Goal: Transaction & Acquisition: Purchase product/service

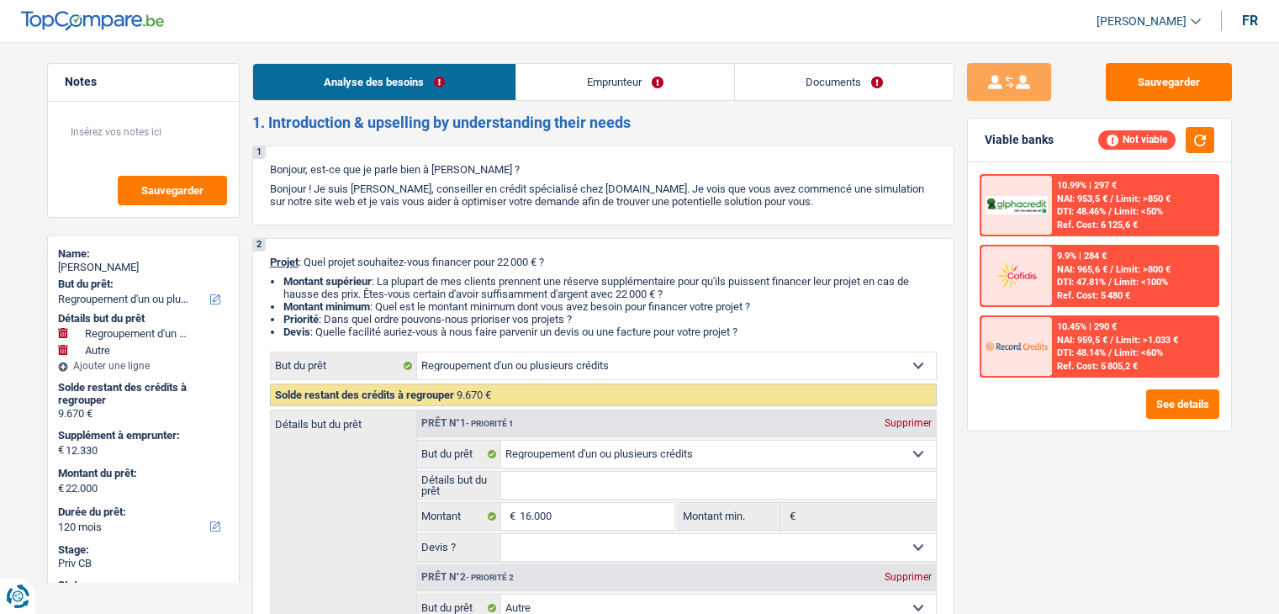
select select "refinancing"
select select "other"
select select "120"
select select "refinancing"
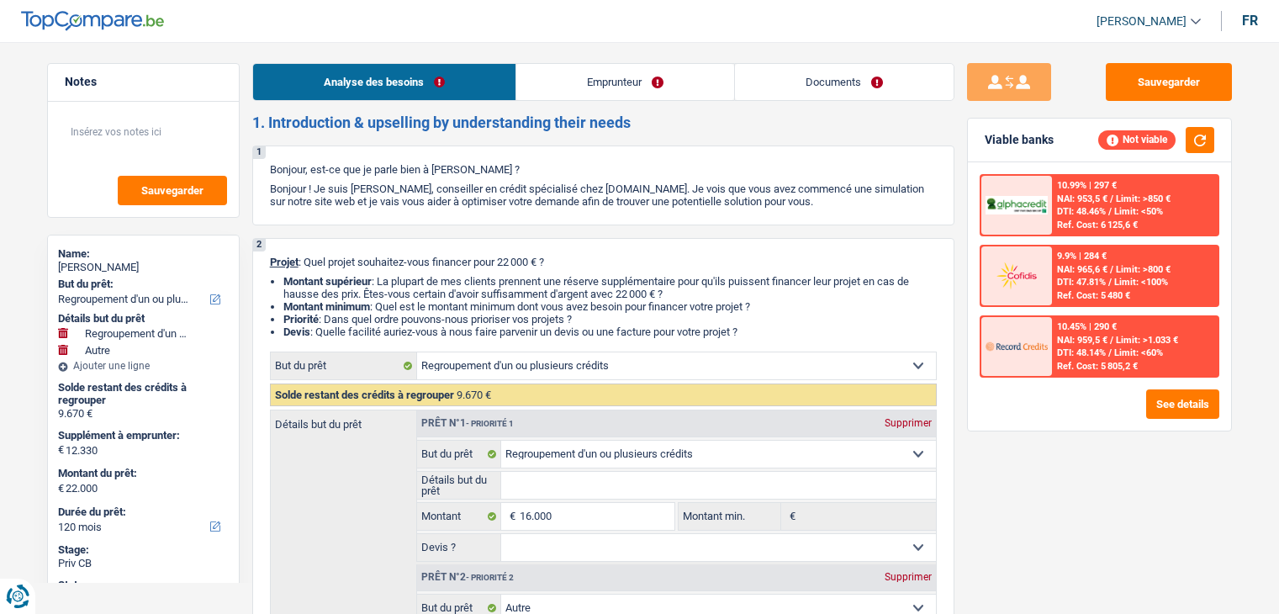
select select "refinancing"
select select "other"
select select "120"
select select "invalid"
select select "disabilityPension"
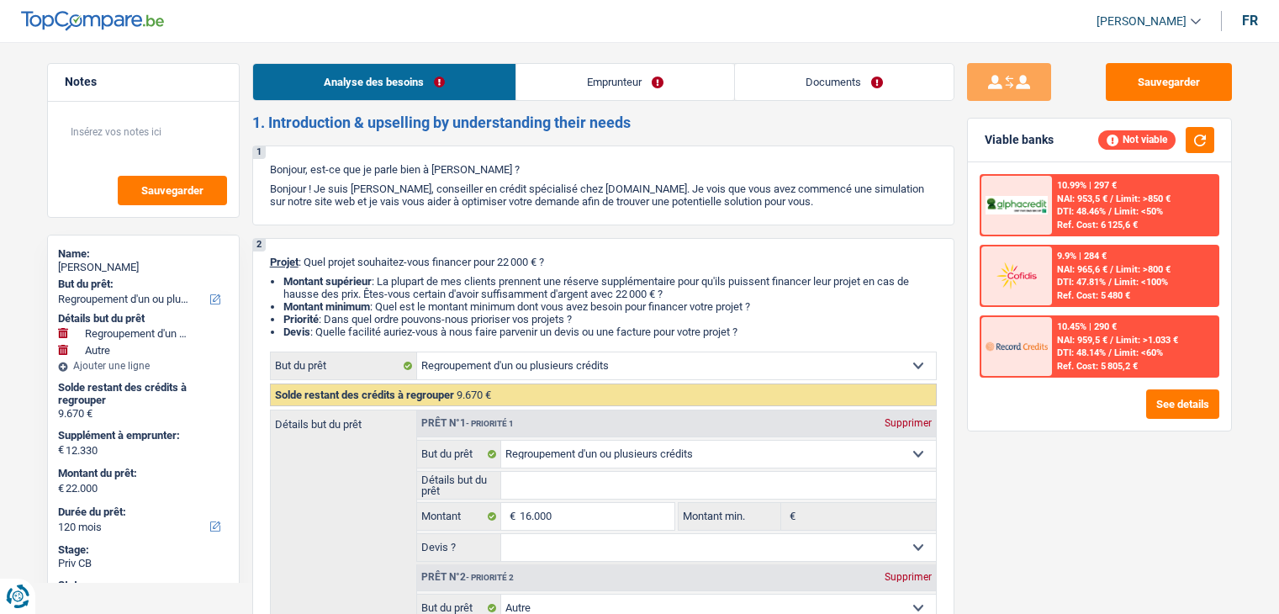
select select "rents"
select select "creditConsolidation"
select select "48"
select select "refinancing"
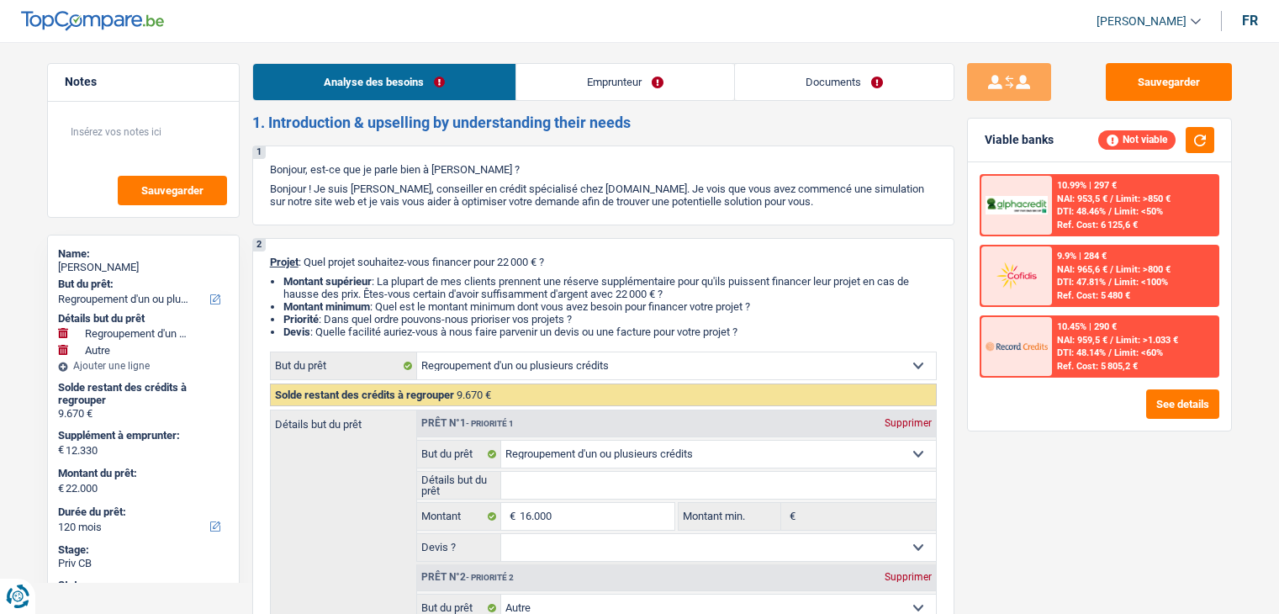
select select "other"
select select "120"
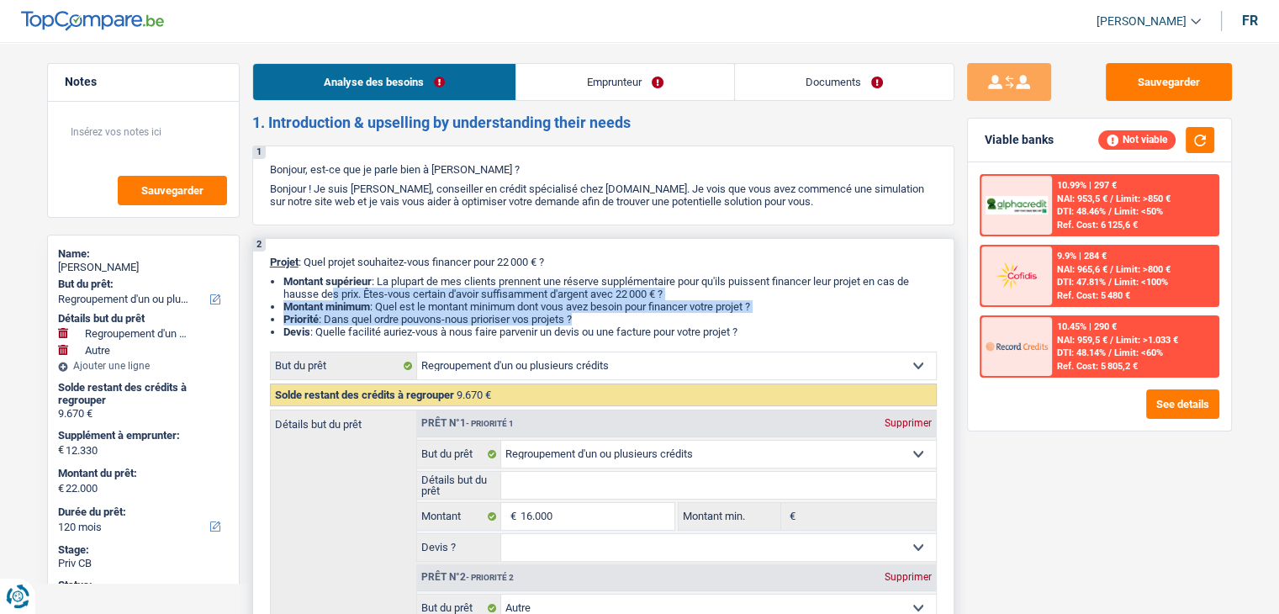
drag, startPoint x: 743, startPoint y: 328, endPoint x: 332, endPoint y: 287, distance: 412.6
click at [332, 288] on ul "Montant supérieur : La plupart de mes clients prennent une réserve supplémentai…" at bounding box center [603, 306] width 667 height 63
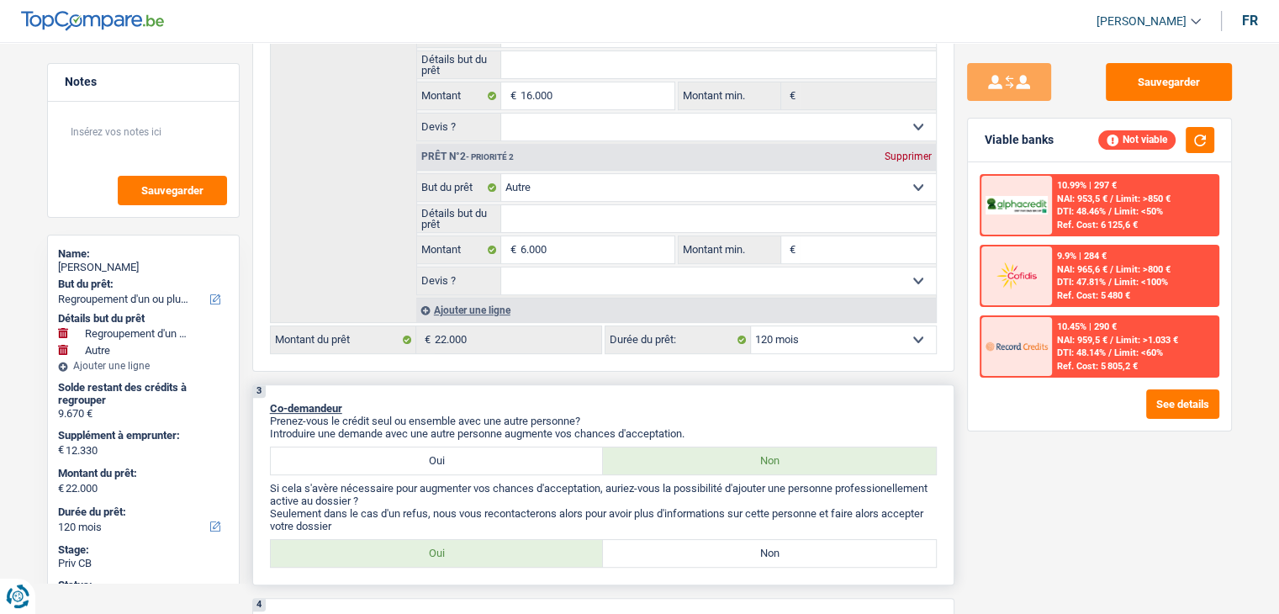
click at [591, 407] on p "Co-demandeur" at bounding box center [603, 408] width 667 height 13
drag, startPoint x: 700, startPoint y: 429, endPoint x: 269, endPoint y: 395, distance: 432.0
click at [269, 395] on div "3 Co-demandeur Prenez-vous le crédit seul ou ensemble avec une autre personne? …" at bounding box center [603, 484] width 702 height 201
click at [396, 393] on div "3 Co-demandeur Prenez-vous le crédit seul ou ensemble avec une autre personne? …" at bounding box center [603, 484] width 702 height 201
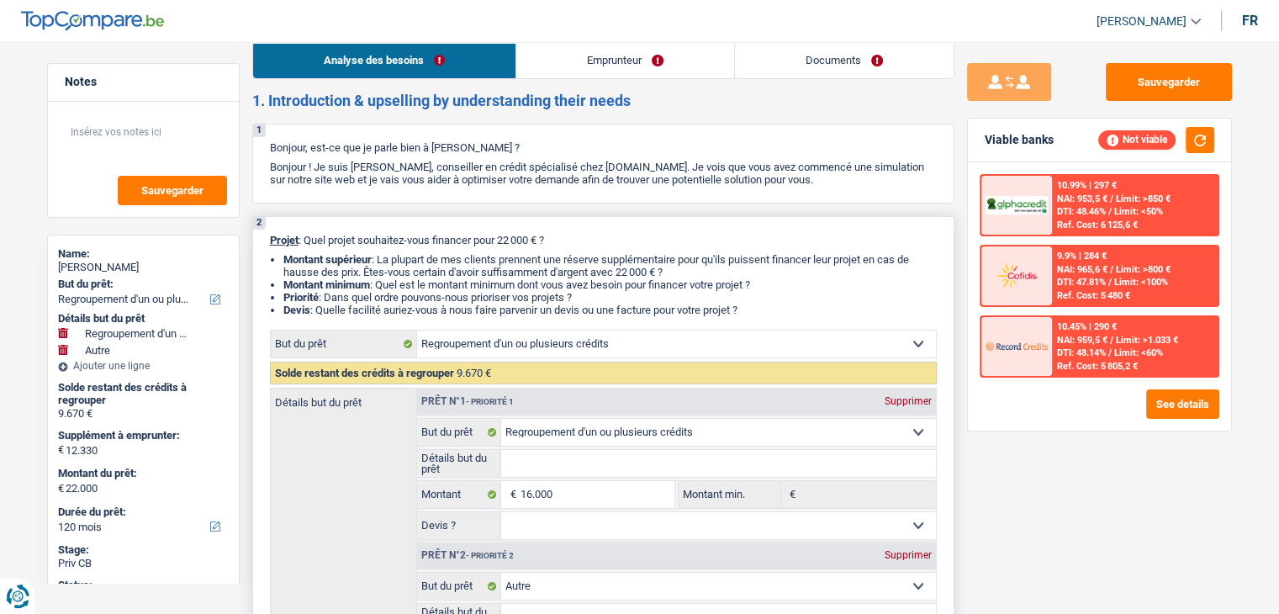
scroll to position [0, 0]
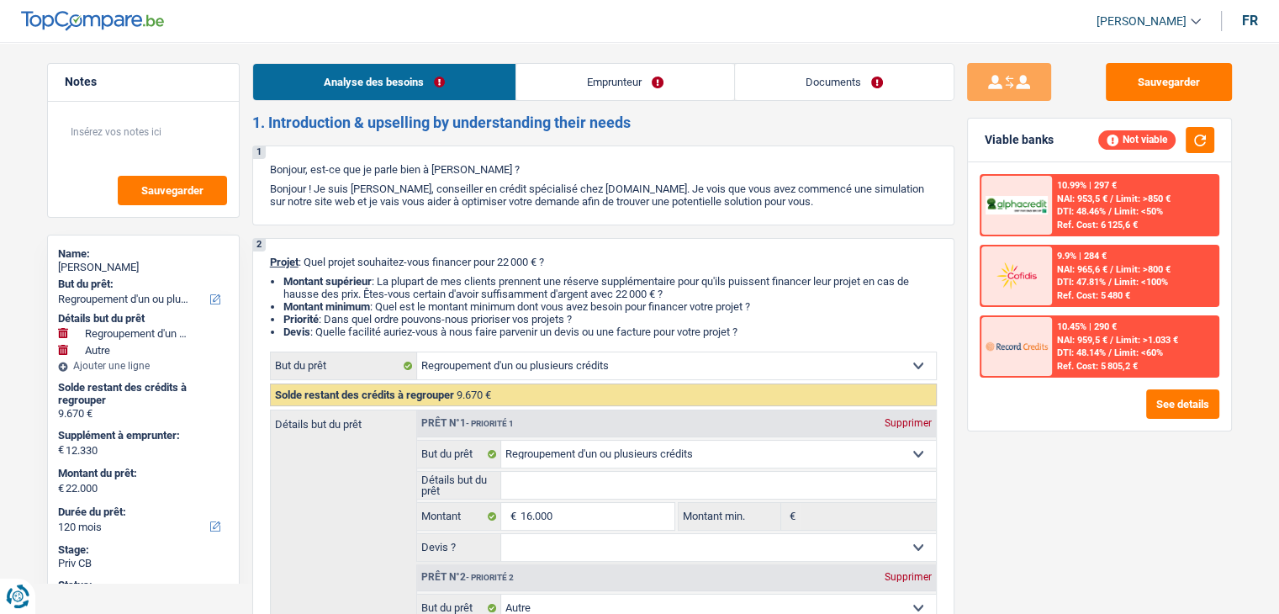
drag, startPoint x: 559, startPoint y: 55, endPoint x: 561, endPoint y: 80, distance: 25.4
click at [561, 80] on link "Emprunteur" at bounding box center [625, 82] width 218 height 36
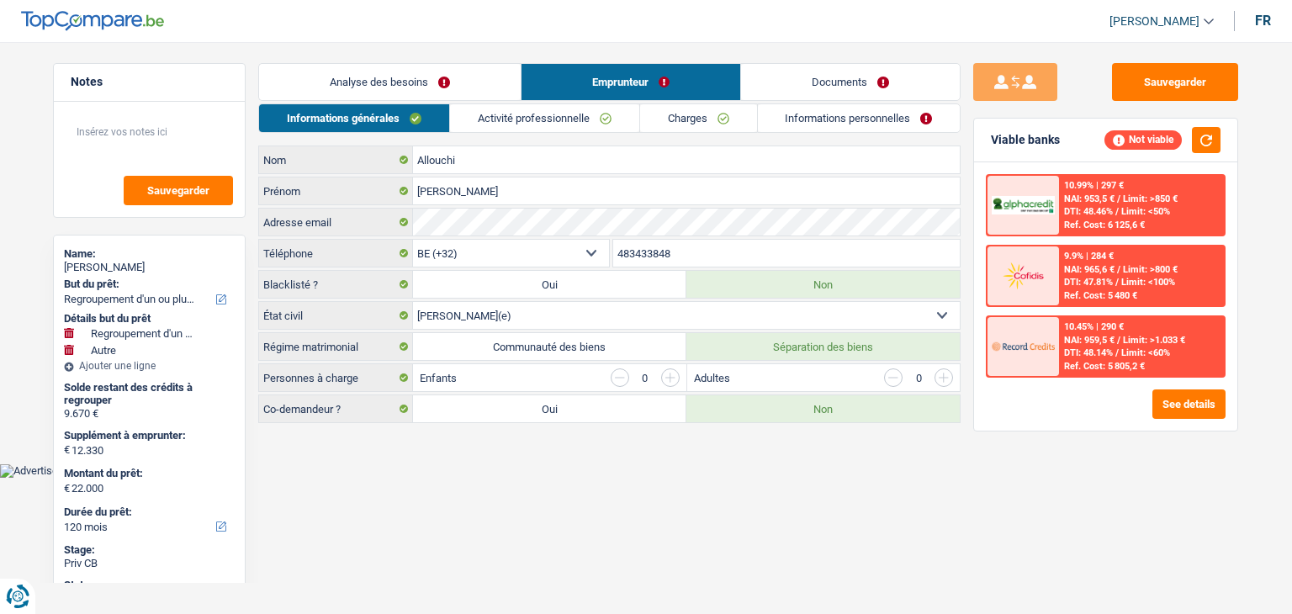
click at [525, 135] on div "Informations générales Activité professionnelle Charges Informations personnell…" at bounding box center [609, 263] width 702 height 320
click at [519, 124] on link "Activité professionnelle" at bounding box center [544, 118] width 189 height 28
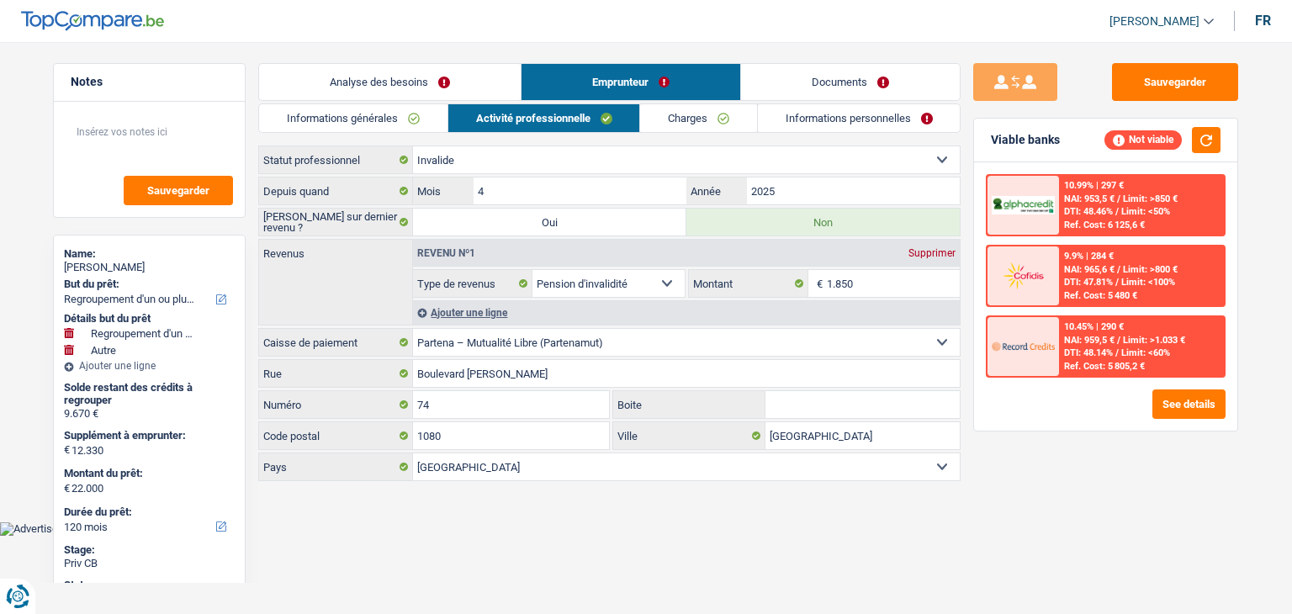
click at [381, 123] on link "Informations générales" at bounding box center [353, 118] width 188 height 28
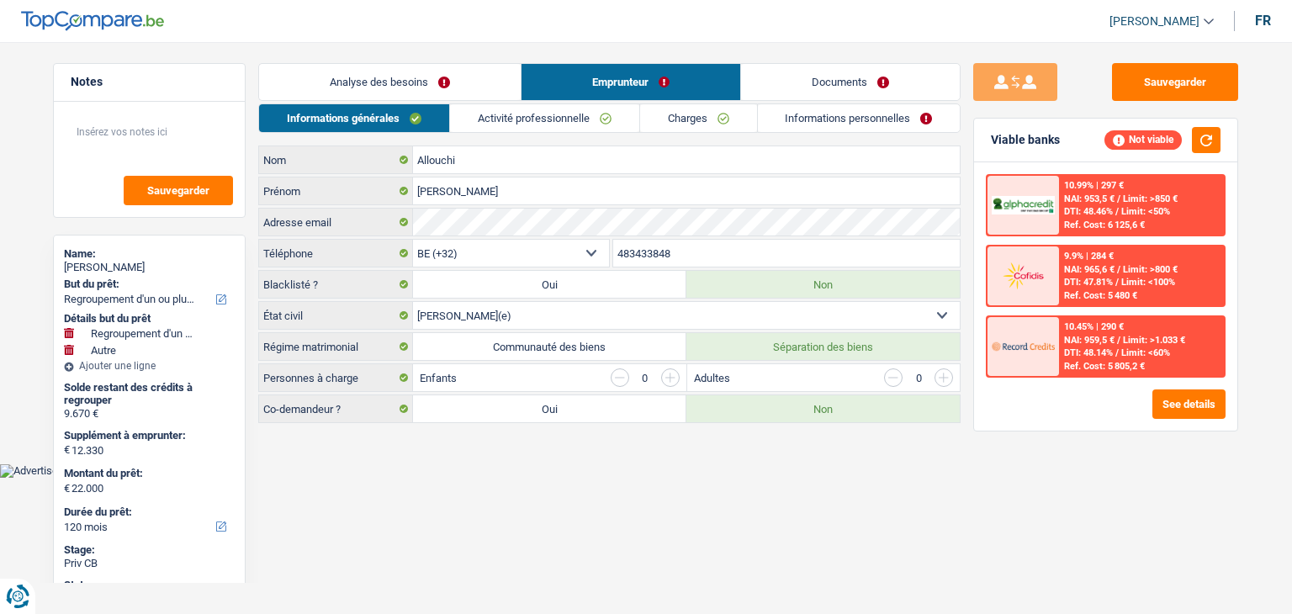
click at [354, 85] on link "Analyse des besoins" at bounding box center [390, 82] width 262 height 36
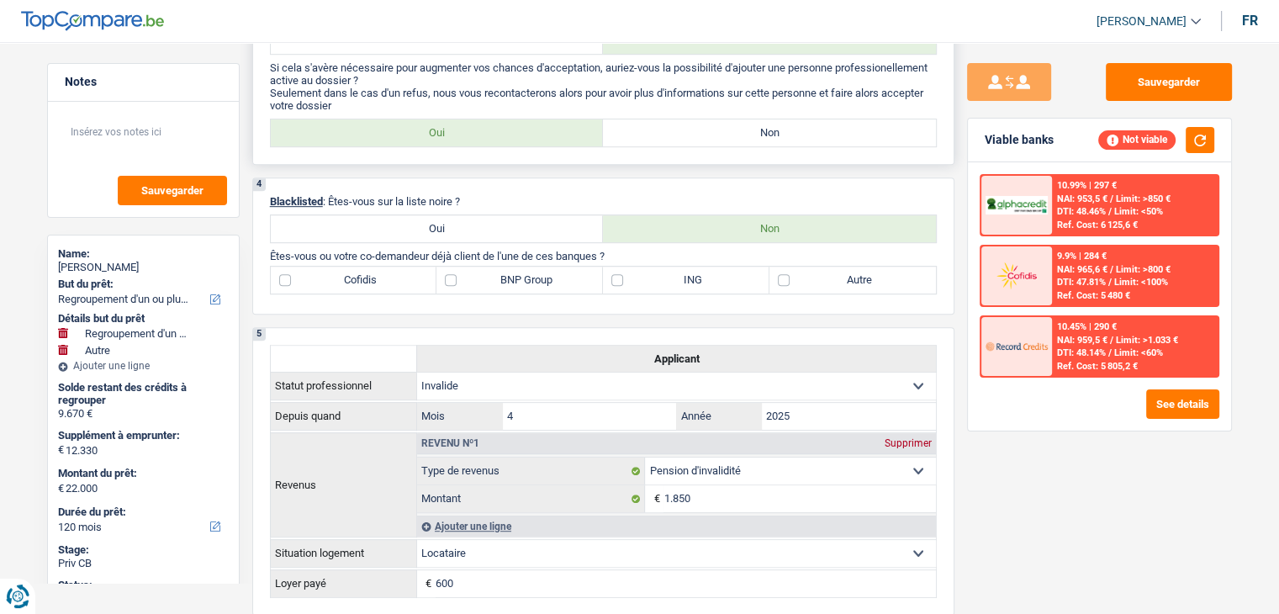
scroll to position [1430, 0]
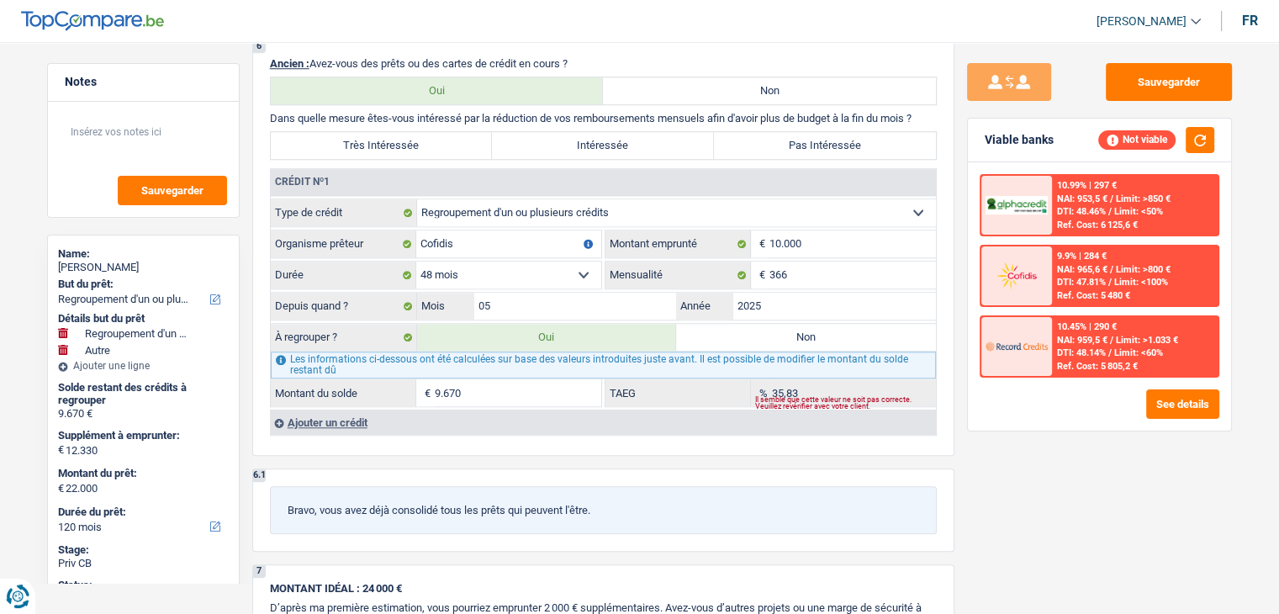
click at [1007, 499] on div "Sauvegarder Viable banks Not viable 10.99% | 297 € NAI: 953,5 € / Limit: >850 €…" at bounding box center [1100, 323] width 290 height 520
drag, startPoint x: 601, startPoint y: 500, endPoint x: 393, endPoint y: 458, distance: 212.8
click at [591, 504] on p "Bravo, vous avez déjà consolidé tous les prêts qui peuvent l'être." at bounding box center [604, 510] width 632 height 13
drag, startPoint x: 606, startPoint y: 500, endPoint x: 280, endPoint y: 485, distance: 325.9
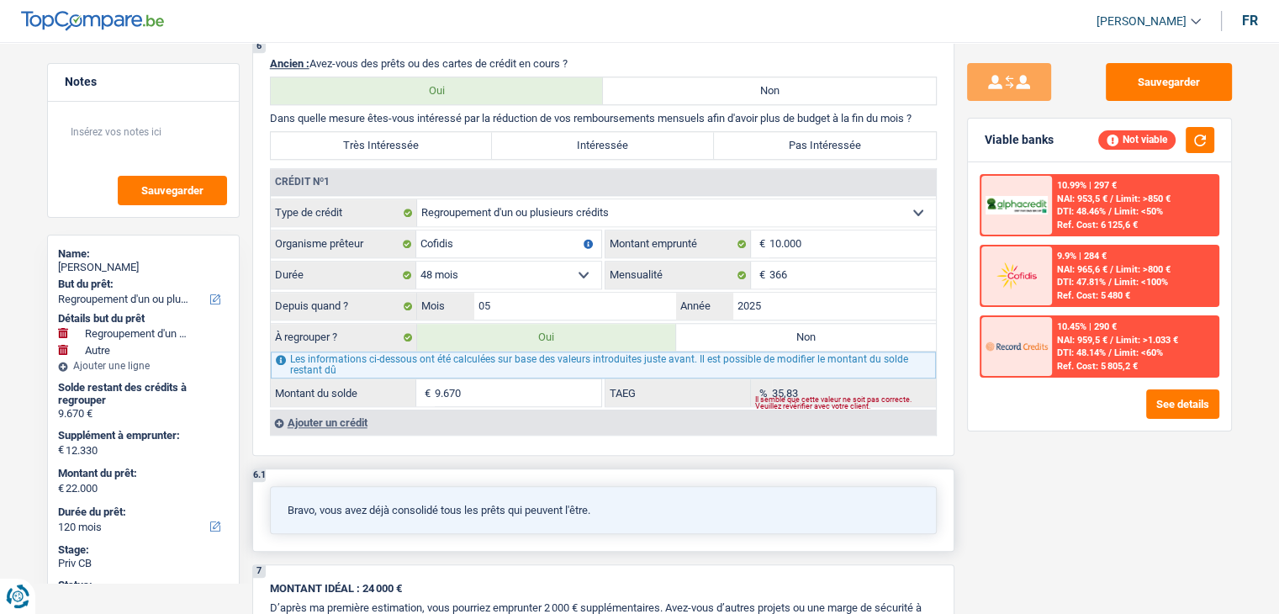
click at [280, 486] on div "Bravo, vous avez déjà consolidé tous les prêts qui peuvent l'être." at bounding box center [603, 510] width 667 height 48
click at [323, 486] on div "Bravo, vous avez déjà consolidé tous les prêts qui peuvent l'être." at bounding box center [603, 510] width 667 height 48
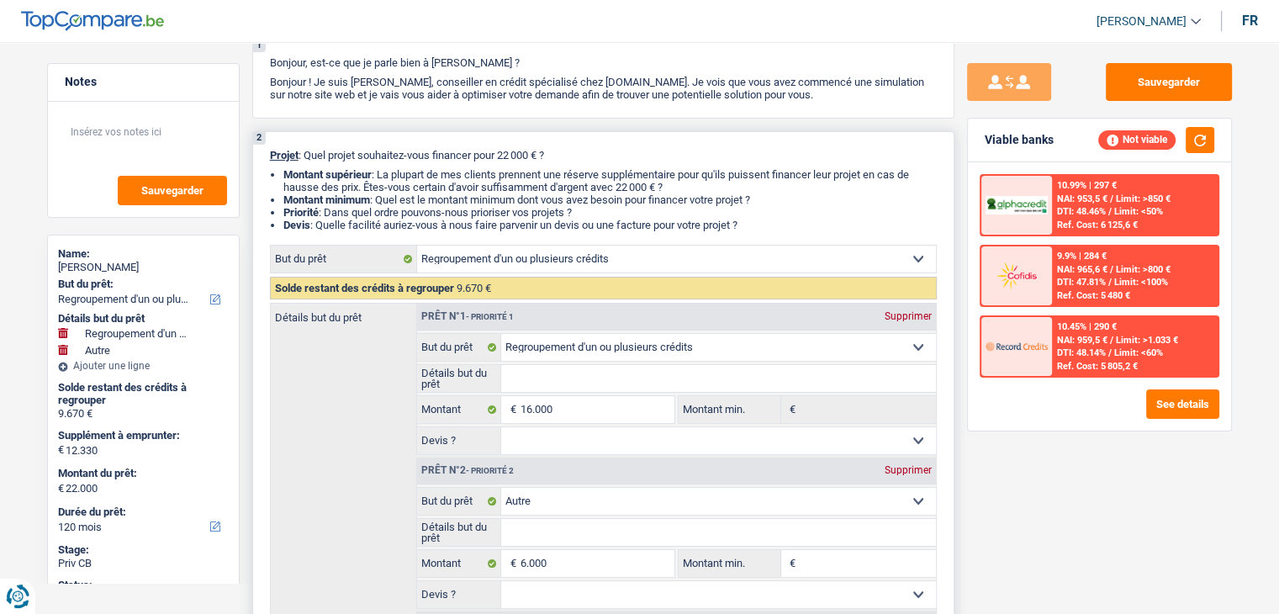
scroll to position [252, 0]
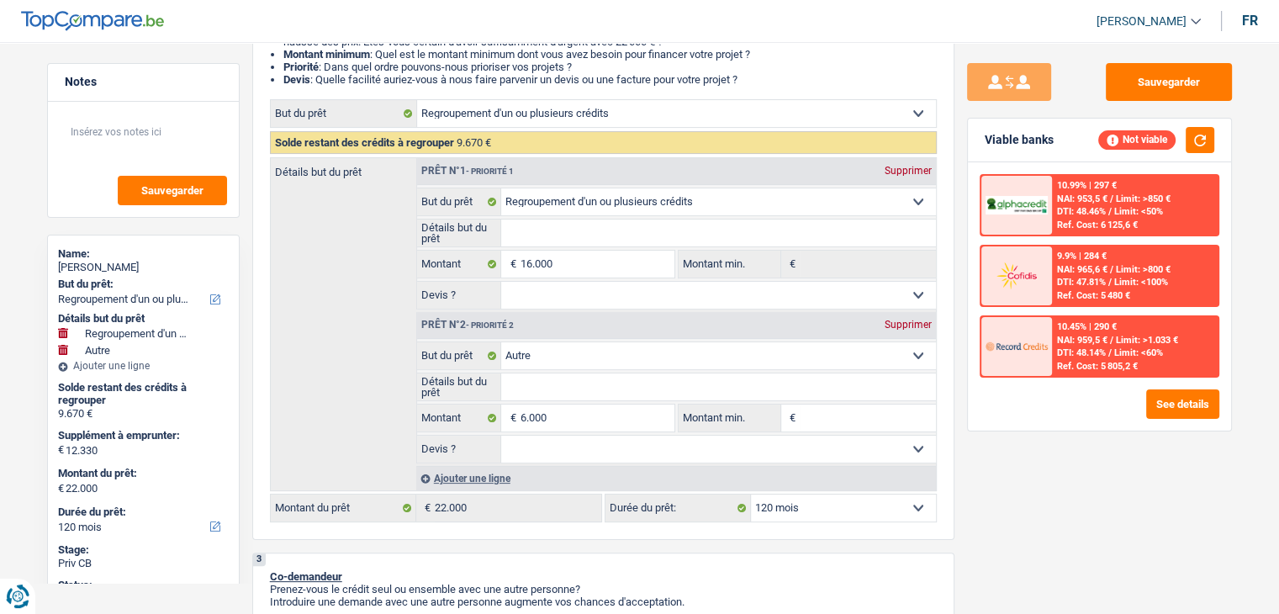
click at [1051, 573] on div "Sauvegarder Viable banks Not viable 10.99% | 297 € NAI: 953,5 € / Limit: >850 €…" at bounding box center [1100, 323] width 290 height 520
click at [903, 172] on div "Supprimer" at bounding box center [909, 171] width 56 height 10
select select "other"
type input "-3.670"
type input "6.000"
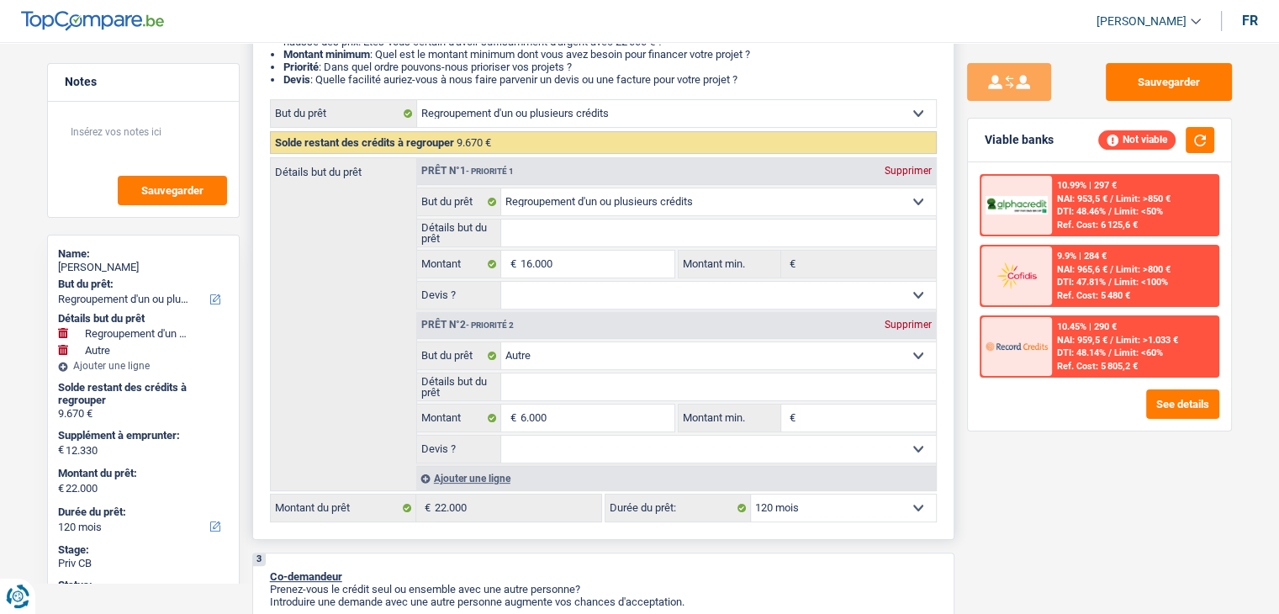
select select "42"
select select "other"
type input "6.000"
select select "42"
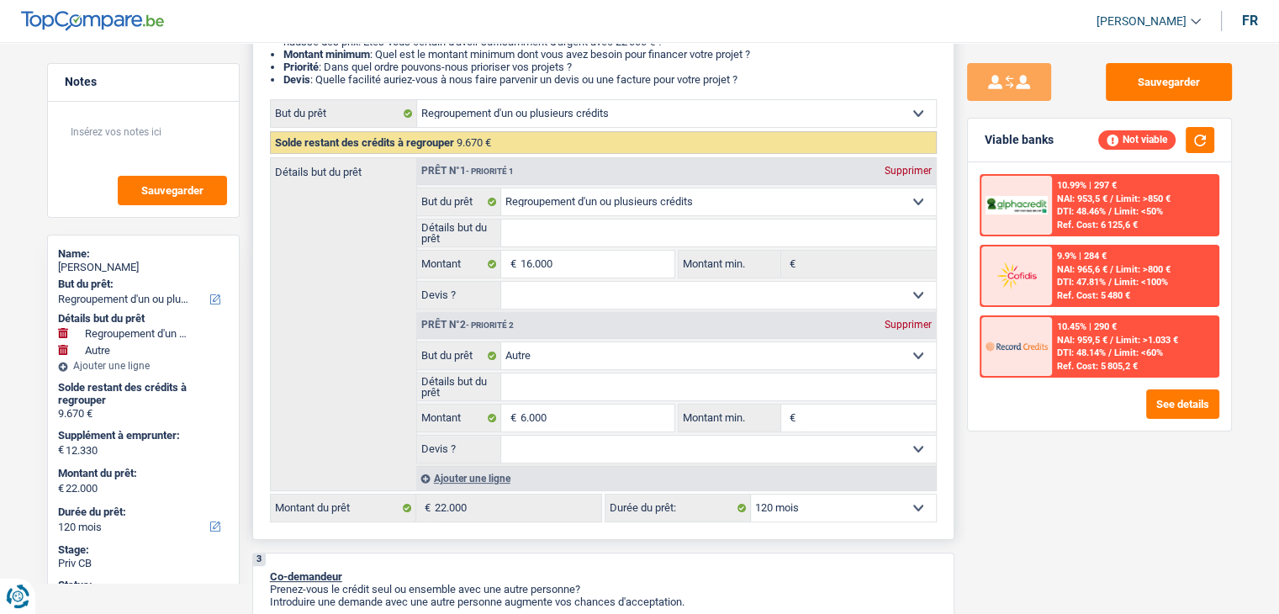
select select "other"
type input "6.000"
select select "42"
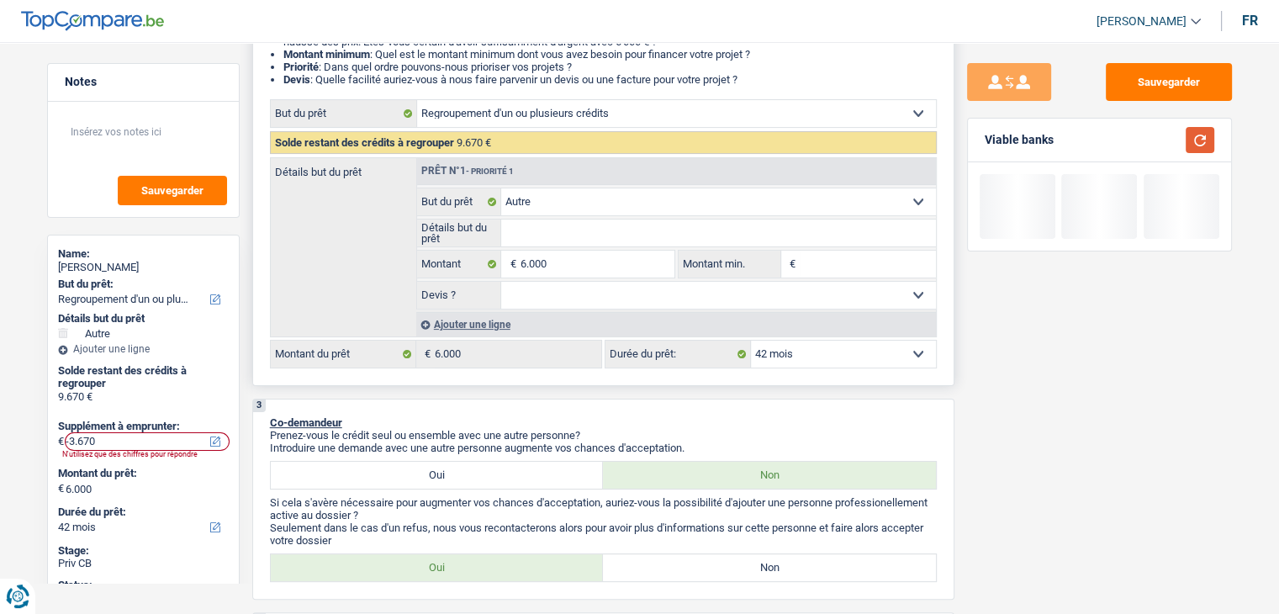
click at [1205, 139] on button "button" at bounding box center [1200, 140] width 29 height 26
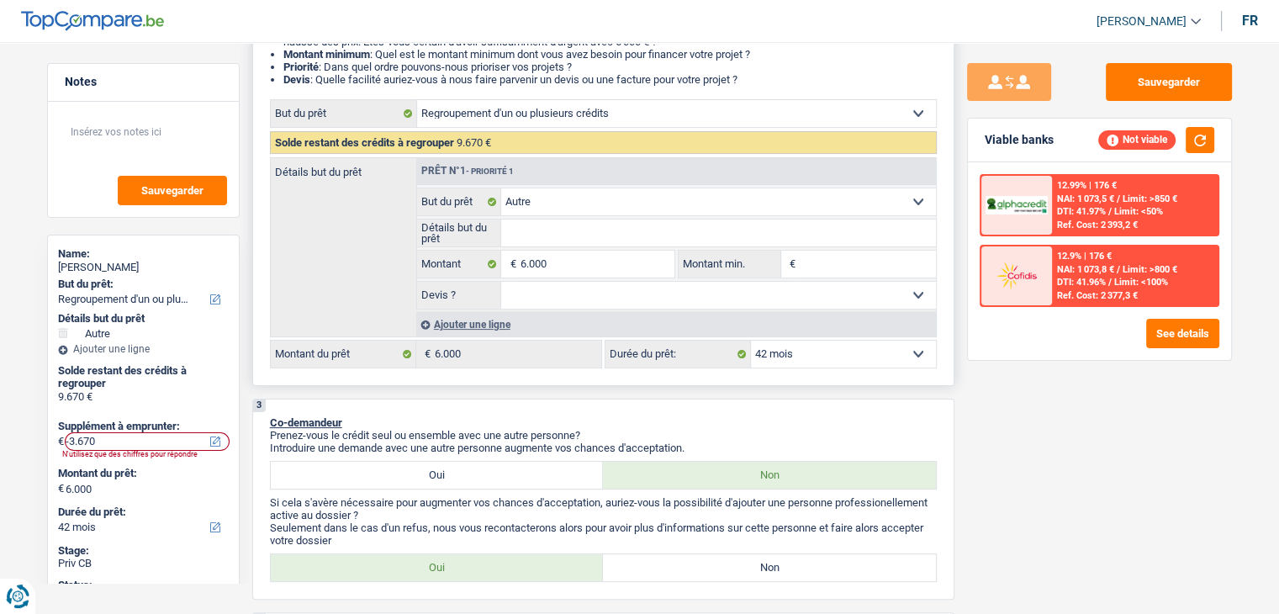
click at [895, 262] on input "Montant min." at bounding box center [868, 264] width 136 height 27
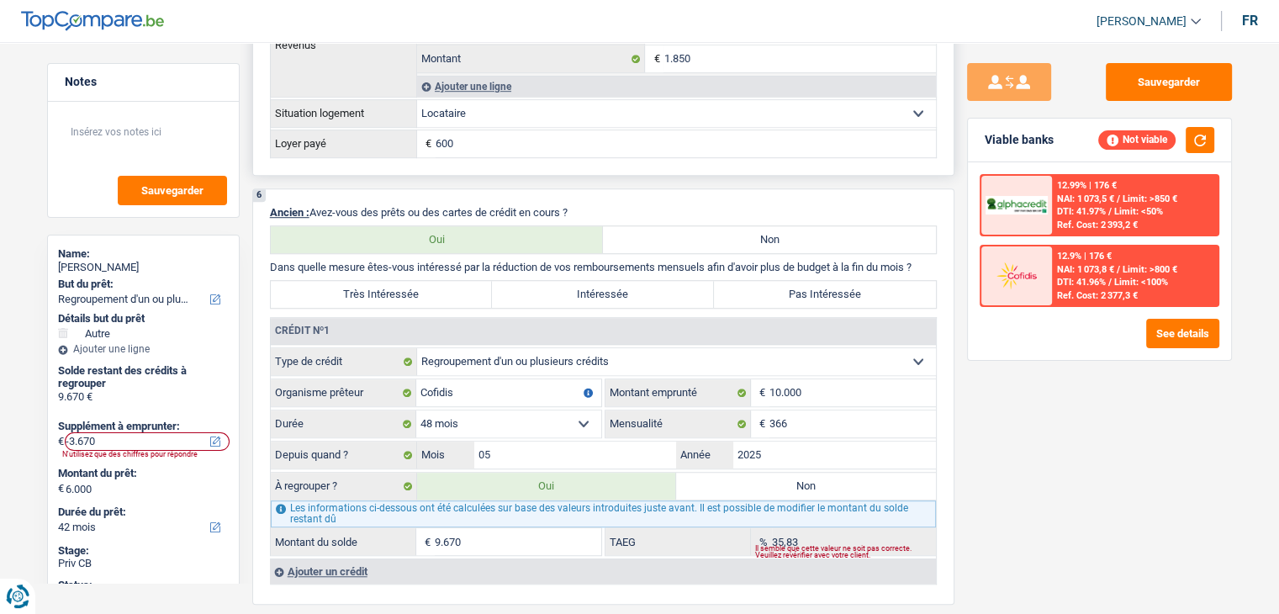
scroll to position [841, 0]
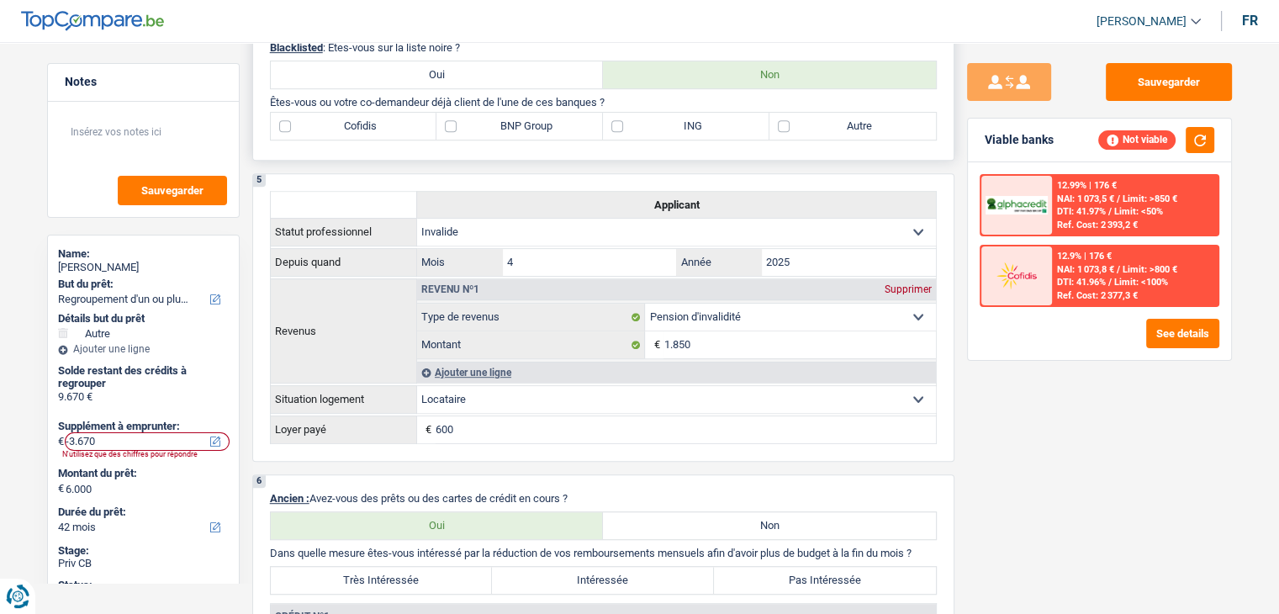
click at [349, 128] on label "Cofidis" at bounding box center [354, 126] width 167 height 27
click at [349, 128] on input "Cofidis" at bounding box center [354, 126] width 167 height 27
checkbox input "true"
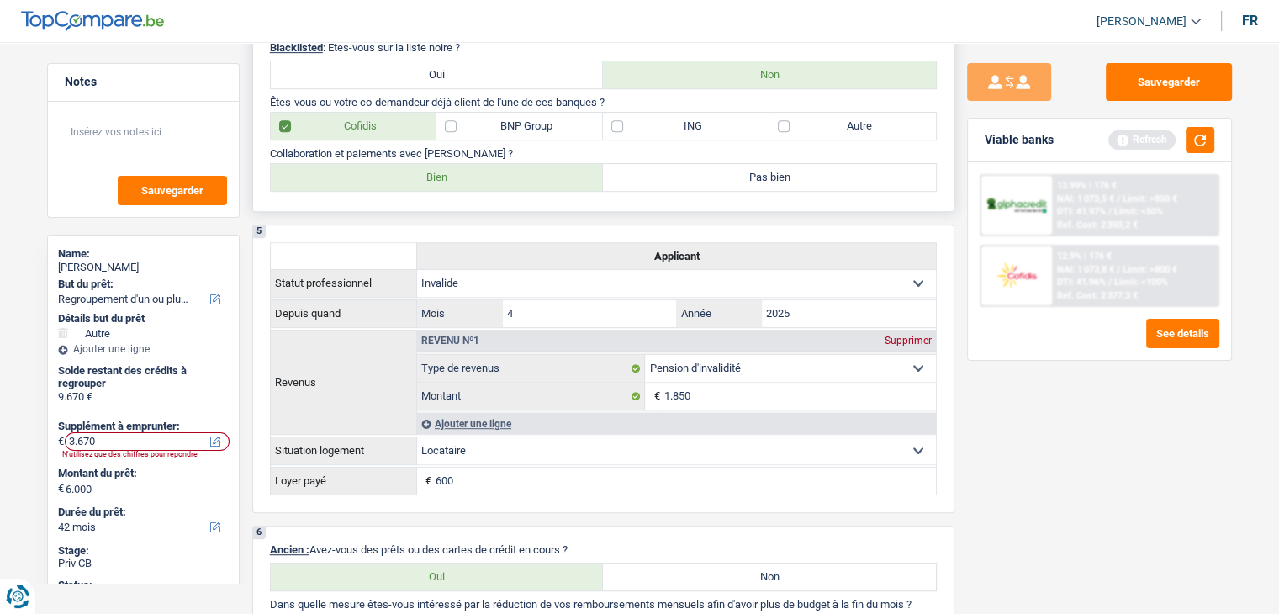
click at [464, 173] on label "Bien" at bounding box center [437, 177] width 333 height 27
click at [464, 173] on input "Bien" at bounding box center [437, 177] width 333 height 27
radio input "true"
click at [1188, 132] on button "button" at bounding box center [1200, 140] width 29 height 26
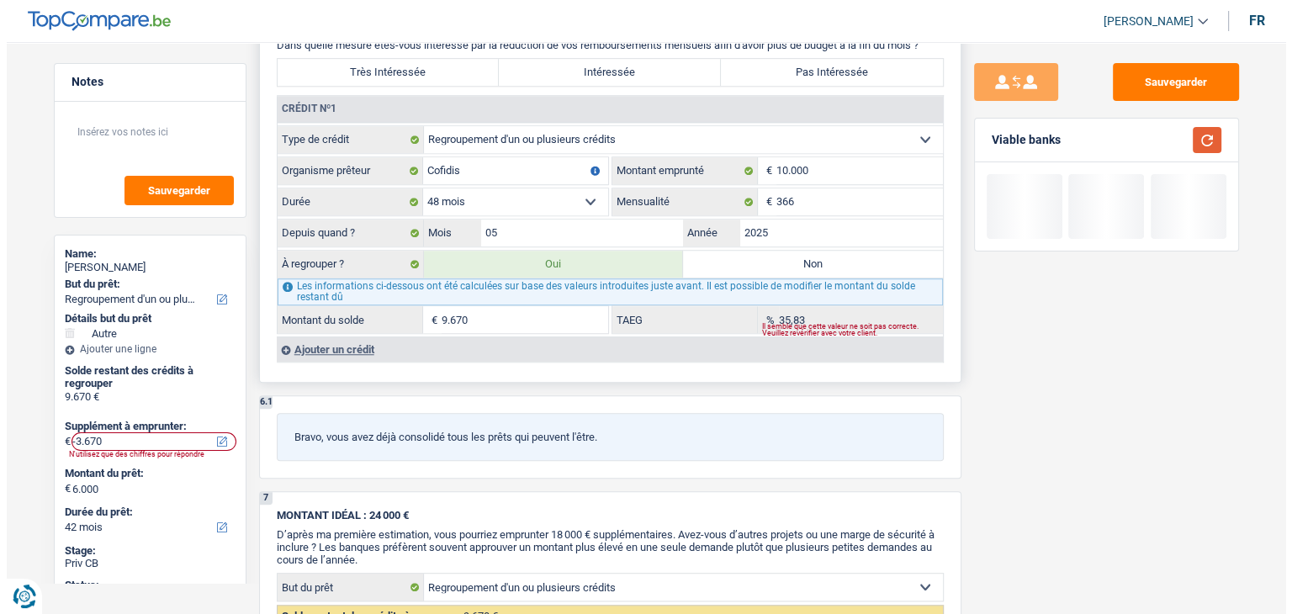
scroll to position [1430, 0]
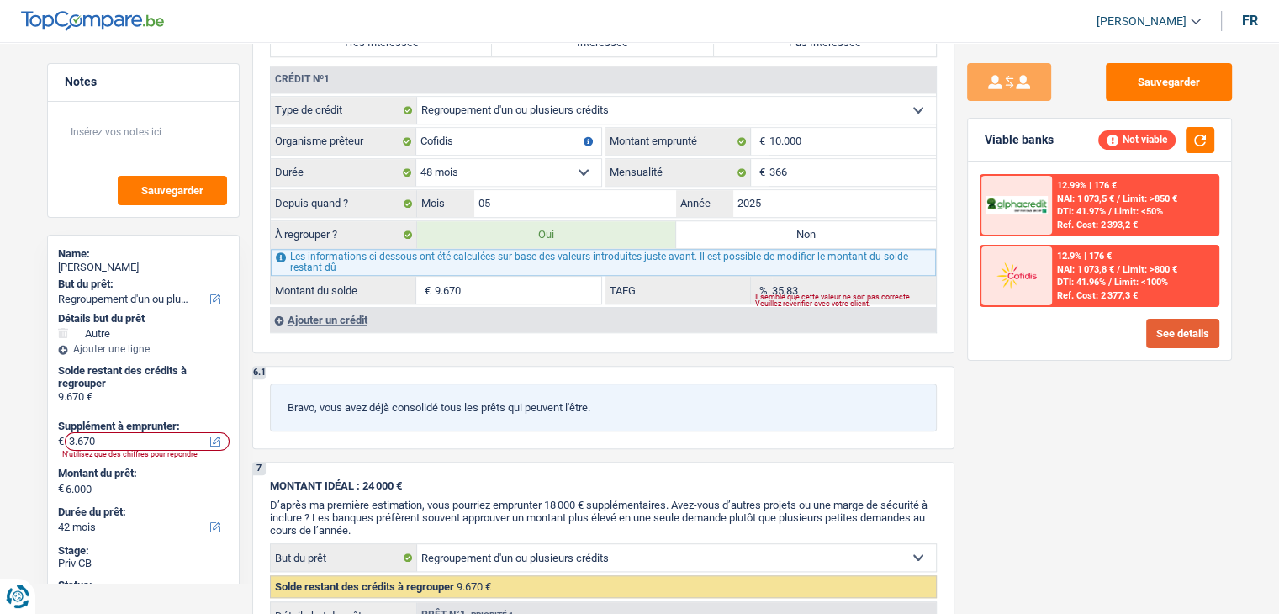
click at [1184, 324] on button "See details" at bounding box center [1183, 333] width 73 height 29
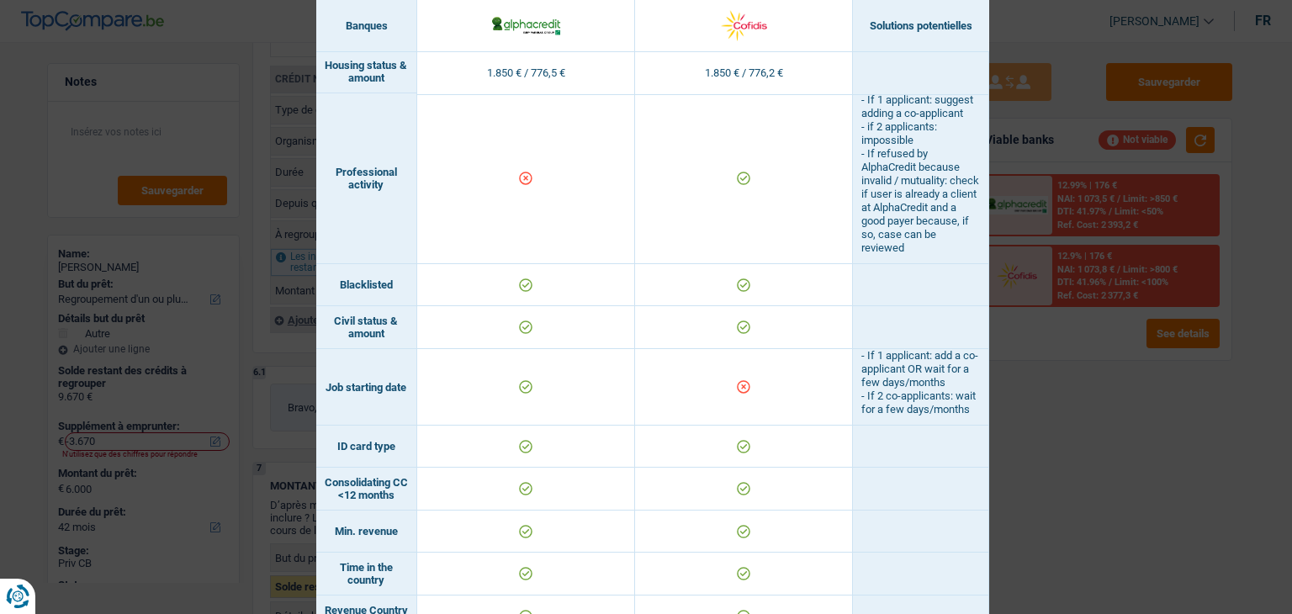
scroll to position [84, 0]
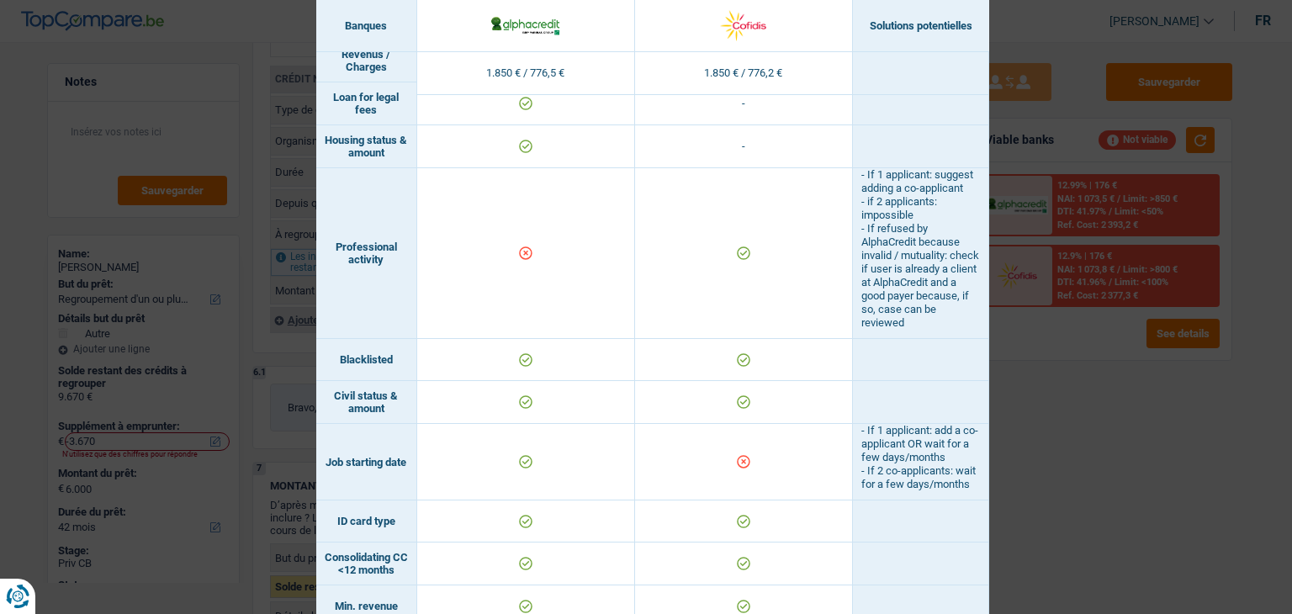
drag, startPoint x: 336, startPoint y: 257, endPoint x: 691, endPoint y: 294, distance: 356.9
click at [691, 294] on tr "Professional activity - If 1 applicant: suggest adding a co-applicant - if 2 ap…" at bounding box center [652, 253] width 673 height 171
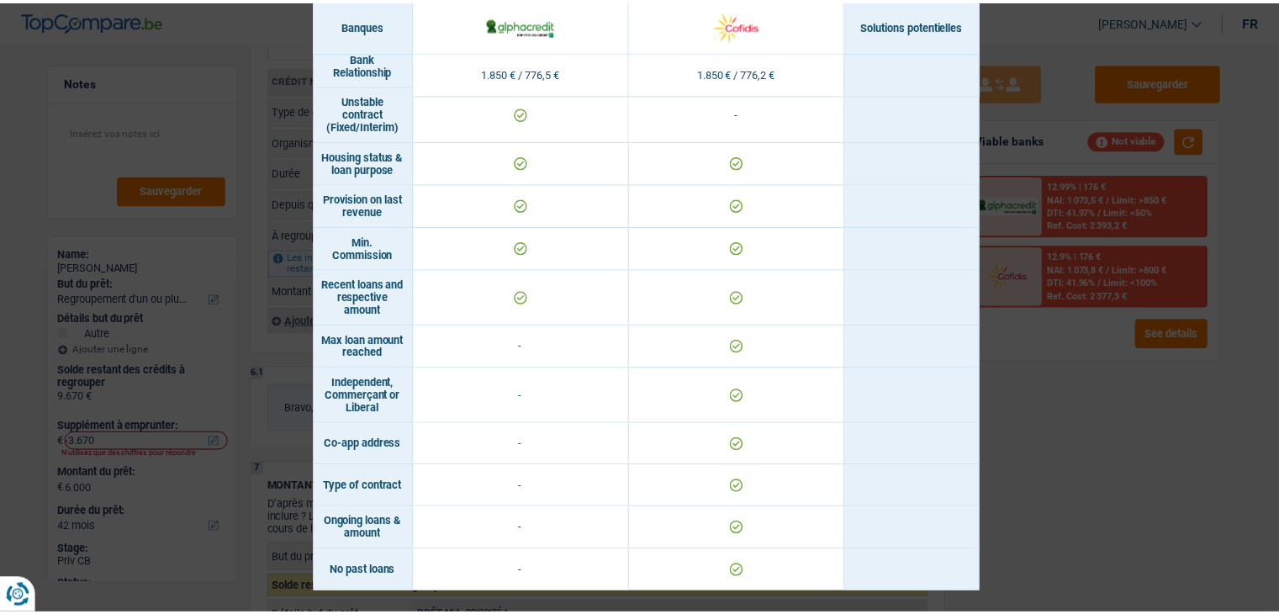
scroll to position [1033, 0]
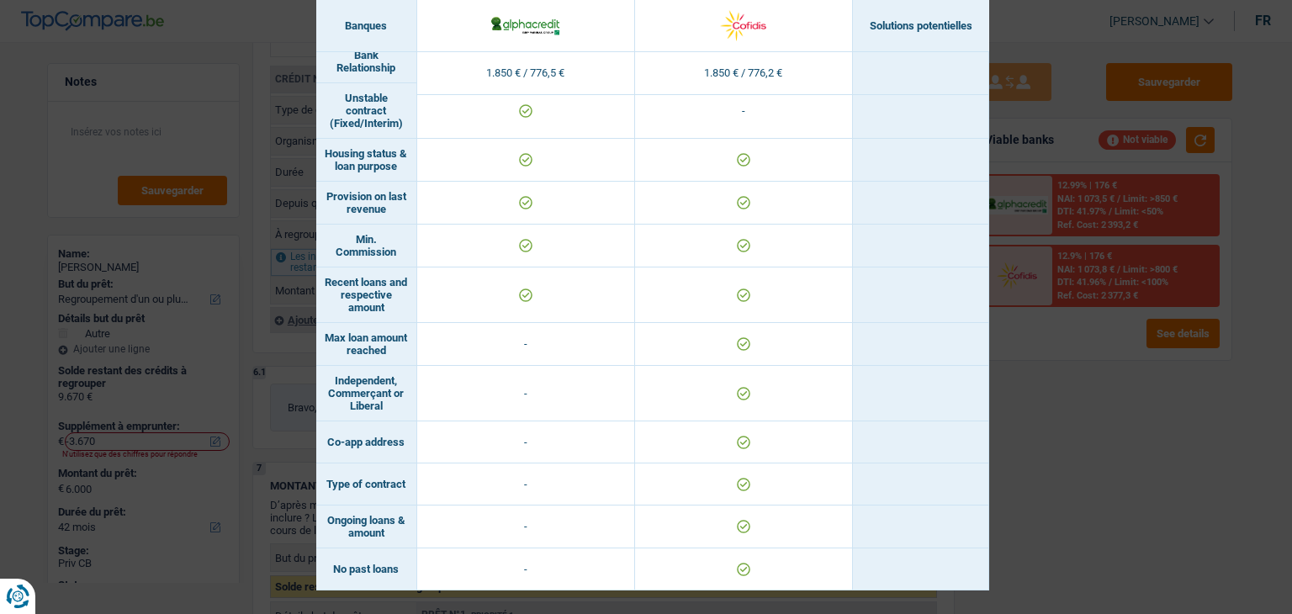
click at [1036, 479] on div "Banks conditions × Banques Solutions potentielles Revenus / Charges 1.850 € / 7…" at bounding box center [646, 307] width 1292 height 614
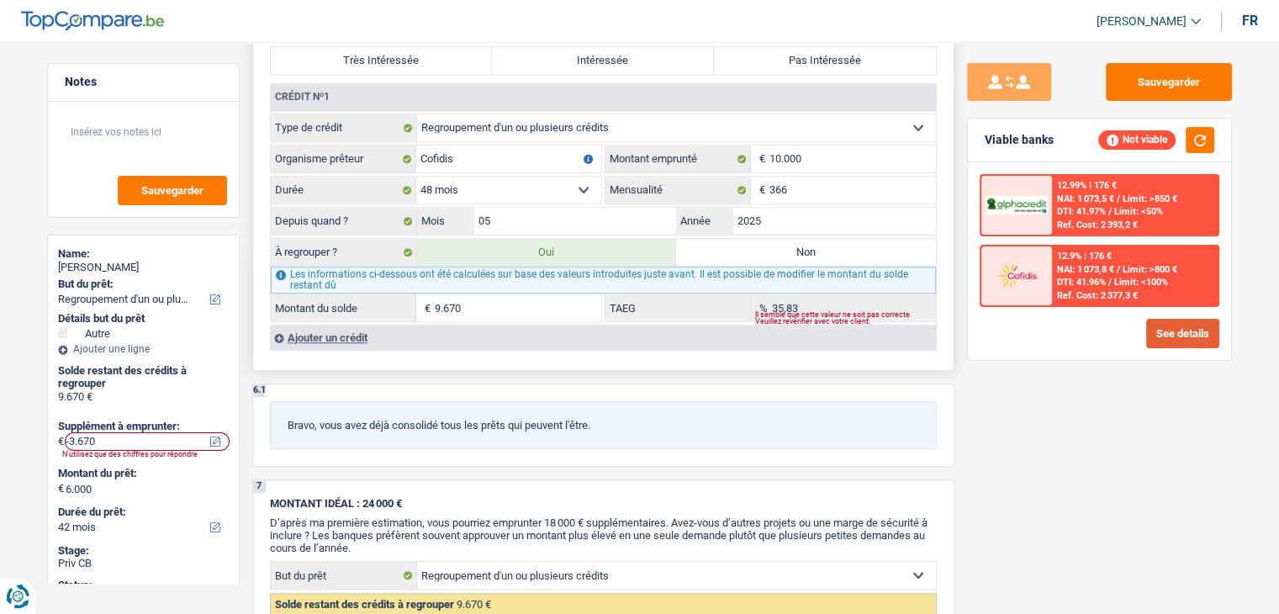
scroll to position [1346, 0]
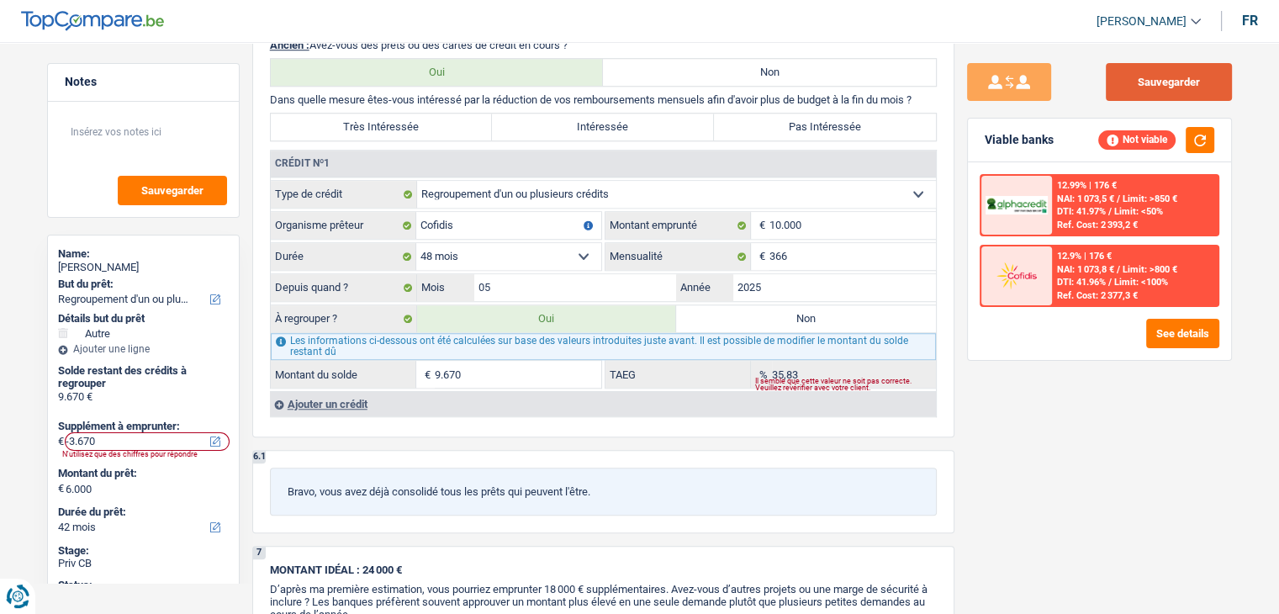
click at [1132, 87] on button "Sauvegarder" at bounding box center [1169, 82] width 126 height 38
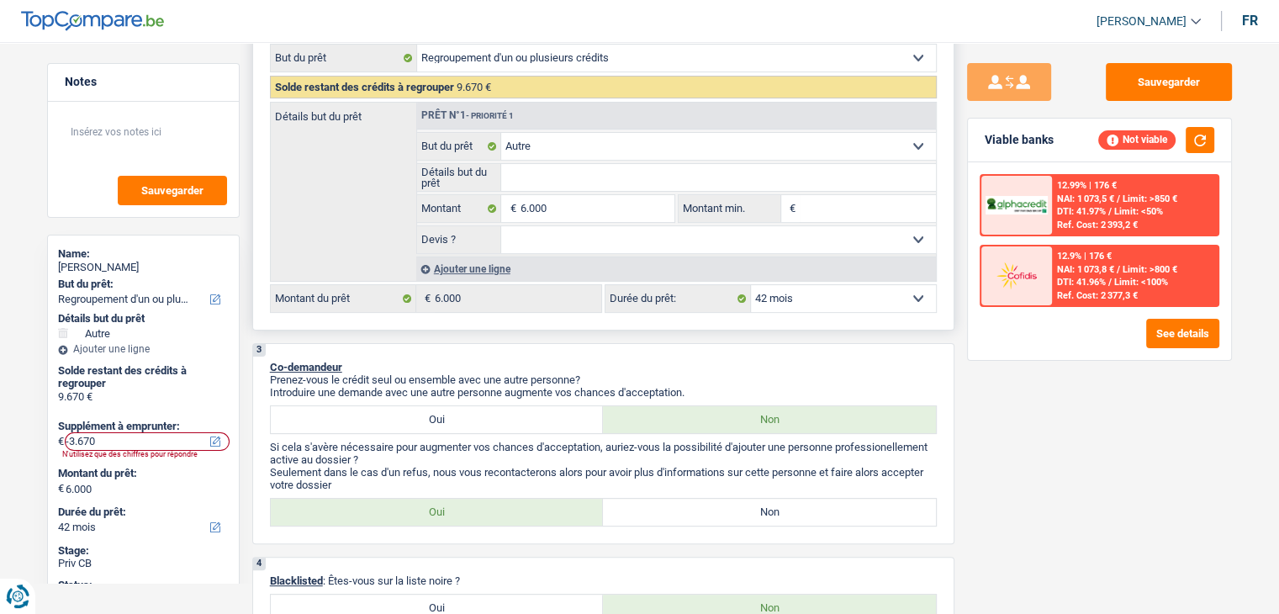
scroll to position [252, 0]
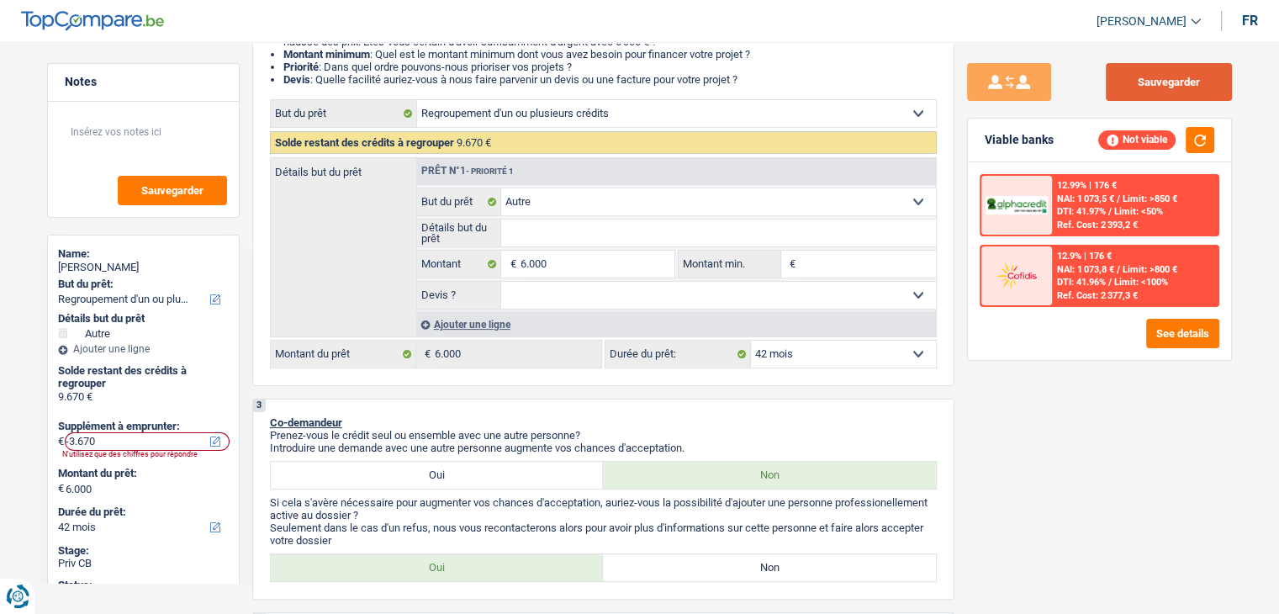
click at [1210, 92] on button "Sauvegarder" at bounding box center [1169, 82] width 126 height 38
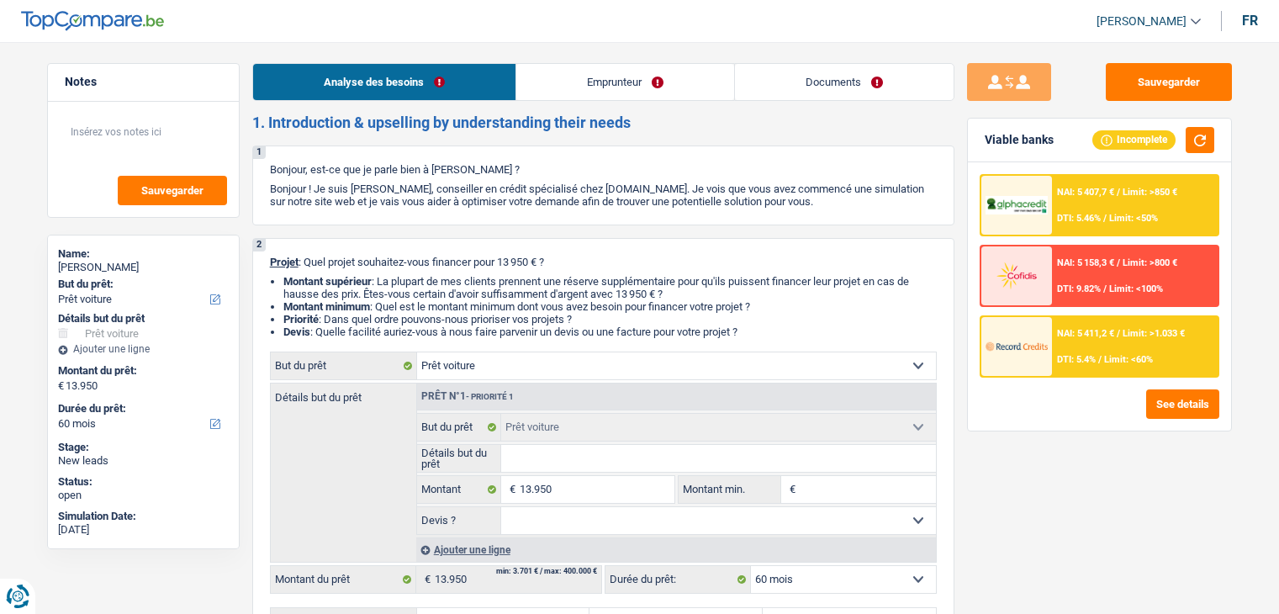
select select "car"
select select "60"
select select "car"
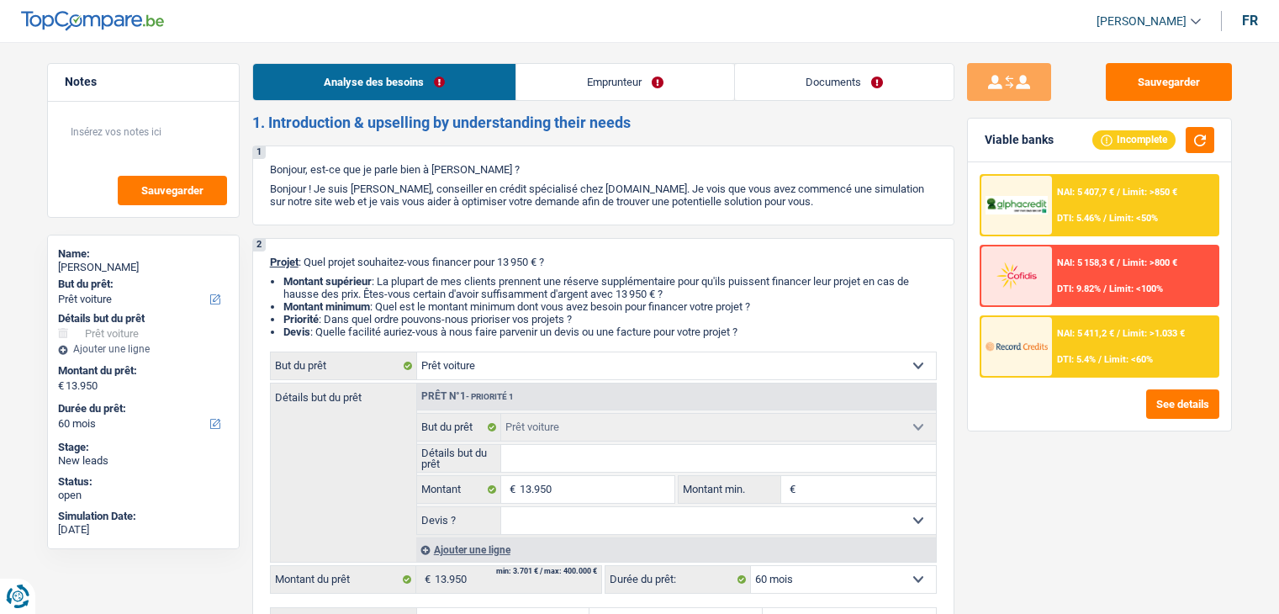
select select "60"
select select "independent"
select select "netSalary"
select select "liveWithParents"
select select "car"
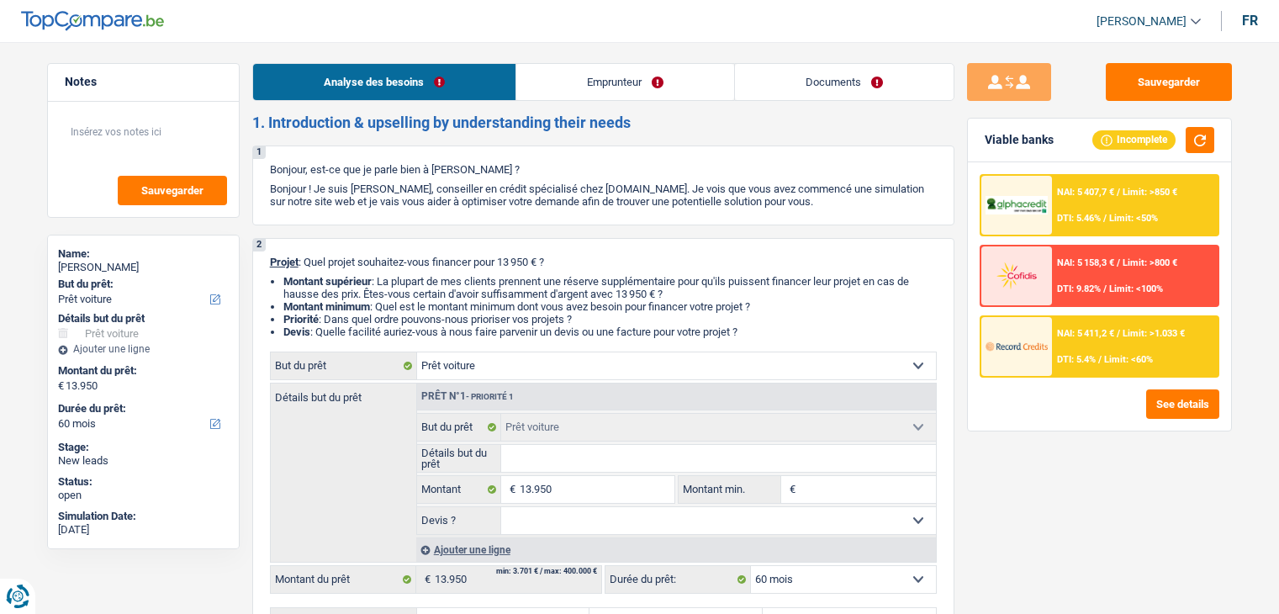
select select "car"
select select "60"
click at [577, 79] on link "Emprunteur" at bounding box center [625, 82] width 218 height 36
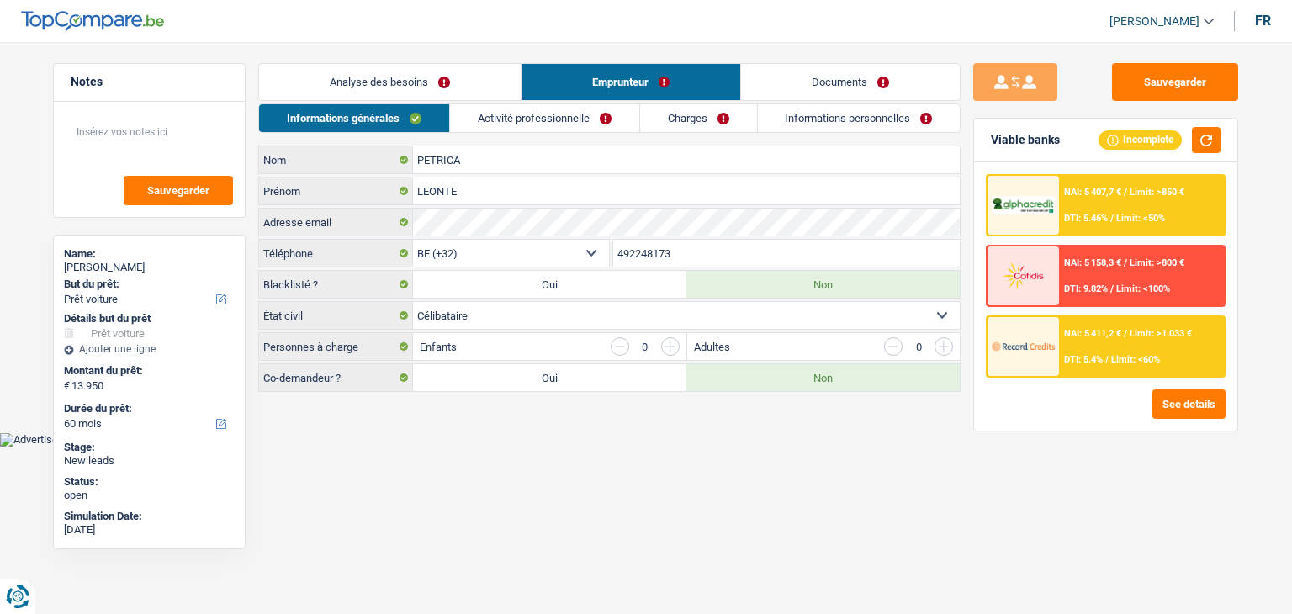
click at [474, 130] on link "Activité professionnelle" at bounding box center [544, 118] width 189 height 28
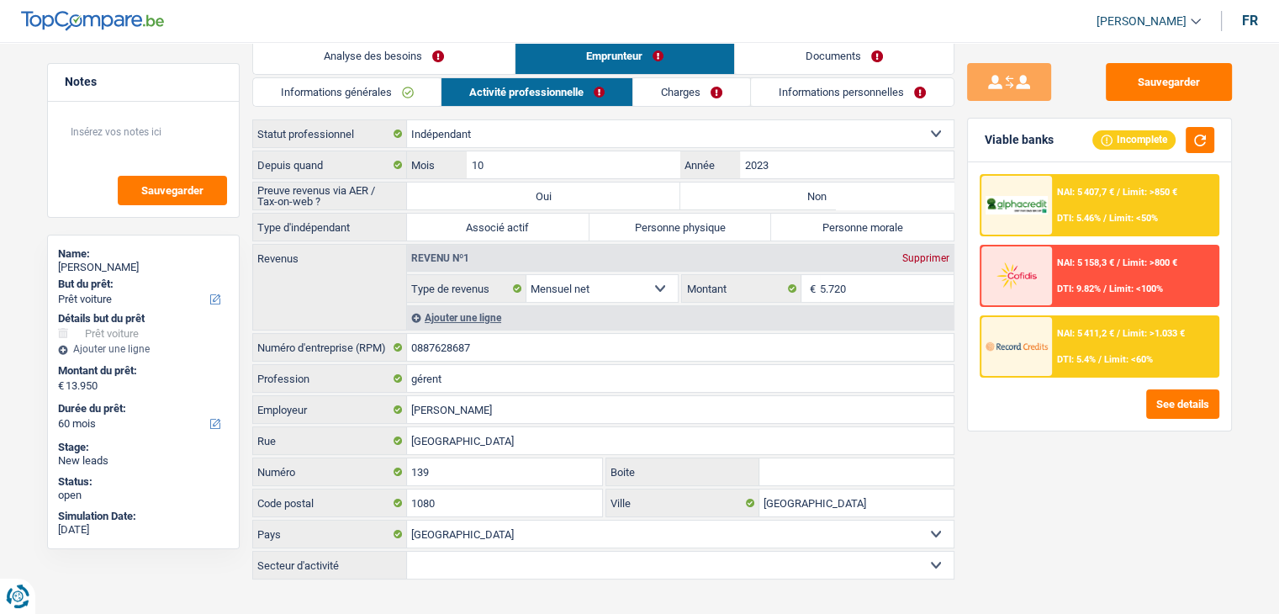
scroll to position [40, 0]
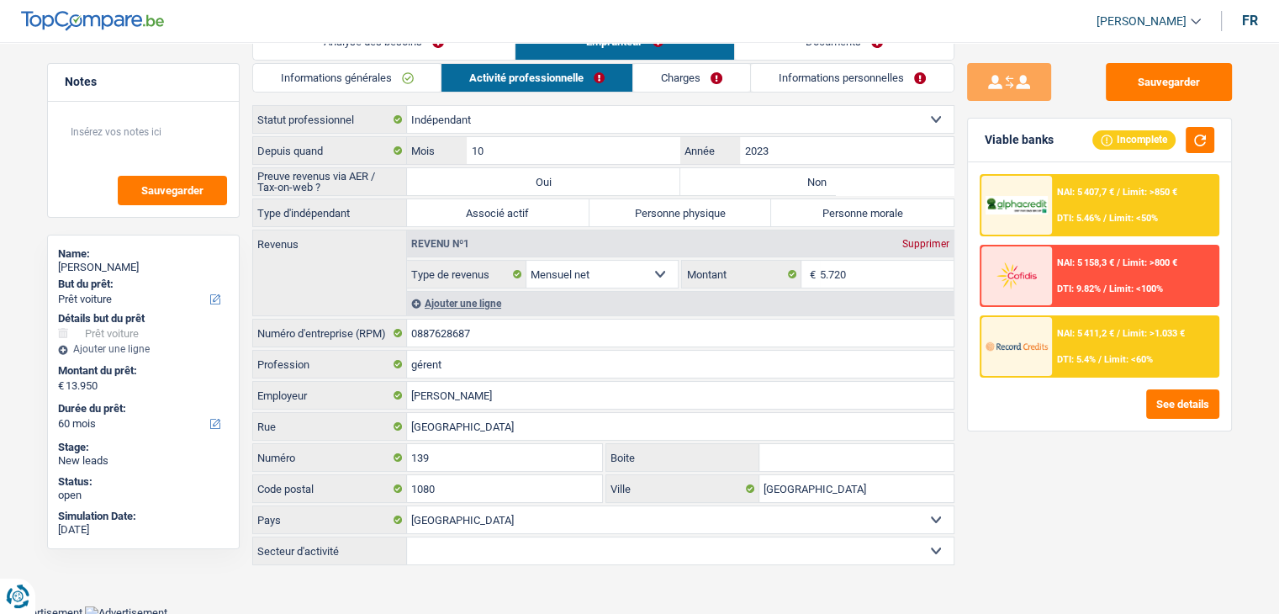
click at [1110, 481] on div "Sauvegarder Viable banks Incomplete NAI: 5 407,7 € / Limit: >850 € DTI: 5.46% /…" at bounding box center [1100, 323] width 290 height 520
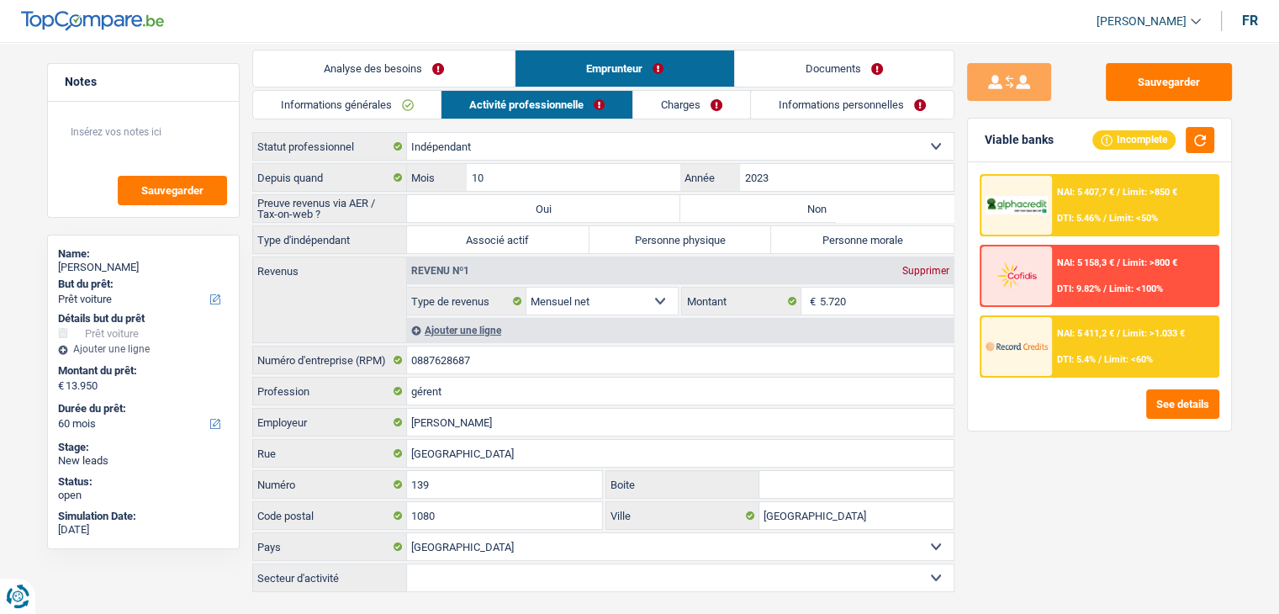
scroll to position [0, 0]
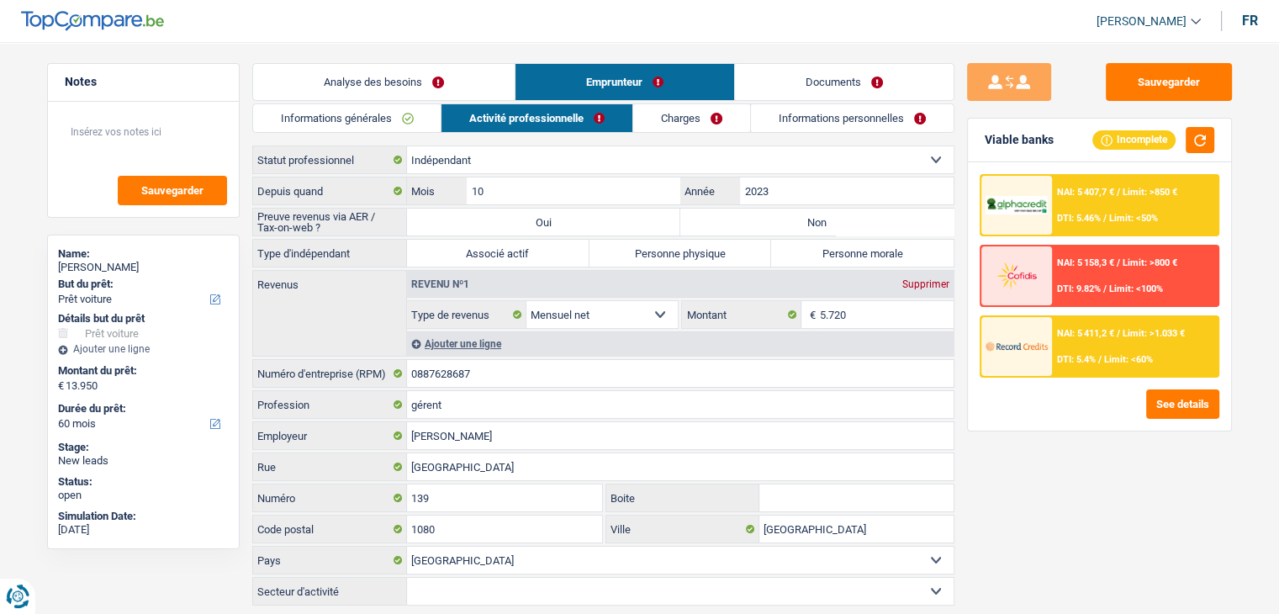
click at [703, 119] on link "Charges" at bounding box center [691, 118] width 117 height 28
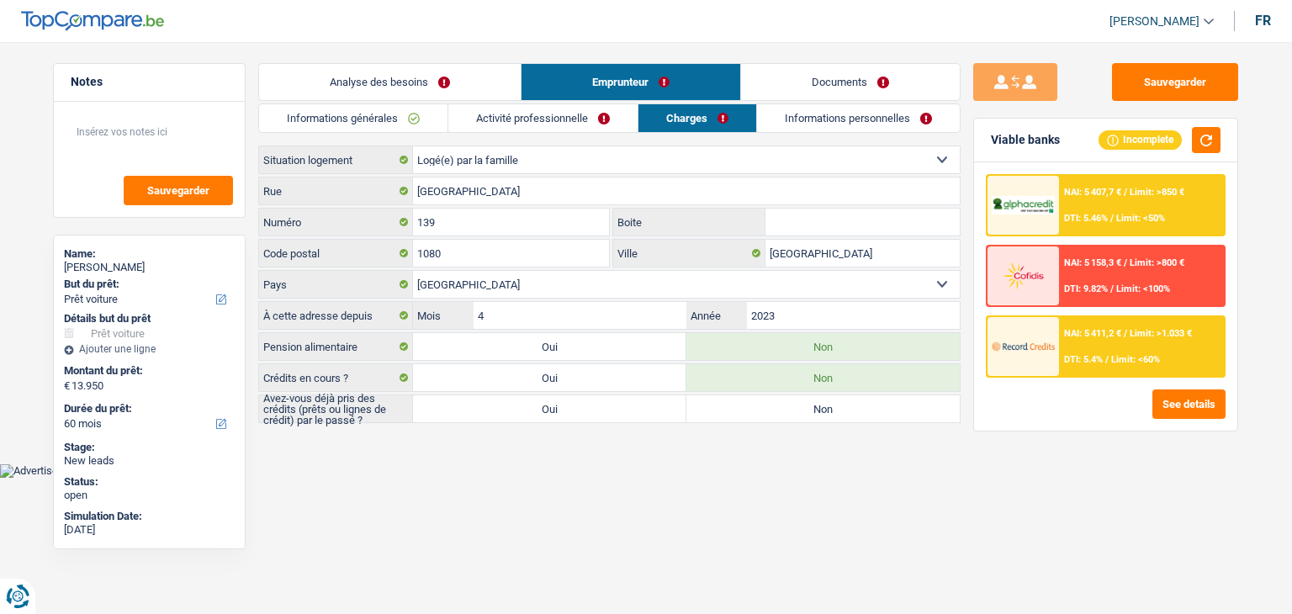
click at [786, 124] on link "Informations personnelles" at bounding box center [858, 118] width 203 height 28
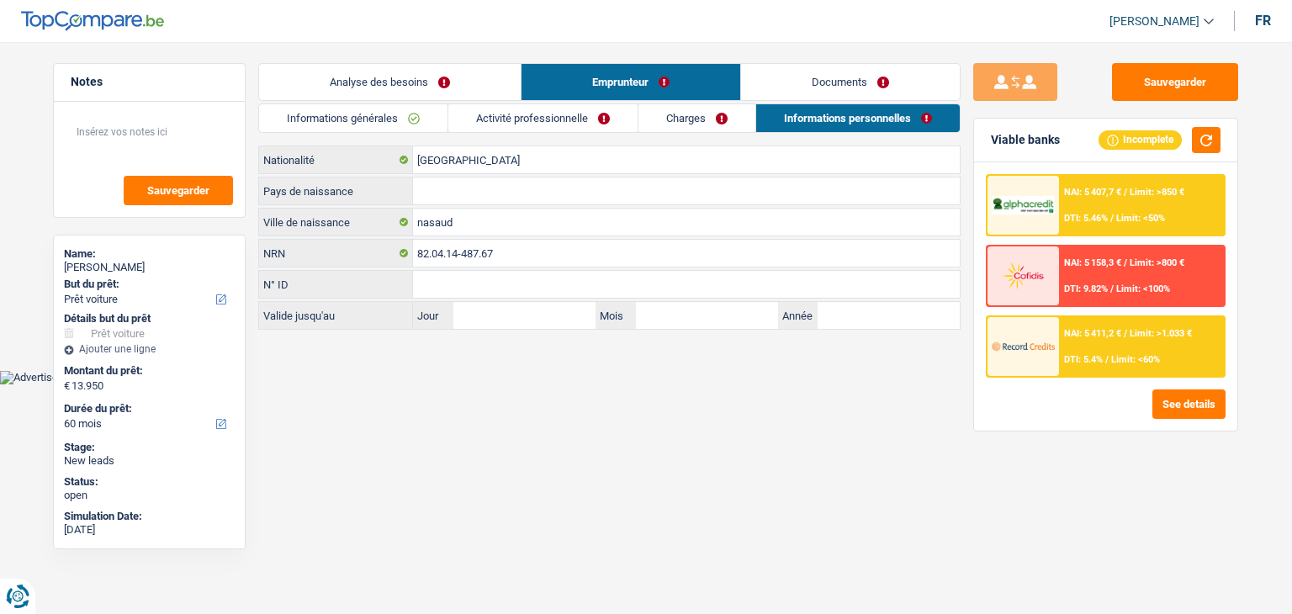
click at [791, 82] on link "Documents" at bounding box center [850, 82] width 219 height 36
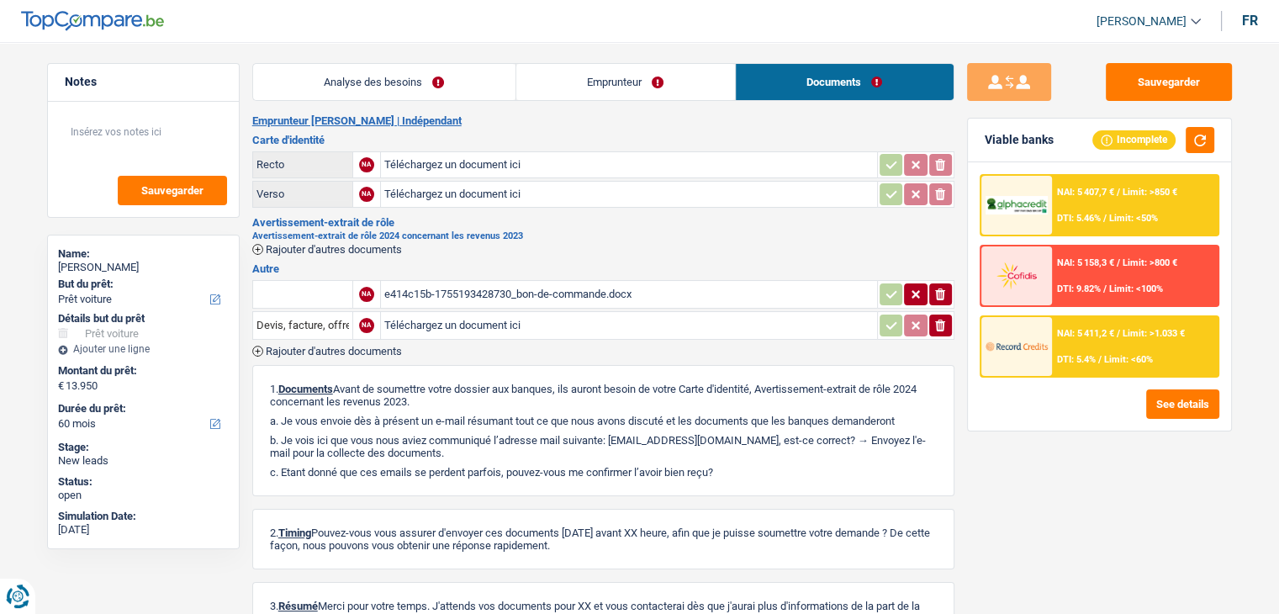
click at [488, 294] on div "e414c15b-1755193428730_bon-de-commande.docx" at bounding box center [629, 294] width 490 height 25
click at [410, 71] on link "Analyse des besoins" at bounding box center [384, 82] width 262 height 36
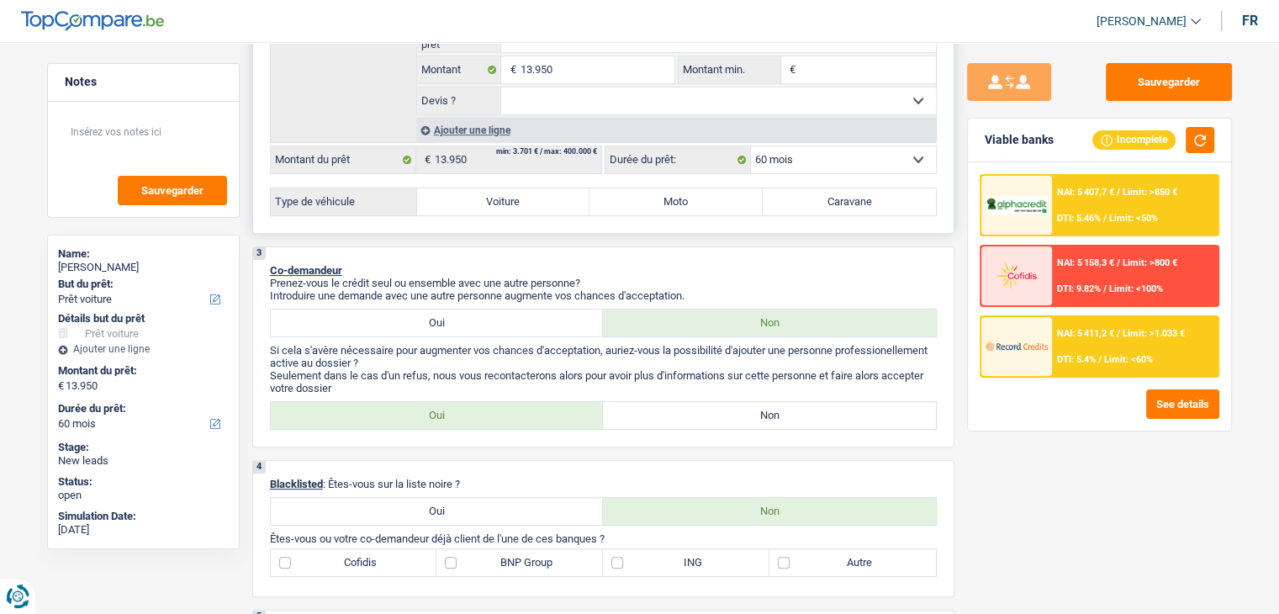
scroll to position [421, 0]
click at [493, 199] on label "Voiture" at bounding box center [503, 201] width 173 height 27
click at [493, 199] on input "Voiture" at bounding box center [503, 201] width 173 height 27
radio input "true"
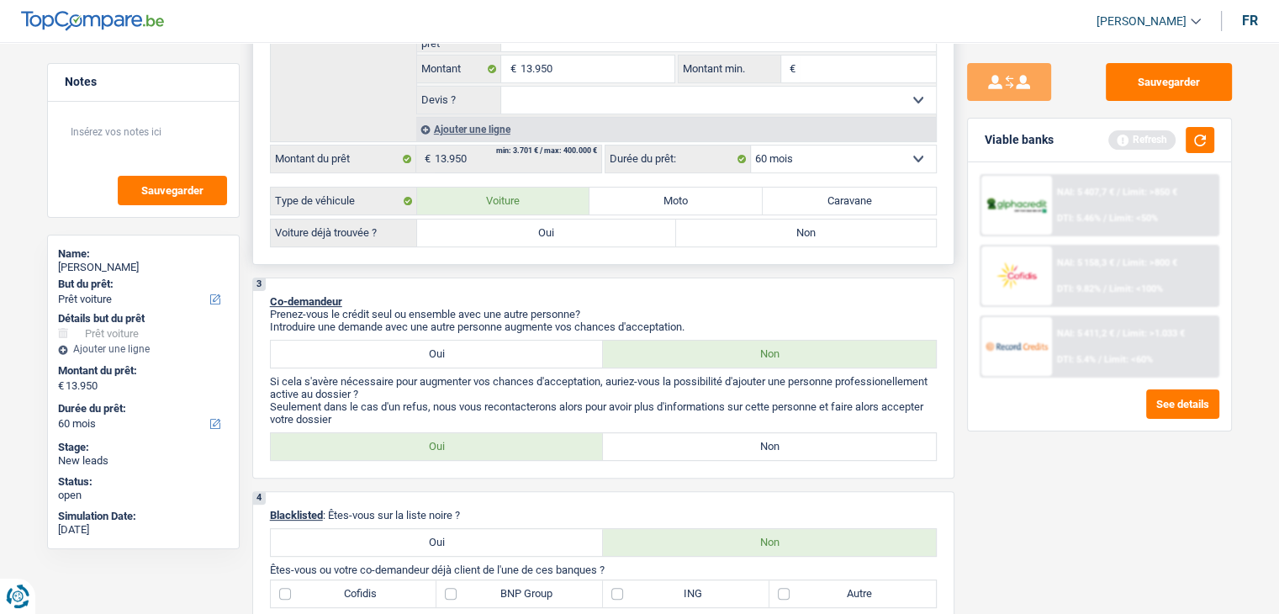
click at [485, 230] on label "Oui" at bounding box center [547, 233] width 260 height 27
click at [485, 230] on input "Oui" at bounding box center [547, 233] width 260 height 27
radio input "true"
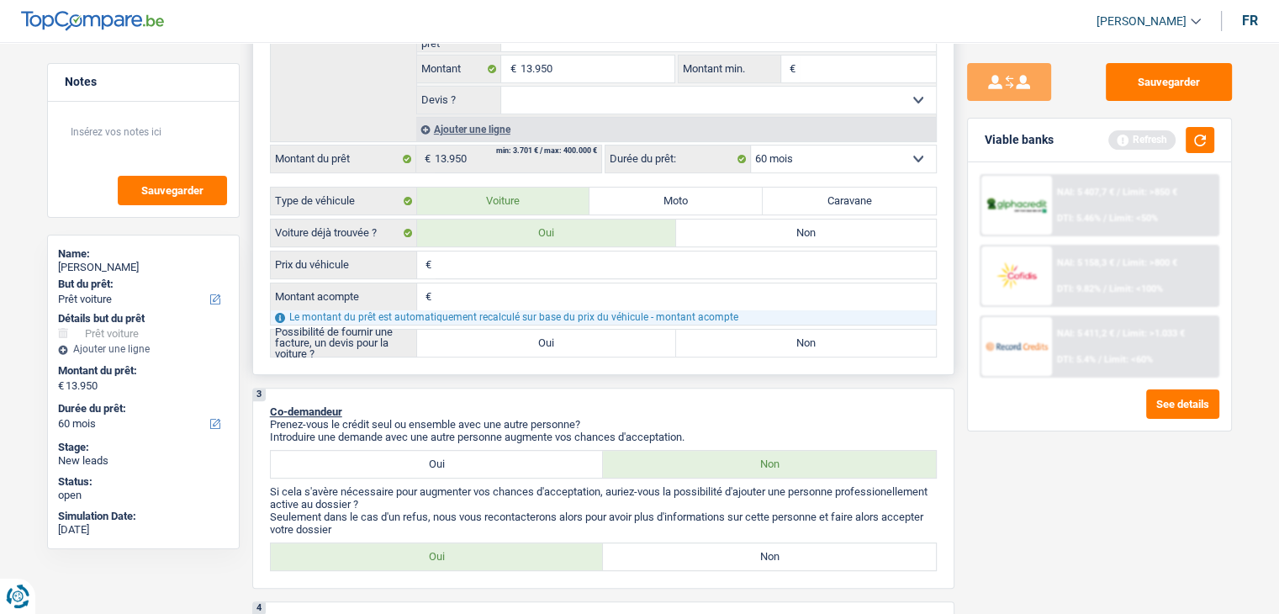
click at [458, 264] on input "Prix du véhicule" at bounding box center [686, 265] width 500 height 27
type input "1"
type input "13"
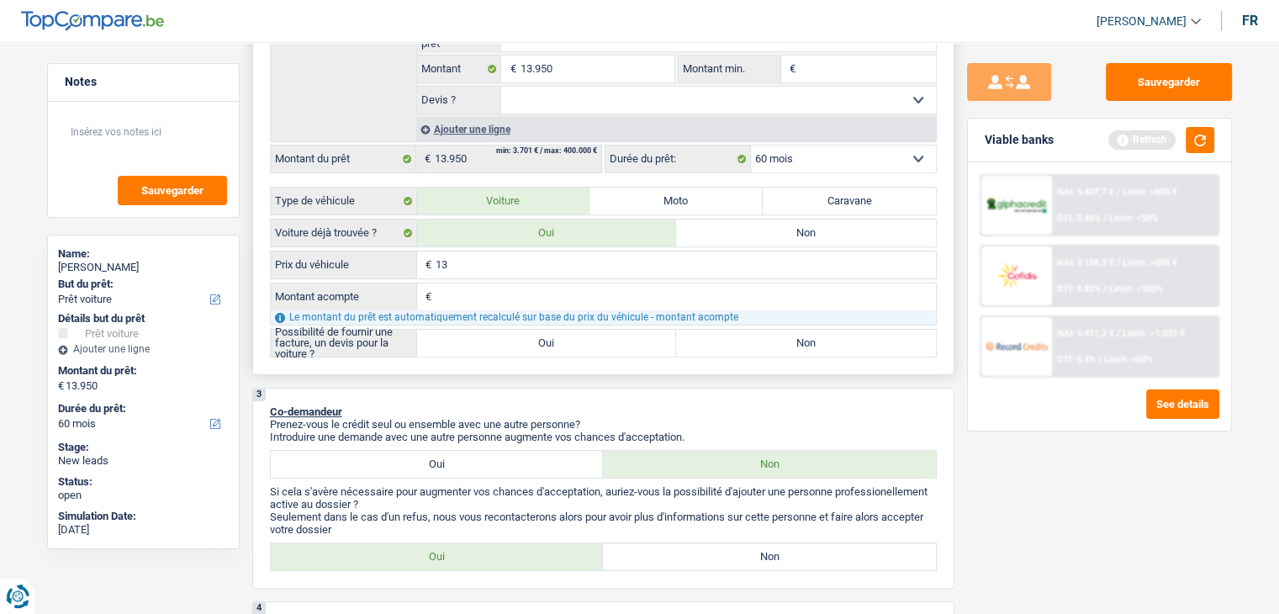
type input "139"
type input "1.395"
type input "13.950"
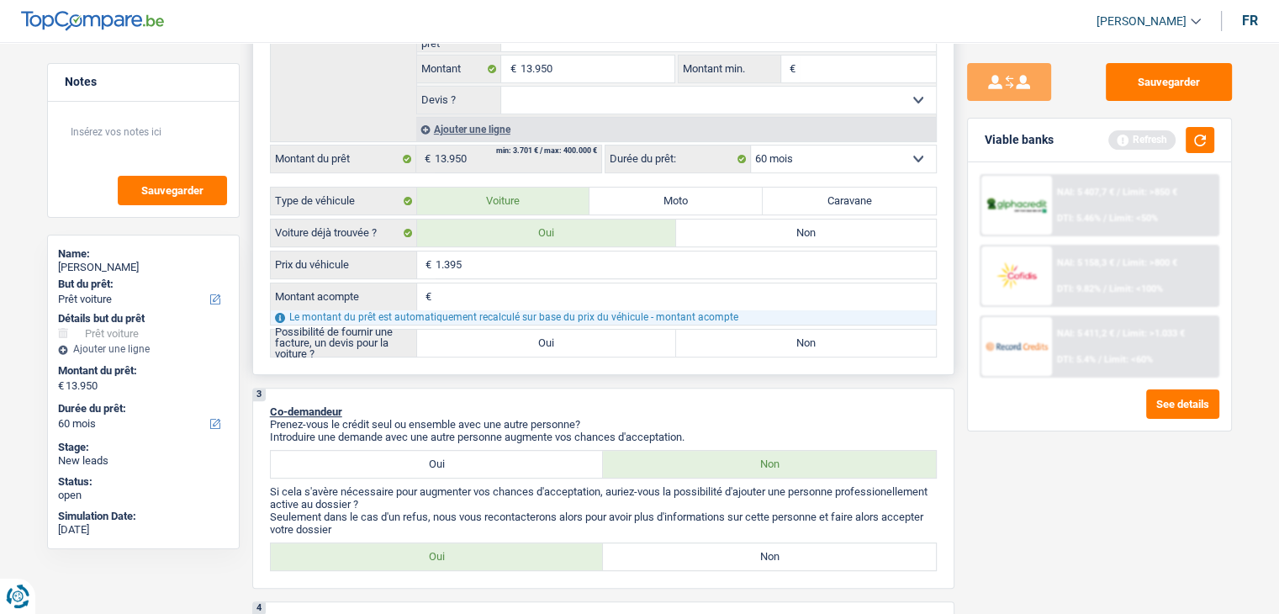
type input "13.950"
click at [470, 294] on input "Montant acompte" at bounding box center [686, 296] width 500 height 27
type input "0"
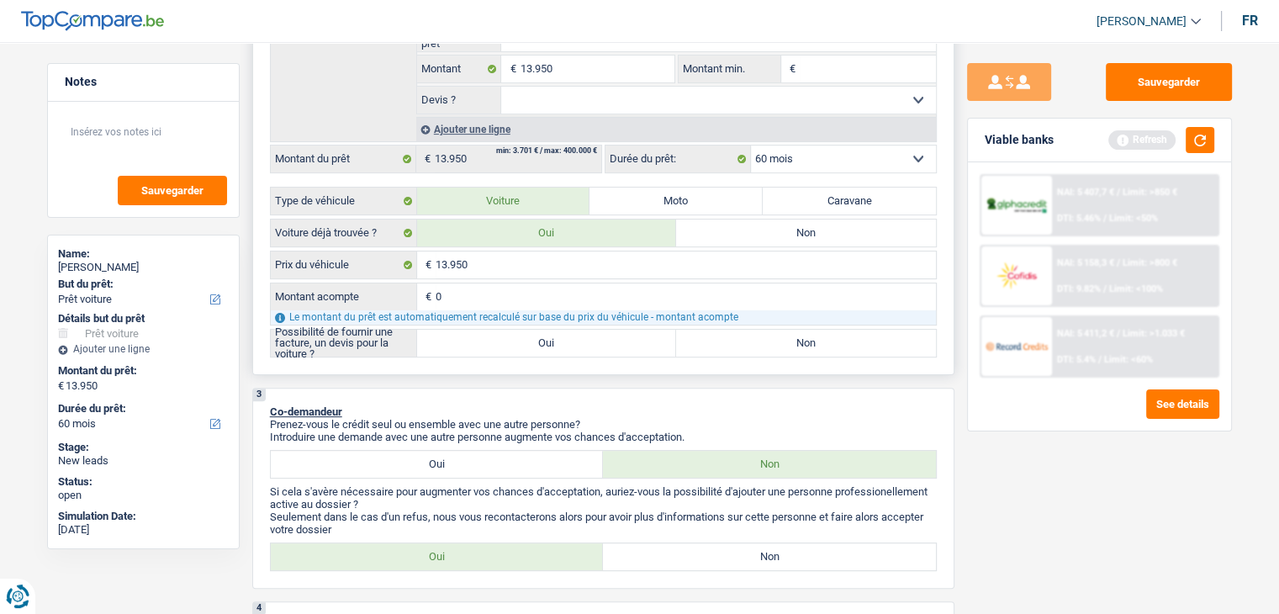
type input "0"
click at [488, 338] on label "Oui" at bounding box center [547, 343] width 260 height 27
click at [488, 338] on input "Oui" at bounding box center [547, 343] width 260 height 27
radio input "true"
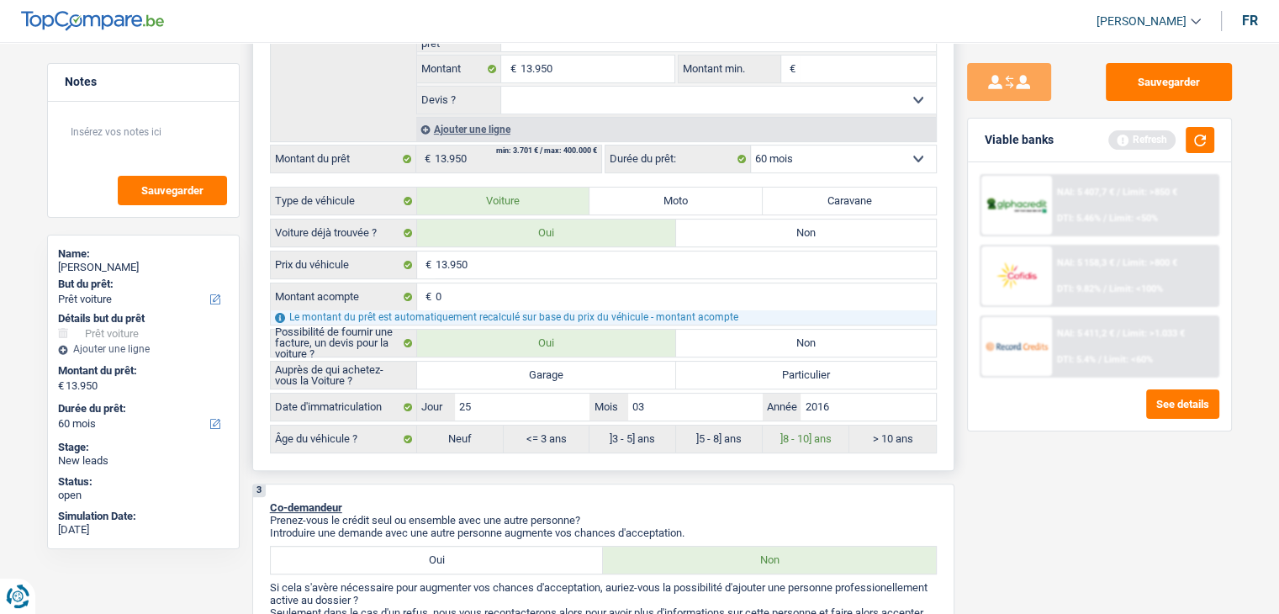
radio input "true"
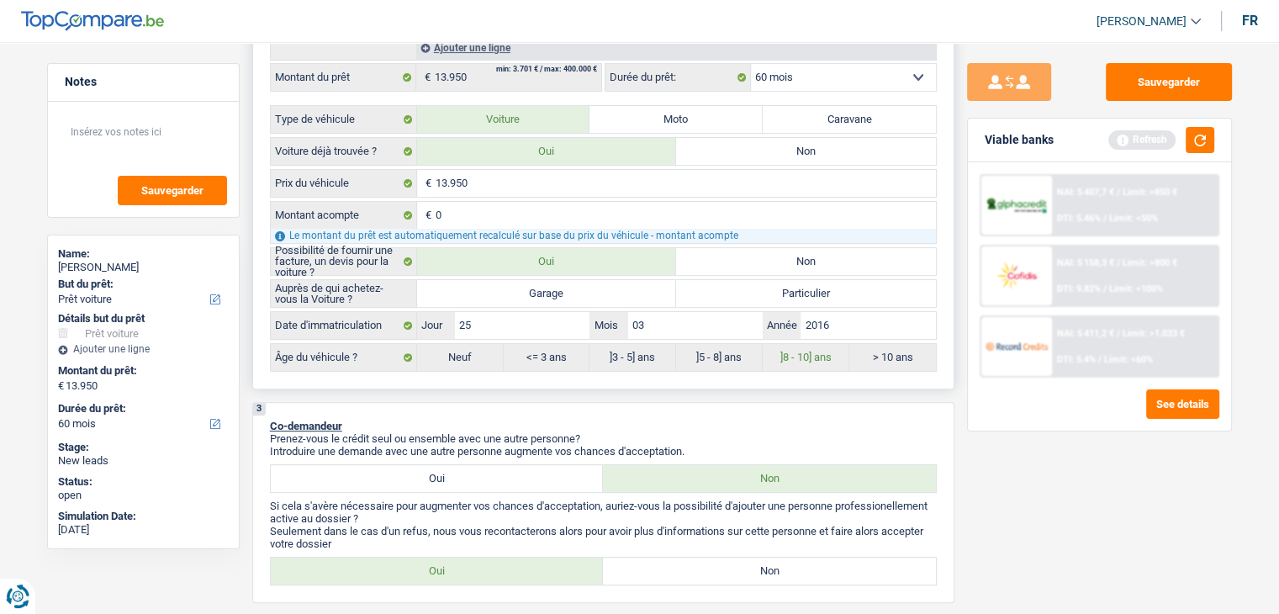
scroll to position [589, 0]
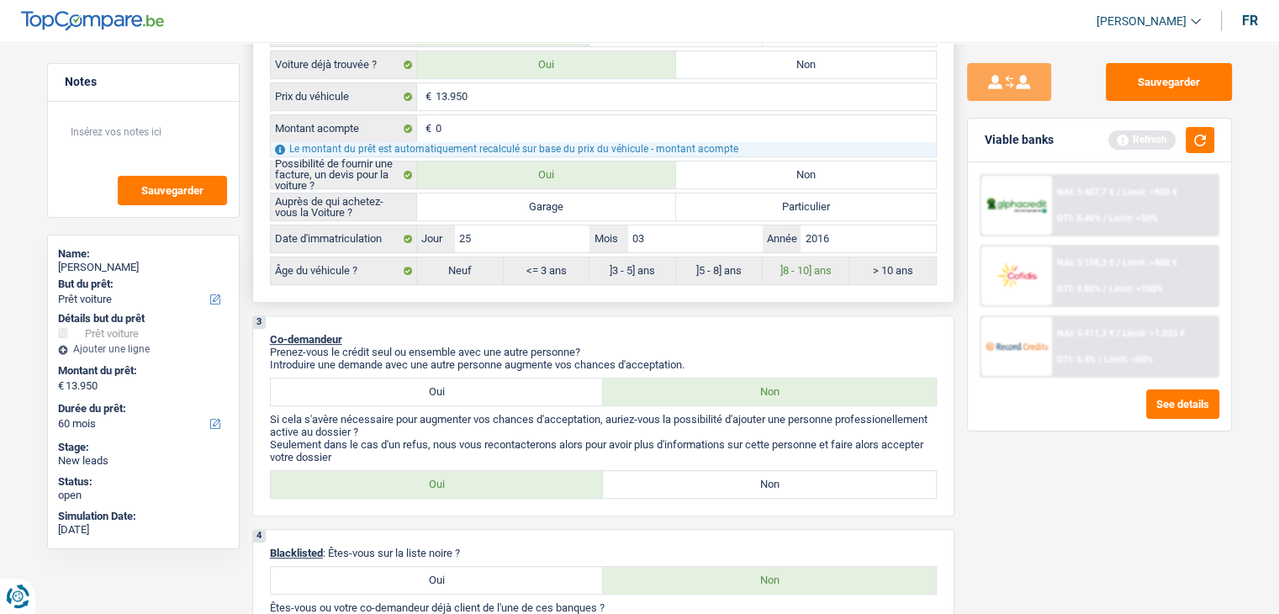
click at [531, 203] on label "Garage" at bounding box center [547, 206] width 260 height 27
click at [531, 203] on input "Garage" at bounding box center [547, 206] width 260 height 27
radio input "true"
click at [657, 327] on div "3 Co-demandeur Prenez-vous le crédit seul ou ensemble avec une autre personne? …" at bounding box center [603, 415] width 702 height 201
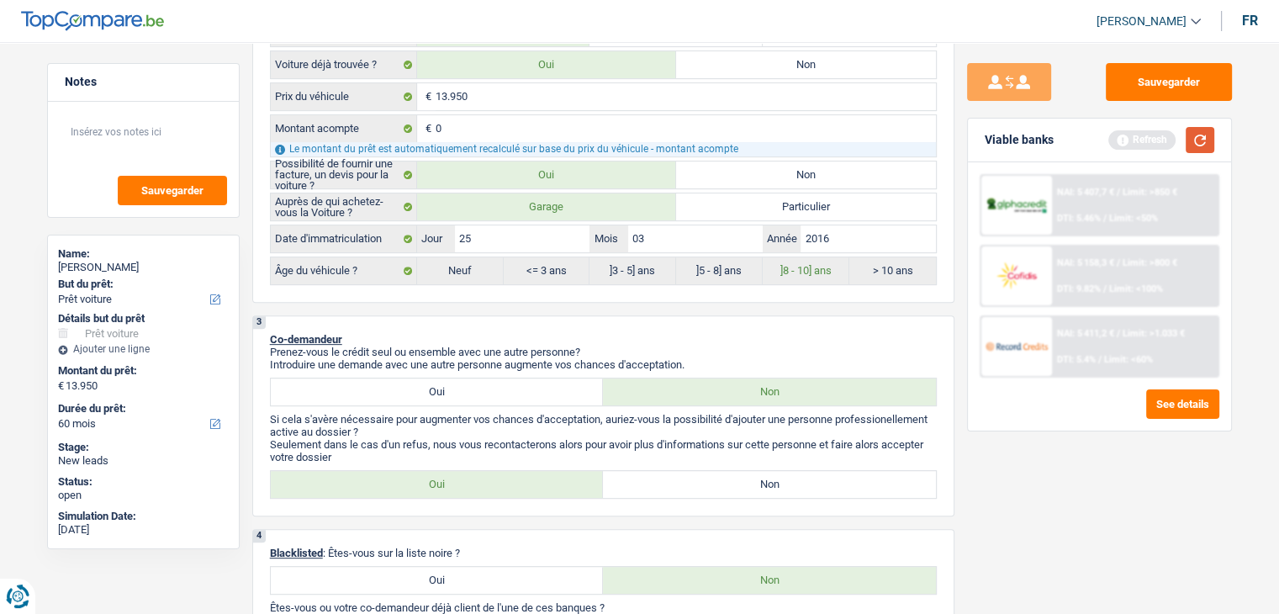
click at [1194, 143] on button "button" at bounding box center [1200, 140] width 29 height 26
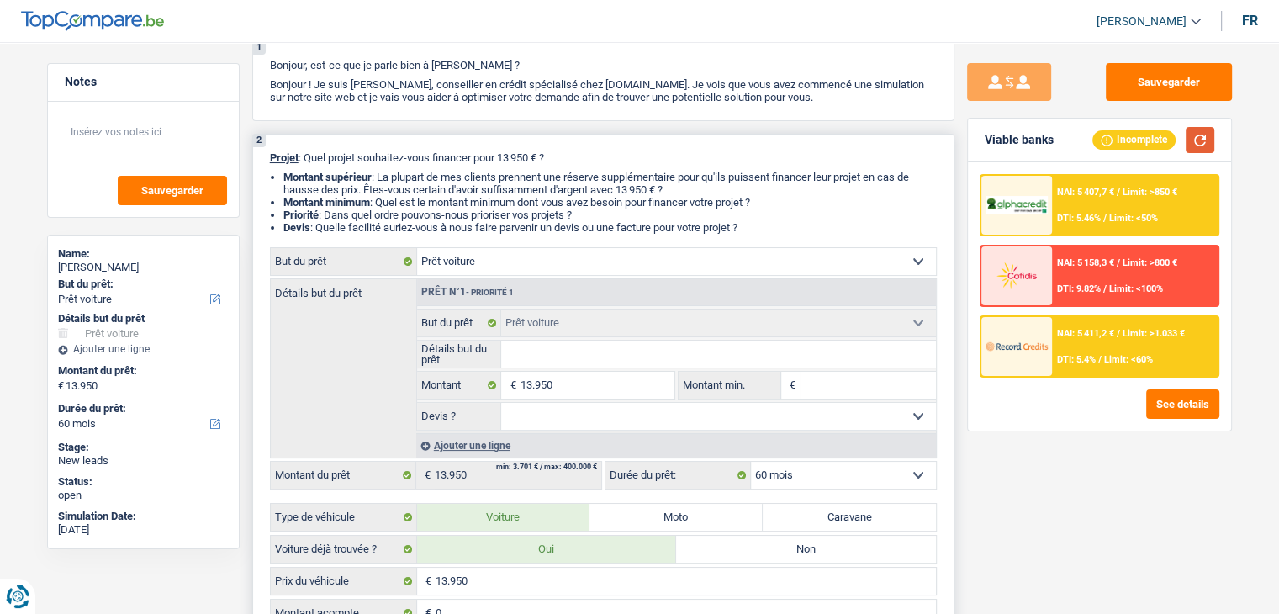
scroll to position [168, 0]
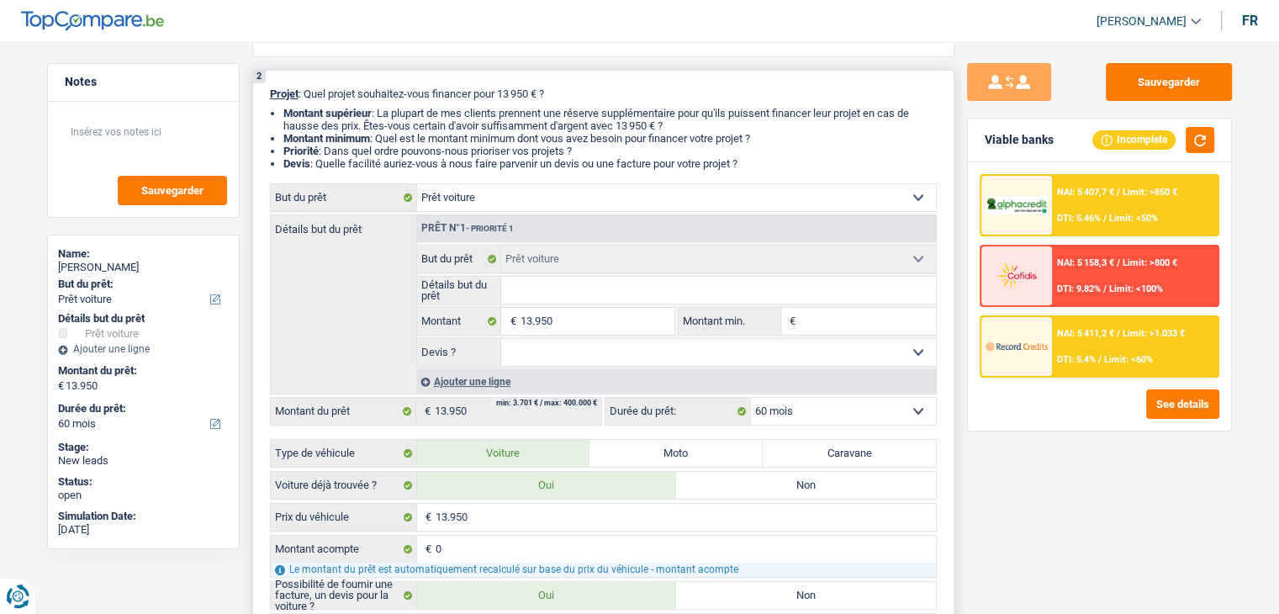
click at [843, 315] on input "Montant min." at bounding box center [868, 321] width 136 height 27
type input "1"
type input "13"
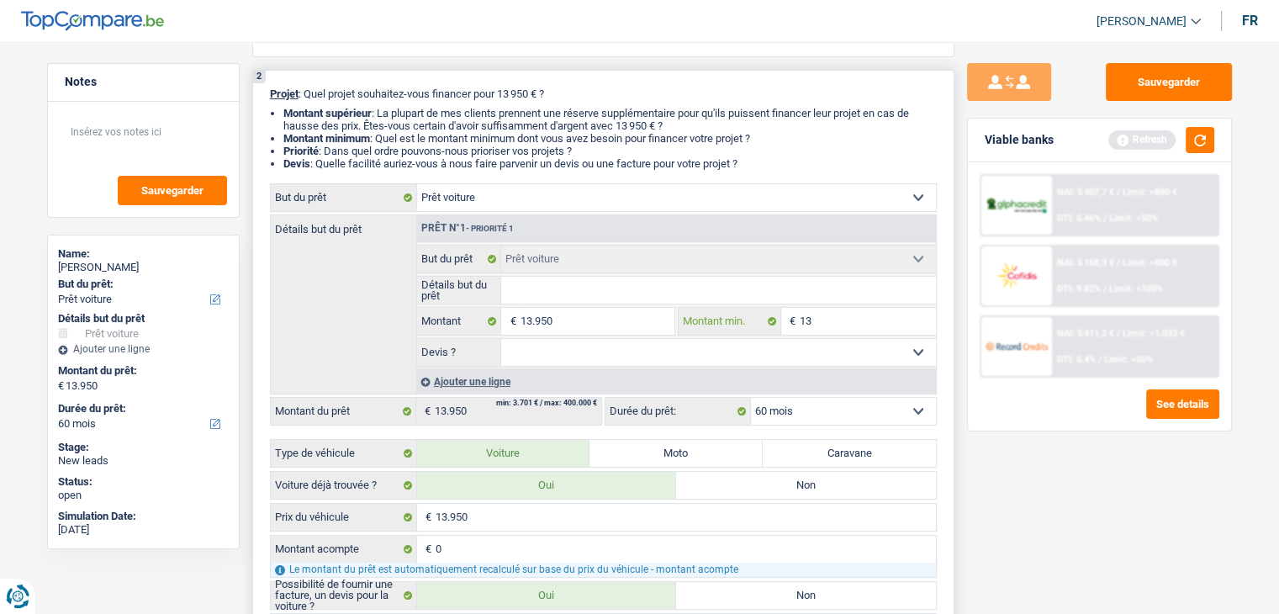
type input "139"
type input "1.395"
type input "13.950"
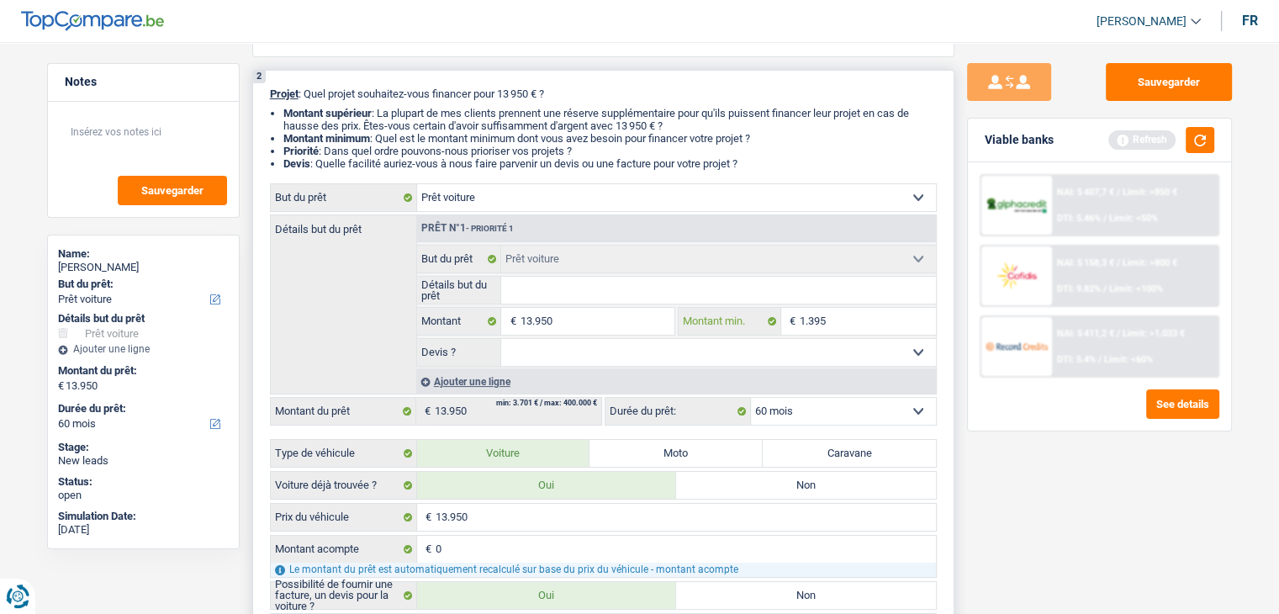
type input "13.950"
click at [1201, 143] on button "button" at bounding box center [1200, 140] width 29 height 26
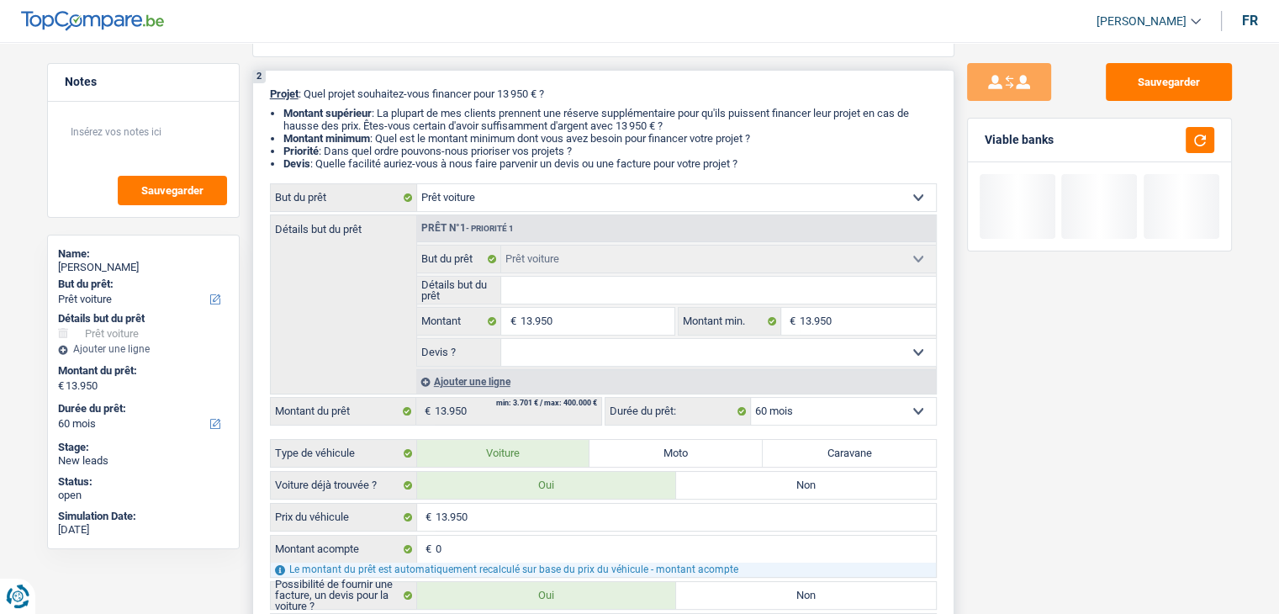
drag, startPoint x: 686, startPoint y: 350, endPoint x: 653, endPoint y: 361, distance: 35.4
click at [686, 350] on select "Oui Non Non répondu Sélectionner une option" at bounding box center [718, 352] width 435 height 27
select select "yes"
click at [501, 339] on select "Oui Non Non répondu Sélectionner une option" at bounding box center [718, 352] width 435 height 27
select select "yes"
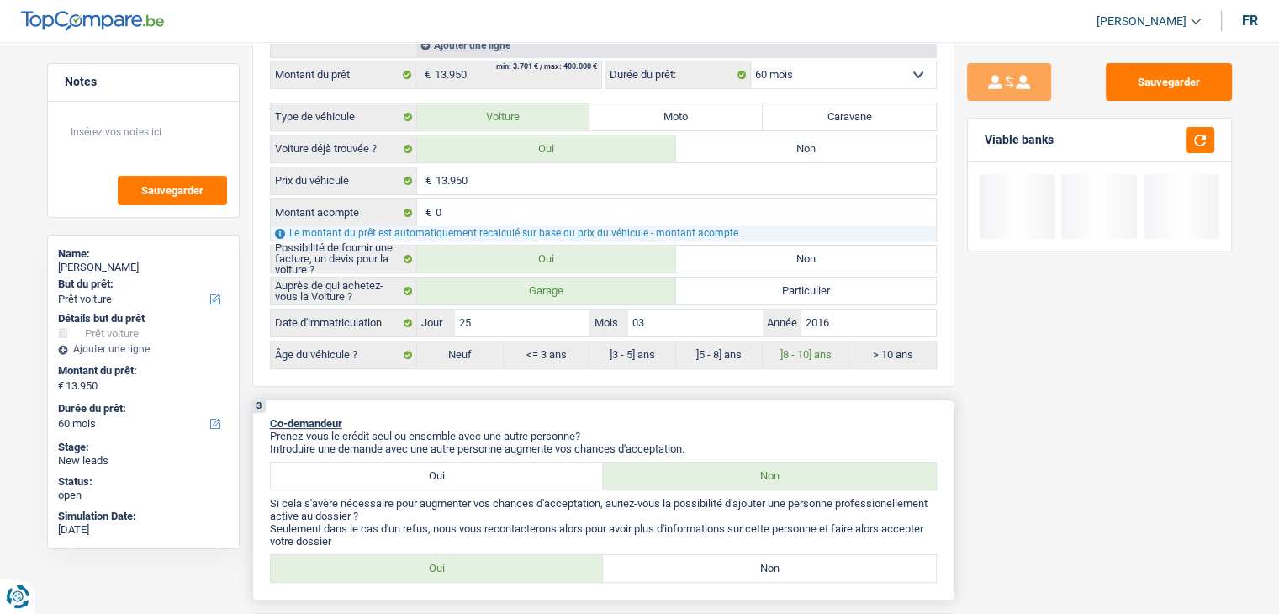
scroll to position [841, 0]
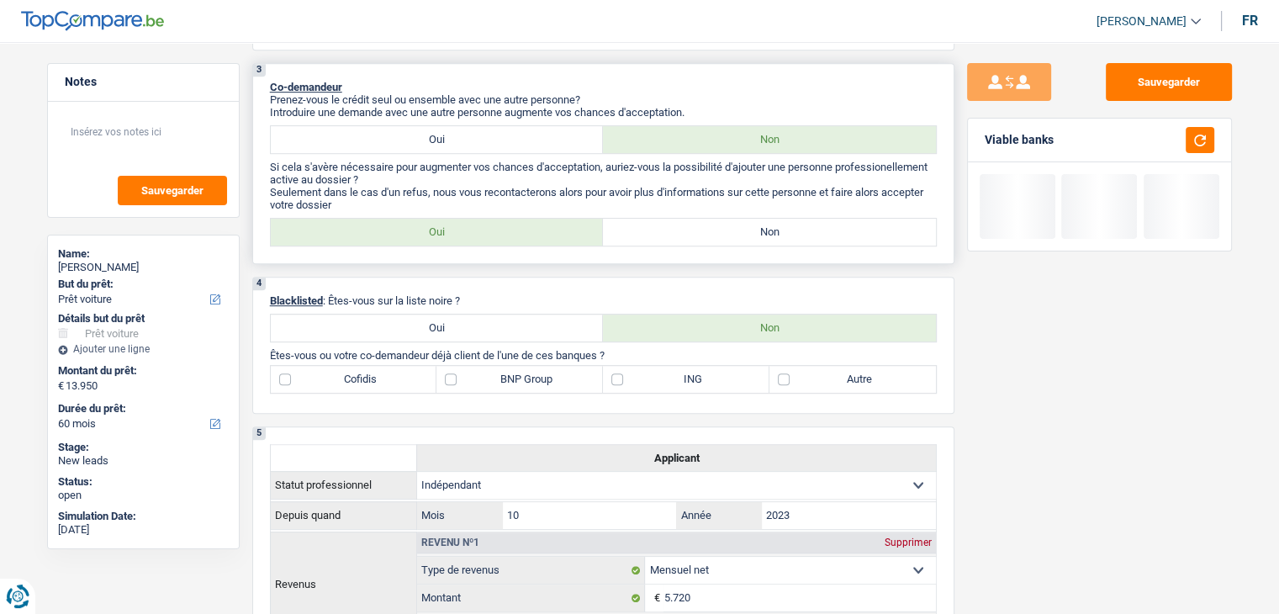
click at [749, 230] on label "Non" at bounding box center [769, 232] width 333 height 27
click at [749, 230] on input "Non" at bounding box center [769, 232] width 333 height 27
radio input "true"
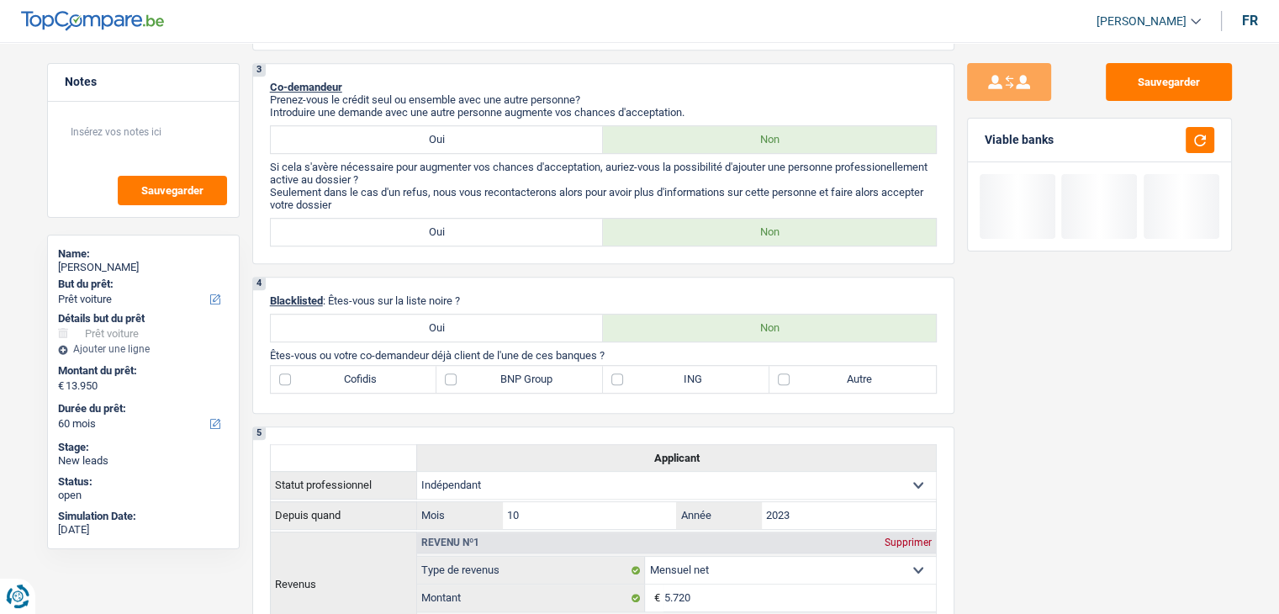
click at [1215, 133] on div "Viable banks" at bounding box center [1099, 141] width 263 height 44
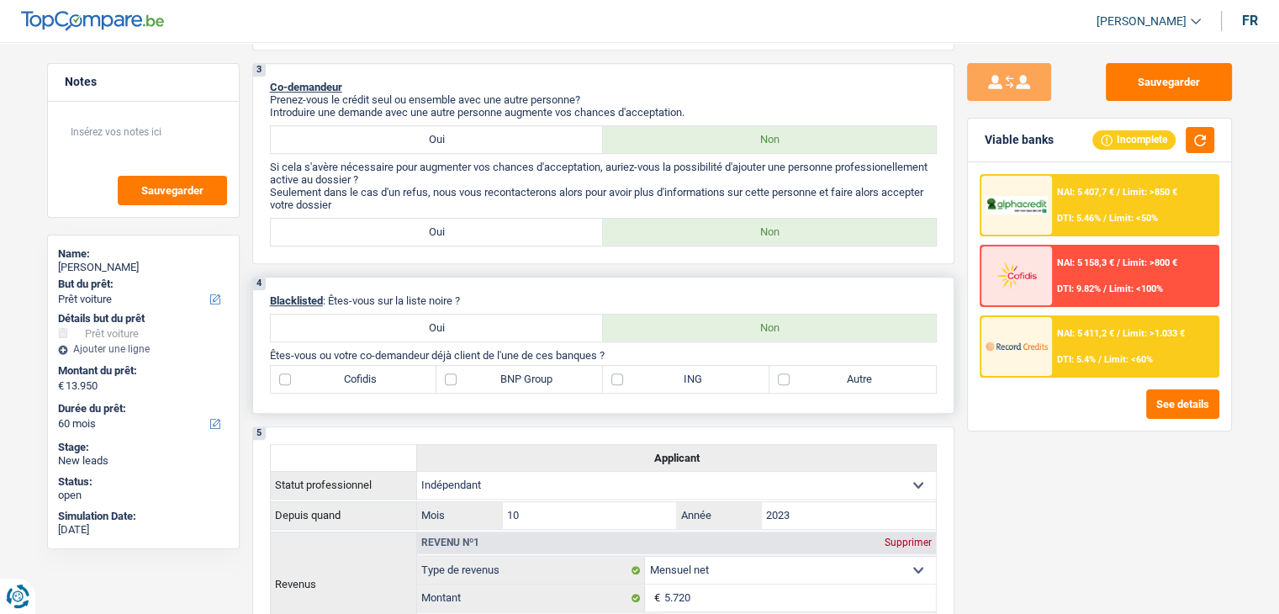
drag, startPoint x: 468, startPoint y: 297, endPoint x: 328, endPoint y: 289, distance: 139.8
click at [328, 294] on p "Blacklisted : Êtes-vous sur la liste noire ?" at bounding box center [603, 300] width 667 height 13
click at [533, 298] on p "Blacklisted : Êtes-vous sur la liste noire ?" at bounding box center [603, 300] width 667 height 13
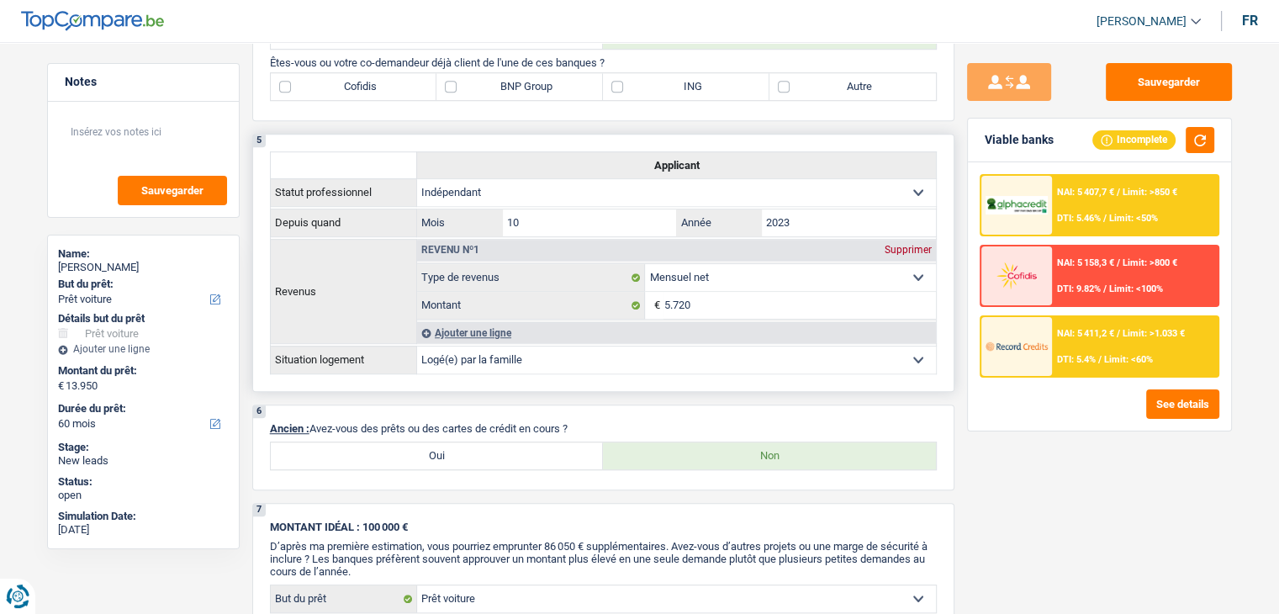
scroll to position [1009, 0]
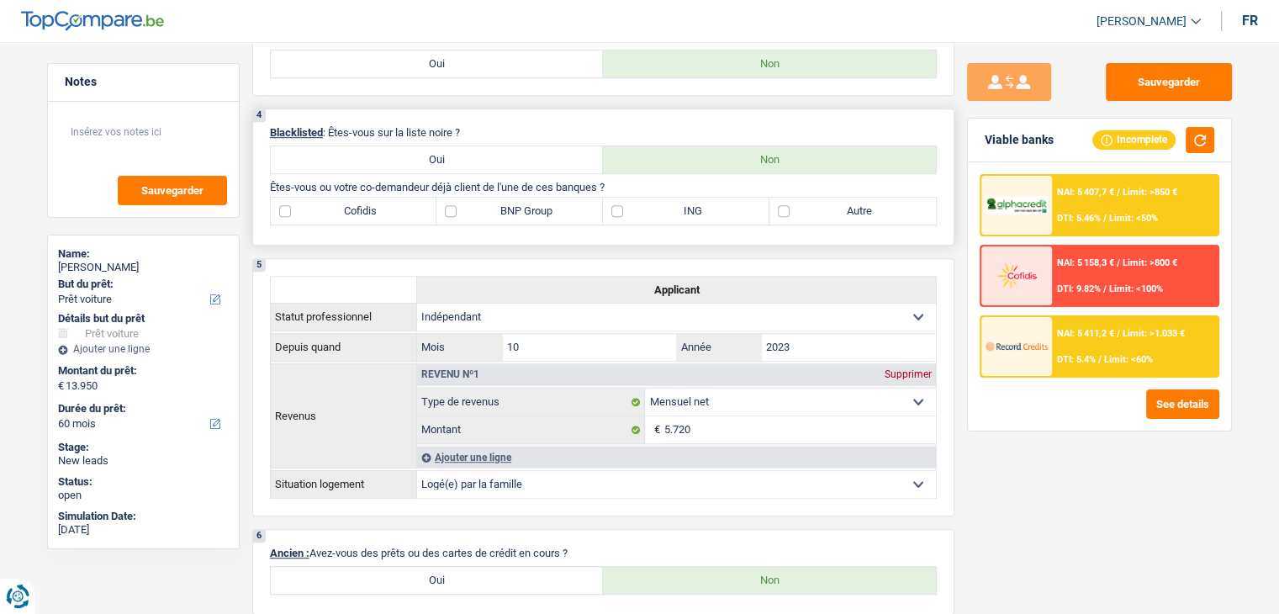
click at [480, 233] on div "4 Blacklisted : Êtes-vous sur la liste noire ? Oui Non Êtes-vous ou votre co-de…" at bounding box center [603, 177] width 702 height 137
click at [474, 198] on label "BNP Group" at bounding box center [520, 211] width 167 height 27
click at [474, 198] on input "BNP Group" at bounding box center [520, 211] width 167 height 27
checkbox input "true"
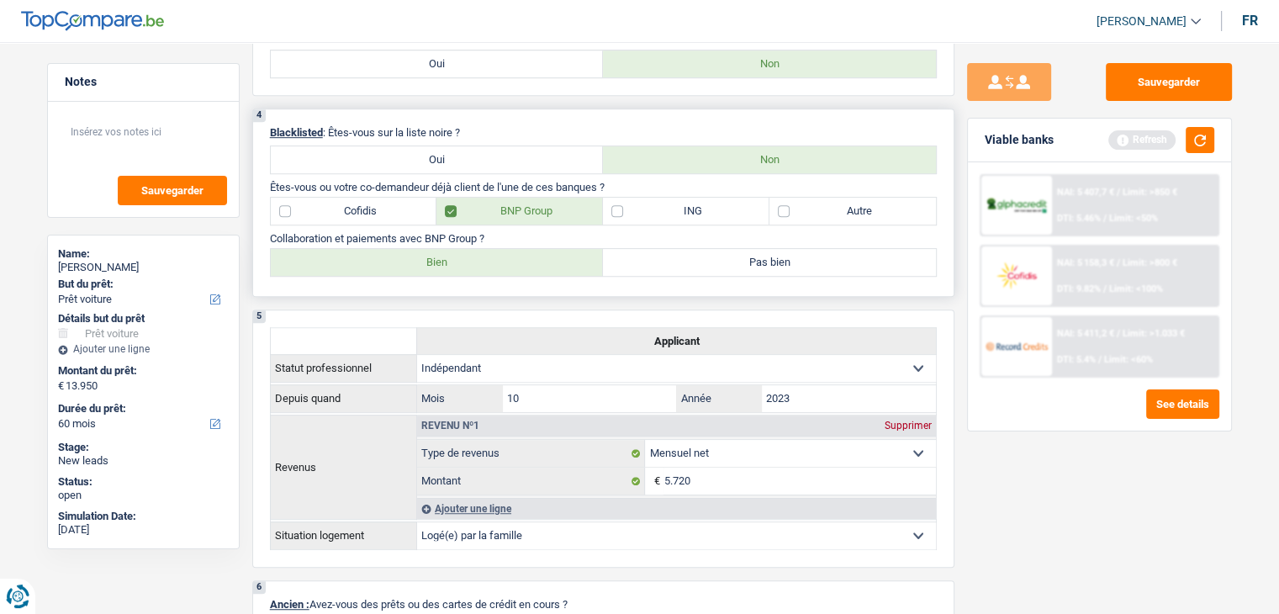
click at [407, 249] on label "Bien" at bounding box center [437, 262] width 333 height 27
click at [407, 249] on input "Bien" at bounding box center [437, 262] width 333 height 27
radio input "true"
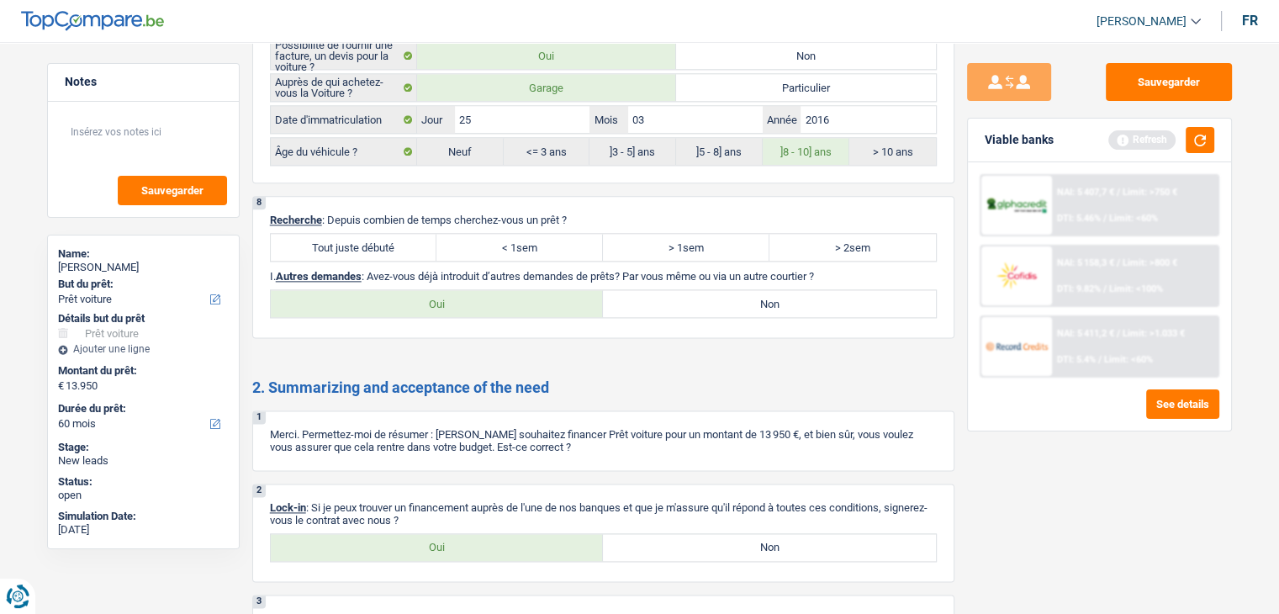
scroll to position [2238, 0]
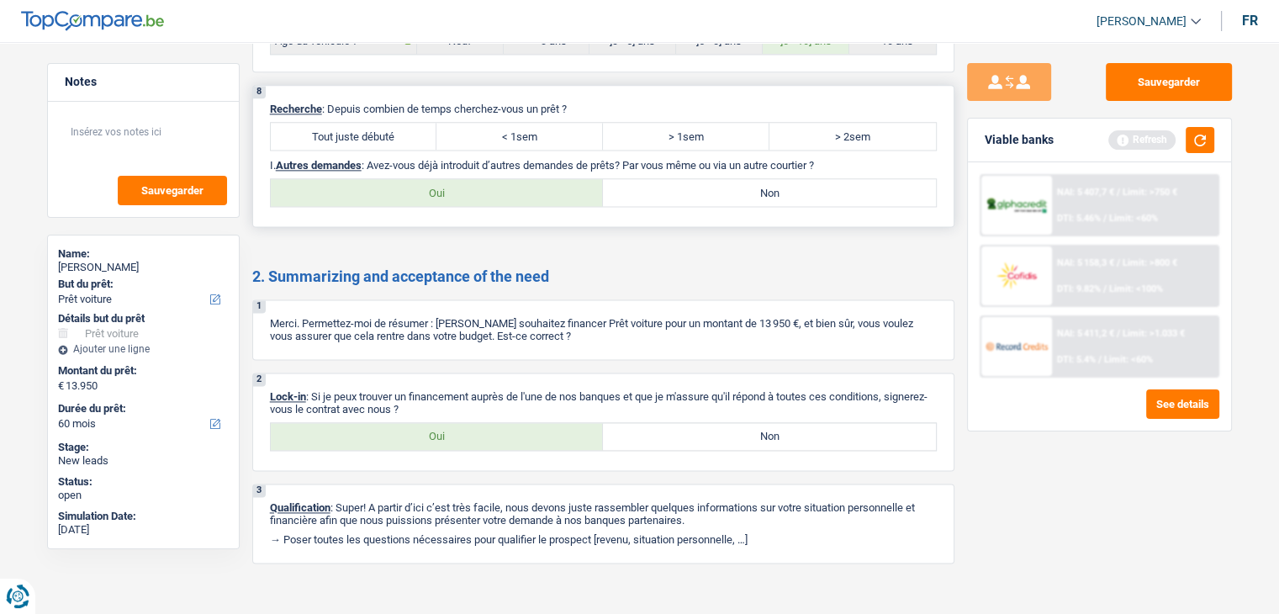
click at [350, 124] on label "Tout juste débuté" at bounding box center [354, 136] width 167 height 27
click at [350, 124] on input "Tout juste débuté" at bounding box center [354, 136] width 167 height 27
radio input "true"
click at [734, 179] on label "Non" at bounding box center [769, 192] width 333 height 27
click at [734, 179] on input "Non" at bounding box center [769, 192] width 333 height 27
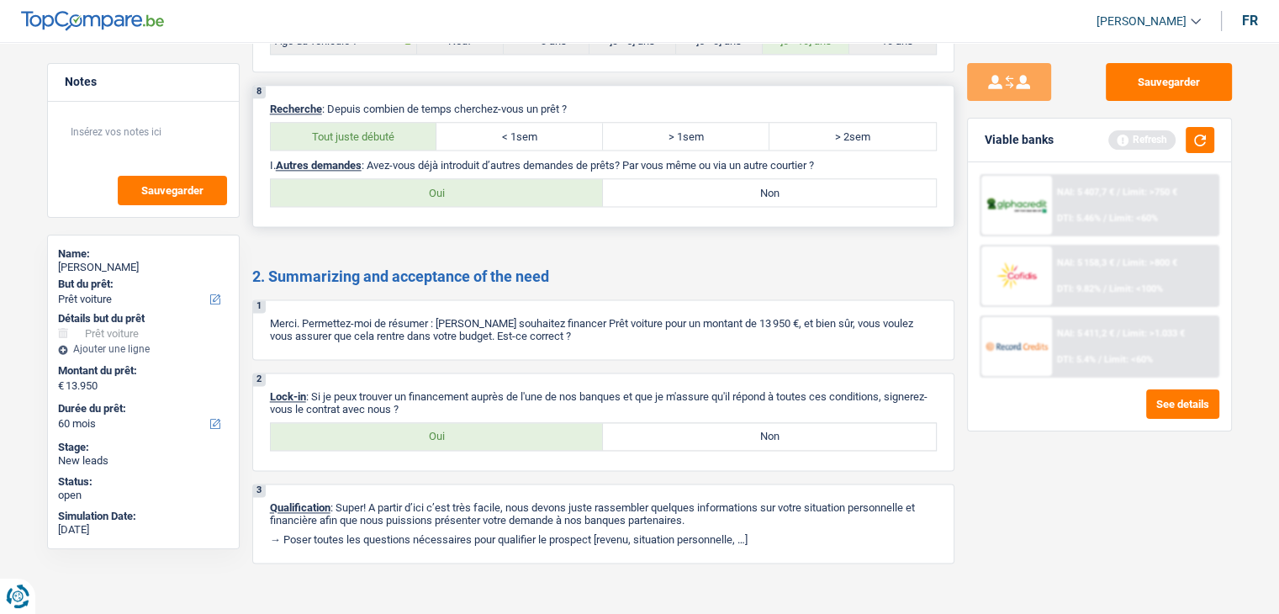
radio input "true"
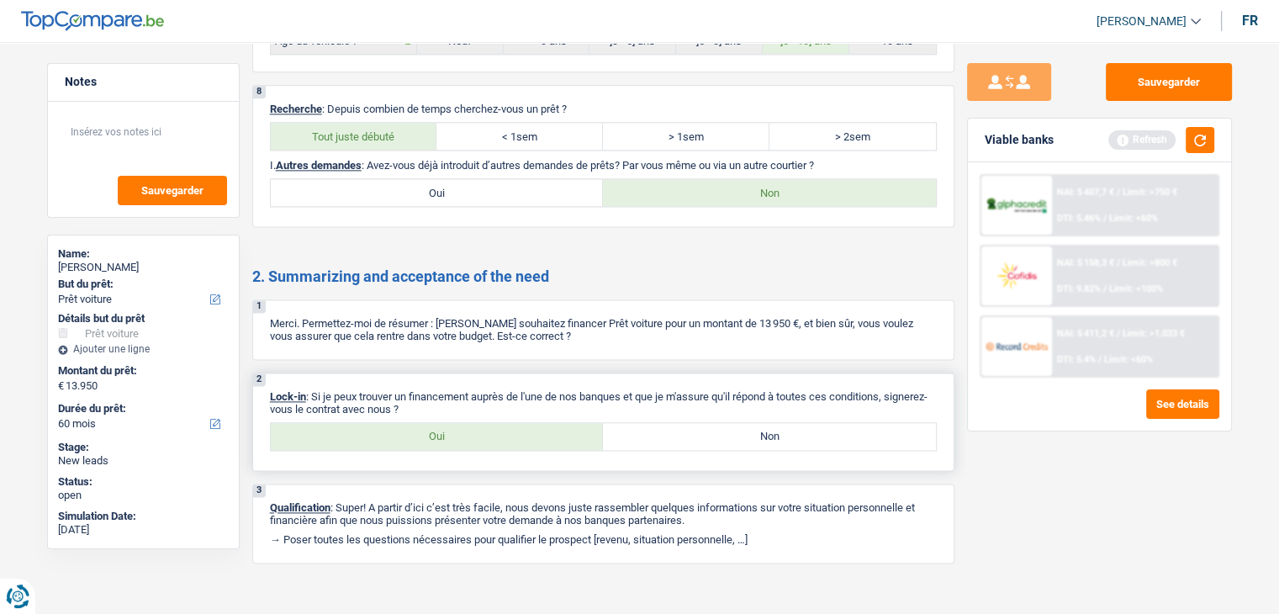
click at [524, 432] on label "Oui" at bounding box center [437, 436] width 333 height 27
click at [524, 432] on input "Oui" at bounding box center [437, 436] width 333 height 27
radio input "true"
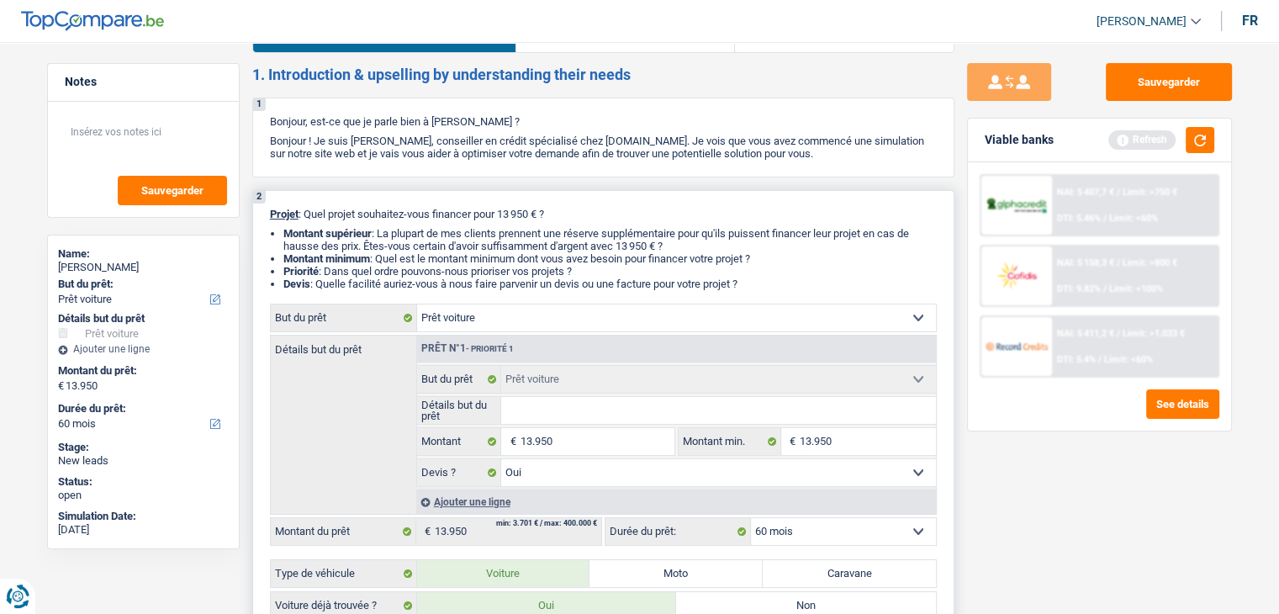
scroll to position [0, 0]
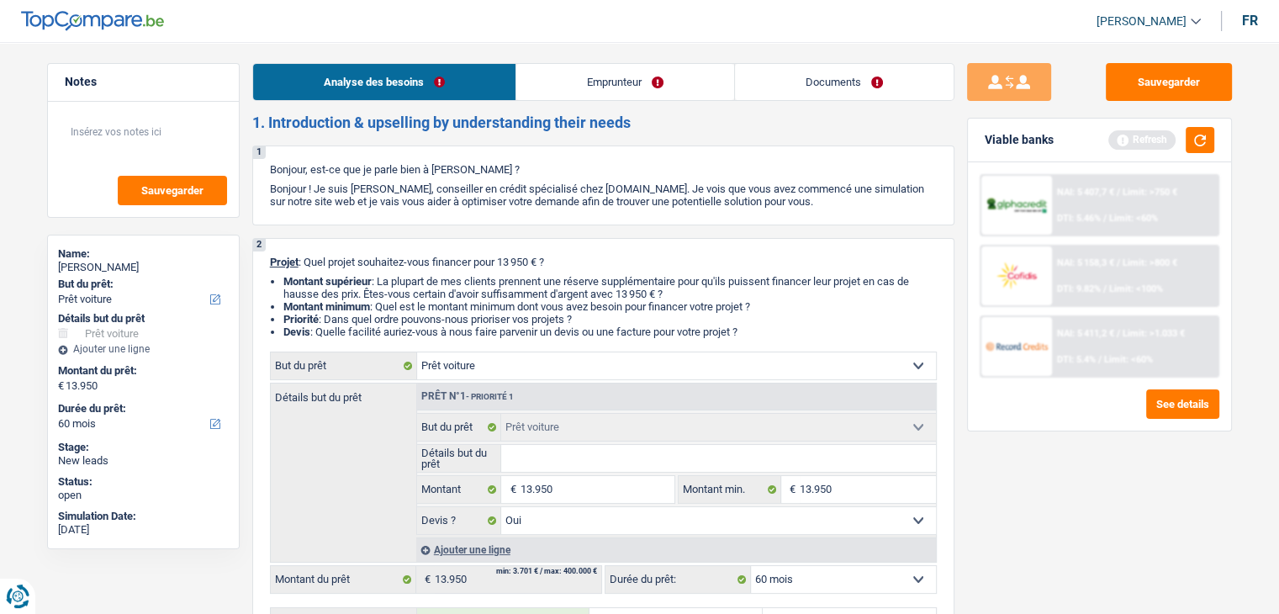
click at [572, 70] on link "Emprunteur" at bounding box center [625, 82] width 218 height 36
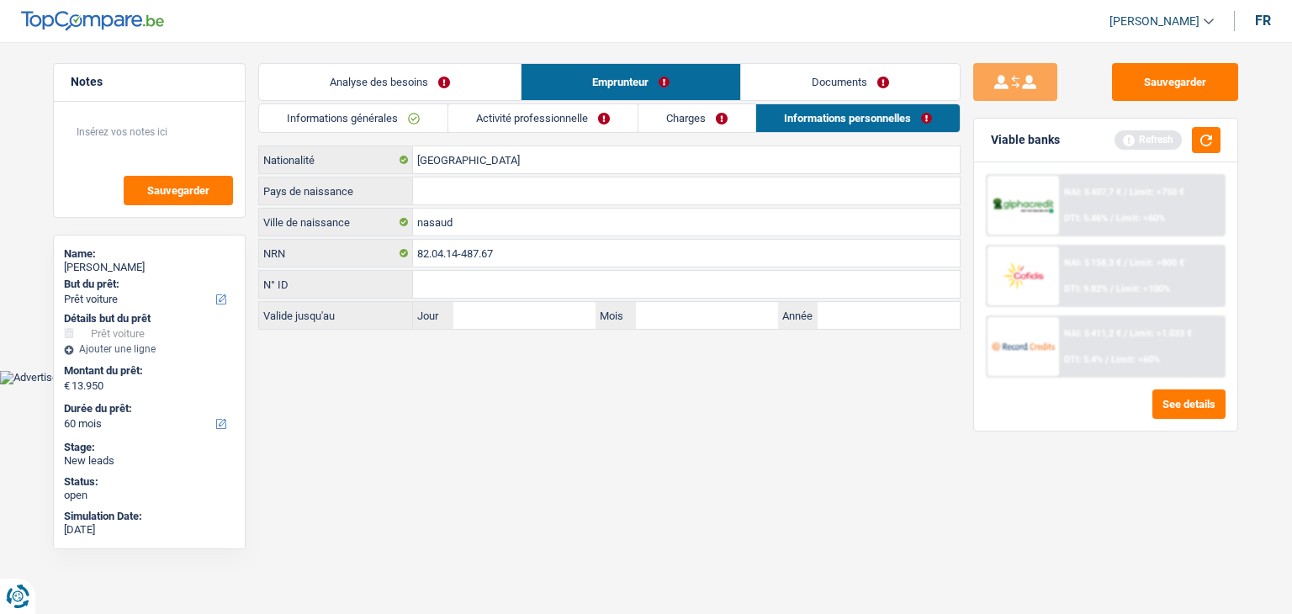
click at [390, 132] on link "Informations générales" at bounding box center [353, 118] width 188 height 28
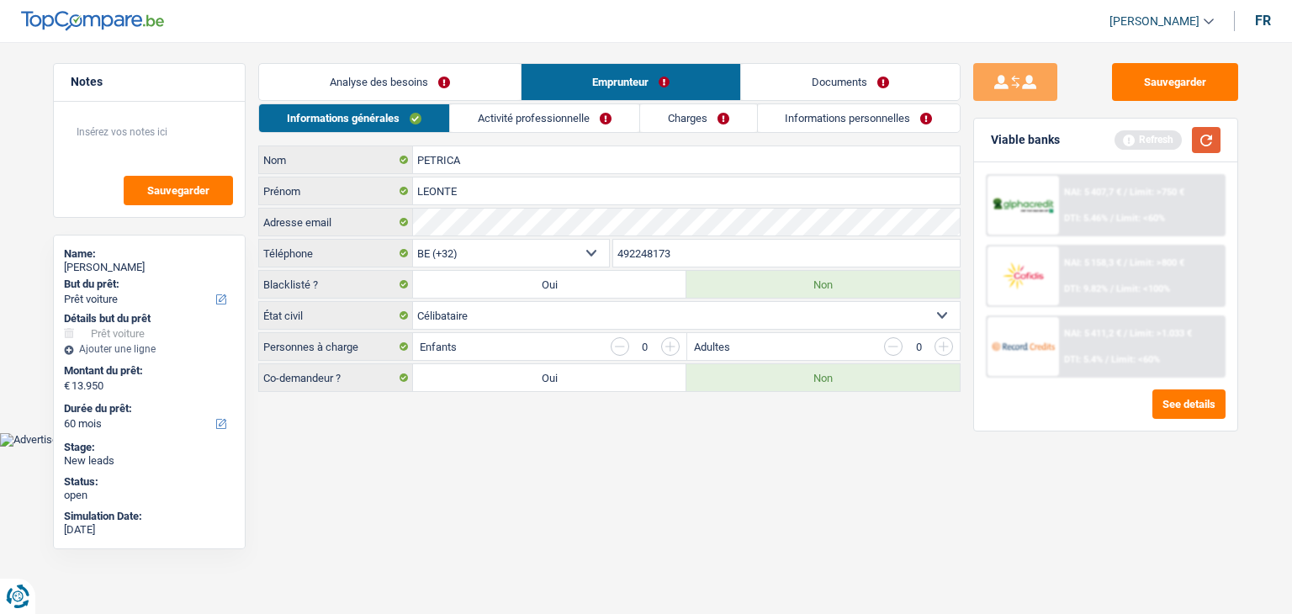
click at [1211, 135] on button "button" at bounding box center [1206, 140] width 29 height 26
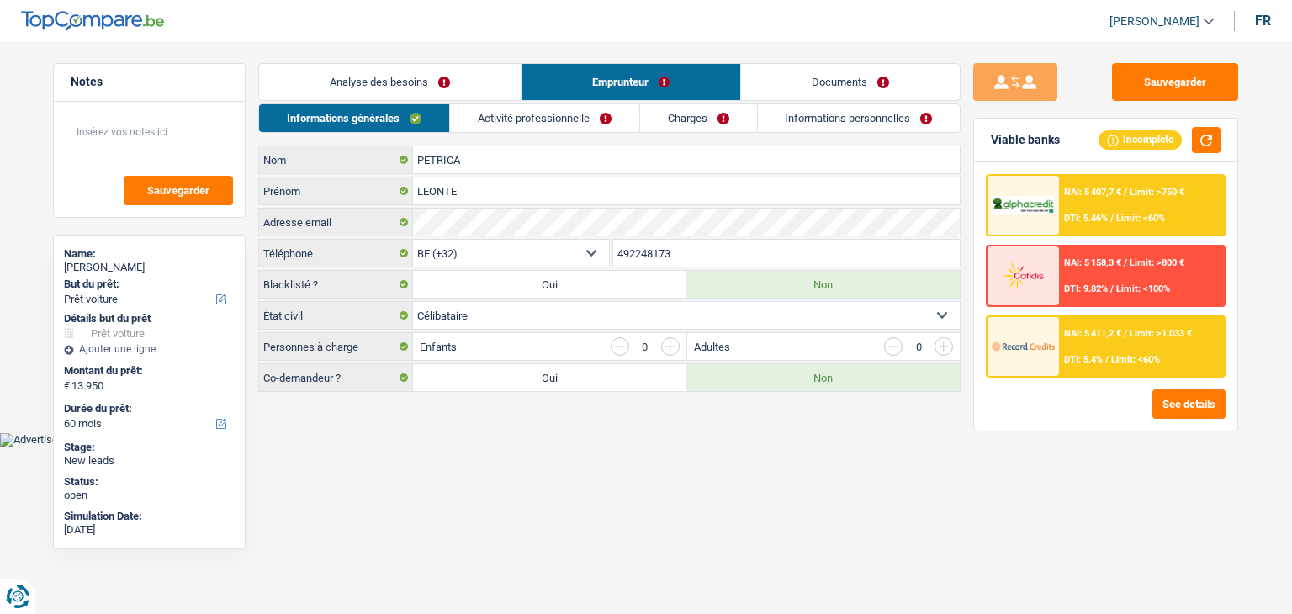
click at [508, 121] on link "Activité professionnelle" at bounding box center [544, 118] width 189 height 28
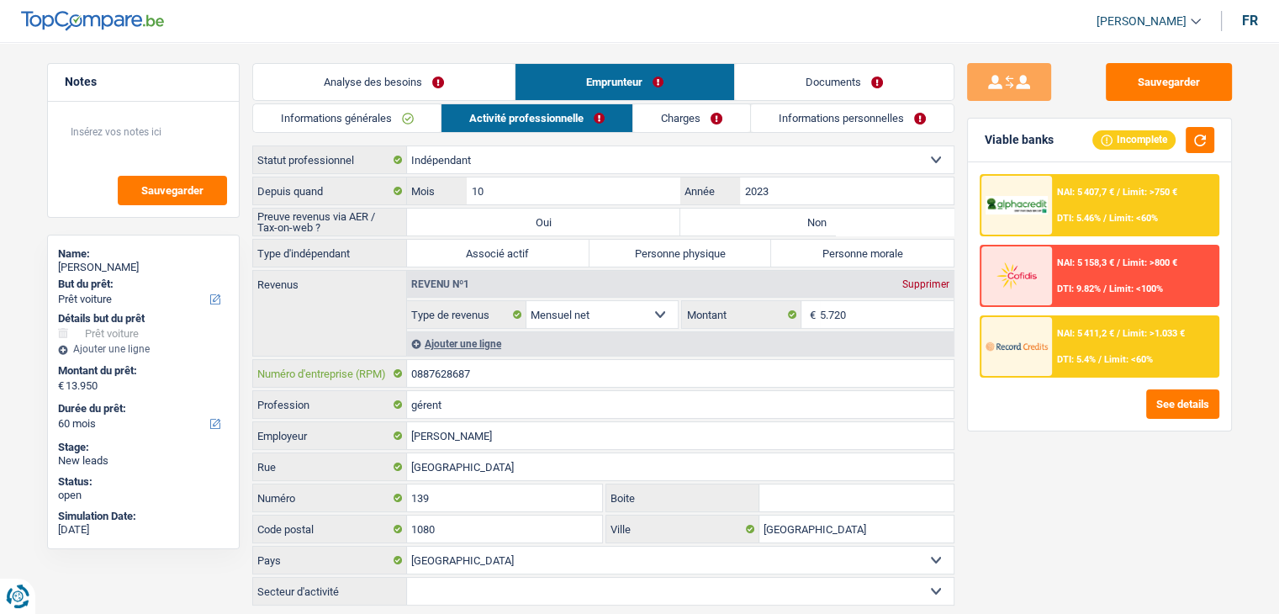
drag, startPoint x: 474, startPoint y: 371, endPoint x: 365, endPoint y: 357, distance: 109.3
click at [365, 360] on div "0887628687 Numéro d'entreprise (RPM)" at bounding box center [603, 373] width 701 height 27
click at [782, 226] on label "Non" at bounding box center [817, 222] width 273 height 27
click at [782, 226] on input "Non" at bounding box center [817, 222] width 273 height 27
radio input "true"
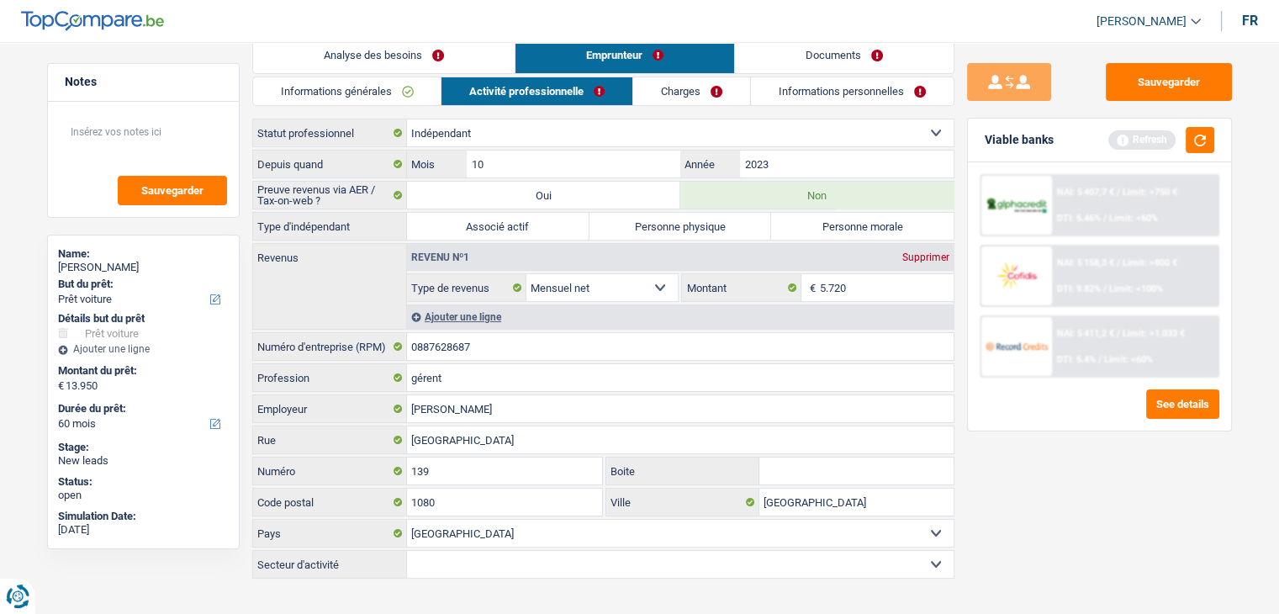
scroll to position [40, 0]
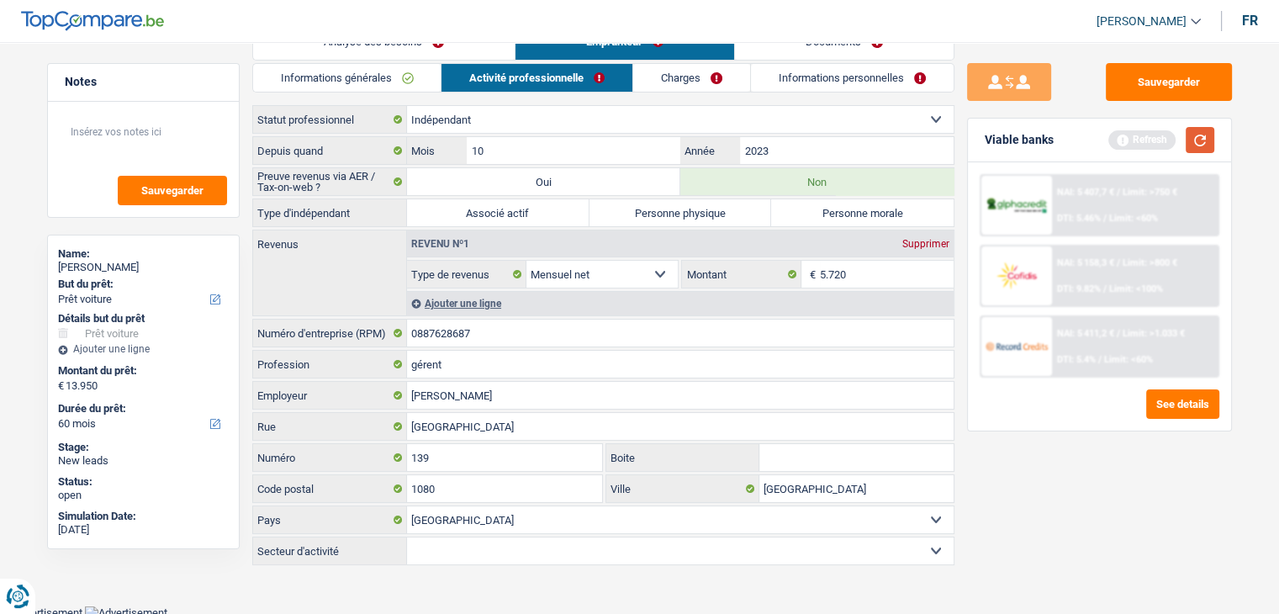
click at [1194, 135] on button "button" at bounding box center [1200, 140] width 29 height 26
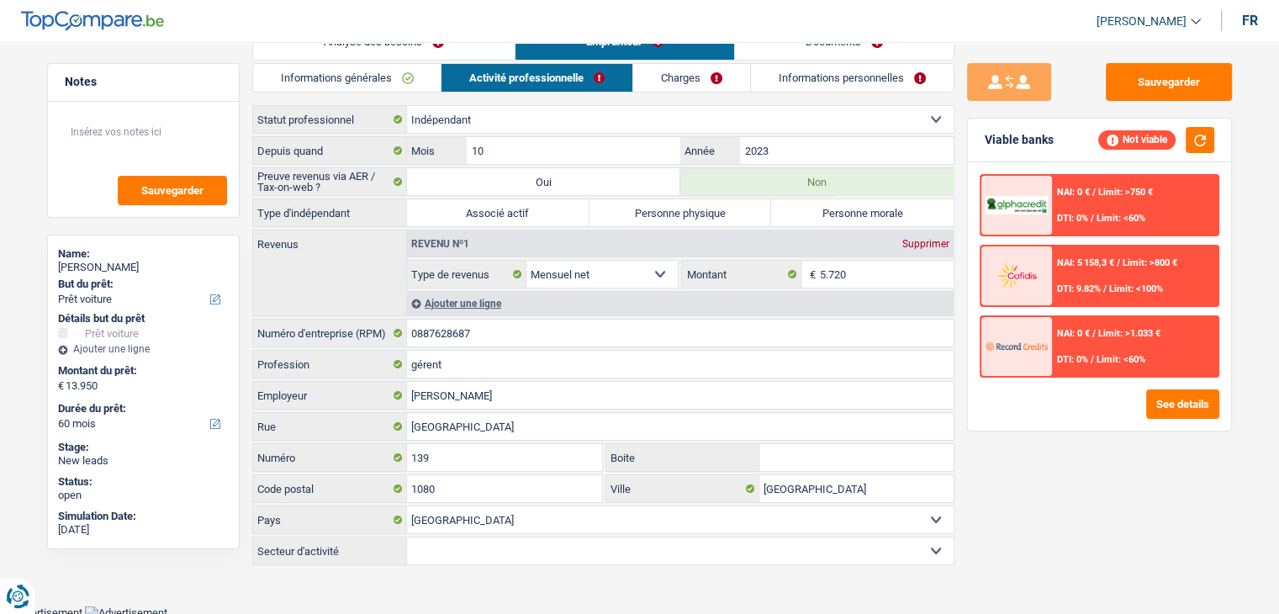
click at [964, 318] on div "Sauvegarder Viable banks Not viable NAI: 0 € / Limit: >750 € DTI: 0% / Limit: <…" at bounding box center [1100, 323] width 290 height 520
click at [874, 278] on input "5.720" at bounding box center [887, 274] width 134 height 27
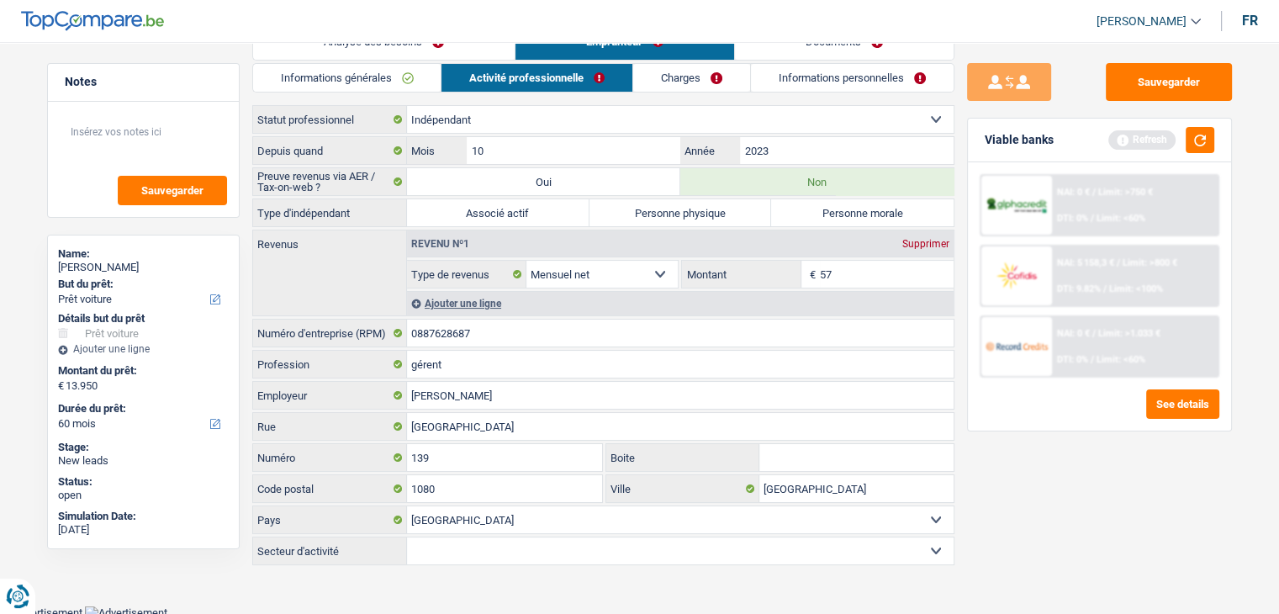
type input "5"
type input "4.000"
click at [1205, 140] on button "button" at bounding box center [1200, 140] width 29 height 26
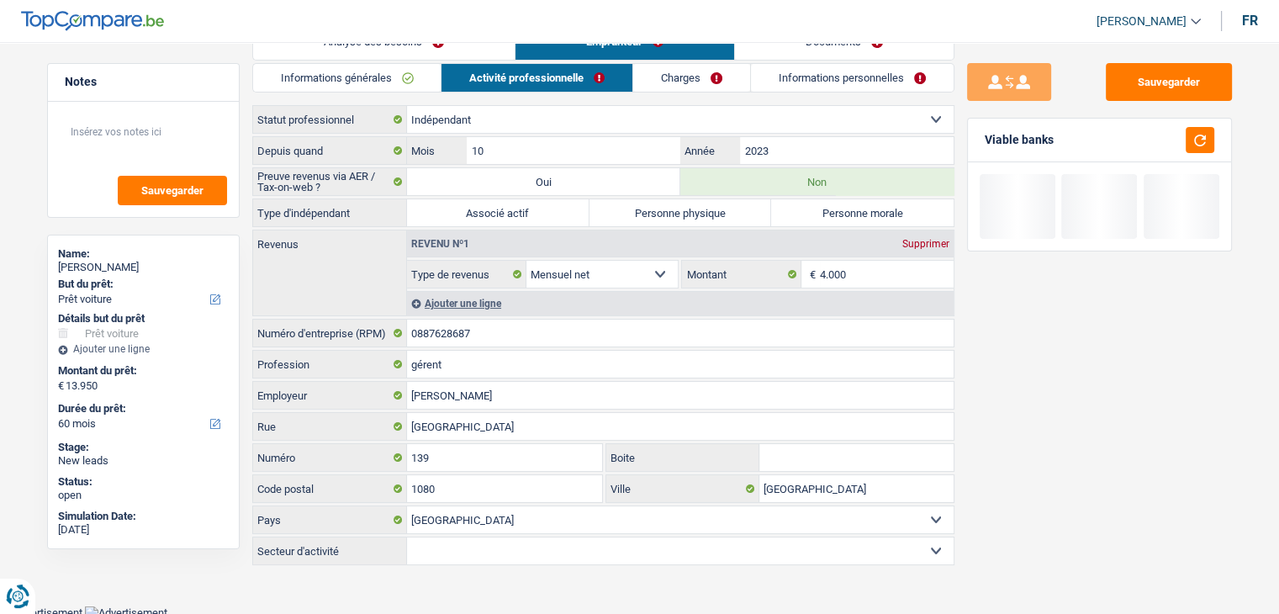
click at [710, 75] on link "Charges" at bounding box center [691, 78] width 117 height 28
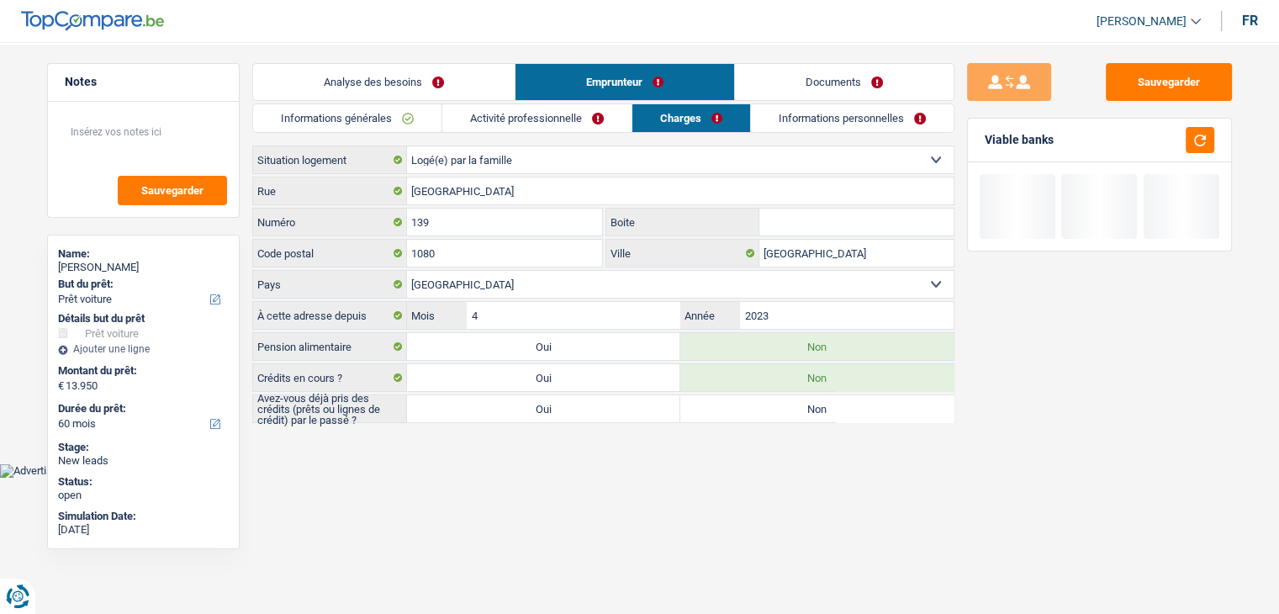
scroll to position [0, 0]
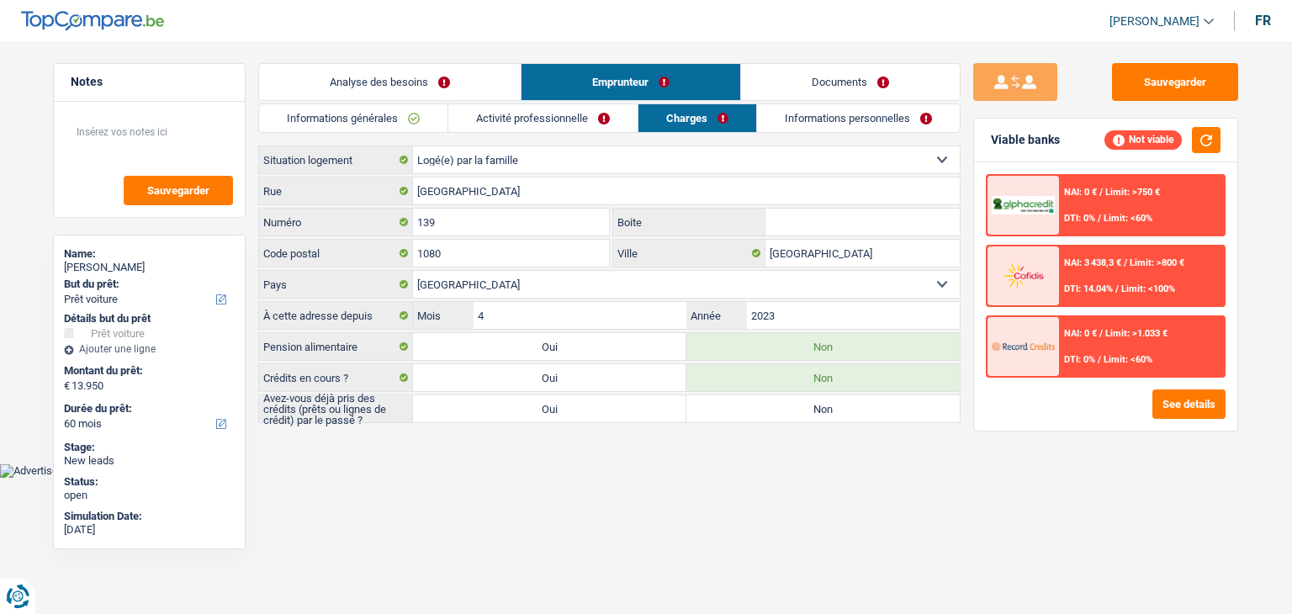
click at [432, 159] on select "Locataire Propriétaire avec prêt hypothécaire Propriétaire sans prêt hypothécai…" at bounding box center [686, 159] width 547 height 27
click at [188, 132] on textarea at bounding box center [149, 139] width 167 height 50
click at [454, 162] on select "Locataire Propriétaire avec prêt hypothécaire Propriétaire sans prêt hypothécai…" at bounding box center [686, 159] width 547 height 27
click at [413, 146] on select "Locataire Propriétaire avec prêt hypothécaire Propriétaire sans prêt hypothécai…" at bounding box center [686, 159] width 547 height 27
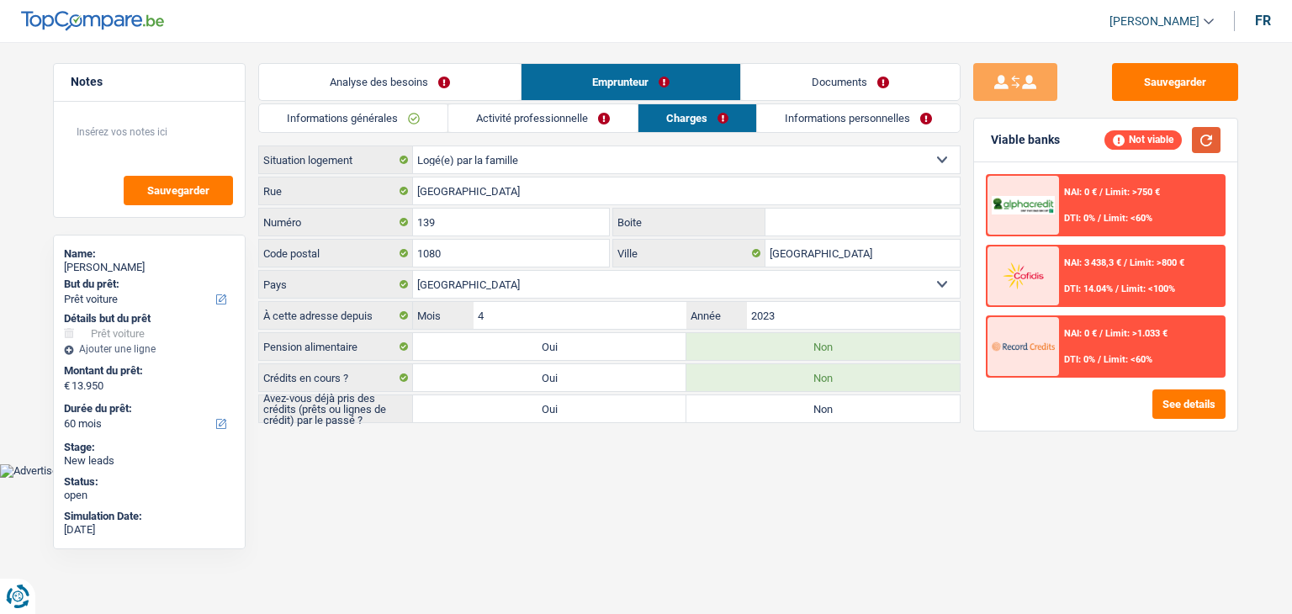
click at [1215, 143] on button "button" at bounding box center [1206, 140] width 29 height 26
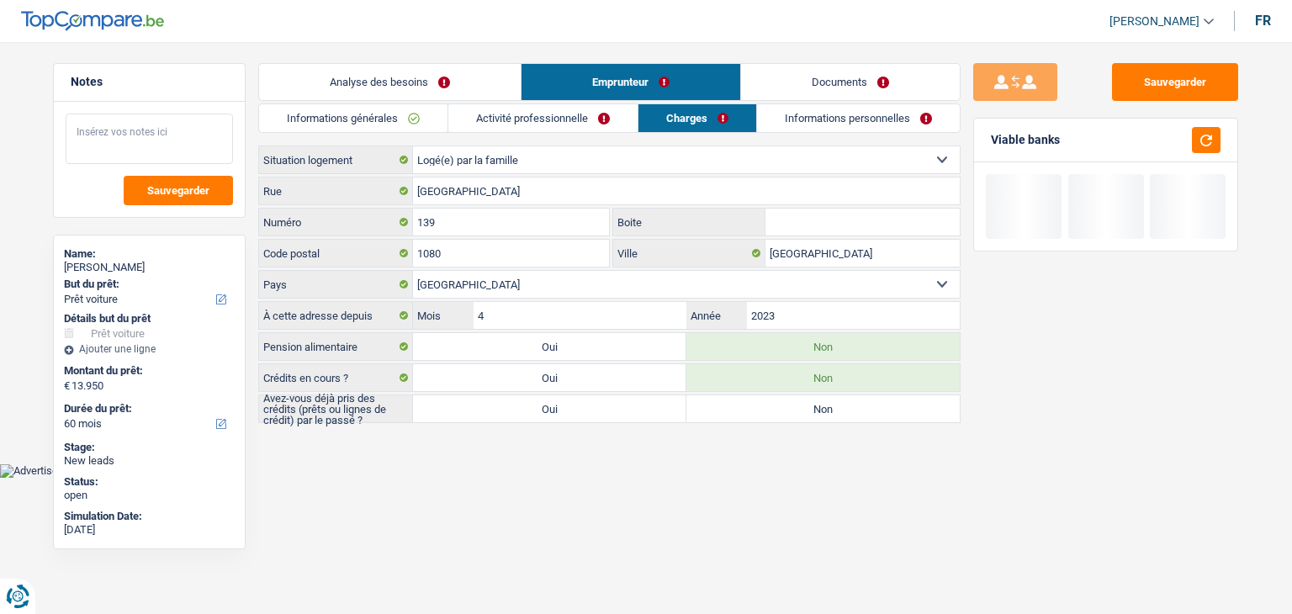
click at [115, 130] on textarea at bounding box center [149, 139] width 167 height 50
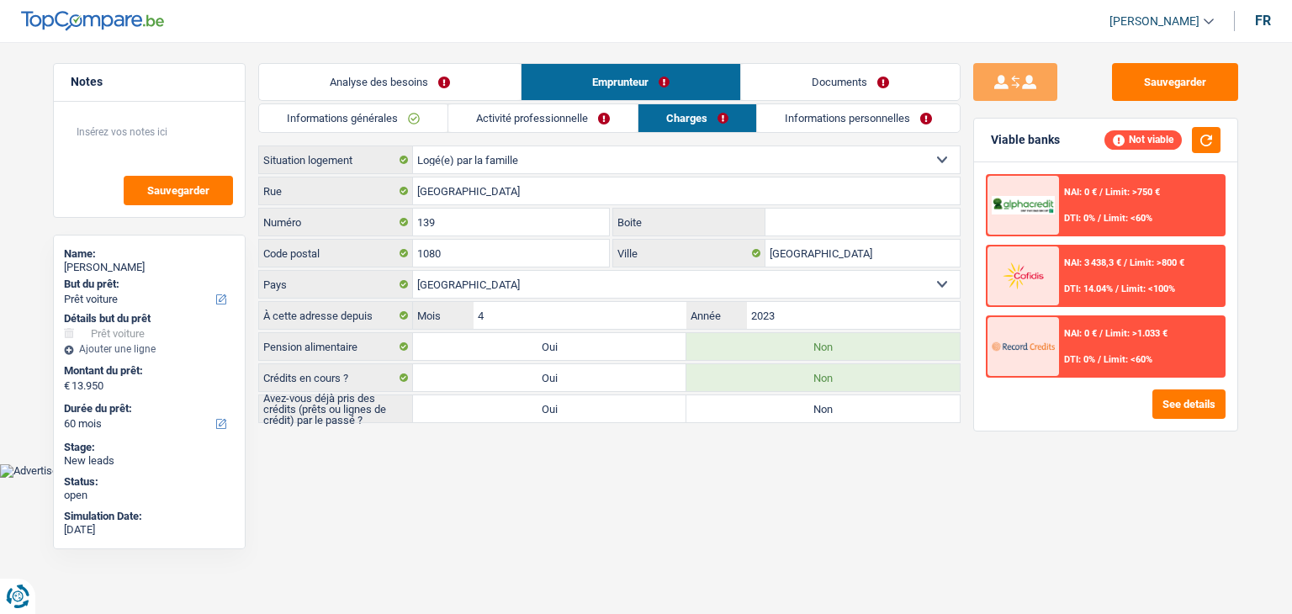
click at [470, 167] on select "Locataire Propriétaire avec prêt hypothécaire Propriétaire sans prêt hypothécai…" at bounding box center [686, 159] width 547 height 27
select select "rents"
click at [413, 146] on select "Locataire Propriétaire avec prêt hypothécaire Propriétaire sans prêt hypothécai…" at bounding box center [686, 159] width 547 height 27
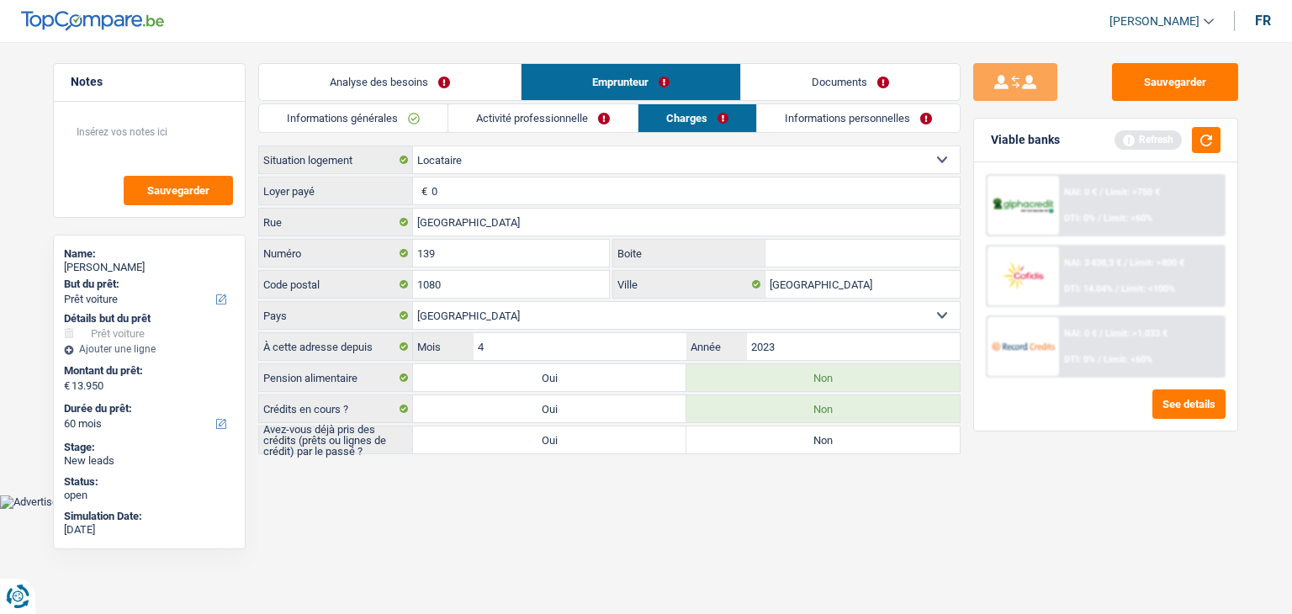
drag, startPoint x: 357, startPoint y: 160, endPoint x: 263, endPoint y: 159, distance: 94.2
click at [263, 159] on label "Situation logement" at bounding box center [336, 159] width 154 height 27
click at [0, 0] on select "Locataire Propriétaire avec prêt hypothécaire Propriétaire sans prêt hypothécai…" at bounding box center [0, 0] width 0 height 0
drag, startPoint x: 264, startPoint y: 159, endPoint x: 340, endPoint y: 168, distance: 76.3
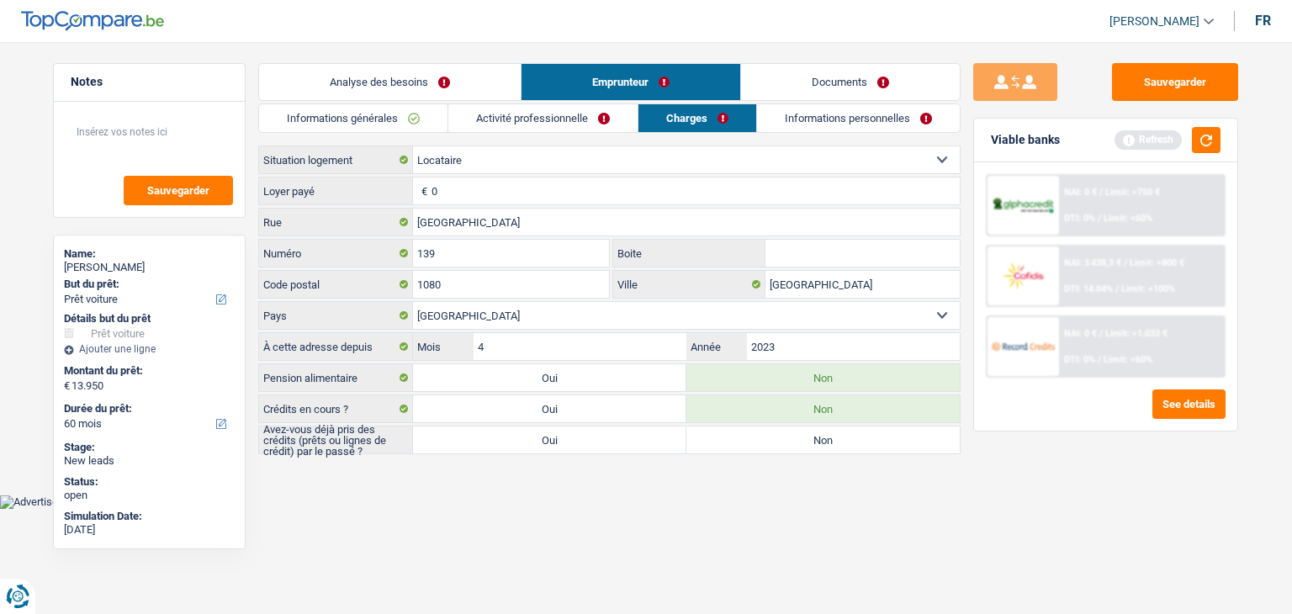
click at [340, 168] on label "Situation logement" at bounding box center [336, 159] width 154 height 27
click at [0, 0] on select "Locataire Propriétaire avec prêt hypothécaire Propriétaire sans prêt hypothécai…" at bounding box center [0, 0] width 0 height 0
drag, startPoint x: 331, startPoint y: 195, endPoint x: 257, endPoint y: 188, distance: 74.3
click at [257, 188] on div "Notes Sauvegarder Name: LEONTE PETRICA But du prêt: Confort maison: meubles, te…" at bounding box center [645, 260] width 1211 height 394
click at [169, 133] on textarea at bounding box center [149, 139] width 167 height 50
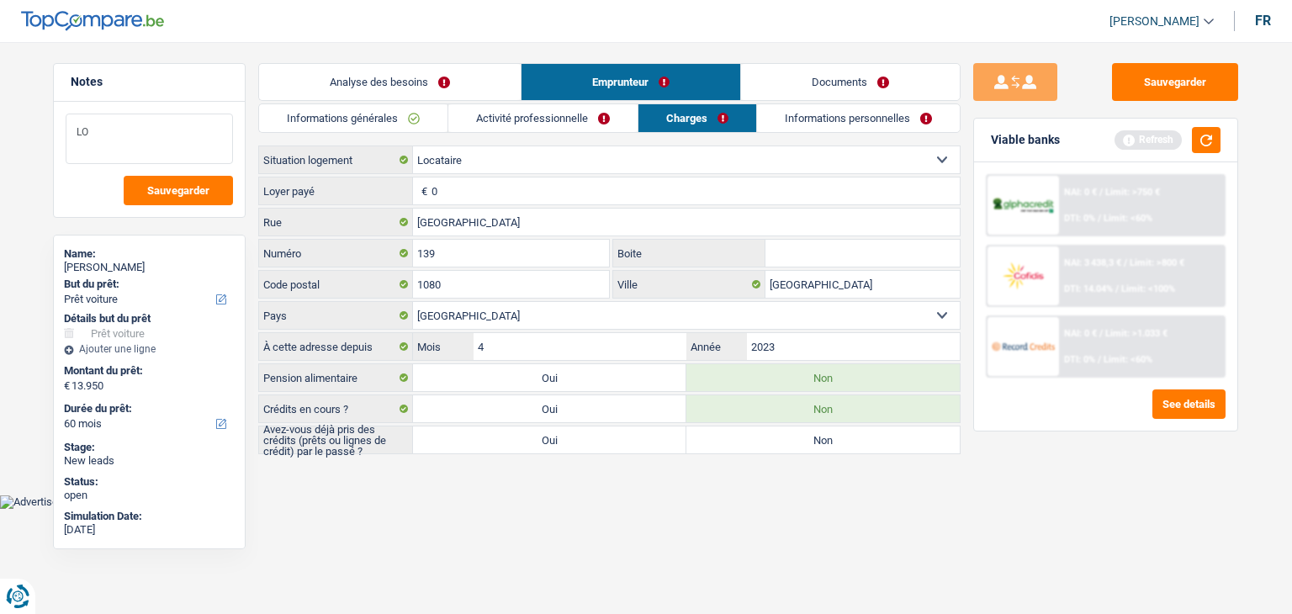
type textarea "L"
click at [495, 188] on input "0" at bounding box center [696, 190] width 528 height 27
click at [1211, 135] on button "button" at bounding box center [1206, 140] width 29 height 26
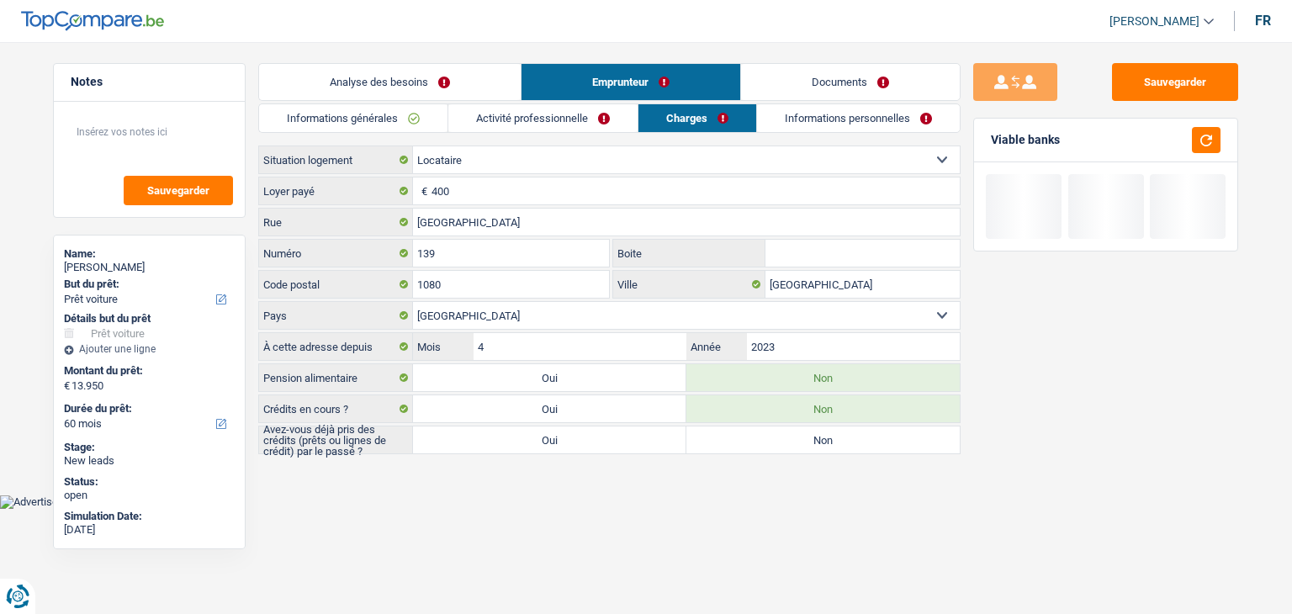
drag, startPoint x: 1072, startPoint y: 136, endPoint x: 986, endPoint y: 135, distance: 86.7
click at [986, 135] on div "Viable banks" at bounding box center [1105, 141] width 263 height 44
click at [473, 196] on input "400" at bounding box center [696, 190] width 528 height 27
type input "4"
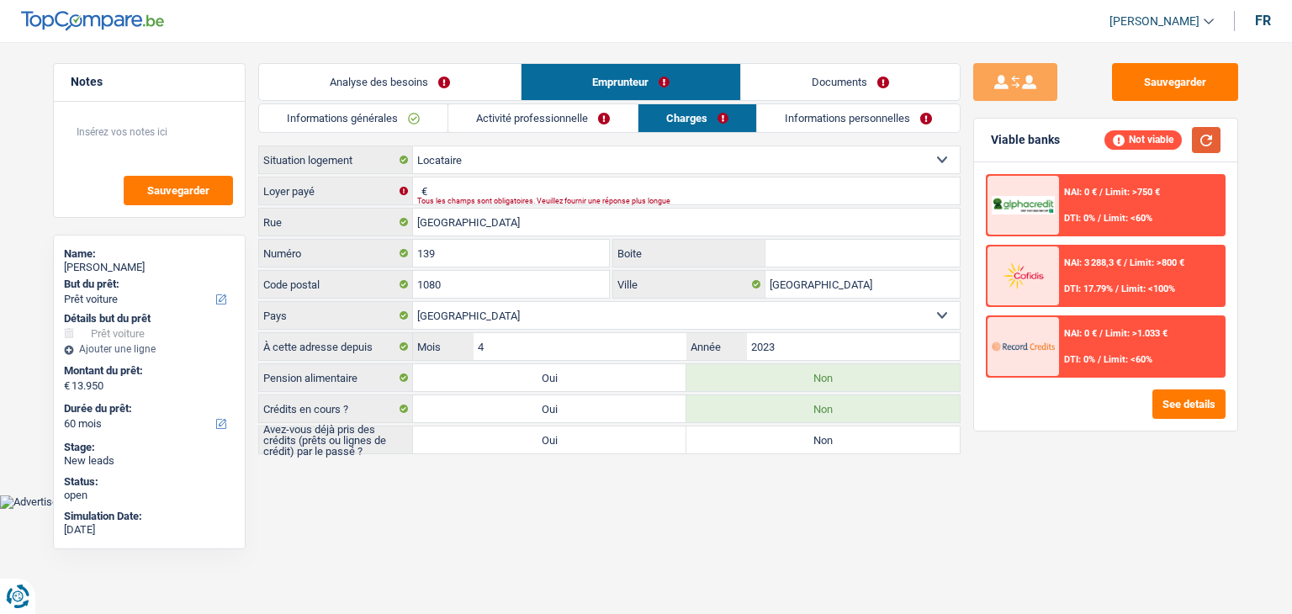
click at [1217, 134] on button "button" at bounding box center [1206, 140] width 29 height 26
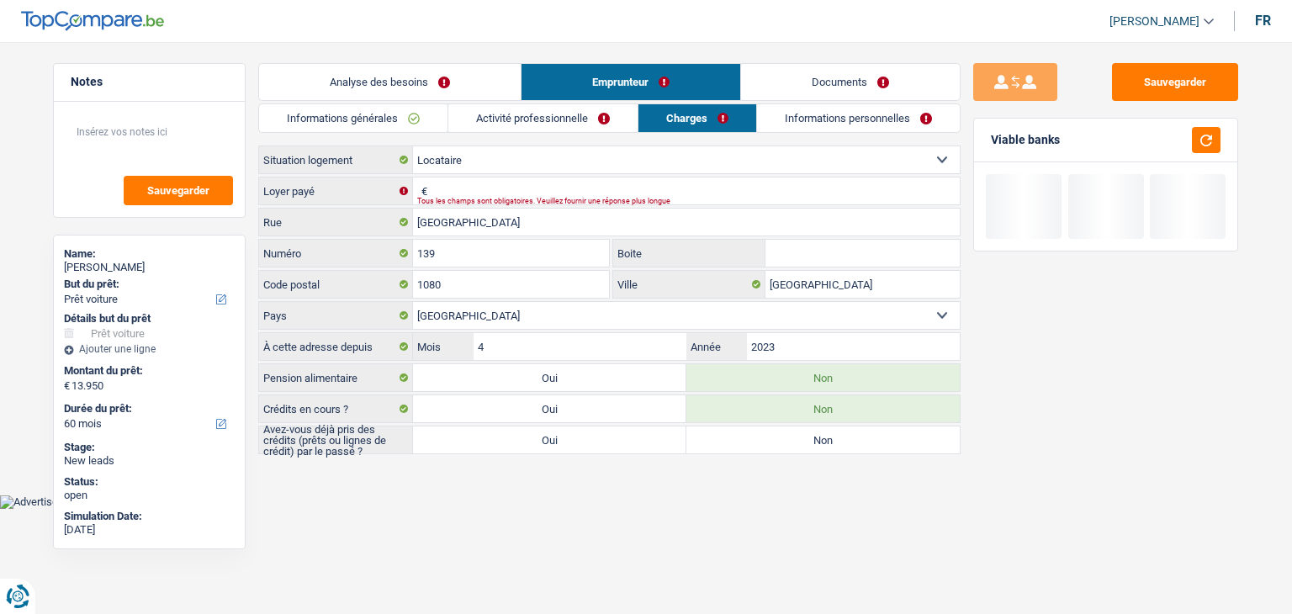
click at [1059, 144] on div "Viable banks" at bounding box center [1105, 141] width 263 height 44
click at [169, 135] on textarea at bounding box center [149, 139] width 167 height 50
click at [470, 181] on input "Loyer payé" at bounding box center [696, 190] width 528 height 27
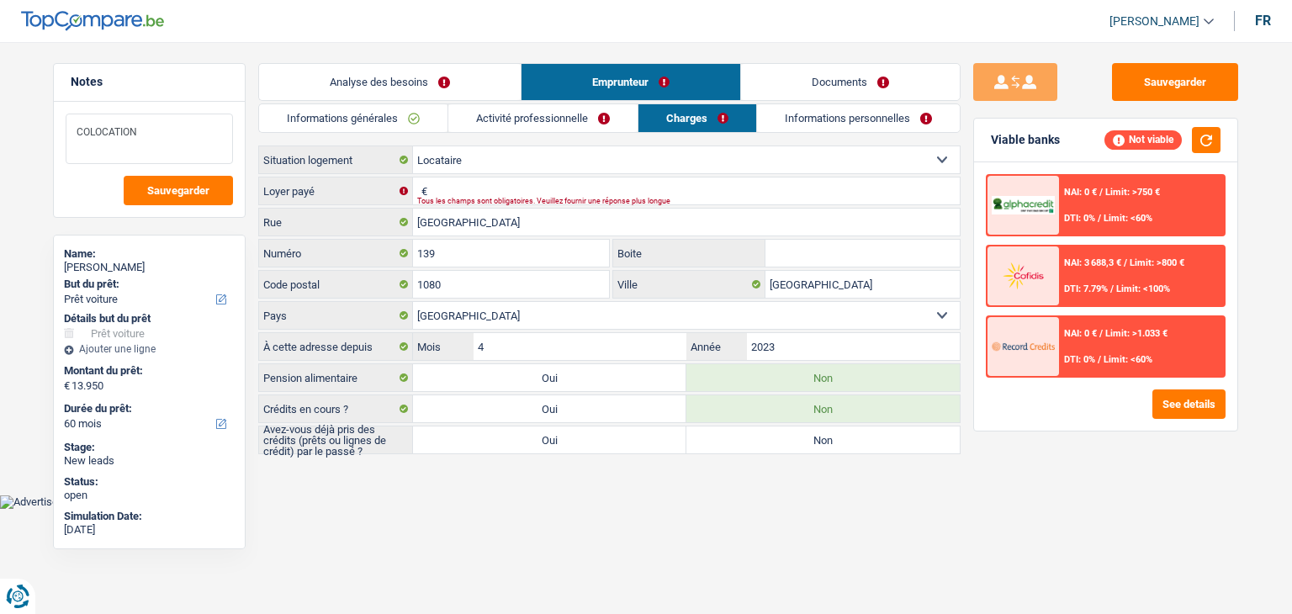
click at [145, 132] on textarea "COLOCATION" at bounding box center [149, 139] width 167 height 50
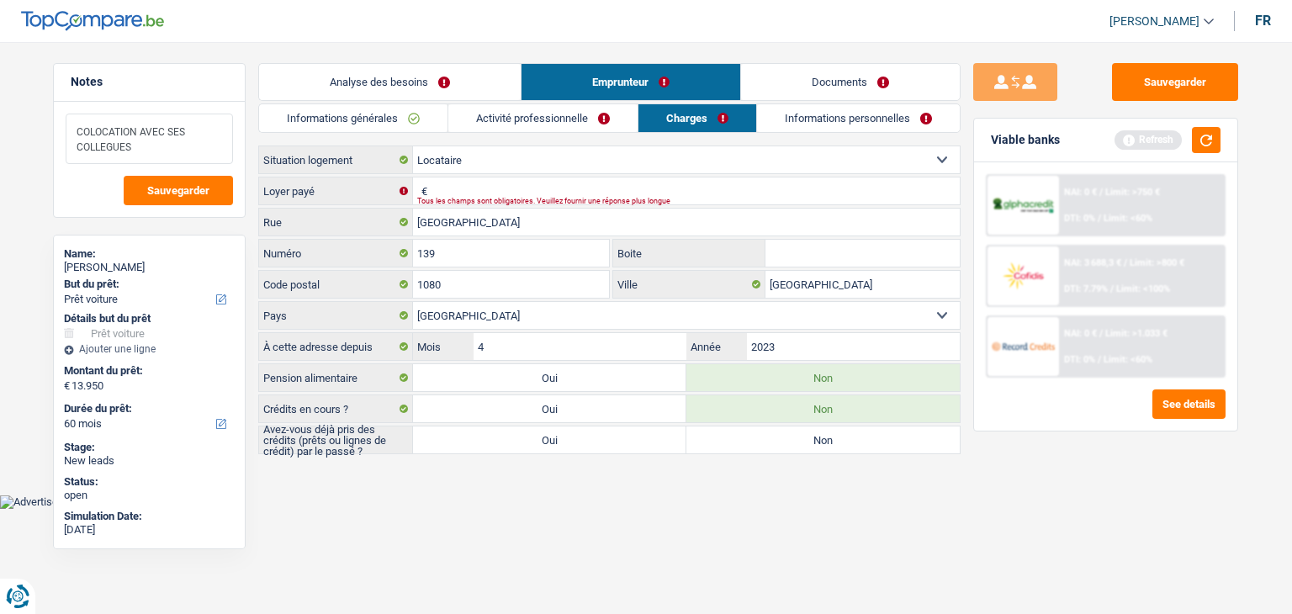
type textarea "COLOCATION AVEC SES COLLEGUES"
click at [490, 158] on select "Locataire Propriétaire avec prêt hypothécaire Propriétaire sans prêt hypothécai…" at bounding box center [686, 159] width 547 height 27
click at [380, 184] on label "Loyer payé" at bounding box center [336, 190] width 154 height 27
click at [442, 188] on input "Loyer payé" at bounding box center [696, 190] width 528 height 27
type input "330"
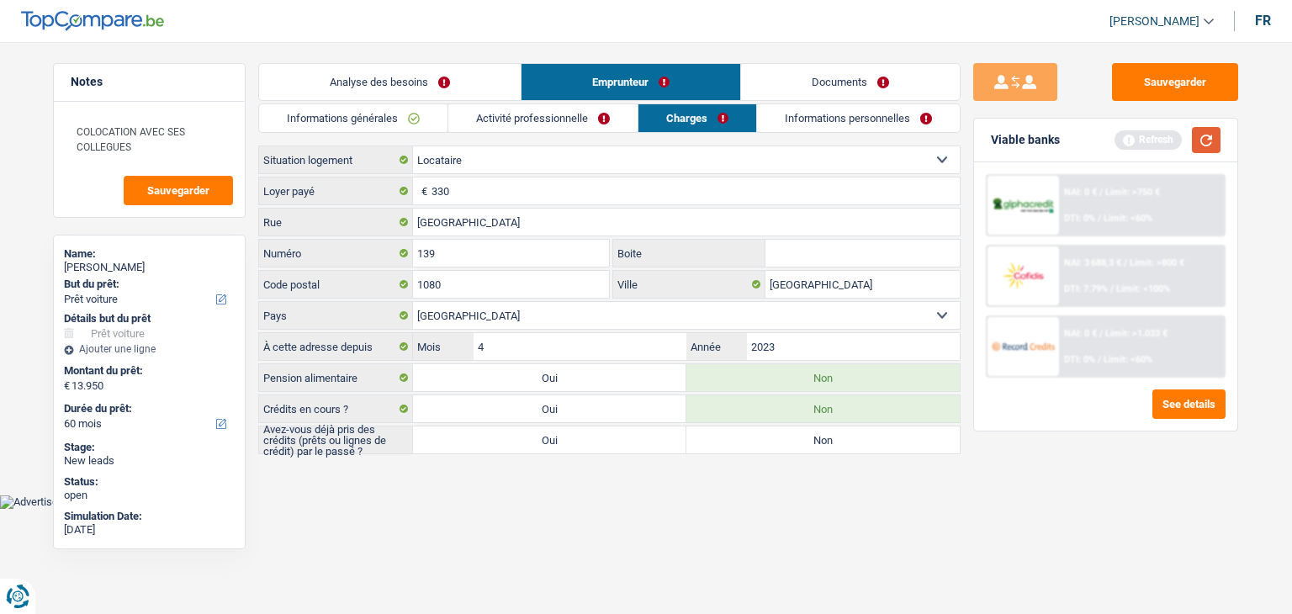
click at [1201, 135] on button "button" at bounding box center [1206, 140] width 29 height 26
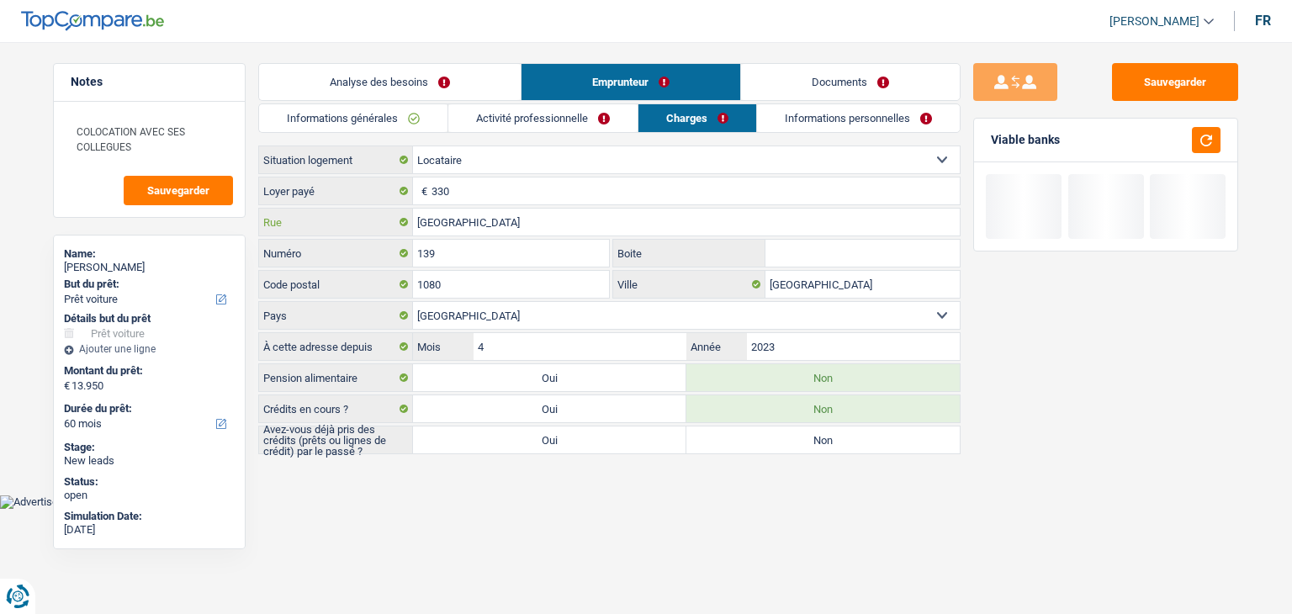
click at [514, 225] on input "Rue de Ribaucourt" at bounding box center [686, 222] width 547 height 27
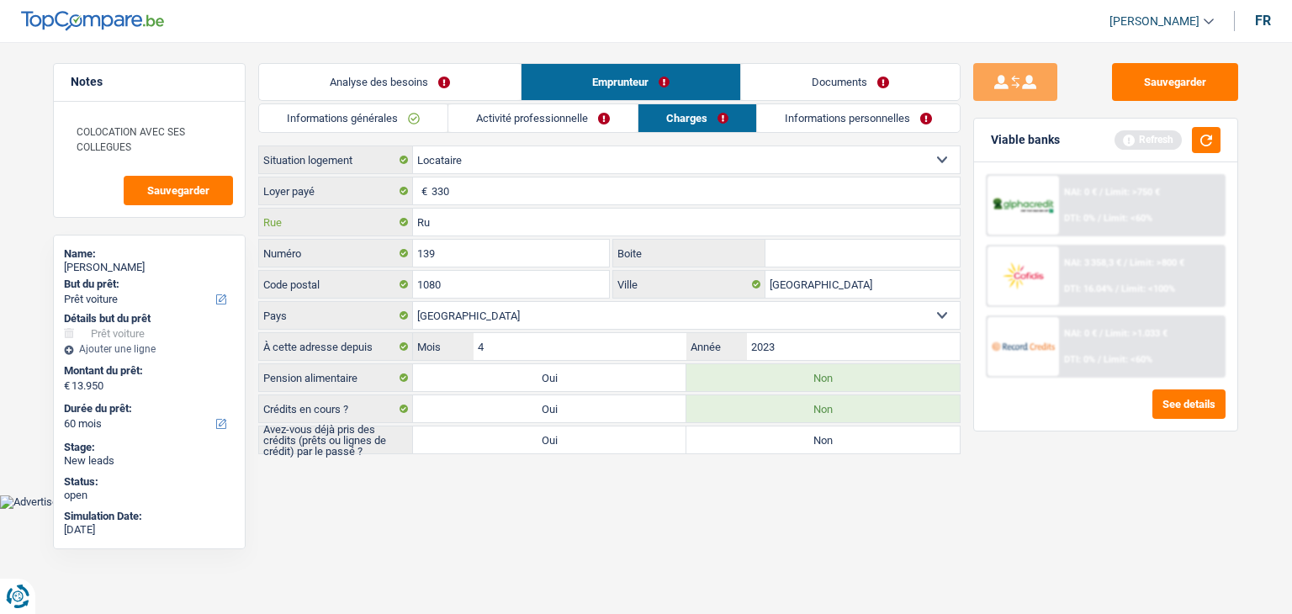
type input "R"
type input "s"
type input "Square france halsh"
click at [503, 249] on input "139" at bounding box center [511, 253] width 196 height 27
type input "1"
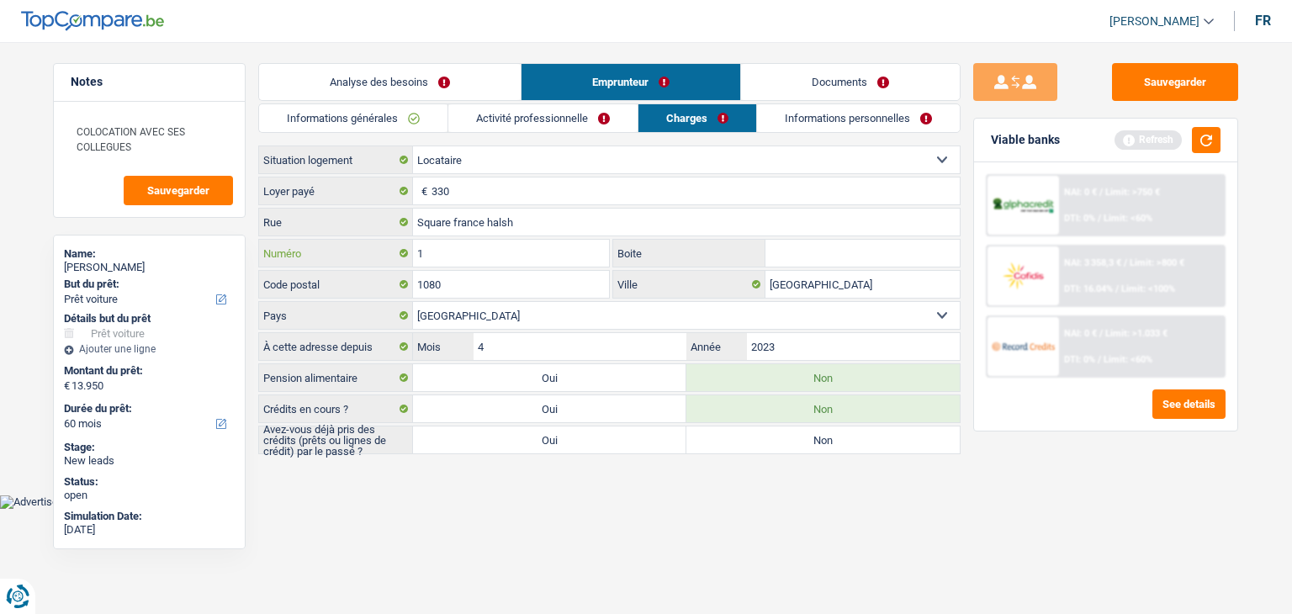
type input "1"
click at [492, 274] on input "1080" at bounding box center [511, 284] width 196 height 27
type input "1070"
click at [892, 289] on input "Molenbeek-Saint-Jean" at bounding box center [862, 284] width 194 height 27
type input "M"
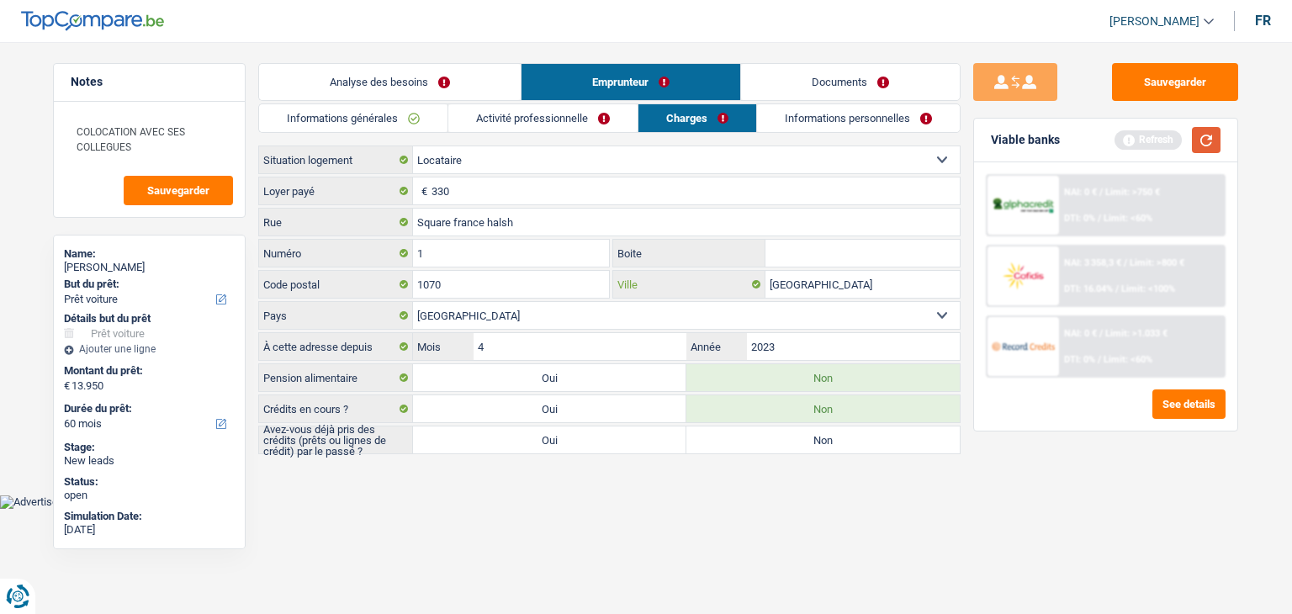
type input "Bruxelles"
click at [1212, 137] on button "button" at bounding box center [1206, 140] width 29 height 26
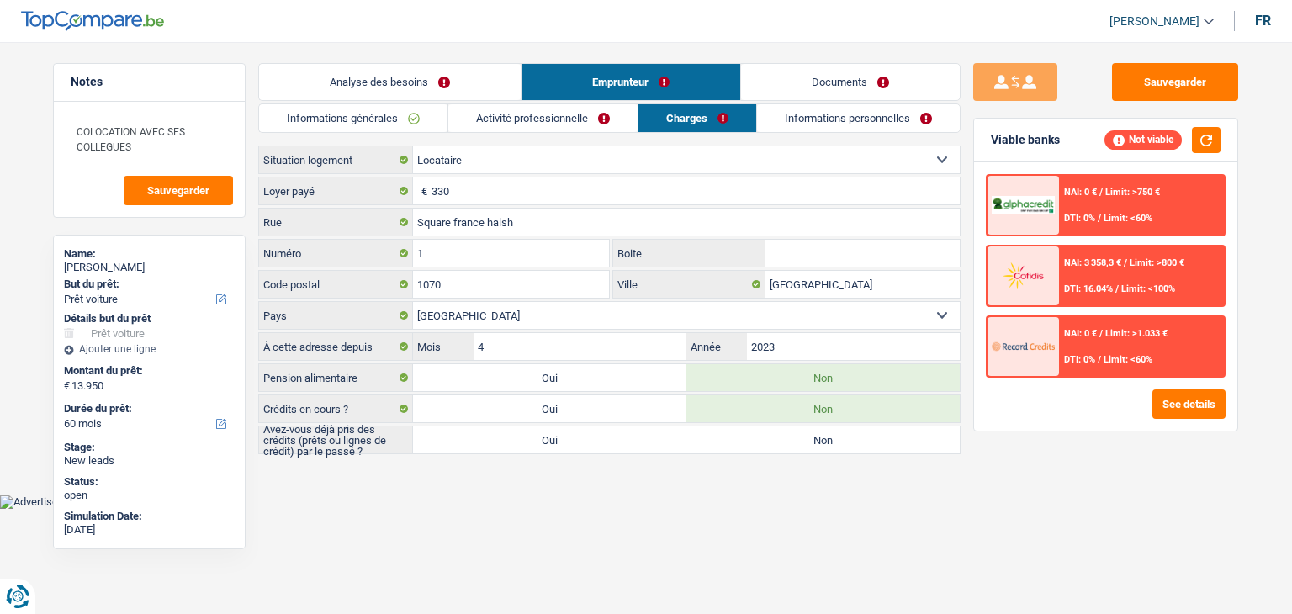
click at [809, 509] on html "Vous avez le contrôle de vos données Nous utilisons des cookies, tout comme nos…" at bounding box center [646, 254] width 1292 height 509
drag, startPoint x: 517, startPoint y: 220, endPoint x: 488, endPoint y: 220, distance: 29.4
click at [488, 220] on input "Square france halsh" at bounding box center [686, 222] width 547 height 27
click at [544, 222] on input "Square france halsh" at bounding box center [686, 222] width 547 height 27
click at [474, 509] on html "Vous avez le contrôle de vos données Nous utilisons des cookies, tout comme nos…" at bounding box center [646, 254] width 1292 height 509
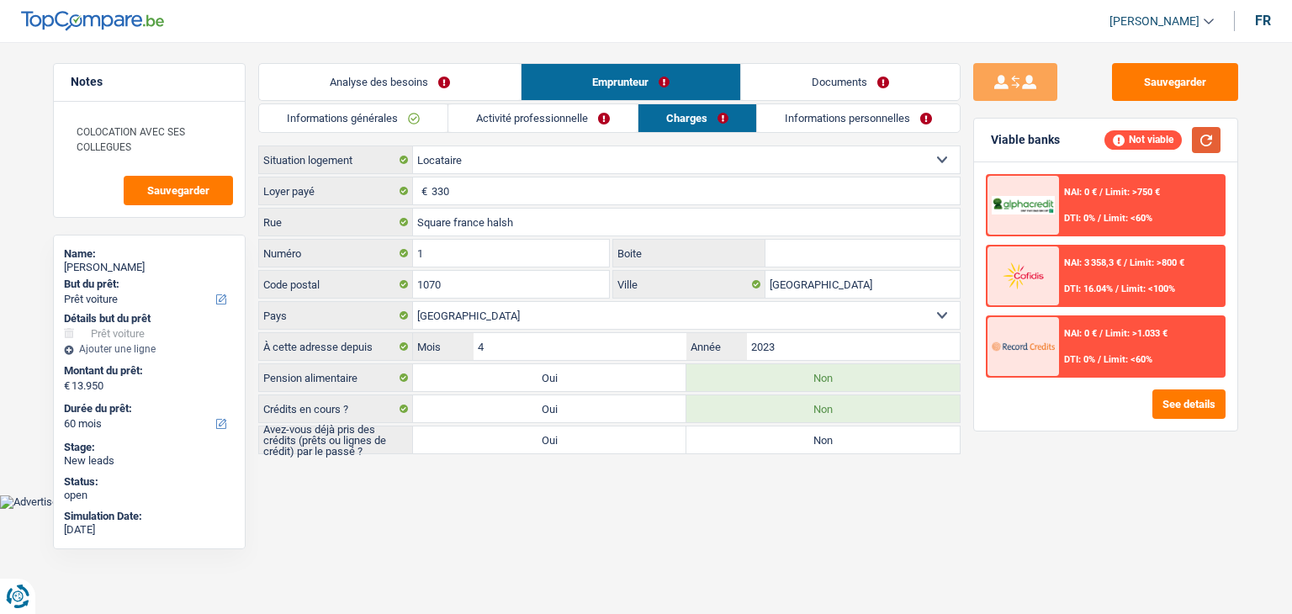
click at [1194, 144] on button "button" at bounding box center [1206, 140] width 29 height 26
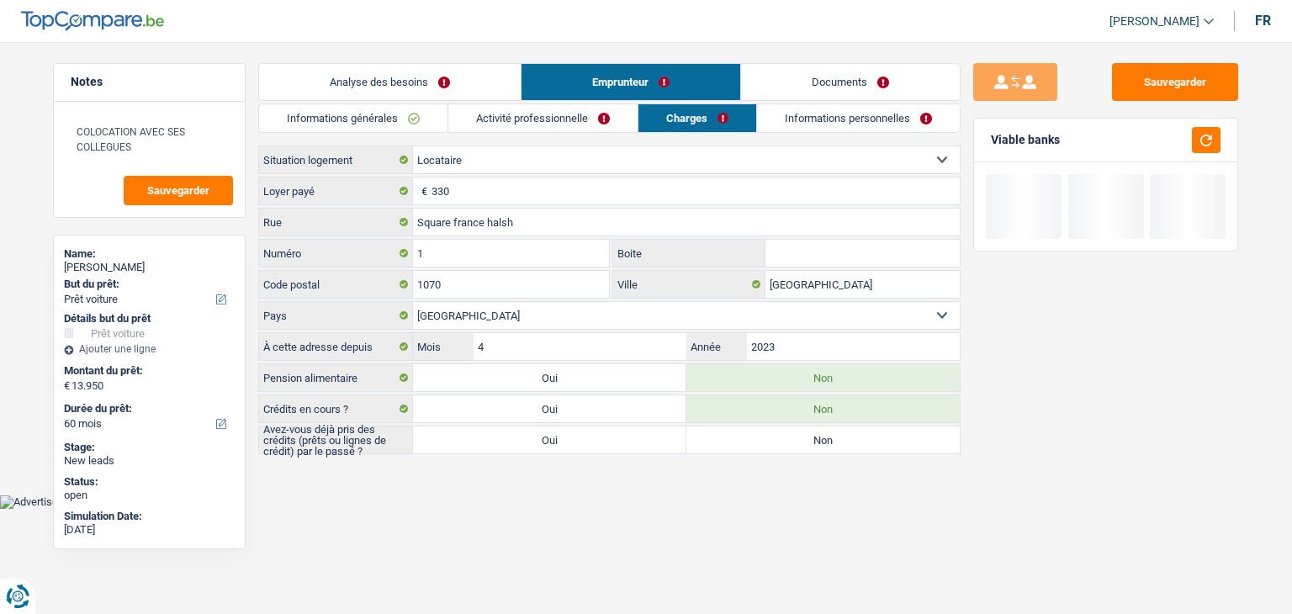
click at [511, 455] on main "Notes COLOCATION AVEC SES COLLEGUES Sauvegarder Name: LEONTE PETRICA But du prê…" at bounding box center [646, 259] width 1292 height 469
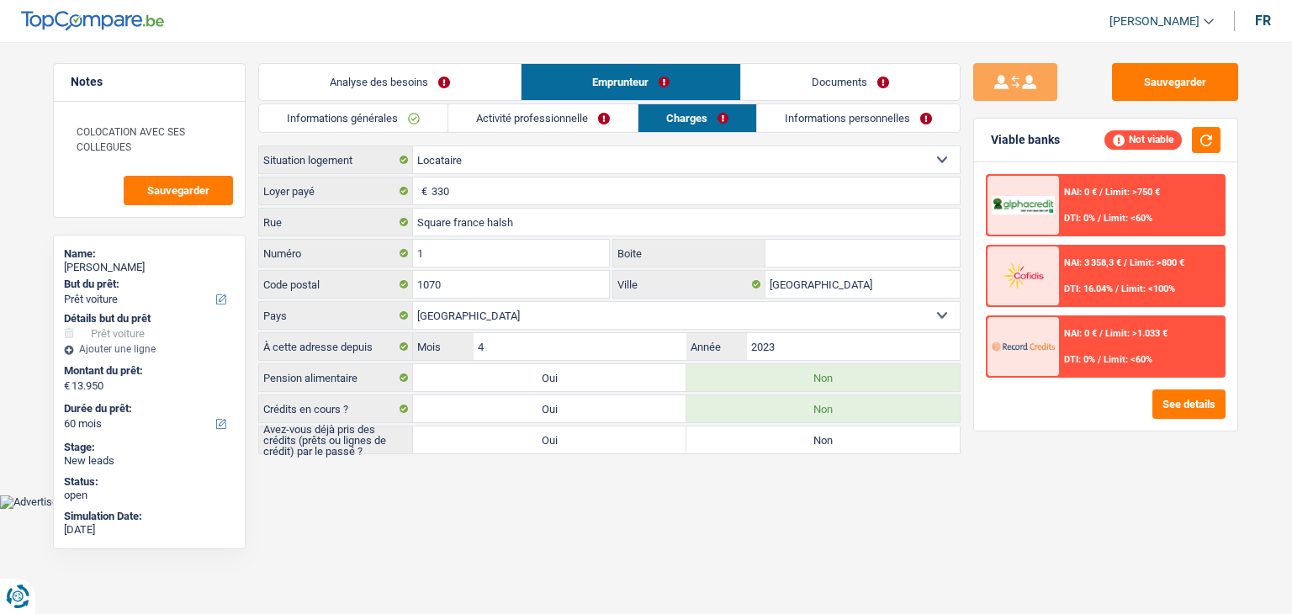
drag, startPoint x: 564, startPoint y: 445, endPoint x: 636, endPoint y: 418, distance: 77.2
click at [564, 444] on label "Oui" at bounding box center [549, 439] width 273 height 27
click at [564, 444] on input "Oui" at bounding box center [549, 439] width 273 height 27
radio input "true"
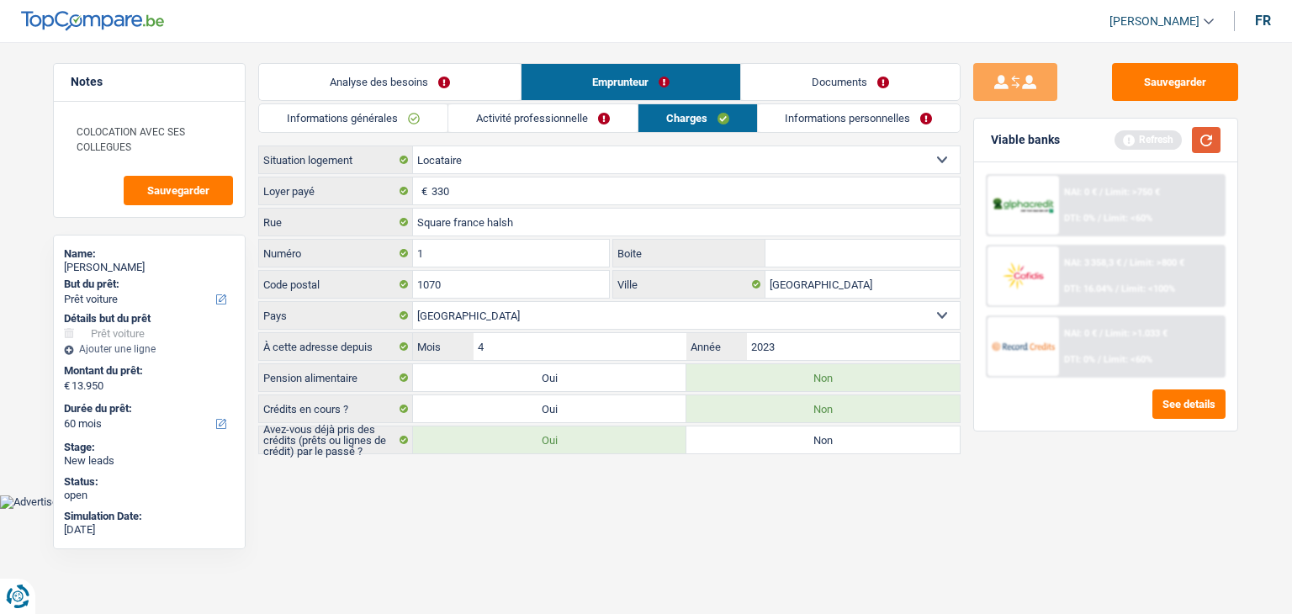
click at [1198, 146] on button "button" at bounding box center [1206, 140] width 29 height 26
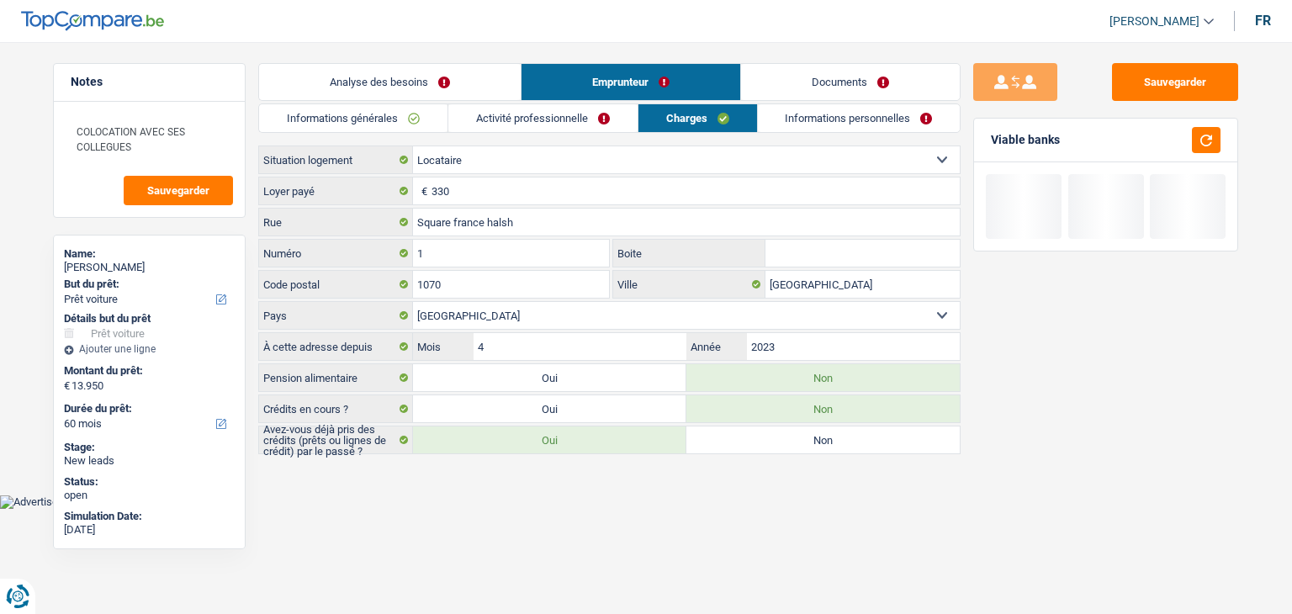
click at [863, 122] on link "Informations personnelles" at bounding box center [859, 118] width 203 height 28
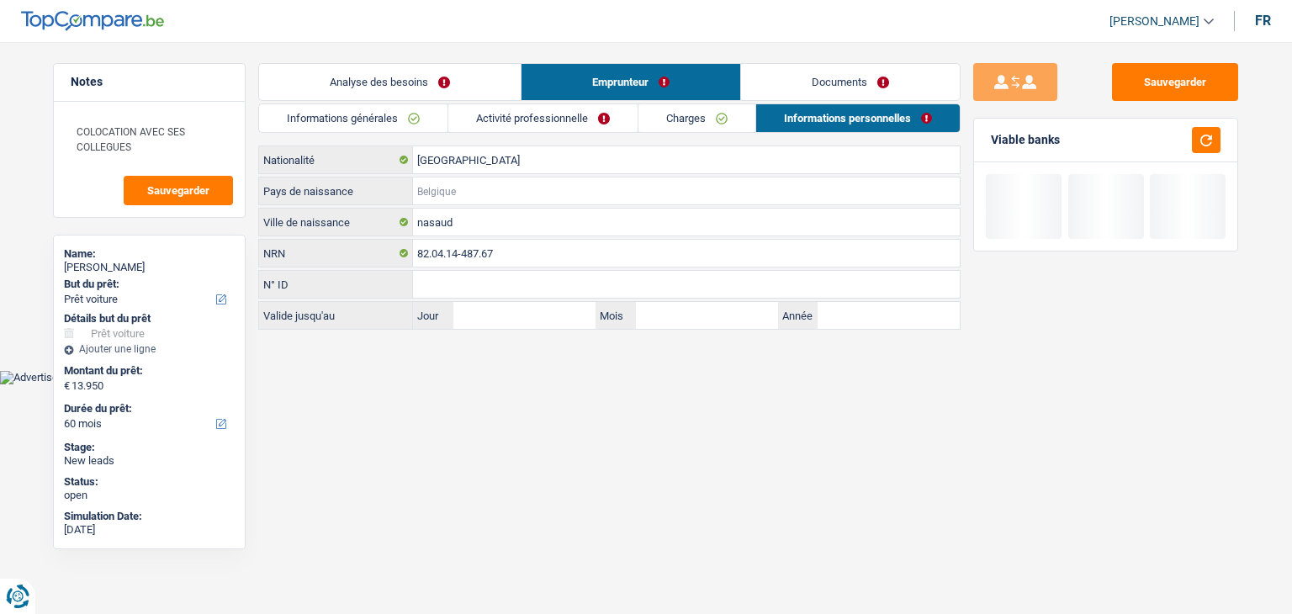
click at [445, 201] on input "Pays de naissance" at bounding box center [686, 190] width 547 height 27
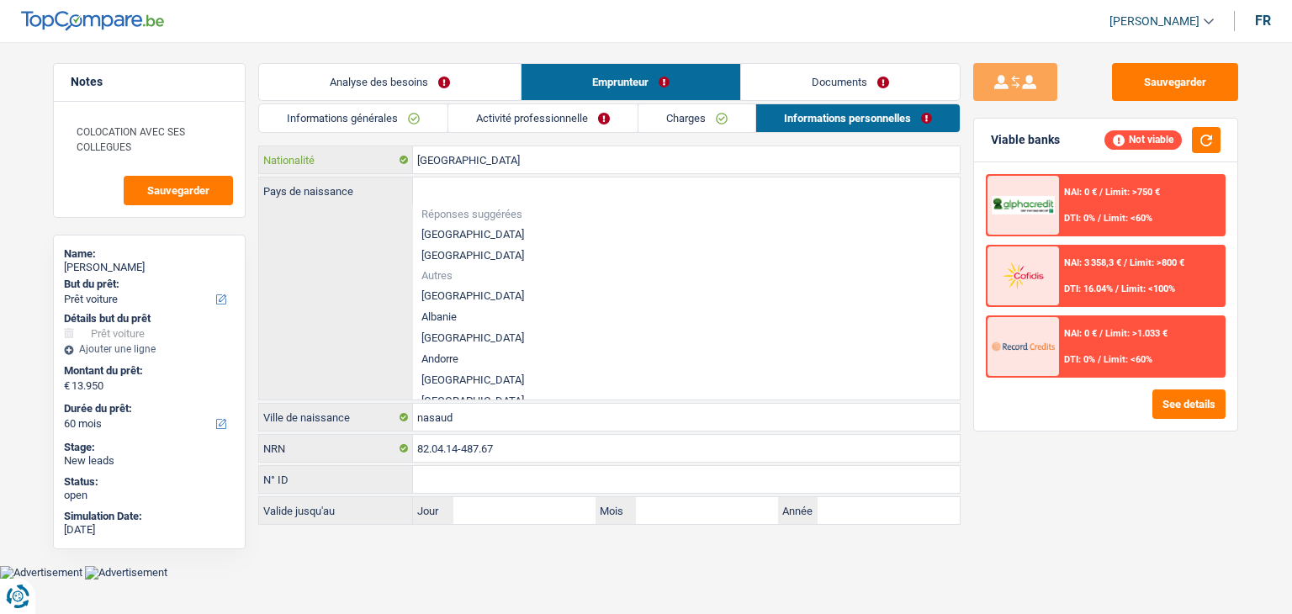
click at [485, 162] on input "[GEOGRAPHIC_DATA]" at bounding box center [686, 159] width 547 height 27
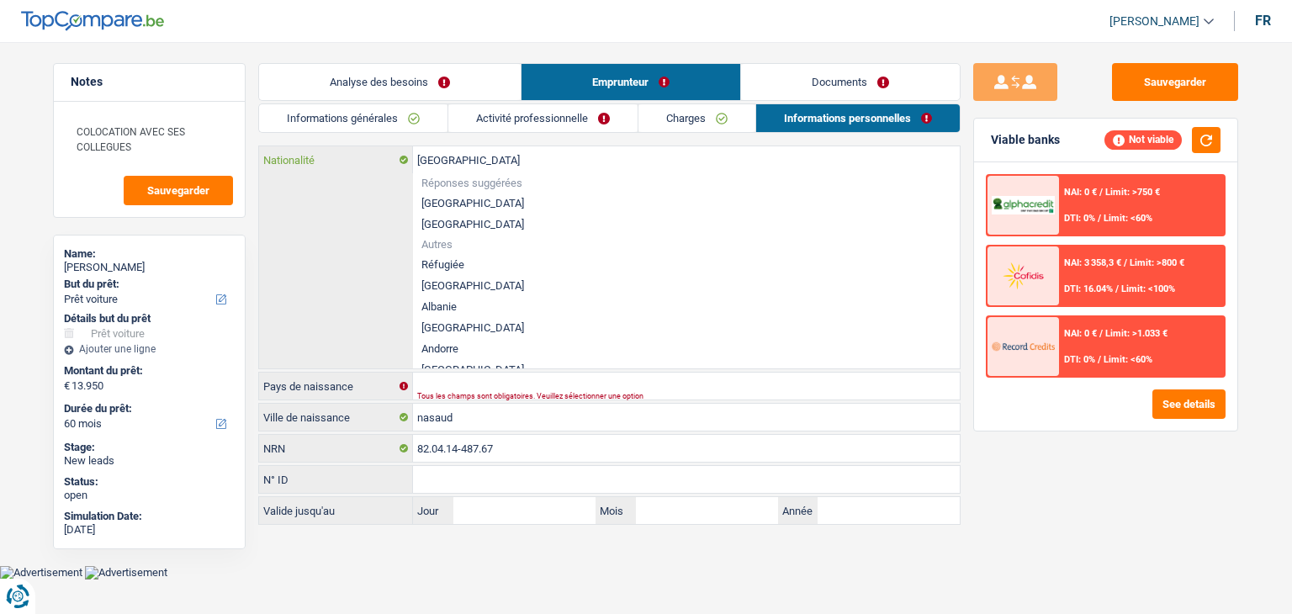
type input "Belgiqu"
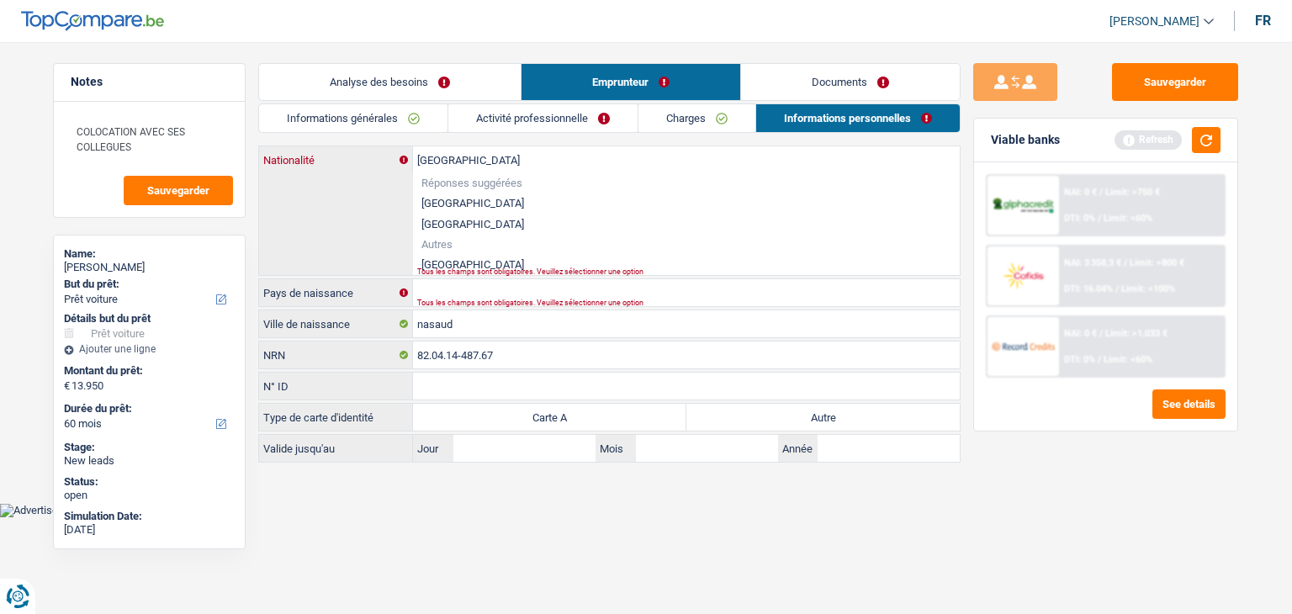
type input "Roumanie"
click at [454, 266] on li "Roumanie" at bounding box center [686, 264] width 547 height 21
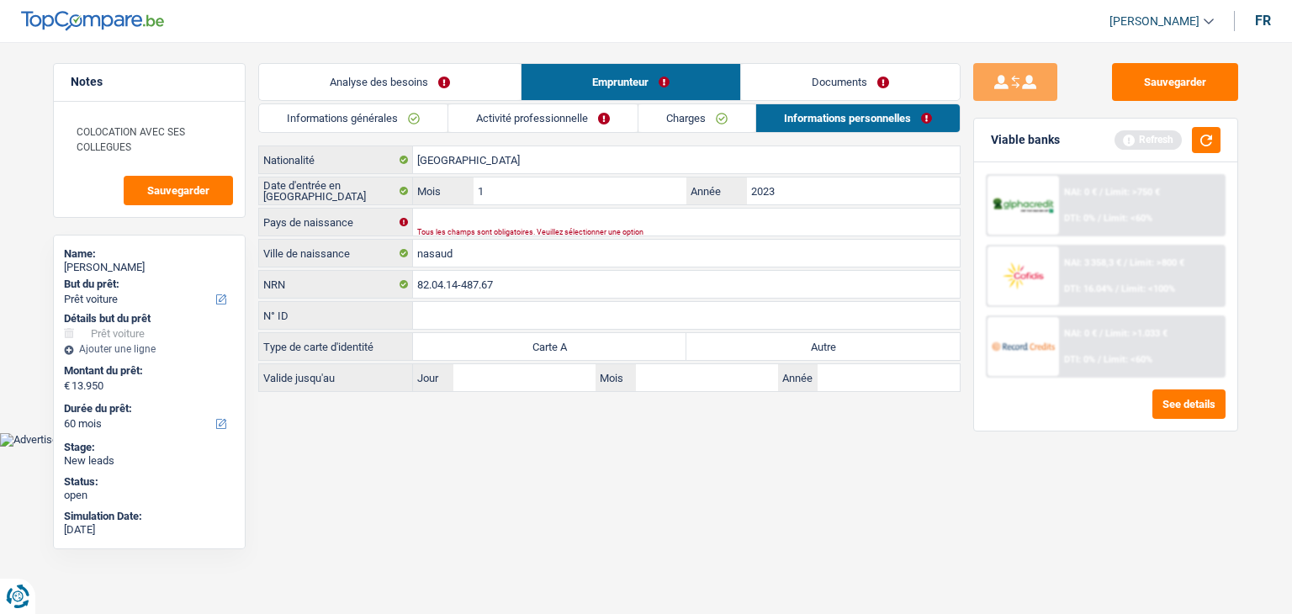
drag, startPoint x: 1178, startPoint y: 145, endPoint x: 1189, endPoint y: 143, distance: 11.1
click at [1184, 144] on div "Refresh" at bounding box center [1168, 140] width 106 height 26
click at [1198, 142] on button "button" at bounding box center [1206, 140] width 29 height 26
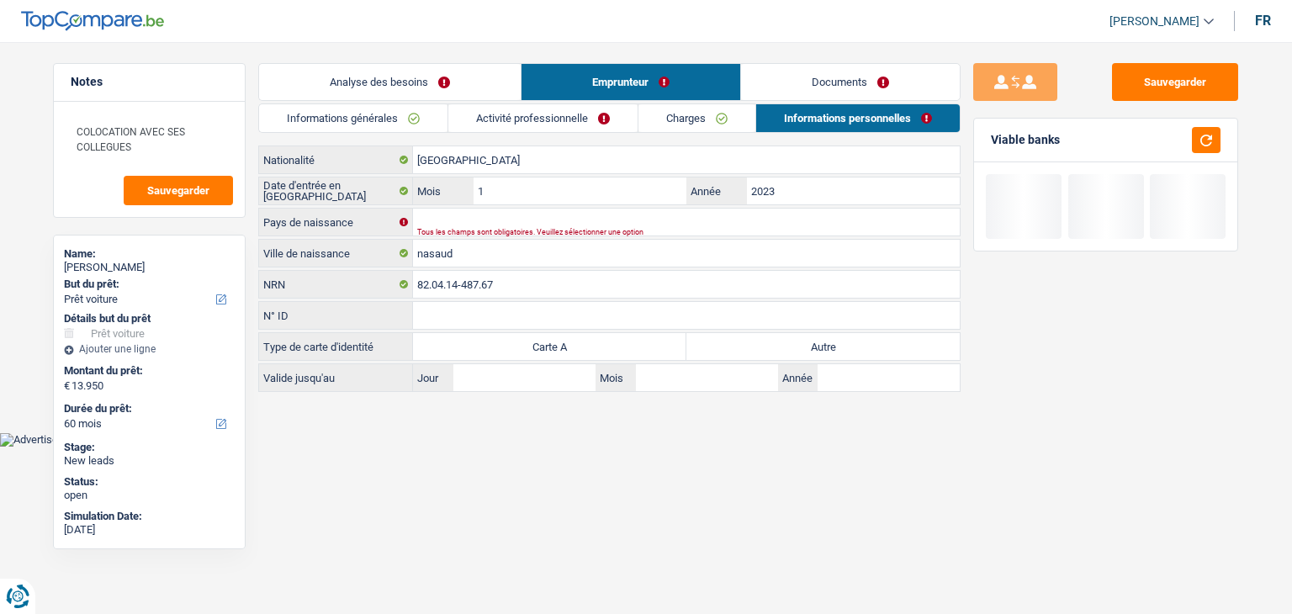
drag, startPoint x: 1070, startPoint y: 140, endPoint x: 986, endPoint y: 137, distance: 84.2
click at [986, 137] on div "Viable banks" at bounding box center [1105, 141] width 263 height 44
click at [987, 137] on div "Viable banks" at bounding box center [1105, 141] width 263 height 44
click at [983, 147] on div "Viable banks" at bounding box center [1105, 141] width 263 height 44
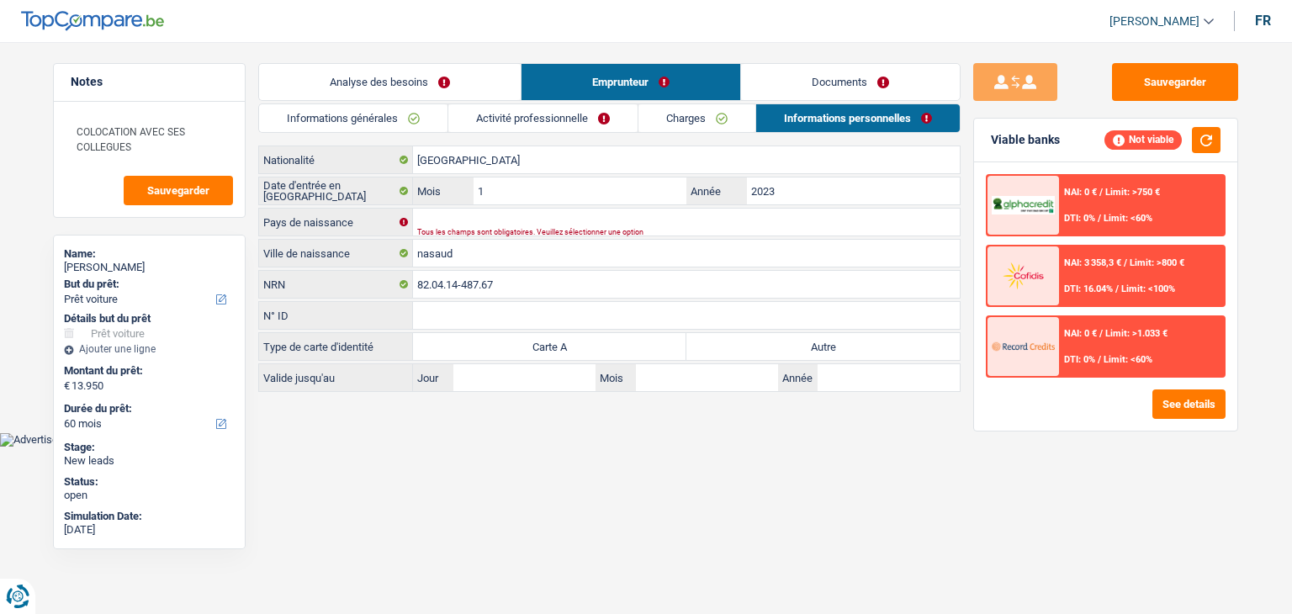
click at [434, 229] on div "Tous les champs sont obligatoires. Veuillez sélectionner une option" at bounding box center [660, 232] width 486 height 7
click at [437, 220] on input "Pays de naissance" at bounding box center [686, 222] width 547 height 27
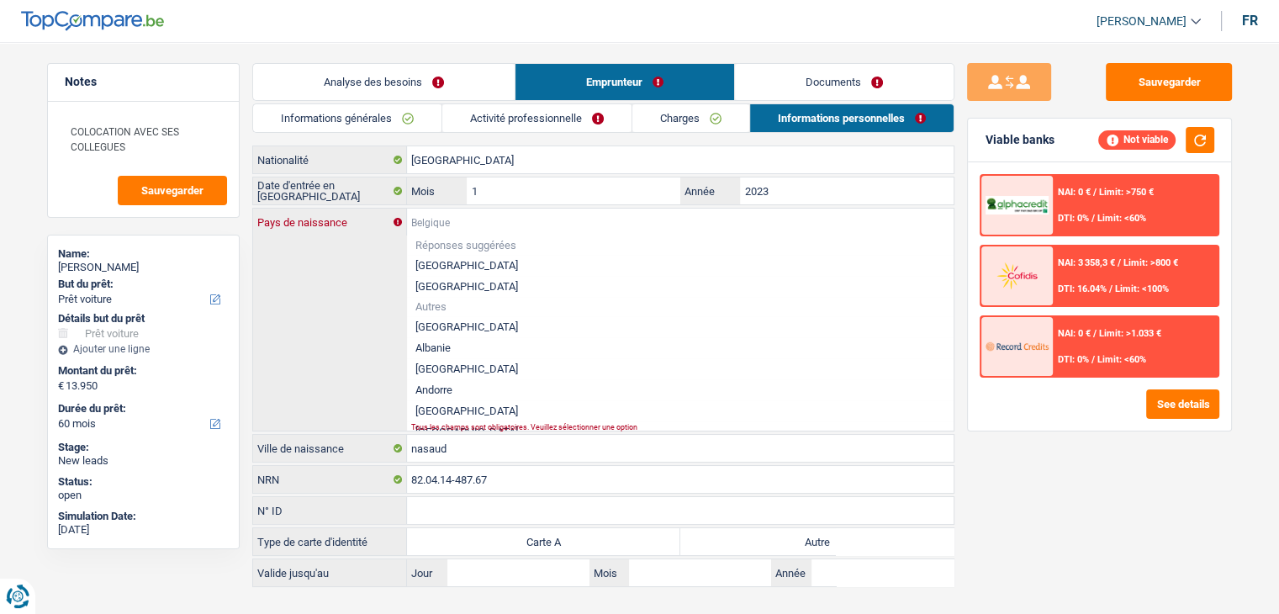
type input "R"
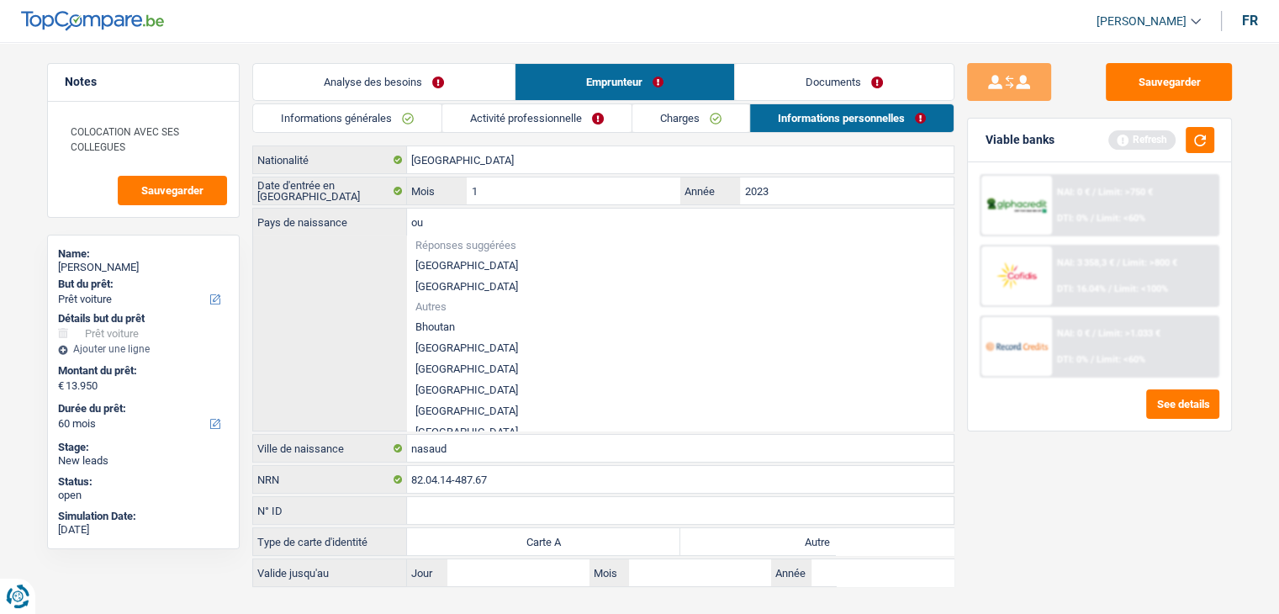
type input "o"
type input "r"
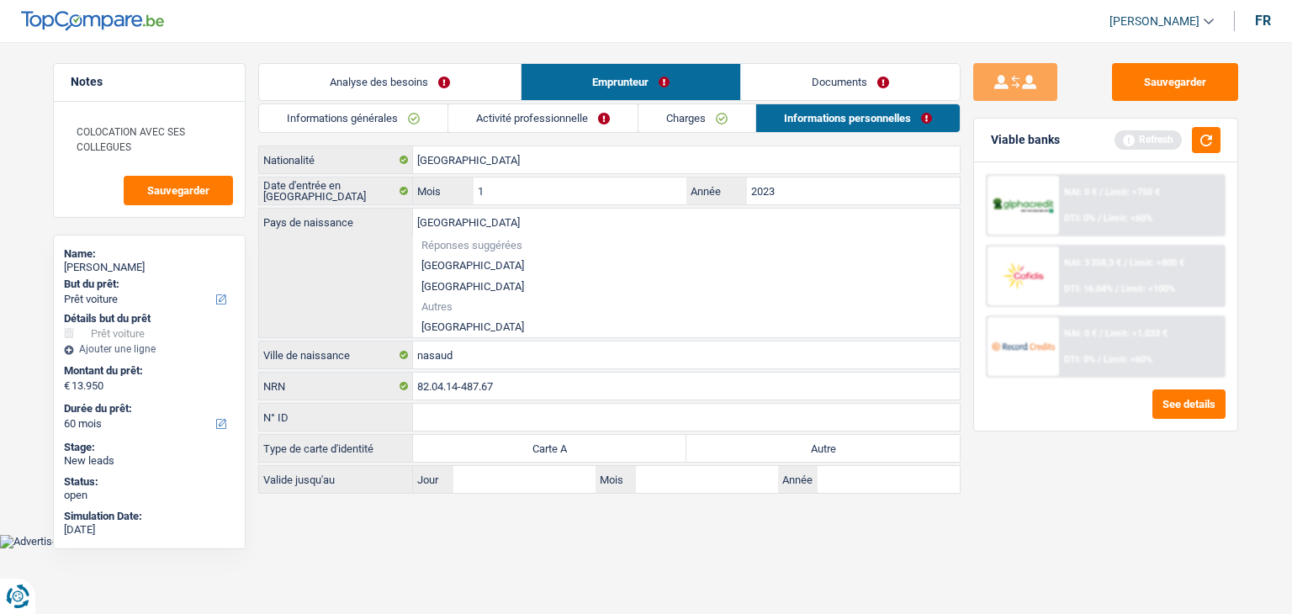
type input "[GEOGRAPHIC_DATA]"
click at [448, 326] on li "[GEOGRAPHIC_DATA]" at bounding box center [686, 326] width 547 height 21
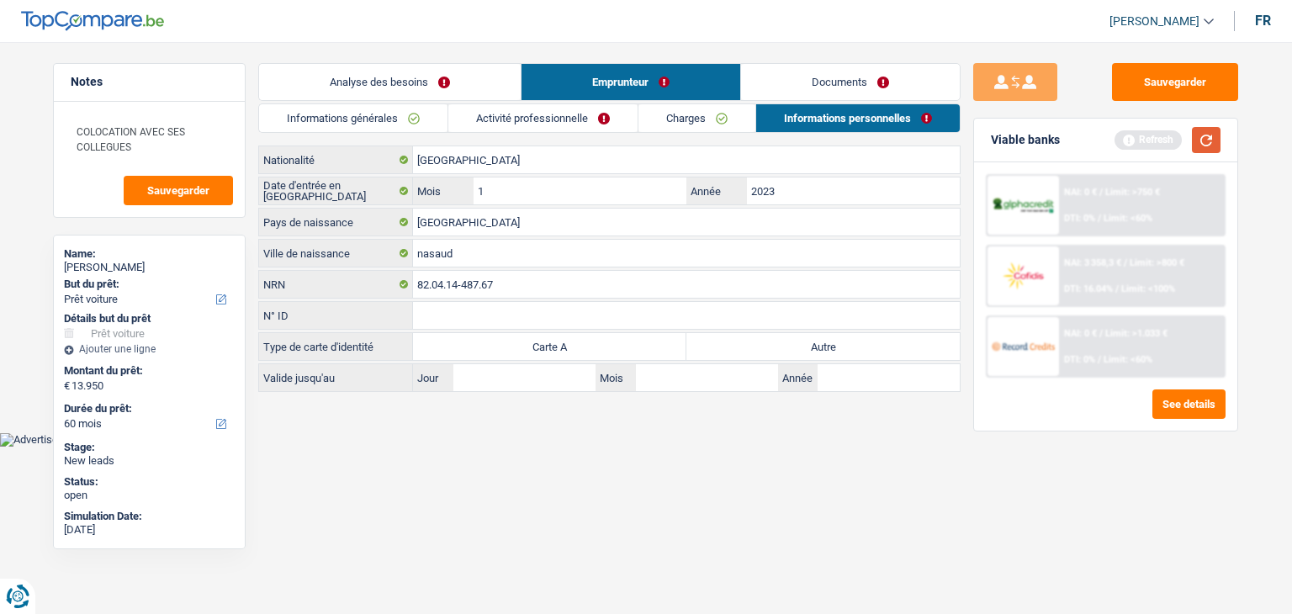
click at [1216, 145] on button "button" at bounding box center [1206, 140] width 29 height 26
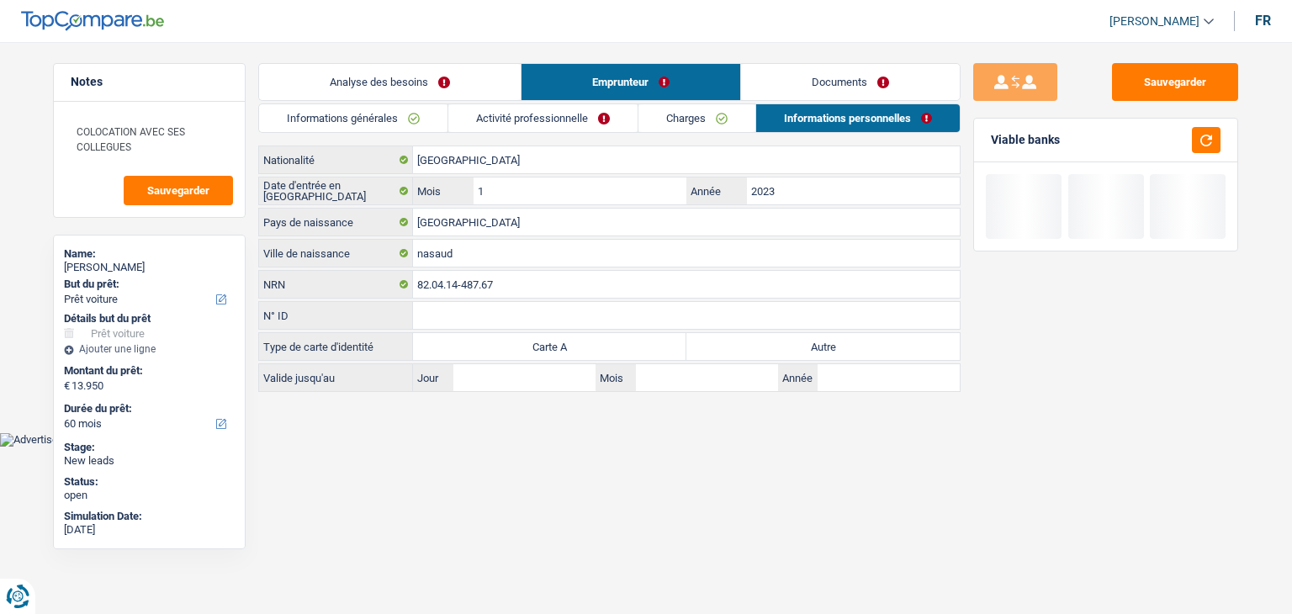
click at [814, 339] on label "Autre" at bounding box center [822, 346] width 273 height 27
click at [814, 339] on input "Autre" at bounding box center [822, 346] width 273 height 27
radio input "true"
click at [1208, 139] on button "button" at bounding box center [1206, 140] width 29 height 26
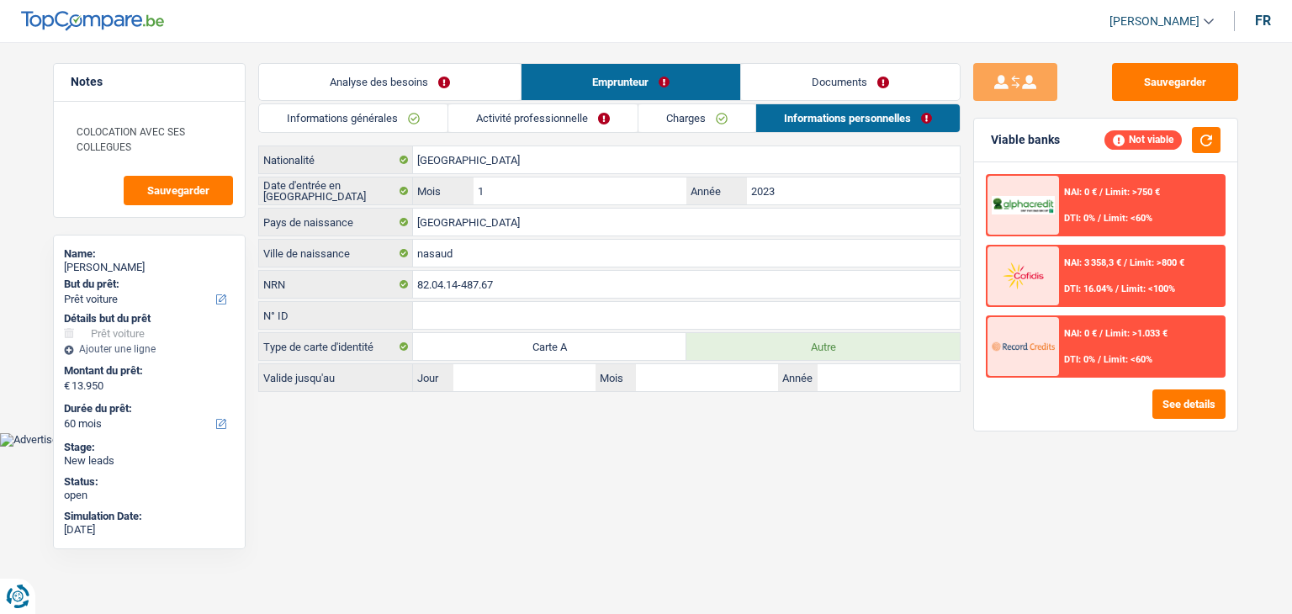
click at [784, 93] on link "Documents" at bounding box center [850, 82] width 219 height 36
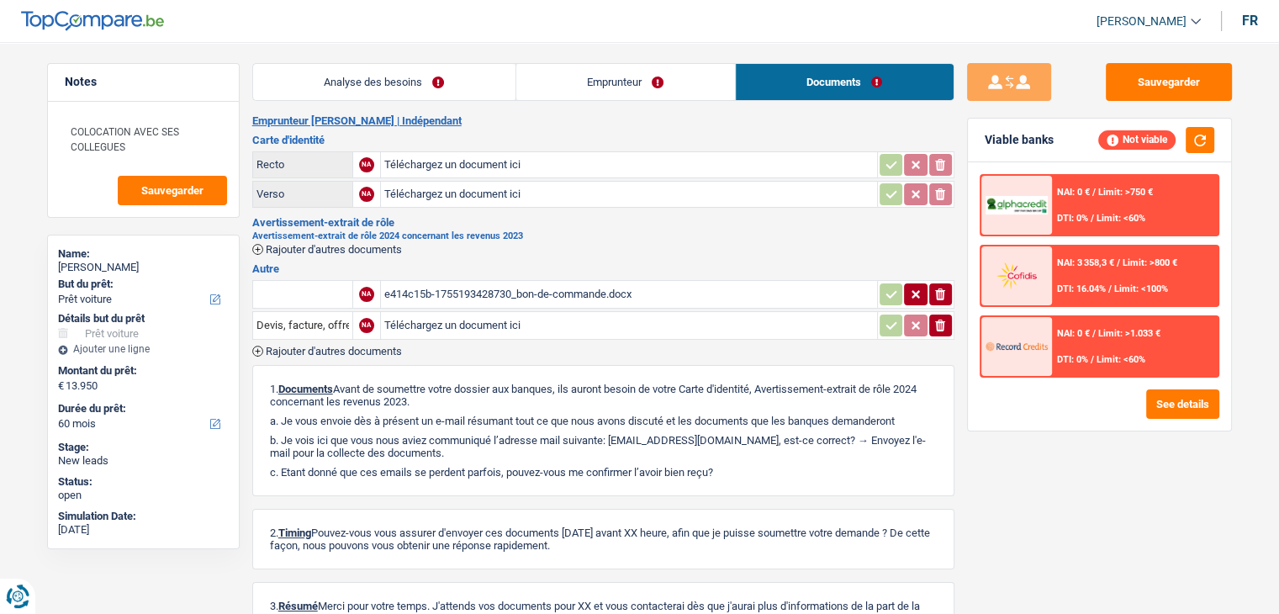
click at [436, 78] on link "Analyse des besoins" at bounding box center [384, 82] width 262 height 36
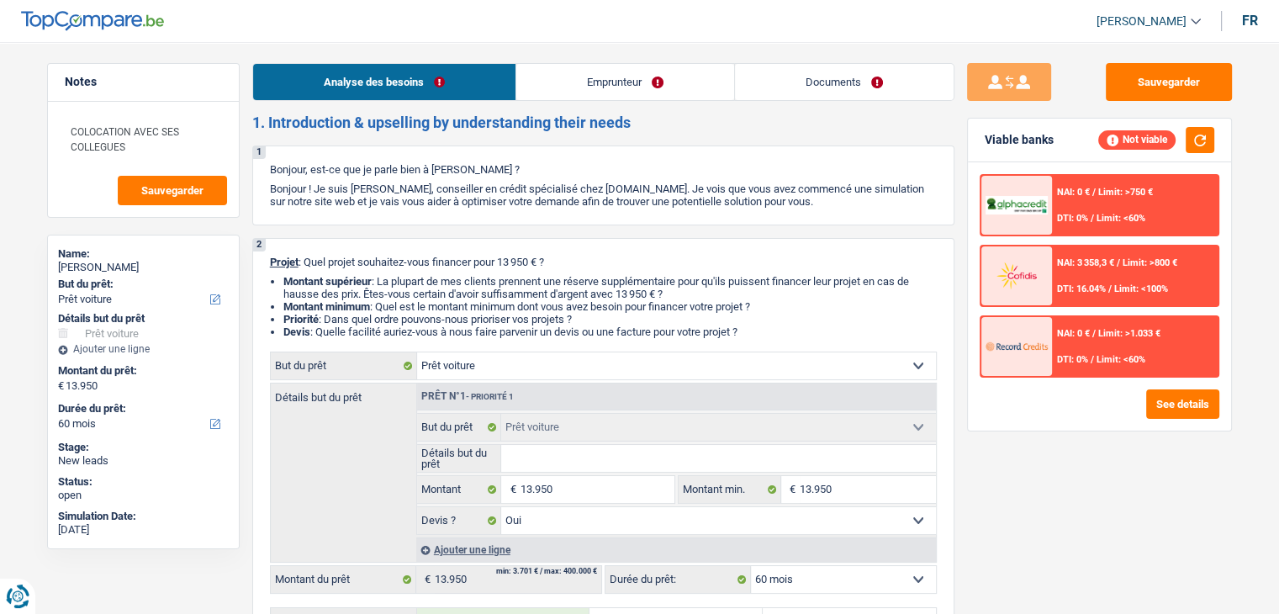
click at [532, 98] on link "Emprunteur" at bounding box center [625, 82] width 218 height 36
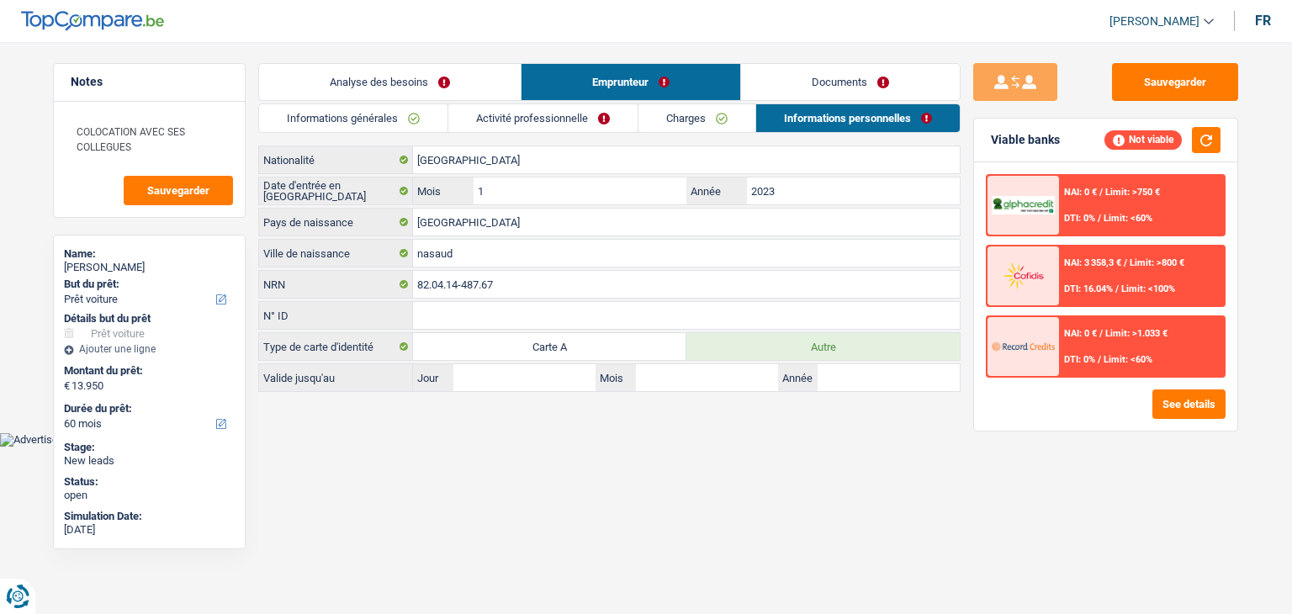
click at [457, 127] on link "Activité professionnelle" at bounding box center [542, 118] width 189 height 28
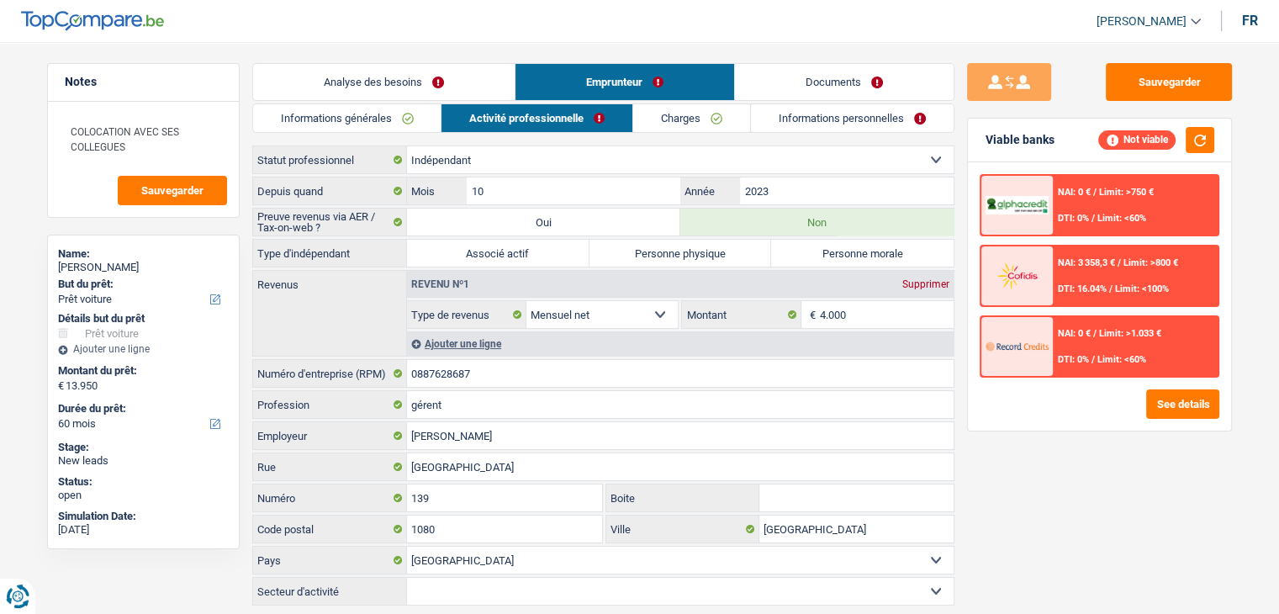
click at [368, 124] on link "Informations générales" at bounding box center [347, 118] width 188 height 28
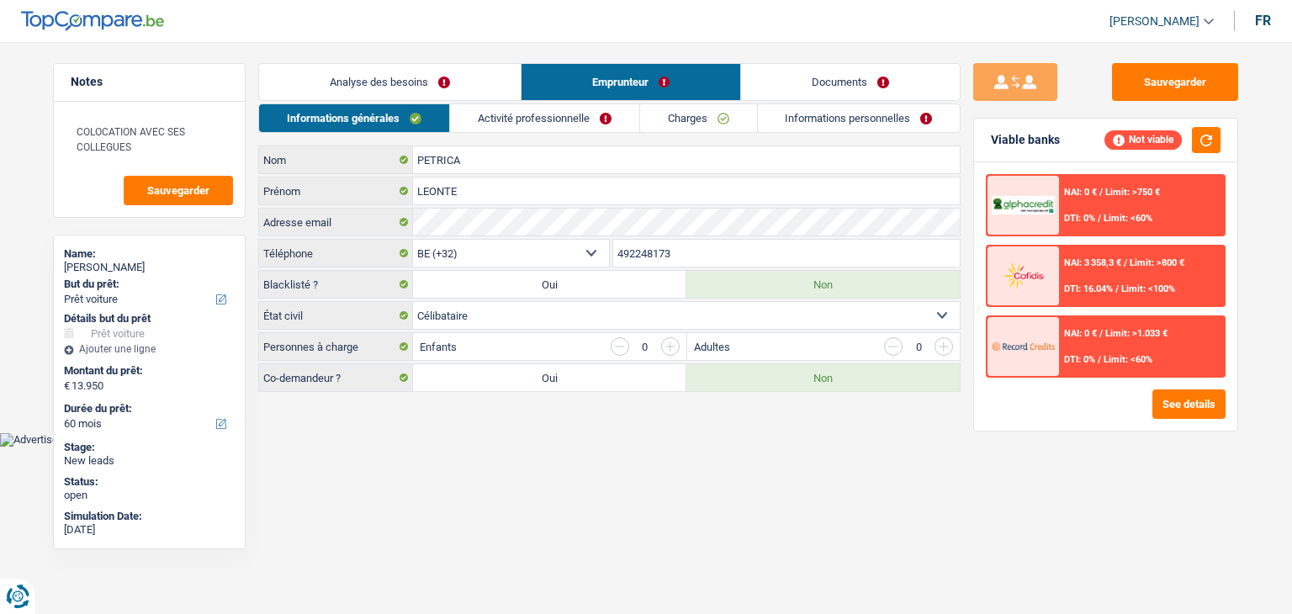
click at [380, 68] on link "Analyse des besoins" at bounding box center [390, 82] width 262 height 36
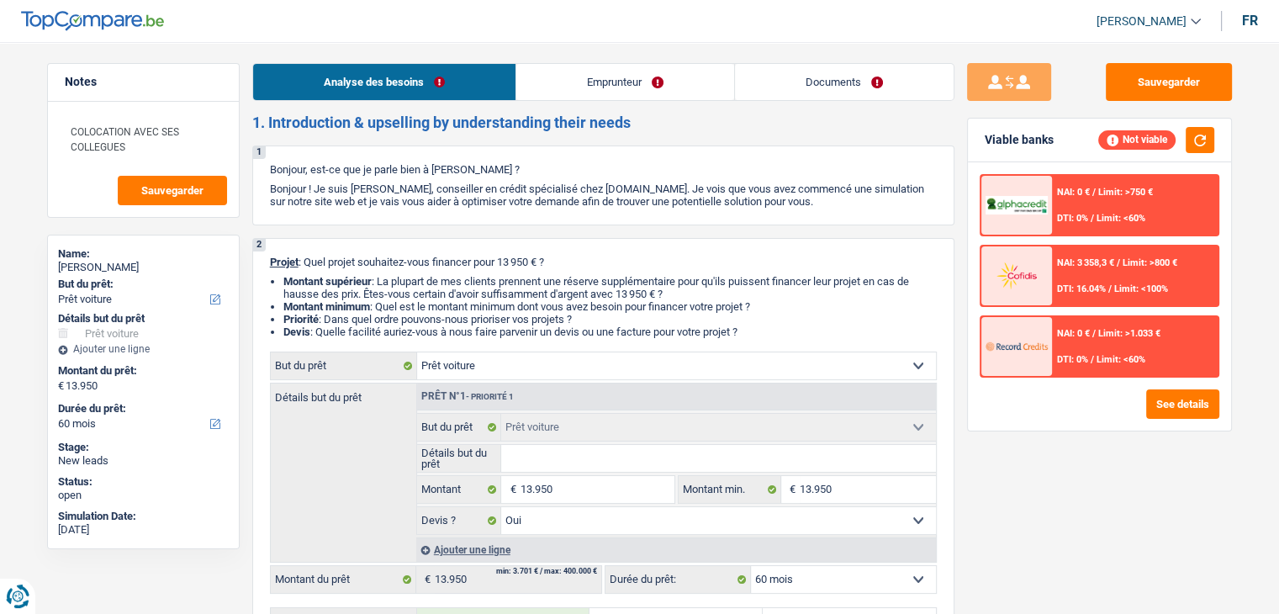
click at [575, 80] on link "Emprunteur" at bounding box center [625, 82] width 218 height 36
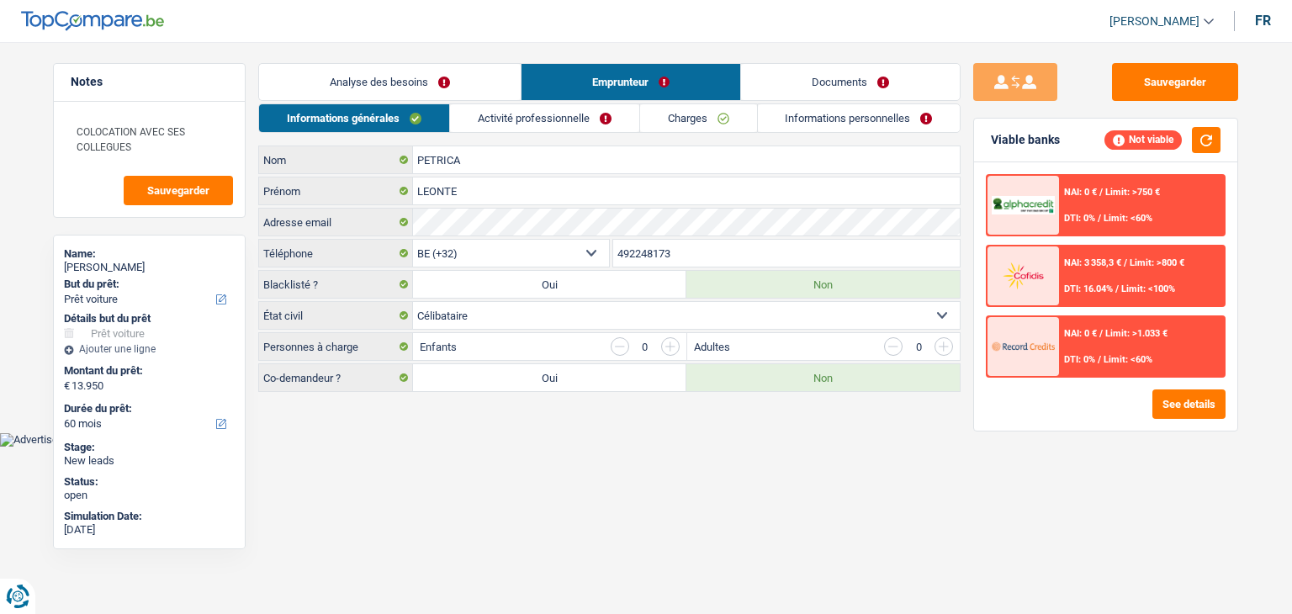
click at [532, 117] on link "Activité professionnelle" at bounding box center [544, 118] width 189 height 28
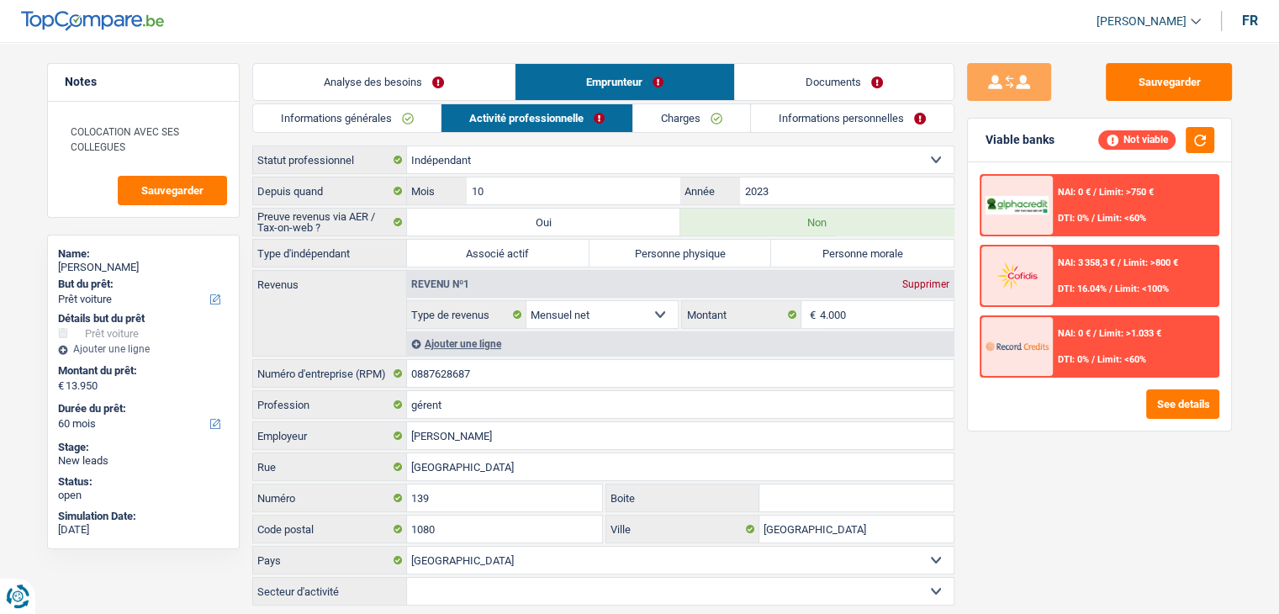
click at [437, 118] on link "Informations générales" at bounding box center [347, 118] width 188 height 28
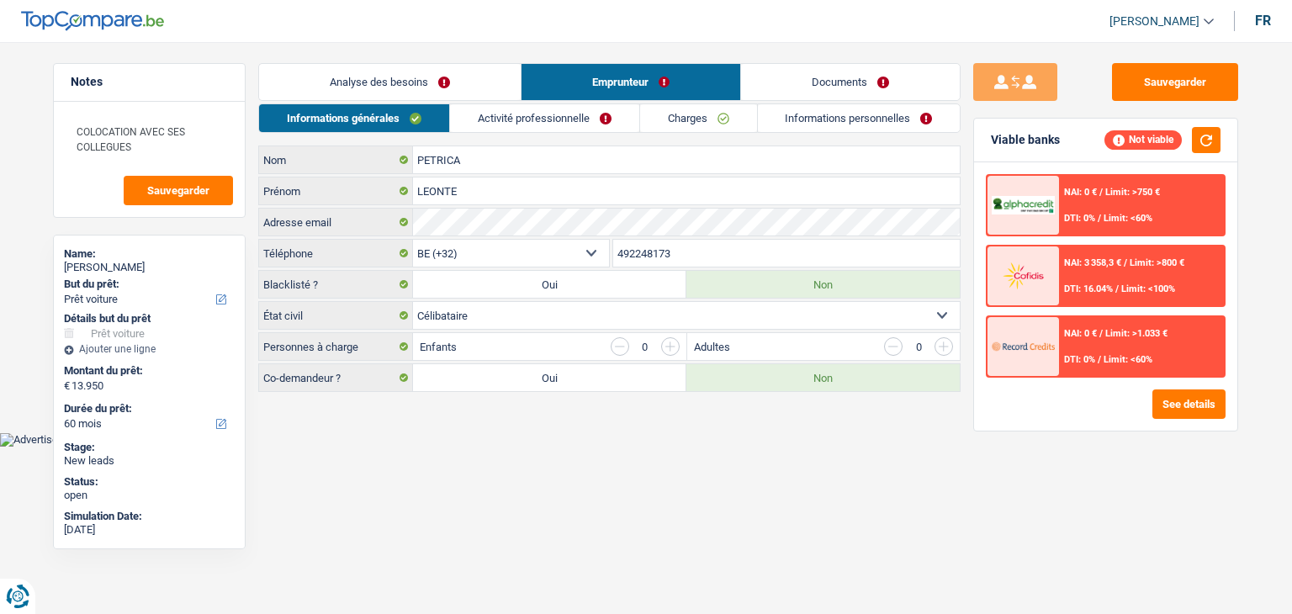
click at [395, 78] on link "Analyse des besoins" at bounding box center [390, 82] width 262 height 36
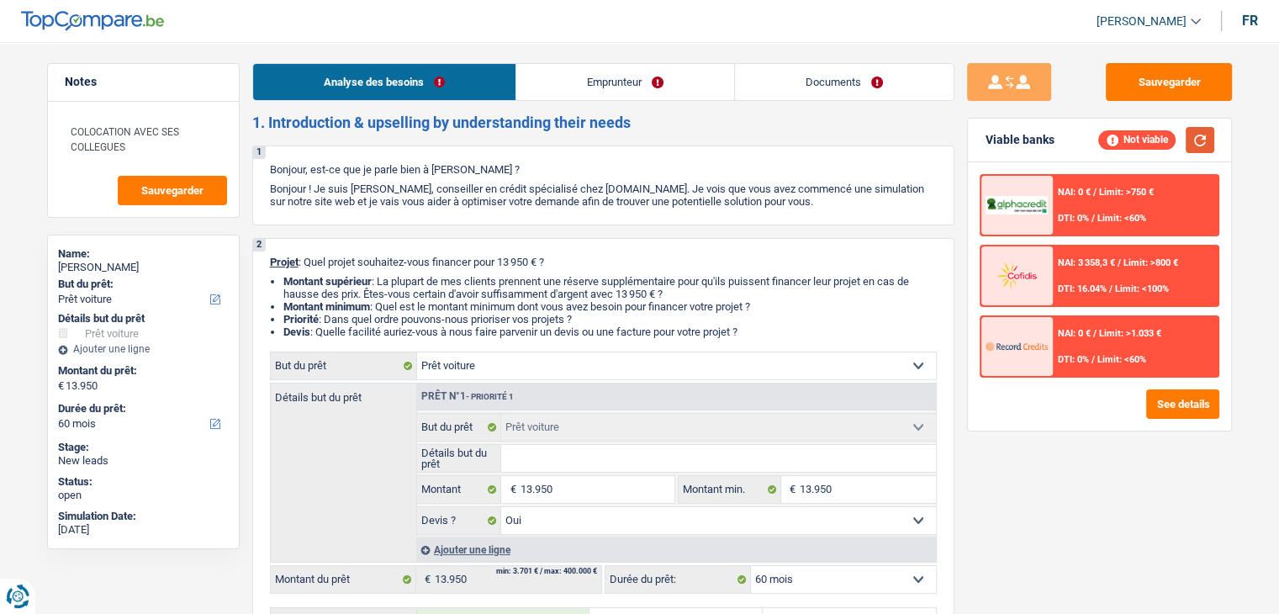
click at [1197, 144] on button "button" at bounding box center [1200, 140] width 29 height 26
click at [816, 79] on link "Documents" at bounding box center [844, 82] width 219 height 36
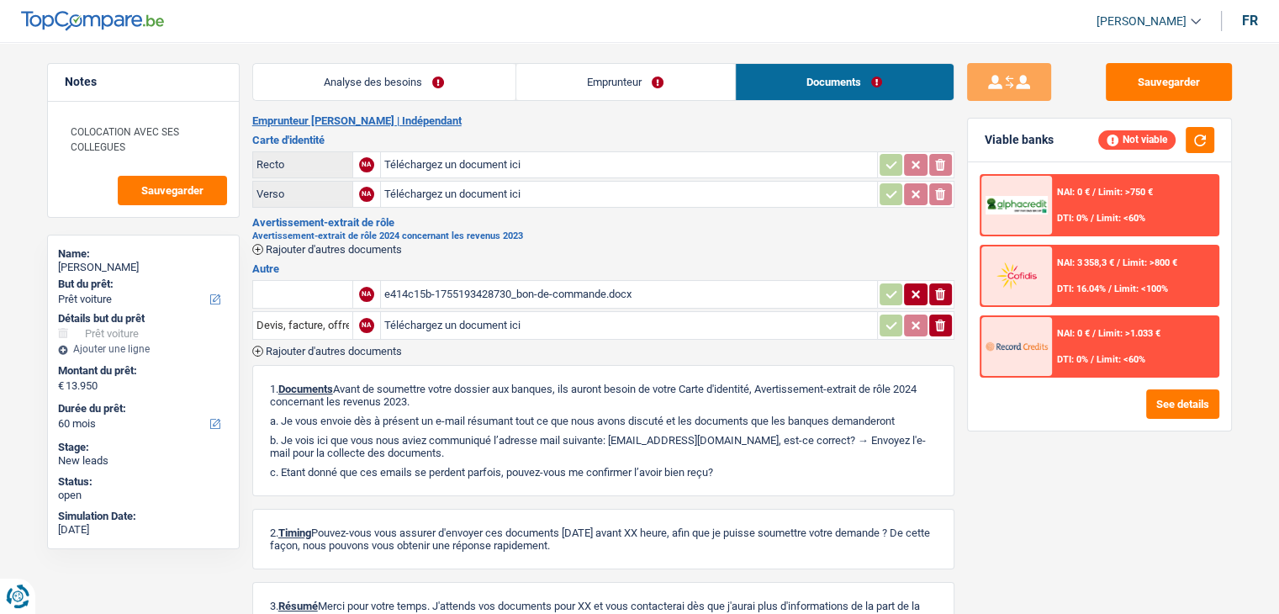
click at [631, 63] on li "Emprunteur" at bounding box center [626, 82] width 220 height 38
click at [614, 67] on link "Emprunteur" at bounding box center [625, 82] width 219 height 36
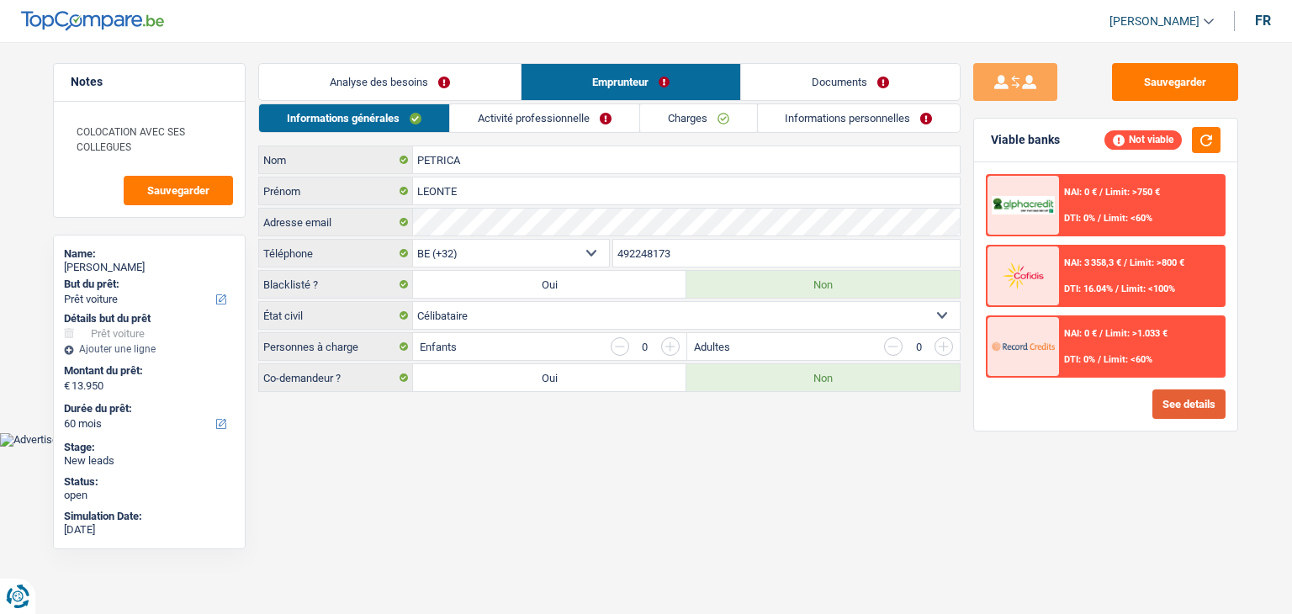
click at [1195, 405] on button "See details" at bounding box center [1188, 403] width 73 height 29
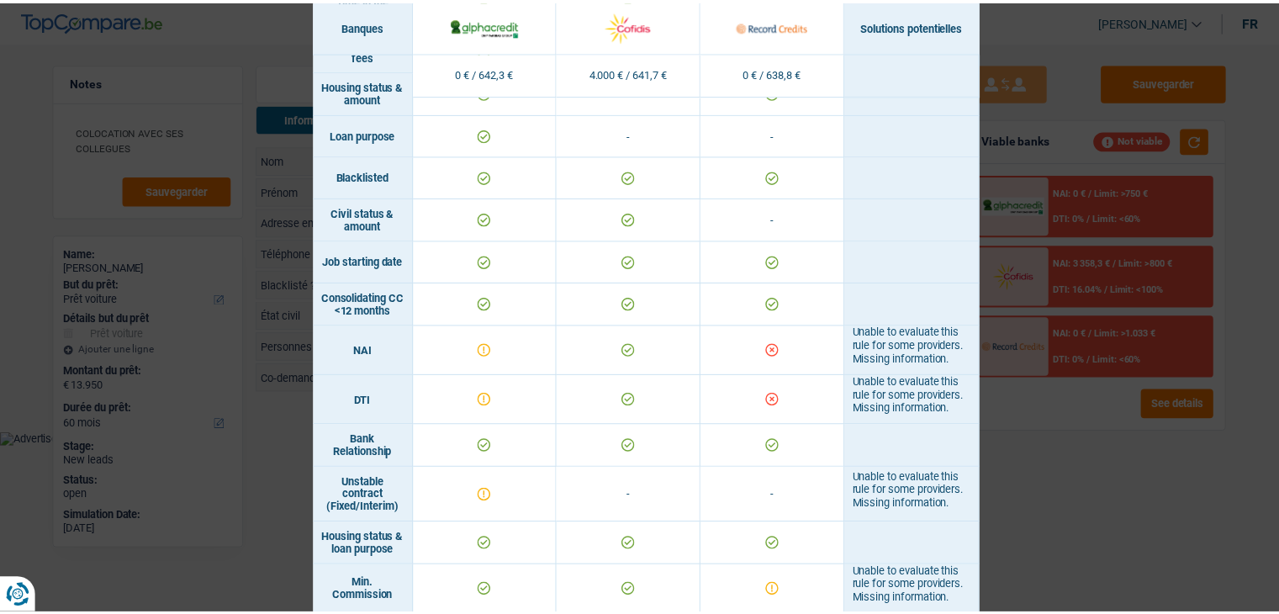
scroll to position [578, 0]
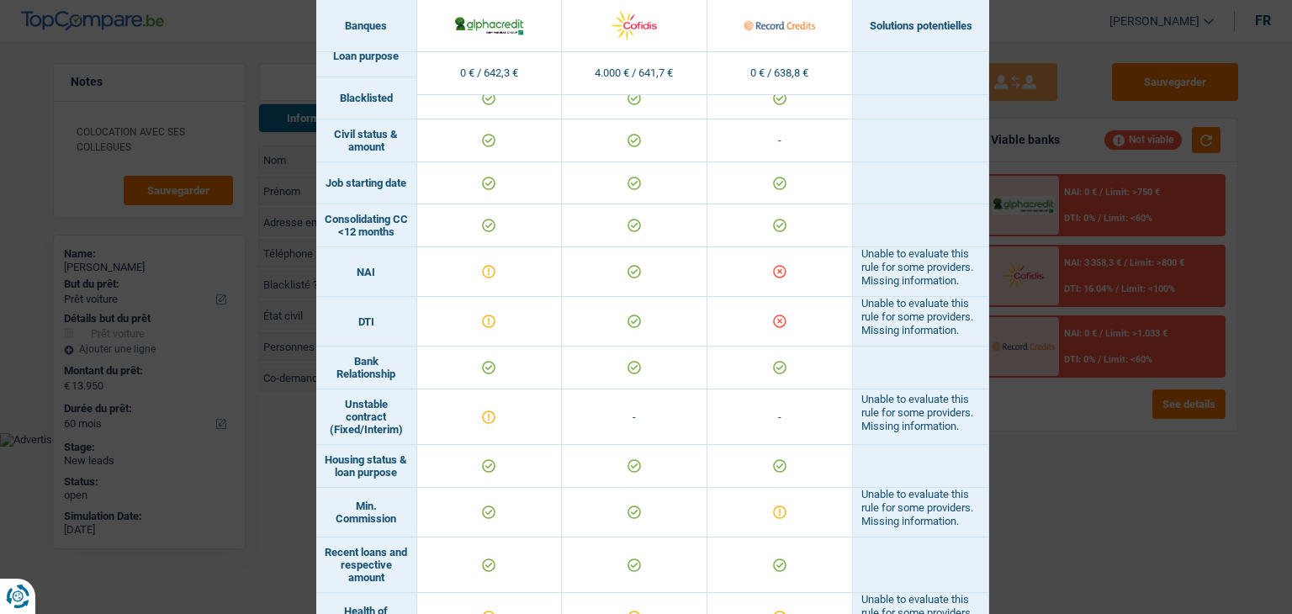
click at [1014, 463] on div "Banks conditions × Banques Solutions potentielles Revenus / Charges 0 € / 642,3…" at bounding box center [646, 307] width 1292 height 614
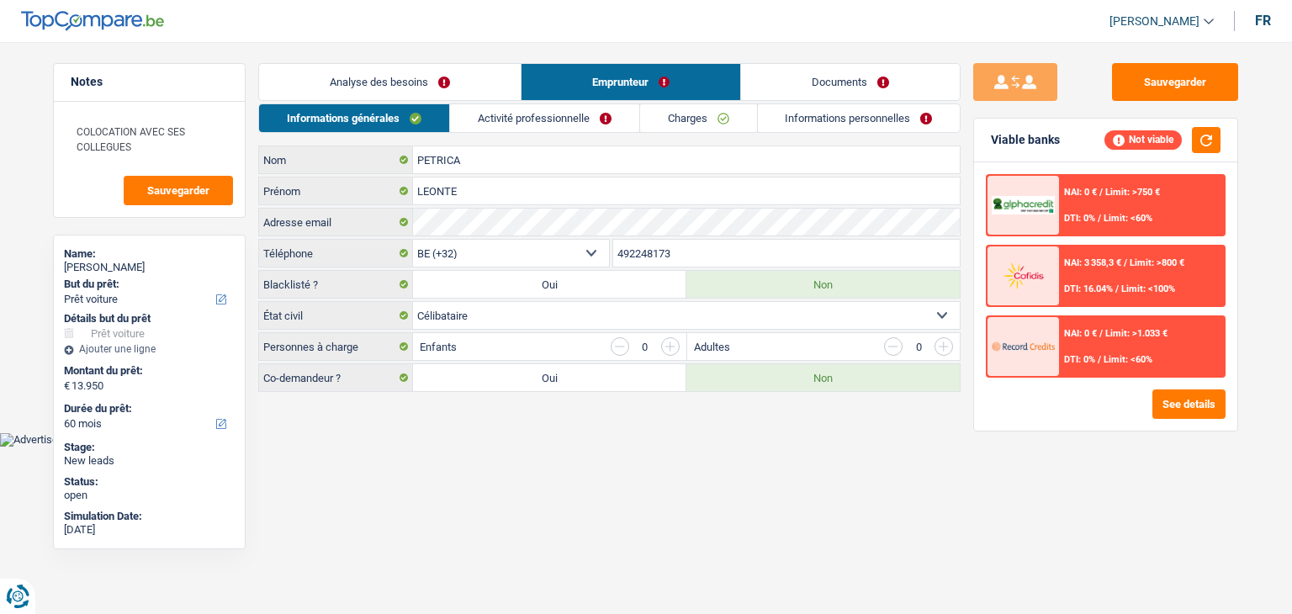
click at [374, 69] on link "Analyse des besoins" at bounding box center [390, 82] width 262 height 36
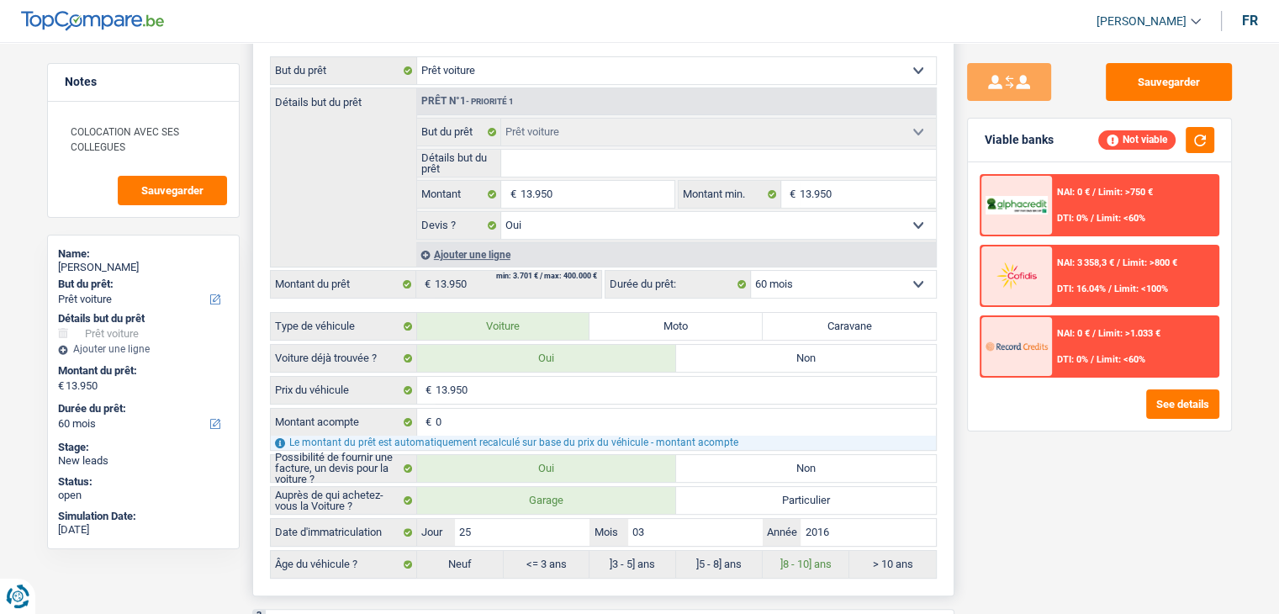
scroll to position [252, 0]
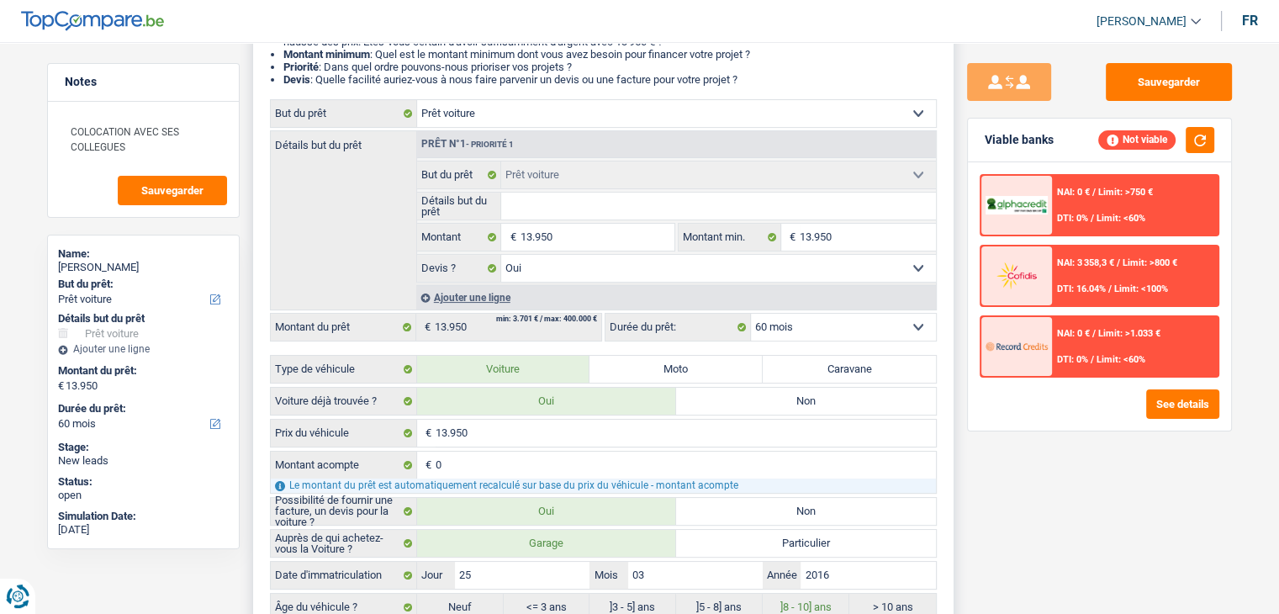
click at [535, 210] on input "Détails but du prêt" at bounding box center [718, 206] width 435 height 27
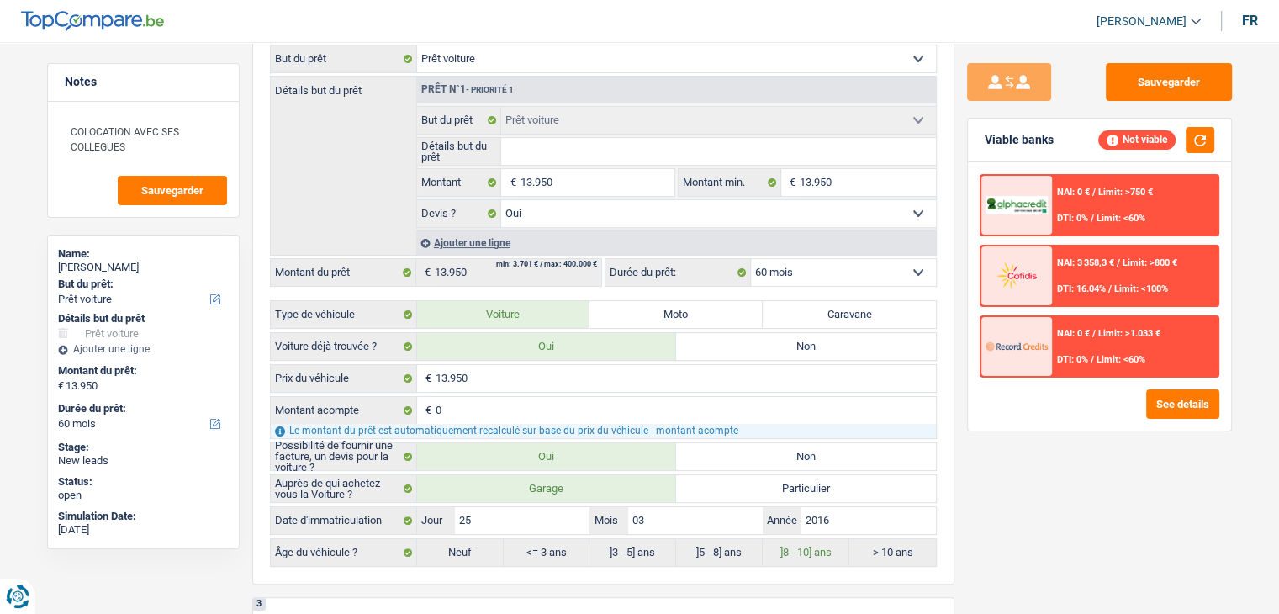
scroll to position [336, 0]
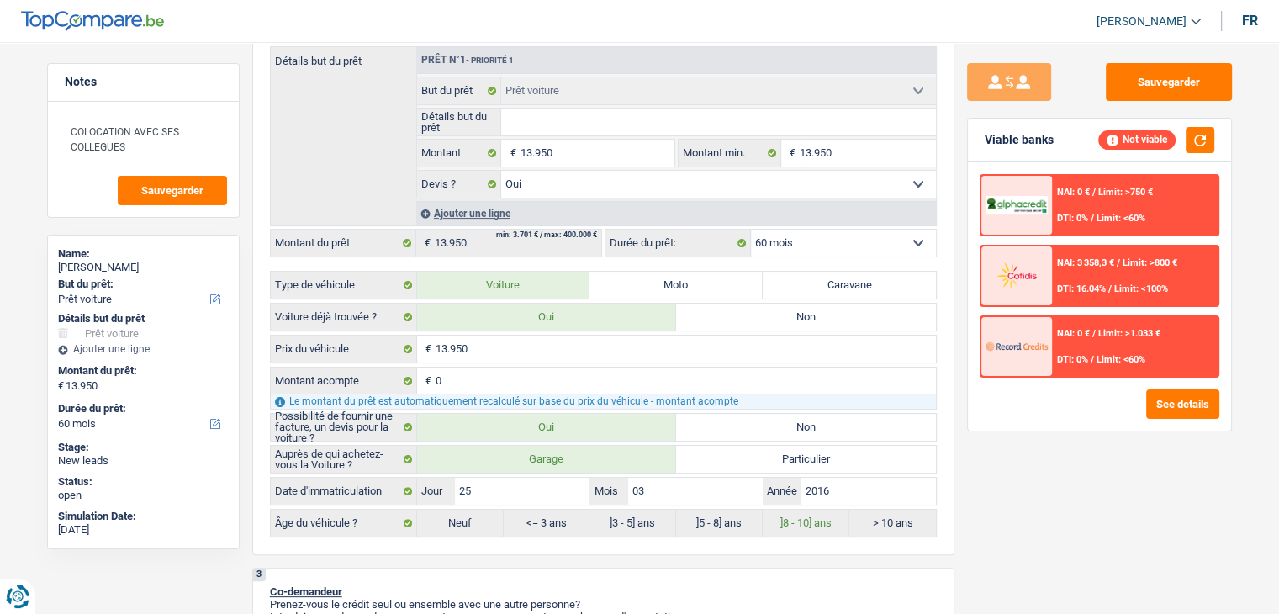
click at [1159, 559] on div "Sauvegarder Viable banks Not viable NAI: 0 € / Limit: >750 € DTI: 0% / Limit: <…" at bounding box center [1100, 323] width 290 height 520
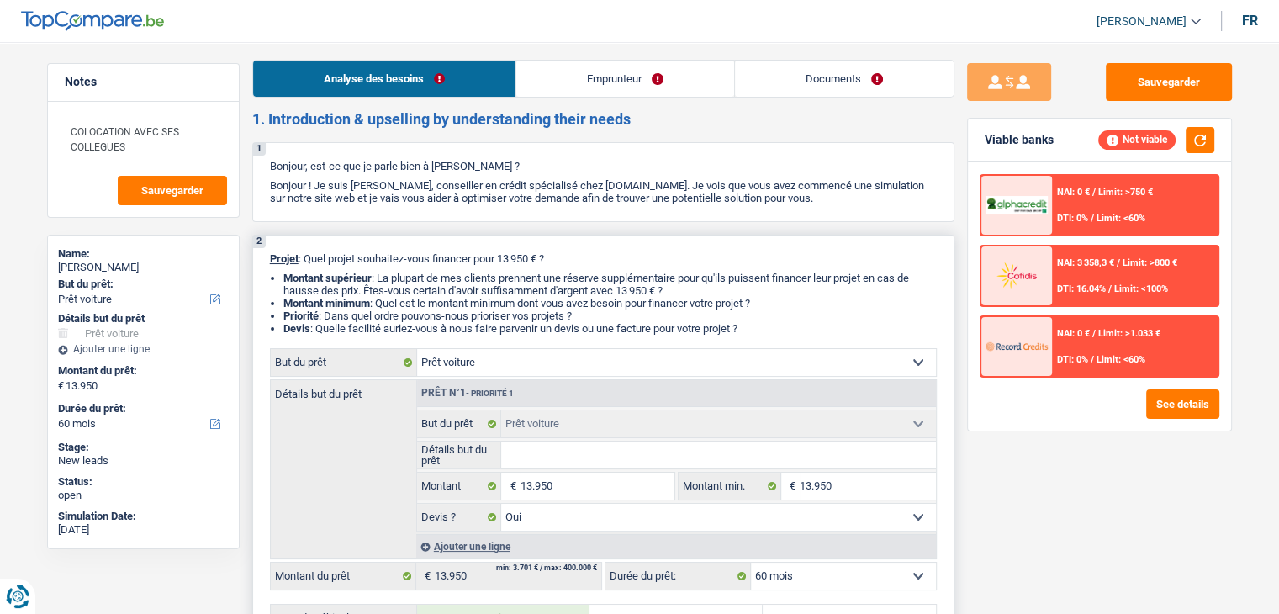
scroll to position [0, 0]
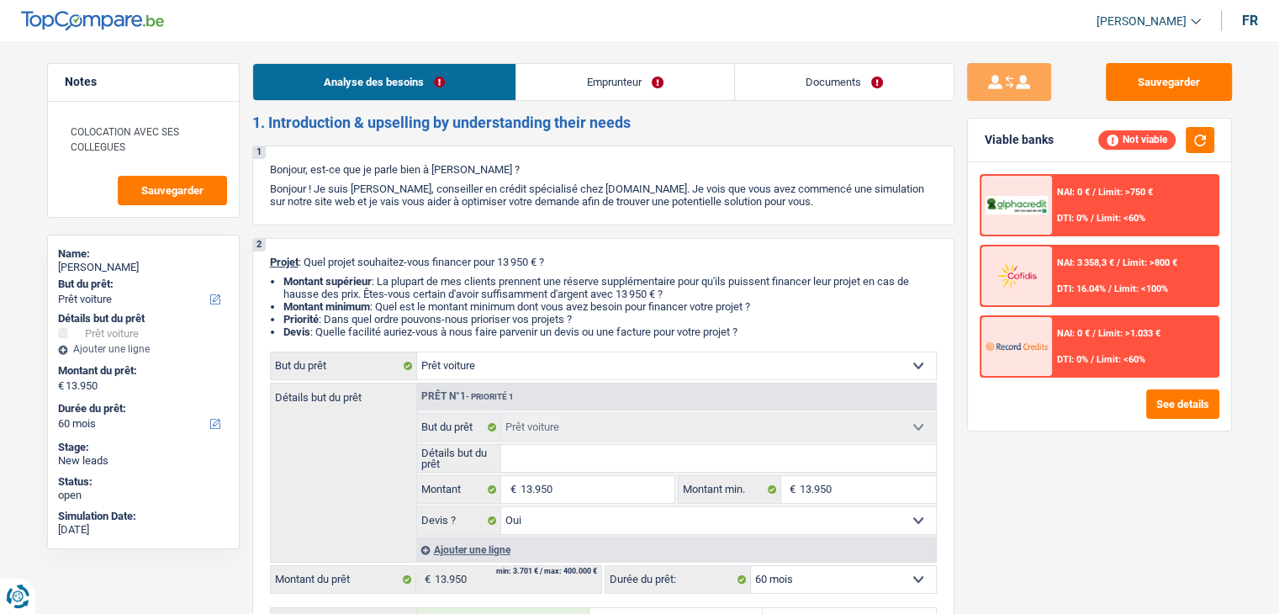
click at [543, 96] on link "Emprunteur" at bounding box center [625, 82] width 218 height 36
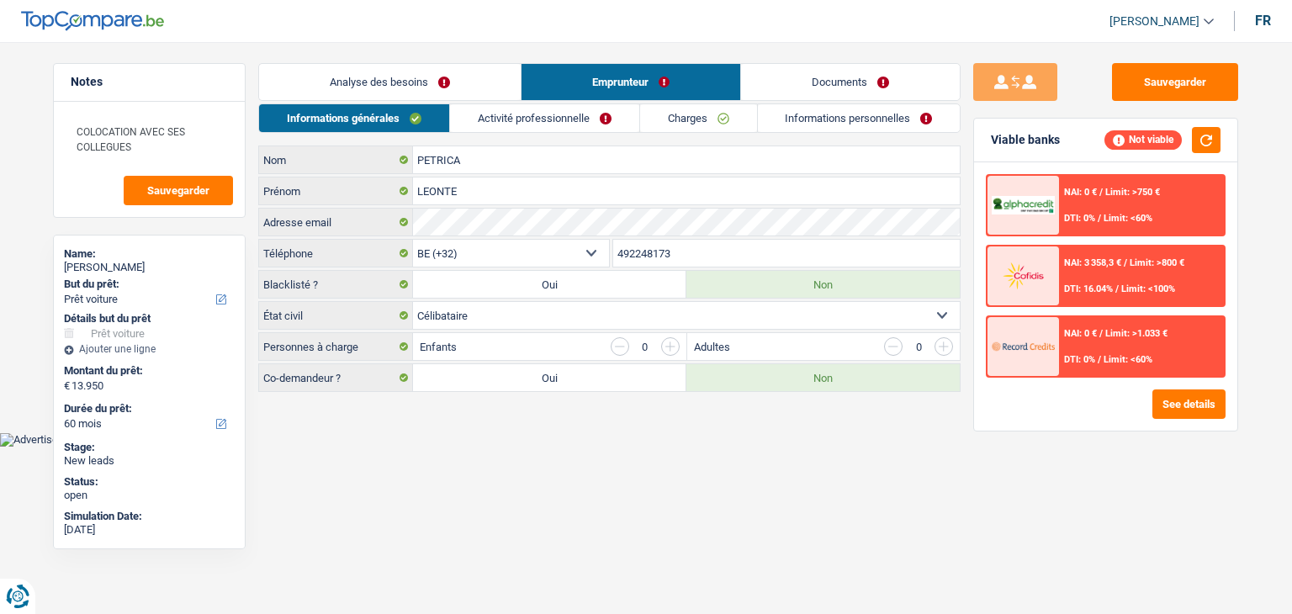
click at [412, 110] on link "Informations générales" at bounding box center [354, 118] width 190 height 28
click at [538, 129] on link "Activité professionnelle" at bounding box center [544, 118] width 189 height 28
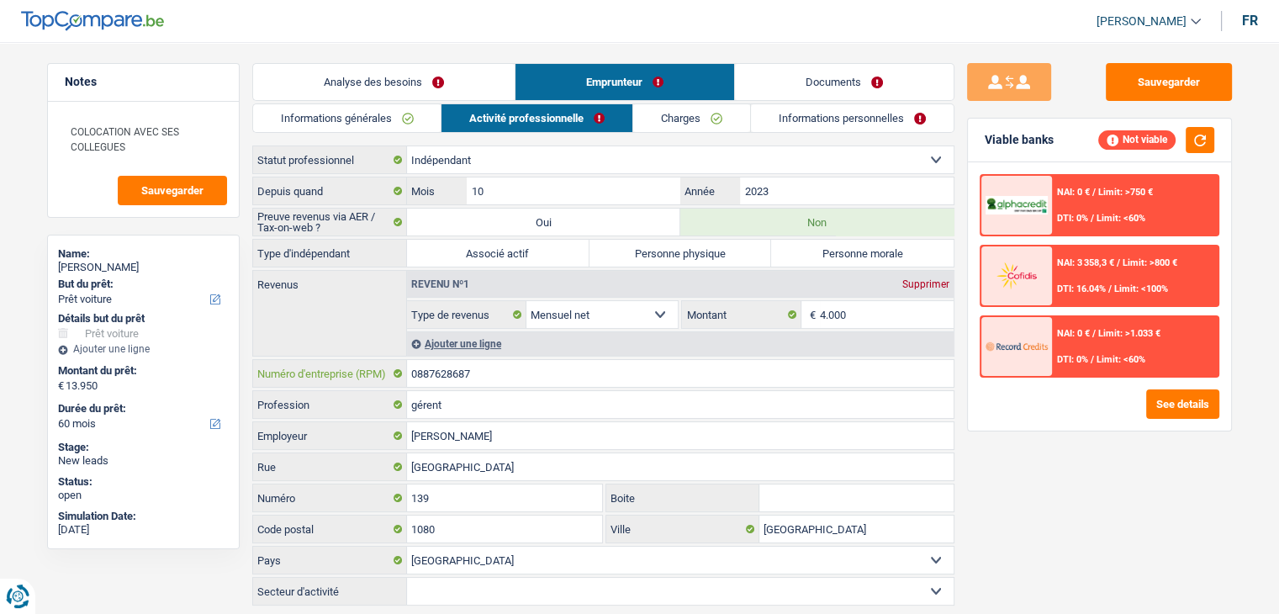
drag, startPoint x: 477, startPoint y: 379, endPoint x: 363, endPoint y: 365, distance: 115.2
click at [363, 365] on div "0887628687 Numéro d'entreprise (RPM)" at bounding box center [603, 373] width 701 height 27
click at [680, 253] on label "Personne physique" at bounding box center [681, 253] width 183 height 27
click at [680, 253] on input "Personne physique" at bounding box center [681, 253] width 183 height 27
radio input "true"
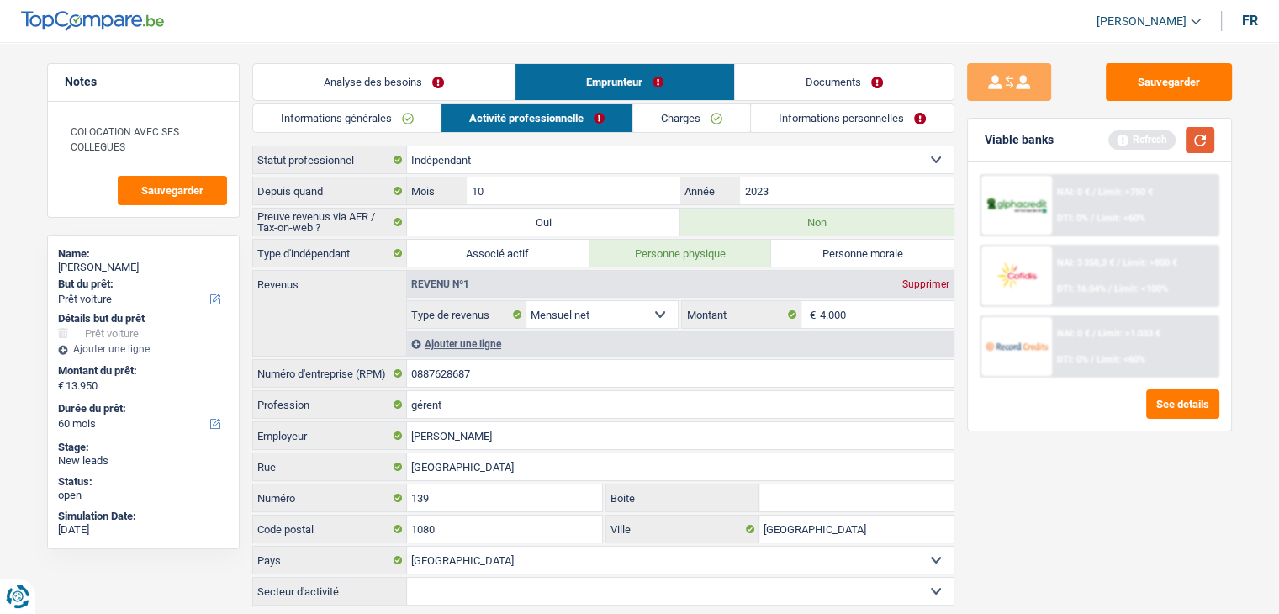
click at [1195, 135] on button "button" at bounding box center [1200, 140] width 29 height 26
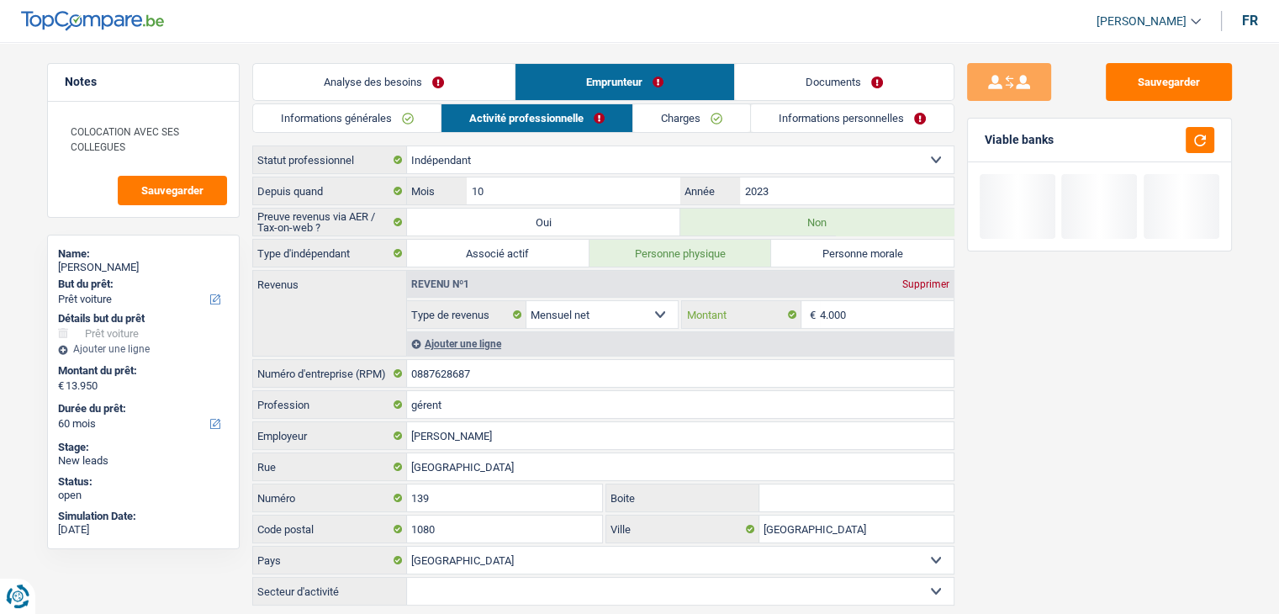
click at [856, 316] on input "4.000" at bounding box center [887, 314] width 134 height 27
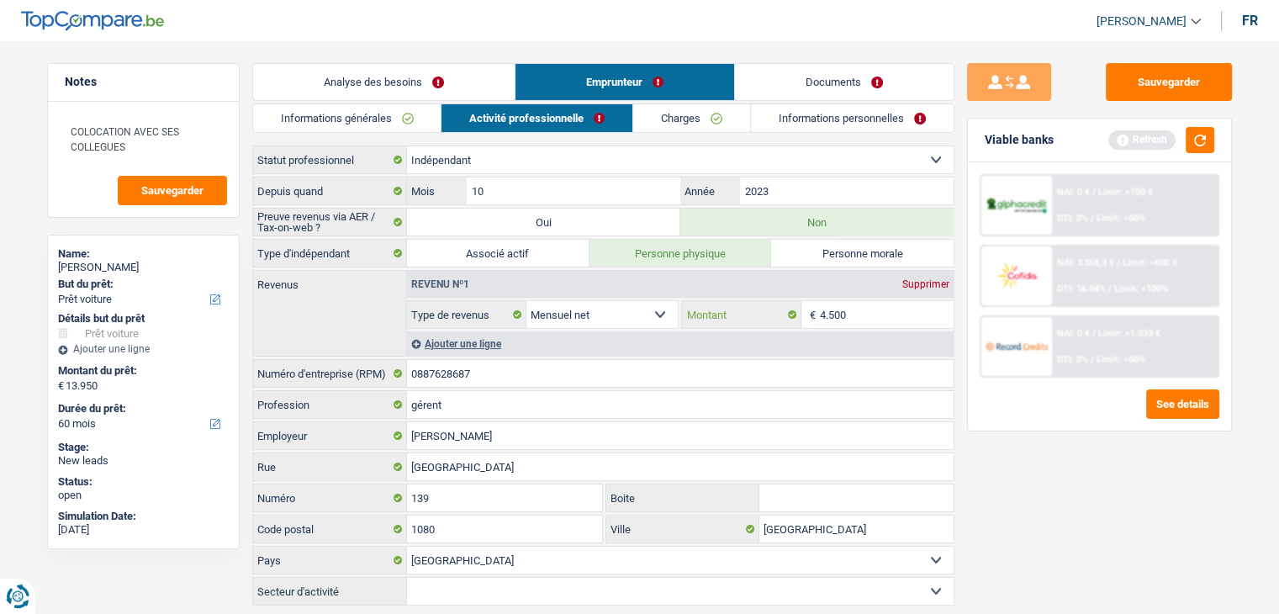
type input "4.500"
click at [1184, 146] on div "Refresh" at bounding box center [1162, 140] width 106 height 26
click at [1195, 145] on button "button" at bounding box center [1200, 140] width 29 height 26
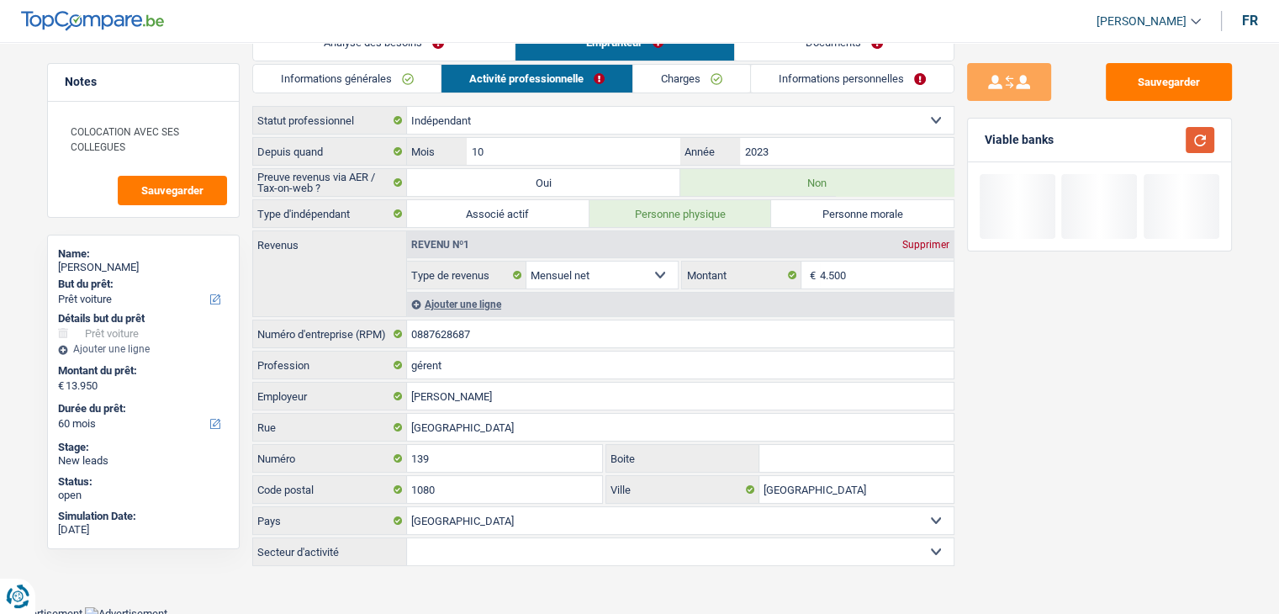
scroll to position [40, 0]
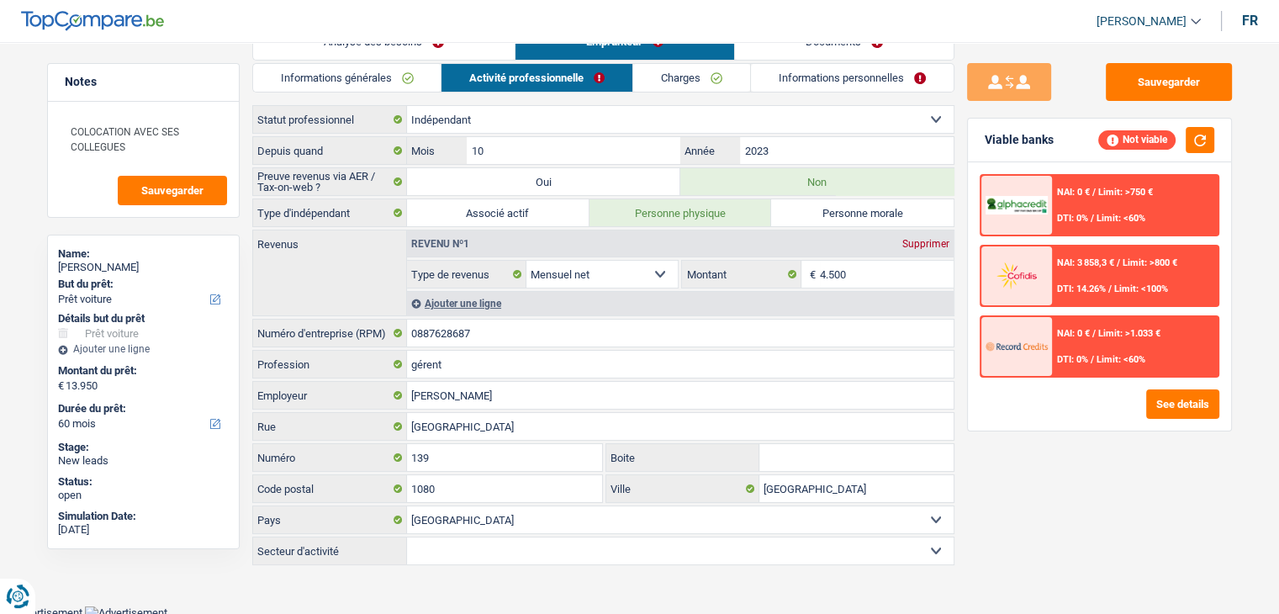
click at [707, 78] on link "Charges" at bounding box center [691, 78] width 117 height 28
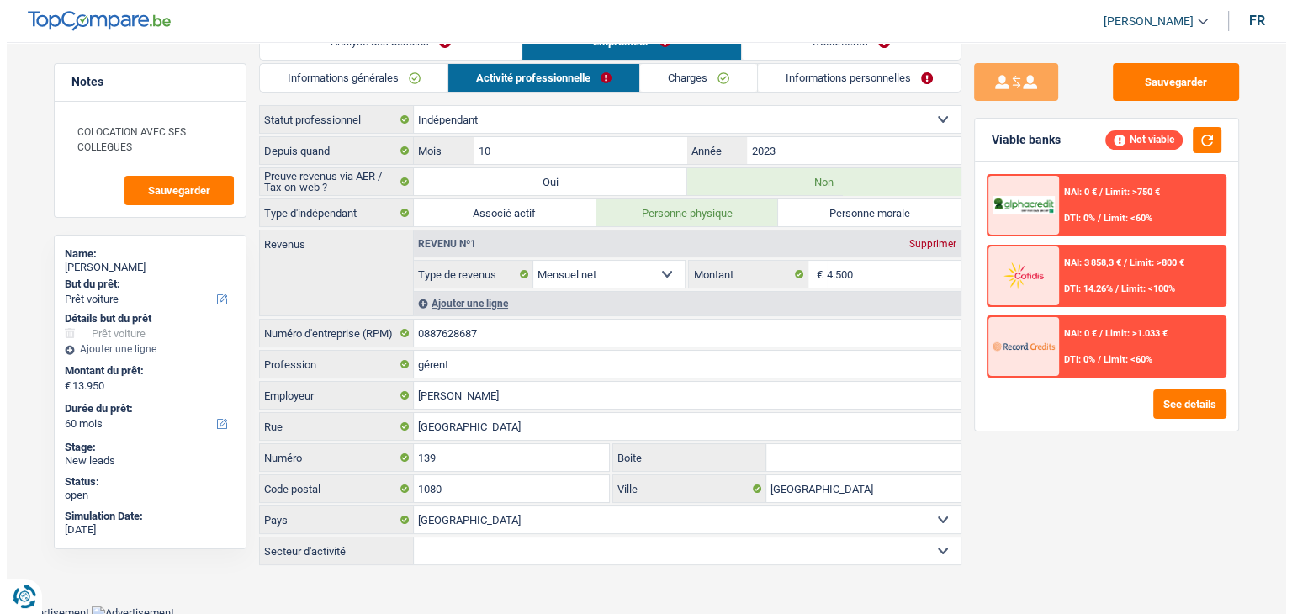
scroll to position [0, 0]
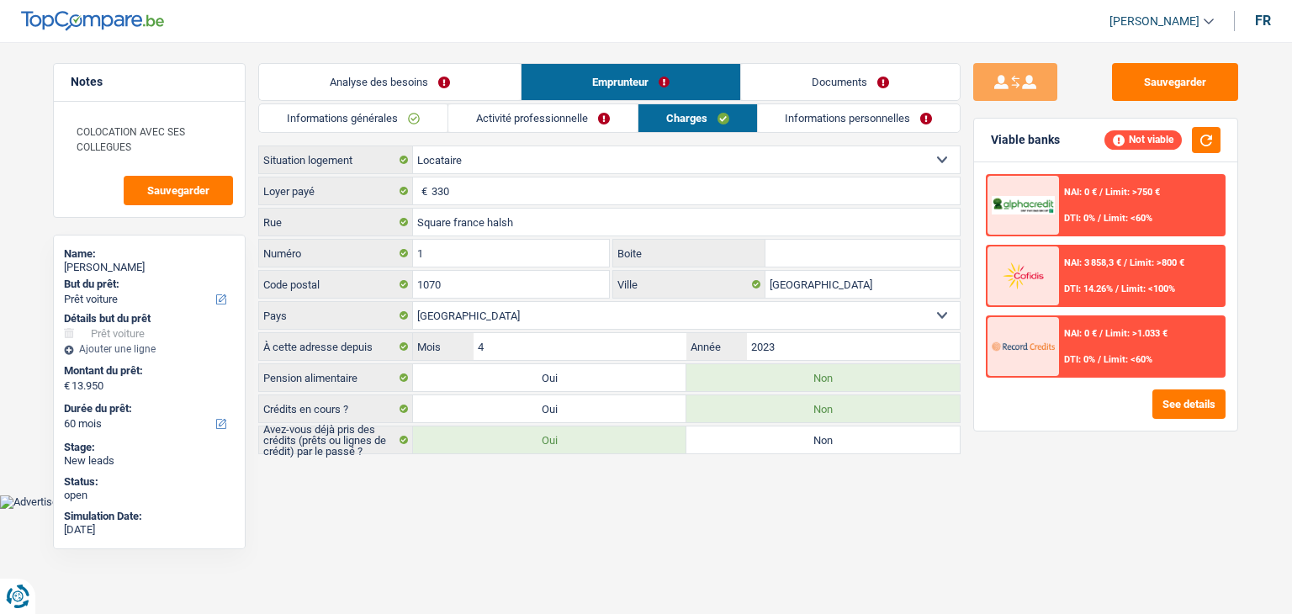
click at [841, 115] on link "Informations personnelles" at bounding box center [859, 118] width 203 height 28
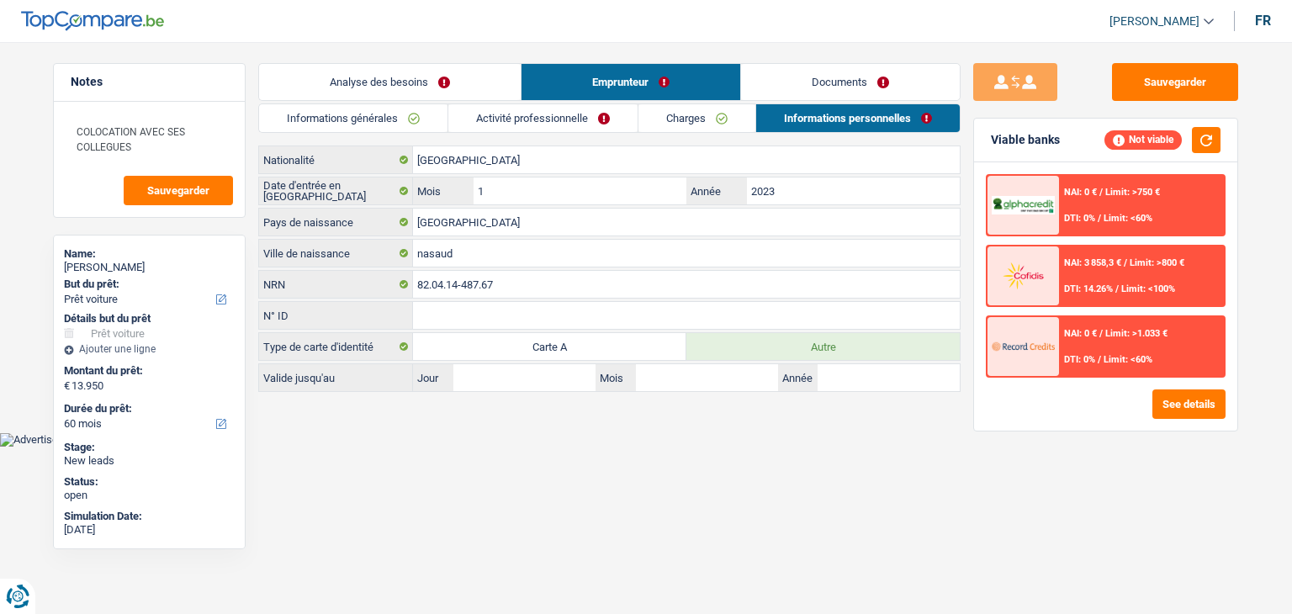
click at [1104, 421] on div "NAI: 0 € / Limit: >750 € DTI: 0% / Limit: <60% NAI: 3 858,3 € / Limit: >800 € D…" at bounding box center [1105, 296] width 263 height 268
click at [1212, 416] on button "See details" at bounding box center [1188, 403] width 73 height 29
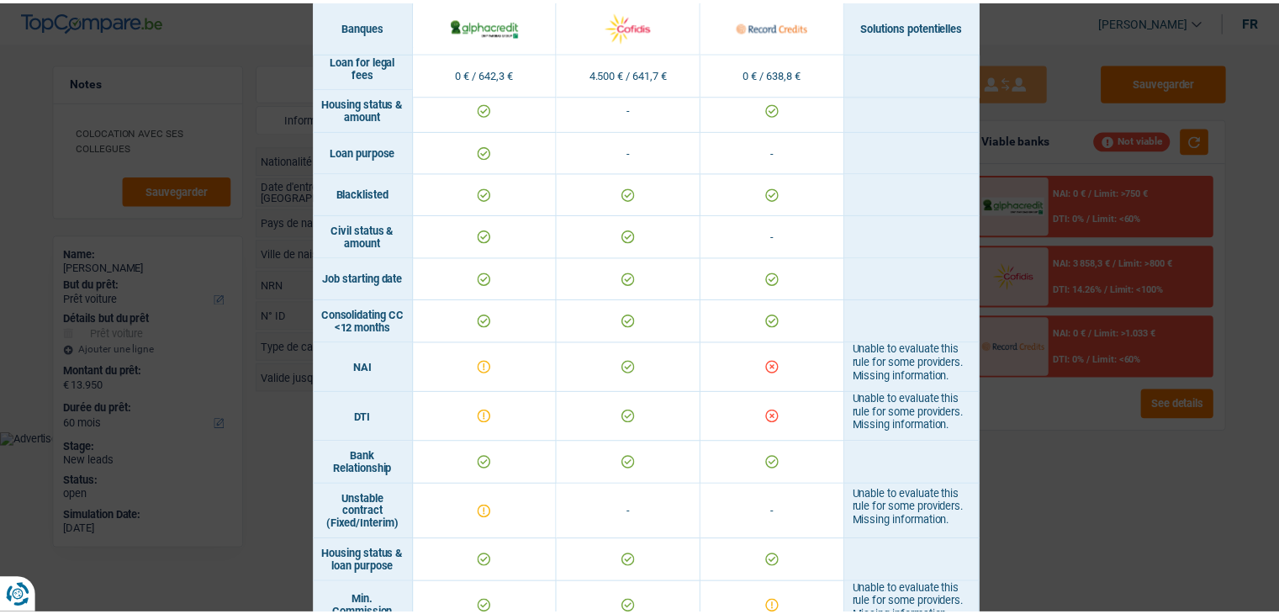
scroll to position [578, 0]
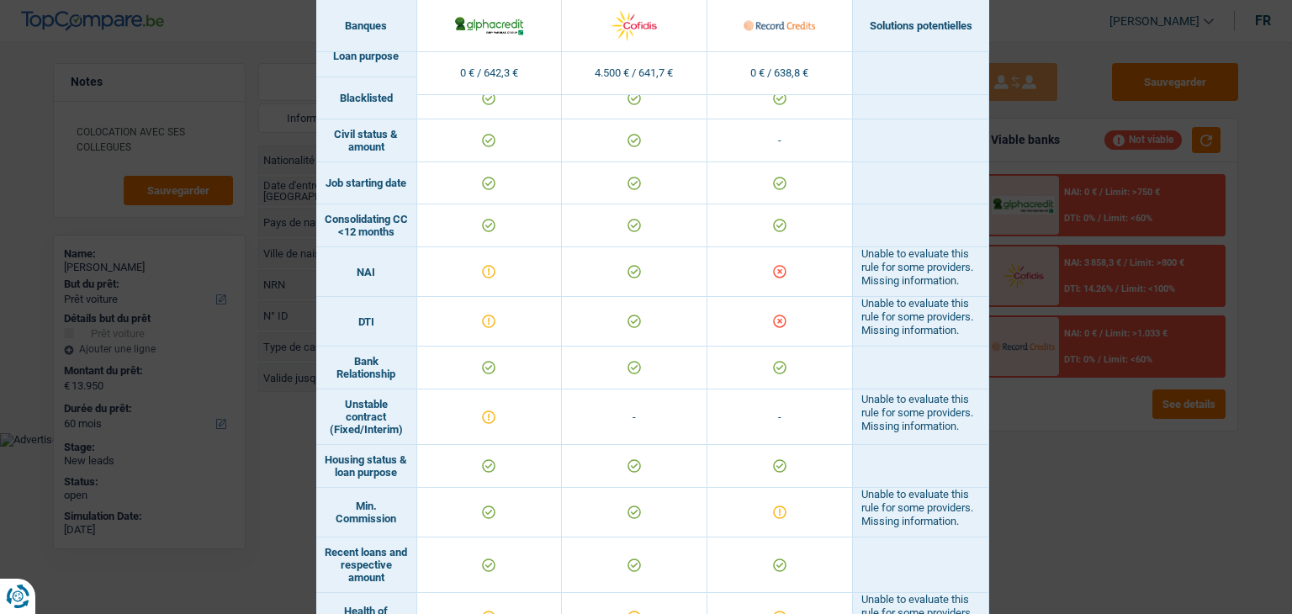
click at [1091, 515] on div "Banks conditions × Banques Solutions potentielles Revenus / Charges 0 € / 642,3…" at bounding box center [646, 307] width 1292 height 614
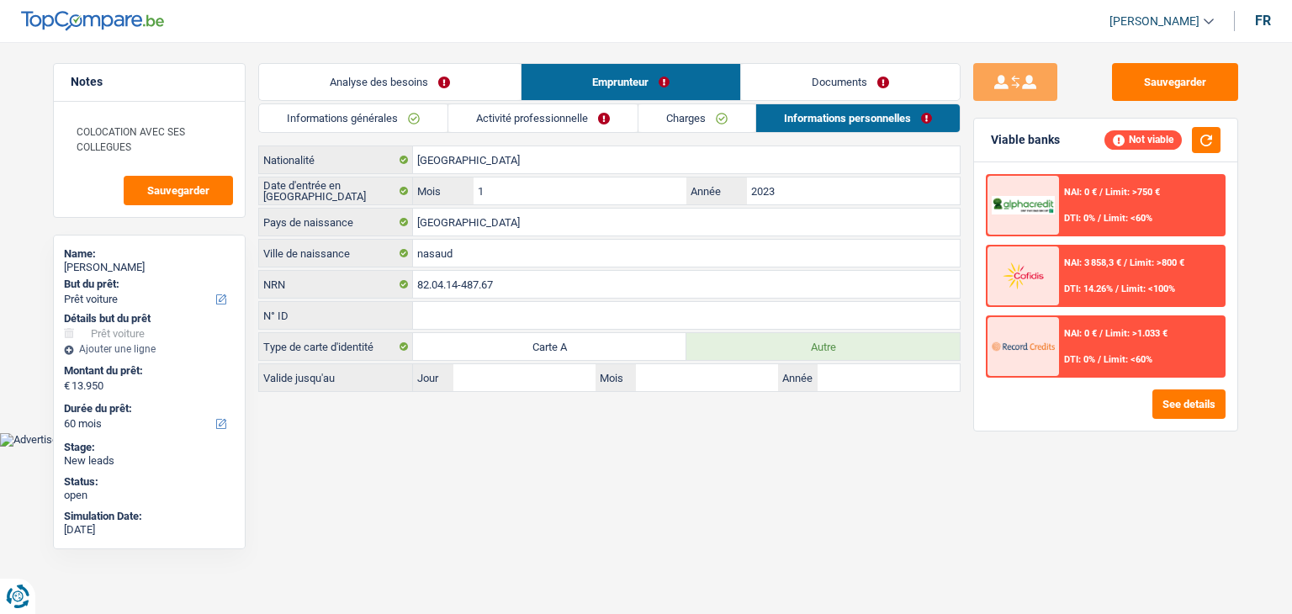
click at [1097, 335] on span "NAI: 0 €" at bounding box center [1080, 333] width 33 height 11
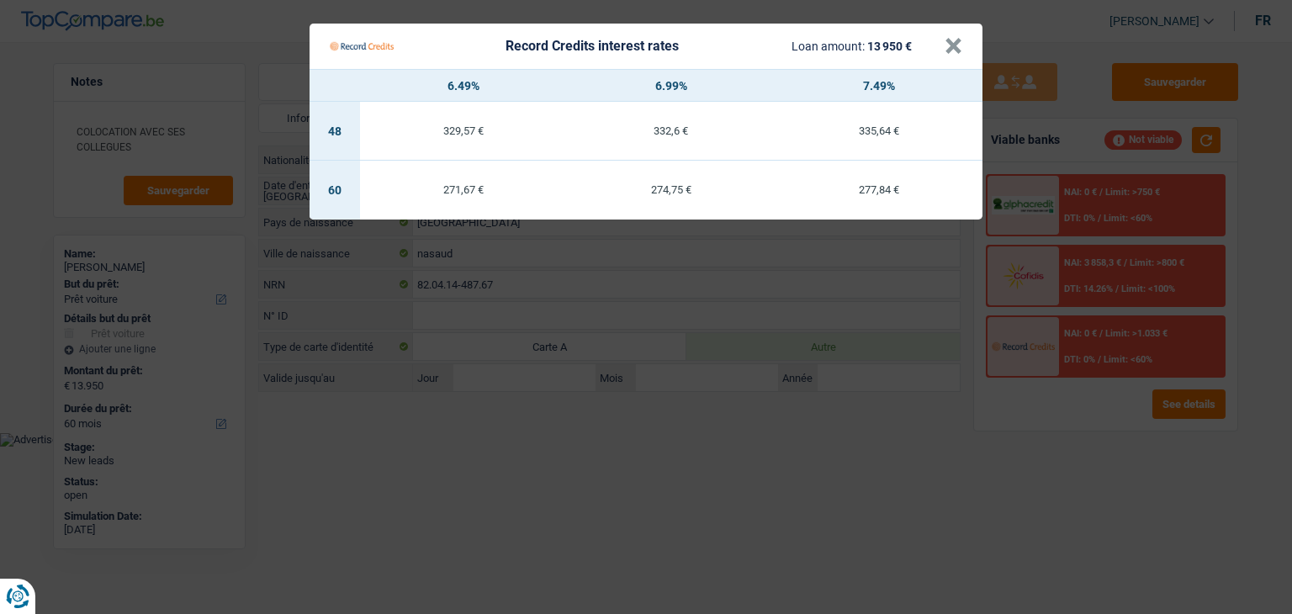
click at [1039, 444] on Credits "Record Credits interest rates Loan amount: 13 950 € × 6.49% 6.99% 7.49% 48 329,…" at bounding box center [646, 307] width 1292 height 614
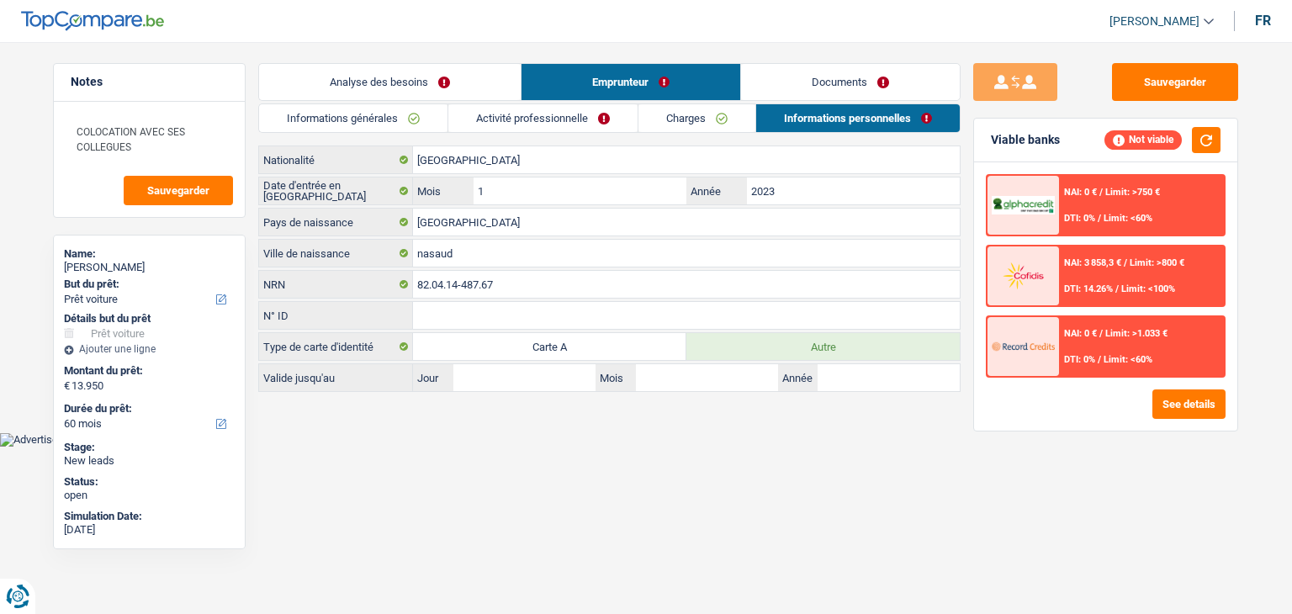
click at [828, 84] on link "Documents" at bounding box center [850, 82] width 219 height 36
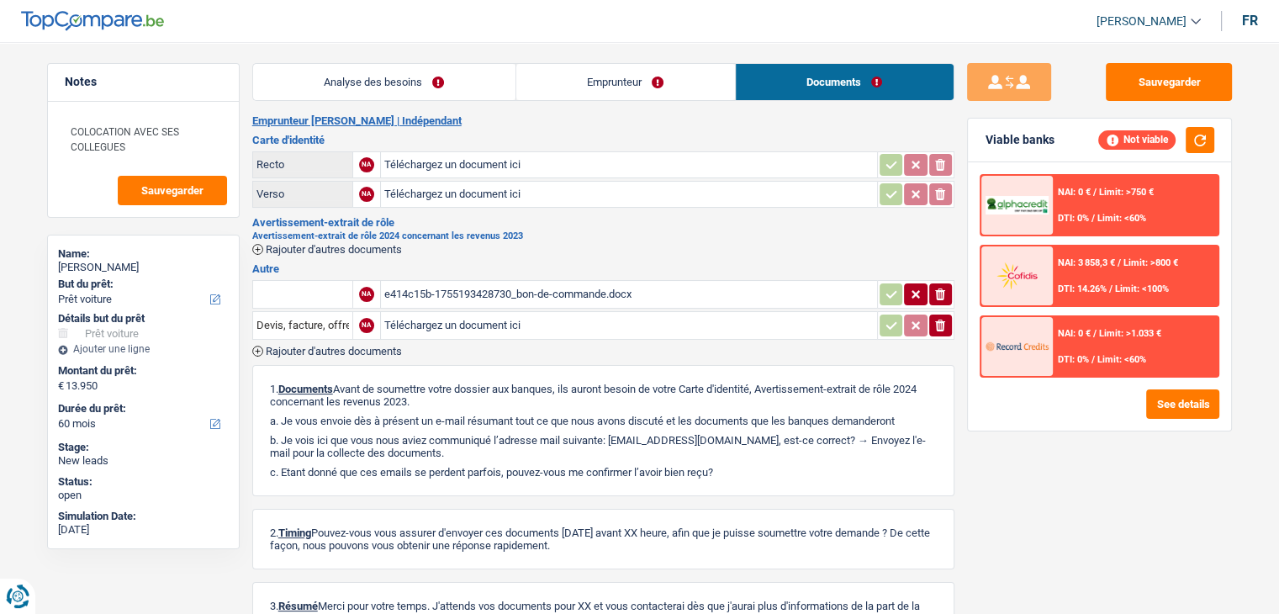
click at [400, 87] on link "Analyse des besoins" at bounding box center [384, 82] width 262 height 36
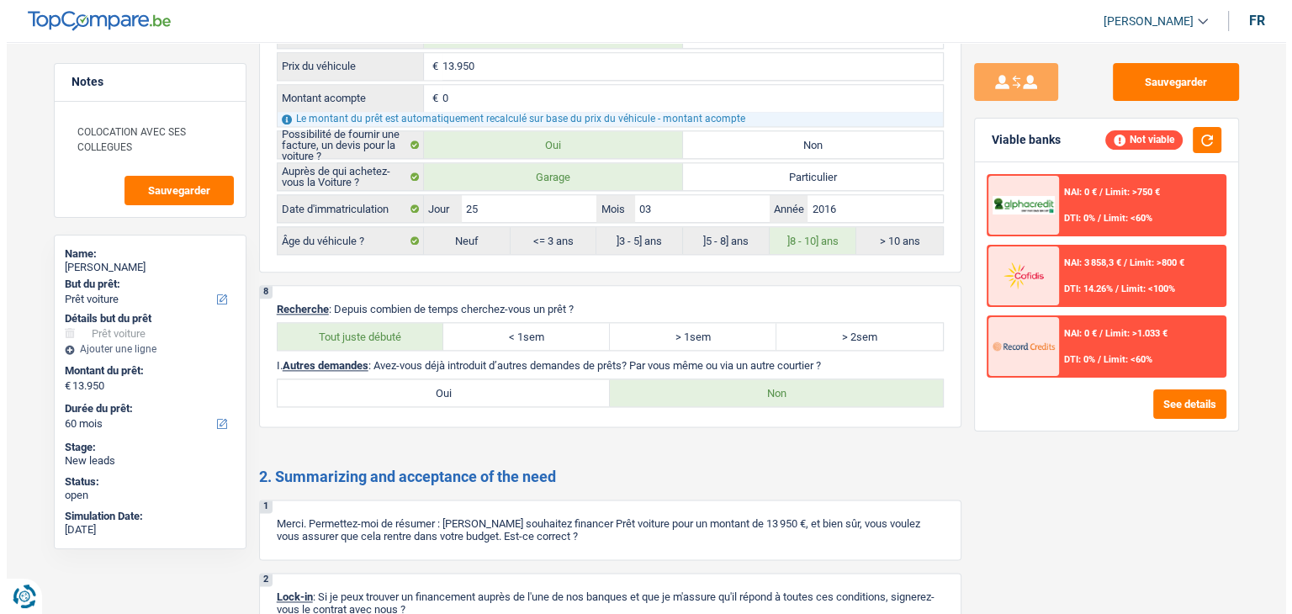
scroll to position [2187, 0]
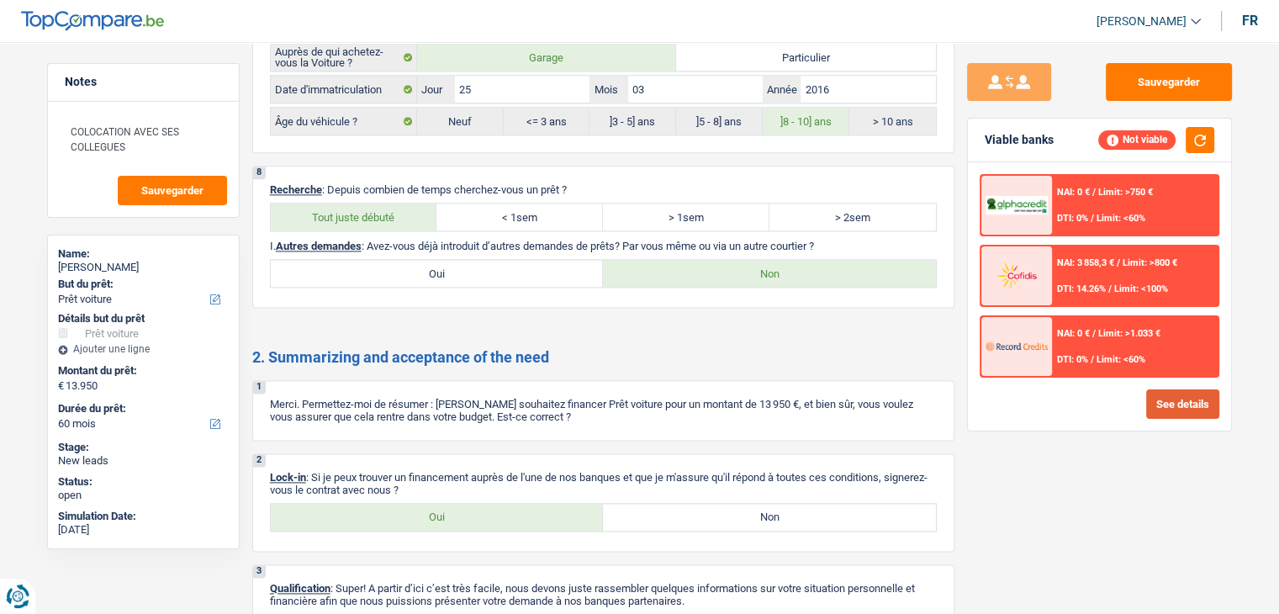
click at [1200, 405] on button "See details" at bounding box center [1183, 403] width 73 height 29
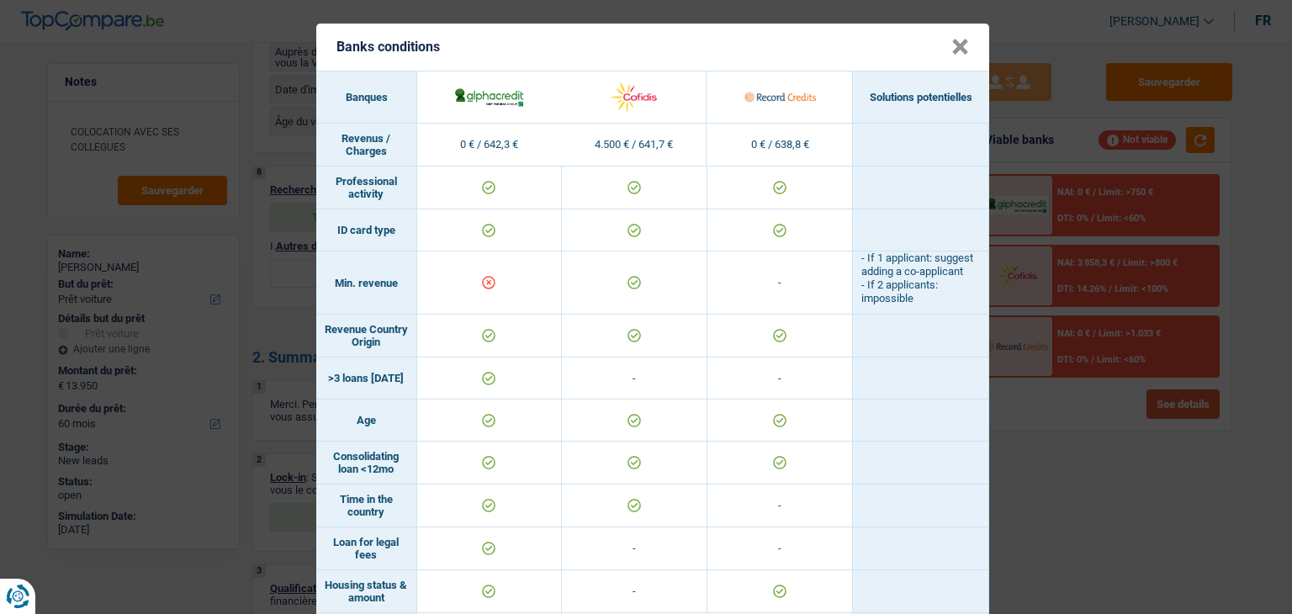
scroll to position [0, 0]
drag, startPoint x: 327, startPoint y: 287, endPoint x: 427, endPoint y: 300, distance: 101.0
click at [427, 300] on tr "Min. revenue - - If 1 applicant: suggest adding a co-applicant - If 2 applicant…" at bounding box center [652, 283] width 673 height 63
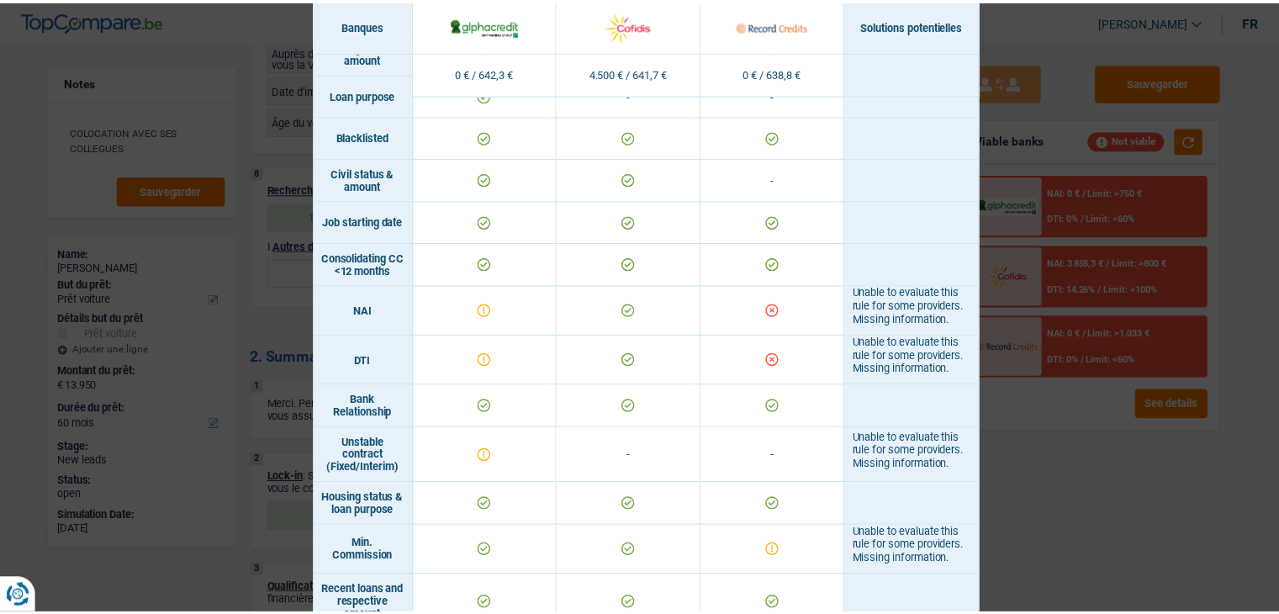
scroll to position [673, 0]
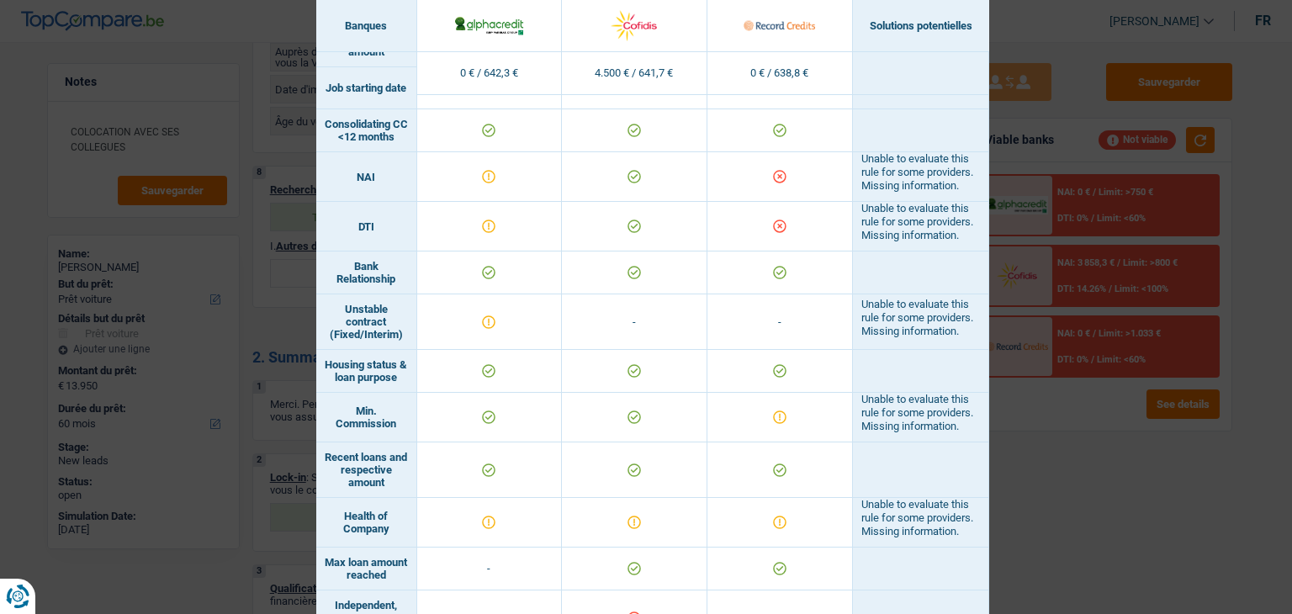
drag, startPoint x: 750, startPoint y: 194, endPoint x: 821, endPoint y: 212, distance: 72.8
click at [811, 202] on td at bounding box center [780, 177] width 146 height 50
drag, startPoint x: 856, startPoint y: 189, endPoint x: 960, endPoint y: 282, distance: 138.8
click at [960, 282] on tbody "Revenus / Charges 0 € / 642,3 € 4.500 € / 641,7 € 0 € / 638,8 € Professional ac…" at bounding box center [652, 179] width 673 height 1457
click at [961, 252] on td "Unable to evaluate this rule for some providers. Missing information." at bounding box center [921, 227] width 136 height 50
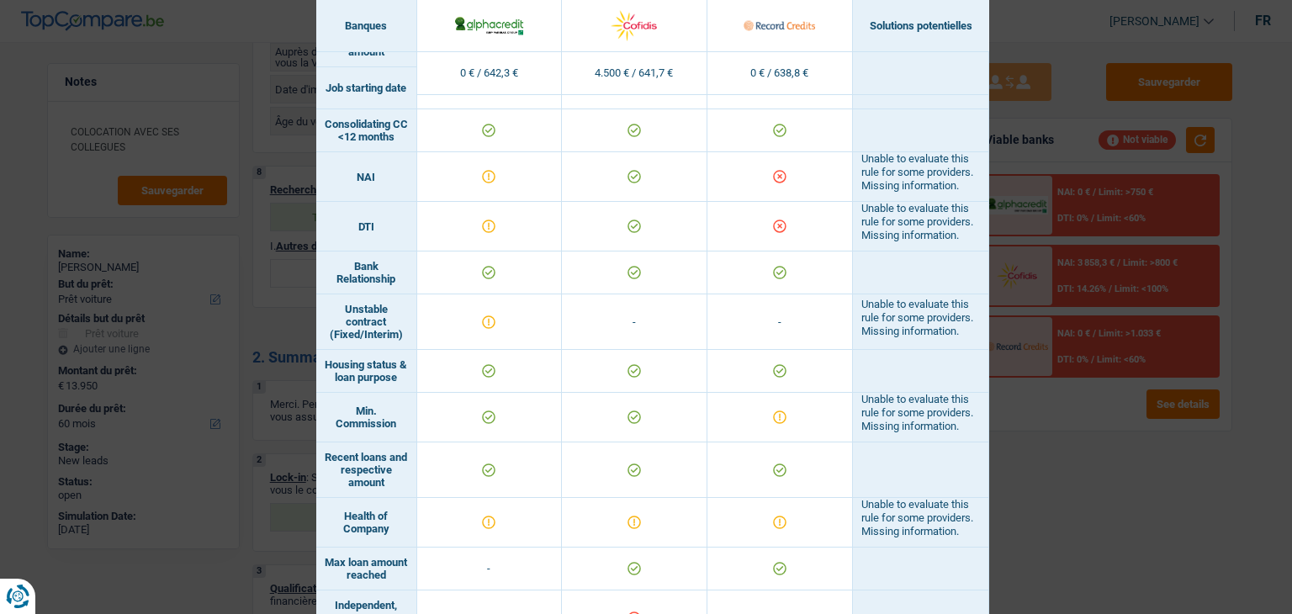
click at [1049, 437] on div "Banks conditions × Banques Solutions potentielles Revenus / Charges 0 € / 642,3…" at bounding box center [646, 307] width 1292 height 614
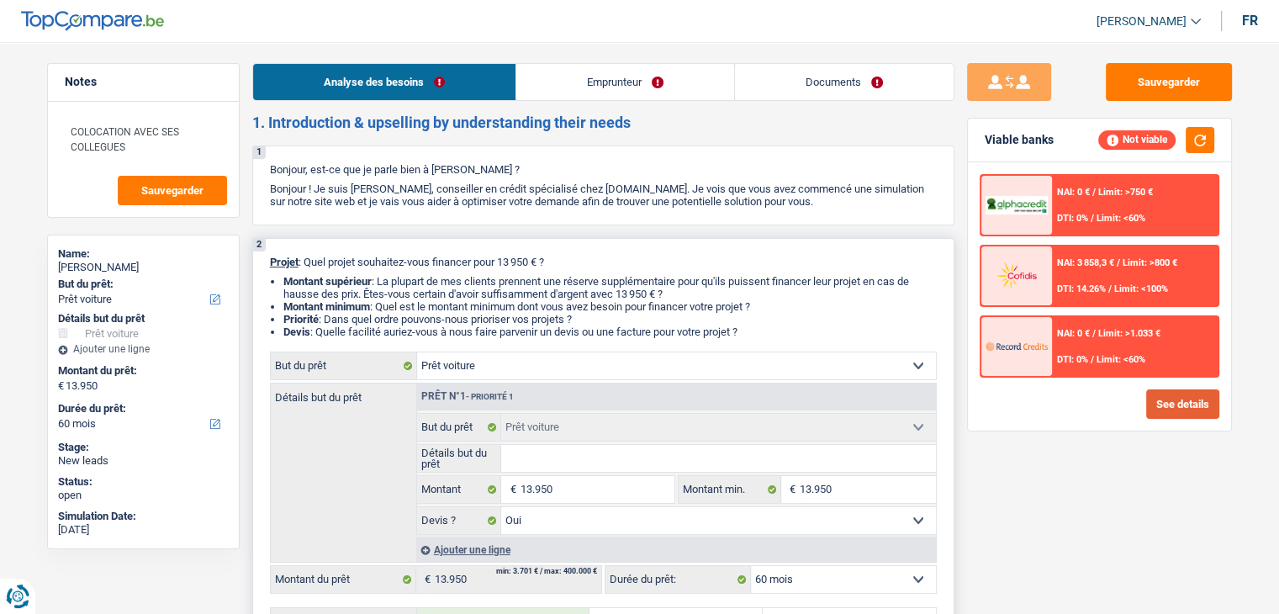
scroll to position [505, 0]
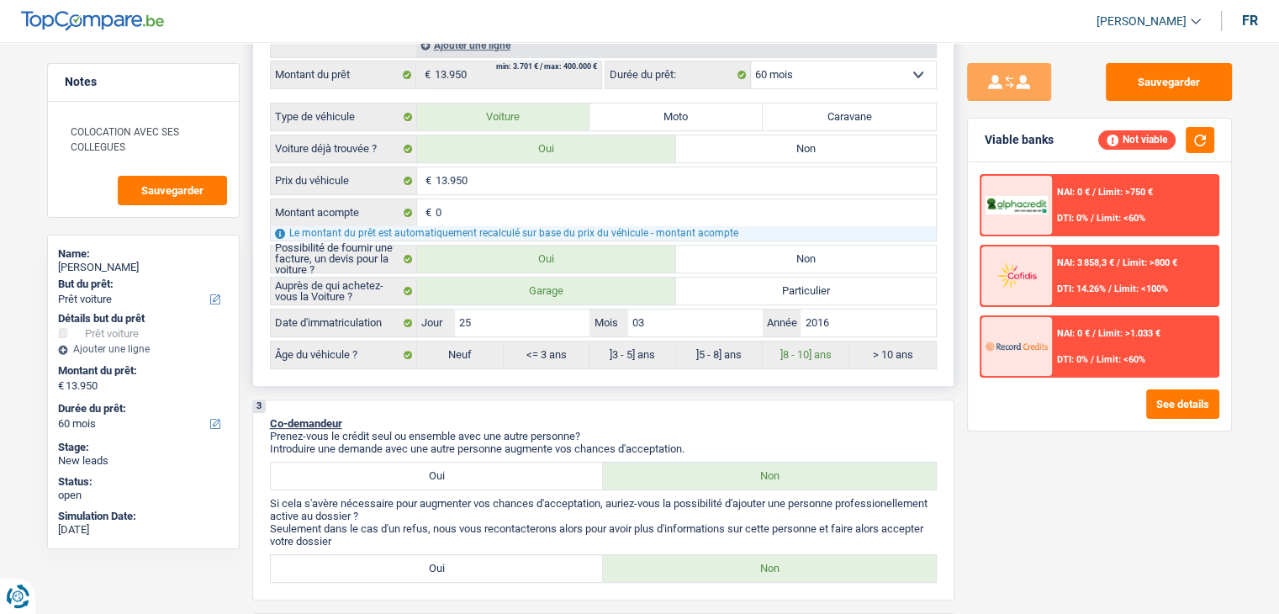
click at [806, 77] on select "12 mois 18 mois 24 mois 30 mois 36 mois 42 mois 48 mois 60 mois Sélectionner un…" at bounding box center [843, 74] width 185 height 27
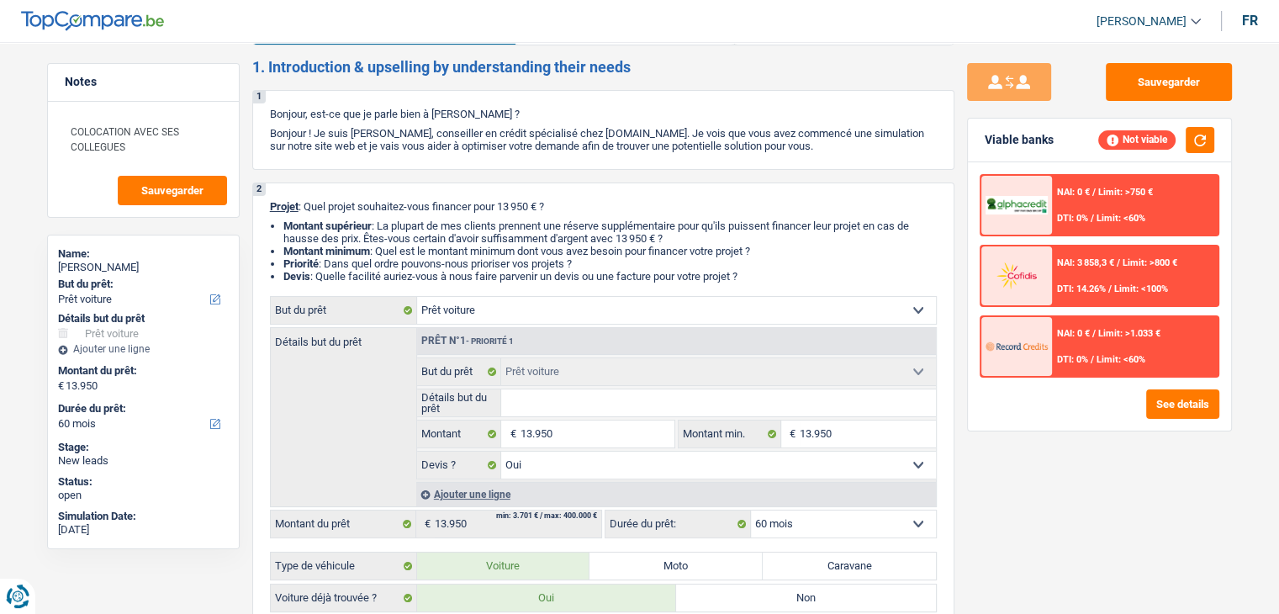
scroll to position [0, 0]
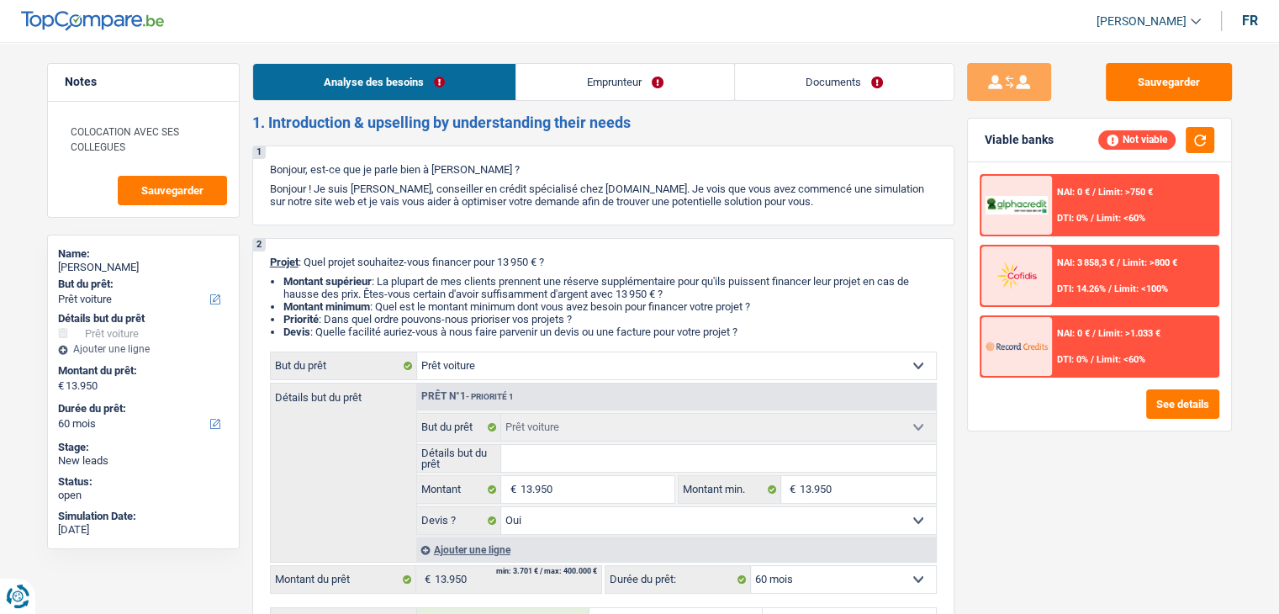
click at [594, 88] on link "Emprunteur" at bounding box center [625, 82] width 218 height 36
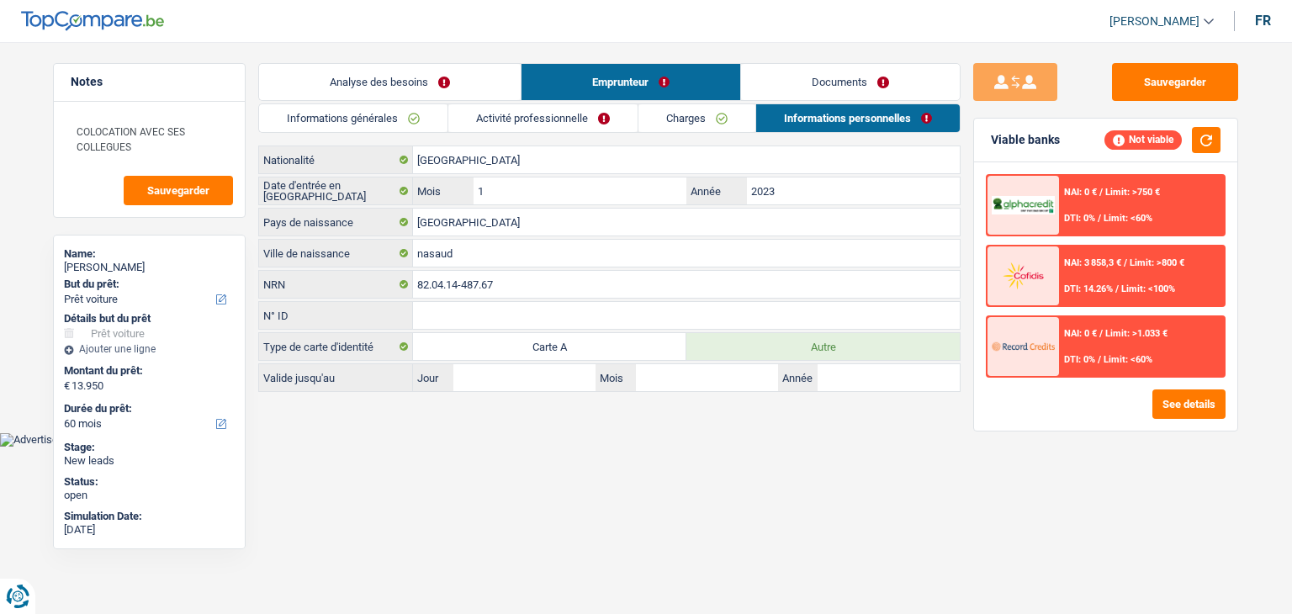
click at [971, 438] on div "Sauvegarder Viable banks Not viable NAI: 0 € / Limit: >750 € DTI: 0% / Limit: <…" at bounding box center [1106, 323] width 290 height 520
click at [1198, 139] on button "button" at bounding box center [1206, 140] width 29 height 26
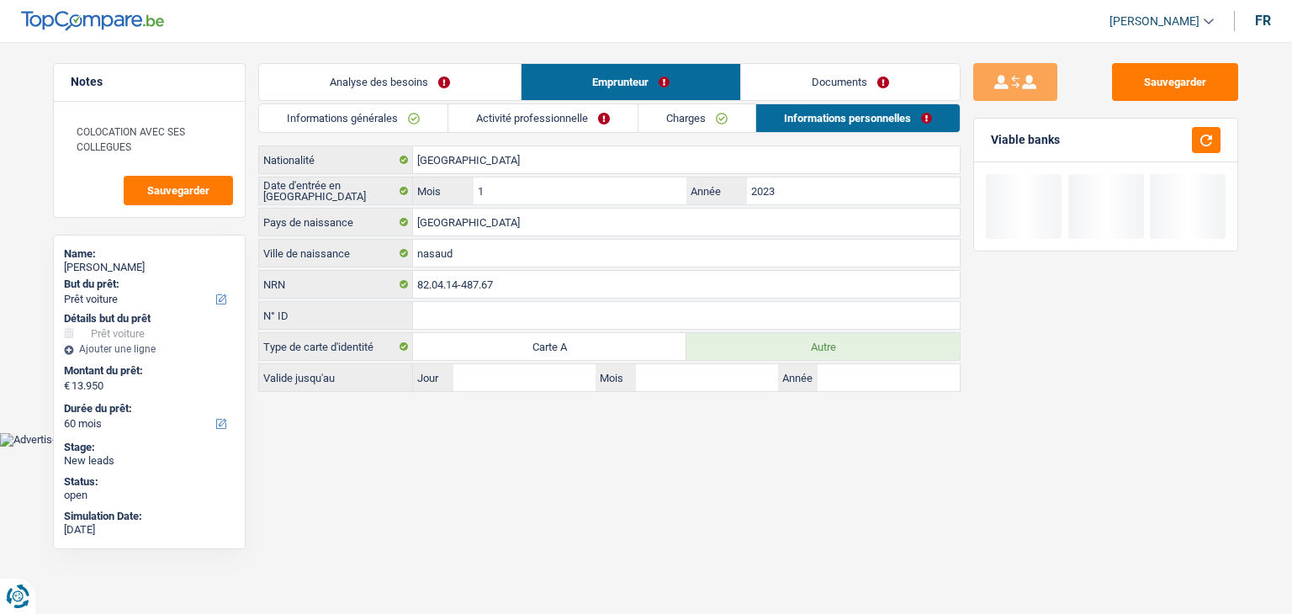
click at [865, 77] on link "Documents" at bounding box center [850, 82] width 219 height 36
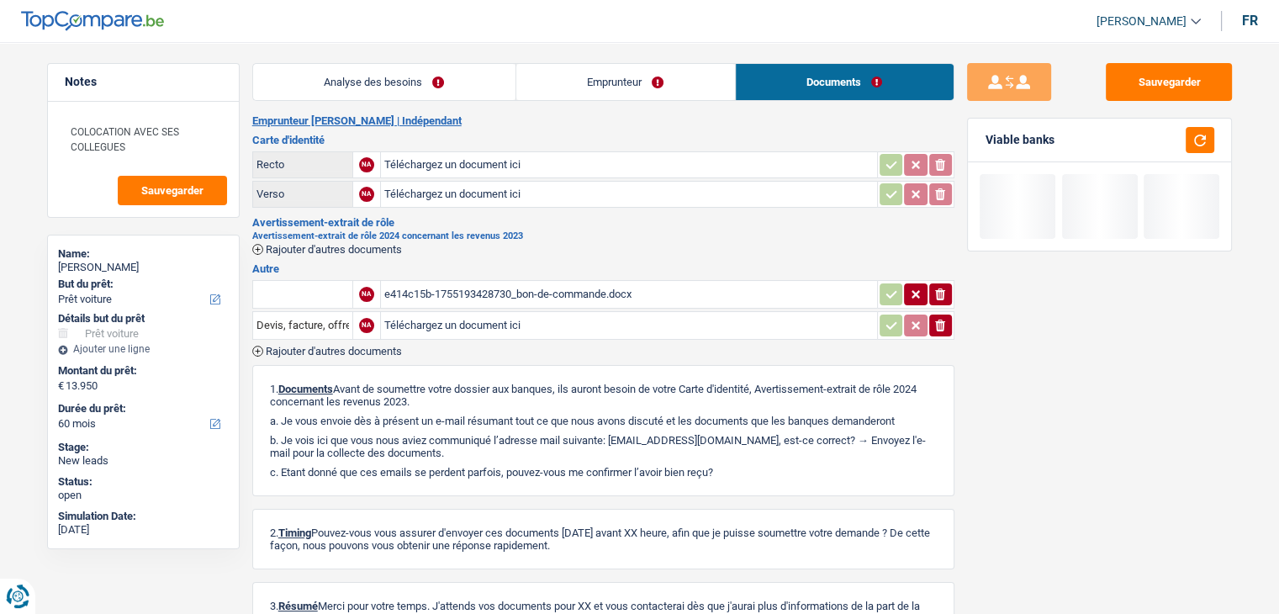
click at [611, 87] on link "Emprunteur" at bounding box center [625, 82] width 219 height 36
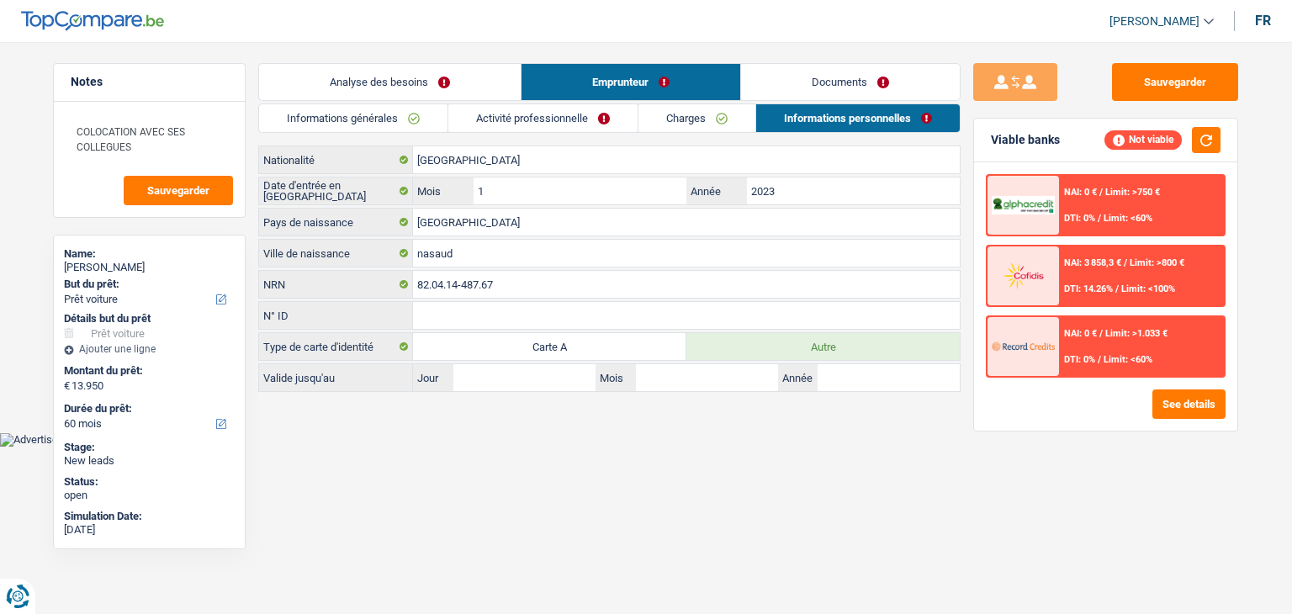
click at [1104, 438] on div "Sauvegarder Viable banks Not viable NAI: 0 € / Limit: >750 € DTI: 0% / Limit: <…" at bounding box center [1106, 323] width 290 height 520
click at [825, 99] on link "Documents" at bounding box center [850, 82] width 219 height 36
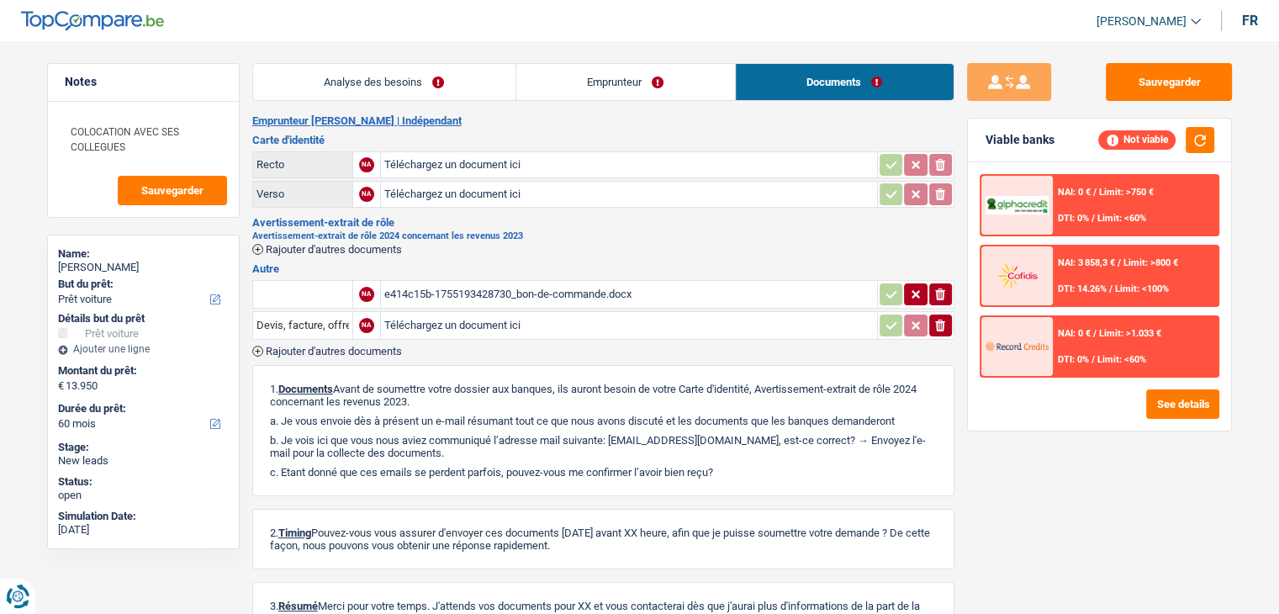
click at [633, 77] on link "Emprunteur" at bounding box center [625, 82] width 219 height 36
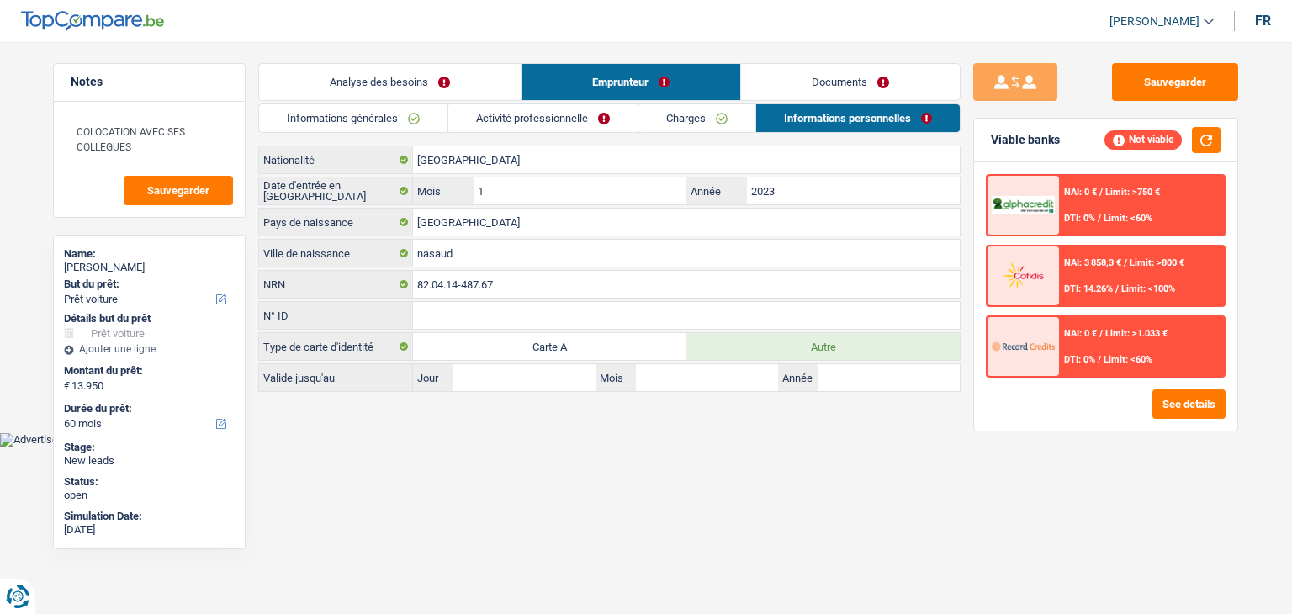
click at [781, 88] on link "Documents" at bounding box center [850, 82] width 219 height 36
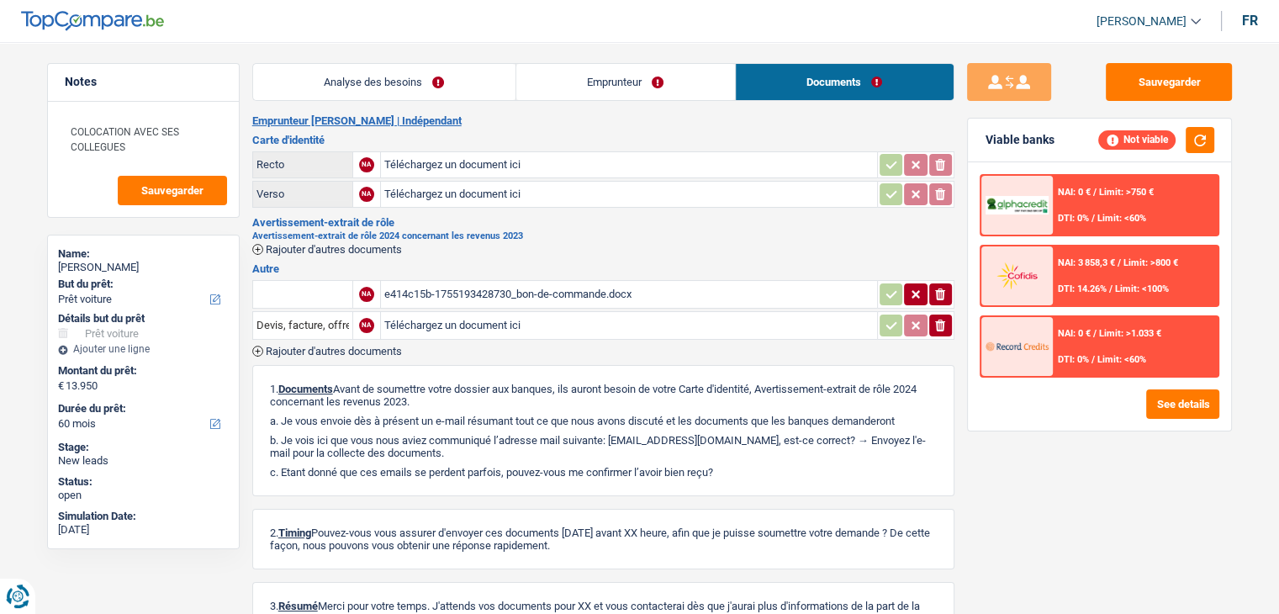
drag, startPoint x: 564, startPoint y: 88, endPoint x: 580, endPoint y: 95, distance: 18.1
click at [565, 87] on link "Emprunteur" at bounding box center [625, 82] width 219 height 36
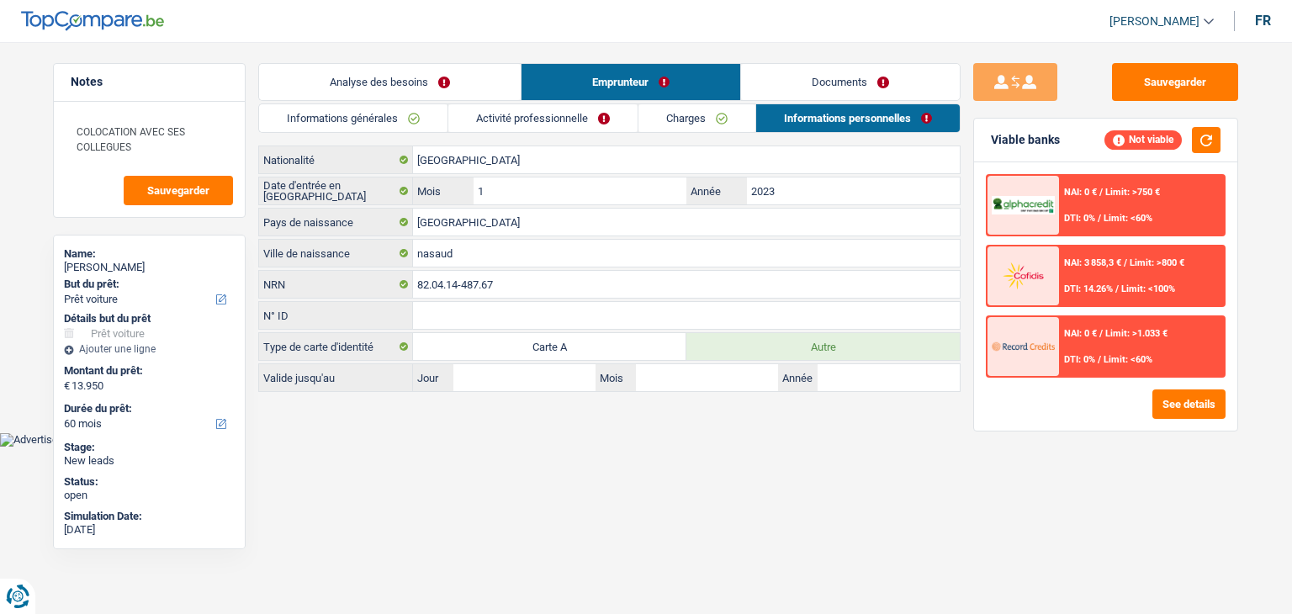
click at [801, 95] on link "Documents" at bounding box center [850, 82] width 219 height 36
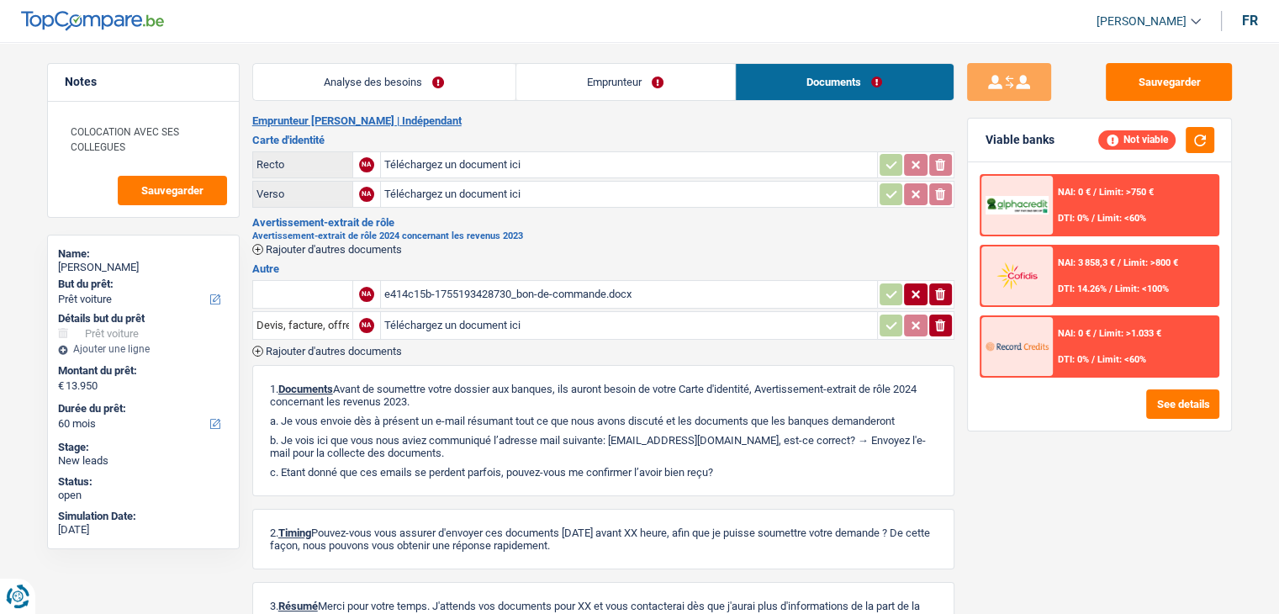
click at [589, 99] on li "Emprunteur" at bounding box center [626, 82] width 220 height 38
click at [518, 86] on link "Emprunteur" at bounding box center [625, 82] width 219 height 36
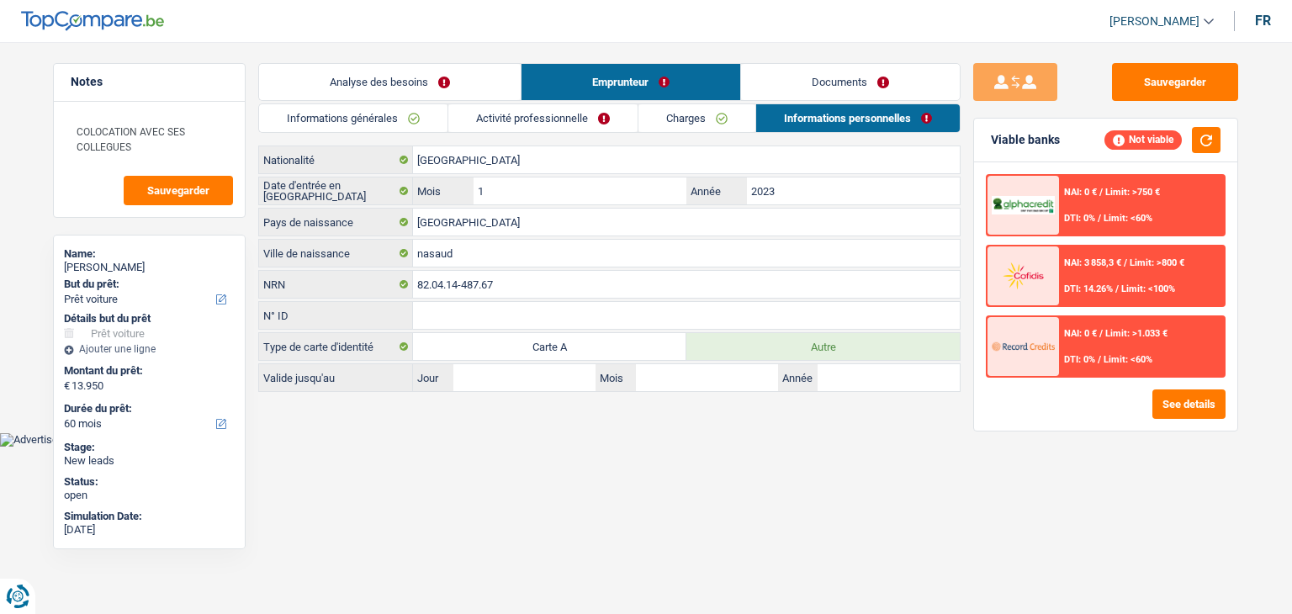
click at [406, 86] on link "Analyse des besoins" at bounding box center [390, 82] width 262 height 36
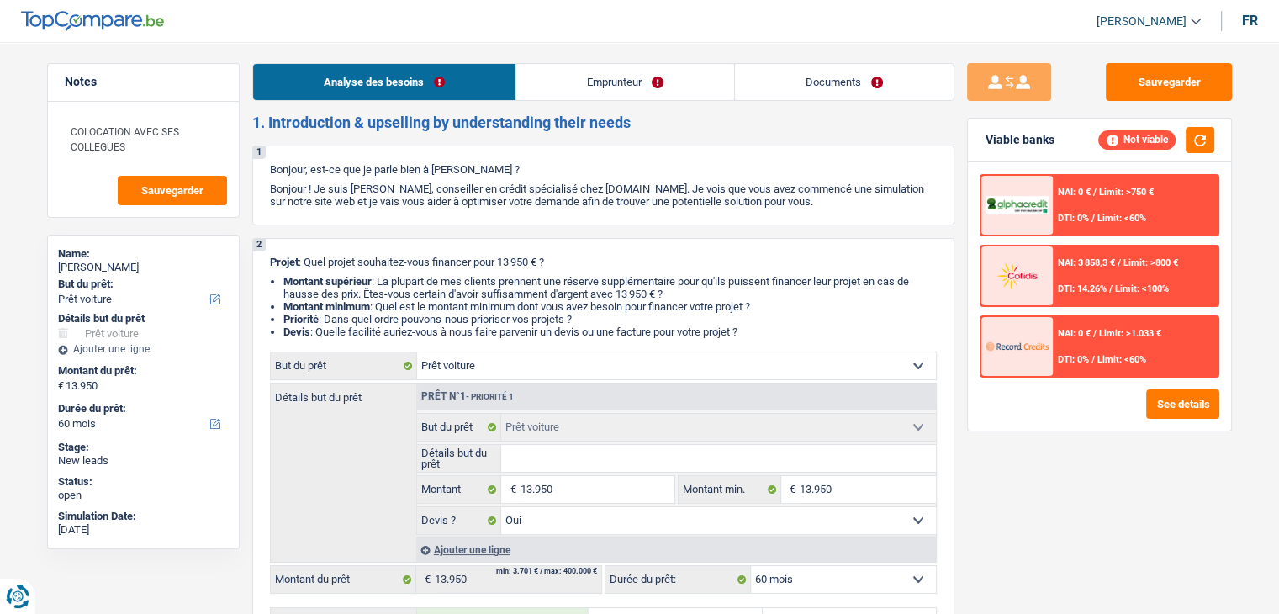
click at [662, 92] on link "Emprunteur" at bounding box center [625, 82] width 218 height 36
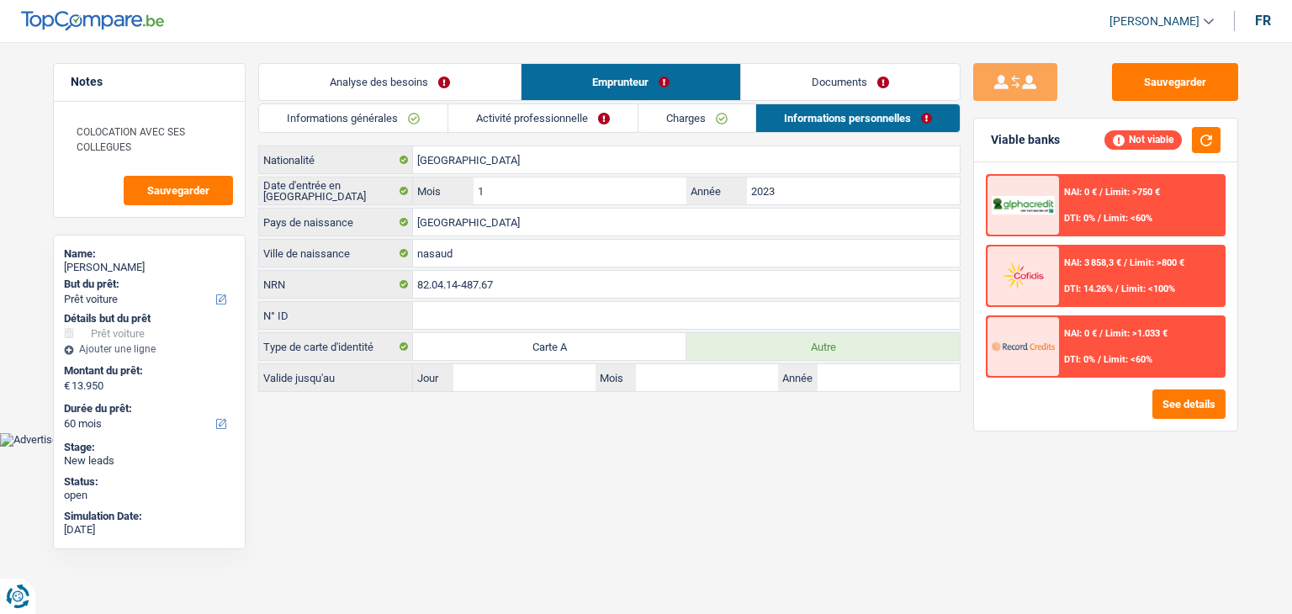
click at [794, 97] on link "Documents" at bounding box center [850, 82] width 219 height 36
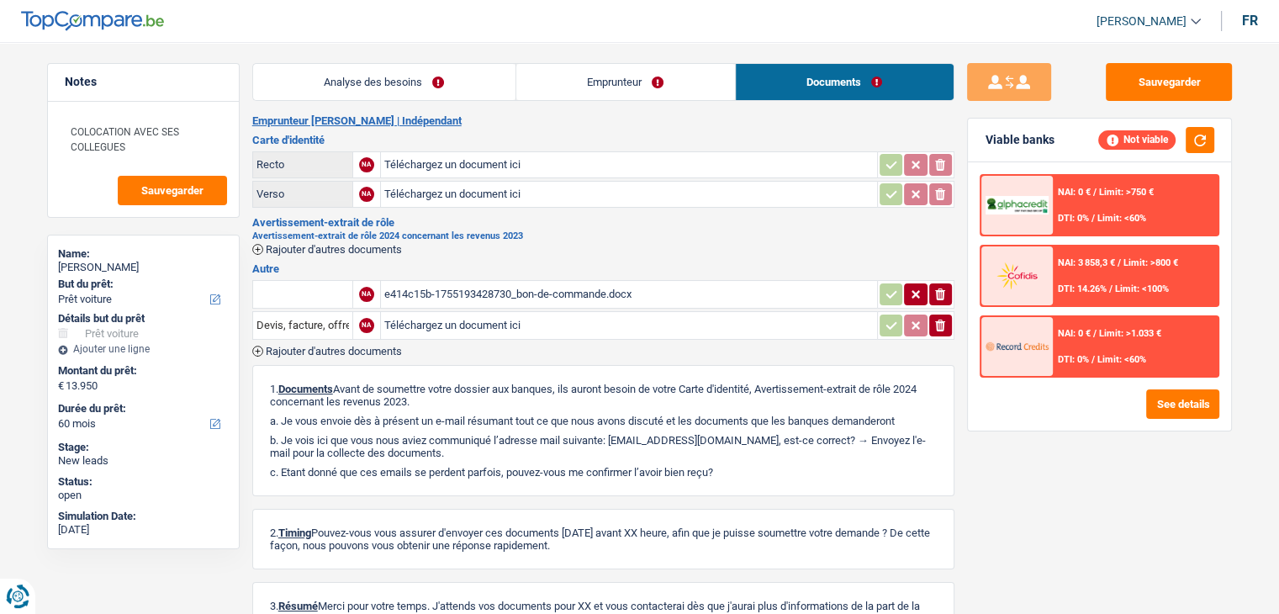
click at [603, 93] on link "Emprunteur" at bounding box center [625, 82] width 219 height 36
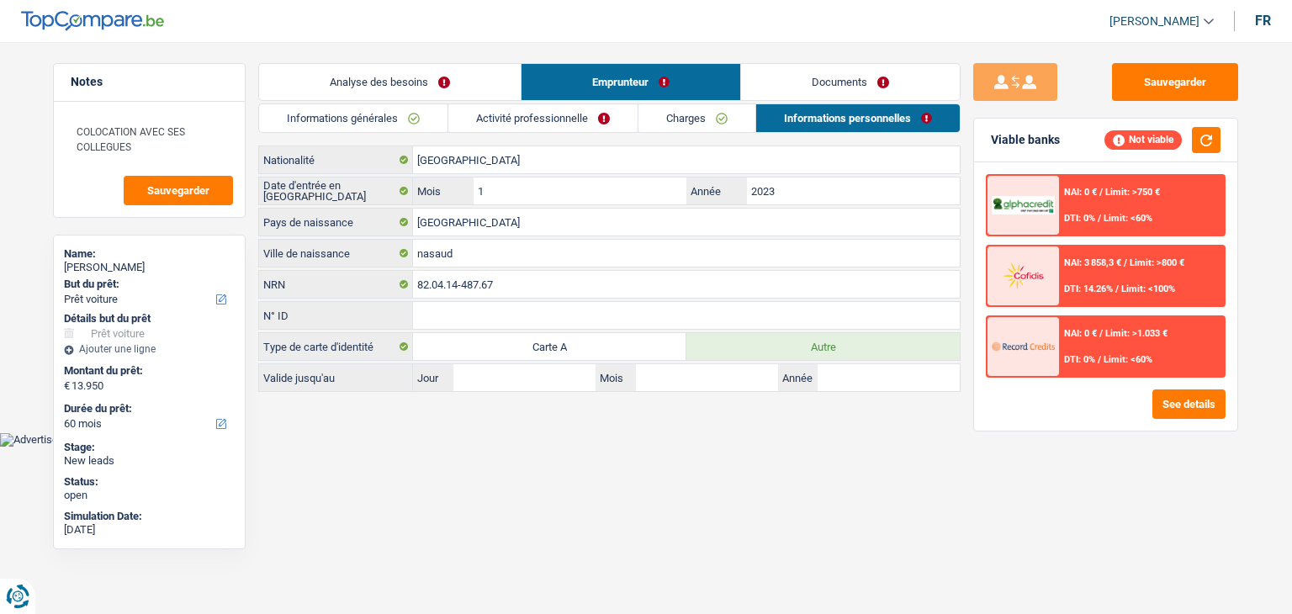
click at [771, 84] on link "Documents" at bounding box center [850, 82] width 219 height 36
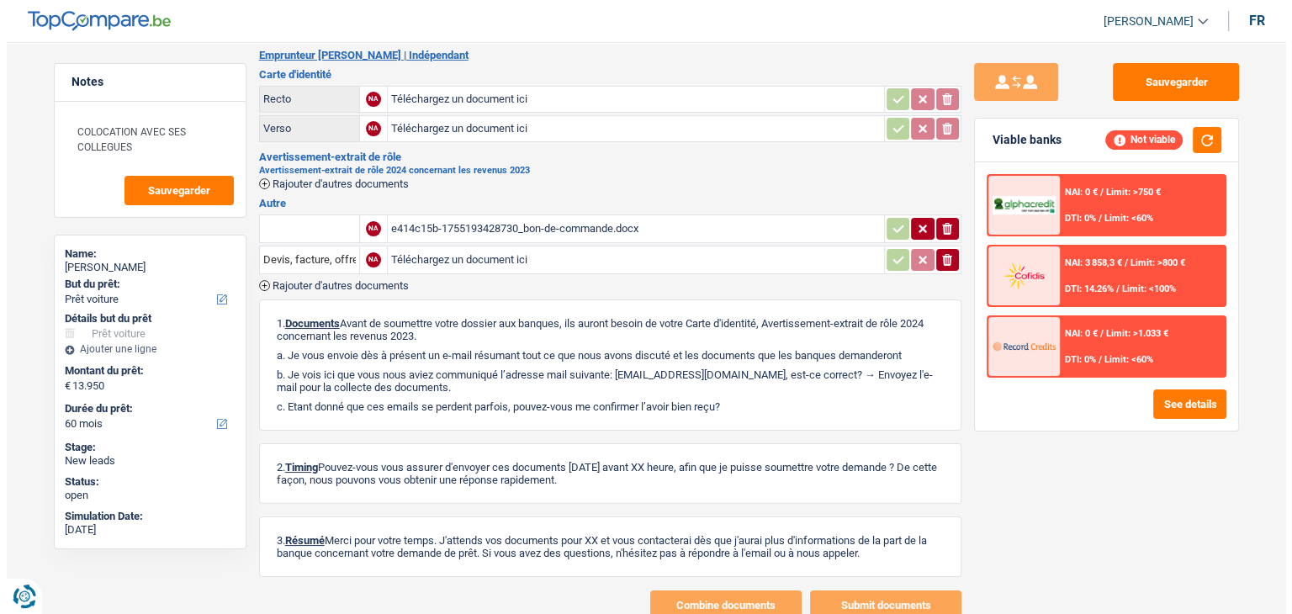
scroll to position [118, 0]
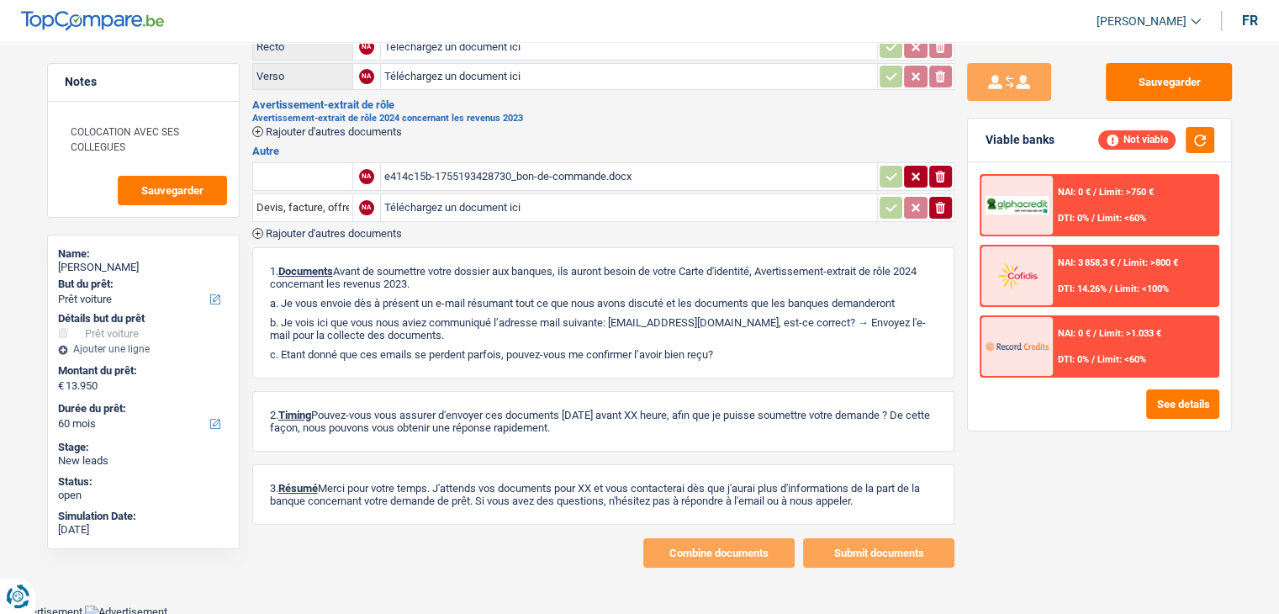
click at [558, 175] on div "e414c15b-1755193428730_bon-de-commande.docx" at bounding box center [629, 176] width 490 height 25
click at [815, 152] on h3 "Autre" at bounding box center [603, 151] width 702 height 11
click at [1205, 411] on button "See details" at bounding box center [1183, 403] width 73 height 29
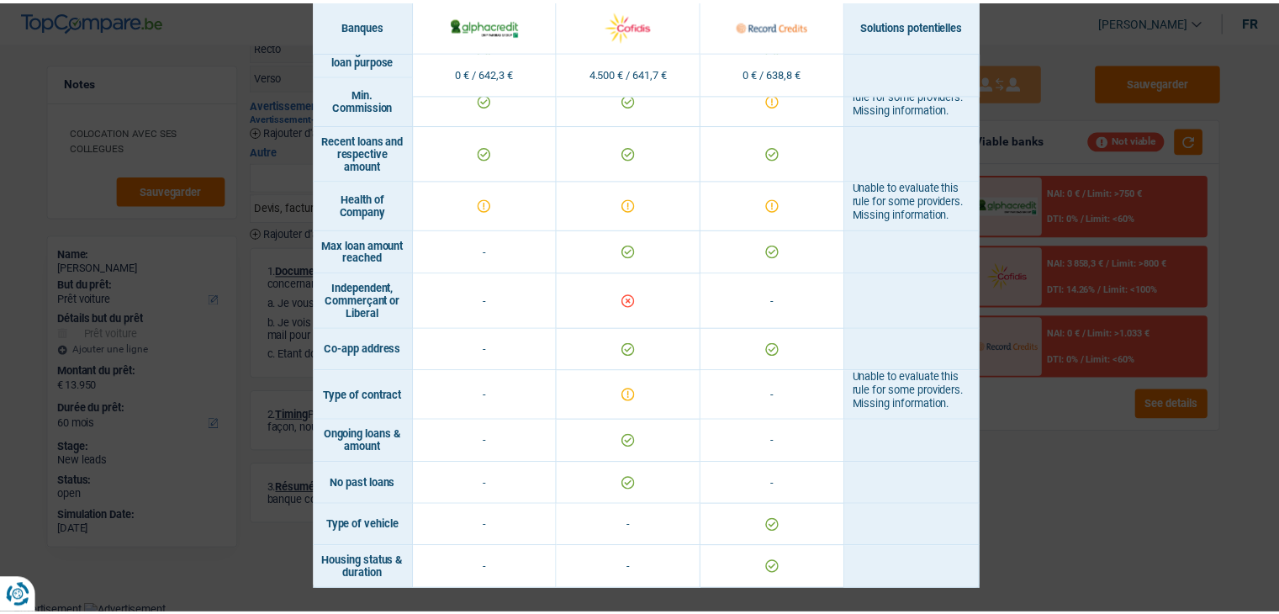
scroll to position [494, 0]
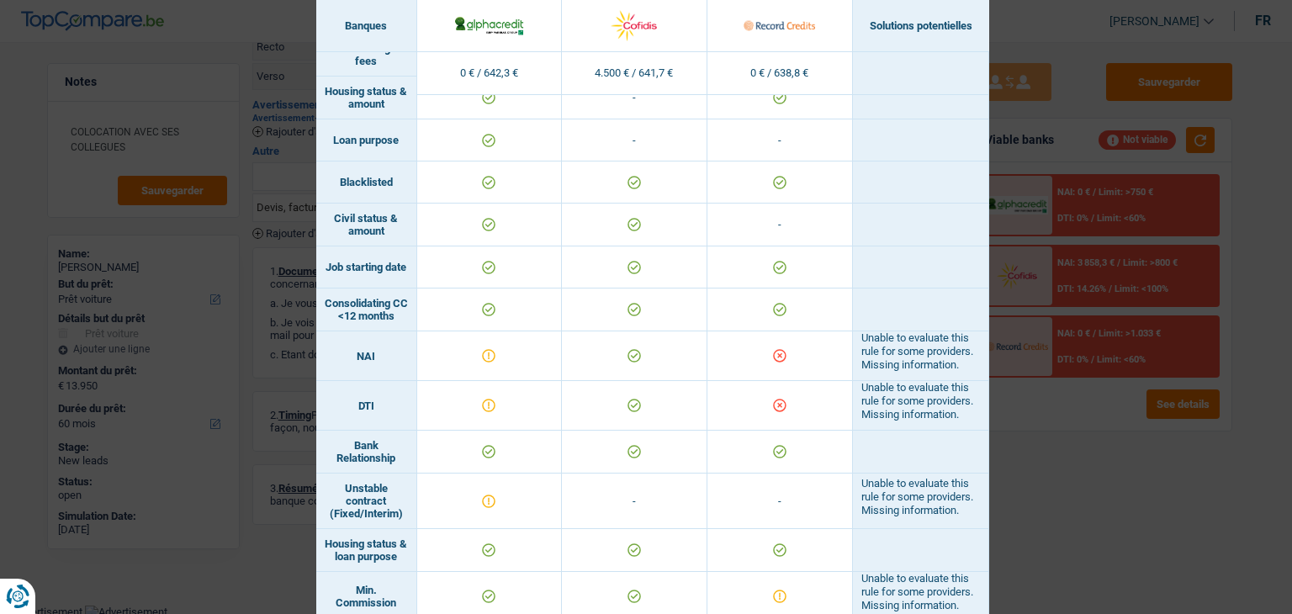
click at [1114, 440] on div "Banks conditions × Banques Solutions potentielles Revenus / Charges 0 € / 642,3…" at bounding box center [646, 307] width 1292 height 614
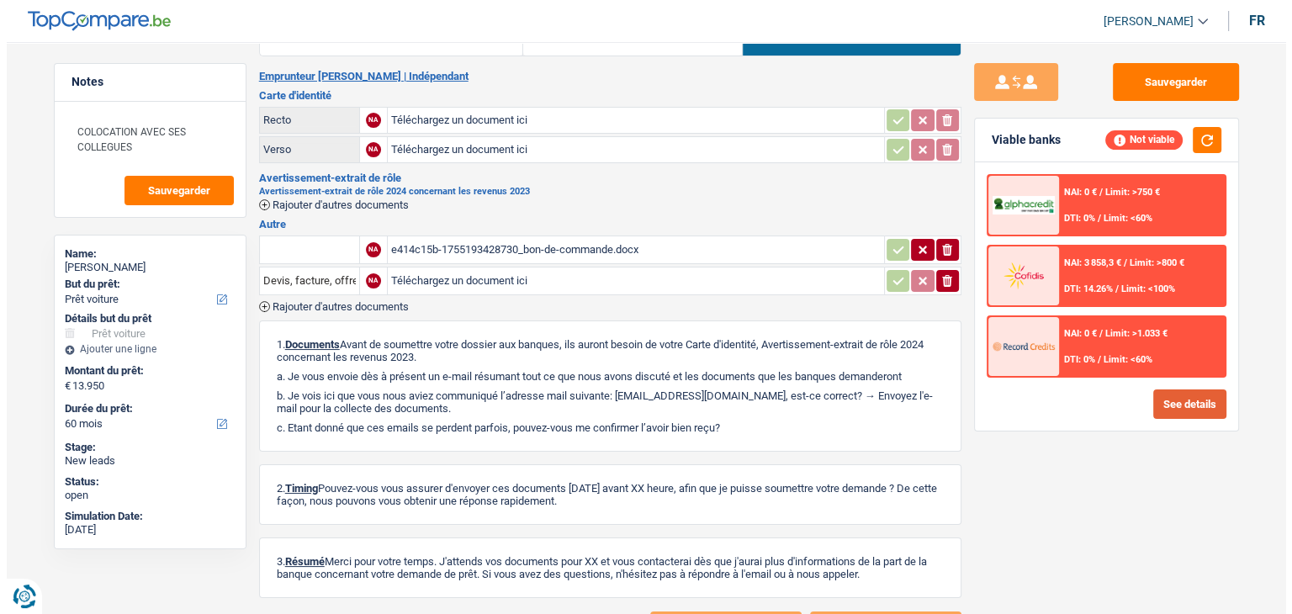
scroll to position [0, 0]
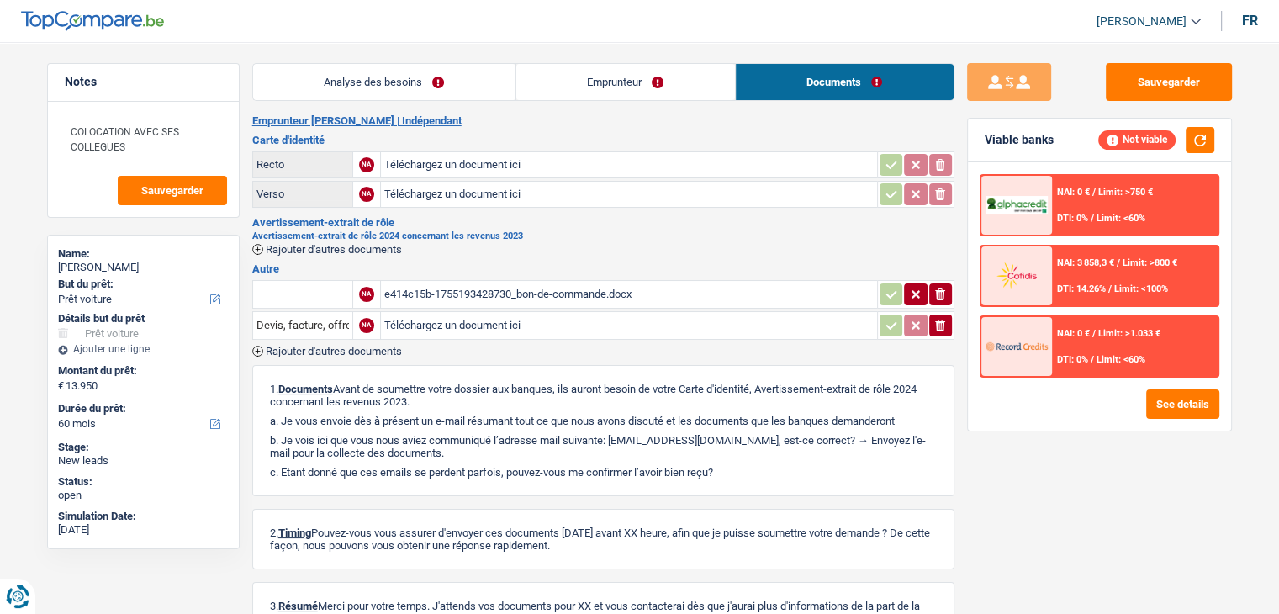
click at [569, 82] on link "Emprunteur" at bounding box center [625, 82] width 219 height 36
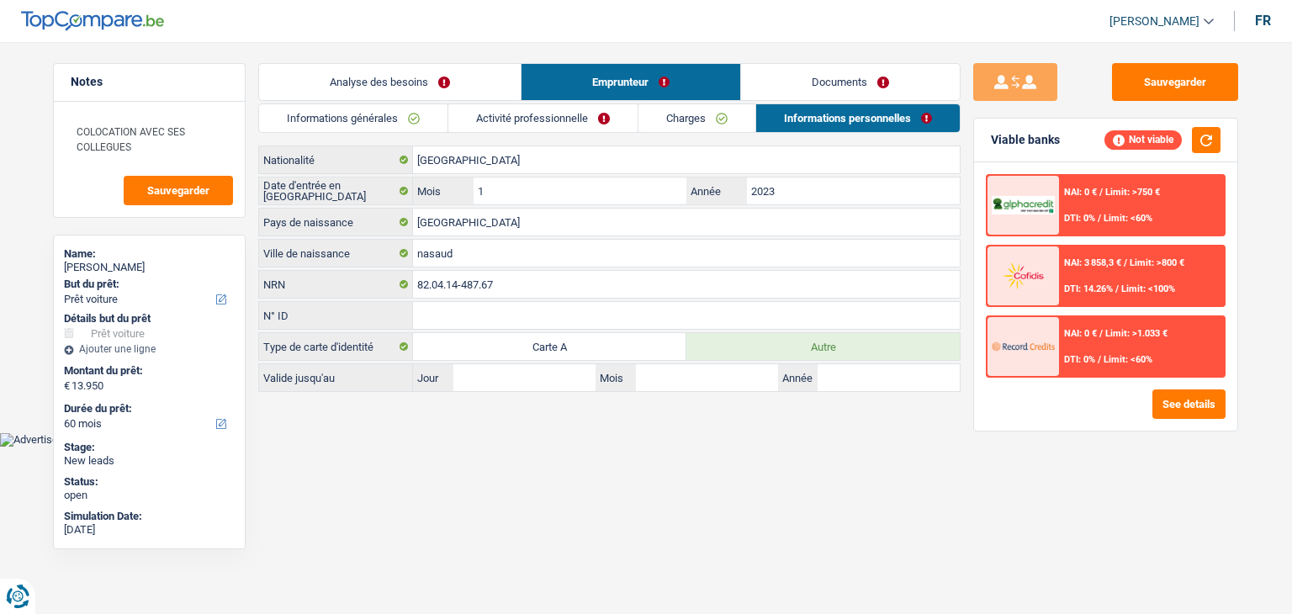
click at [565, 120] on link "Activité professionnelle" at bounding box center [542, 118] width 189 height 28
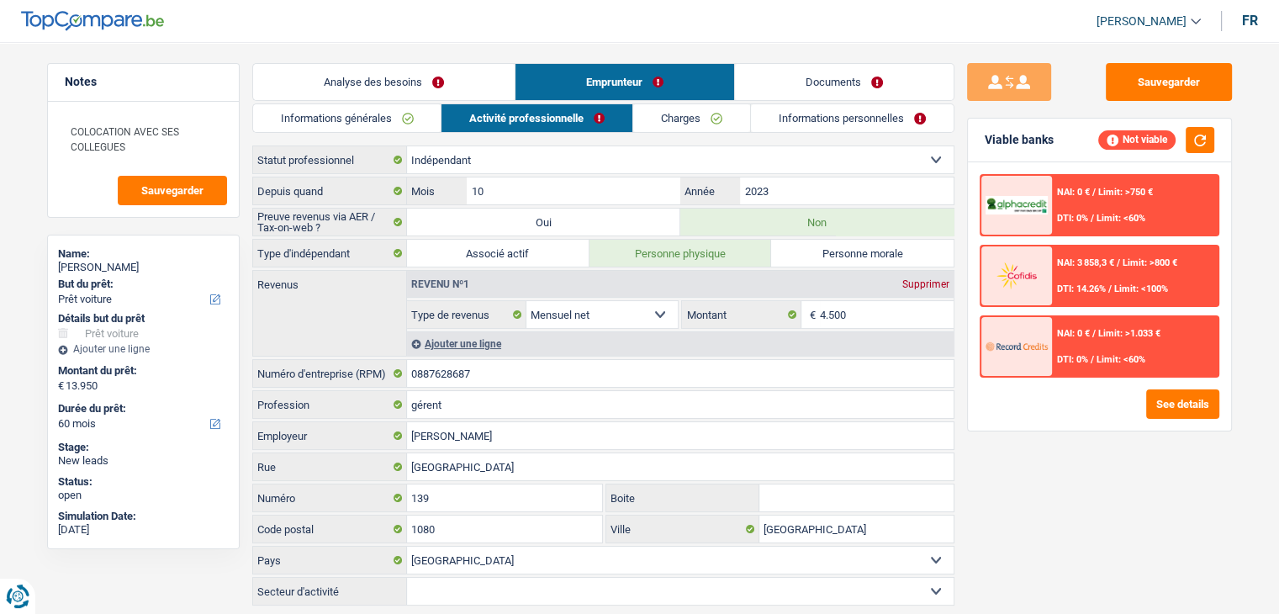
click at [1040, 496] on div "Sauvegarder Viable banks Not viable NAI: 0 € / Limit: >750 € DTI: 0% / Limit: <…" at bounding box center [1100, 323] width 290 height 520
click at [1100, 350] on div "NAI: 0 € / Limit: >1.033 € DTI: 0% / Limit: <60%" at bounding box center [1135, 346] width 166 height 59
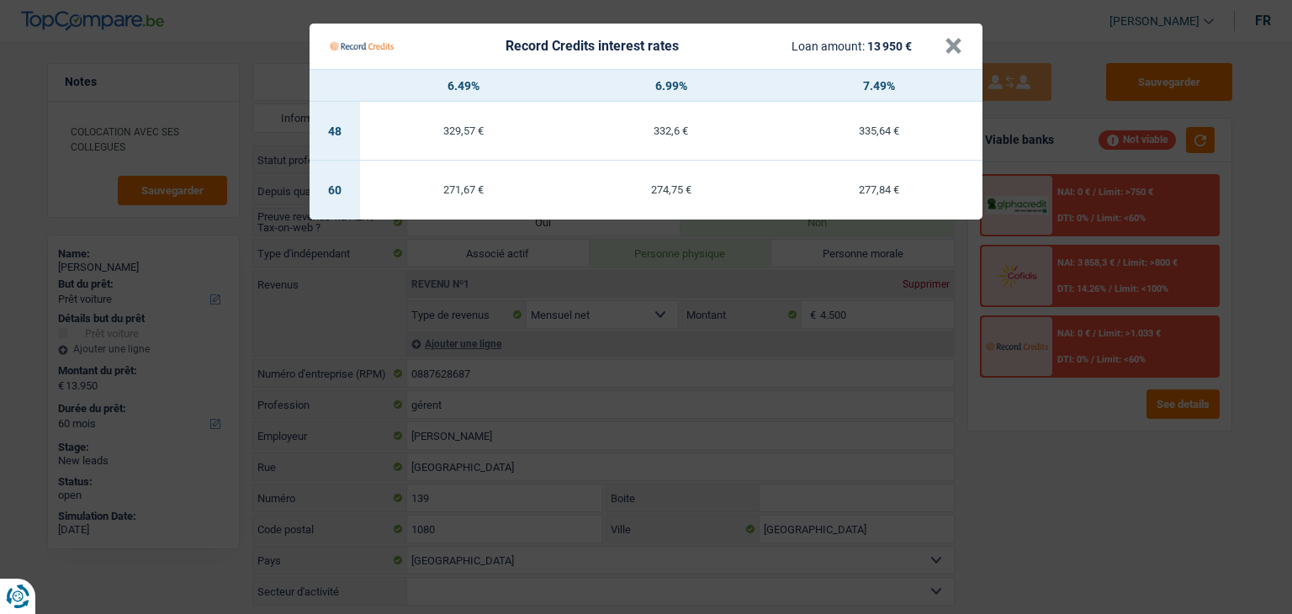
click at [1114, 447] on Credits "Record Credits interest rates Loan amount: 13 950 € × 6.49% 6.99% 7.49% 48 329,…" at bounding box center [646, 307] width 1292 height 614
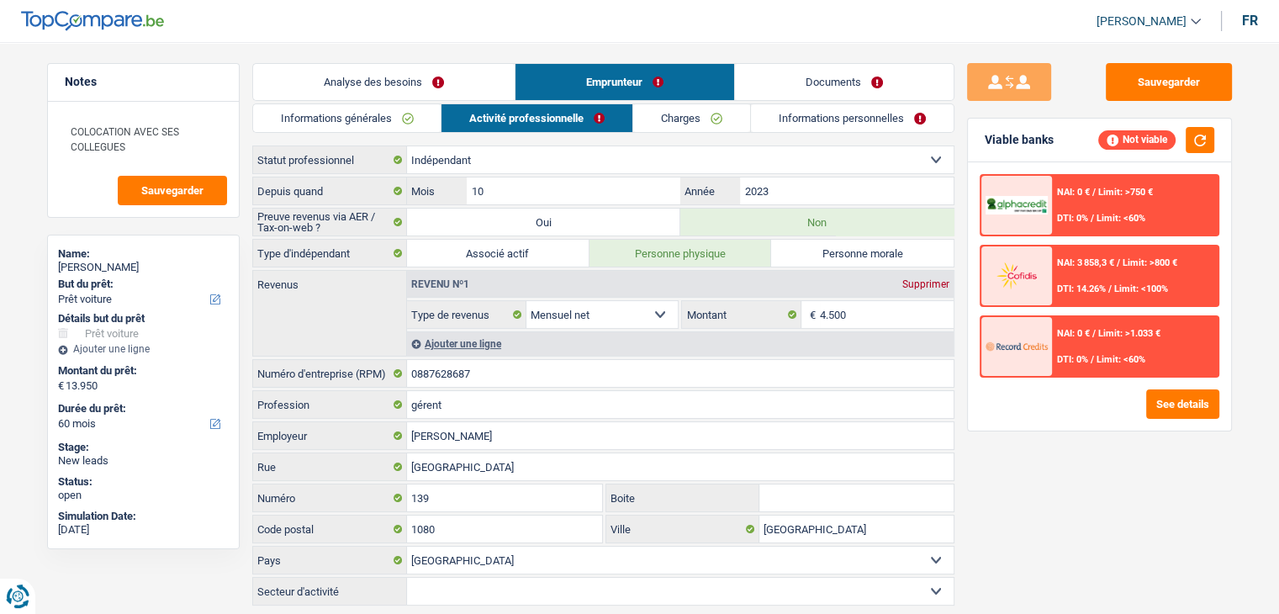
drag, startPoint x: 1165, startPoint y: 417, endPoint x: 1156, endPoint y: 380, distance: 38.2
click at [1167, 416] on div "NAI: 0 € / Limit: >750 € DTI: 0% / Limit: <60% NAI: 3 858,3 € / Limit: >800 € D…" at bounding box center [1099, 296] width 263 height 268
click at [1144, 378] on div "NAI: 0 € / Limit: >750 € DTI: 0% / Limit: <60% NAI: 3 858,3 € / Limit: >800 € D…" at bounding box center [1099, 296] width 263 height 268
click at [1153, 410] on button "See details" at bounding box center [1183, 403] width 73 height 29
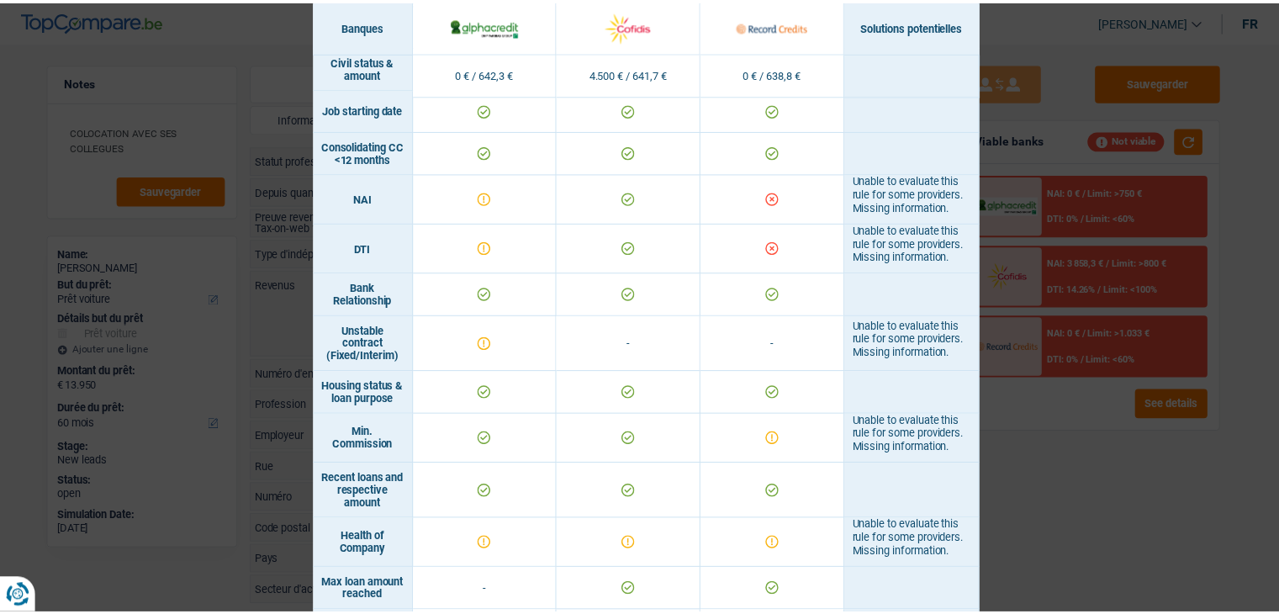
scroll to position [578, 0]
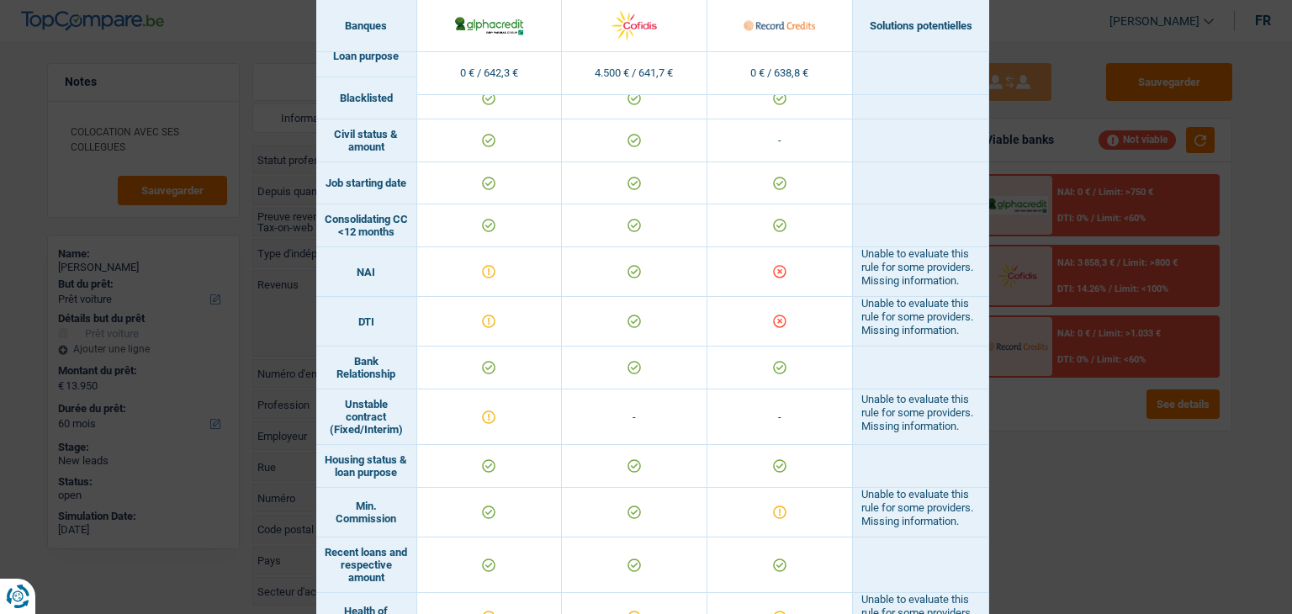
click at [1067, 445] on div "Banks conditions × Banques Solutions potentielles Revenus / Charges 0 € / 642,3…" at bounding box center [646, 307] width 1292 height 614
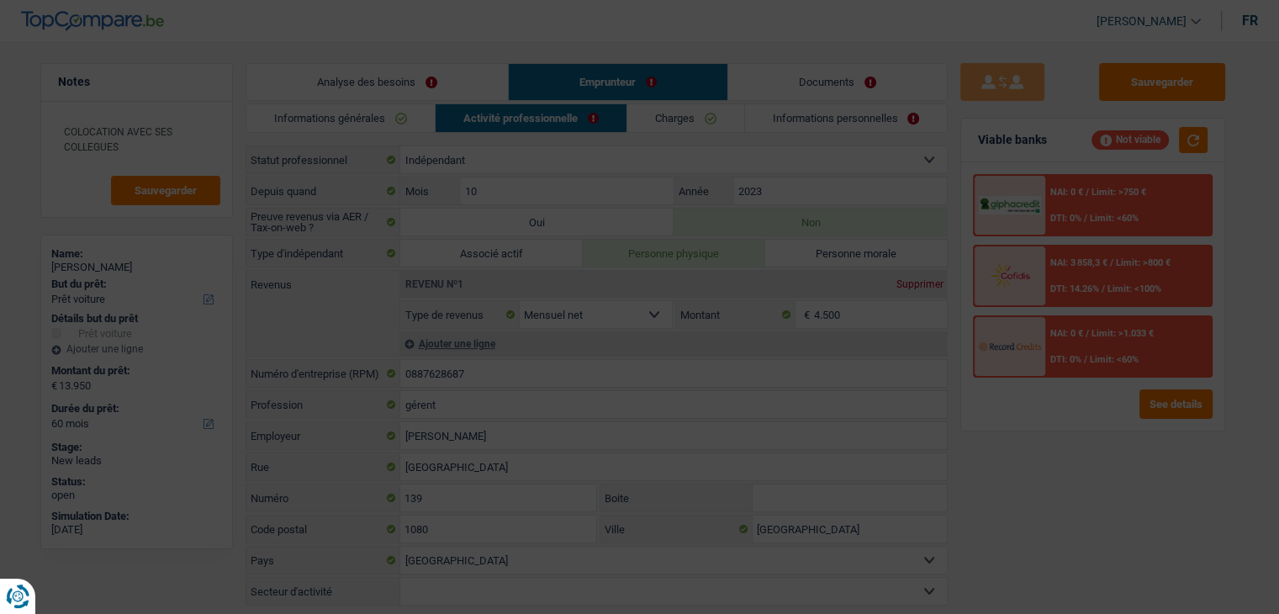
click at [1083, 335] on span "NAI: 0 €" at bounding box center [1067, 333] width 33 height 11
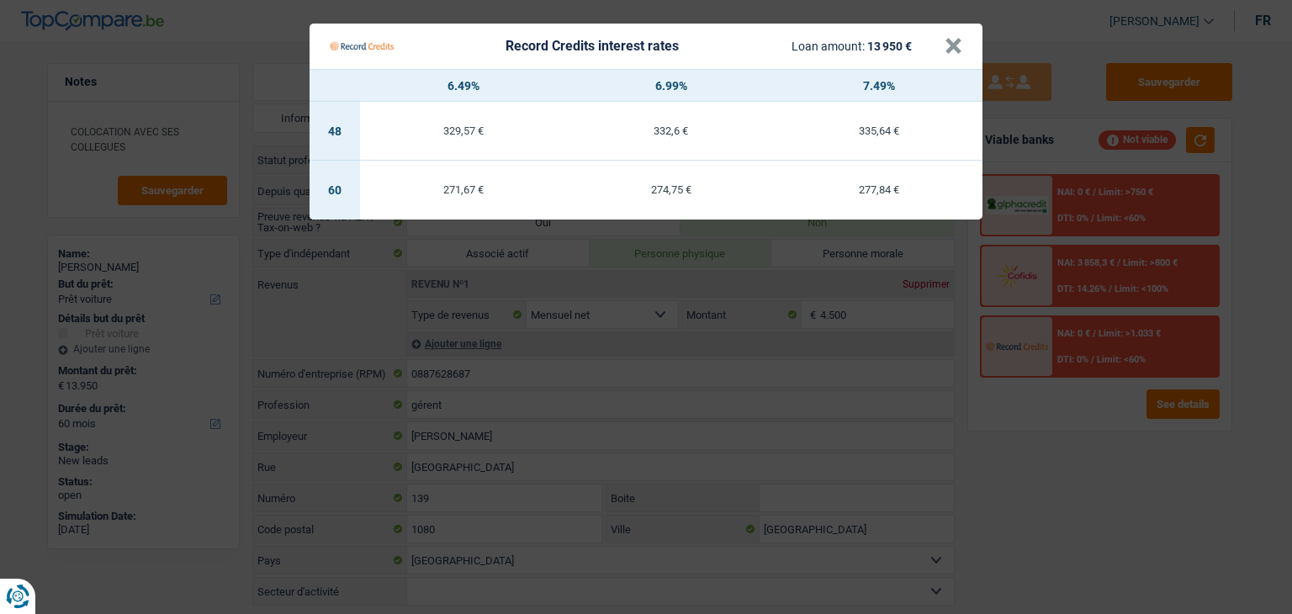
click at [1080, 466] on Credits "Record Credits interest rates Loan amount: 13 950 € × 6.49% 6.99% 7.49% 48 329,…" at bounding box center [646, 307] width 1292 height 614
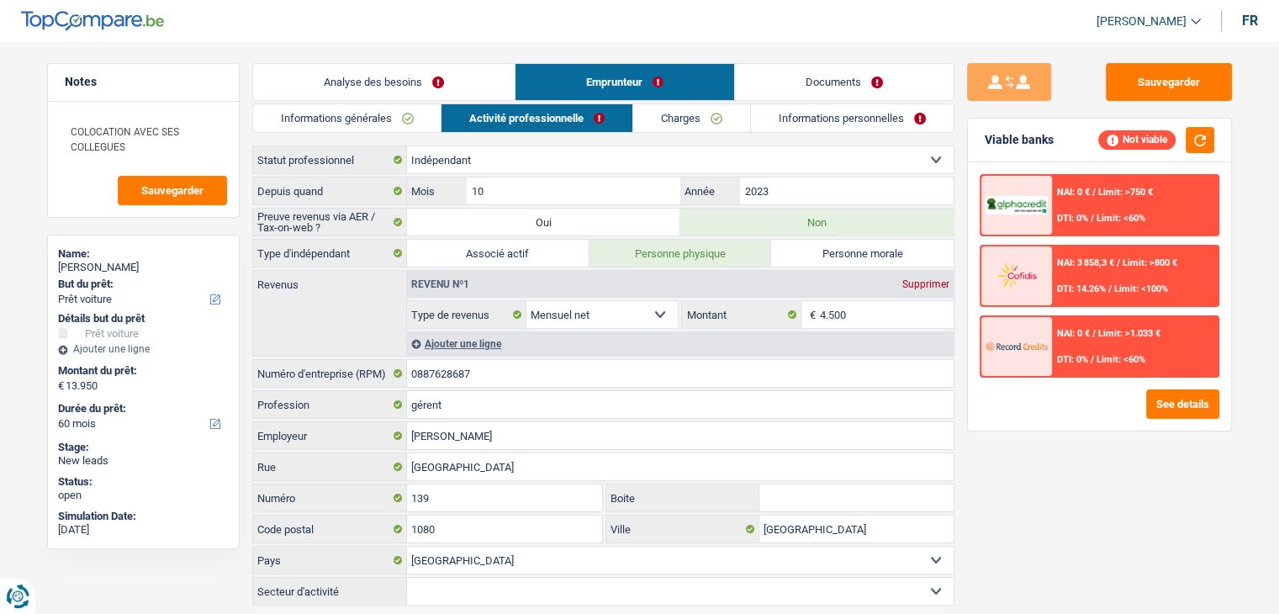
click at [1046, 395] on div "See details" at bounding box center [1100, 403] width 240 height 29
click at [333, 125] on link "Informations générales" at bounding box center [347, 118] width 188 height 28
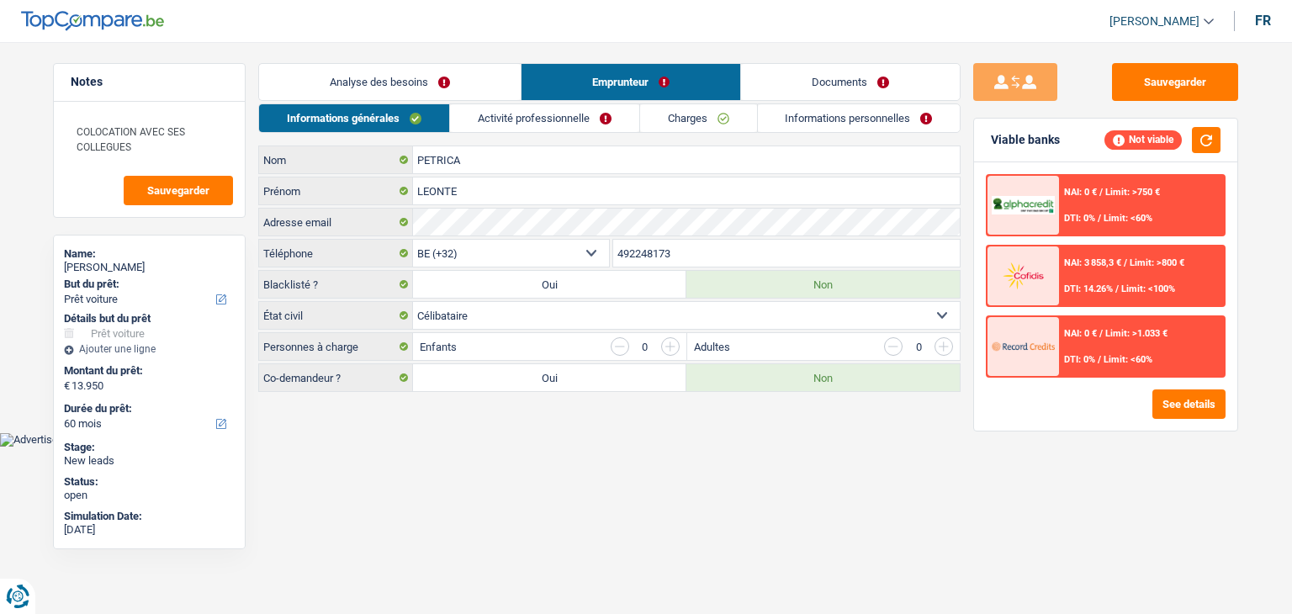
click at [342, 98] on link "Analyse des besoins" at bounding box center [390, 82] width 262 height 36
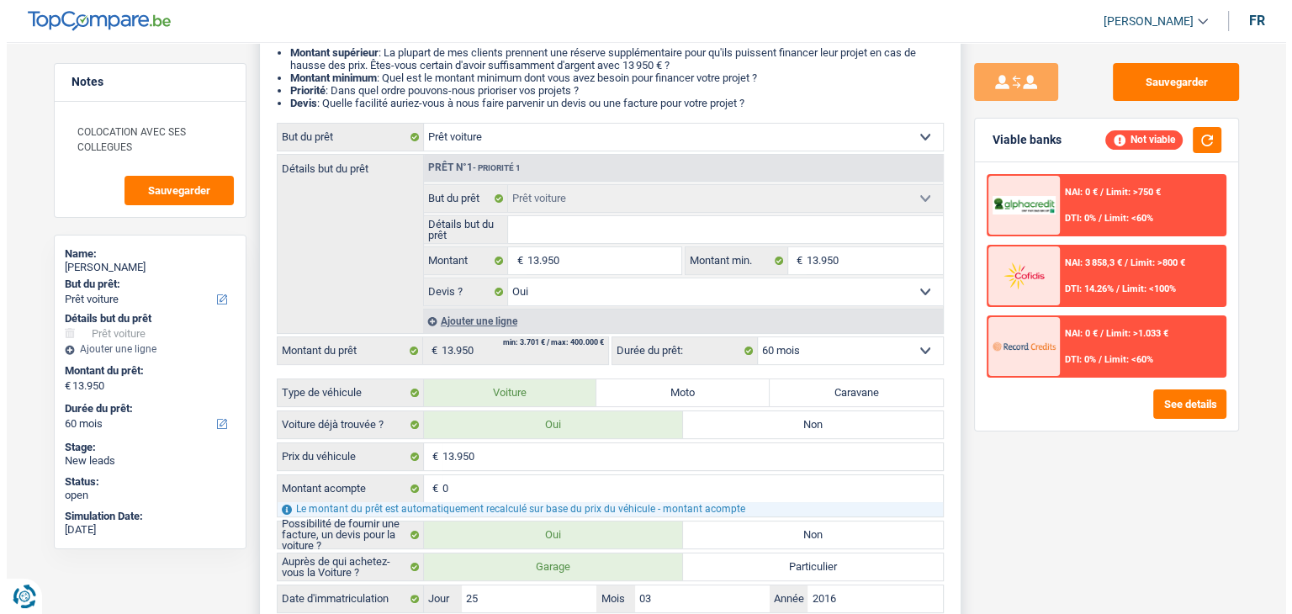
scroll to position [336, 0]
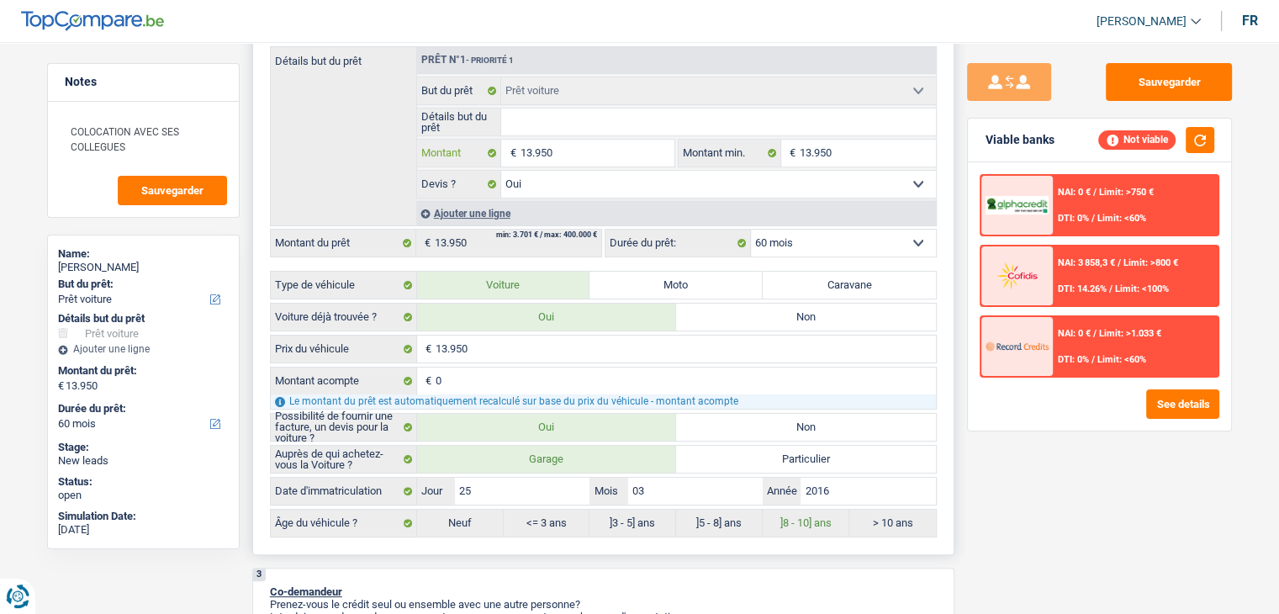
click at [567, 140] on input "13.950" at bounding box center [597, 153] width 154 height 27
type input "1.395"
type input "139"
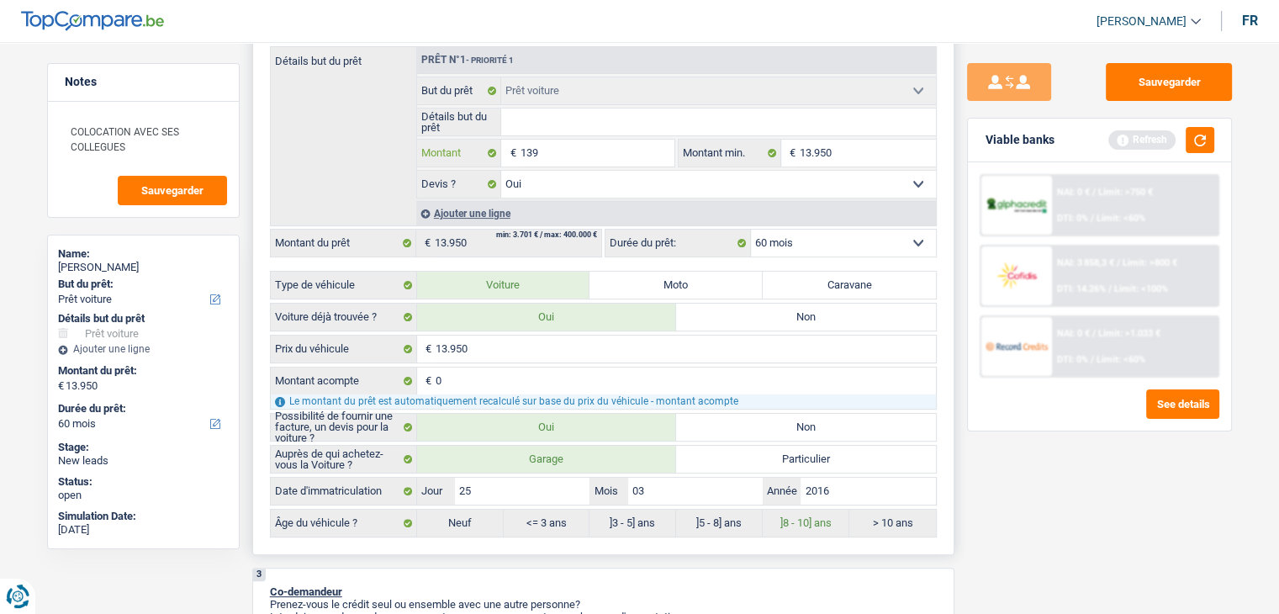
type input "13"
type input "1"
type input "5"
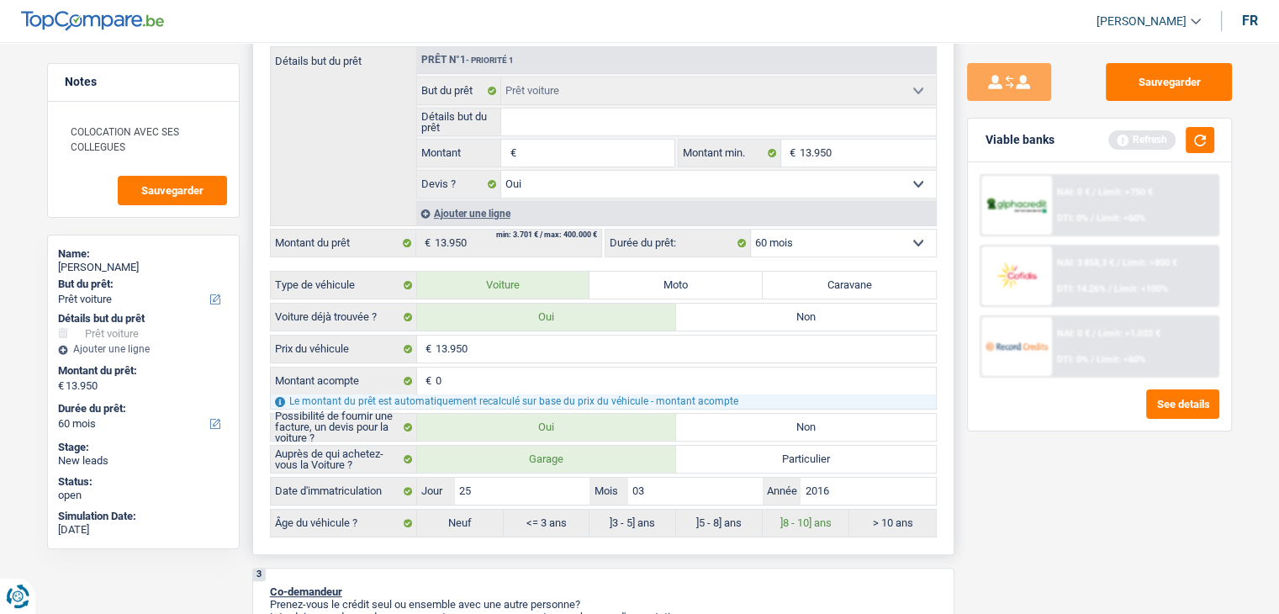
type input "5"
type input "50"
type input "500"
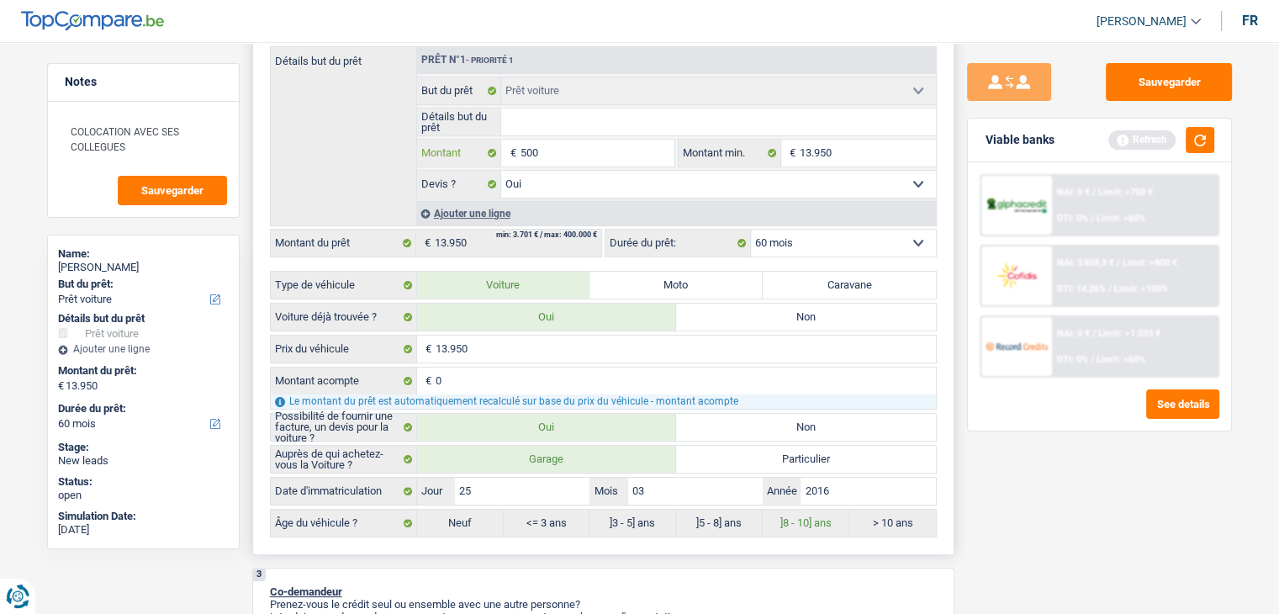
type input "5.000"
select select "36"
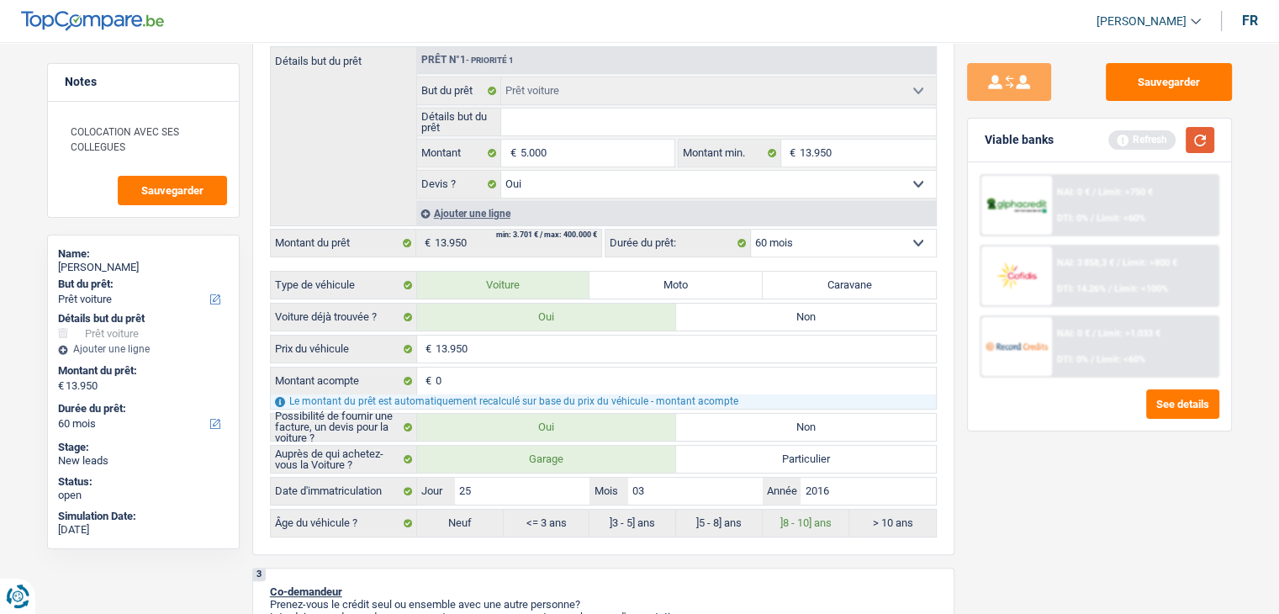
type input "5.000"
select select "36"
type input "5.000"
select select "36"
click at [1202, 134] on button "button" at bounding box center [1200, 140] width 29 height 26
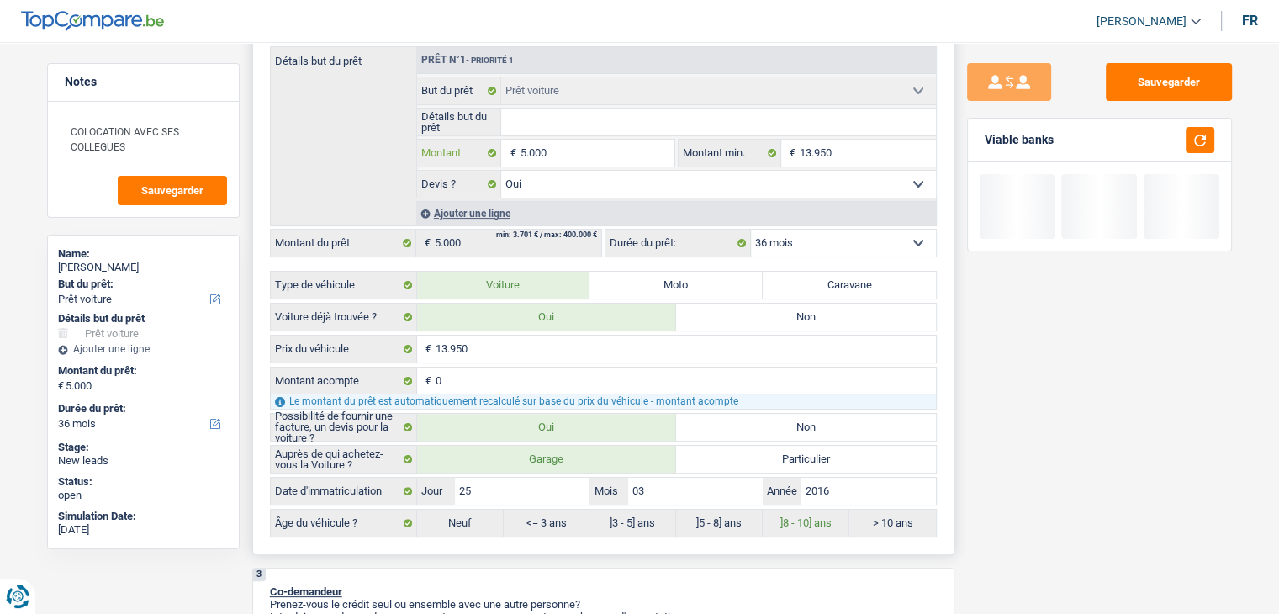
click at [595, 155] on input "5.000" at bounding box center [597, 153] width 154 height 27
type input "500"
type input "5.001"
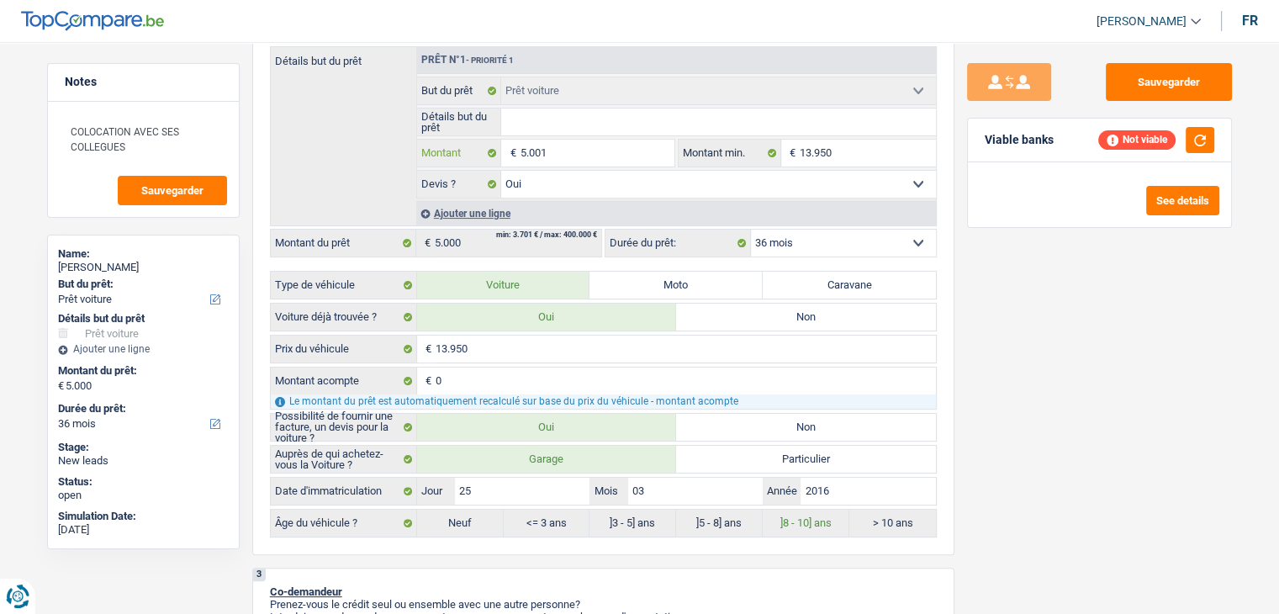
type input "5.001"
click at [1222, 125] on div "Viable banks Not viable" at bounding box center [1099, 141] width 263 height 44
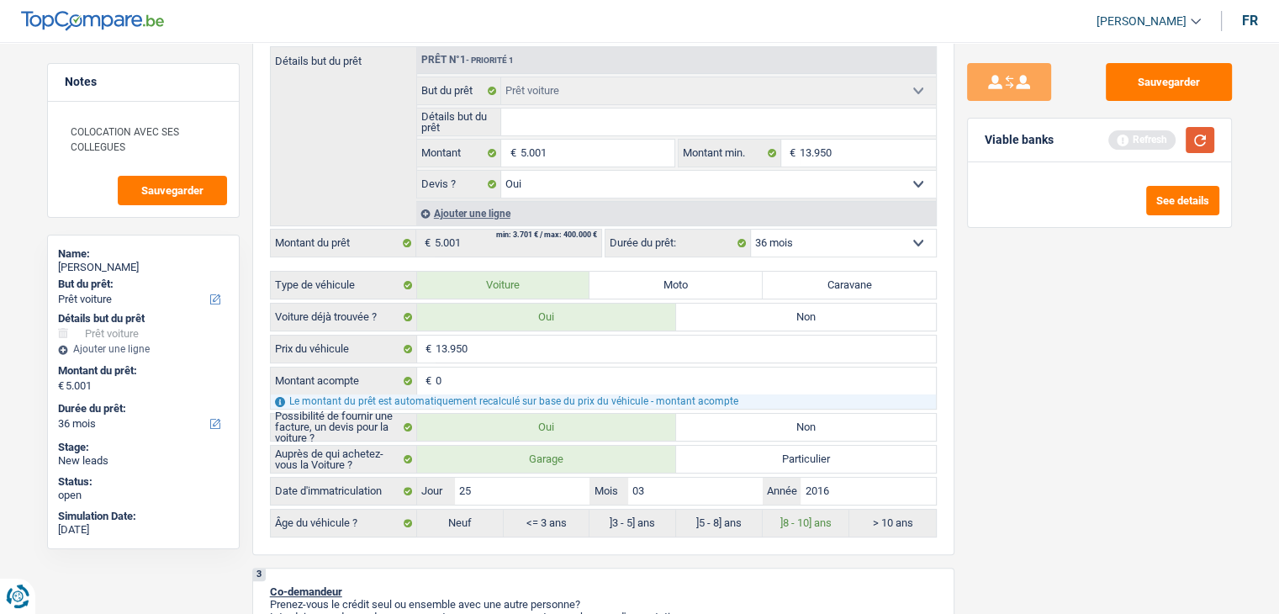
click at [1209, 135] on button "button" at bounding box center [1200, 140] width 29 height 26
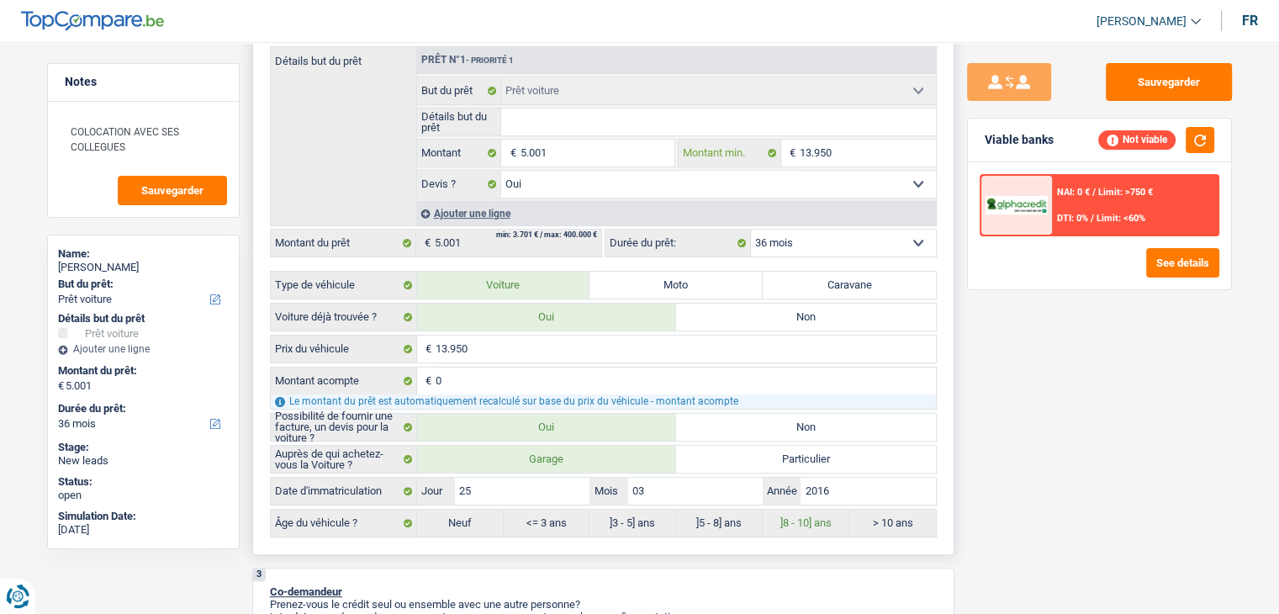
click at [875, 143] on input "13.950" at bounding box center [868, 153] width 136 height 27
click at [554, 156] on input "5.001" at bounding box center [597, 153] width 154 height 27
type input "500"
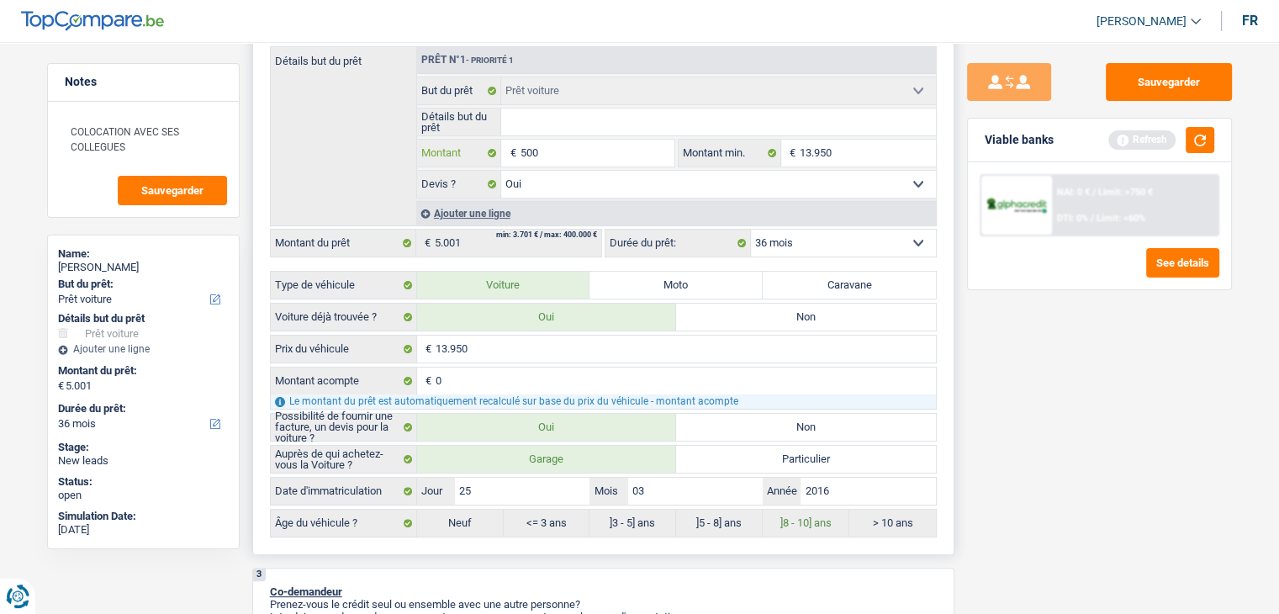
type input "50"
type input "5"
type input "1"
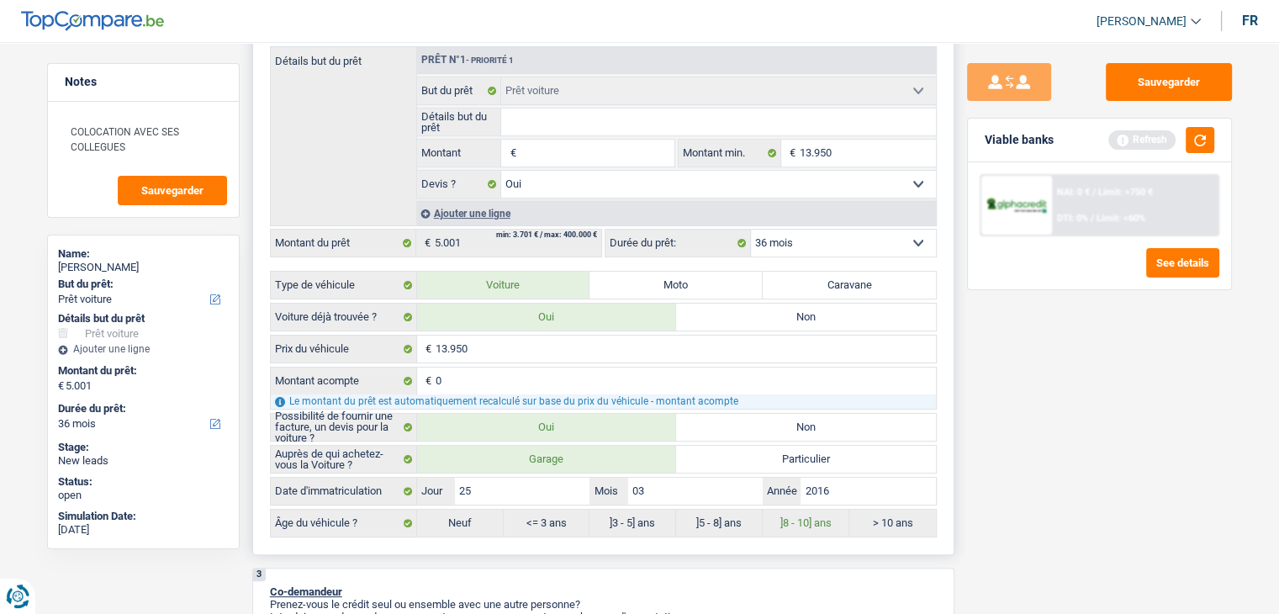
type input "1"
type input "13"
type input "139"
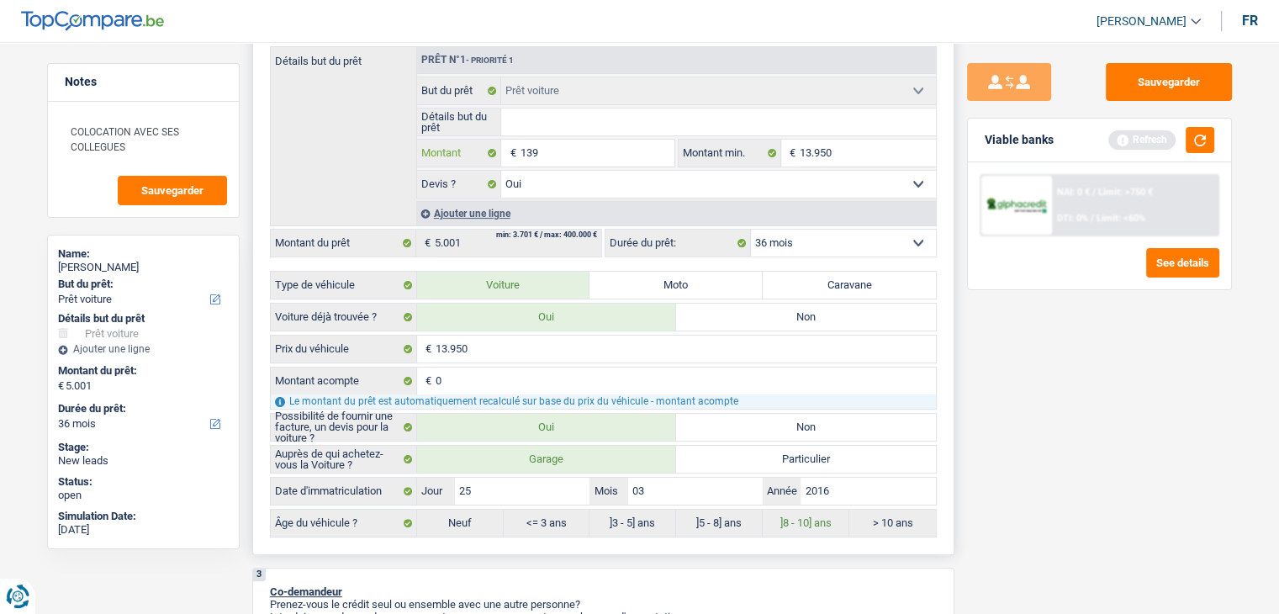
type input "1.395"
type input "13.950"
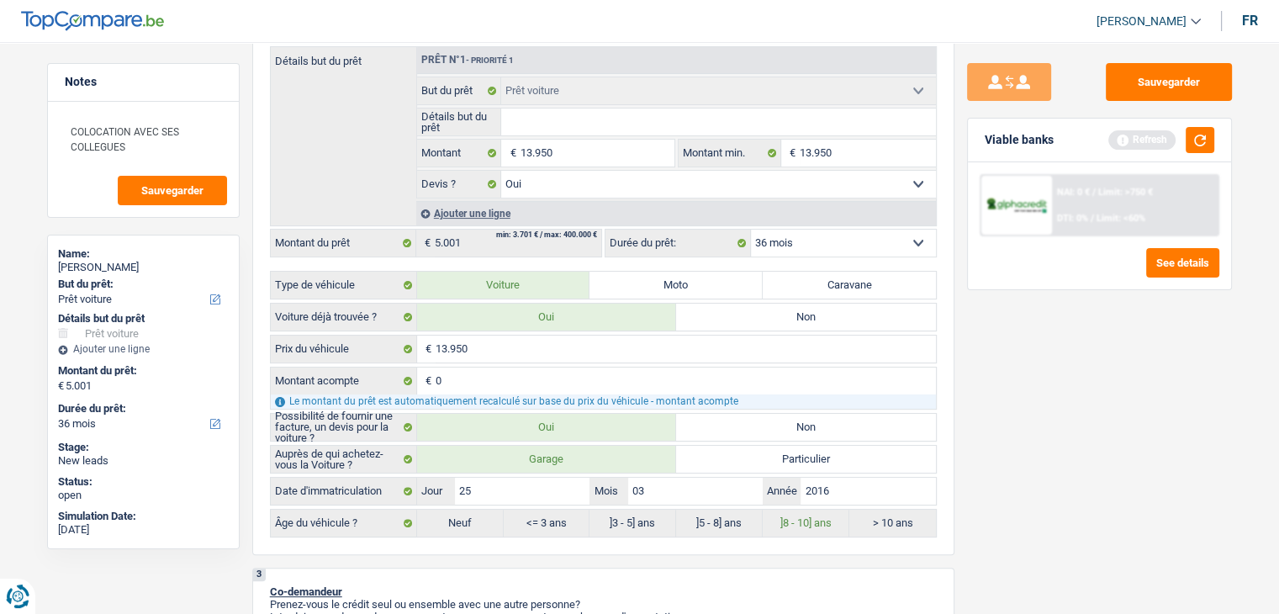
type input "13.950"
select select "60"
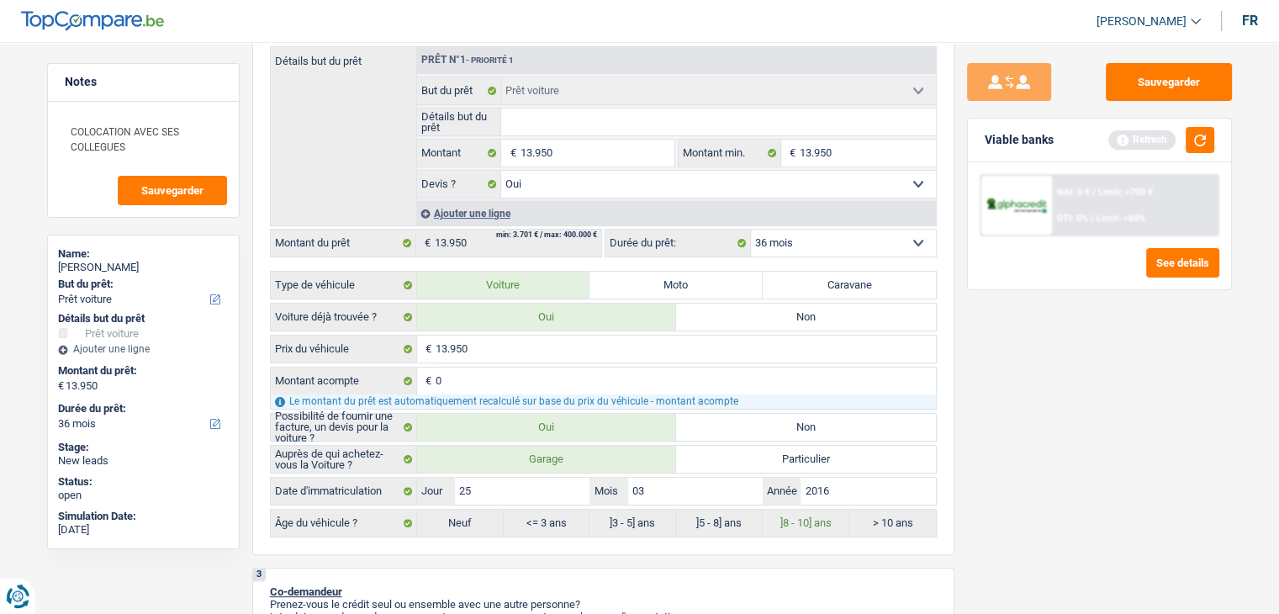
select select "60"
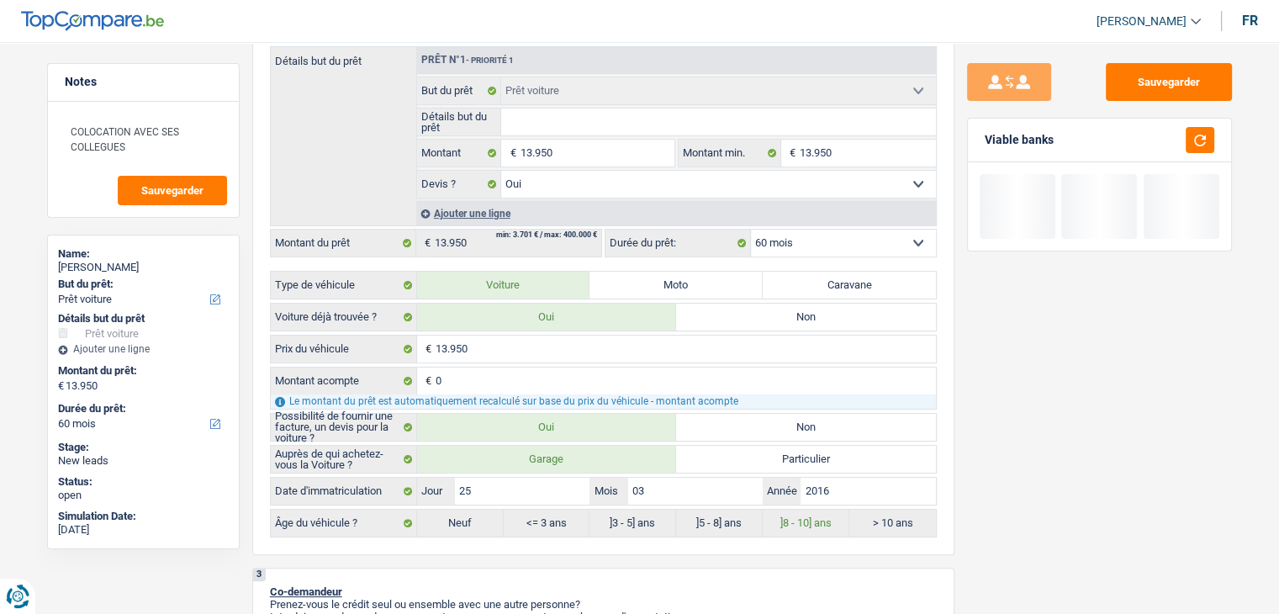
drag, startPoint x: 1062, startPoint y: 135, endPoint x: 983, endPoint y: 137, distance: 79.1
click at [983, 137] on div "Viable banks" at bounding box center [1099, 141] width 263 height 44
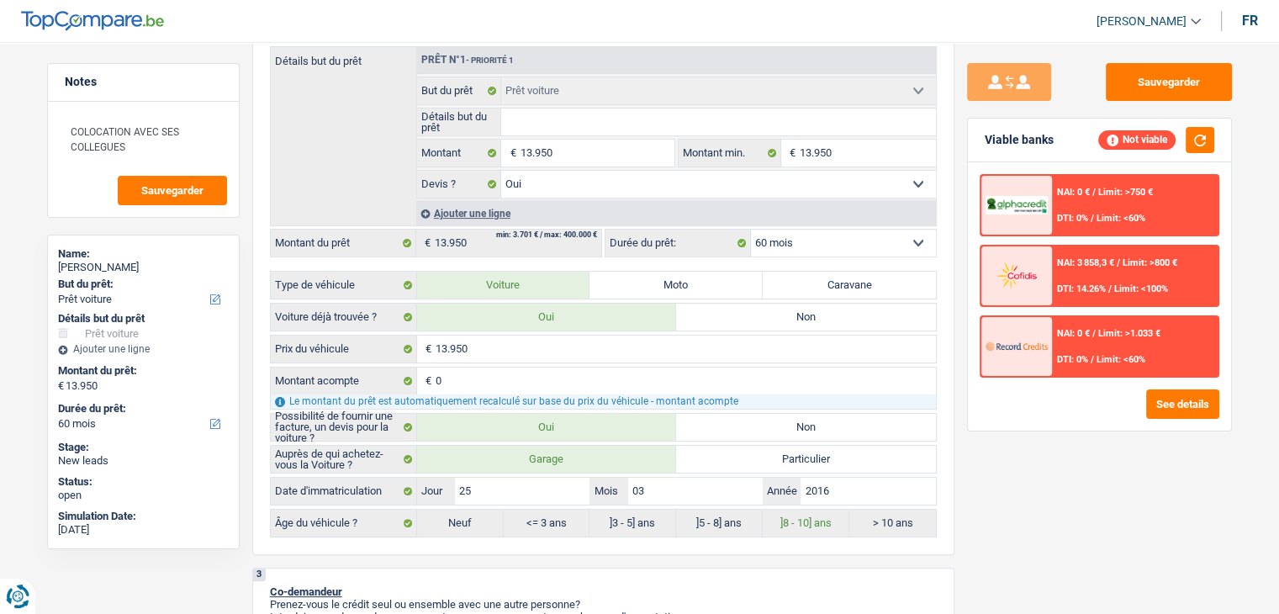
click at [1060, 135] on div "Viable banks Not viable" at bounding box center [1099, 141] width 263 height 44
drag, startPoint x: 1061, startPoint y: 141, endPoint x: 986, endPoint y: 140, distance: 74.9
click at [986, 140] on div "Viable banks Not viable" at bounding box center [1099, 141] width 263 height 44
click at [982, 136] on div "Viable banks Not viable" at bounding box center [1099, 141] width 263 height 44
drag, startPoint x: 1060, startPoint y: 142, endPoint x: 982, endPoint y: 144, distance: 77.4
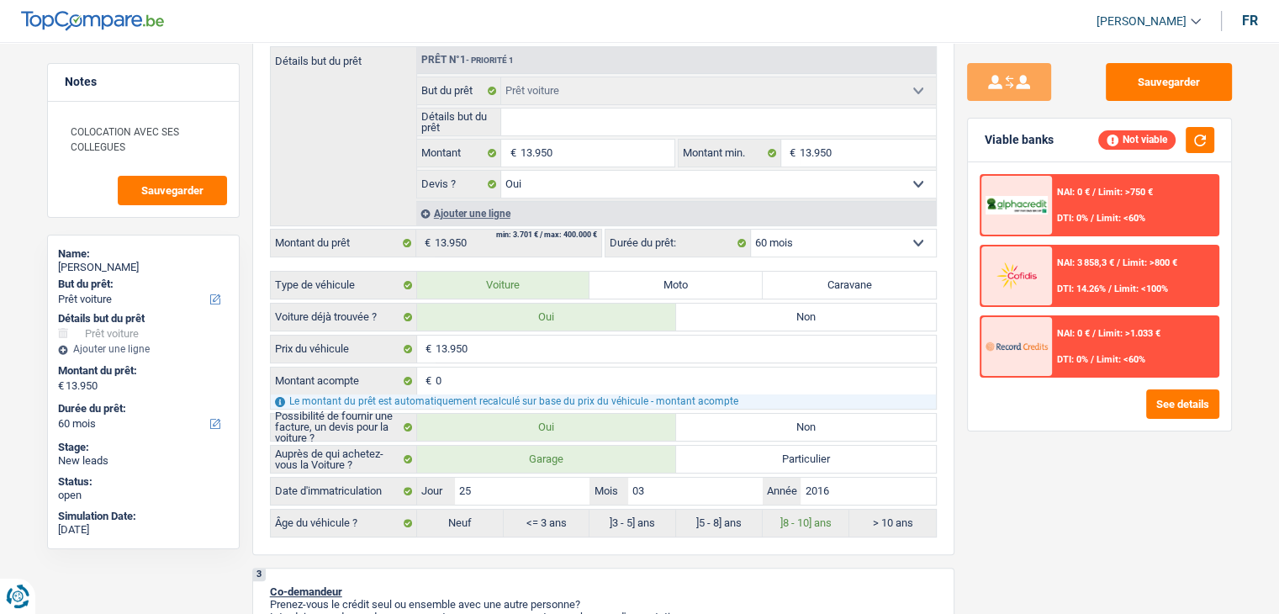
click at [982, 144] on div "Viable banks Not viable" at bounding box center [1099, 141] width 263 height 44
click at [1189, 136] on button "button" at bounding box center [1200, 140] width 29 height 26
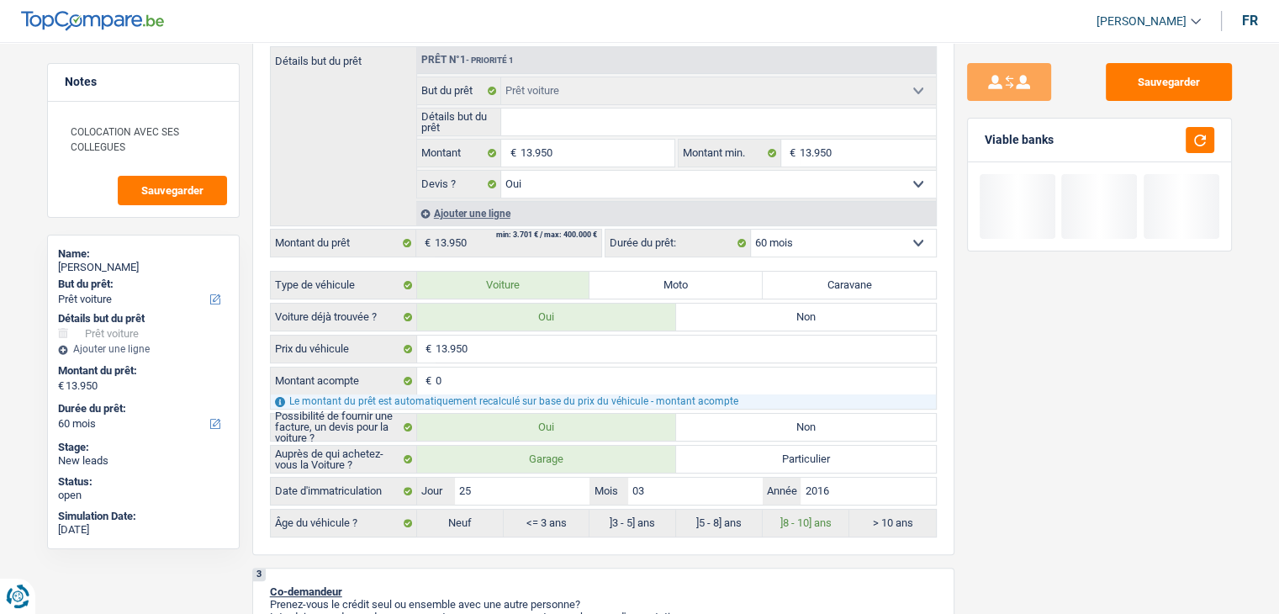
drag, startPoint x: 1055, startPoint y: 141, endPoint x: 963, endPoint y: 140, distance: 91.7
click at [963, 140] on div "Sauvegarder Viable banks" at bounding box center [1100, 323] width 290 height 520
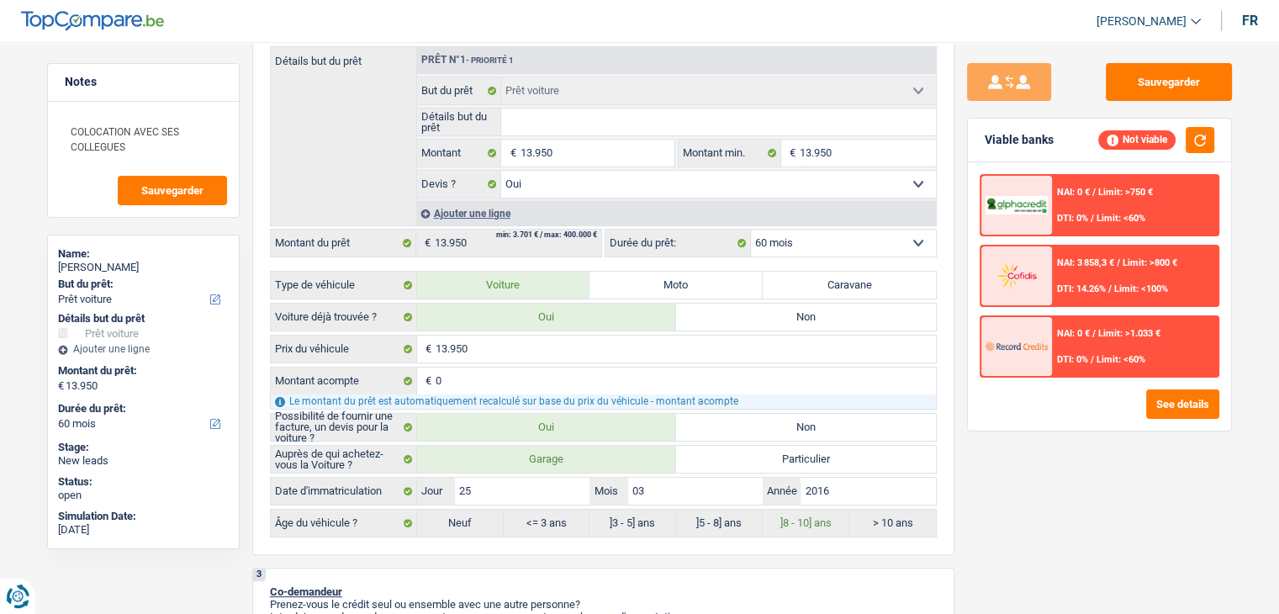
click at [981, 145] on div "Viable banks Not viable" at bounding box center [1099, 141] width 263 height 44
drag, startPoint x: 991, startPoint y: 135, endPoint x: 1061, endPoint y: 136, distance: 69.8
click at [1061, 136] on div "Viable banks Not viable" at bounding box center [1099, 141] width 263 height 44
drag, startPoint x: 1051, startPoint y: 139, endPoint x: 987, endPoint y: 139, distance: 63.9
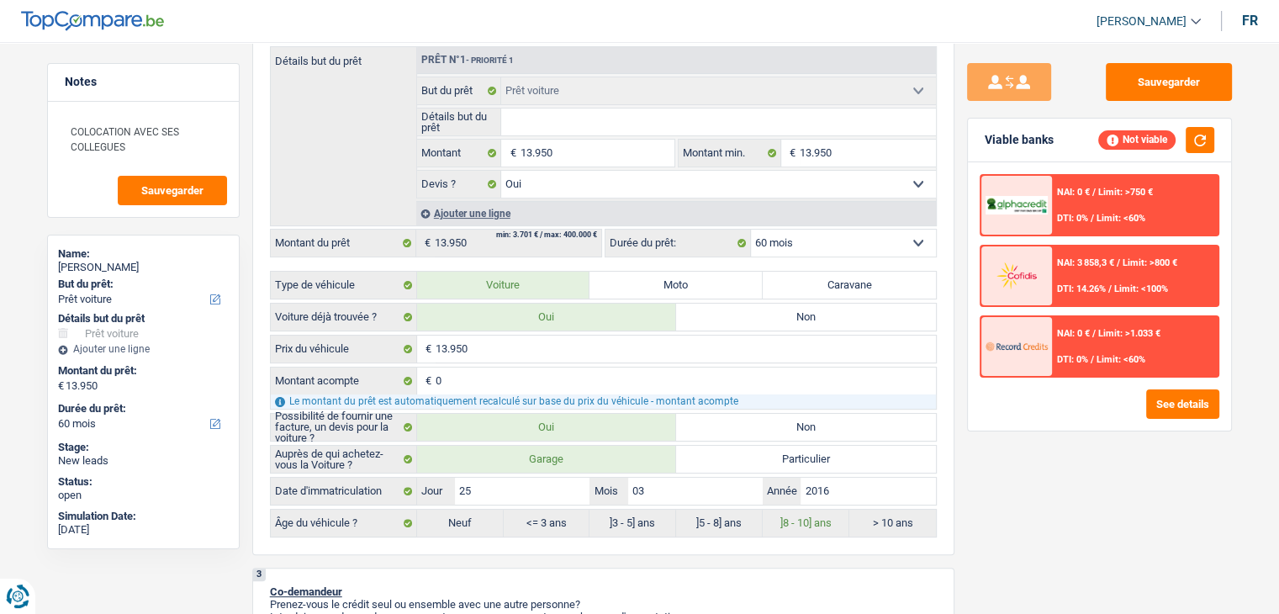
click at [987, 139] on div "Viable banks Not viable" at bounding box center [1099, 141] width 263 height 44
click at [1094, 406] on div "See details" at bounding box center [1100, 403] width 240 height 29
click at [1157, 405] on button "See details" at bounding box center [1183, 403] width 73 height 29
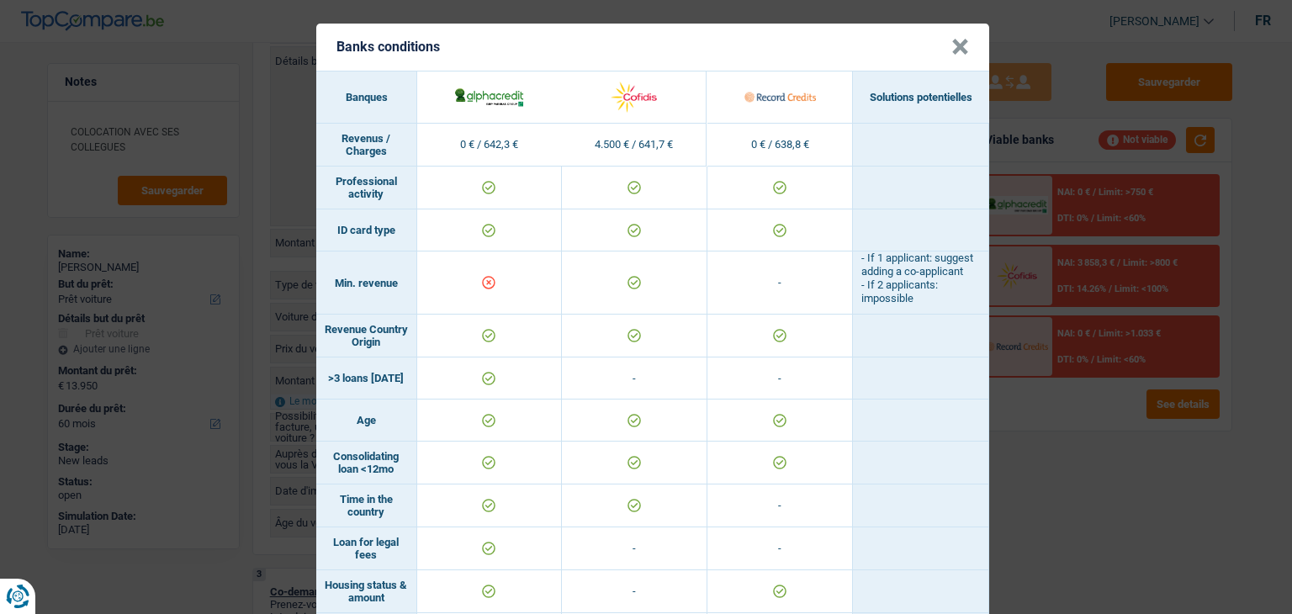
scroll to position [0, 0]
drag, startPoint x: 733, startPoint y: 136, endPoint x: 794, endPoint y: 146, distance: 62.1
click at [794, 146] on td "0 € / 638,8 €" at bounding box center [780, 145] width 146 height 43
click at [1104, 442] on div "Banks conditions × Banques Solutions potentielles Revenus / Charges 0 € / 642,3…" at bounding box center [646, 307] width 1292 height 614
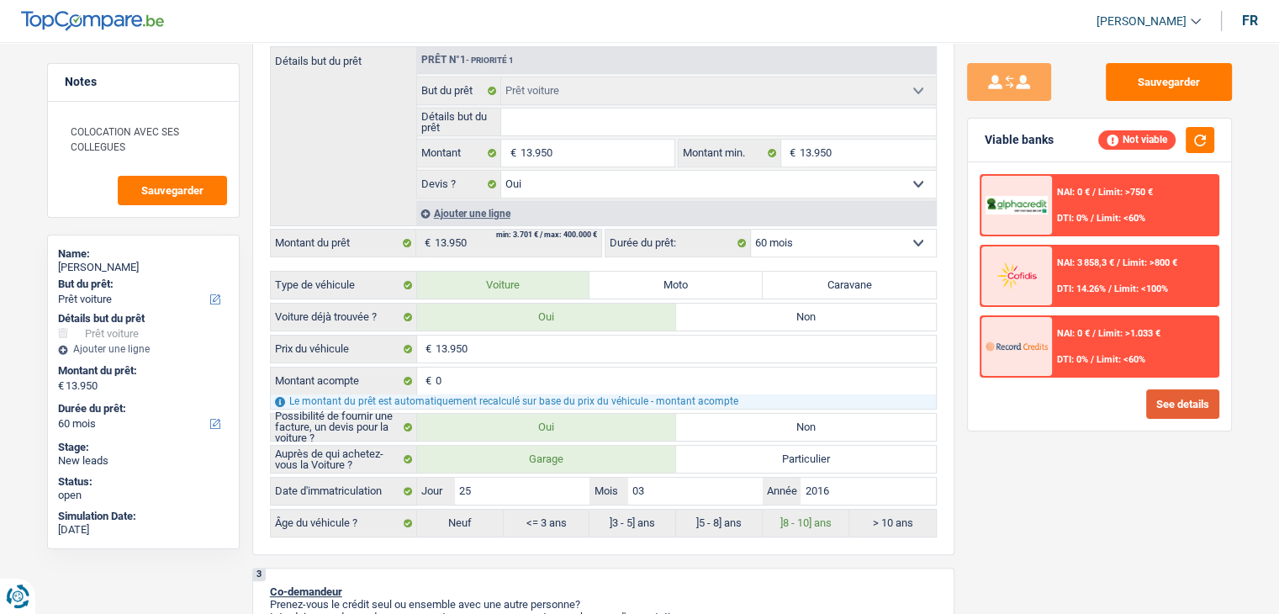
click at [1174, 405] on button "See details" at bounding box center [1183, 403] width 73 height 29
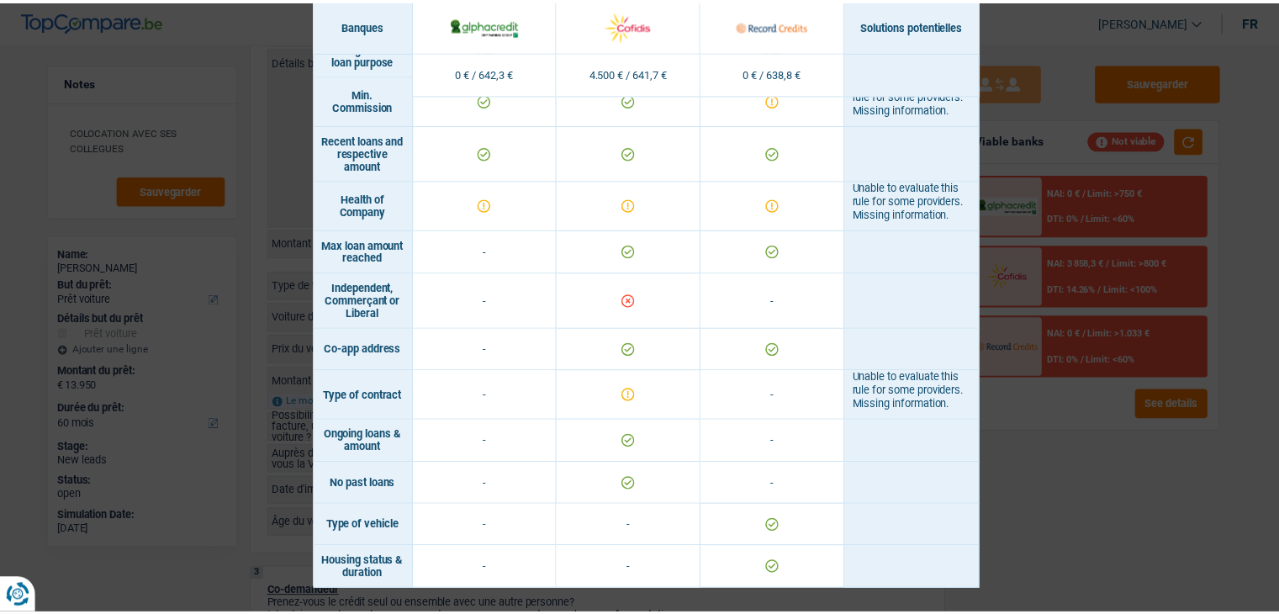
scroll to position [1083, 0]
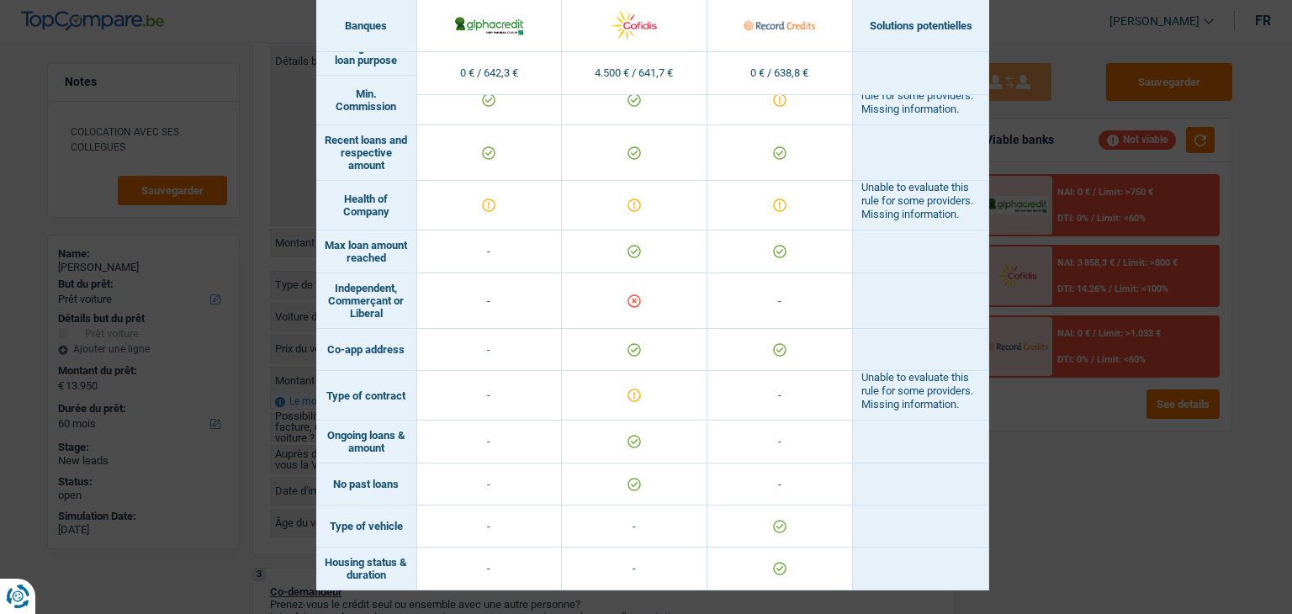
click at [1142, 438] on div "Banks conditions × Banques Solutions potentielles Revenus / Charges 0 € / 642,3…" at bounding box center [646, 307] width 1292 height 614
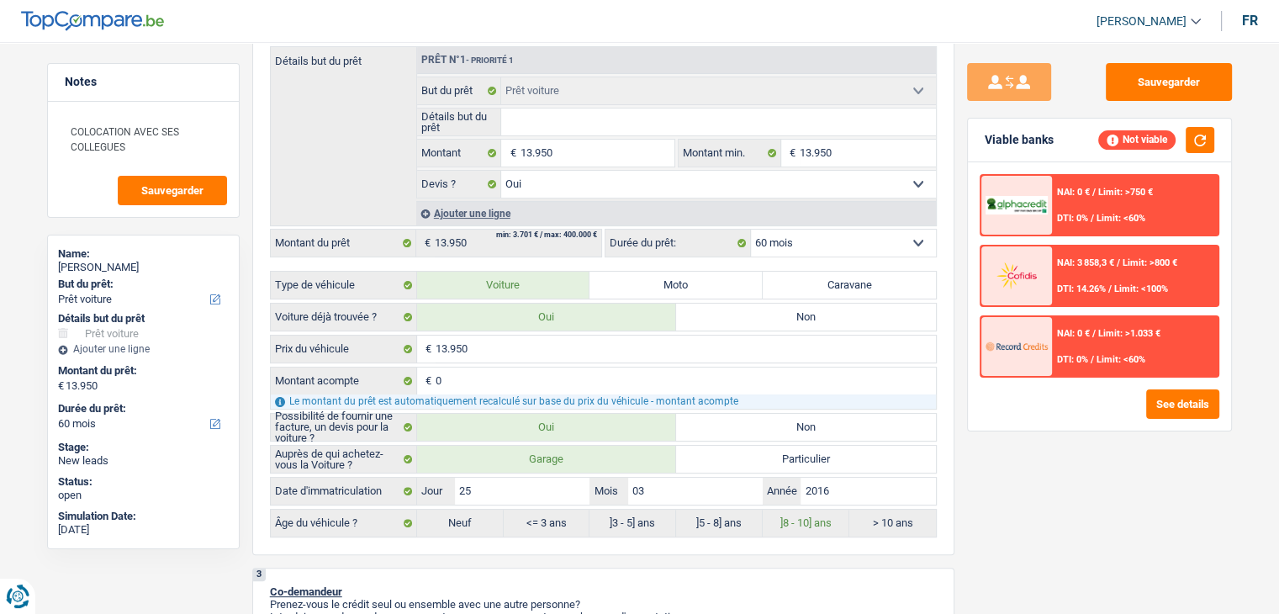
click at [995, 438] on div "Sauvegarder Viable banks Not viable NAI: 0 € / Limit: >750 € DTI: 0% / Limit: <…" at bounding box center [1100, 323] width 290 height 520
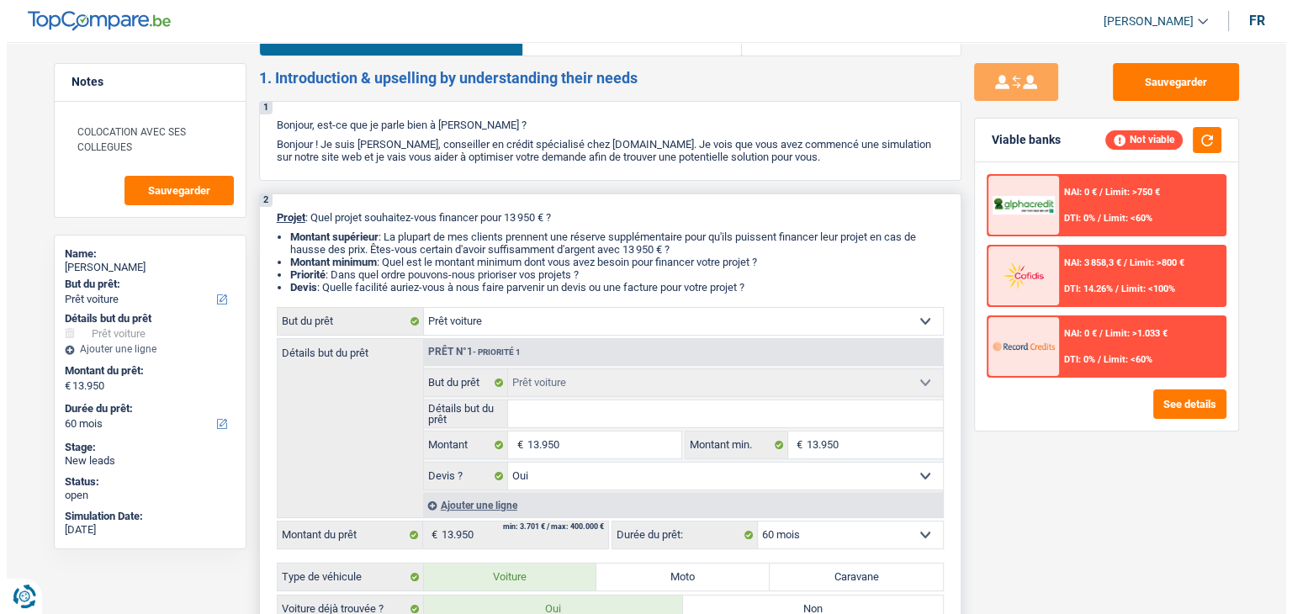
scroll to position [0, 0]
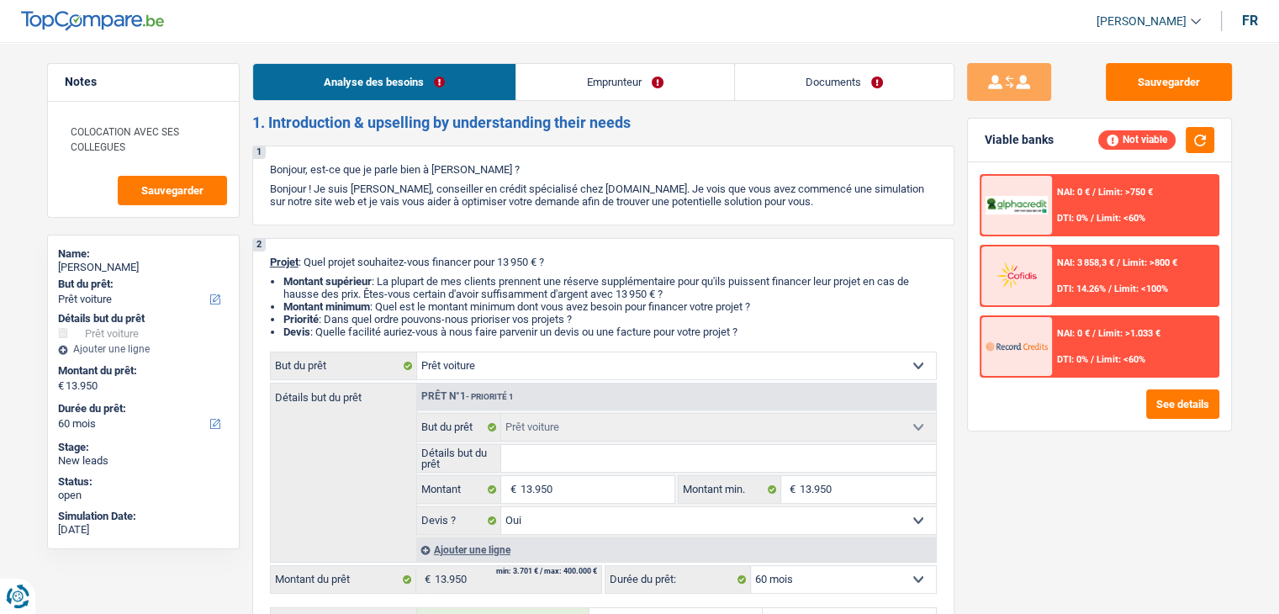
click at [569, 69] on link "Emprunteur" at bounding box center [625, 82] width 218 height 36
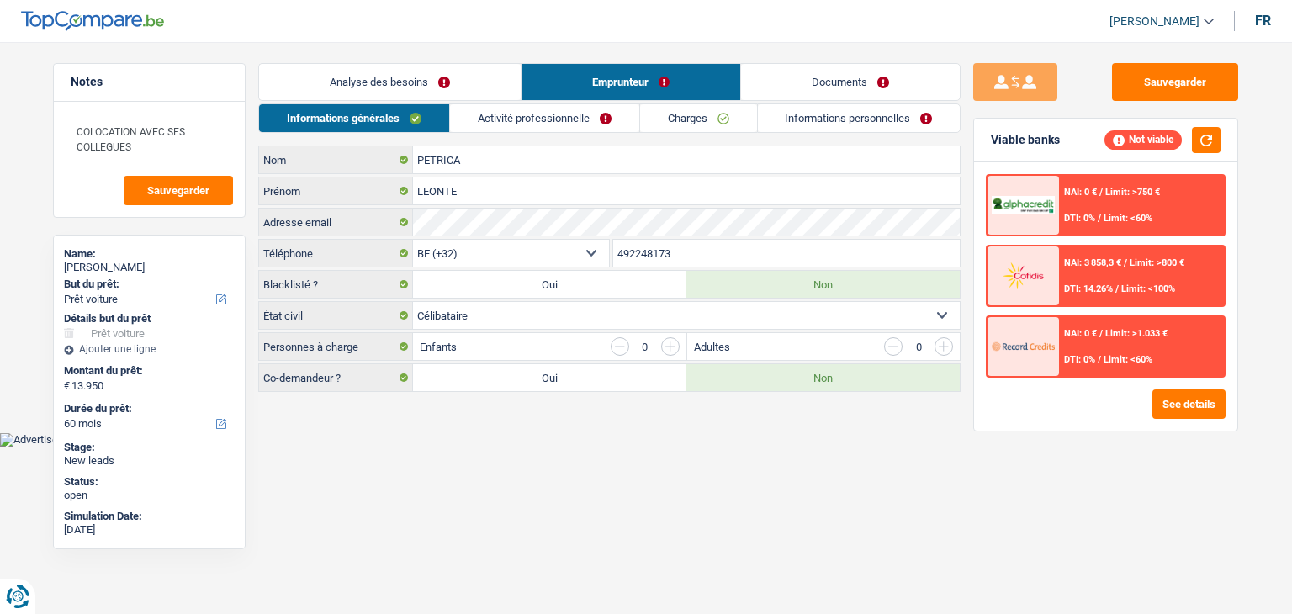
click at [419, 112] on link "Informations générales" at bounding box center [354, 118] width 190 height 28
click at [1191, 85] on button "Sauvegarder" at bounding box center [1175, 82] width 126 height 38
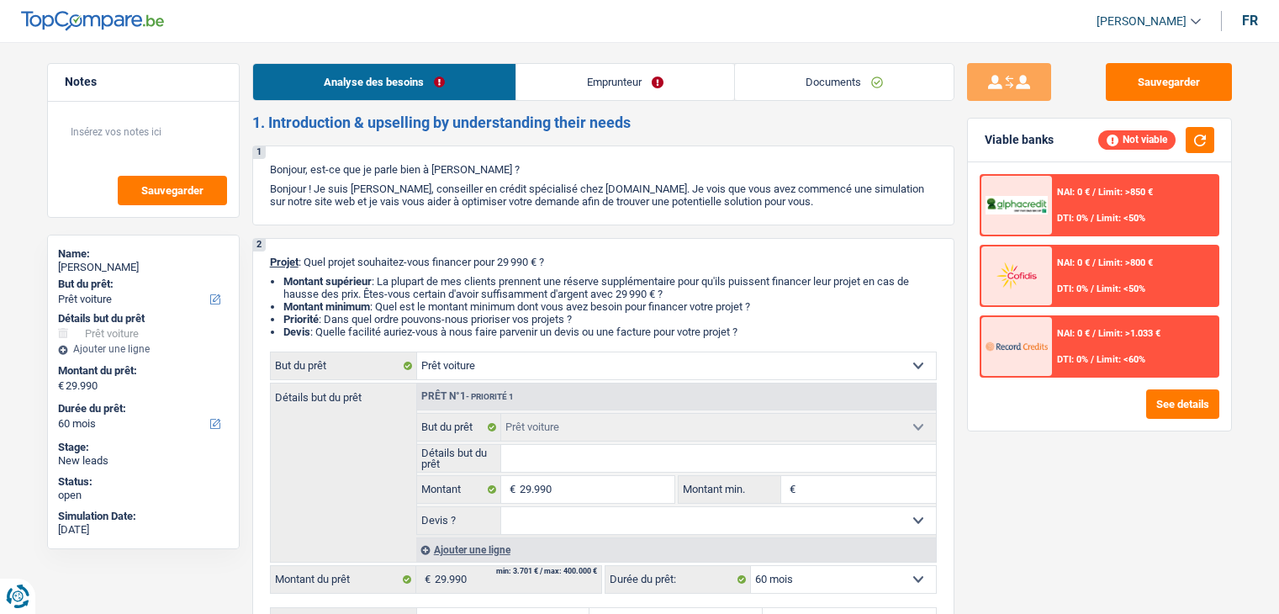
select select "car"
select select "60"
select select "car"
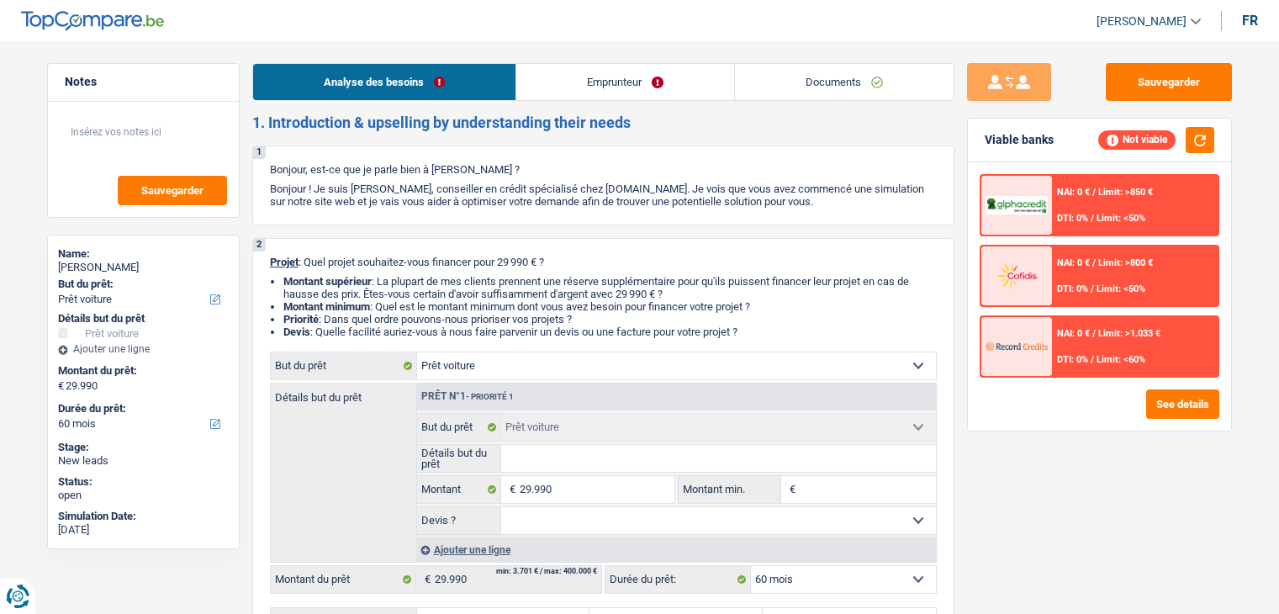
select select "60"
select select "car"
select select "60"
click at [608, 89] on link "Emprunteur" at bounding box center [625, 82] width 218 height 36
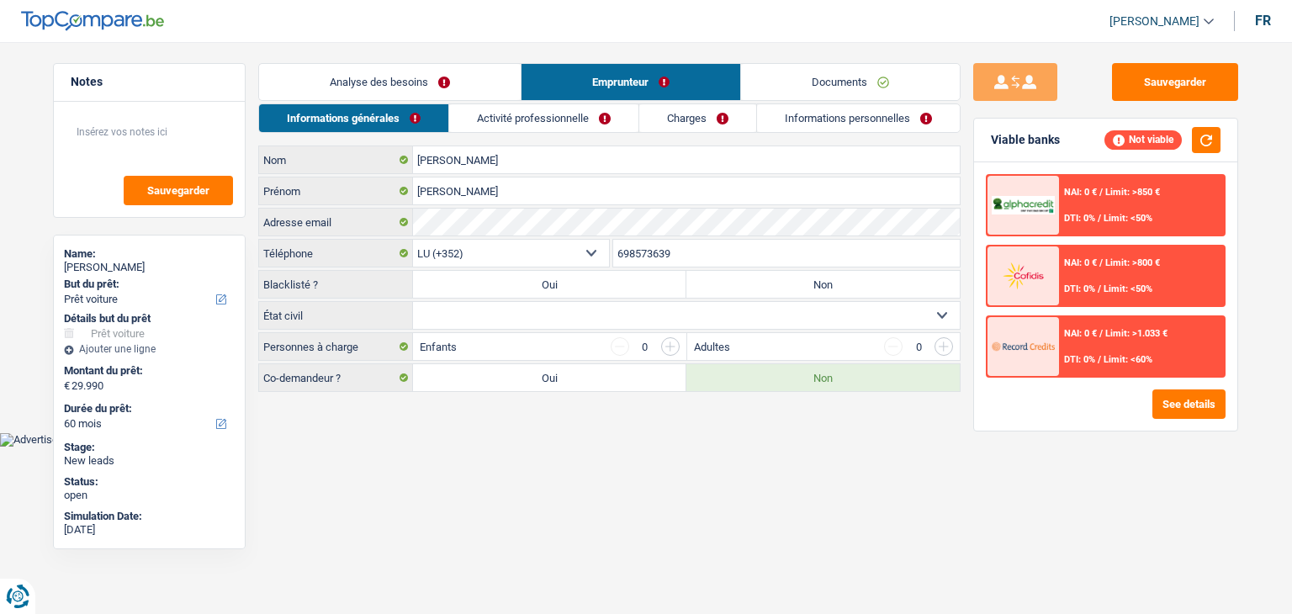
click at [596, 114] on link "Activité professionnelle" at bounding box center [543, 118] width 189 height 28
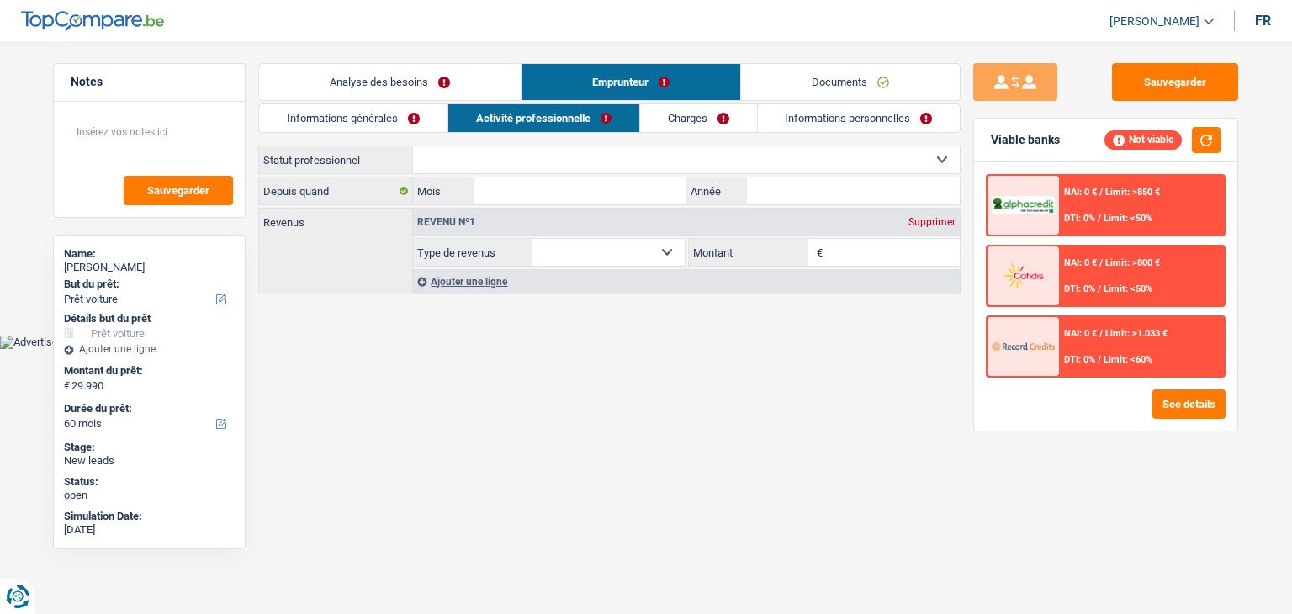
click at [371, 92] on link "Analyse des besoins" at bounding box center [390, 82] width 262 height 36
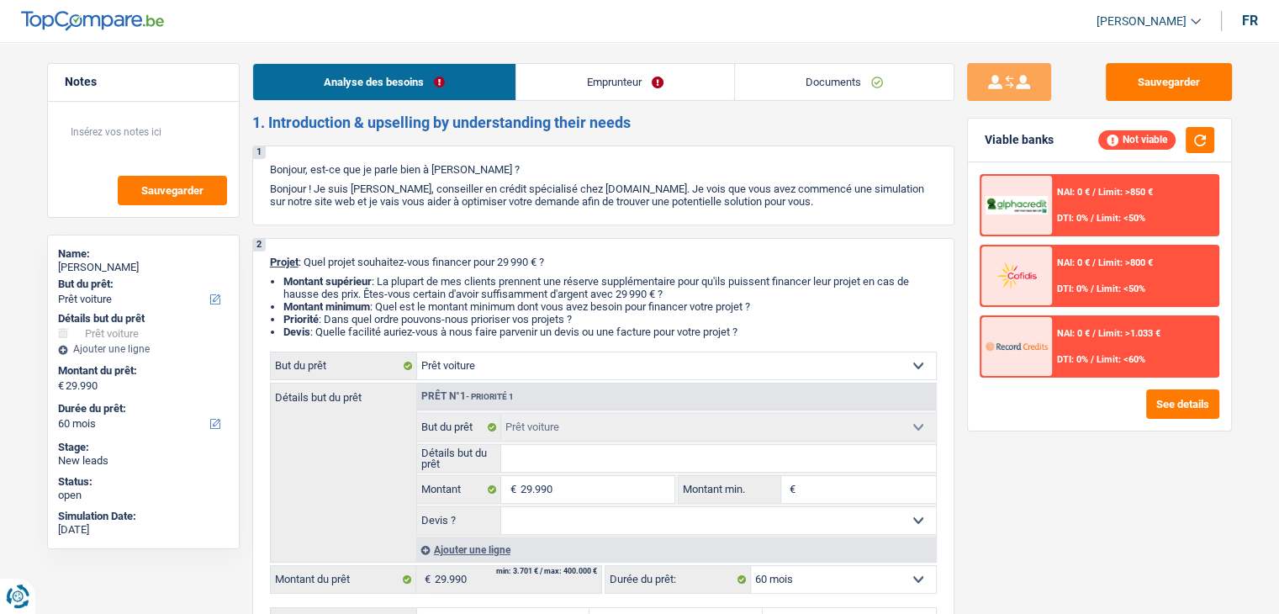
click at [835, 71] on link "Documents" at bounding box center [844, 82] width 219 height 36
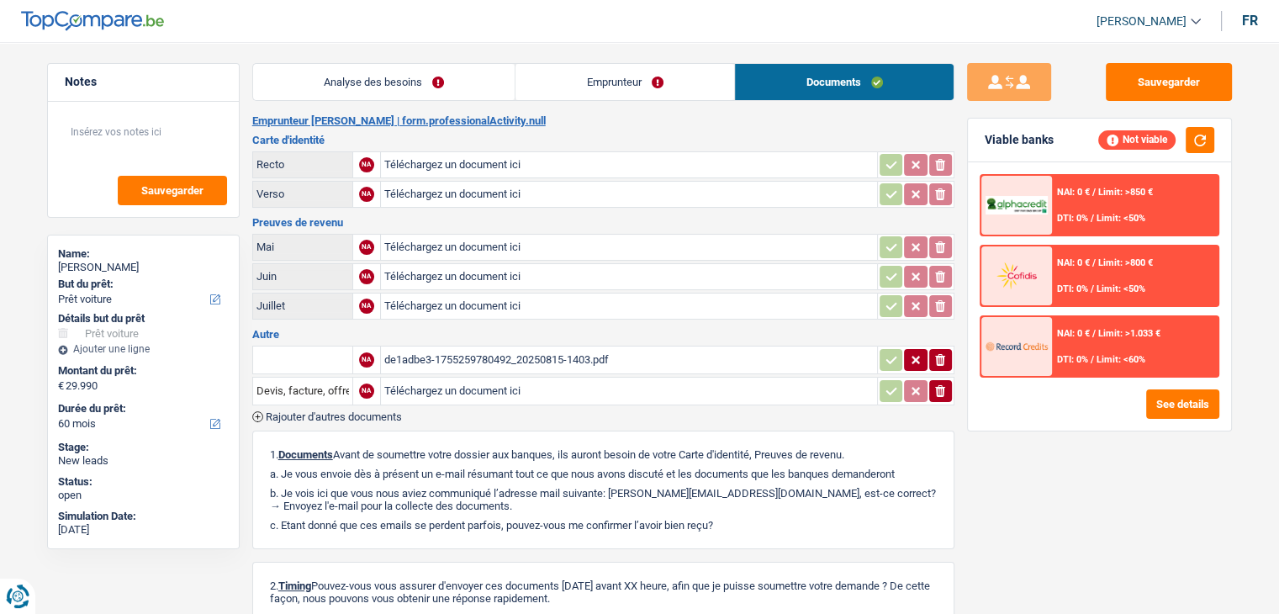
click at [525, 357] on div "de1adbe3-1755259780492_20250815-1403.pdf" at bounding box center [629, 359] width 490 height 25
click at [553, 83] on link "Emprunteur" at bounding box center [625, 82] width 219 height 36
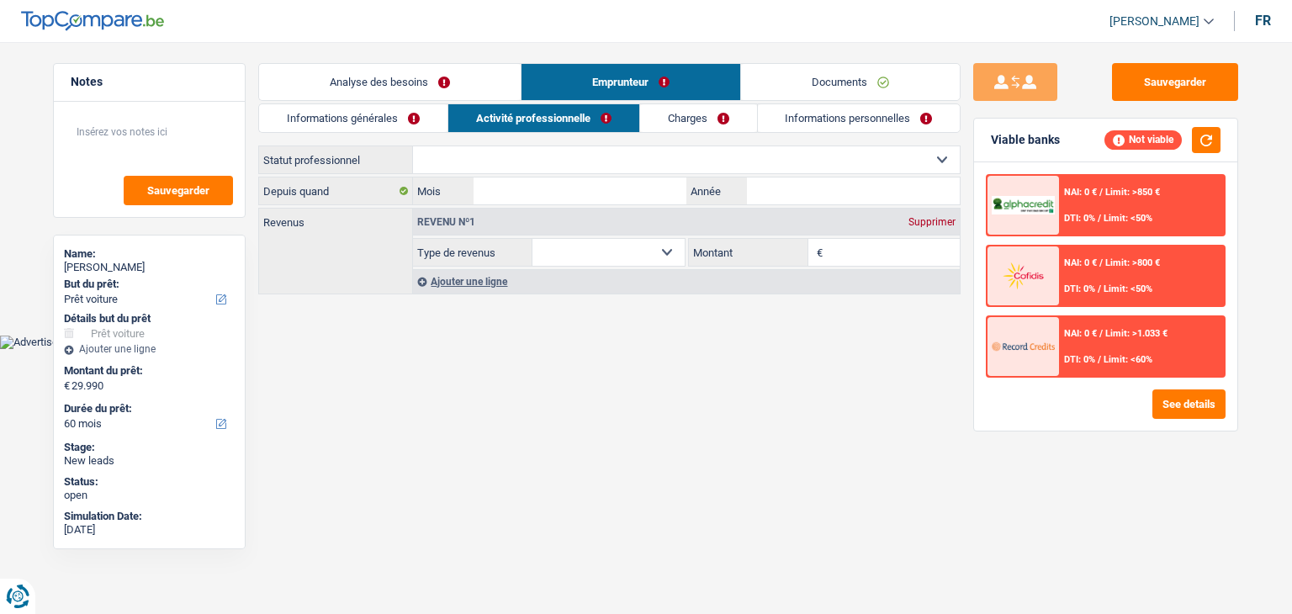
click at [395, 87] on link "Analyse des besoins" at bounding box center [390, 82] width 262 height 36
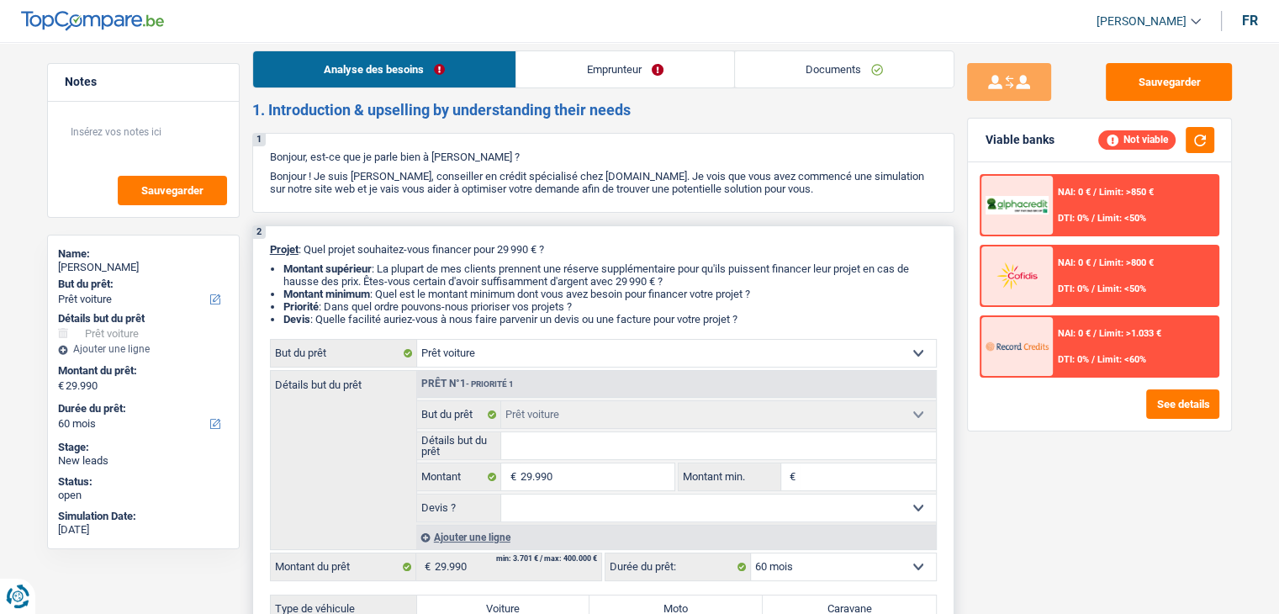
scroll to position [252, 0]
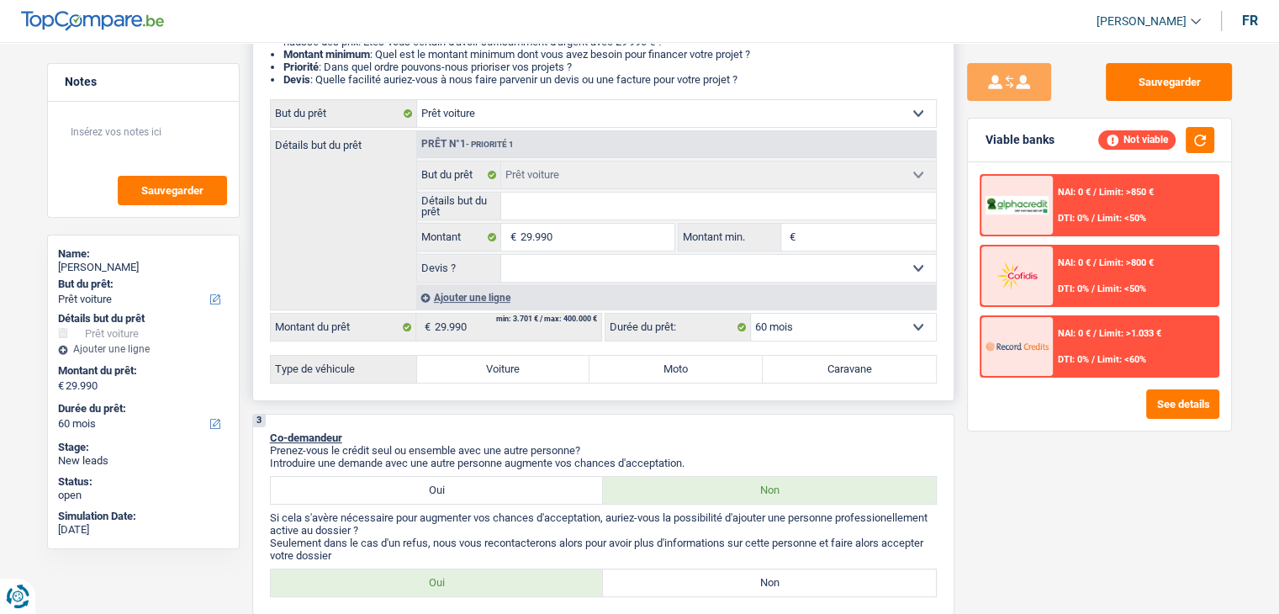
click at [878, 245] on input "Montant min." at bounding box center [868, 237] width 136 height 27
type input "2"
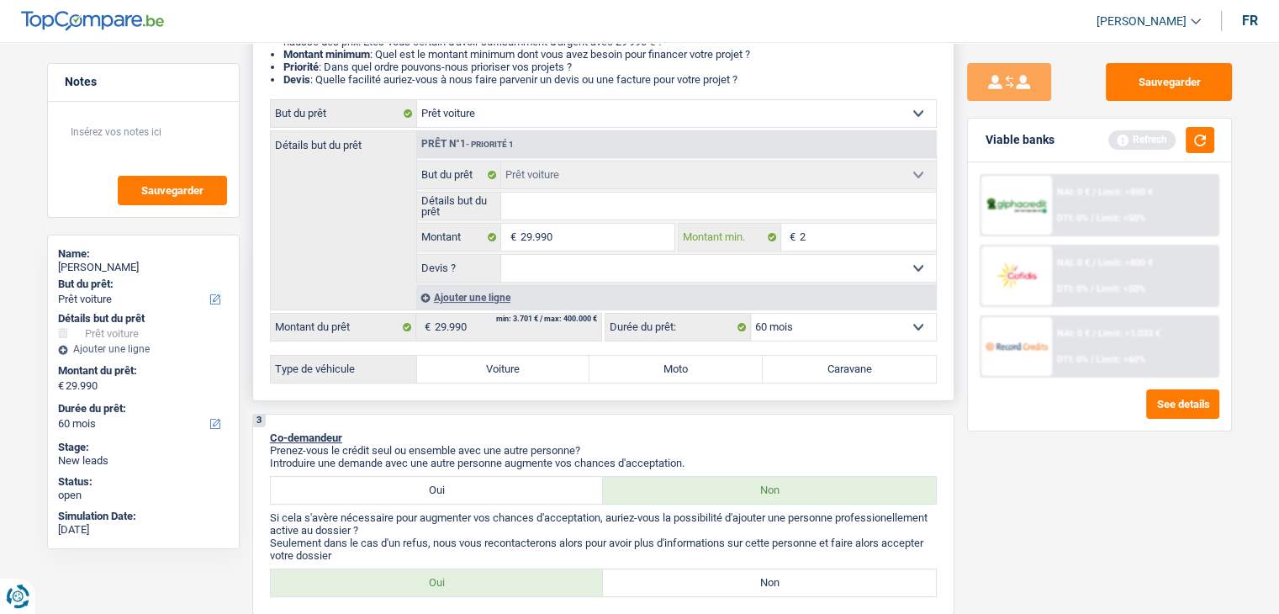
type input "29"
type input "299"
type input "2.990"
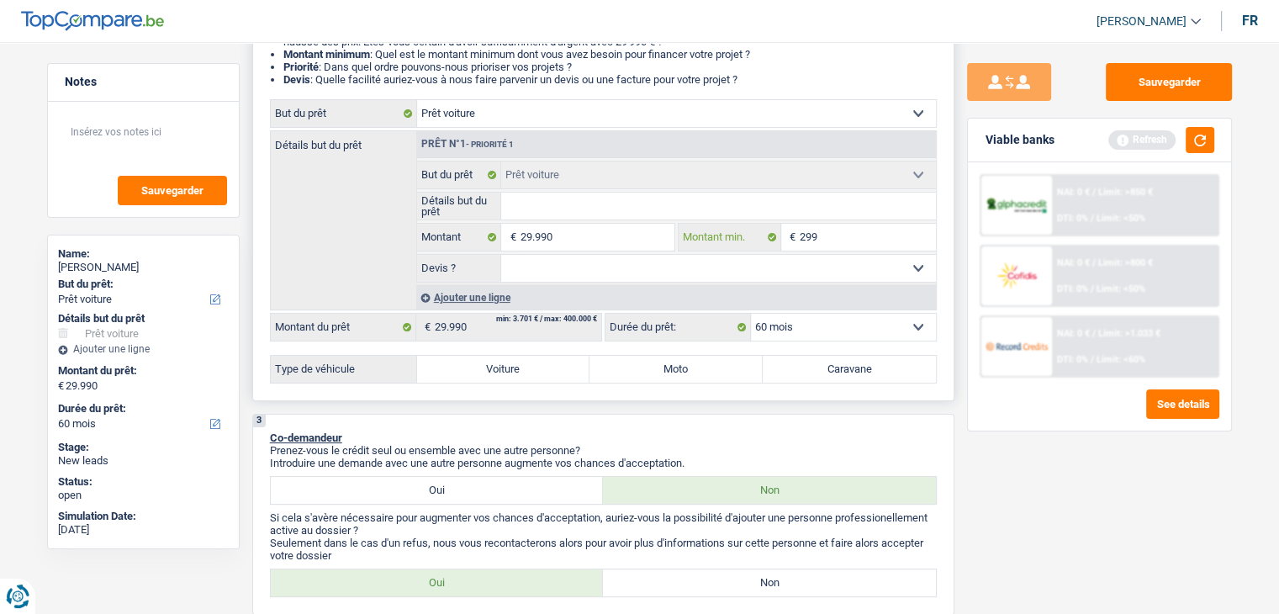
type input "2.990"
type input "29.900"
type input "2.990"
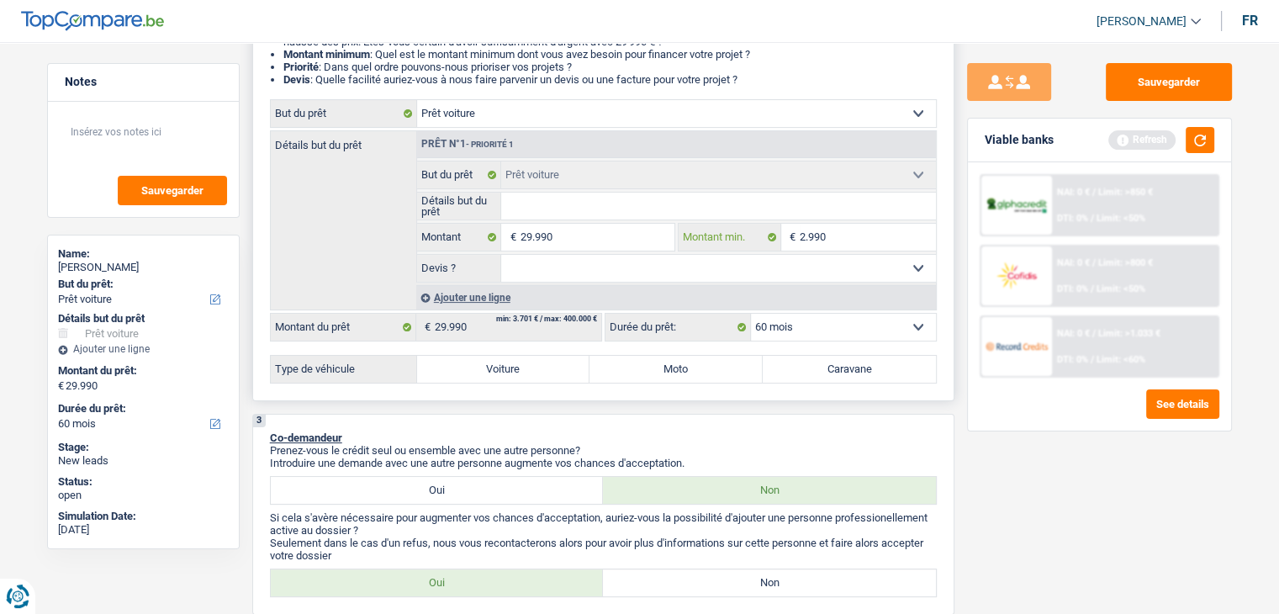
type input "299"
type input "2.999"
type input "29.990"
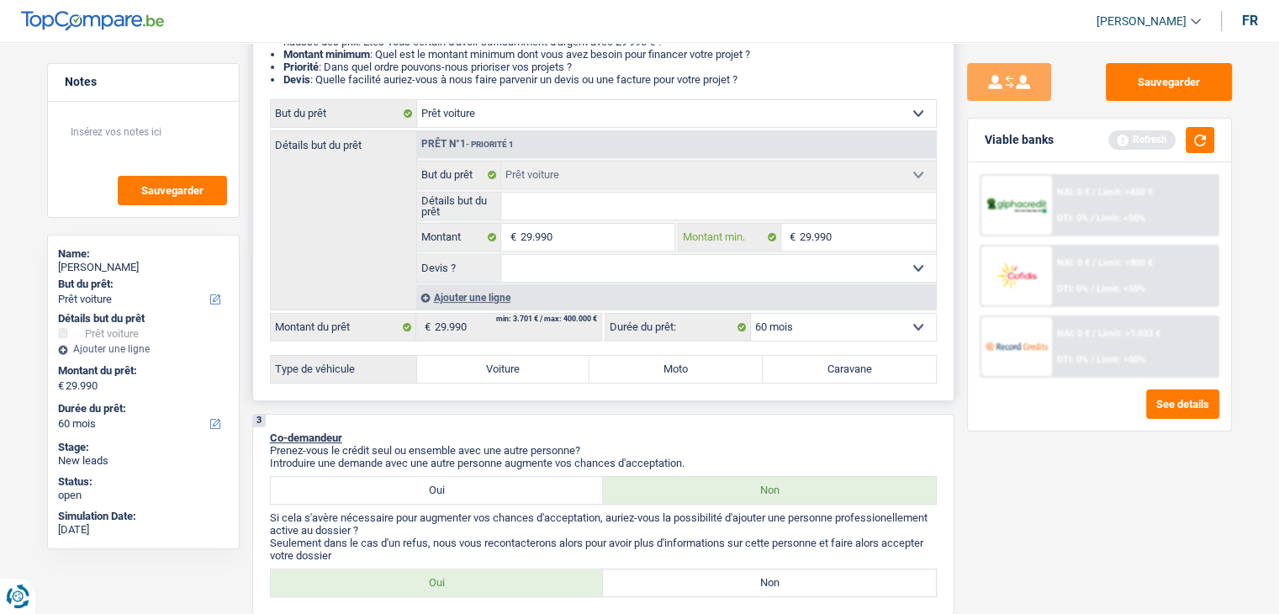
type input "29.990"
click at [1207, 142] on button "button" at bounding box center [1200, 140] width 29 height 26
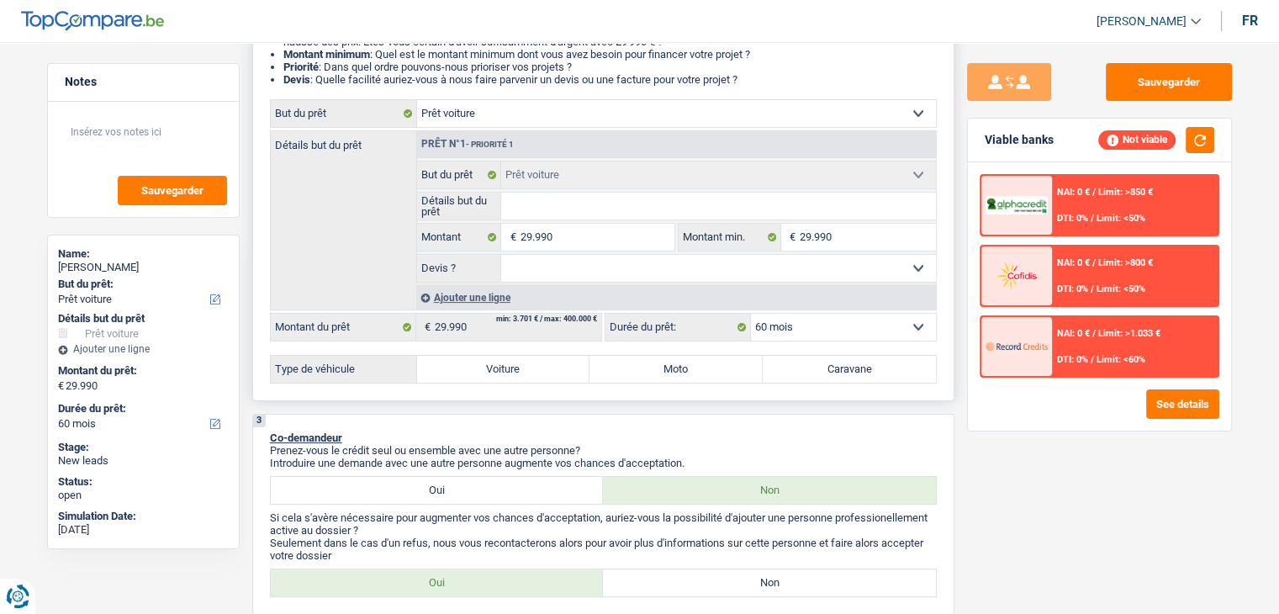
click at [551, 267] on select "Oui Non Non répondu Sélectionner une option" at bounding box center [718, 268] width 435 height 27
select select "yes"
click at [501, 255] on select "Oui Non Non répondu Sélectionner une option" at bounding box center [718, 268] width 435 height 27
select select "yes"
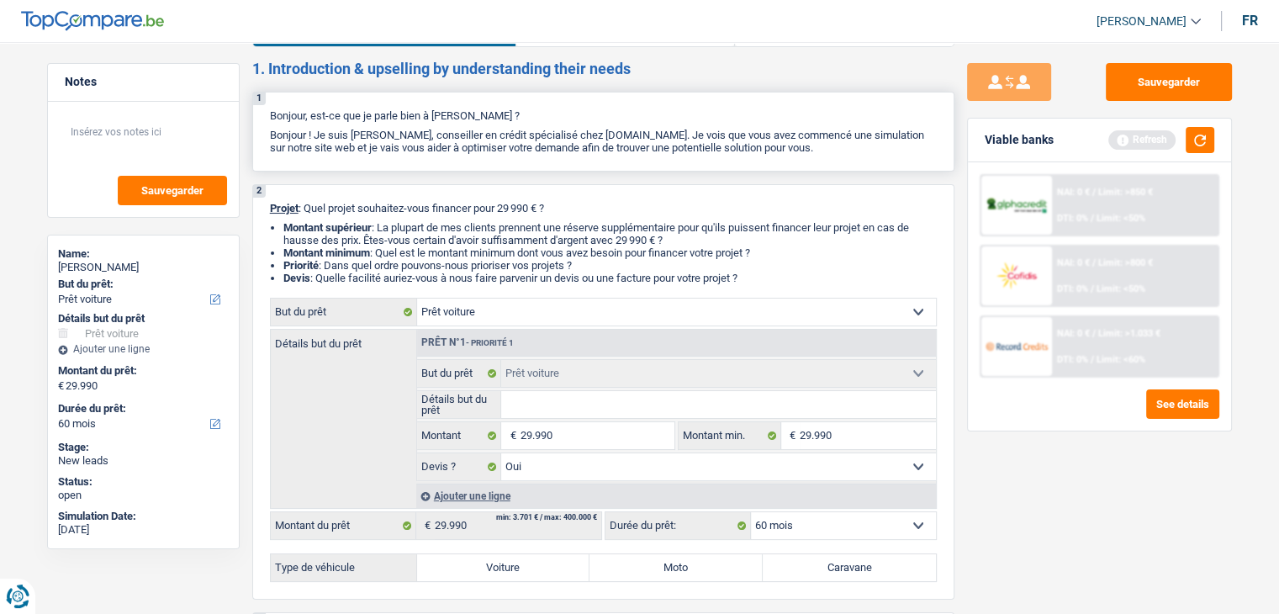
scroll to position [0, 0]
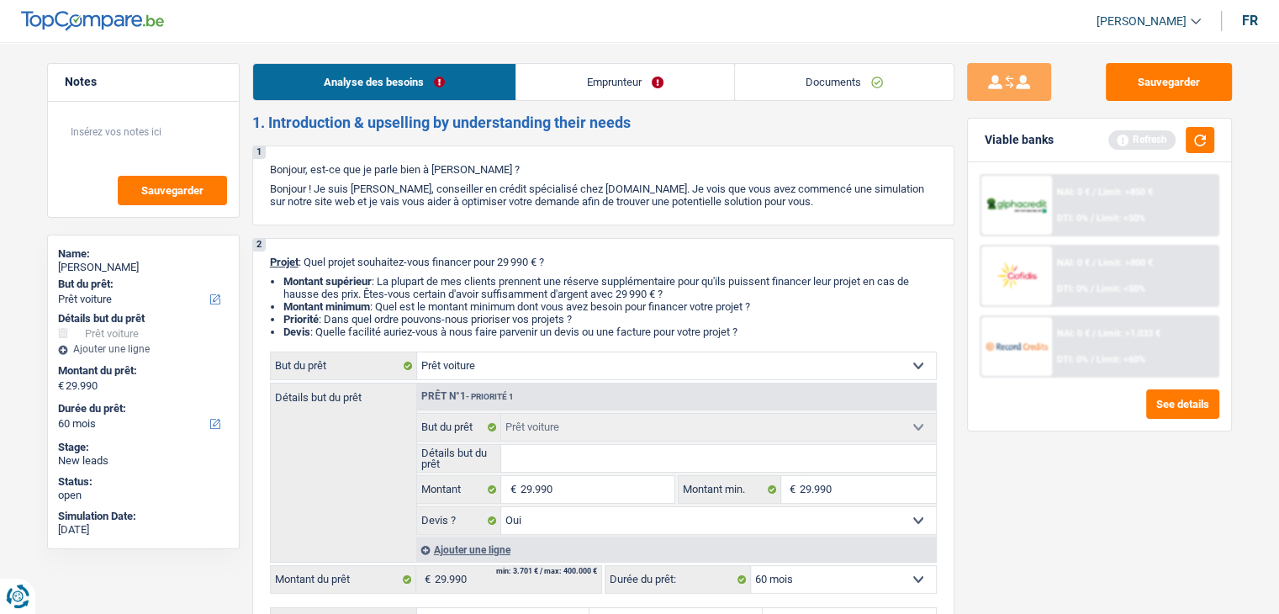
click at [823, 80] on link "Documents" at bounding box center [844, 82] width 219 height 36
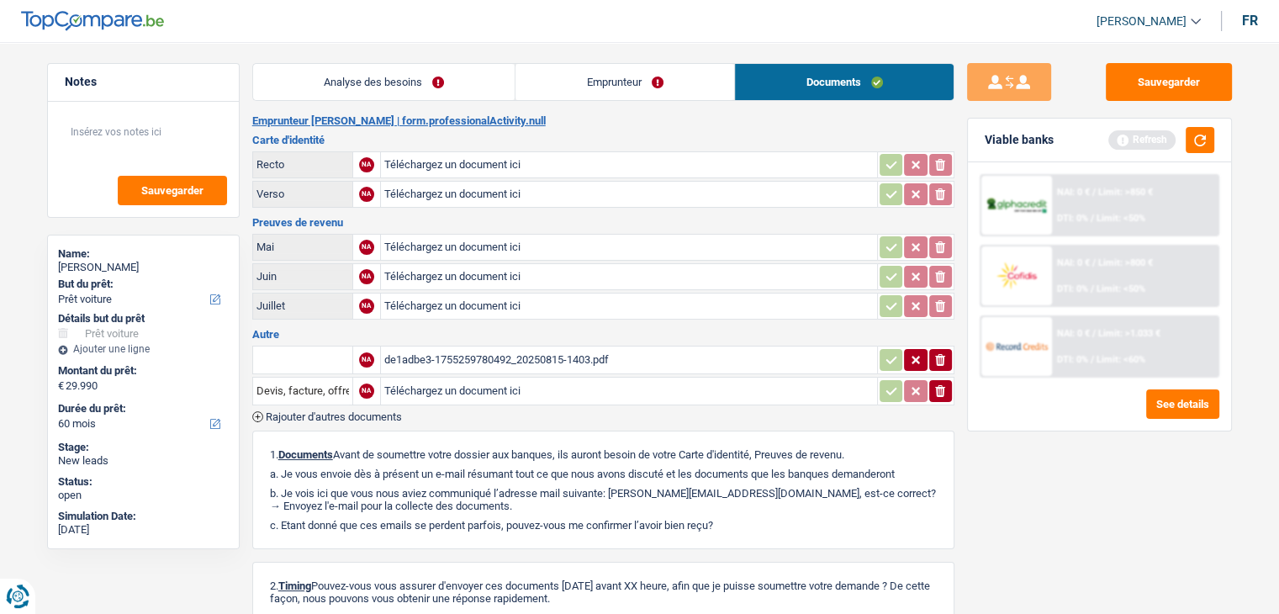
click at [430, 357] on div "de1adbe3-1755259780492_20250815-1403.pdf" at bounding box center [629, 359] width 490 height 25
click at [1214, 144] on button "button" at bounding box center [1200, 140] width 29 height 26
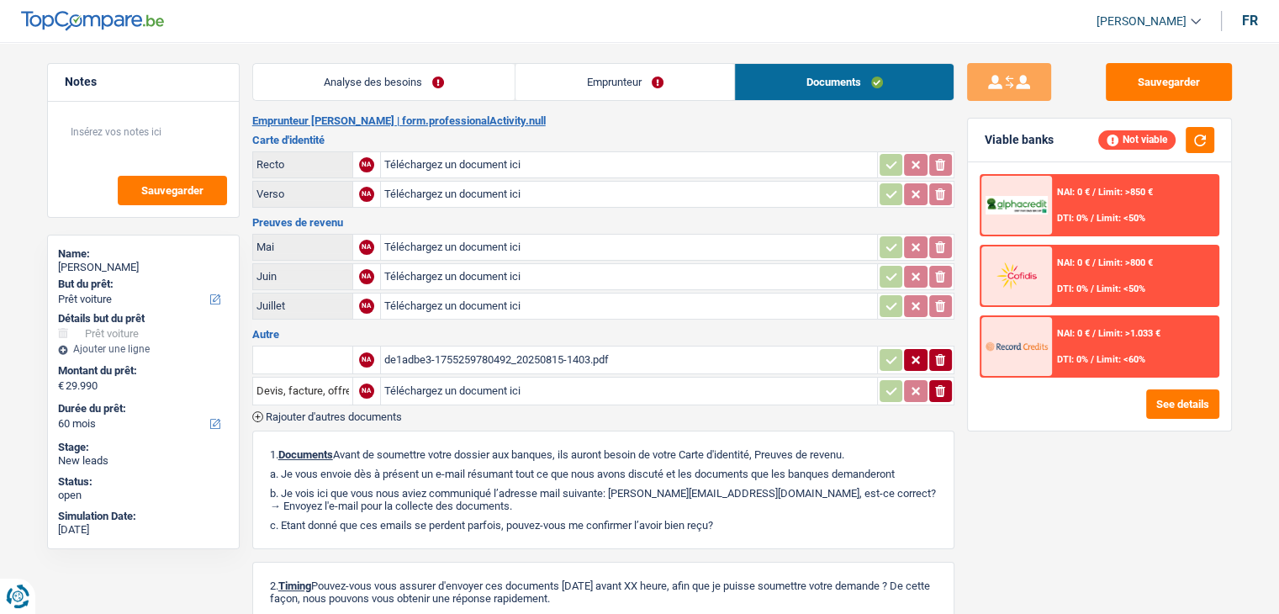
click at [347, 80] on link "Analyse des besoins" at bounding box center [384, 82] width 262 height 36
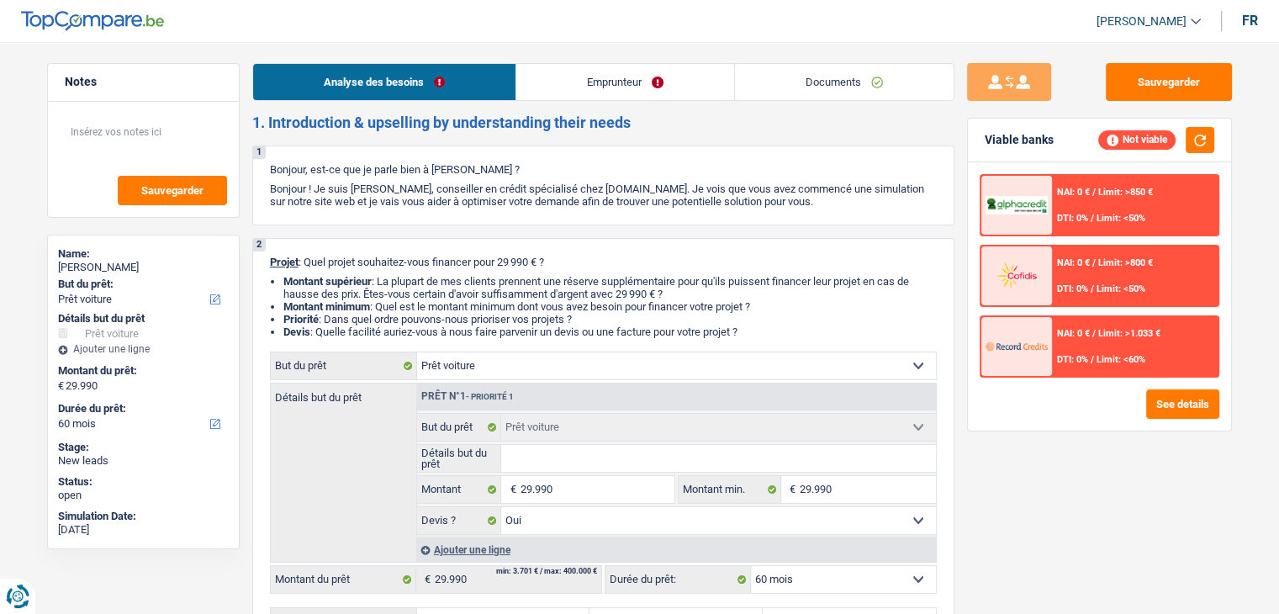
click at [352, 38] on header "Yanis Duboc Se déconnecter fr" at bounding box center [639, 21] width 1279 height 43
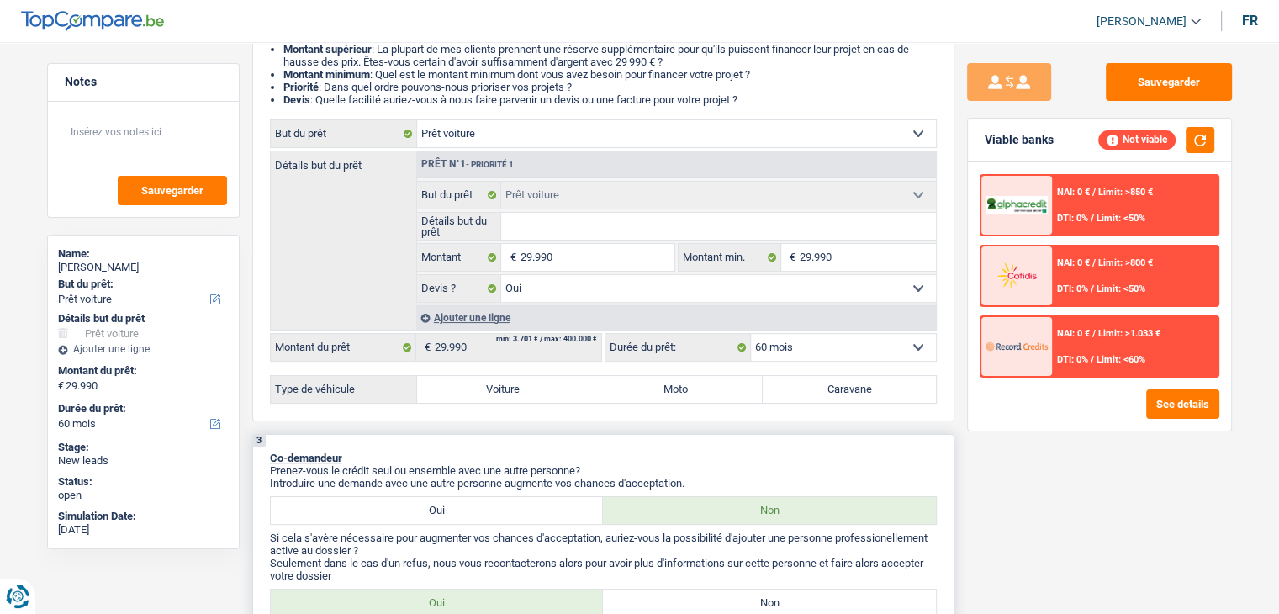
scroll to position [336, 0]
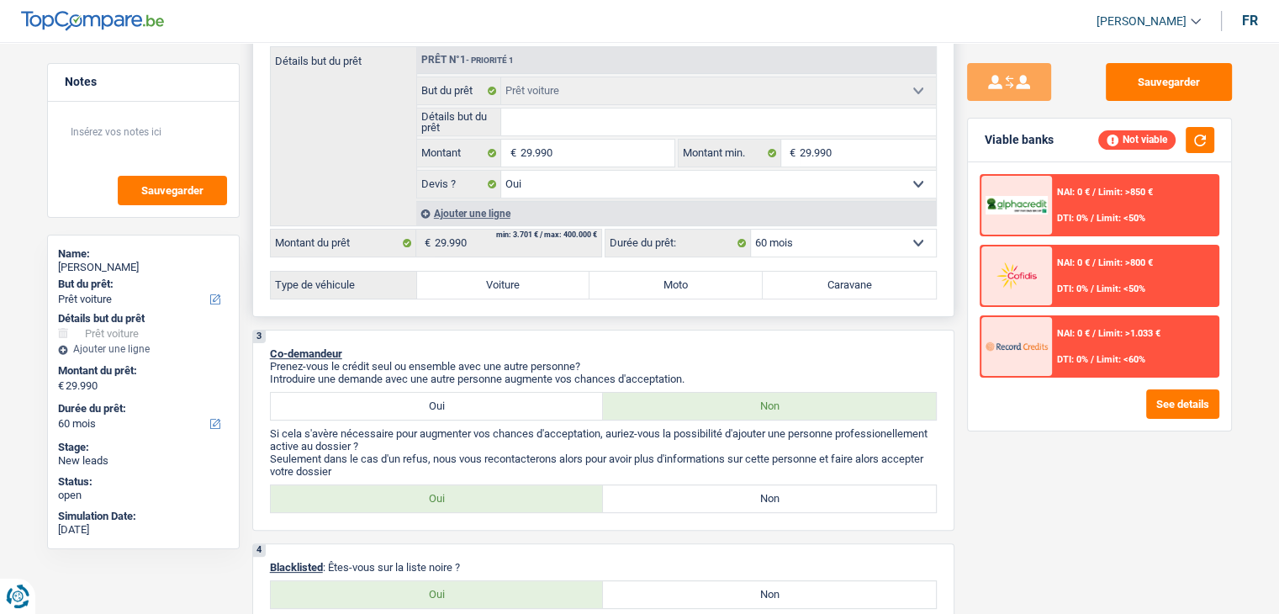
click at [496, 294] on label "Voiture" at bounding box center [503, 285] width 173 height 27
click at [496, 294] on input "Voiture" at bounding box center [503, 285] width 173 height 27
radio input "true"
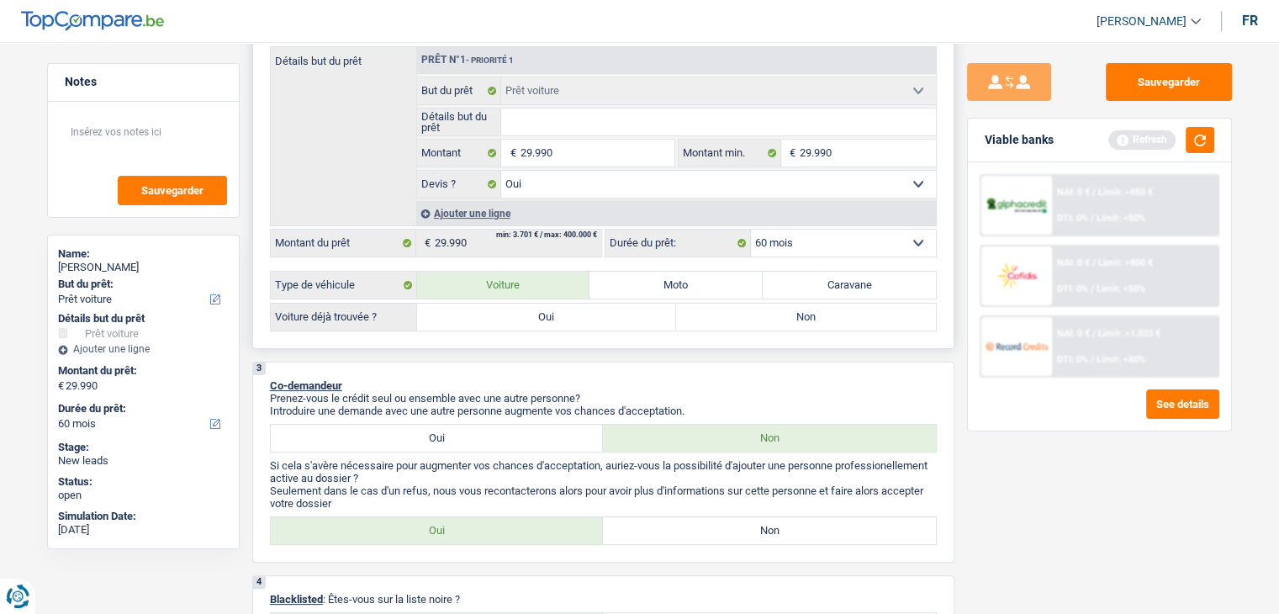
click at [503, 321] on label "Oui" at bounding box center [547, 317] width 260 height 27
click at [503, 321] on input "Oui" at bounding box center [547, 317] width 260 height 27
radio input "true"
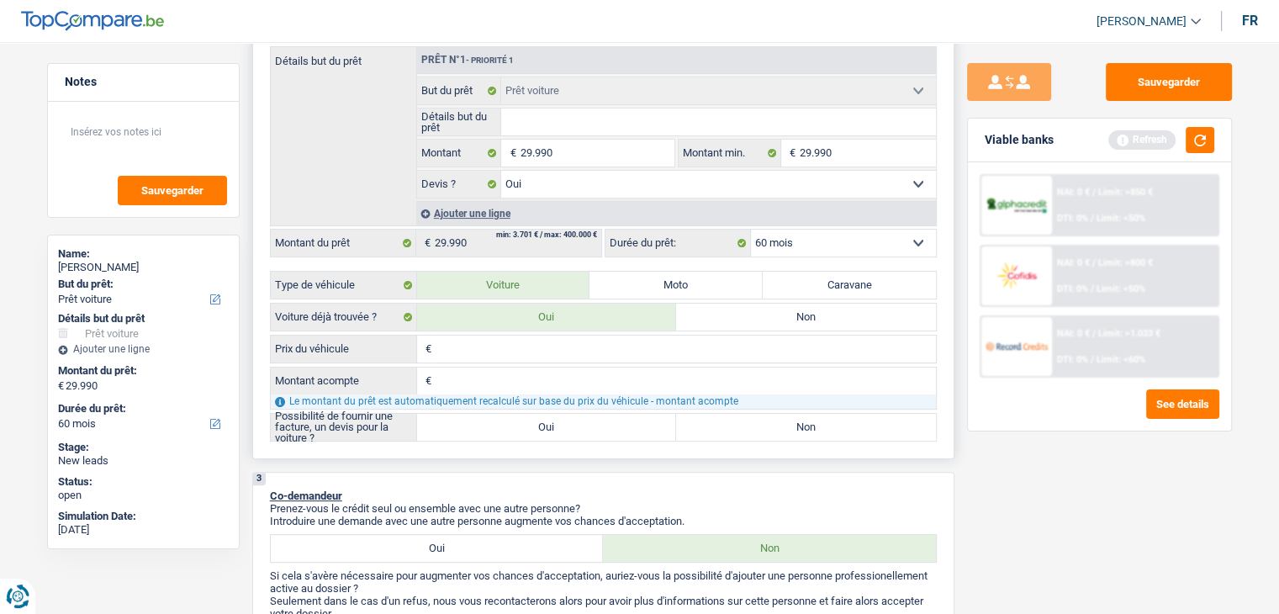
click at [476, 344] on input "Prix du véhicule" at bounding box center [686, 349] width 500 height 27
type input "2"
type input "29"
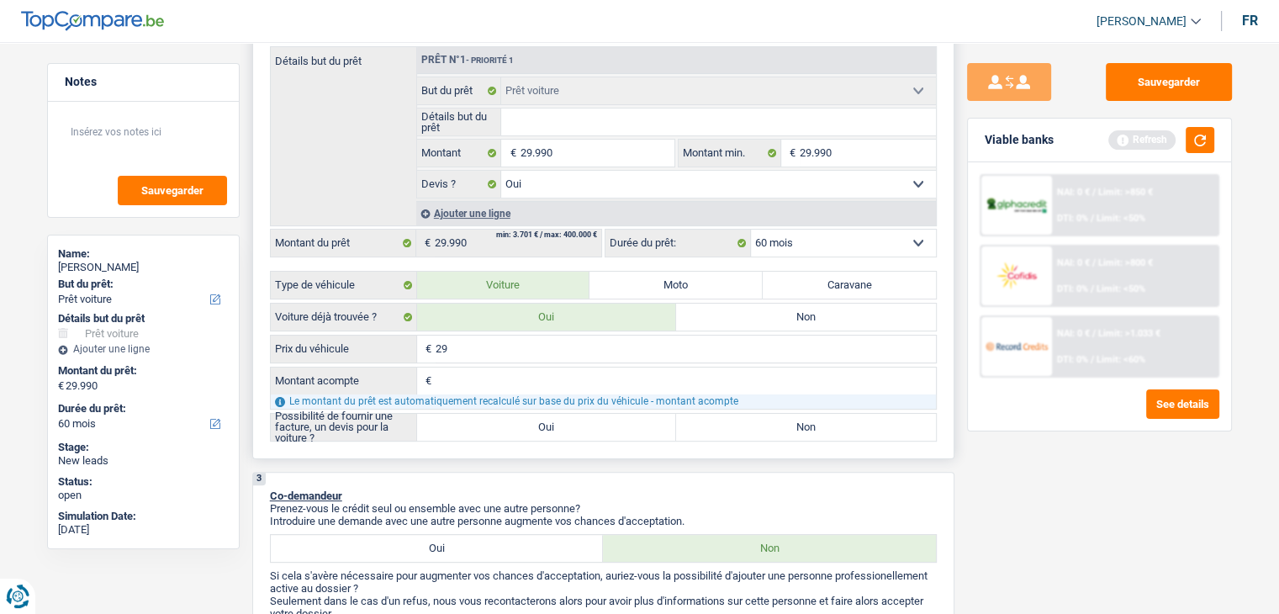
type input "299"
type input "2.990"
type input "299"
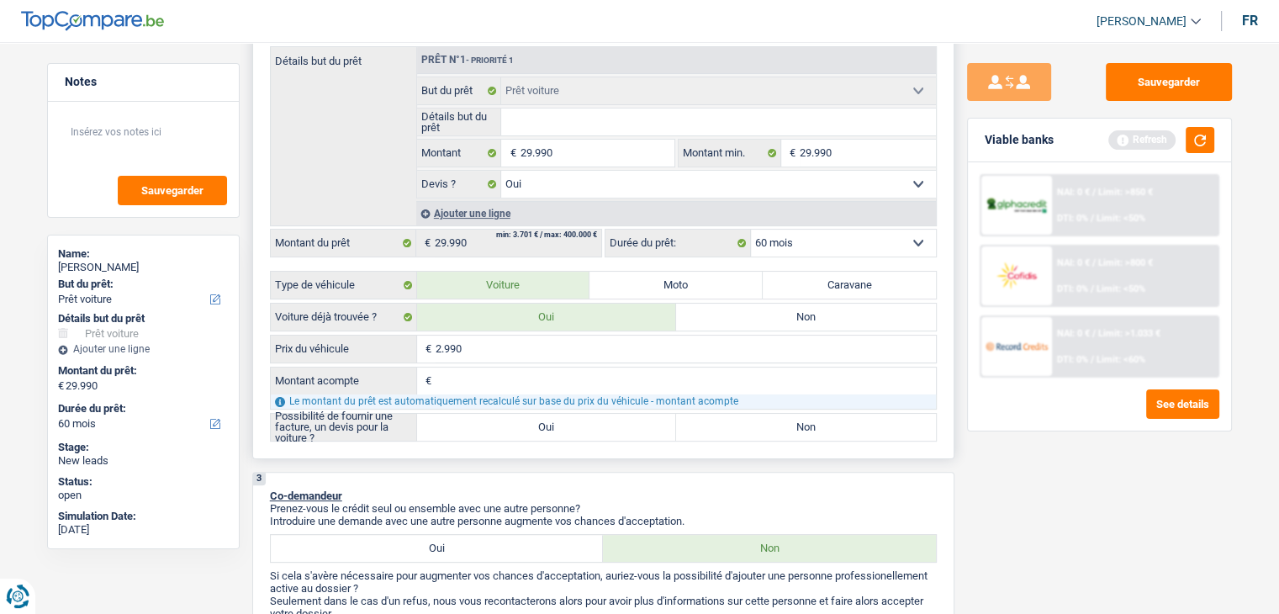
type input "299"
type input "29"
type input "299"
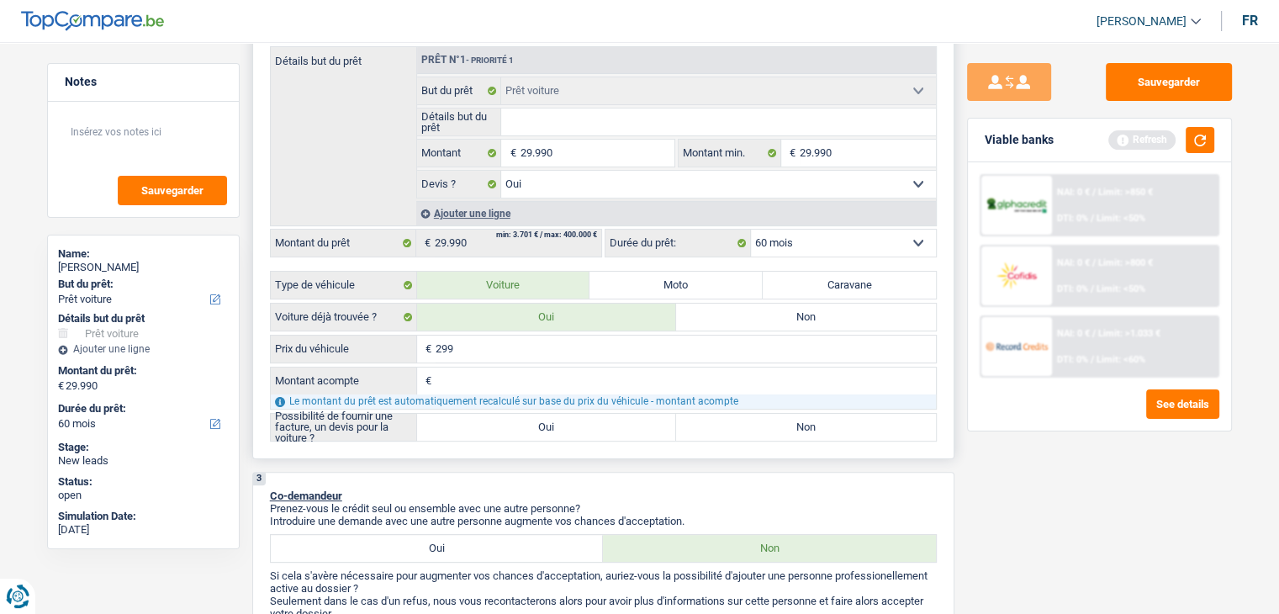
type input "2.999"
type input "29.990"
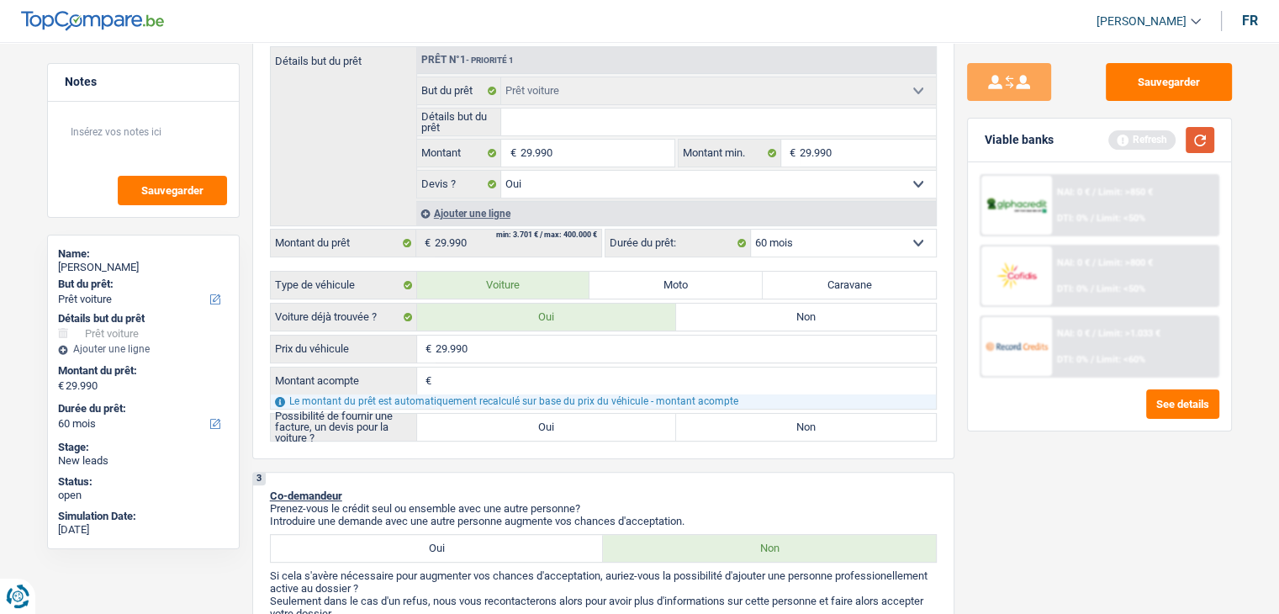
click at [1211, 132] on button "button" at bounding box center [1200, 140] width 29 height 26
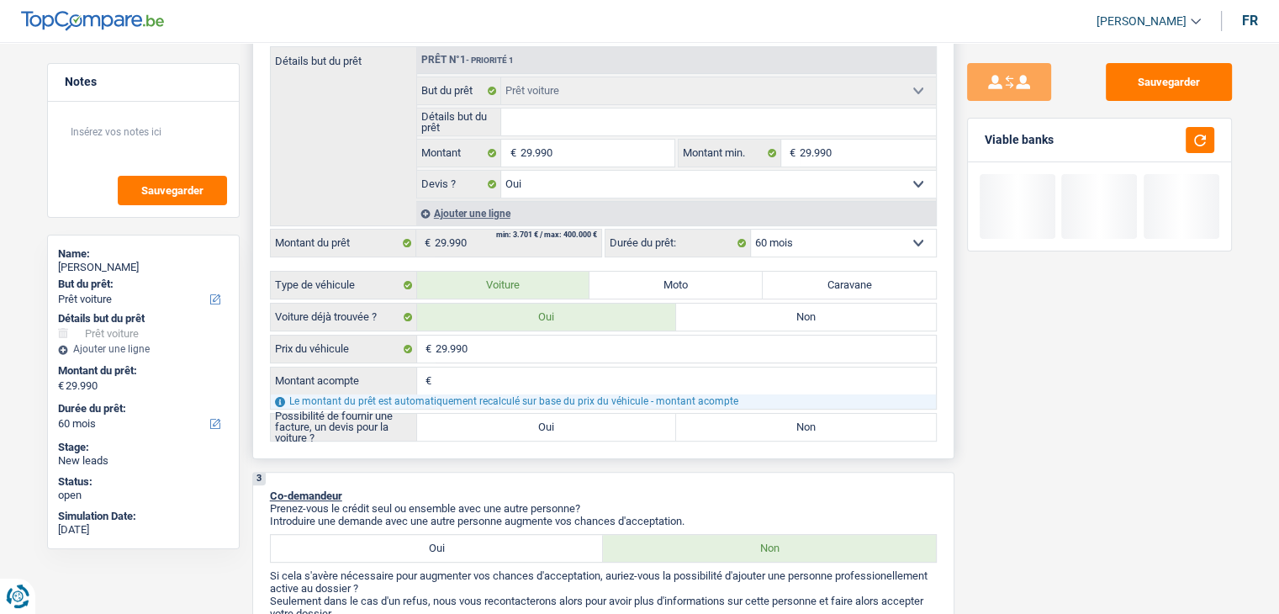
click at [592, 371] on input "Montant acompte" at bounding box center [686, 381] width 500 height 27
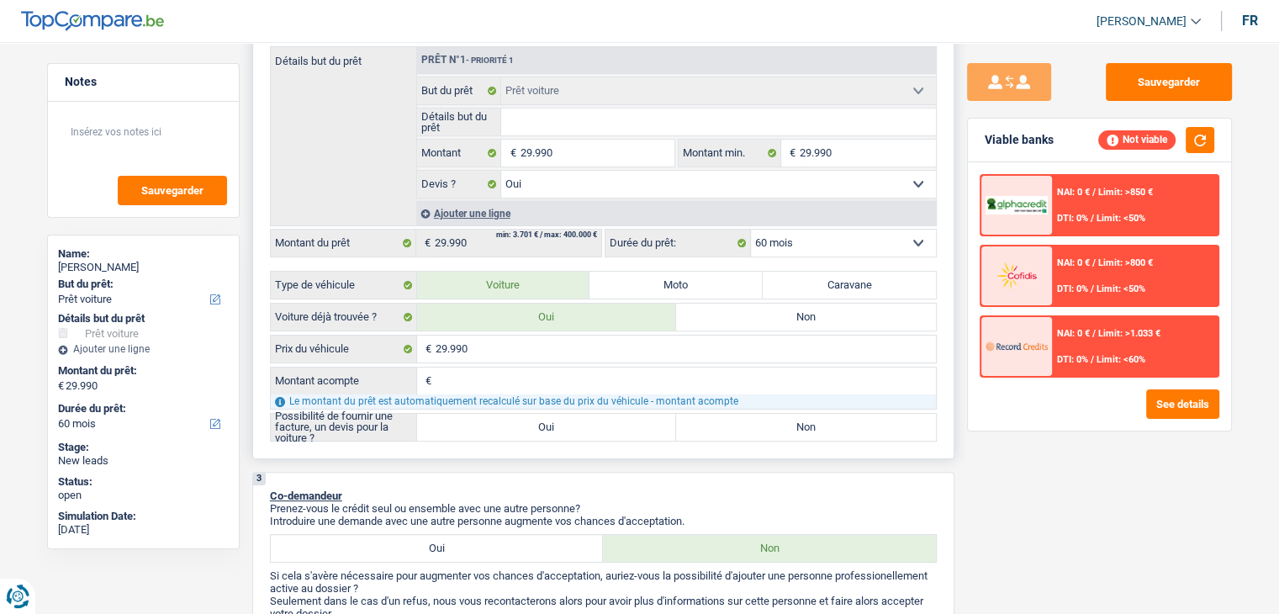
click at [592, 371] on input "Montant acompte" at bounding box center [686, 381] width 500 height 27
click at [977, 471] on div "Sauvegarder Viable banks Not viable NAI: 0 € / Limit: >850 € DTI: 0% / Limit: <…" at bounding box center [1100, 323] width 290 height 520
drag, startPoint x: 578, startPoint y: 433, endPoint x: 584, endPoint y: 421, distance: 13.2
click at [578, 432] on label "Oui" at bounding box center [547, 427] width 260 height 27
click at [578, 432] on input "Oui" at bounding box center [547, 427] width 260 height 27
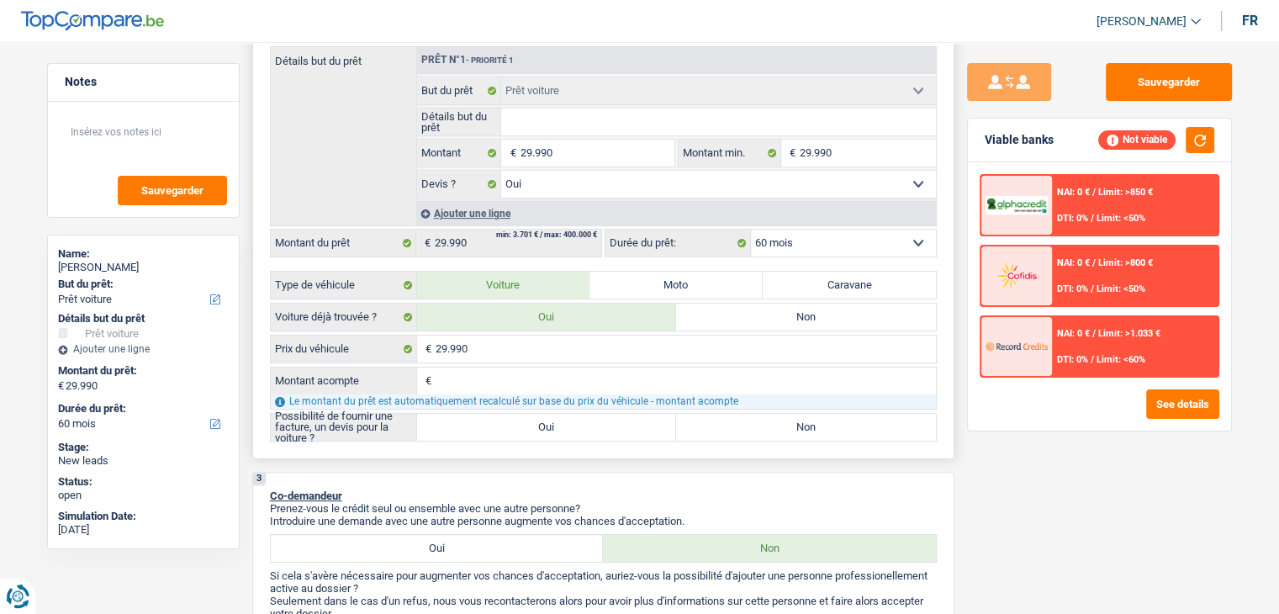
radio input "true"
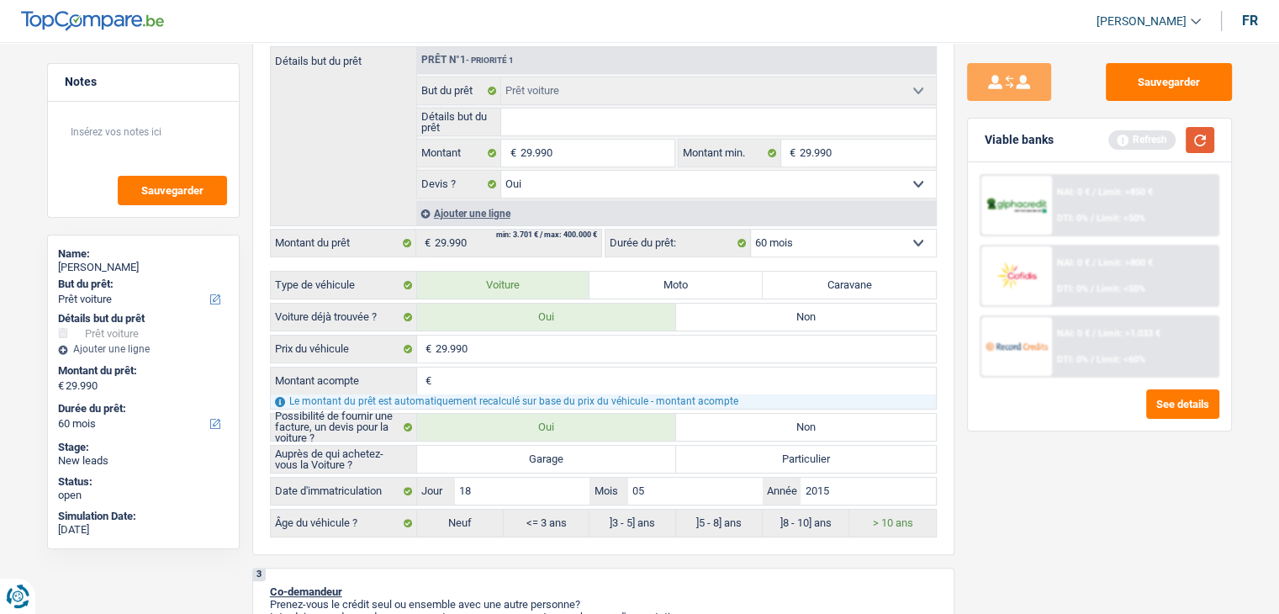
click at [1194, 138] on button "button" at bounding box center [1200, 140] width 29 height 26
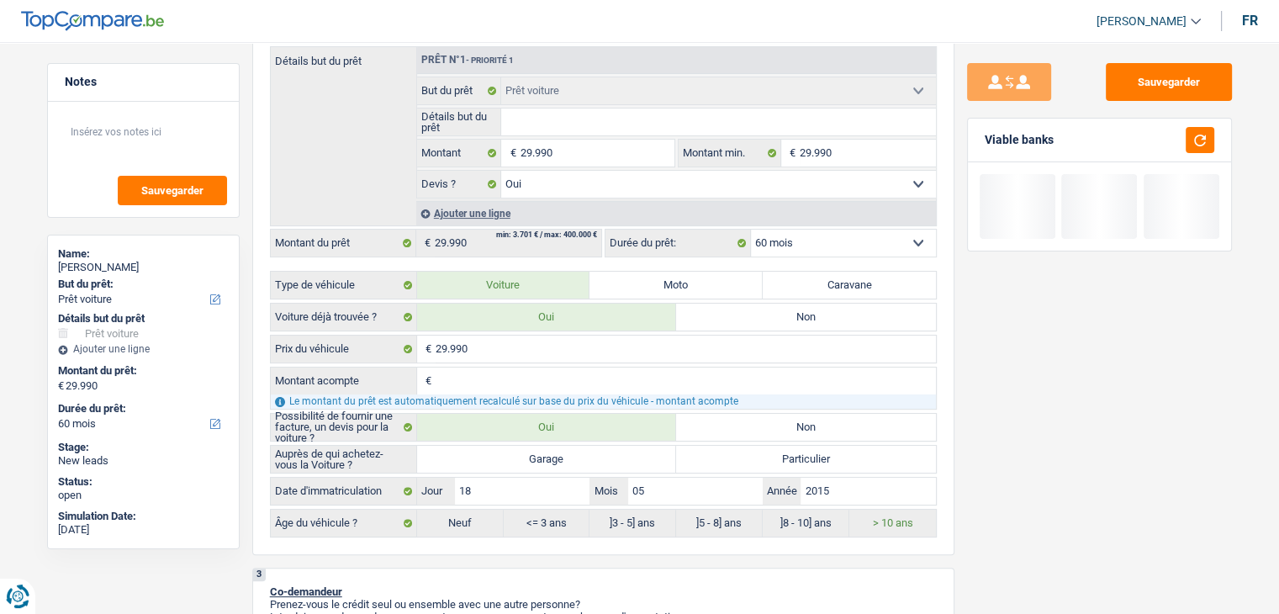
drag, startPoint x: 1067, startPoint y: 136, endPoint x: 967, endPoint y: 140, distance: 101.0
click at [967, 140] on div "Viable banks" at bounding box center [1099, 185] width 265 height 134
click at [981, 140] on div "Viable banks" at bounding box center [1099, 141] width 263 height 44
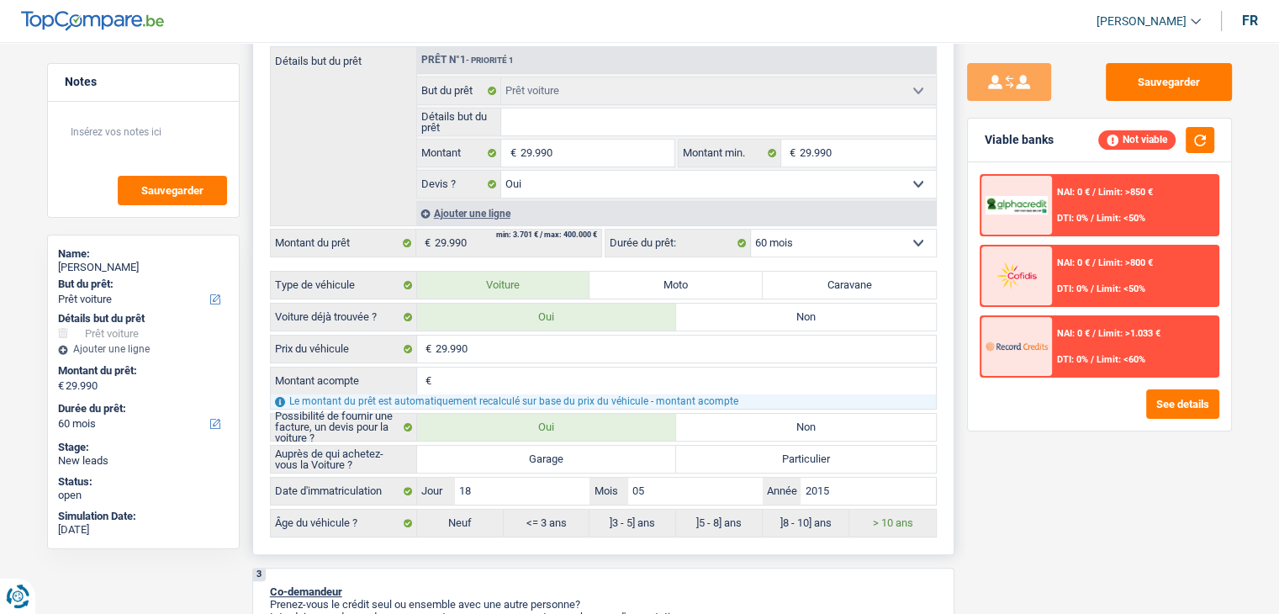
click at [476, 458] on label "Garage" at bounding box center [547, 459] width 260 height 27
click at [476, 458] on input "Garage" at bounding box center [547, 459] width 260 height 27
radio input "true"
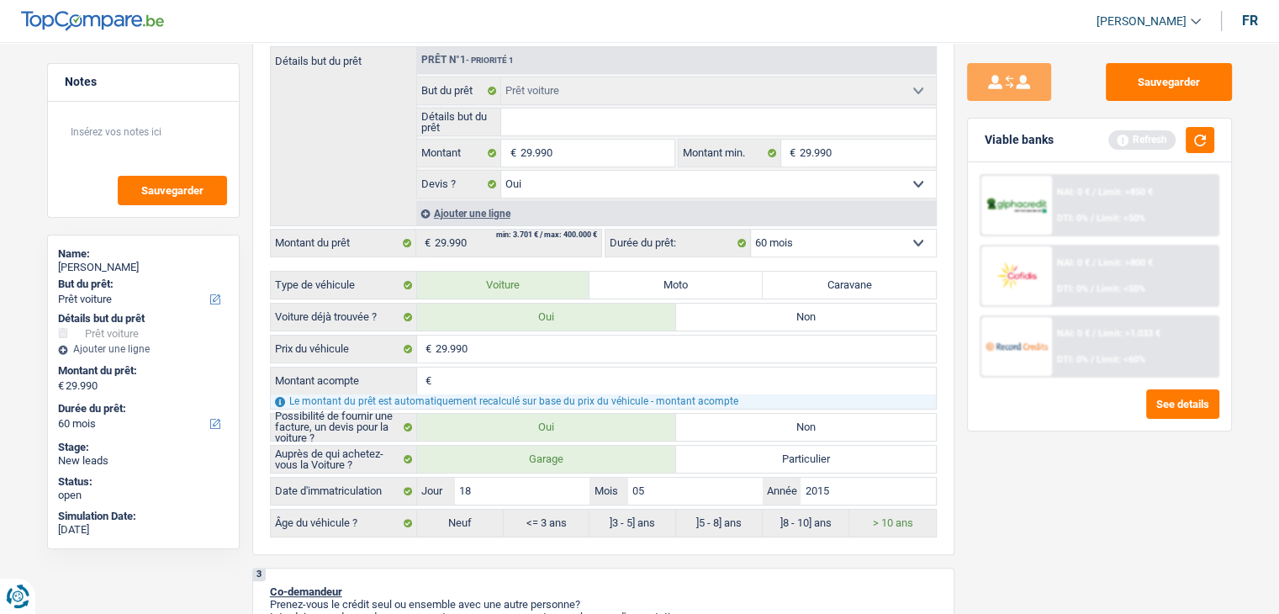
click at [980, 521] on div "Sauvegarder Viable banks Refresh NAI: 0 € / Limit: >850 € DTI: 0% / Limit: <50%…" at bounding box center [1100, 323] width 290 height 520
click at [1192, 140] on button "button" at bounding box center [1200, 140] width 29 height 26
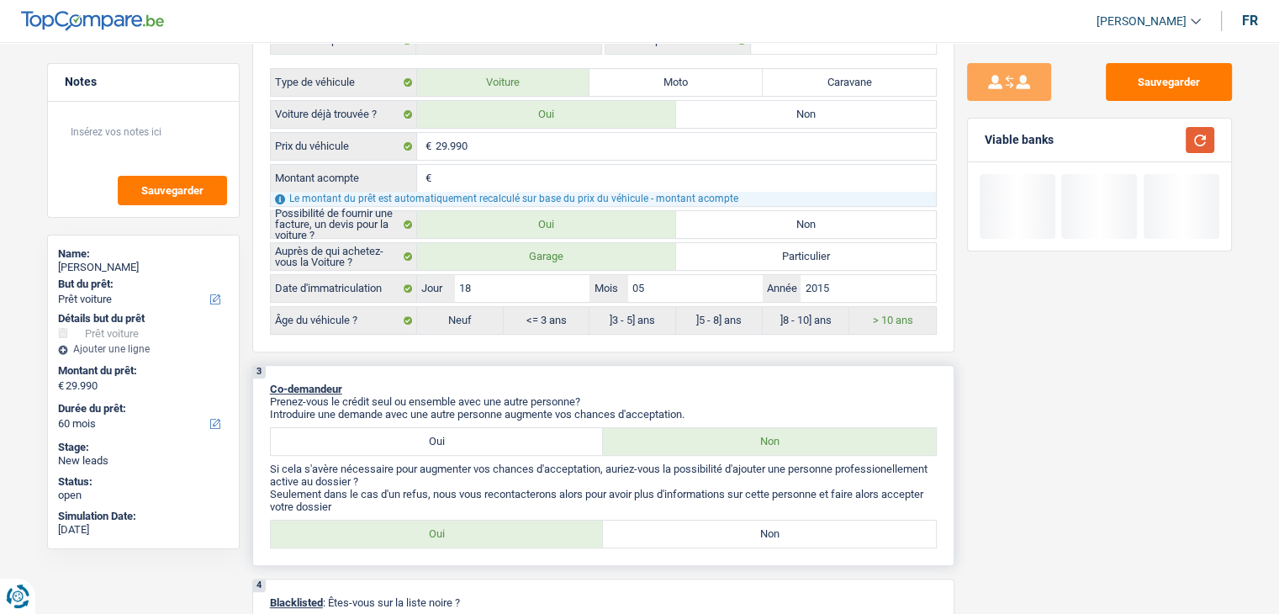
scroll to position [673, 0]
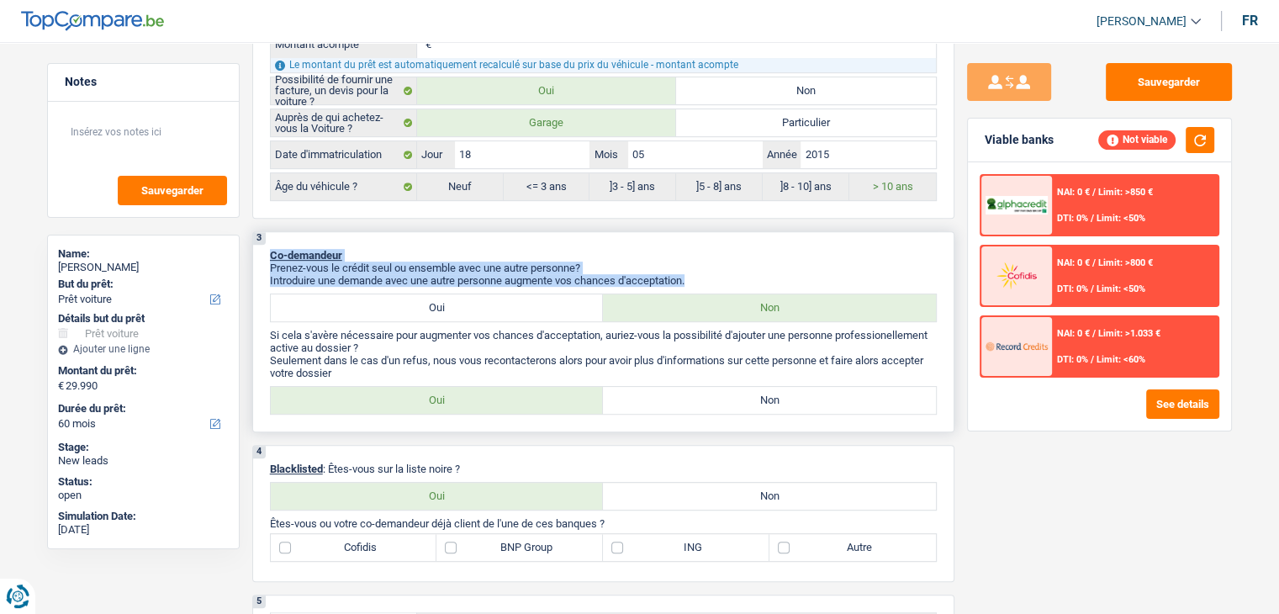
drag, startPoint x: 692, startPoint y: 277, endPoint x: 262, endPoint y: 248, distance: 431.6
click at [262, 248] on div "3 Co-demandeur Prenez-vous le crédit seul ou ensemble avec une autre personne? …" at bounding box center [603, 331] width 702 height 201
click at [474, 252] on p "Co-demandeur" at bounding box center [603, 255] width 667 height 13
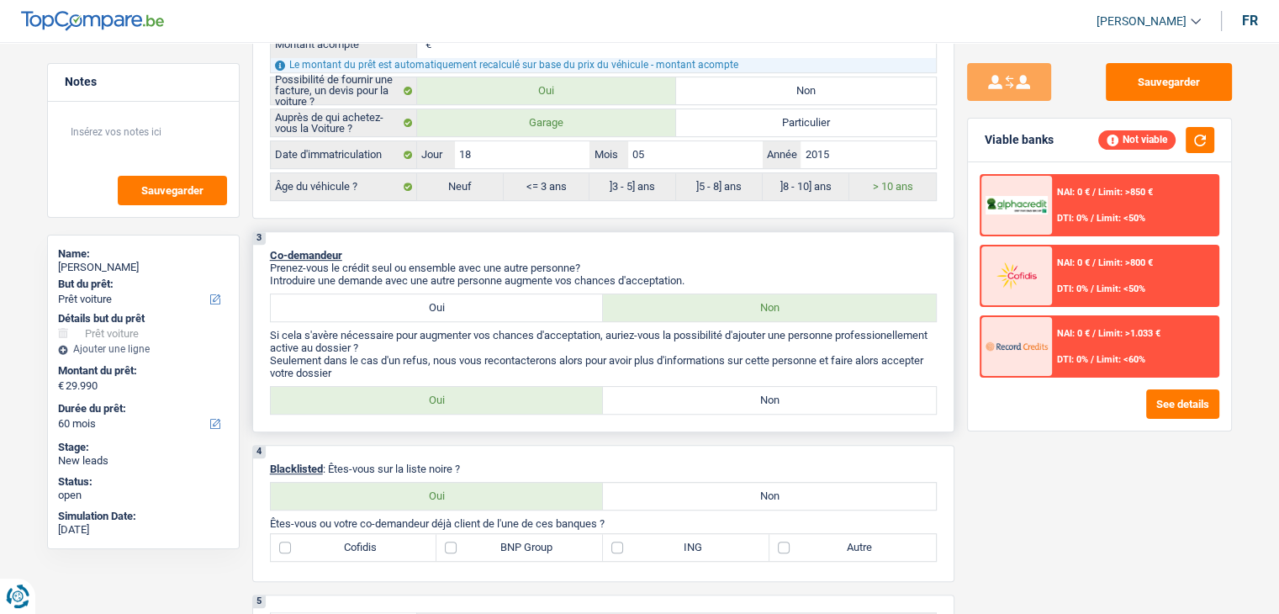
click at [721, 395] on label "Non" at bounding box center [769, 400] width 333 height 27
click at [721, 395] on input "Non" at bounding box center [769, 400] width 333 height 27
radio input "true"
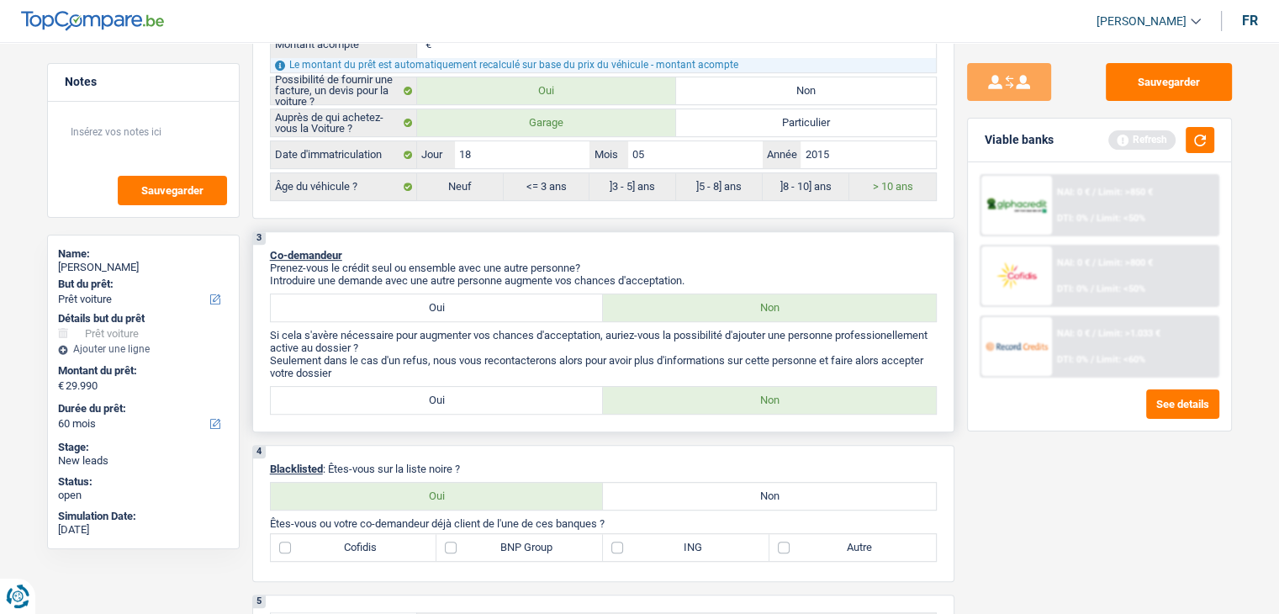
scroll to position [925, 0]
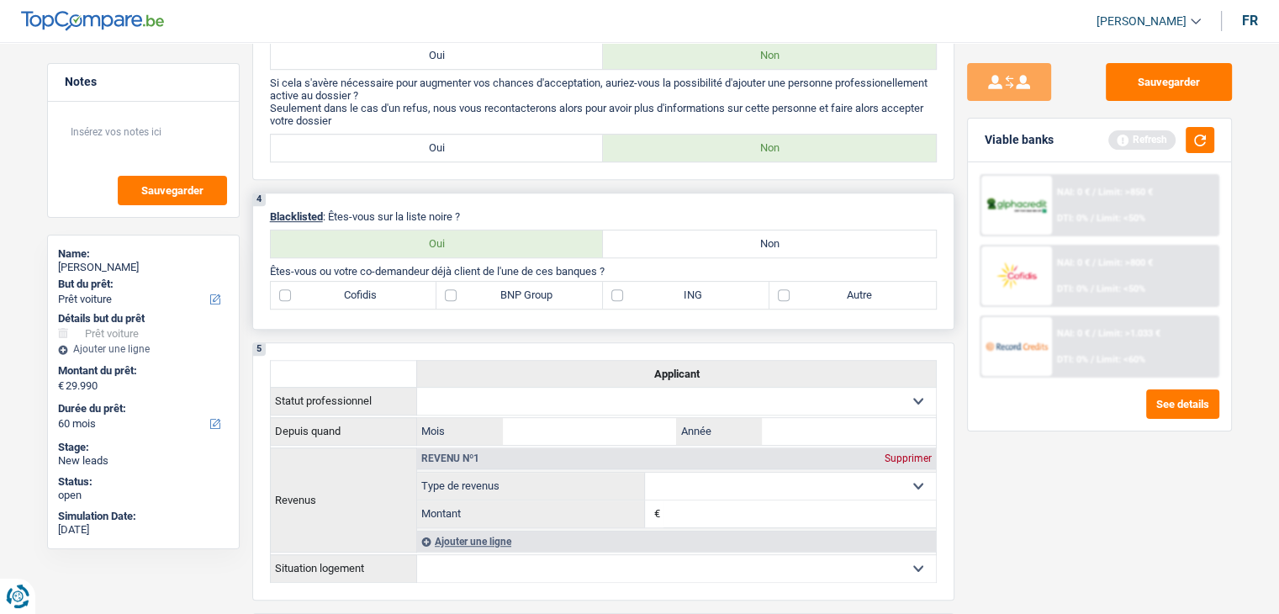
click at [661, 243] on label "Non" at bounding box center [769, 243] width 333 height 27
click at [661, 243] on input "Non" at bounding box center [769, 243] width 333 height 27
radio input "true"
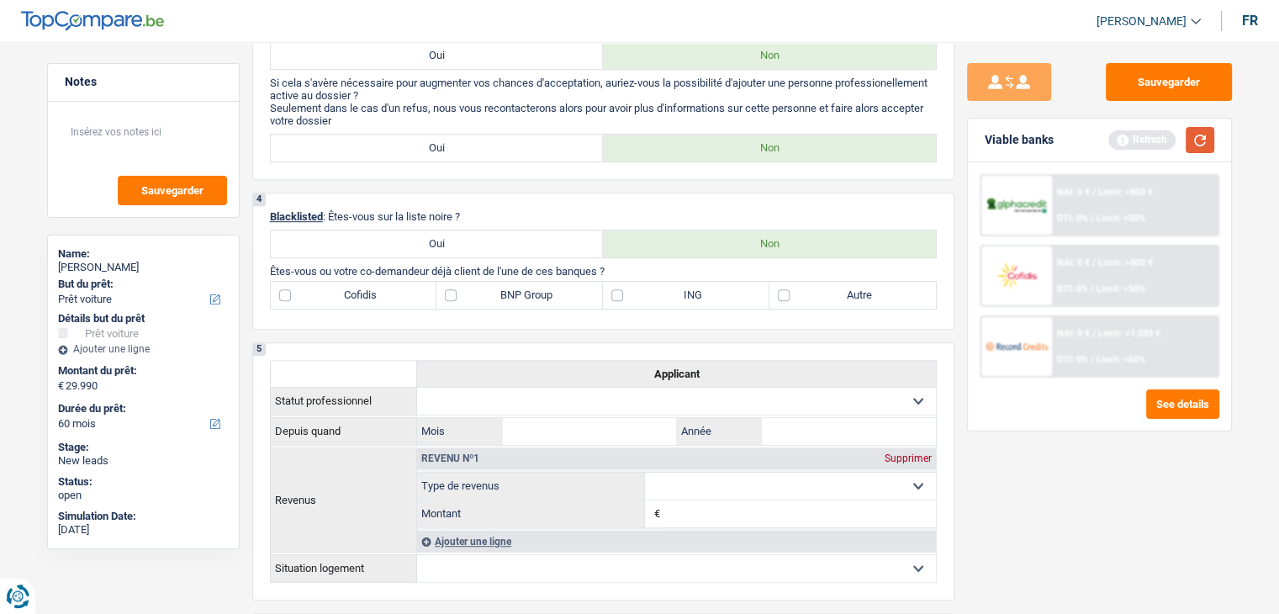
click at [1184, 151] on div "Viable banks Refresh" at bounding box center [1099, 141] width 263 height 44
click at [1194, 149] on button "button" at bounding box center [1200, 140] width 29 height 26
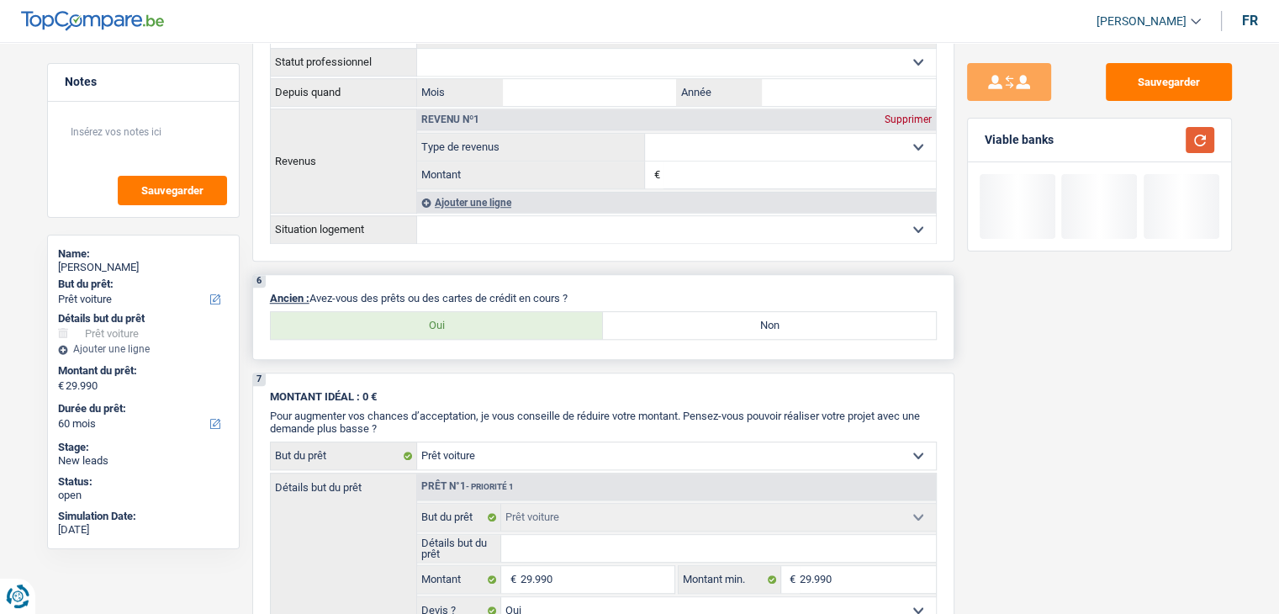
scroll to position [1346, 0]
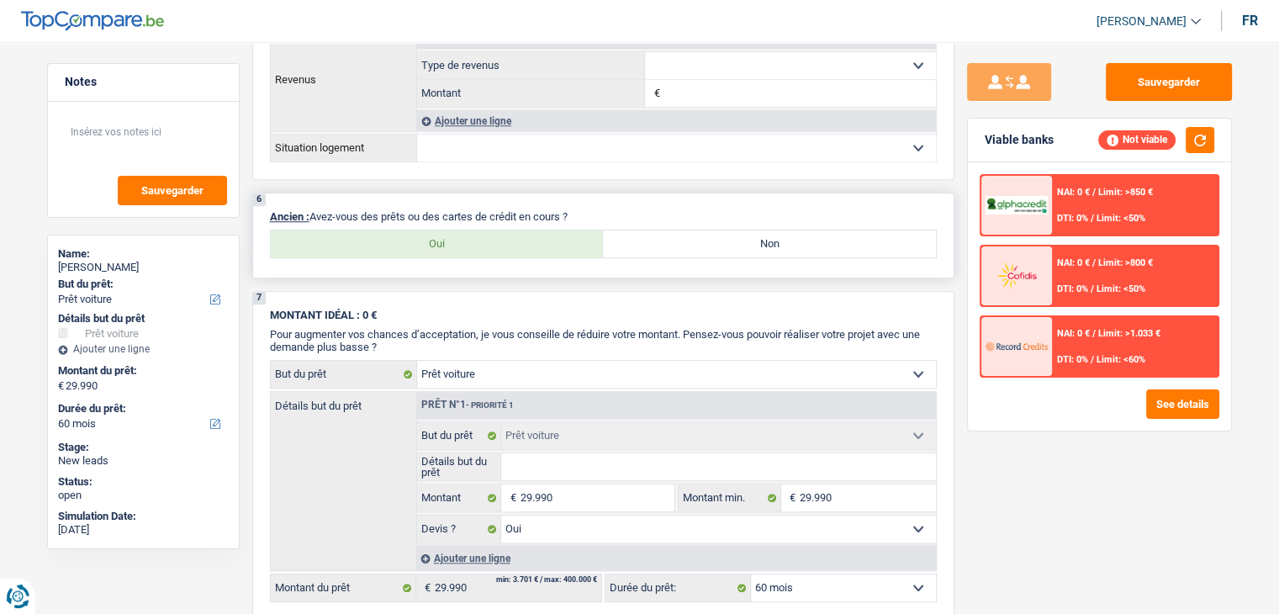
drag, startPoint x: 313, startPoint y: 204, endPoint x: 582, endPoint y: 206, distance: 269.2
click at [582, 210] on p "Ancien : Avez-vous des prêts ou des cartes de crédit en cours ?" at bounding box center [603, 216] width 667 height 13
click at [648, 210] on p "Ancien : Avez-vous des prêts ou des cartes de crédit en cours ?" at bounding box center [603, 216] width 667 height 13
click at [670, 239] on label "Non" at bounding box center [769, 243] width 333 height 27
click at [670, 239] on input "Non" at bounding box center [769, 243] width 333 height 27
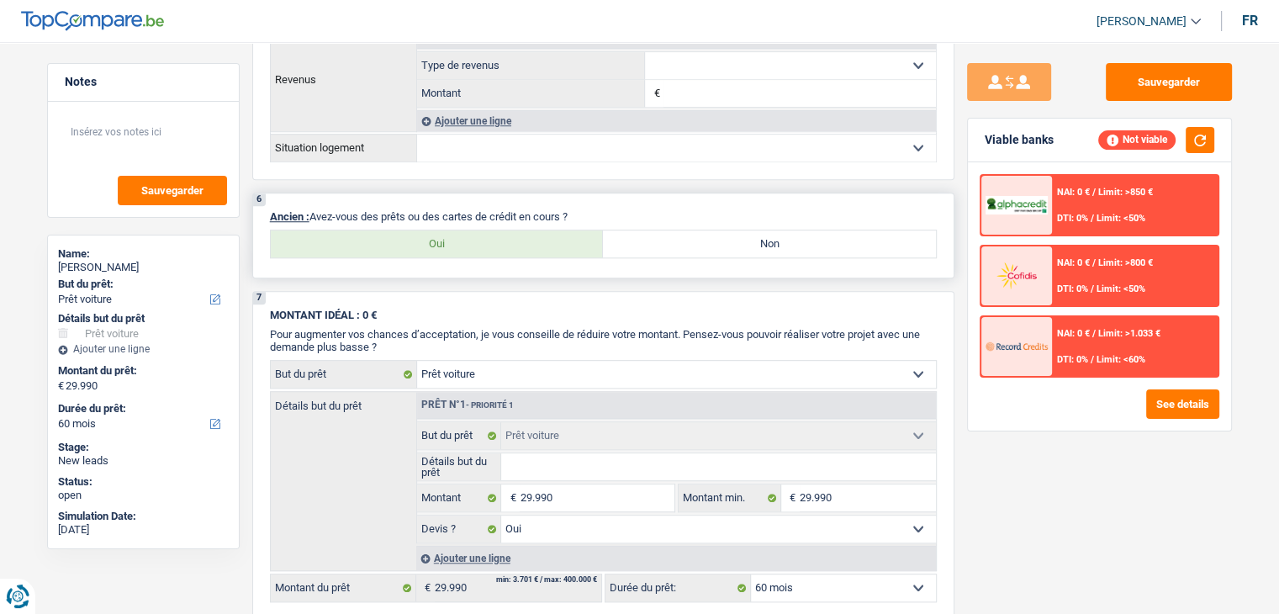
radio input "true"
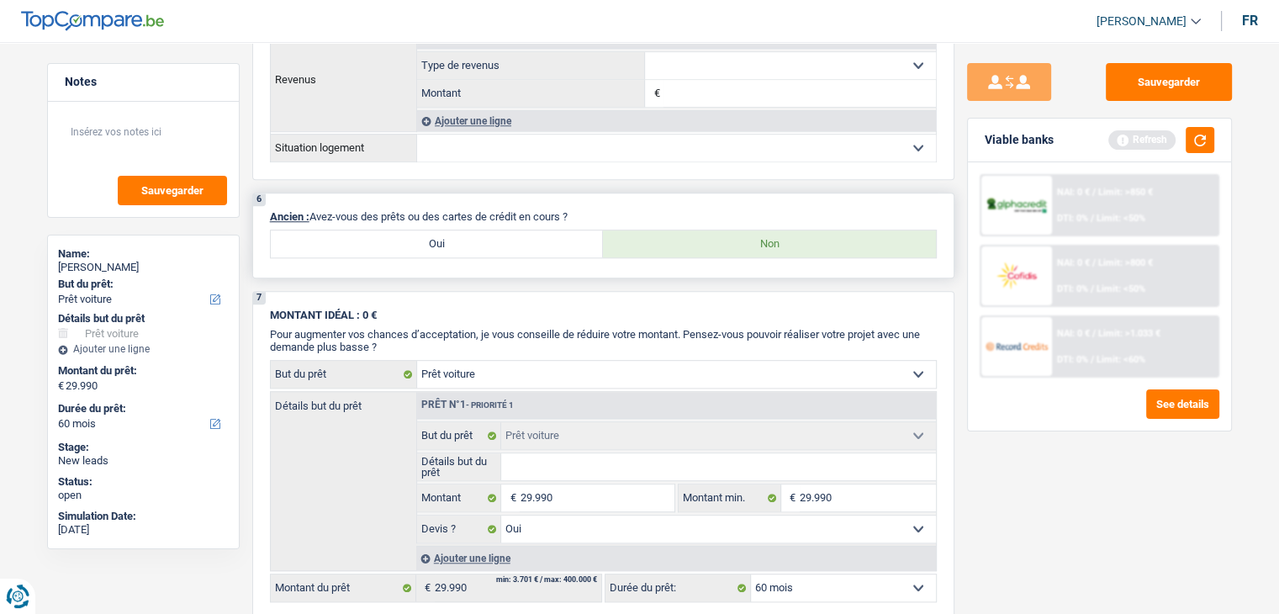
drag, startPoint x: 575, startPoint y: 209, endPoint x: 311, endPoint y: 188, distance: 264.1
click at [311, 193] on div "6 Ancien : Avez-vous des prêts ou des cartes de crédit en cours ? Oui Non" at bounding box center [603, 236] width 702 height 86
drag, startPoint x: 337, startPoint y: 209, endPoint x: 606, endPoint y: 215, distance: 268.4
click at [606, 215] on p "Ancien : Avez-vous des prêts ou des cartes de crédit en cours ?" at bounding box center [603, 216] width 667 height 13
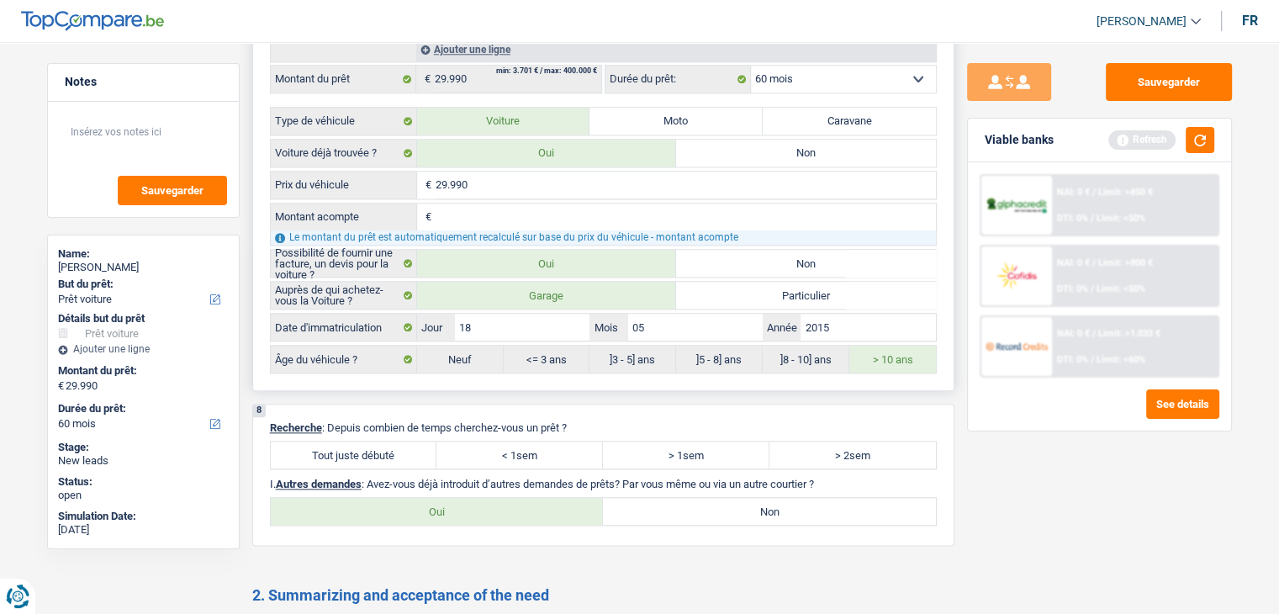
scroll to position [2103, 0]
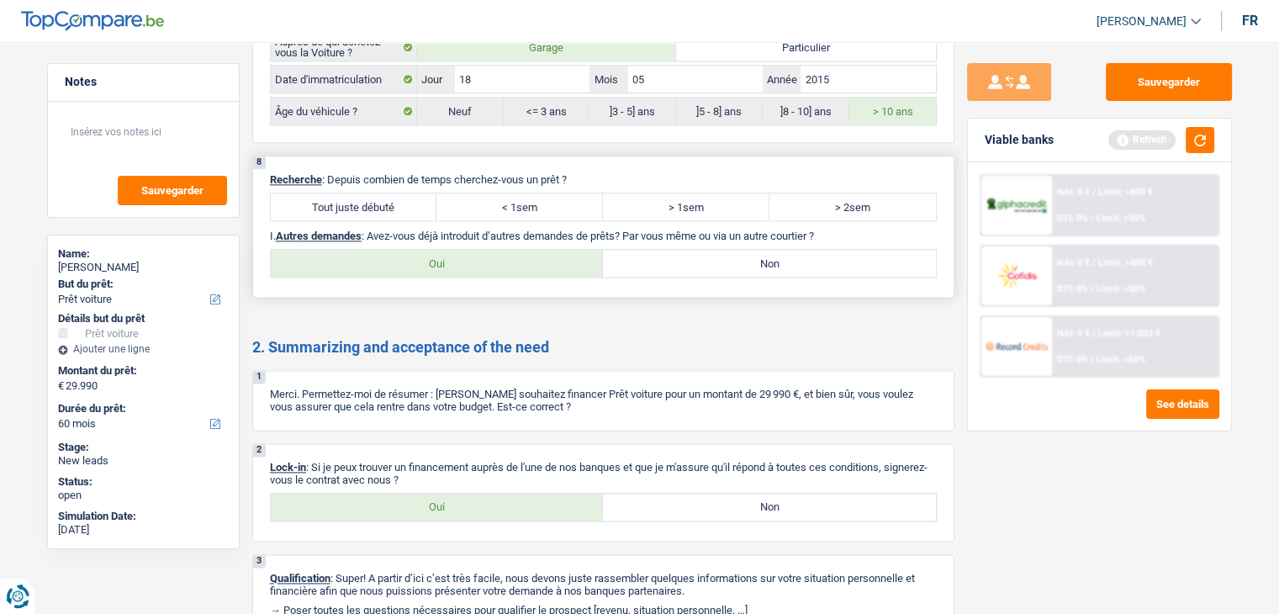
click at [370, 193] on label "Tout juste débuté" at bounding box center [354, 206] width 167 height 27
click at [370, 193] on input "Tout juste débuté" at bounding box center [354, 206] width 167 height 27
radio input "true"
click at [606, 251] on label "Non" at bounding box center [769, 263] width 333 height 27
click at [606, 251] on input "Non" at bounding box center [769, 263] width 333 height 27
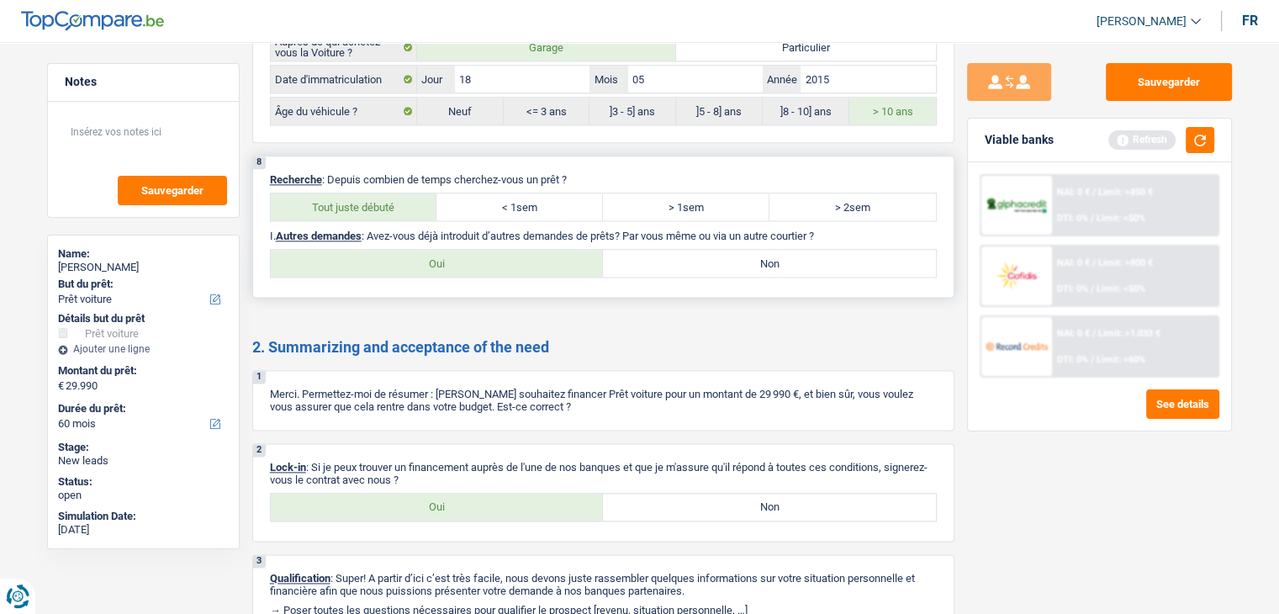
radio input "true"
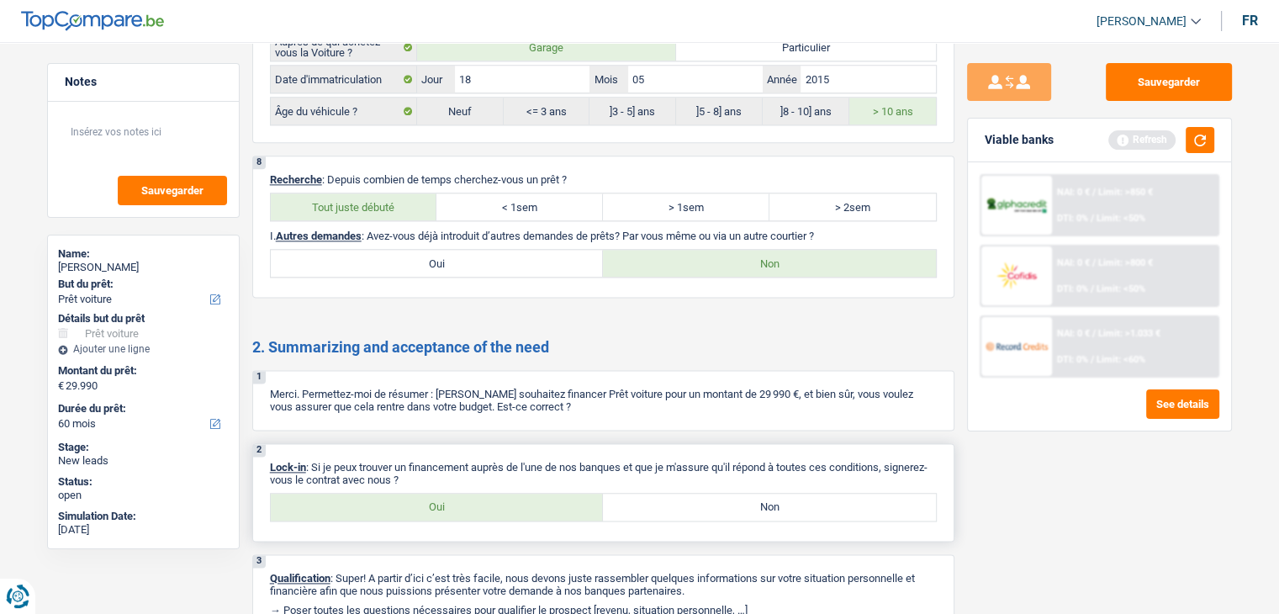
click at [470, 494] on label "Oui" at bounding box center [437, 507] width 333 height 27
click at [470, 494] on input "Oui" at bounding box center [437, 507] width 333 height 27
radio input "true"
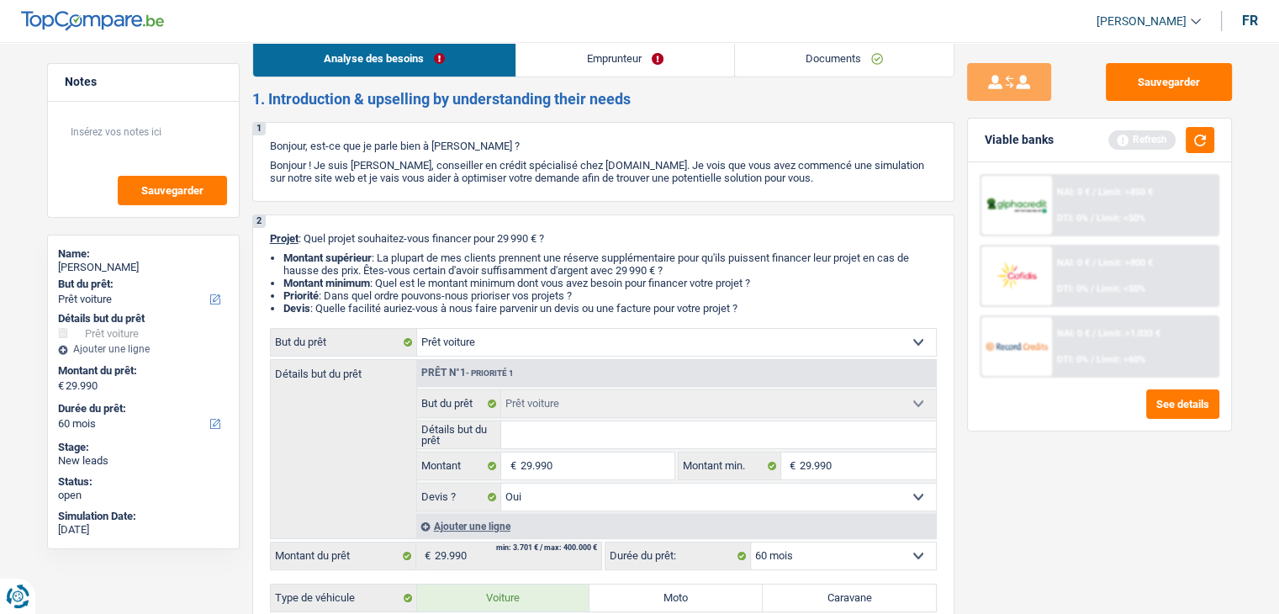
scroll to position [0, 0]
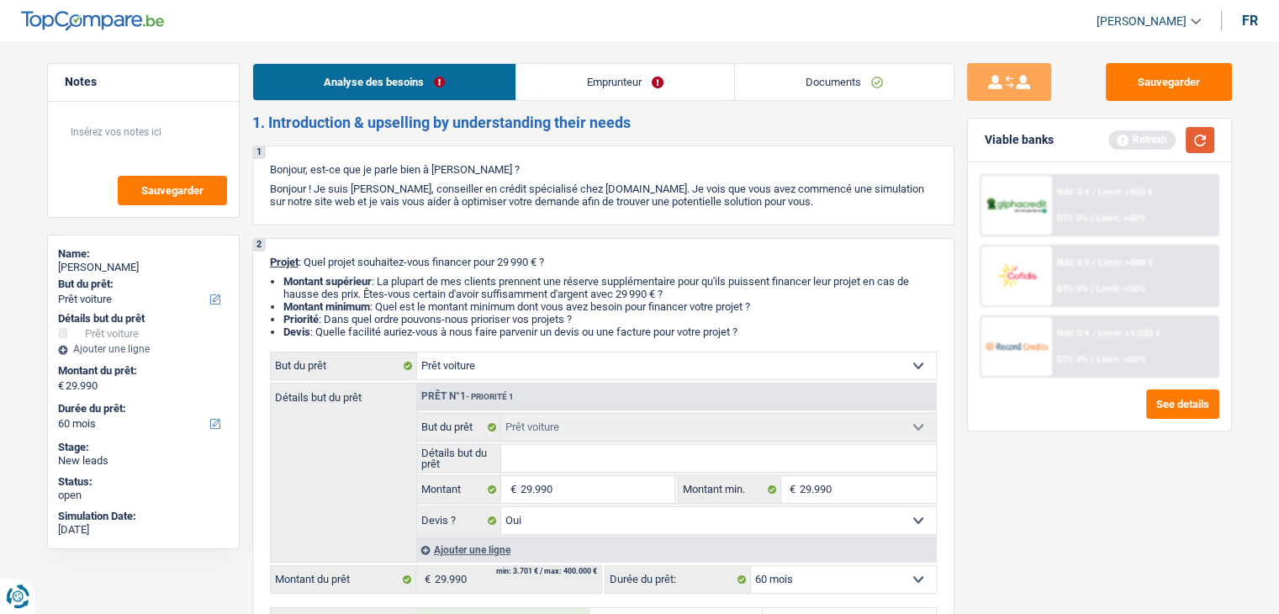
click at [1186, 146] on button "button" at bounding box center [1200, 140] width 29 height 26
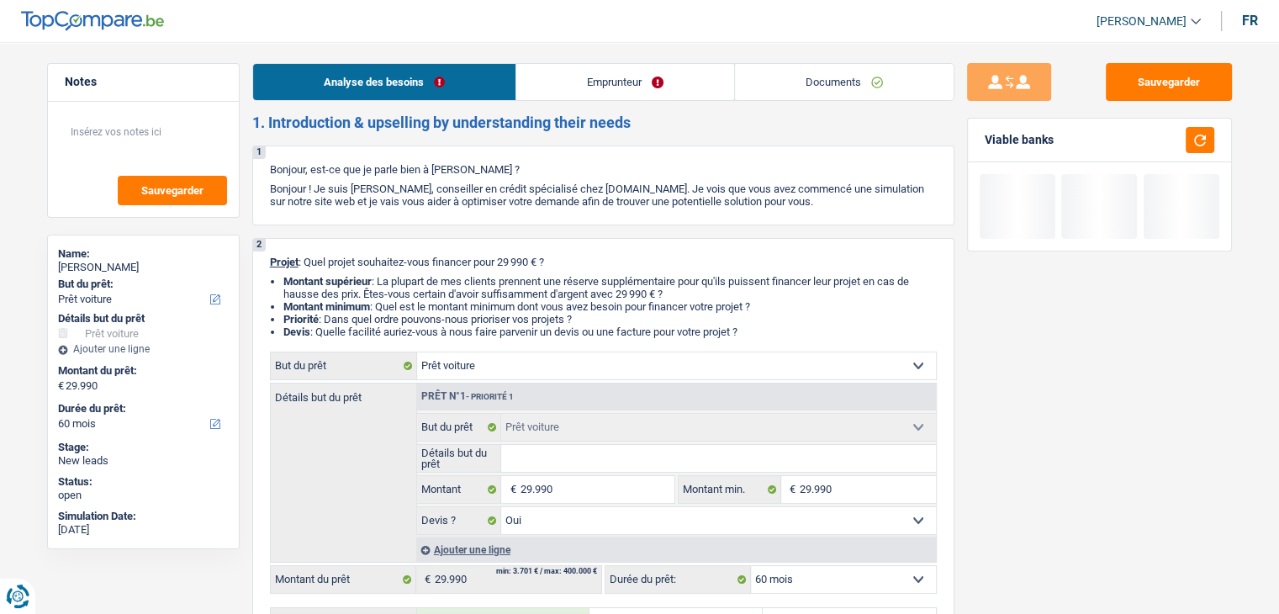
click at [559, 64] on link "Emprunteur" at bounding box center [625, 82] width 218 height 36
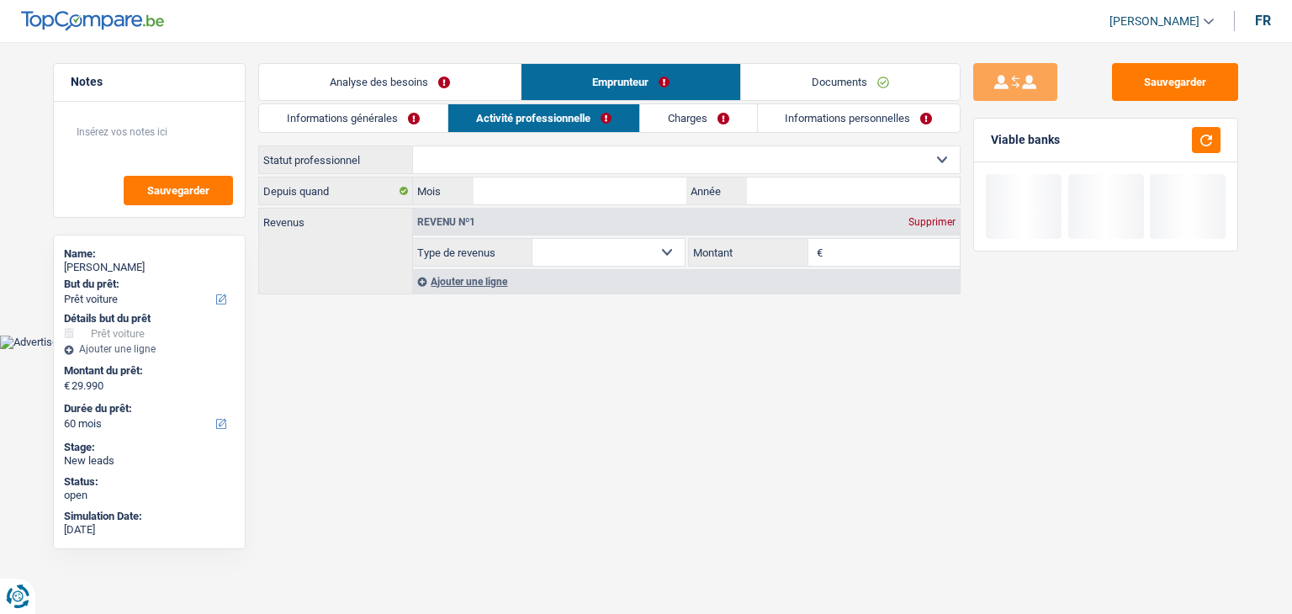
click at [351, 128] on link "Informations générales" at bounding box center [353, 118] width 188 height 28
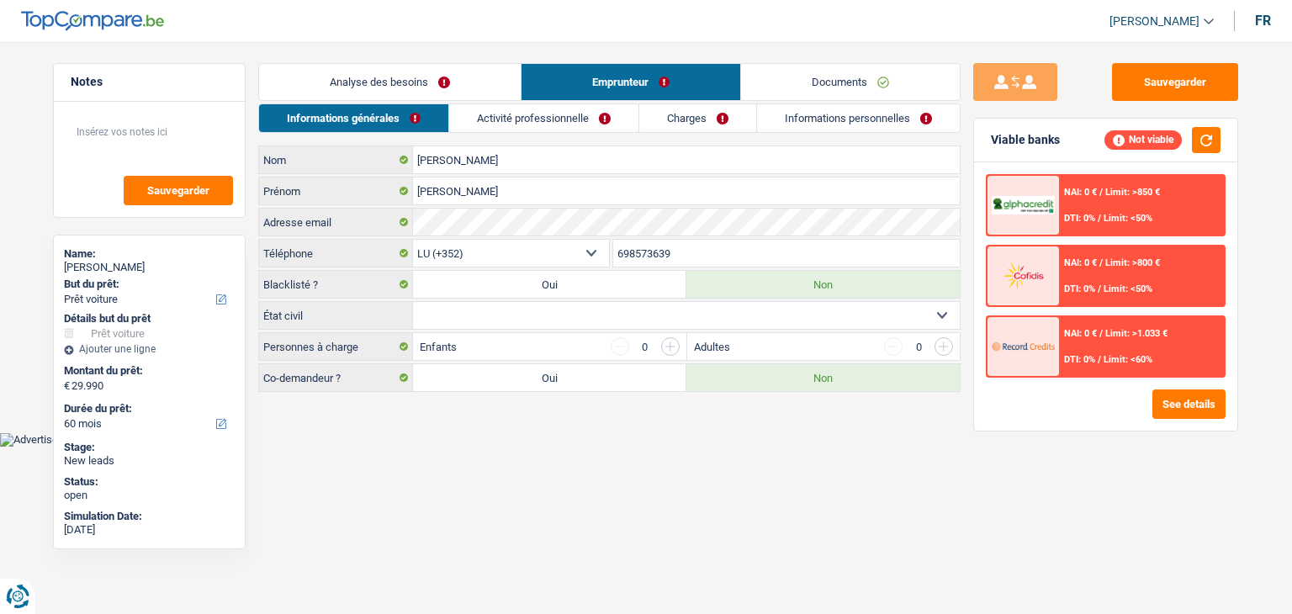
click at [540, 425] on main "Notes Sauvegarder Name: Kostopoulos Anastasios But du prêt: Confort maison: meu…" at bounding box center [646, 228] width 1292 height 407
click at [1205, 137] on button "button" at bounding box center [1206, 140] width 29 height 26
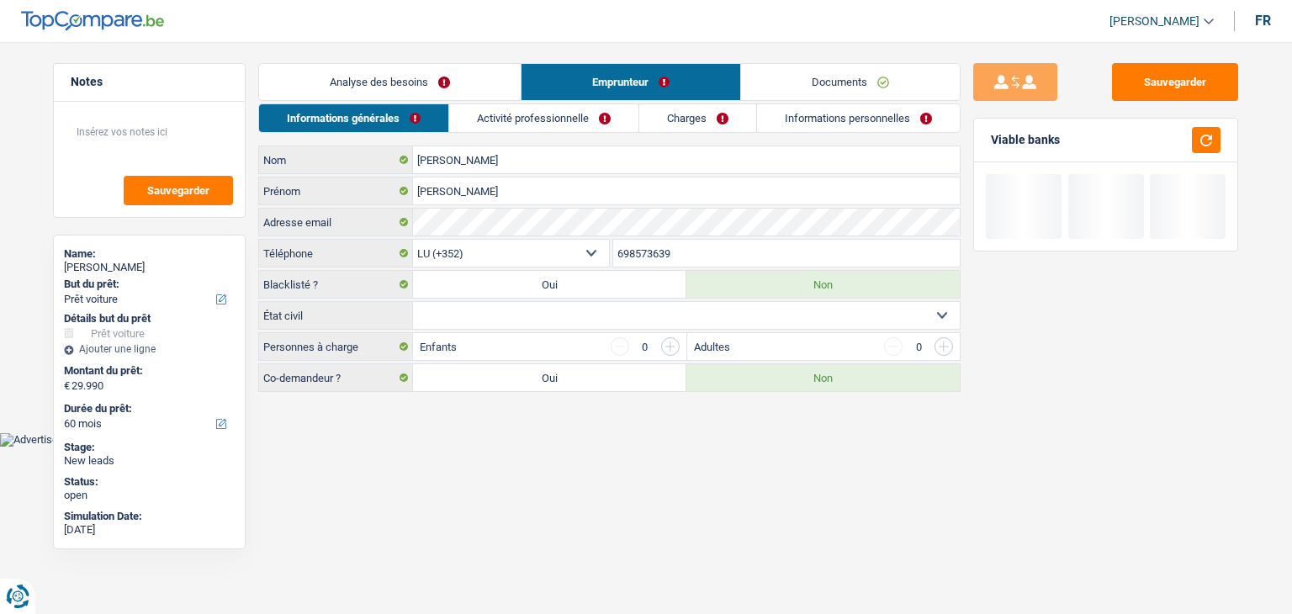
click at [541, 314] on select "Célibataire Marié(e) Cohabitant(e) légal(e) Divorcé(e) Veuf(ve) Séparé (de fait…" at bounding box center [686, 315] width 547 height 27
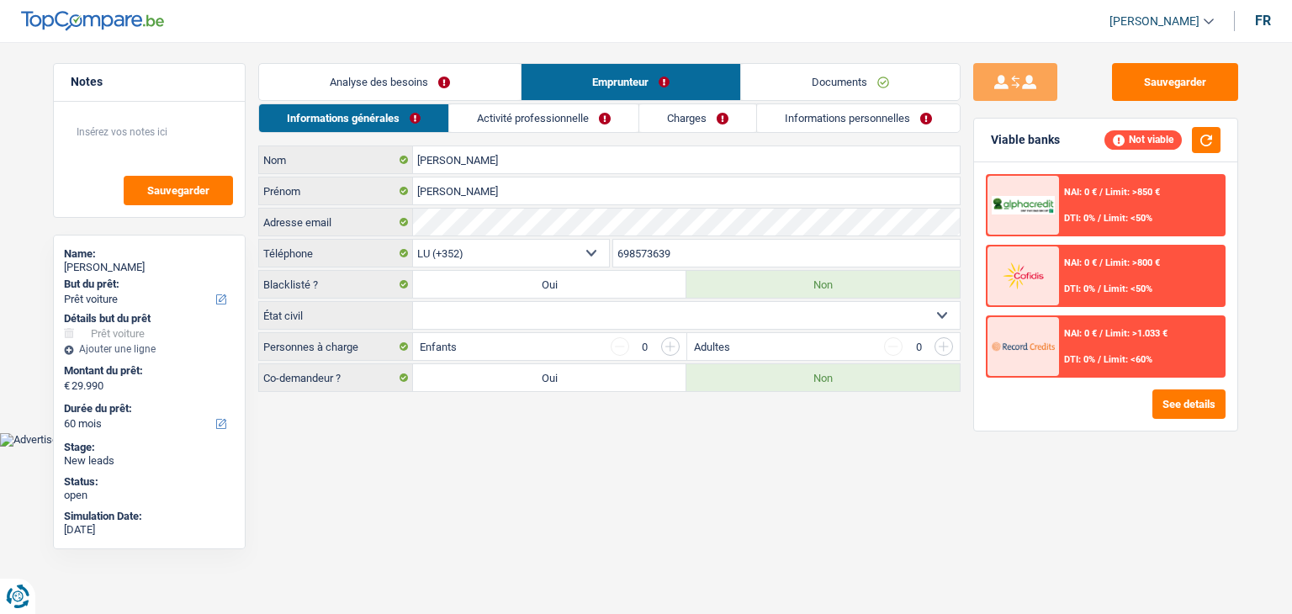
select select "single"
click at [413, 302] on select "Célibataire Marié(e) Cohabitant(e) légal(e) Divorcé(e) Veuf(ve) Séparé (de fait…" at bounding box center [686, 315] width 547 height 27
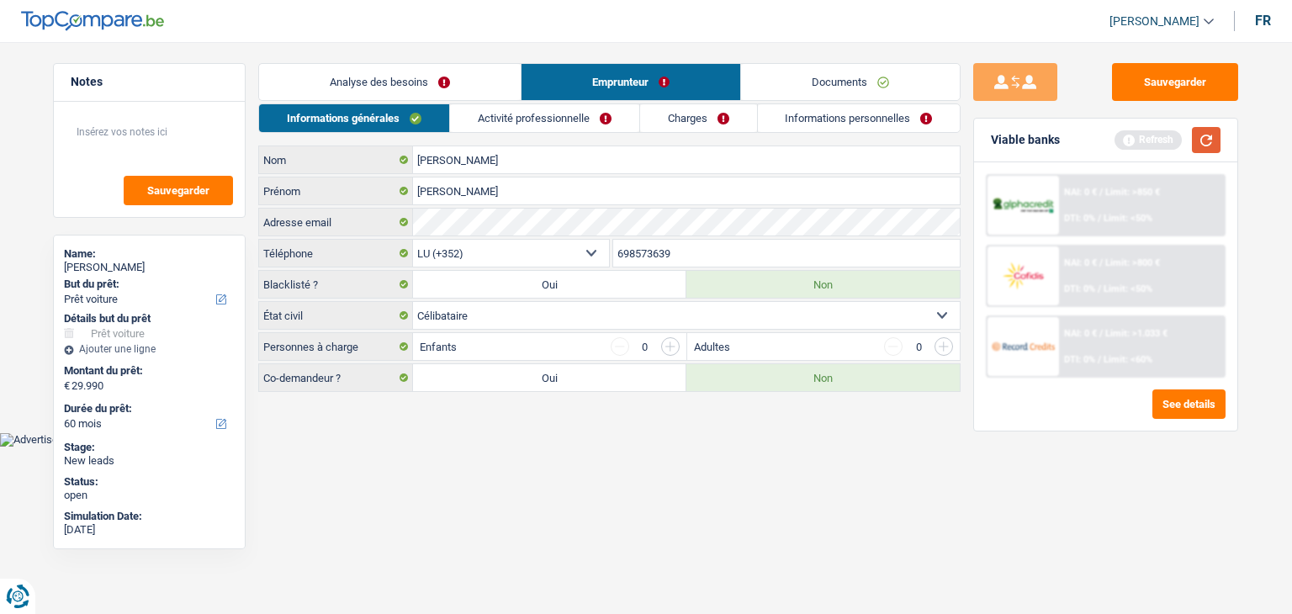
click at [1203, 142] on button "button" at bounding box center [1206, 140] width 29 height 26
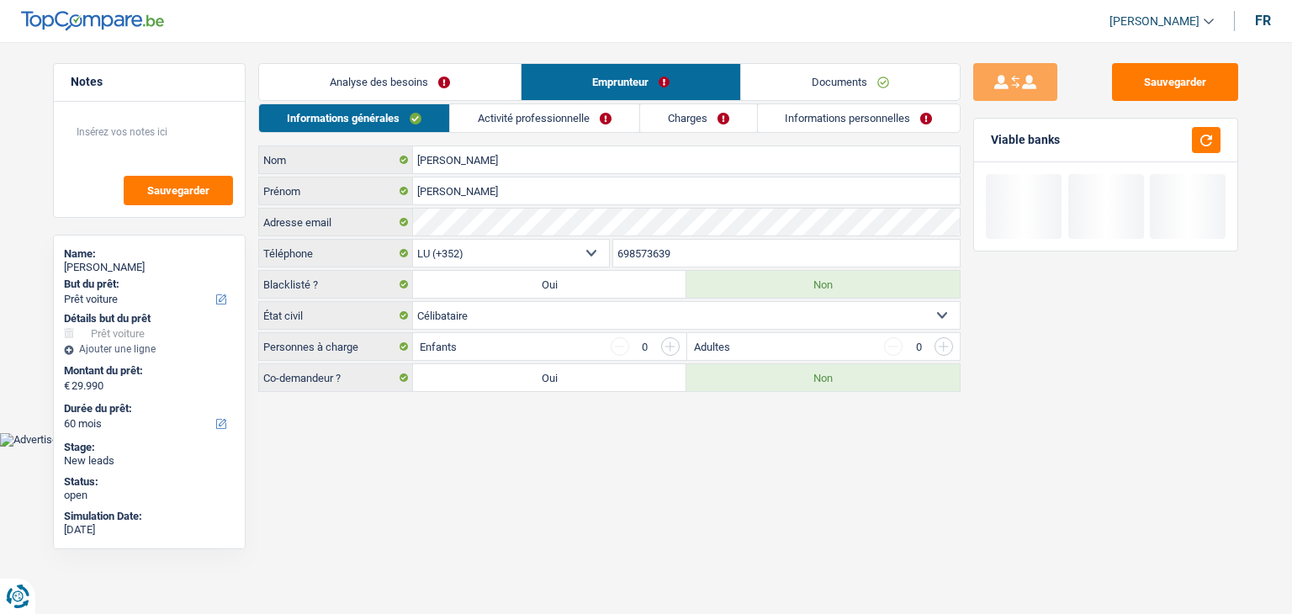
click at [574, 127] on link "Activité professionnelle" at bounding box center [544, 118] width 189 height 28
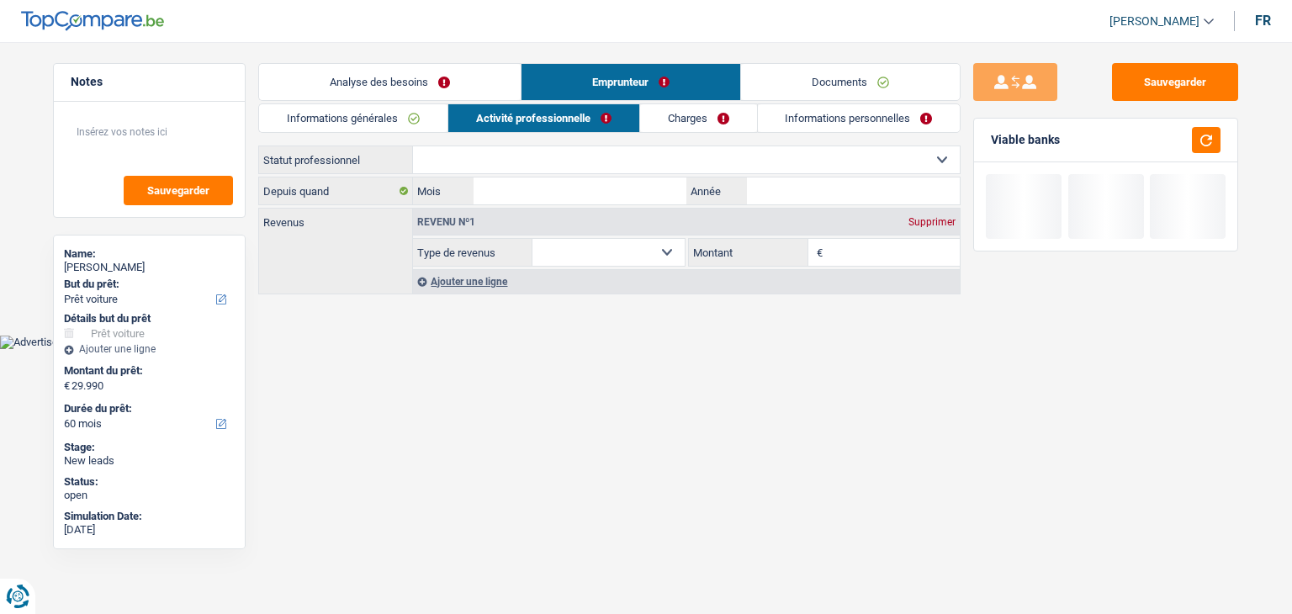
click at [468, 245] on label "Type de revenus" at bounding box center [472, 252] width 119 height 27
click at [0, 0] on select "Allocation d'handicap Allocations chômage Allocations familiales Chèques repas …" at bounding box center [0, 0] width 0 height 0
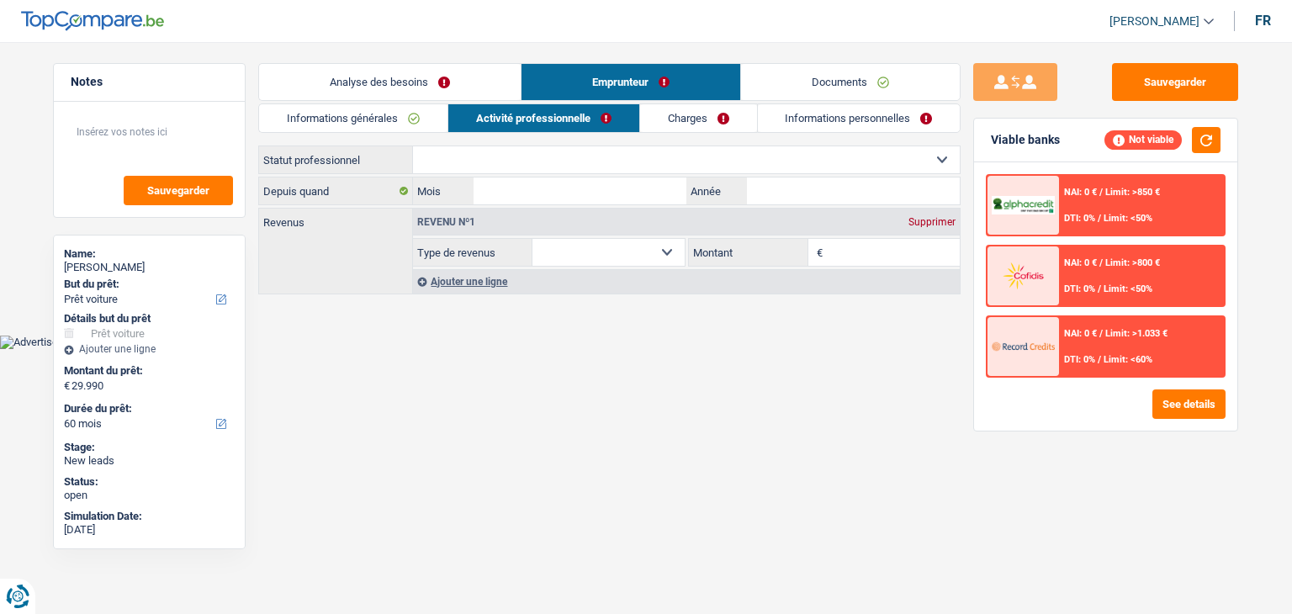
drag, startPoint x: 315, startPoint y: 210, endPoint x: 262, endPoint y: 160, distance: 72.6
click at [262, 160] on div "Ouvrier Employé privé Employé public Invalide Indépendant Pensionné Chômeur Mut…" at bounding box center [609, 221] width 702 height 151
click at [387, 349] on html "Vous avez le contrôle de vos données Nous utilisons des cookies, tout comme nos…" at bounding box center [646, 174] width 1292 height 349
click at [609, 158] on select "Ouvrier Employé privé Employé public Invalide Indépendant Pensionné Chômeur Mut…" at bounding box center [686, 159] width 547 height 27
select select "privateEmployee"
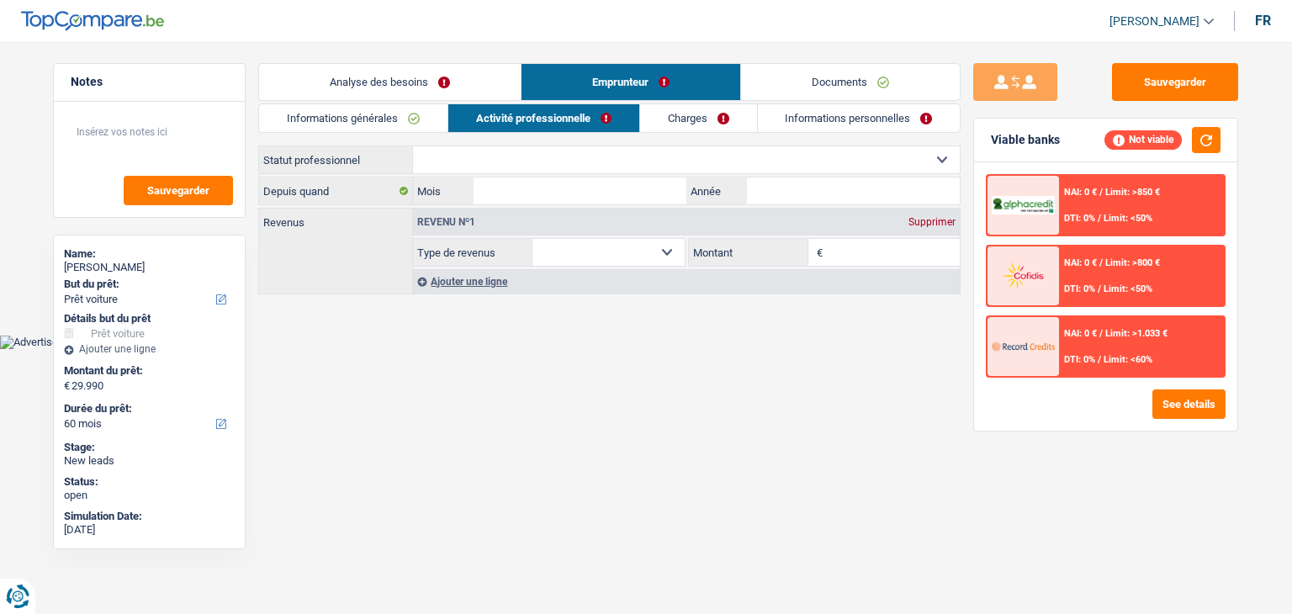
click at [413, 146] on select "Ouvrier Employé privé Employé public Invalide Indépendant Pensionné Chômeur Mut…" at bounding box center [686, 159] width 547 height 27
select select "netSalary"
select select "mealVouchers"
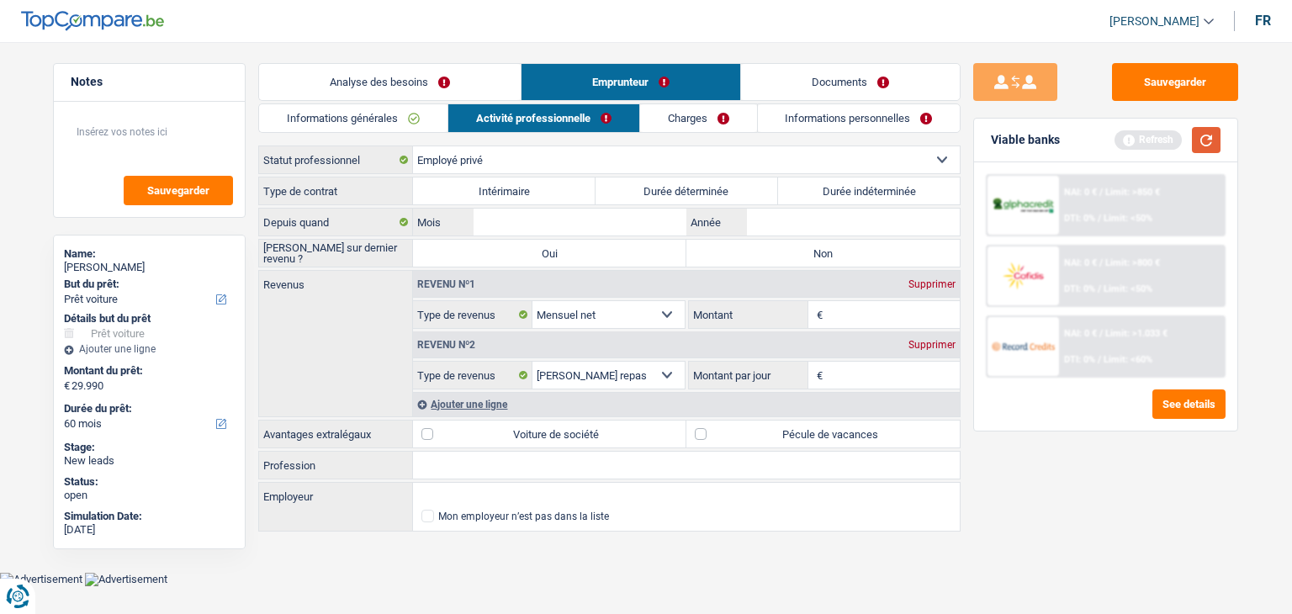
click at [1194, 140] on button "button" at bounding box center [1206, 140] width 29 height 26
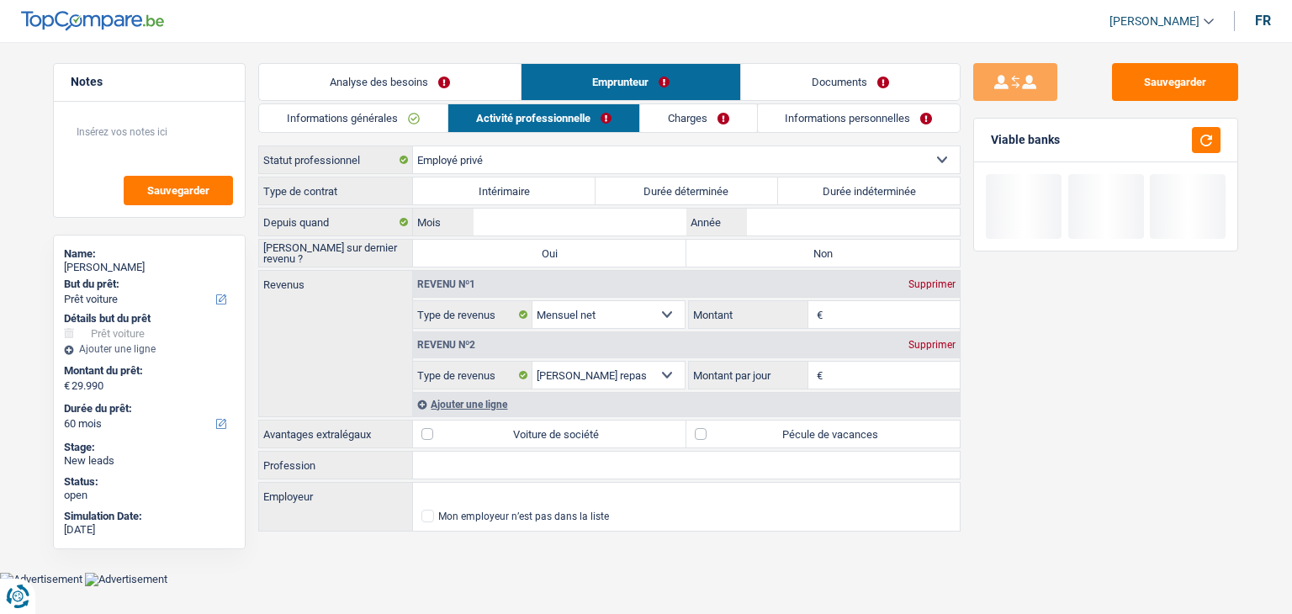
click at [852, 196] on label "Durée indéterminée" at bounding box center [869, 190] width 183 height 27
click at [852, 196] on input "Durée indéterminée" at bounding box center [869, 190] width 183 height 27
radio input "true"
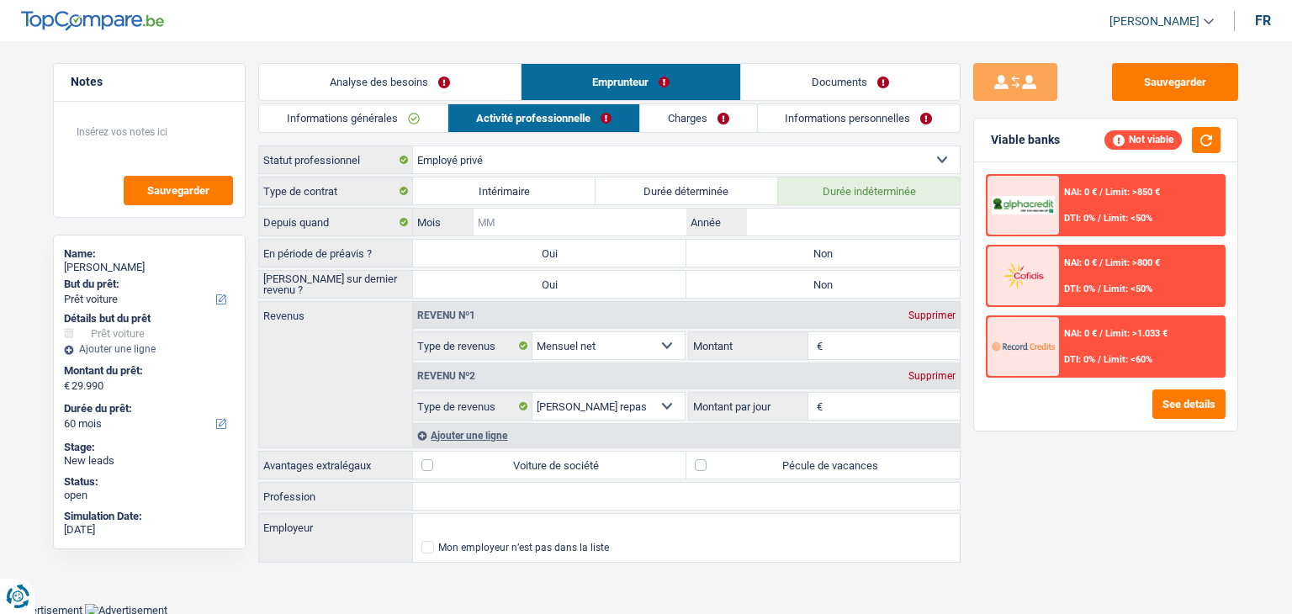
click at [614, 223] on input "Mois" at bounding box center [580, 222] width 213 height 27
click at [616, 223] on input "Mois" at bounding box center [580, 222] width 213 height 27
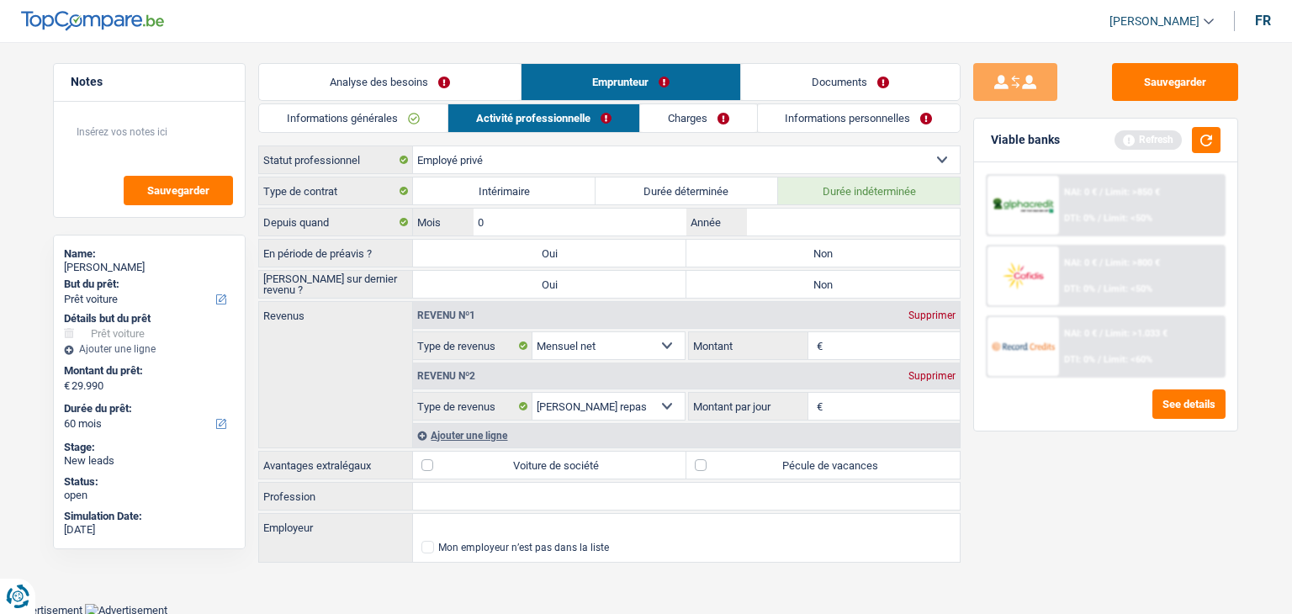
type input "01"
type input "2023"
click at [814, 260] on label "Non" at bounding box center [822, 253] width 273 height 27
click at [814, 260] on input "Non" at bounding box center [822, 253] width 273 height 27
radio input "true"
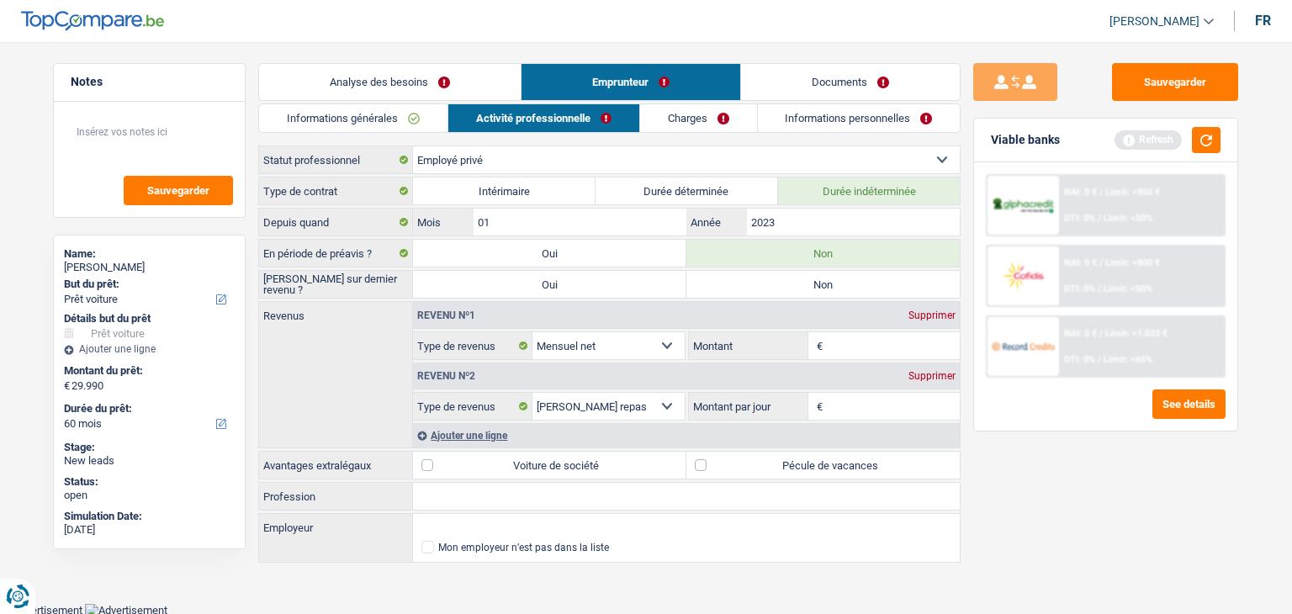
click at [802, 283] on label "Non" at bounding box center [822, 284] width 273 height 27
click at [802, 283] on input "Non" at bounding box center [822, 284] width 273 height 27
radio input "true"
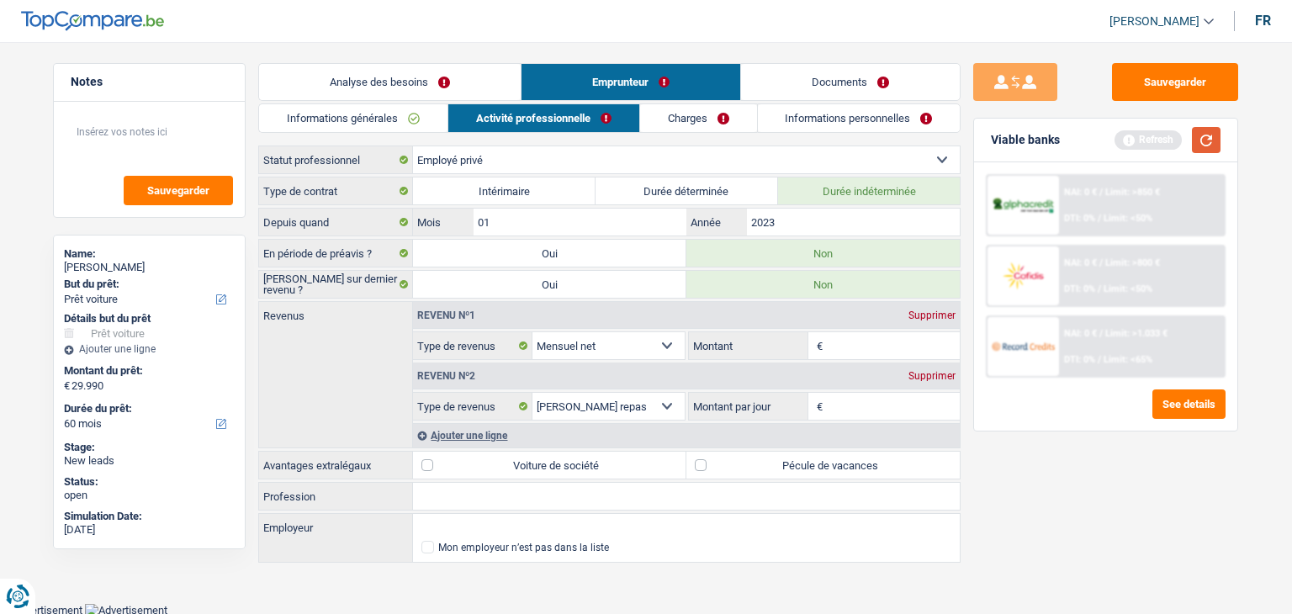
click at [1218, 131] on button "button" at bounding box center [1206, 140] width 29 height 26
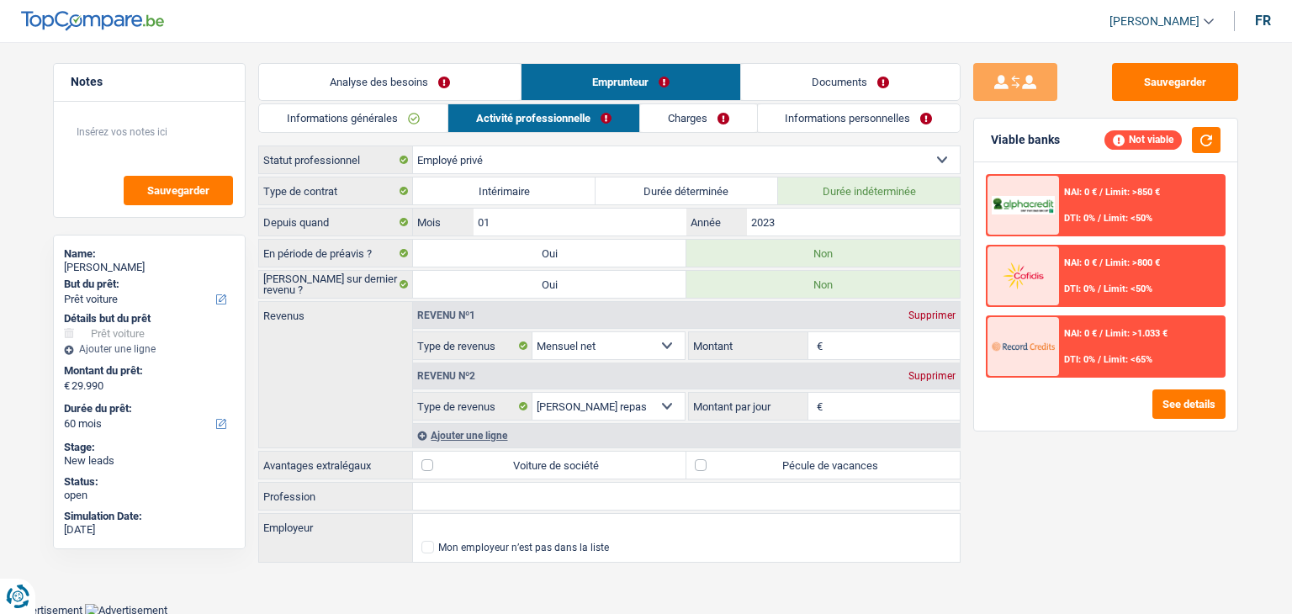
click at [842, 352] on input "Montant" at bounding box center [894, 345] width 134 height 27
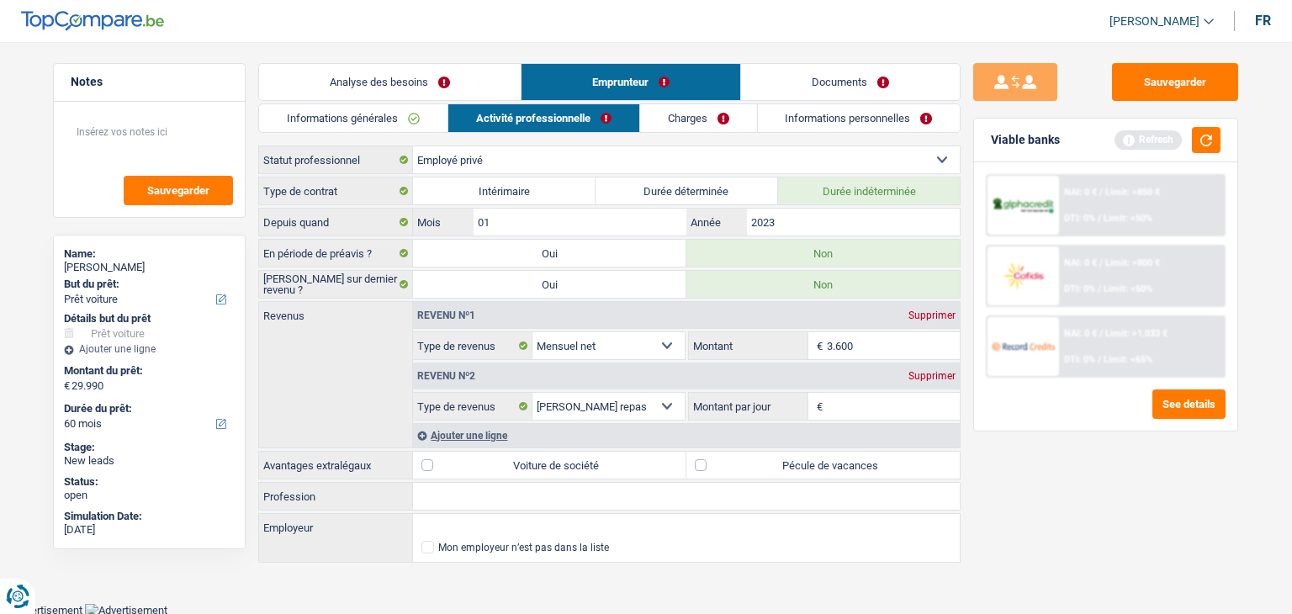
type input "3.600"
drag, startPoint x: 1067, startPoint y: 506, endPoint x: 1151, endPoint y: 253, distance: 266.8
click at [1067, 500] on div "Sauvegarder Viable banks Refresh NAI: 0 € / Limit: >850 € DTI: 0% / Limit: <50%…" at bounding box center [1106, 323] width 290 height 520
click at [1200, 142] on button "button" at bounding box center [1206, 140] width 29 height 26
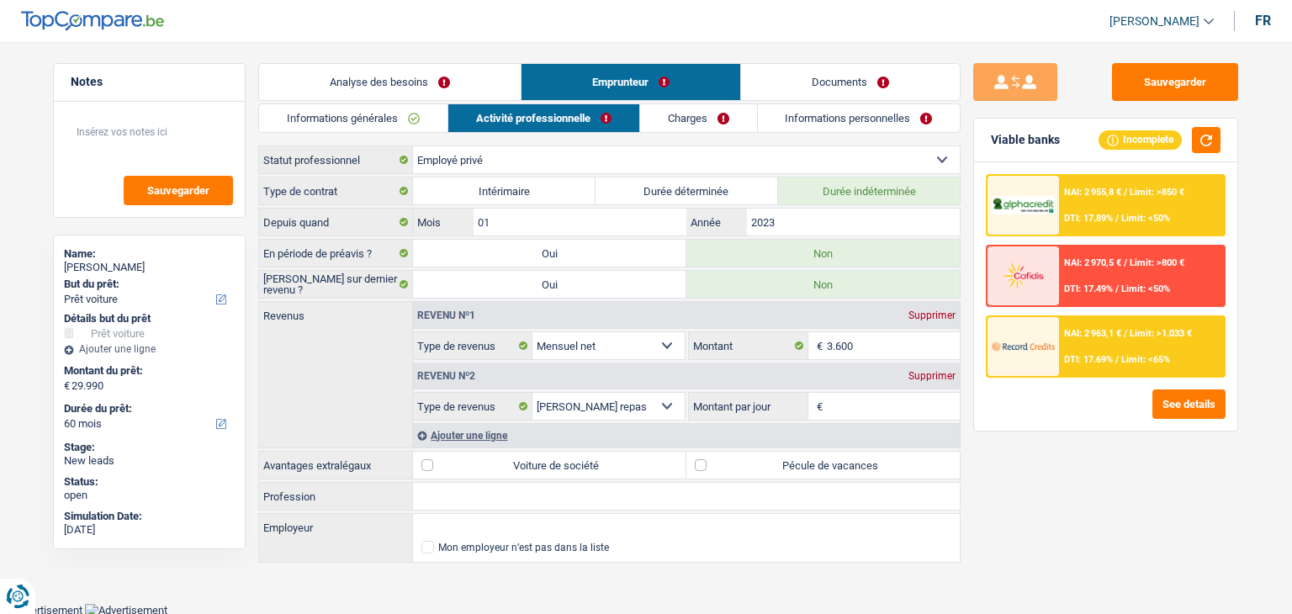
drag, startPoint x: 1057, startPoint y: 138, endPoint x: 989, endPoint y: 139, distance: 67.3
click at [989, 139] on div "Viable banks Incomplete" at bounding box center [1105, 141] width 263 height 44
click at [1043, 467] on div "Sauvegarder Viable banks Incomplete NAI: 2 955,8 € / Limit: >850 € DTI: 17.89% …" at bounding box center [1106, 323] width 290 height 520
click at [870, 396] on input "Montant par jour" at bounding box center [894, 406] width 134 height 27
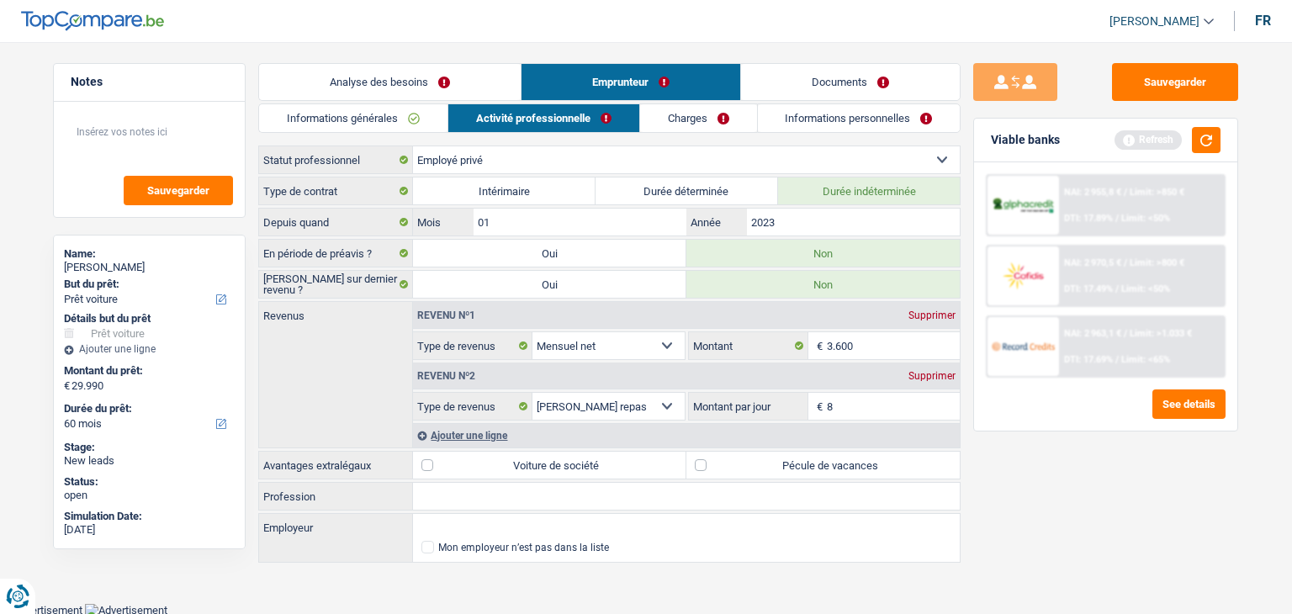
type input "8,0"
click at [1062, 509] on div "Sauvegarder Viable banks Refresh NAI: 2 955,8 € / Limit: >850 € DTI: 17.89% / L…" at bounding box center [1106, 323] width 290 height 520
click at [1217, 140] on button "button" at bounding box center [1206, 140] width 29 height 26
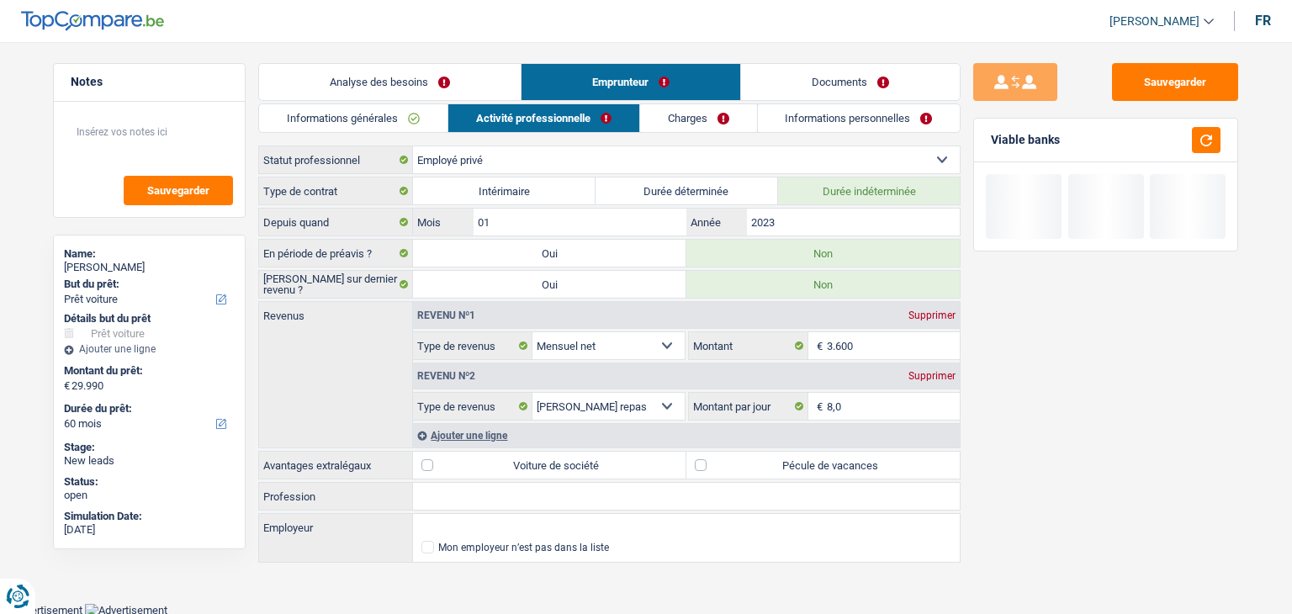
click at [1003, 443] on div "Sauvegarder Viable banks" at bounding box center [1106, 323] width 290 height 520
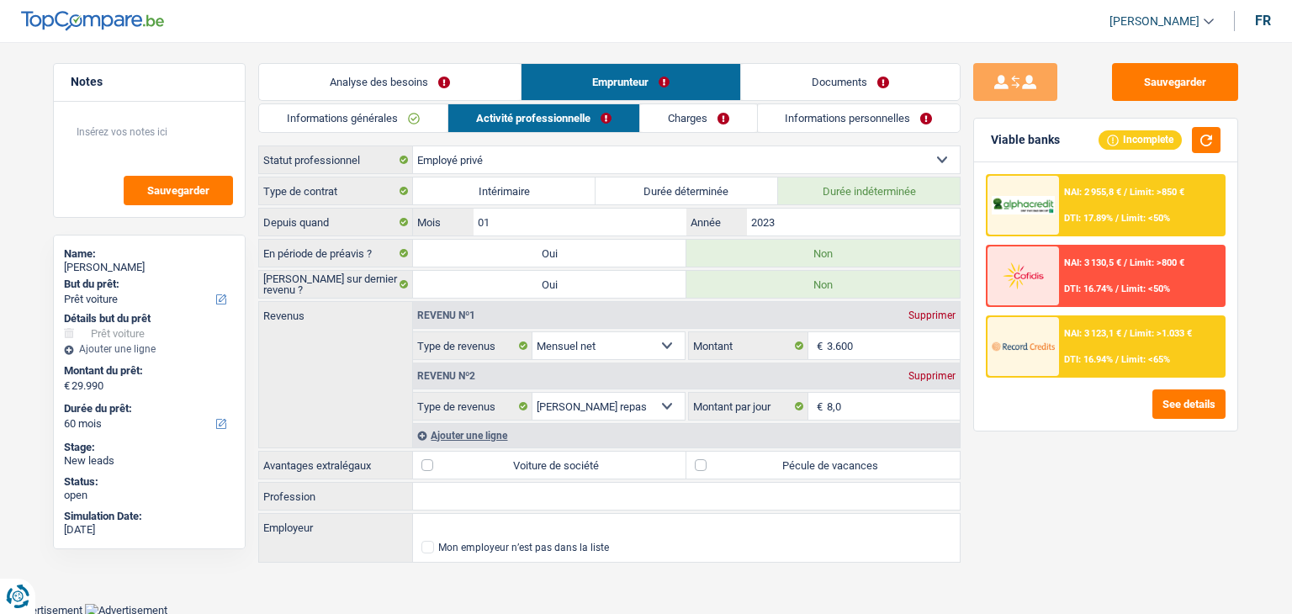
click at [838, 455] on label "Pécule de vacances" at bounding box center [822, 465] width 273 height 27
click at [838, 455] on input "Pécule de vacances" at bounding box center [822, 465] width 273 height 27
checkbox input "true"
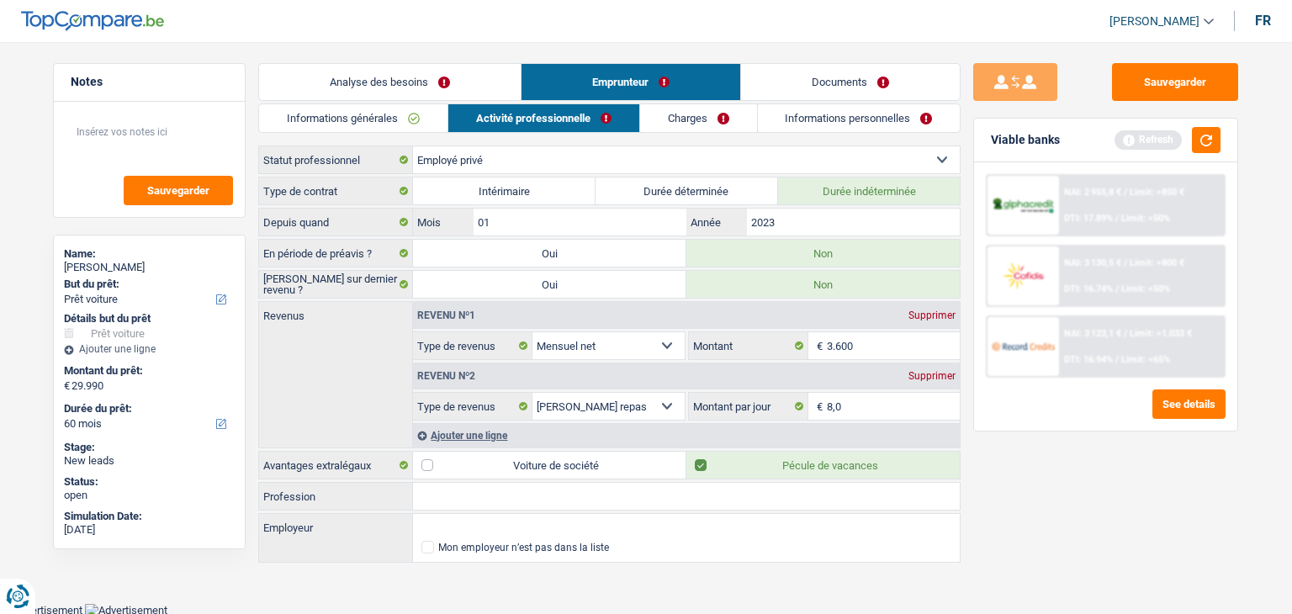
click at [1064, 493] on div "Sauvegarder Viable banks Refresh NAI: 2 955,8 € / Limit: >850 € DTI: 17.89% / L…" at bounding box center [1106, 323] width 290 height 520
click at [1205, 140] on button "button" at bounding box center [1206, 140] width 29 height 26
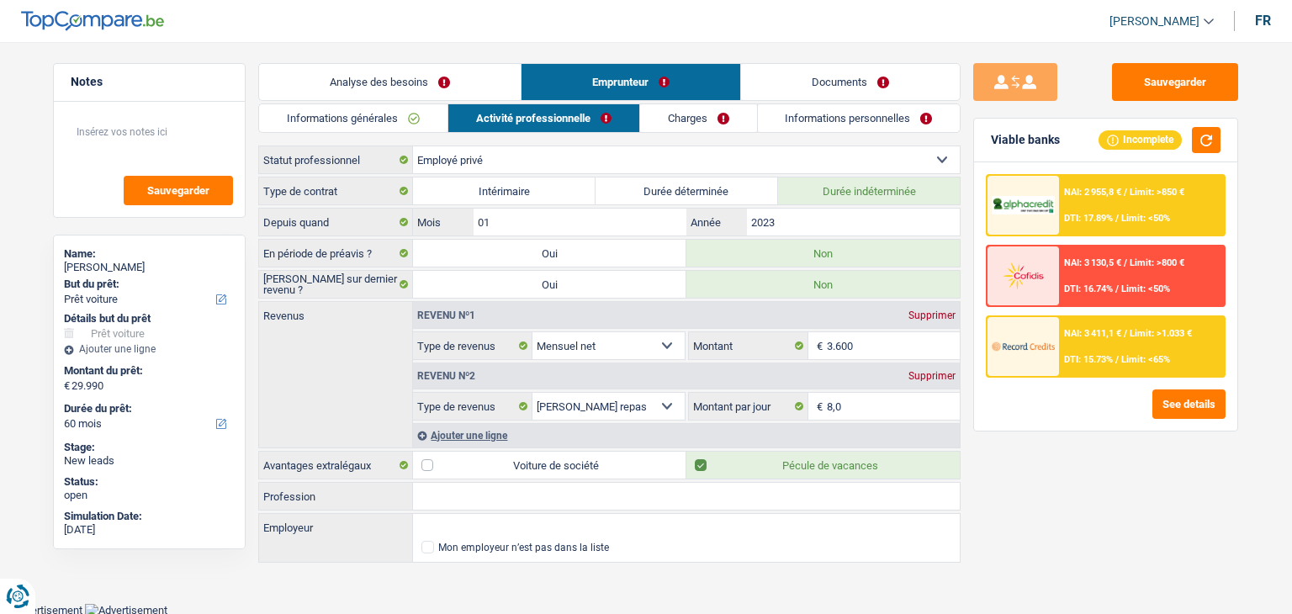
drag, startPoint x: 739, startPoint y: 119, endPoint x: 713, endPoint y: 124, distance: 26.6
click at [739, 119] on link "Charges" at bounding box center [698, 118] width 117 height 28
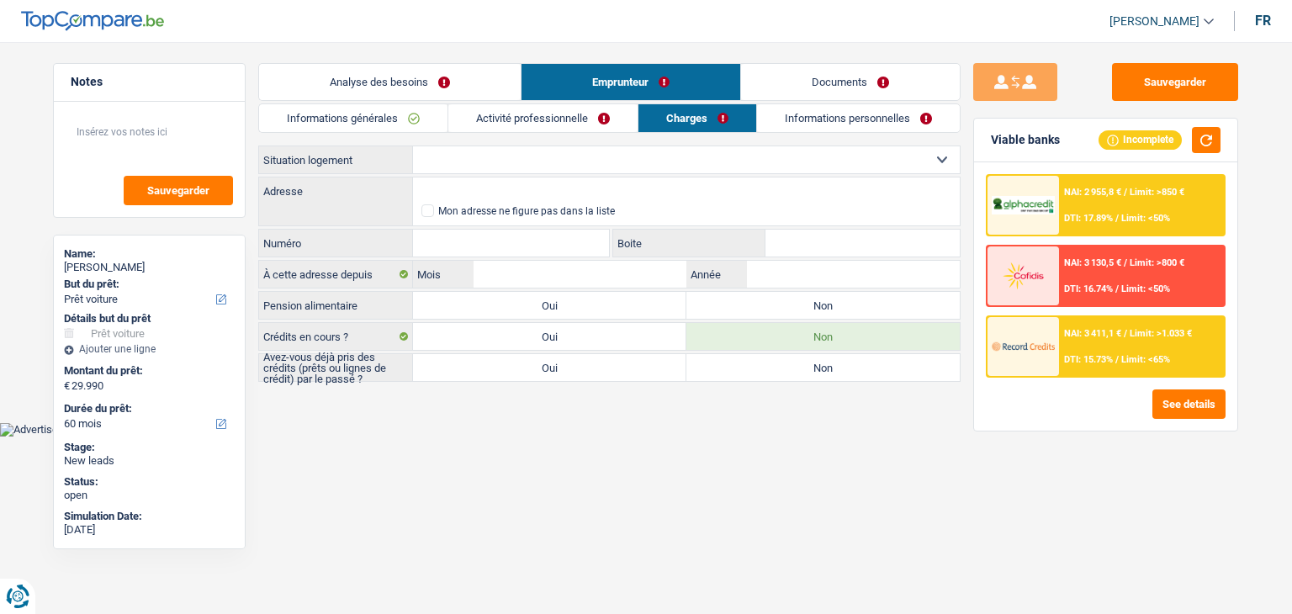
drag, startPoint x: 357, startPoint y: 159, endPoint x: 259, endPoint y: 161, distance: 97.6
click at [259, 161] on label "Situation logement" at bounding box center [336, 159] width 154 height 27
click at [379, 162] on label "Situation logement" at bounding box center [336, 159] width 154 height 27
click at [0, 0] on select "Locataire Propriétaire avec prêt hypothécaire Propriétaire sans prêt hypothécai…" at bounding box center [0, 0] width 0 height 0
click at [368, 142] on div "Informations générales Activité professionnelle Charges Informations personnell…" at bounding box center [609, 242] width 702 height 278
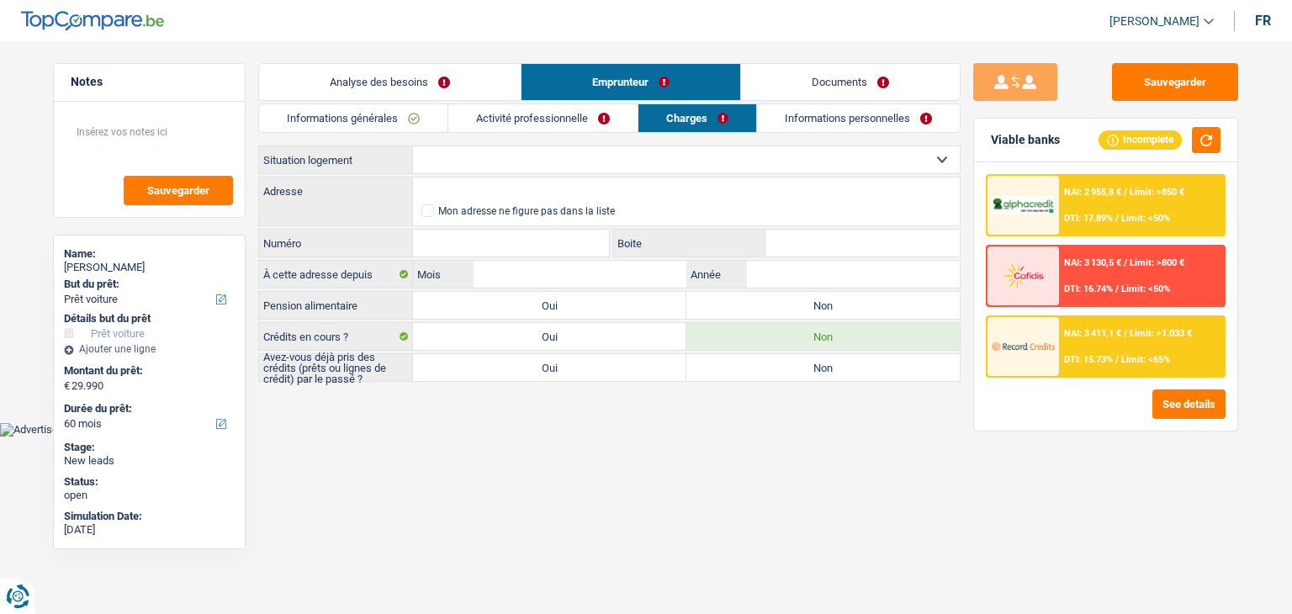
click at [972, 113] on div "Sauvegarder Viable banks Incomplete NAI: 2 955,8 € / Limit: >850 € DTI: 17.89% …" at bounding box center [1106, 323] width 290 height 520
click at [559, 158] on select "Locataire Propriétaire avec prêt hypothécaire Propriétaire sans prêt hypothécai…" at bounding box center [686, 159] width 547 height 27
select select "rents"
click at [413, 146] on select "Locataire Propriétaire avec prêt hypothécaire Propriétaire sans prêt hypothécai…" at bounding box center [686, 159] width 547 height 27
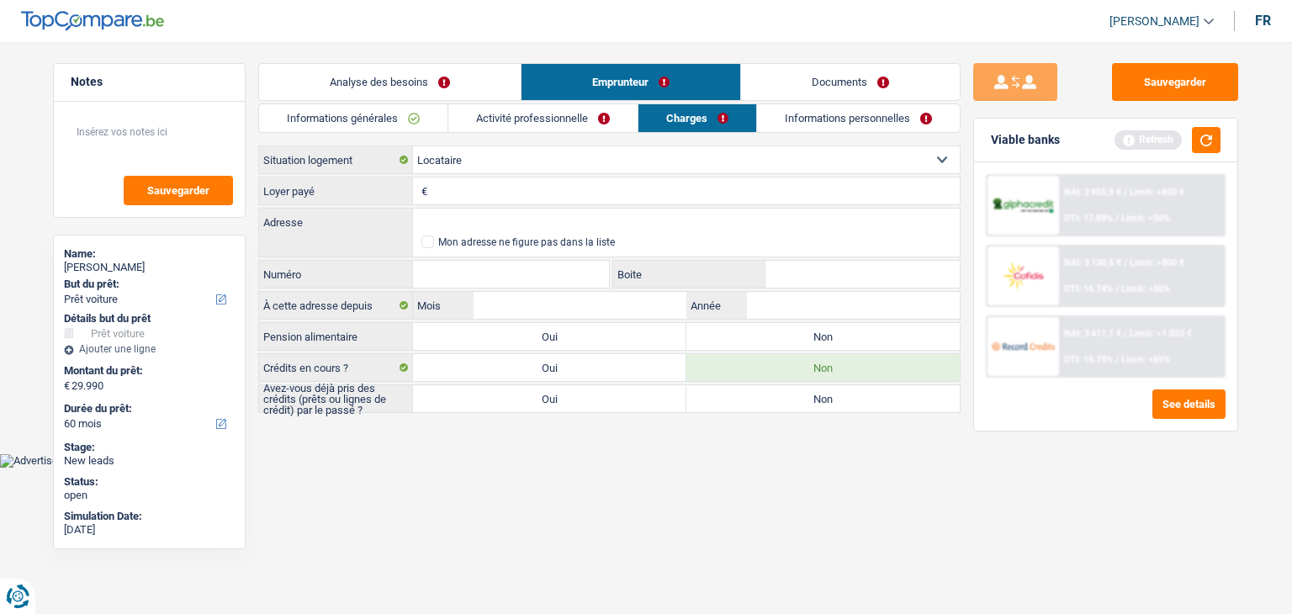
click at [436, 189] on input "Loyer payé" at bounding box center [696, 190] width 528 height 27
click at [1208, 133] on button "button" at bounding box center [1206, 140] width 29 height 26
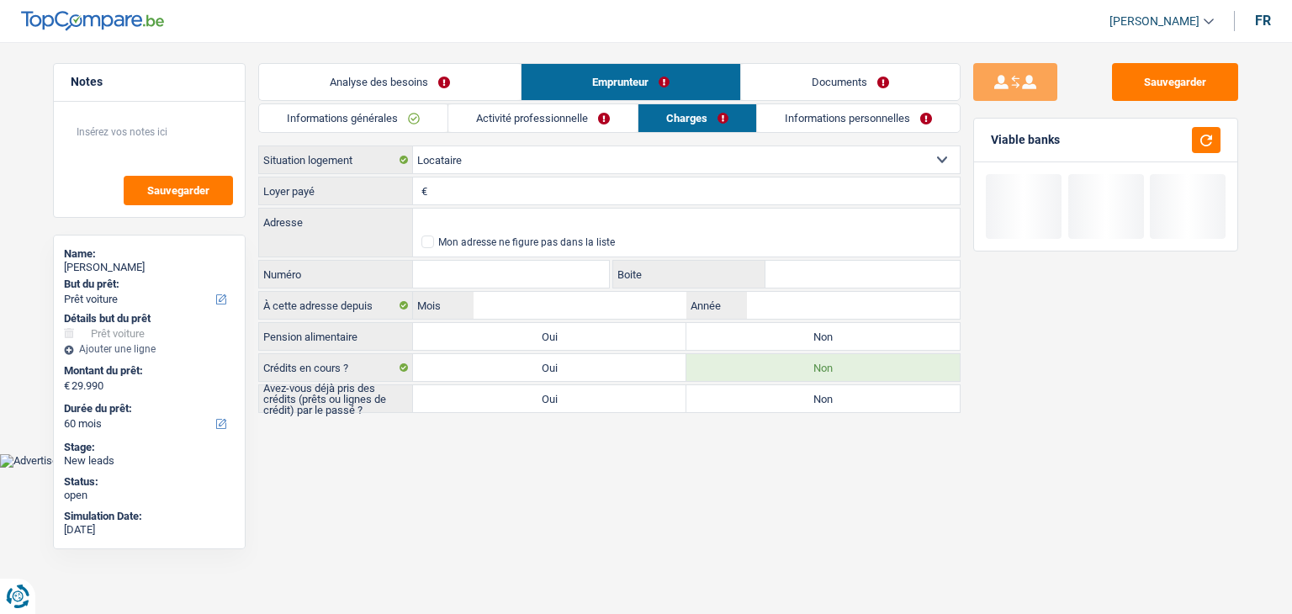
click at [511, 186] on input "Loyer payé" at bounding box center [696, 190] width 528 height 27
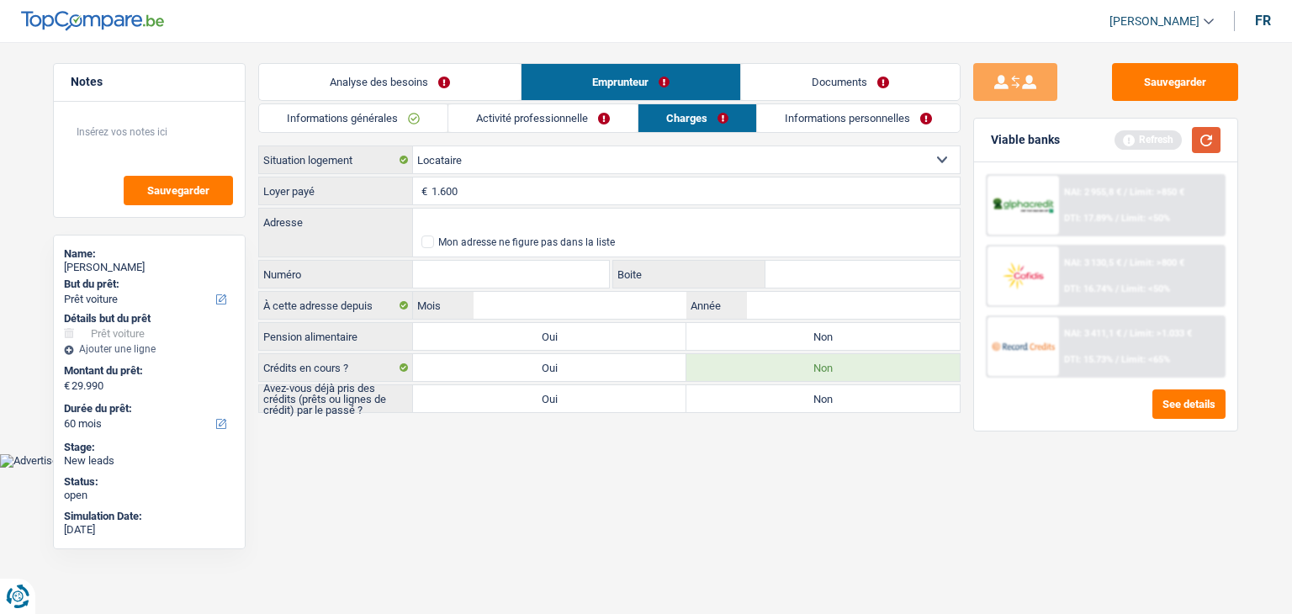
type input "1.600"
click at [1205, 142] on button "button" at bounding box center [1206, 140] width 29 height 26
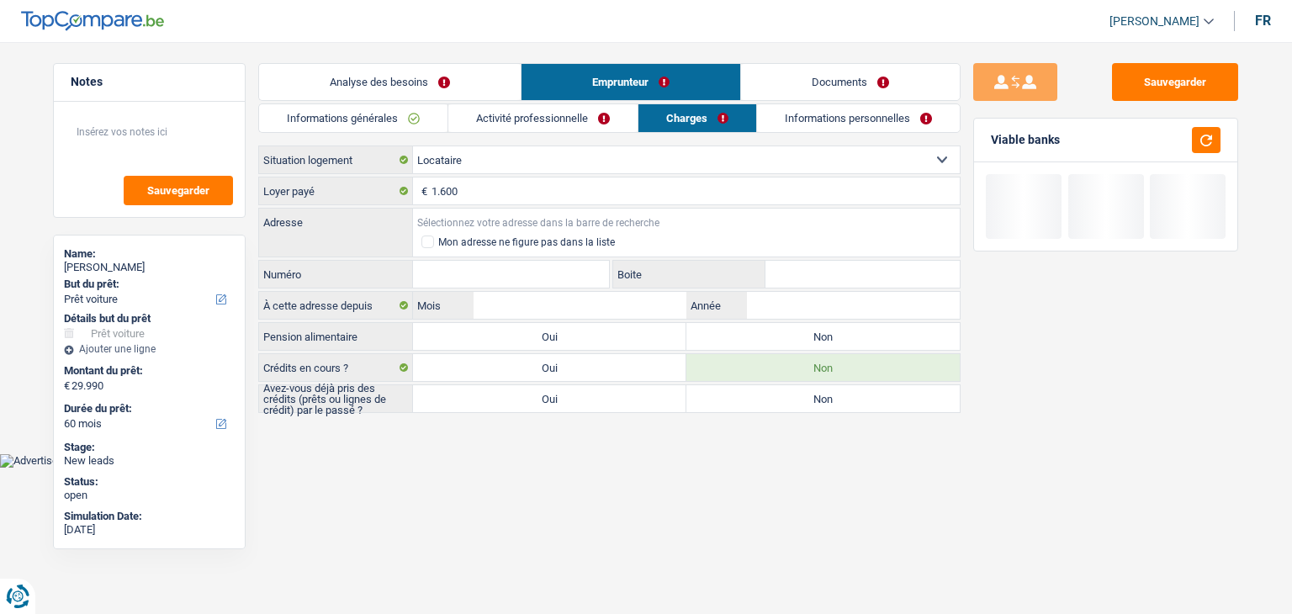
click at [573, 218] on input "Adresse" at bounding box center [686, 222] width 547 height 27
click at [482, 188] on input "1.600" at bounding box center [696, 190] width 528 height 27
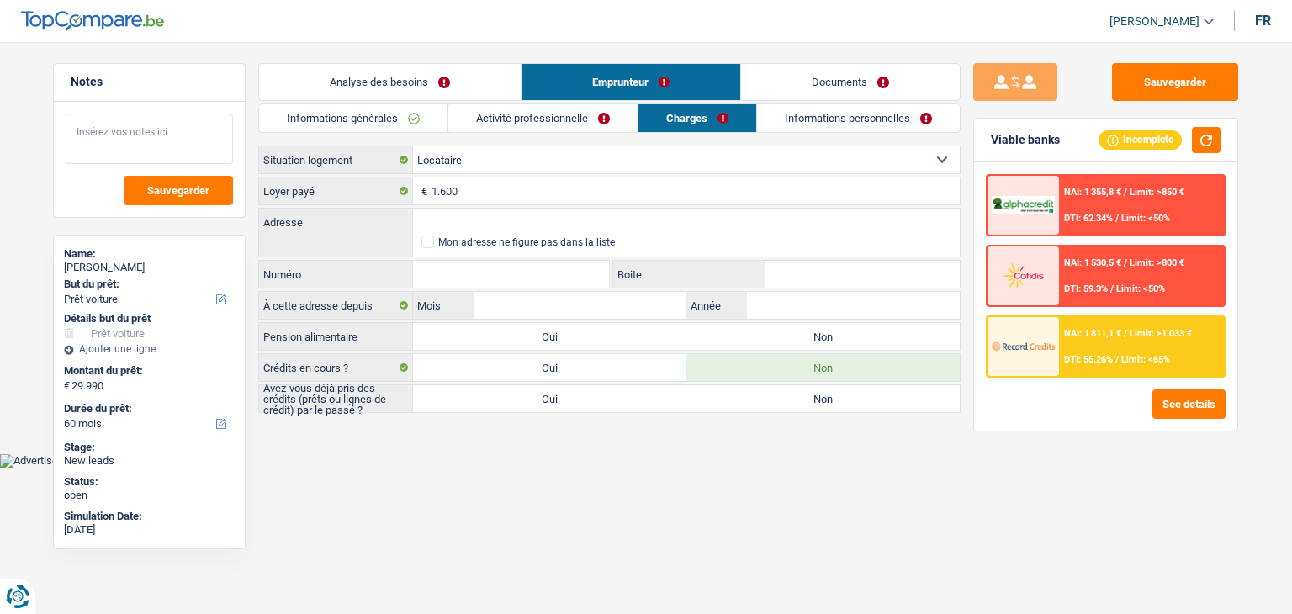
click at [130, 121] on textarea at bounding box center [149, 139] width 167 height 50
click at [254, 97] on div "Notes Sauvegarder Name: Kostopoulos Anastasios But du prêt: Confort maison: meu…" at bounding box center [149, 323] width 218 height 520
click at [199, 127] on textarea at bounding box center [149, 139] width 167 height 50
type textarea "l"
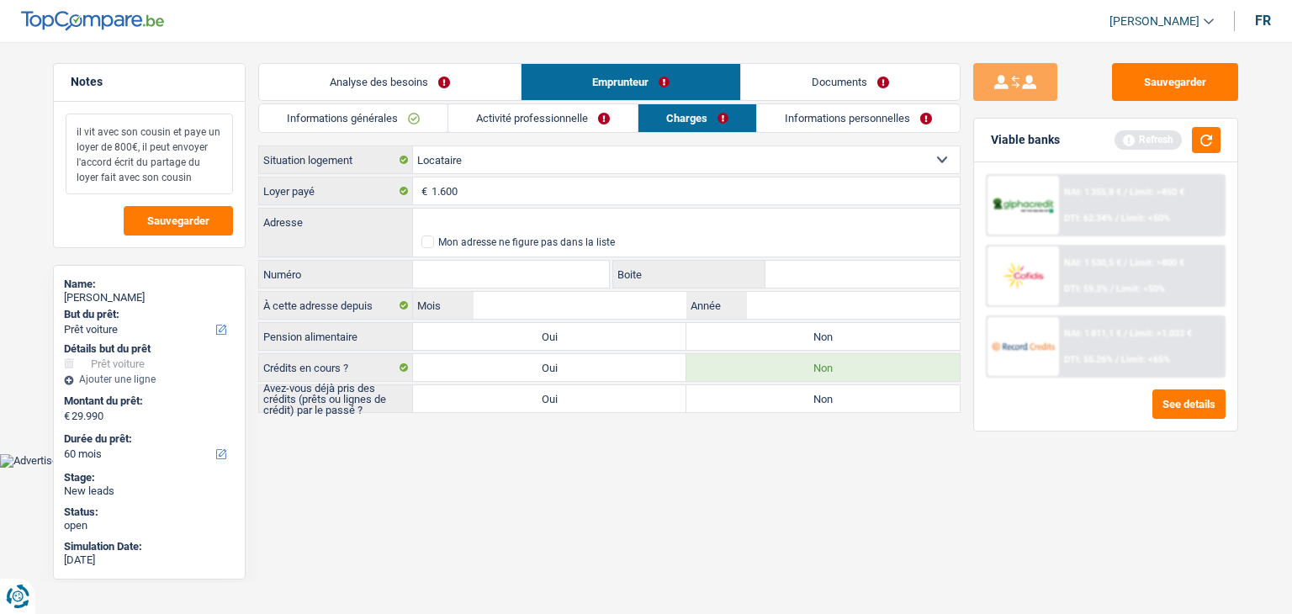
type textarea "il vit avec son cousin et paye un loyer de 800€, il peut envoyer l'accord écrit…"
click at [491, 213] on input "Adresse" at bounding box center [686, 222] width 547 height 27
click at [438, 241] on div "Mon adresse ne figure pas dans la liste" at bounding box center [526, 242] width 177 height 10
click at [421, 242] on input "Mon adresse ne figure pas dans la liste" at bounding box center [421, 242] width 0 height 0
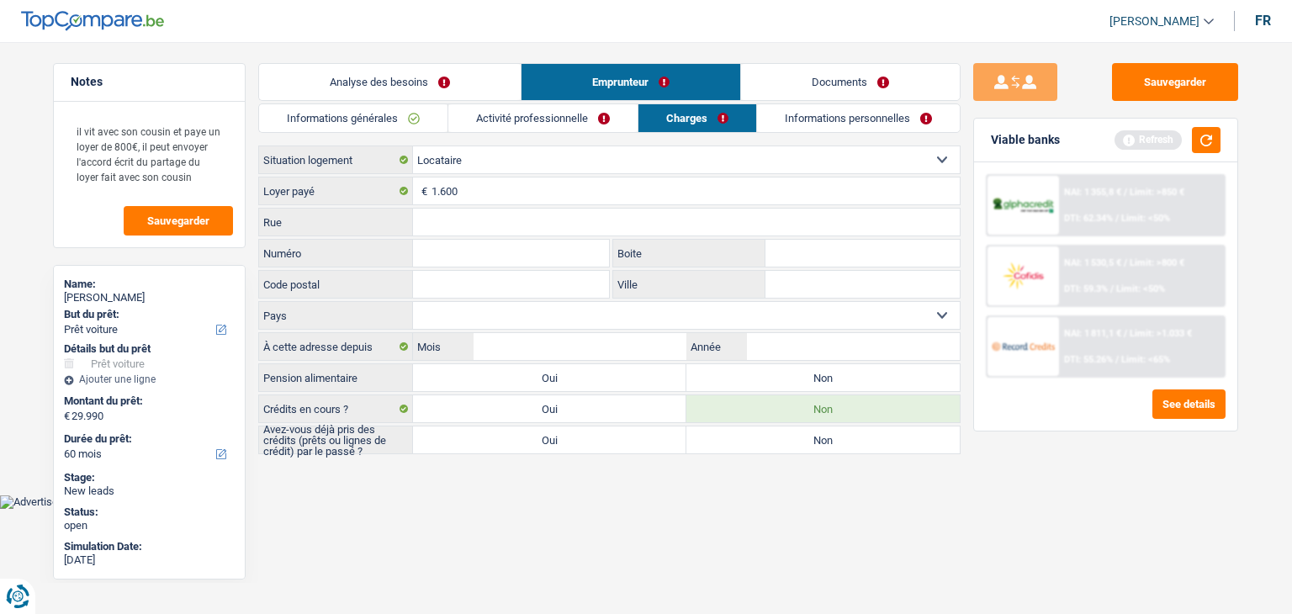
click at [436, 247] on input "Numéro" at bounding box center [511, 253] width 196 height 27
type input "1"
click at [429, 223] on input "Rue" at bounding box center [686, 222] width 547 height 27
type input "rue des grottes"
click at [830, 245] on input "Boite" at bounding box center [862, 253] width 194 height 27
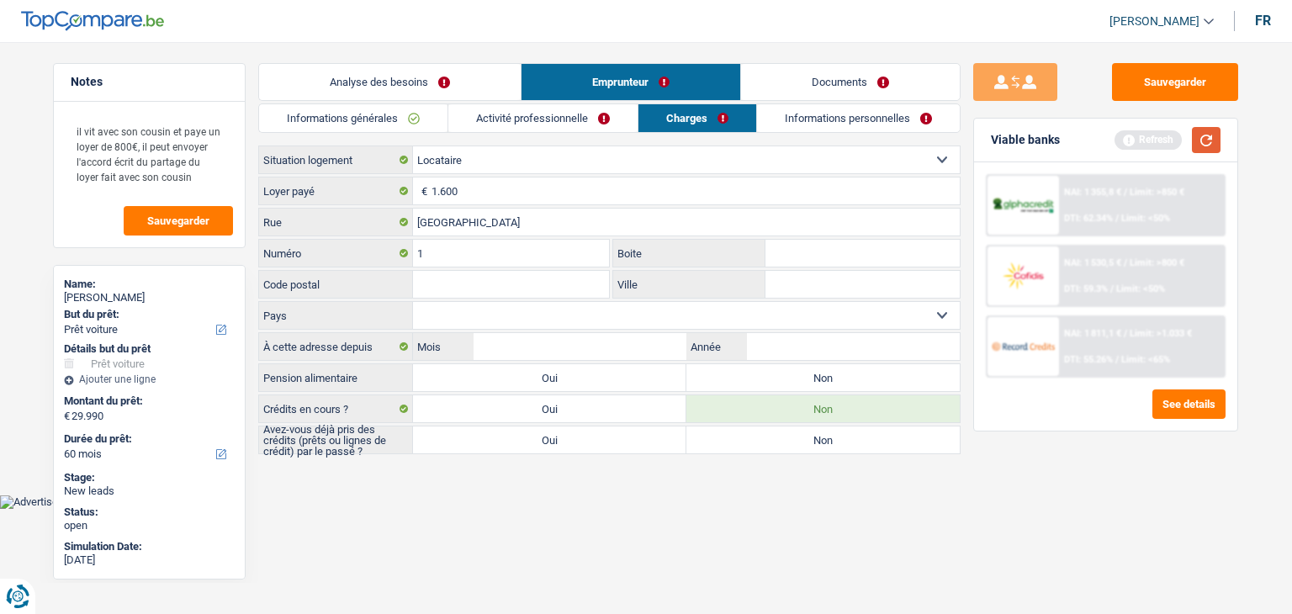
click at [1201, 148] on button "button" at bounding box center [1206, 140] width 29 height 26
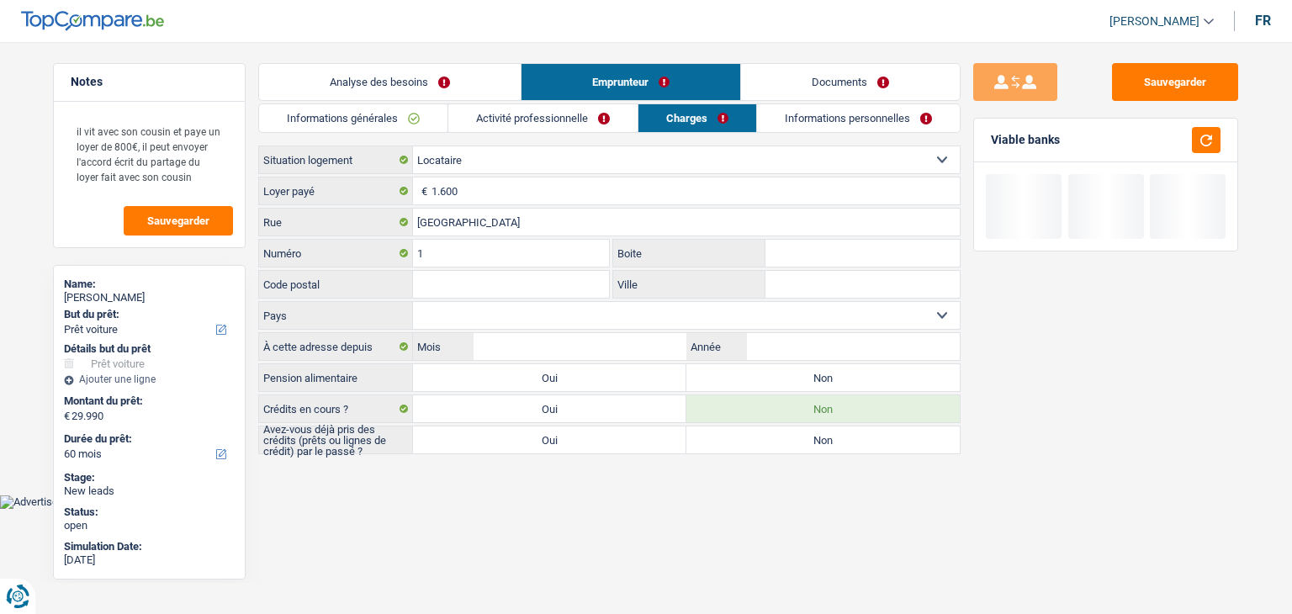
click at [541, 284] on input "Code postal" at bounding box center [511, 284] width 196 height 27
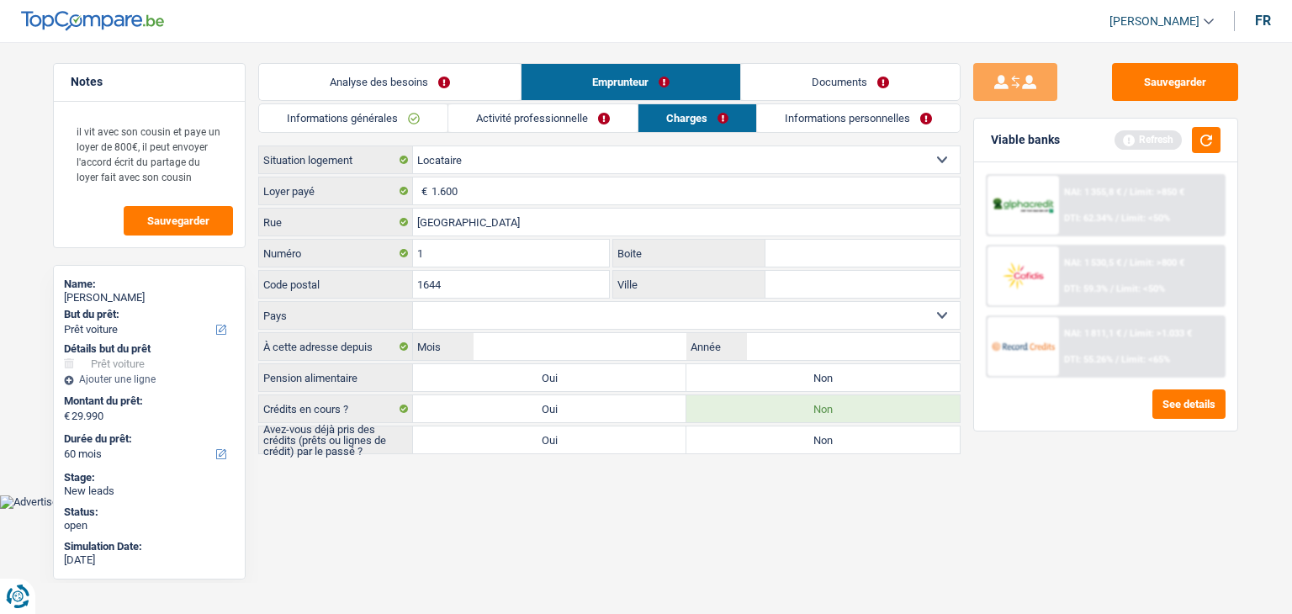
type input "1644"
click at [806, 281] on input "Ville" at bounding box center [862, 284] width 194 height 27
click at [1200, 139] on button "button" at bounding box center [1206, 140] width 29 height 26
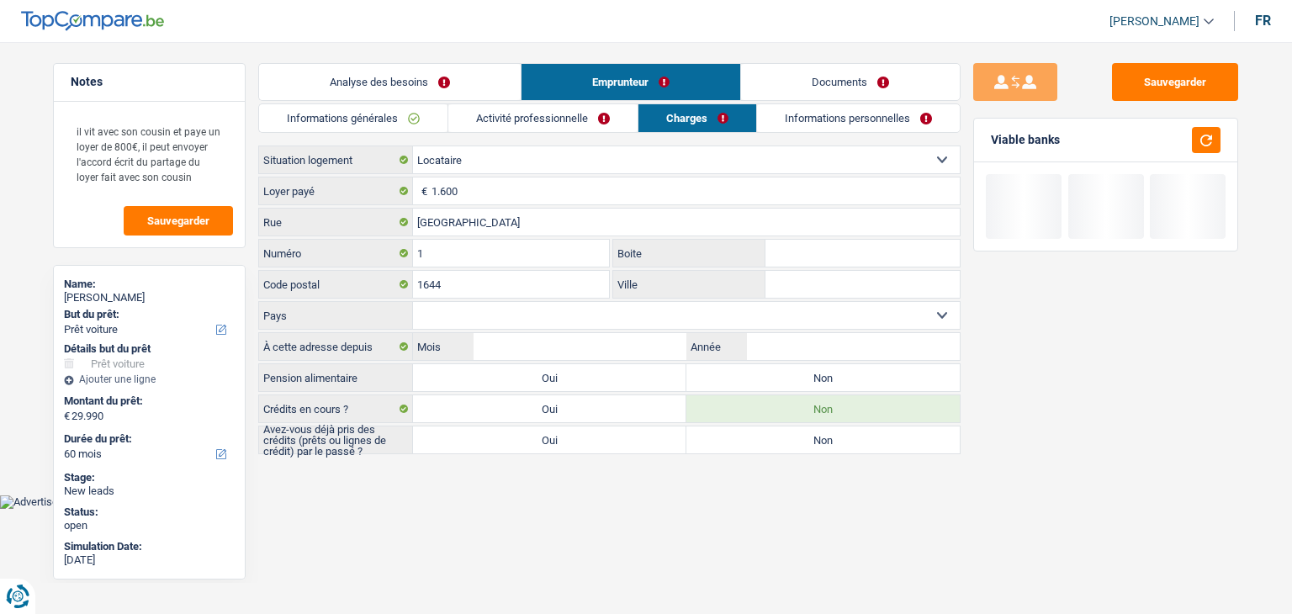
click at [798, 280] on input "Ville" at bounding box center [862, 284] width 194 height 27
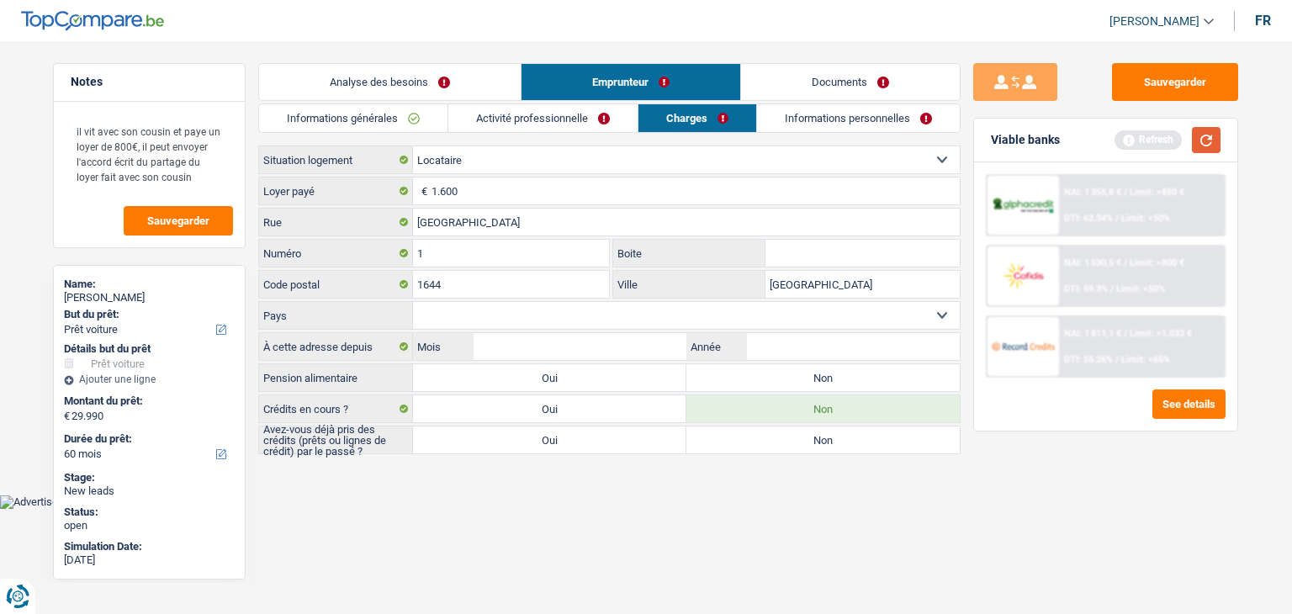
type input "Luxembourg"
click at [1194, 134] on button "button" at bounding box center [1206, 140] width 29 height 26
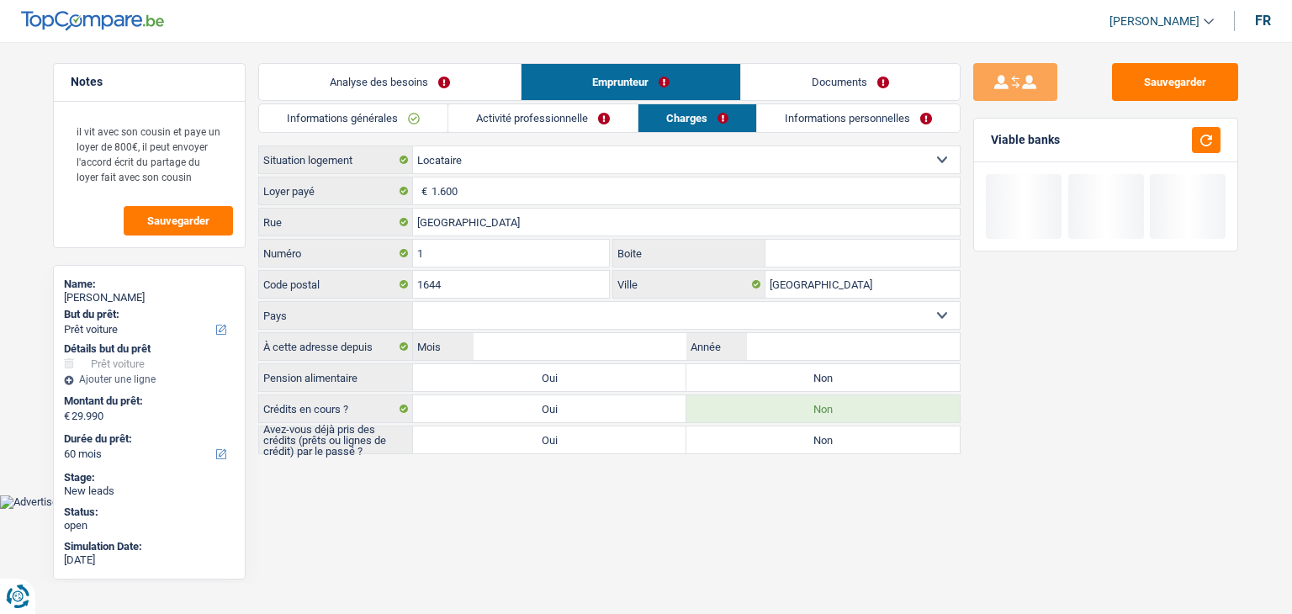
click at [459, 314] on select "Belgique Luxembourg Sélectionner une option" at bounding box center [686, 315] width 547 height 27
select select "LU"
click at [413, 302] on select "Belgique Luxembourg Sélectionner une option" at bounding box center [686, 315] width 547 height 27
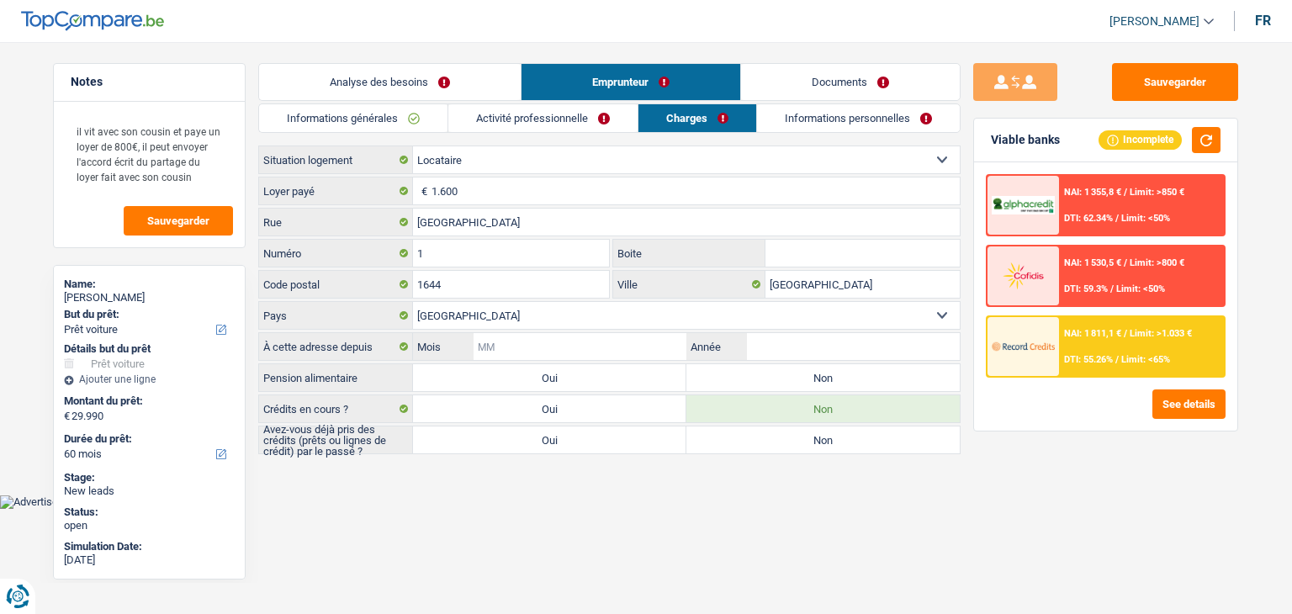
click at [525, 347] on input "Mois" at bounding box center [580, 346] width 213 height 27
click at [564, 353] on input "Mois" at bounding box center [580, 346] width 213 height 27
type input "03"
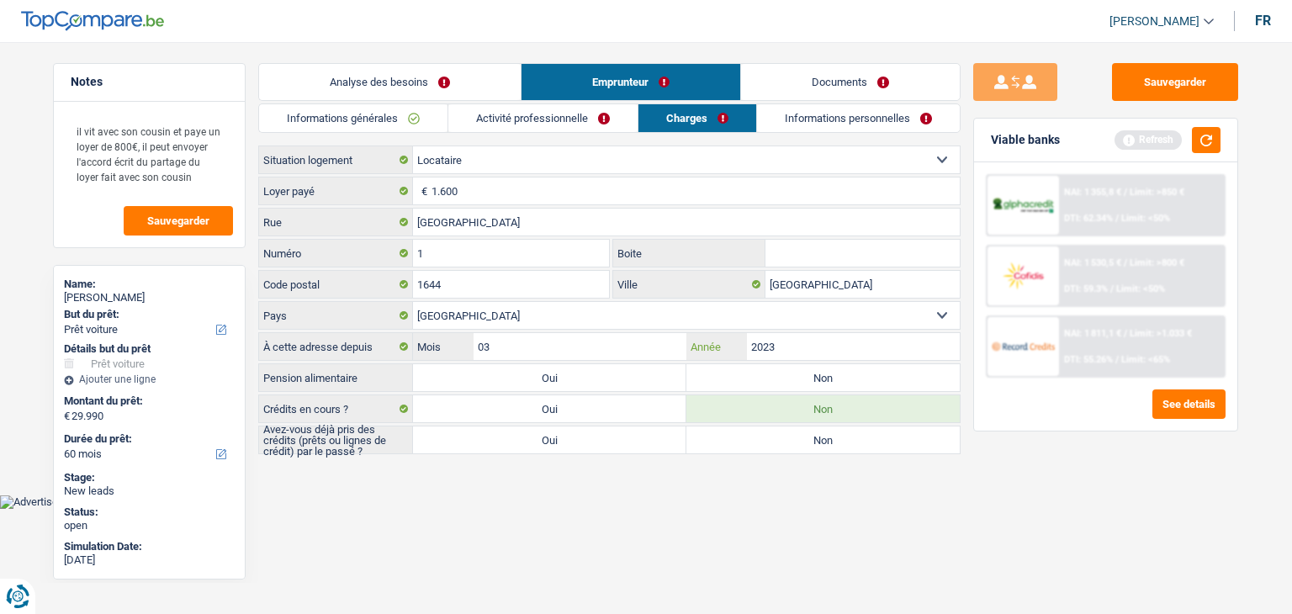
type input "2023"
click at [559, 509] on html "Vous avez le contrôle de vos données Nous utilisons des cookies, tout comme nos…" at bounding box center [646, 254] width 1292 height 509
click at [1221, 119] on div "Viable banks Refresh" at bounding box center [1105, 141] width 263 height 44
click at [1217, 139] on button "button" at bounding box center [1206, 140] width 29 height 26
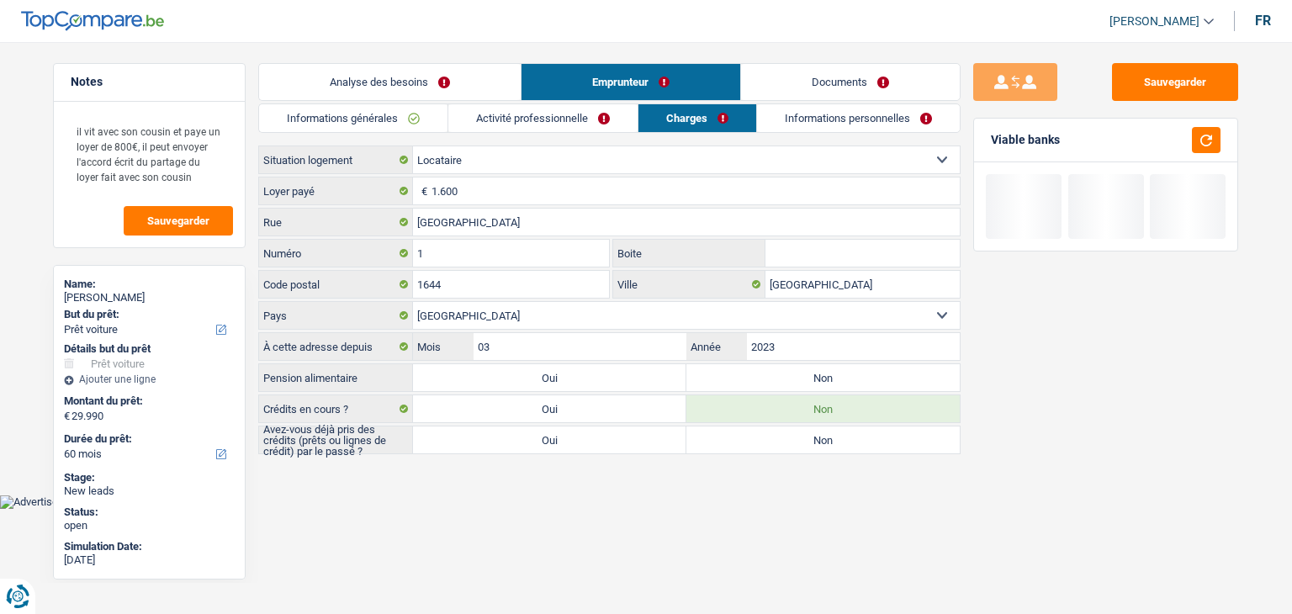
click at [808, 381] on label "Non" at bounding box center [822, 377] width 273 height 27
click at [808, 381] on input "Non" at bounding box center [822, 377] width 273 height 27
radio input "true"
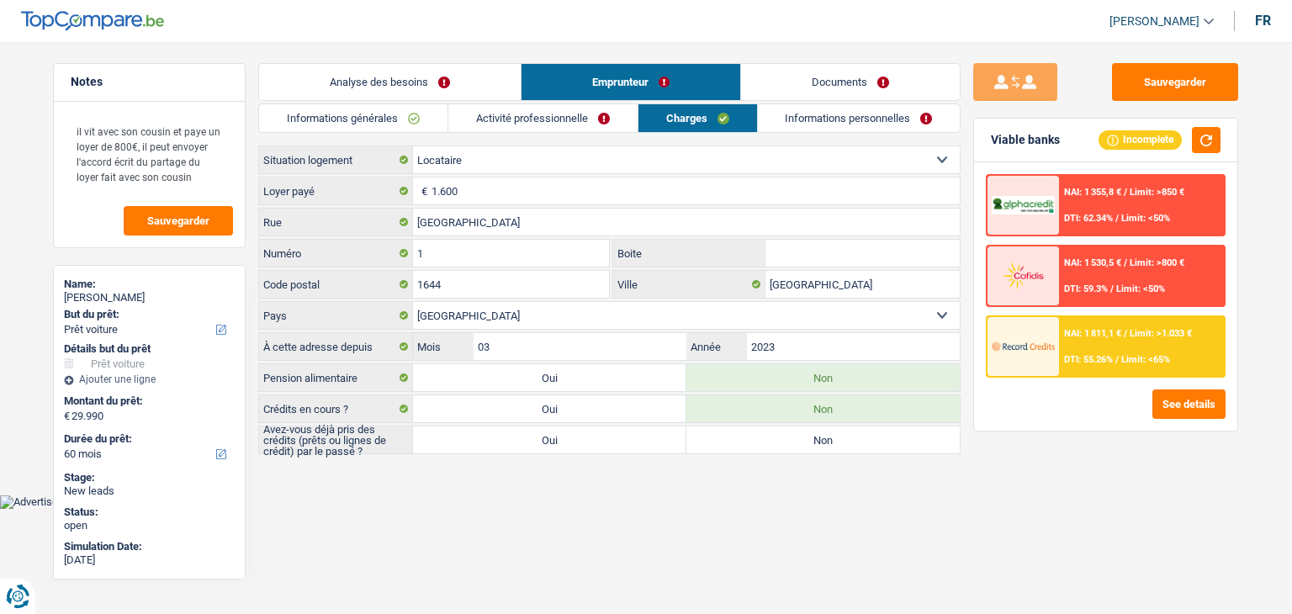
click at [795, 509] on html "Vous avez le contrôle de vos données Nous utilisons des cookies, tout comme nos…" at bounding box center [646, 254] width 1292 height 509
click at [829, 432] on label "Non" at bounding box center [822, 439] width 273 height 27
click at [829, 432] on input "Non" at bounding box center [822, 439] width 273 height 27
radio input "true"
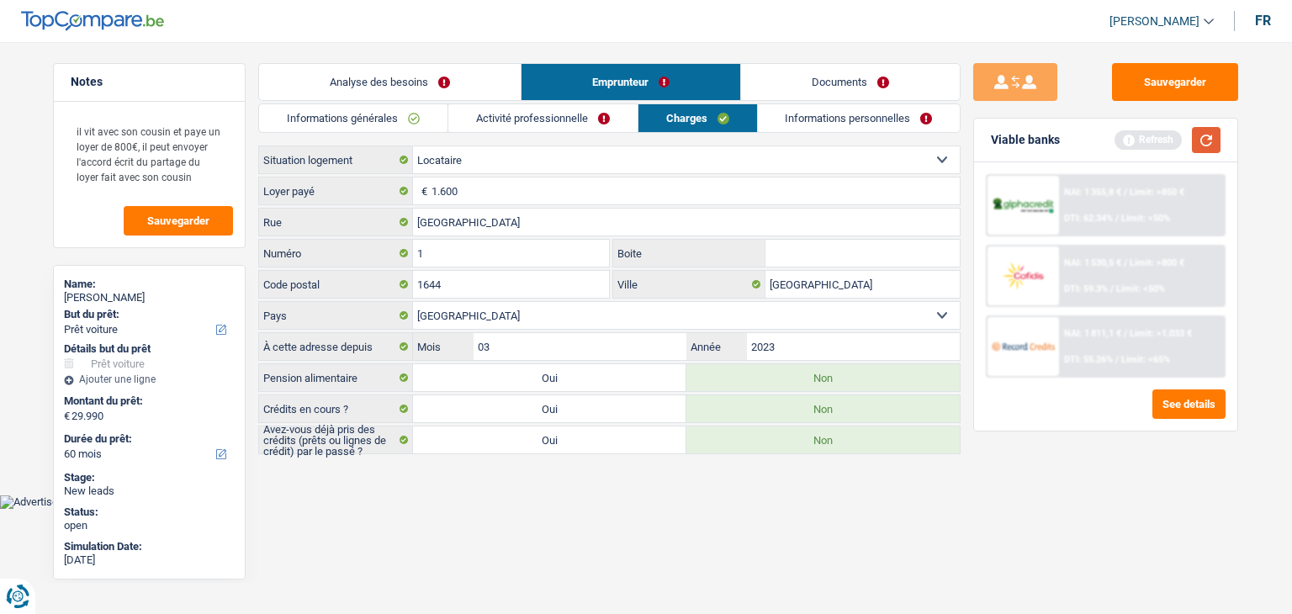
click at [1198, 135] on button "button" at bounding box center [1206, 140] width 29 height 26
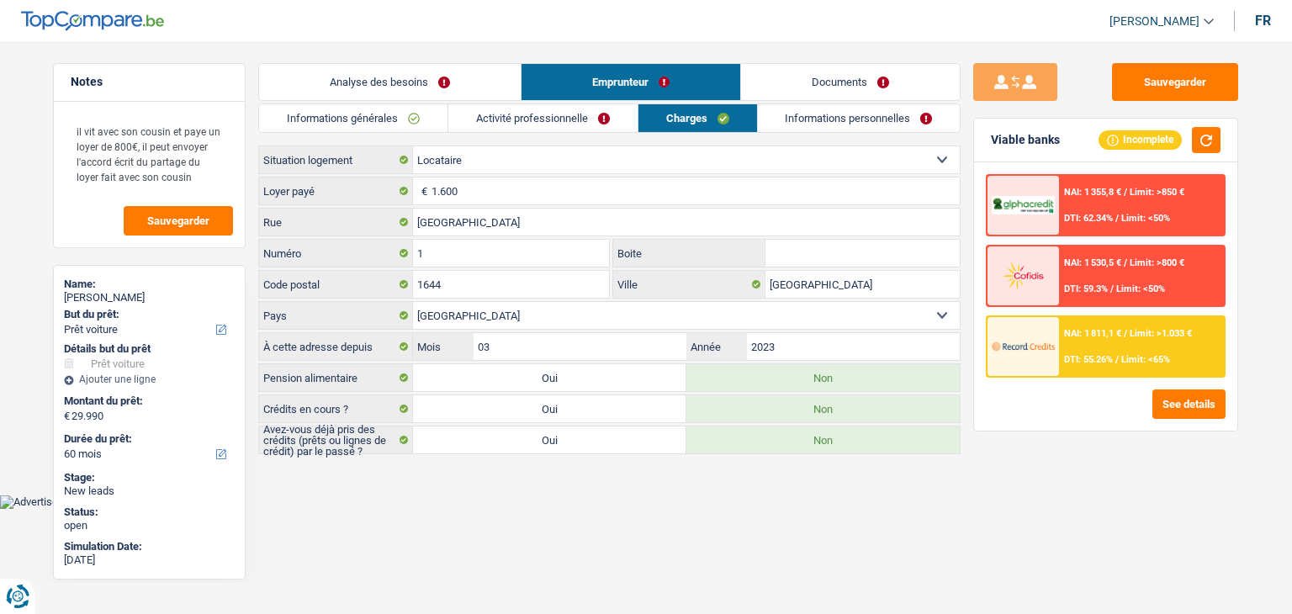
click at [838, 124] on link "Informations personnelles" at bounding box center [859, 118] width 203 height 28
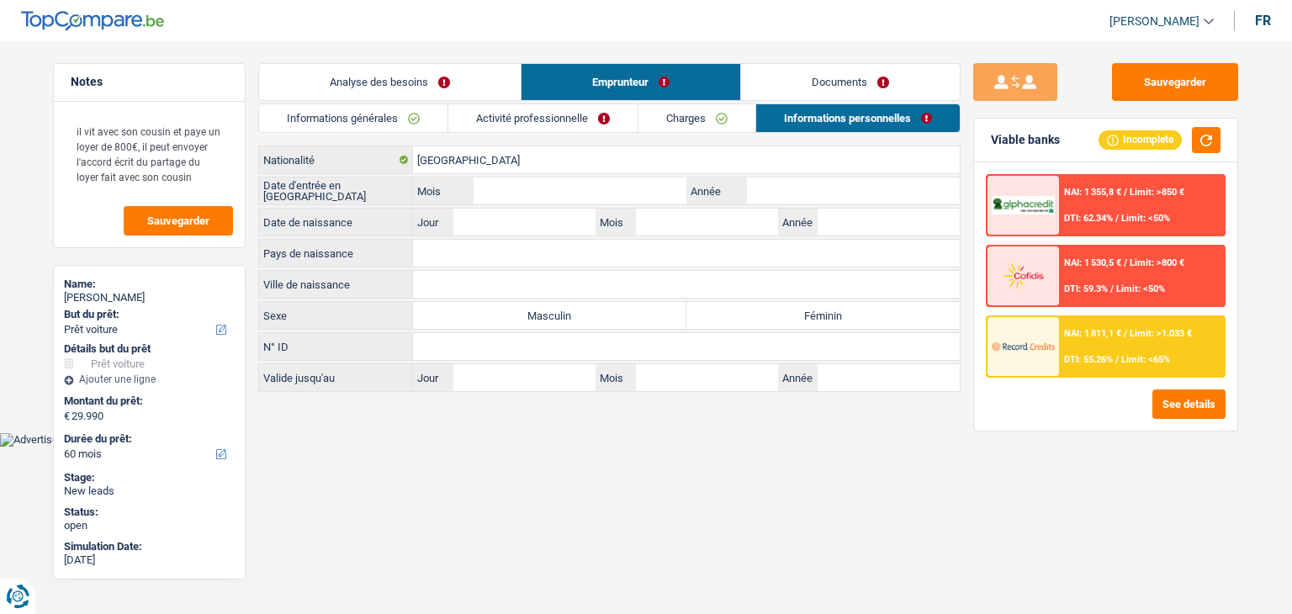
click at [316, 156] on label "Nationalité" at bounding box center [336, 159] width 154 height 27
click at [413, 156] on input "[GEOGRAPHIC_DATA]" at bounding box center [686, 159] width 547 height 27
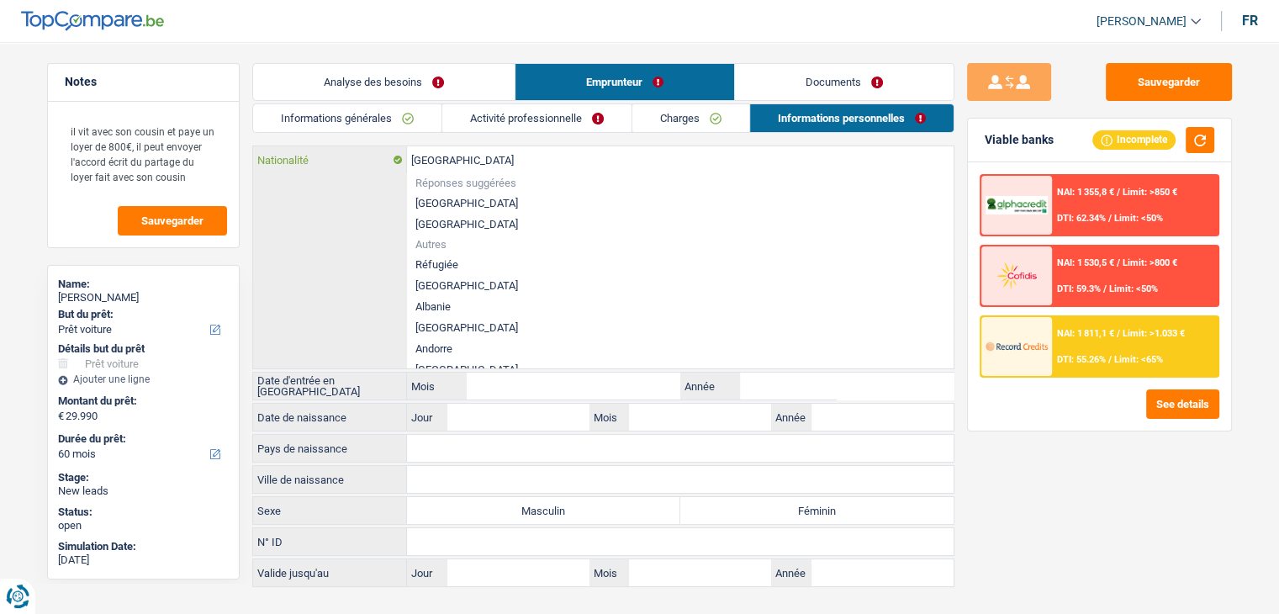
type input "Belgiqu"
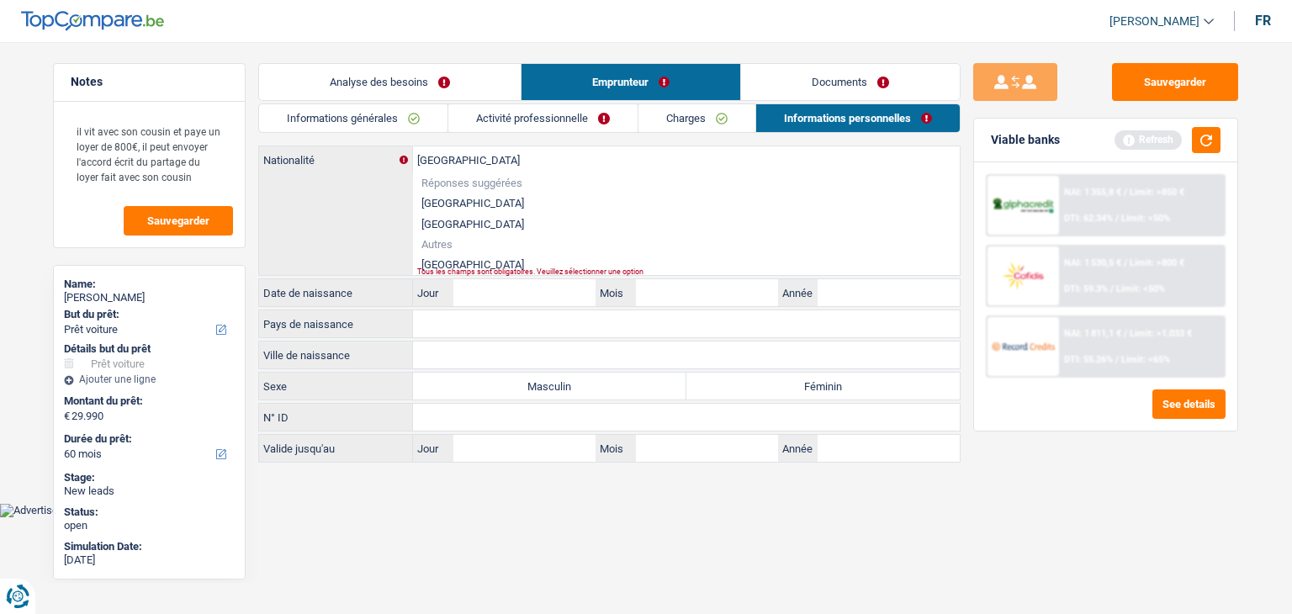
click at [442, 268] on div "Tous les champs sont obligatoires. Veuillez sélectionner une option" at bounding box center [660, 271] width 486 height 7
click at [441, 257] on li "[GEOGRAPHIC_DATA]" at bounding box center [686, 264] width 547 height 21
type input "[GEOGRAPHIC_DATA]"
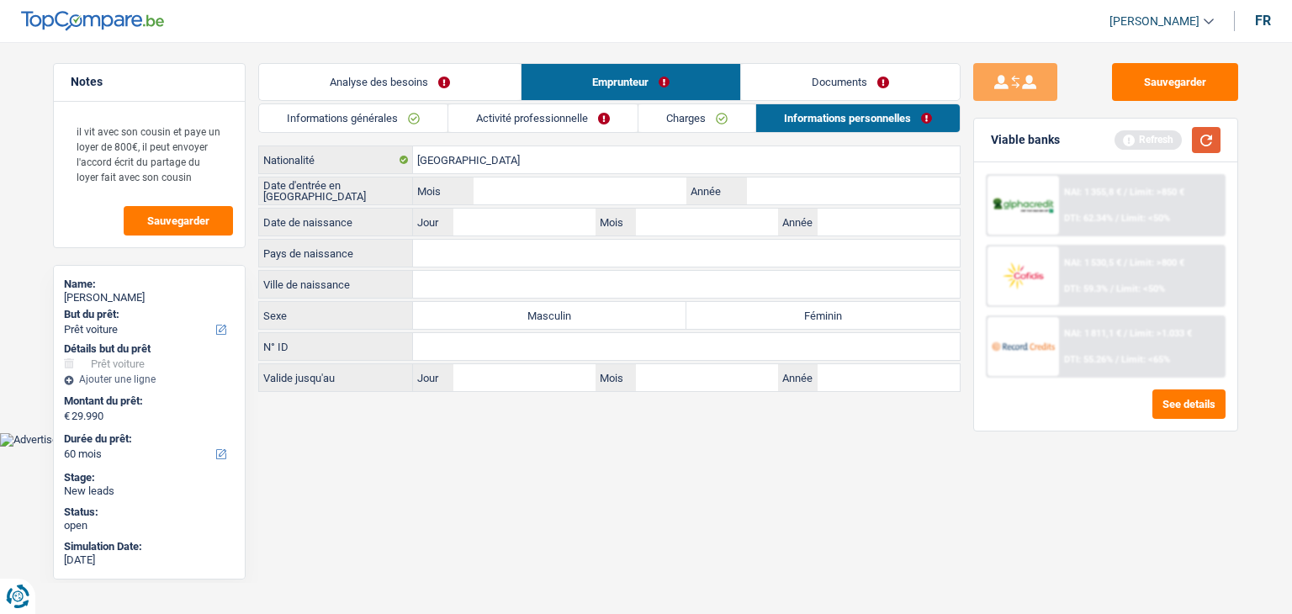
click at [1215, 142] on button "button" at bounding box center [1206, 140] width 29 height 26
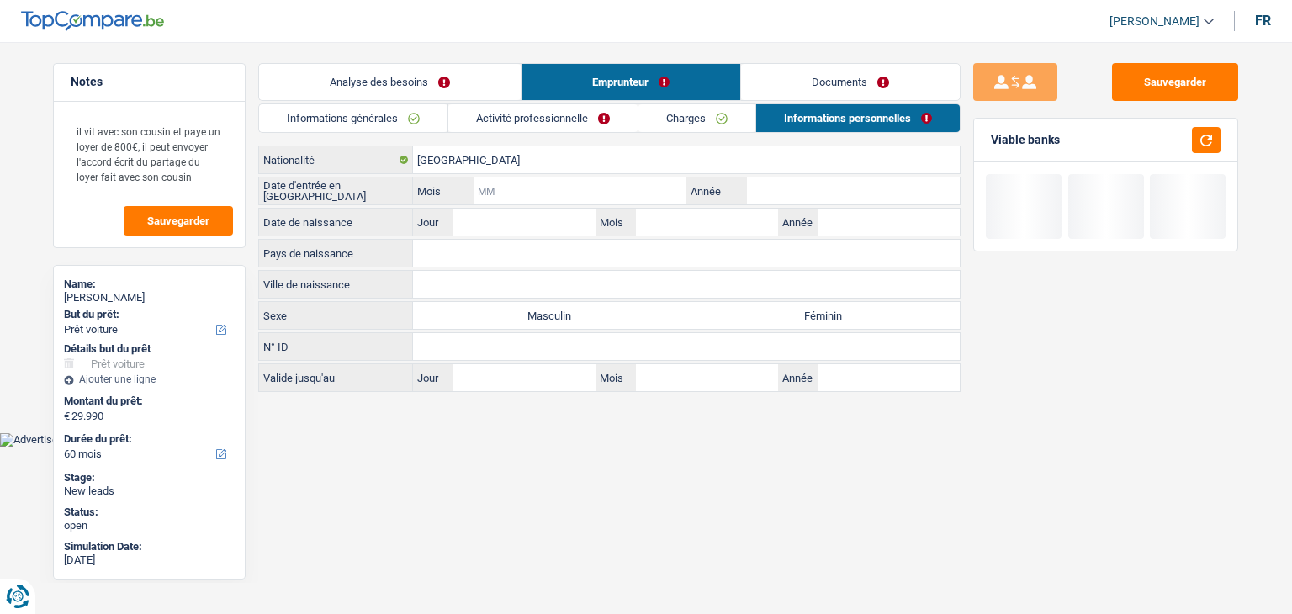
click at [564, 199] on input "Mois" at bounding box center [580, 190] width 213 height 27
type input "01"
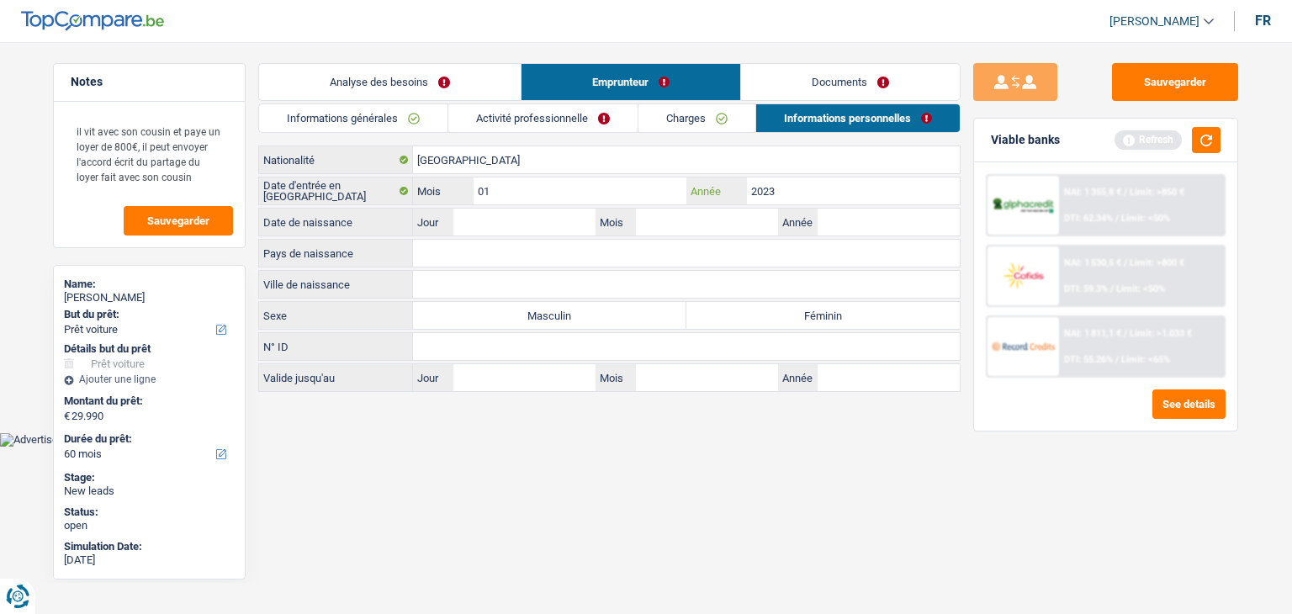
type input "2023"
drag, startPoint x: 551, startPoint y: 502, endPoint x: 792, endPoint y: 364, distance: 277.3
click at [566, 447] on html "Vous avez le contrôle de vos données Nous utilisons des cookies, tout comme nos…" at bounding box center [646, 223] width 1292 height 447
click at [1218, 137] on button "button" at bounding box center [1206, 140] width 29 height 26
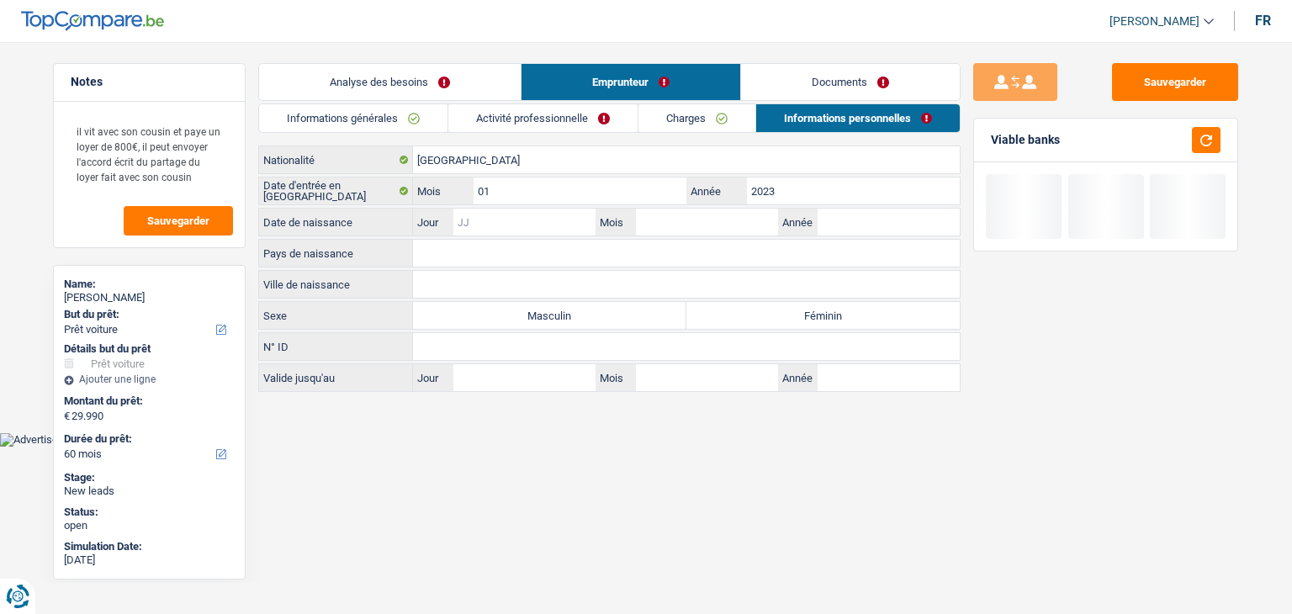
click at [538, 223] on input "Jour" at bounding box center [524, 222] width 142 height 27
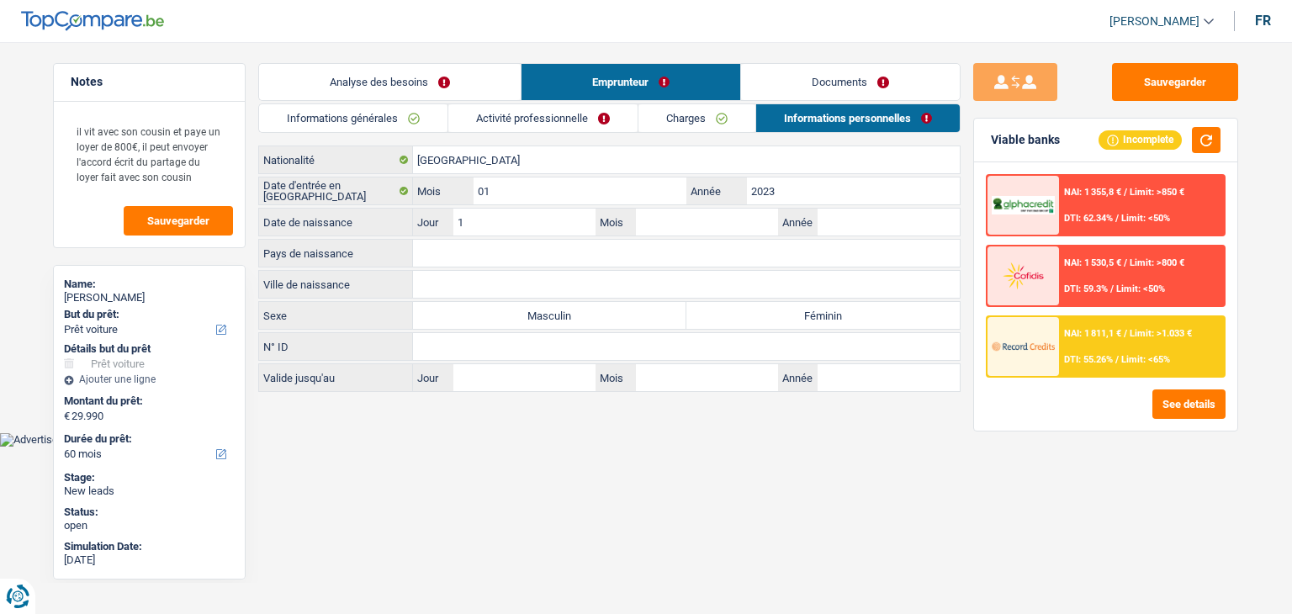
type input "12"
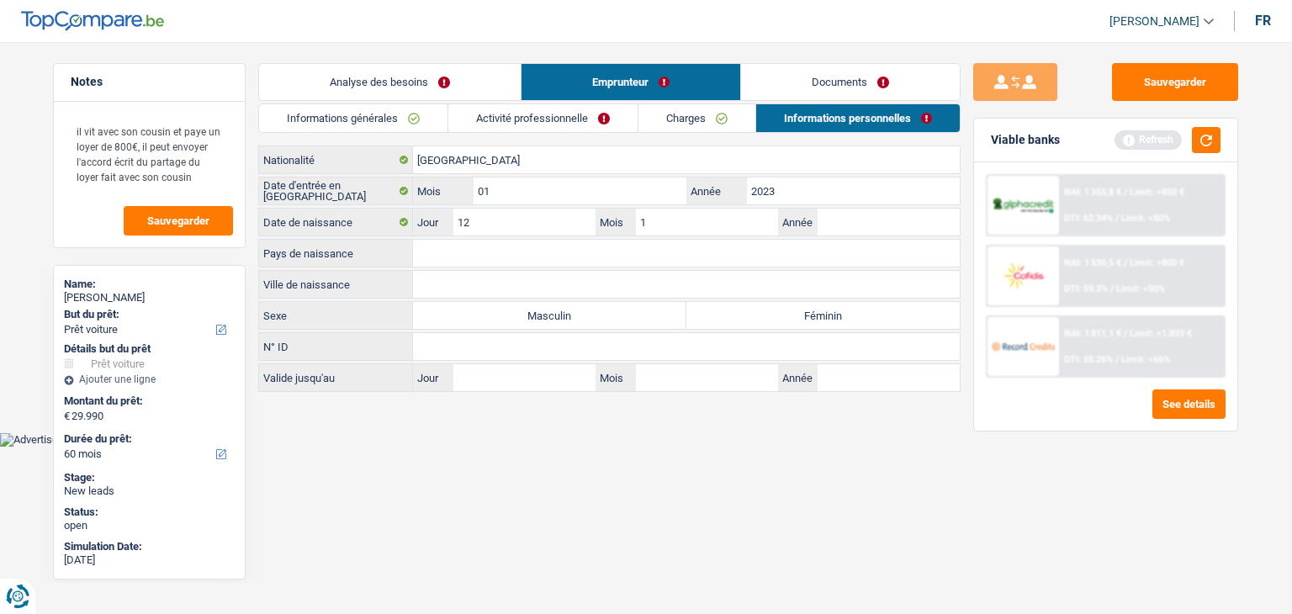
type input "12"
click at [538, 223] on input "12" at bounding box center [524, 222] width 142 height 27
type input "1"
type input "2"
click at [872, 220] on input "Année" at bounding box center [889, 222] width 142 height 27
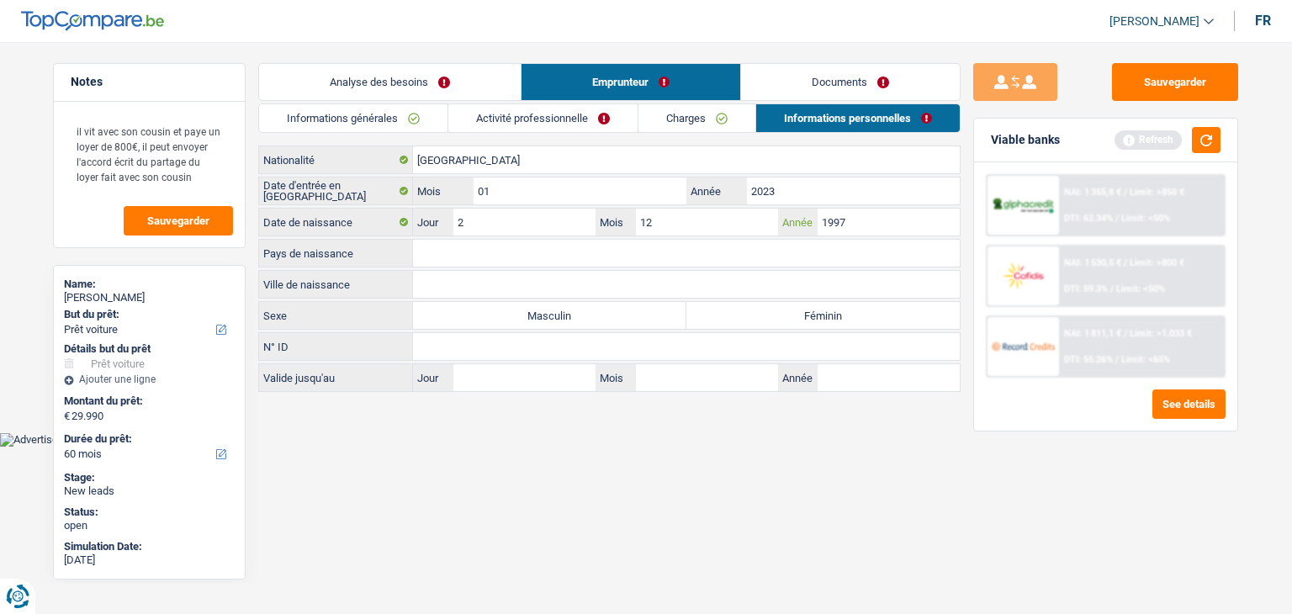
type input "1997"
click at [686, 447] on html "Vous avez le contrôle de vos données Nous utilisons des cookies, tout comme nos…" at bounding box center [646, 223] width 1292 height 447
click at [501, 250] on input "Pays de naissance" at bounding box center [686, 253] width 547 height 27
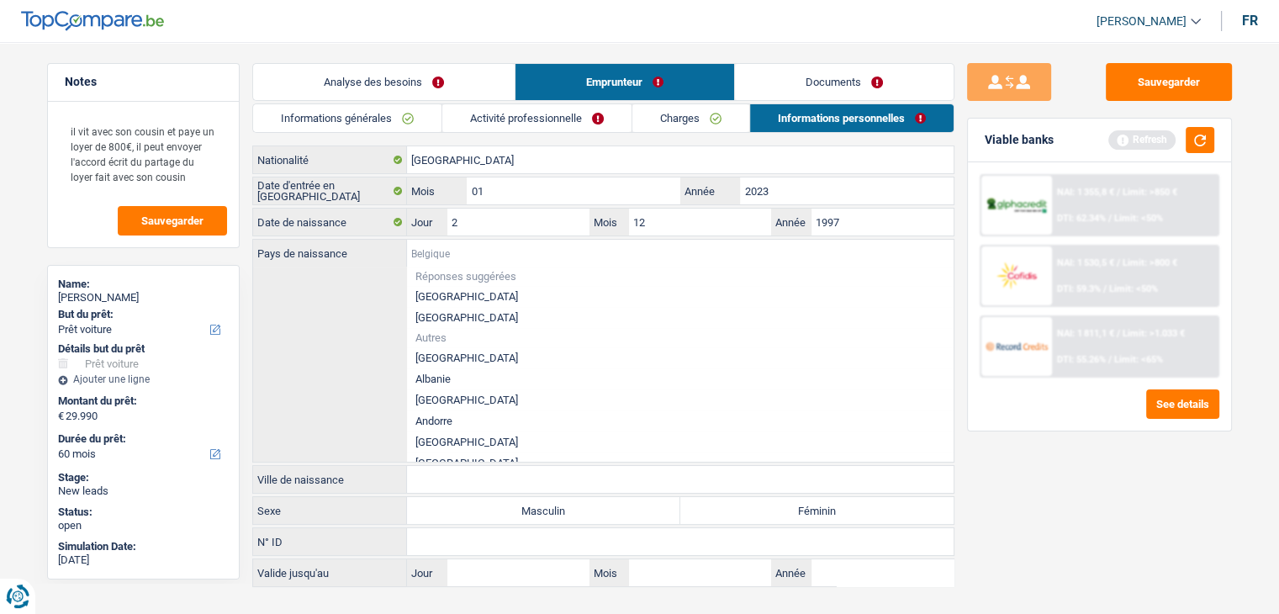
type input "G"
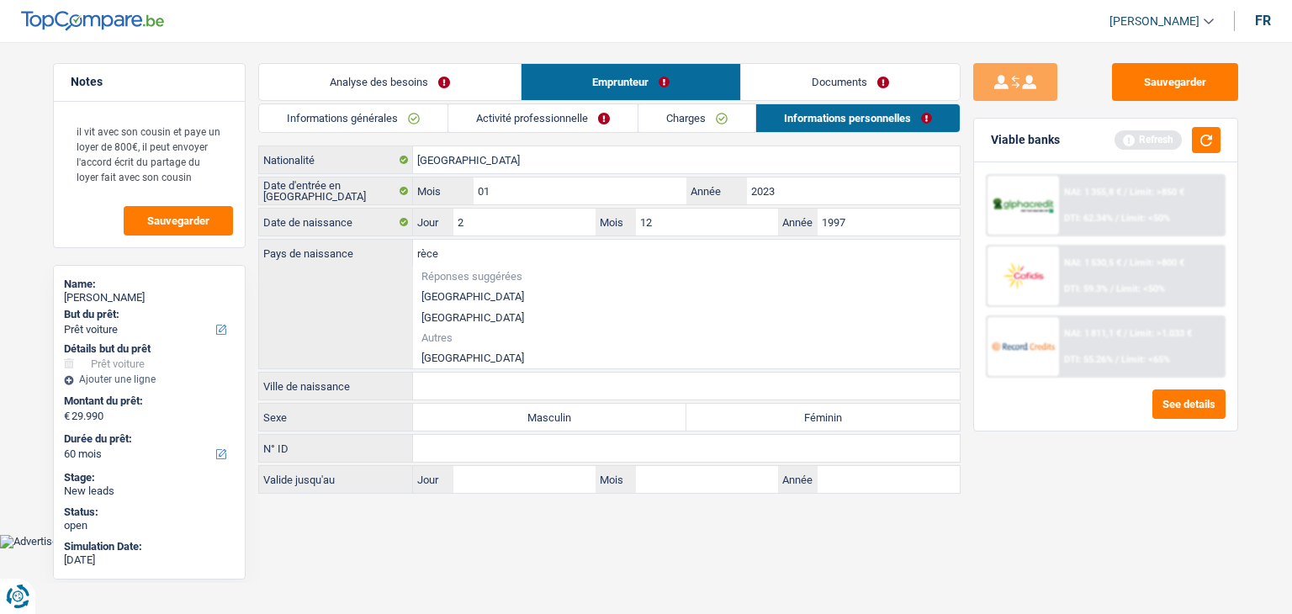
click at [437, 353] on li "[GEOGRAPHIC_DATA]" at bounding box center [686, 357] width 547 height 21
type input "[GEOGRAPHIC_DATA]"
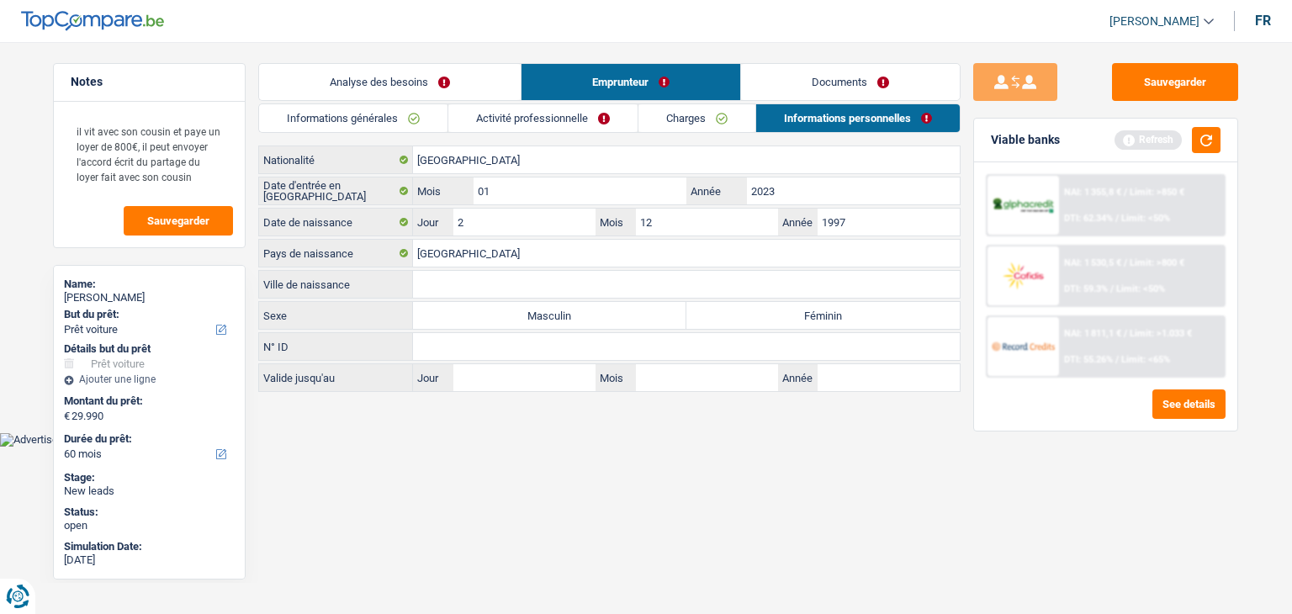
click at [442, 277] on input "Ville de naissance" at bounding box center [686, 284] width 547 height 27
type input "Telssalonique"
click at [1212, 140] on button "button" at bounding box center [1206, 140] width 29 height 26
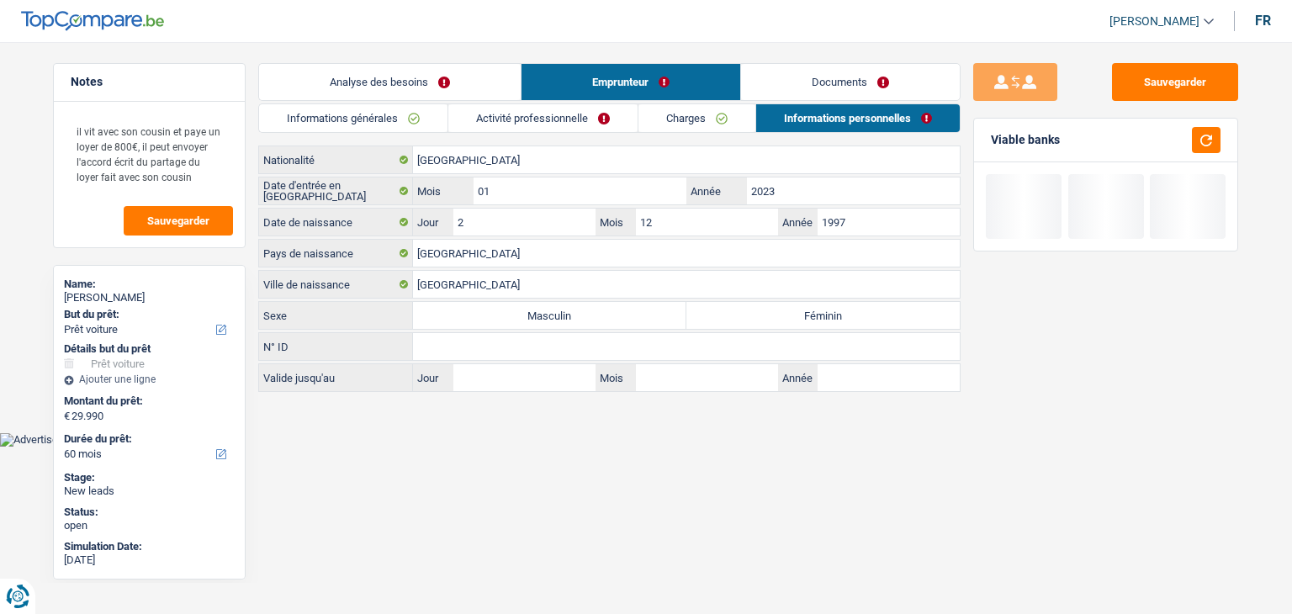
drag, startPoint x: 1063, startPoint y: 139, endPoint x: 993, endPoint y: 140, distance: 70.7
click at [993, 140] on div "Viable banks" at bounding box center [1105, 141] width 263 height 44
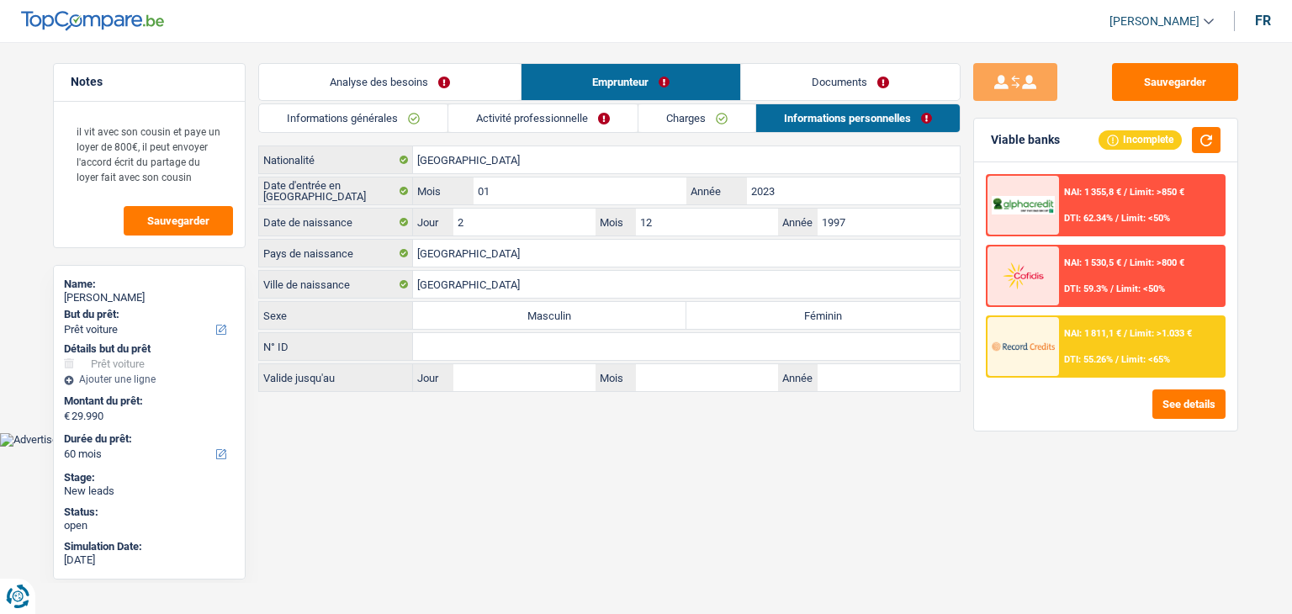
click at [1041, 133] on div "Viable banks" at bounding box center [1025, 140] width 69 height 14
click at [996, 140] on div "Viable banks" at bounding box center [1025, 140] width 69 height 14
drag, startPoint x: 1063, startPoint y: 140, endPoint x: 988, endPoint y: 146, distance: 75.0
click at [988, 146] on div "Viable banks Incomplete" at bounding box center [1105, 141] width 263 height 44
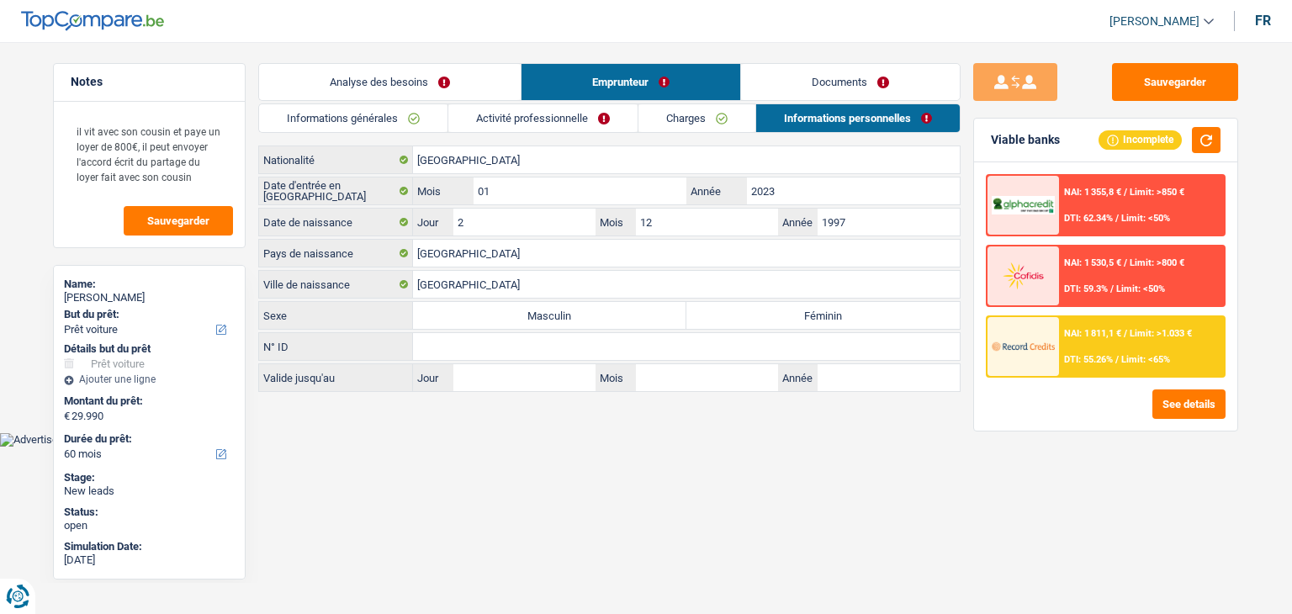
click at [481, 428] on main "Notes il vit avec son cousin et paye un loyer de 800€, il peut envoyer l'accord…" at bounding box center [646, 228] width 1292 height 407
click at [473, 320] on label "Masculin" at bounding box center [549, 315] width 273 height 27
click at [473, 320] on input "Masculin" at bounding box center [549, 315] width 273 height 27
radio input "true"
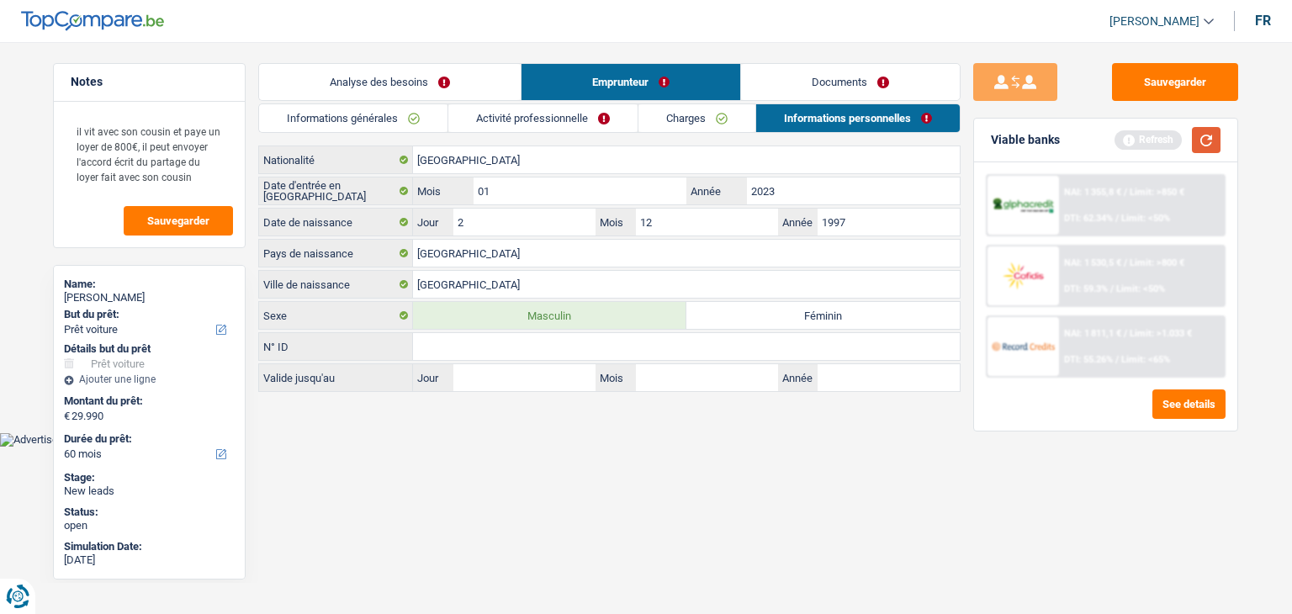
click at [1205, 150] on button "button" at bounding box center [1206, 140] width 29 height 26
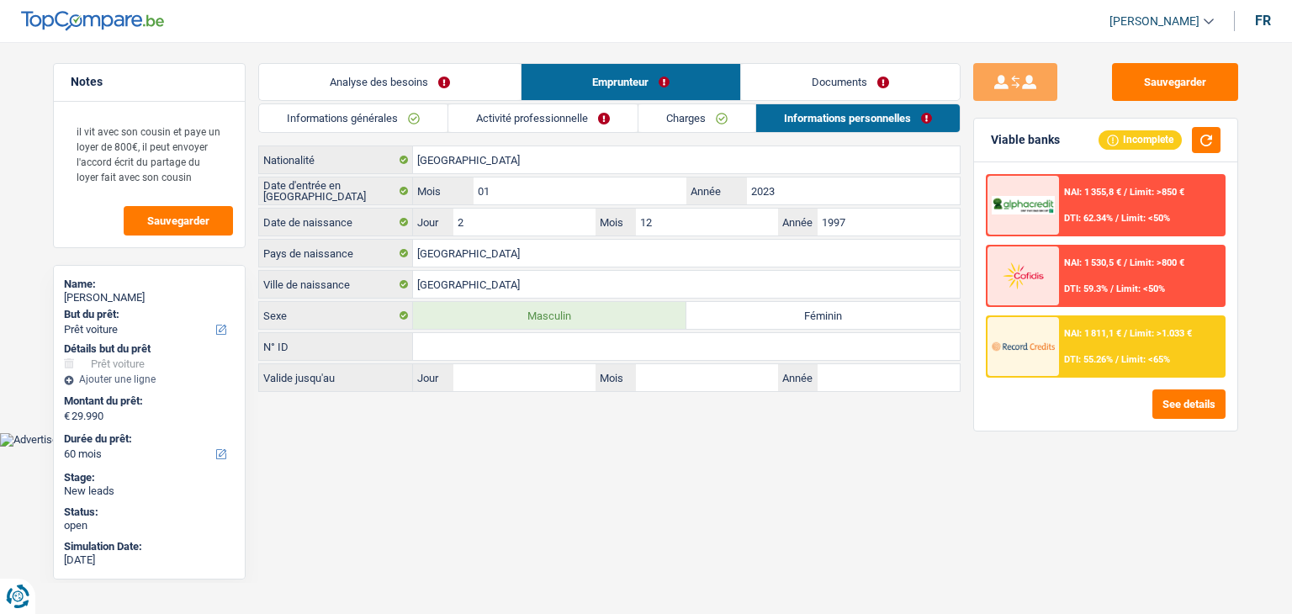
click at [422, 82] on link "Analyse des besoins" at bounding box center [390, 82] width 262 height 36
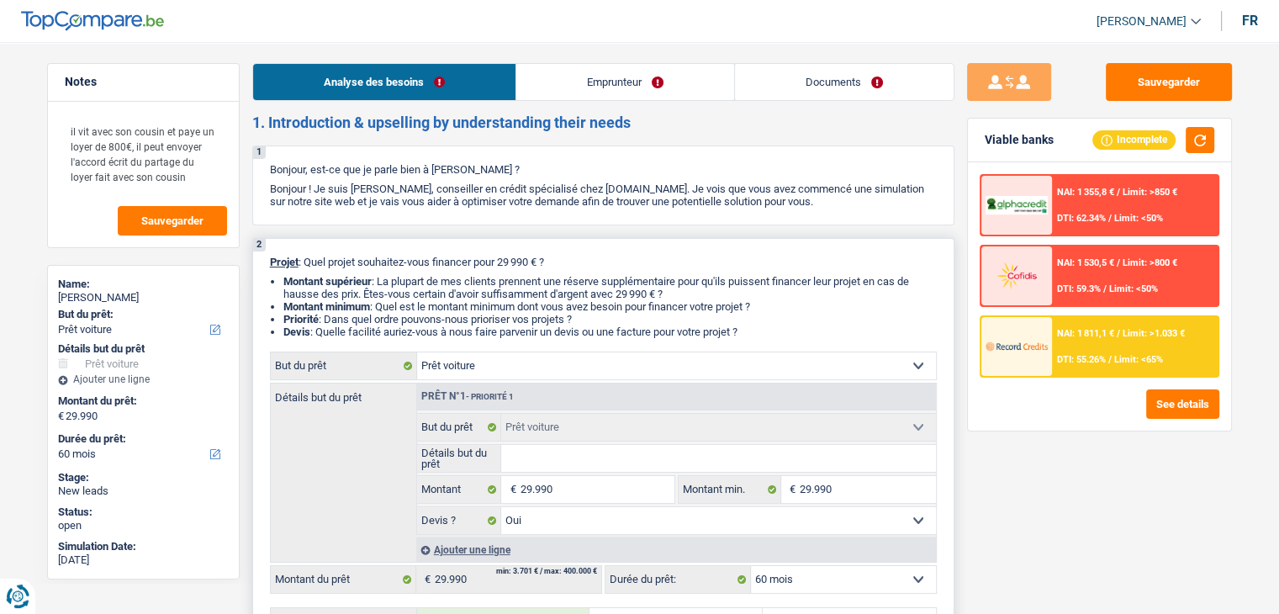
click at [542, 473] on fieldset "Confort maison: meubles, textile, peinture, électroménager, outillage non-profe…" at bounding box center [676, 474] width 519 height 122
click at [542, 469] on input "Détails but du prêt" at bounding box center [718, 458] width 435 height 27
type input "v"
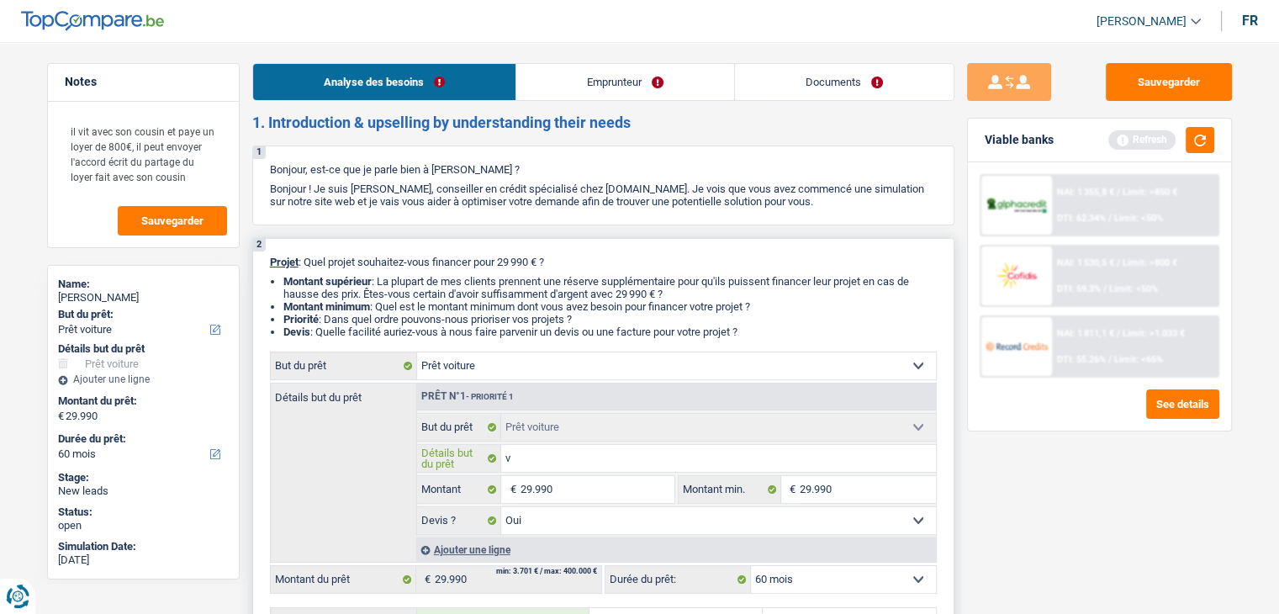
type input "vo"
type input "voi"
type input "voit"
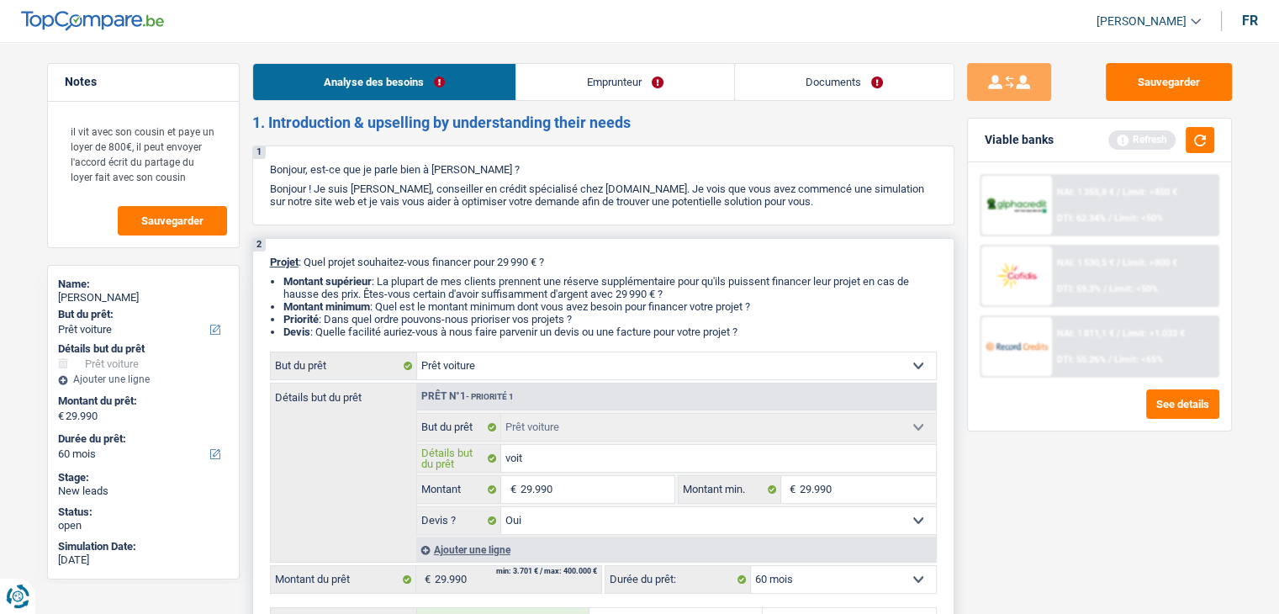
type input "voit"
type input "voitu"
type input "voiture"
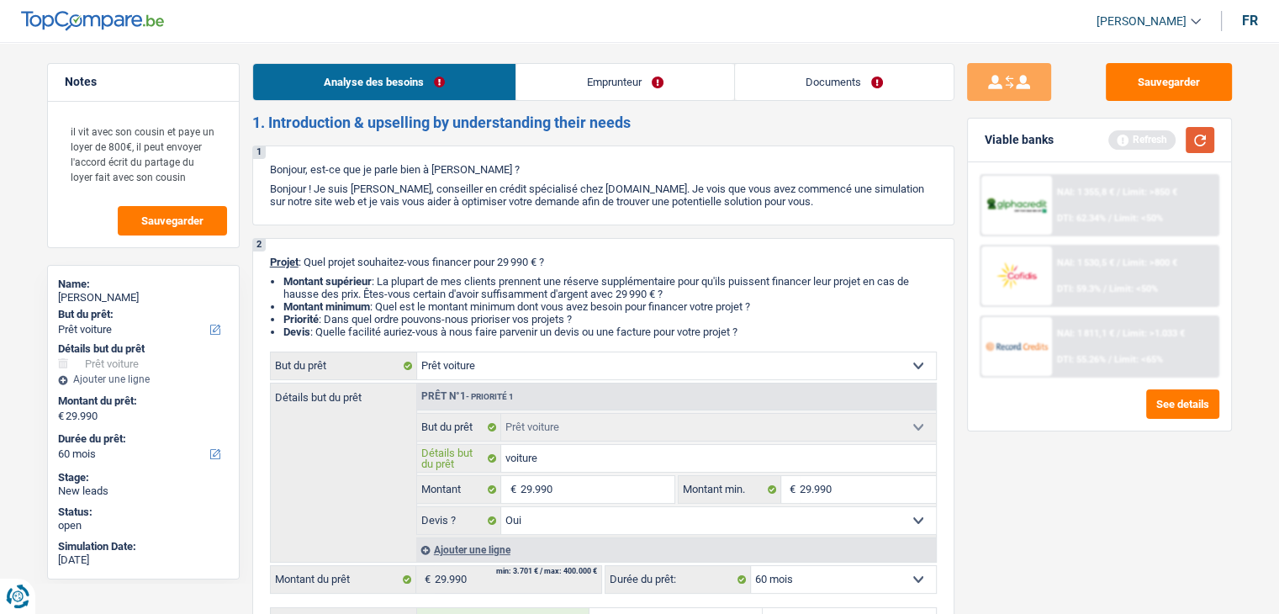
type input "voiture"
click at [1193, 132] on button "button" at bounding box center [1200, 140] width 29 height 26
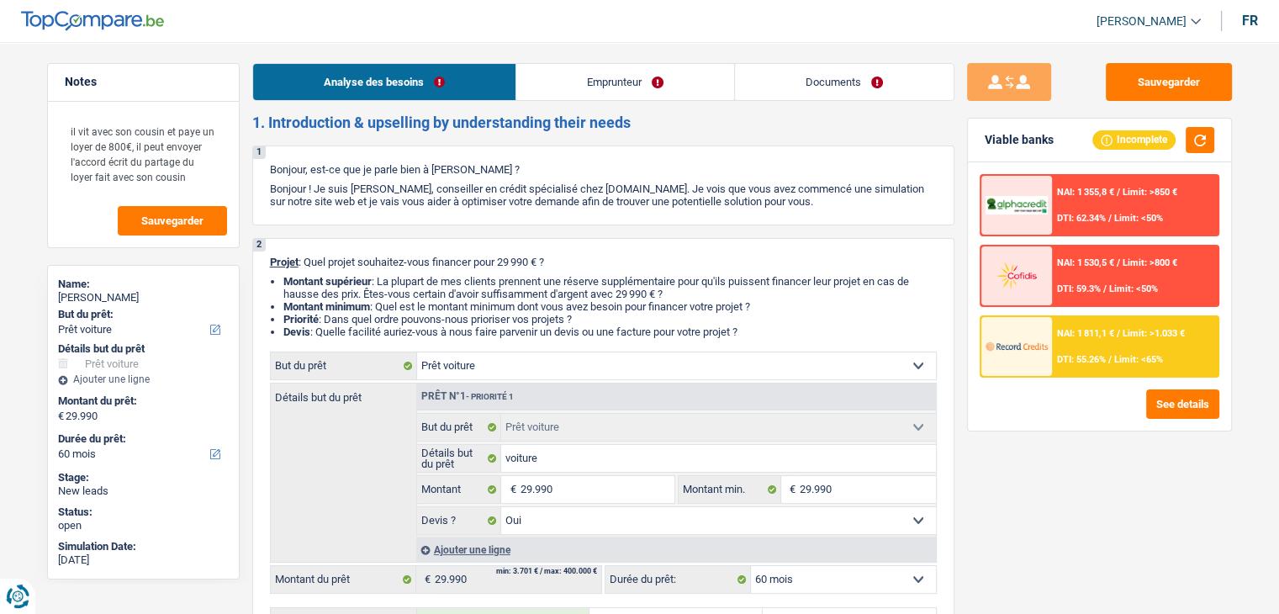
click at [1088, 355] on span "DTI: 55.26%" at bounding box center [1081, 359] width 49 height 11
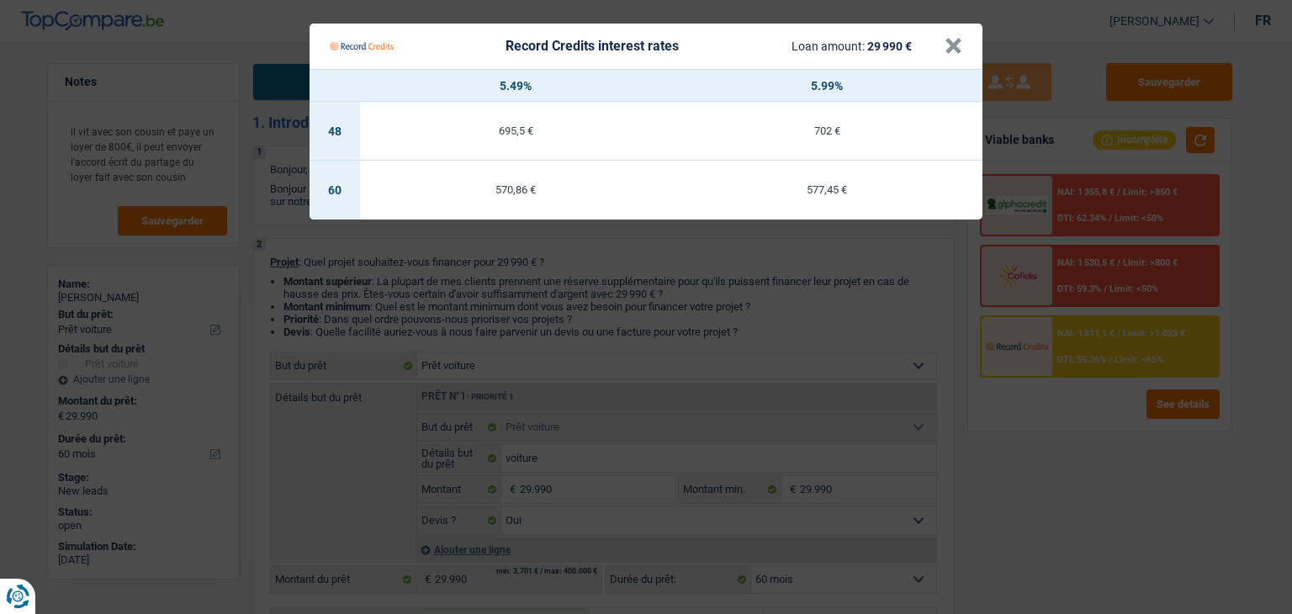
click at [744, 307] on Credits "Record Credits interest rates Loan amount: 29 990 € × 5.49% 5.99% 48 695,5 € 70…" at bounding box center [646, 307] width 1292 height 614
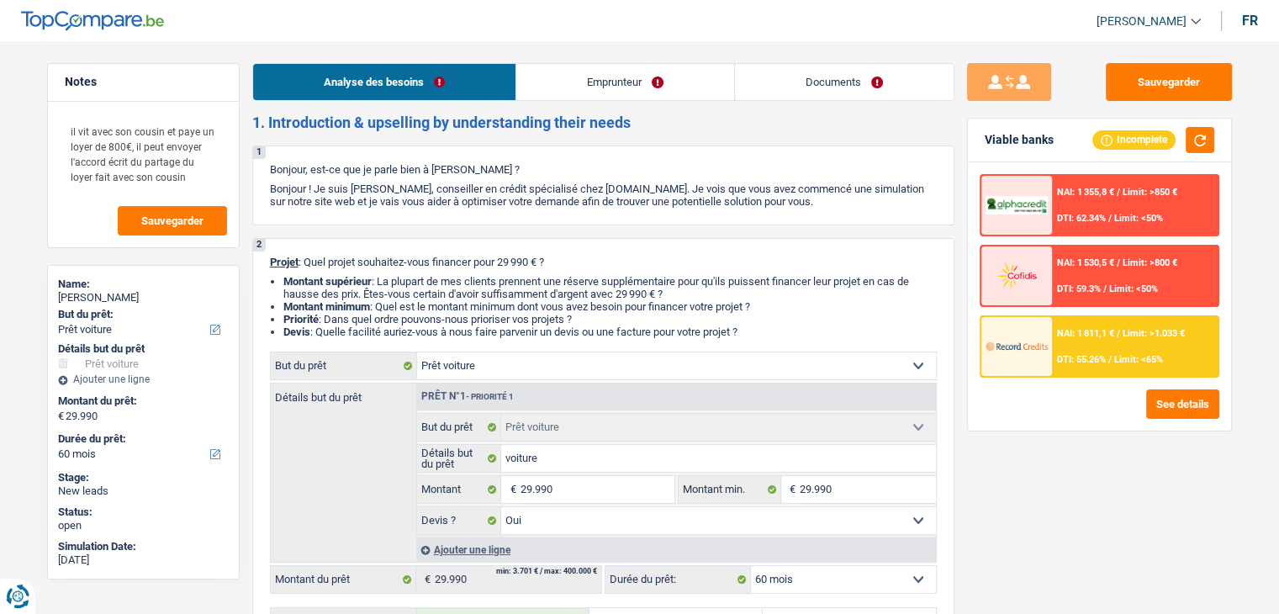
click at [1014, 516] on div "Sauvegarder Viable banks Incomplete NAI: 1 355,8 € / Limit: >850 € DTI: 62.34% …" at bounding box center [1100, 323] width 290 height 520
click at [1051, 368] on div at bounding box center [1017, 346] width 71 height 59
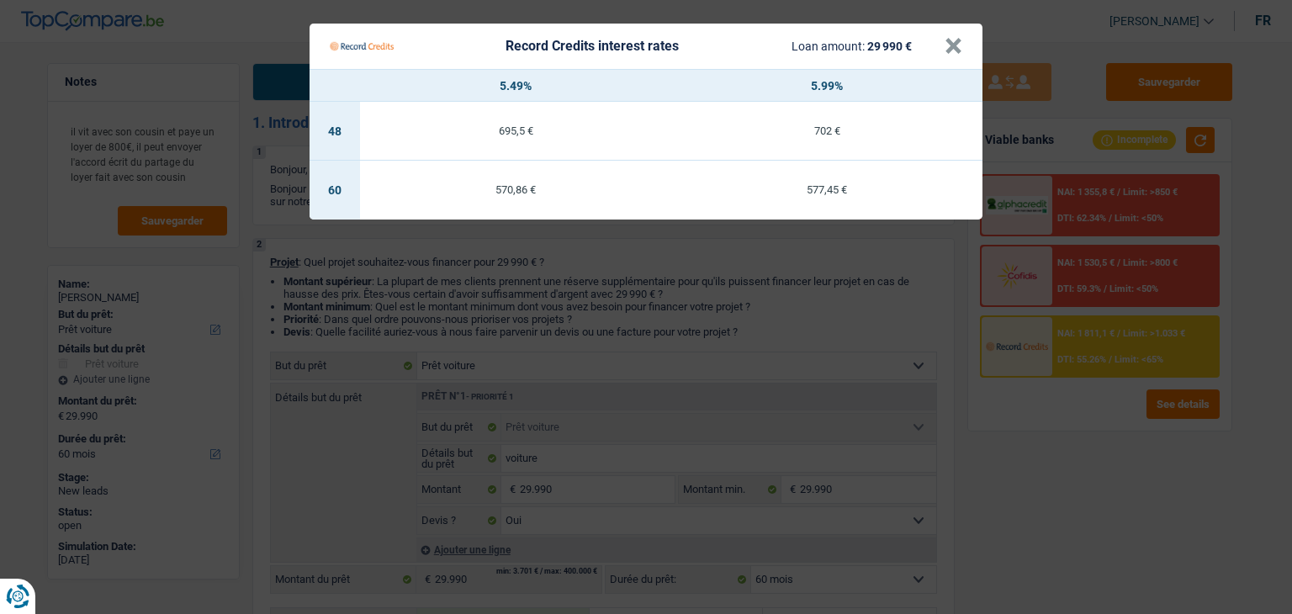
click at [797, 301] on Credits "Record Credits interest rates Loan amount: 29 990 € × 5.49% 5.99% 48 695,5 € 70…" at bounding box center [646, 307] width 1292 height 614
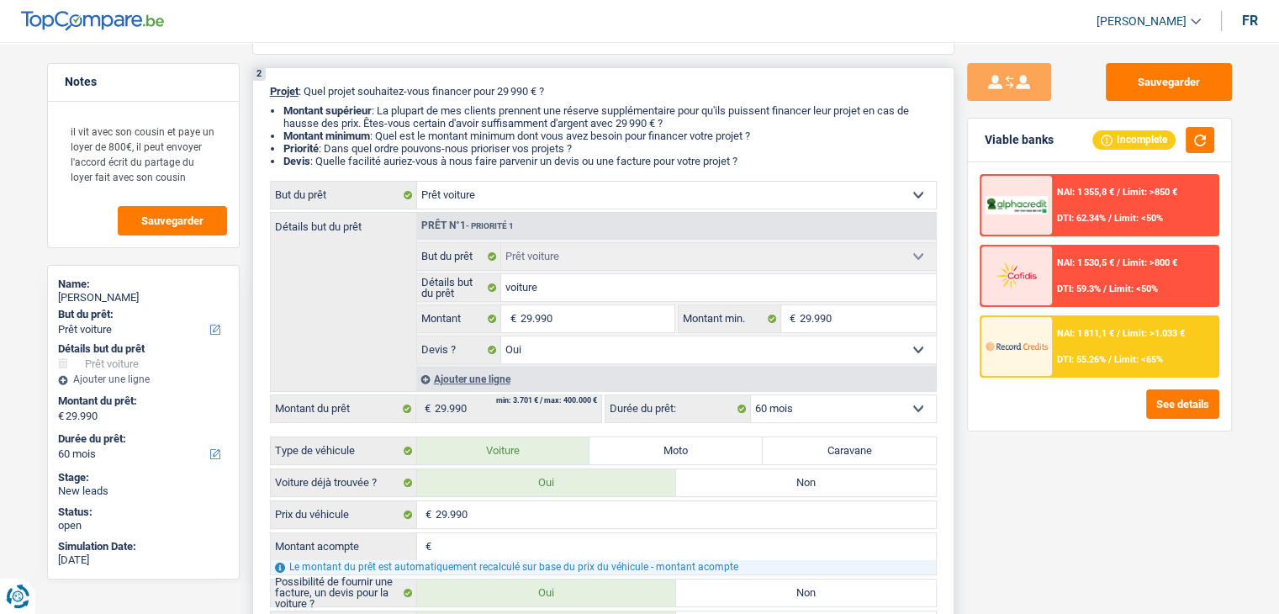
scroll to position [336, 0]
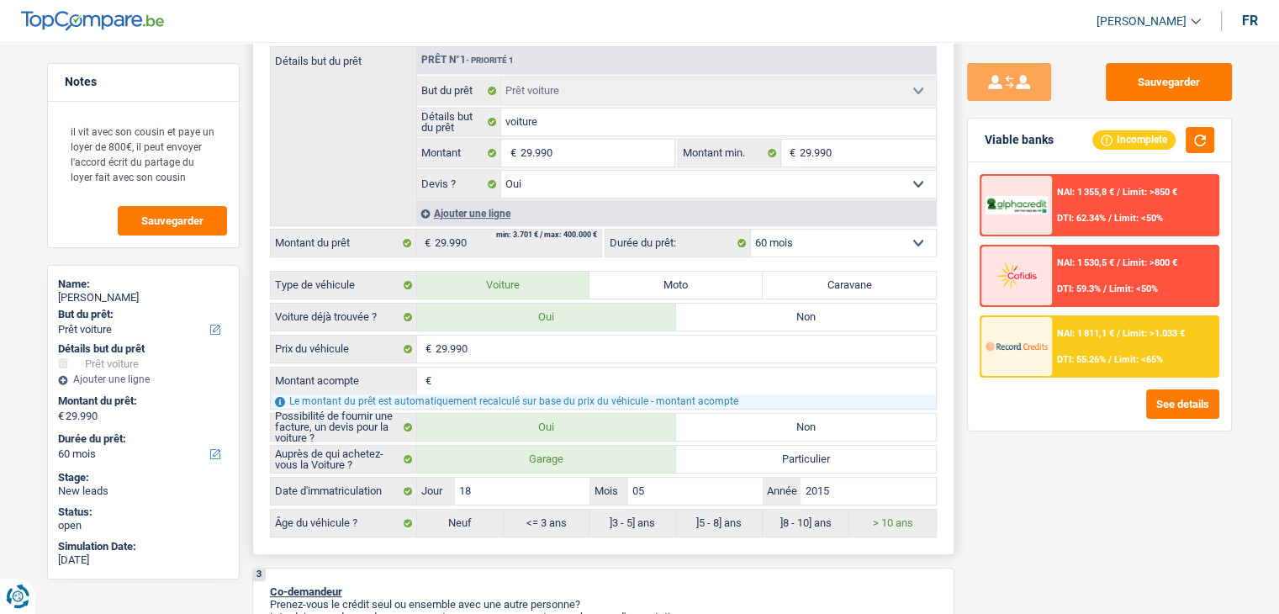
click at [845, 238] on select "12 mois 18 mois 24 mois 30 mois 36 mois 42 mois 48 mois 60 mois Sélectionner un…" at bounding box center [843, 243] width 185 height 27
click at [844, 243] on select "12 mois 18 mois 24 mois 30 mois 36 mois 42 mois 48 mois 60 mois Sélectionner un…" at bounding box center [843, 243] width 185 height 27
click at [948, 252] on div "2 Projet : Quel projet souhaitez-vous financer pour 29 990 € ? Montant supérieu…" at bounding box center [603, 229] width 702 height 654
click at [961, 279] on div "Sauvegarder Viable banks Incomplete NAI: 1 355,8 € / Limit: >850 € DTI: 62.34% …" at bounding box center [1100, 323] width 290 height 520
click at [866, 244] on select "12 mois 18 mois 24 mois 30 mois 36 mois 42 mois 48 mois 60 mois Sélectionner un…" at bounding box center [843, 243] width 185 height 27
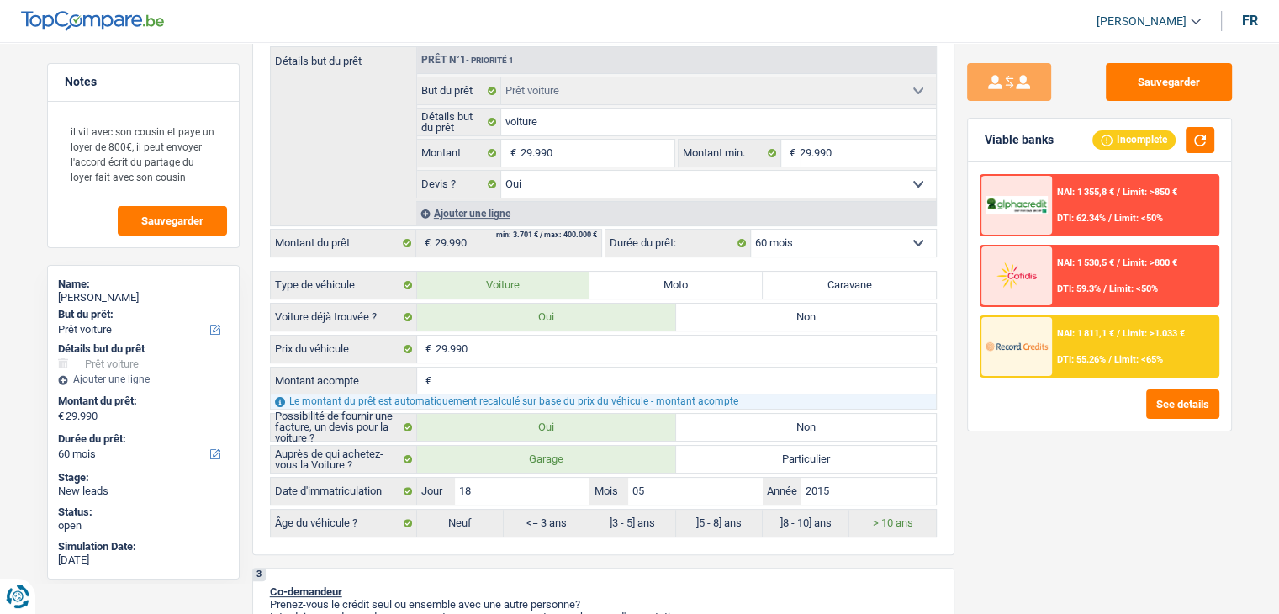
click at [1018, 447] on div "Sauvegarder Viable banks Incomplete NAI: 1 355,8 € / Limit: >850 € DTI: 62.34% …" at bounding box center [1100, 323] width 290 height 520
click at [1070, 363] on span "DTI: 55.26%" at bounding box center [1081, 359] width 49 height 11
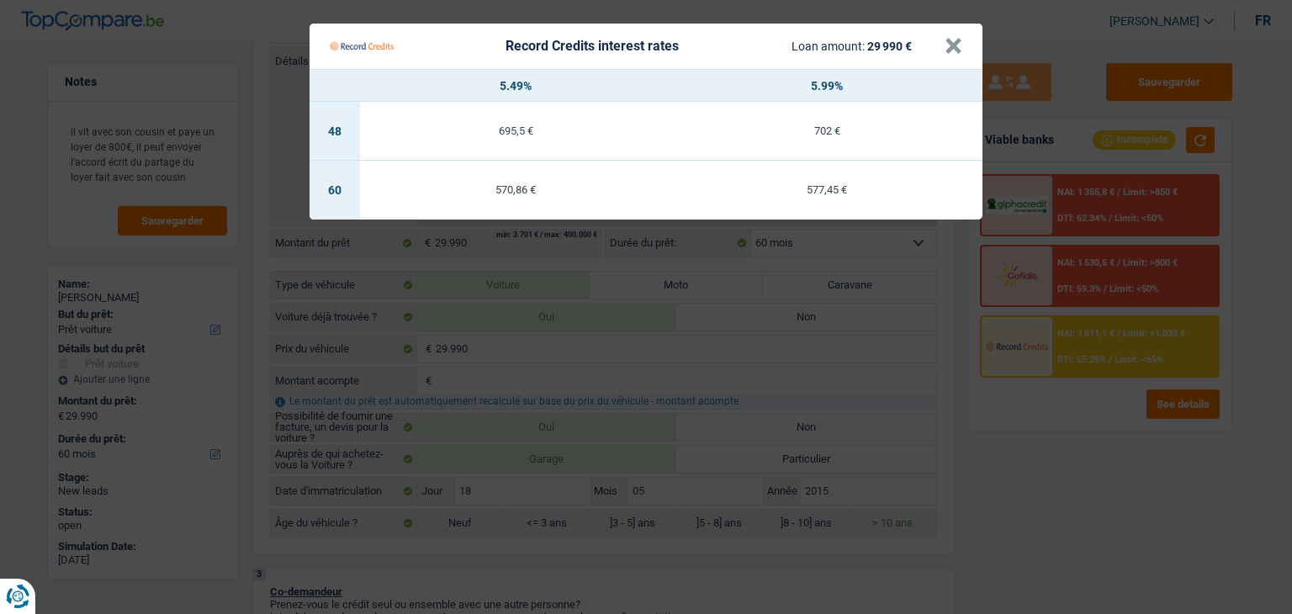
click at [1069, 438] on Credits "Record Credits interest rates Loan amount: 29 990 € × 5.49% 5.99% 48 695,5 € 70…" at bounding box center [646, 307] width 1292 height 614
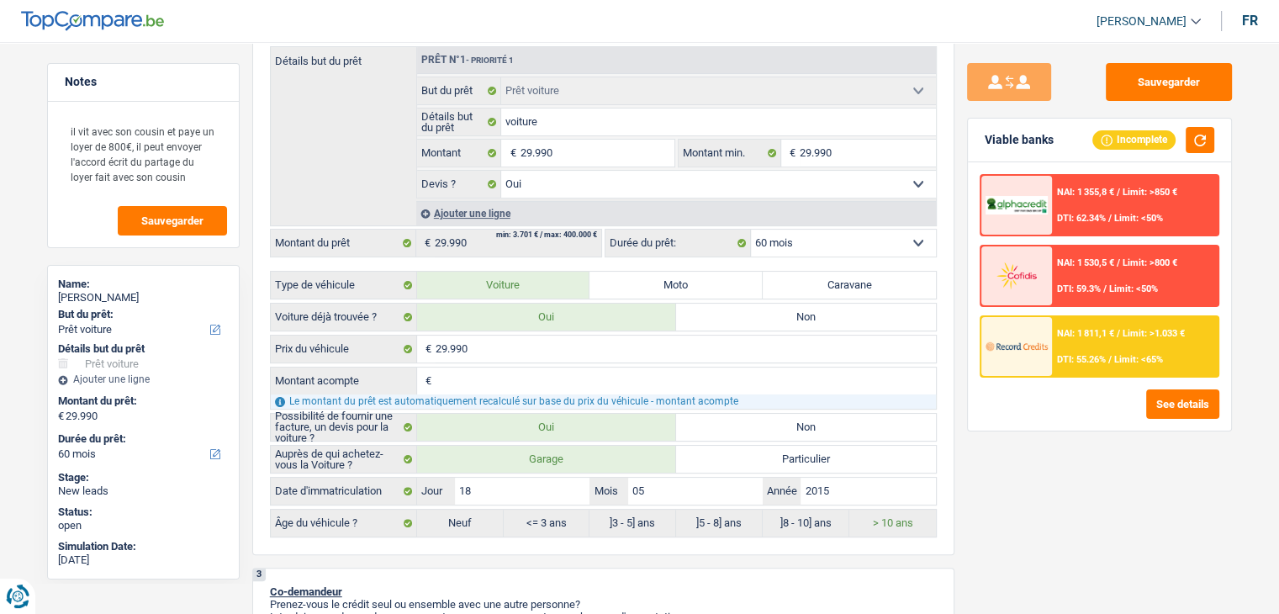
click at [1090, 328] on span "NAI: 1 811,1 €" at bounding box center [1085, 333] width 57 height 11
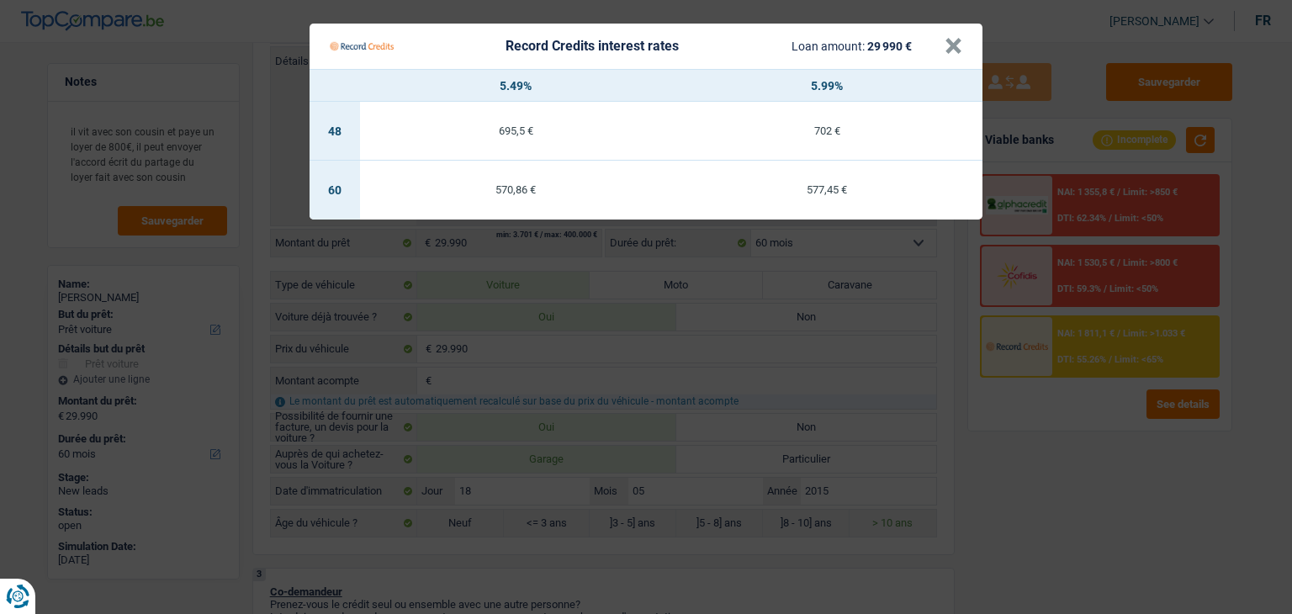
click at [1073, 379] on Credits "Record Credits interest rates Loan amount: 29 990 € × 5.49% 5.99% 48 695,5 € 70…" at bounding box center [646, 307] width 1292 height 614
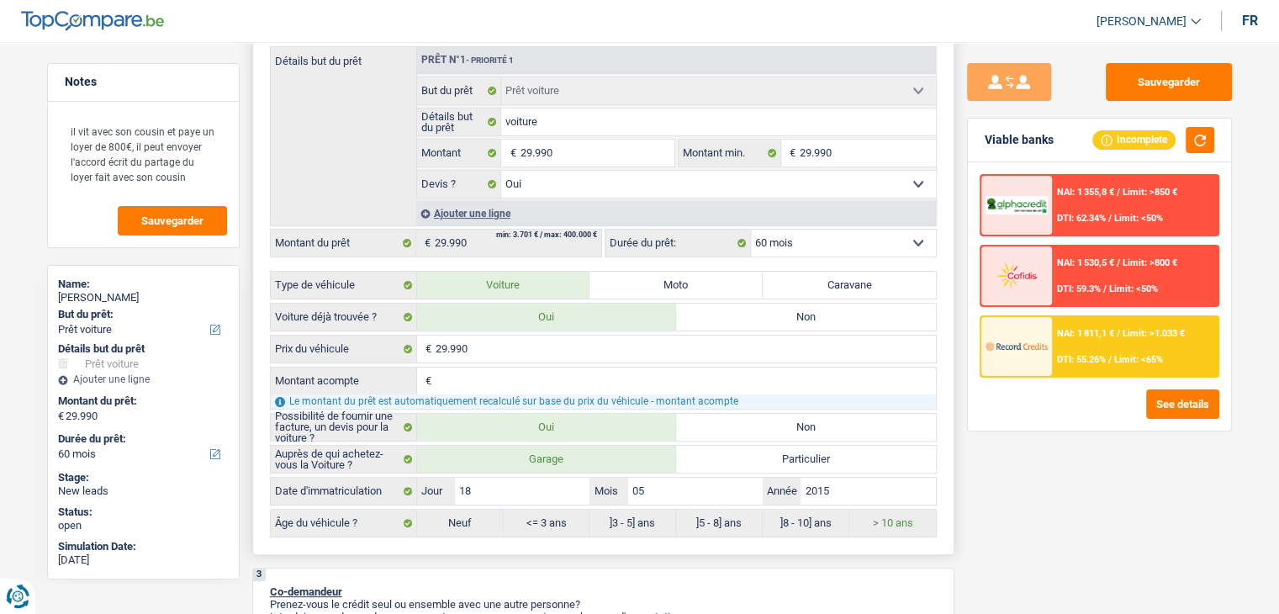
click at [807, 244] on select "12 mois 18 mois 24 mois 30 mois 36 mois 42 mois 48 mois 60 mois Sélectionner un…" at bounding box center [843, 243] width 185 height 27
click at [1005, 506] on div "Sauvegarder Viable banks Incomplete NAI: 1 355,8 € / Limit: >850 € DTI: 62.34% …" at bounding box center [1100, 323] width 290 height 520
click at [1020, 458] on div "Sauvegarder Viable banks Incomplete NAI: 1 355,8 € / Limit: >850 € DTI: 62.34% …" at bounding box center [1100, 323] width 290 height 520
click at [1201, 136] on button "button" at bounding box center [1200, 140] width 29 height 26
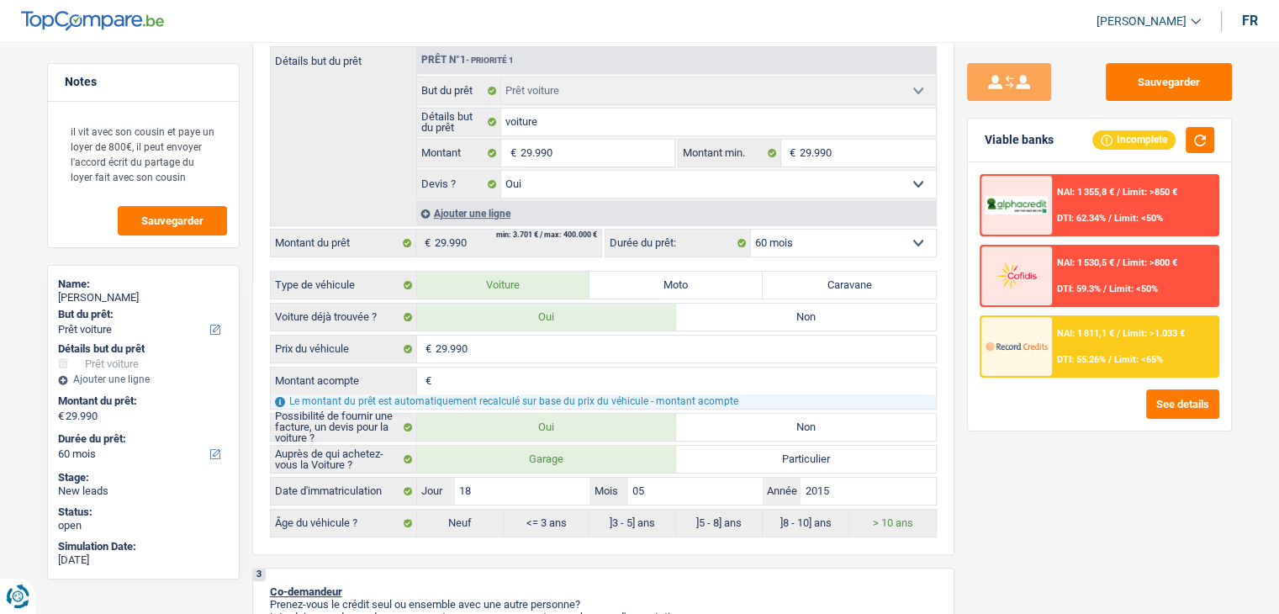
click at [1061, 142] on div "Viable banks Incomplete" at bounding box center [1099, 141] width 263 height 44
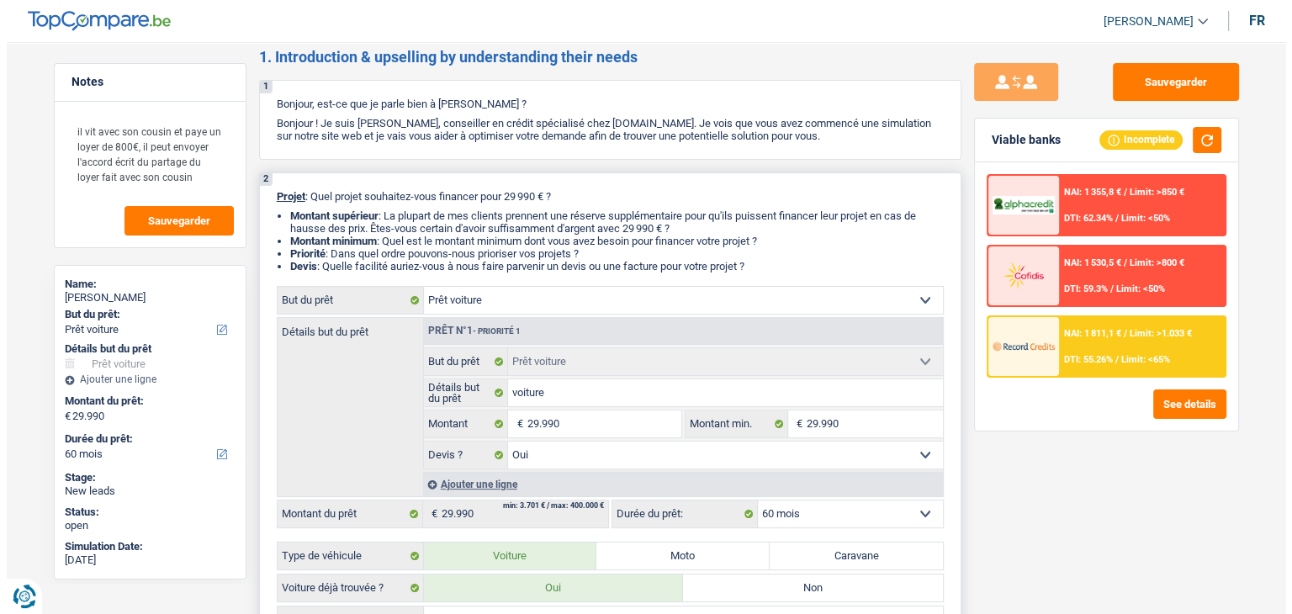
scroll to position [0, 0]
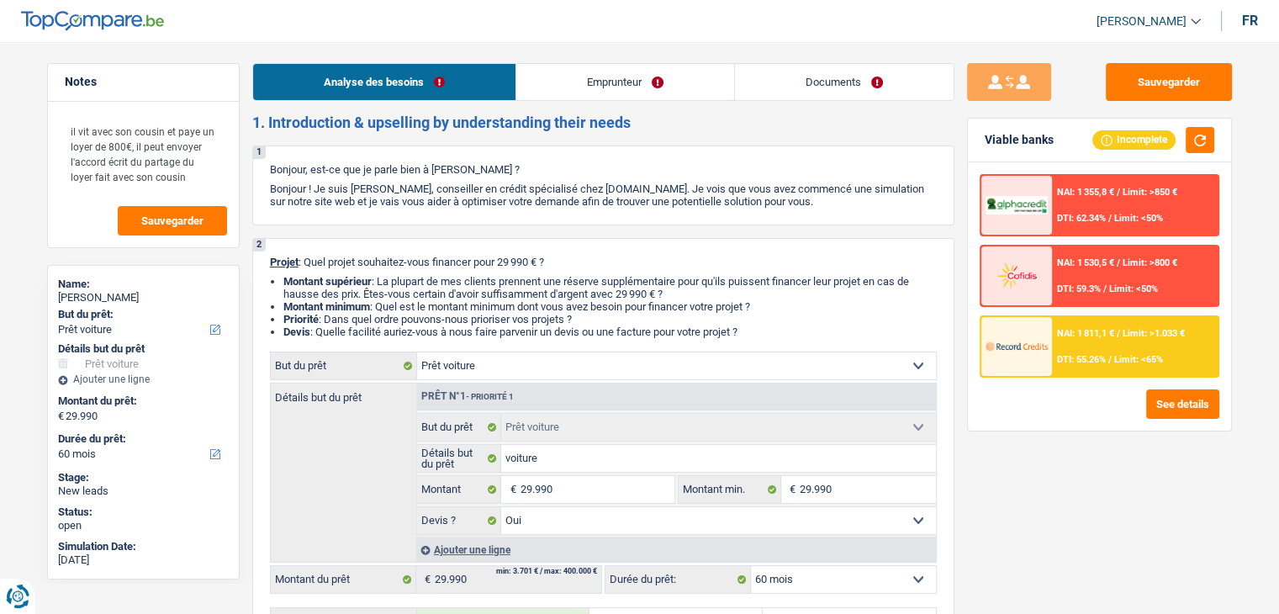
drag, startPoint x: 845, startPoint y: 93, endPoint x: 841, endPoint y: 113, distance: 19.8
click at [845, 93] on link "Documents" at bounding box center [844, 82] width 219 height 36
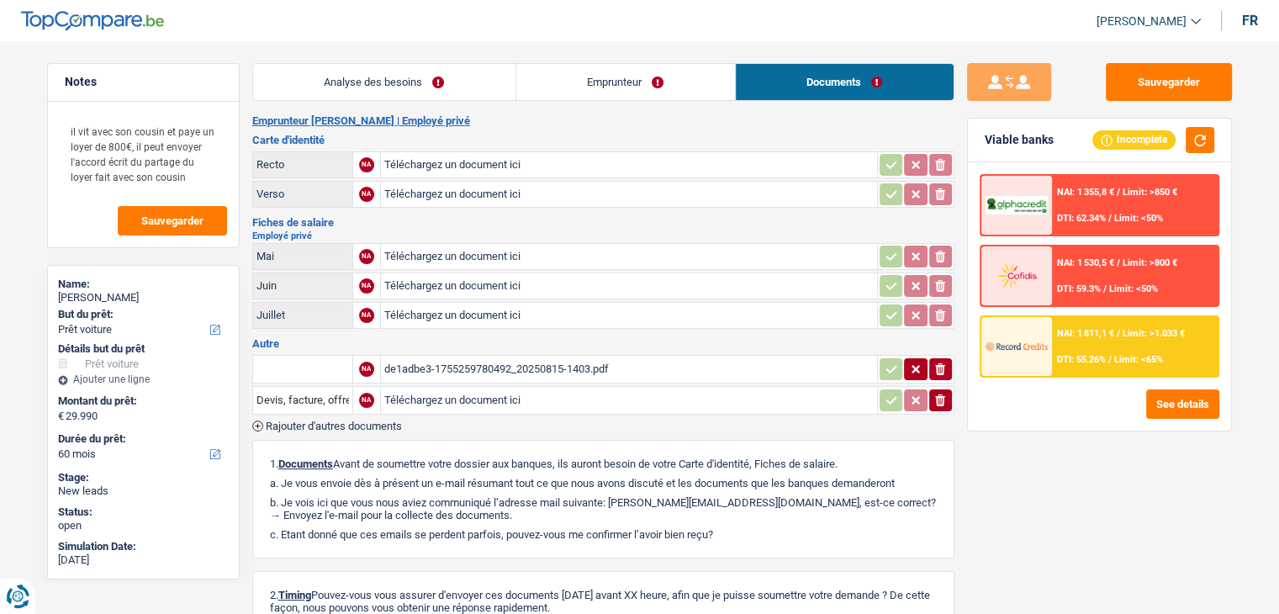
click at [872, 220] on h3 "Fiches de salaire" at bounding box center [603, 222] width 702 height 11
drag, startPoint x: 323, startPoint y: 227, endPoint x: 249, endPoint y: 217, distance: 74.7
click at [249, 217] on div "Notes il vit avec son cousin et paye un loyer de 800€, il peut envoyer l'accord…" at bounding box center [639, 405] width 1211 height 685
click at [249, 216] on div "Notes il vit avec son cousin et paye un loyer de 800€, il peut envoyer l'accord…" at bounding box center [143, 323] width 218 height 520
click at [1126, 91] on button "Sauvegarder" at bounding box center [1169, 82] width 126 height 38
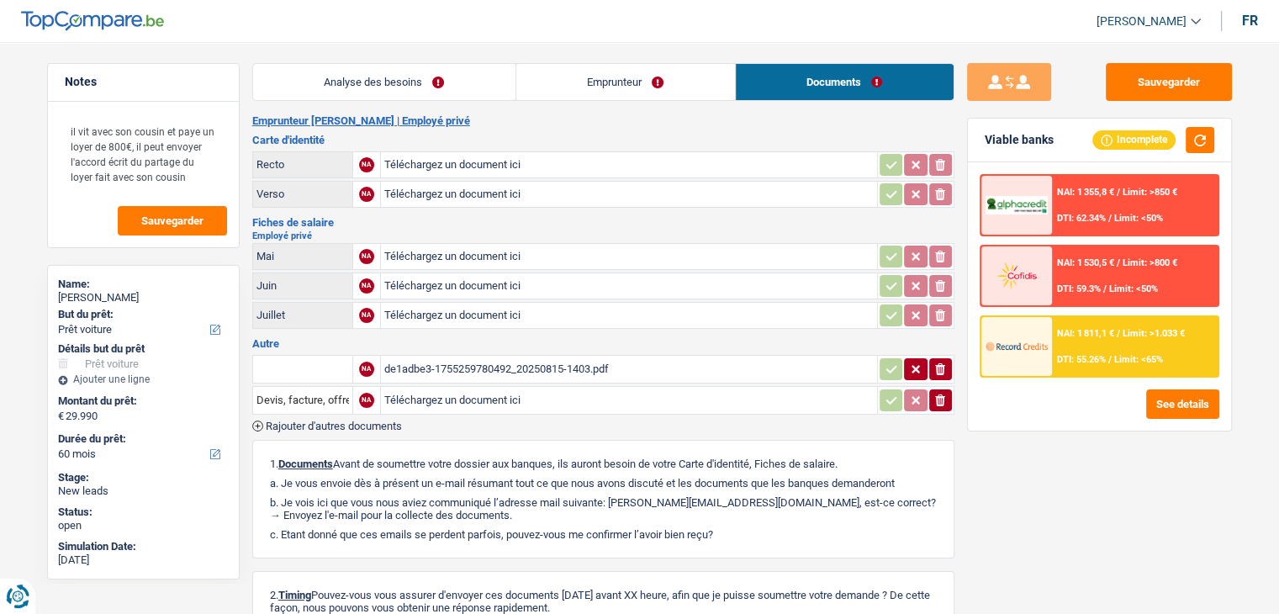
click at [1125, 373] on div "NAI: 1 811,1 € / Limit: >1.033 € DTI: 55.26% / Limit: <65%" at bounding box center [1135, 346] width 166 height 59
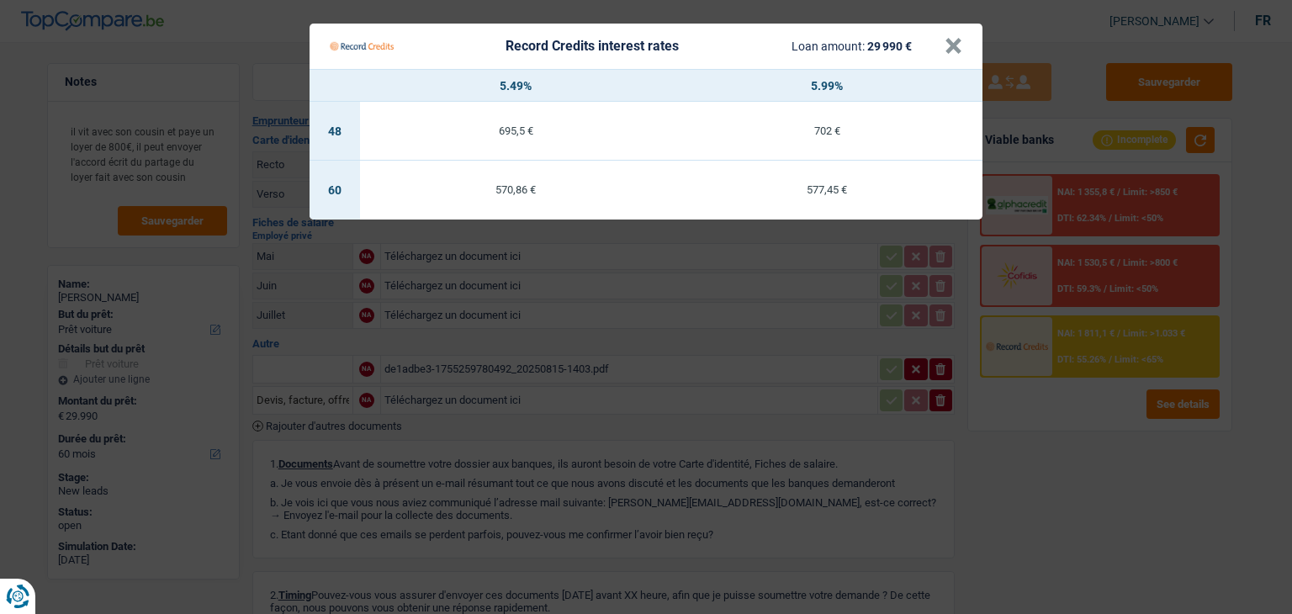
click at [794, 193] on div "577,45 €" at bounding box center [826, 189] width 311 height 11
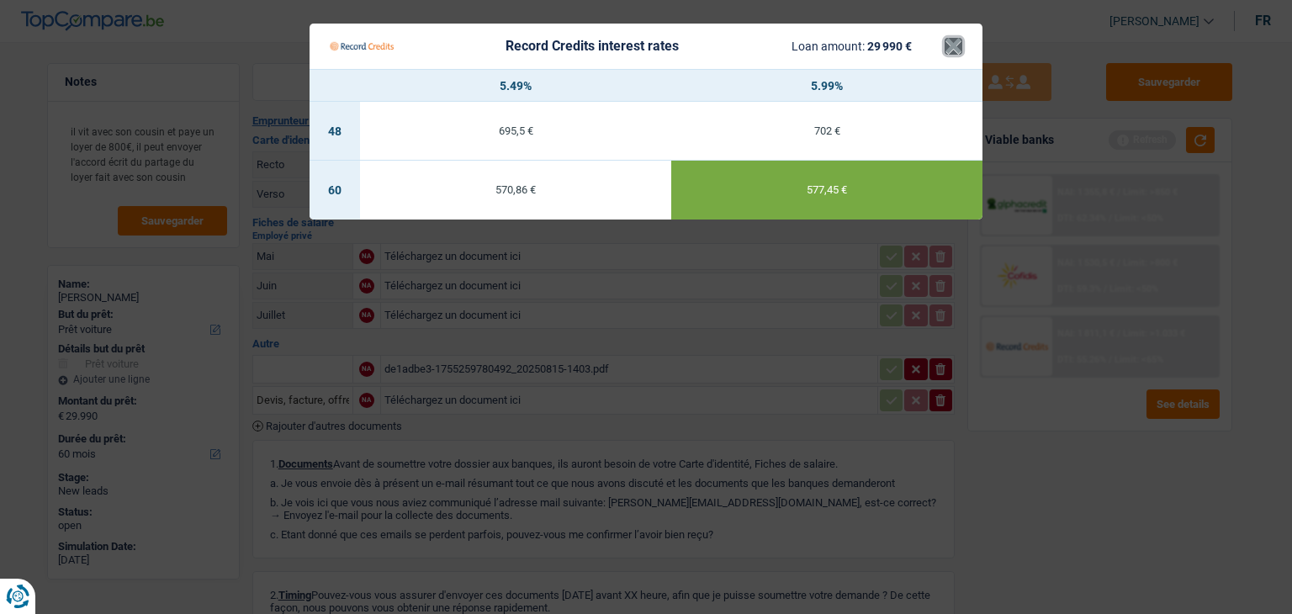
click at [952, 50] on button "×" at bounding box center [954, 46] width 18 height 17
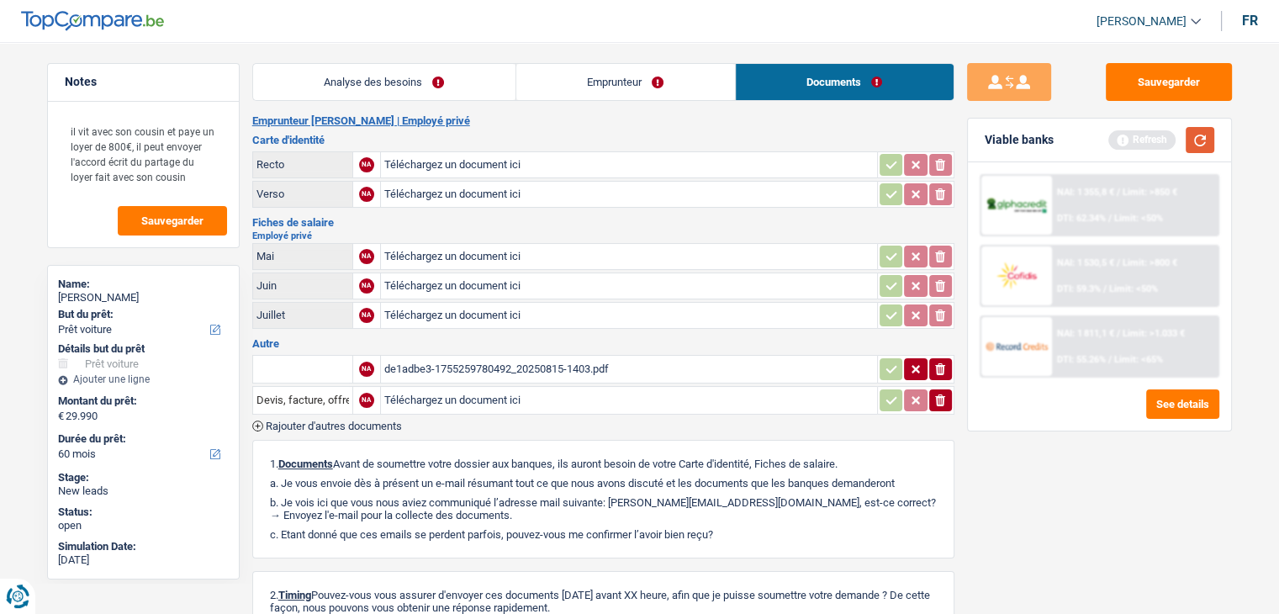
click at [1199, 149] on button "button" at bounding box center [1200, 140] width 29 height 26
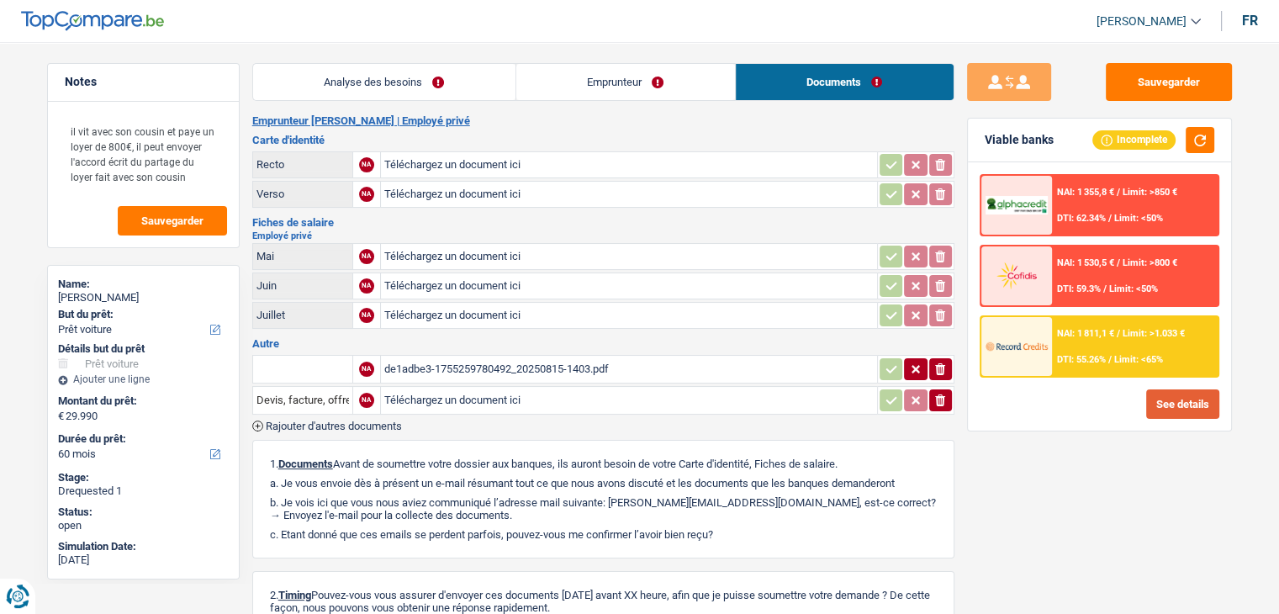
click at [1166, 394] on button "See details" at bounding box center [1183, 403] width 73 height 29
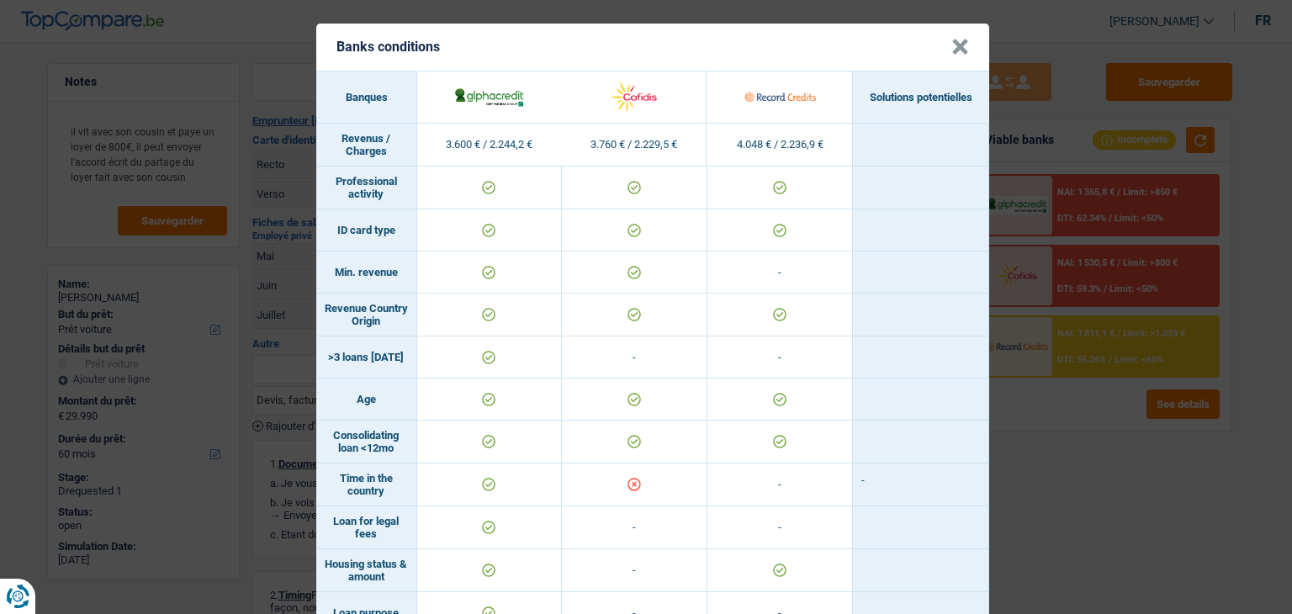
click at [935, 50] on header "Banks conditions ×" at bounding box center [652, 47] width 673 height 47
click at [954, 49] on button "×" at bounding box center [960, 47] width 18 height 17
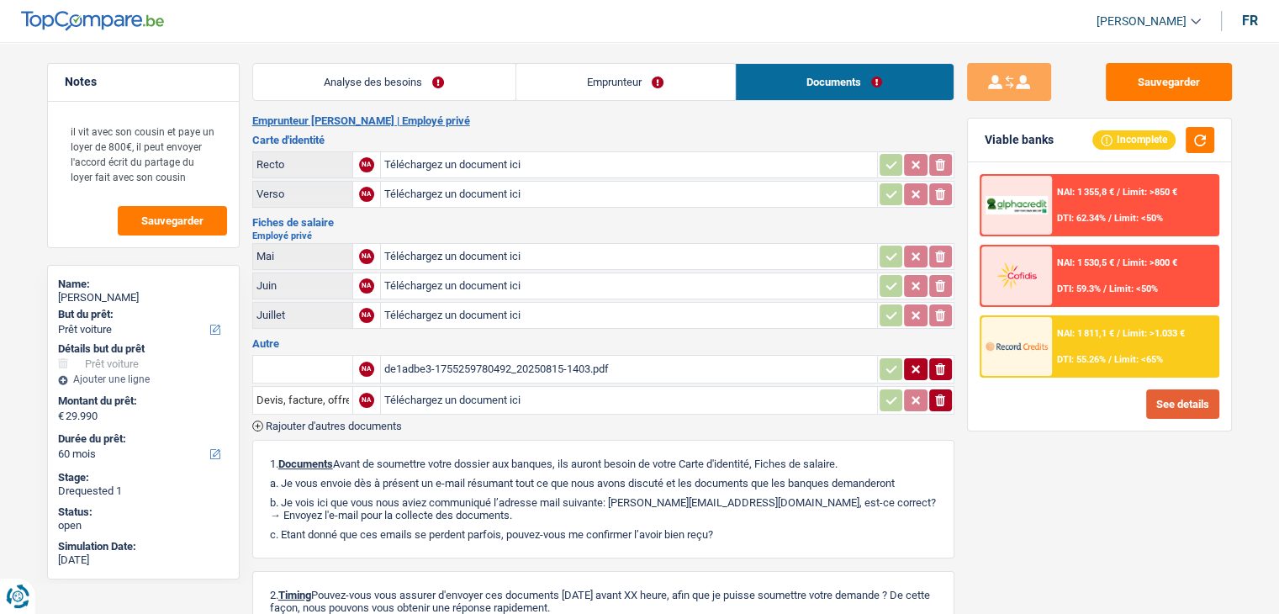
scroll to position [177, 0]
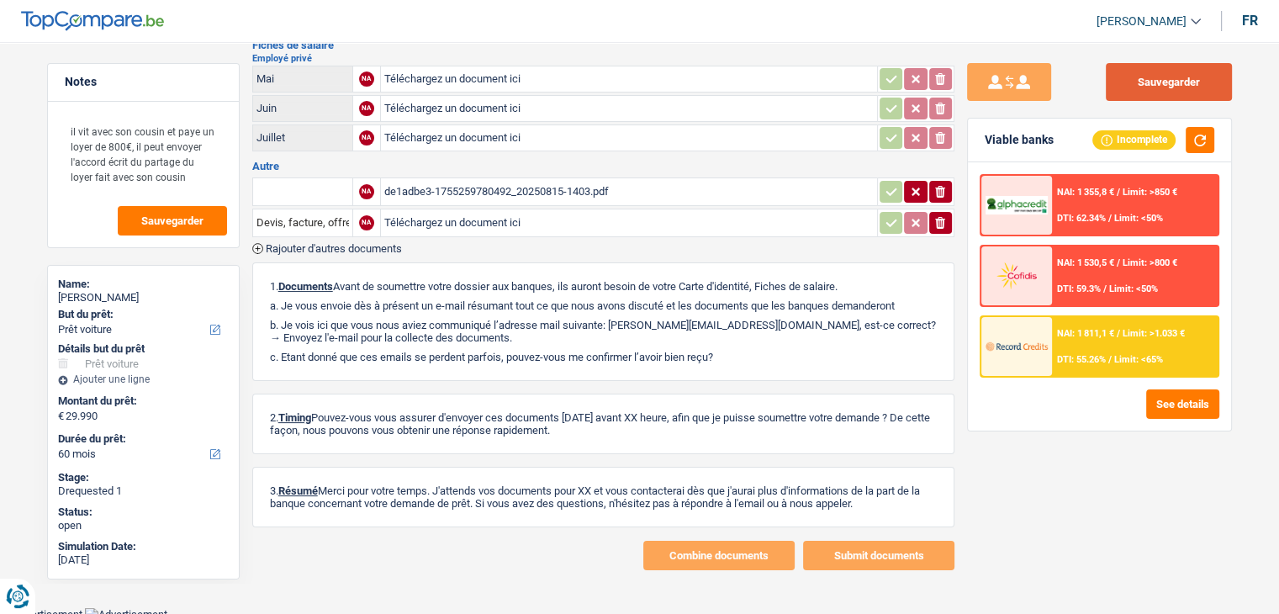
click at [1137, 78] on button "Sauvegarder" at bounding box center [1169, 82] width 126 height 38
click at [645, 30] on header "Yanis Duboc Se déconnecter fr" at bounding box center [639, 21] width 1279 height 43
drag, startPoint x: 581, startPoint y: 48, endPoint x: 616, endPoint y: 55, distance: 35.1
click at [581, 49] on div "Fiches de salaire Employé privé Mai NA Téléchargez un document ici ionicons-v5-…" at bounding box center [603, 97] width 702 height 114
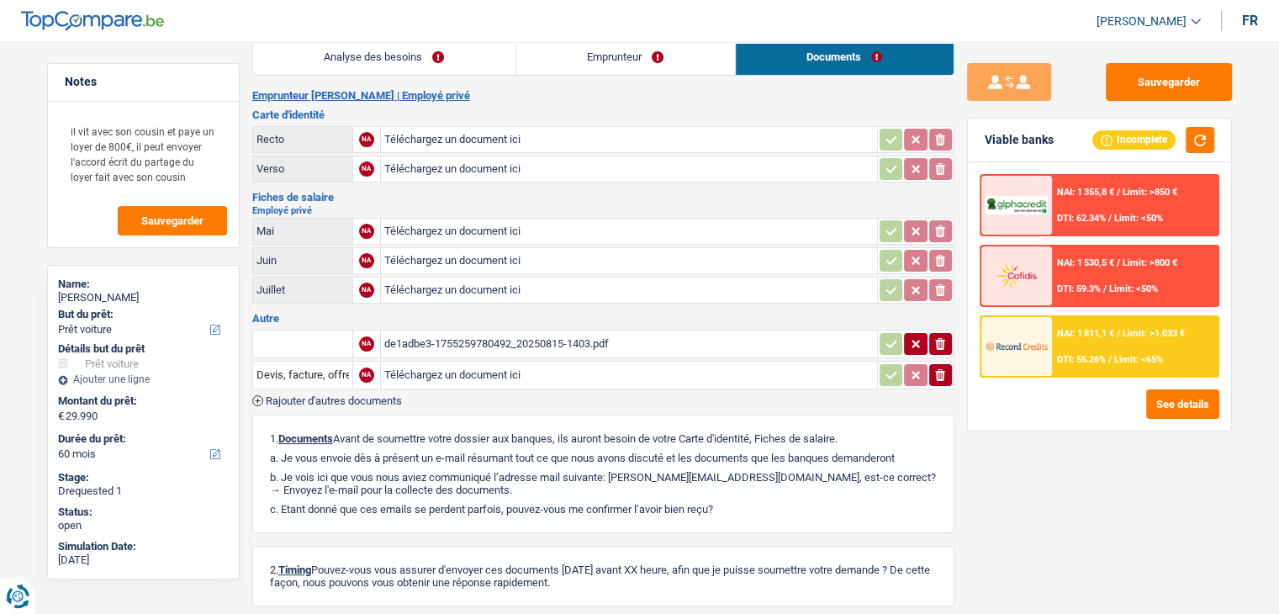
scroll to position [0, 0]
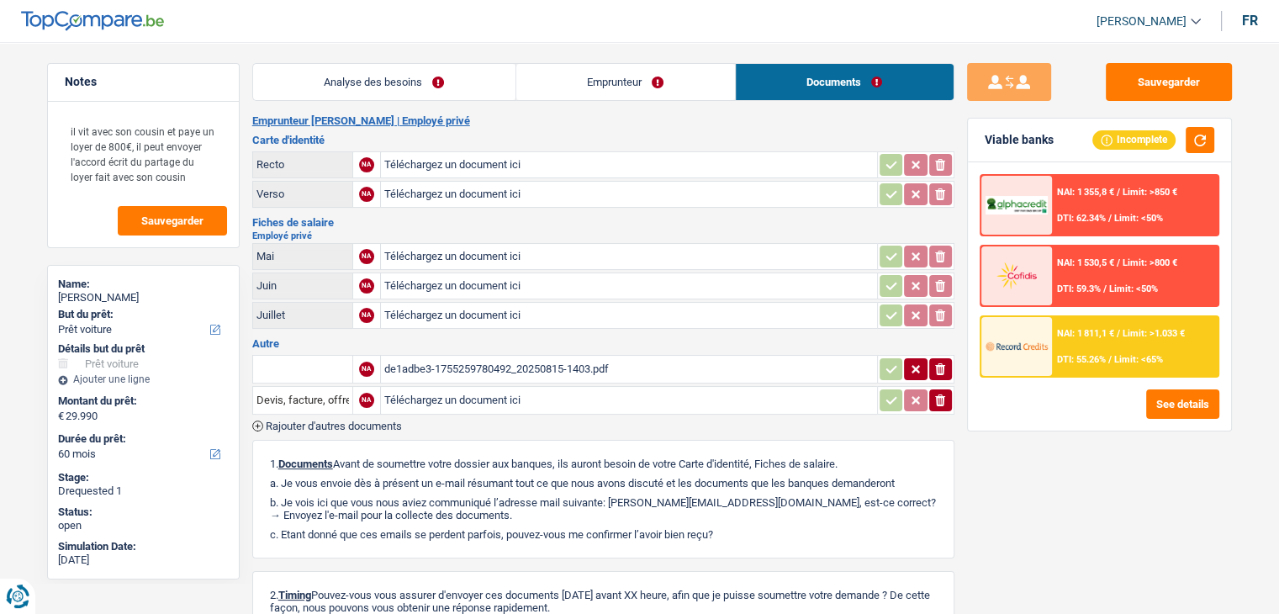
click at [646, 126] on h2 "Emprunteur Kostopoulos Anastasios | Employé privé" at bounding box center [603, 120] width 702 height 13
click at [1129, 85] on button "Sauvegarder" at bounding box center [1169, 82] width 126 height 38
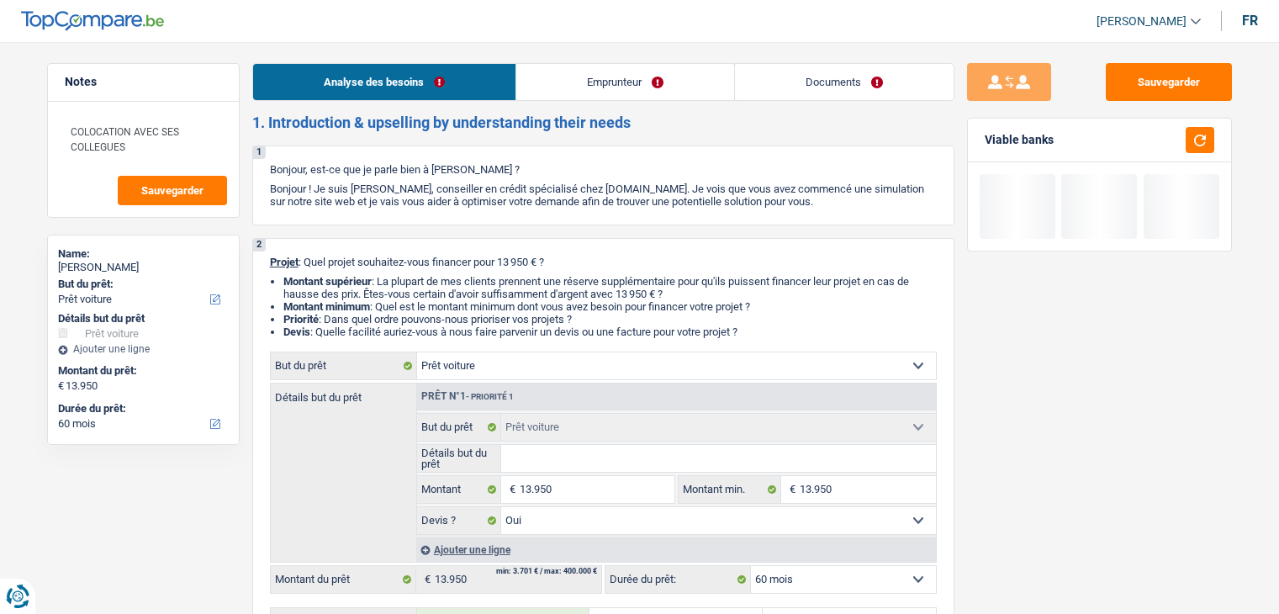
select select "car"
select select "60"
select select "car"
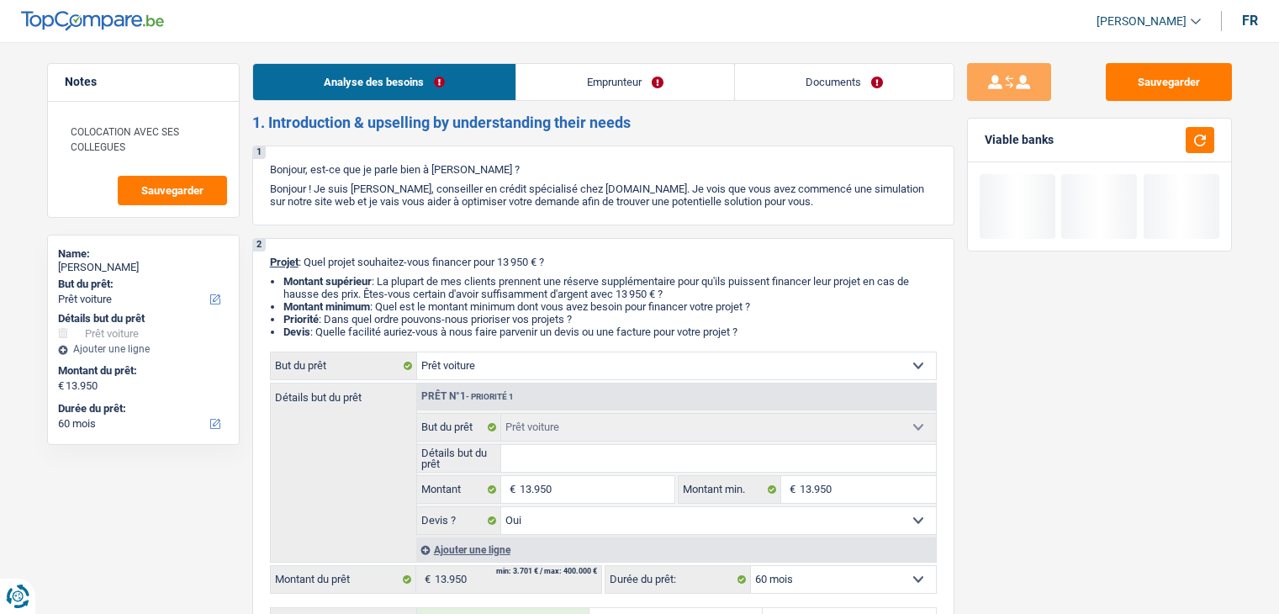
select select "yes"
select select "60"
select select "independent"
select select "netSalary"
select select "rents"
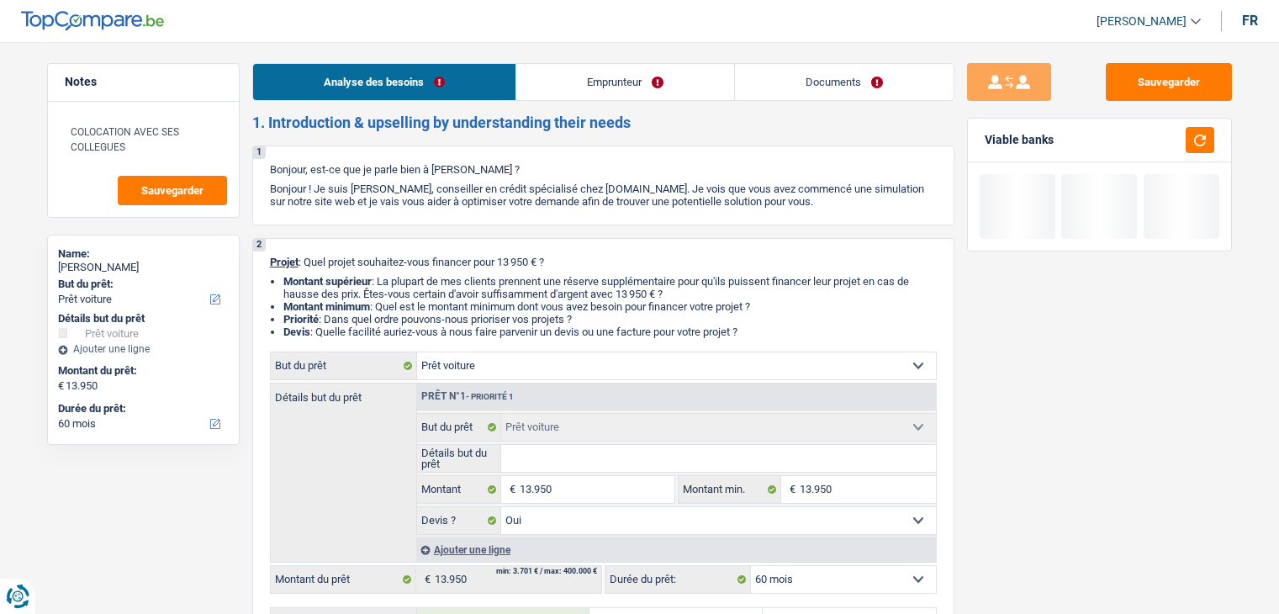
select select "car"
select select "yes"
select select "60"
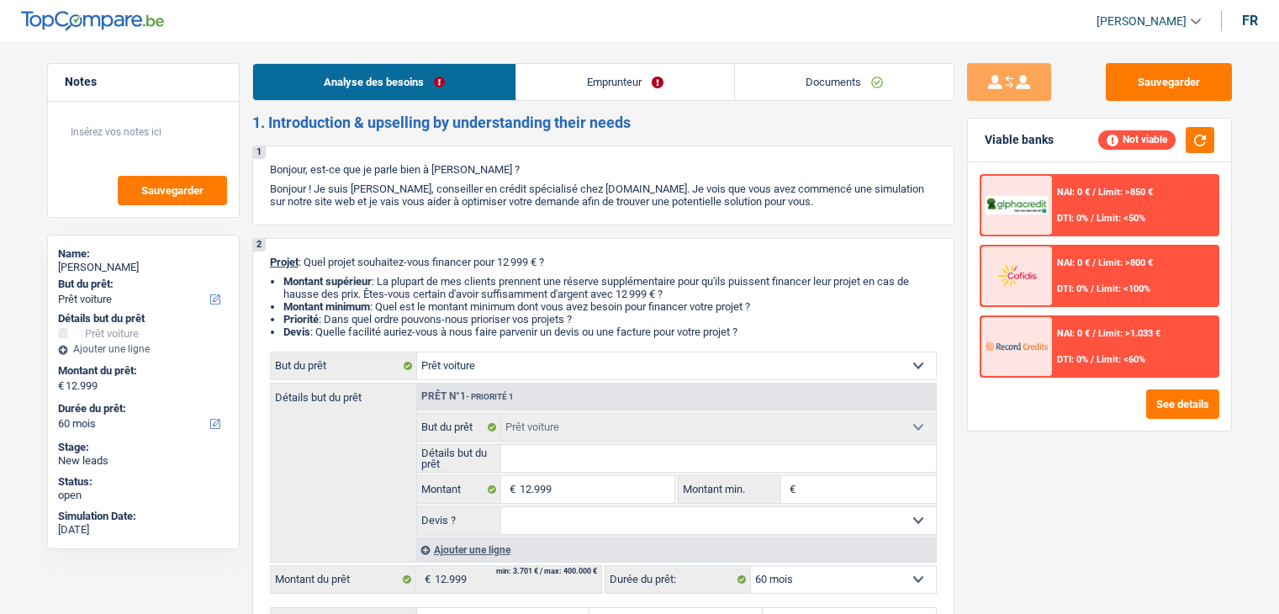
select select "car"
select select "60"
select select "car"
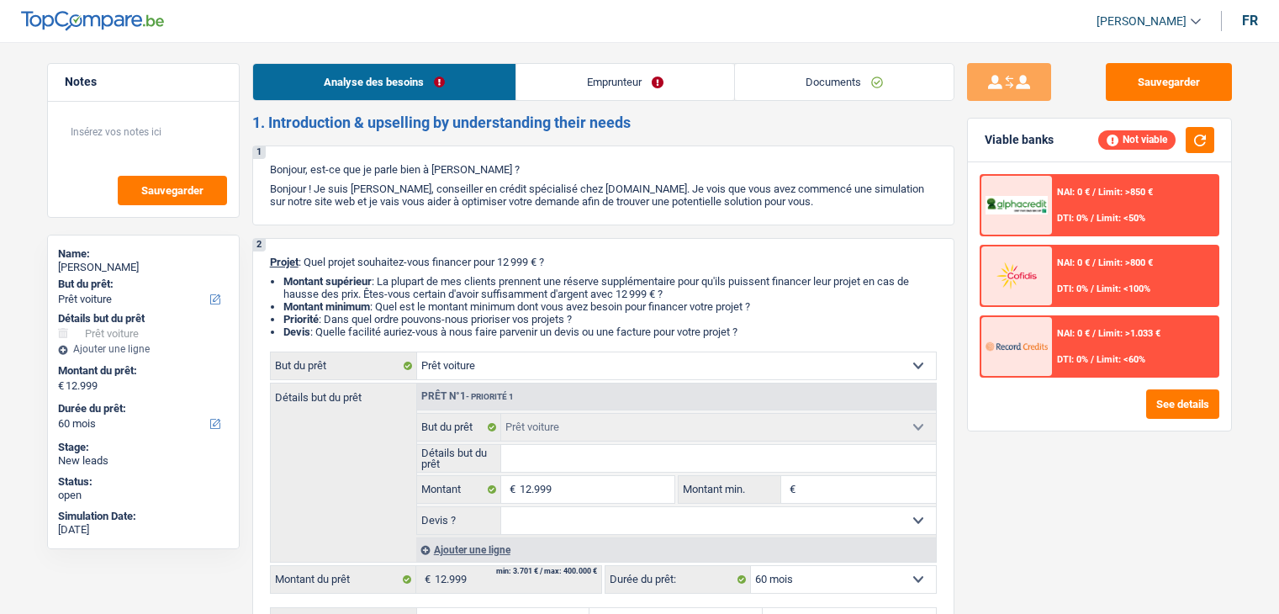
select select "60"
select select "car"
select select "60"
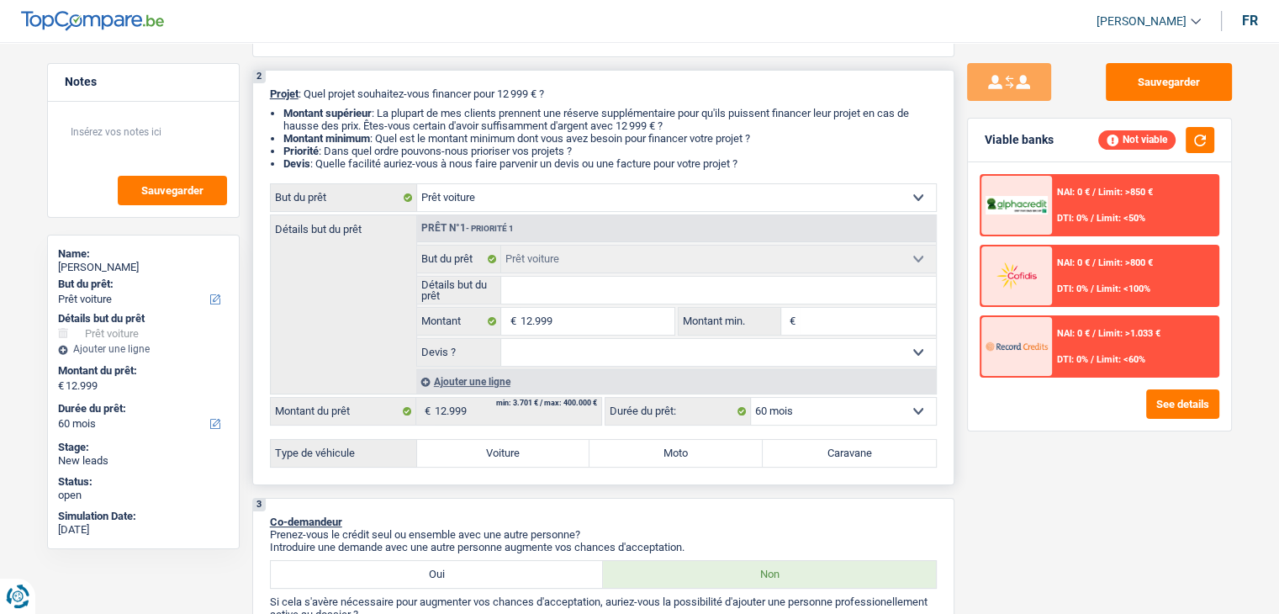
click at [468, 456] on label "Voiture" at bounding box center [503, 453] width 173 height 27
click at [468, 456] on input "Voiture" at bounding box center [503, 453] width 173 height 27
radio input "true"
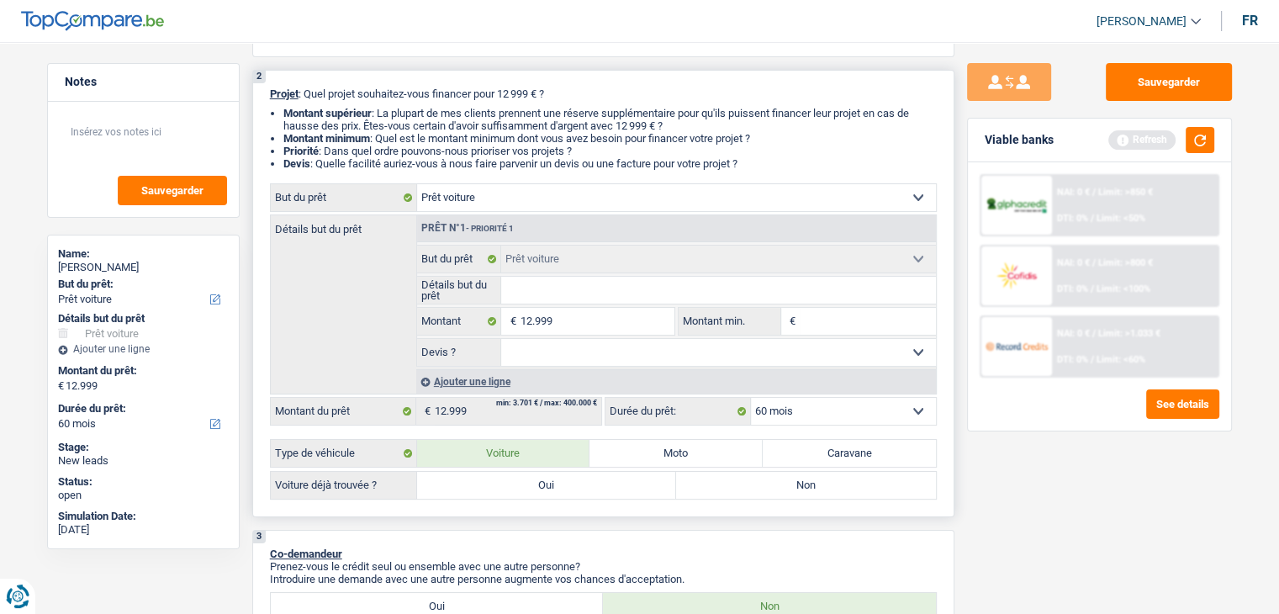
click at [513, 482] on label "Oui" at bounding box center [547, 485] width 260 height 27
click at [513, 482] on input "Oui" at bounding box center [547, 485] width 260 height 27
radio input "true"
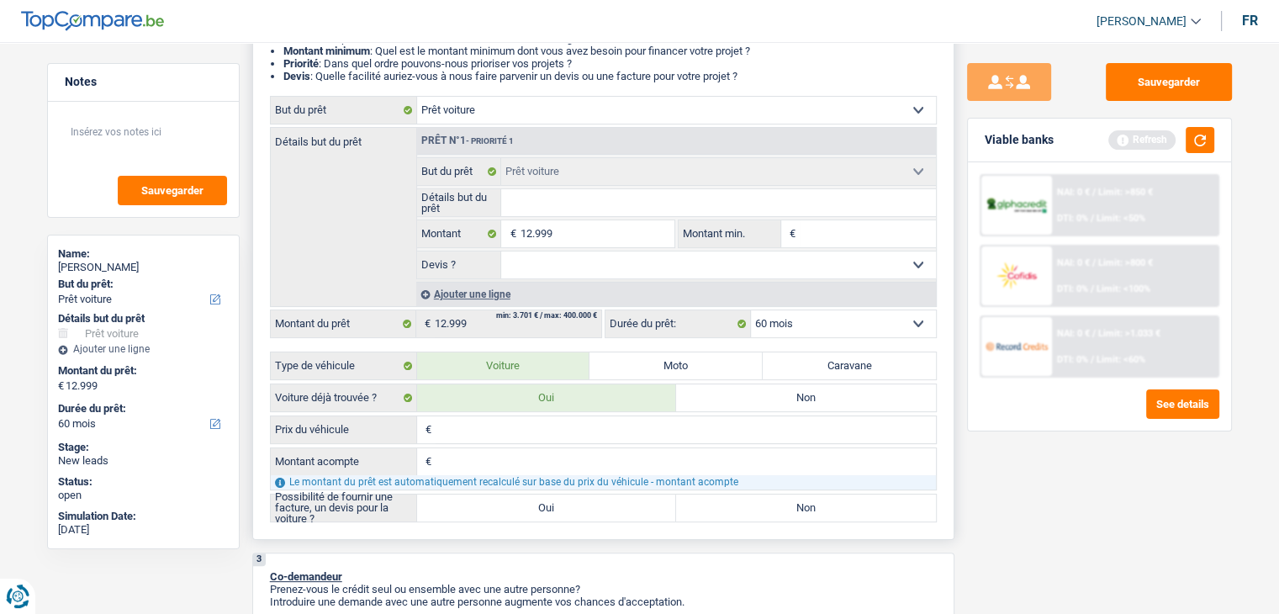
scroll to position [336, 0]
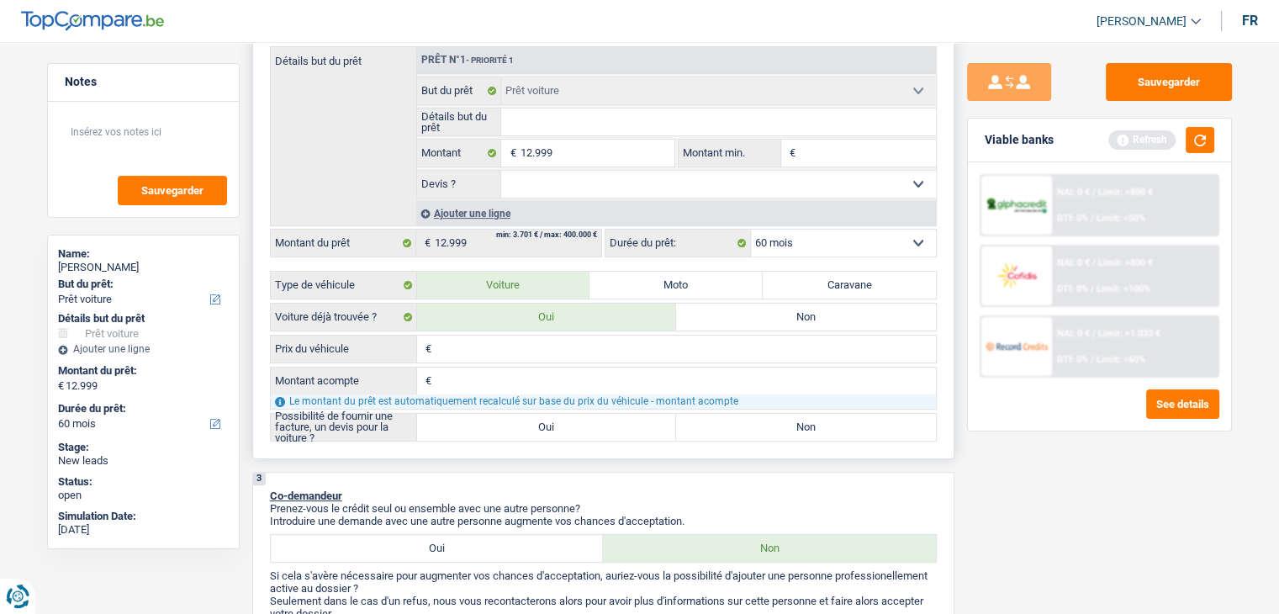
click at [469, 340] on input "Prix du véhicule" at bounding box center [686, 349] width 500 height 27
type input "1"
type input "14"
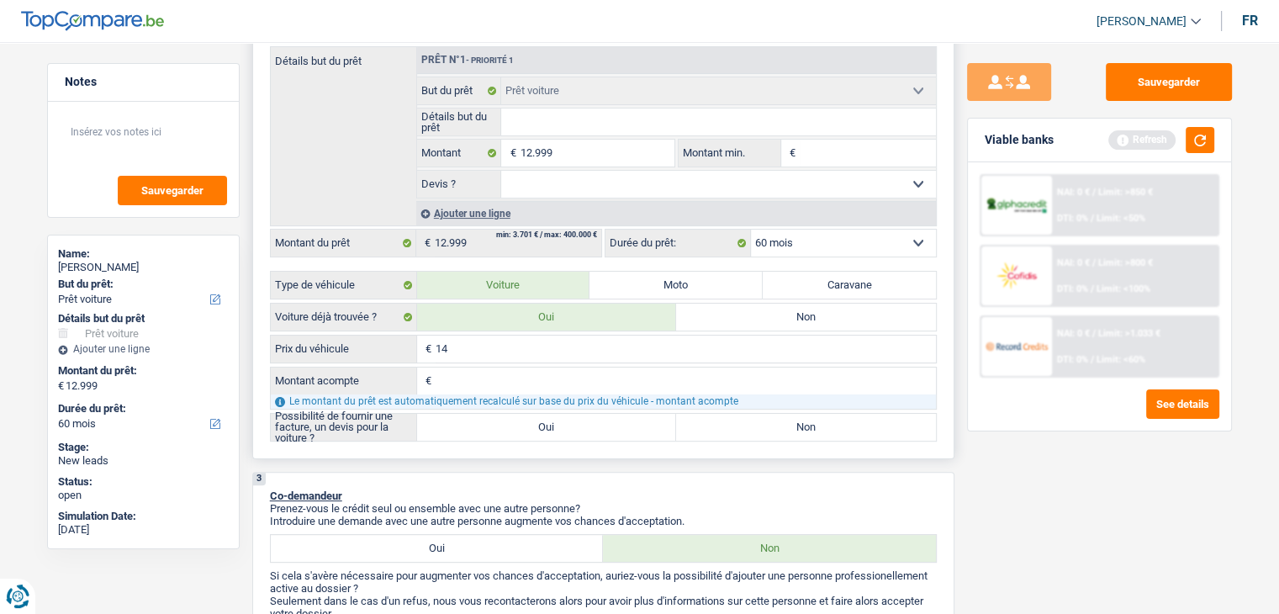
type input "149"
type input "1.499"
type input "14.999"
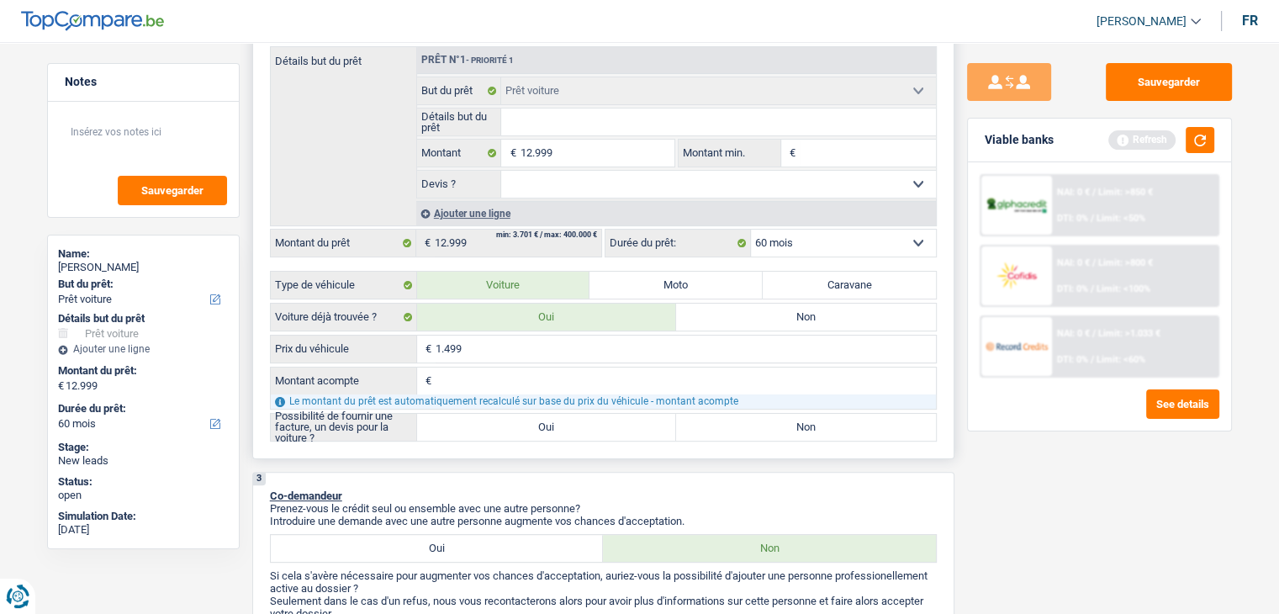
type input "14.999"
click at [461, 384] on input "Montant acompte" at bounding box center [686, 381] width 500 height 27
type input "12"
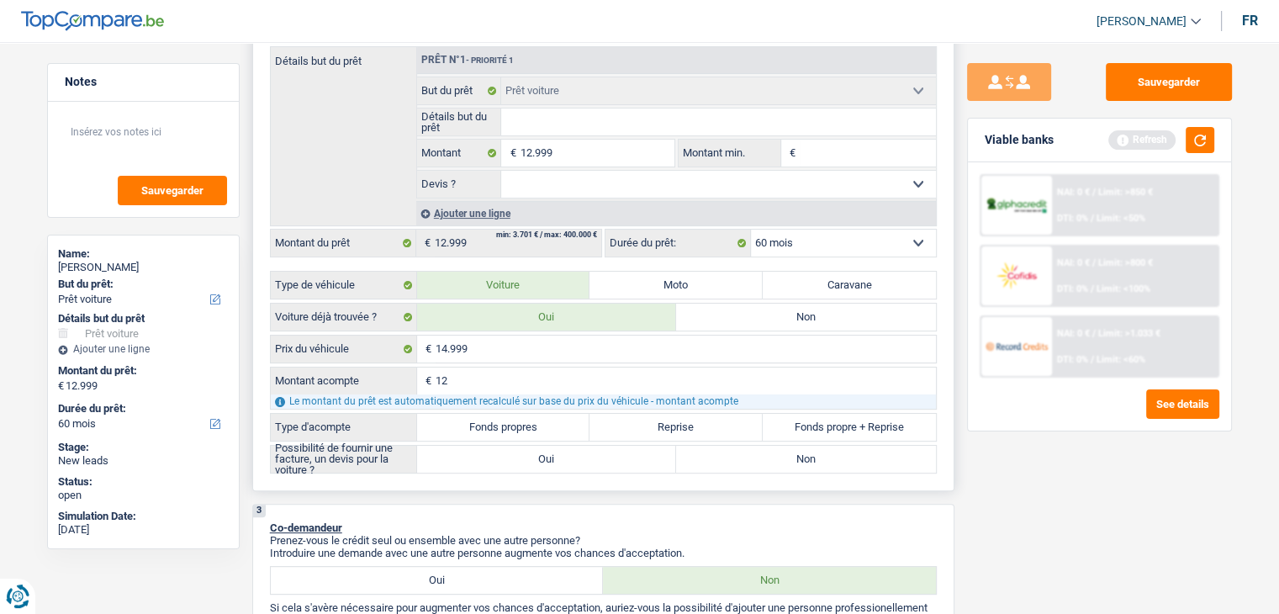
type input "129"
type input "1.299"
type input "12.999"
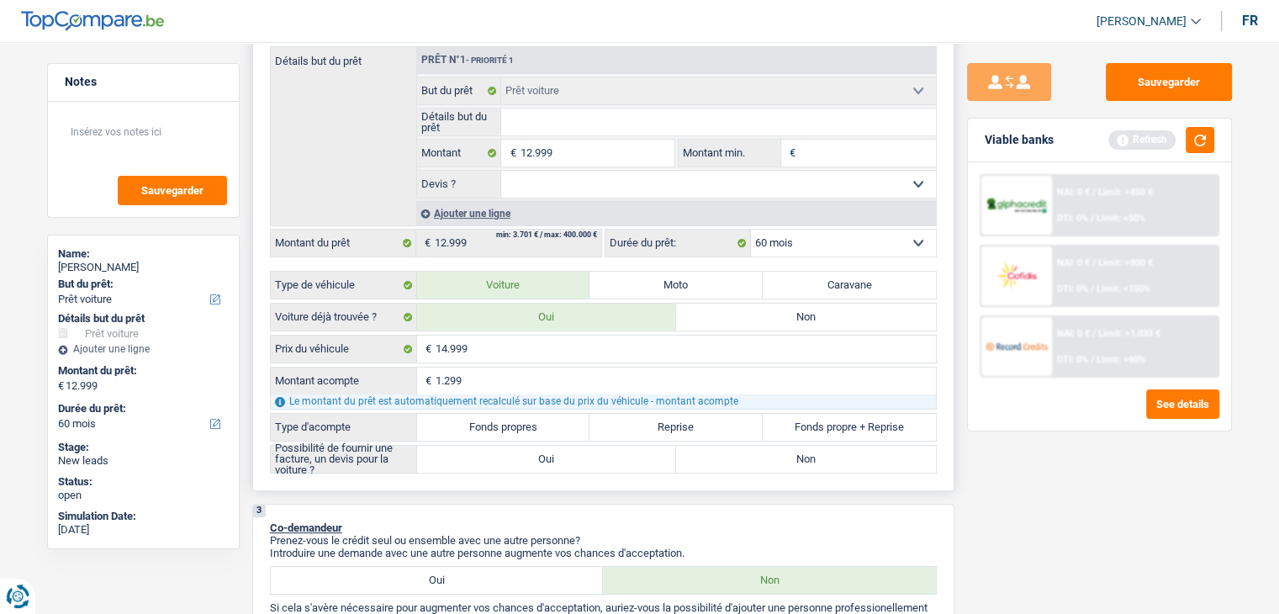
type input "12.999"
click at [1199, 129] on button "button" at bounding box center [1200, 140] width 29 height 26
type input "2.000"
select select "24"
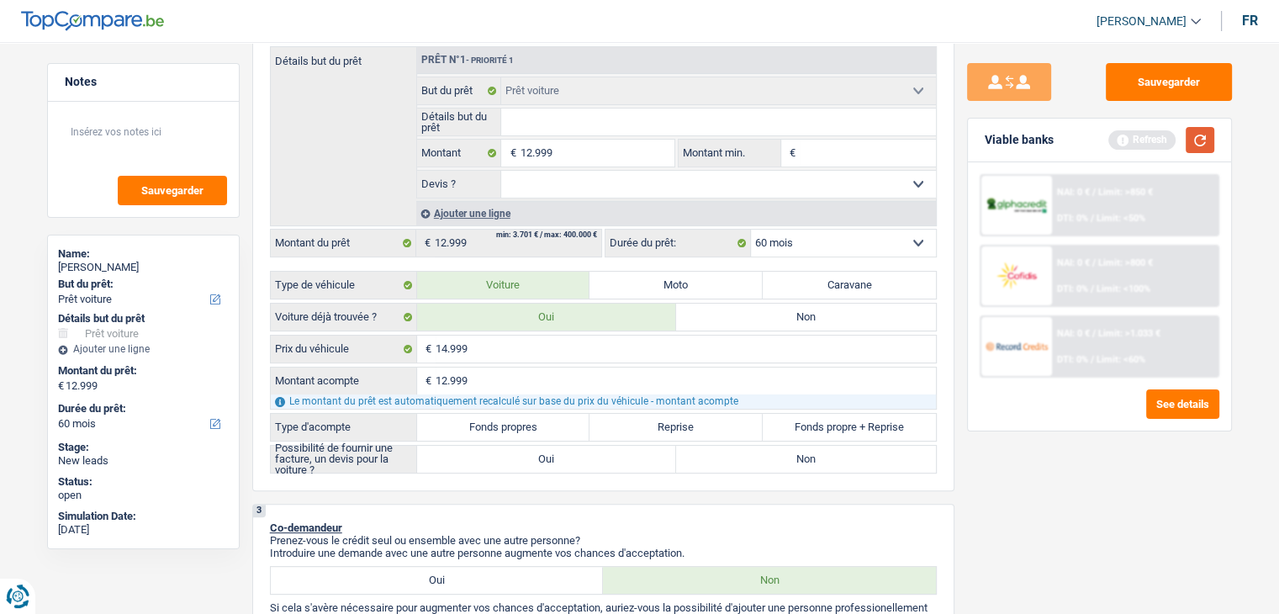
type input "2.000"
select select "24"
type input "2.000"
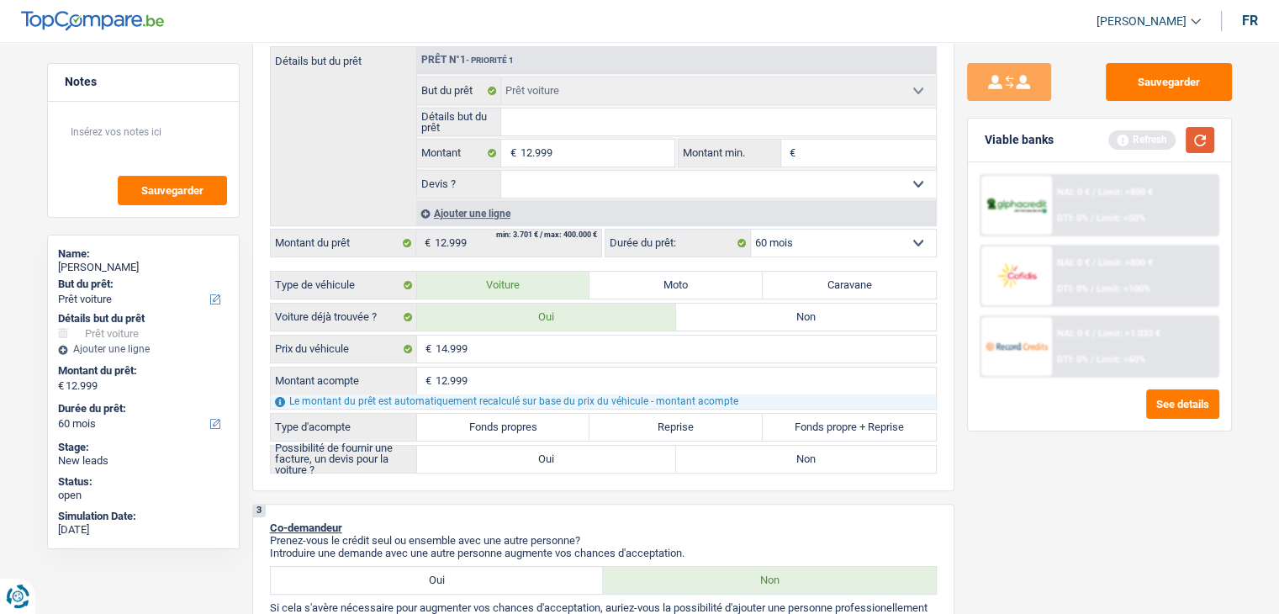
select select "24"
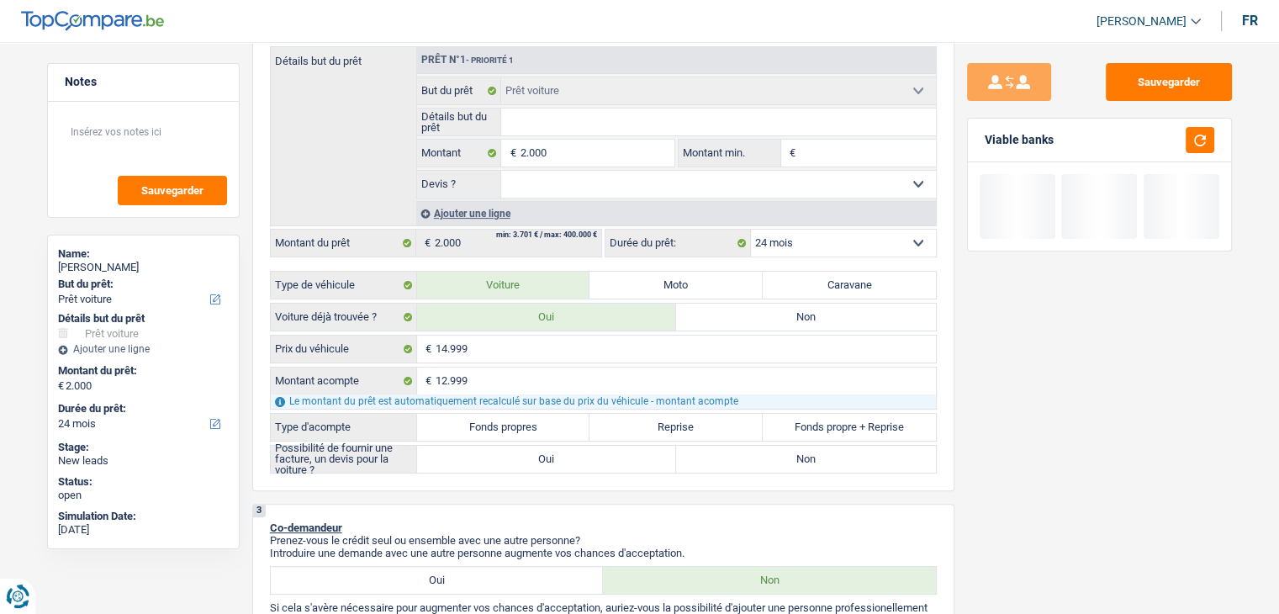
drag, startPoint x: 1062, startPoint y: 135, endPoint x: 979, endPoint y: 130, distance: 83.4
click at [979, 130] on div "Viable banks" at bounding box center [1099, 141] width 263 height 44
click at [979, 129] on div "Viable banks" at bounding box center [1099, 141] width 263 height 44
drag, startPoint x: 979, startPoint y: 139, endPoint x: 1058, endPoint y: 136, distance: 79.1
click at [1058, 136] on div "Viable banks Not viable" at bounding box center [1099, 141] width 263 height 44
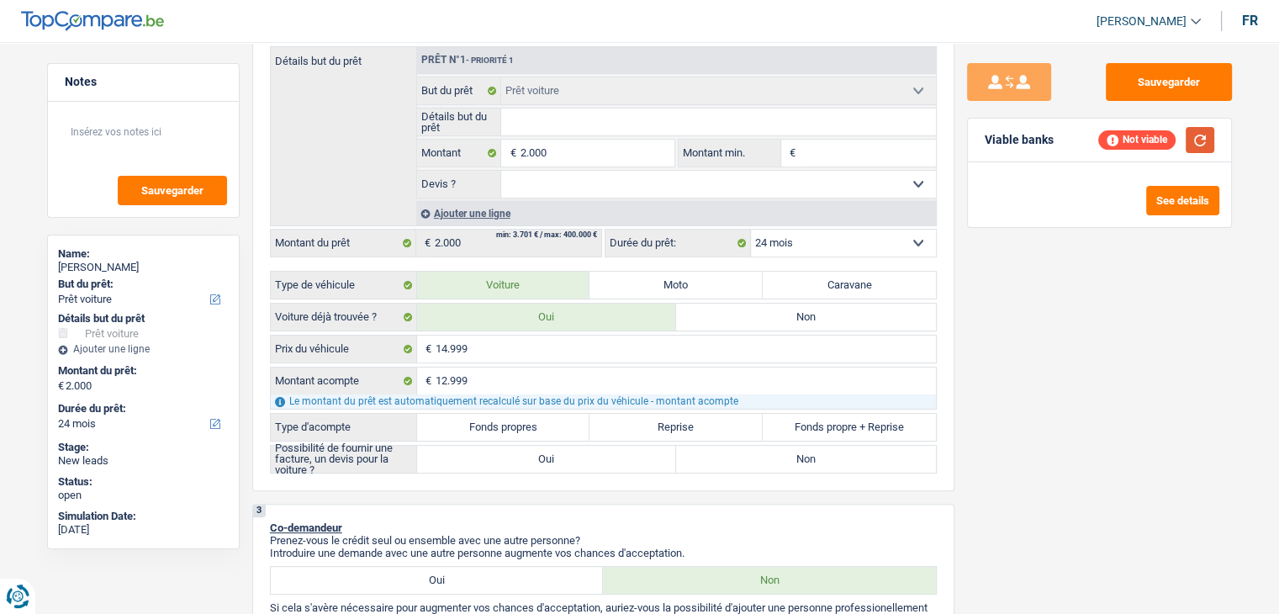
click at [1193, 135] on button "button" at bounding box center [1200, 140] width 29 height 26
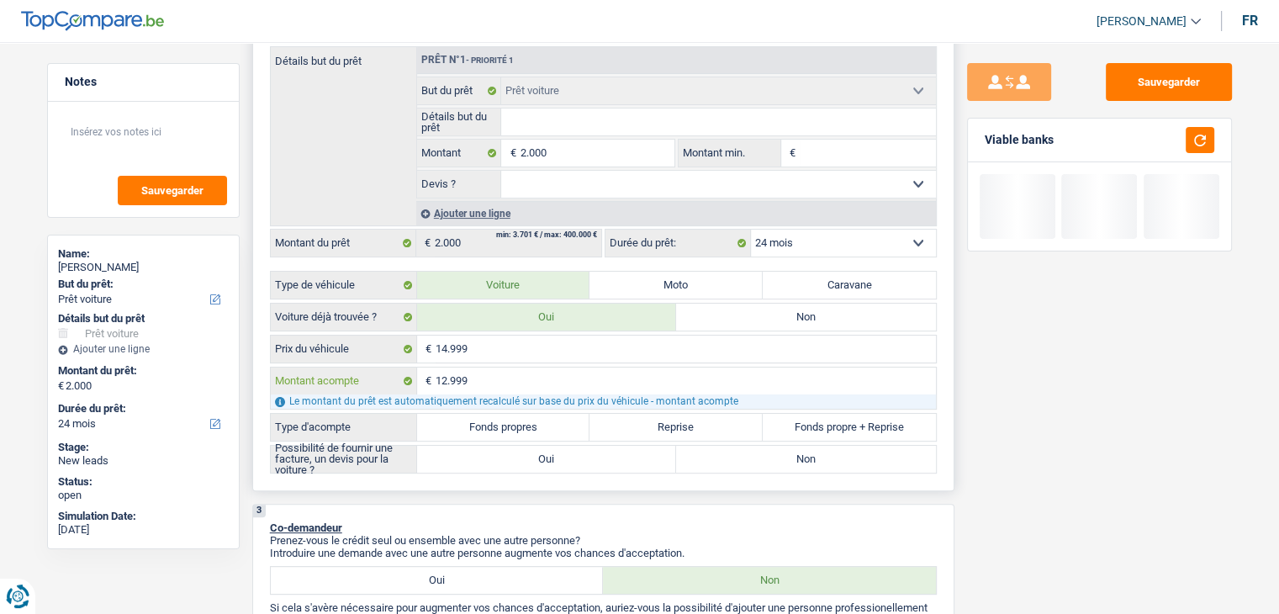
click at [470, 375] on input "12.999" at bounding box center [686, 381] width 500 height 27
drag, startPoint x: 470, startPoint y: 375, endPoint x: 434, endPoint y: 374, distance: 36.2
click at [434, 374] on div "12.999 € Montant acompte" at bounding box center [603, 381] width 665 height 27
type input "2"
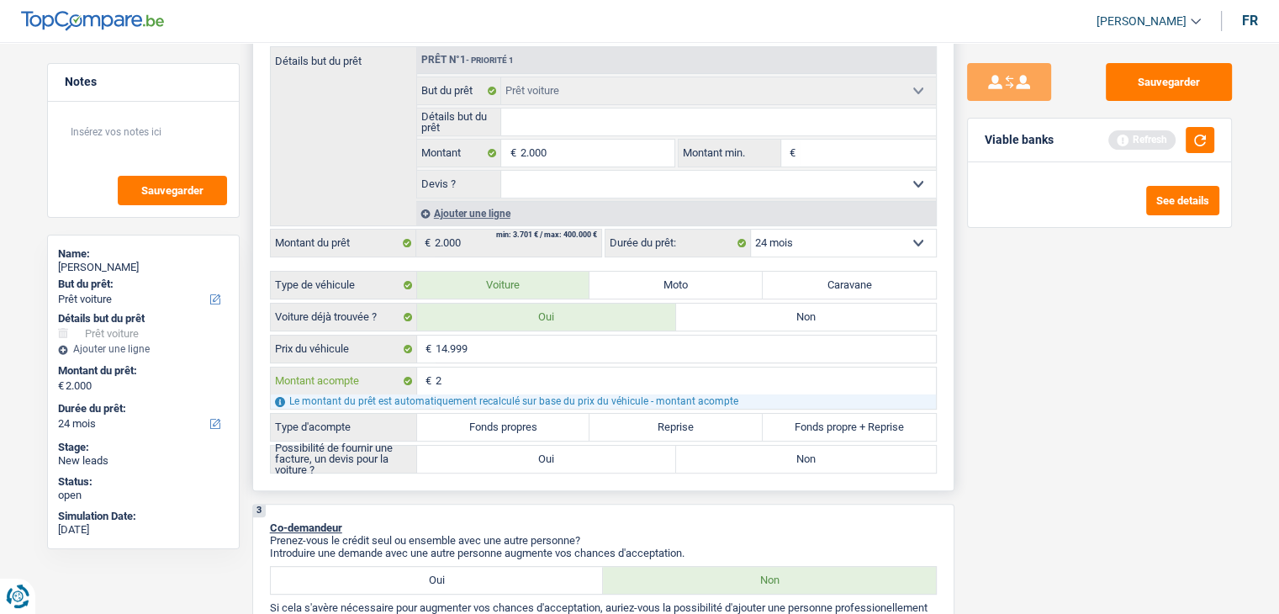
type input "20"
type input "200"
type input "2.000"
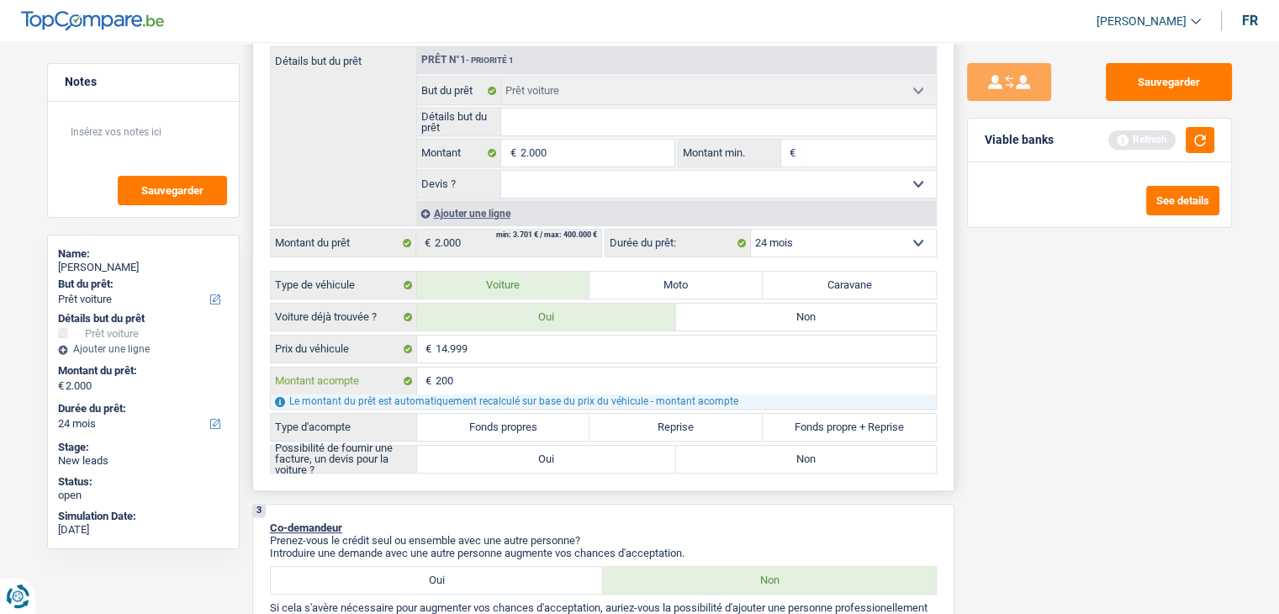
type input "2.000"
click at [1046, 405] on div "Sauvegarder Viable banks Refresh See details" at bounding box center [1100, 323] width 290 height 520
type input "12.999"
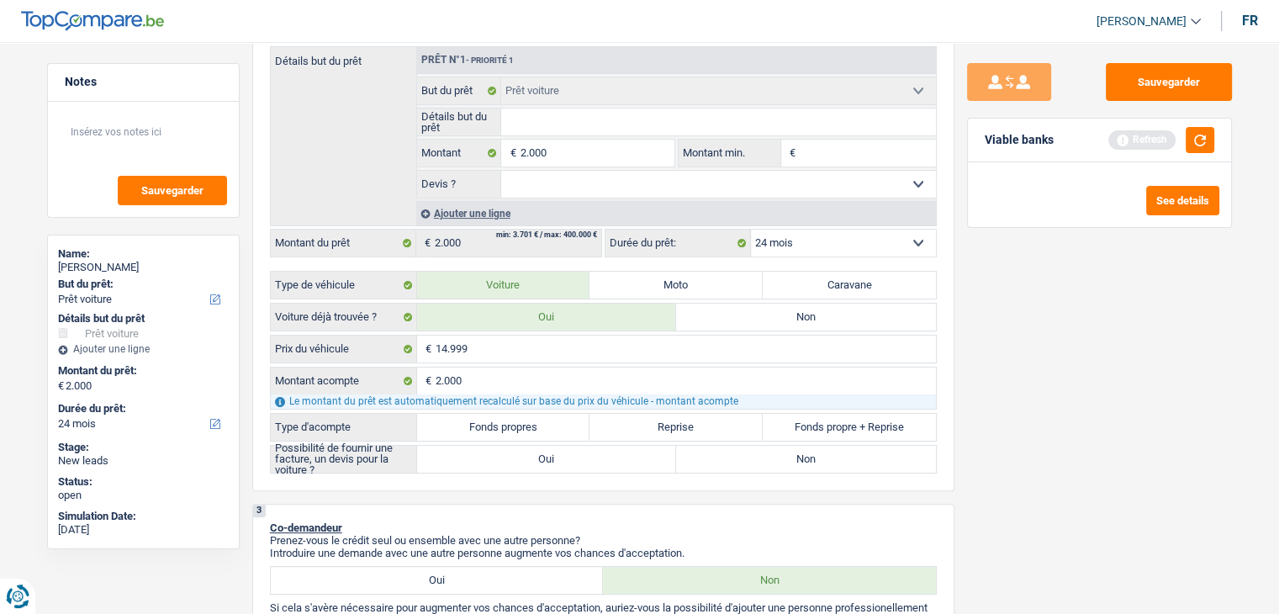
type input "12.999"
select select "60"
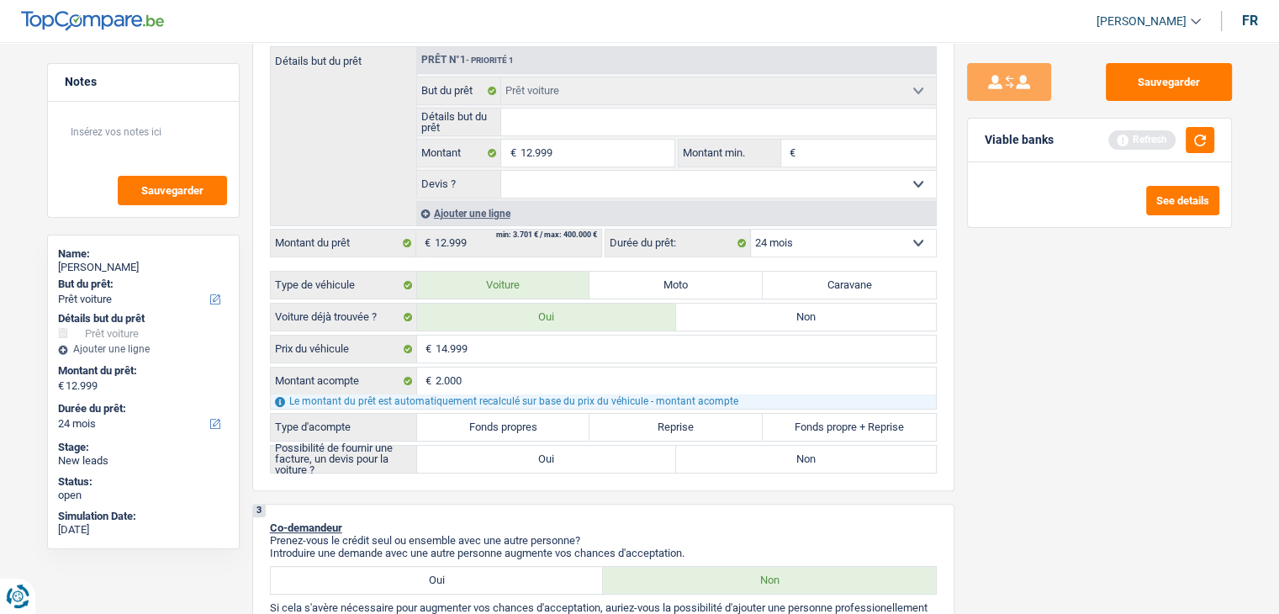
select select "60"
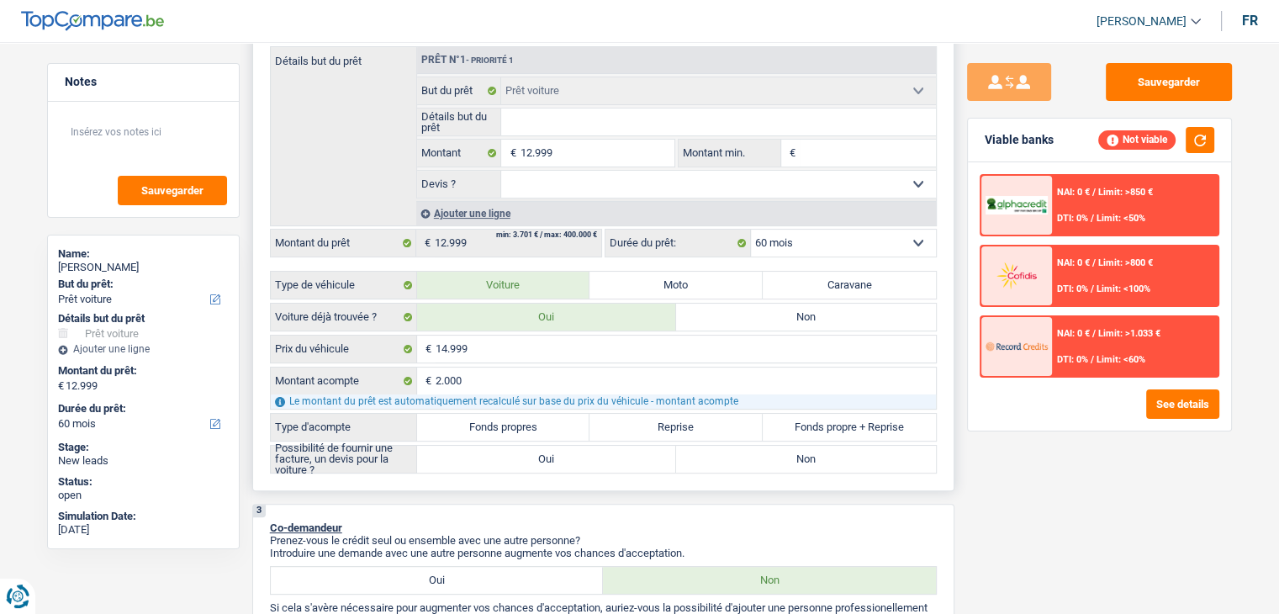
click at [953, 469] on div "2 Projet : Quel projet souhaitez-vous financer pour 12 999 € ? Montant supérieu…" at bounding box center [603, 197] width 702 height 590
click at [522, 425] on label "Fonds propres" at bounding box center [503, 427] width 173 height 27
click at [522, 425] on input "Fonds propres" at bounding box center [503, 427] width 173 height 27
radio input "true"
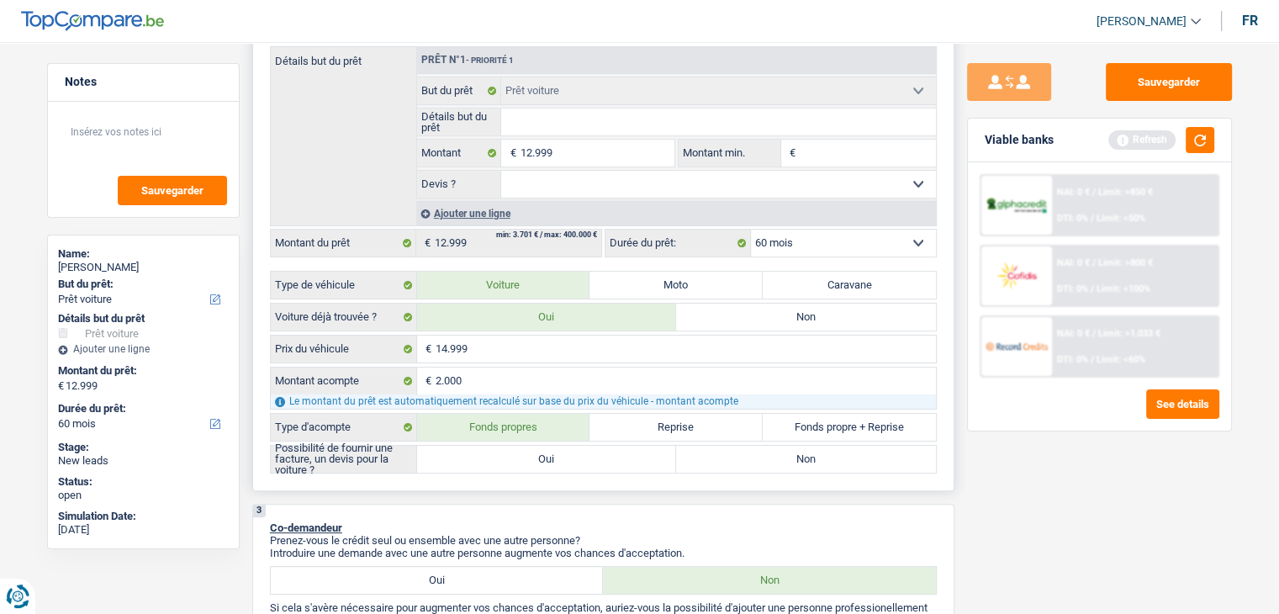
radio input "true"
click at [531, 461] on label "Oui" at bounding box center [547, 459] width 260 height 27
click at [531, 461] on input "Oui" at bounding box center [547, 459] width 260 height 27
radio input "true"
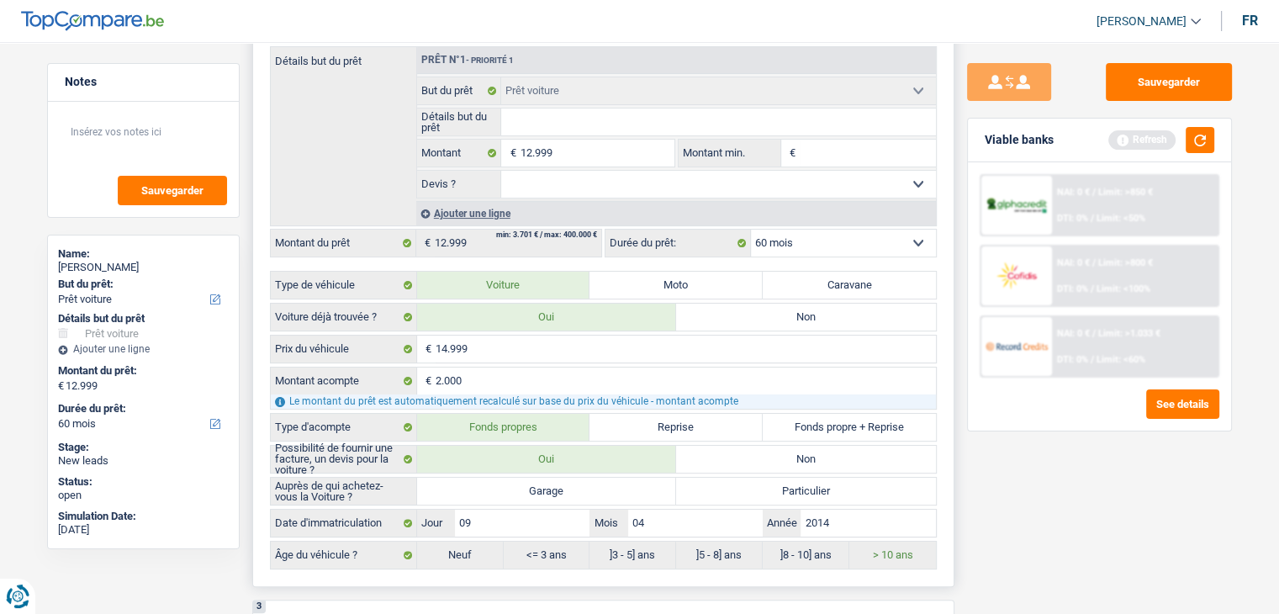
scroll to position [421, 0]
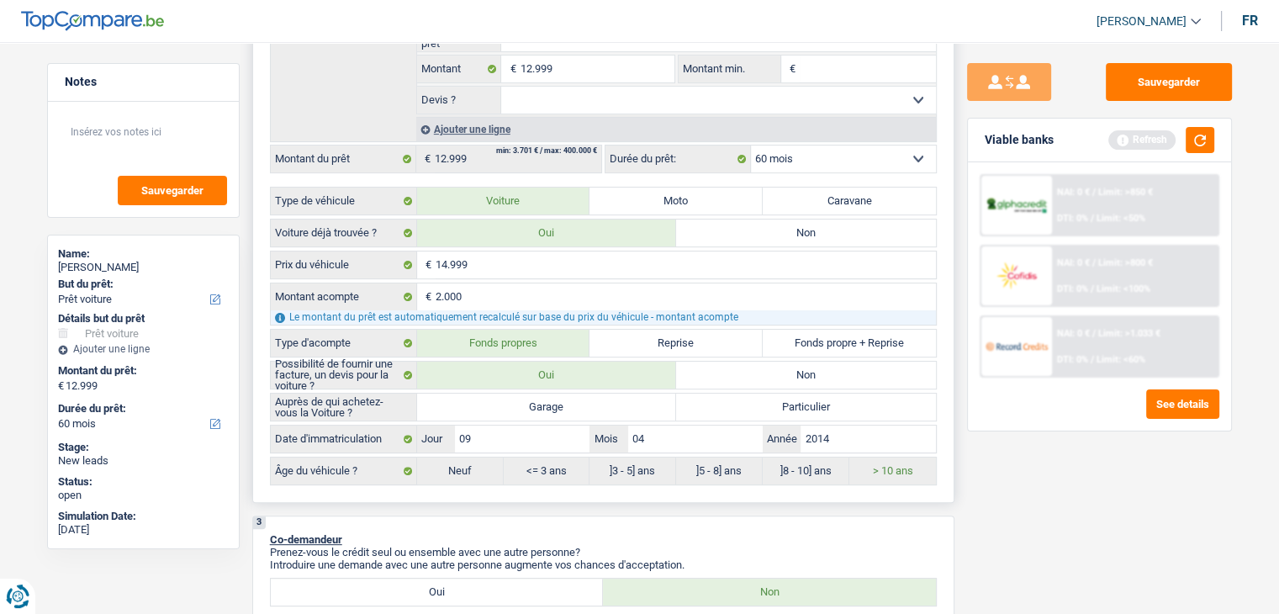
click at [538, 394] on label "Garage" at bounding box center [547, 407] width 260 height 27
click at [538, 394] on input "Garage" at bounding box center [547, 407] width 260 height 27
radio input "true"
click at [1046, 488] on div "Sauvegarder Viable banks Refresh NAI: 0 € / Limit: >850 € DTI: 0% / Limit: <50%…" at bounding box center [1100, 323] width 290 height 520
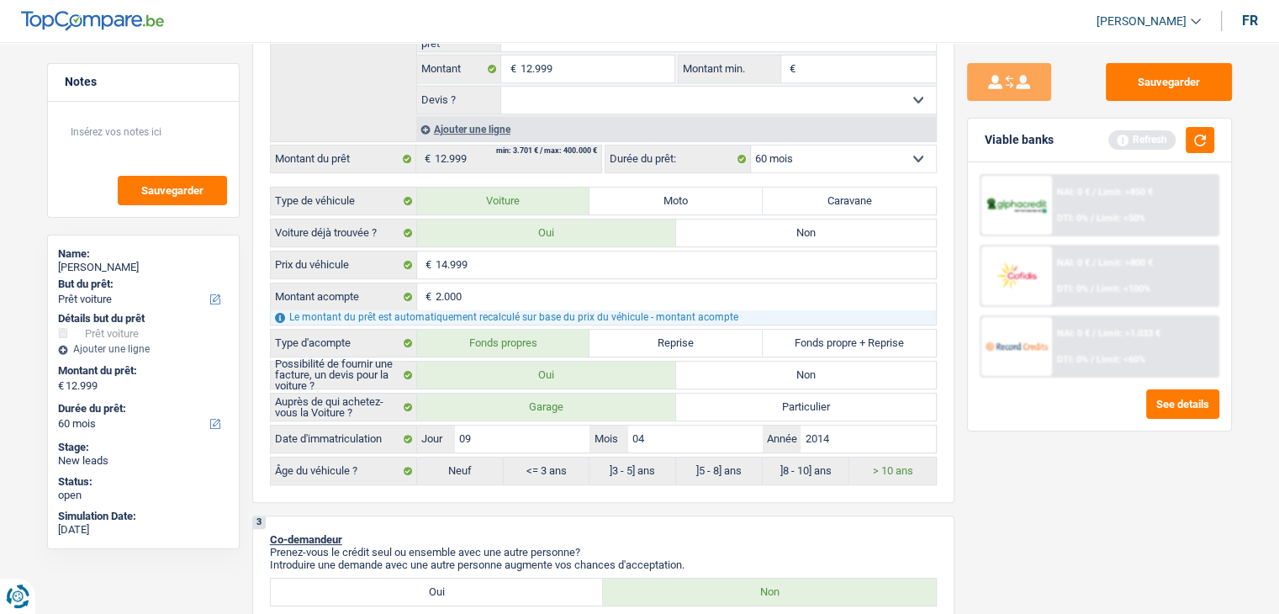
click at [1215, 138] on div "Viable banks Refresh" at bounding box center [1099, 141] width 263 height 44
click at [1207, 138] on button "button" at bounding box center [1200, 140] width 29 height 26
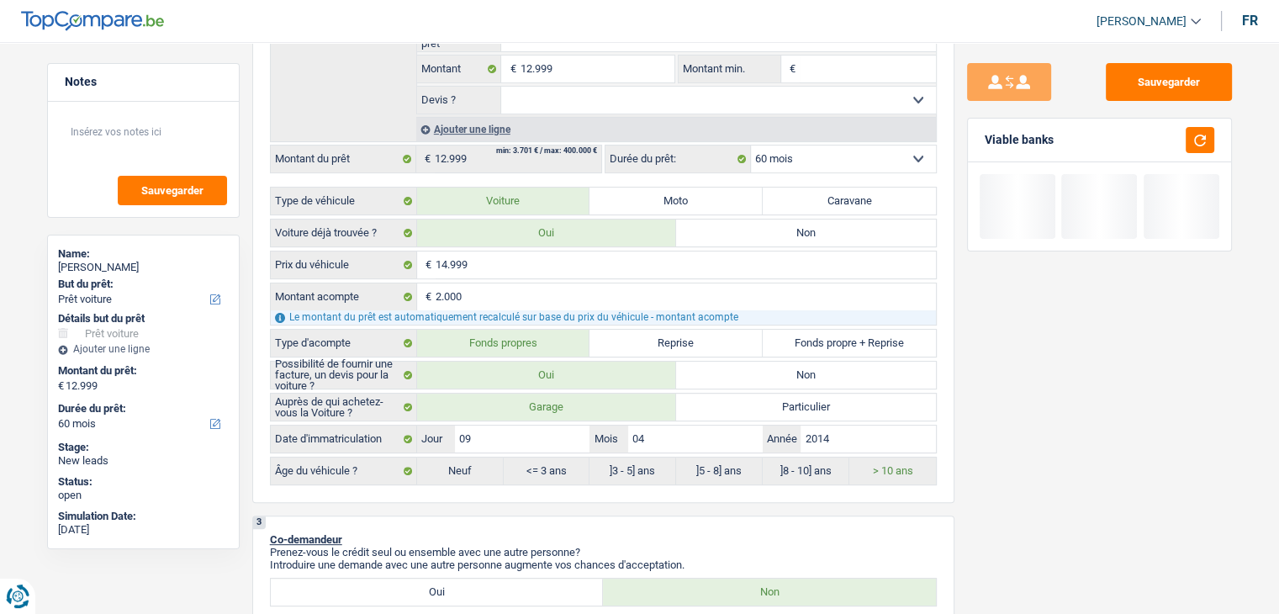
drag, startPoint x: 1056, startPoint y: 133, endPoint x: 981, endPoint y: 132, distance: 74.9
click at [981, 132] on div "Viable banks" at bounding box center [1099, 141] width 263 height 44
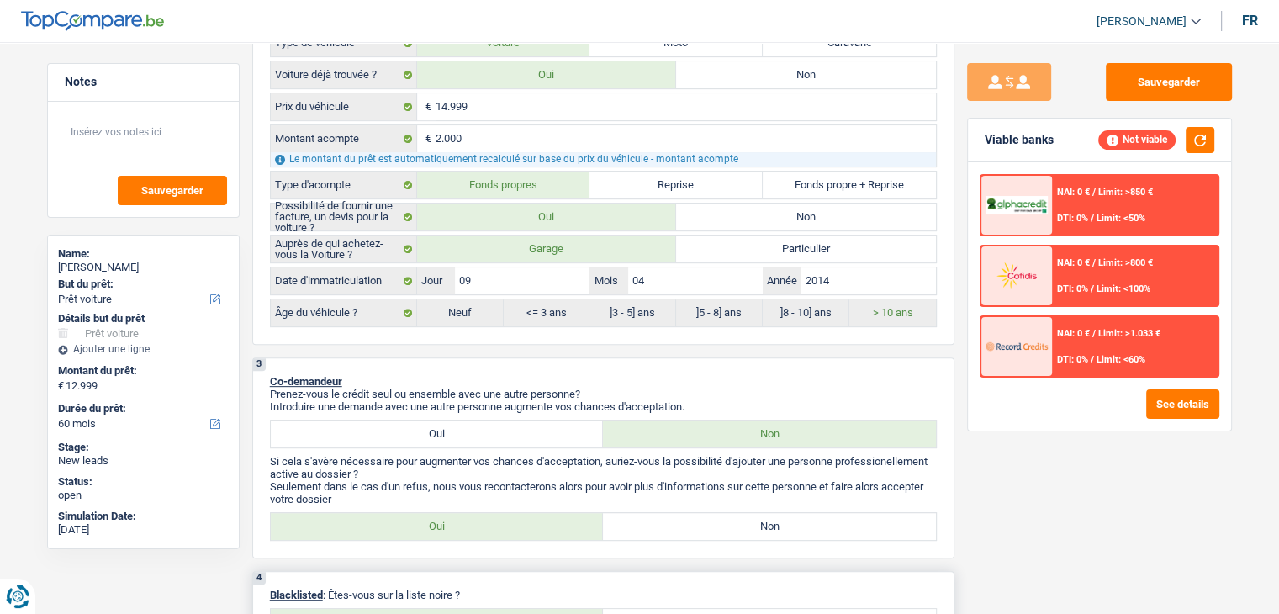
scroll to position [841, 0]
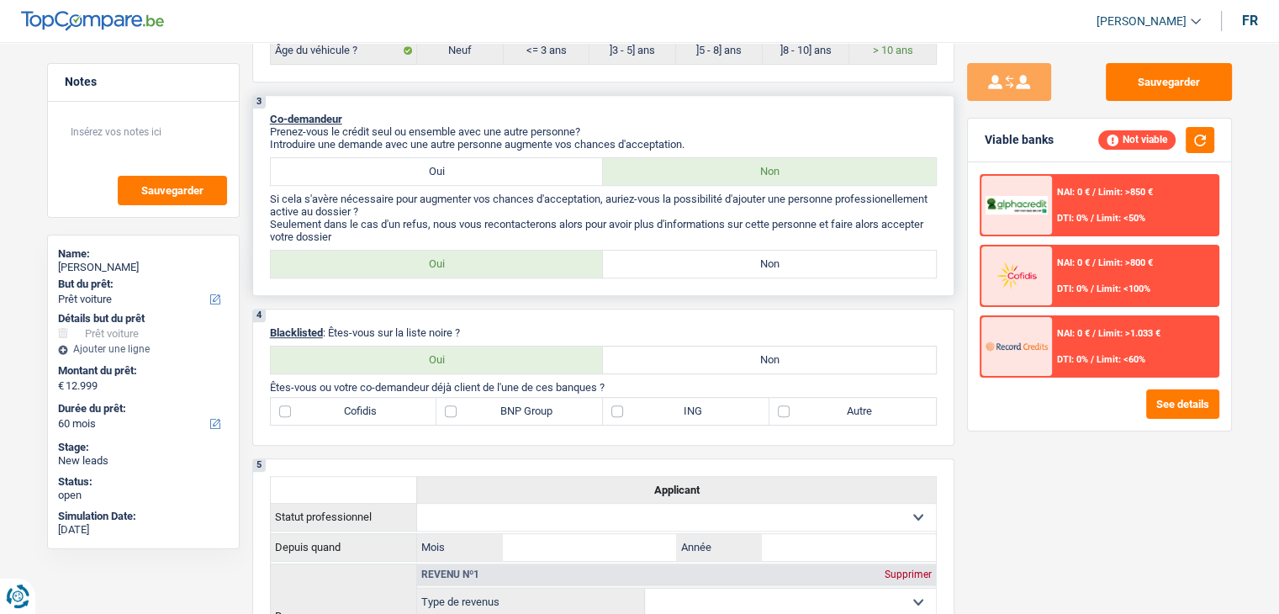
click at [640, 265] on label "Non" at bounding box center [769, 264] width 333 height 27
click at [640, 265] on input "Non" at bounding box center [769, 264] width 333 height 27
radio input "true"
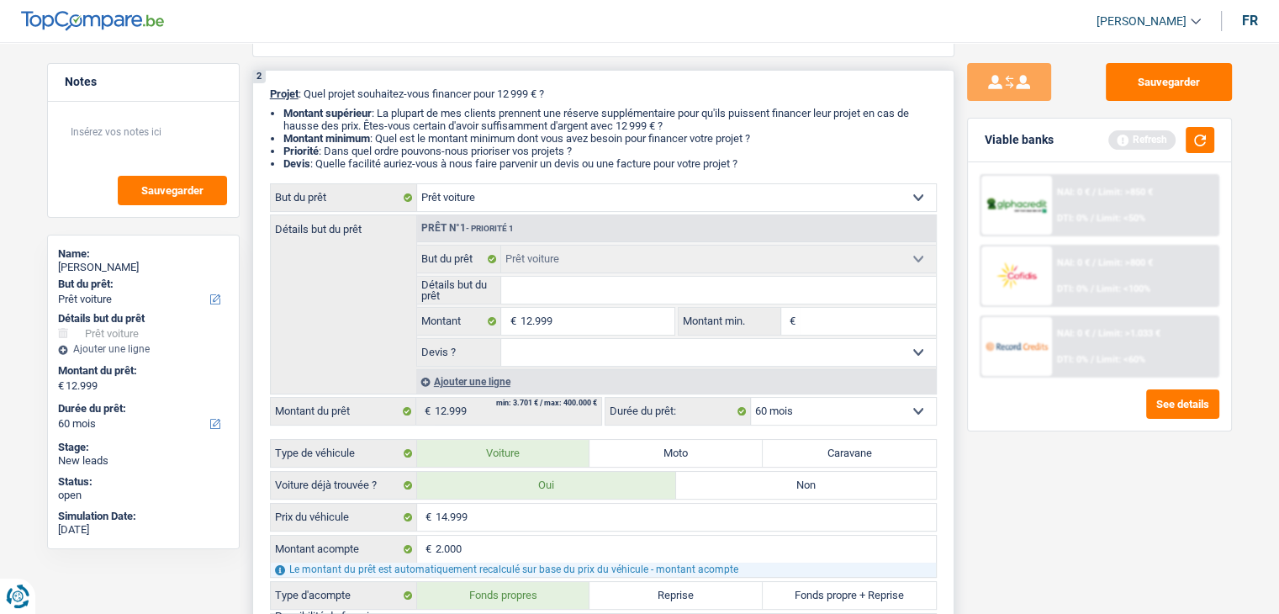
scroll to position [0, 0]
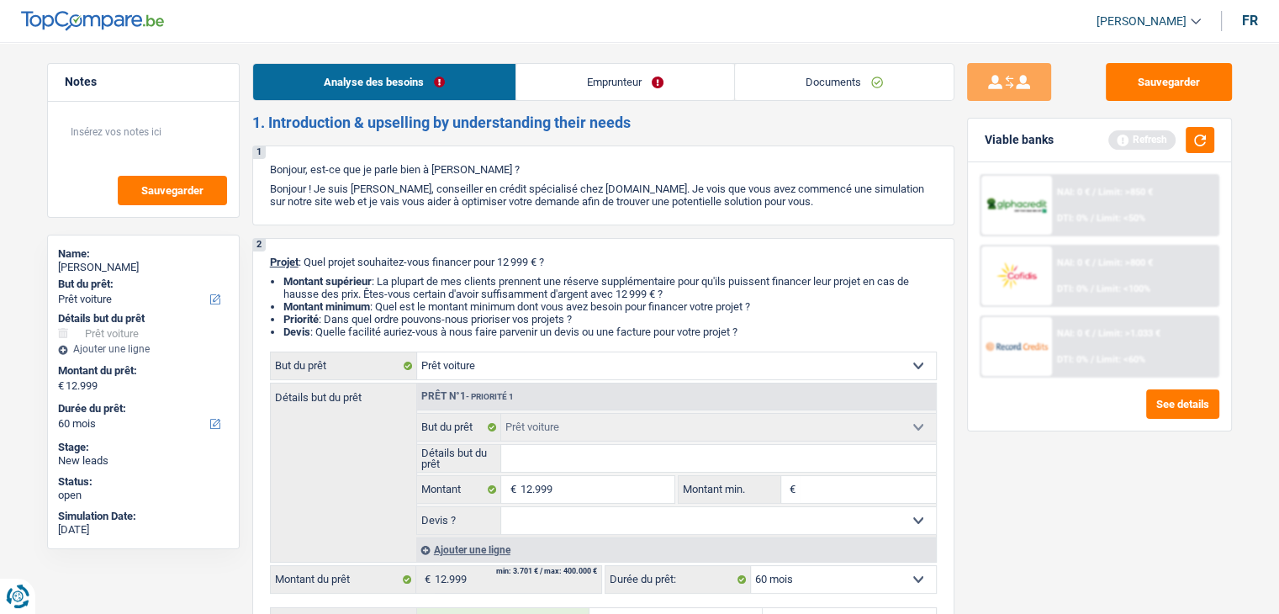
click at [577, 83] on link "Emprunteur" at bounding box center [625, 82] width 218 height 36
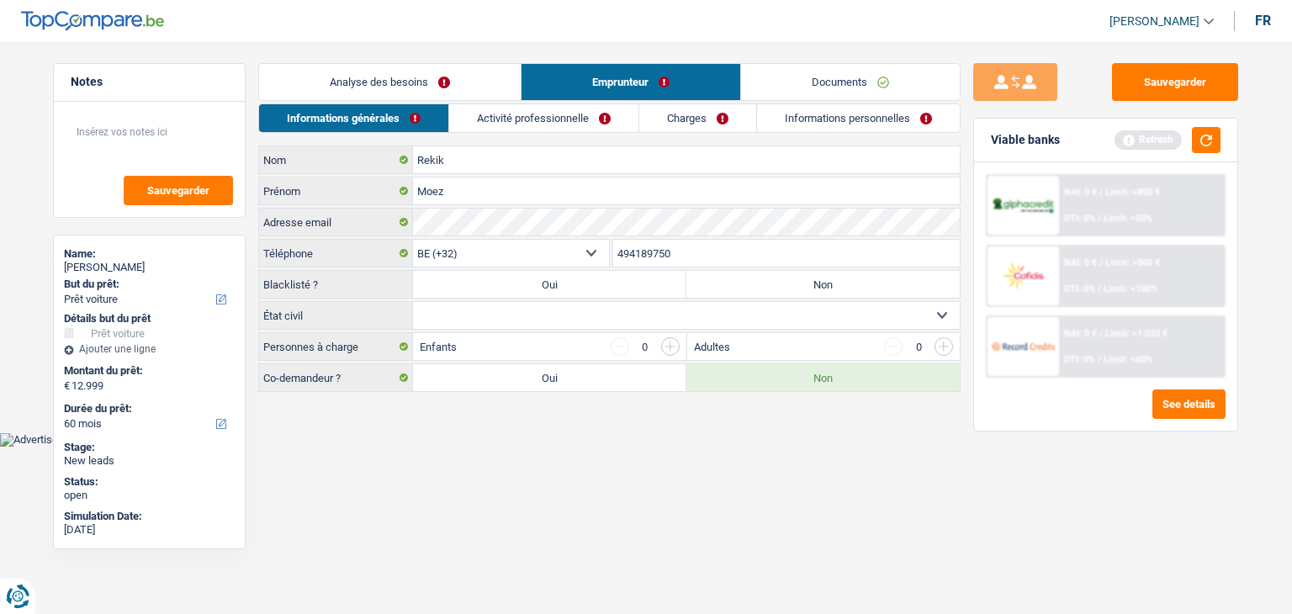
click at [543, 111] on link "Activité professionnelle" at bounding box center [543, 118] width 189 height 28
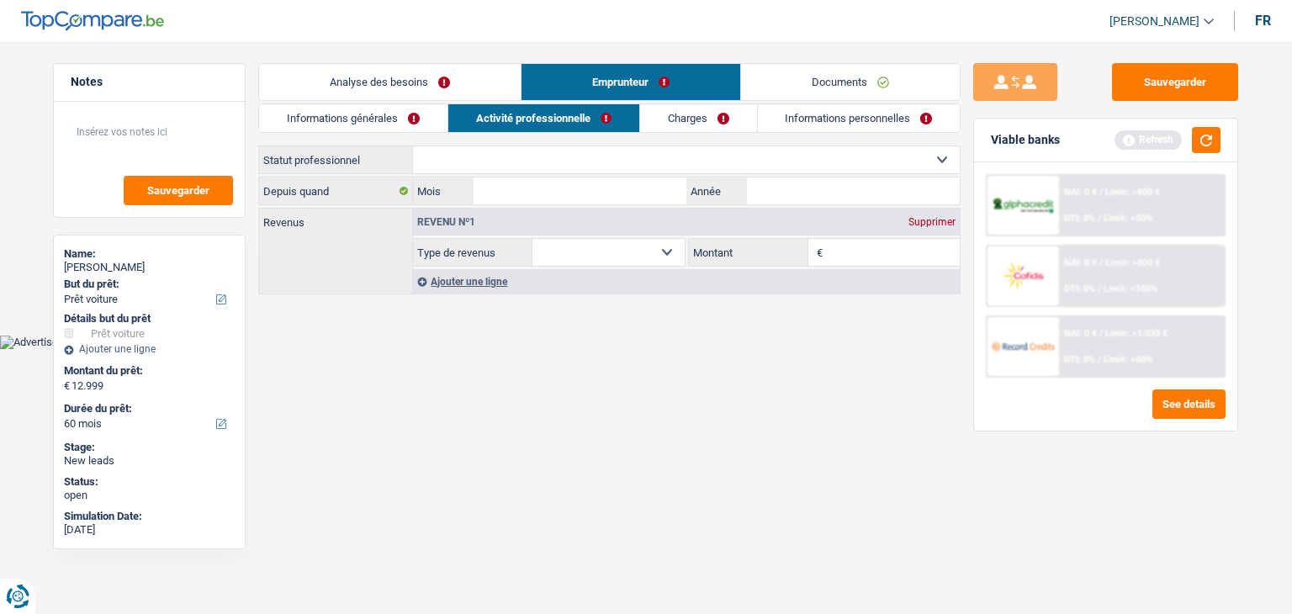
click at [306, 139] on div "Informations générales Activité professionnelle Charges Informations personnell…" at bounding box center [609, 199] width 702 height 193
click at [310, 124] on link "Informations générales" at bounding box center [353, 118] width 188 height 28
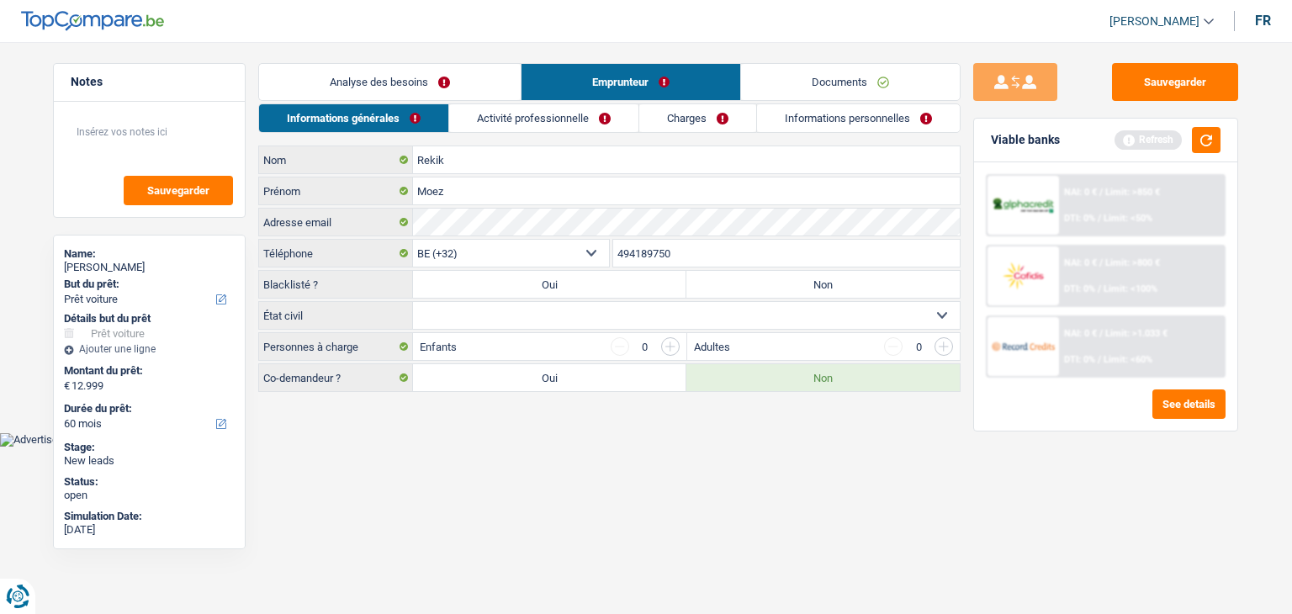
click at [315, 88] on link "Analyse des besoins" at bounding box center [390, 82] width 262 height 36
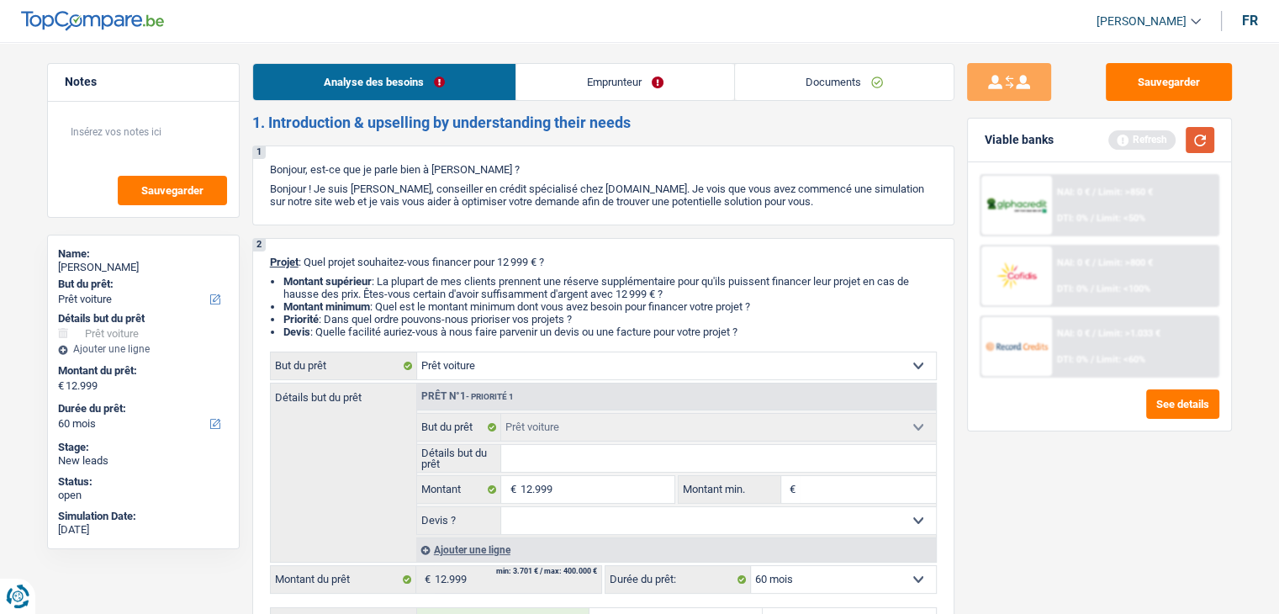
click at [1203, 141] on button "button" at bounding box center [1200, 140] width 29 height 26
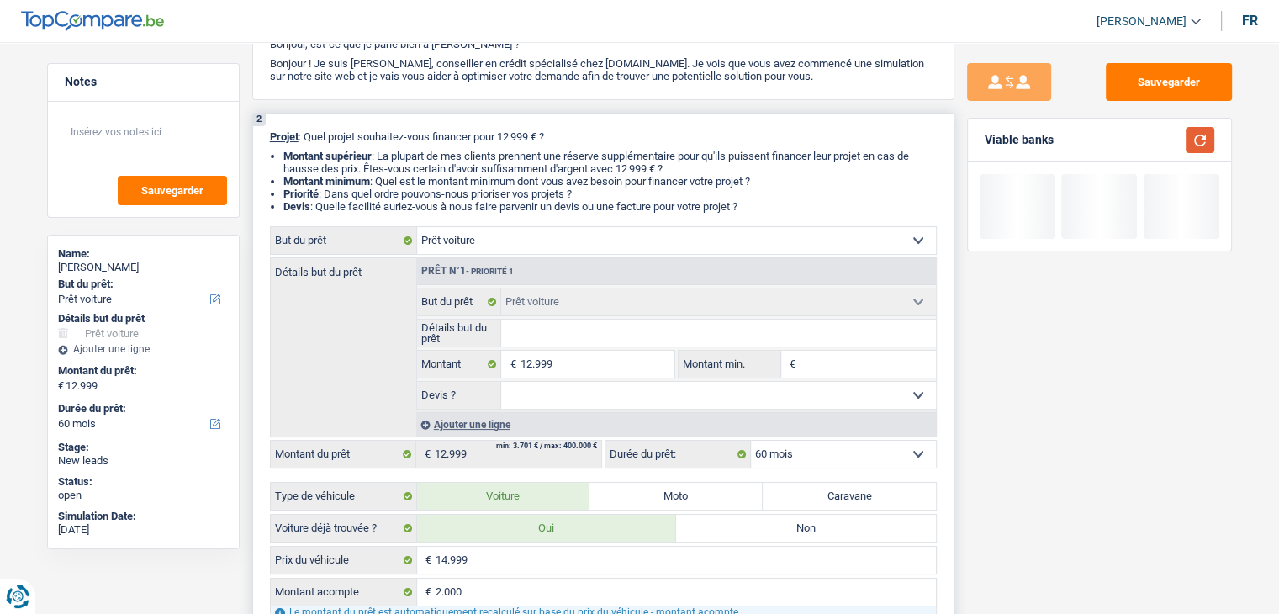
scroll to position [252, 0]
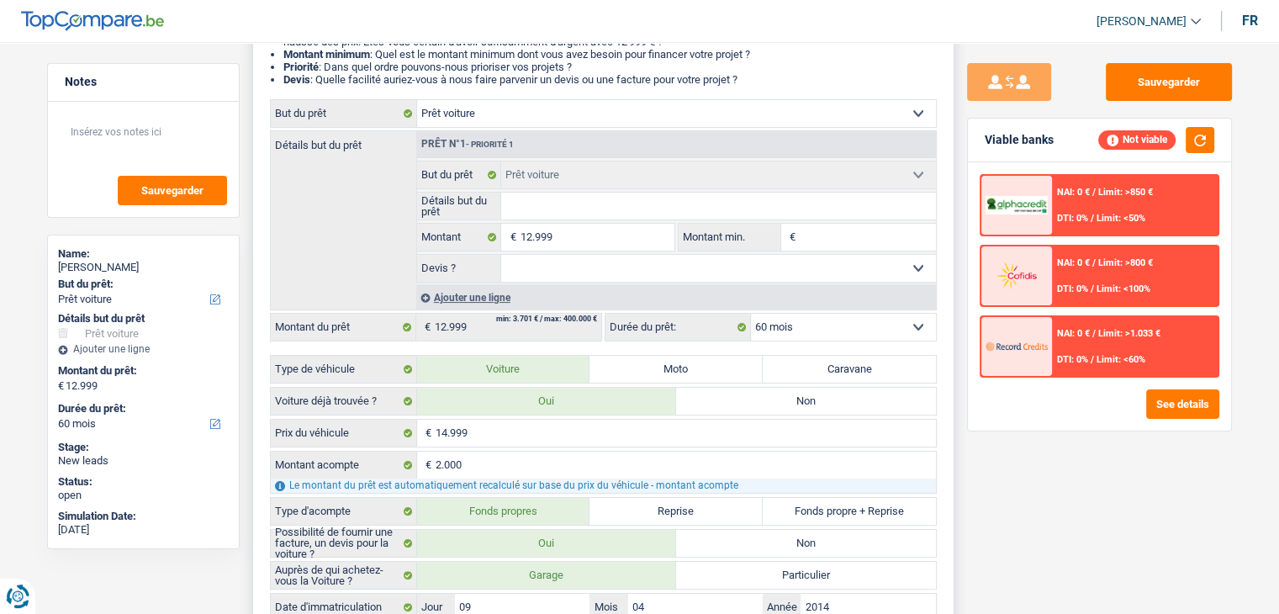
click at [828, 234] on input "Montant min." at bounding box center [868, 237] width 136 height 27
type input "12"
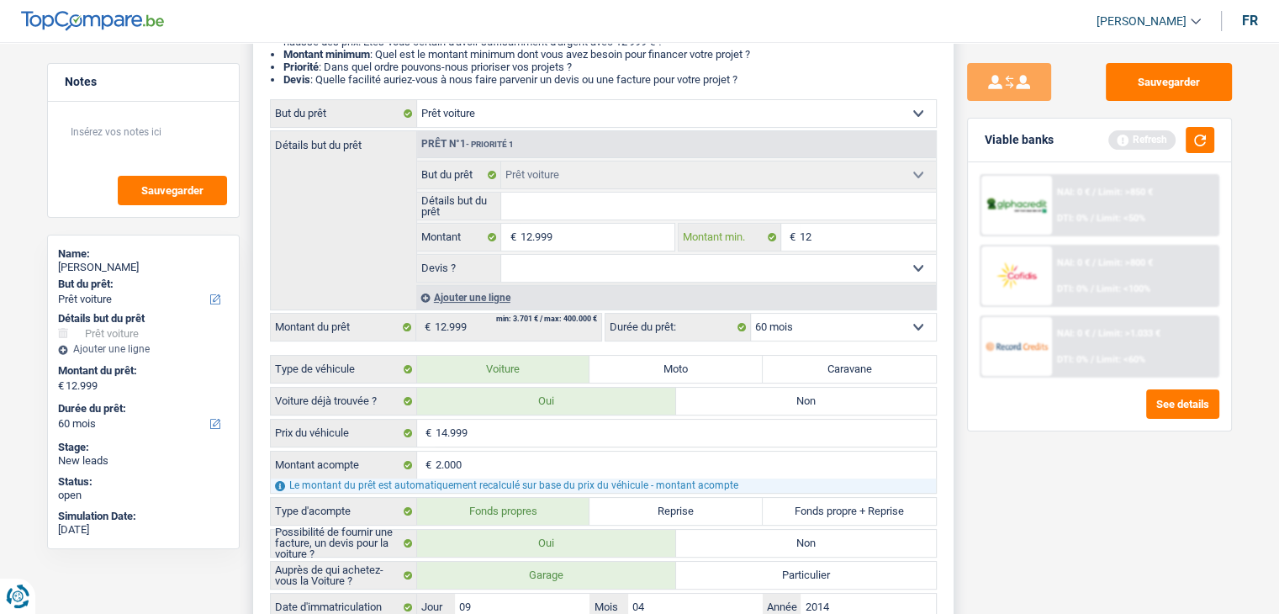
type input "129"
type input "1.299"
type input "12.999"
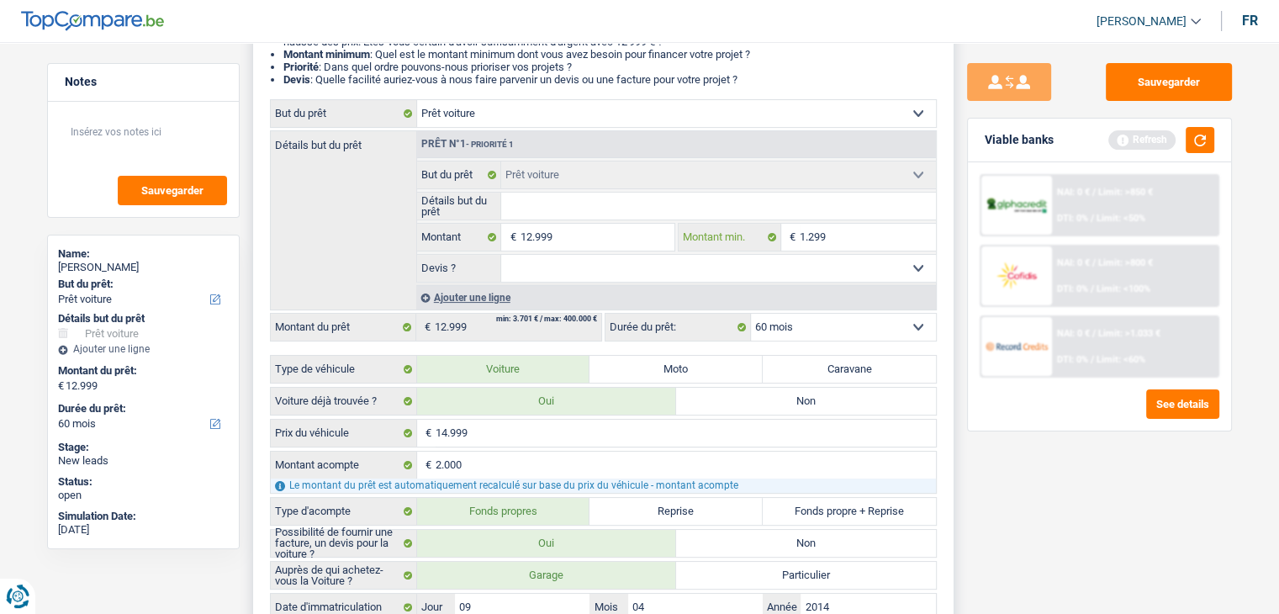
type input "12.999"
click at [1198, 131] on button "button" at bounding box center [1200, 140] width 29 height 26
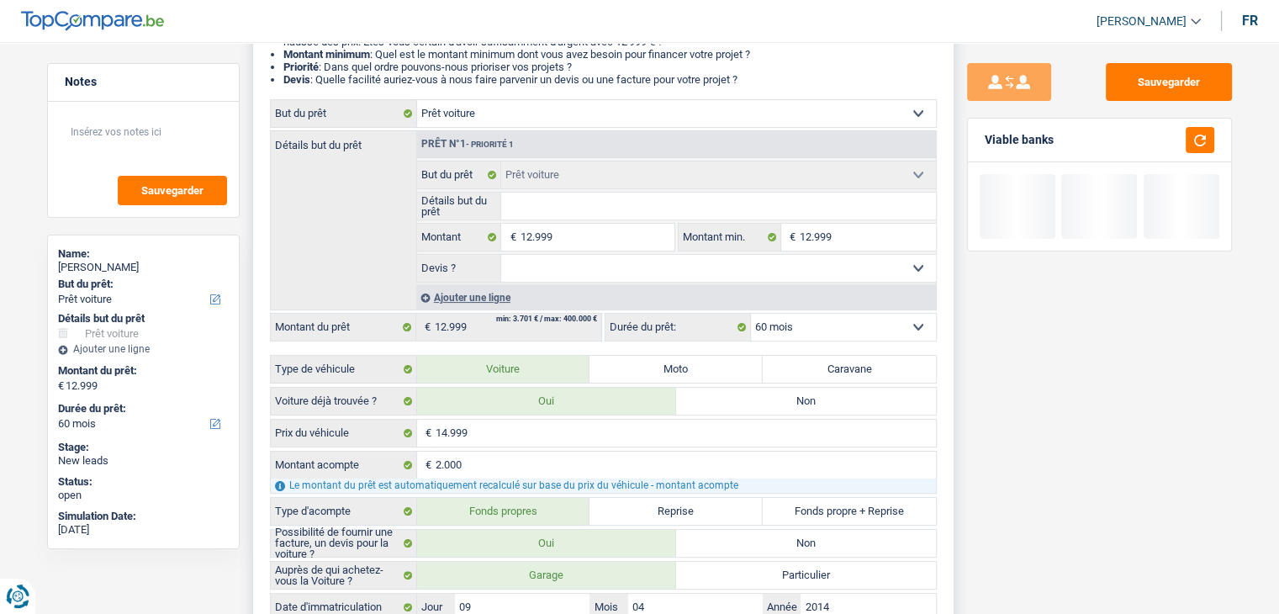
drag, startPoint x: 623, startPoint y: 278, endPoint x: 579, endPoint y: 276, distance: 44.6
click at [623, 278] on select "Oui Non Non répondu Sélectionner une option" at bounding box center [718, 268] width 435 height 27
select select "yes"
click at [501, 255] on select "Oui Non Non répondu Sélectionner une option" at bounding box center [718, 268] width 435 height 27
select select "yes"
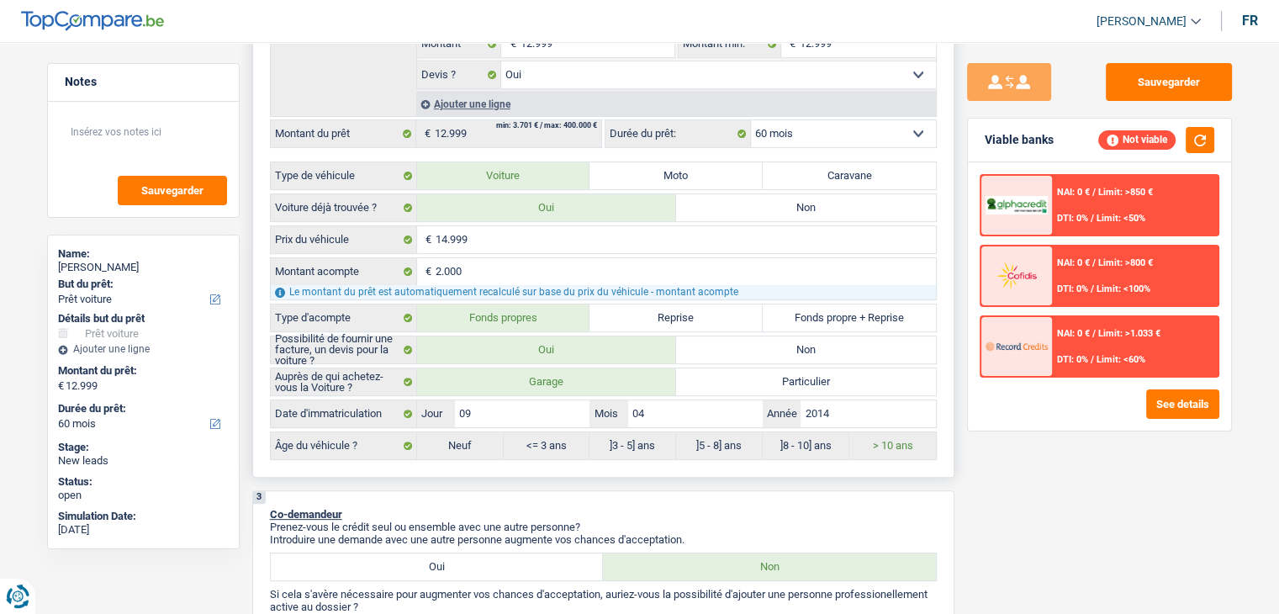
scroll to position [505, 0]
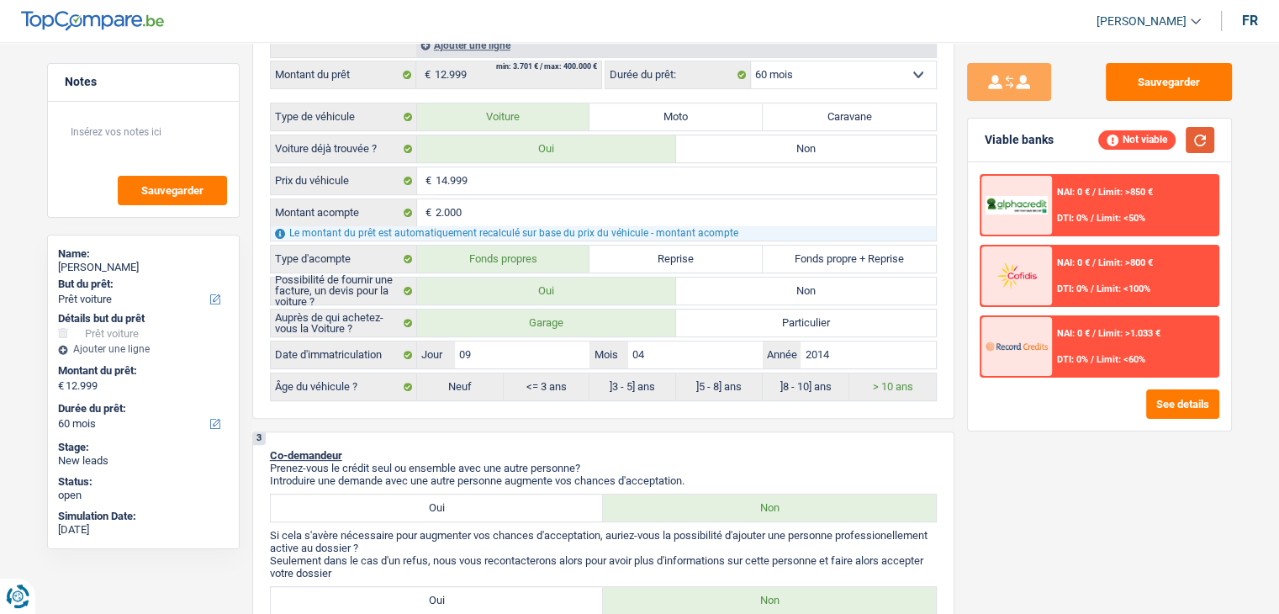
click at [1194, 133] on button "button" at bounding box center [1200, 140] width 29 height 26
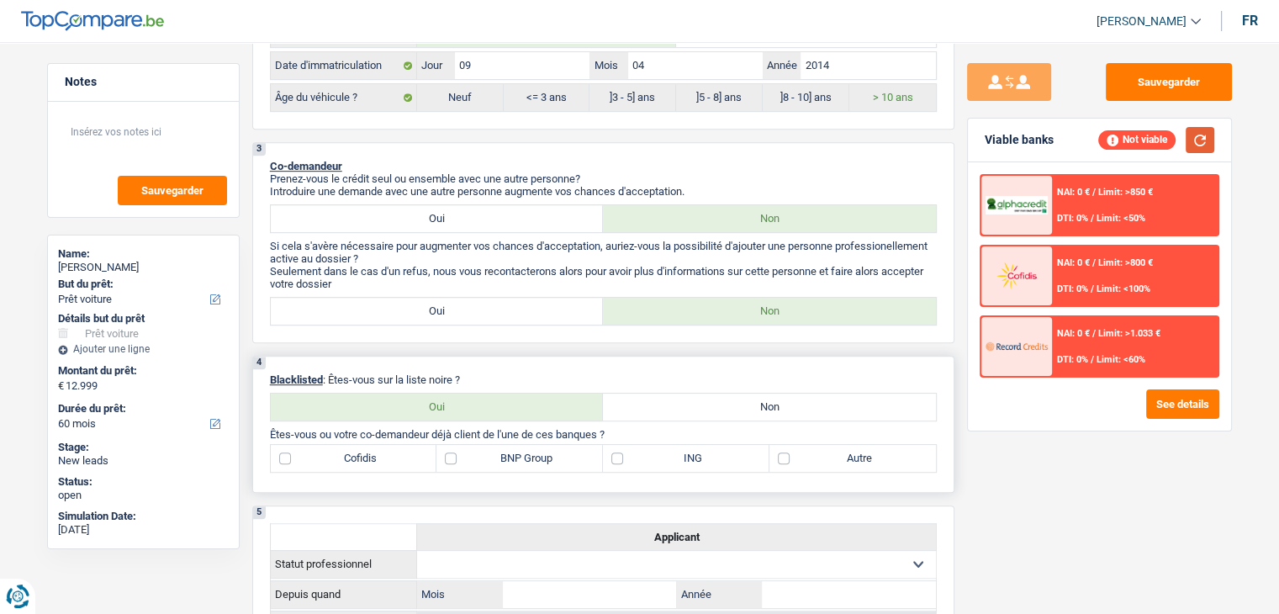
scroll to position [841, 0]
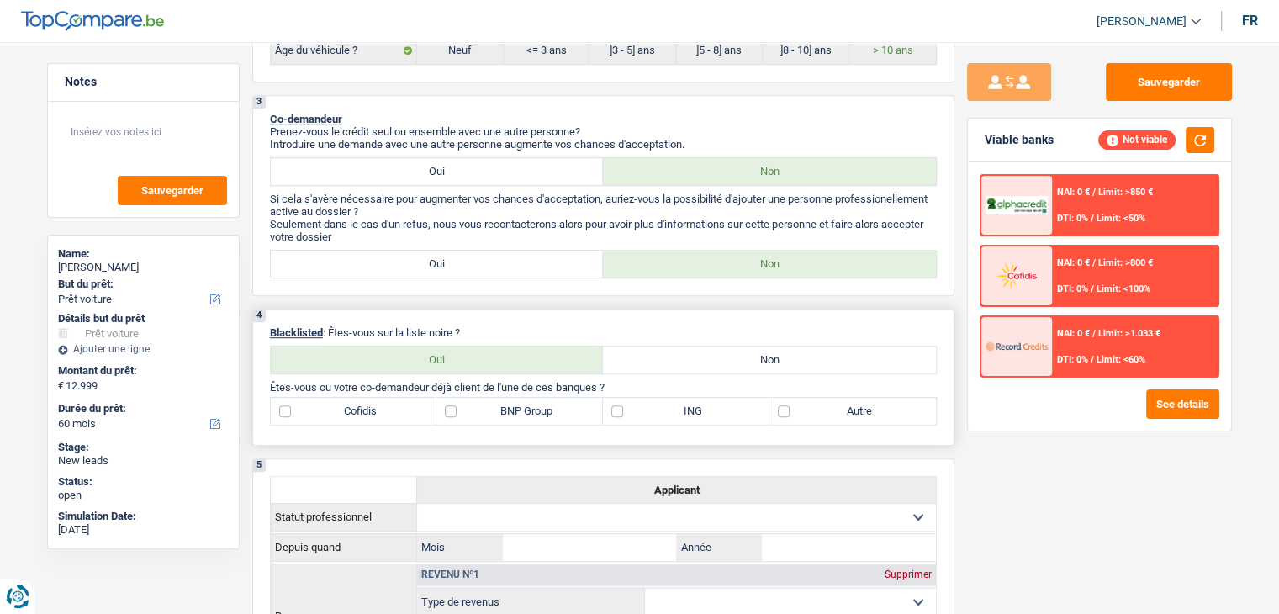
click at [719, 363] on label "Non" at bounding box center [769, 360] width 333 height 27
click at [719, 363] on input "Non" at bounding box center [769, 360] width 333 height 27
radio input "true"
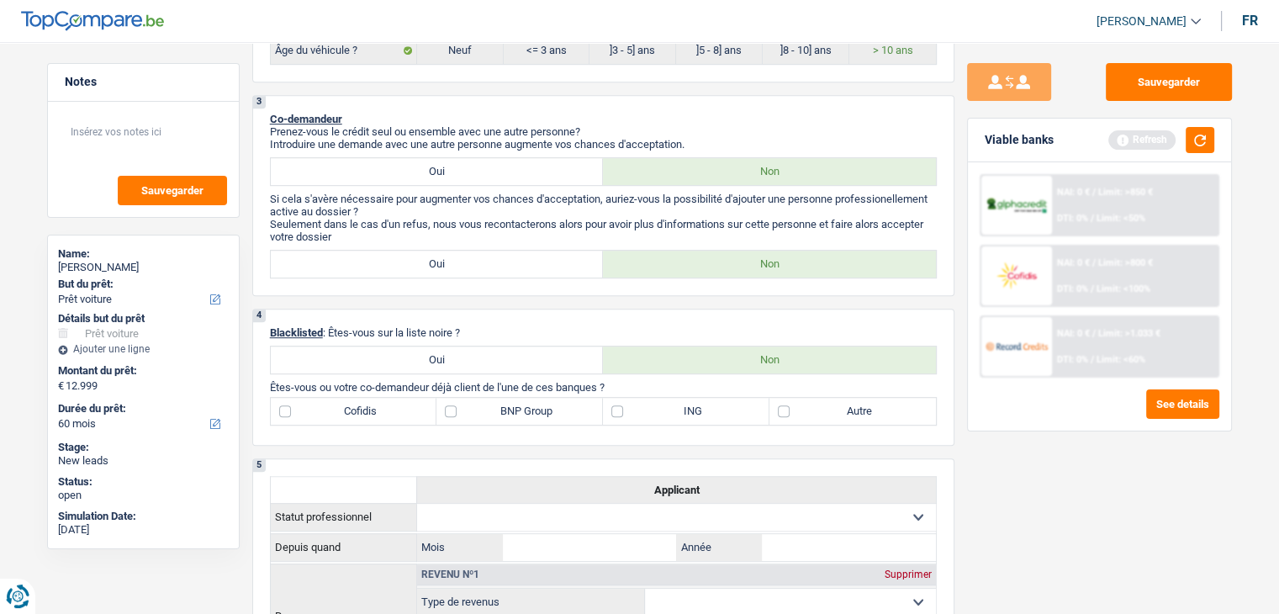
click at [1215, 130] on div "Viable banks Refresh" at bounding box center [1099, 141] width 263 height 44
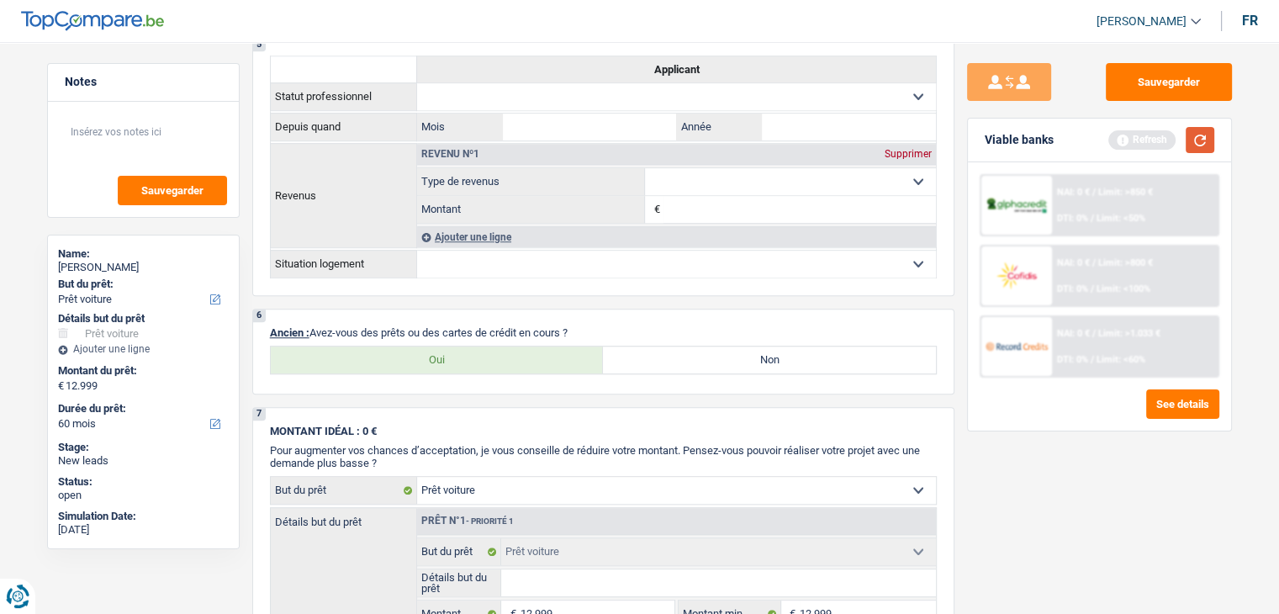
click at [1201, 142] on button "button" at bounding box center [1200, 140] width 29 height 26
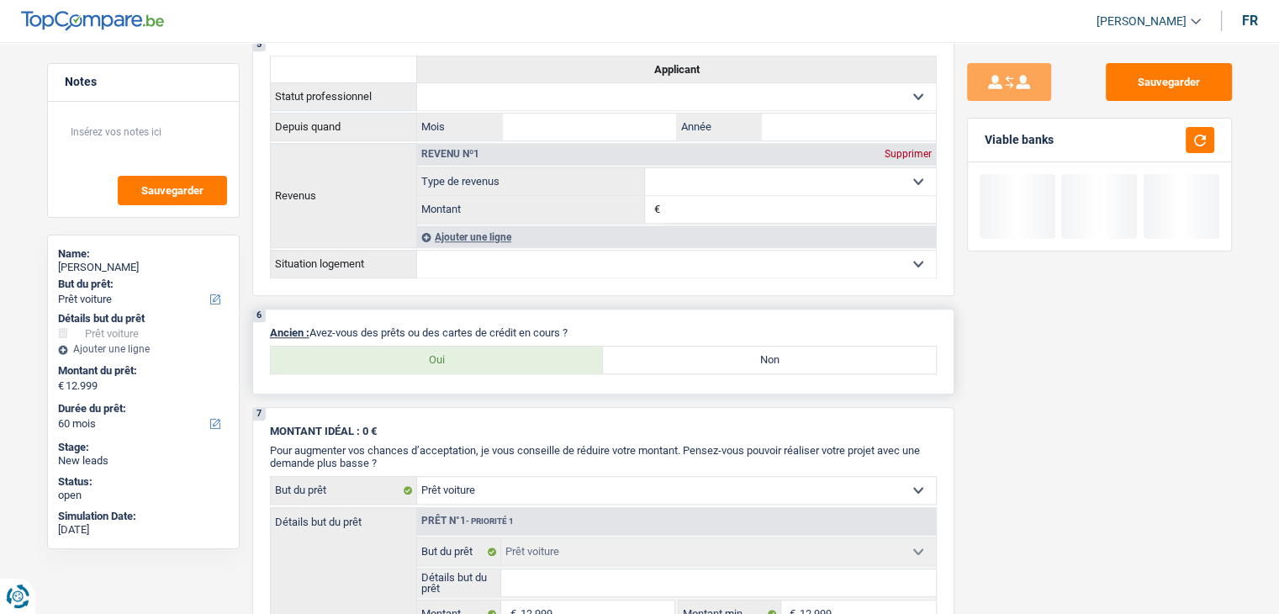
drag, startPoint x: 579, startPoint y: 324, endPoint x: 512, endPoint y: 317, distance: 66.8
click at [512, 317] on div "6 Ancien : Avez-vous des prêts ou des cartes de crédit en cours ? Oui Non Tous …" at bounding box center [603, 352] width 702 height 86
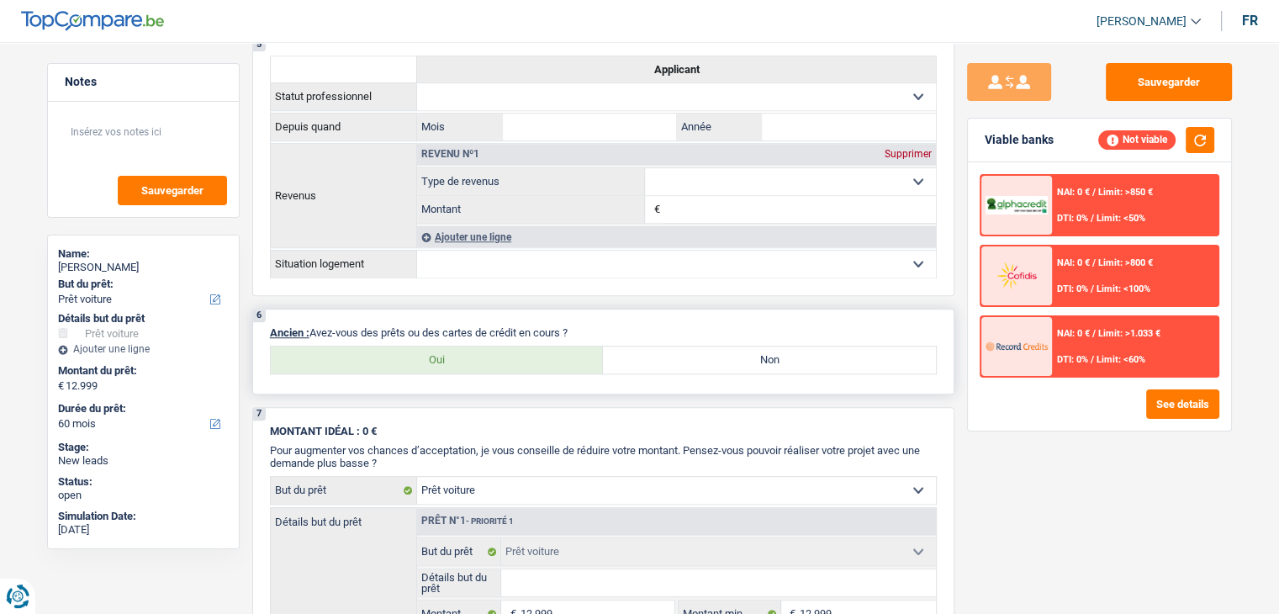
click at [646, 309] on div "6 Ancien : Avez-vous des prêts ou des cartes de crédit en cours ? Oui Non Tous …" at bounding box center [603, 352] width 702 height 86
drag, startPoint x: 575, startPoint y: 326, endPoint x: 318, endPoint y: 317, distance: 256.7
click at [318, 317] on div "6 Ancien : Avez-vous des prêts ou des cartes de crédit en cours ? Oui Non Tous …" at bounding box center [603, 352] width 702 height 86
click at [643, 317] on div "6 Ancien : Avez-vous des prêts ou des cartes de crédit en cours ? Oui Non Tous …" at bounding box center [603, 352] width 702 height 86
drag, startPoint x: 584, startPoint y: 326, endPoint x: 312, endPoint y: 310, distance: 272.2
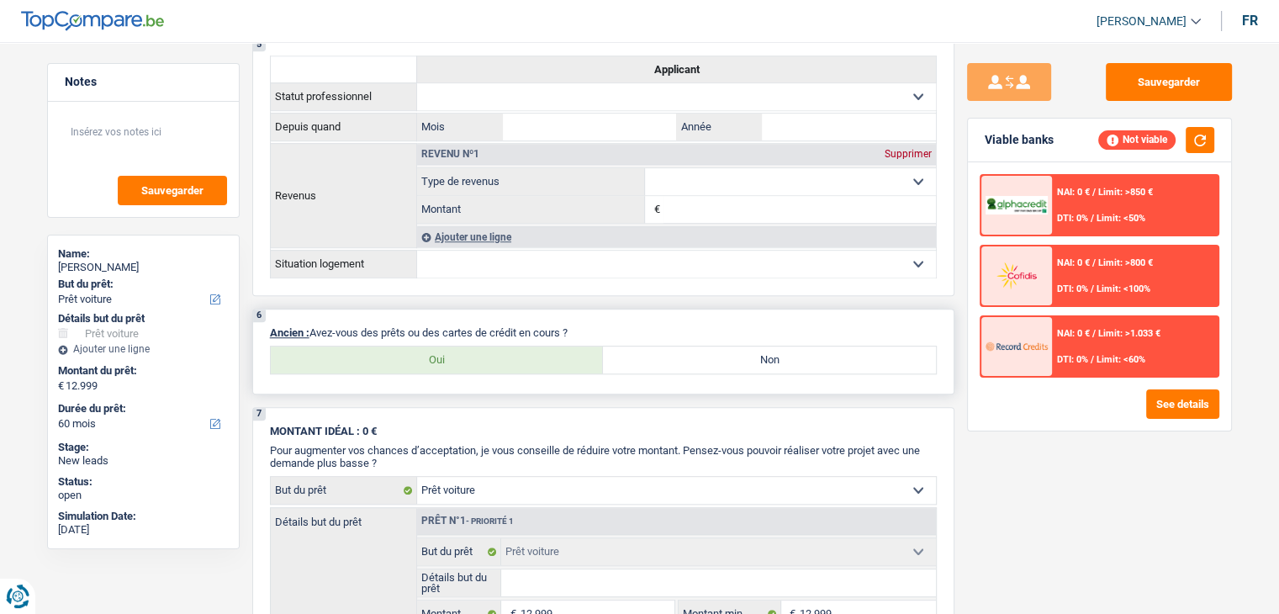
click at [312, 310] on div "6 Ancien : Avez-vous des prêts ou des cartes de crédit en cours ? Oui Non Tous …" at bounding box center [603, 352] width 702 height 86
click at [320, 310] on div "6 Ancien : Avez-vous des prêts ou des cartes de crédit en cours ? Oui Non Tous …" at bounding box center [603, 352] width 702 height 86
drag, startPoint x: 311, startPoint y: 326, endPoint x: 576, endPoint y: 323, distance: 265.0
click at [576, 326] on p "Ancien : Avez-vous des prêts ou des cartes de crédit en cours ?" at bounding box center [603, 332] width 667 height 13
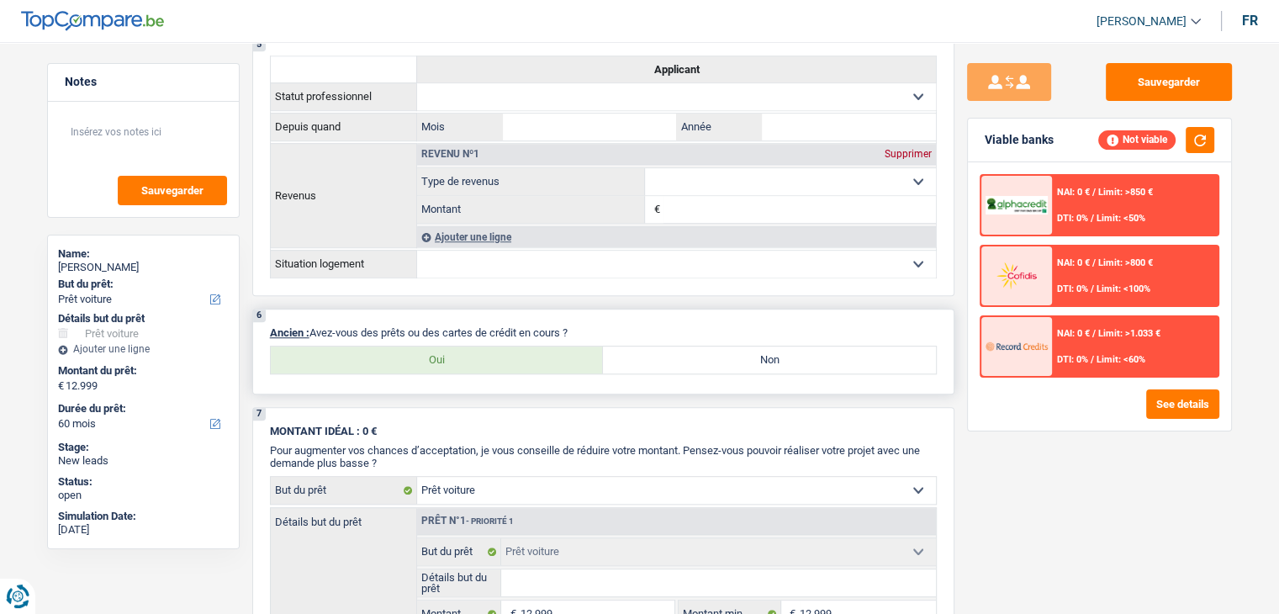
drag, startPoint x: 576, startPoint y: 323, endPoint x: 314, endPoint y: 317, distance: 262.5
click at [314, 317] on div "6 Ancien : Avez-vous des prêts ou des cartes de crédit en cours ? Oui Non Tous …" at bounding box center [603, 352] width 702 height 86
click at [314, 313] on div "6 Ancien : Avez-vous des prêts ou des cartes de crédit en cours ? Oui Non Tous …" at bounding box center [603, 352] width 702 height 86
drag, startPoint x: 310, startPoint y: 320, endPoint x: 592, endPoint y: 321, distance: 282.6
click at [592, 326] on p "Ancien : Avez-vous des prêts ou des cartes de crédit en cours ?" at bounding box center [603, 332] width 667 height 13
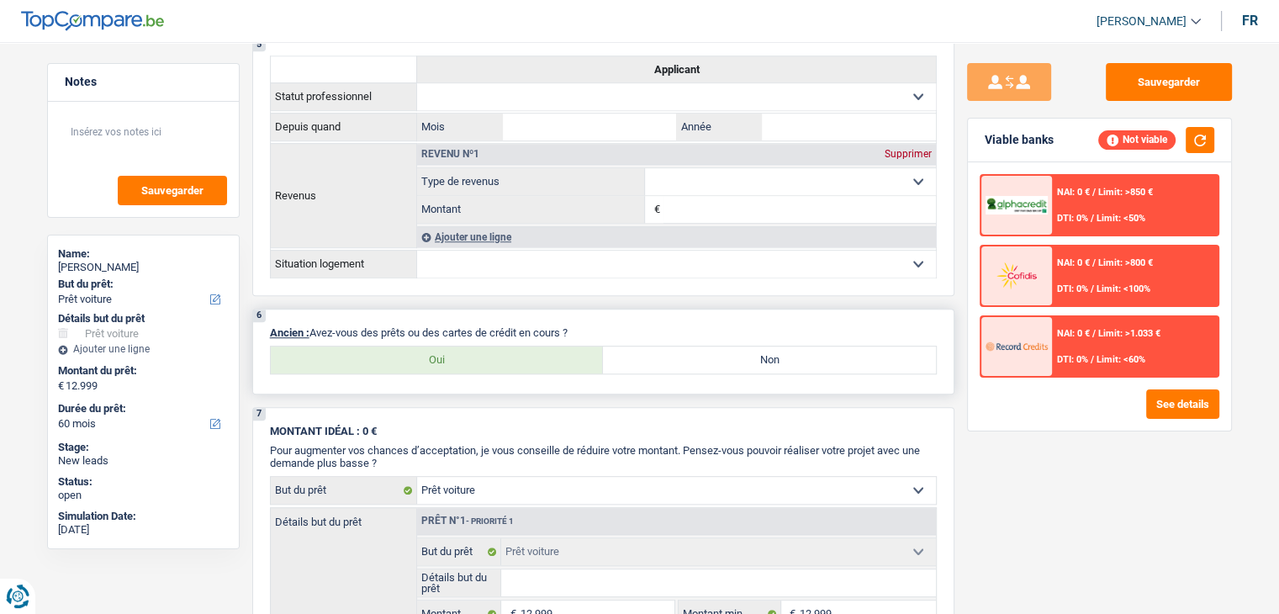
click at [592, 326] on p "Ancien : Avez-vous des prêts ou des cartes de crédit en cours ?" at bounding box center [603, 332] width 667 height 13
click at [579, 326] on p "Ancien : Avez-vous des prêts ou des cartes de crédit en cours ?" at bounding box center [603, 332] width 667 height 13
click at [515, 354] on label "Oui" at bounding box center [437, 360] width 333 height 27
click at [515, 354] on input "Oui" at bounding box center [437, 360] width 333 height 27
radio input "true"
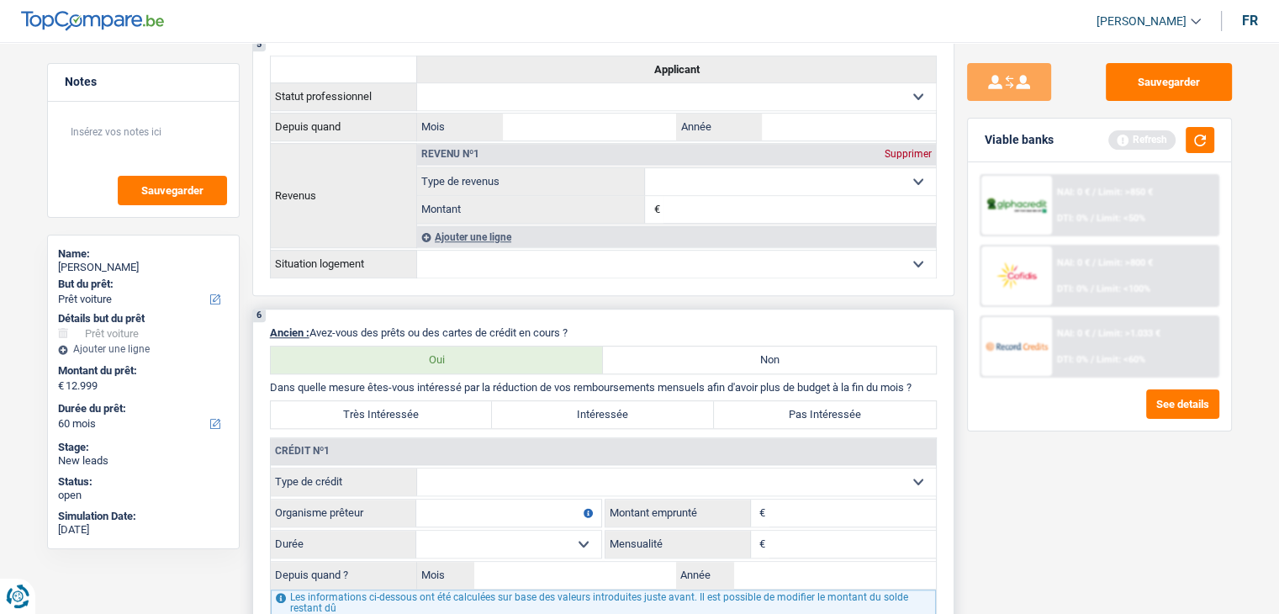
click at [645, 360] on label "Non" at bounding box center [769, 360] width 333 height 27
click at [645, 360] on input "Non" at bounding box center [769, 360] width 333 height 27
radio input "true"
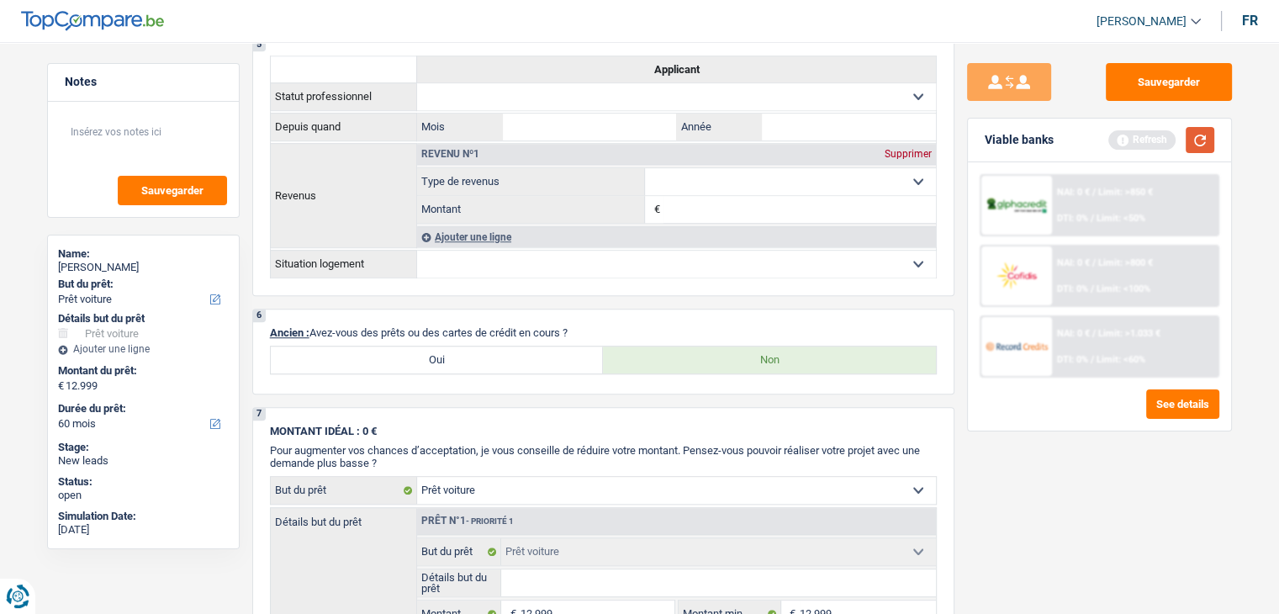
click at [1190, 146] on button "button" at bounding box center [1200, 140] width 29 height 26
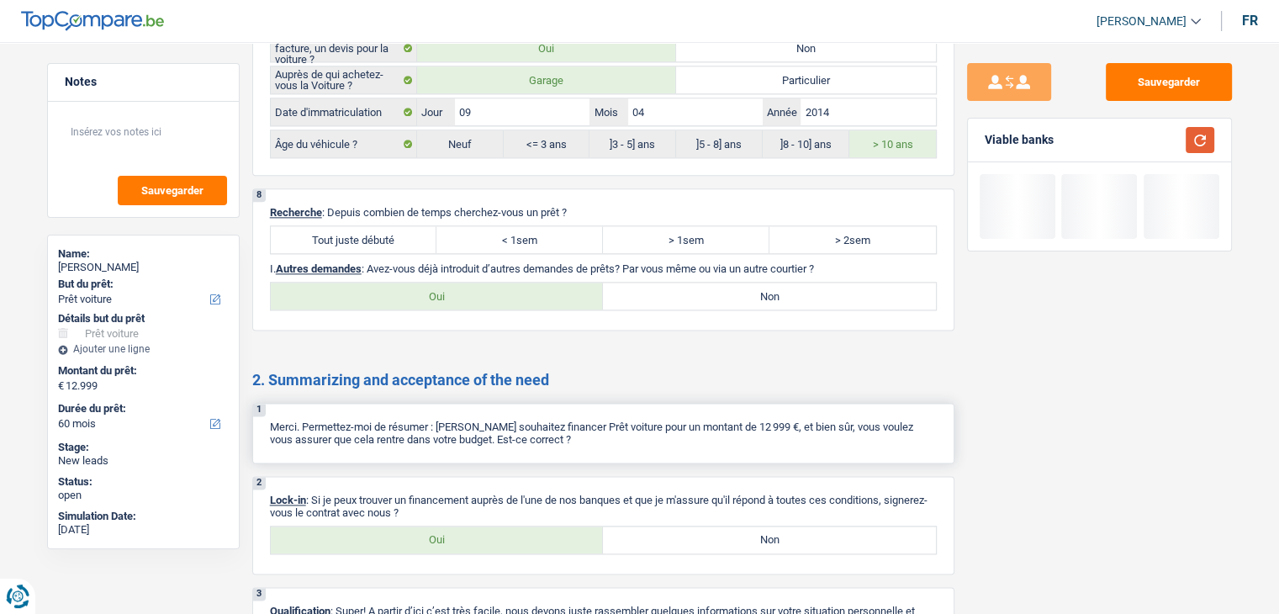
scroll to position [2237, 0]
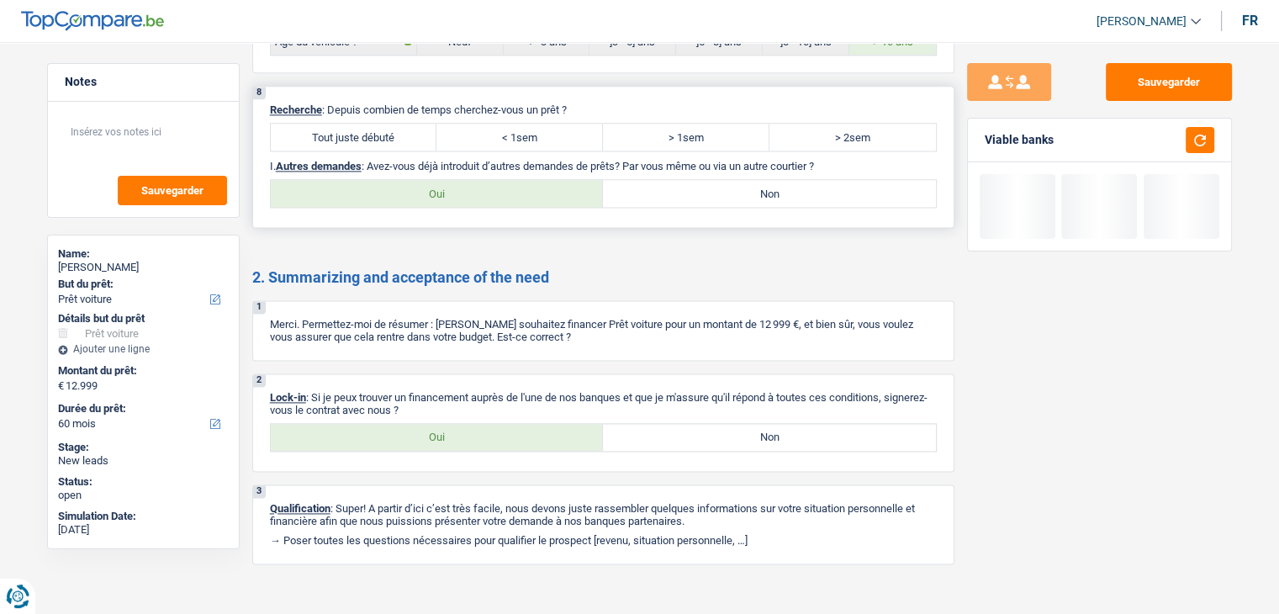
click at [359, 130] on label "Tout juste débuté" at bounding box center [354, 137] width 167 height 27
click at [359, 130] on input "Tout juste débuté" at bounding box center [354, 137] width 167 height 27
radio input "true"
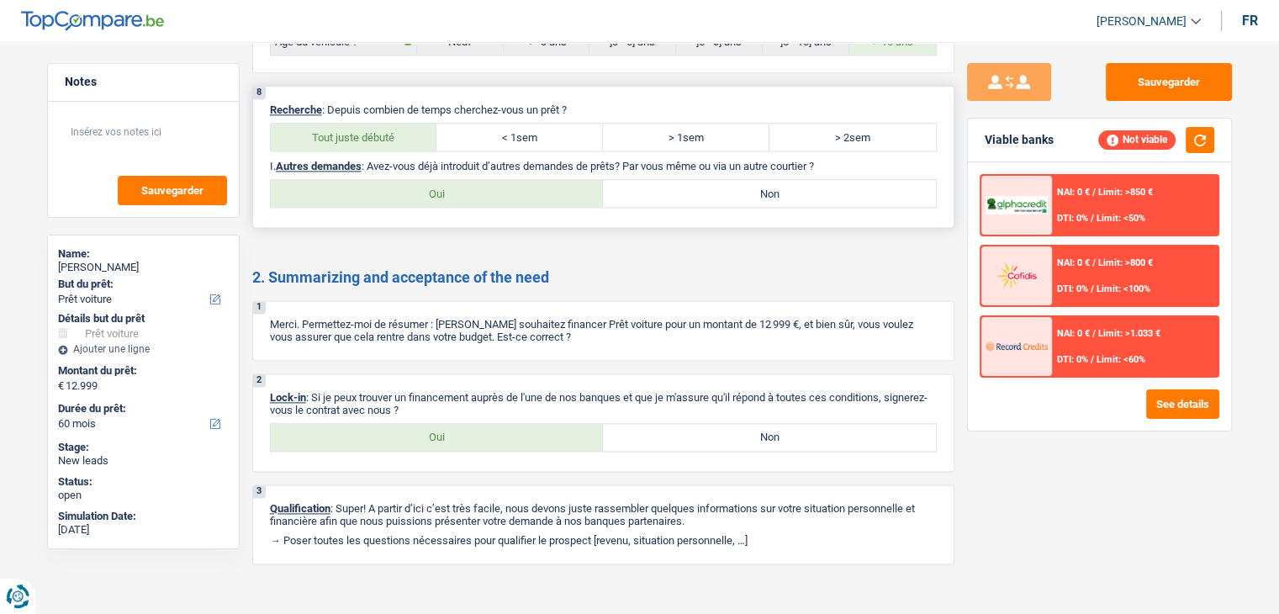
click at [633, 180] on label "Non" at bounding box center [769, 193] width 333 height 27
click at [633, 180] on input "Non" at bounding box center [769, 193] width 333 height 27
radio input "true"
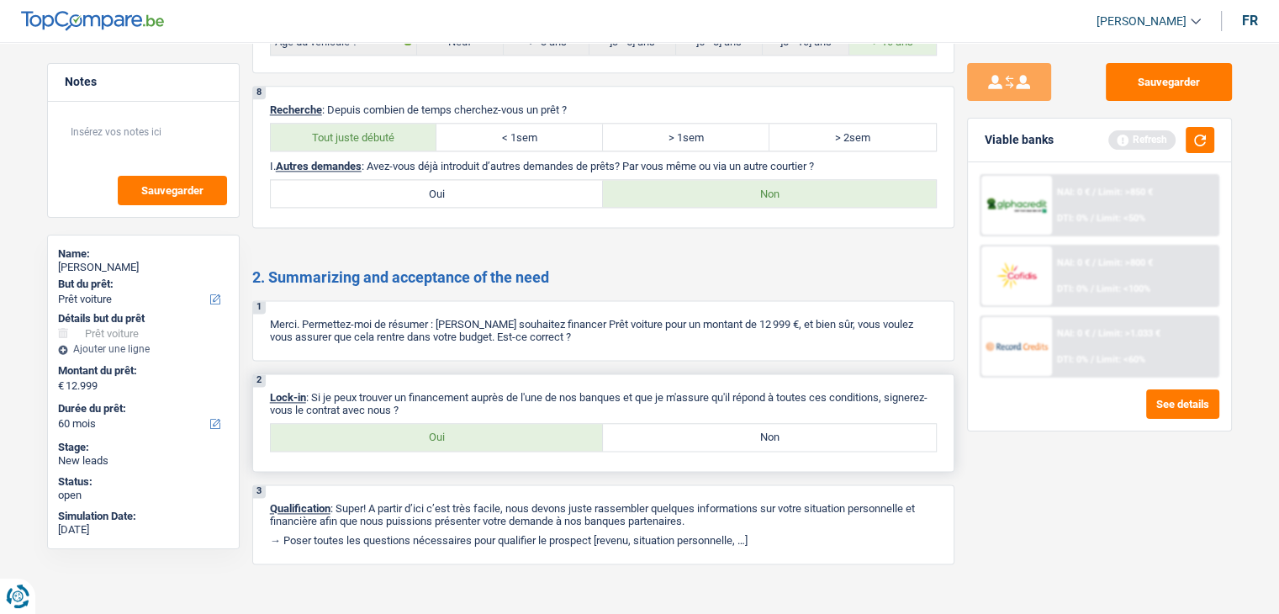
click at [389, 424] on label "Oui" at bounding box center [437, 437] width 333 height 27
click at [389, 424] on input "Oui" at bounding box center [437, 437] width 333 height 27
radio input "true"
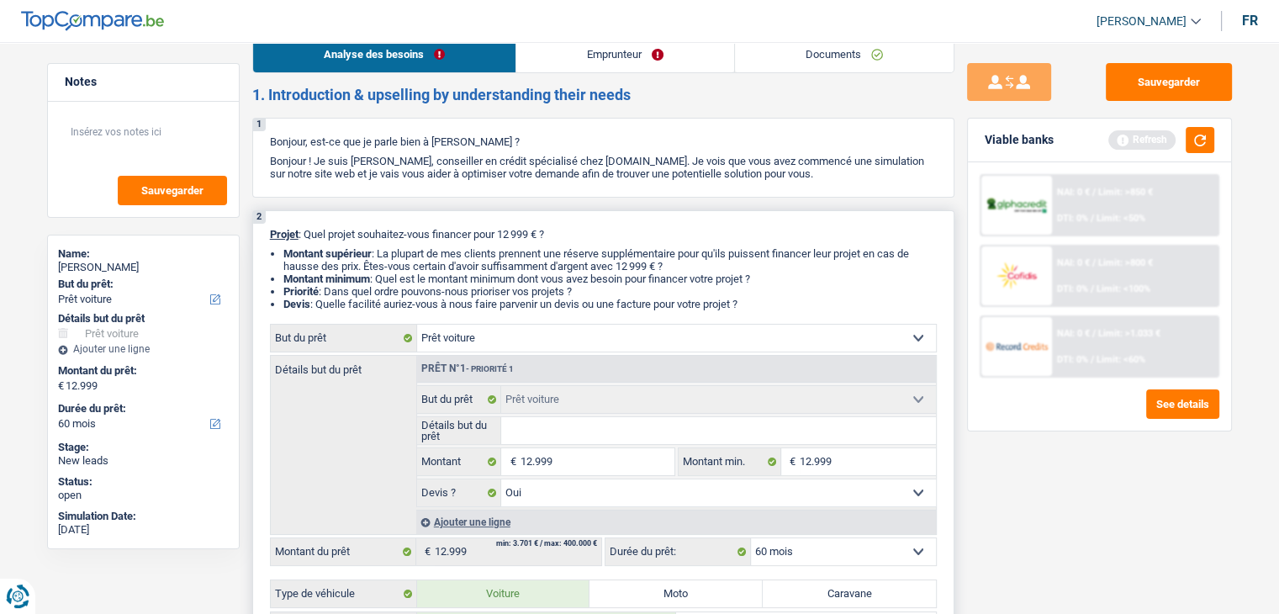
scroll to position [0, 0]
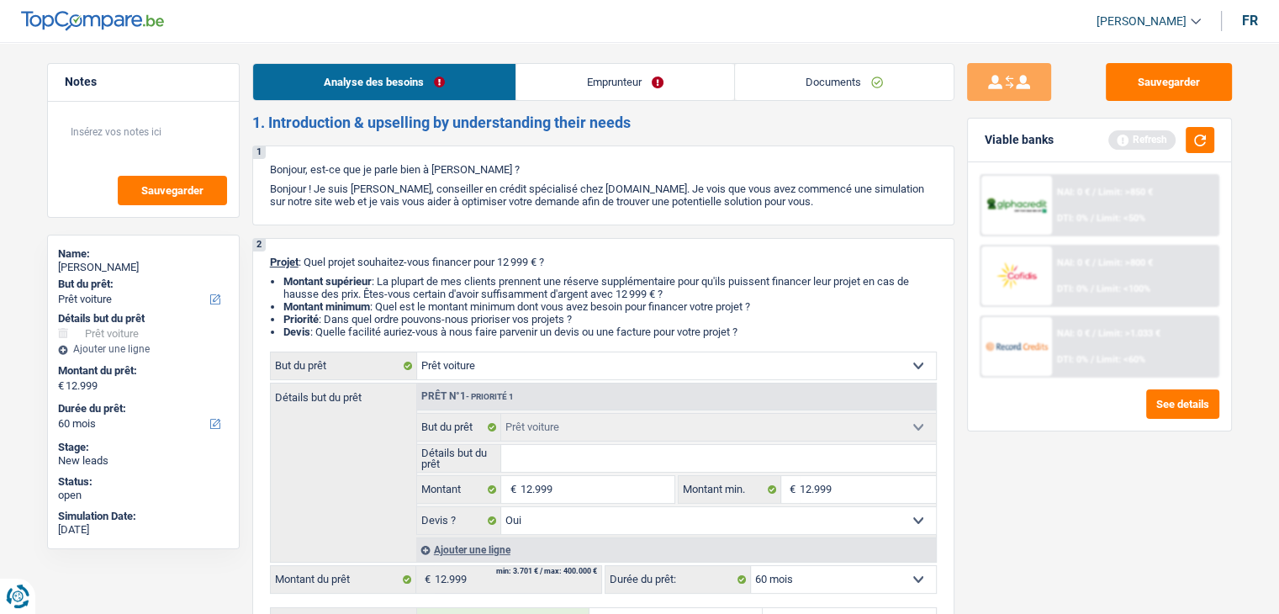
drag, startPoint x: 539, startPoint y: 68, endPoint x: 552, endPoint y: 73, distance: 13.6
click at [539, 68] on link "Emprunteur" at bounding box center [625, 82] width 218 height 36
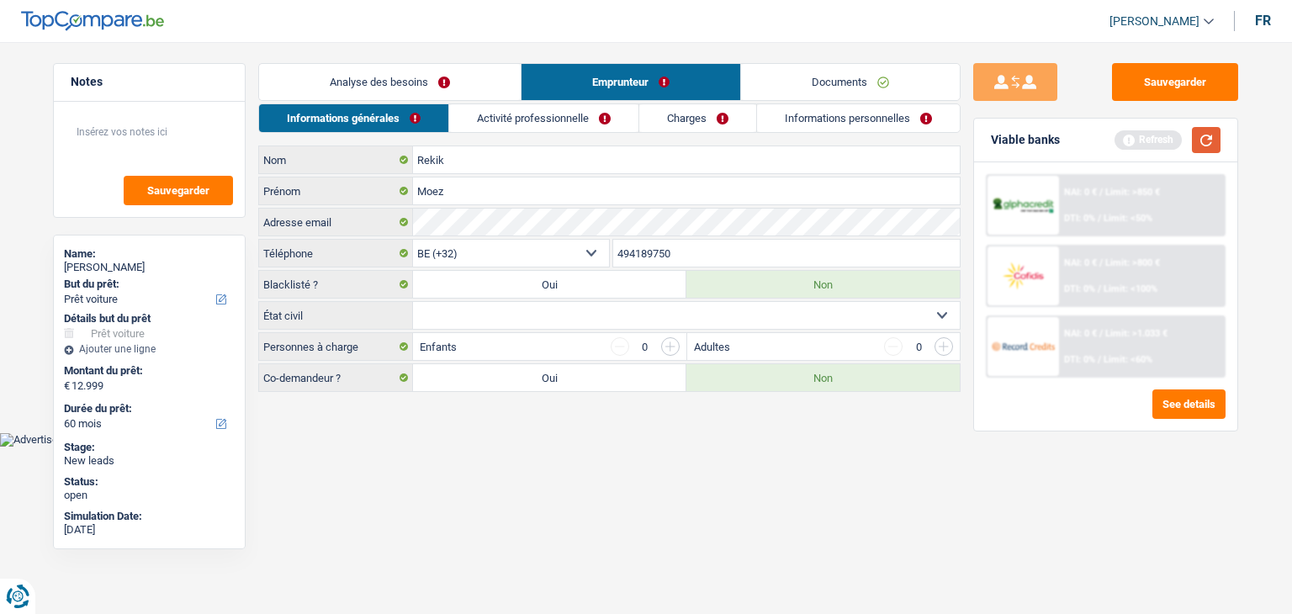
click at [1197, 142] on button "button" at bounding box center [1206, 140] width 29 height 26
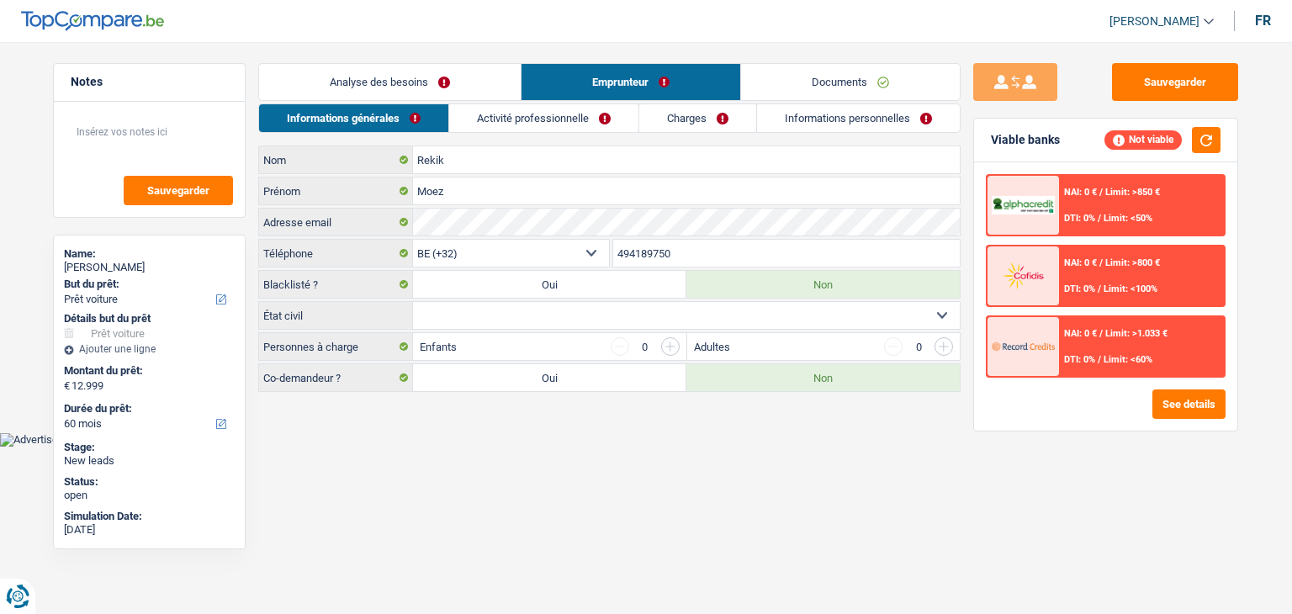
click at [429, 438] on body "Vous avez le contrôle de vos données Nous utilisons des cookies, tout comme nos…" at bounding box center [646, 235] width 1292 height 421
click at [486, 310] on select "Célibataire Marié(e) Cohabitant(e) légal(e) Divorcé(e) Veuf(ve) Séparé (de fait…" at bounding box center [686, 315] width 547 height 27
select select "divorced"
click at [413, 302] on select "Célibataire Marié(e) Cohabitant(e) légal(e) Divorcé(e) Veuf(ve) Séparé (de fait…" at bounding box center [686, 315] width 547 height 27
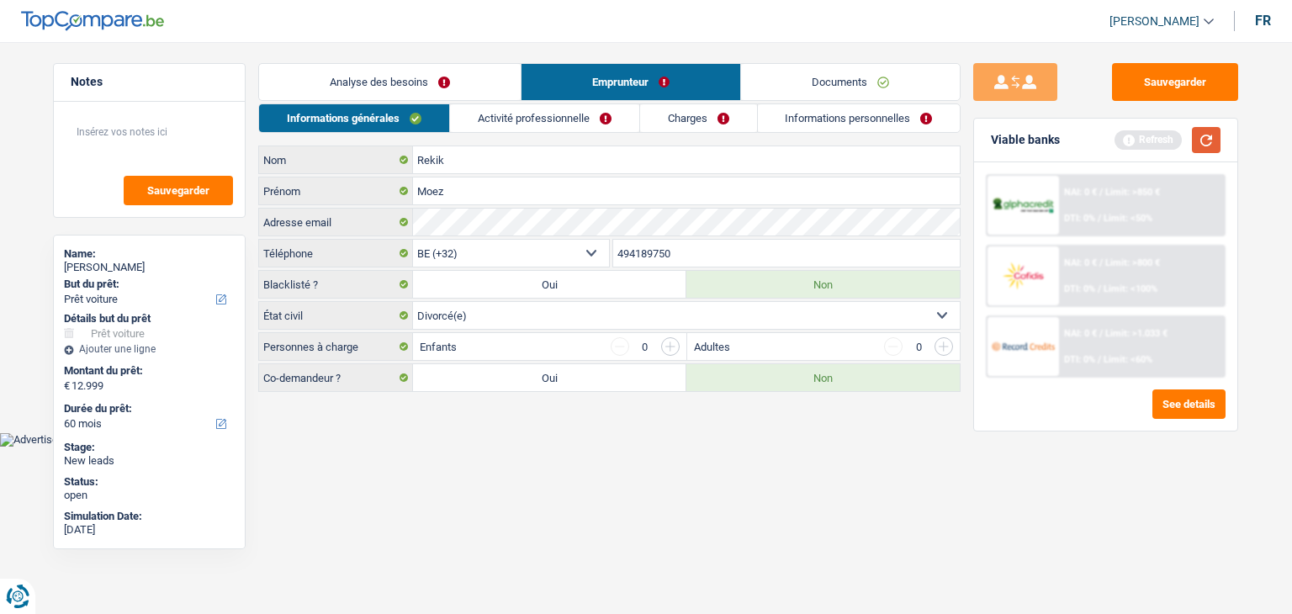
click at [1212, 148] on button "button" at bounding box center [1206, 140] width 29 height 26
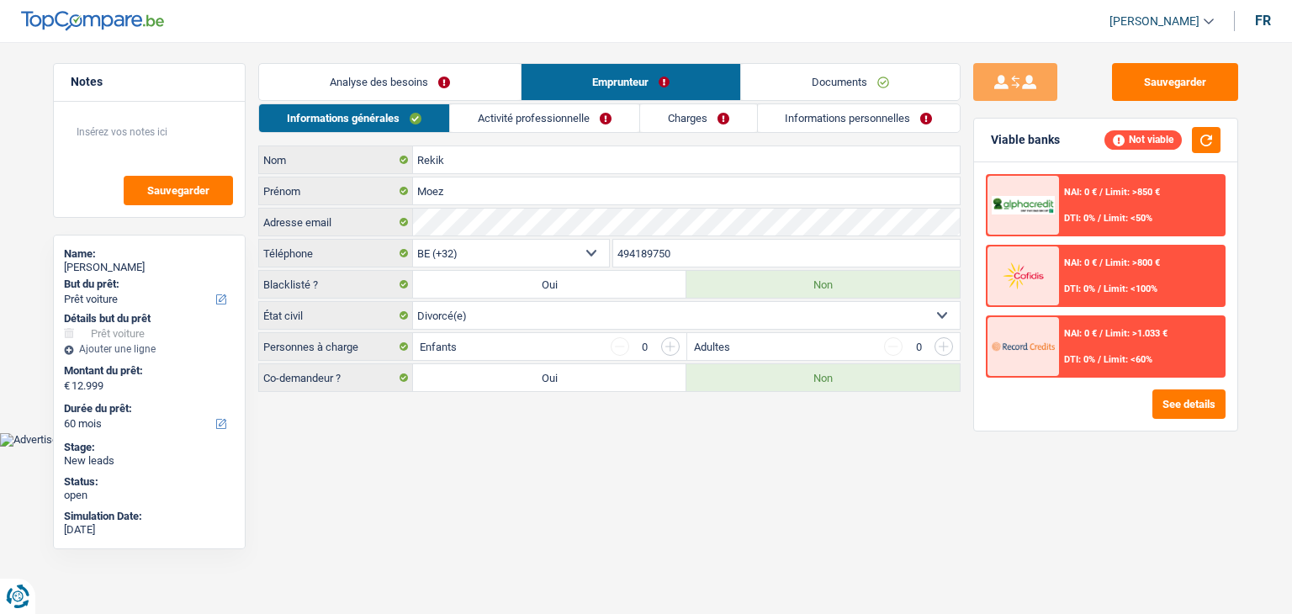
drag, startPoint x: 358, startPoint y: 351, endPoint x: 275, endPoint y: 344, distance: 83.5
click at [275, 344] on label "Personnes à charge" at bounding box center [336, 346] width 154 height 27
drag, startPoint x: 448, startPoint y: 457, endPoint x: 518, endPoint y: 451, distance: 70.9
click at [448, 447] on html "Vous avez le contrôle de vos données Nous utilisons des cookies, tout comme nos…" at bounding box center [646, 223] width 1292 height 447
click at [594, 117] on link "Activité professionnelle" at bounding box center [544, 118] width 189 height 28
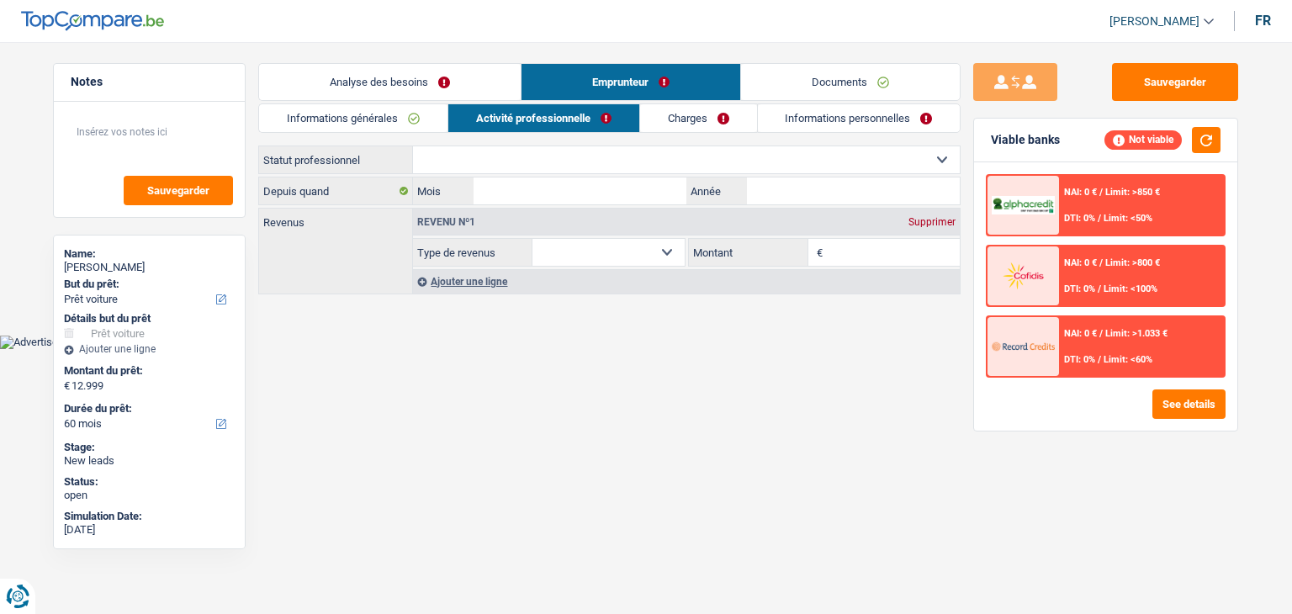
click at [1203, 152] on div "Viable banks Not viable" at bounding box center [1105, 141] width 263 height 44
click at [485, 161] on select "Ouvrier Employé privé Employé public Invalide Indépendant Pensionné Chômeur Mut…" at bounding box center [686, 159] width 547 height 27
select select "privateEmployee"
click at [413, 146] on select "Ouvrier Employé privé Employé public Invalide Indépendant Pensionné Chômeur Mut…" at bounding box center [686, 159] width 547 height 27
select select "netSalary"
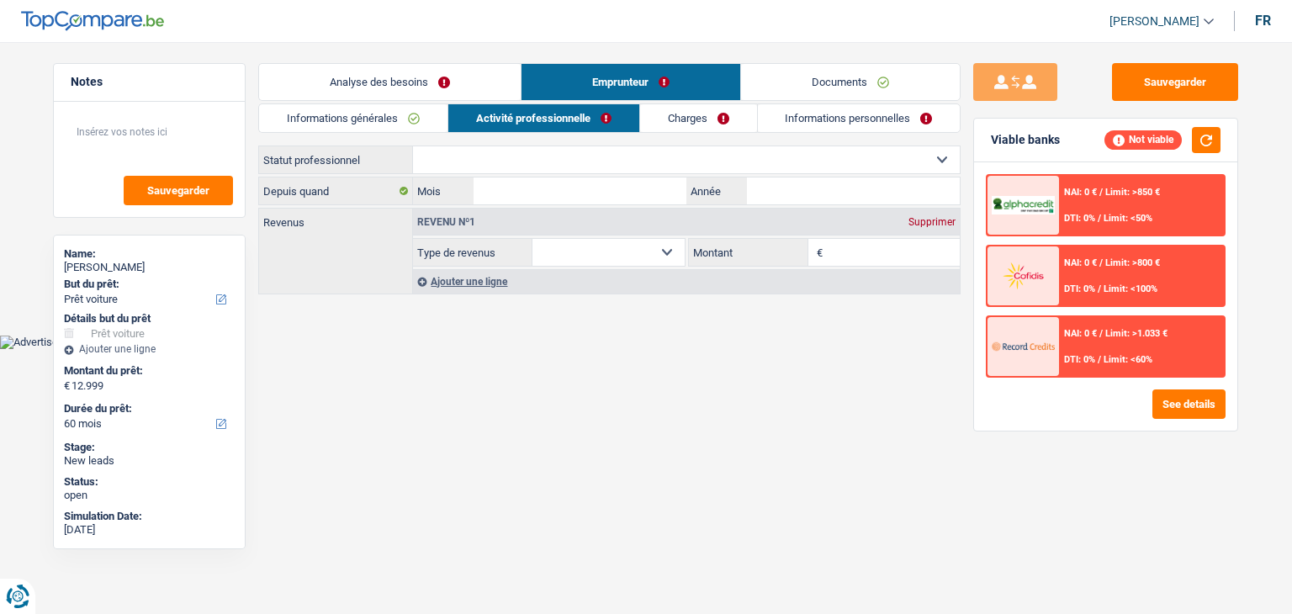
select select "netSalary"
select select "mealVouchers"
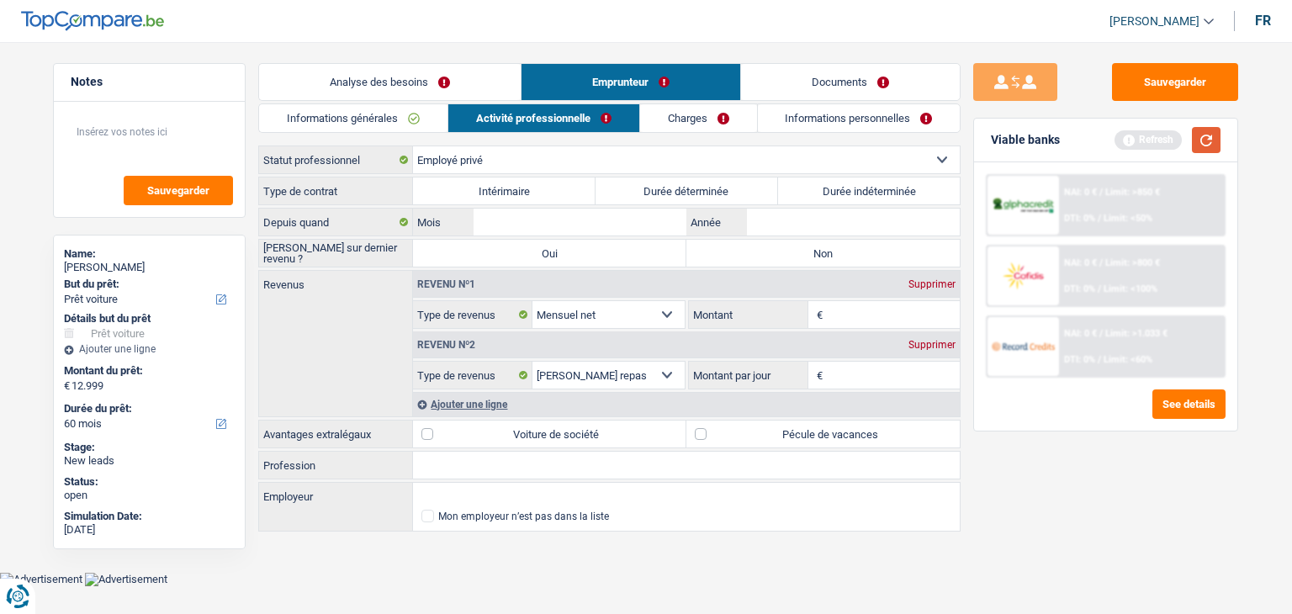
click at [1198, 147] on button "button" at bounding box center [1206, 140] width 29 height 26
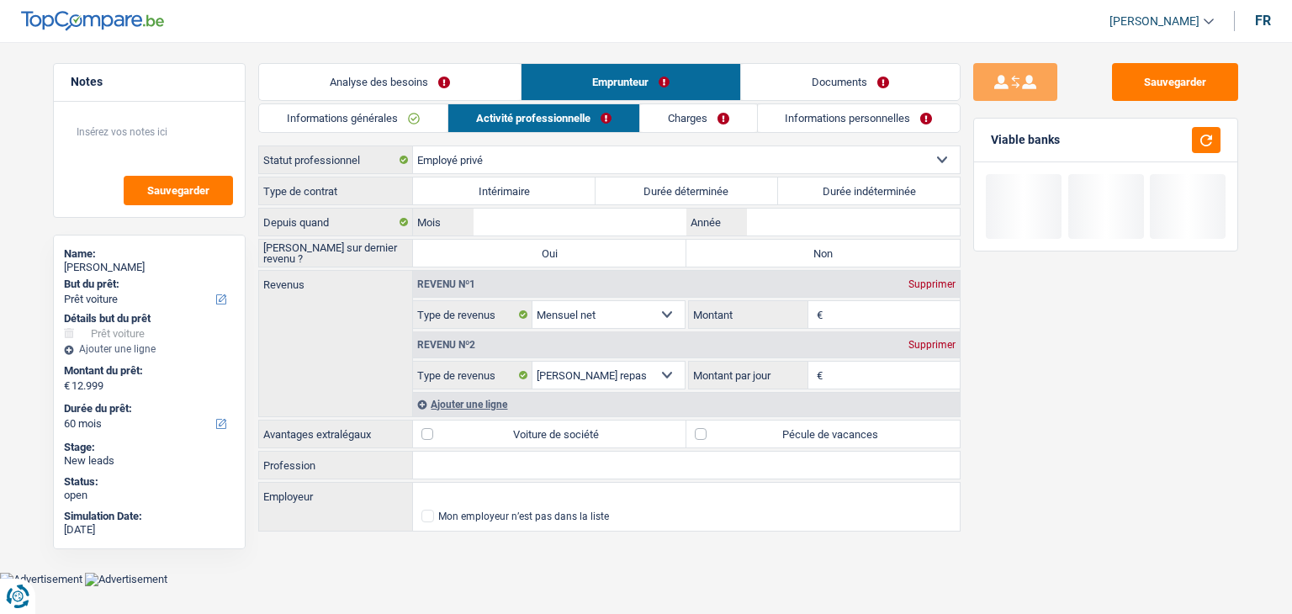
click at [971, 152] on div "Sauvegarder Viable banks" at bounding box center [1106, 323] width 290 height 520
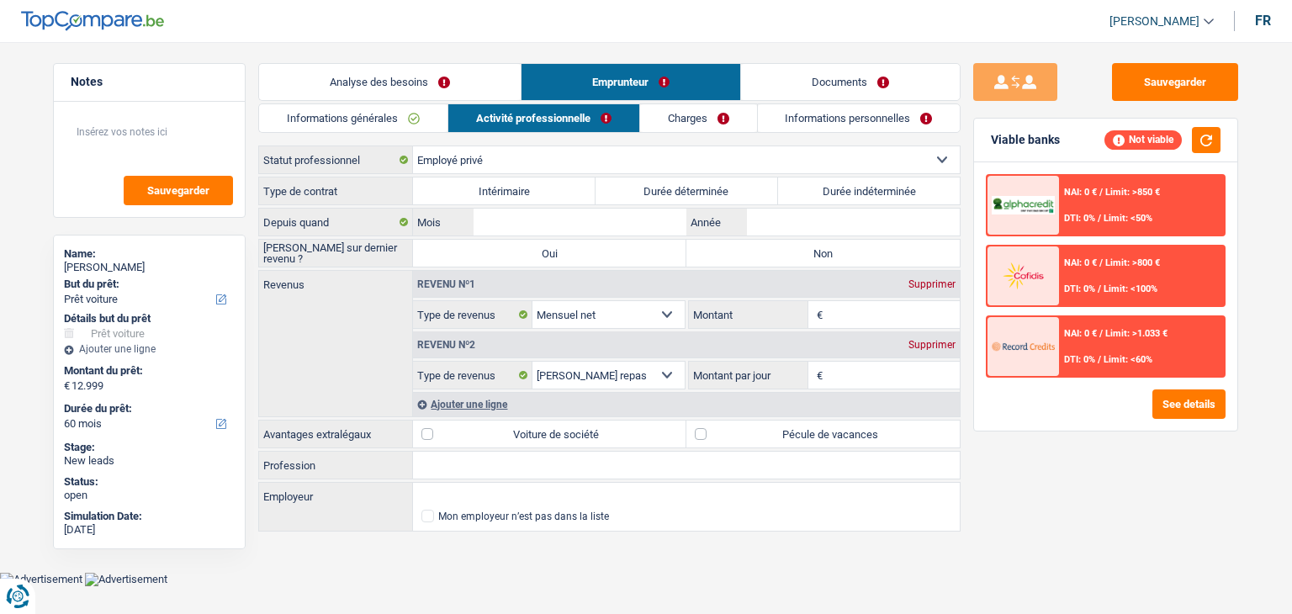
click at [970, 156] on div "Sauvegarder Viable banks Not viable NAI: 0 € / Limit: >850 € DTI: 0% / Limit: <…" at bounding box center [1106, 323] width 290 height 520
click at [699, 195] on label "Durée déterminée" at bounding box center [687, 190] width 183 height 27
click at [699, 195] on input "Durée déterminée" at bounding box center [687, 190] width 183 height 27
radio input "true"
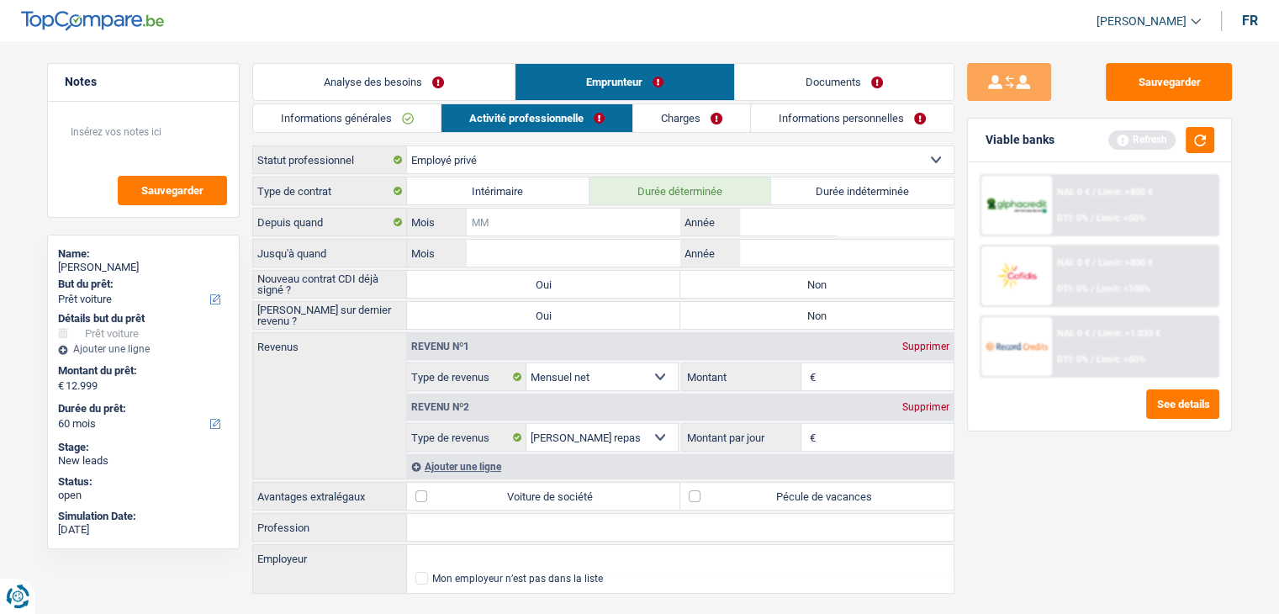
click at [596, 220] on input "Mois" at bounding box center [573, 222] width 213 height 27
type input "02"
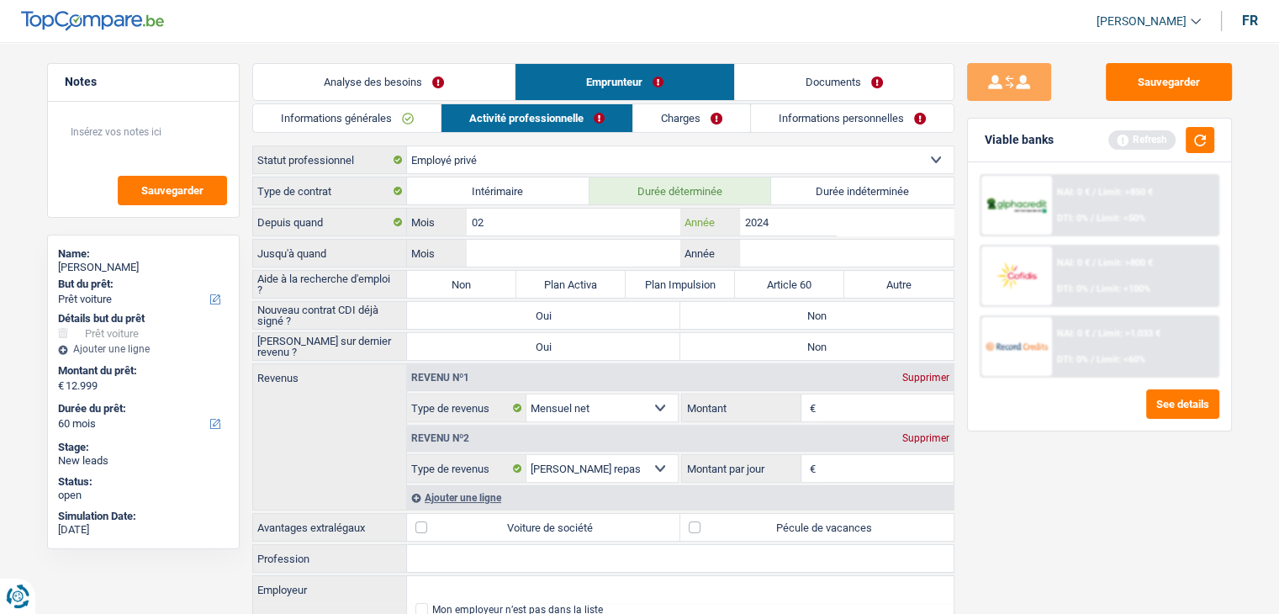
type input "2024"
click at [596, 220] on input "02" at bounding box center [573, 222] width 213 height 27
type input "01"
click at [598, 258] on input "Mois" at bounding box center [573, 253] width 213 height 27
click at [1194, 132] on button "button" at bounding box center [1200, 140] width 29 height 26
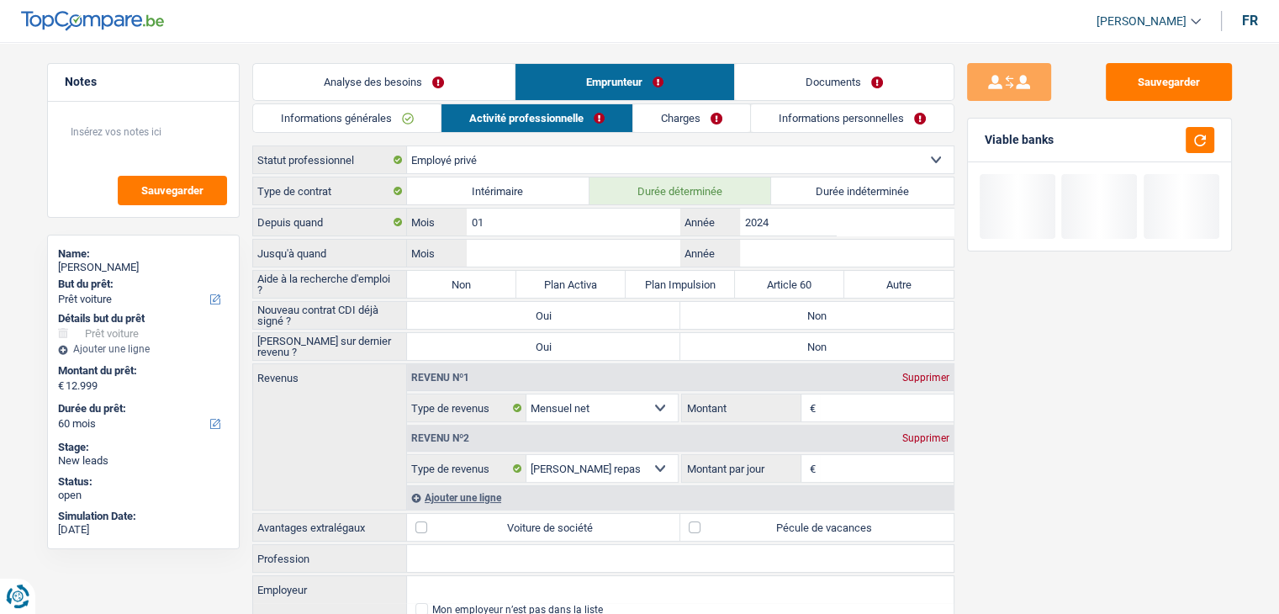
drag, startPoint x: 1059, startPoint y: 140, endPoint x: 865, endPoint y: 184, distance: 199.4
click at [982, 135] on div "Viable banks" at bounding box center [1099, 141] width 263 height 44
click at [520, 252] on input "Mois" at bounding box center [573, 253] width 213 height 27
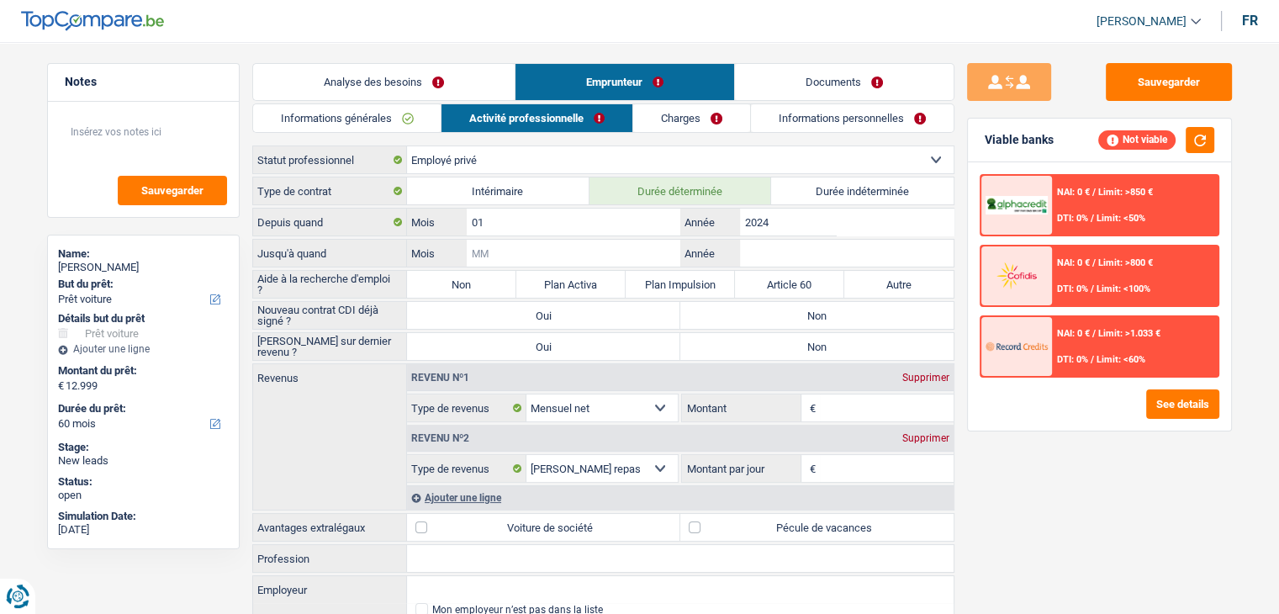
click at [533, 261] on input "Mois" at bounding box center [573, 253] width 213 height 27
type input "02"
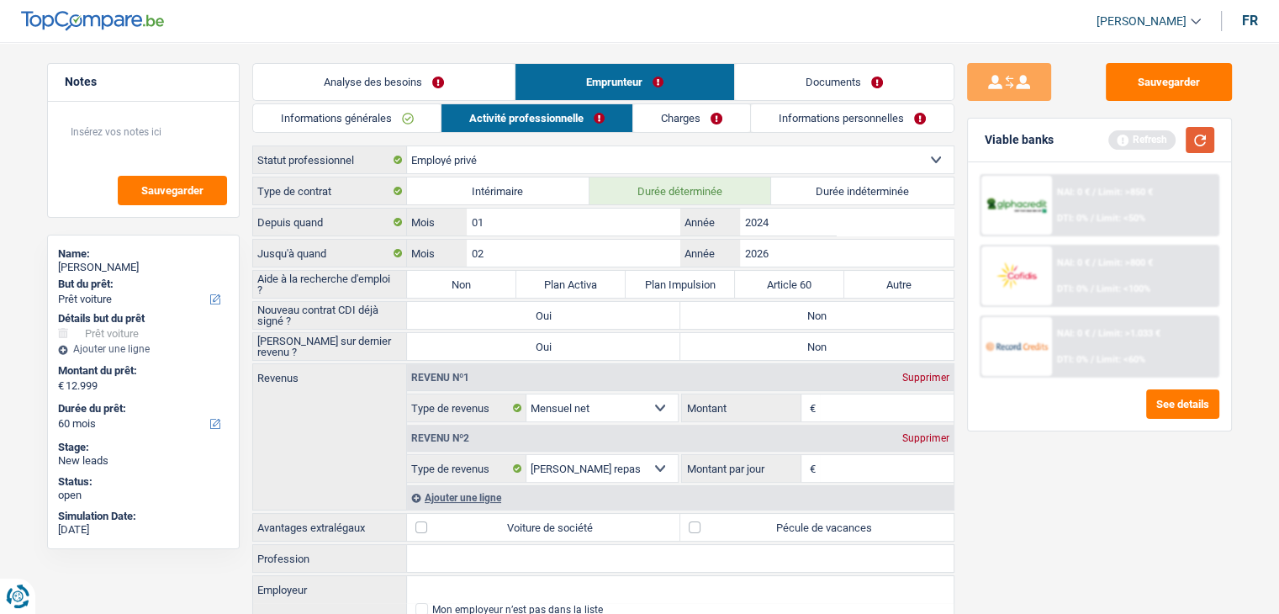
type input "2026"
click at [1197, 136] on button "button" at bounding box center [1200, 140] width 29 height 26
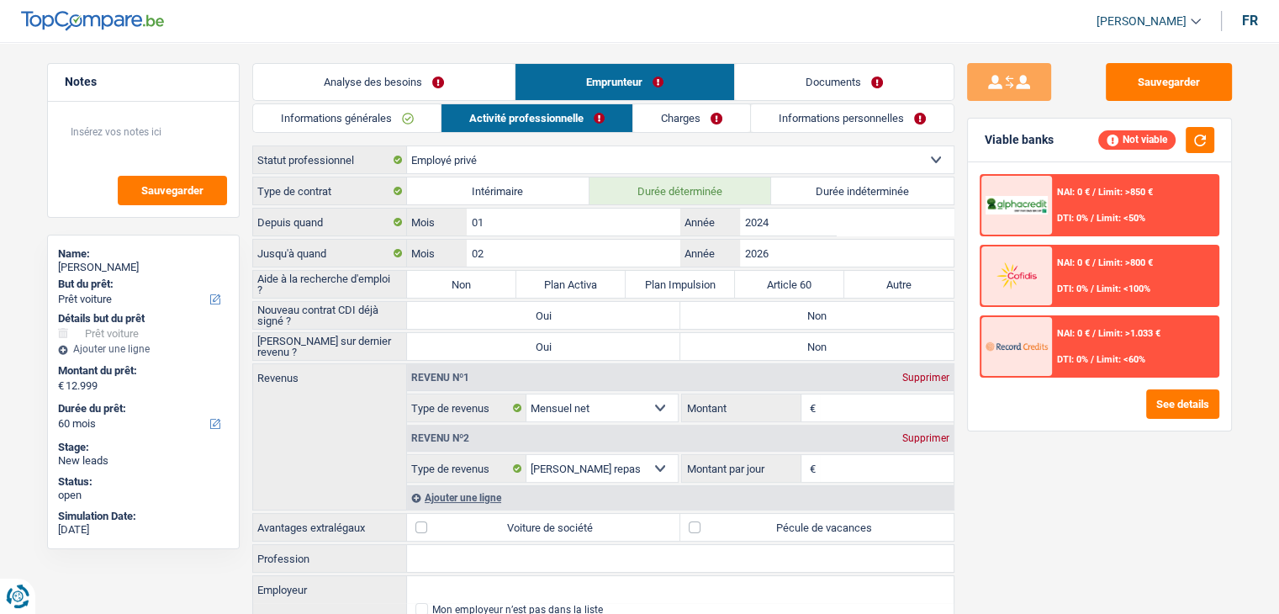
click at [740, 310] on label "Non" at bounding box center [817, 315] width 273 height 27
click at [740, 310] on input "Non" at bounding box center [817, 315] width 273 height 27
radio input "true"
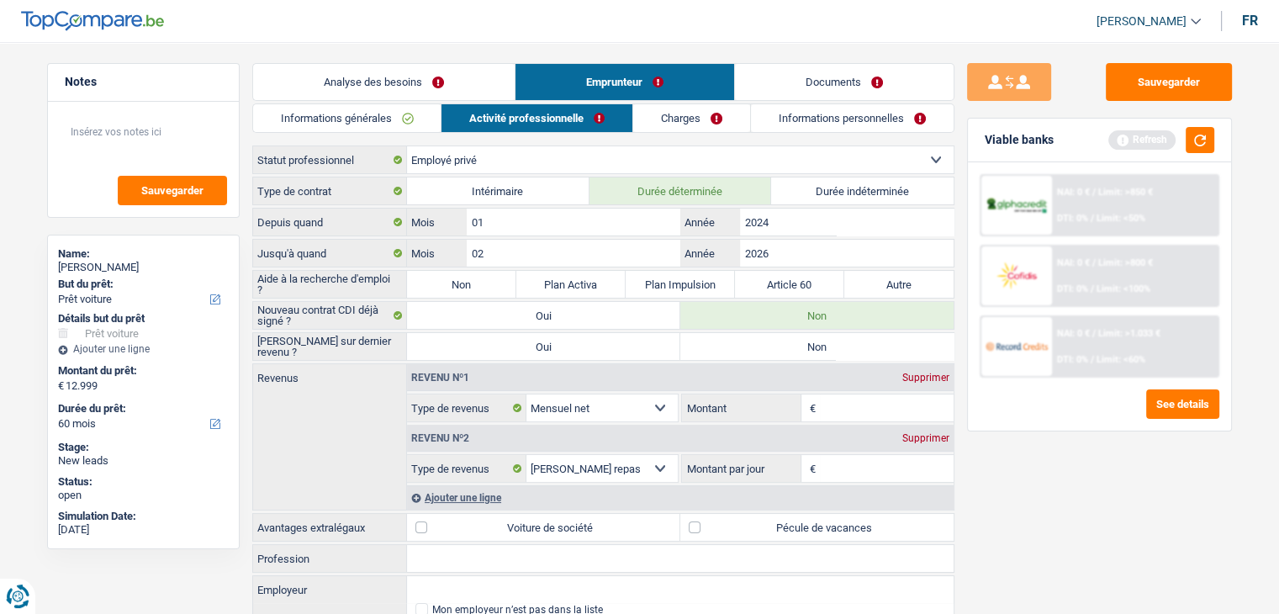
click at [460, 283] on label "Non" at bounding box center [461, 284] width 109 height 27
click at [460, 283] on input "Non" at bounding box center [461, 284] width 109 height 27
radio input "true"
click at [1200, 140] on button "button" at bounding box center [1200, 140] width 29 height 26
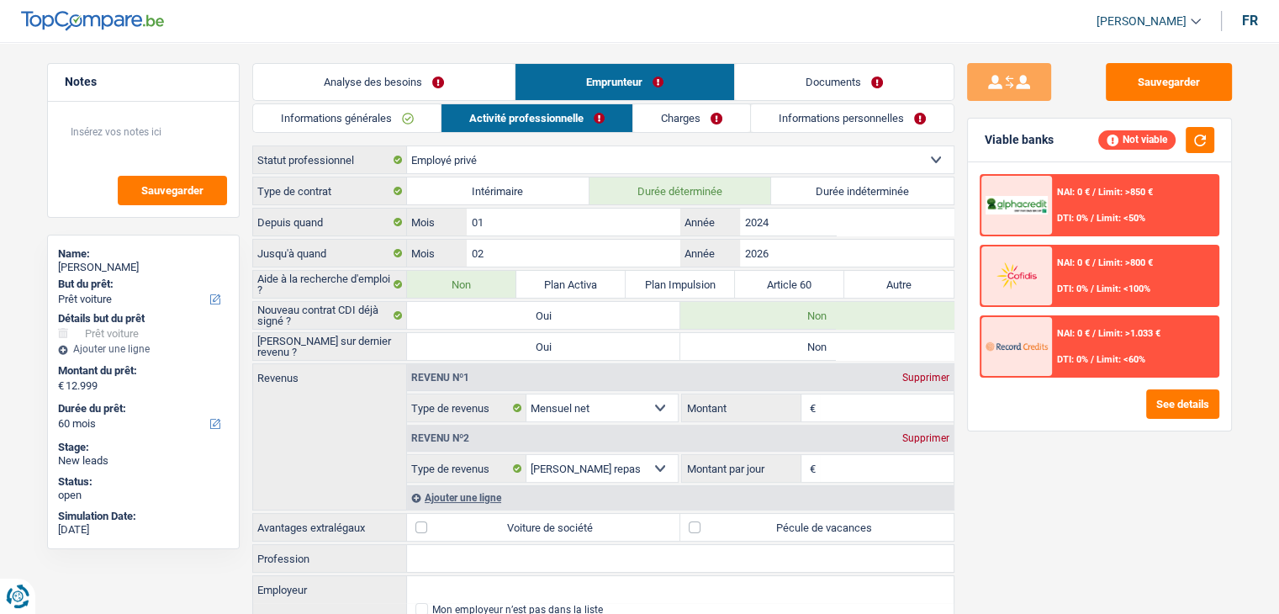
click at [746, 357] on label "Non" at bounding box center [817, 346] width 273 height 27
click at [746, 357] on input "Non" at bounding box center [817, 346] width 273 height 27
radio input "true"
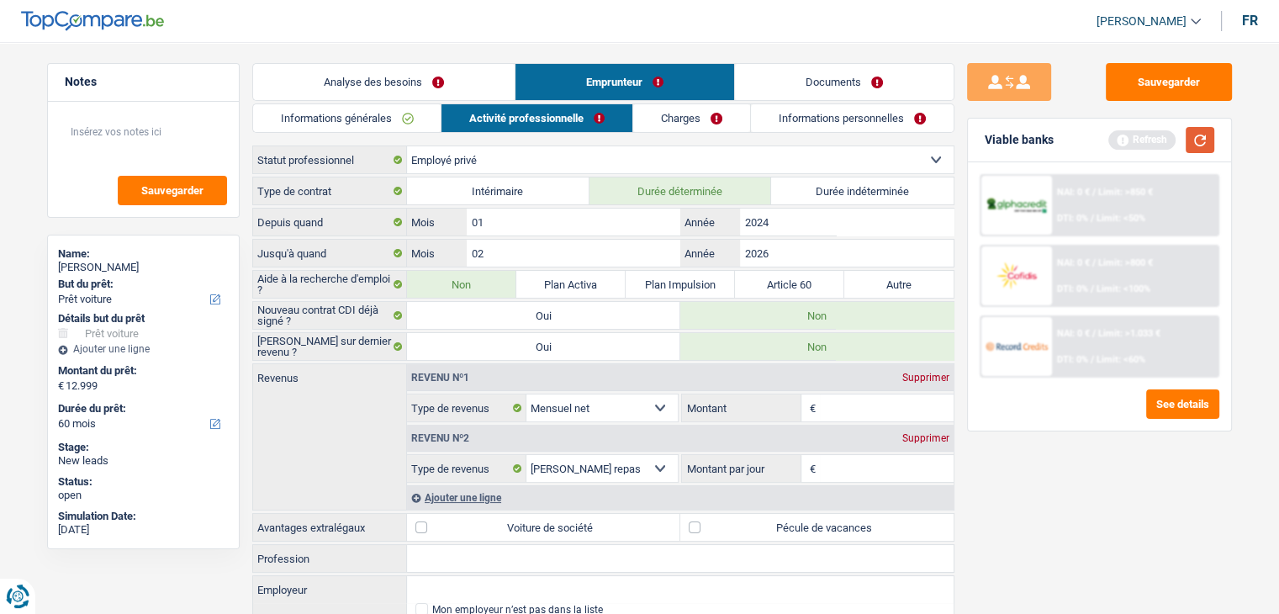
click at [1196, 129] on button "button" at bounding box center [1200, 140] width 29 height 26
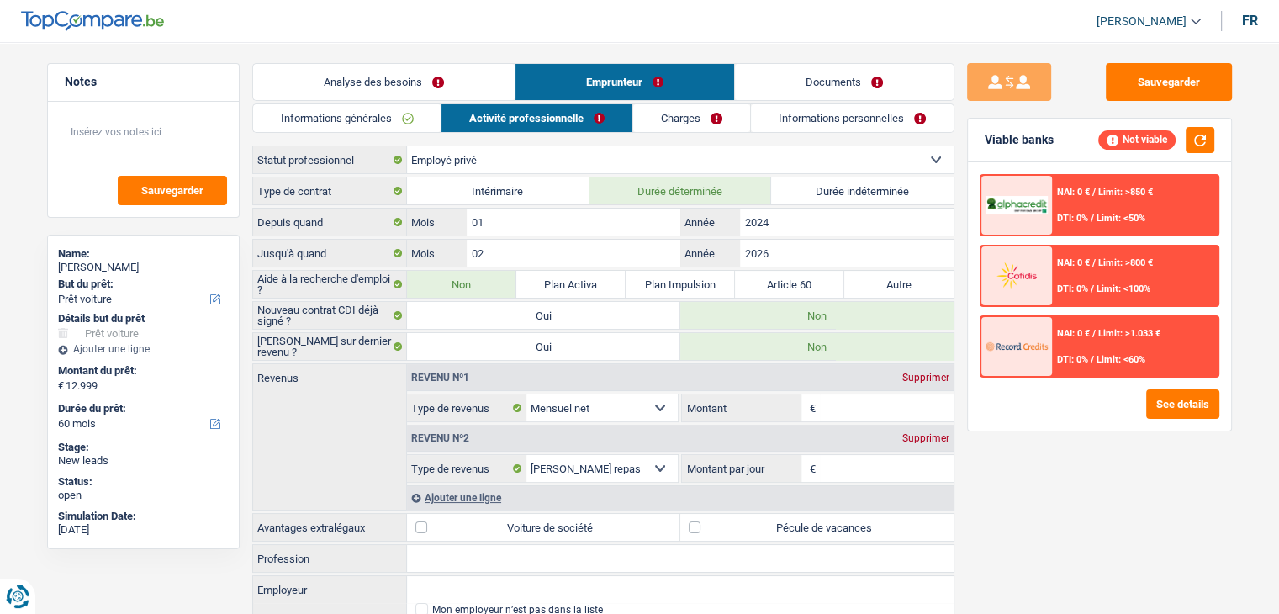
click at [853, 410] on input "Montant" at bounding box center [887, 408] width 134 height 27
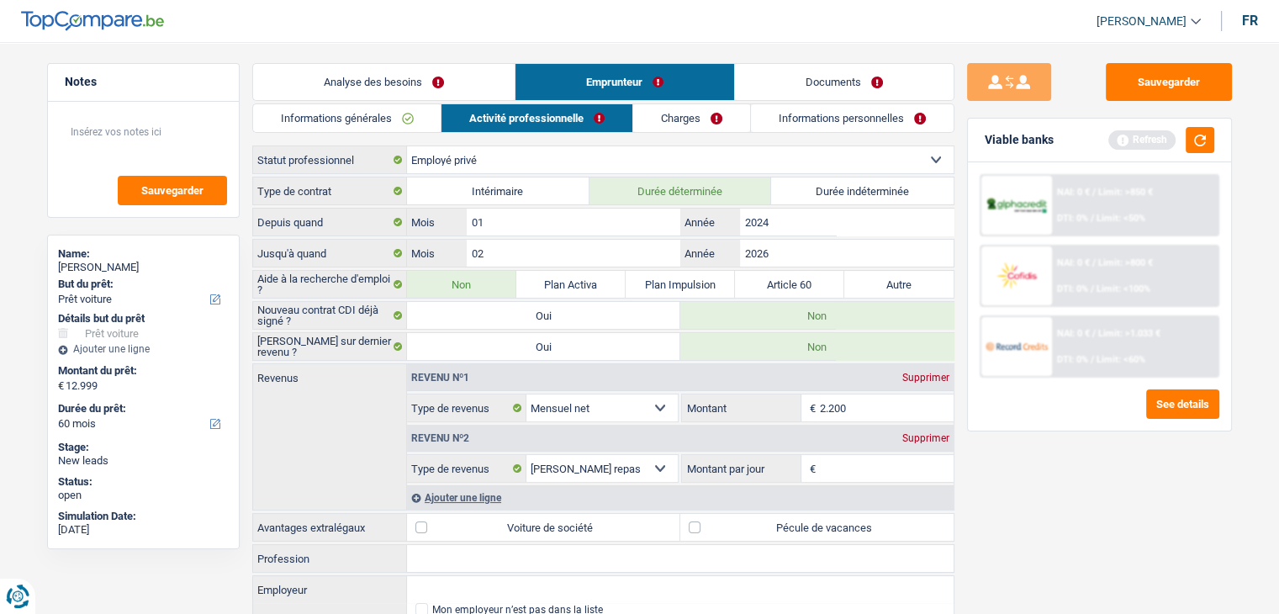
type input "2.200"
click at [1053, 472] on div "Sauvegarder Viable banks Refresh NAI: 0 € / Limit: >850 € DTI: 0% / Limit: <50%…" at bounding box center [1100, 323] width 290 height 520
click at [1202, 132] on button "button" at bounding box center [1200, 140] width 29 height 26
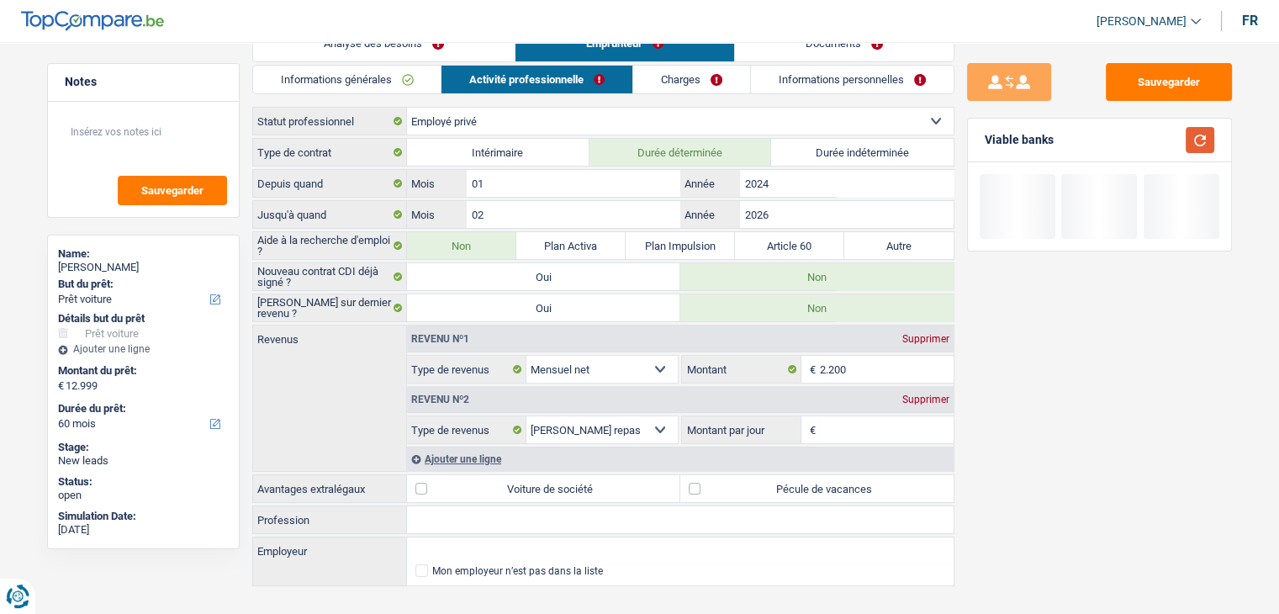
scroll to position [60, 0]
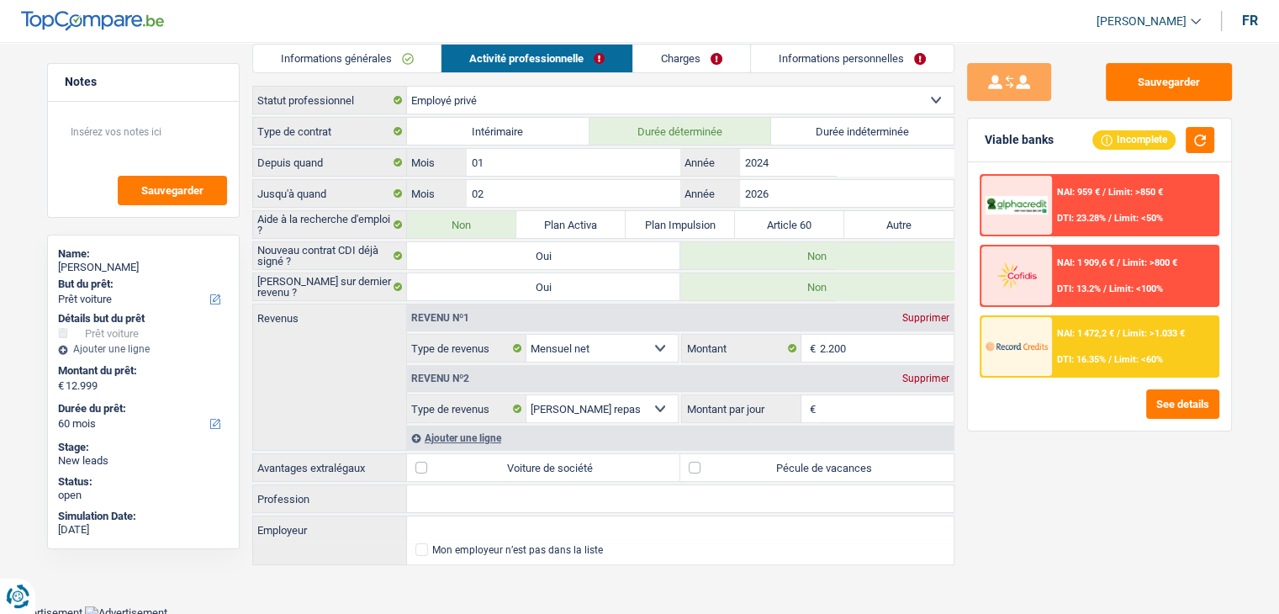
click at [905, 373] on div "Supprimer" at bounding box center [926, 378] width 56 height 10
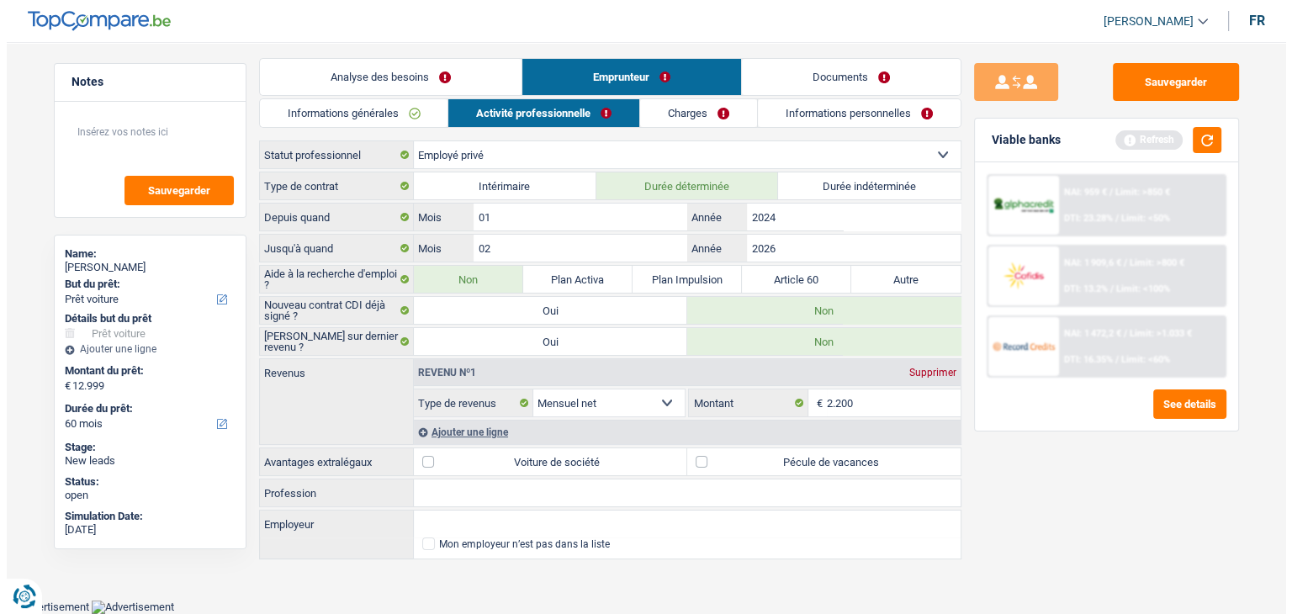
scroll to position [0, 0]
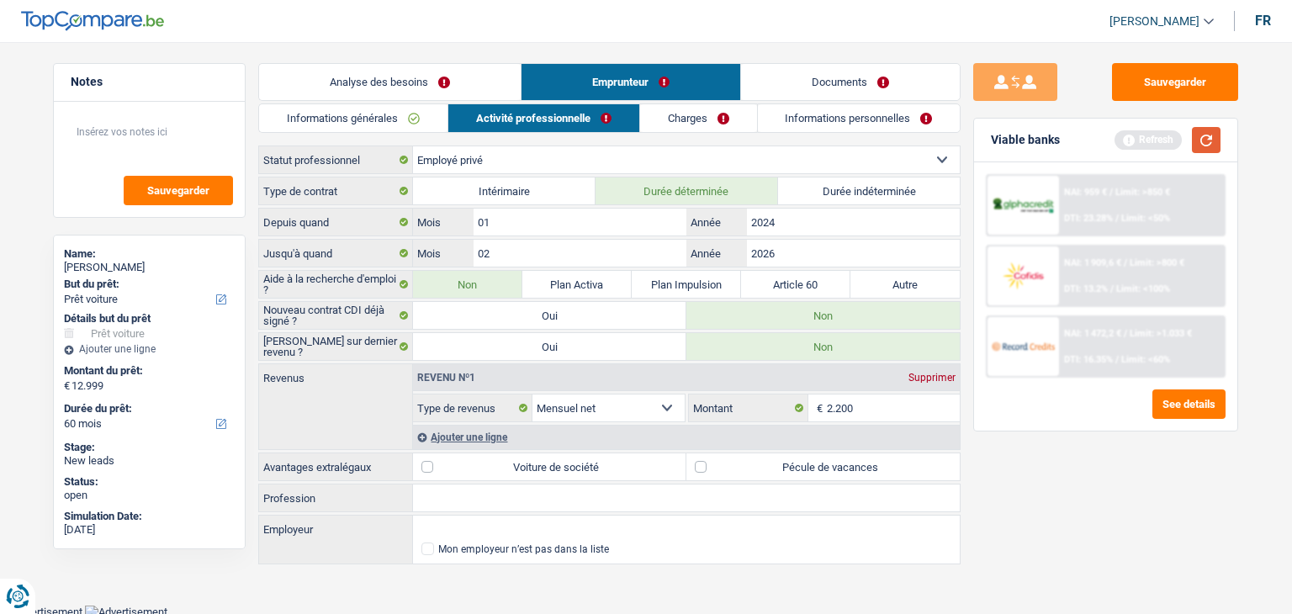
click at [1205, 142] on button "button" at bounding box center [1206, 140] width 29 height 26
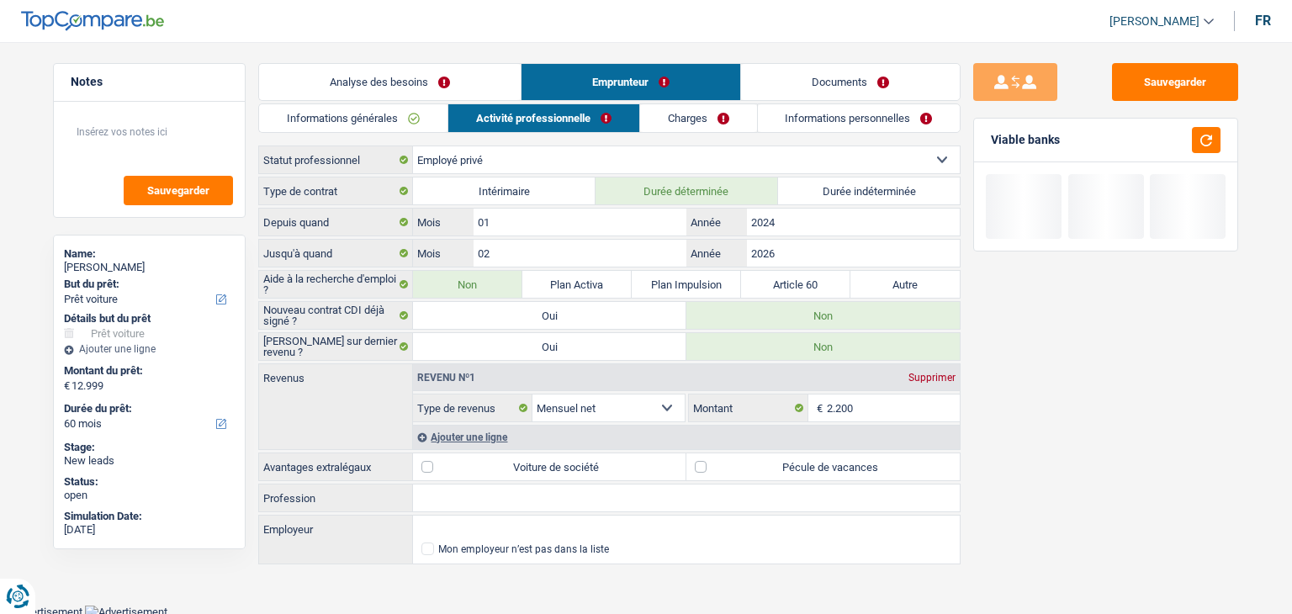
click at [756, 469] on label "Pécule de vacances" at bounding box center [822, 466] width 273 height 27
click at [756, 469] on input "Pécule de vacances" at bounding box center [822, 466] width 273 height 27
checkbox input "true"
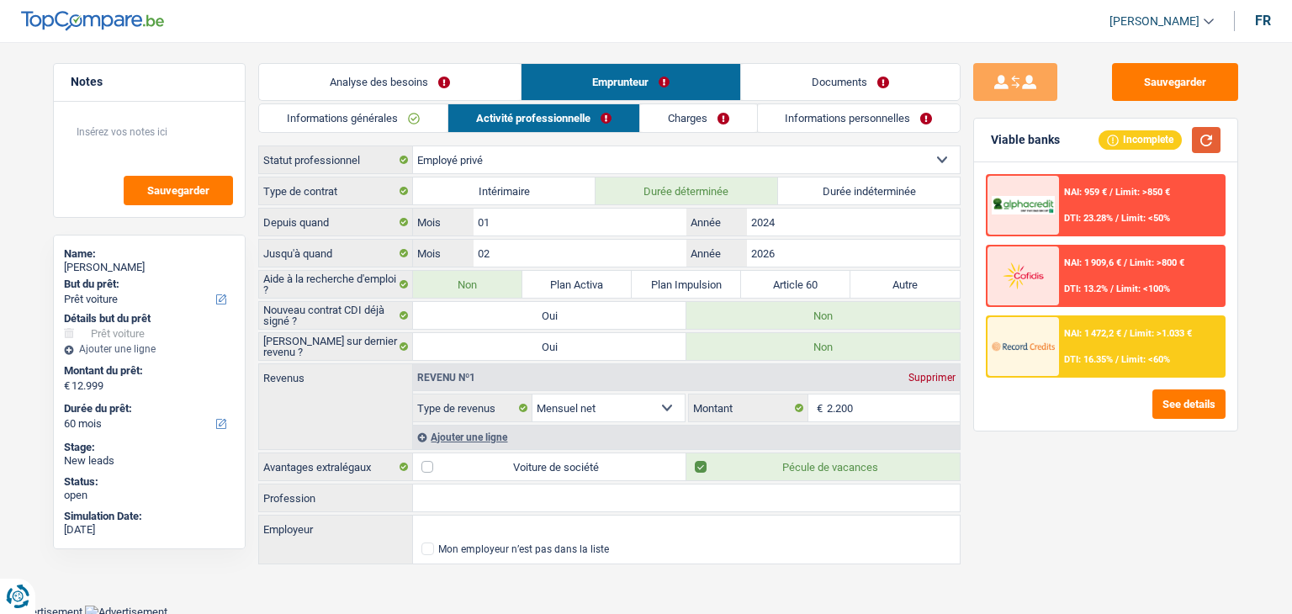
click at [1194, 137] on button "button" at bounding box center [1206, 140] width 29 height 26
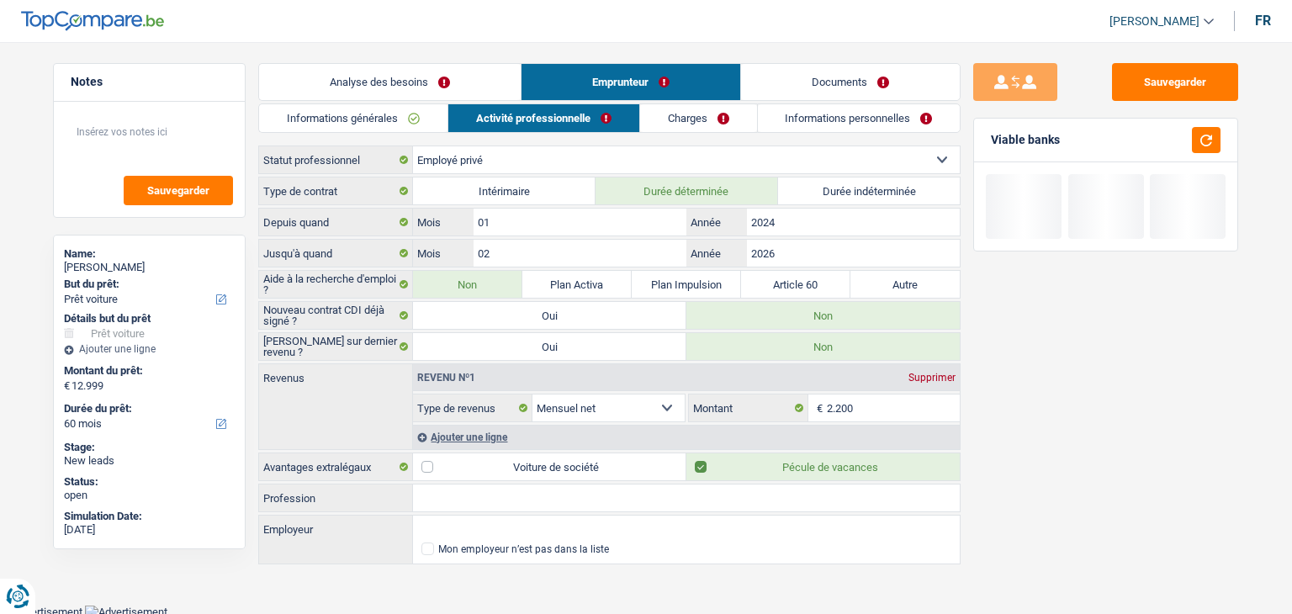
click at [723, 120] on link "Charges" at bounding box center [698, 118] width 117 height 28
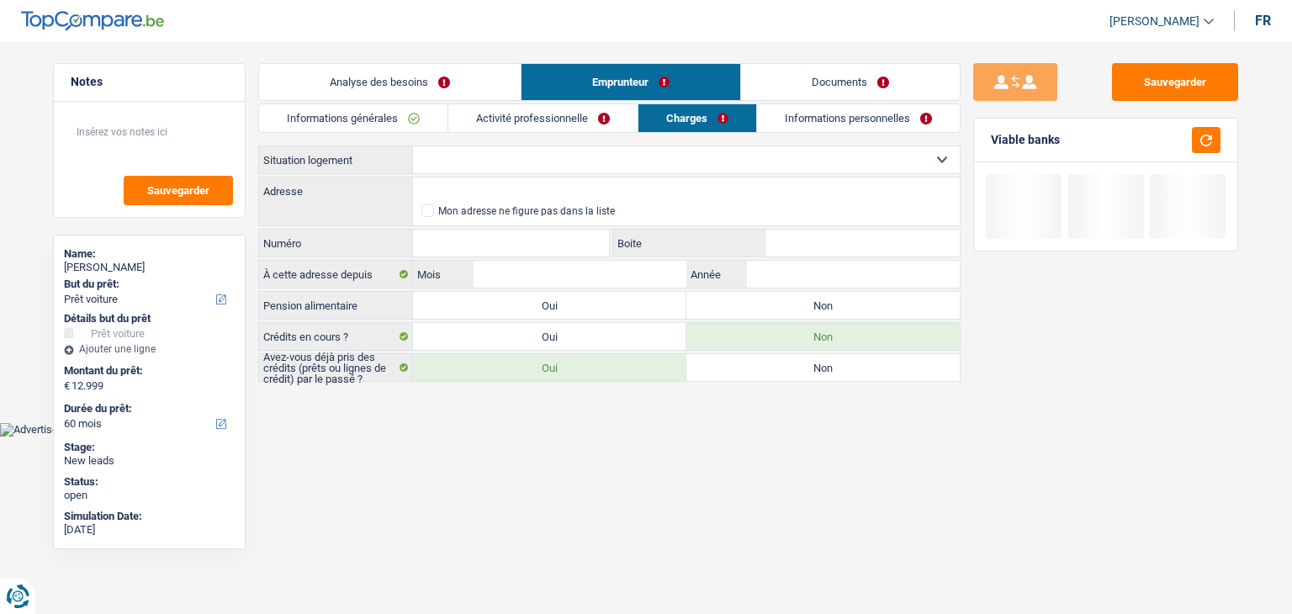
click at [569, 166] on select "Locataire Propriétaire avec prêt hypothécaire Propriétaire sans prêt hypothécai…" at bounding box center [686, 159] width 547 height 27
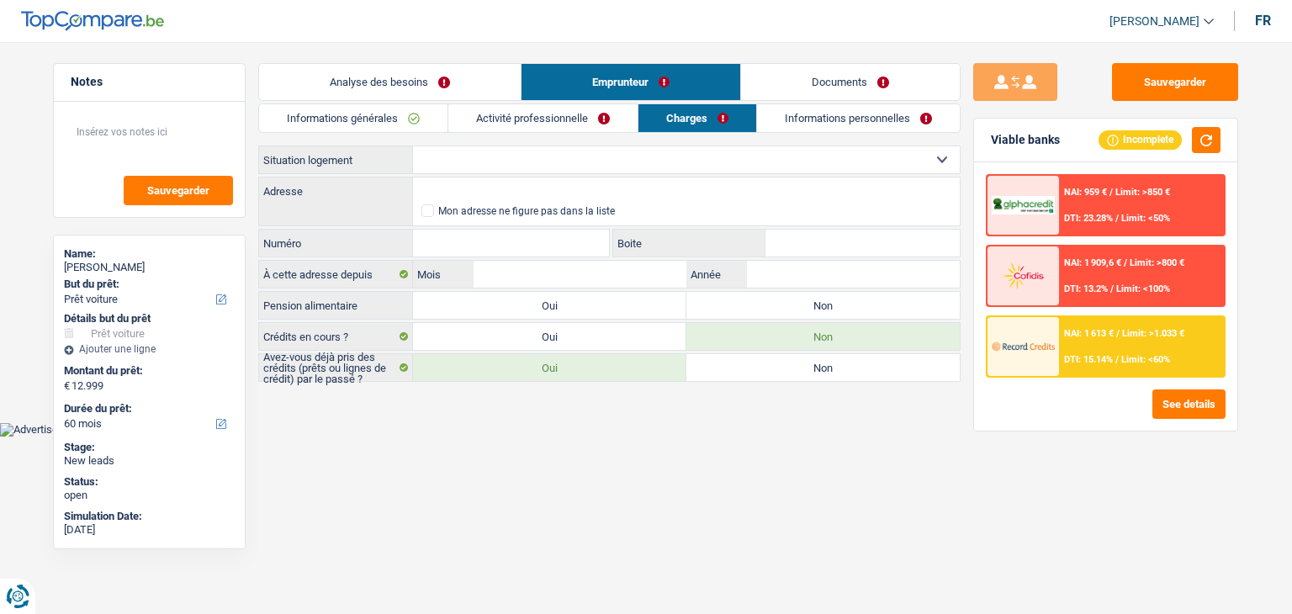
click at [569, 166] on select "Locataire Propriétaire avec prêt hypothécaire Propriétaire sans prêt hypothécai…" at bounding box center [686, 159] width 547 height 27
click at [528, 162] on select "Locataire Propriétaire avec prêt hypothécaire Propriétaire sans prêt hypothécai…" at bounding box center [686, 159] width 547 height 27
select select "rents"
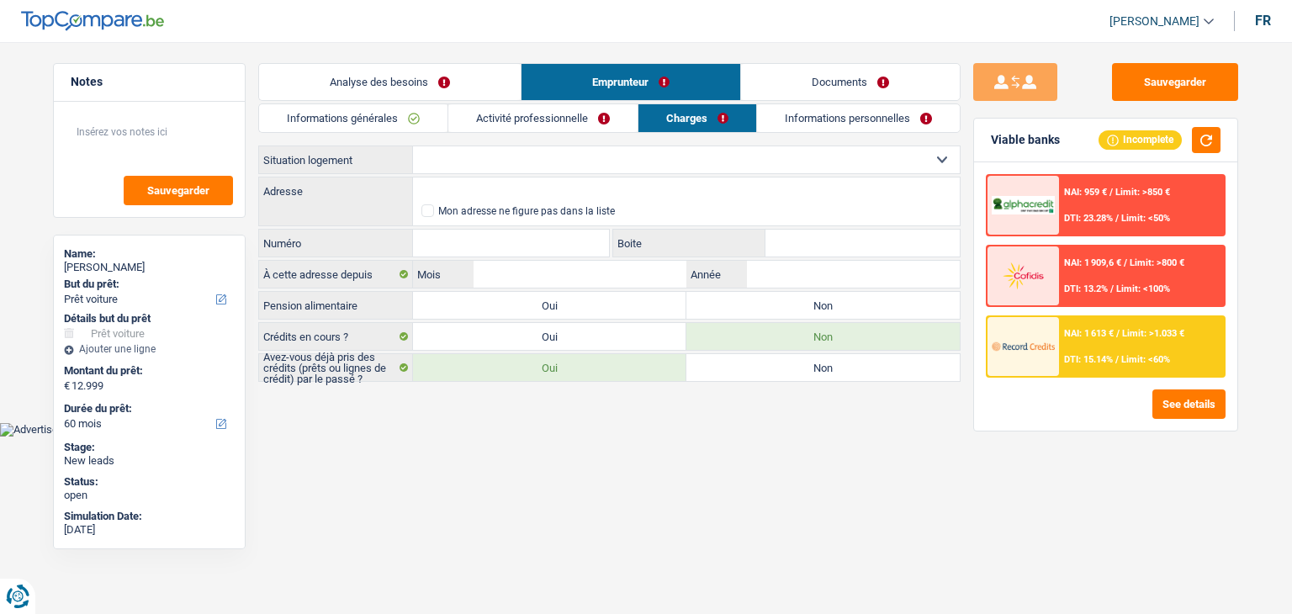
click at [413, 146] on select "Locataire Propriétaire avec prêt hypothécaire Propriétaire sans prêt hypothécai…" at bounding box center [686, 159] width 547 height 27
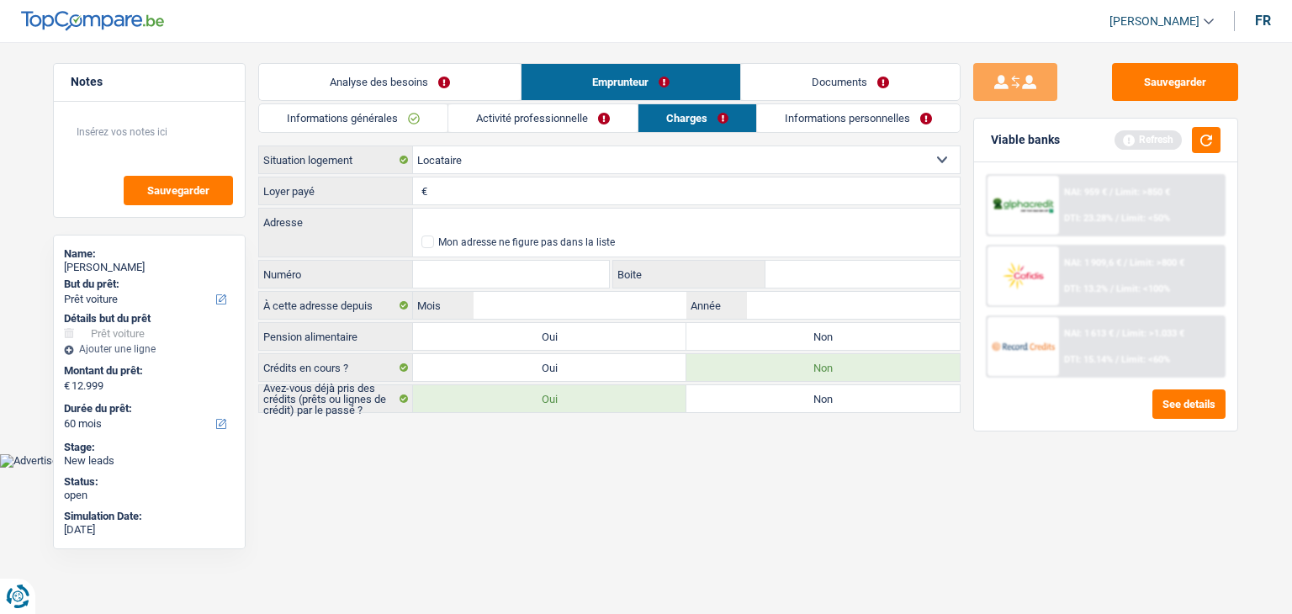
click at [464, 193] on input "Loyer payé" at bounding box center [696, 190] width 528 height 27
type input "400"
click at [463, 223] on input "Adresse" at bounding box center [686, 222] width 547 height 27
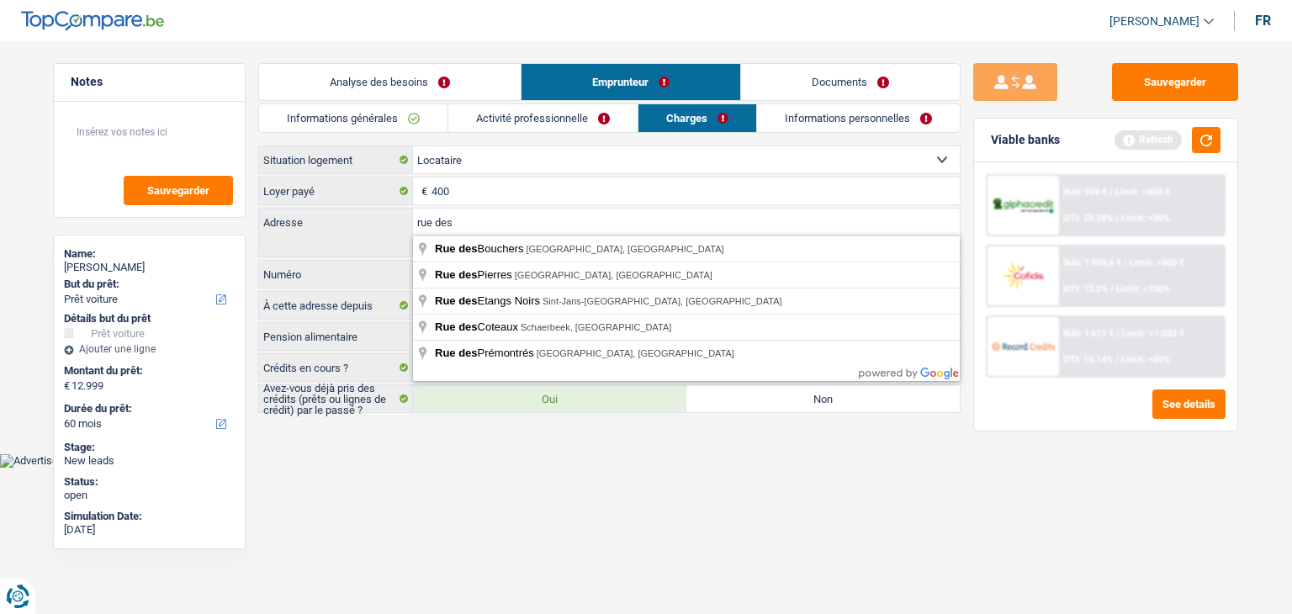
drag, startPoint x: 453, startPoint y: 462, endPoint x: 455, endPoint y: 447, distance: 15.2
click at [453, 462] on body "Vous avez le contrôle de vos données Nous utilisons des cookies, tout comme nos…" at bounding box center [646, 246] width 1292 height 442
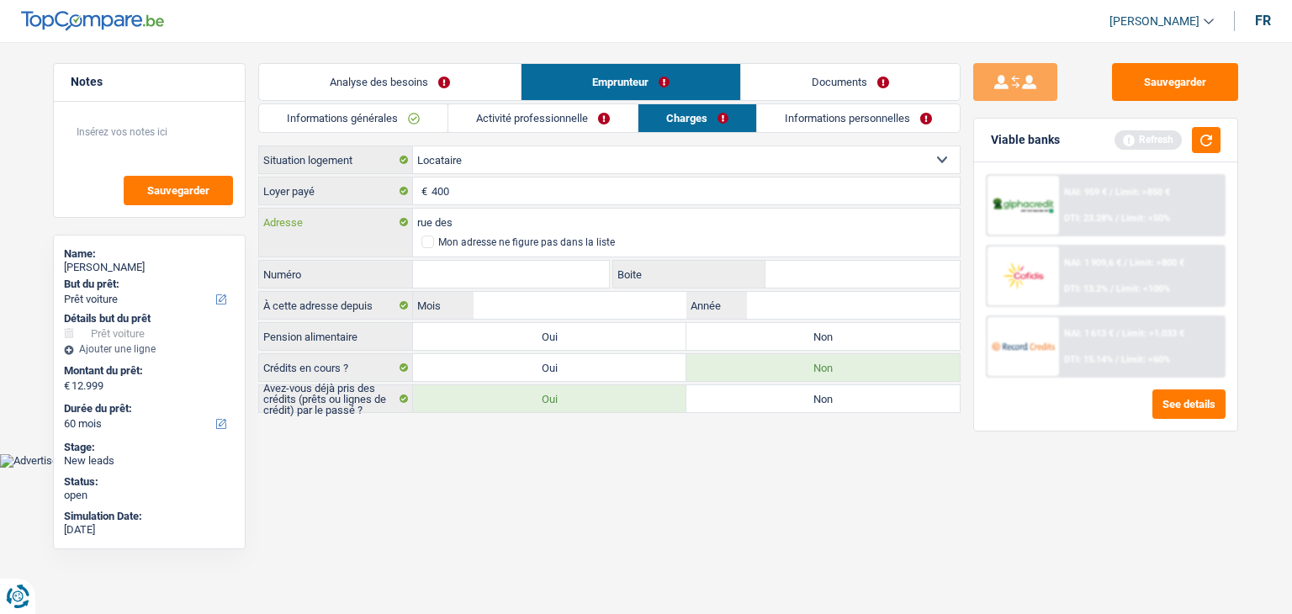
click at [466, 214] on input "rue des" at bounding box center [686, 222] width 547 height 27
click at [469, 220] on input "rue des HFBAYE" at bounding box center [686, 222] width 547 height 27
drag, startPoint x: 491, startPoint y: 219, endPoint x: 460, endPoint y: 223, distance: 31.4
click at [460, 223] on input "rue des HBFBE" at bounding box center [686, 222] width 547 height 27
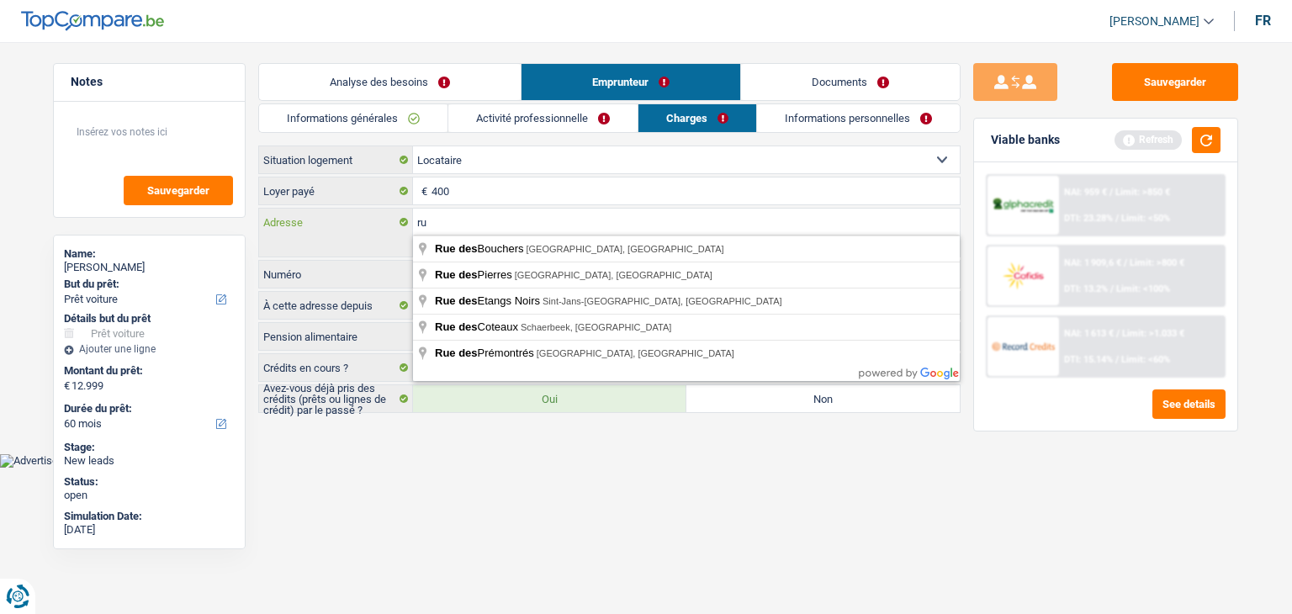
type input "r"
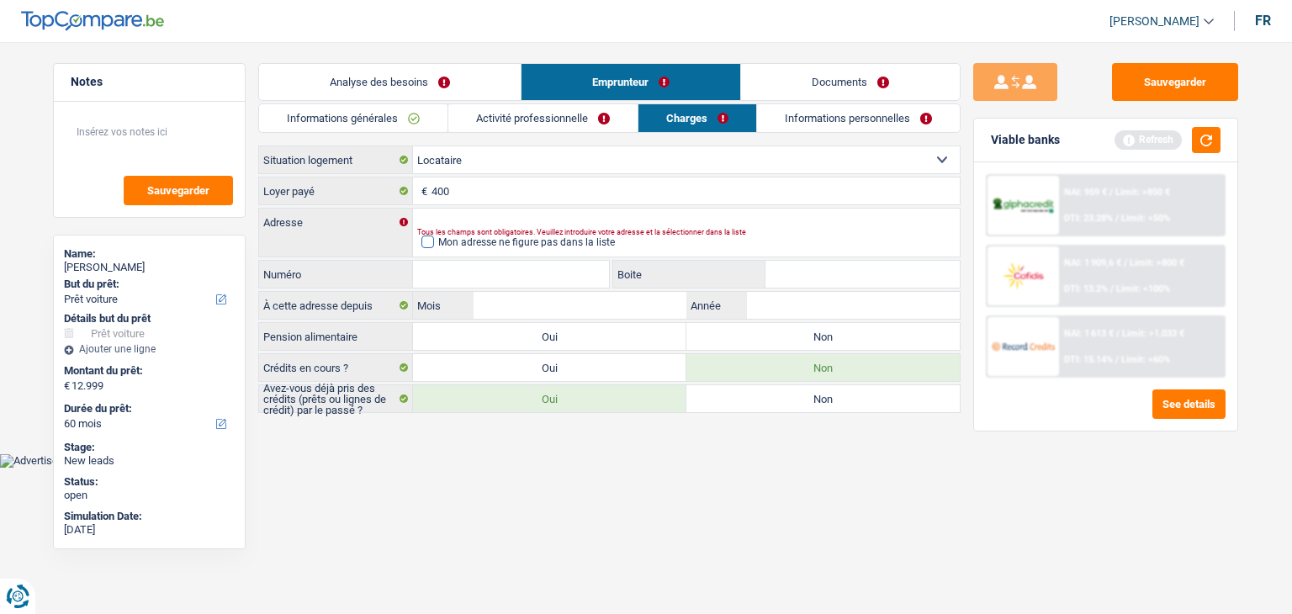
click at [432, 238] on span at bounding box center [427, 242] width 13 height 13
click at [421, 242] on input "Mon adresse ne figure pas dans la liste" at bounding box center [421, 242] width 0 height 0
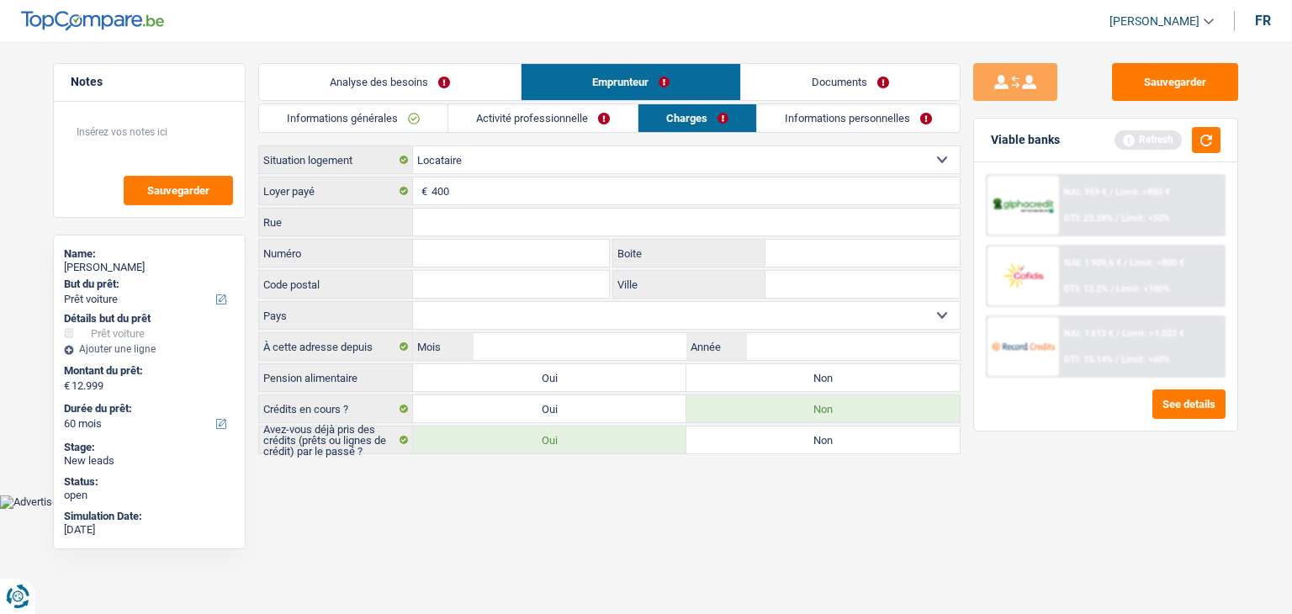
click at [448, 220] on input "Rue" at bounding box center [686, 222] width 547 height 27
click at [495, 259] on input "Numéro" at bounding box center [511, 253] width 196 height 27
drag, startPoint x: 448, startPoint y: 222, endPoint x: 479, endPoint y: 229, distance: 31.8
click at [448, 222] on input "des hefbe" at bounding box center [686, 222] width 547 height 27
type input "des heyfbe"
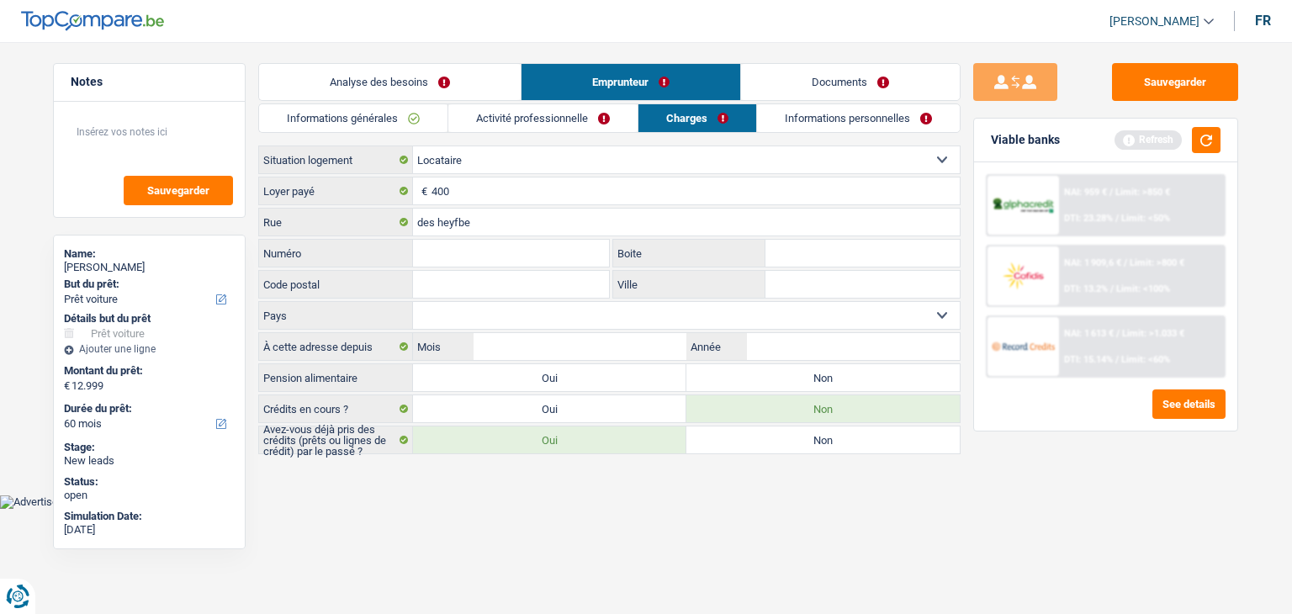
click at [479, 258] on input "Numéro" at bounding box center [511, 253] width 196 height 27
type input "246"
click at [1196, 138] on button "button" at bounding box center [1206, 140] width 29 height 26
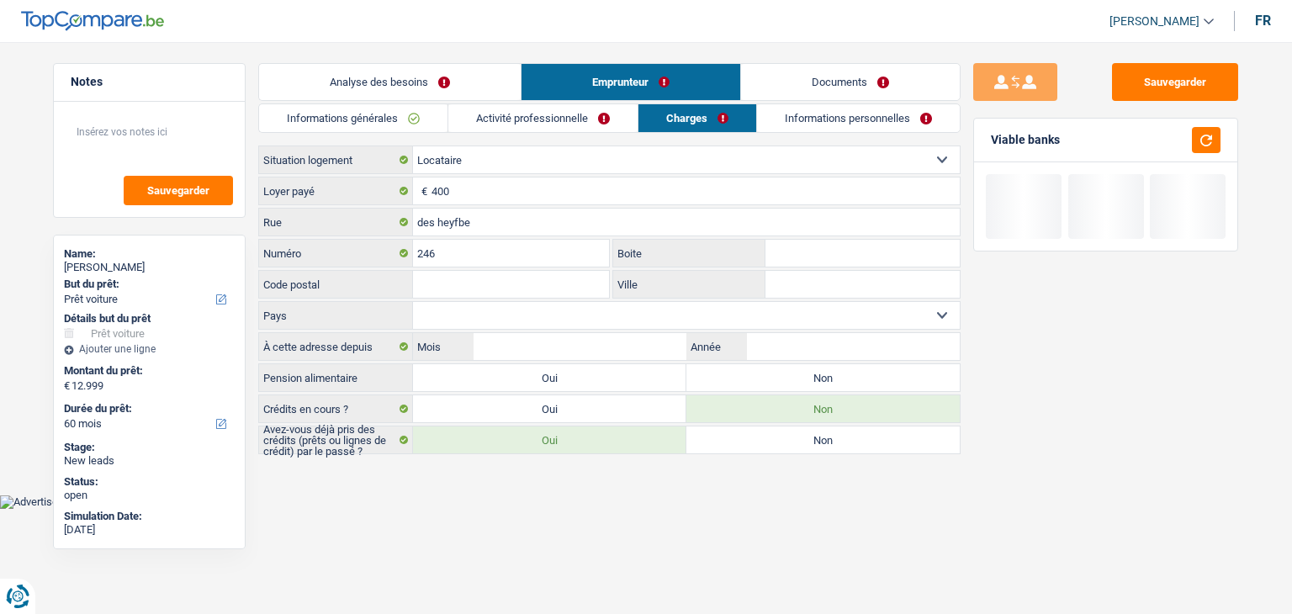
click at [522, 281] on input "Code postal" at bounding box center [511, 284] width 196 height 27
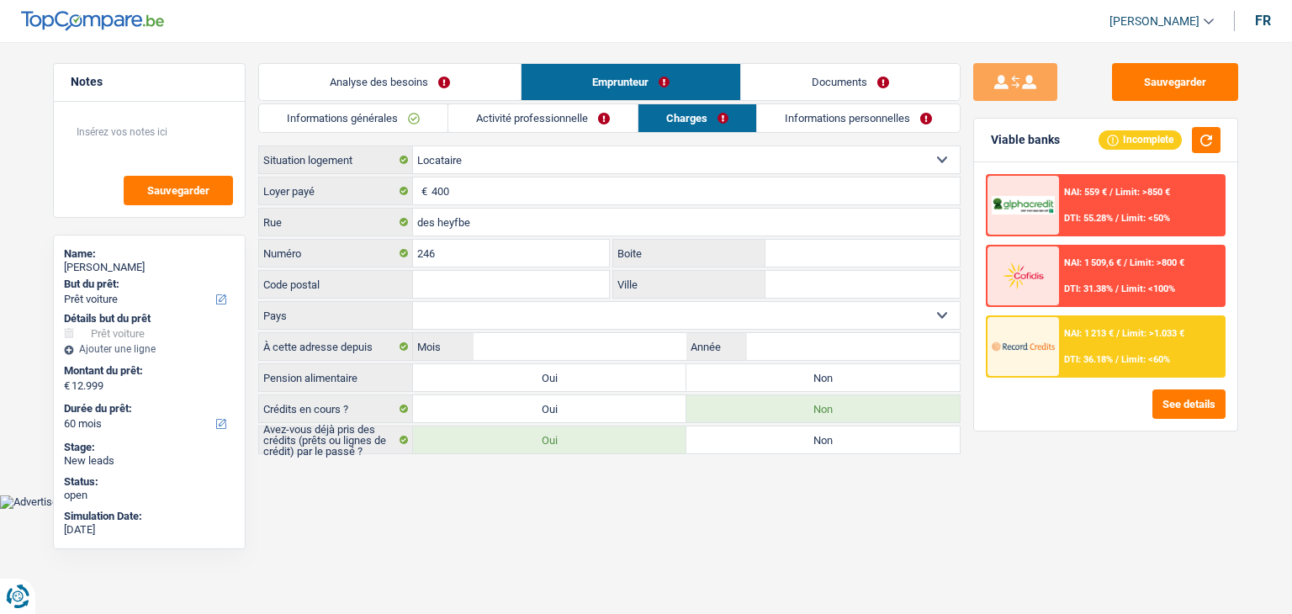
click at [803, 296] on div "Ville Tous les champs sont obligatoires. Veuillez fournir une réponse plus long…" at bounding box center [786, 284] width 349 height 29
click at [803, 289] on input "Ville" at bounding box center [862, 284] width 194 height 27
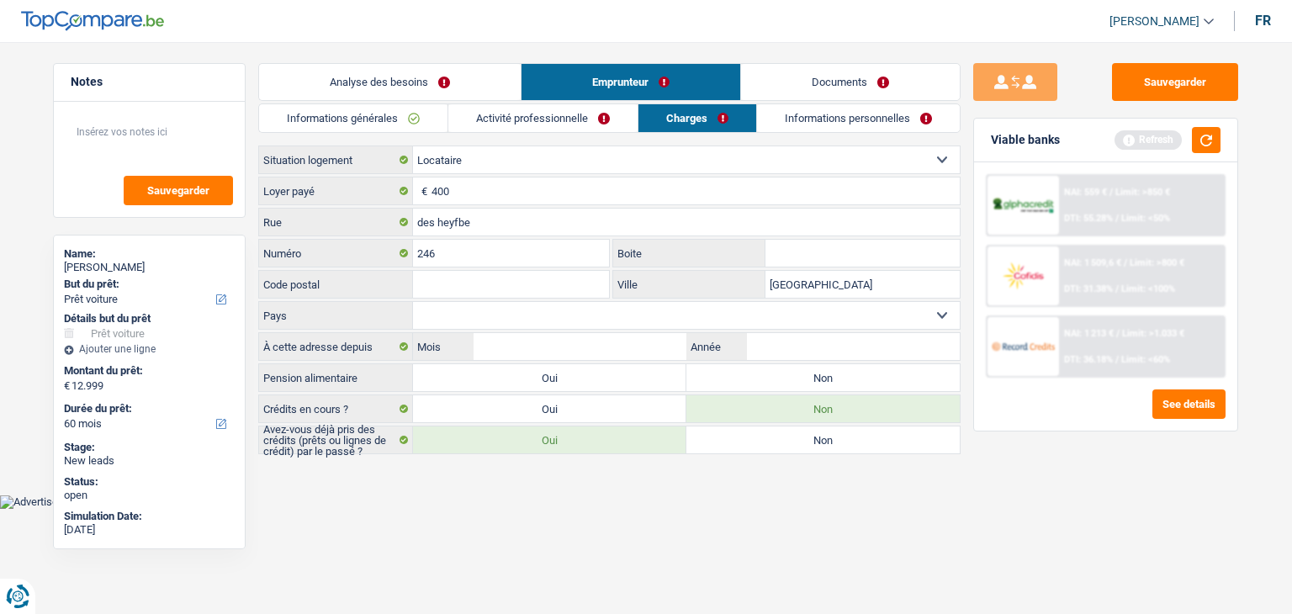
type input "Liège"
click at [528, 286] on input "Code postal" at bounding box center [511, 284] width 196 height 27
type input "4000"
click at [515, 466] on main "Notes Sauvegarder Name: Moez Rekik But du prêt: Confort maison: meubles, textil…" at bounding box center [646, 259] width 1292 height 469
click at [503, 320] on select "Belgique Luxembourg Sélectionner une option" at bounding box center [686, 315] width 547 height 27
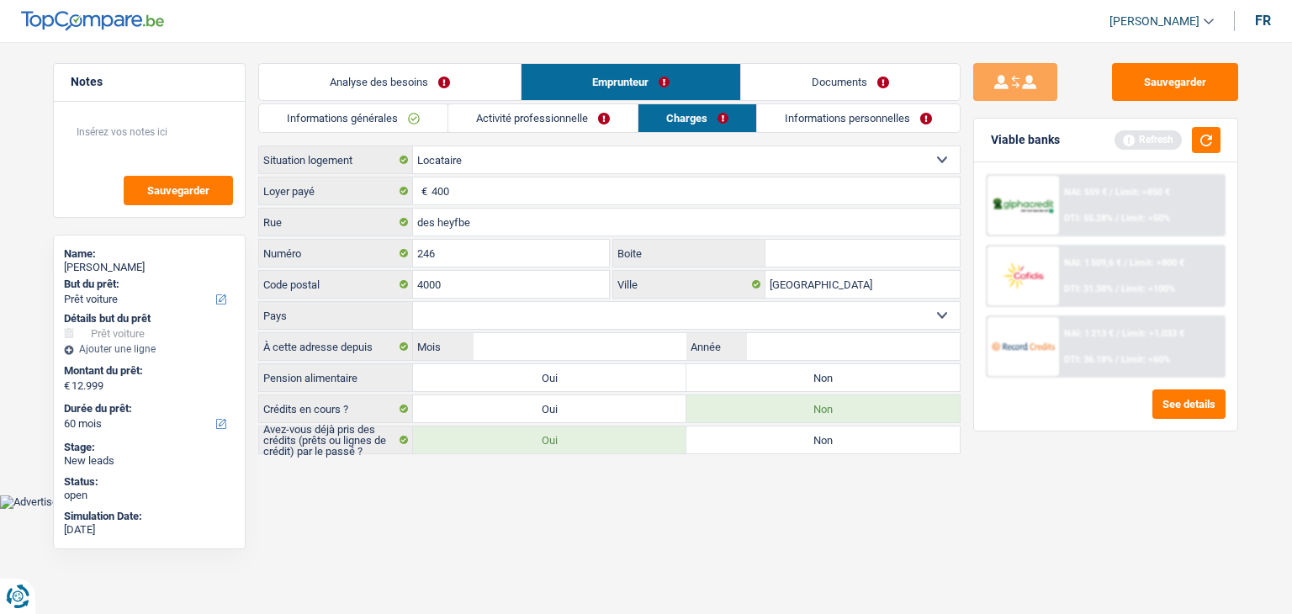
select select "BE"
click at [413, 302] on select "Belgique Luxembourg Sélectionner une option" at bounding box center [686, 315] width 547 height 27
click at [464, 509] on html "Vous avez le contrôle de vos données Nous utilisons des cookies, tout comme nos…" at bounding box center [646, 254] width 1292 height 509
click at [1204, 141] on button "button" at bounding box center [1206, 140] width 29 height 26
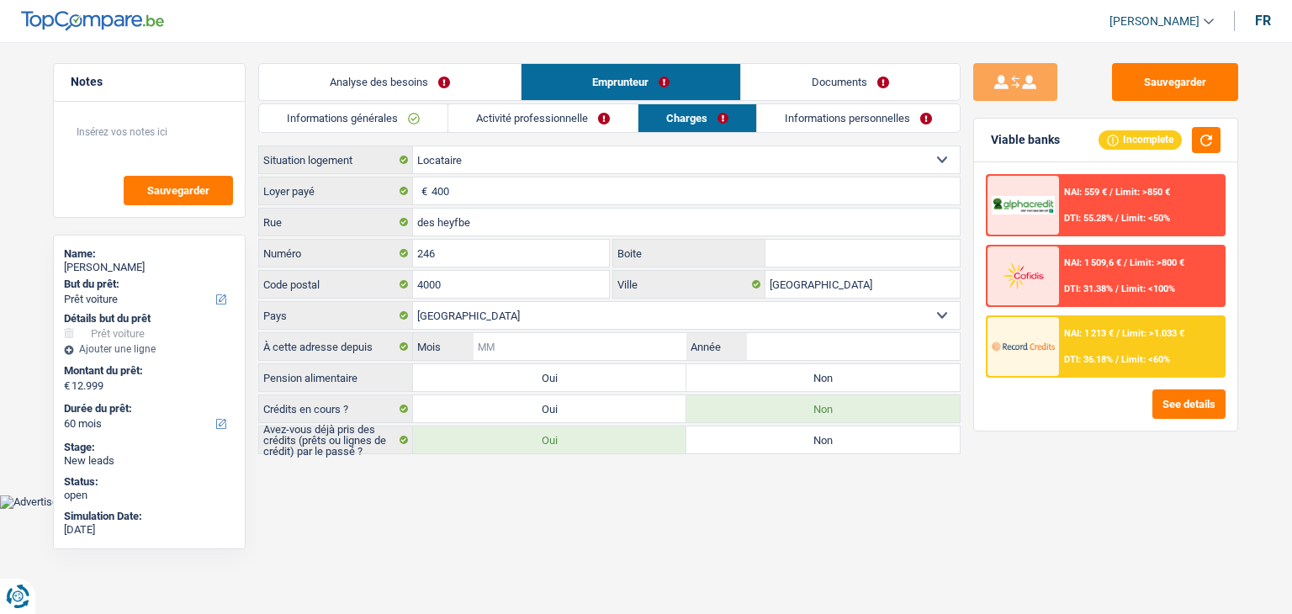
click at [633, 345] on input "Mois" at bounding box center [580, 346] width 213 height 27
type input "10"
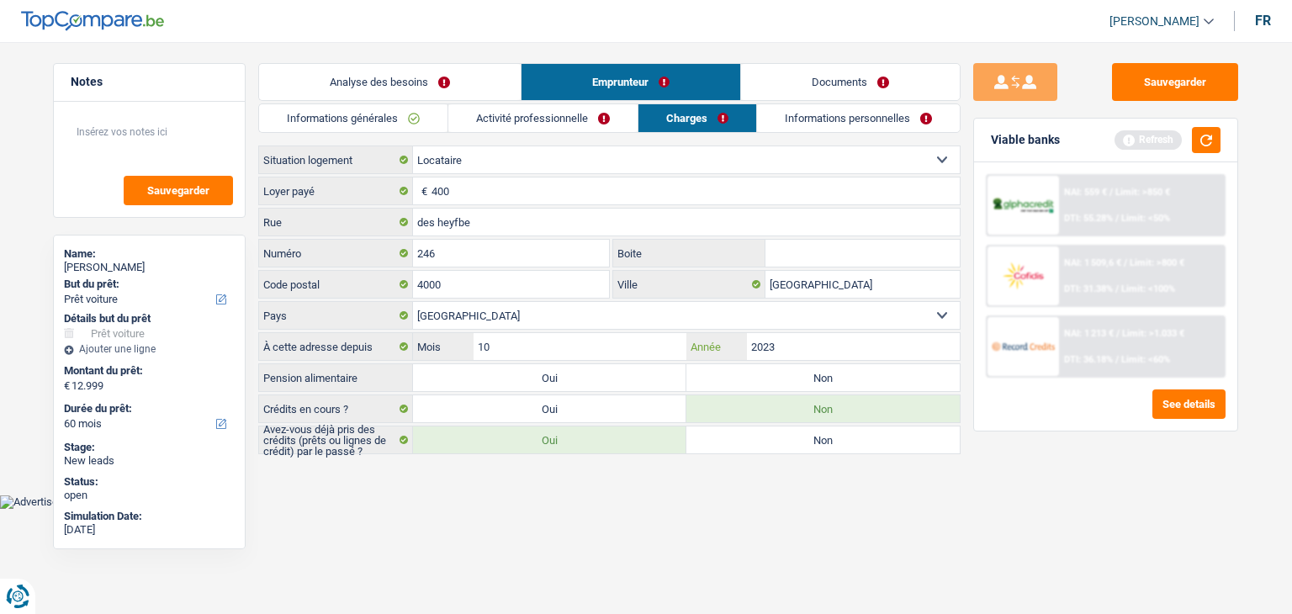
type input "2023"
click at [569, 479] on main "Notes Sauvegarder Name: Moez Rekik But du prêt: Confort maison: meubles, textil…" at bounding box center [646, 259] width 1292 height 469
click at [1210, 124] on div "Viable banks Refresh" at bounding box center [1105, 141] width 263 height 44
click at [1208, 135] on button "button" at bounding box center [1206, 140] width 29 height 26
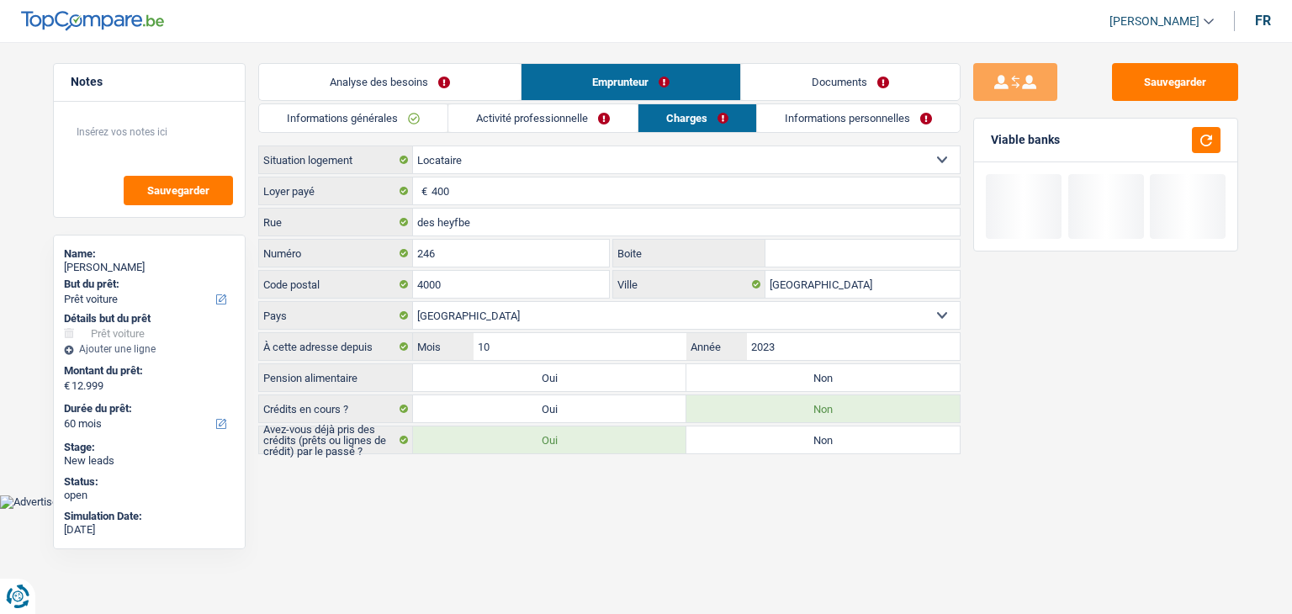
drag, startPoint x: 1065, startPoint y: 136, endPoint x: 984, endPoint y: 135, distance: 80.8
click at [984, 135] on div "Viable banks" at bounding box center [1105, 141] width 263 height 44
click at [731, 377] on label "Non" at bounding box center [822, 377] width 273 height 27
click at [731, 377] on input "Non" at bounding box center [822, 377] width 273 height 27
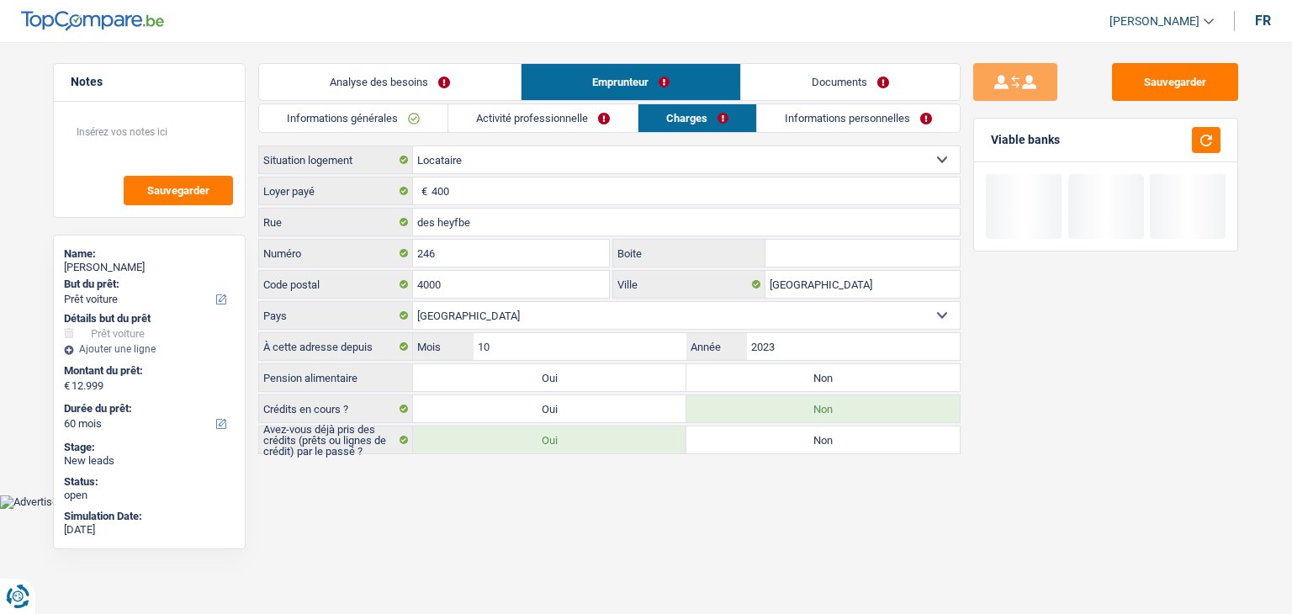
radio input "true"
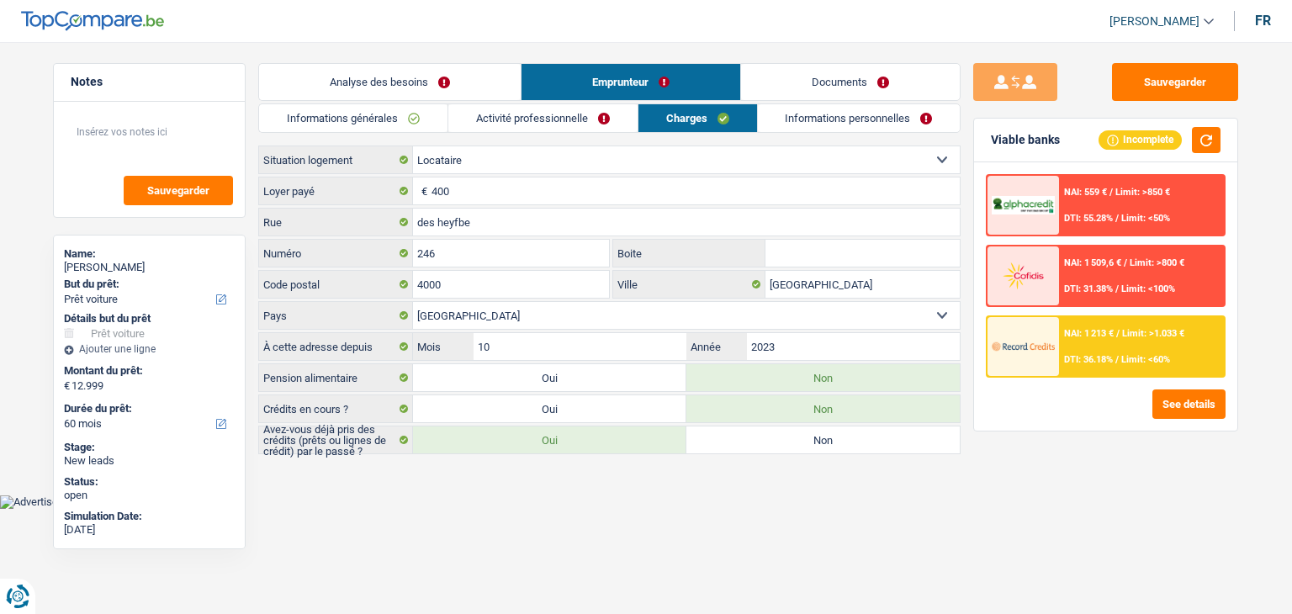
click at [541, 509] on html "Vous avez le contrôle de vos données Nous utilisons des cookies, tout comme nos…" at bounding box center [646, 254] width 1292 height 509
click at [869, 124] on link "Informations personnelles" at bounding box center [859, 118] width 203 height 28
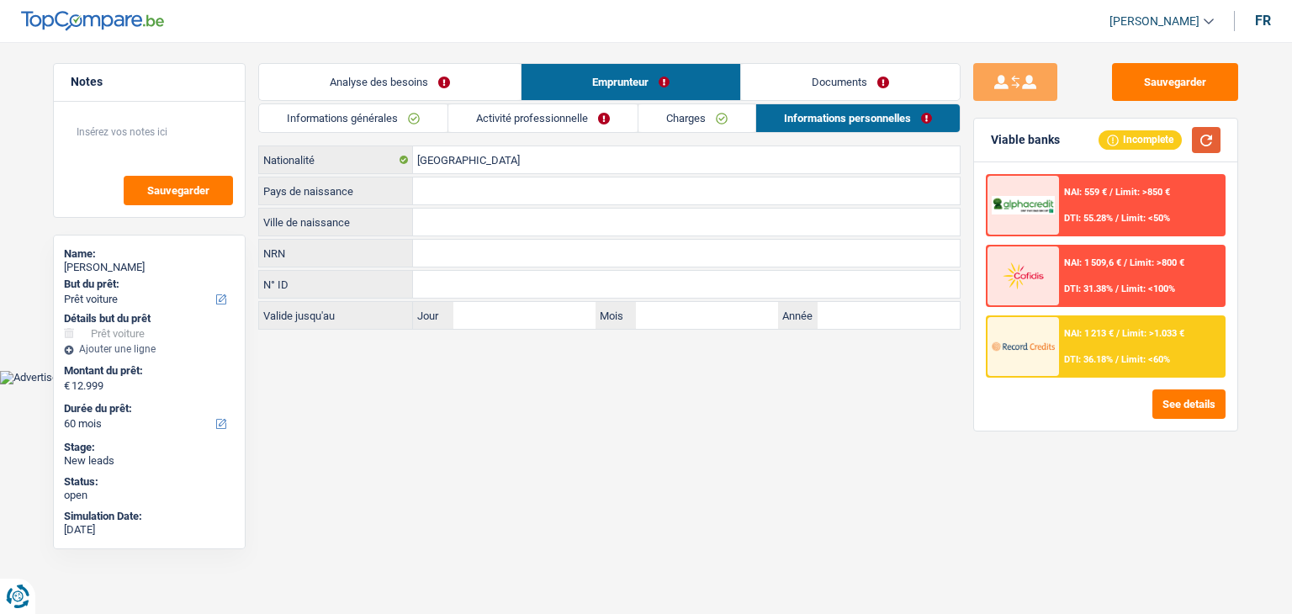
click at [1209, 138] on button "button" at bounding box center [1206, 140] width 29 height 26
click at [450, 188] on input "Pays de naissance" at bounding box center [686, 190] width 547 height 27
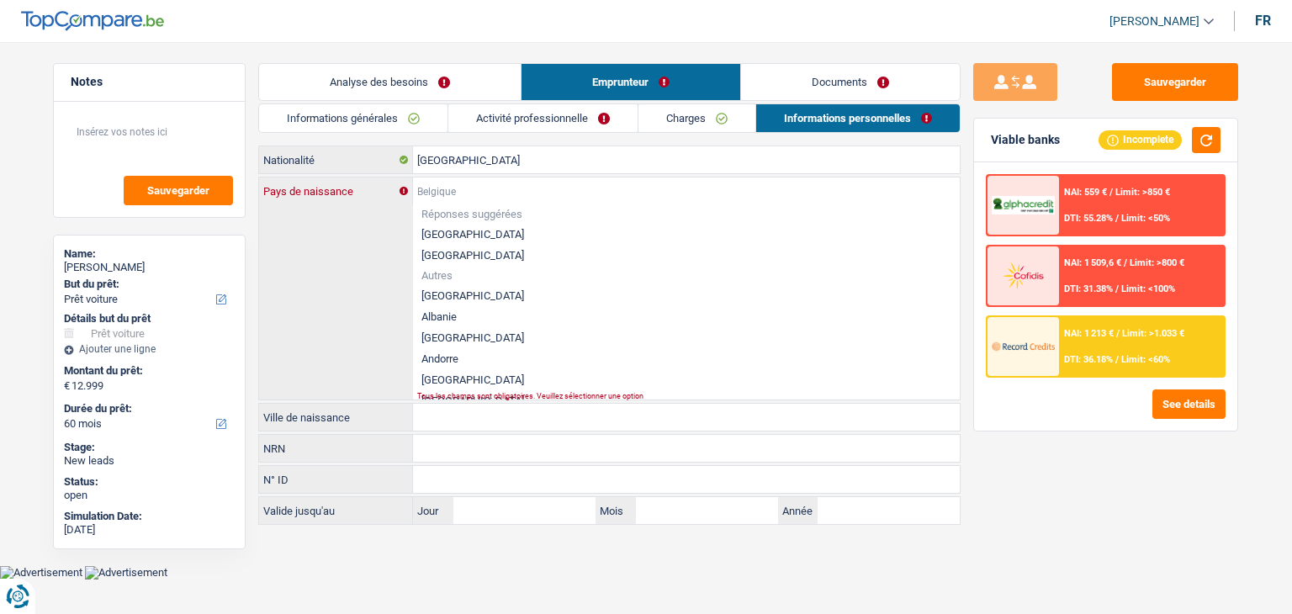
type input "T"
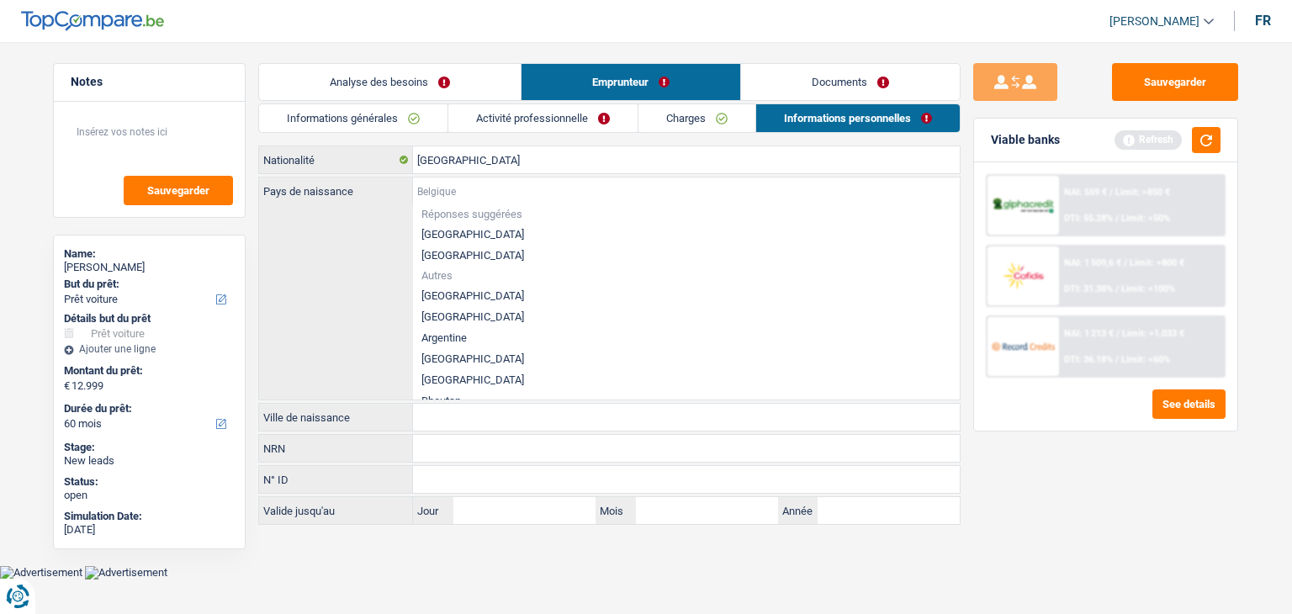
type input "u"
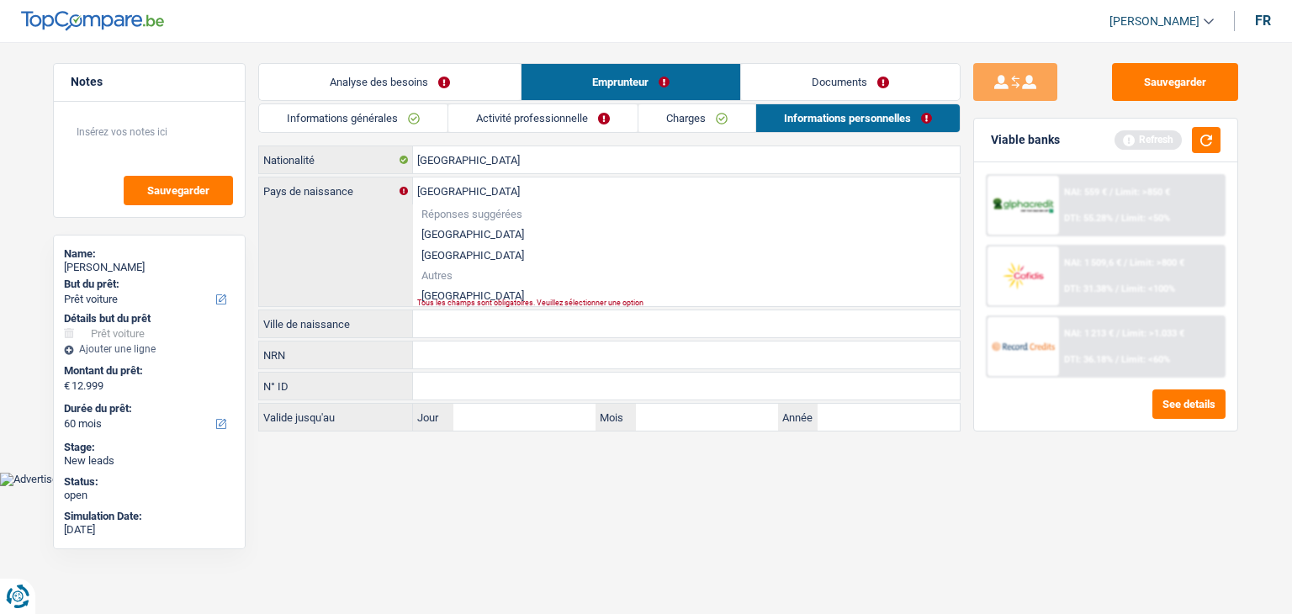
click at [426, 292] on li "[GEOGRAPHIC_DATA]" at bounding box center [686, 295] width 547 height 21
type input "[GEOGRAPHIC_DATA]"
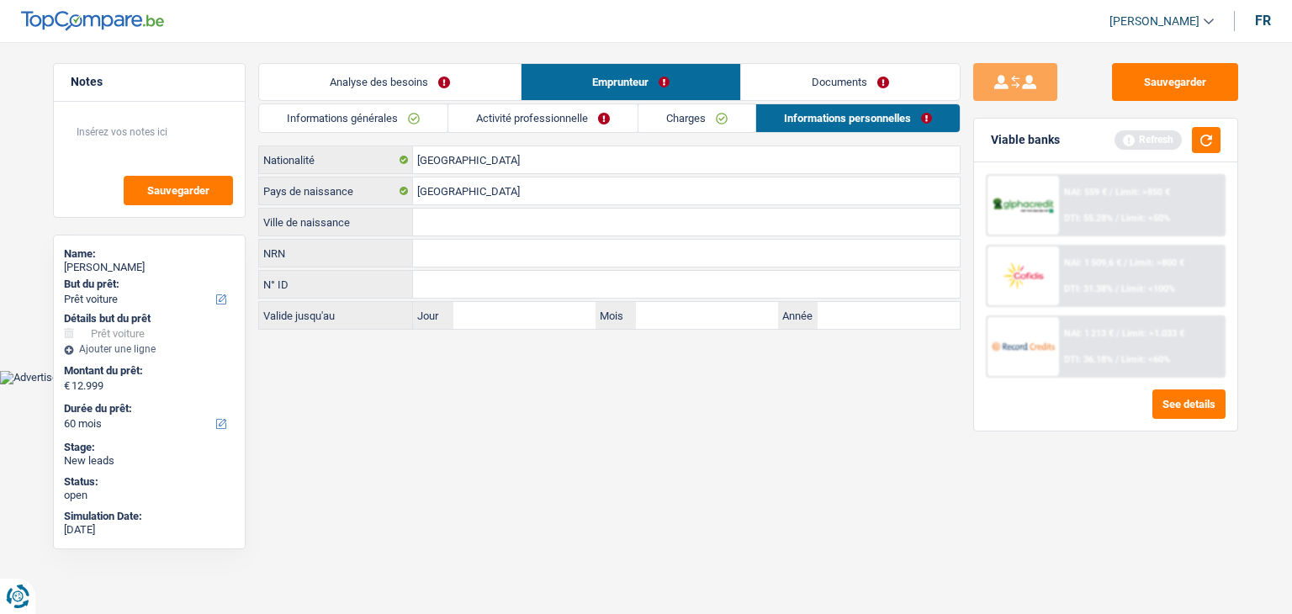
click at [442, 226] on input "Ville de naissance" at bounding box center [686, 222] width 547 height 27
type input "Sfax"
click at [431, 384] on html "Vous avez le contrôle de vos données Nous utilisons des cookies, tout comme nos…" at bounding box center [646, 192] width 1292 height 384
click at [442, 240] on input "NRN" at bounding box center [686, 253] width 547 height 27
click at [1207, 135] on button "button" at bounding box center [1206, 140] width 29 height 26
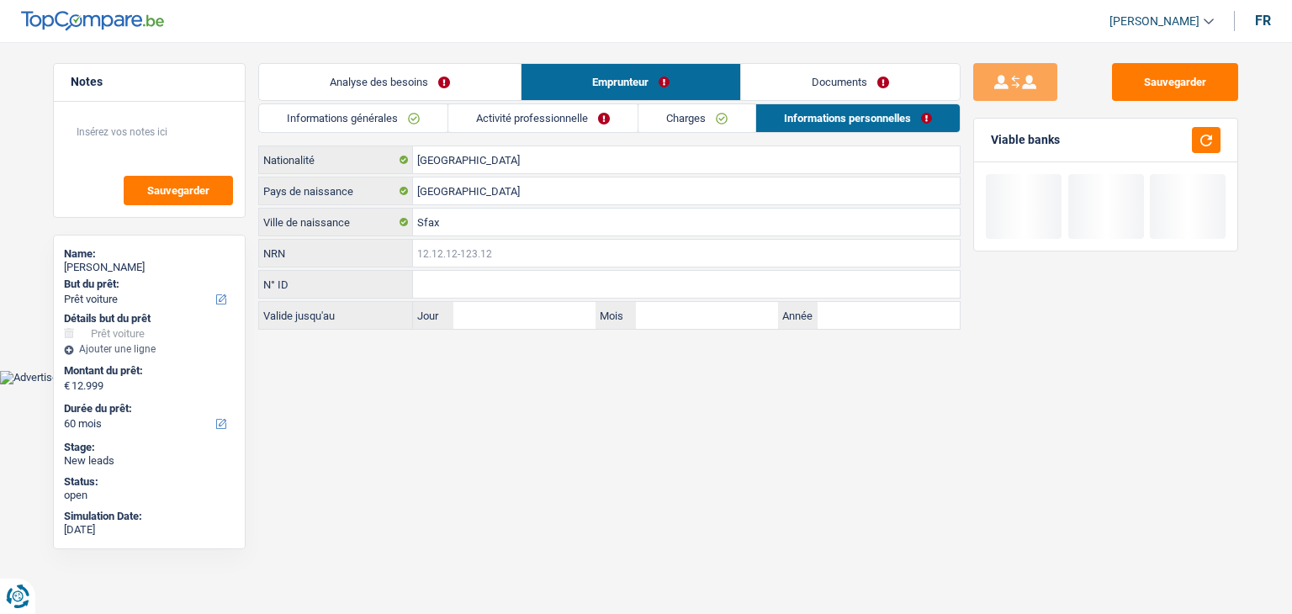
click at [456, 257] on input "NRN" at bounding box center [686, 253] width 547 height 27
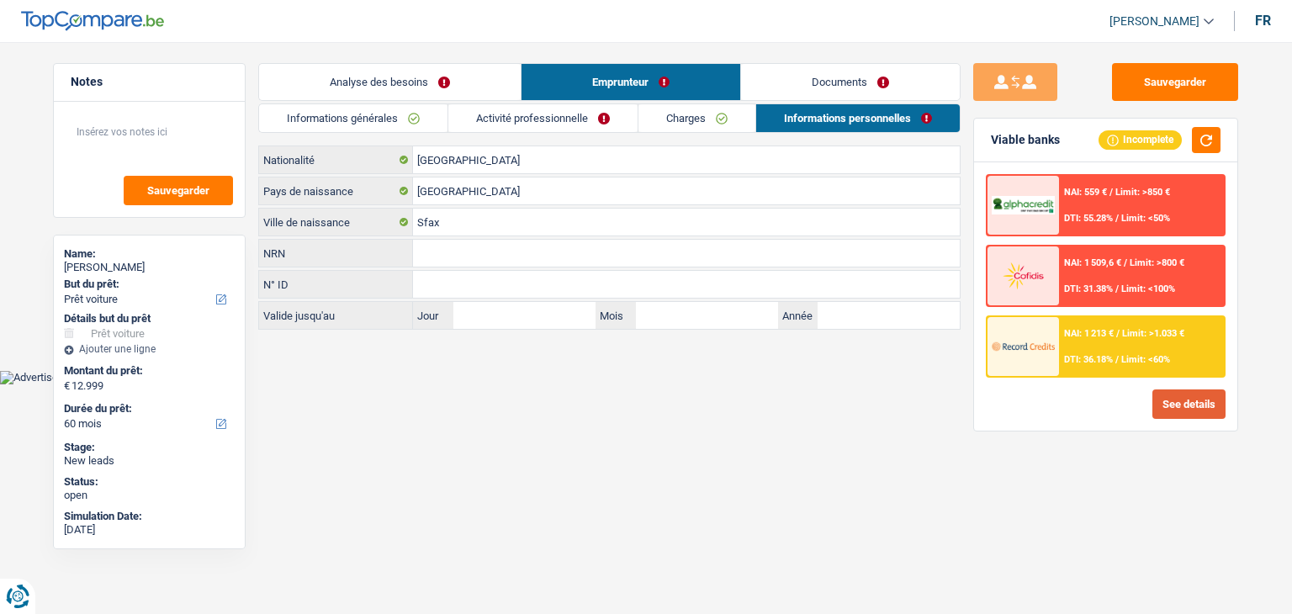
click at [1189, 391] on button "See details" at bounding box center [1188, 403] width 73 height 29
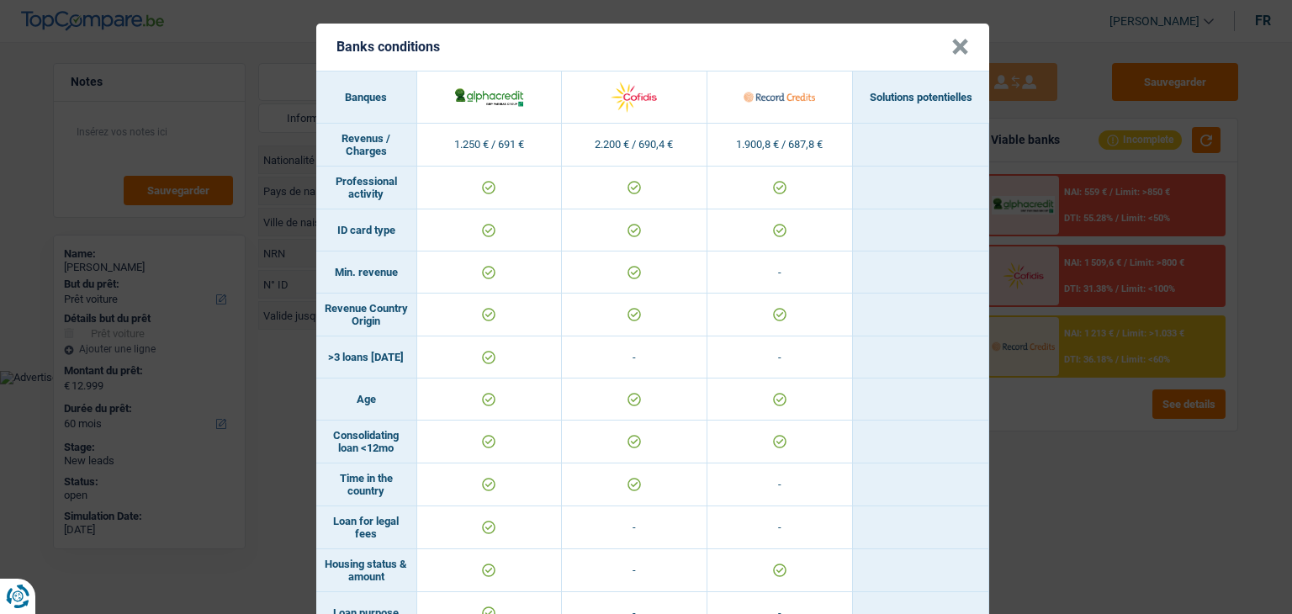
click at [263, 331] on div "Banks conditions × Banques Solutions potentielles Revenus / Charges 1.250 € / 6…" at bounding box center [646, 307] width 1292 height 614
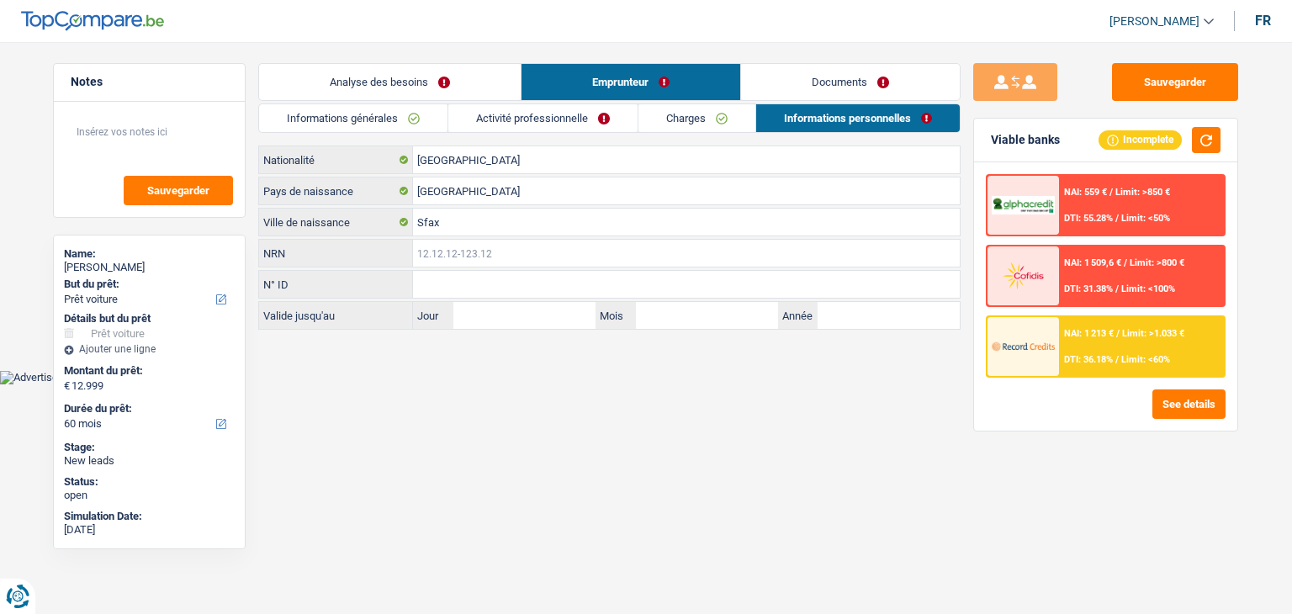
click at [435, 259] on input "NRN" at bounding box center [686, 253] width 547 height 27
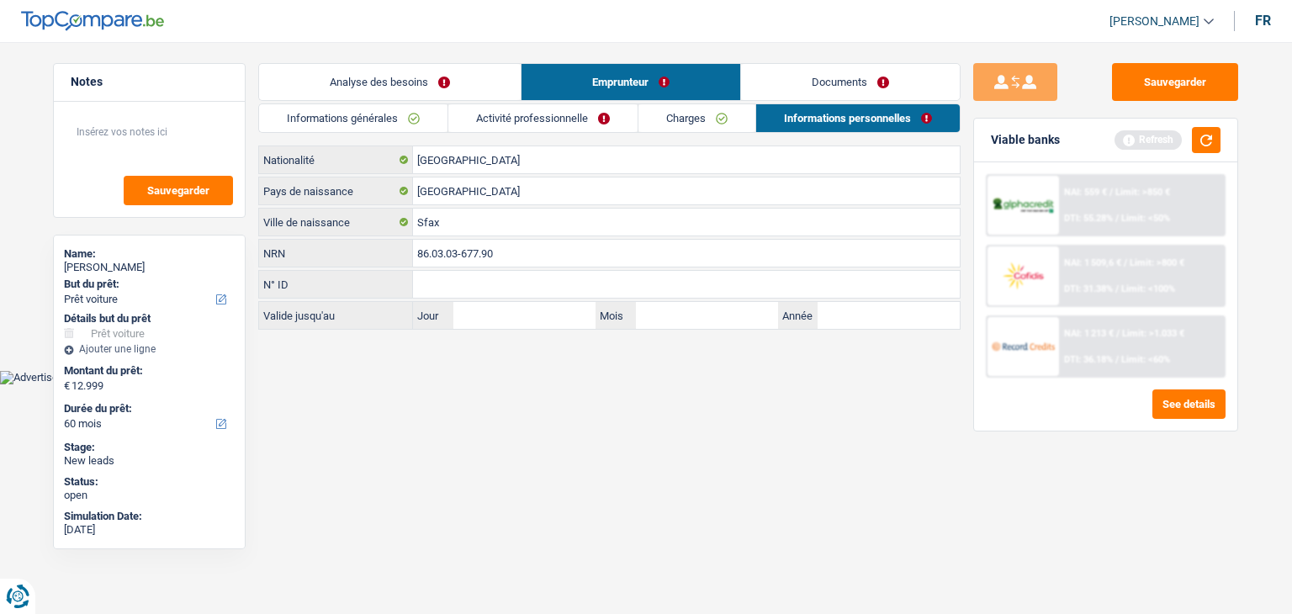
type input "86.03.03-677.90"
click at [506, 384] on html "Vous avez le contrôle de vos données Nous utilisons des cookies, tout comme nos…" at bounding box center [646, 192] width 1292 height 384
click at [1208, 145] on button "button" at bounding box center [1206, 140] width 29 height 26
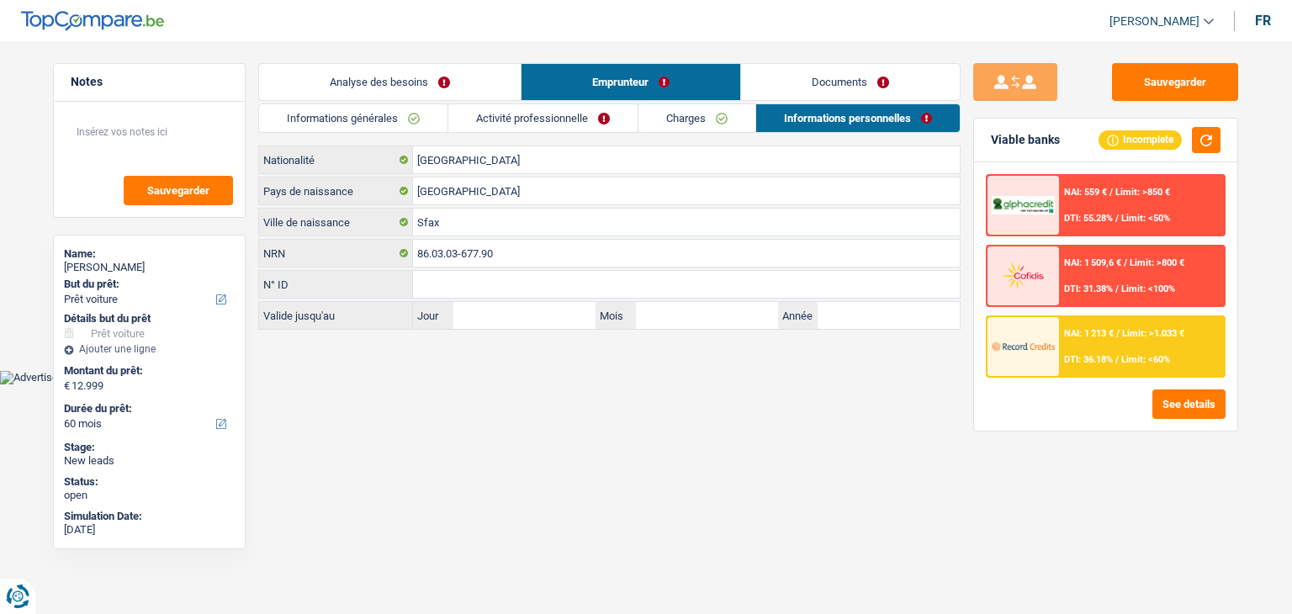
click at [834, 97] on link "Documents" at bounding box center [850, 82] width 219 height 36
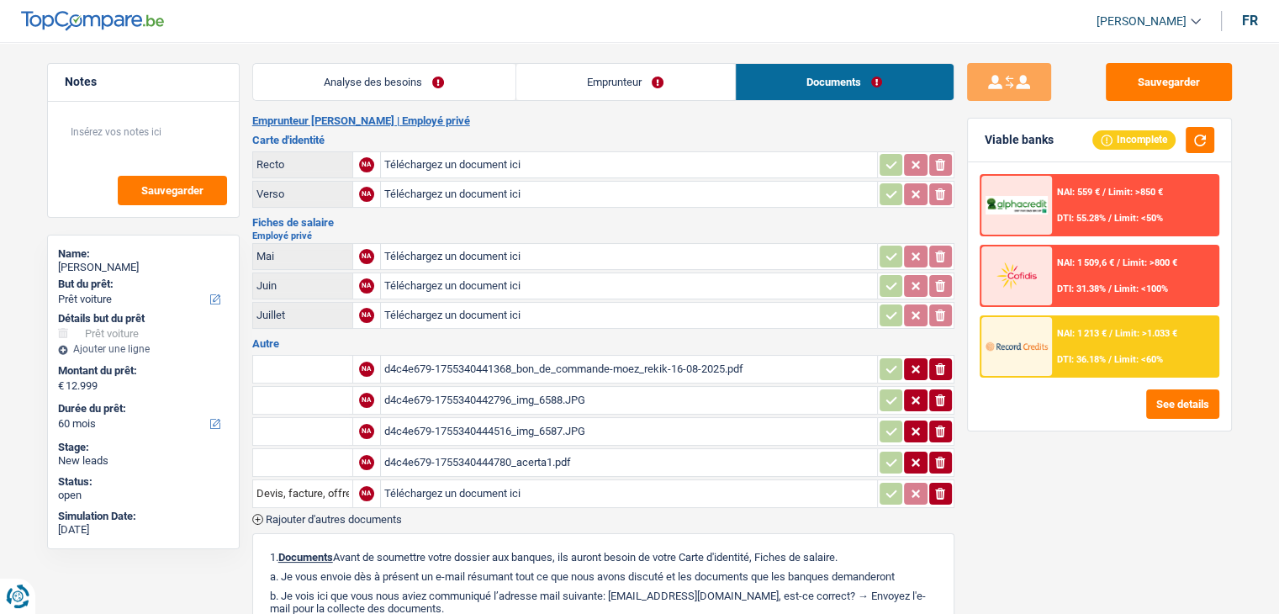
click at [441, 76] on link "Analyse des besoins" at bounding box center [384, 82] width 262 height 36
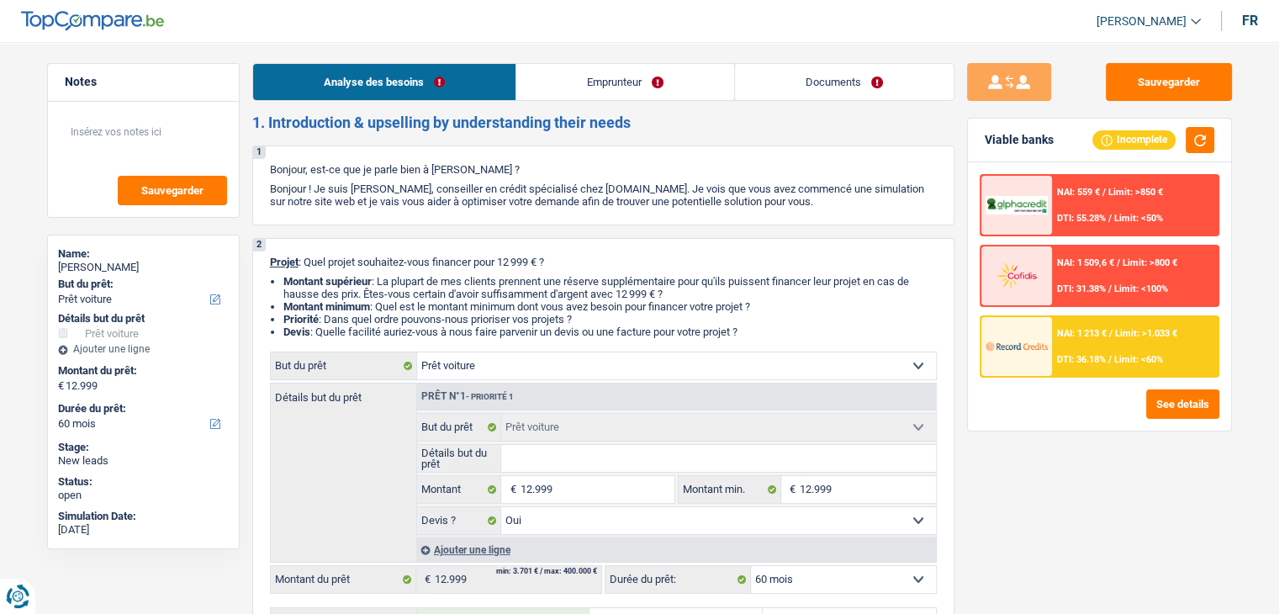
click at [782, 78] on link "Documents" at bounding box center [844, 82] width 219 height 36
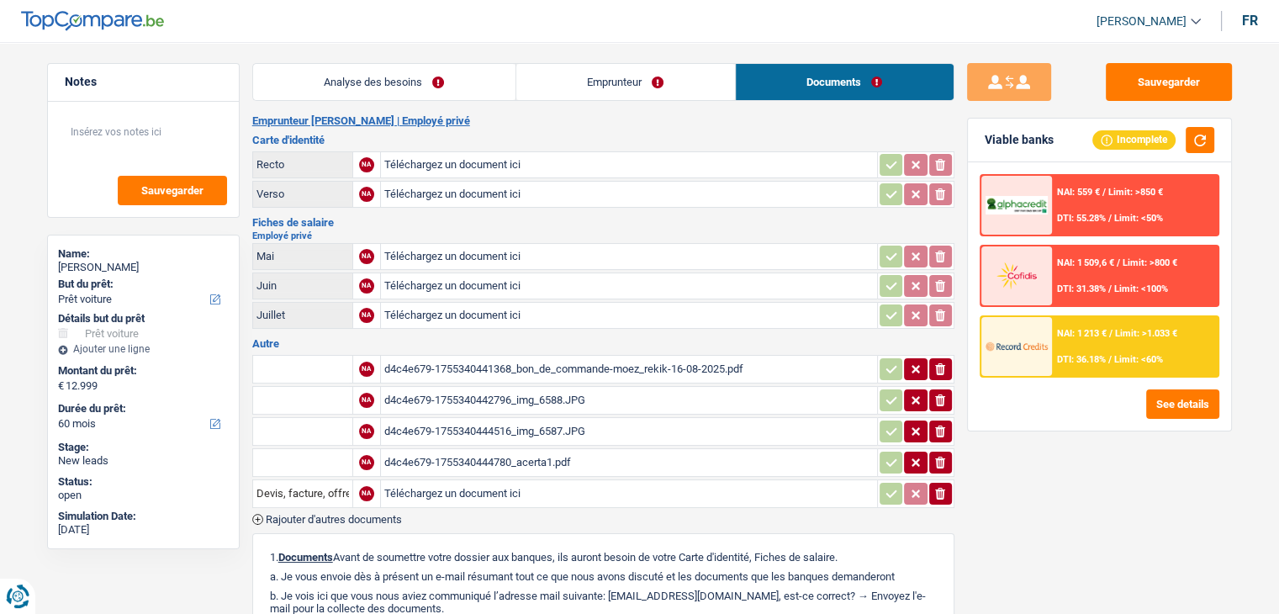
click at [538, 338] on h3 "Autre" at bounding box center [603, 343] width 702 height 11
click at [539, 338] on h3 "Autre" at bounding box center [603, 343] width 702 height 11
click at [538, 394] on div "d4c4e679-1755340442796_img_6588.JPG" at bounding box center [629, 400] width 490 height 25
click at [494, 425] on div "d4c4e679-1755340444516_img_6587.JPG" at bounding box center [629, 431] width 490 height 25
click at [464, 452] on div "d4c4e679-1755340444780_acerta1.pdf" at bounding box center [629, 462] width 490 height 25
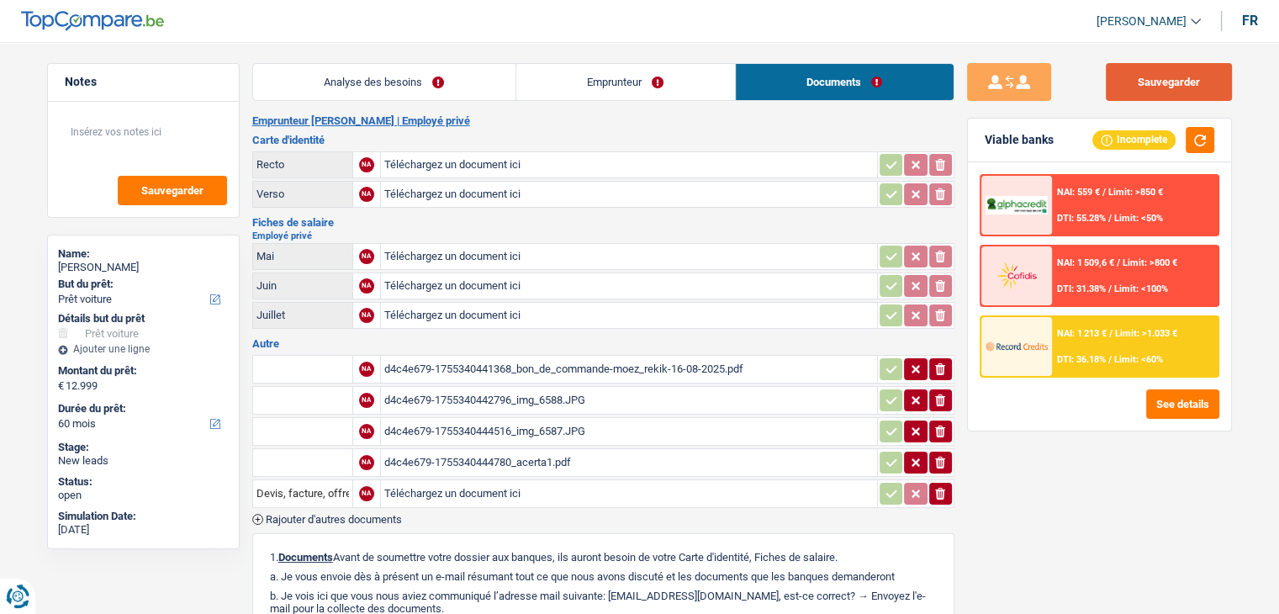
click at [1106, 88] on button "Sauvegarder" at bounding box center [1169, 82] width 126 height 38
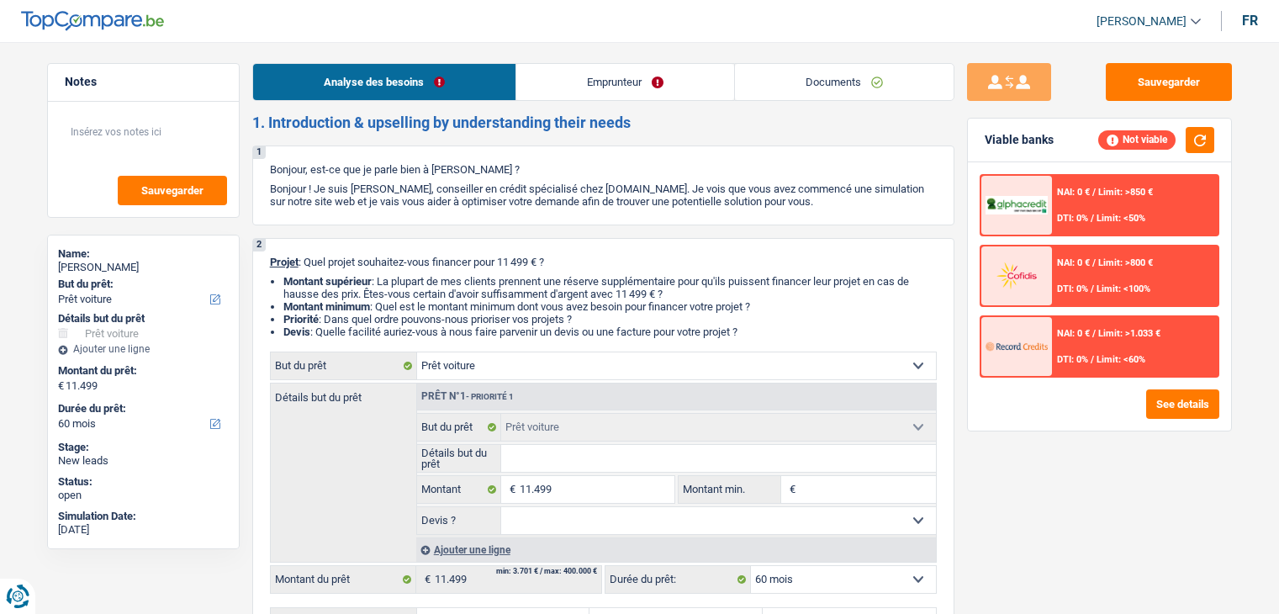
select select "car"
select select "60"
select select "car"
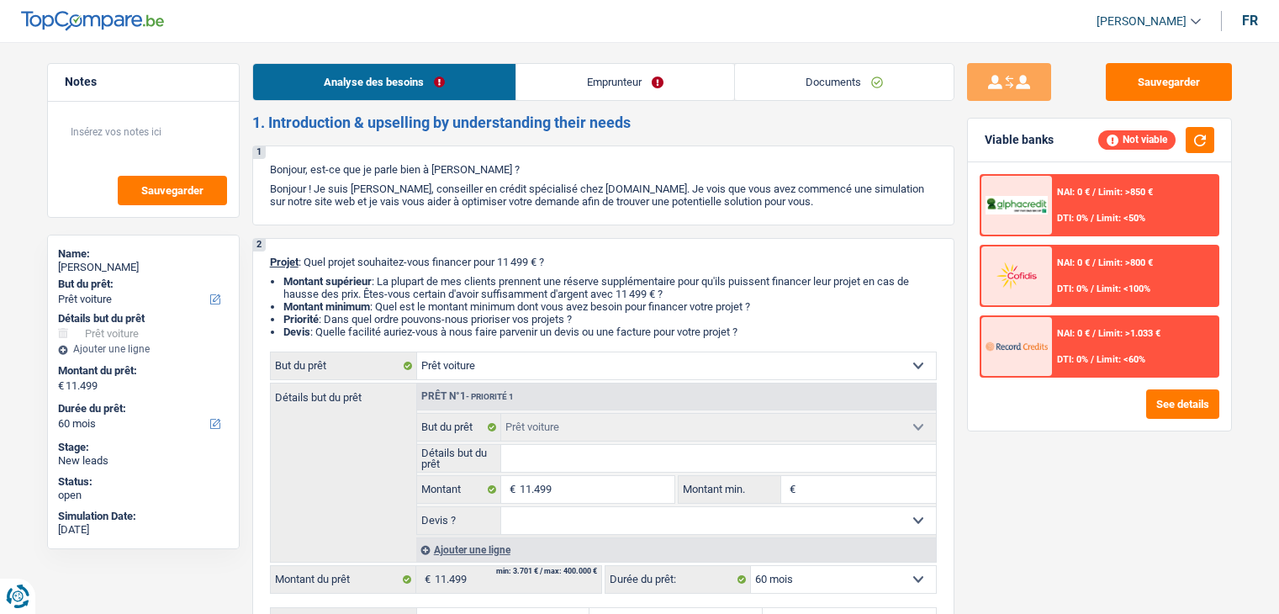
select select "60"
select select "car"
select select "60"
click at [572, 81] on link "Emprunteur" at bounding box center [625, 82] width 218 height 36
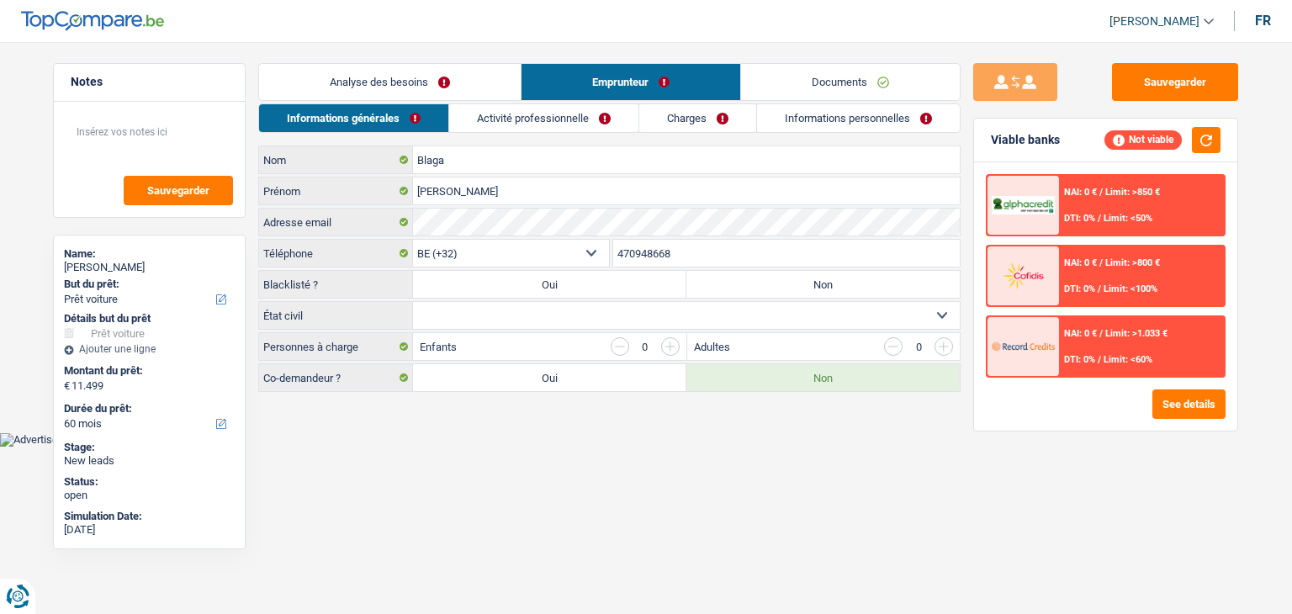
click at [414, 80] on link "Analyse des besoins" at bounding box center [390, 82] width 262 height 36
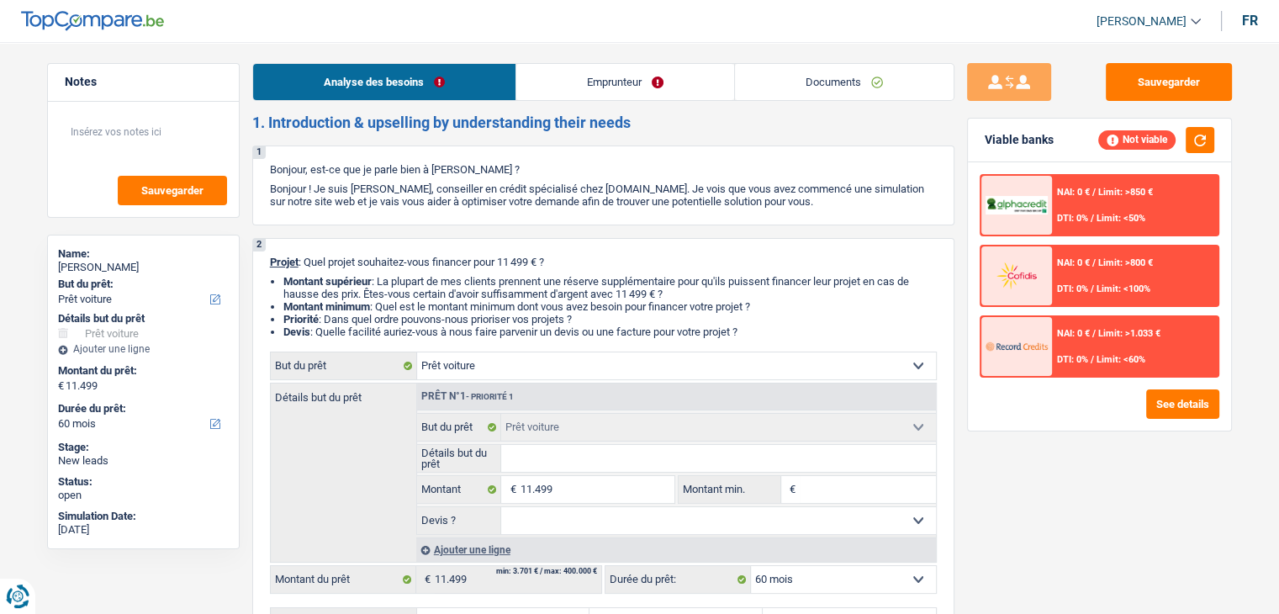
drag, startPoint x: 638, startPoint y: 129, endPoint x: 252, endPoint y: 127, distance: 386.1
click at [252, 127] on h2 "1. Introduction & upselling by understanding their needs" at bounding box center [603, 123] width 702 height 19
drag, startPoint x: 256, startPoint y: 123, endPoint x: 792, endPoint y: 337, distance: 577.9
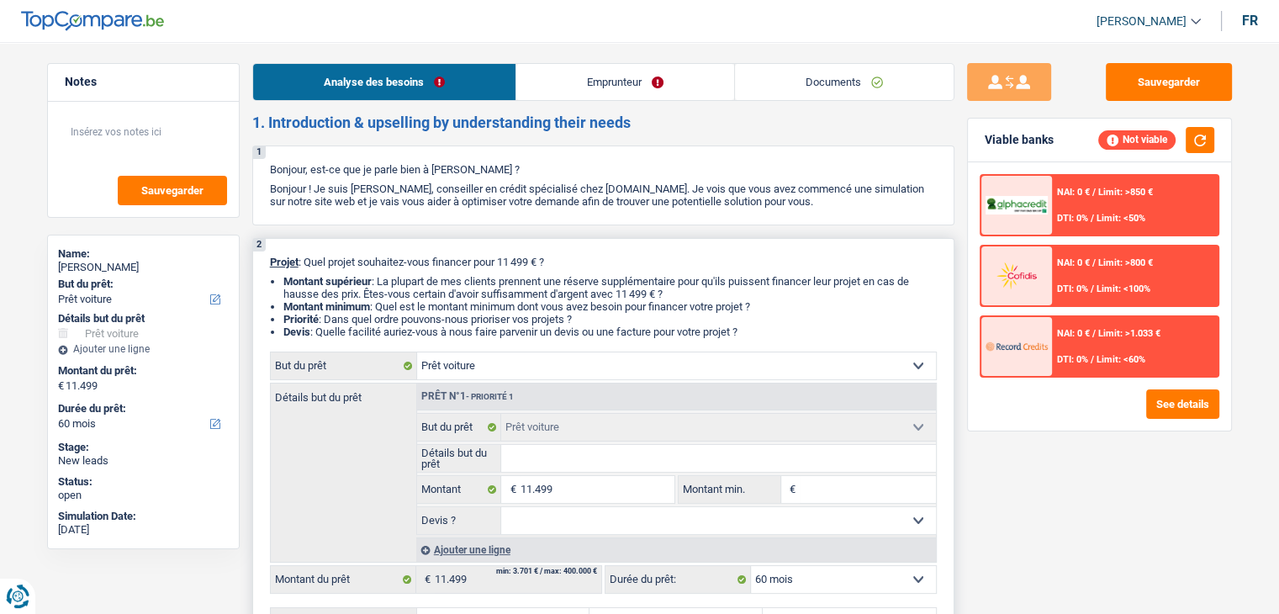
click at [791, 337] on li "Devis : Quelle facilité auriez-vous à nous faire parvenir un devis ou une factu…" at bounding box center [610, 332] width 654 height 13
drag, startPoint x: 727, startPoint y: 334, endPoint x: 736, endPoint y: 334, distance: 9.3
click at [728, 334] on li "Devis : Quelle facilité auriez-vous à nous faire parvenir un devis ou une factu…" at bounding box center [610, 332] width 654 height 13
drag, startPoint x: 763, startPoint y: 334, endPoint x: 272, endPoint y: 258, distance: 497.0
click at [272, 258] on div "2 Projet : Quel projet souhaitez-vous financer pour 11 499 € ? Montant supérieu…" at bounding box center [603, 446] width 702 height 416
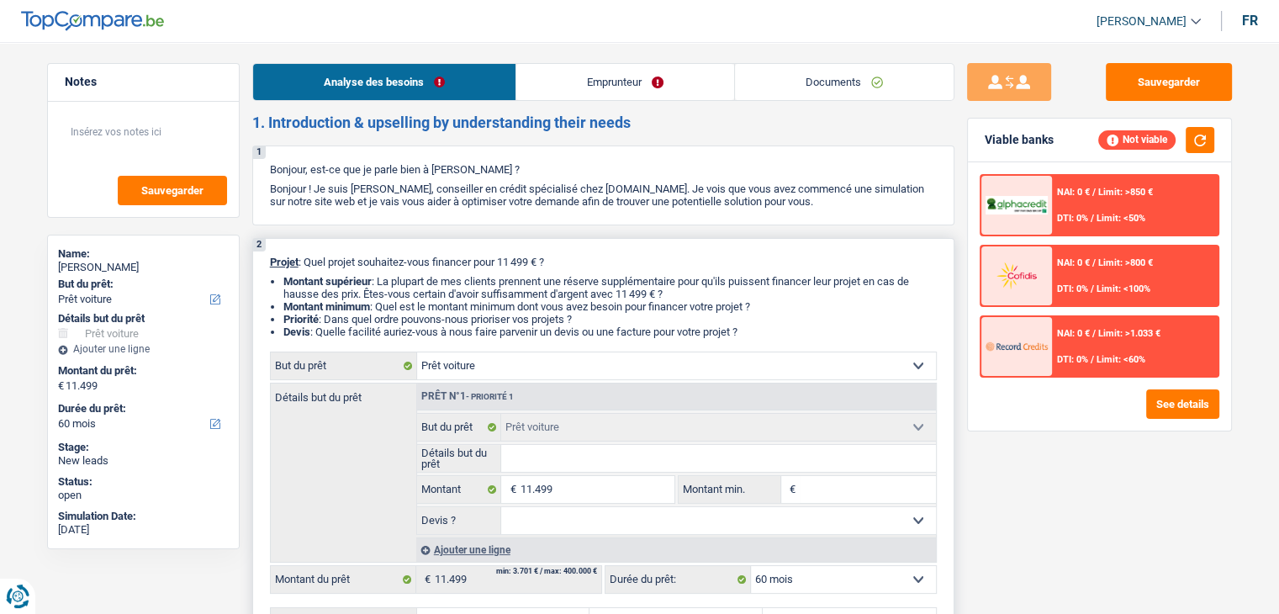
click at [270, 258] on span "Projet" at bounding box center [284, 262] width 29 height 13
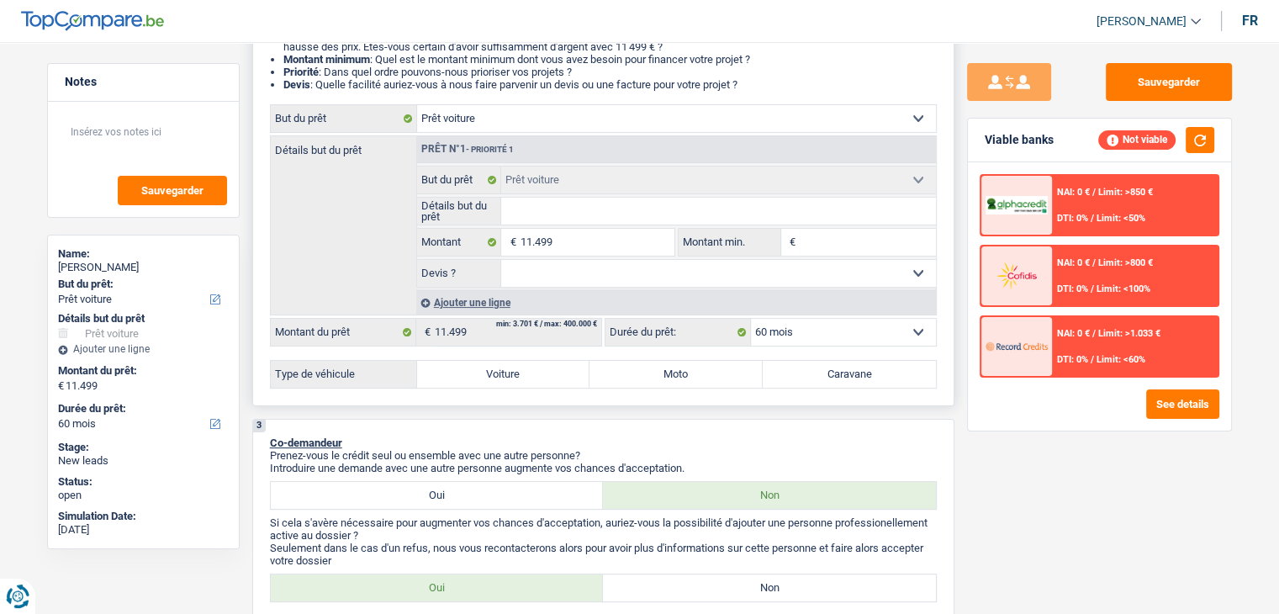
scroll to position [421, 0]
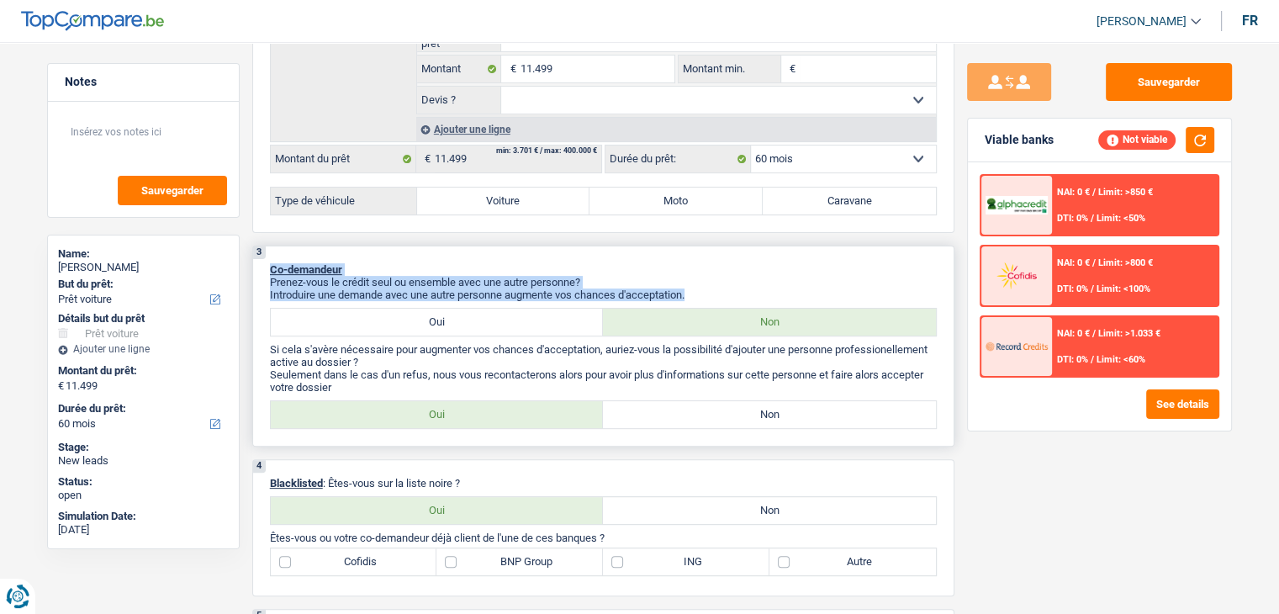
drag, startPoint x: 266, startPoint y: 267, endPoint x: 702, endPoint y: 297, distance: 437.6
click at [702, 297] on div "3 Co-demandeur Prenez-vous le crédit seul ou ensemble avec une autre personne? …" at bounding box center [603, 346] width 702 height 201
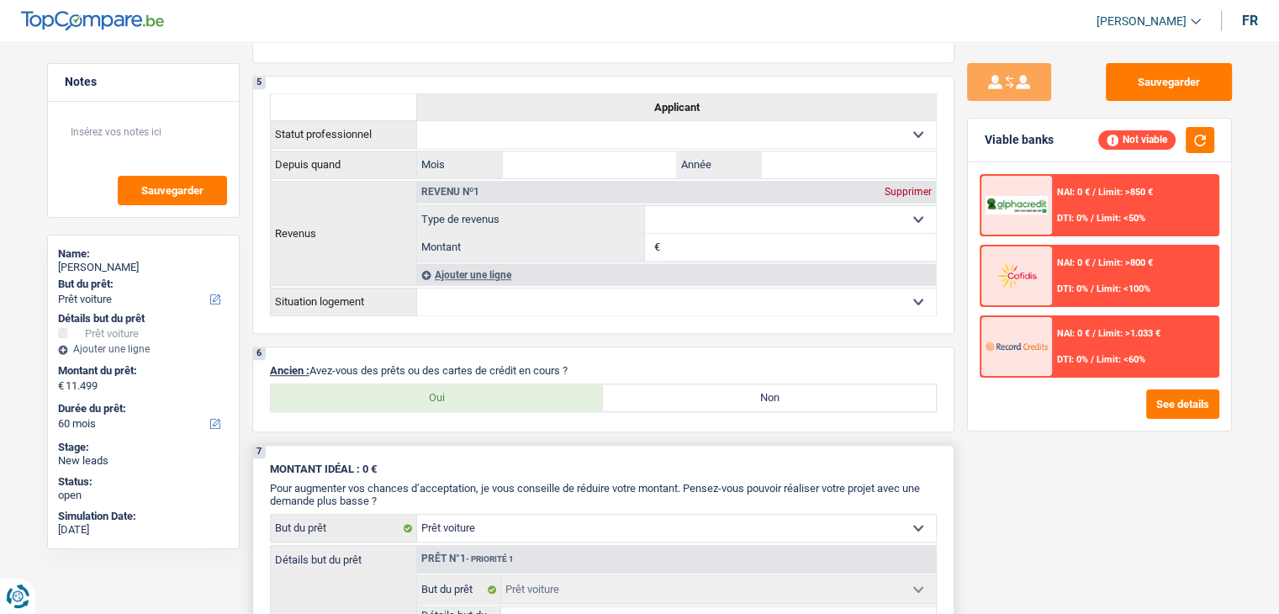
scroll to position [1178, 0]
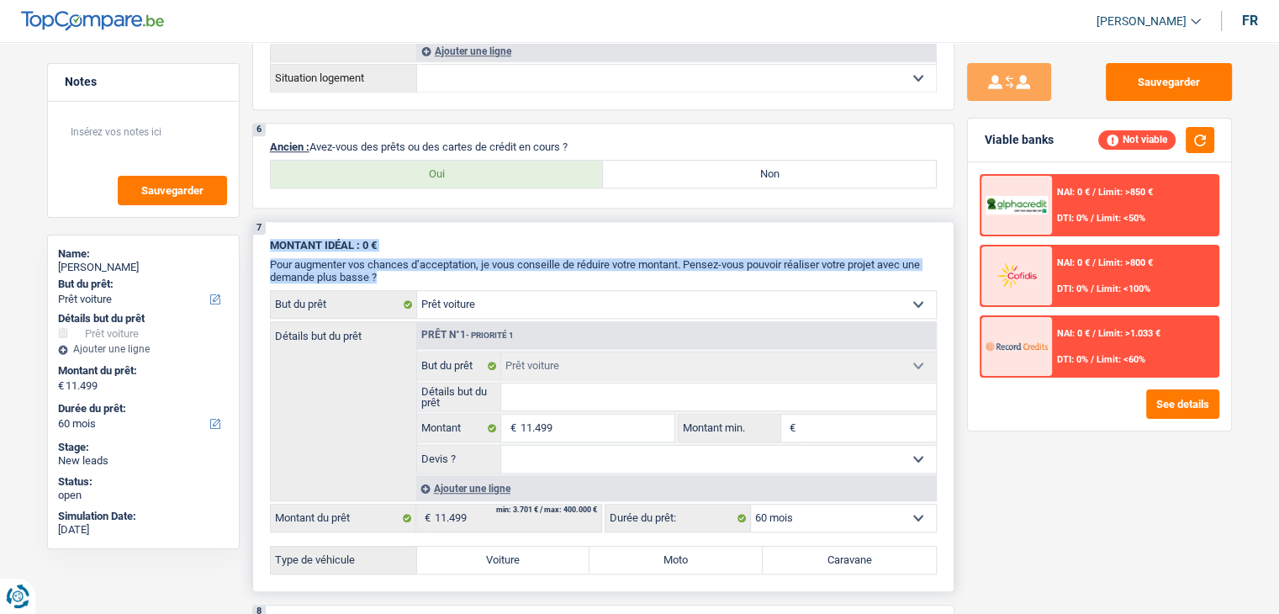
drag, startPoint x: 379, startPoint y: 271, endPoint x: 256, endPoint y: 231, distance: 129.0
click at [256, 231] on div "7 MONTANT IDÉAL : 0 € Pour augmenter vos chances d’acceptation, je vous conseil…" at bounding box center [603, 406] width 702 height 371
click at [259, 231] on div "7 MONTANT IDÉAL : 0 € Pour augmenter vos chances d’acceptation, je vous conseil…" at bounding box center [603, 406] width 702 height 371
drag, startPoint x: 267, startPoint y: 236, endPoint x: 400, endPoint y: 273, distance: 138.8
click at [400, 273] on div "7 MONTANT IDÉAL : 0 € Pour augmenter vos chances d’acceptation, je vous conseil…" at bounding box center [603, 406] width 702 height 371
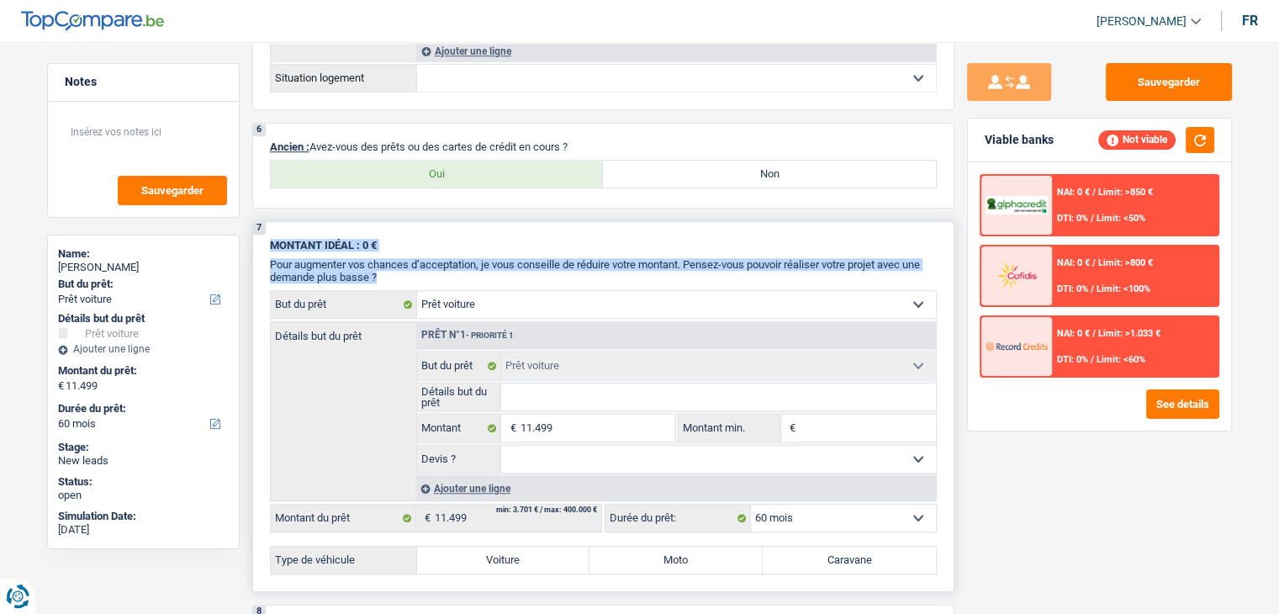
click at [400, 273] on p "Pour augmenter vos chances d’acceptation, je vous conseille de réduire votre mo…" at bounding box center [603, 270] width 667 height 25
drag, startPoint x: 383, startPoint y: 271, endPoint x: 266, endPoint y: 226, distance: 125.1
click at [266, 226] on div "7 MONTANT IDÉAL : 0 € Pour augmenter vos chances d’acceptation, je vous conseil…" at bounding box center [603, 406] width 702 height 371
click at [470, 223] on div "7 MONTANT IDÉAL : 0 € Pour augmenter vos chances d’acceptation, je vous conseil…" at bounding box center [603, 406] width 702 height 371
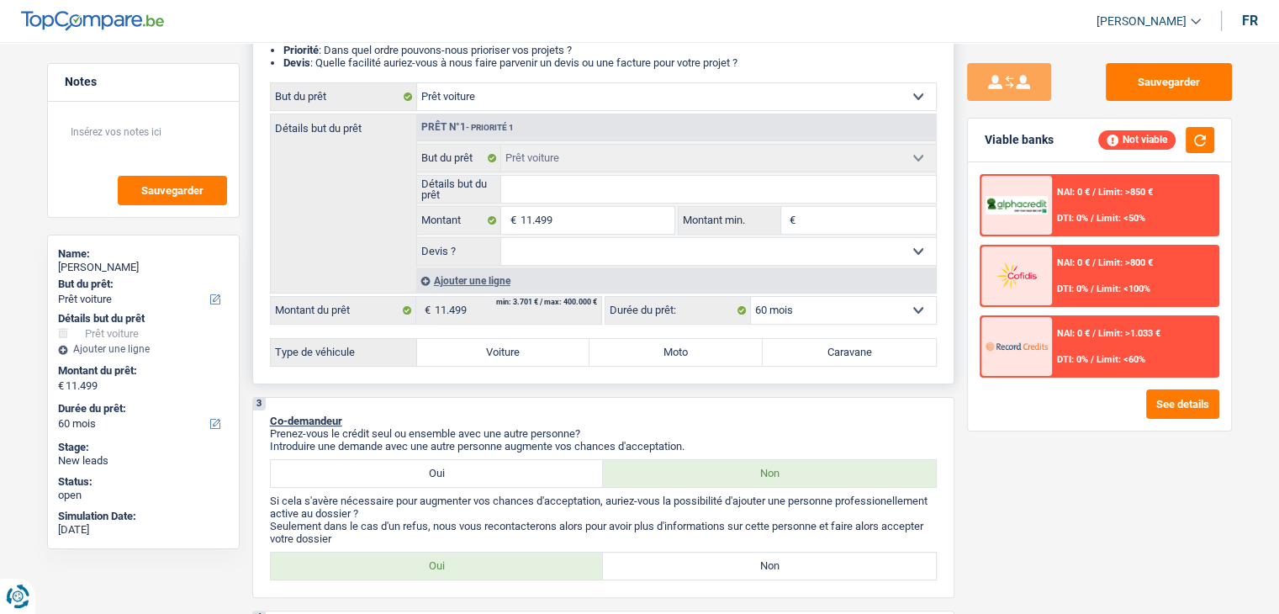
scroll to position [421, 0]
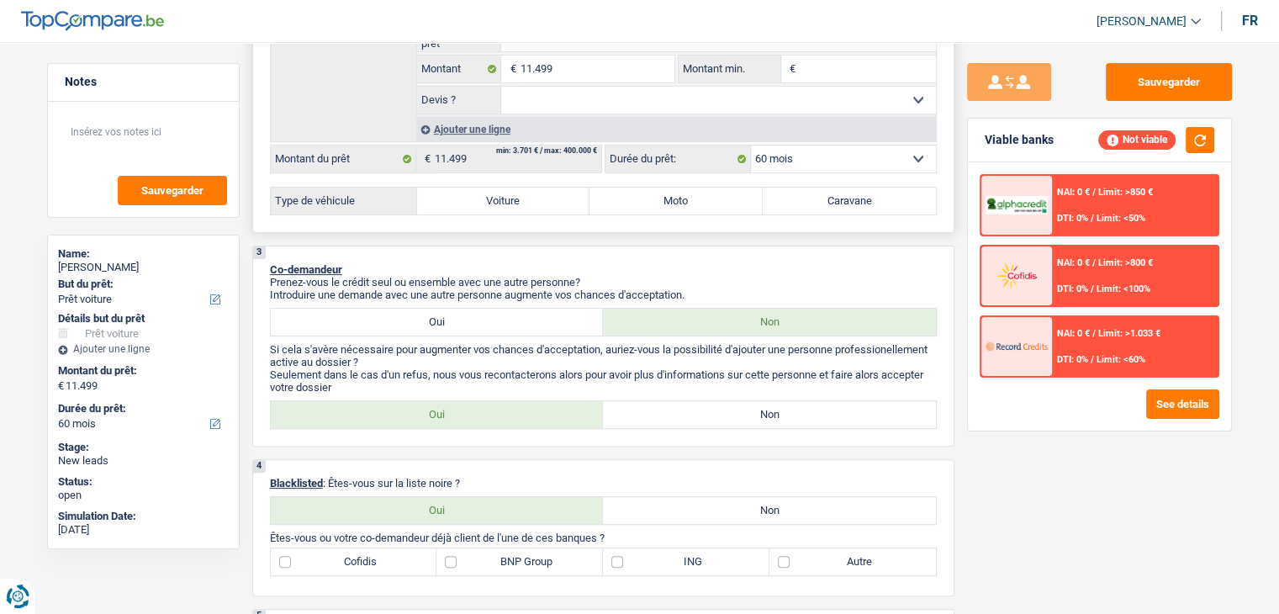
click at [462, 199] on label "Voiture" at bounding box center [503, 201] width 173 height 27
click at [462, 199] on input "Voiture" at bounding box center [503, 201] width 173 height 27
radio input "true"
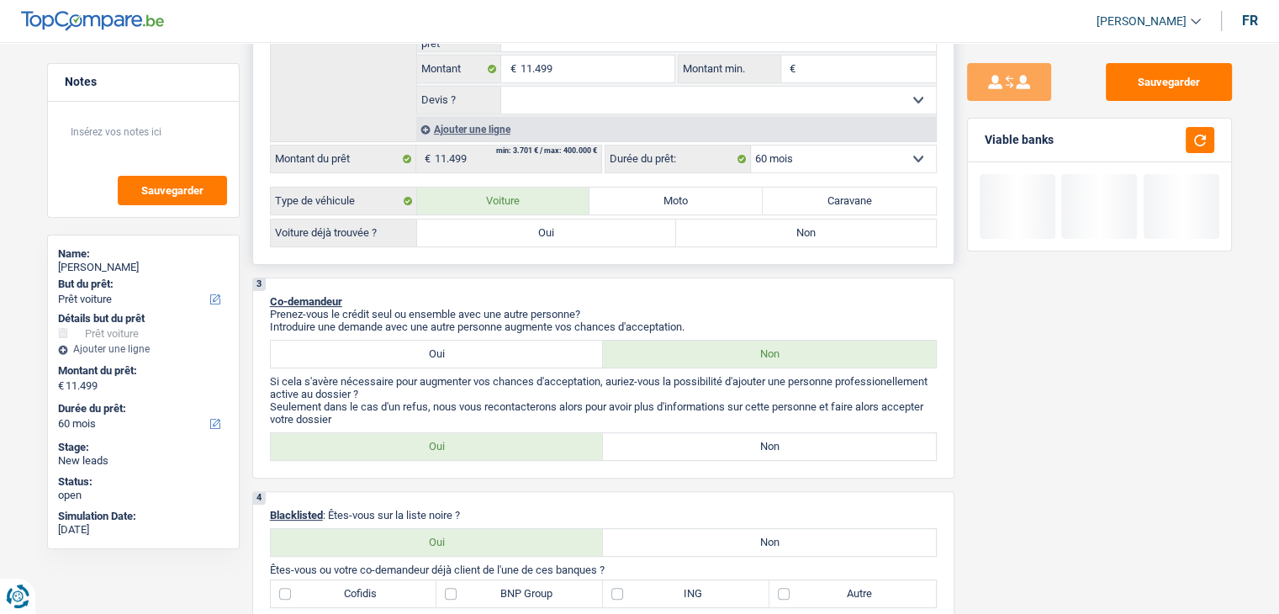
click at [508, 235] on label "Oui" at bounding box center [547, 233] width 260 height 27
click at [508, 235] on input "Oui" at bounding box center [547, 233] width 260 height 27
radio input "true"
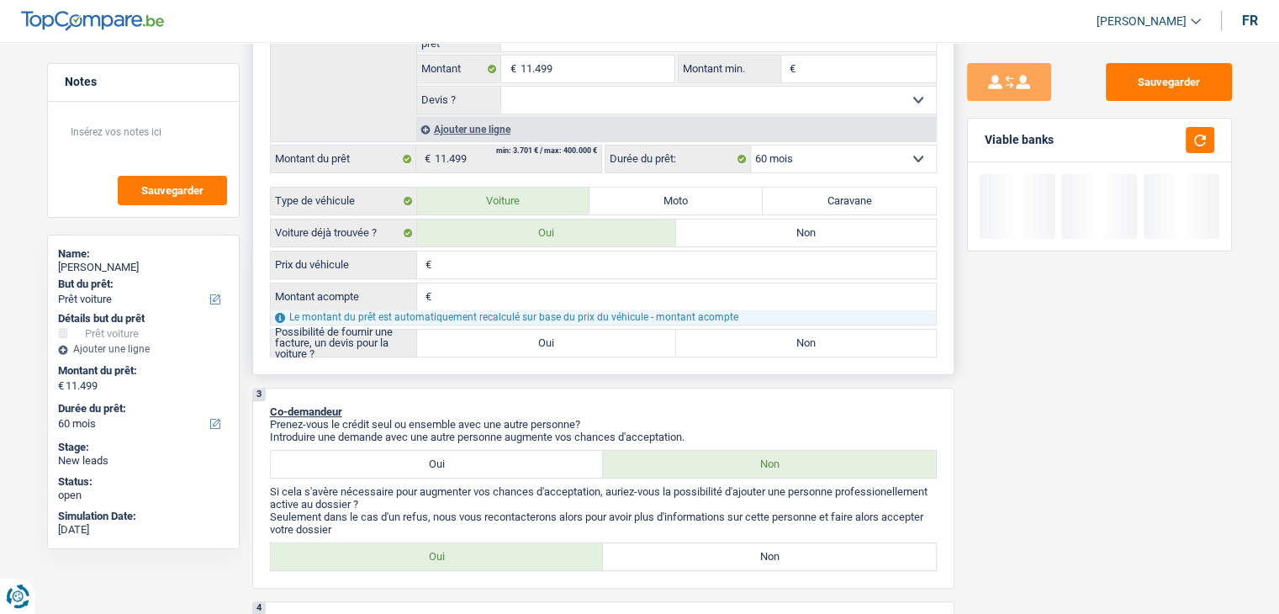
click at [512, 273] on input "Prix du véhicule" at bounding box center [686, 265] width 500 height 27
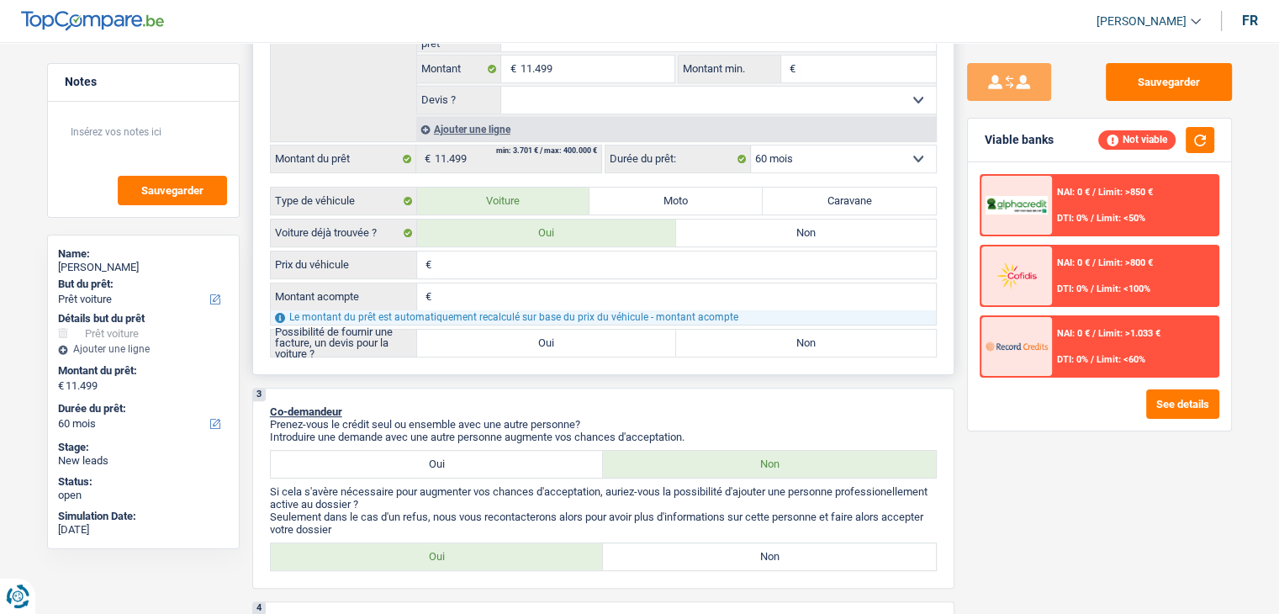
click at [481, 262] on input "Prix du véhicule" at bounding box center [686, 265] width 500 height 27
type input "1"
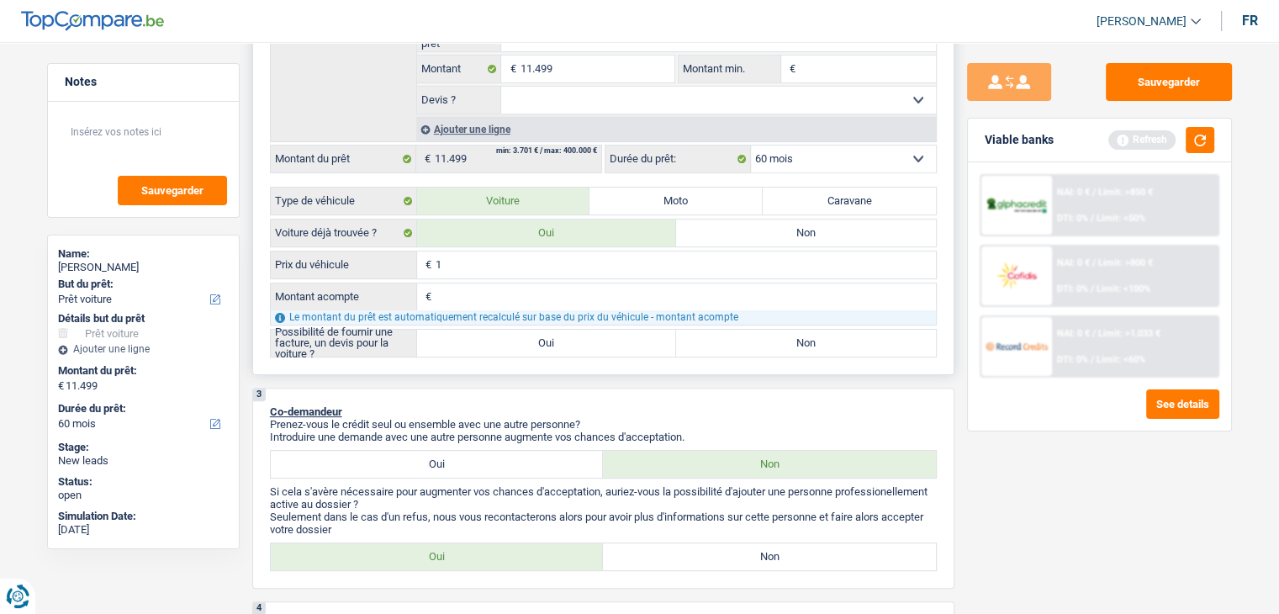
type input "11"
type input "114"
type input "1.149"
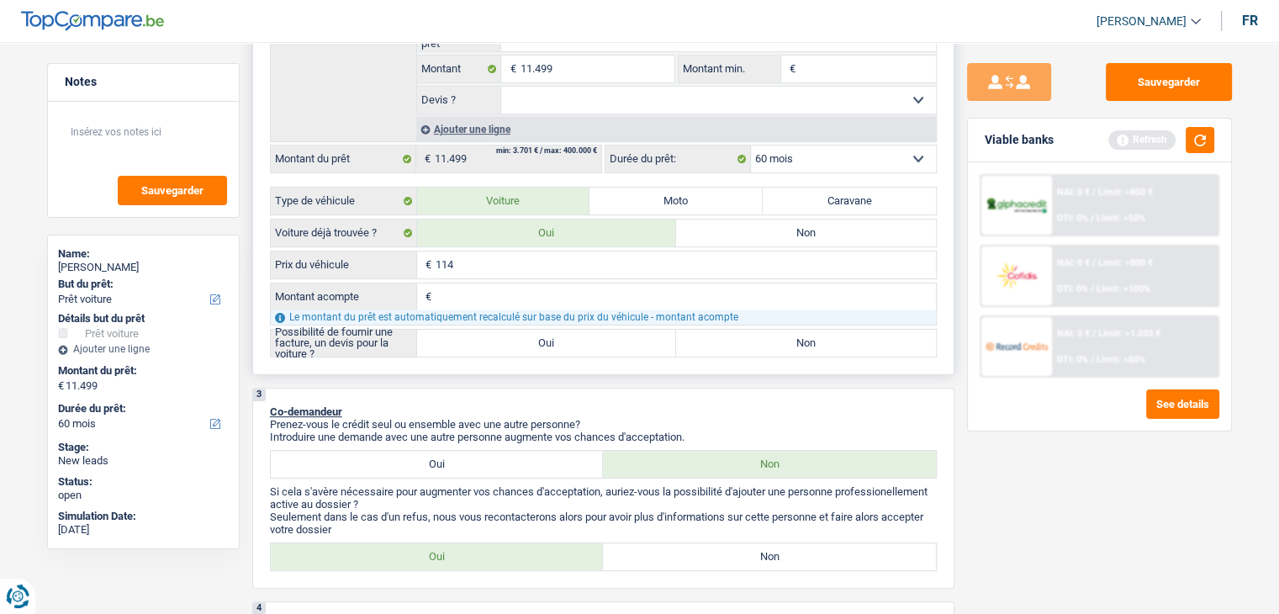
type input "1.149"
type input "11.499"
click at [466, 294] on input "Montant acompte" at bounding box center [686, 296] width 500 height 27
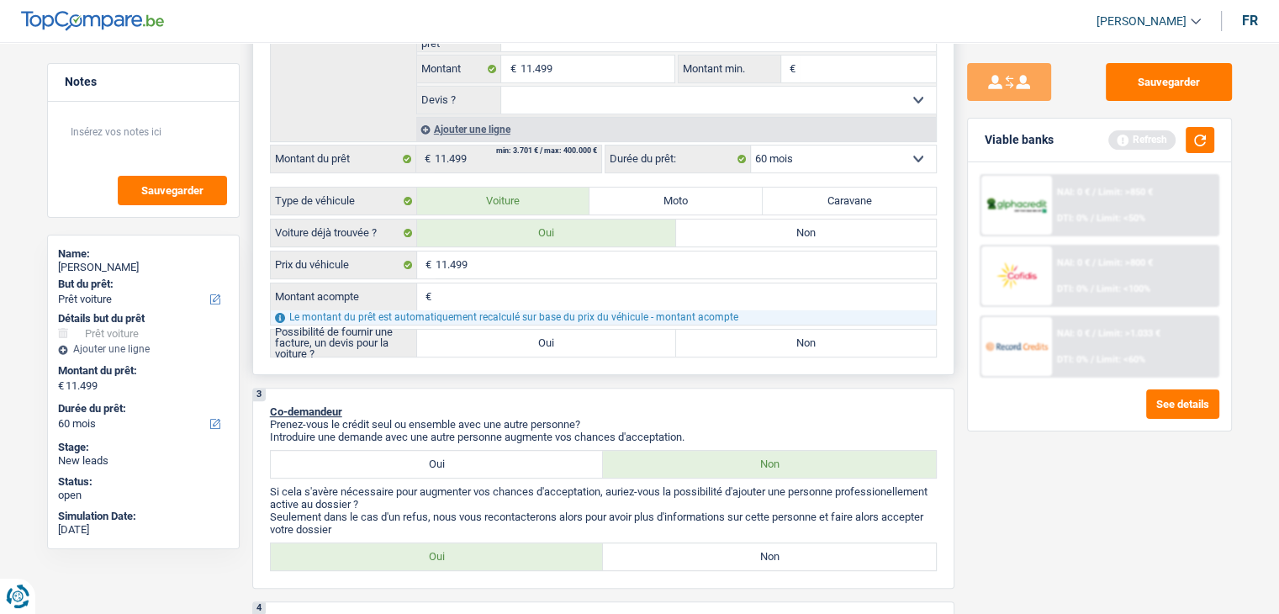
type input "0"
click at [1209, 143] on button "button" at bounding box center [1200, 140] width 29 height 26
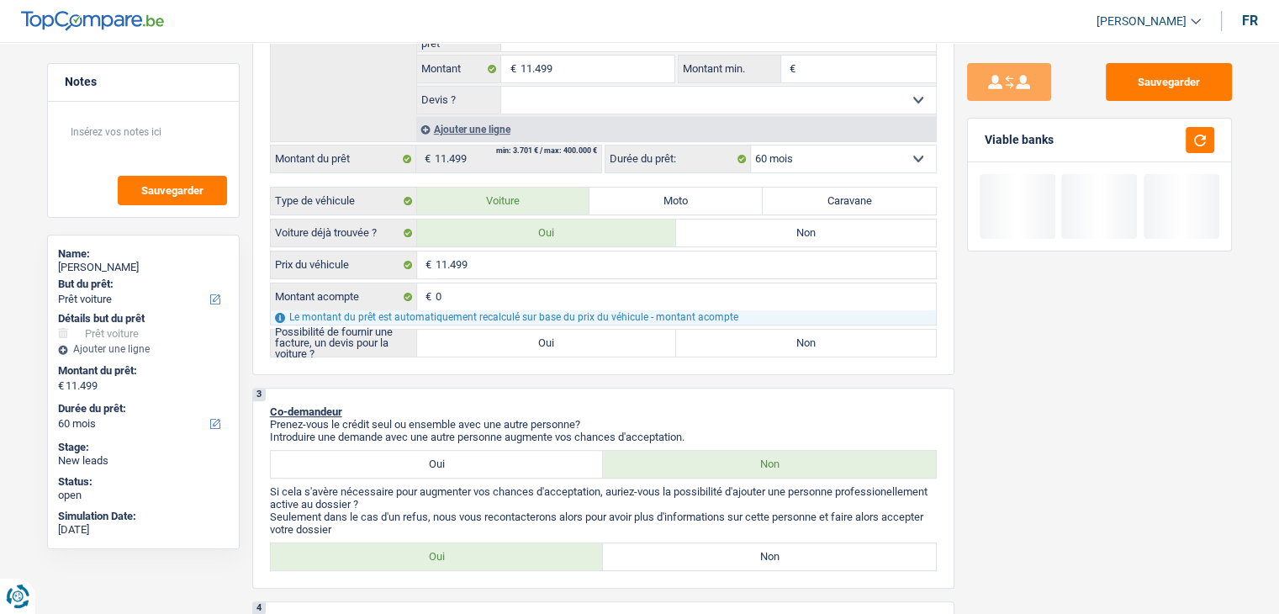
drag, startPoint x: 1057, startPoint y: 143, endPoint x: 976, endPoint y: 135, distance: 81.1
click at [976, 135] on div "Viable banks" at bounding box center [1099, 141] width 263 height 44
click at [523, 344] on label "Oui" at bounding box center [547, 343] width 260 height 27
click at [523, 344] on input "Oui" at bounding box center [547, 343] width 260 height 27
radio input "true"
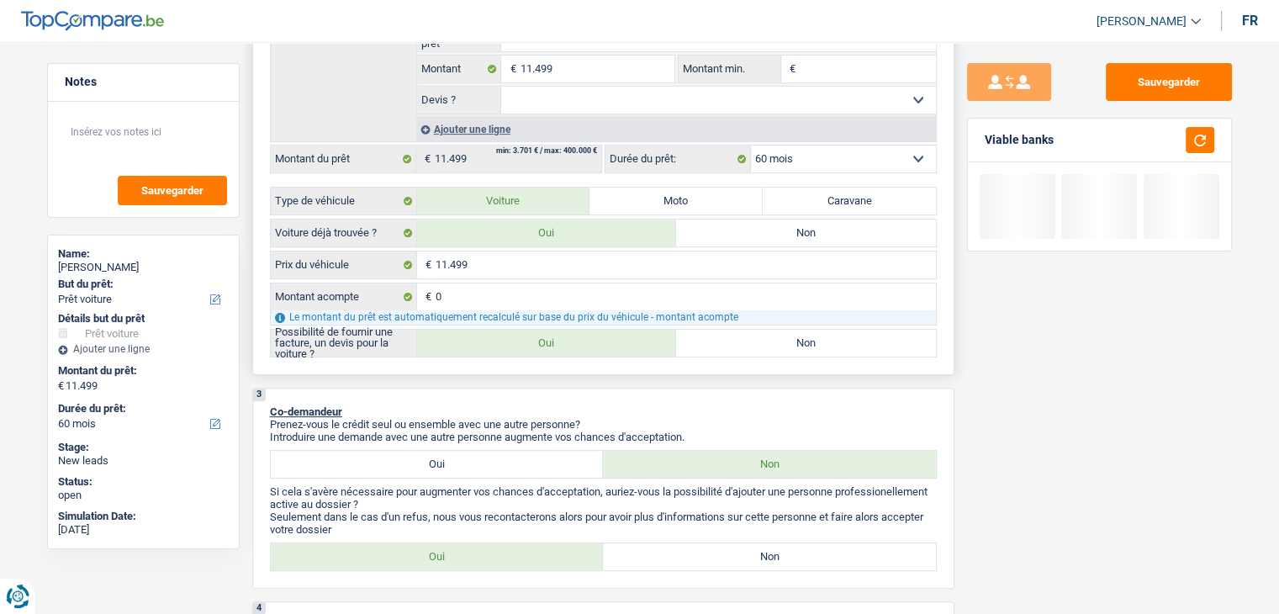
radio input "true"
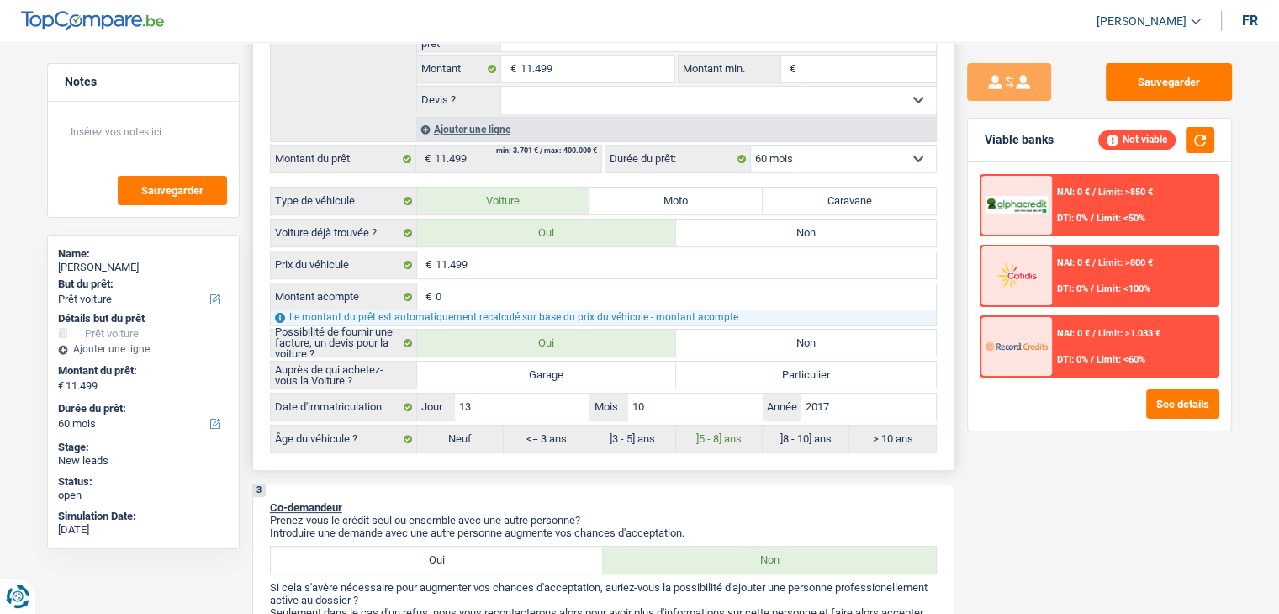
click at [603, 372] on label "Garage" at bounding box center [547, 375] width 260 height 27
click at [603, 372] on input "Garage" at bounding box center [547, 375] width 260 height 27
radio input "true"
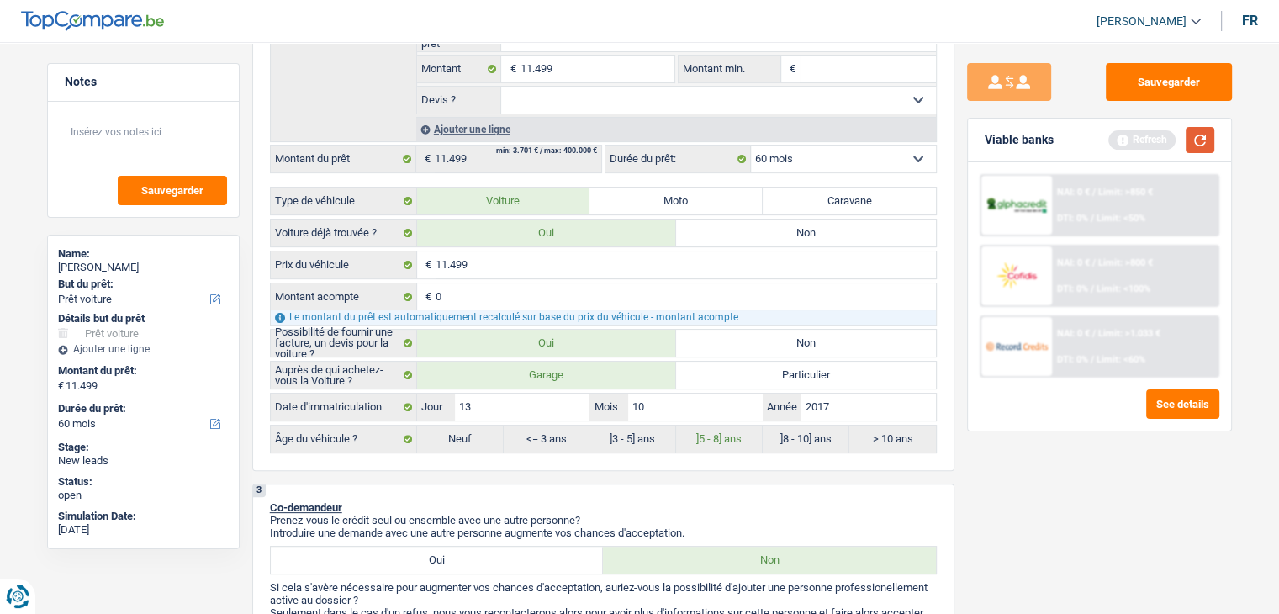
click at [1195, 134] on button "button" at bounding box center [1200, 140] width 29 height 26
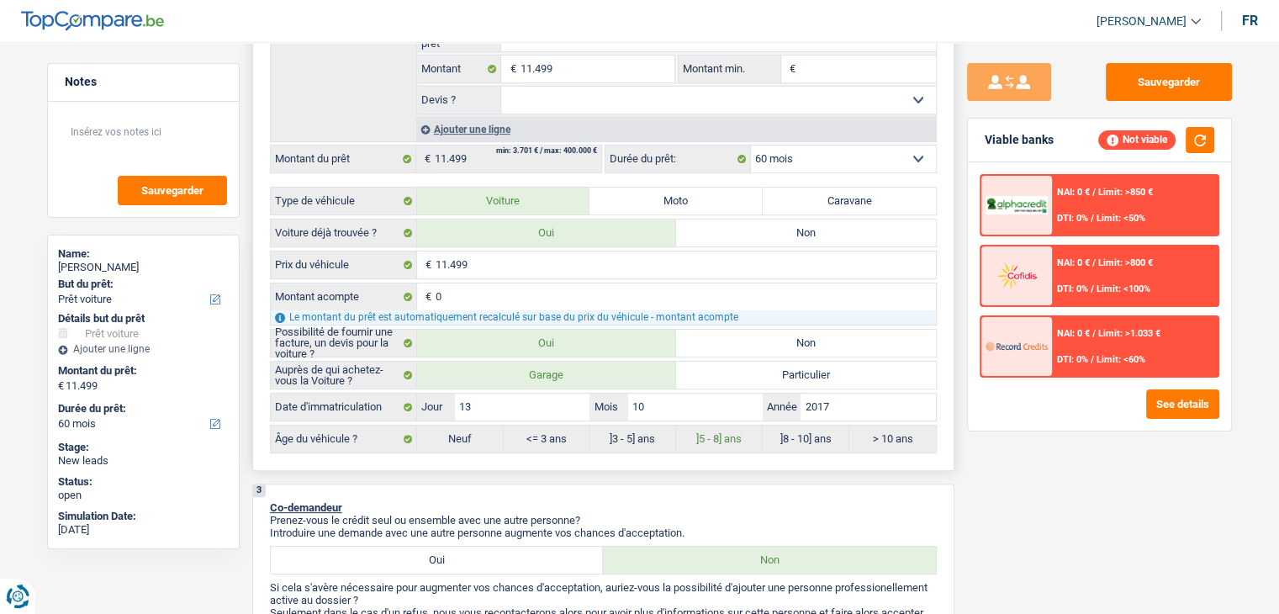
drag, startPoint x: 715, startPoint y: 315, endPoint x: 723, endPoint y: 317, distance: 8.8
click at [723, 317] on div "Le montant du prêt est automatiquement recalculé sur base du prix du véhicule -…" at bounding box center [603, 317] width 665 height 14
click at [729, 316] on div "Le montant du prêt est automatiquement recalculé sur base du prix du véhicule -…" at bounding box center [603, 317] width 665 height 14
click at [728, 315] on div "Le montant du prêt est automatiquement recalculé sur base du prix du véhicule -…" at bounding box center [603, 317] width 665 height 14
click at [1063, 482] on div "Sauvegarder Viable banks Not viable NAI: 0 € / Limit: >850 € DTI: 0% / Limit: <…" at bounding box center [1100, 323] width 290 height 520
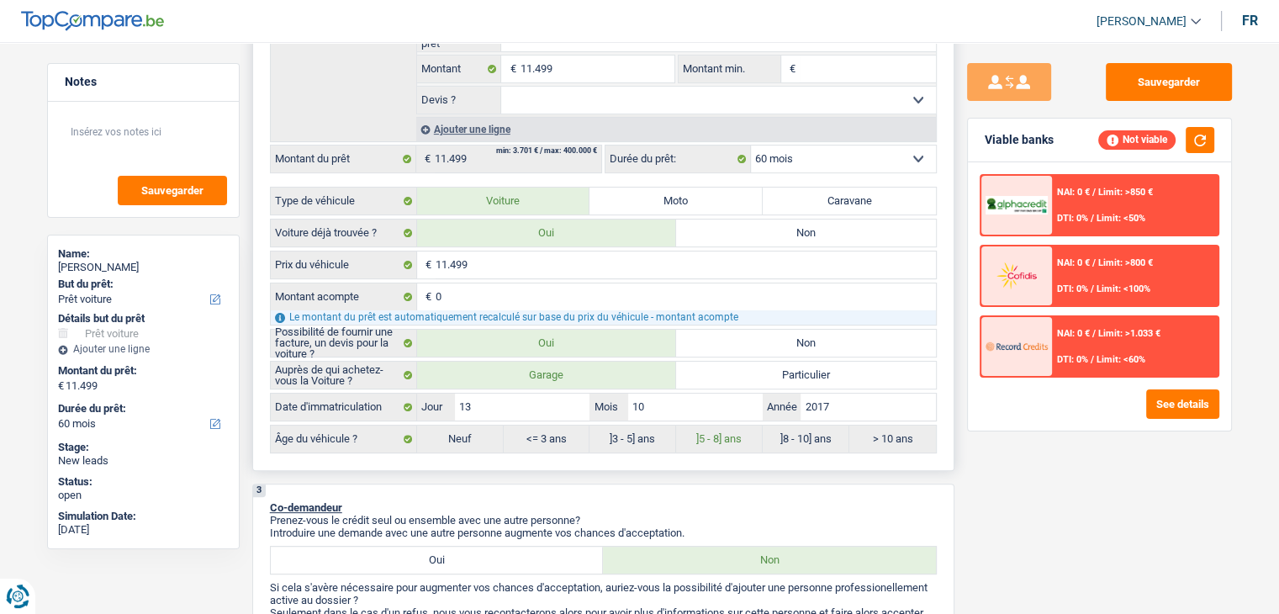
click at [728, 315] on div "Le montant du prêt est automatiquement recalculé sur base du prix du véhicule -…" at bounding box center [603, 317] width 665 height 14
click at [961, 469] on div "Sauvegarder Viable banks Not viable NAI: 0 € / Limit: >850 € DTI: 0% / Limit: <…" at bounding box center [1100, 323] width 290 height 520
drag, startPoint x: 444, startPoint y: 435, endPoint x: 929, endPoint y: 437, distance: 484.5
click at [929, 437] on div "Neuf <= 3 ans ]3 - 5] ans ]5 - 8] ans ]8 - 10] ans > 10 ans" at bounding box center [676, 439] width 519 height 27
click at [1016, 485] on div "Sauvegarder Viable banks Not viable NAI: 0 € / Limit: >850 € DTI: 0% / Limit: <…" at bounding box center [1100, 323] width 290 height 520
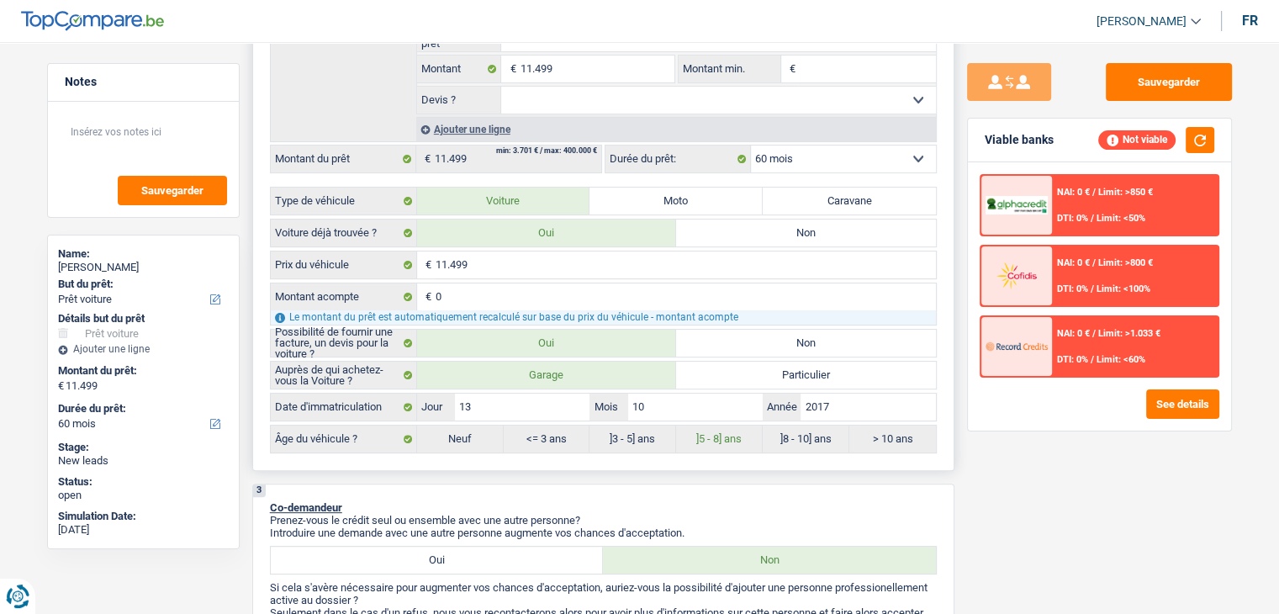
drag, startPoint x: 910, startPoint y: 428, endPoint x: 454, endPoint y: 428, distance: 455.9
click at [454, 428] on div "Neuf <= 3 ans ]3 - 5] ans ]5 - 8] ans ]8 - 10] ans > 10 ans" at bounding box center [676, 439] width 519 height 27
click at [804, 503] on p "Co-demandeur" at bounding box center [603, 507] width 667 height 13
drag, startPoint x: 908, startPoint y: 442, endPoint x: 454, endPoint y: 440, distance: 454.2
click at [454, 440] on div "Neuf <= 3 ans ]3 - 5] ans ]5 - 8] ans ]8 - 10] ans > 10 ans" at bounding box center [676, 439] width 519 height 27
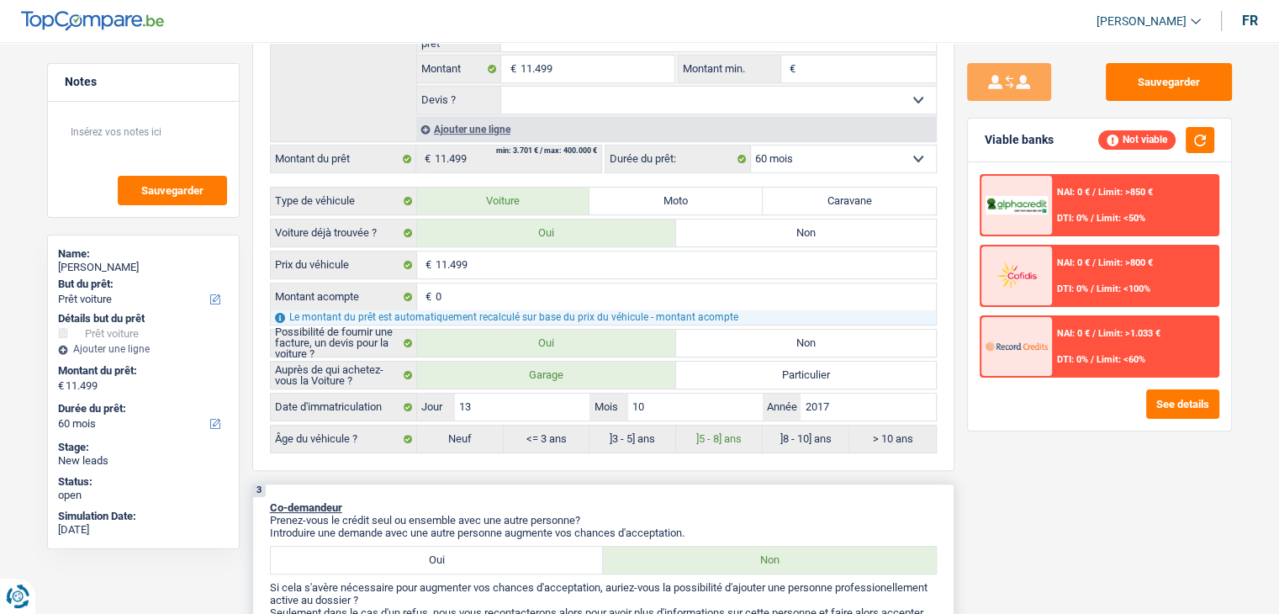
click at [474, 484] on div "3 Co-demandeur Prenez-vous le crédit seul ou ensemble avec une autre personne? …" at bounding box center [603, 584] width 702 height 201
drag, startPoint x: 456, startPoint y: 435, endPoint x: 911, endPoint y: 442, distance: 455.1
click at [911, 442] on div "Neuf <= 3 ans ]3 - 5] ans ]5 - 8] ans ]8 - 10] ans > 10 ans" at bounding box center [676, 439] width 519 height 27
drag, startPoint x: 908, startPoint y: 436, endPoint x: 454, endPoint y: 440, distance: 453.4
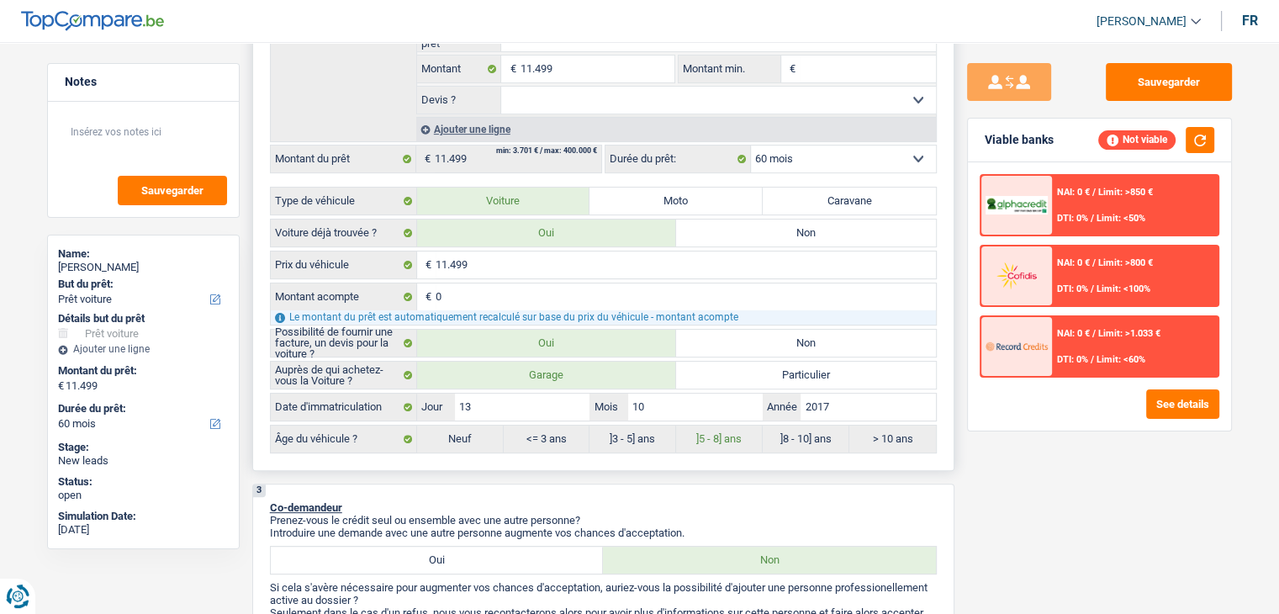
click at [454, 440] on div "Neuf <= 3 ans ]3 - 5] ans ]5 - 8] ans ]8 - 10] ans > 10 ans" at bounding box center [676, 439] width 519 height 27
click at [681, 514] on p "Prenez-vous le crédit seul ou ensemble avec une autre personne?" at bounding box center [603, 520] width 667 height 13
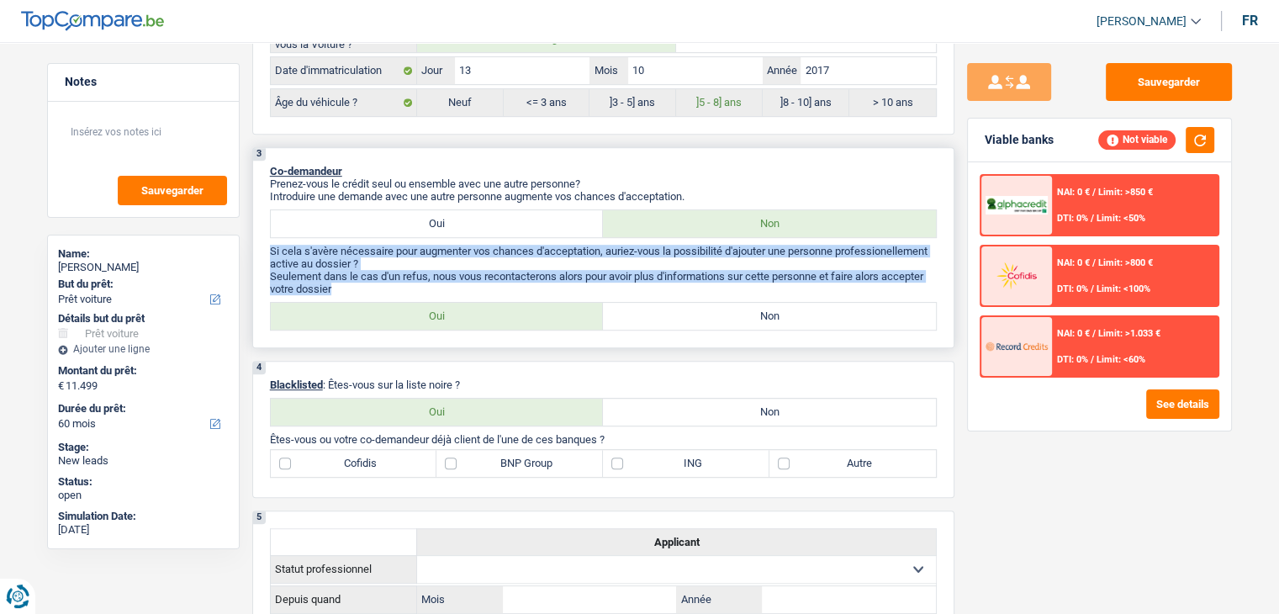
drag, startPoint x: 333, startPoint y: 281, endPoint x: 267, endPoint y: 249, distance: 73.7
click at [267, 249] on div "3 Co-demandeur Prenez-vous le crédit seul ou ensemble avec une autre personne? …" at bounding box center [603, 247] width 702 height 201
click at [266, 240] on div "3 Co-demandeur Prenez-vous le crédit seul ou ensemble avec une autre personne? …" at bounding box center [603, 247] width 702 height 201
drag, startPoint x: 267, startPoint y: 243, endPoint x: 344, endPoint y: 285, distance: 87.3
click at [344, 285] on div "3 Co-demandeur Prenez-vous le crédit seul ou ensemble avec une autre personne? …" at bounding box center [603, 247] width 702 height 201
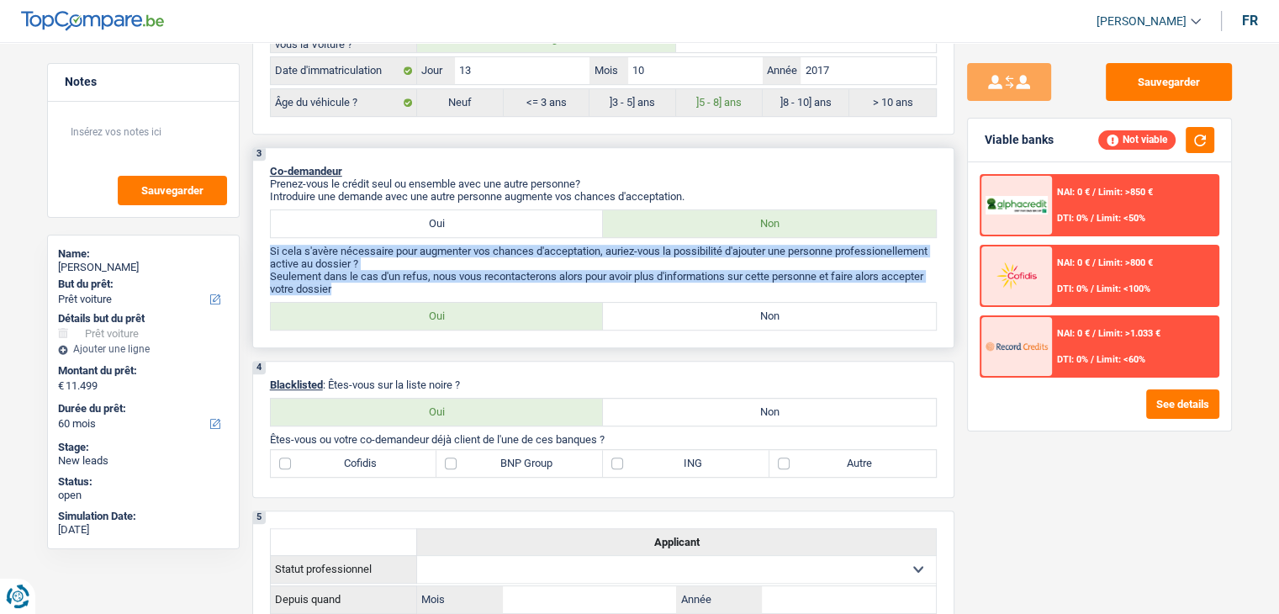
click at [330, 285] on p "Seulement dans le cas d'un refus, nous vous recontacterons alors pour avoir plu…" at bounding box center [603, 282] width 667 height 25
drag, startPoint x: 335, startPoint y: 287, endPoint x: 262, endPoint y: 245, distance: 83.7
click at [262, 245] on div "3 Co-demandeur Prenez-vous le crédit seul ou ensemble avec une autre personne? …" at bounding box center [603, 247] width 702 height 201
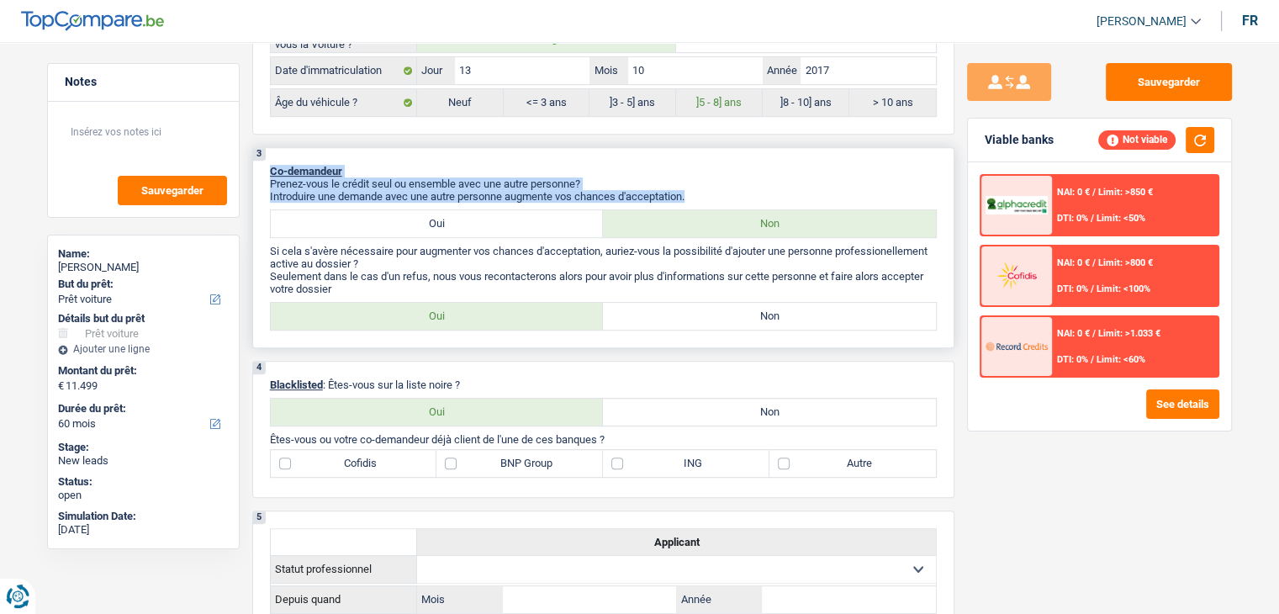
drag, startPoint x: 669, startPoint y: 193, endPoint x: 259, endPoint y: 165, distance: 410.6
click at [259, 165] on div "3 Co-demandeur Prenez-vous le crédit seul ou ensemble avec une autre personne? …" at bounding box center [603, 247] width 702 height 201
drag, startPoint x: 266, startPoint y: 165, endPoint x: 703, endPoint y: 185, distance: 437.9
click at [706, 186] on div "3 Co-demandeur Prenez-vous le crédit seul ou ensemble avec une autre personne? …" at bounding box center [603, 247] width 702 height 201
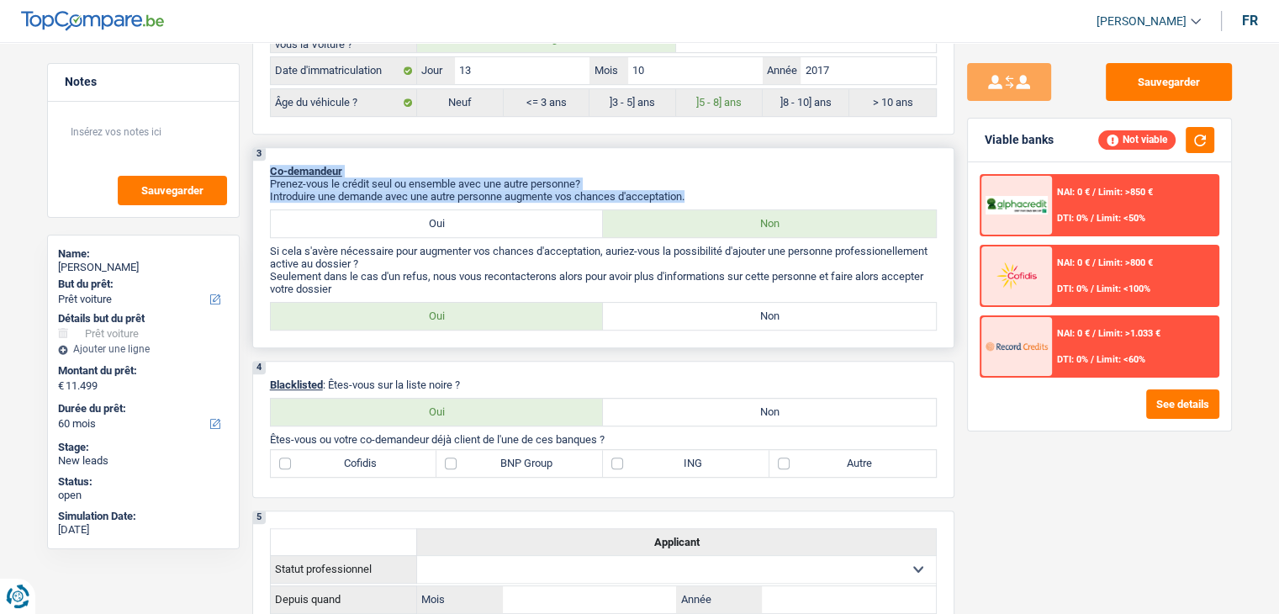
click at [703, 190] on p "Introduire une demande avec une autre personne augmente vos chances d'acceptati…" at bounding box center [603, 196] width 667 height 13
drag, startPoint x: 698, startPoint y: 189, endPoint x: 262, endPoint y: 160, distance: 437.6
click at [262, 160] on div "3 Co-demandeur Prenez-vous le crédit seul ou ensemble avec une autre personne? …" at bounding box center [603, 247] width 702 height 201
click at [296, 158] on div "3 Co-demandeur Prenez-vous le crédit seul ou ensemble avec une autre personne? …" at bounding box center [603, 247] width 702 height 201
click at [286, 165] on span "Co-demandeur" at bounding box center [306, 171] width 72 height 13
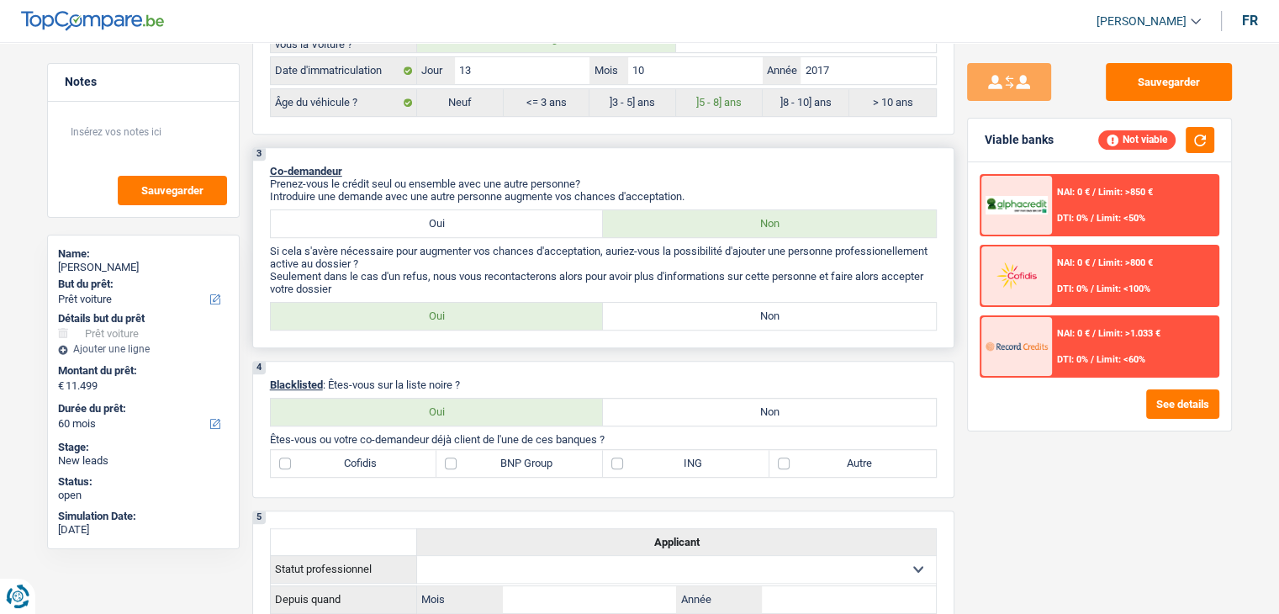
click at [283, 152] on div "3 Co-demandeur Prenez-vous le crédit seul ou ensemble avec une autre personne? …" at bounding box center [603, 247] width 702 height 201
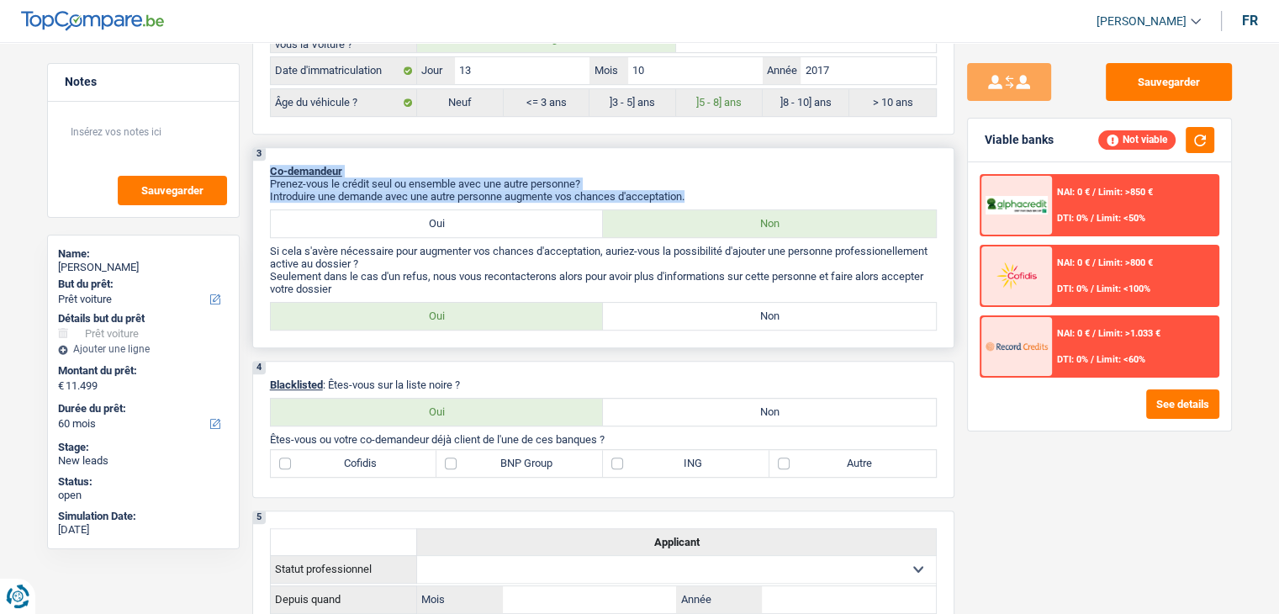
drag, startPoint x: 270, startPoint y: 165, endPoint x: 704, endPoint y: 187, distance: 434.6
click at [704, 187] on div "3 Co-demandeur Prenez-vous le crédit seul ou ensemble avec une autre personne? …" at bounding box center [603, 247] width 702 height 201
click at [704, 190] on p "Introduire une demande avec une autre personne augmente vos chances d'acceptati…" at bounding box center [603, 196] width 667 height 13
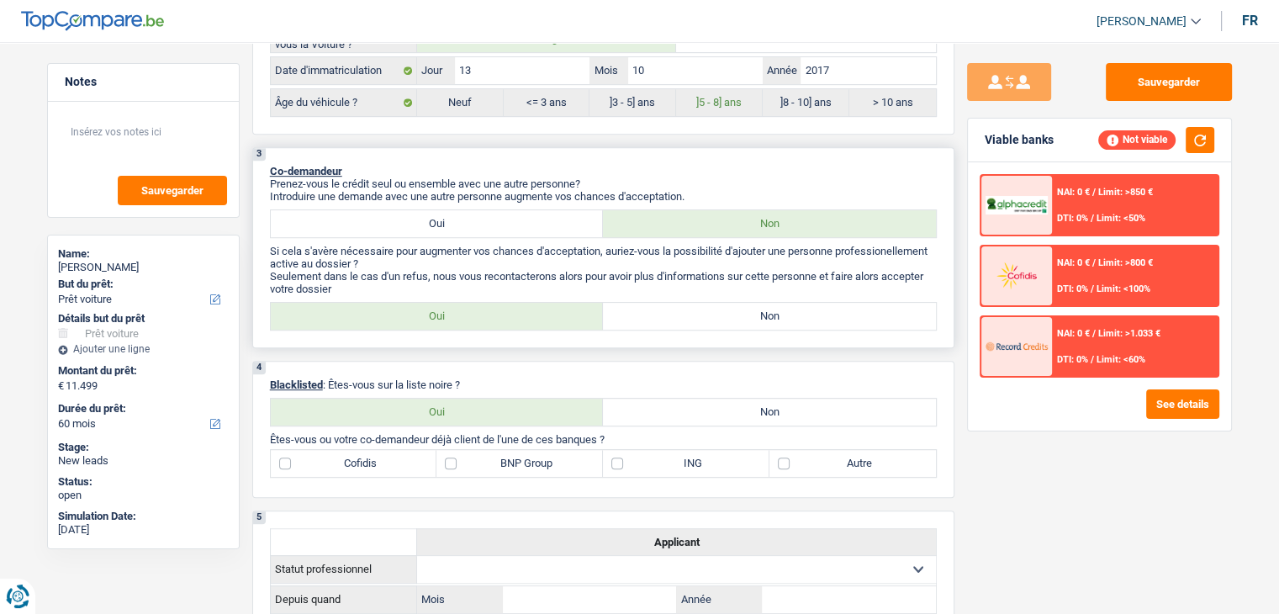
click at [289, 251] on p "Si cela s'avère nécessaire pour augmenter vos chances d'acceptation, auriez-vou…" at bounding box center [603, 257] width 667 height 25
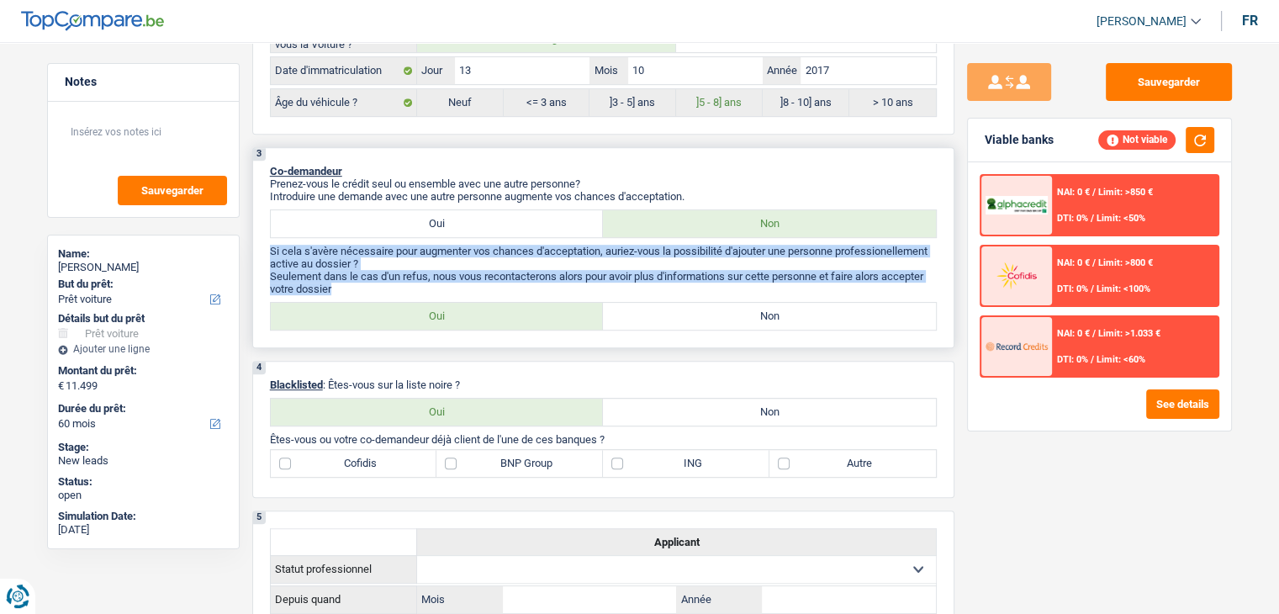
drag, startPoint x: 267, startPoint y: 245, endPoint x: 359, endPoint y: 278, distance: 98.5
click at [358, 278] on div "3 Co-demandeur Prenez-vous le crédit seul ou ensemble avec une autre personne? …" at bounding box center [603, 247] width 702 height 201
click at [373, 280] on p "Seulement dans le cas d'un refus, nous vous recontacterons alors pour avoir plu…" at bounding box center [603, 282] width 667 height 25
drag, startPoint x: 338, startPoint y: 285, endPoint x: 261, endPoint y: 246, distance: 86.5
click at [261, 246] on div "3 Co-demandeur Prenez-vous le crédit seul ou ensemble avec une autre personne? …" at bounding box center [603, 247] width 702 height 201
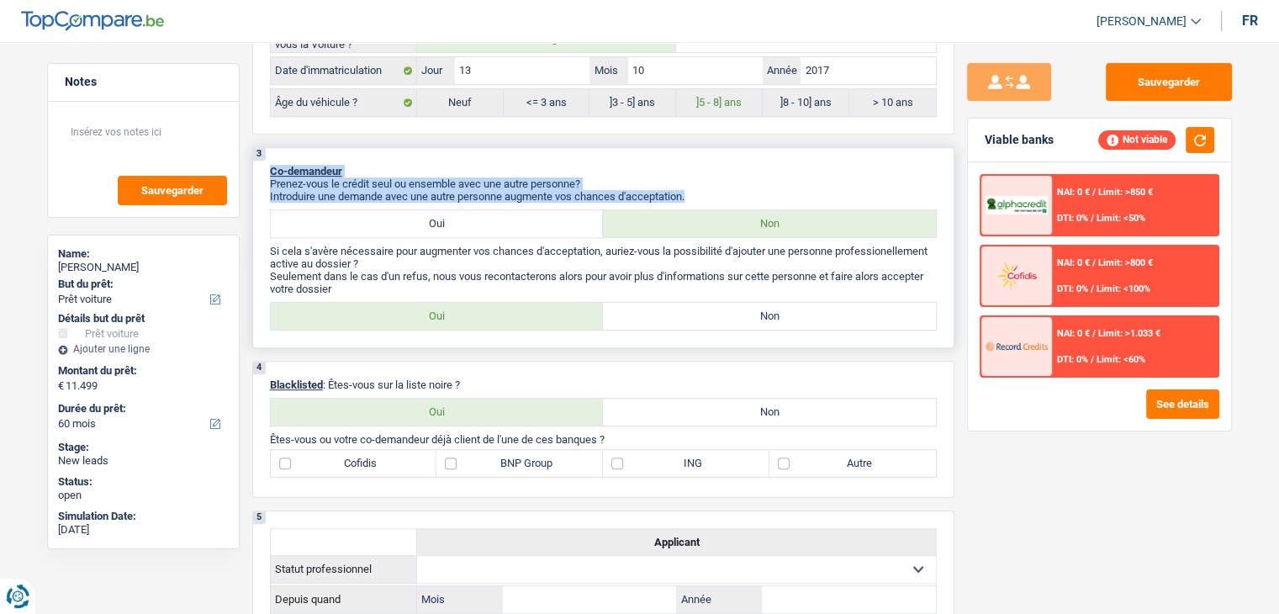
drag, startPoint x: 270, startPoint y: 158, endPoint x: 733, endPoint y: 189, distance: 463.7
click at [733, 189] on div "3 Co-demandeur Prenez-vous le crédit seul ou ensemble avec une autre personne? …" at bounding box center [603, 247] width 702 height 201
click at [733, 190] on p "Introduire une demande avec une autre personne augmente vos chances d'acceptati…" at bounding box center [603, 196] width 667 height 13
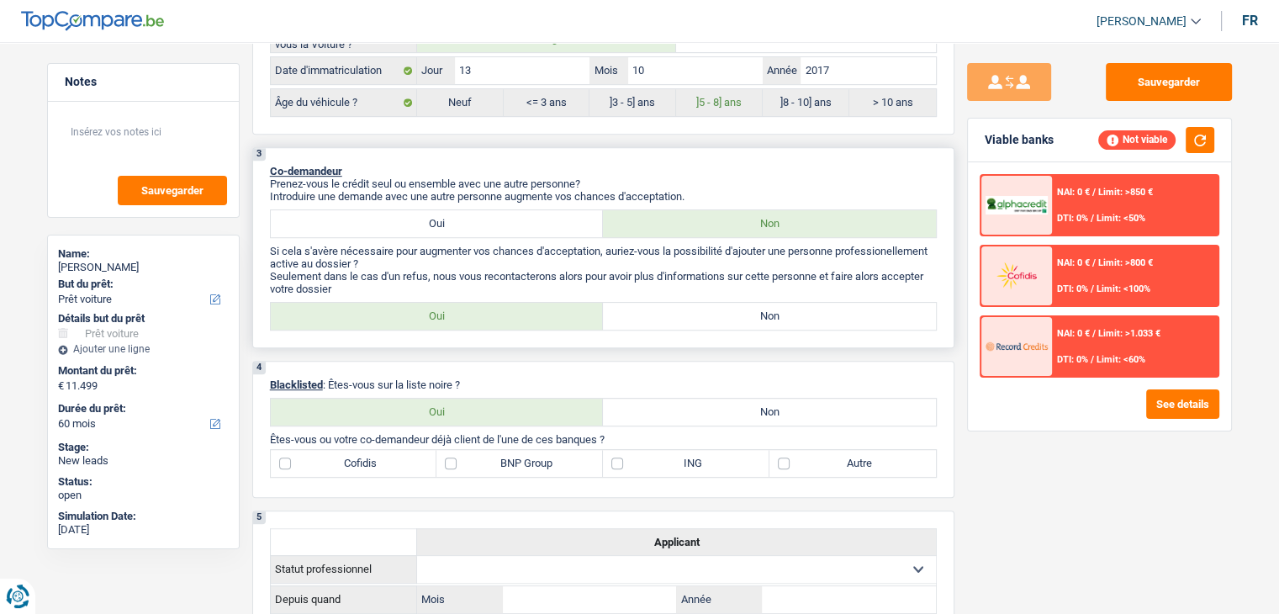
click at [760, 305] on label "Non" at bounding box center [769, 316] width 333 height 27
click at [760, 305] on input "Non" at bounding box center [769, 316] width 333 height 27
radio input "true"
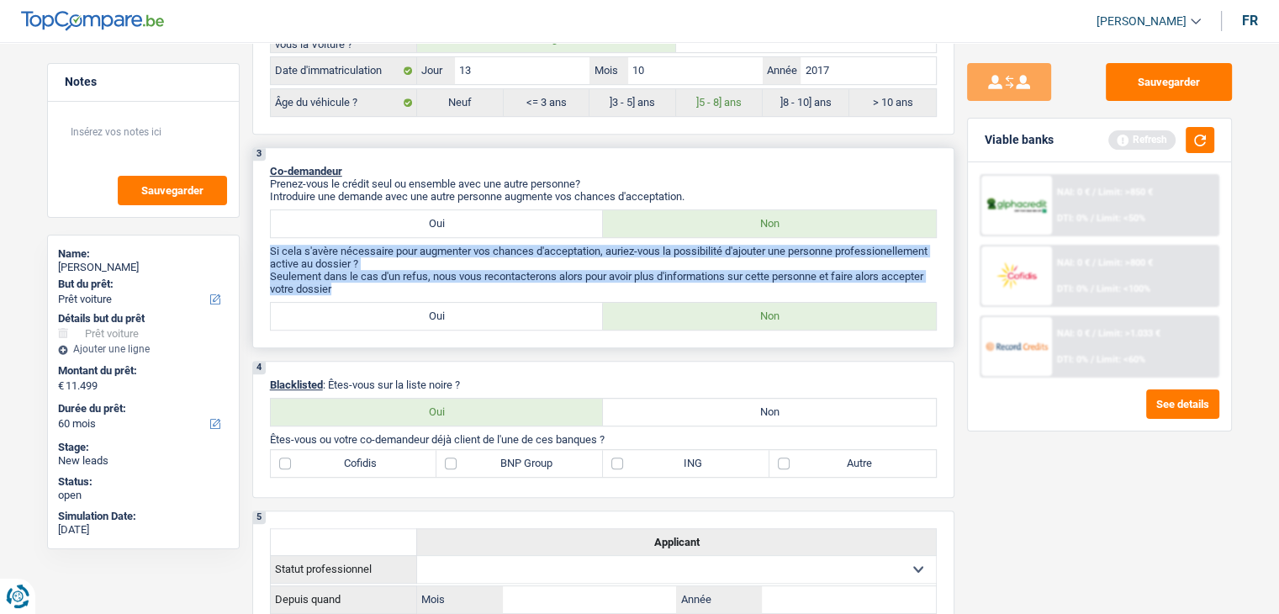
drag, startPoint x: 337, startPoint y: 285, endPoint x: 266, endPoint y: 247, distance: 80.9
click at [266, 248] on div "3 Co-demandeur Prenez-vous le crédit seul ou ensemble avec une autre personne? …" at bounding box center [603, 247] width 702 height 201
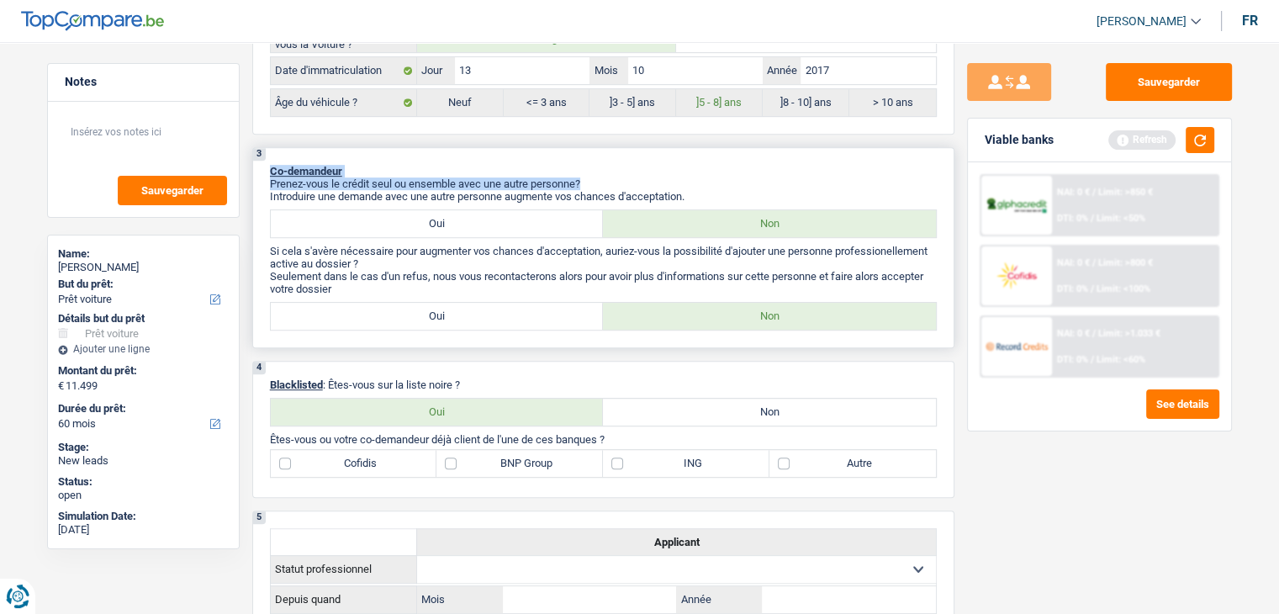
drag, startPoint x: 273, startPoint y: 168, endPoint x: 705, endPoint y: 188, distance: 432.8
click at [728, 182] on div "3 Co-demandeur Prenez-vous le crédit seul ou ensemble avec une autre personne? …" at bounding box center [603, 247] width 702 height 201
click at [705, 190] on p "Introduire une demande avec une autre personne augmente vos chances d'acceptati…" at bounding box center [603, 196] width 667 height 13
drag, startPoint x: 1206, startPoint y: 140, endPoint x: 750, endPoint y: 182, distance: 457.8
click at [1205, 140] on button "button" at bounding box center [1200, 140] width 29 height 26
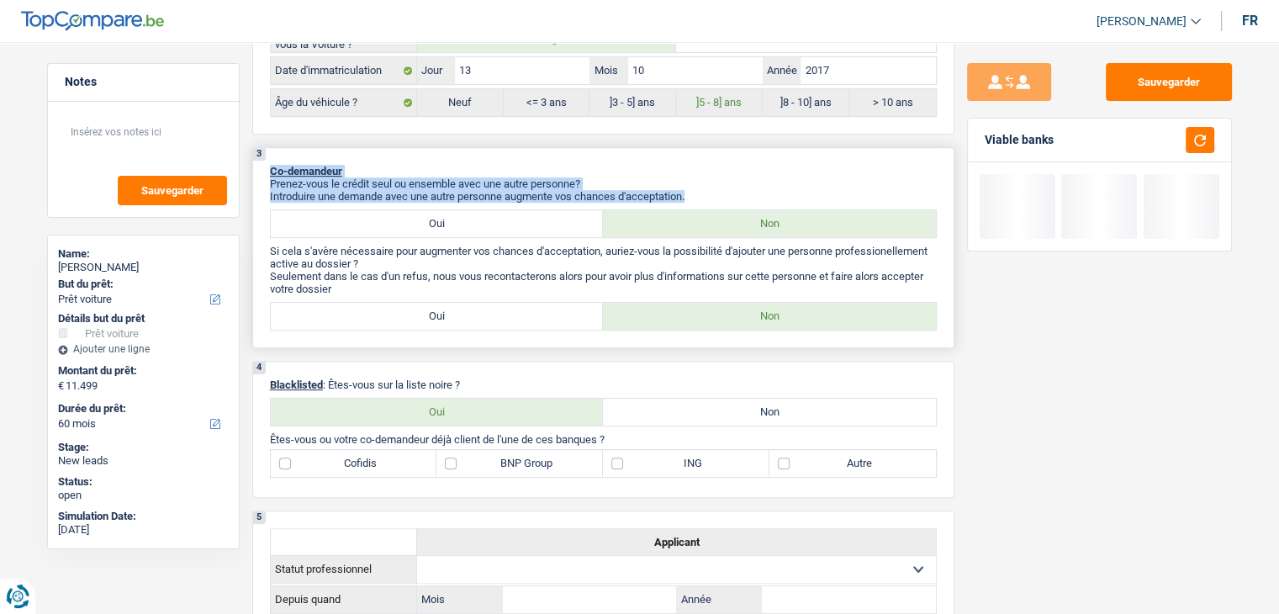
drag, startPoint x: 696, startPoint y: 187, endPoint x: 262, endPoint y: 152, distance: 436.2
click at [262, 152] on div "3 Co-demandeur Prenez-vous le crédit seul ou ensemble avec une autre personne? …" at bounding box center [603, 247] width 702 height 201
click at [348, 151] on div "3 Co-demandeur Prenez-vous le crédit seul ou ensemble avec une autre personne? …" at bounding box center [603, 247] width 702 height 201
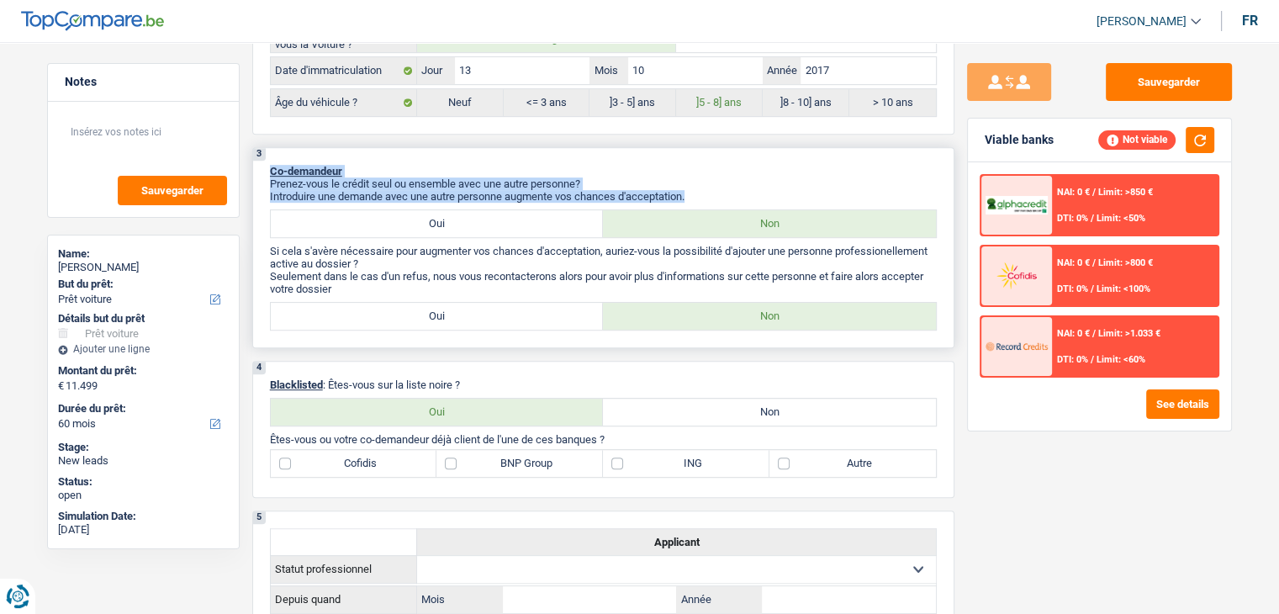
drag, startPoint x: 269, startPoint y: 162, endPoint x: 701, endPoint y: 189, distance: 432.4
click at [701, 189] on div "3 Co-demandeur Prenez-vous le crédit seul ou ensemble avec une autre personne? …" at bounding box center [603, 247] width 702 height 201
click at [701, 190] on p "Introduire une demande avec une autre personne augmente vos chances d'acceptati…" at bounding box center [603, 196] width 667 height 13
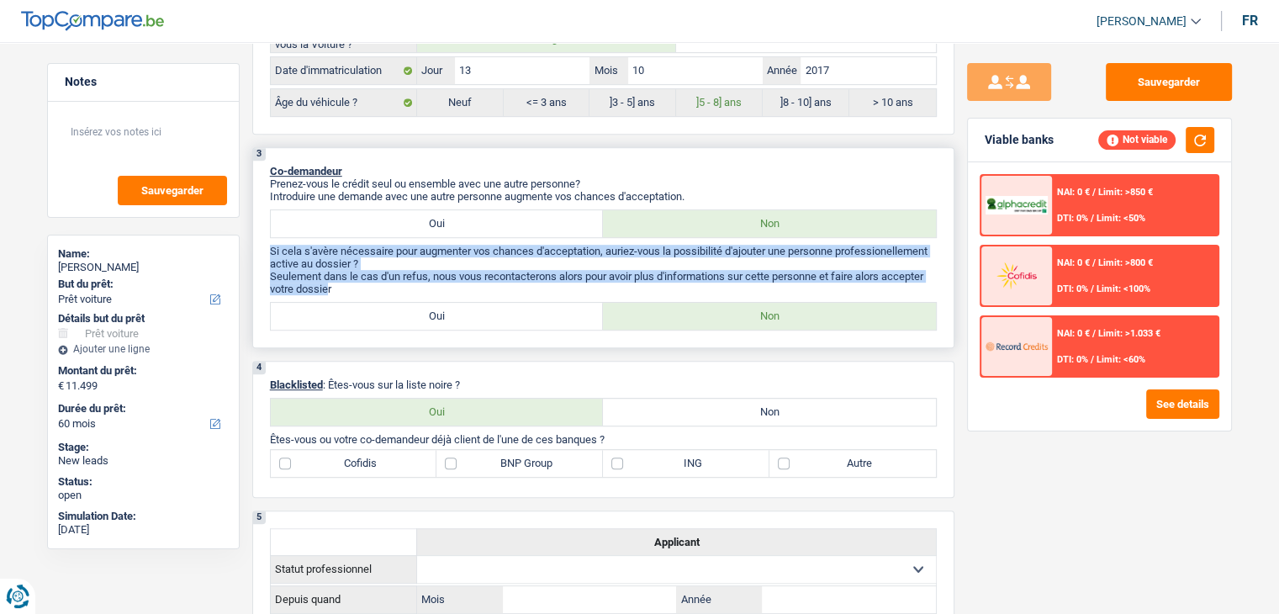
drag, startPoint x: 330, startPoint y: 285, endPoint x: 261, endPoint y: 245, distance: 79.9
click at [261, 245] on div "3 Co-demandeur Prenez-vous le crédit seul ou ensemble avec une autre personne? …" at bounding box center [603, 247] width 702 height 201
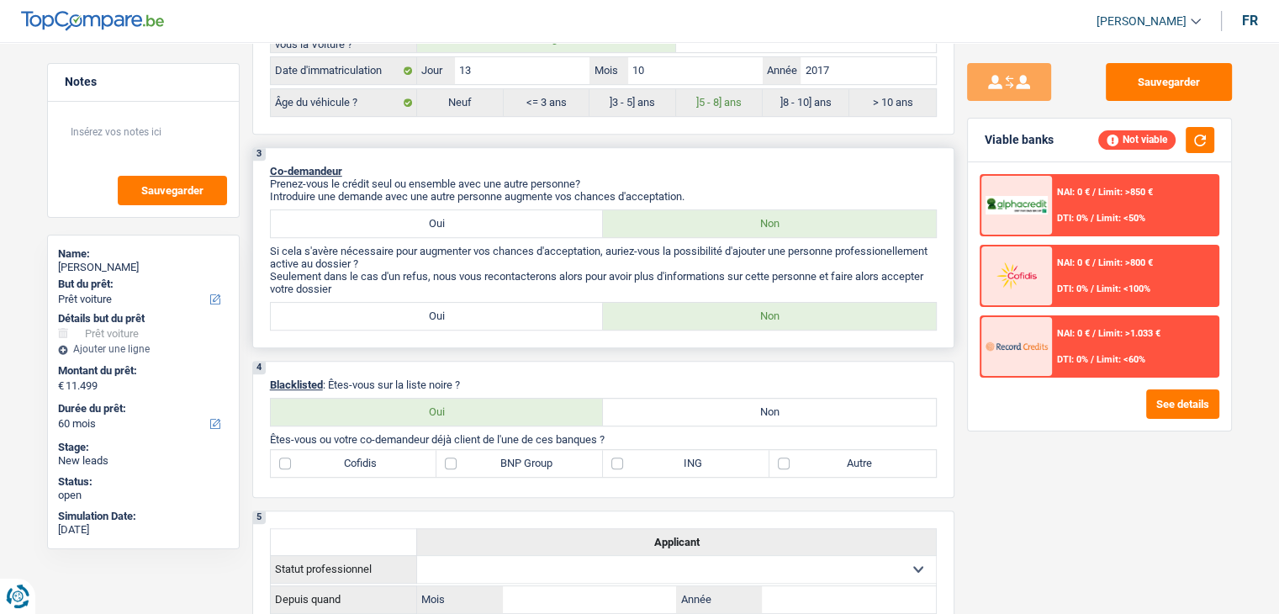
click at [518, 287] on p "Seulement dans le cas d'un refus, nous vous recontacterons alors pour avoir plu…" at bounding box center [603, 282] width 667 height 25
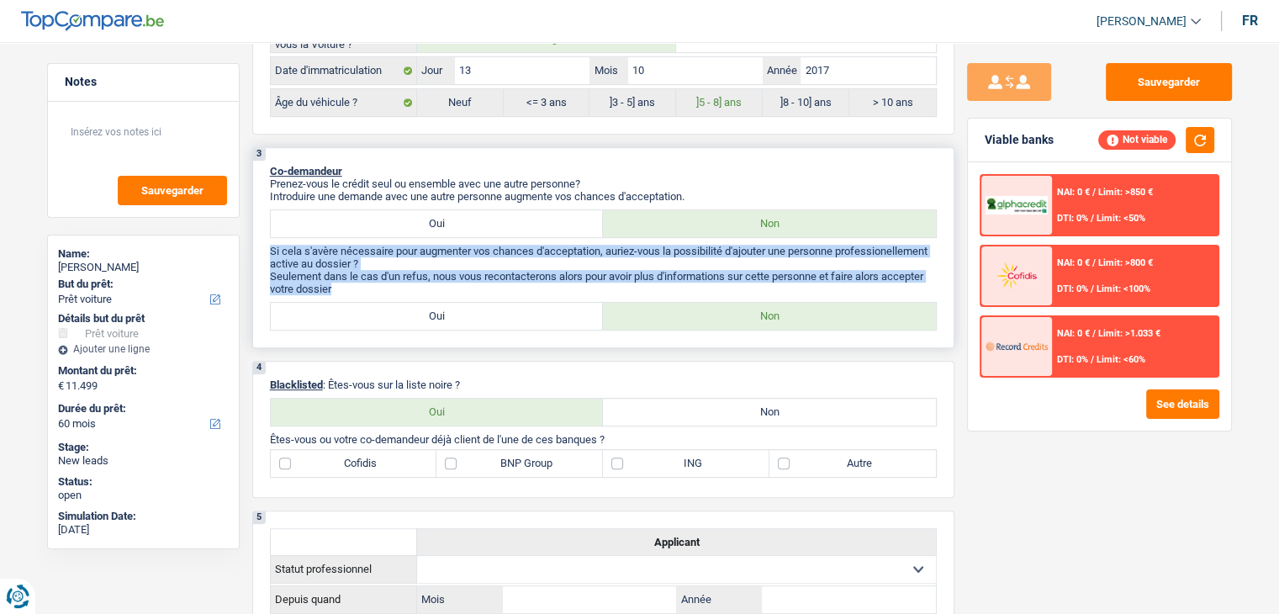
drag, startPoint x: 346, startPoint y: 282, endPoint x: 264, endPoint y: 245, distance: 89.6
click at [264, 245] on div "3 Co-demandeur Prenez-vous le crédit seul ou ensemble avec une autre personne? …" at bounding box center [603, 247] width 702 height 201
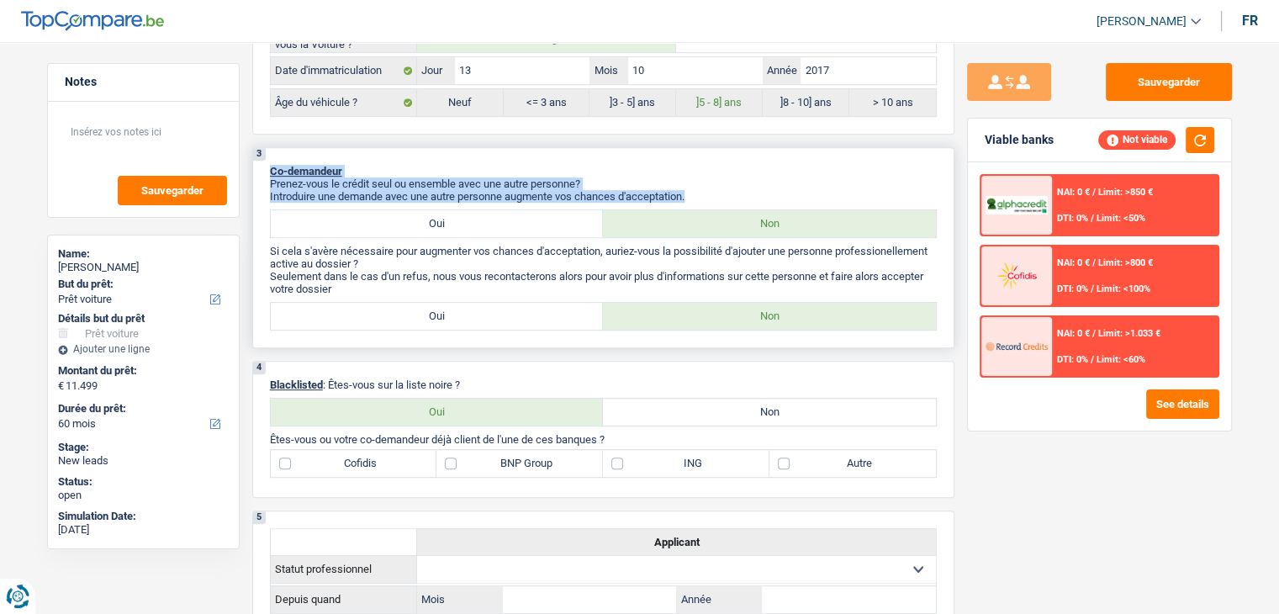
drag, startPoint x: 267, startPoint y: 162, endPoint x: 713, endPoint y: 186, distance: 446.4
click at [713, 186] on div "3 Co-demandeur Prenez-vous le crédit seul ou ensemble avec une autre personne? …" at bounding box center [603, 247] width 702 height 201
click at [713, 190] on p "Introduire une demande avec une autre personne augmente vos chances d'acceptati…" at bounding box center [603, 196] width 667 height 13
drag, startPoint x: 688, startPoint y: 190, endPoint x: 265, endPoint y: 154, distance: 424.7
click at [265, 154] on div "3 Co-demandeur Prenez-vous le crédit seul ou ensemble avec une autre personne? …" at bounding box center [603, 247] width 702 height 201
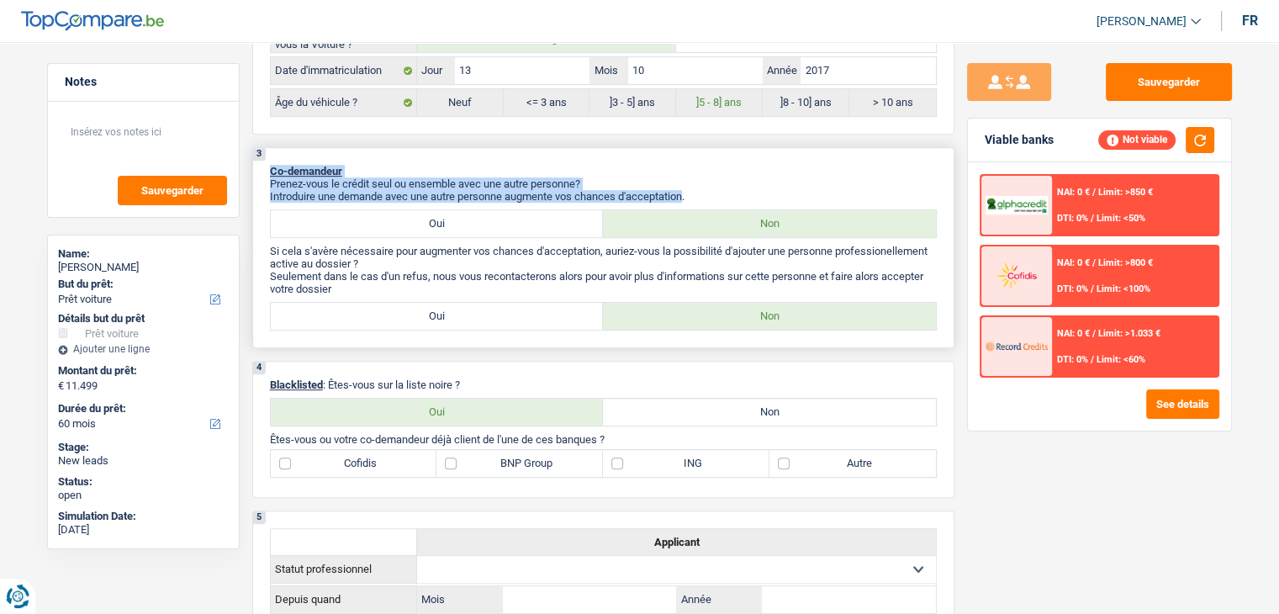
click at [265, 154] on div "3 Co-demandeur Prenez-vous le crédit seul ou ensemble avec une autre personne? …" at bounding box center [603, 247] width 702 height 201
drag, startPoint x: 269, startPoint y: 162, endPoint x: 700, endPoint y: 193, distance: 431.7
click at [700, 193] on div "3 Co-demandeur Prenez-vous le crédit seul ou ensemble avec une autre personne? …" at bounding box center [603, 247] width 702 height 201
click at [700, 193] on p "Introduire une demande avec une autre personne augmente vos chances d'acceptati…" at bounding box center [603, 196] width 667 height 13
drag, startPoint x: 693, startPoint y: 193, endPoint x: 262, endPoint y: 158, distance: 432.1
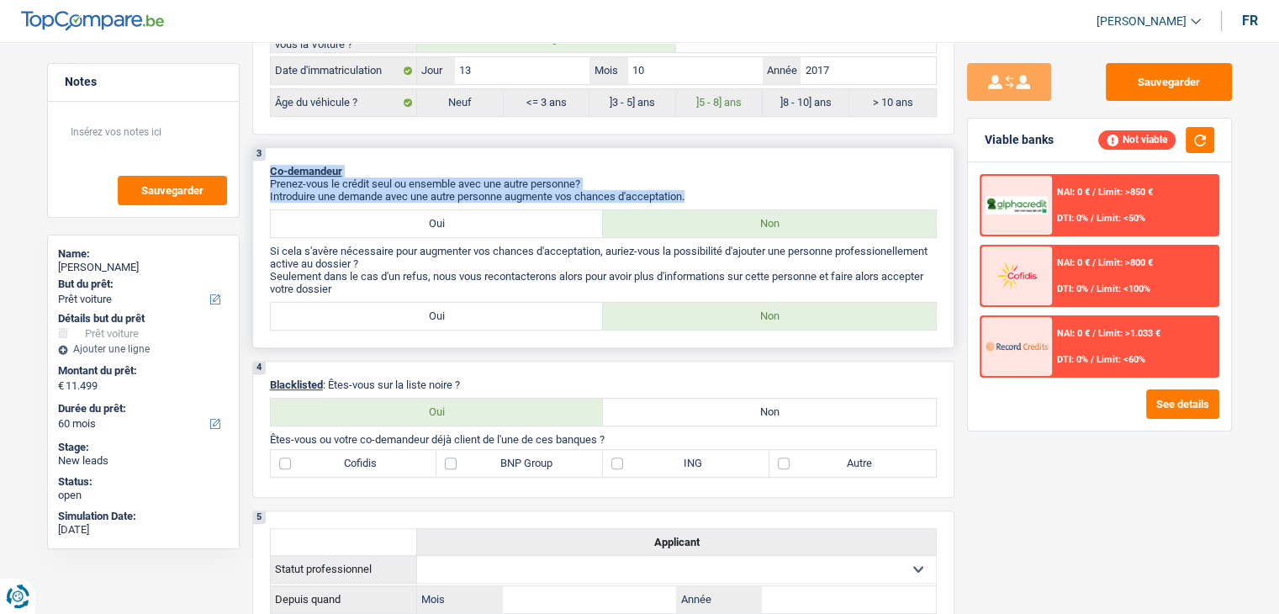
click at [262, 158] on div "3 Co-demandeur Prenez-vous le crédit seul ou ensemble avec une autre personne? …" at bounding box center [603, 247] width 702 height 201
drag, startPoint x: 271, startPoint y: 162, endPoint x: 687, endPoint y: 191, distance: 417.4
click at [687, 191] on div "3 Co-demandeur Prenez-vous le crédit seul ou ensemble avec une autre personne? …" at bounding box center [603, 247] width 702 height 201
click at [690, 190] on p "Introduire une demande avec une autre personne augmente vos chances d'acceptati…" at bounding box center [603, 196] width 667 height 13
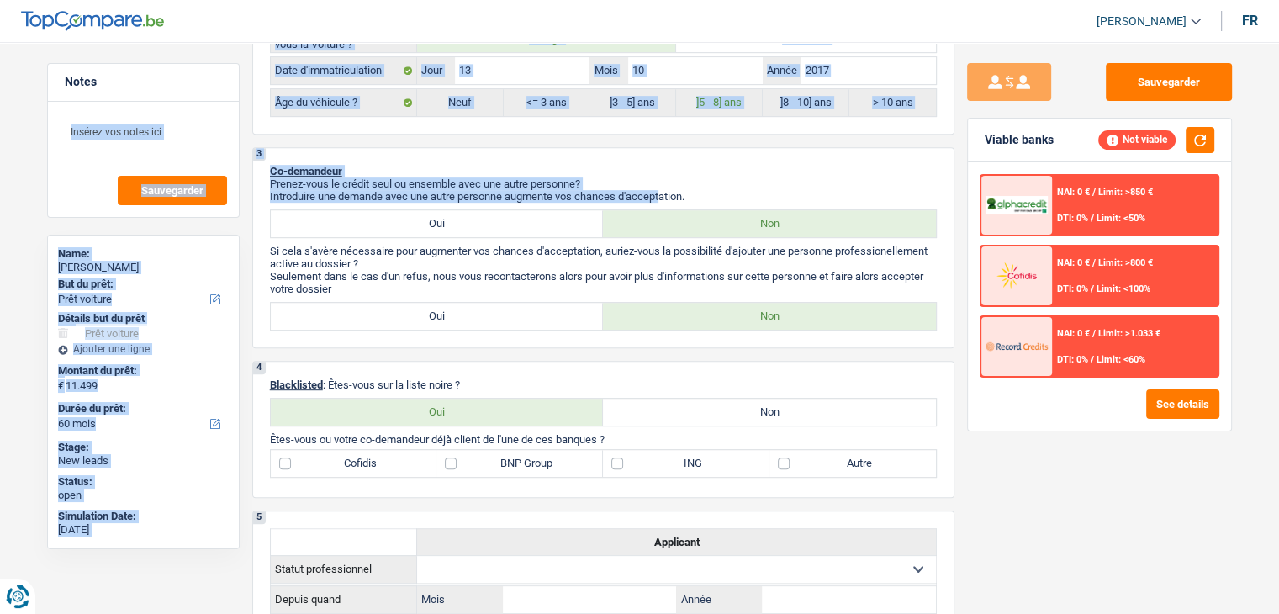
drag, startPoint x: 622, startPoint y: 184, endPoint x: 230, endPoint y: 165, distance: 392.5
click at [263, 175] on div "3 Co-demandeur Prenez-vous le crédit seul ou ensemble avec une autre personne? …" at bounding box center [603, 247] width 702 height 201
click at [267, 169] on div "3 Co-demandeur Prenez-vous le crédit seul ou ensemble avec une autre personne? …" at bounding box center [603, 247] width 702 height 201
click at [270, 165] on span "Co-demandeur" at bounding box center [306, 171] width 72 height 13
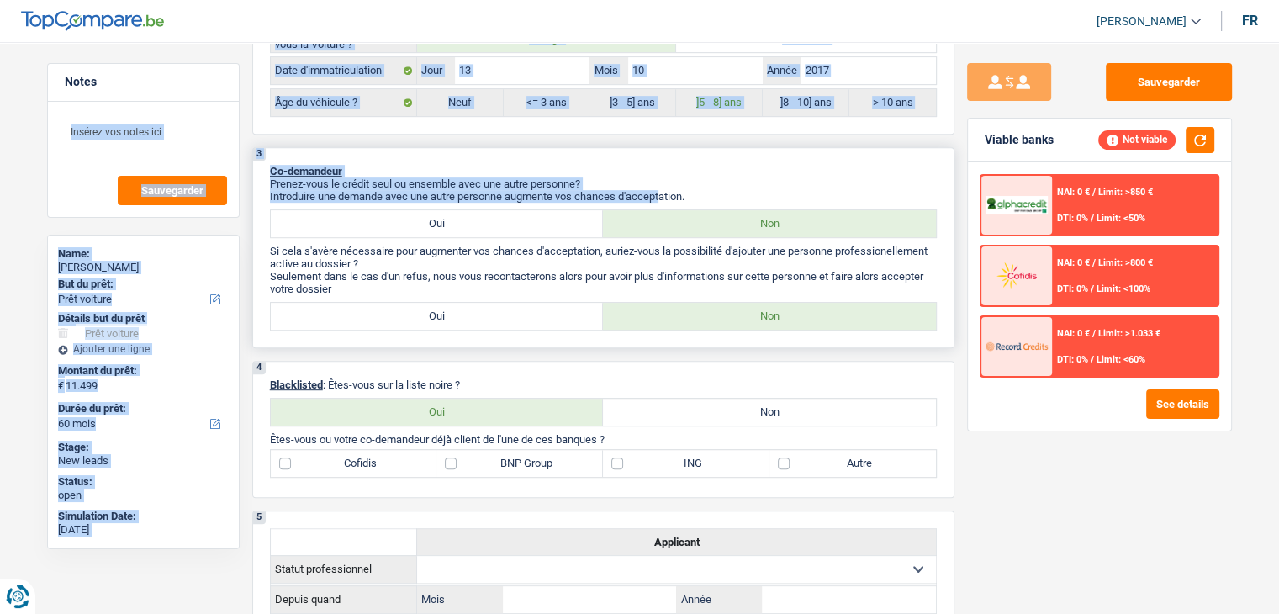
click at [270, 165] on span "Co-demandeur" at bounding box center [306, 171] width 72 height 13
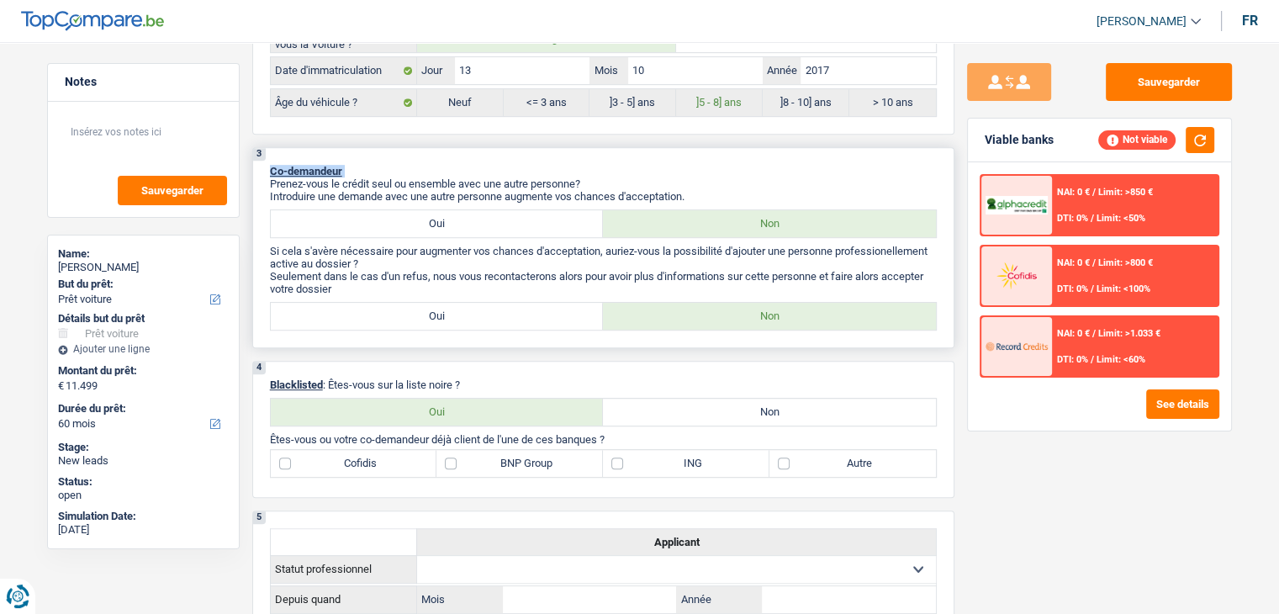
click at [270, 165] on span "Co-demandeur" at bounding box center [306, 171] width 72 height 13
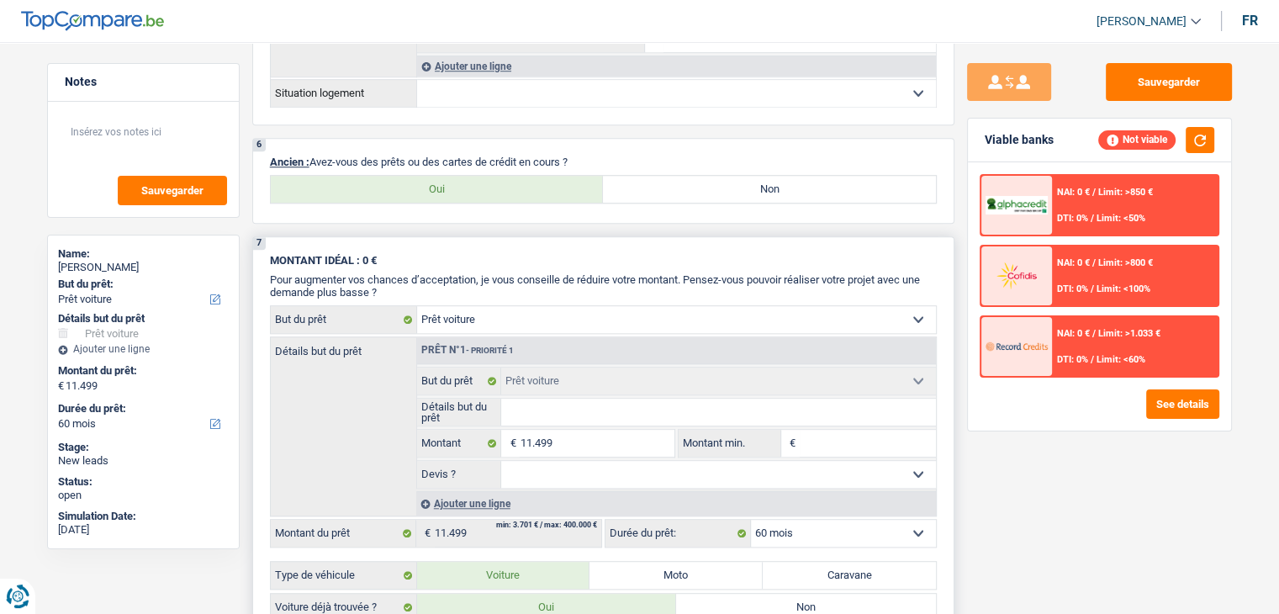
scroll to position [1598, 0]
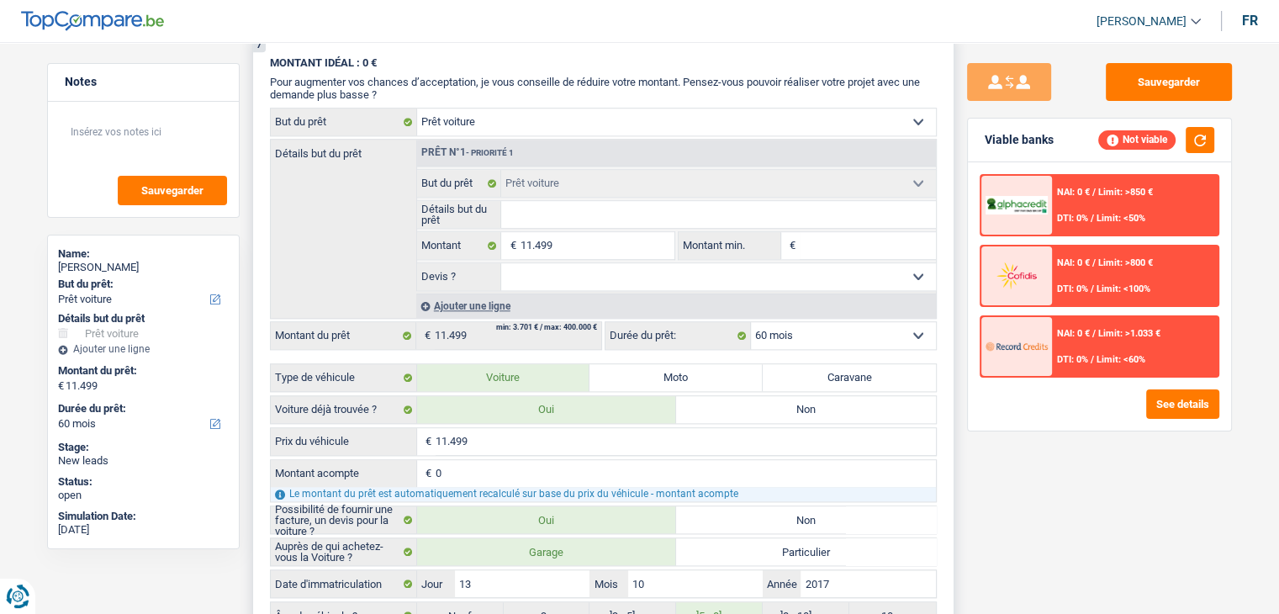
click at [838, 232] on input "Montant min." at bounding box center [868, 245] width 136 height 27
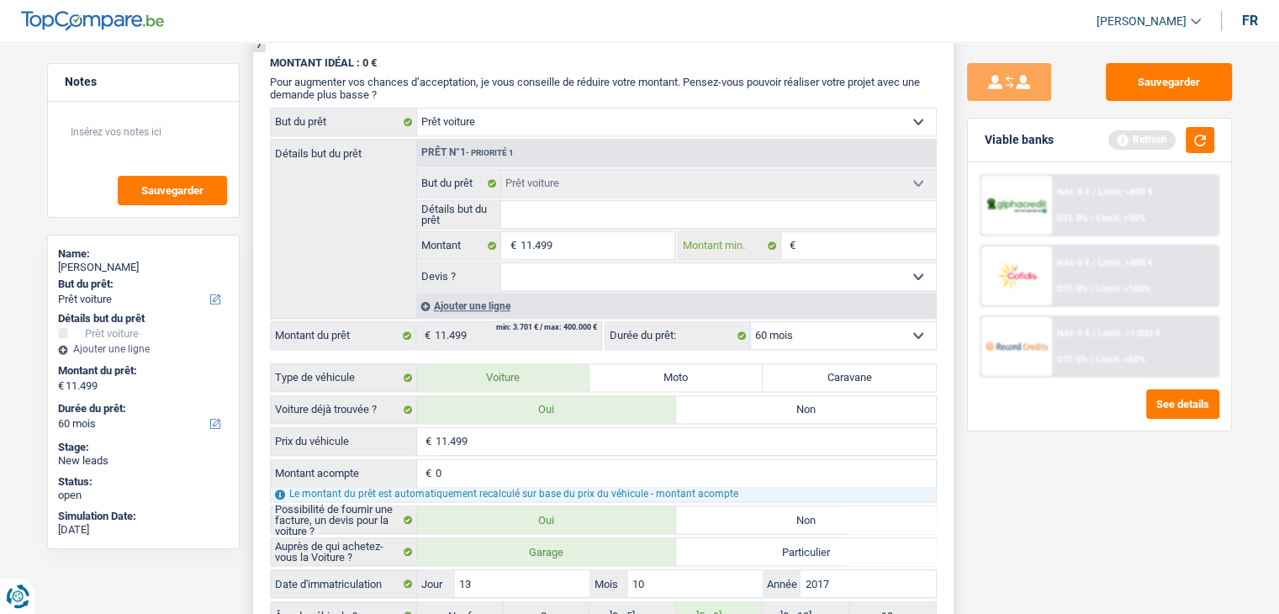
type input "1"
type input "11"
type input "114"
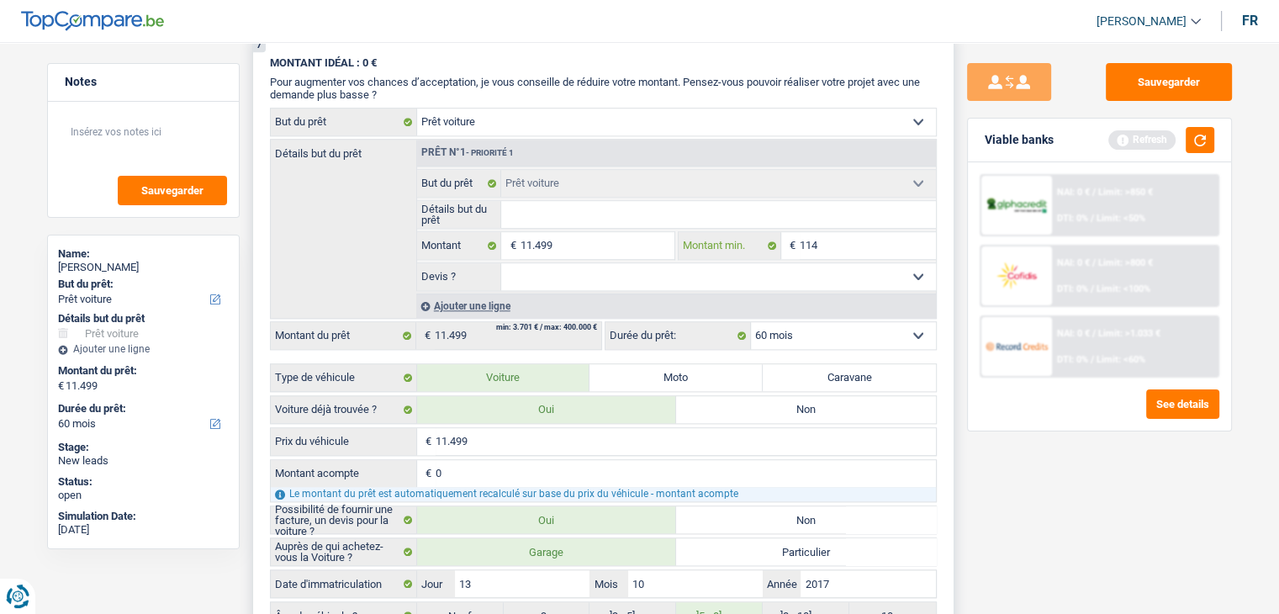
type input "1.149"
type input "11.499"
click at [1214, 137] on button "button" at bounding box center [1200, 140] width 29 height 26
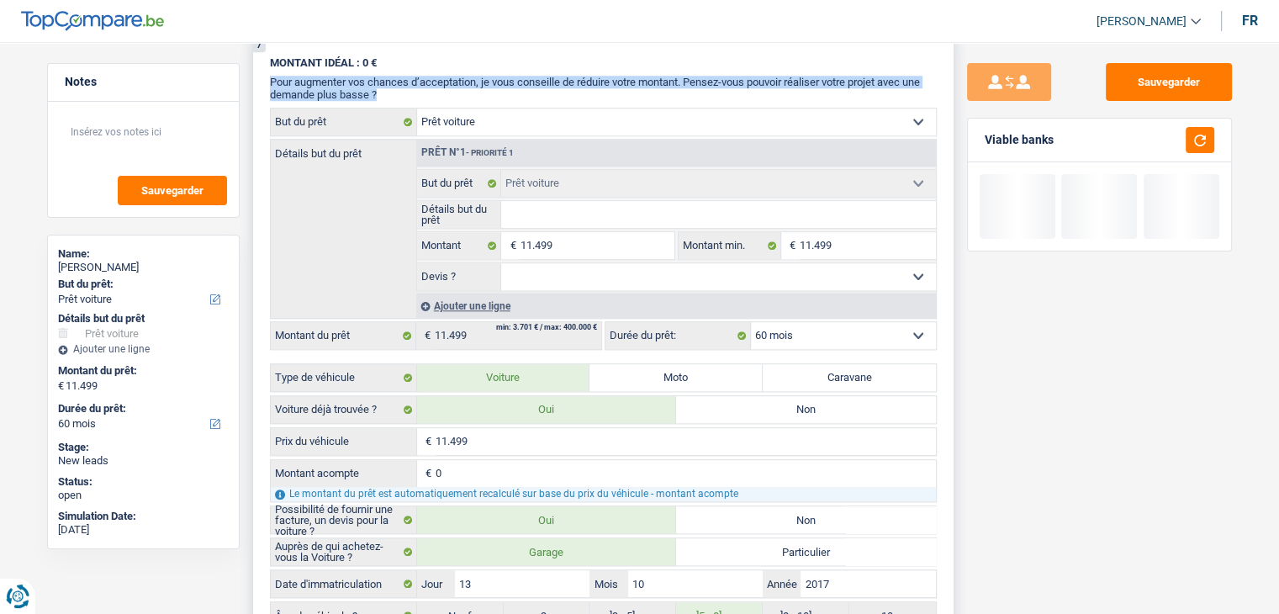
drag, startPoint x: 377, startPoint y: 82, endPoint x: 262, endPoint y: 66, distance: 115.5
click at [262, 66] on div "7 MONTANT IDÉAL : 0 € Pour augmenter vos chances d’acceptation, je vous conseil…" at bounding box center [603, 343] width 702 height 609
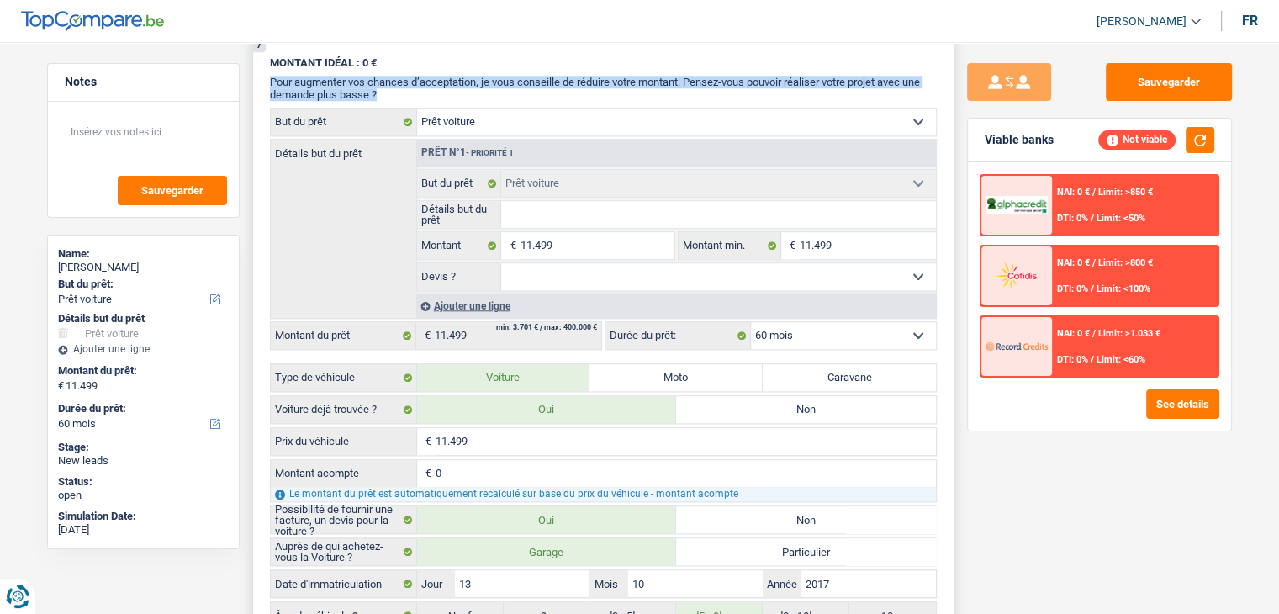
click at [265, 65] on div "7 MONTANT IDÉAL : 0 € Pour augmenter vos chances d’acceptation, je vous conseil…" at bounding box center [603, 343] width 702 height 609
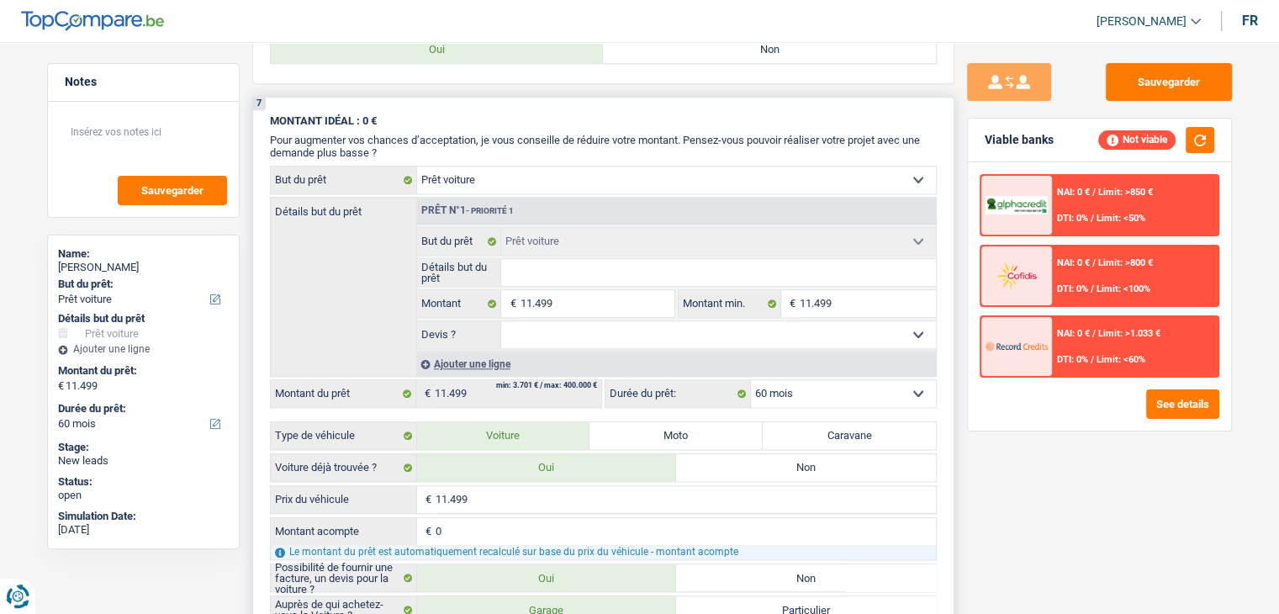
scroll to position [1514, 0]
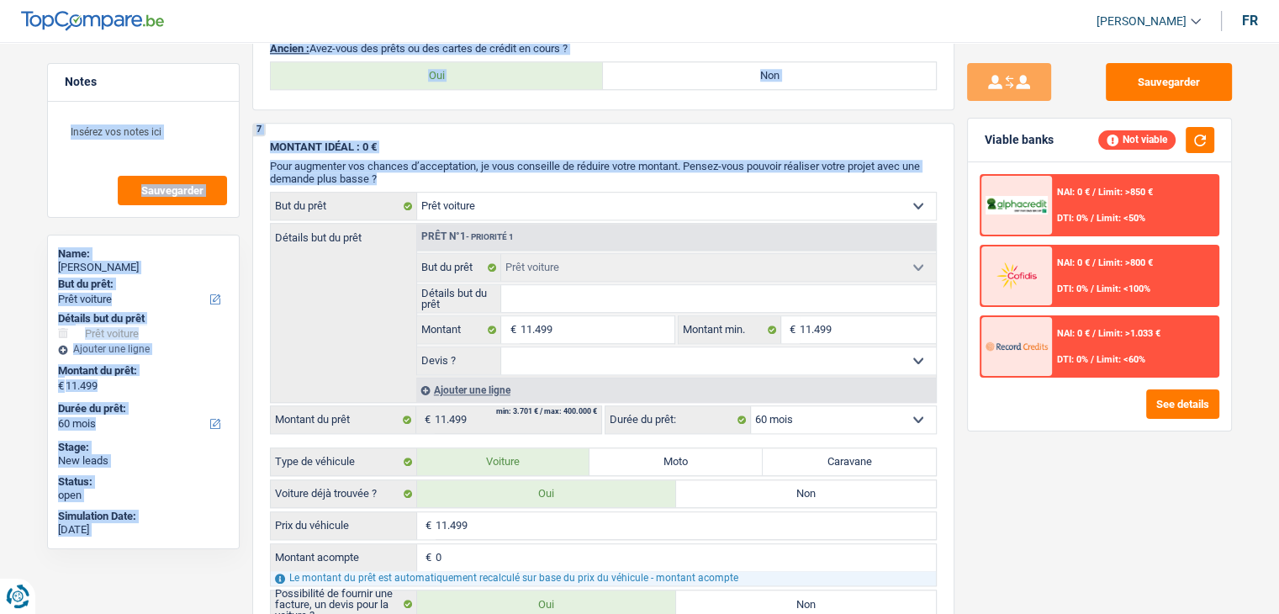
drag, startPoint x: 379, startPoint y: 173, endPoint x: 247, endPoint y: 133, distance: 138.1
click at [291, 140] on span "MONTANT IDÉAL : 0 €" at bounding box center [323, 146] width 107 height 13
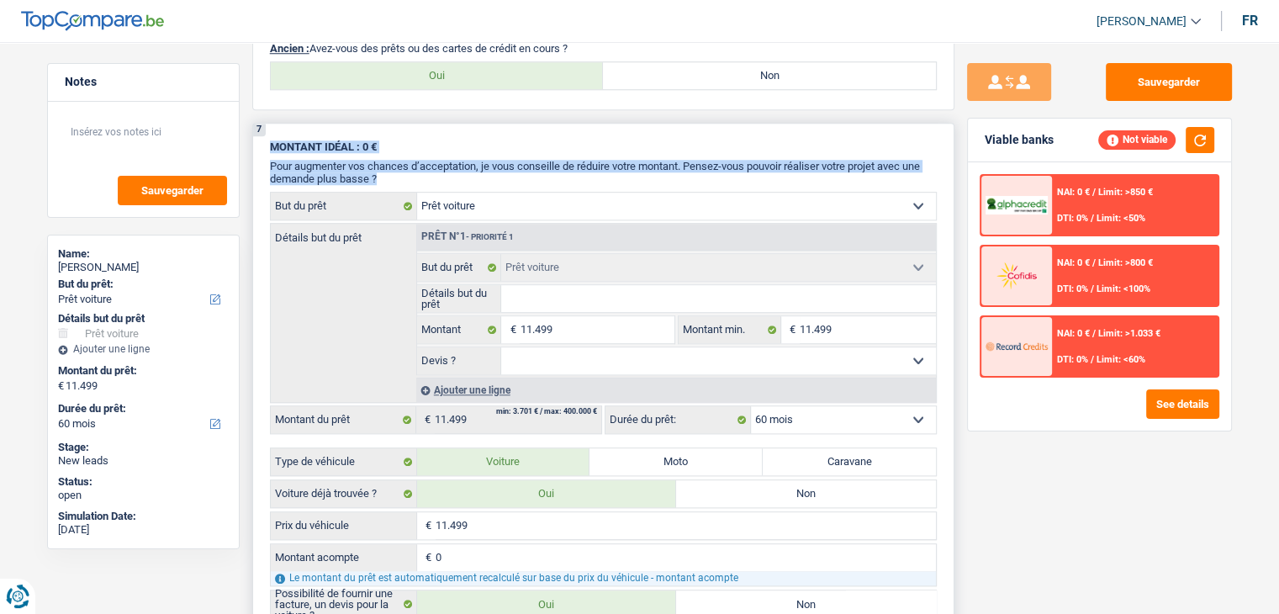
drag, startPoint x: 383, startPoint y: 172, endPoint x: 273, endPoint y: 126, distance: 118.7
click at [273, 126] on div "7 MONTANT IDÉAL : 0 € Pour augmenter vos chances d’acceptation, je vous conseil…" at bounding box center [603, 427] width 702 height 609
drag, startPoint x: 264, startPoint y: 136, endPoint x: 407, endPoint y: 168, distance: 146.5
click at [410, 167] on div "7 MONTANT IDÉAL : 0 € Pour augmenter vos chances d’acceptation, je vous conseil…" at bounding box center [603, 427] width 702 height 609
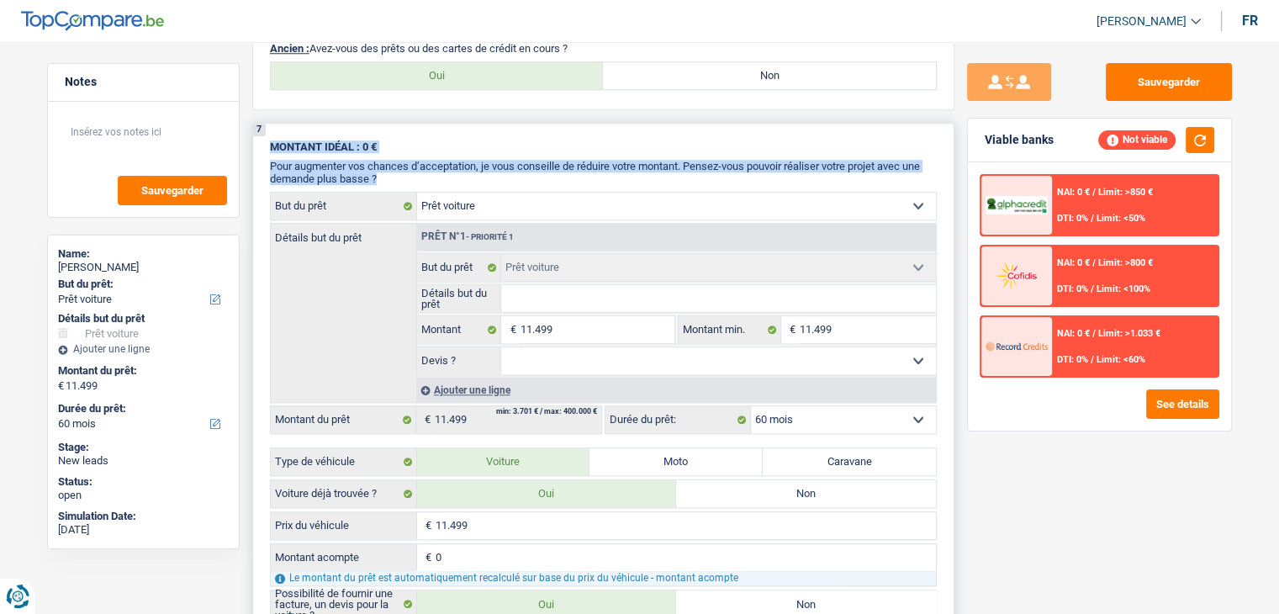
click at [389, 169] on p "Pour augmenter vos chances d’acceptation, je vous conseille de réduire votre mo…" at bounding box center [603, 172] width 667 height 25
drag, startPoint x: 381, startPoint y: 172, endPoint x: 256, endPoint y: 128, distance: 132.7
click at [256, 128] on div "7 MONTANT IDÉAL : 0 € Pour augmenter vos chances d’acceptation, je vous conseil…" at bounding box center [603, 427] width 702 height 609
click at [261, 135] on div "7 MONTANT IDÉAL : 0 € Pour augmenter vos chances d’acceptation, je vous conseil…" at bounding box center [603, 427] width 702 height 609
drag, startPoint x: 256, startPoint y: 122, endPoint x: 394, endPoint y: 179, distance: 149.3
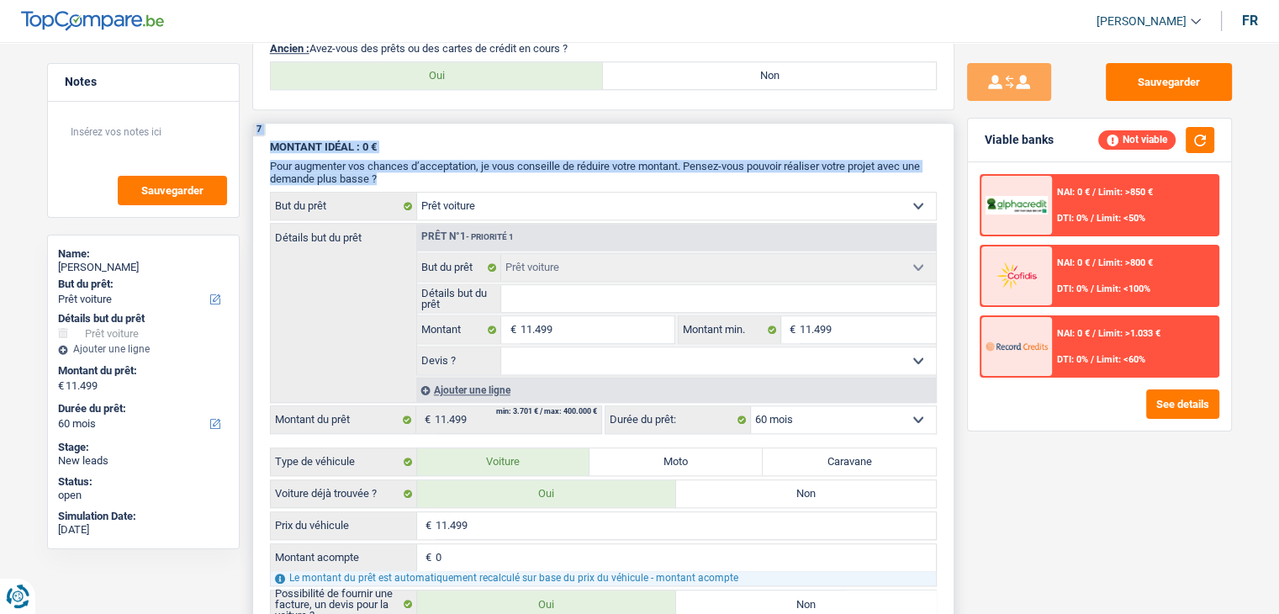
click at [394, 179] on div "7 MONTANT IDÉAL : 0 € Pour augmenter vos chances d’acceptation, je vous conseil…" at bounding box center [603, 427] width 702 height 609
drag, startPoint x: 392, startPoint y: 176, endPoint x: 257, endPoint y: 125, distance: 144.5
click at [257, 125] on div "7 MONTANT IDÉAL : 0 € Pour augmenter vos chances d’acceptation, je vous conseil…" at bounding box center [603, 427] width 702 height 609
click at [262, 132] on div "7 MONTANT IDÉAL : 0 € Pour augmenter vos chances d’acceptation, je vous conseil…" at bounding box center [603, 427] width 702 height 609
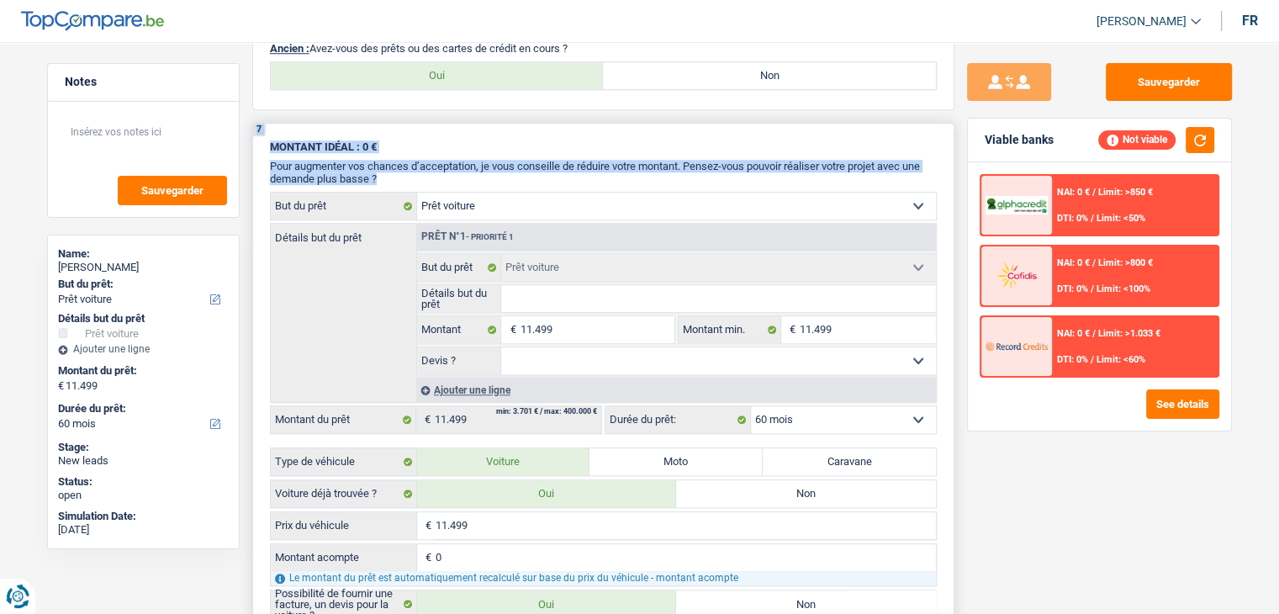
drag, startPoint x: 253, startPoint y: 123, endPoint x: 403, endPoint y: 174, distance: 158.3
click at [403, 174] on div "7 MONTANT IDÉAL : 0 € Pour augmenter vos chances d’acceptation, je vous conseil…" at bounding box center [603, 427] width 702 height 609
click at [403, 175] on p "Pour augmenter vos chances d’acceptation, je vous conseille de réduire votre mo…" at bounding box center [603, 172] width 667 height 25
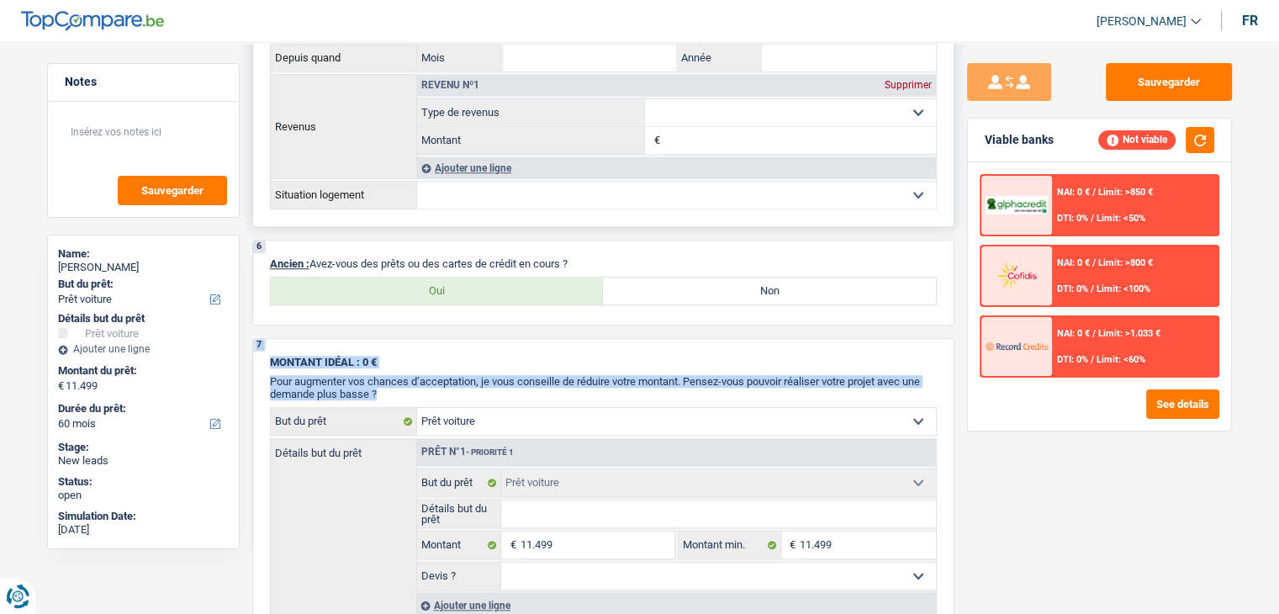
scroll to position [1178, 0]
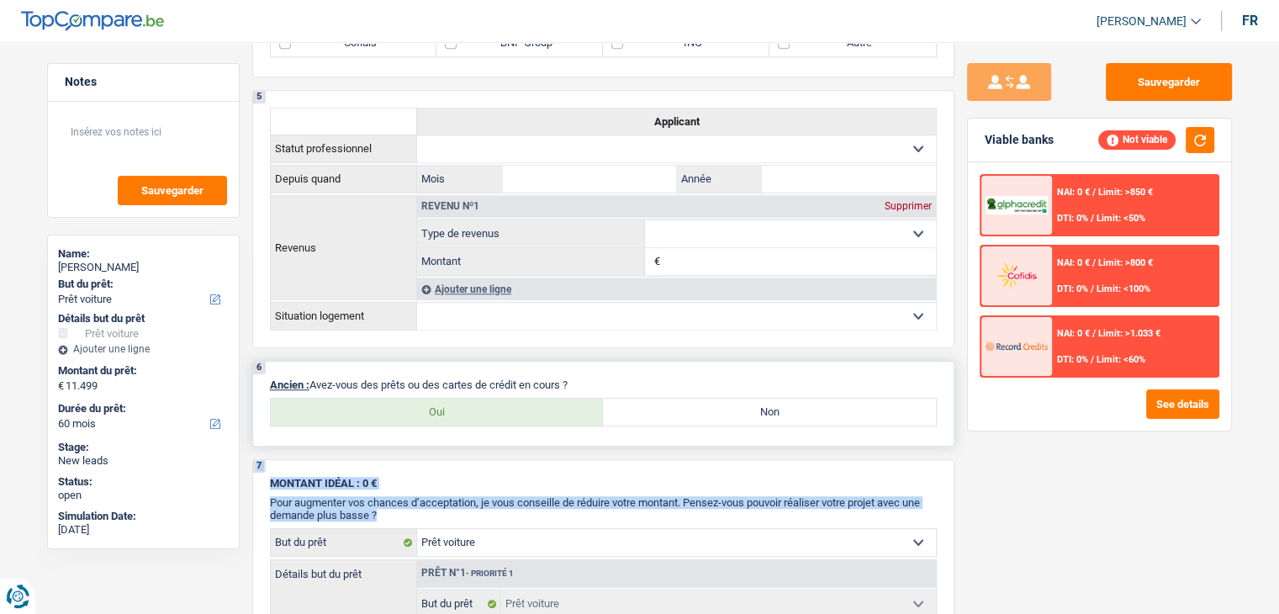
drag, startPoint x: 582, startPoint y: 373, endPoint x: 257, endPoint y: 364, distance: 324.8
click at [257, 364] on div "6 Ancien : Avez-vous des prêts ou des cartes de crédit en cours ? Oui Non Tous …" at bounding box center [603, 404] width 702 height 86
click at [309, 361] on div "6 Ancien : Avez-vous des prêts ou des cartes de crédit en cours ? Oui Non Tous …" at bounding box center [603, 404] width 702 height 86
drag, startPoint x: 269, startPoint y: 380, endPoint x: 598, endPoint y: 382, distance: 328.9
click at [598, 382] on p "Ancien : Avez-vous des prêts ou des cartes de crédit en cours ?" at bounding box center [603, 385] width 667 height 13
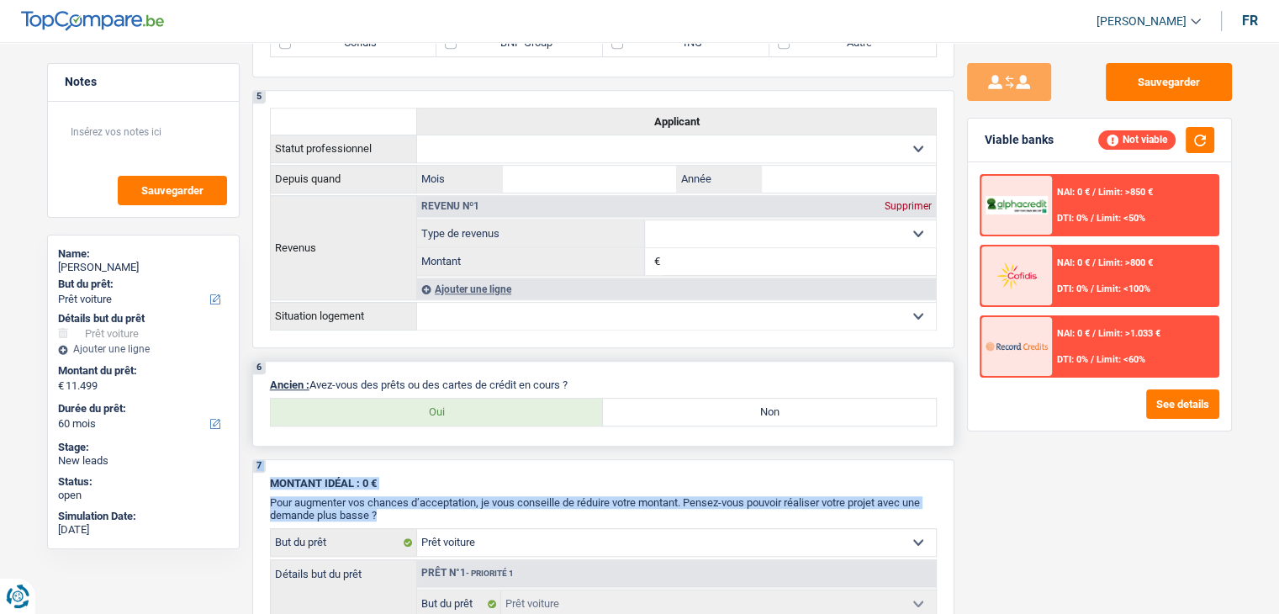
drag, startPoint x: 598, startPoint y: 382, endPoint x: 618, endPoint y: 378, distance: 20.6
click at [598, 381] on p "Ancien : Avez-vous des prêts ou des cartes de crédit en cours ?" at bounding box center [603, 385] width 667 height 13
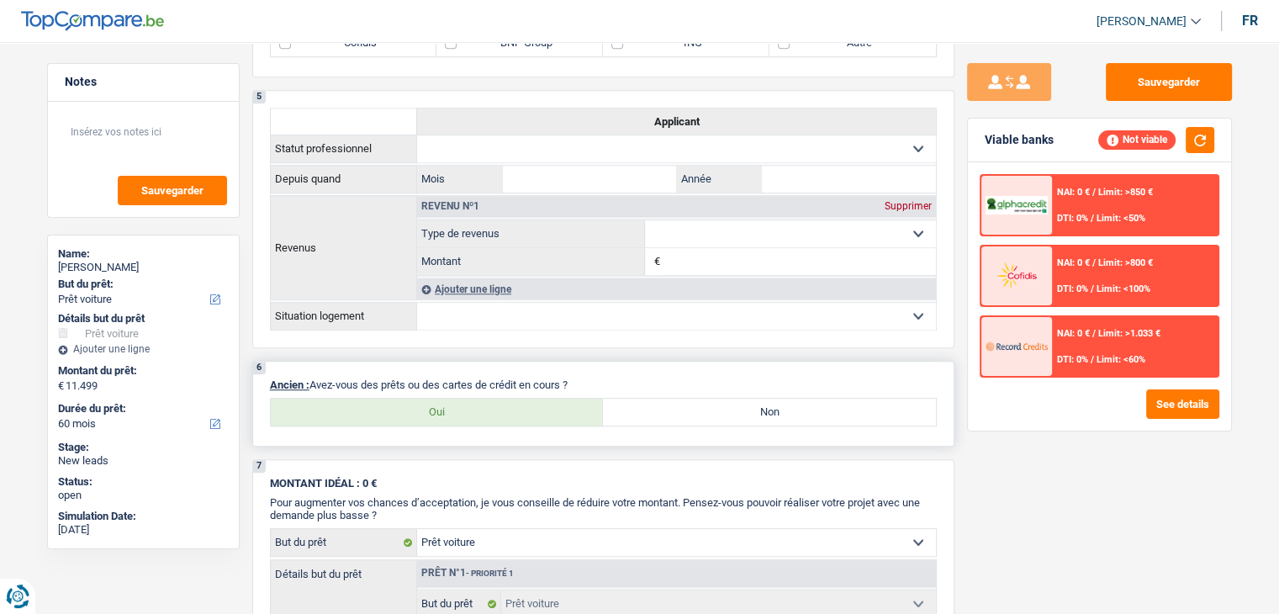
click at [737, 399] on label "Non" at bounding box center [769, 412] width 333 height 27
click at [737, 399] on input "Non" at bounding box center [769, 412] width 333 height 27
radio input "true"
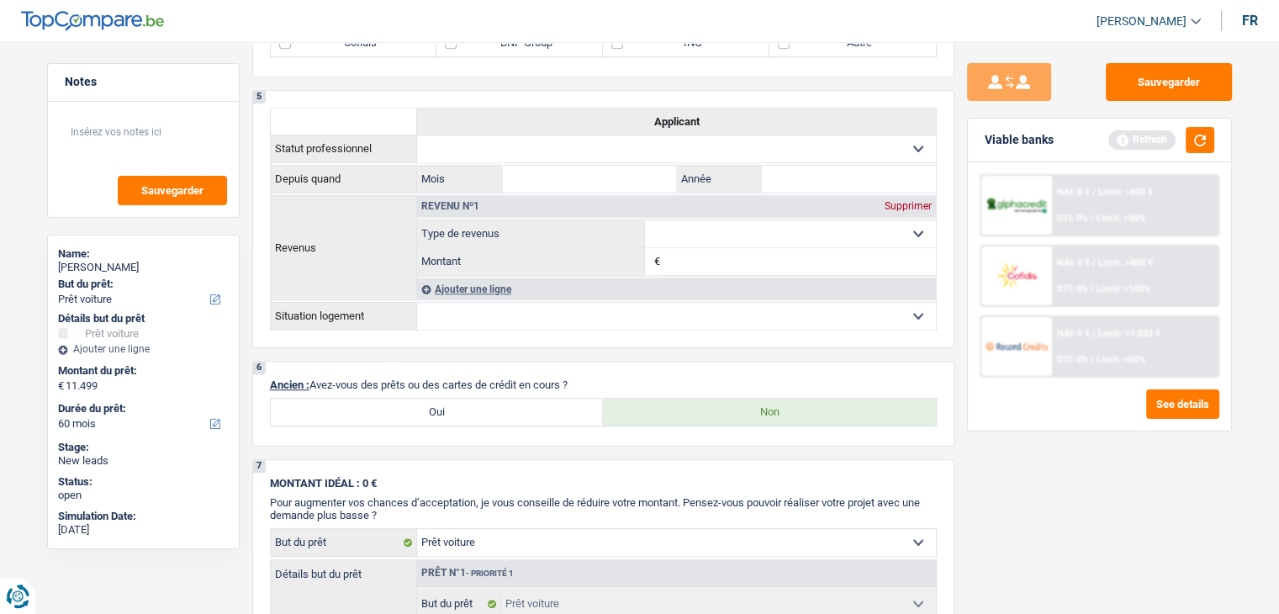
click at [1192, 160] on div "Viable banks Refresh" at bounding box center [1099, 141] width 263 height 44
click at [1192, 147] on button "button" at bounding box center [1200, 140] width 29 height 26
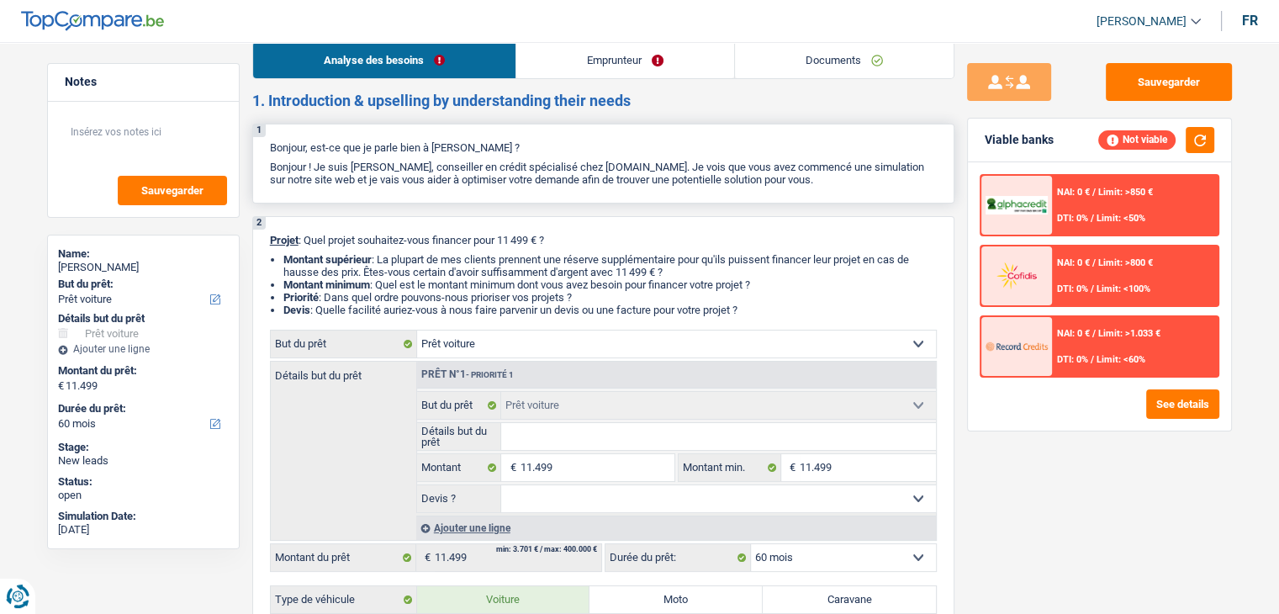
scroll to position [0, 0]
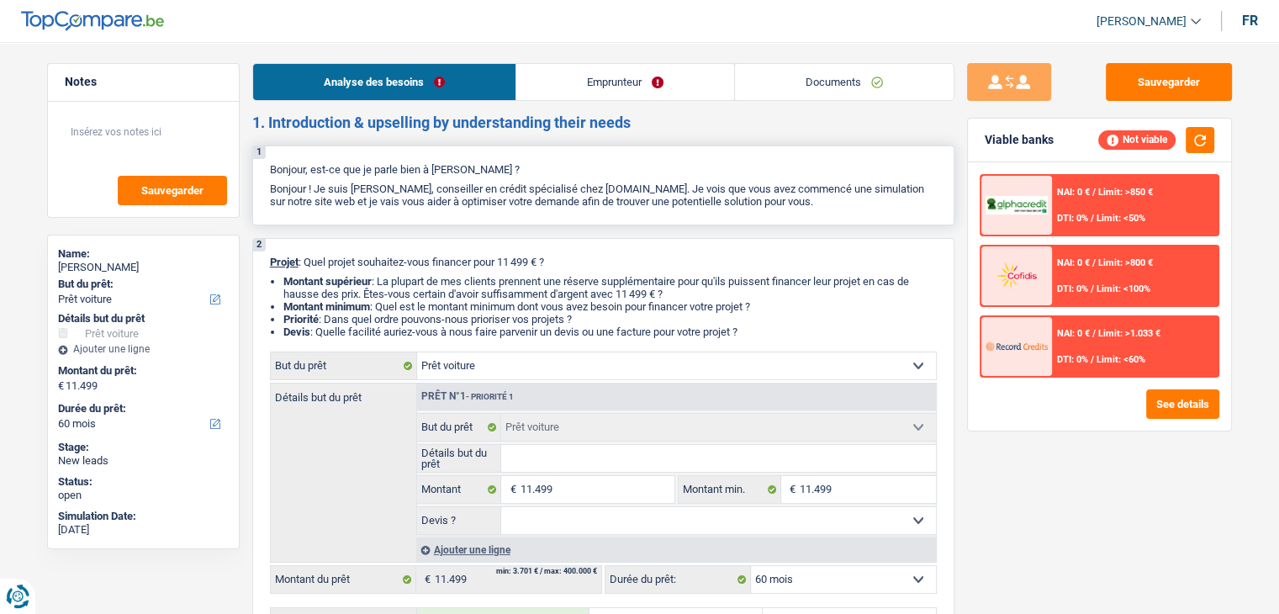
drag, startPoint x: 753, startPoint y: 77, endPoint x: 259, endPoint y: 167, distance: 501.9
click at [259, 167] on div "1 Bonjour, est-ce que je parle bien à [PERSON_NAME] ? Bonjour ! Je suis [PERSON…" at bounding box center [603, 186] width 702 height 80
drag, startPoint x: 252, startPoint y: 149, endPoint x: 771, endPoint y: 336, distance: 551.1
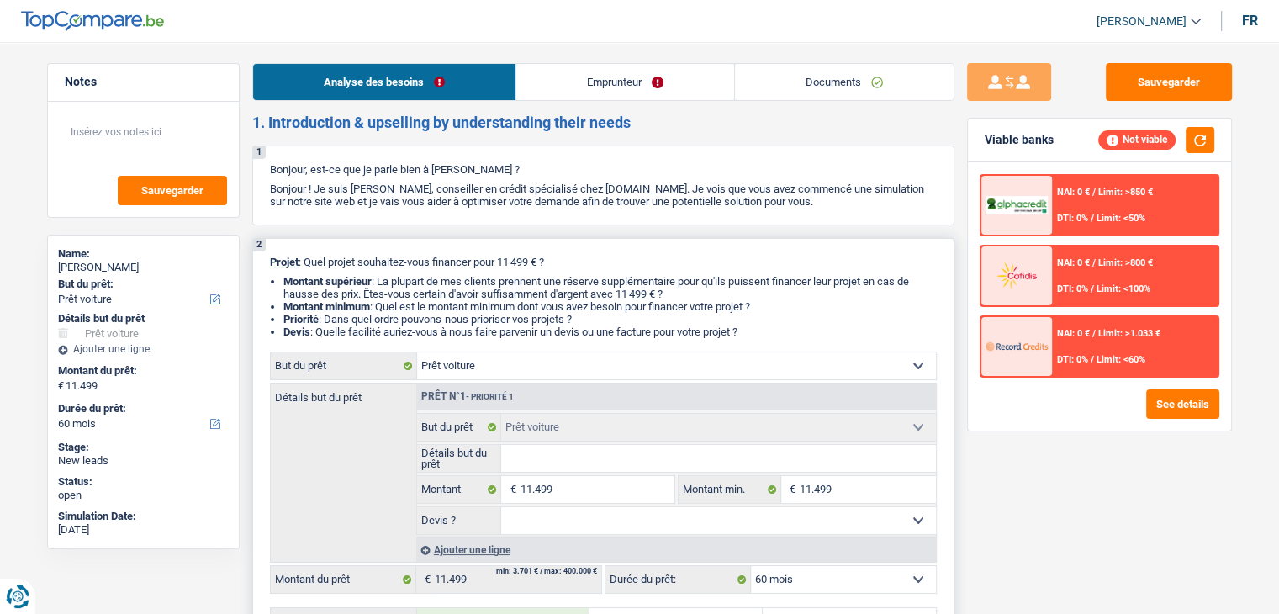
drag, startPoint x: 771, startPoint y: 336, endPoint x: 751, endPoint y: 335, distance: 19.4
click at [770, 336] on li "Devis : Quelle facilité auriez-vous à nous faire parvenir un devis ou une factu…" at bounding box center [610, 332] width 654 height 13
click at [750, 335] on li "Devis : Quelle facilité auriez-vous à nous faire parvenir un devis ou une factu…" at bounding box center [610, 332] width 654 height 13
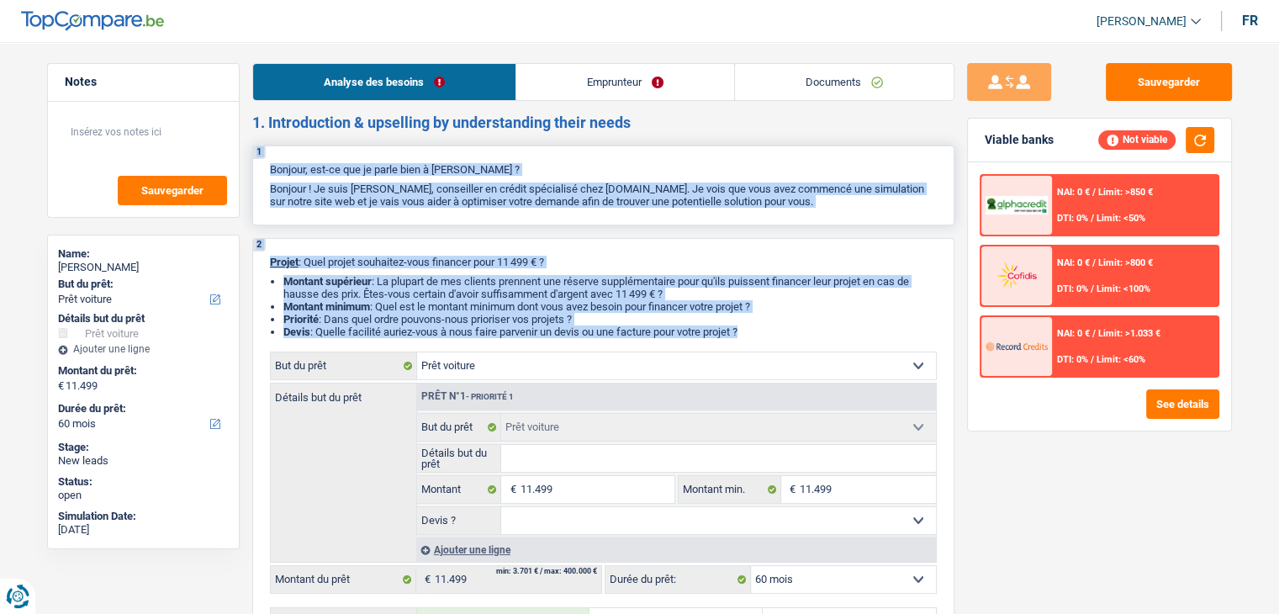
drag, startPoint x: 751, startPoint y: 334, endPoint x: 254, endPoint y: 148, distance: 530.8
click at [284, 169] on p "Bonjour, est-ce que je parle bien à [PERSON_NAME] ?" at bounding box center [603, 169] width 667 height 13
drag, startPoint x: 249, startPoint y: 150, endPoint x: 771, endPoint y: 334, distance: 553.1
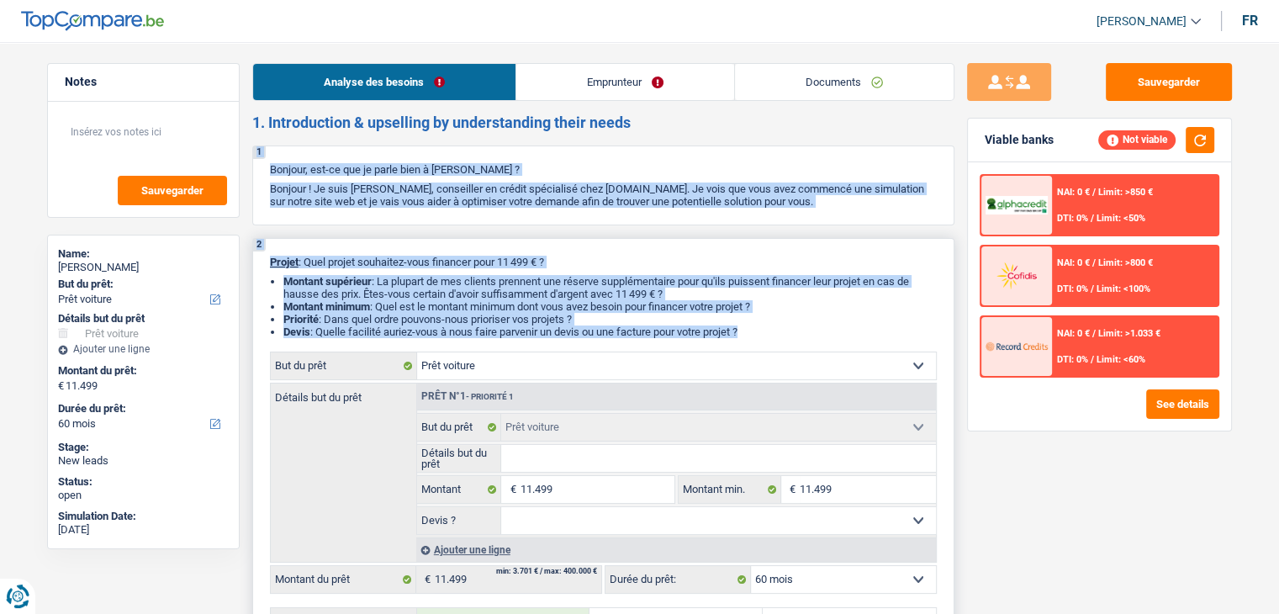
click at [771, 334] on li "Devis : Quelle facilité auriez-vous à nous faire parvenir un devis ou une factu…" at bounding box center [610, 332] width 654 height 13
drag, startPoint x: 754, startPoint y: 334, endPoint x: 258, endPoint y: 153, distance: 527.4
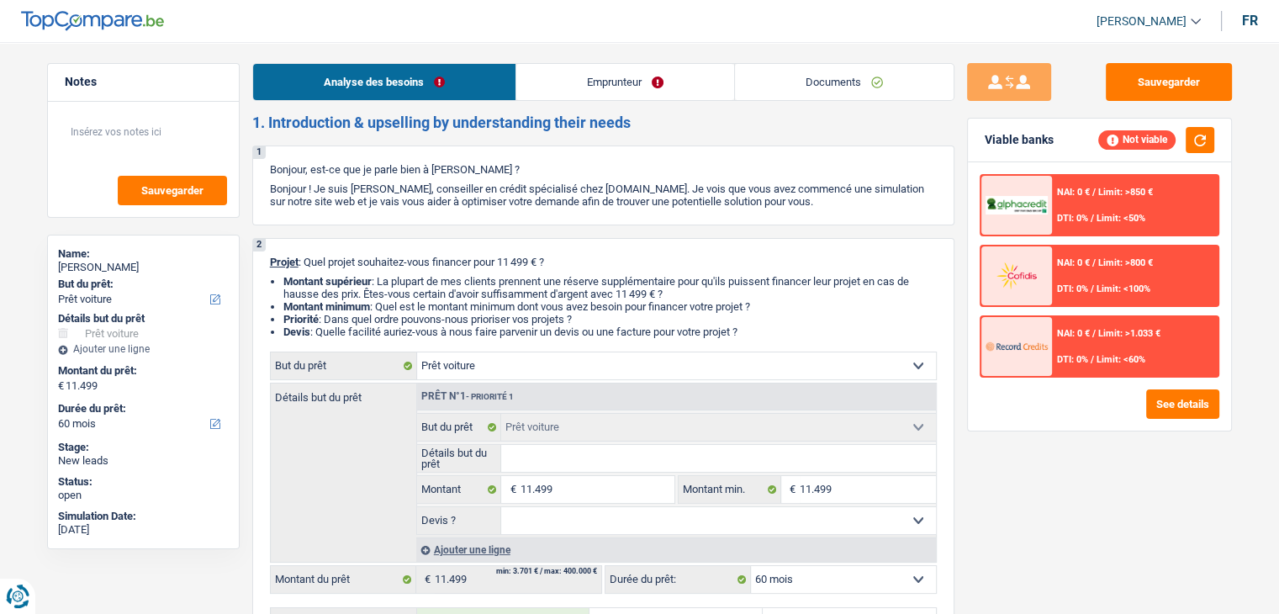
click at [259, 116] on h2 "1. Introduction & upselling by understanding their needs" at bounding box center [603, 123] width 702 height 19
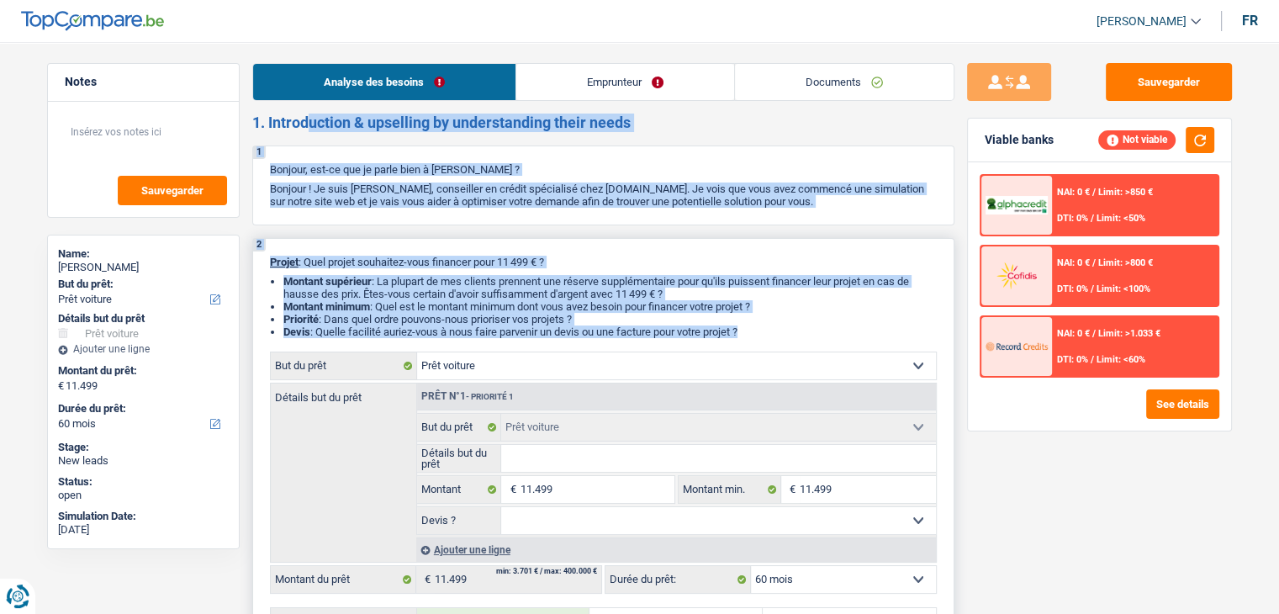
drag, startPoint x: 252, startPoint y: 117, endPoint x: 774, endPoint y: 339, distance: 567.6
click at [764, 325] on li "Priorité : Dans quel ordre pouvons-nous prioriser vos projets ?" at bounding box center [610, 319] width 654 height 13
drag, startPoint x: 760, startPoint y: 328, endPoint x: 246, endPoint y: 115, distance: 556.3
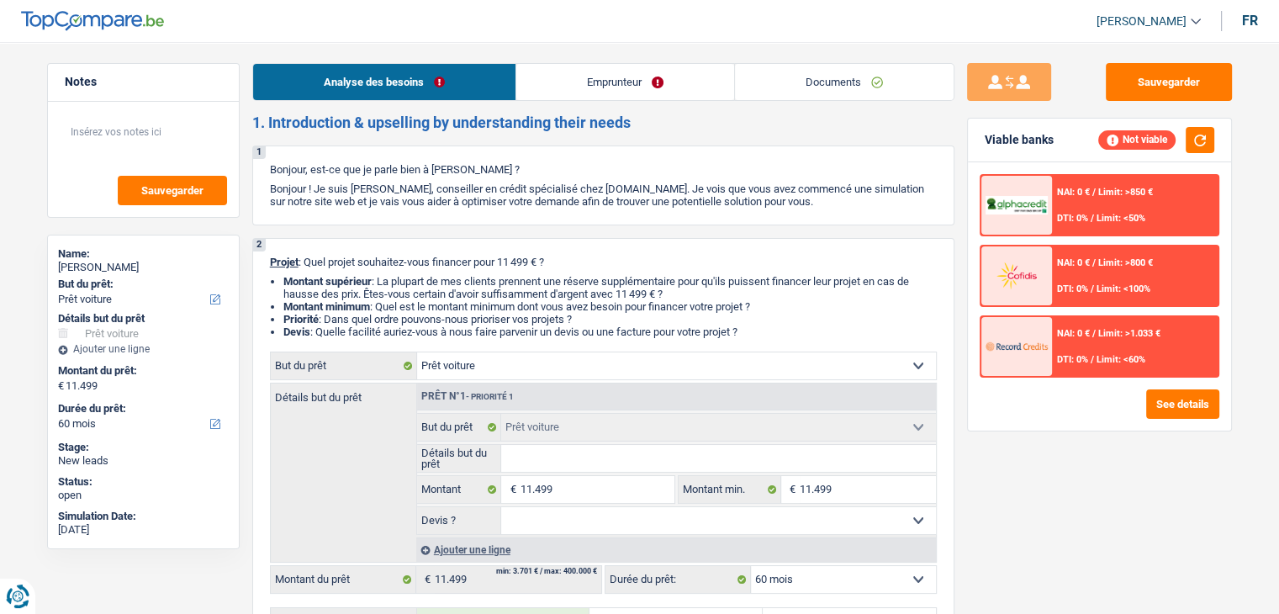
click at [249, 115] on div "Notes Sauvegarder Name: [PERSON_NAME] But du prêt: Confort maison: meubles, tex…" at bounding box center [143, 323] width 218 height 520
drag, startPoint x: 251, startPoint y: 115, endPoint x: 750, endPoint y: 342, distance: 548.8
drag, startPoint x: 751, startPoint y: 335, endPoint x: 241, endPoint y: 122, distance: 552.4
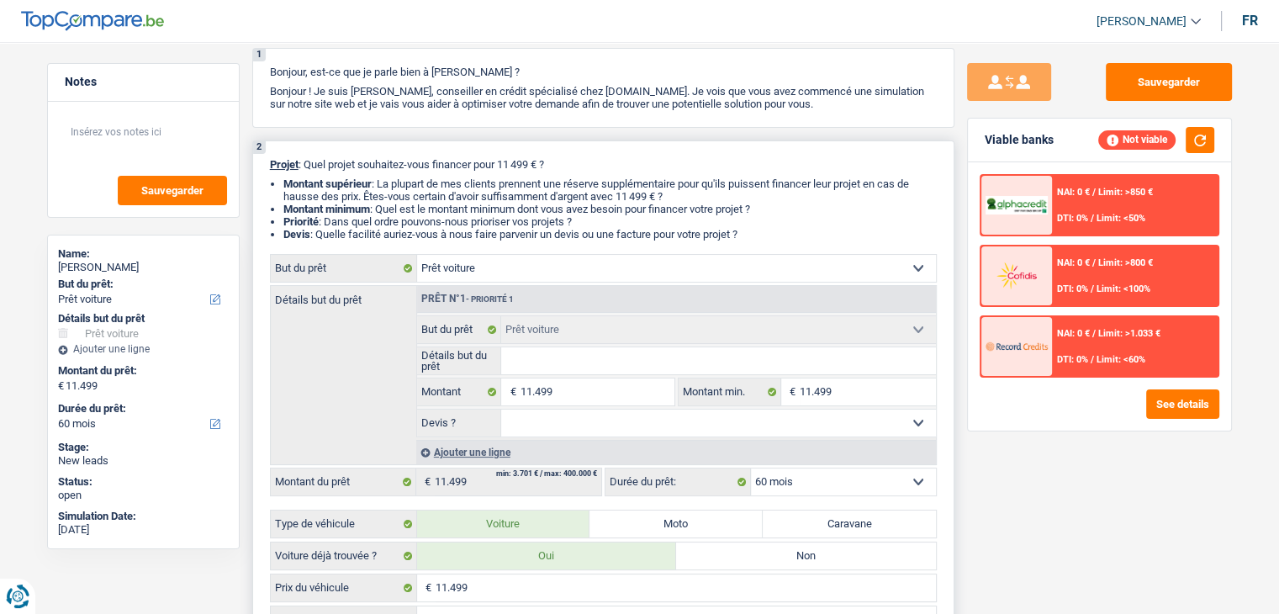
scroll to position [168, 0]
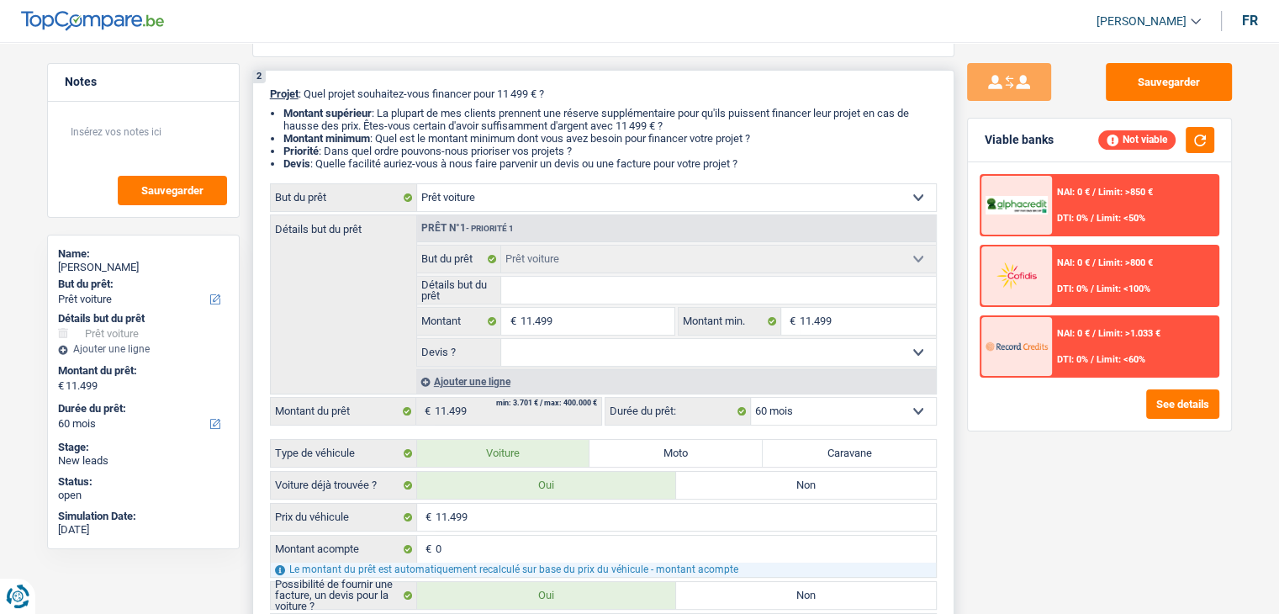
click at [623, 125] on li "Montant supérieur : La plupart de mes clients prennent une réserve supplémentai…" at bounding box center [610, 119] width 654 height 25
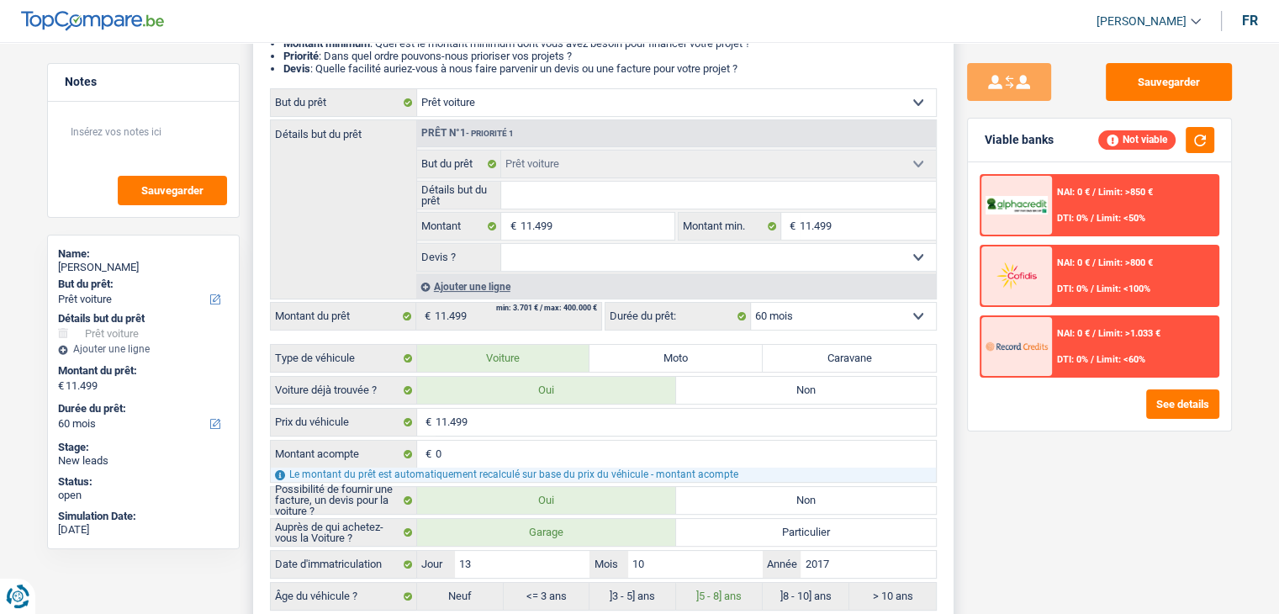
scroll to position [421, 0]
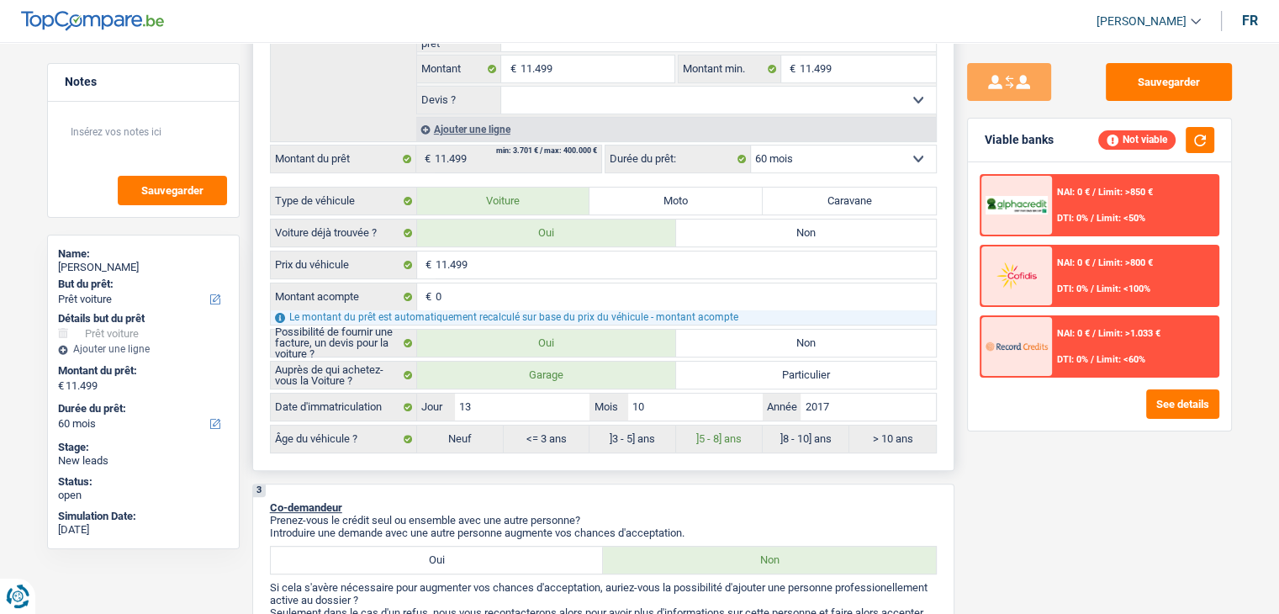
click at [569, 95] on select "Oui Non Non répondu Sélectionner une option" at bounding box center [718, 100] width 435 height 27
select select "yes"
click at [501, 87] on select "Oui Non Non répondu Sélectionner une option" at bounding box center [718, 100] width 435 height 27
select select "yes"
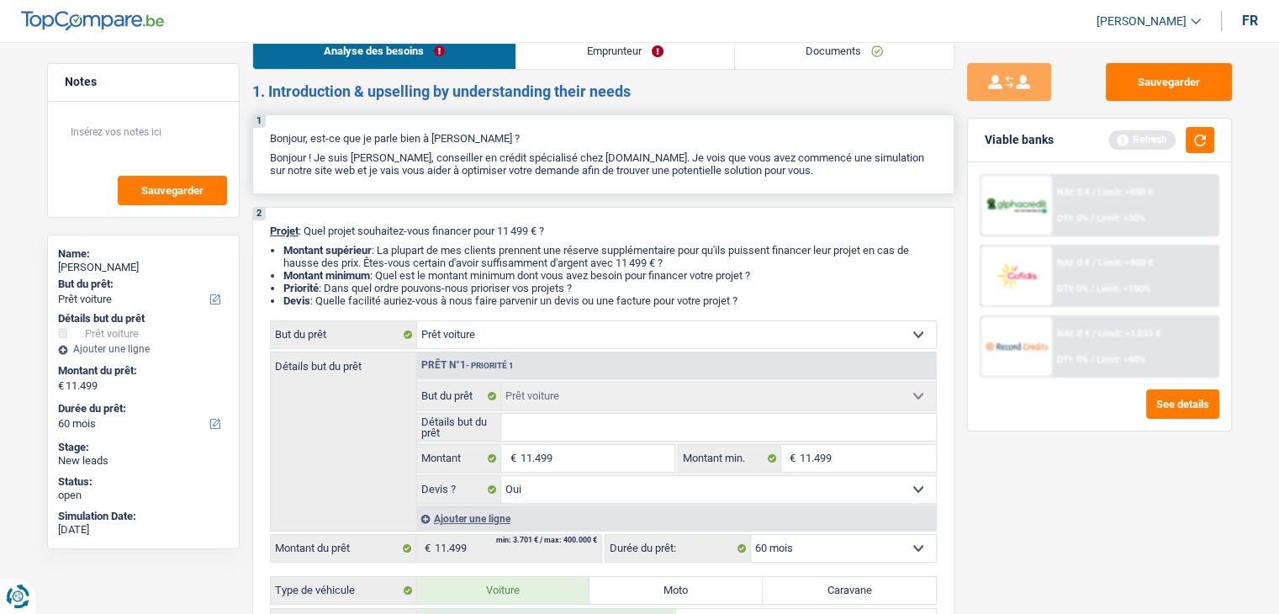
scroll to position [0, 0]
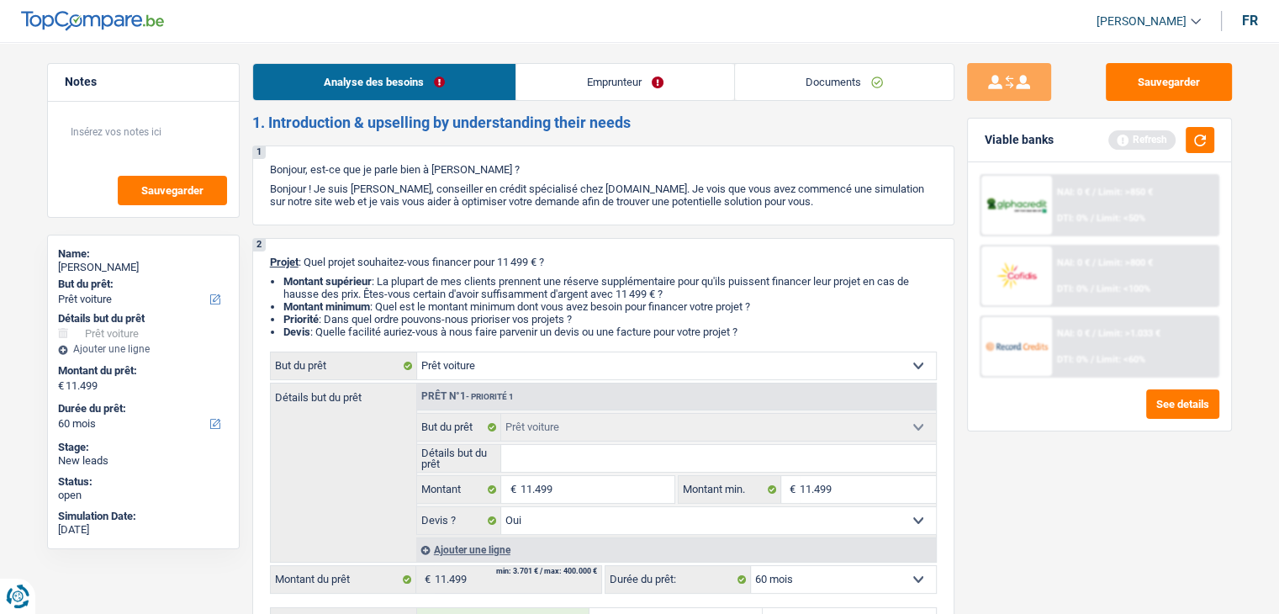
click at [814, 88] on link "Documents" at bounding box center [844, 82] width 219 height 36
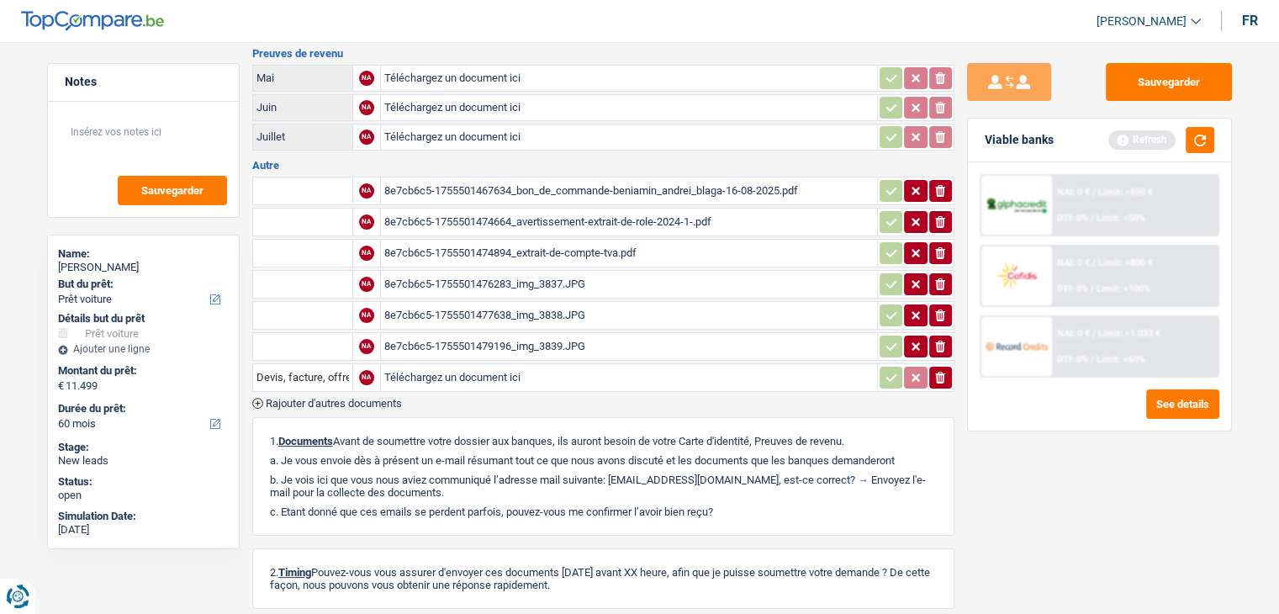
scroll to position [84, 0]
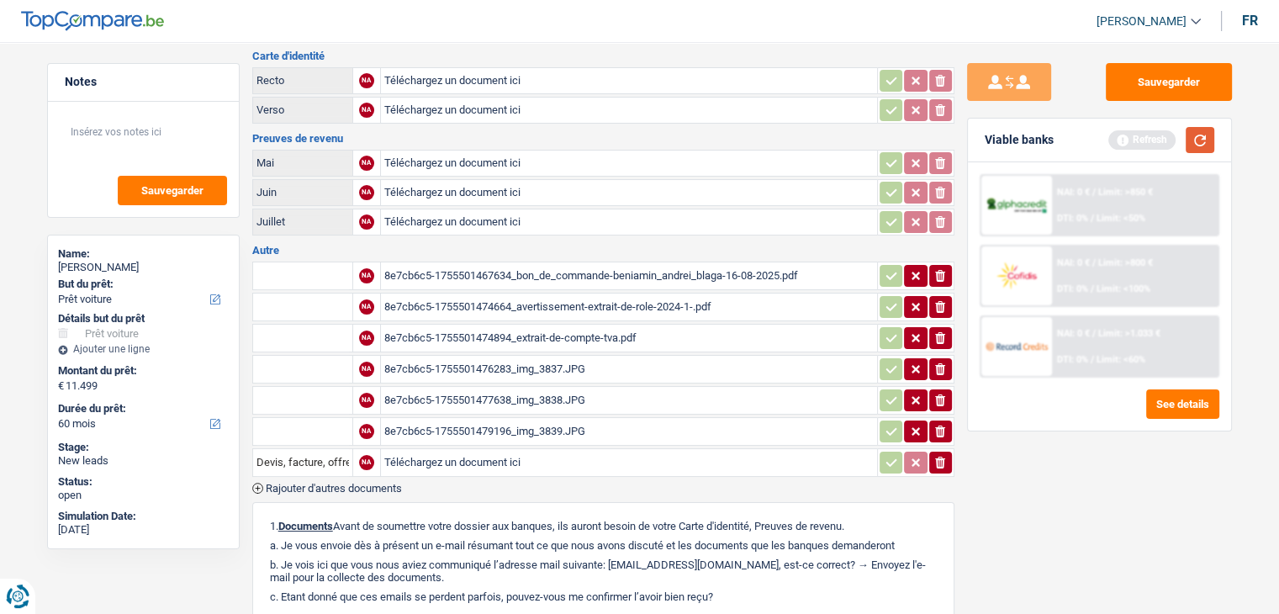
click at [1198, 139] on button "button" at bounding box center [1200, 140] width 29 height 26
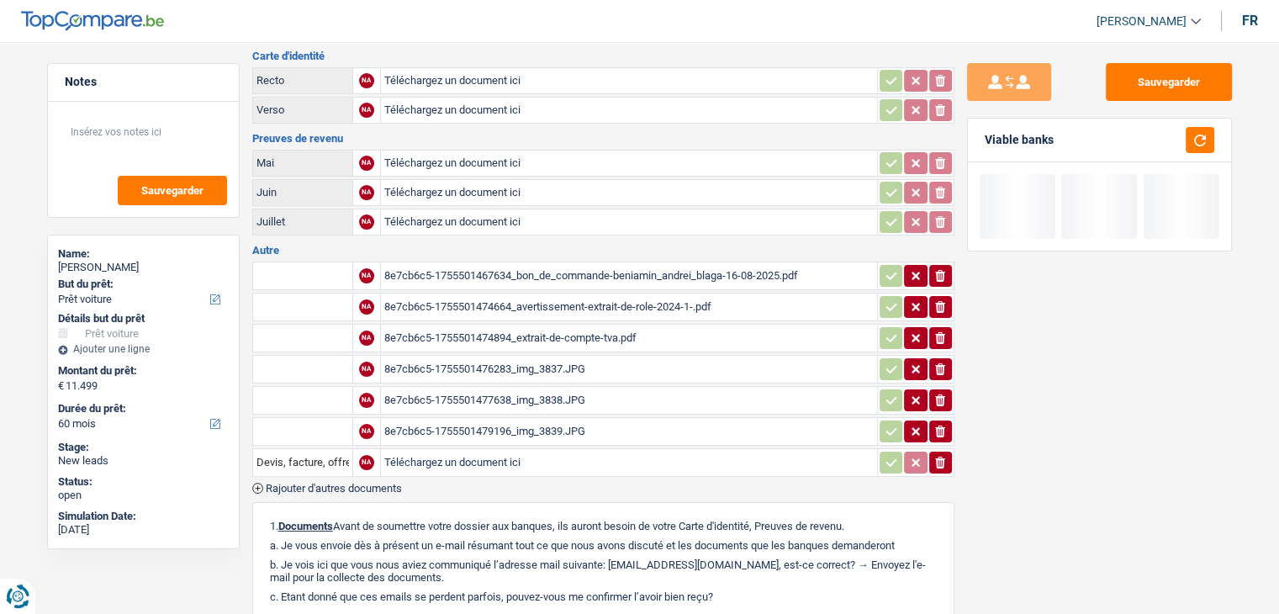
click at [482, 327] on div "8e7cb6c5-1755501474894_extrait-de-compte-tva.pdf" at bounding box center [629, 338] width 490 height 25
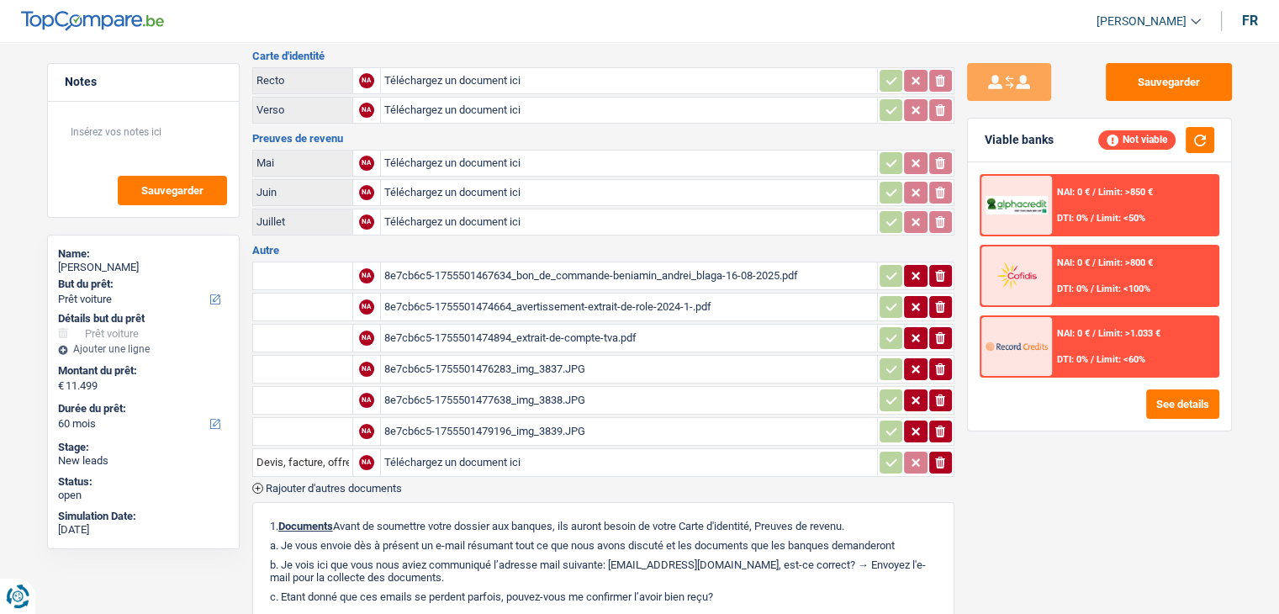
click at [542, 357] on div "8e7cb6c5-1755501476283_img_3837.JPG" at bounding box center [629, 369] width 490 height 25
click at [449, 388] on div "8e7cb6c5-1755501477638_img_3838.JPG" at bounding box center [629, 400] width 490 height 25
click at [506, 419] on div "8e7cb6c5-1755501479196_img_3839.JPG" at bounding box center [629, 431] width 490 height 25
click at [481, 245] on h3 "Autre" at bounding box center [603, 250] width 702 height 11
drag, startPoint x: 296, startPoint y: 113, endPoint x: 245, endPoint y: 46, distance: 84.0
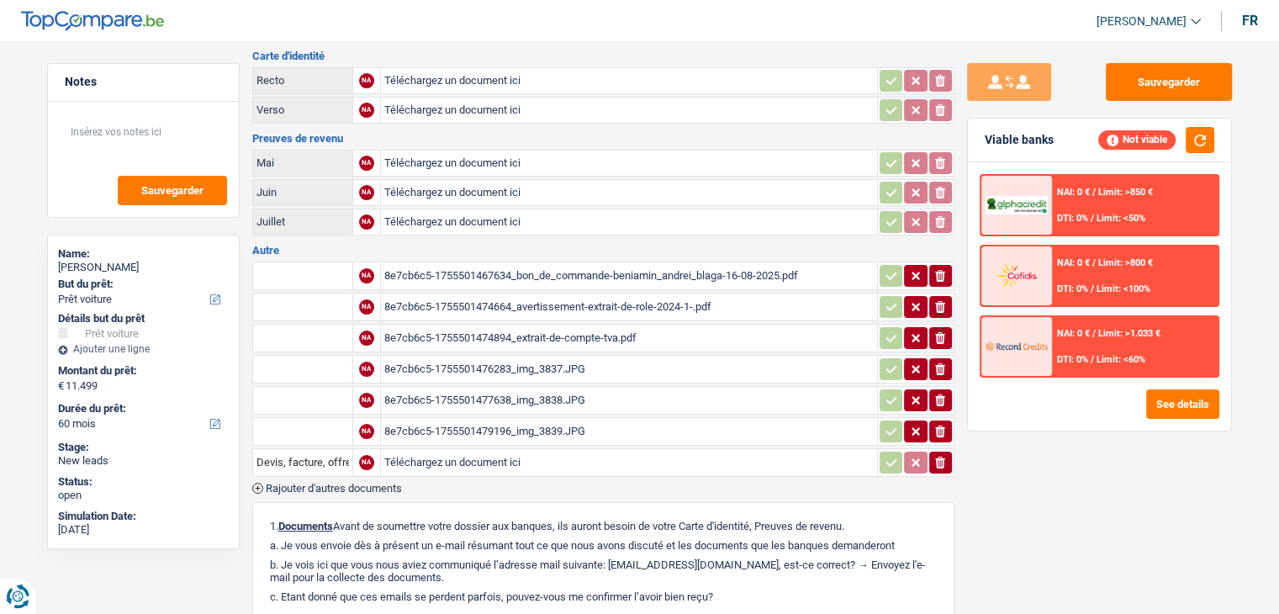
click at [245, 46] on div "Notes Sauvegarder Name: [PERSON_NAME] But du prêt: Confort maison: meubles, tex…" at bounding box center [639, 394] width 1211 height 831
click at [245, 46] on div "Notes Sauvegarder Name: [PERSON_NAME] But du prêt: Confort maison: meubles, tex…" at bounding box center [143, 394] width 218 height 831
drag, startPoint x: 255, startPoint y: 52, endPoint x: 792, endPoint y: 590, distance: 759.6
click at [792, 590] on div "Emprunteur [PERSON_NAME] | form.professionalActivity.null Carte d'identité Rect…" at bounding box center [603, 420] width 702 height 780
click at [792, 590] on p "c. Etant donné que ces emails se perdent parfois, pouvez-vous me confirmer l’a…" at bounding box center [603, 596] width 667 height 13
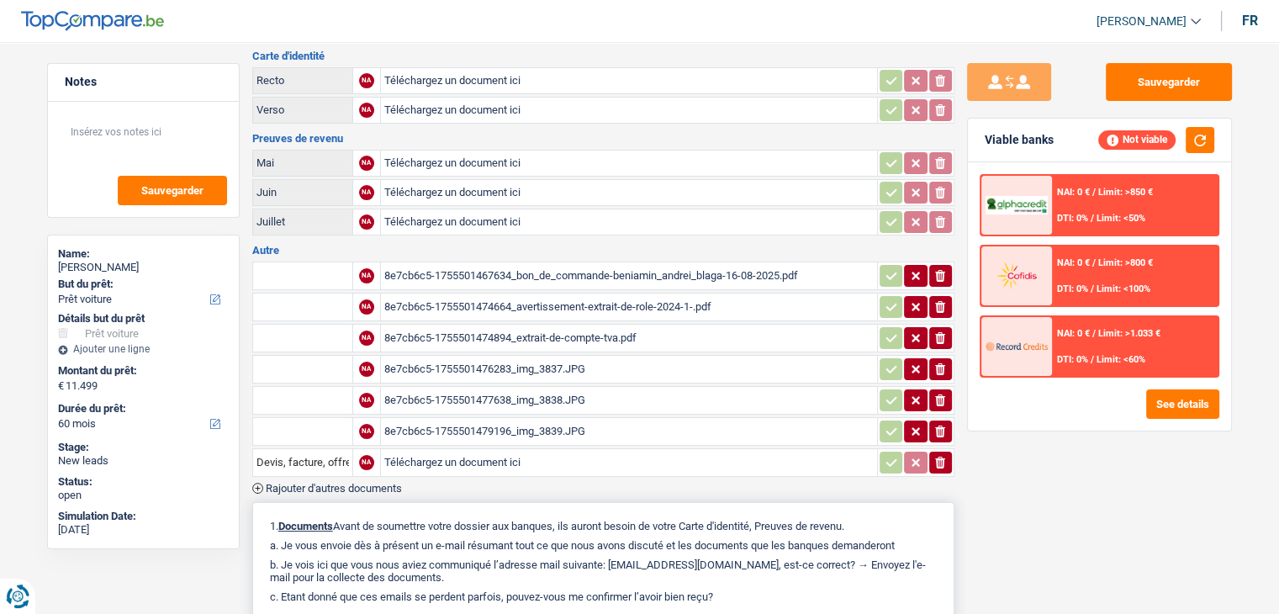
drag, startPoint x: 744, startPoint y: 587, endPoint x: 264, endPoint y: 494, distance: 488.5
click at [264, 502] on div "1. Documents Avant de soumettre votre dossier aux banques, ils auront besoin de…" at bounding box center [603, 561] width 702 height 119
click at [418, 506] on div "1. Documents Avant de soumettre votre dossier aux banques, ils auront besoin de…" at bounding box center [603, 561] width 702 height 119
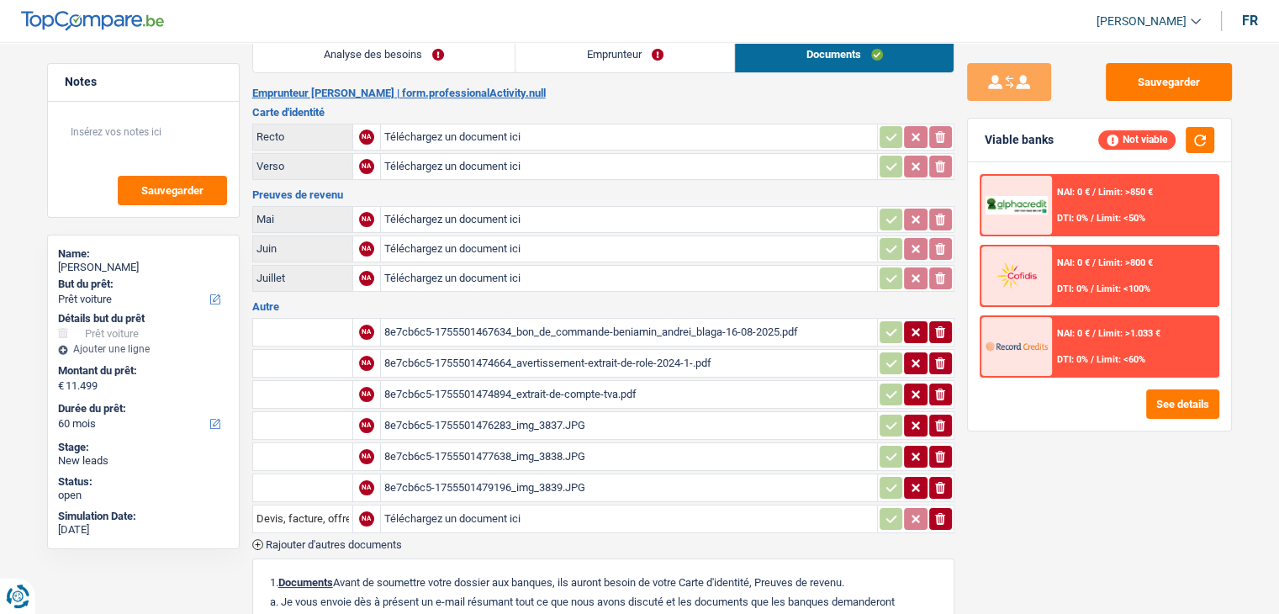
scroll to position [0, 0]
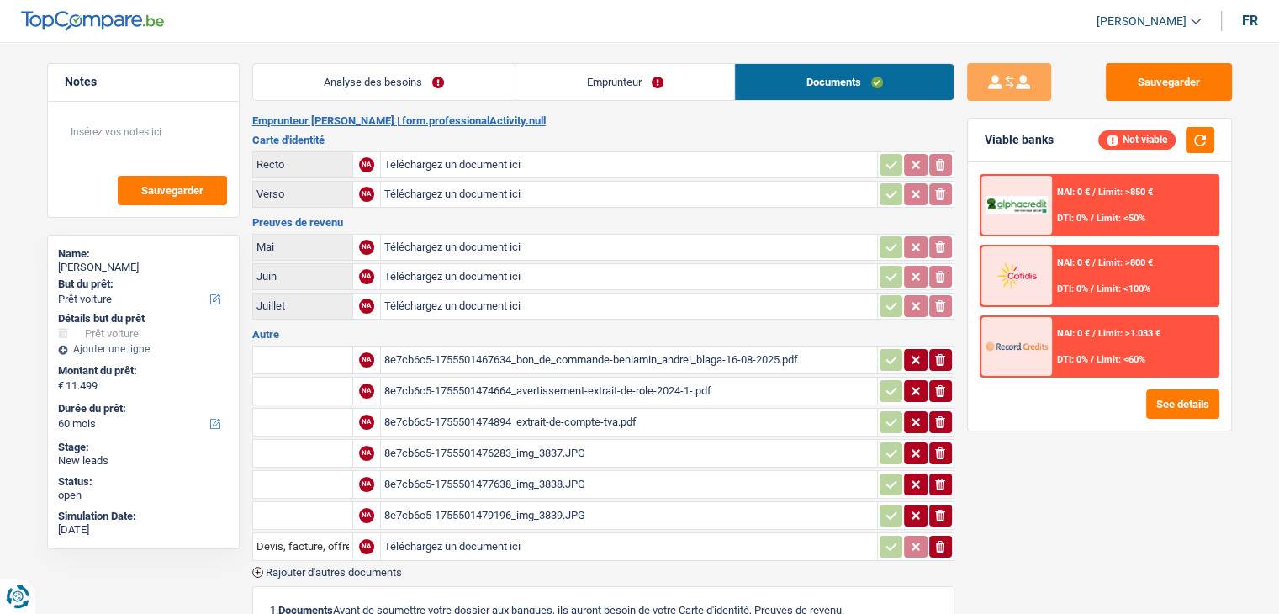
drag, startPoint x: 655, startPoint y: 69, endPoint x: 643, endPoint y: 78, distance: 15.6
click at [655, 69] on link "Emprunteur" at bounding box center [625, 82] width 219 height 36
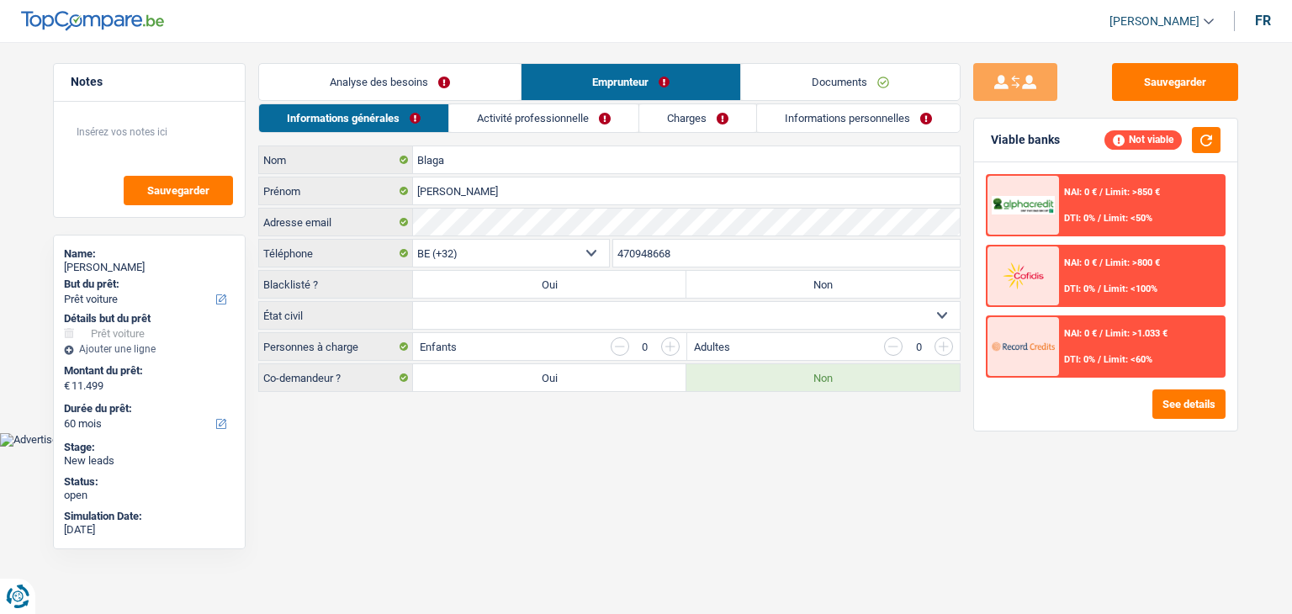
click at [501, 123] on link "Activité professionnelle" at bounding box center [543, 118] width 189 height 28
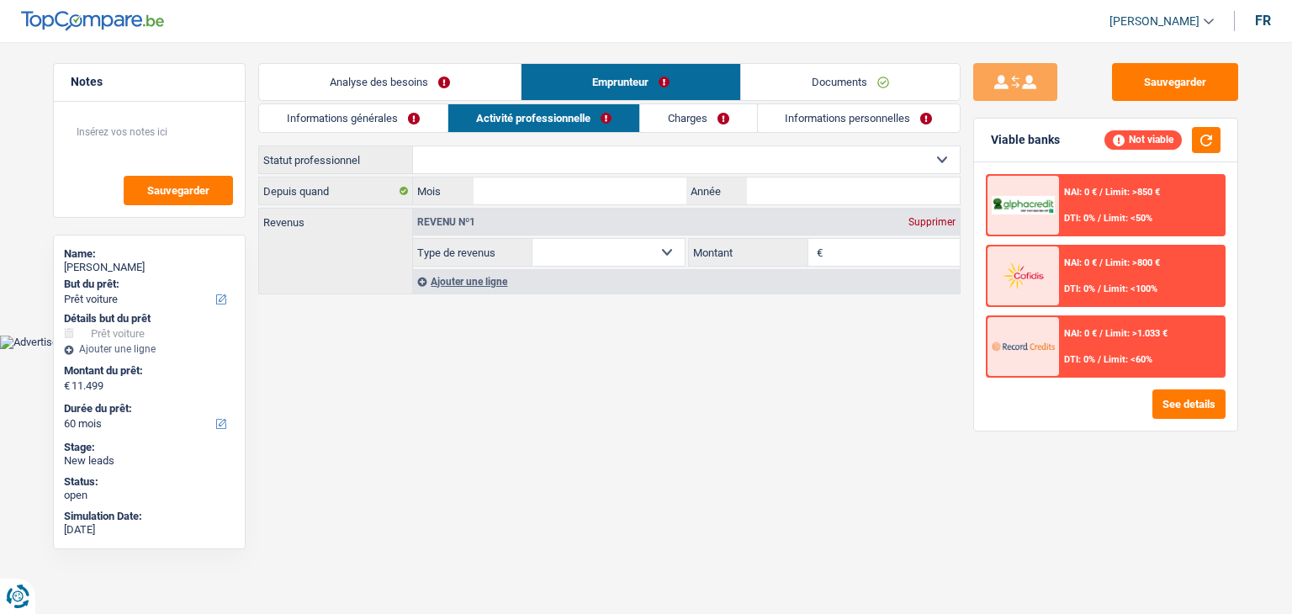
click at [762, 349] on html "Vous avez le contrôle de vos données Nous utilisons des cookies, tout comme nos…" at bounding box center [646, 174] width 1292 height 349
drag, startPoint x: 1062, startPoint y: 127, endPoint x: 980, endPoint y: 139, distance: 83.3
click at [980, 139] on div "Viable banks Not viable" at bounding box center [1105, 141] width 263 height 44
drag, startPoint x: 996, startPoint y: 139, endPoint x: 1053, endPoint y: 142, distance: 57.3
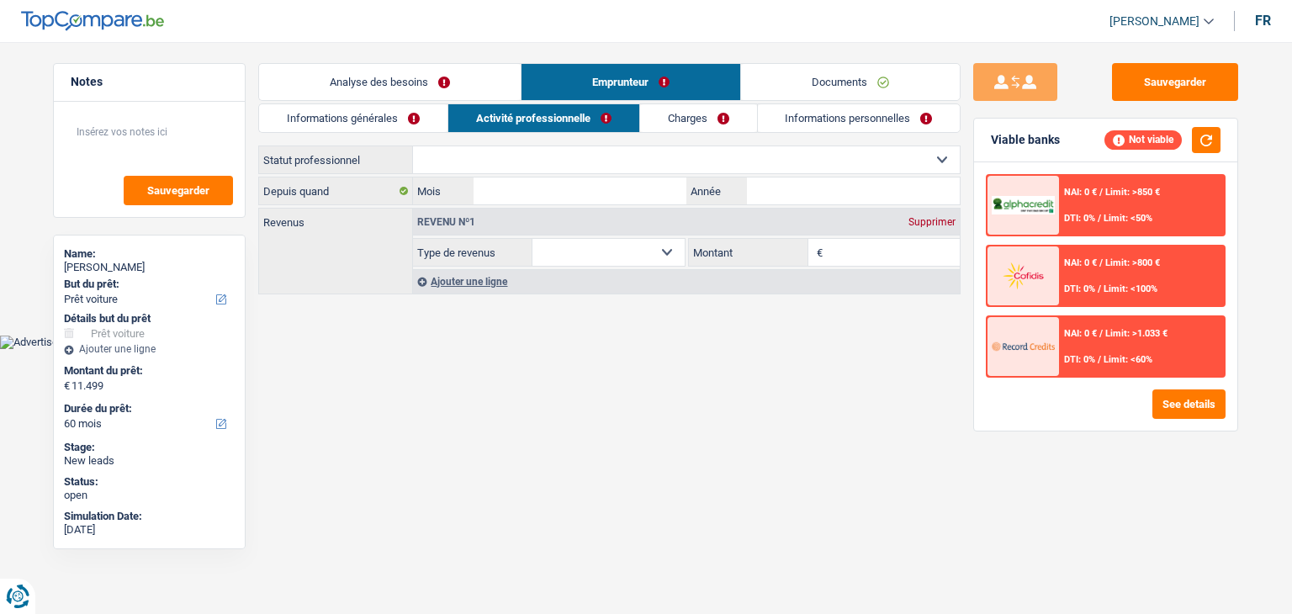
click at [1053, 142] on div "Viable banks" at bounding box center [1025, 140] width 69 height 14
drag, startPoint x: 1053, startPoint y: 142, endPoint x: 1001, endPoint y: 143, distance: 52.2
click at [1001, 143] on div "Viable banks" at bounding box center [1025, 140] width 69 height 14
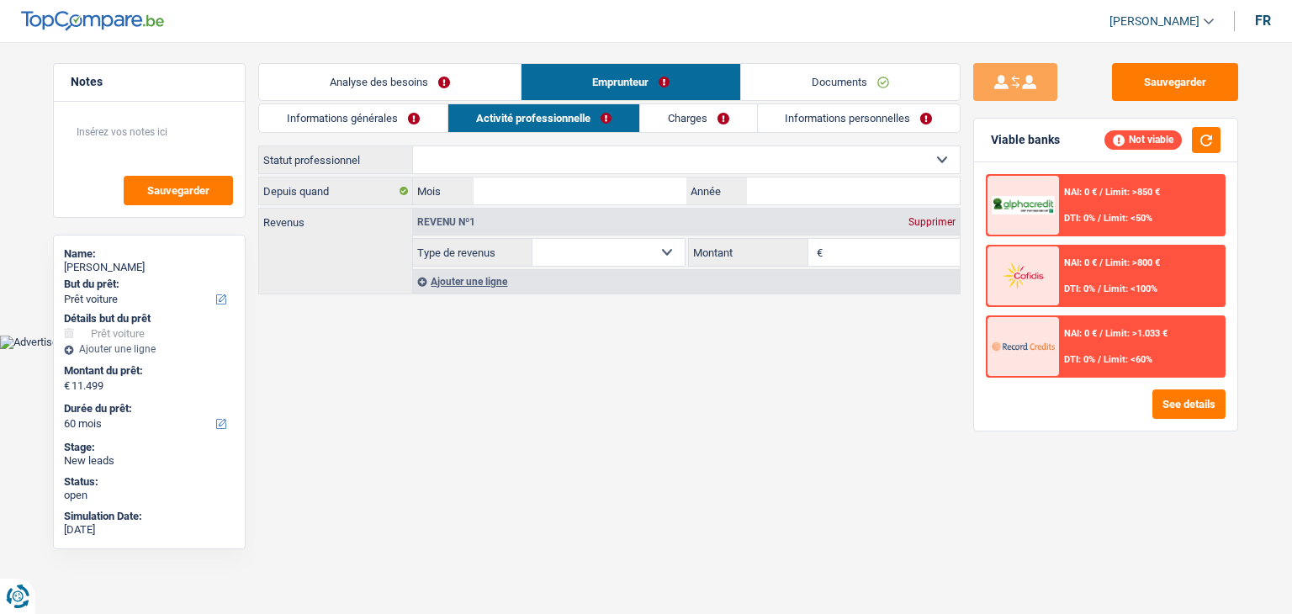
drag, startPoint x: 996, startPoint y: 139, endPoint x: 1051, endPoint y: 139, distance: 55.5
click at [1051, 139] on div "Viable banks" at bounding box center [1025, 140] width 69 height 14
click at [1052, 139] on div "Viable banks" at bounding box center [1025, 140] width 69 height 14
drag, startPoint x: 1052, startPoint y: 139, endPoint x: 998, endPoint y: 140, distance: 54.7
click at [998, 140] on div "Viable banks" at bounding box center [1025, 140] width 69 height 14
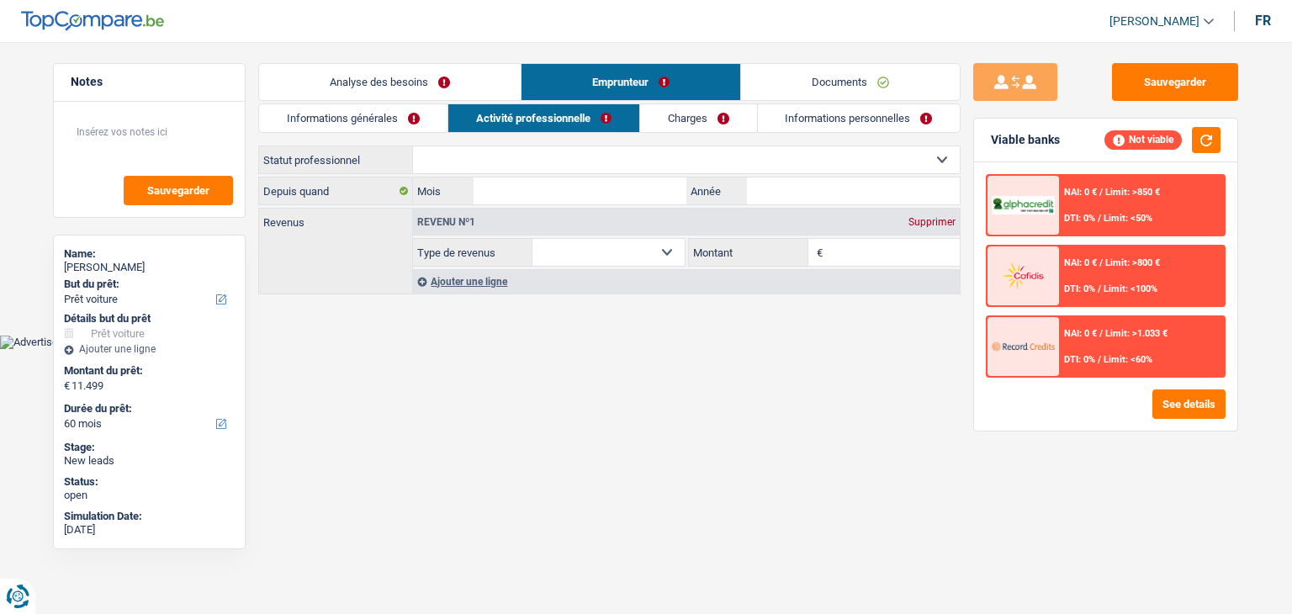
click at [976, 154] on div "Viable banks Not viable" at bounding box center [1105, 141] width 263 height 44
drag, startPoint x: 993, startPoint y: 142, endPoint x: 1068, endPoint y: 138, distance: 75.8
click at [1068, 138] on div "Viable banks Not viable" at bounding box center [1105, 141] width 263 height 44
click at [892, 139] on div "Informations générales Activité professionnelle Charges Informations personnell…" at bounding box center [609, 199] width 702 height 193
click at [384, 113] on link "Informations générales" at bounding box center [353, 118] width 188 height 28
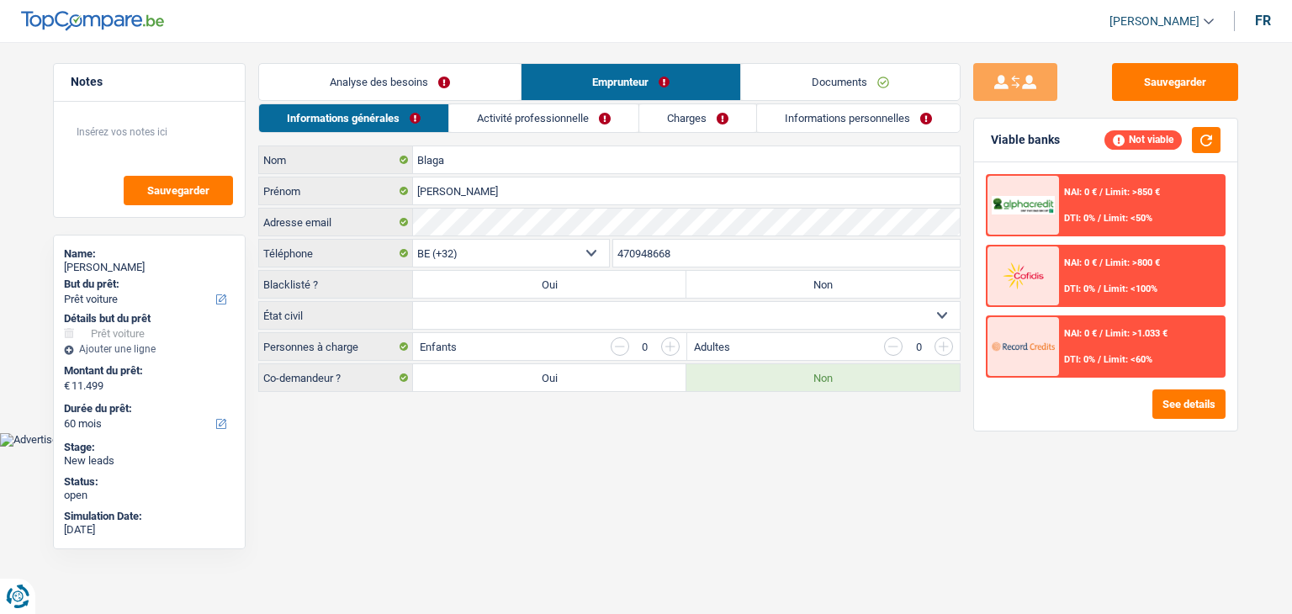
click at [372, 85] on link "Analyse des besoins" at bounding box center [390, 82] width 262 height 36
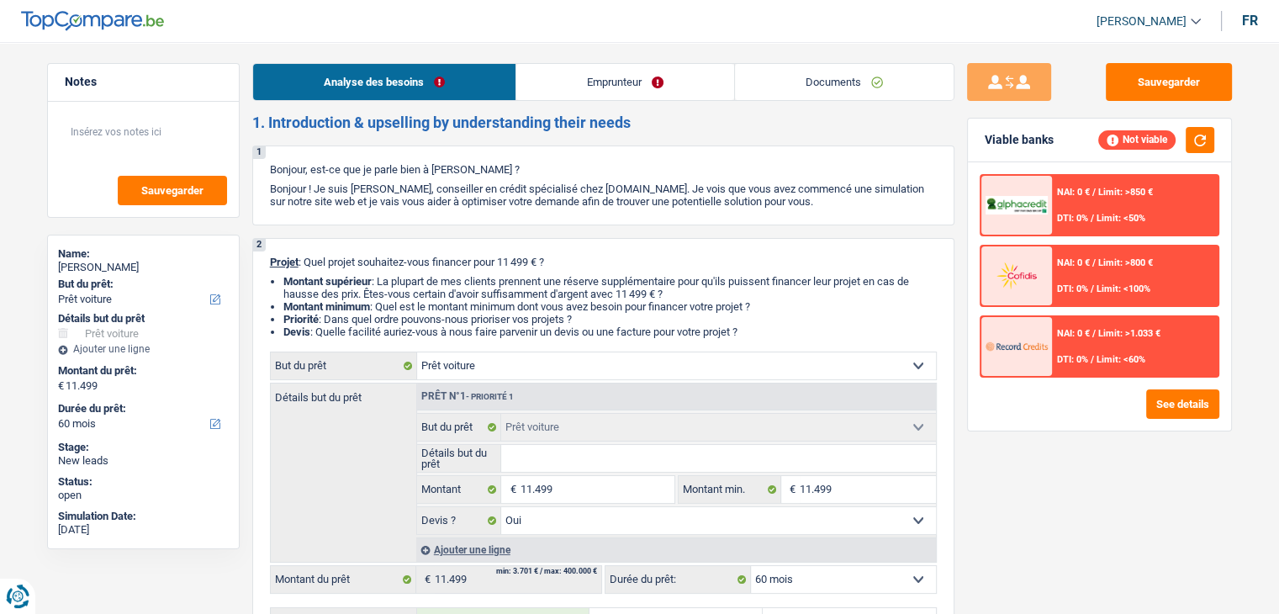
drag, startPoint x: 638, startPoint y: 126, endPoint x: 241, endPoint y: 109, distance: 398.2
click at [236, 136] on div "Sauvegarder" at bounding box center [143, 159] width 191 height 115
drag, startPoint x: 252, startPoint y: 127, endPoint x: 631, endPoint y: 146, distance: 379.0
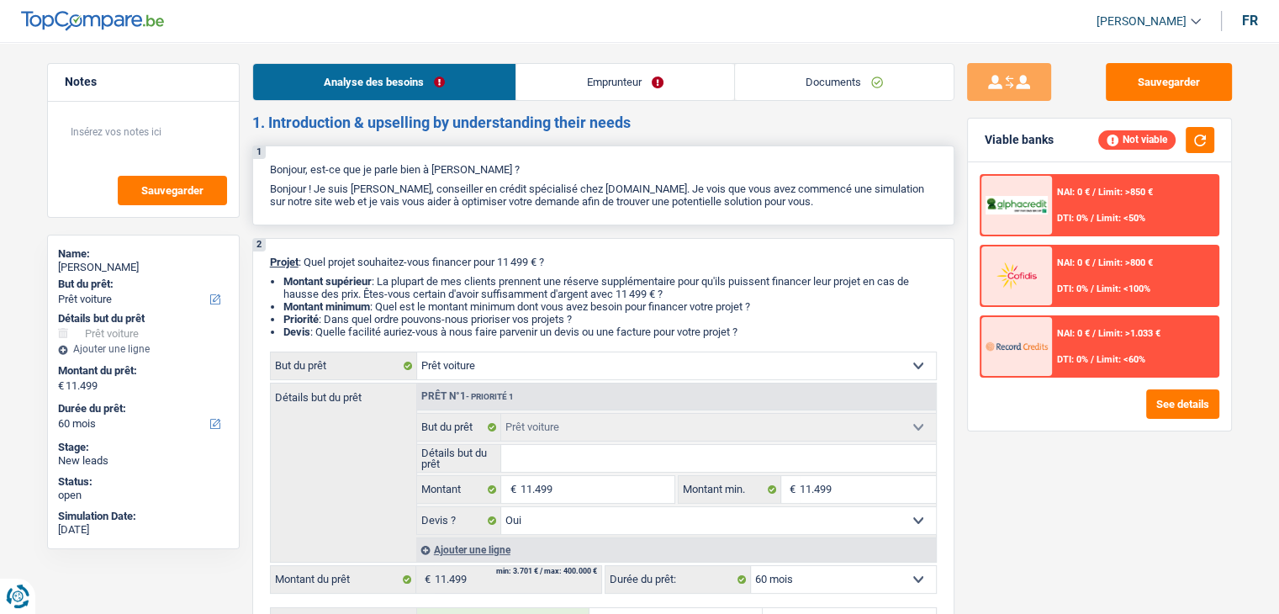
drag, startPoint x: 643, startPoint y: 128, endPoint x: 251, endPoint y: 125, distance: 392.0
drag, startPoint x: 259, startPoint y: 131, endPoint x: 265, endPoint y: 141, distance: 11.7
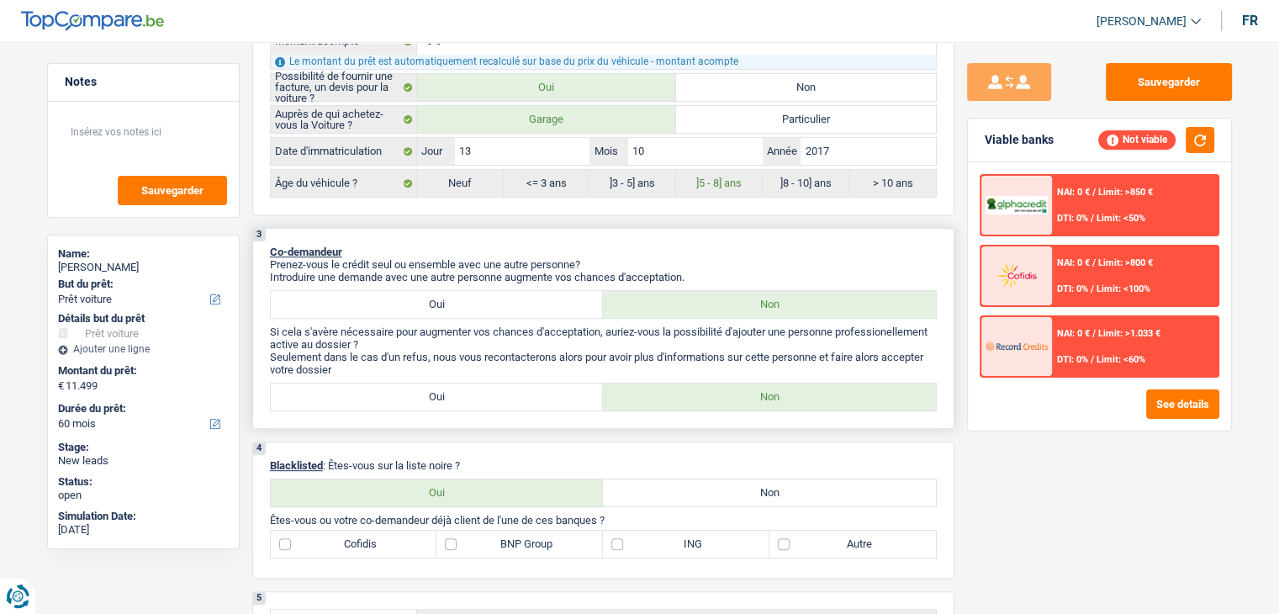
scroll to position [841, 0]
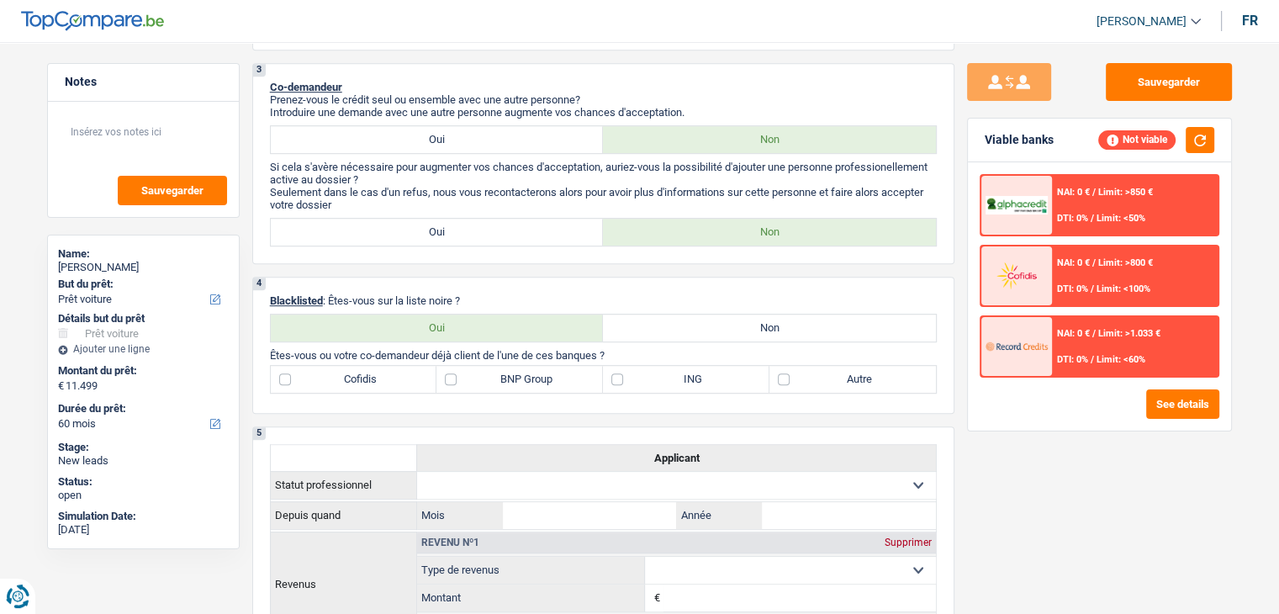
drag, startPoint x: 269, startPoint y: 171, endPoint x: 531, endPoint y: 271, distance: 280.1
click at [531, 271] on div "1. Introduction & upselling by understanding their needs 1 Bonjour, est-ce que …" at bounding box center [603, 415] width 702 height 2287
drag, startPoint x: 468, startPoint y: 291, endPoint x: 257, endPoint y: 276, distance: 211.7
click at [257, 277] on div "4 Blacklisted : Êtes-vous sur la liste noire ? Oui Non Tous les champs sont obl…" at bounding box center [603, 345] width 702 height 137
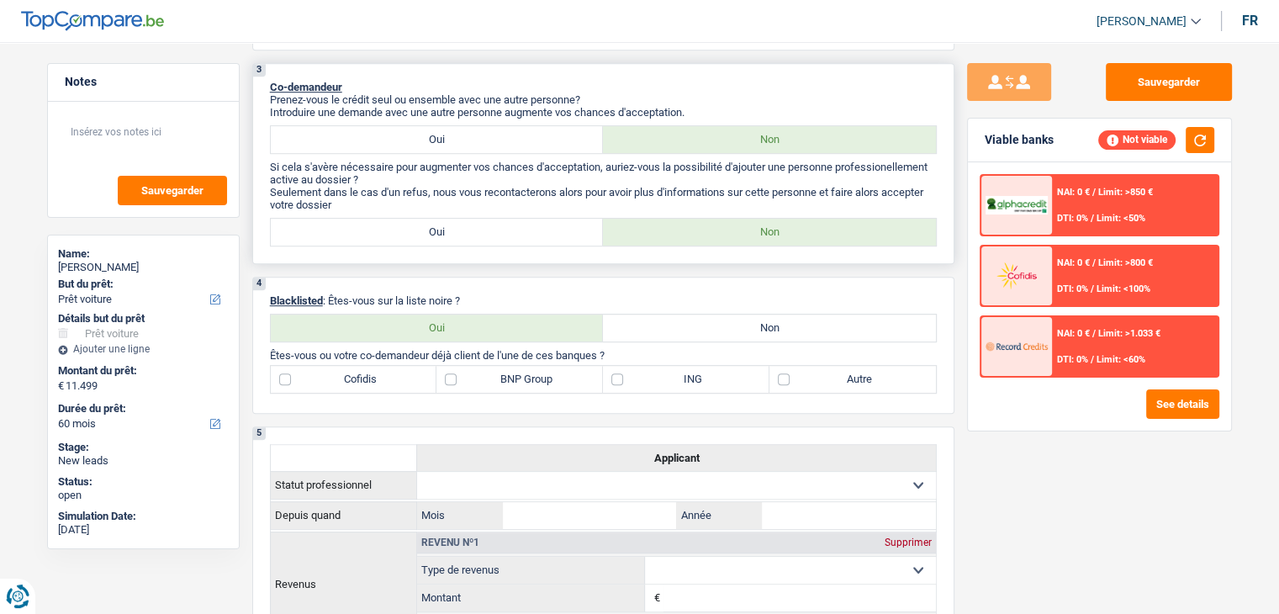
click at [463, 247] on div "3 Co-demandeur Prenez-vous le crédit seul ou ensemble avec une autre personne? …" at bounding box center [603, 163] width 702 height 201
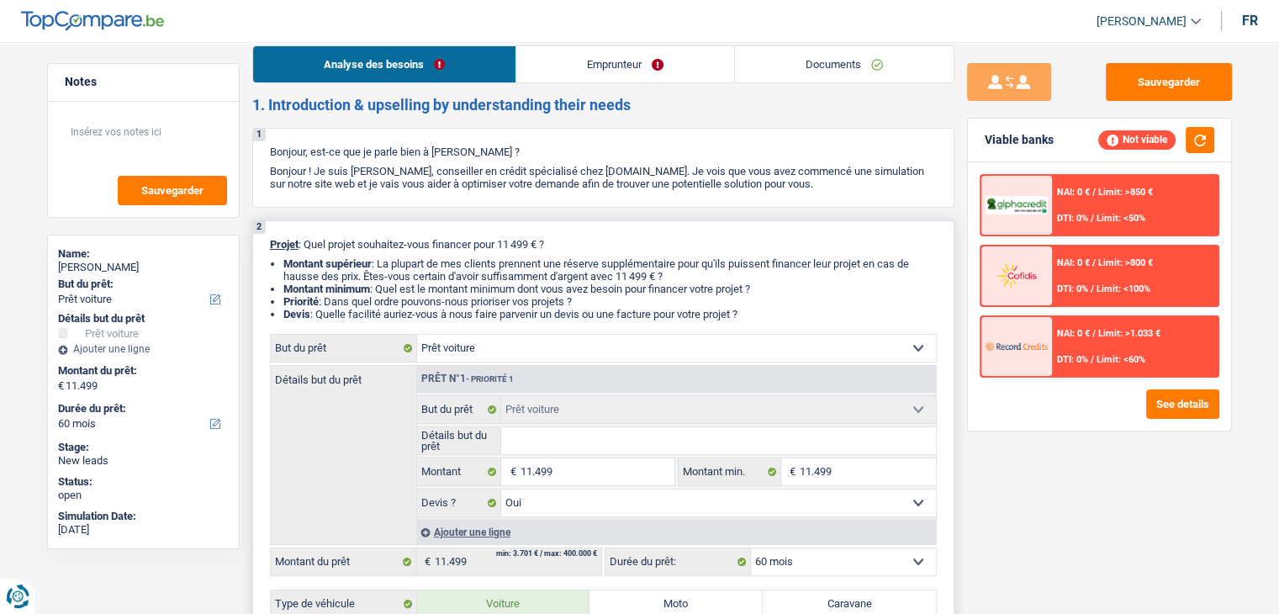
scroll to position [0, 0]
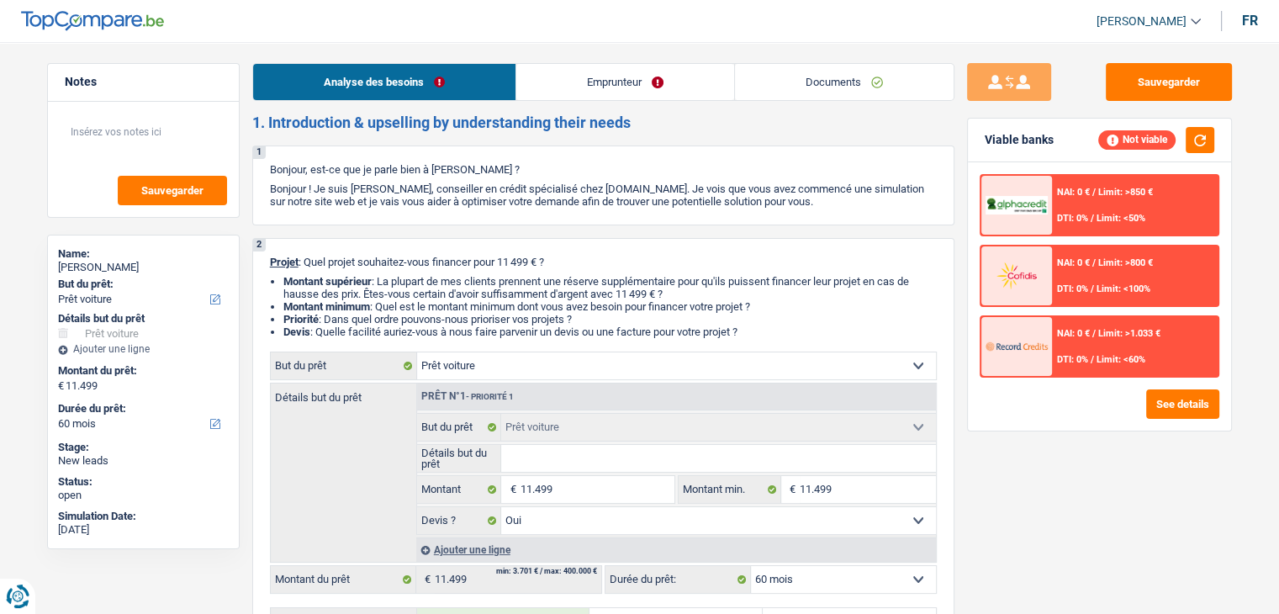
drag, startPoint x: 760, startPoint y: 334, endPoint x: 272, endPoint y: 230, distance: 499.7
drag, startPoint x: 269, startPoint y: 168, endPoint x: 848, endPoint y: 205, distance: 579.9
click at [864, 202] on div "1 Bonjour, est-ce que je parle bien à [PERSON_NAME] ? Bonjour ! Je suis [PERSON…" at bounding box center [603, 186] width 702 height 80
drag, startPoint x: 848, startPoint y: 205, endPoint x: 836, endPoint y: 206, distance: 11.8
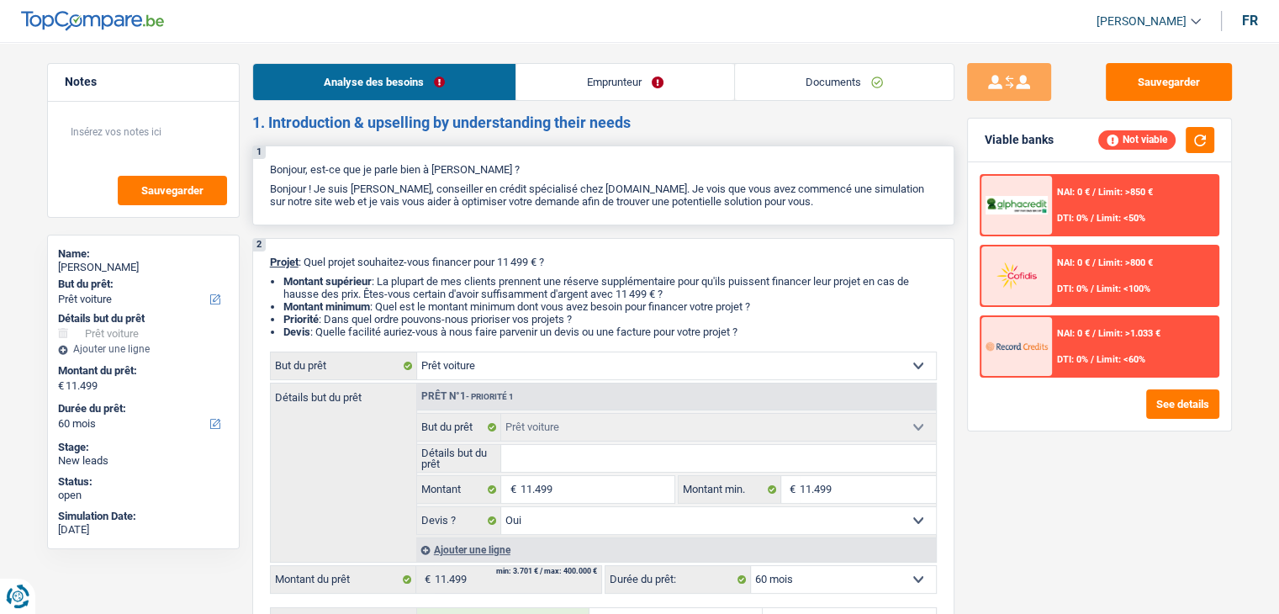
click at [846, 206] on p "Bonjour ! Je suis [PERSON_NAME], conseiller en crédit spécialisé chez [DOMAIN_N…" at bounding box center [603, 195] width 667 height 25
click at [822, 206] on p "Bonjour ! Je suis [PERSON_NAME], conseiller en crédit spécialisé chez [DOMAIN_N…" at bounding box center [603, 195] width 667 height 25
click at [818, 205] on p "Bonjour ! Je suis [PERSON_NAME], conseiller en crédit spécialisé chez [DOMAIN_N…" at bounding box center [603, 195] width 667 height 25
drag, startPoint x: 808, startPoint y: 201, endPoint x: 267, endPoint y: 158, distance: 543.4
click at [267, 158] on div "1 Bonjour, est-ce que je parle bien à [PERSON_NAME] ? Bonjour ! Je suis [PERSON…" at bounding box center [603, 186] width 702 height 80
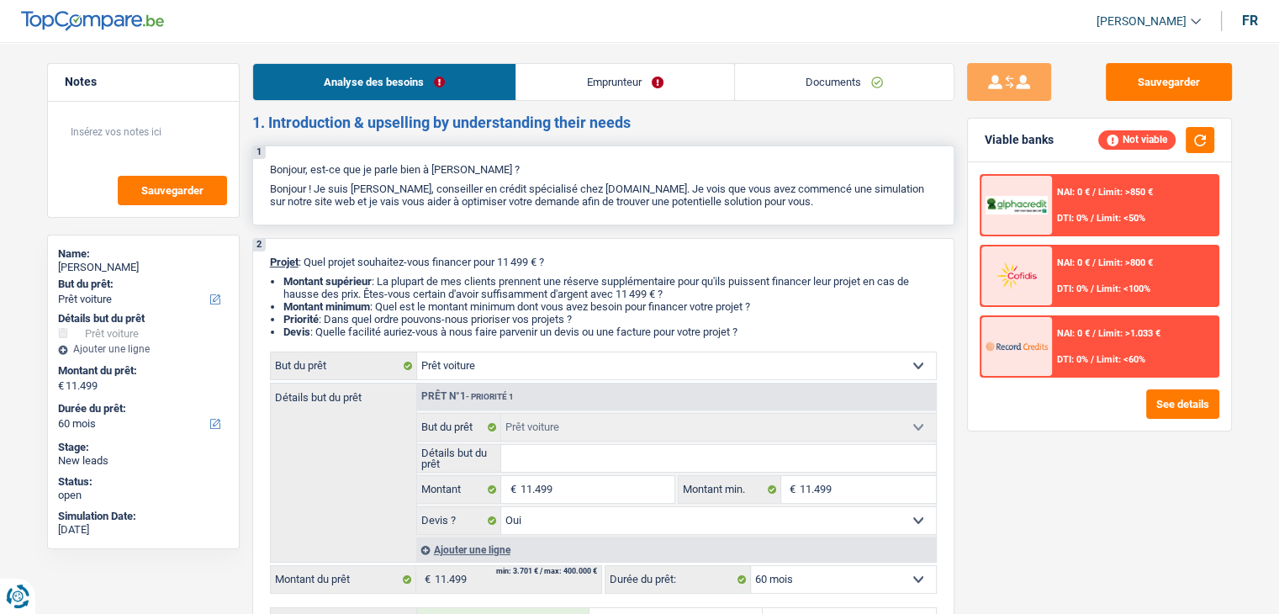
click at [305, 146] on div "1 Bonjour, est-ce que je parle bien à [PERSON_NAME] ? Bonjour ! Je suis [PERSON…" at bounding box center [603, 186] width 702 height 80
drag, startPoint x: 266, startPoint y: 159, endPoint x: 854, endPoint y: 201, distance: 589.5
click at [854, 201] on div "1 Bonjour, est-ce que je parle bien à [PERSON_NAME] ? Bonjour ! Je suis [PERSON…" at bounding box center [603, 186] width 702 height 80
click at [644, 327] on li "Devis : Quelle facilité auriez-vous à nous faire parvenir un devis ou une factu…" at bounding box center [610, 332] width 654 height 13
drag, startPoint x: 749, startPoint y: 333, endPoint x: 215, endPoint y: 257, distance: 539.6
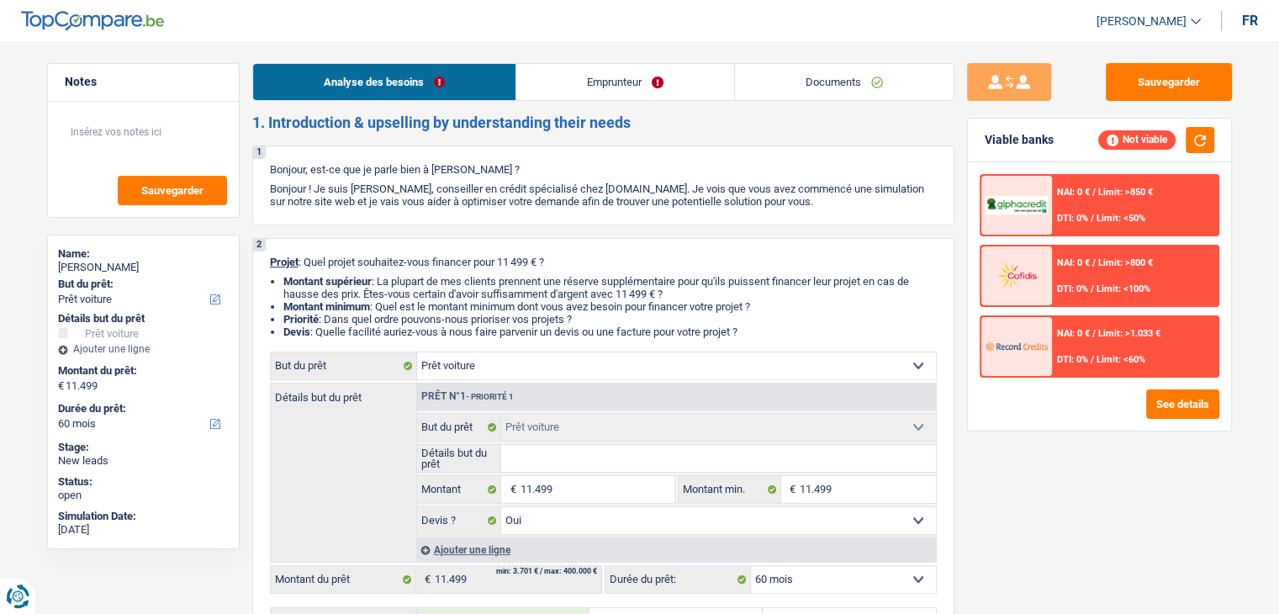
click at [270, 283] on ul "Montant supérieur : La plupart de mes clients prennent une réserve supplémentai…" at bounding box center [603, 306] width 667 height 63
click at [270, 267] on span "Projet" at bounding box center [284, 262] width 29 height 13
drag, startPoint x: 267, startPoint y: 257, endPoint x: 789, endPoint y: 337, distance: 528.6
click at [789, 337] on div "2 Projet : Quel projet souhaitez-vous financer pour 11 499 € ? Montant supérieu…" at bounding box center [603, 565] width 702 height 654
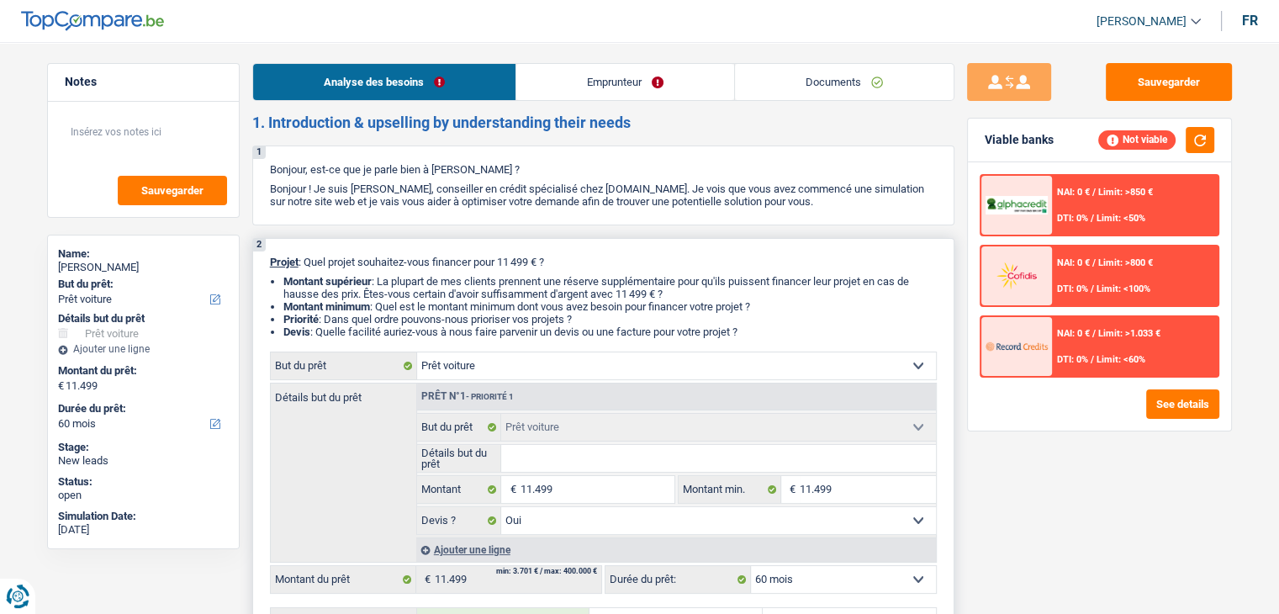
click at [773, 331] on li "Devis : Quelle facilité auriez-vous à nous faire parvenir un devis ou une factu…" at bounding box center [610, 332] width 654 height 13
drag, startPoint x: 754, startPoint y: 331, endPoint x: 269, endPoint y: 262, distance: 489.4
click at [269, 262] on div "2 Projet : Quel projet souhaitez-vous financer pour 11 499 € ? Montant supérieu…" at bounding box center [603, 565] width 702 height 654
click at [264, 263] on div "2 Projet : Quel projet souhaitez-vous financer pour 11 499 € ? Montant supérieu…" at bounding box center [603, 565] width 702 height 654
click at [265, 262] on div "2 Projet : Quel projet souhaitez-vous financer pour 11 499 € ? Montant supérieu…" at bounding box center [603, 565] width 702 height 654
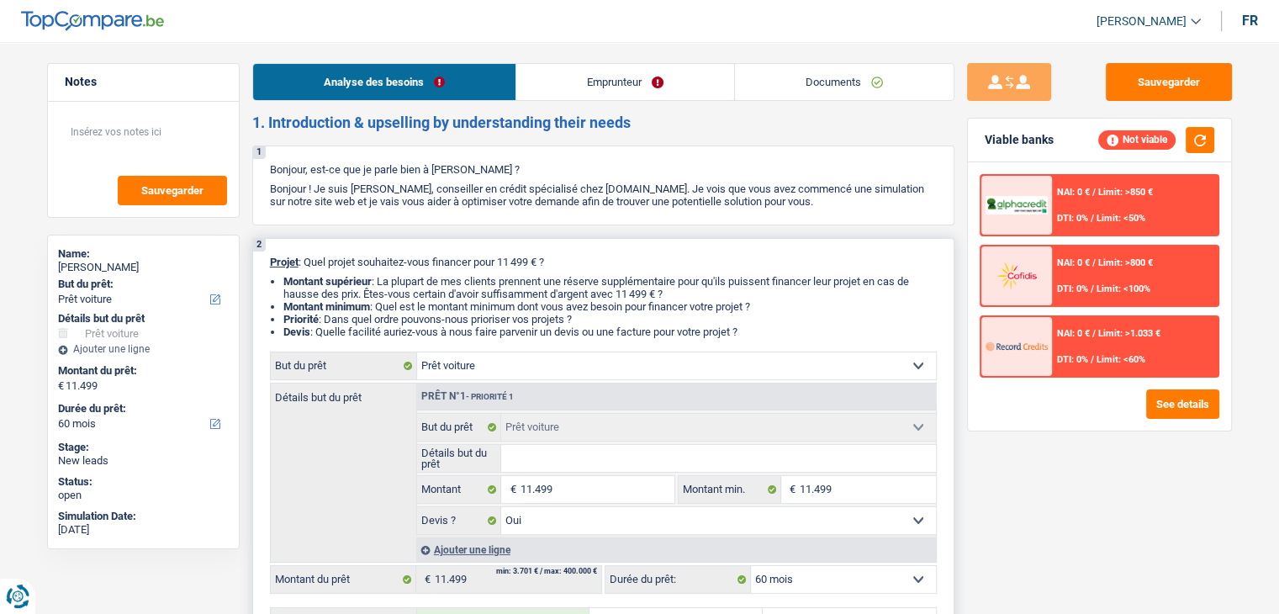
click at [273, 261] on span "Projet" at bounding box center [284, 262] width 29 height 13
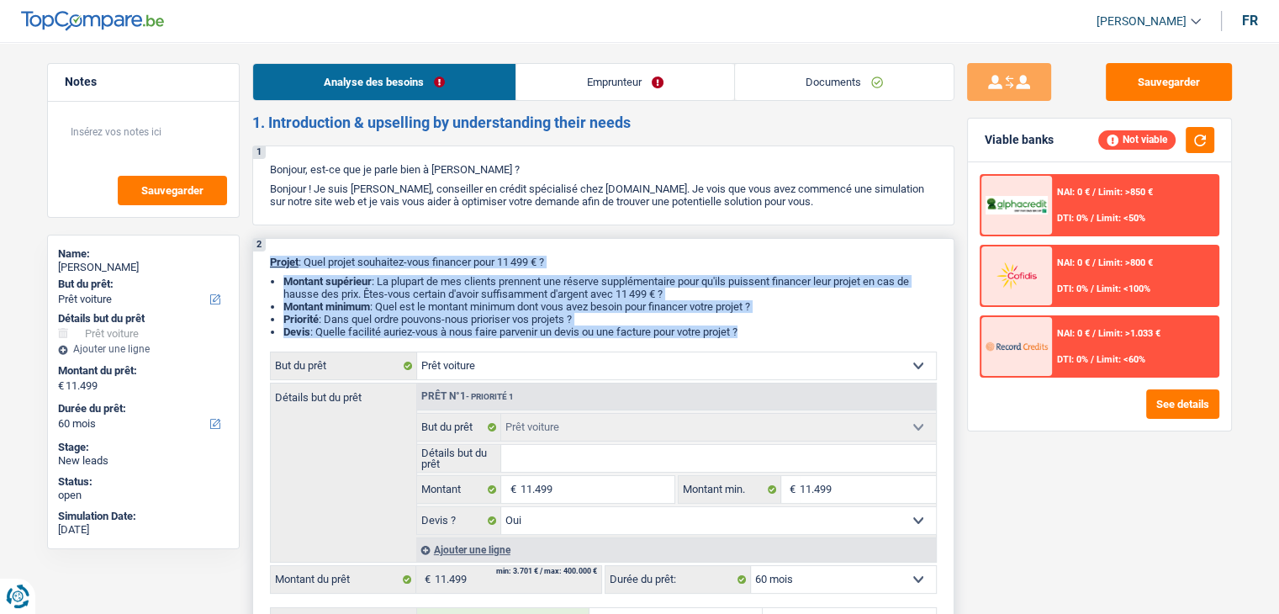
drag, startPoint x: 273, startPoint y: 261, endPoint x: 771, endPoint y: 328, distance: 502.5
click at [771, 327] on div "2 Projet : Quel projet souhaitez-vous financer pour 11 499 € ? Montant supérieu…" at bounding box center [603, 565] width 702 height 654
click at [771, 328] on li "Devis : Quelle facilité auriez-vous à nous faire parvenir un devis ou une factu…" at bounding box center [610, 332] width 654 height 13
drag, startPoint x: 752, startPoint y: 334, endPoint x: 267, endPoint y: 266, distance: 490.1
click at [267, 266] on div "2 Projet : Quel projet souhaitez-vous financer pour 11 499 € ? Montant supérieu…" at bounding box center [603, 565] width 702 height 654
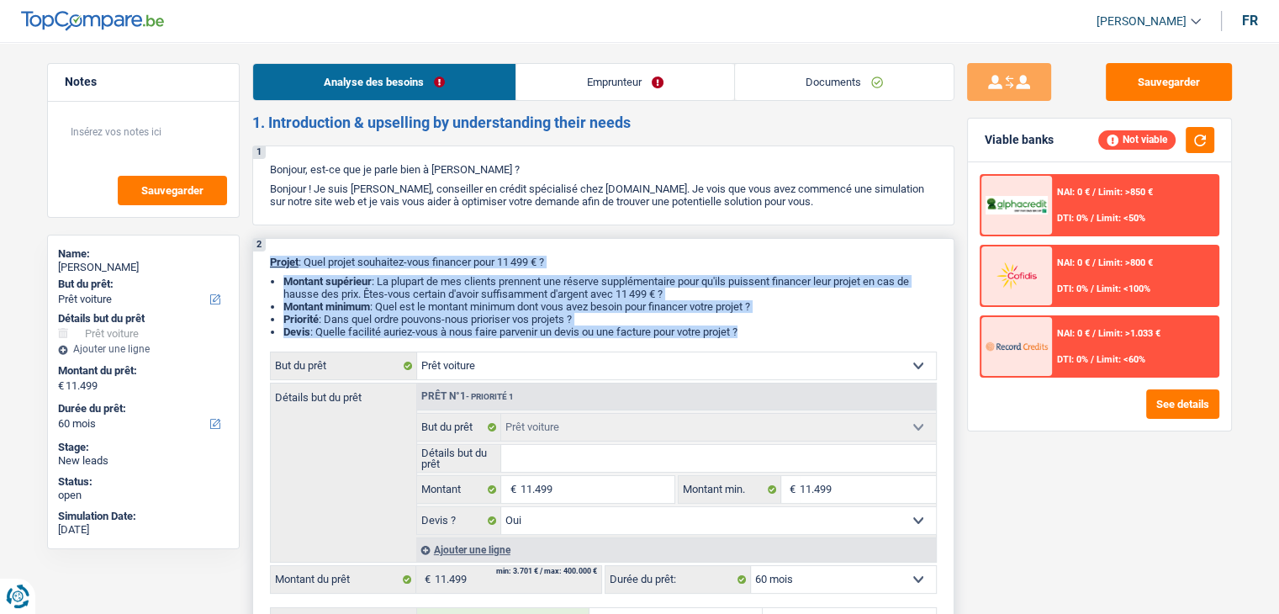
click at [267, 266] on div "2 Projet : Quel projet souhaitez-vous financer pour 11 499 € ? Montant supérieu…" at bounding box center [603, 565] width 702 height 654
drag, startPoint x: 267, startPoint y: 260, endPoint x: 794, endPoint y: 336, distance: 532.1
click at [794, 336] on div "2 Projet : Quel projet souhaitez-vous financer pour 11 499 € ? Montant supérieu…" at bounding box center [603, 565] width 702 height 654
click at [784, 334] on li "Devis : Quelle facilité auriez-vous à nous faire parvenir un devis ou une factu…" at bounding box center [610, 332] width 654 height 13
drag, startPoint x: 765, startPoint y: 334, endPoint x: 269, endPoint y: 267, distance: 499.9
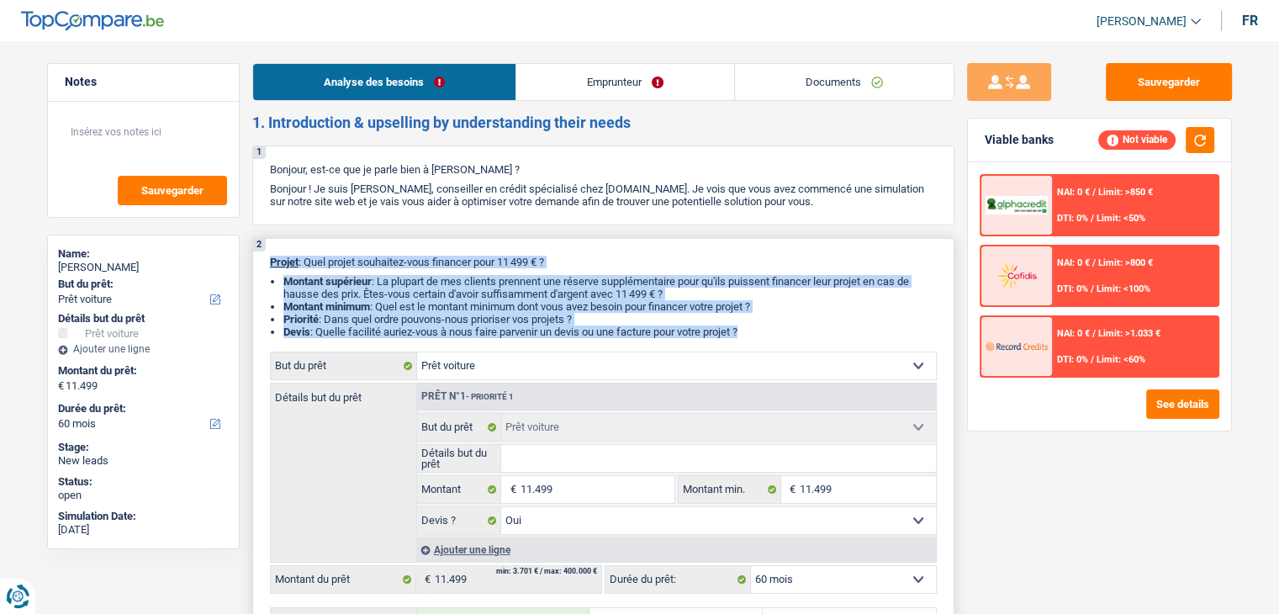
click at [272, 267] on div "2 Projet : Quel projet souhaitez-vous financer pour 11 499 € ? Montant supérieu…" at bounding box center [603, 565] width 702 height 654
click at [268, 268] on div "2 Projet : Quel projet souhaitez-vous financer pour 11 499 € ? Montant supérieu…" at bounding box center [603, 565] width 702 height 654
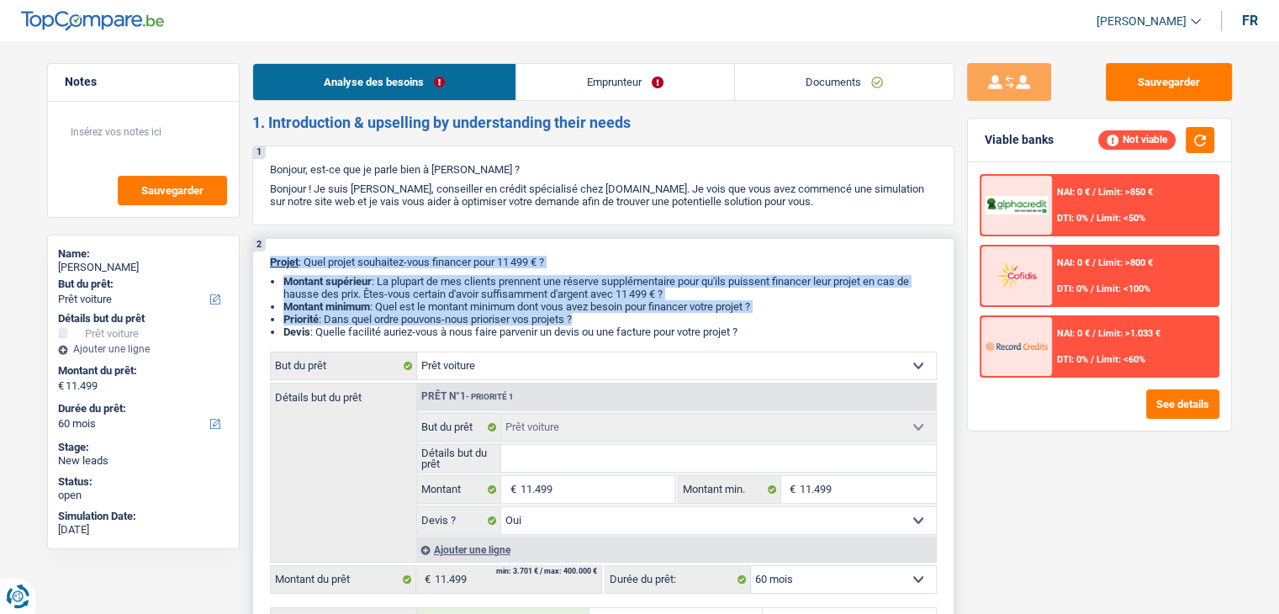
drag, startPoint x: 268, startPoint y: 266, endPoint x: 770, endPoint y: 325, distance: 504.8
click at [770, 325] on div "2 Projet : Quel projet souhaitez-vous financer pour 11 499 € ? Montant supérieu…" at bounding box center [603, 565] width 702 height 654
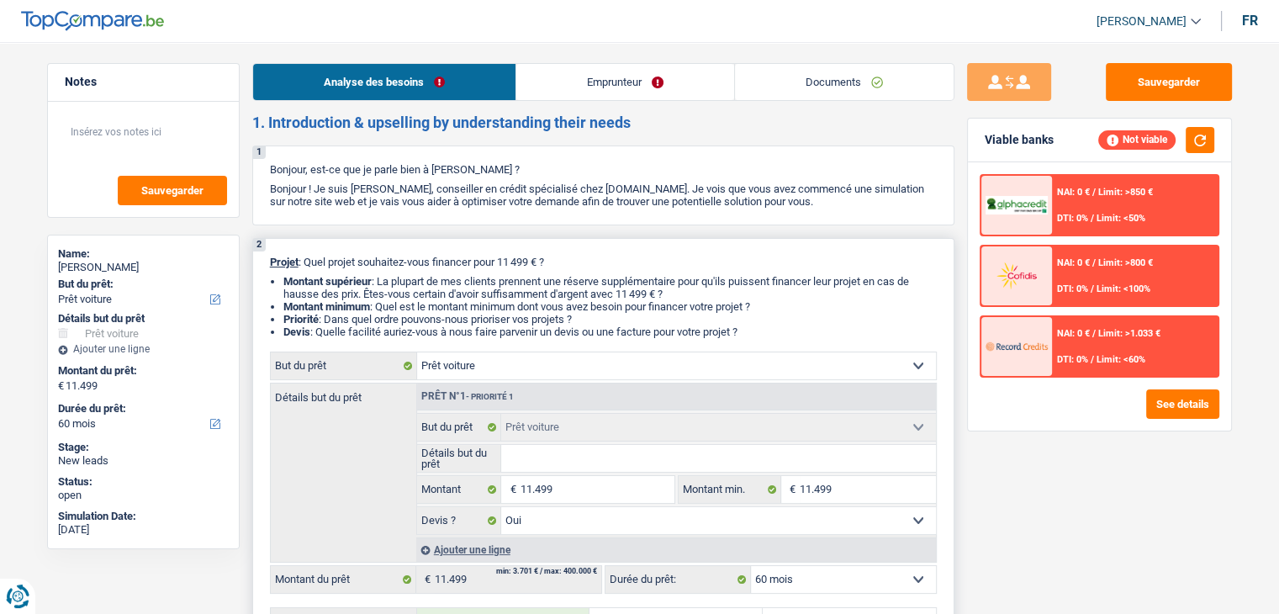
click at [768, 327] on li "Devis : Quelle facilité auriez-vous à nous faire parvenir un devis ou une factu…" at bounding box center [610, 332] width 654 height 13
drag, startPoint x: 764, startPoint y: 329, endPoint x: 251, endPoint y: 260, distance: 517.7
click at [271, 269] on div "2 Projet : Quel projet souhaitez-vous financer pour 11 499 € ? Montant supérieu…" at bounding box center [603, 565] width 702 height 654
drag, startPoint x: 266, startPoint y: 262, endPoint x: 780, endPoint y: 331, distance: 518.4
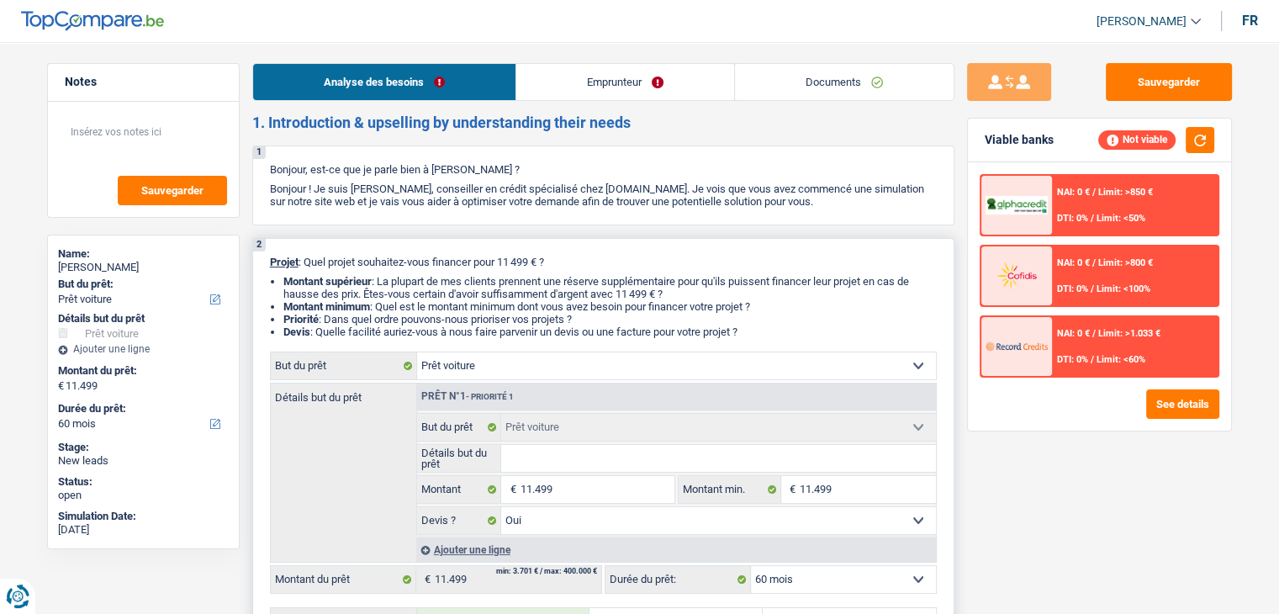
click at [781, 331] on div "2 Projet : Quel projet souhaitez-vous financer pour 11 499 € ? Montant supérieu…" at bounding box center [603, 565] width 702 height 654
click at [780, 331] on li "Devis : Quelle facilité auriez-vous à nous faire parvenir un devis ou une factu…" at bounding box center [610, 332] width 654 height 13
drag, startPoint x: 756, startPoint y: 331, endPoint x: 266, endPoint y: 260, distance: 495.5
click at [266, 260] on div "2 Projet : Quel projet souhaitez-vous financer pour 11 499 € ? Montant supérieu…" at bounding box center [603, 565] width 702 height 654
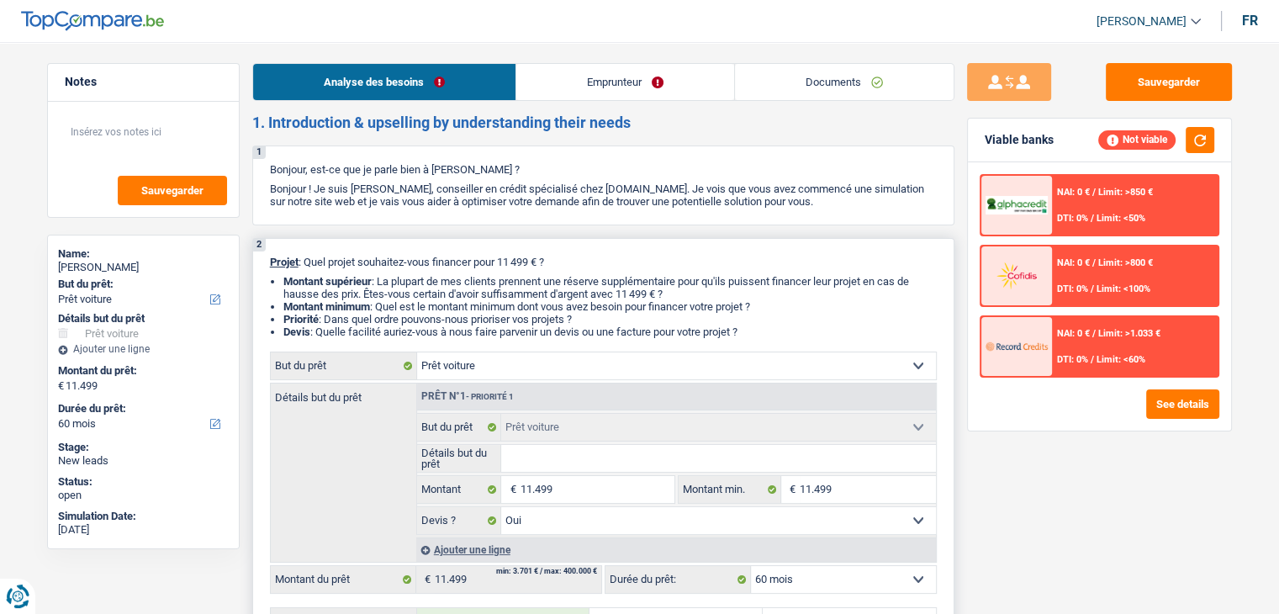
drag, startPoint x: 269, startPoint y: 260, endPoint x: 752, endPoint y: 327, distance: 487.5
click at [752, 327] on div "2 Projet : Quel projet souhaitez-vous financer pour 11 499 € ? Montant supérieu…" at bounding box center [603, 565] width 702 height 654
click at [752, 327] on li "Devis : Quelle facilité auriez-vous à nous faire parvenir un devis ou une factu…" at bounding box center [610, 332] width 654 height 13
drag, startPoint x: 752, startPoint y: 337, endPoint x: 249, endPoint y: 123, distance: 546.8
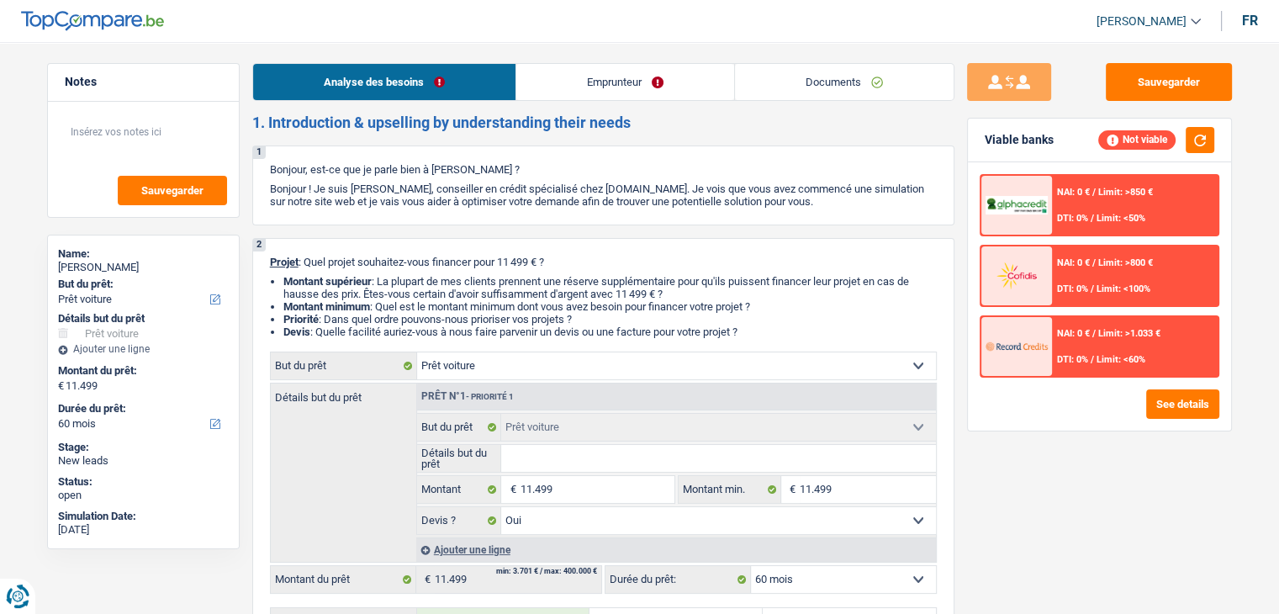
click at [249, 123] on div "Notes Sauvegarder Name: [PERSON_NAME] But du prêt: Confort maison: meubles, tex…" at bounding box center [143, 323] width 218 height 520
drag, startPoint x: 300, startPoint y: 132, endPoint x: 616, endPoint y: 212, distance: 325.4
drag, startPoint x: 750, startPoint y: 331, endPoint x: 262, endPoint y: 169, distance: 514.2
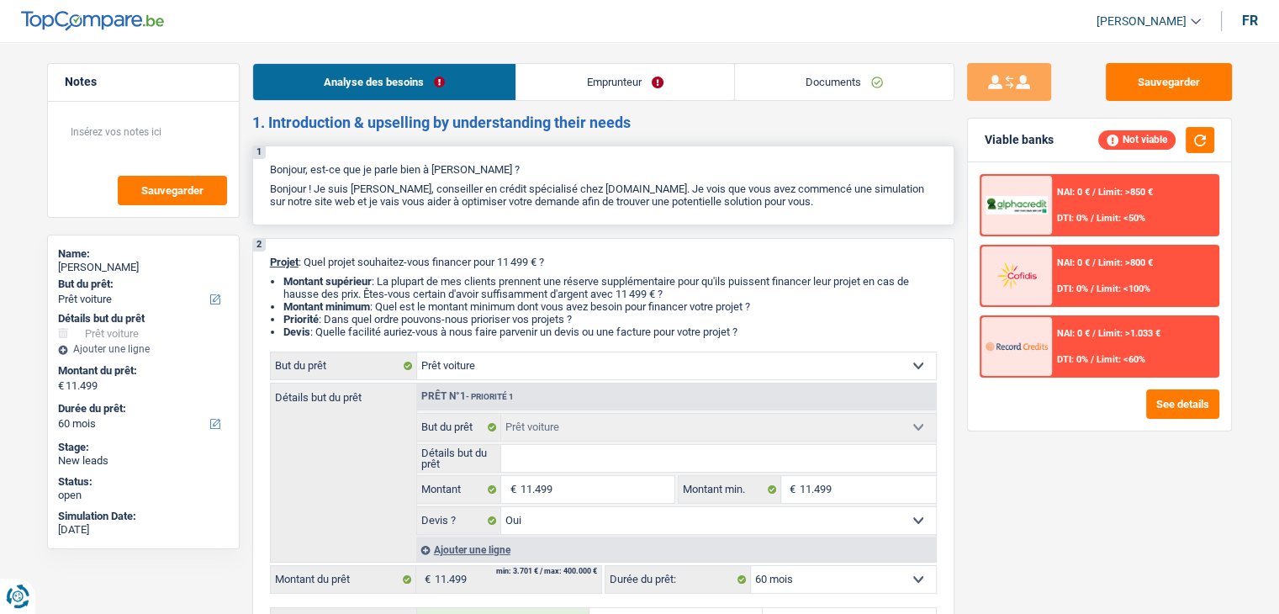
click at [263, 166] on div "1 Bonjour, est-ce que je parle bien à [PERSON_NAME] ? Bonjour ! Je suis [PERSON…" at bounding box center [603, 186] width 702 height 80
drag, startPoint x: 253, startPoint y: 117, endPoint x: 768, endPoint y: 331, distance: 557.4
click at [768, 331] on li "Devis : Quelle facilité auriez-vous à nous faire parvenir un devis ou une factu…" at bounding box center [610, 332] width 654 height 13
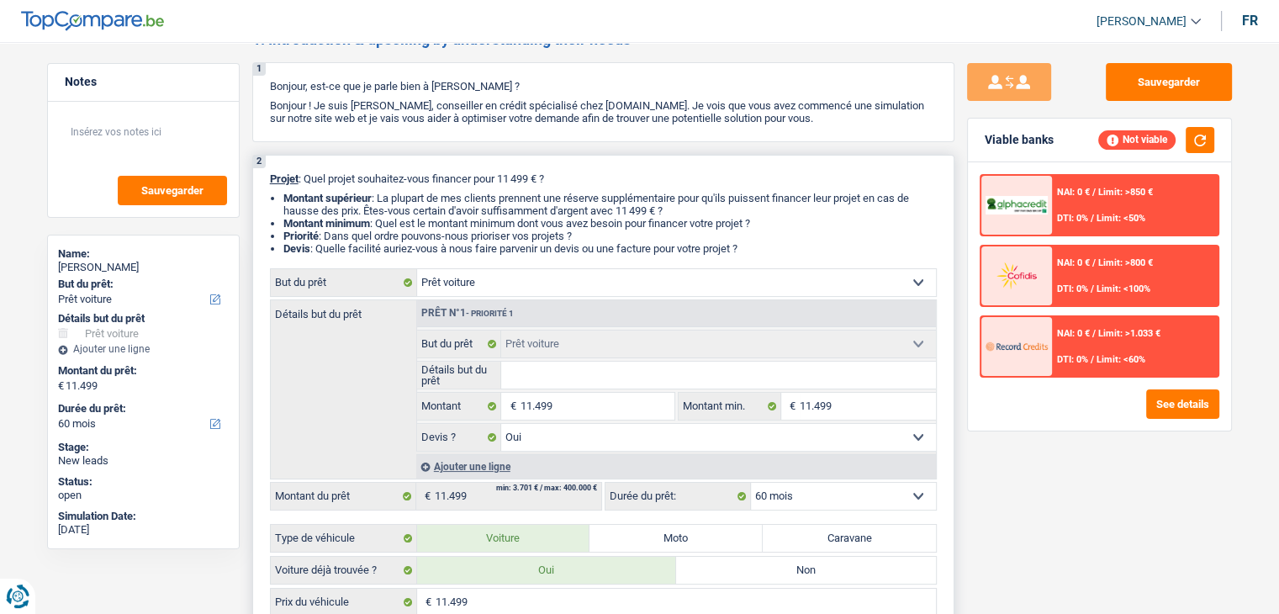
scroll to position [84, 0]
drag, startPoint x: 750, startPoint y: 247, endPoint x: 264, endPoint y: 169, distance: 492.4
click at [266, 169] on div "2 Projet : Quel projet souhaitez-vous financer pour 11 499 € ? Montant supérieu…" at bounding box center [603, 481] width 702 height 654
drag, startPoint x: 266, startPoint y: 86, endPoint x: 827, endPoint y: 129, distance: 562.7
click at [827, 129] on div "1 Bonjour, est-ce que je parle bien à [PERSON_NAME] ? Bonjour ! Je suis [PERSON…" at bounding box center [603, 101] width 702 height 80
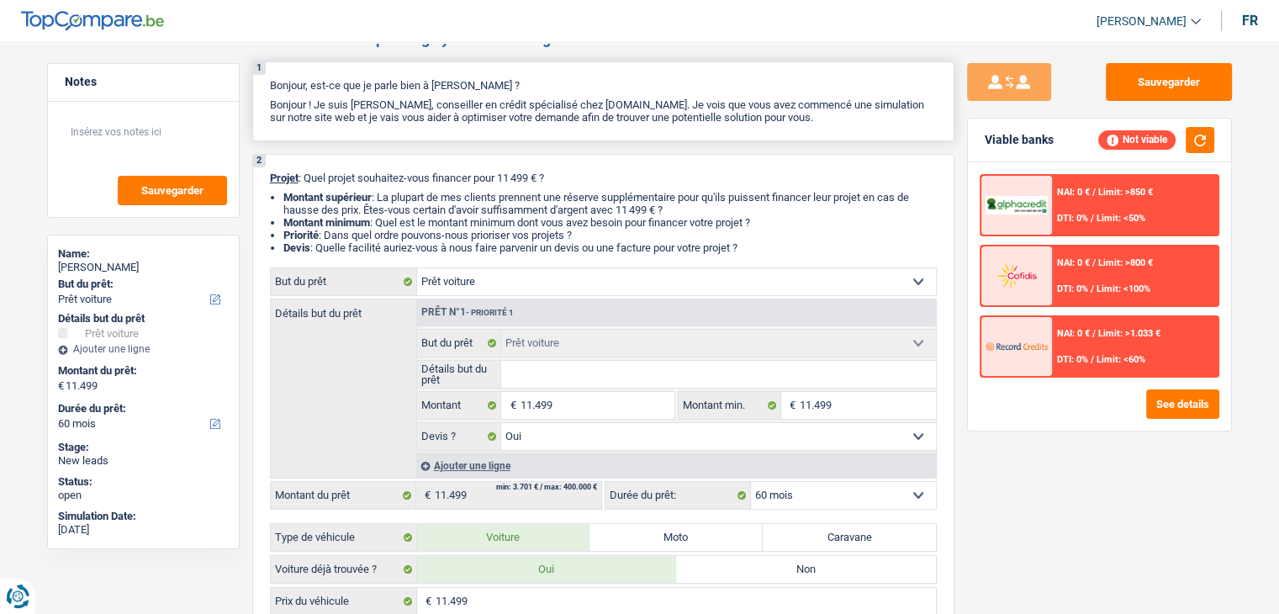
click at [827, 129] on div "1 Bonjour, est-ce que je parle bien à [PERSON_NAME] ? Bonjour ! Je suis [PERSON…" at bounding box center [603, 101] width 702 height 80
drag, startPoint x: 740, startPoint y: 246, endPoint x: 264, endPoint y: 169, distance: 482.3
click at [265, 169] on div "2 Projet : Quel projet souhaitez-vous financer pour 11 499 € ? Montant supérieu…" at bounding box center [603, 481] width 702 height 654
drag, startPoint x: 741, startPoint y: 246, endPoint x: 274, endPoint y: 175, distance: 472.3
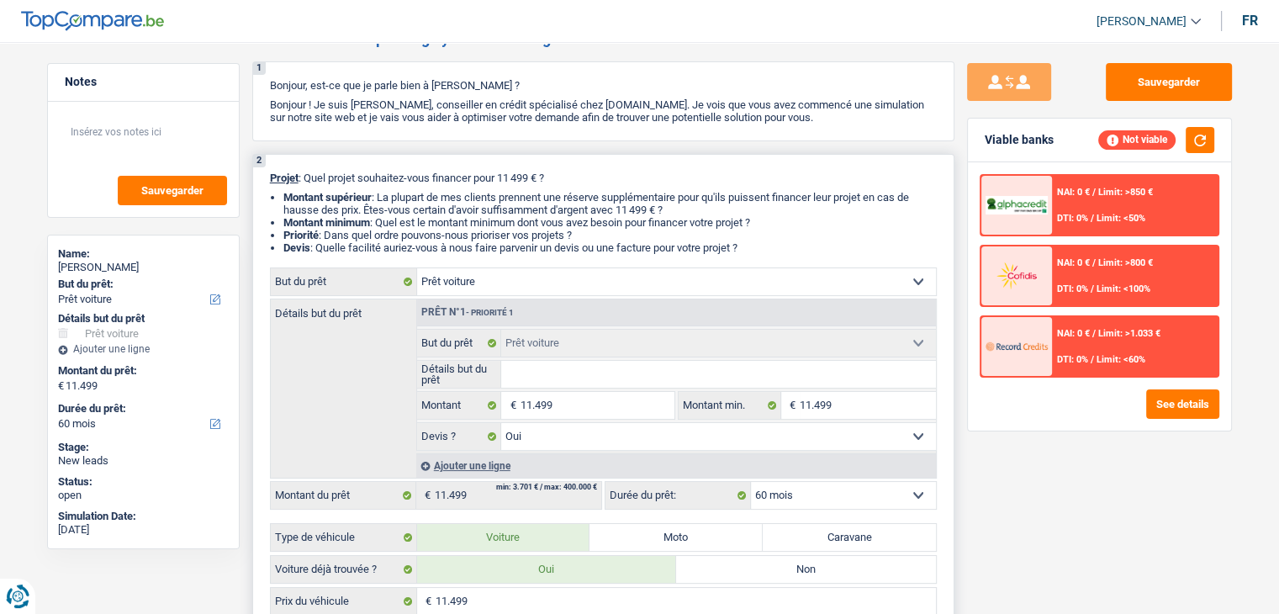
click at [274, 175] on div "2 Projet : Quel projet souhaitez-vous financer pour 11 499 € ? Montant supérieu…" at bounding box center [603, 481] width 702 height 654
click at [277, 186] on div "2 Projet : Quel projet souhaitez-vous financer pour 11 499 € ? Montant supérieu…" at bounding box center [603, 481] width 702 height 654
drag, startPoint x: 276, startPoint y: 179, endPoint x: 760, endPoint y: 248, distance: 488.6
click at [760, 248] on div "2 Projet : Quel projet souhaitez-vous financer pour 11 499 € ? Montant supérieu…" at bounding box center [603, 481] width 702 height 654
click at [760, 248] on li "Devis : Quelle facilité auriez-vous à nous faire parvenir un devis ou une factu…" at bounding box center [610, 247] width 654 height 13
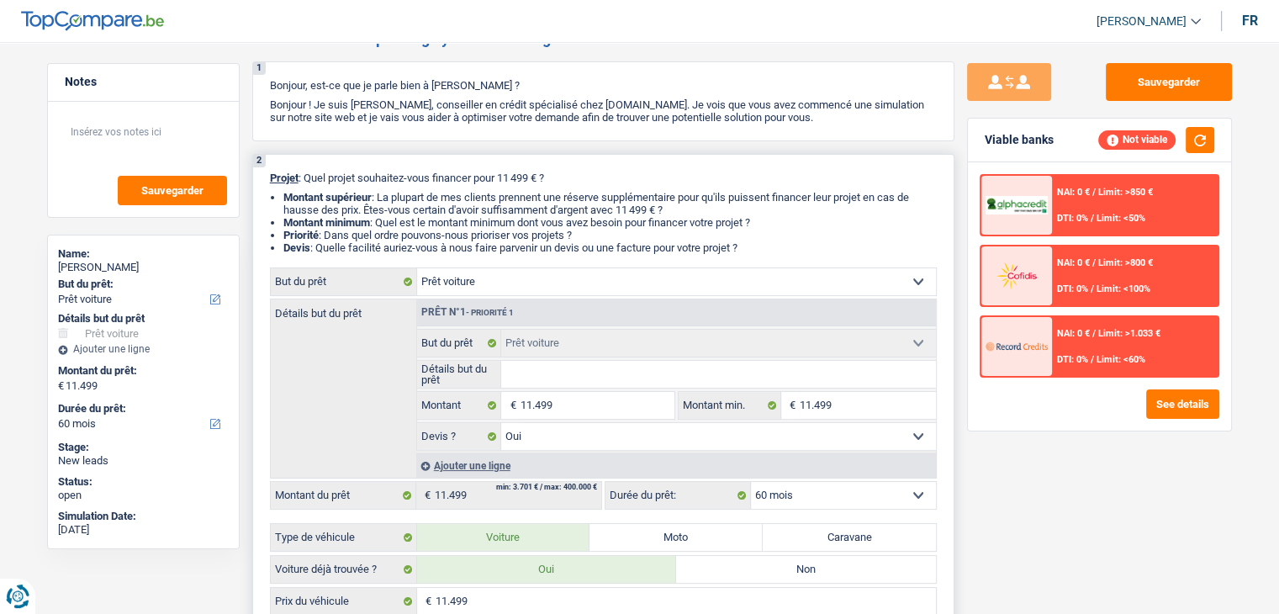
drag, startPoint x: 751, startPoint y: 249, endPoint x: 256, endPoint y: 179, distance: 500.3
click at [256, 179] on div "2 Projet : Quel projet souhaitez-vous financer pour 11 499 € ? Montant supérieu…" at bounding box center [603, 481] width 702 height 654
click at [265, 177] on div "2 Projet : Quel projet souhaitez-vous financer pour 11 499 € ? Montant supérieu…" at bounding box center [603, 481] width 702 height 654
click at [267, 176] on div "2 Projet : Quel projet souhaitez-vous financer pour 11 499 € ? Montant supérieu…" at bounding box center [603, 481] width 702 height 654
drag, startPoint x: 270, startPoint y: 176, endPoint x: 754, endPoint y: 241, distance: 488.1
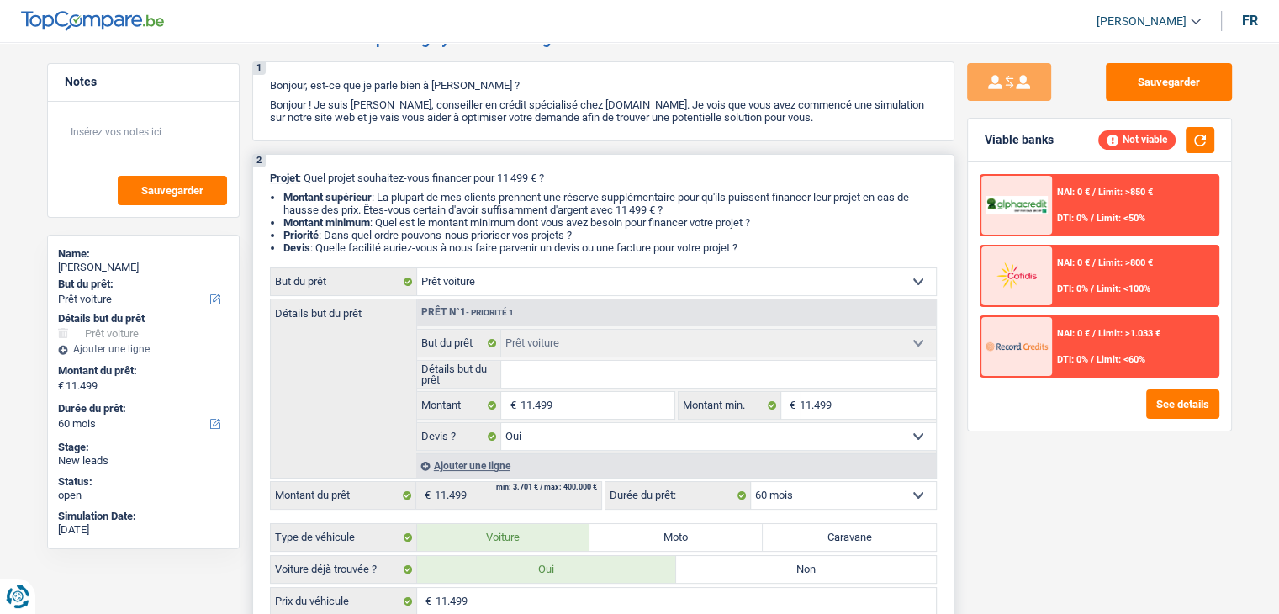
click at [756, 241] on div "2 Projet : Quel projet souhaitez-vous financer pour 11 499 € ? Montant supérieu…" at bounding box center [603, 481] width 702 height 654
click at [754, 241] on li "Devis : Quelle facilité auriez-vous à nous faire parvenir un devis ou une factu…" at bounding box center [610, 247] width 654 height 13
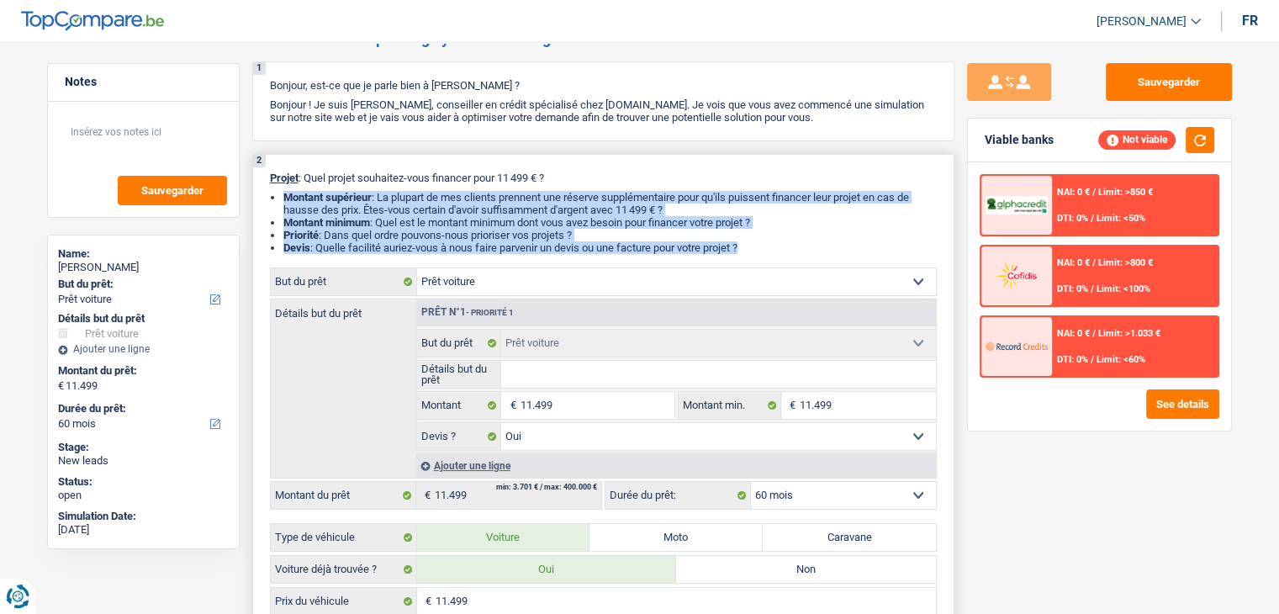
drag, startPoint x: 754, startPoint y: 243, endPoint x: 279, endPoint y: 193, distance: 477.1
click at [283, 184] on div "2 Projet : Quel projet souhaitez-vous financer pour 11 499 € ? Montant supérieu…" at bounding box center [603, 481] width 702 height 654
click at [279, 194] on ul "Montant supérieur : La plupart de mes clients prennent une réserve supplémentai…" at bounding box center [603, 222] width 667 height 63
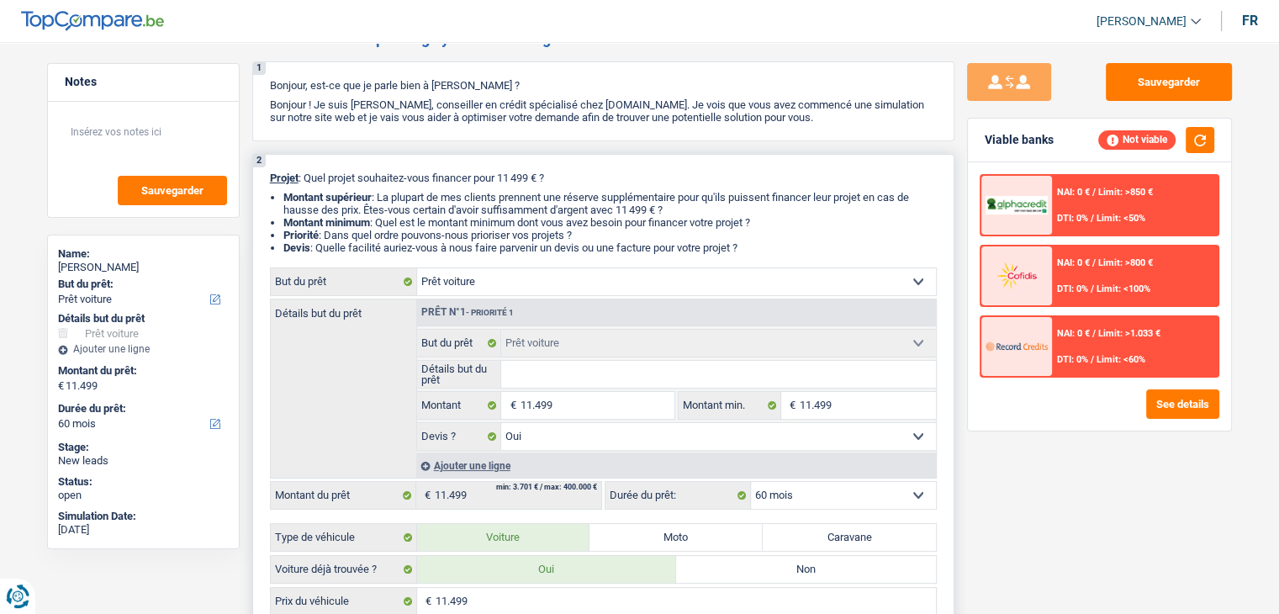
click at [289, 194] on strong "Montant supérieur" at bounding box center [327, 197] width 88 height 13
drag, startPoint x: 288, startPoint y: 197, endPoint x: 746, endPoint y: 247, distance: 461.2
click at [746, 247] on ul "Montant supérieur : La plupart de mes clients prennent une réserve supplémentai…" at bounding box center [603, 222] width 667 height 63
drag, startPoint x: 749, startPoint y: 250, endPoint x: 267, endPoint y: 180, distance: 487.0
click at [267, 180] on div "2 Projet : Quel projet souhaitez-vous financer pour 11 499 € ? Montant supérieu…" at bounding box center [603, 481] width 702 height 654
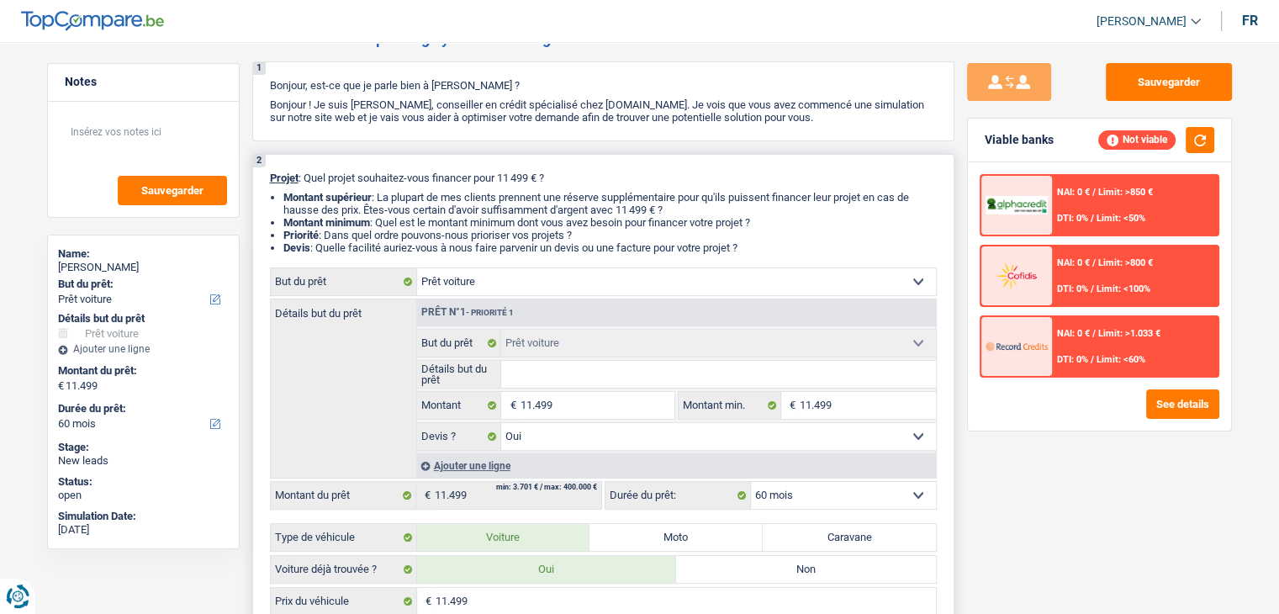
click at [267, 180] on div "2 Projet : Quel projet souhaitez-vous financer pour 11 499 € ? Montant supérieu…" at bounding box center [603, 481] width 702 height 654
drag, startPoint x: 272, startPoint y: 176, endPoint x: 772, endPoint y: 243, distance: 505.0
click at [772, 243] on div "2 Projet : Quel projet souhaitez-vous financer pour 11 499 € ? Montant supérieu…" at bounding box center [603, 481] width 702 height 654
click at [772, 243] on li "Devis : Quelle facilité auriez-vous à nous faire parvenir un devis ou une factu…" at bounding box center [610, 247] width 654 height 13
drag, startPoint x: 746, startPoint y: 246, endPoint x: 277, endPoint y: 182, distance: 473.8
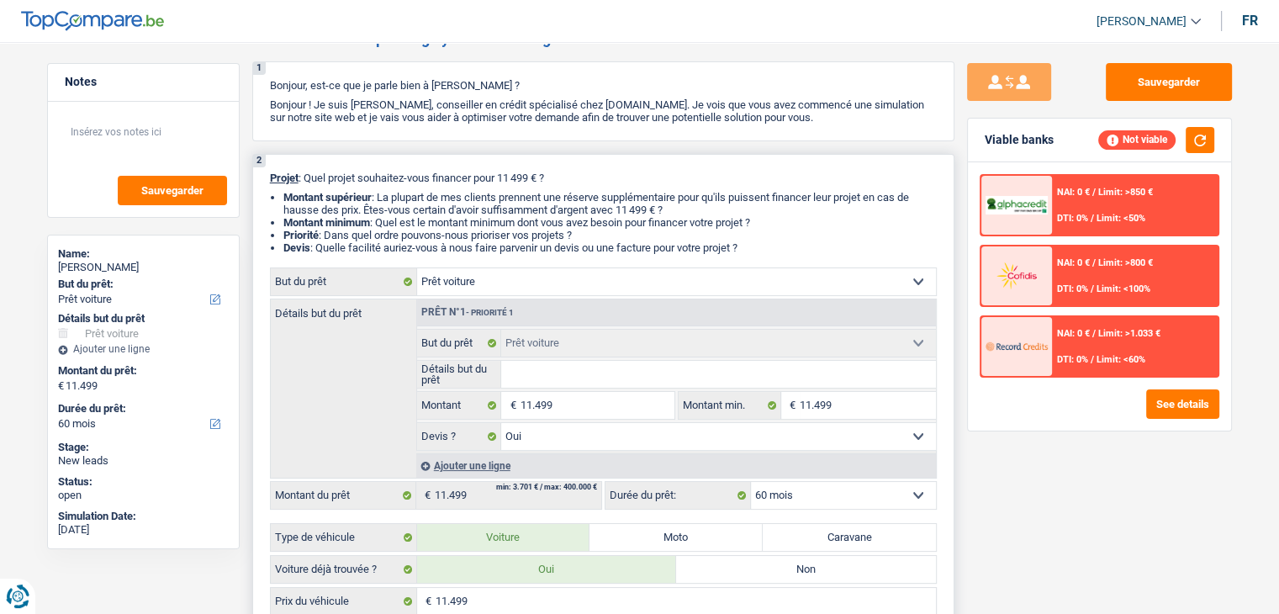
click at [277, 182] on div "2 Projet : Quel projet souhaitez-vous financer pour 11 499 € ? Montant supérieu…" at bounding box center [603, 481] width 702 height 654
click at [278, 189] on div "2 Projet : Quel projet souhaitez-vous financer pour 11 499 € ? Montant supérieu…" at bounding box center [603, 481] width 702 height 654
drag, startPoint x: 278, startPoint y: 177, endPoint x: 750, endPoint y: 248, distance: 478.1
click at [750, 248] on div "2 Projet : Quel projet souhaitez-vous financer pour 11 499 € ? Montant supérieu…" at bounding box center [603, 481] width 702 height 654
click at [750, 248] on li "Devis : Quelle facilité auriez-vous à nous faire parvenir un devis ou une factu…" at bounding box center [610, 247] width 654 height 13
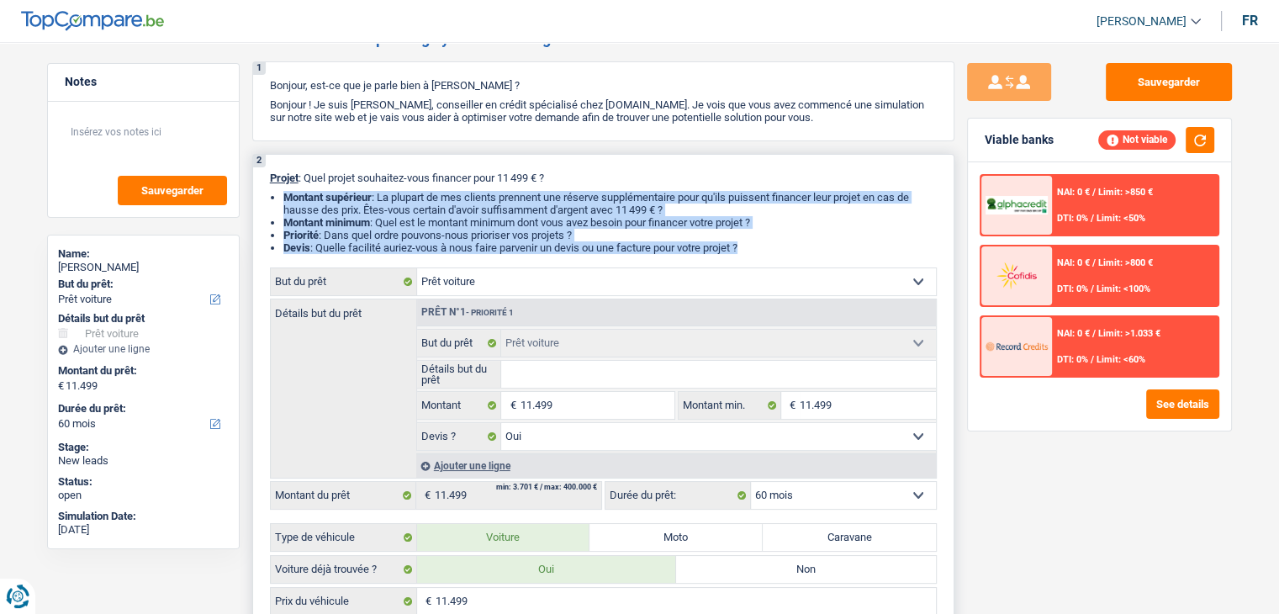
drag, startPoint x: 750, startPoint y: 248, endPoint x: 289, endPoint y: 184, distance: 465.4
click at [289, 184] on div "2 Projet : Quel projet souhaitez-vous financer pour 11 499 € ? Montant supérieu…" at bounding box center [603, 481] width 702 height 654
drag, startPoint x: 276, startPoint y: 178, endPoint x: 778, endPoint y: 253, distance: 507.7
click at [778, 253] on div "2 Projet : Quel projet souhaitez-vous financer pour 11 499 € ? Montant supérieu…" at bounding box center [603, 481] width 702 height 654
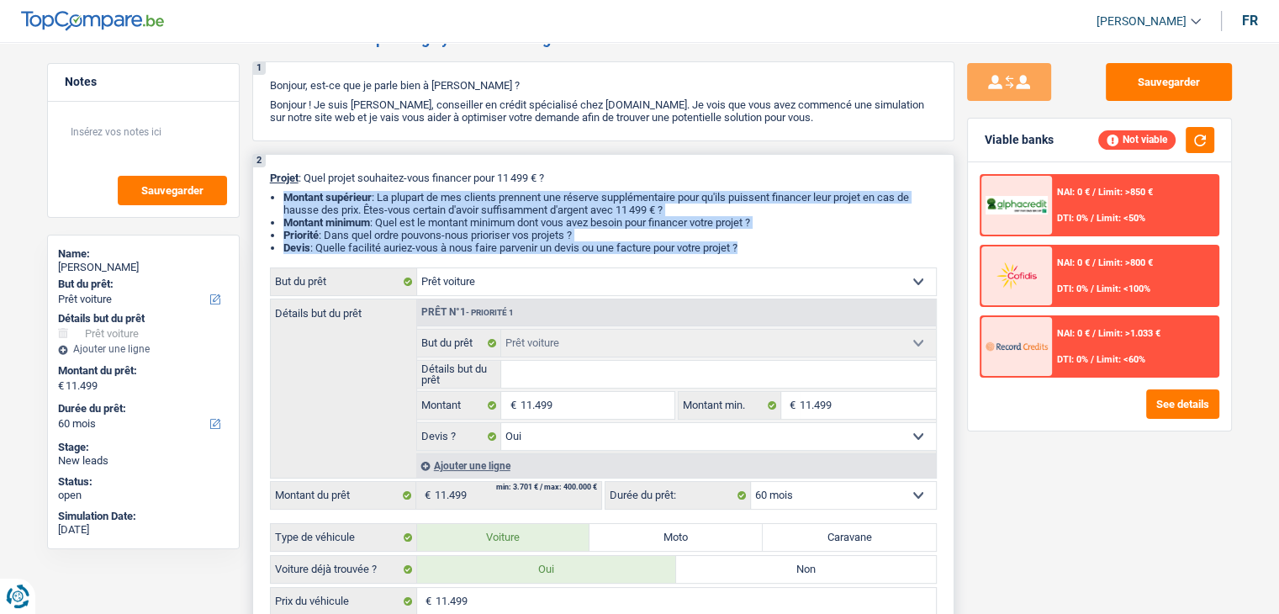
click at [778, 253] on li "Devis : Quelle facilité auriez-vous à nous faire parvenir un devis ou une factu…" at bounding box center [610, 247] width 654 height 13
drag, startPoint x: 754, startPoint y: 247, endPoint x: 260, endPoint y: 170, distance: 499.8
click at [260, 170] on div "2 Projet : Quel projet souhaitez-vous financer pour 11 499 € ? Montant supérieu…" at bounding box center [603, 481] width 702 height 654
drag, startPoint x: 269, startPoint y: 174, endPoint x: 755, endPoint y: 245, distance: 491.3
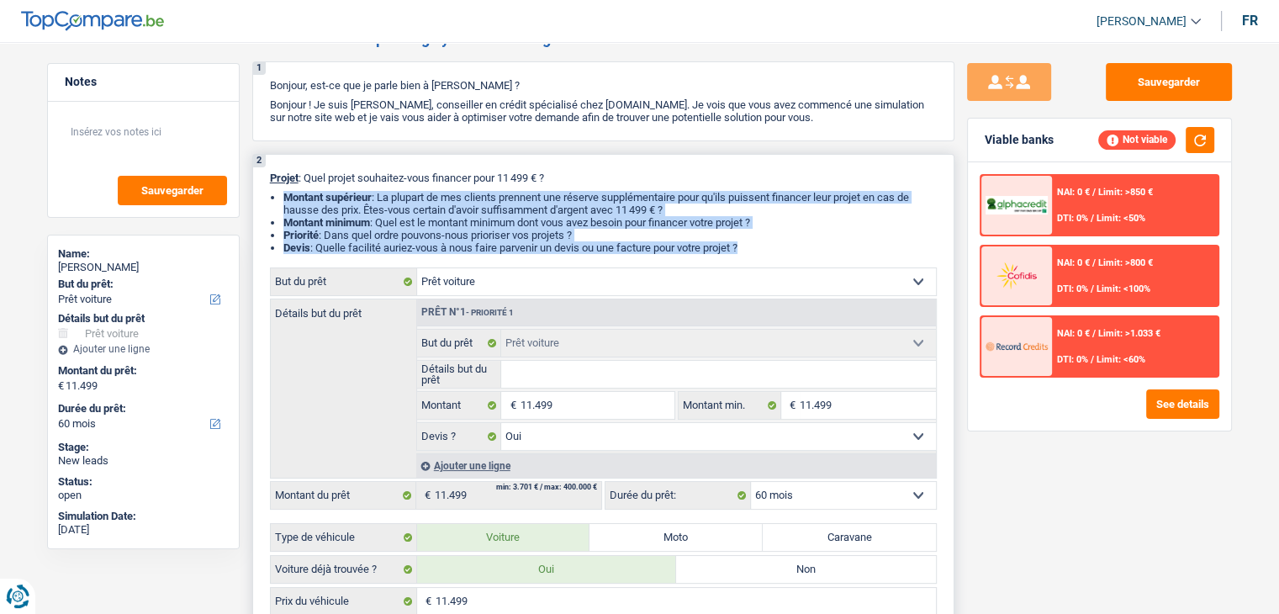
click at [755, 245] on div "2 Projet : Quel projet souhaitez-vous financer pour 11 499 € ? Montant supérieu…" at bounding box center [603, 481] width 702 height 654
click at [755, 245] on li "Devis : Quelle facilité auriez-vous à nous faire parvenir un devis ou une factu…" at bounding box center [610, 247] width 654 height 13
drag, startPoint x: 754, startPoint y: 246, endPoint x: 270, endPoint y: 177, distance: 488.6
click at [270, 177] on div "2 Projet : Quel projet souhaitez-vous financer pour 11 499 € ? Montant supérieu…" at bounding box center [603, 481] width 702 height 654
click at [270, 177] on span "Projet" at bounding box center [284, 178] width 29 height 13
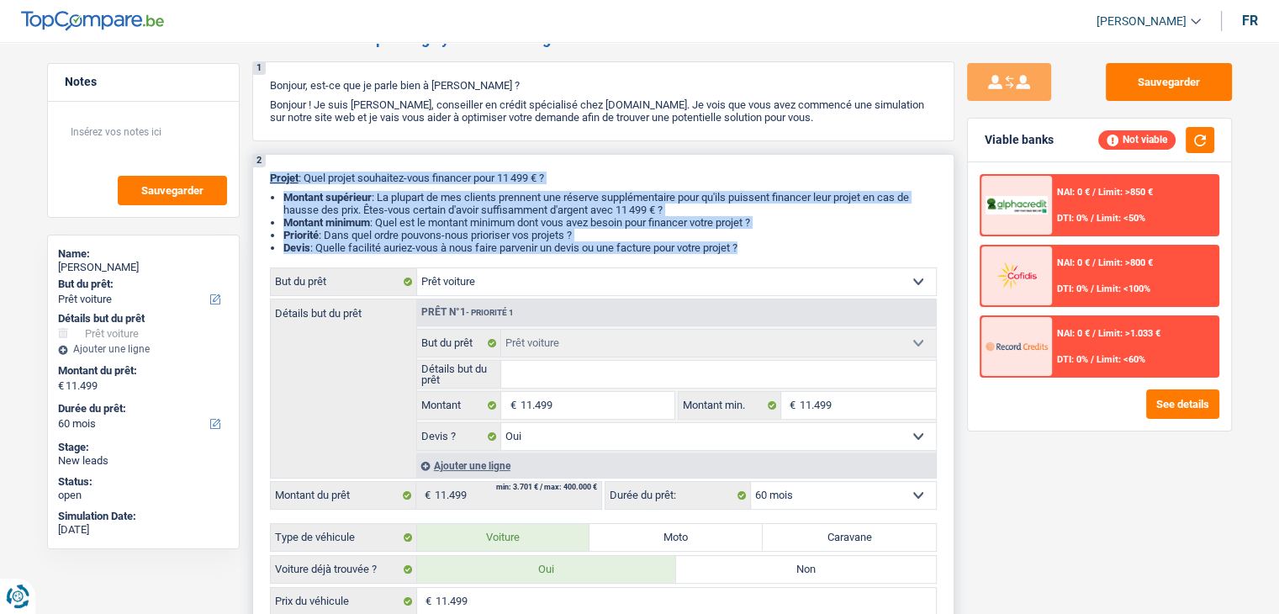
drag, startPoint x: 266, startPoint y: 174, endPoint x: 768, endPoint y: 250, distance: 507.9
click at [768, 250] on div "2 Projet : Quel projet souhaitez-vous financer pour 11 499 € ? Montant supérieu…" at bounding box center [603, 481] width 702 height 654
click at [767, 250] on li "Devis : Quelle facilité auriez-vous à nous faire parvenir un devis ou une factu…" at bounding box center [610, 247] width 654 height 13
drag, startPoint x: 746, startPoint y: 250, endPoint x: 642, endPoint y: 225, distance: 107.3
click at [670, 232] on ul "Montant supérieur : La plupart de mes clients prennent une réserve supplémentai…" at bounding box center [603, 222] width 667 height 63
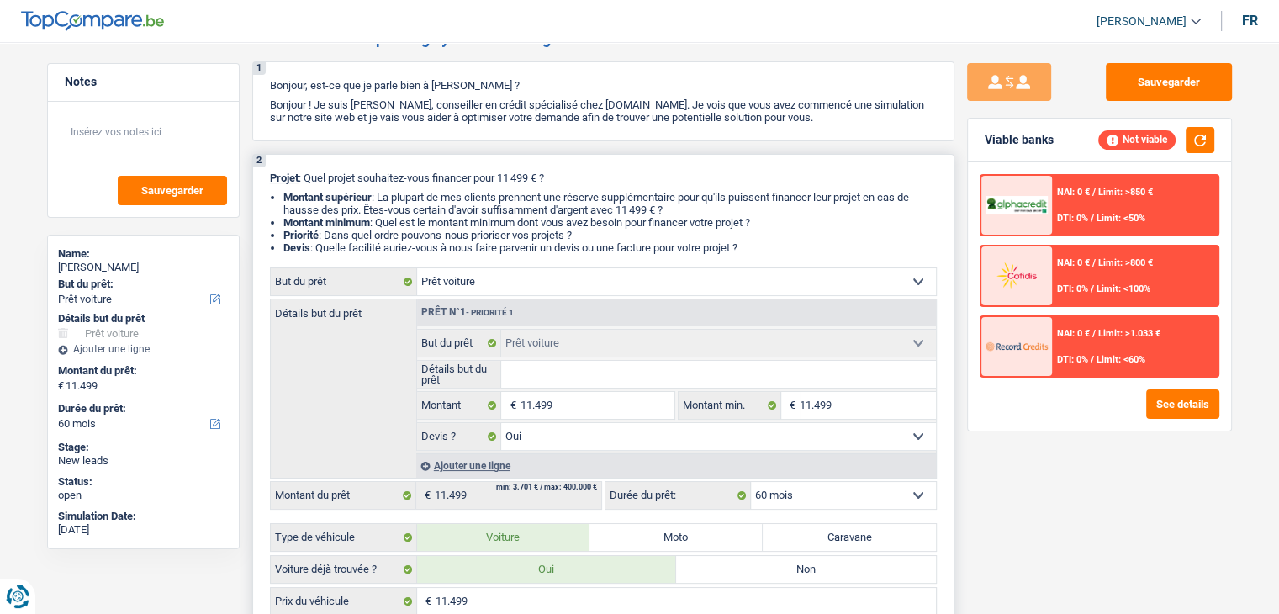
click at [468, 209] on li "Montant supérieur : La plupart de mes clients prennent une réserve supplémentai…" at bounding box center [610, 203] width 654 height 25
drag, startPoint x: 302, startPoint y: 181, endPoint x: 767, endPoint y: 250, distance: 470.3
click at [771, 251] on div "2 Projet : Quel projet souhaitez-vous financer pour 11 499 € ? Montant supérieu…" at bounding box center [603, 481] width 702 height 654
click at [764, 248] on li "Devis : Quelle facilité auriez-vous à nous faire parvenir un devis ou une factu…" at bounding box center [610, 247] width 654 height 13
drag, startPoint x: 755, startPoint y: 246, endPoint x: 252, endPoint y: 177, distance: 506.9
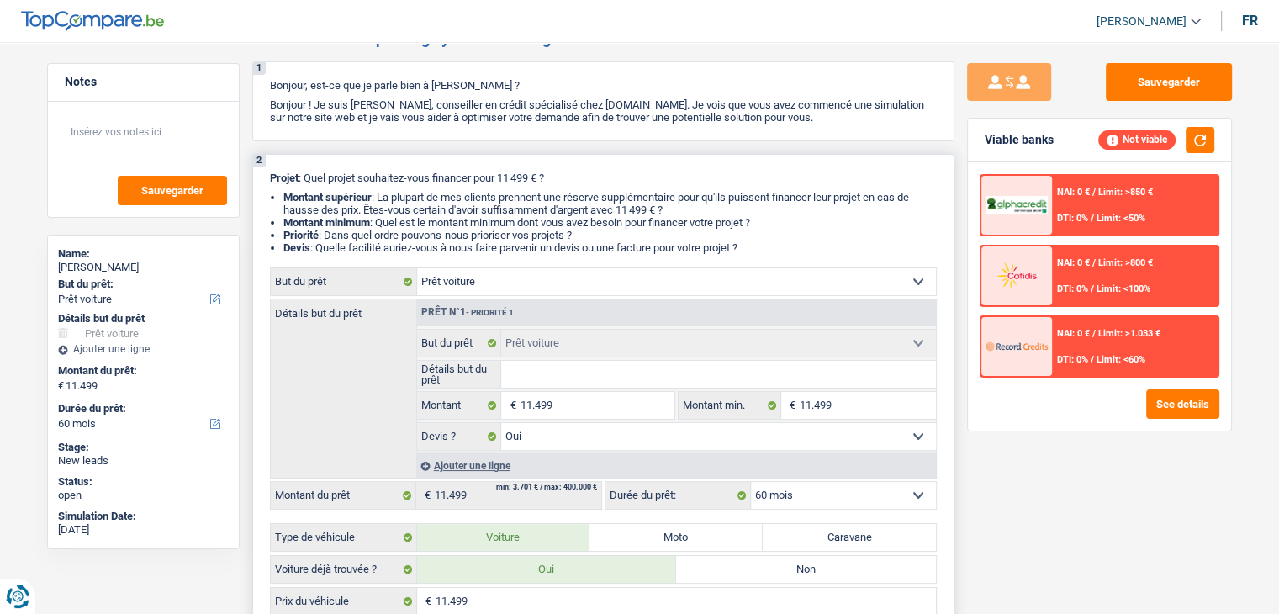
click at [252, 177] on div "2 Projet : Quel projet souhaitez-vous financer pour 11 499 € ? Montant supérieu…" at bounding box center [603, 481] width 702 height 654
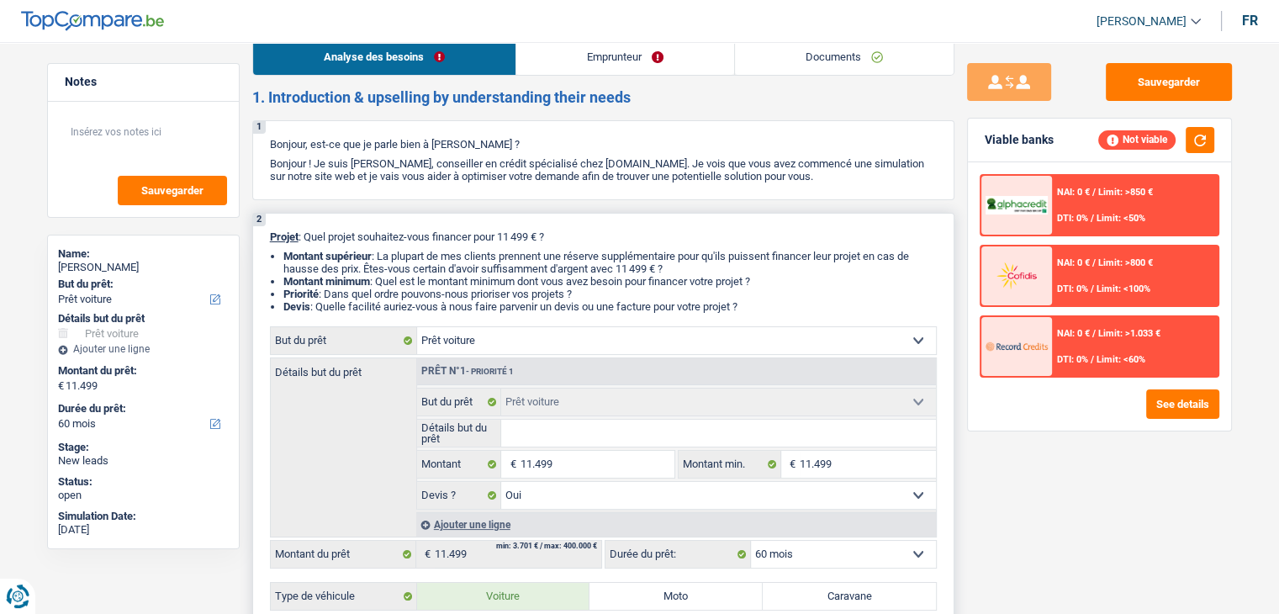
scroll to position [0, 0]
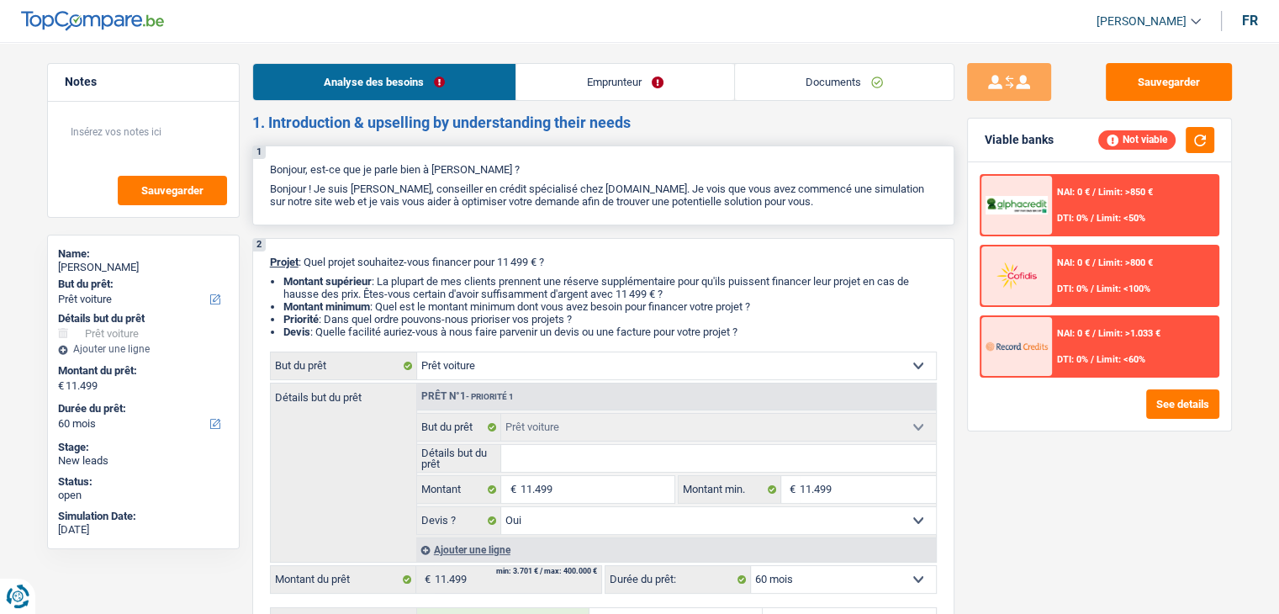
drag, startPoint x: 273, startPoint y: 167, endPoint x: 828, endPoint y: 199, distance: 555.2
click at [828, 199] on div "1 Bonjour, est-ce que je parle bien à [PERSON_NAME] ? Bonjour ! Je suis [PERSON…" at bounding box center [603, 186] width 702 height 80
click at [820, 199] on p "Bonjour ! Je suis [PERSON_NAME], conseiller en crédit spécialisé chez [DOMAIN_N…" at bounding box center [603, 195] width 667 height 25
drag, startPoint x: 815, startPoint y: 199, endPoint x: 265, endPoint y: 167, distance: 551.1
click at [265, 167] on div "1 Bonjour, est-ce que je parle bien à [PERSON_NAME] ? Bonjour ! Je suis [PERSON…" at bounding box center [603, 186] width 702 height 80
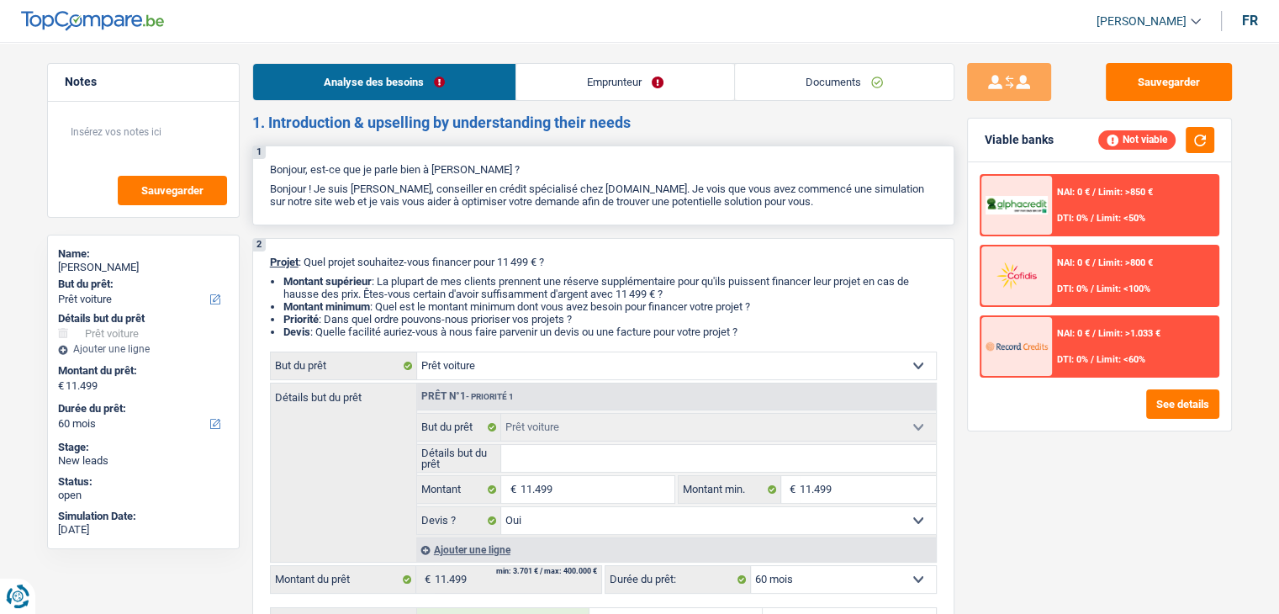
click at [265, 167] on div "1 Bonjour, est-ce que je parle bien à [PERSON_NAME] ? Bonjour ! Je suis [PERSON…" at bounding box center [603, 186] width 702 height 80
drag, startPoint x: 252, startPoint y: 123, endPoint x: 665, endPoint y: 125, distance: 412.2
click at [665, 125] on h2 "1. Introduction & upselling by understanding their needs" at bounding box center [603, 123] width 702 height 19
drag, startPoint x: 808, startPoint y: 213, endPoint x: 260, endPoint y: 166, distance: 549.6
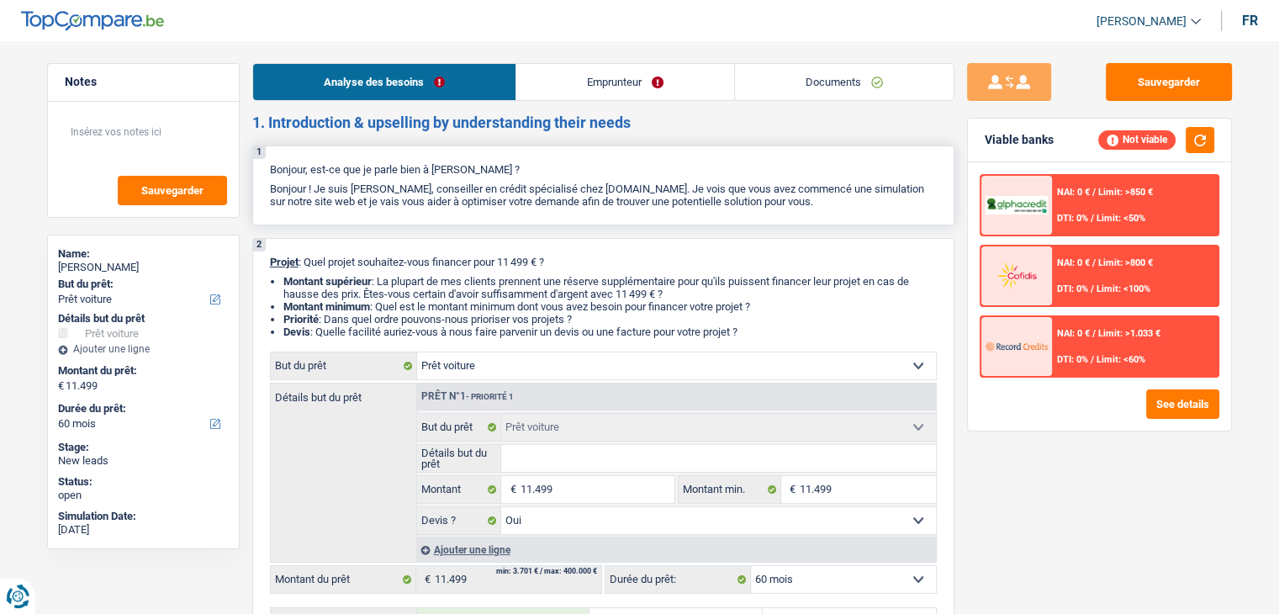
click at [260, 166] on div "1 Bonjour, est-ce que je parle bien à [PERSON_NAME] ? Bonjour ! Je suis [PERSON…" at bounding box center [603, 186] width 702 height 80
drag, startPoint x: 267, startPoint y: 166, endPoint x: 818, endPoint y: 202, distance: 552.2
click at [818, 202] on div "1 Bonjour, est-ce que je parle bien à [PERSON_NAME] ? Bonjour ! Je suis [PERSON…" at bounding box center [603, 186] width 702 height 80
click at [818, 202] on p "Bonjour ! Je suis [PERSON_NAME], conseiller en crédit spécialisé chez [DOMAIN_N…" at bounding box center [603, 195] width 667 height 25
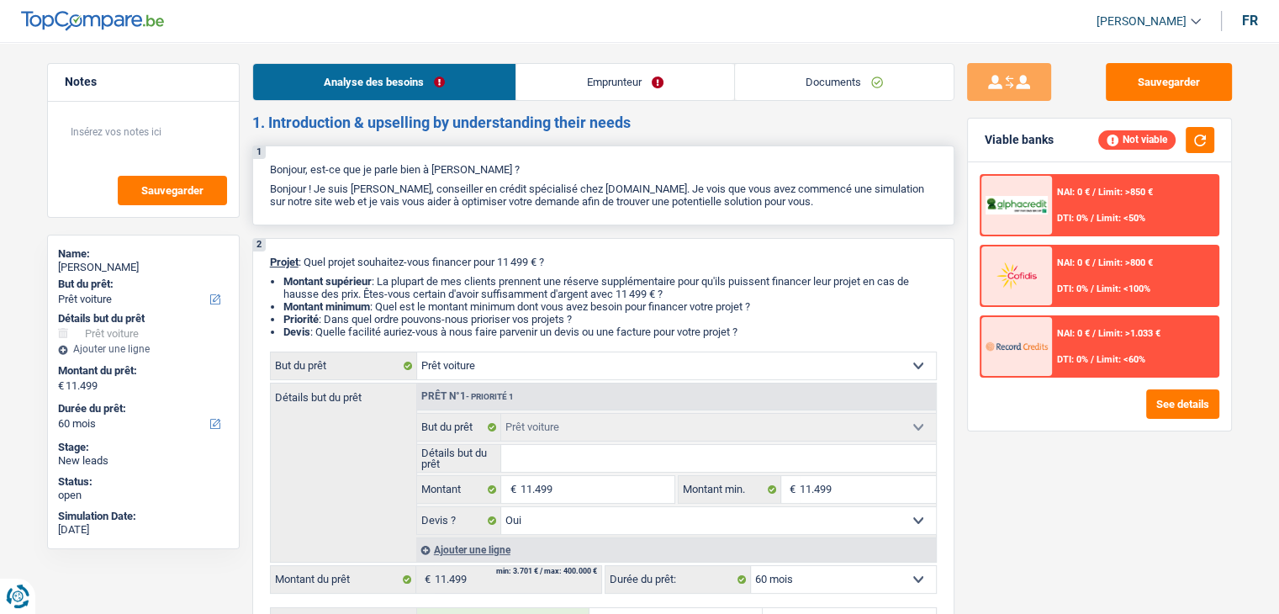
drag, startPoint x: 811, startPoint y: 198, endPoint x: 268, endPoint y: 163, distance: 543.6
click at [268, 163] on div "1 Bonjour, est-ce que je parle bien à [PERSON_NAME] ? Bonjour ! Je suis [PERSON…" at bounding box center [603, 186] width 702 height 80
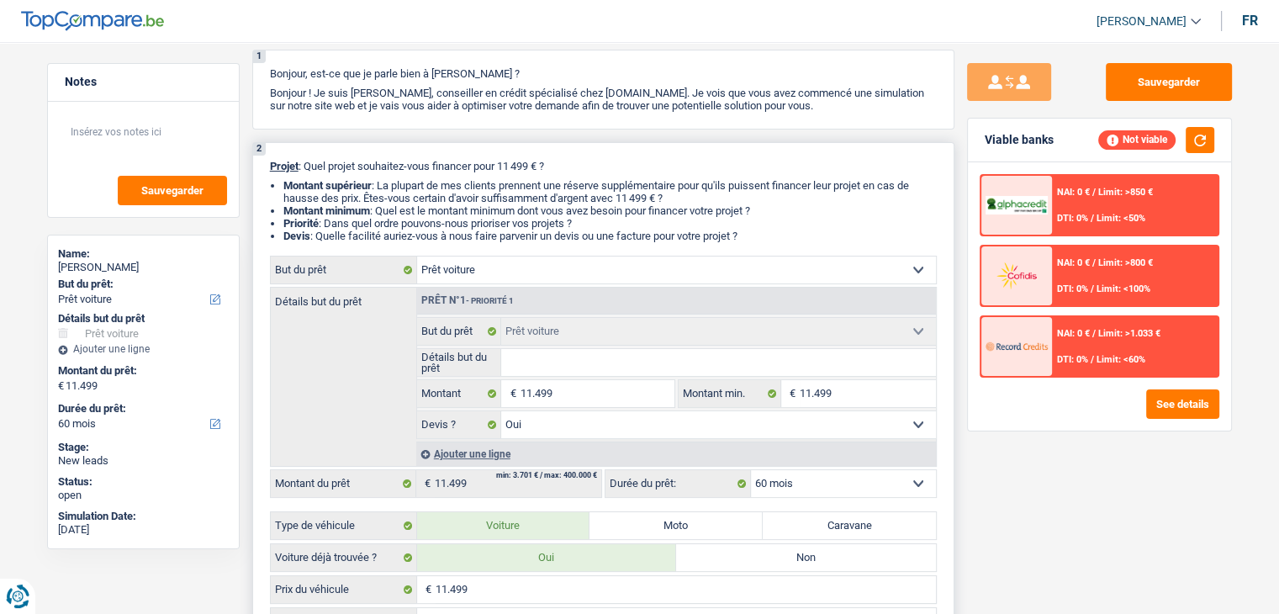
scroll to position [168, 0]
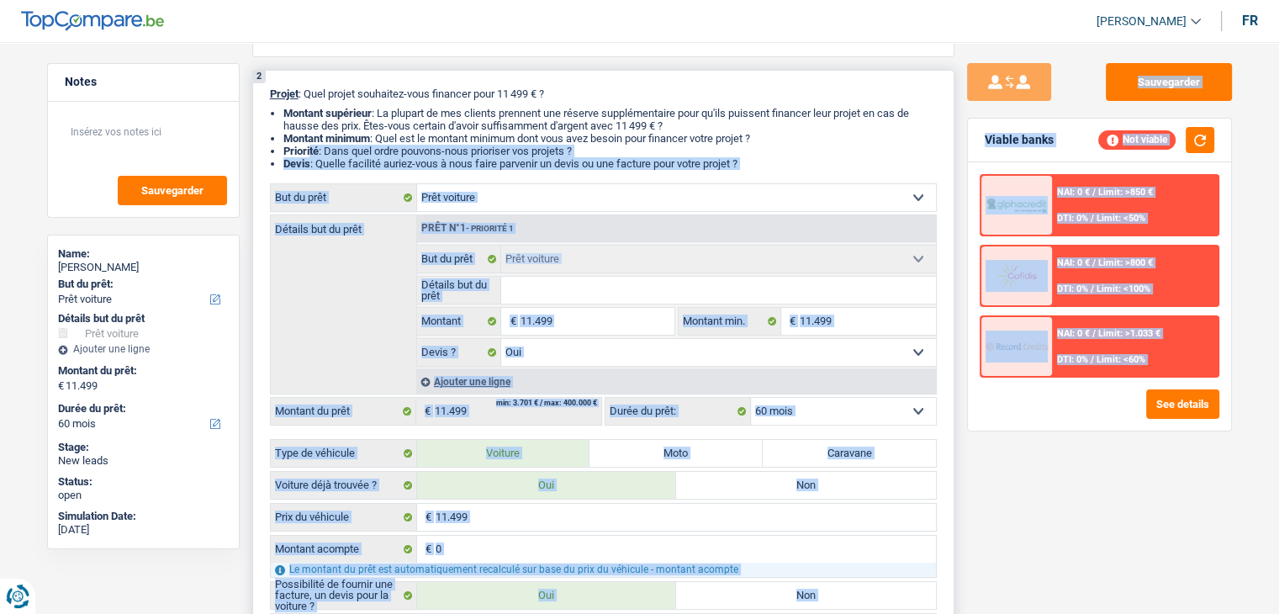
drag, startPoint x: 998, startPoint y: 463, endPoint x: 310, endPoint y: 148, distance: 756.6
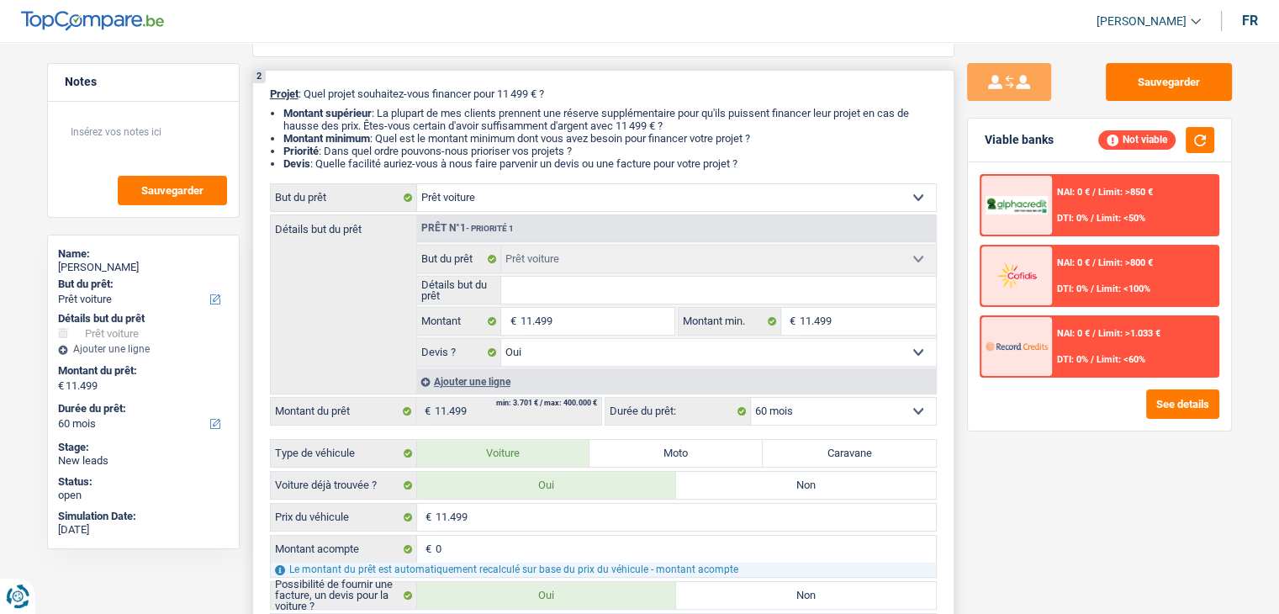
click at [310, 128] on li "Montant supérieur : La plupart de mes clients prennent une réserve supplémentai…" at bounding box center [610, 119] width 654 height 25
drag, startPoint x: 269, startPoint y: 92, endPoint x: 754, endPoint y: 163, distance: 489.8
click at [754, 163] on div "2 Projet : Quel projet souhaitez-vous financer pour 11 499 € ? Montant supérieu…" at bounding box center [603, 397] width 702 height 654
click at [754, 163] on li "Devis : Quelle facilité auriez-vous à nous faire parvenir un devis ou une factu…" at bounding box center [610, 163] width 654 height 13
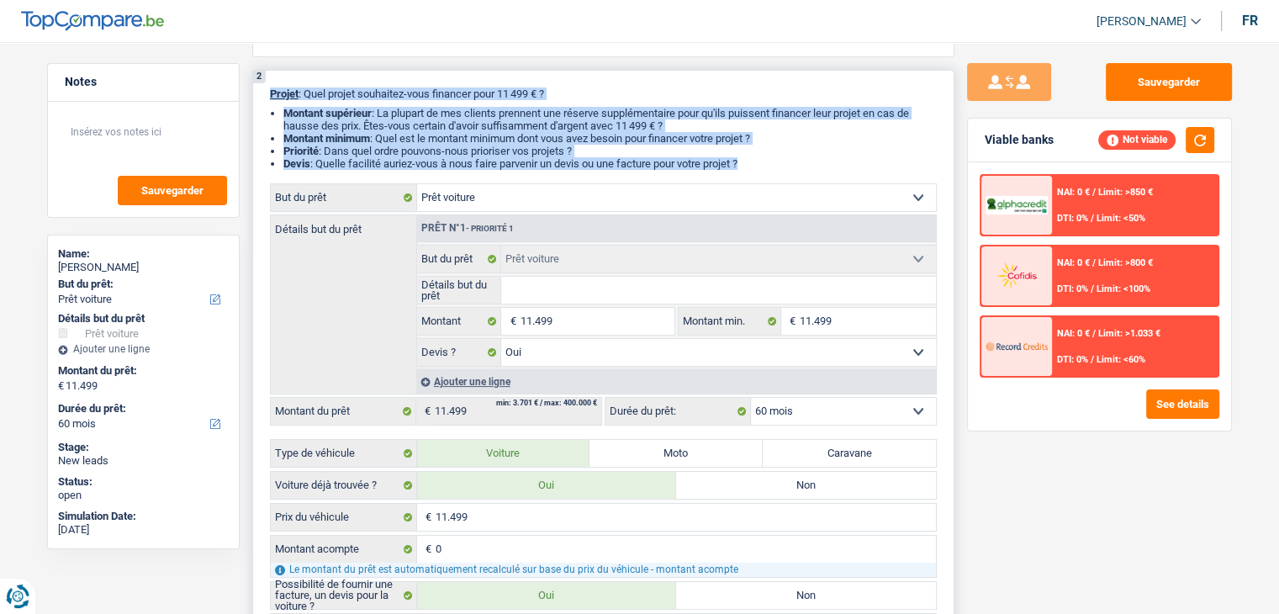
drag, startPoint x: 754, startPoint y: 163, endPoint x: 268, endPoint y: 89, distance: 491.0
click at [268, 89] on div "2 Projet : Quel projet souhaitez-vous financer pour 11 499 € ? Montant supérieu…" at bounding box center [603, 397] width 702 height 654
drag, startPoint x: 268, startPoint y: 92, endPoint x: 765, endPoint y: 169, distance: 502.3
click at [765, 169] on div "2 Projet : Quel projet souhaitez-vous financer pour 11 499 € ? Montant supérieu…" at bounding box center [603, 397] width 702 height 654
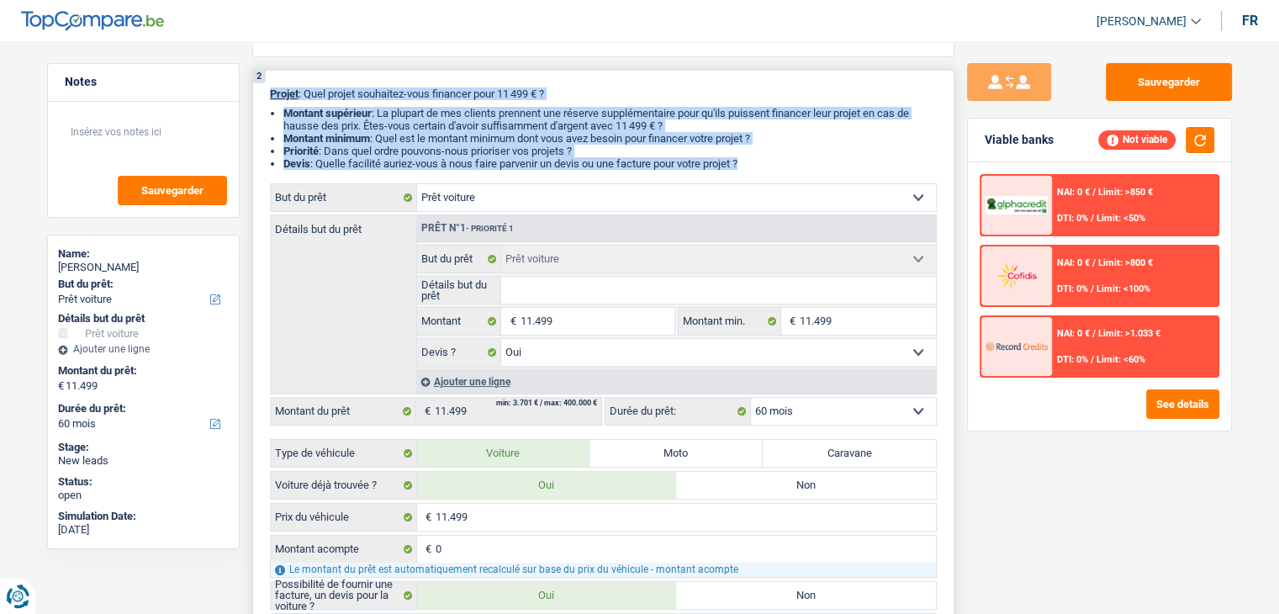
click at [758, 163] on li "Devis : Quelle facilité auriez-vous à nous faire parvenir un devis ou une factu…" at bounding box center [610, 163] width 654 height 13
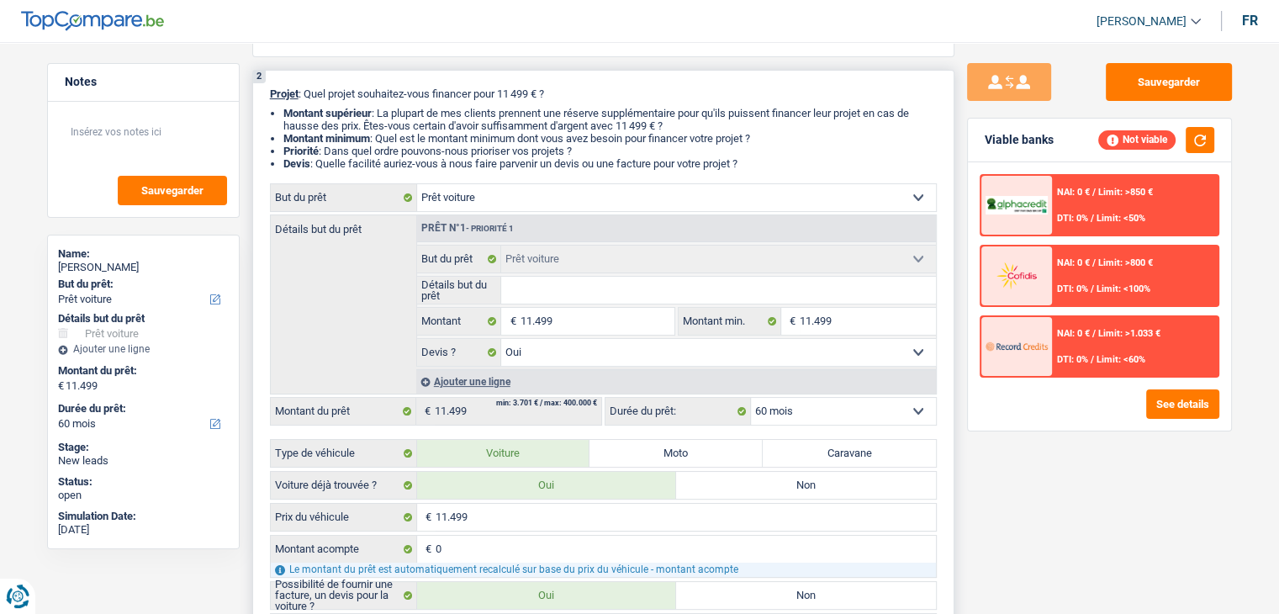
click at [569, 277] on input "Détails but du prêt" at bounding box center [718, 290] width 435 height 27
click at [1056, 483] on div "Sauvegarder Viable banks Not viable NAI: 0 € / Limit: >850 € DTI: 0% / Limit: <…" at bounding box center [1100, 323] width 290 height 520
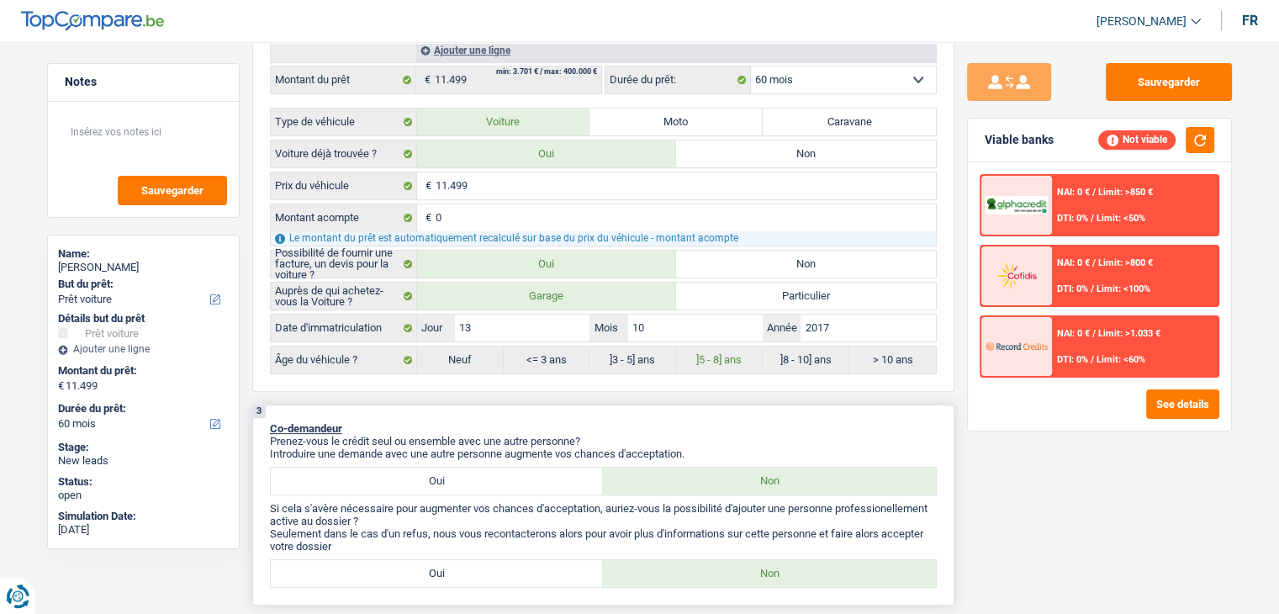
scroll to position [589, 0]
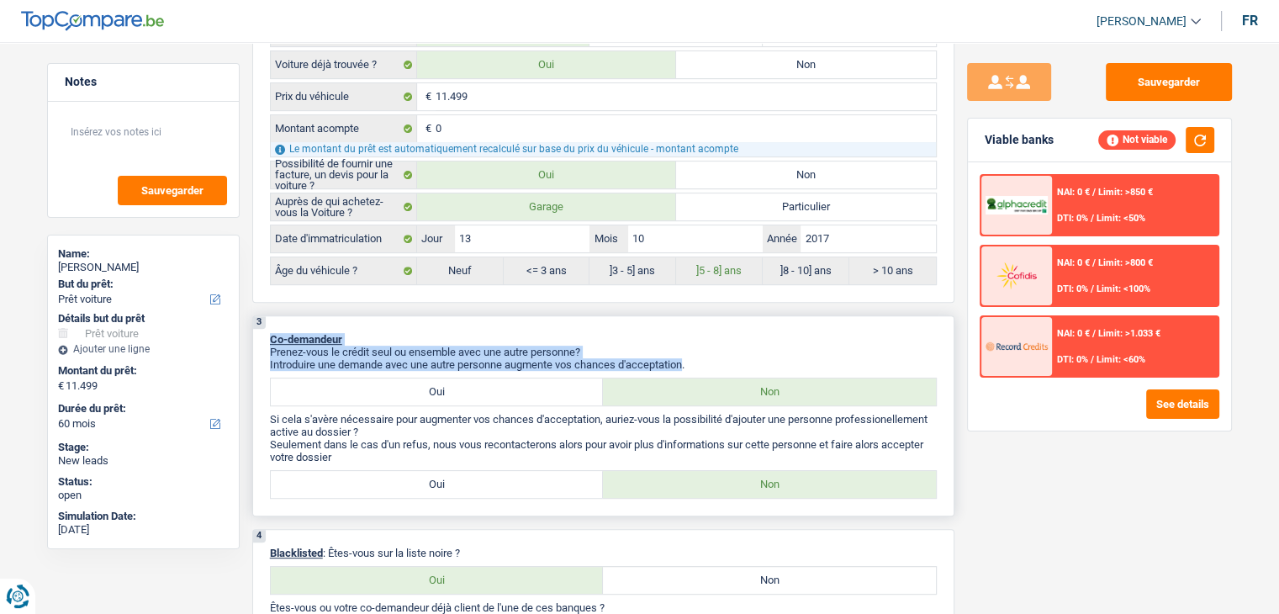
drag, startPoint x: 689, startPoint y: 361, endPoint x: 264, endPoint y: 324, distance: 426.4
click at [264, 324] on div "3 Co-demandeur Prenez-vous le crédit seul ou ensemble avec une autre personne? …" at bounding box center [603, 415] width 702 height 201
drag, startPoint x: 272, startPoint y: 336, endPoint x: 697, endPoint y: 354, distance: 426.0
click at [697, 354] on div "3 Co-demandeur Prenez-vous le crédit seul ou ensemble avec une autre personne? …" at bounding box center [603, 415] width 702 height 201
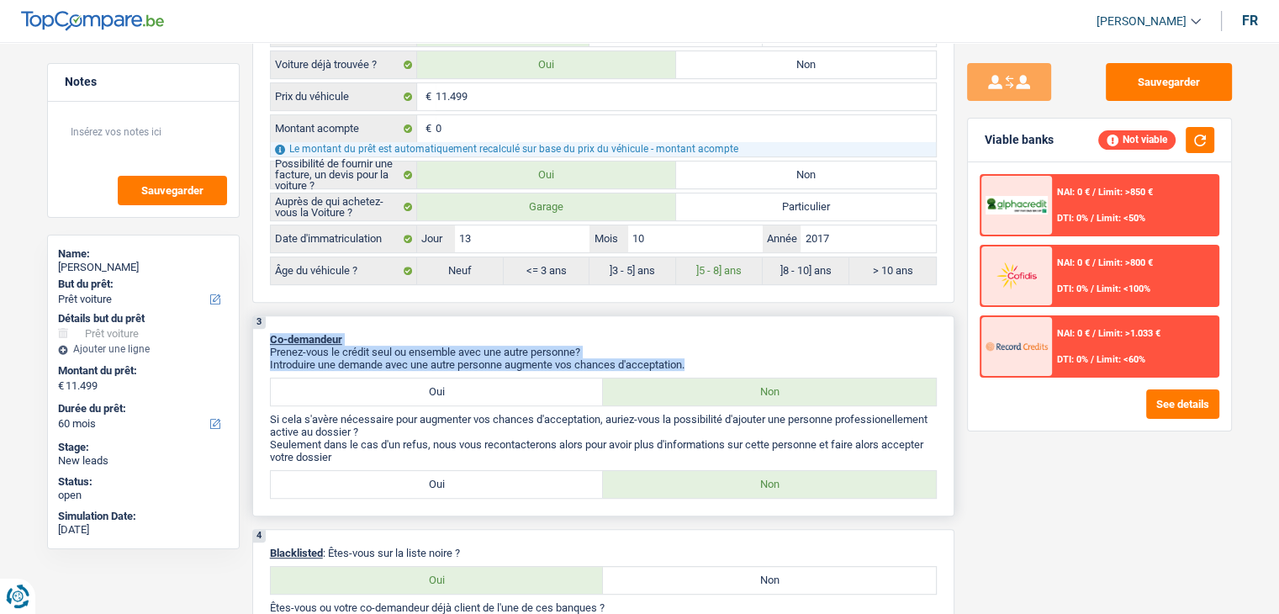
drag, startPoint x: 697, startPoint y: 354, endPoint x: 691, endPoint y: 362, distance: 10.1
click at [696, 358] on p "Introduire une demande avec une autre personne augmente vos chances d'acceptati…" at bounding box center [603, 364] width 667 height 13
click at [690, 363] on p "Introduire une demande avec une autre personne augmente vos chances d'acceptati…" at bounding box center [603, 364] width 667 height 13
drag, startPoint x: 693, startPoint y: 358, endPoint x: 267, endPoint y: 352, distance: 426.5
click at [267, 352] on div "3 Co-demandeur Prenez-vous le crédit seul ou ensemble avec une autre personne? …" at bounding box center [603, 415] width 702 height 201
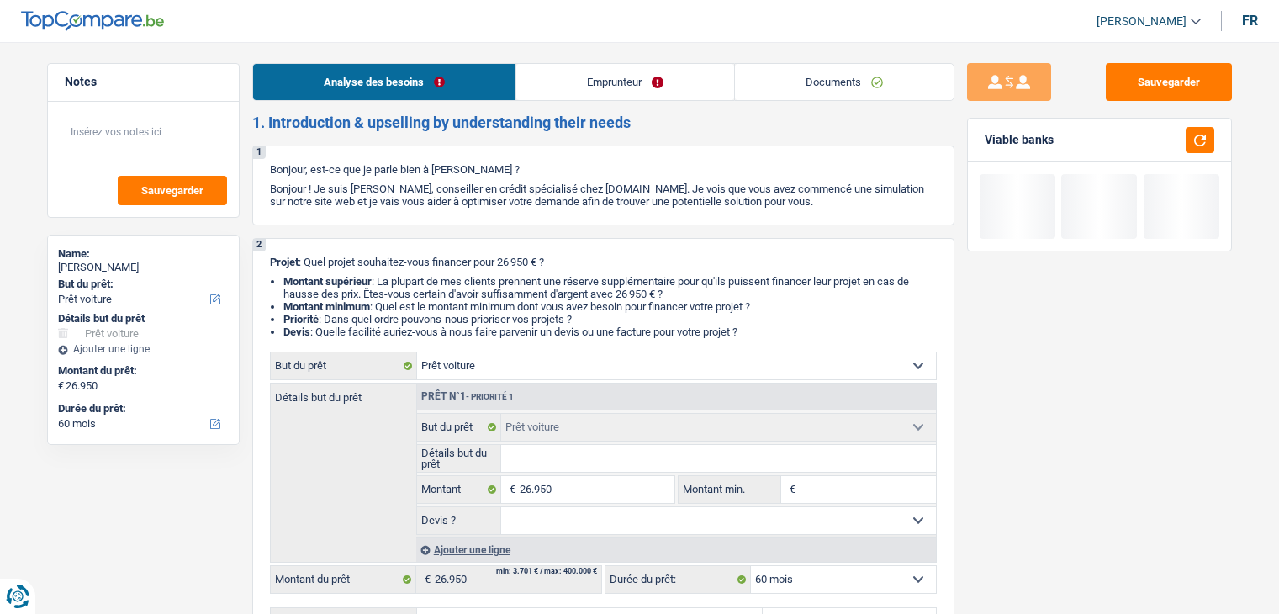
select select "car"
select select "60"
select select "car"
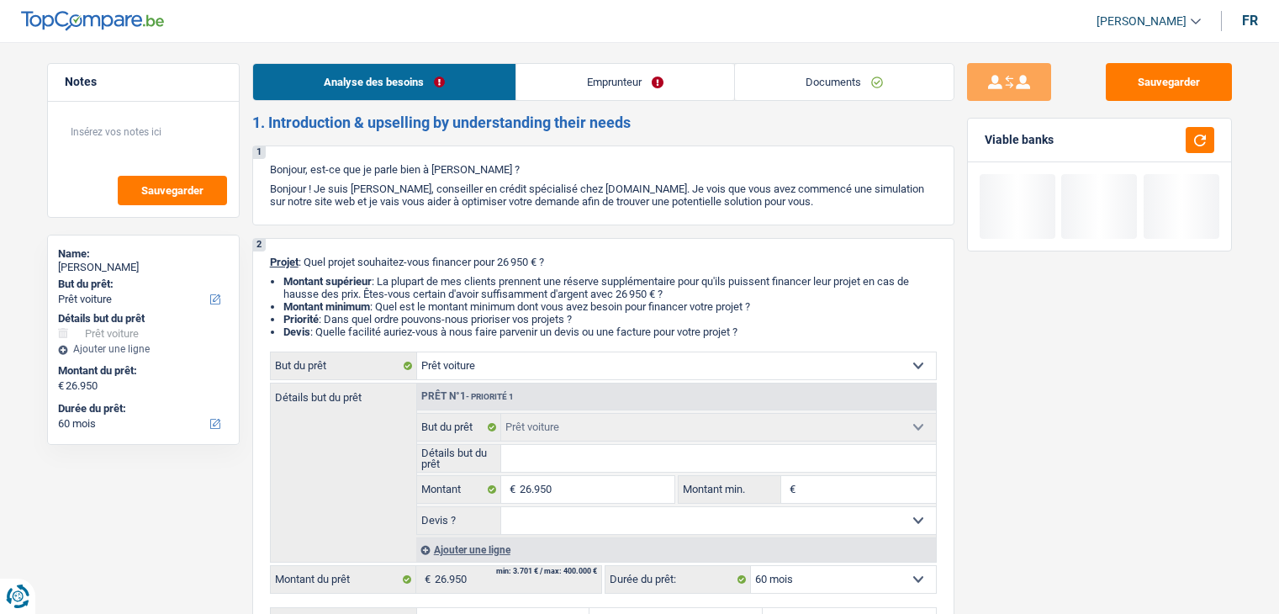
select select "60"
select select "car"
select select "60"
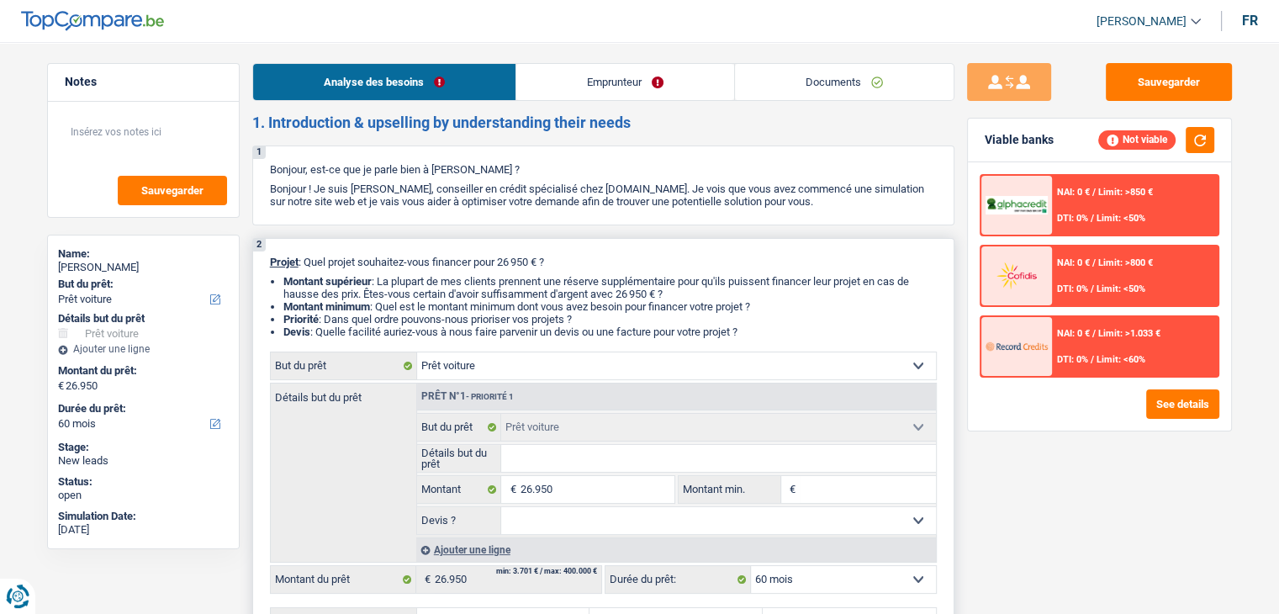
click at [590, 282] on li "Montant supérieur : La plupart de mes clients prennent une réserve supplémentai…" at bounding box center [610, 287] width 654 height 25
click at [568, 95] on link "Emprunteur" at bounding box center [625, 82] width 218 height 36
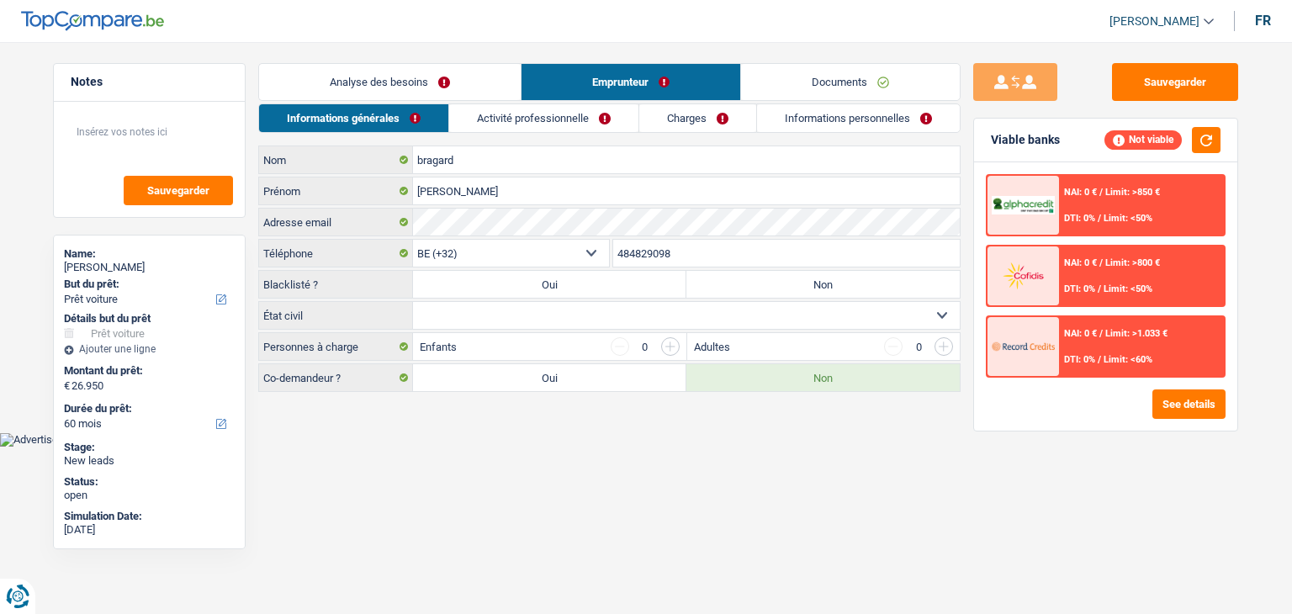
click at [557, 122] on link "Activité professionnelle" at bounding box center [543, 118] width 189 height 28
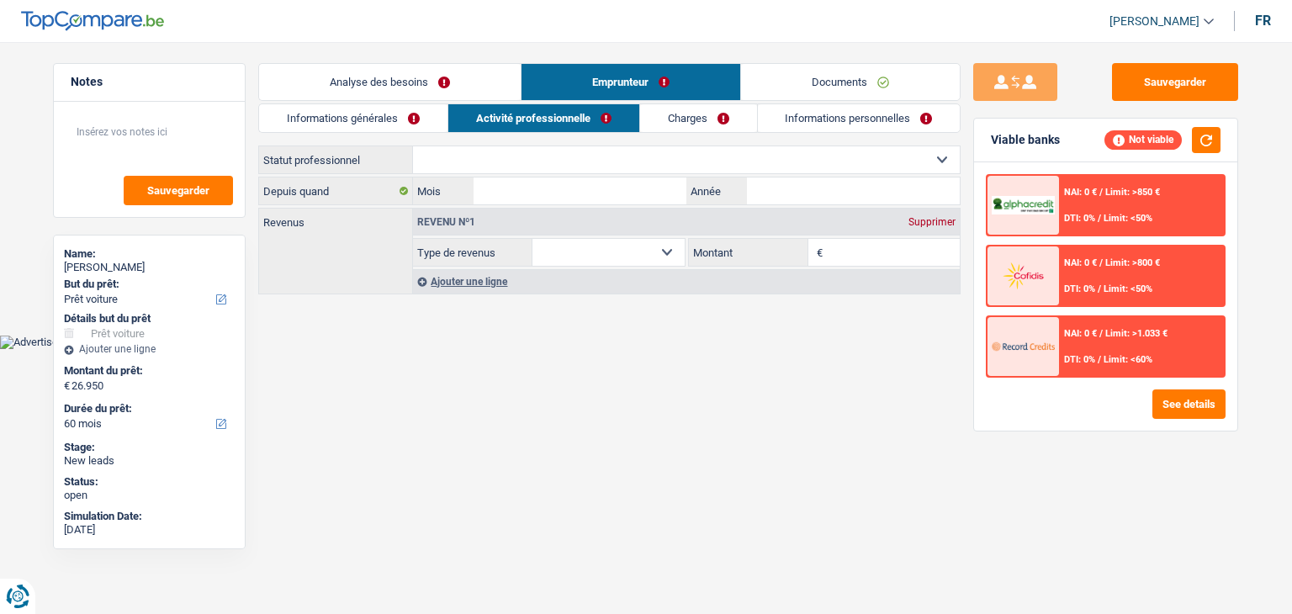
click at [672, 122] on link "Charges" at bounding box center [698, 118] width 117 height 28
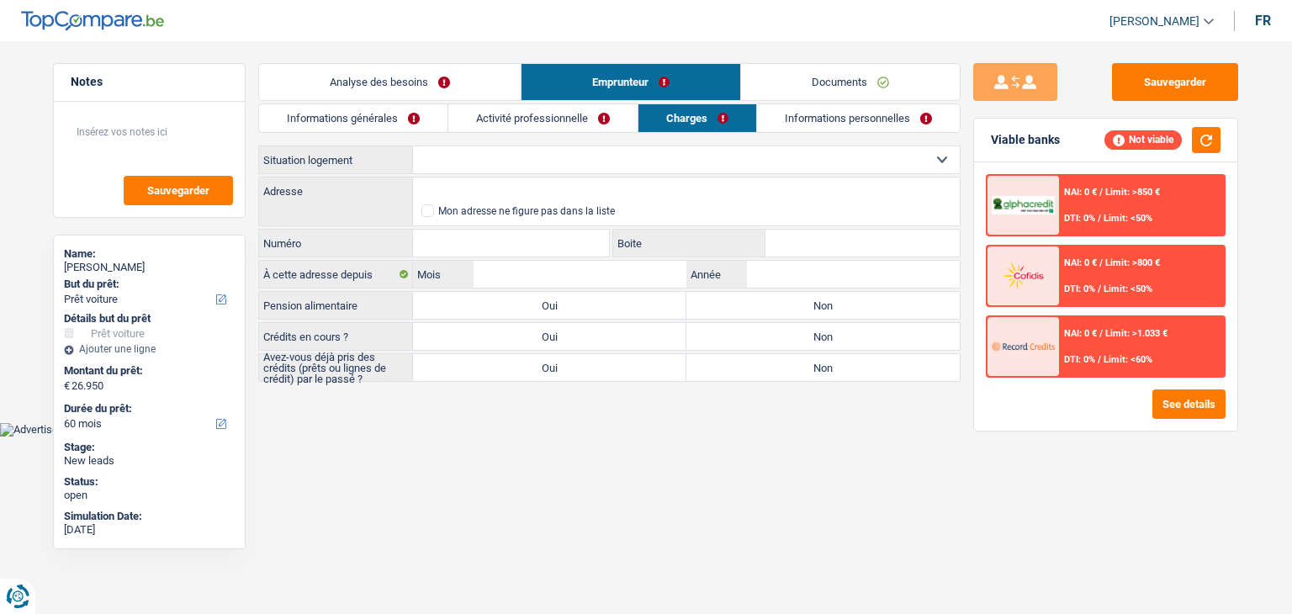
click at [779, 131] on link "Informations personnelles" at bounding box center [858, 118] width 203 height 28
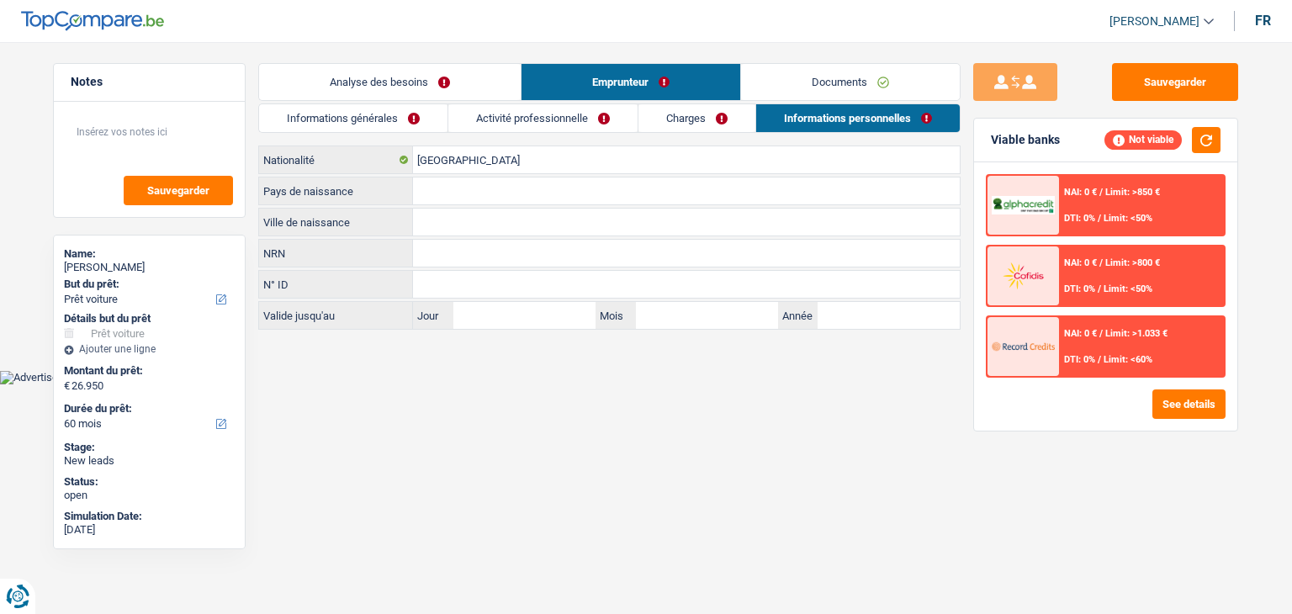
click at [787, 81] on link "Documents" at bounding box center [850, 82] width 219 height 36
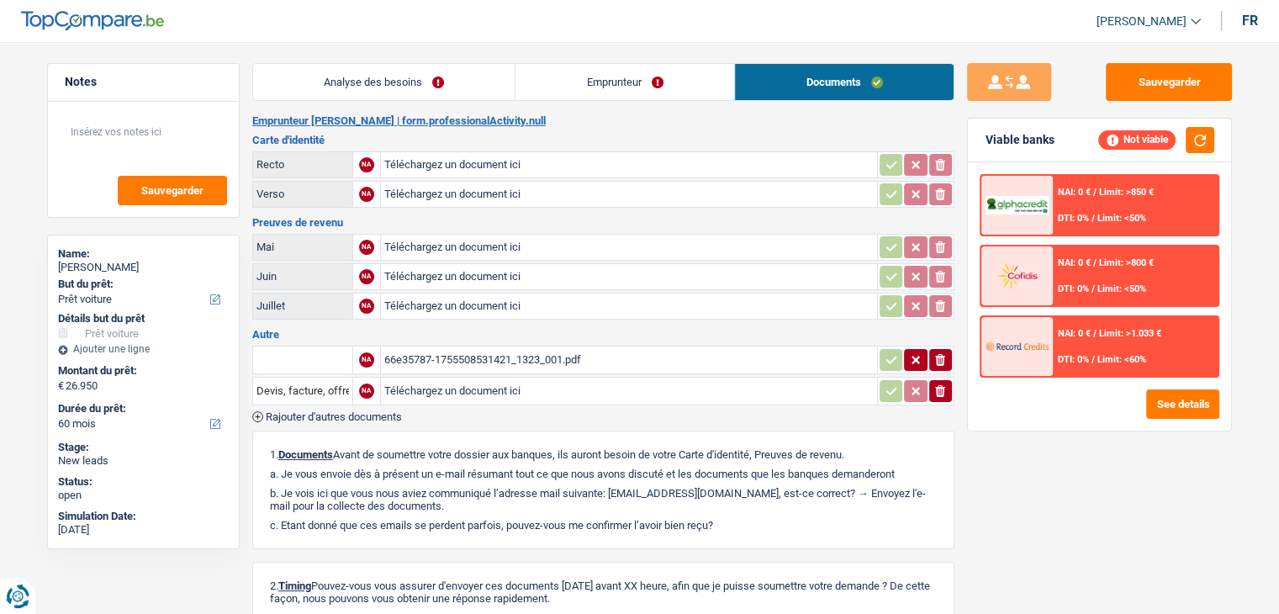
click at [378, 87] on link "Analyse des besoins" at bounding box center [384, 82] width 262 height 36
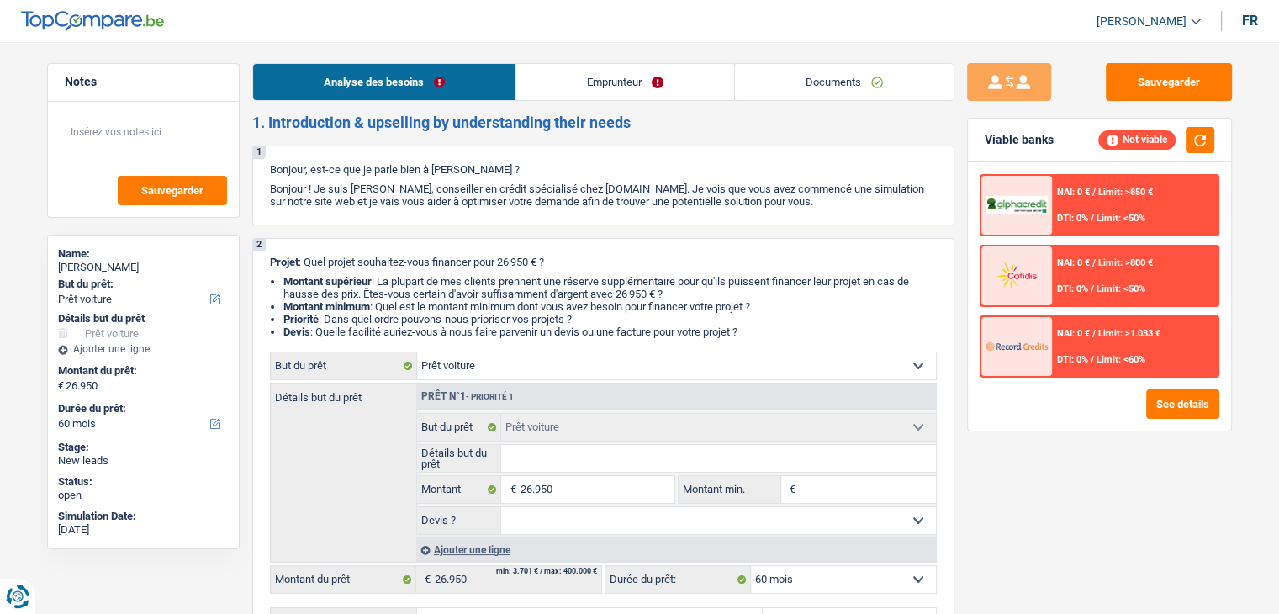
click at [545, 98] on link "Emprunteur" at bounding box center [625, 82] width 218 height 36
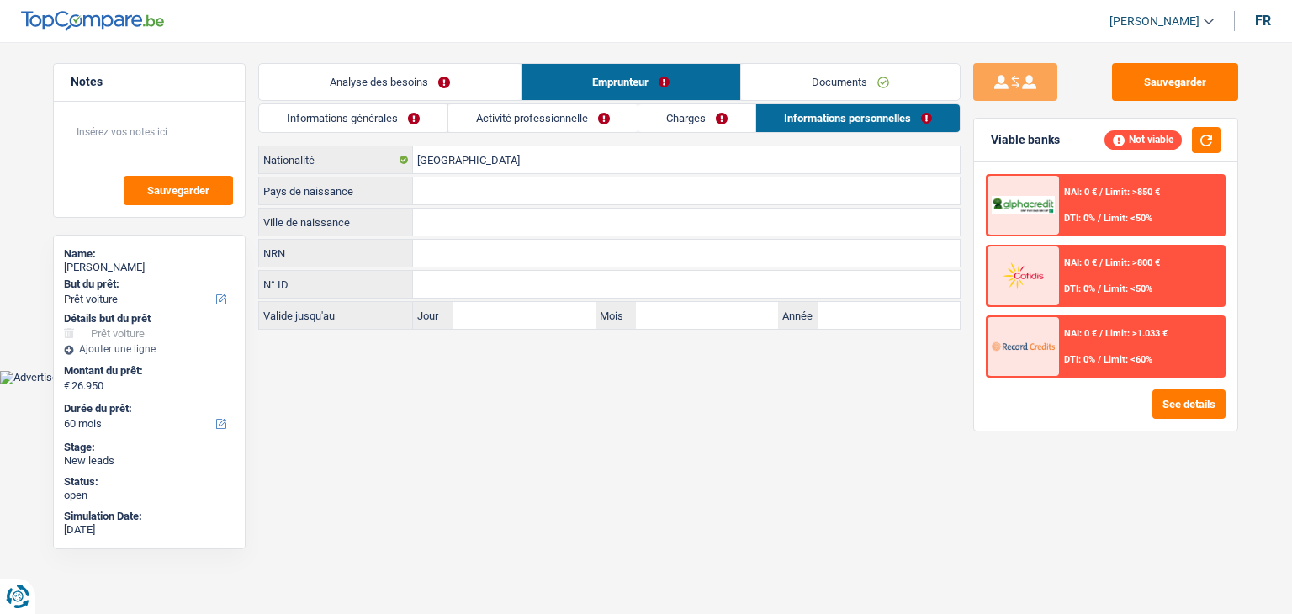
click at [405, 104] on link "Informations générales" at bounding box center [353, 118] width 188 height 28
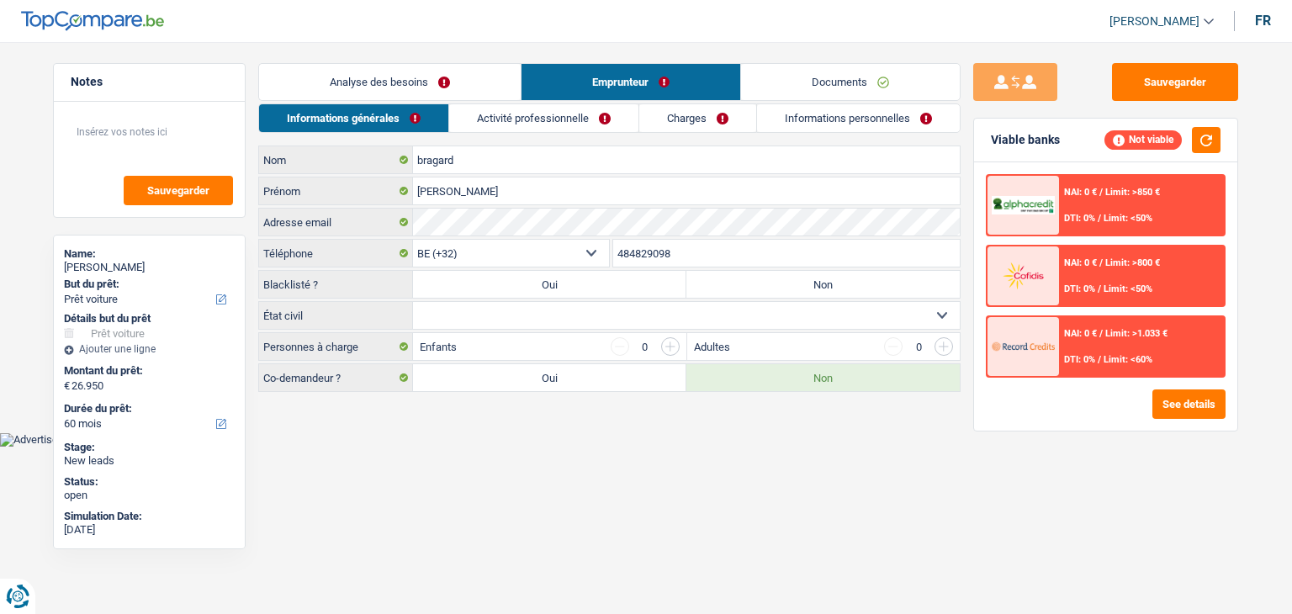
click at [394, 95] on link "Analyse des besoins" at bounding box center [390, 82] width 262 height 36
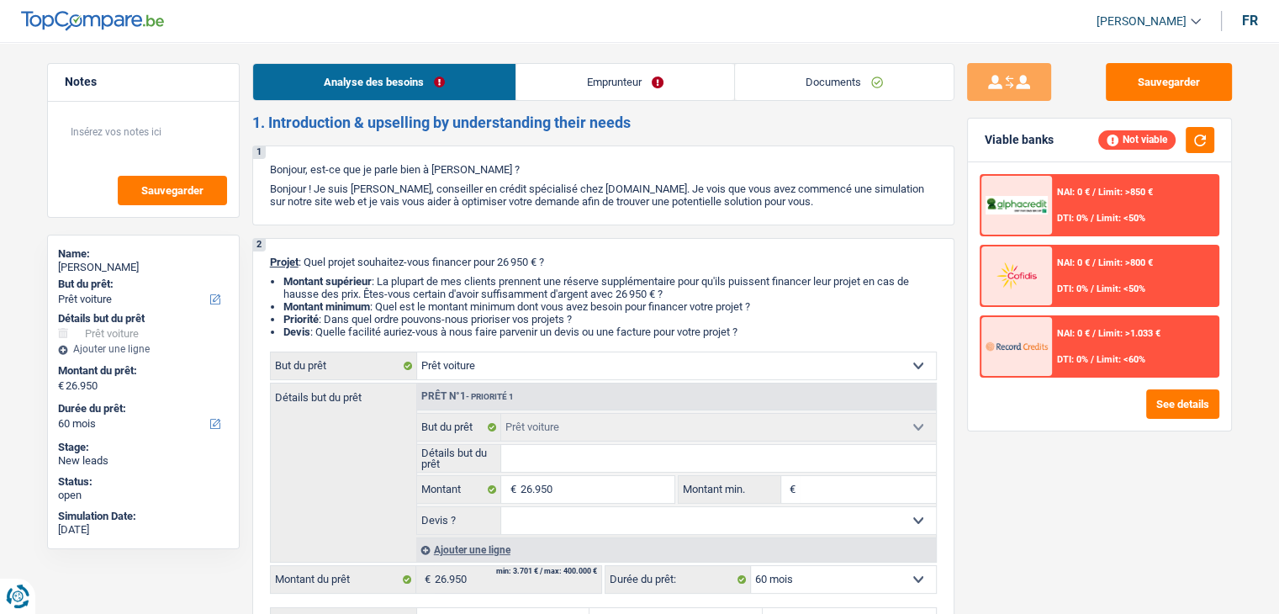
click at [834, 87] on link "Documents" at bounding box center [844, 82] width 219 height 36
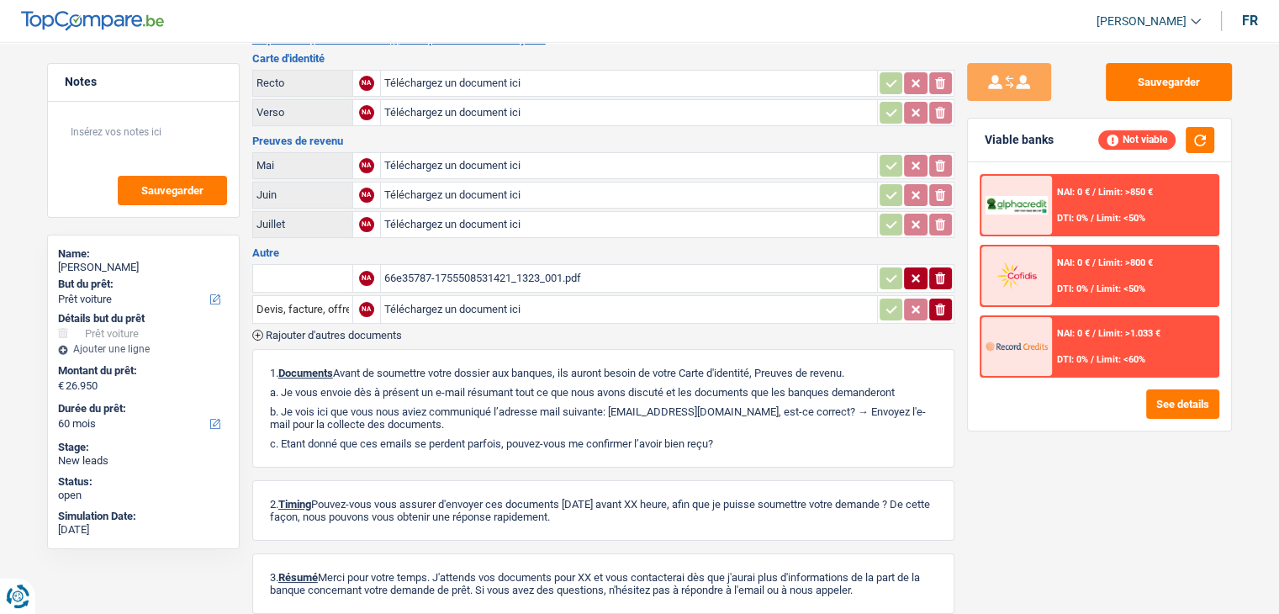
scroll to position [168, 0]
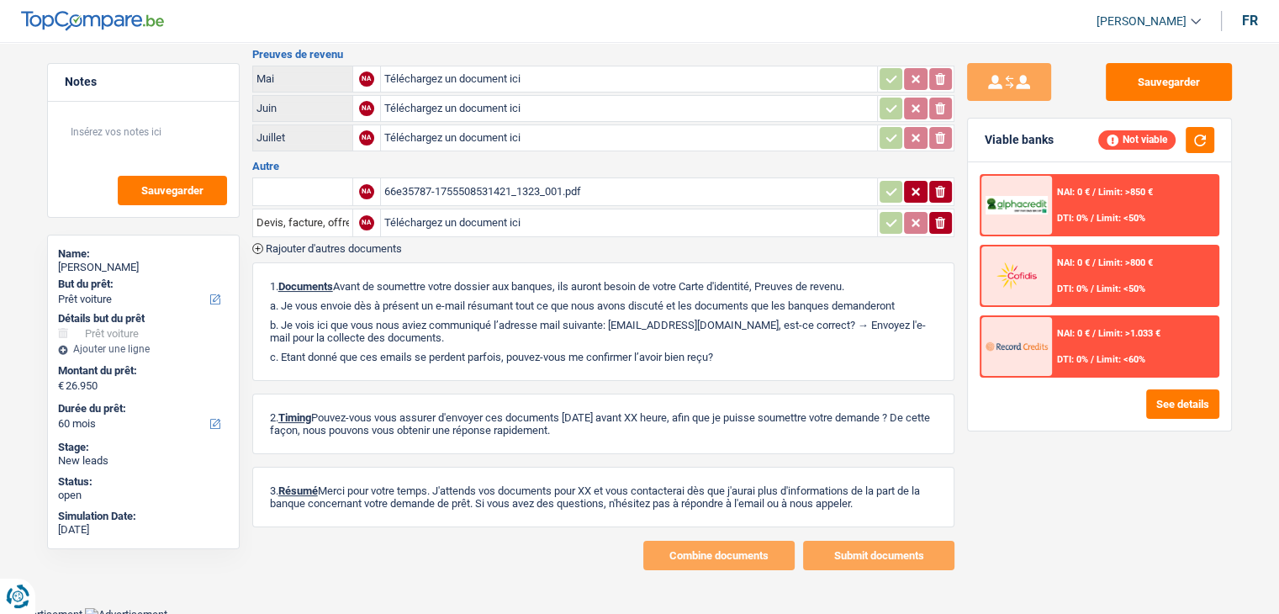
click at [544, 192] on div "66e35787-1755508531421_1323_001.pdf" at bounding box center [629, 191] width 490 height 25
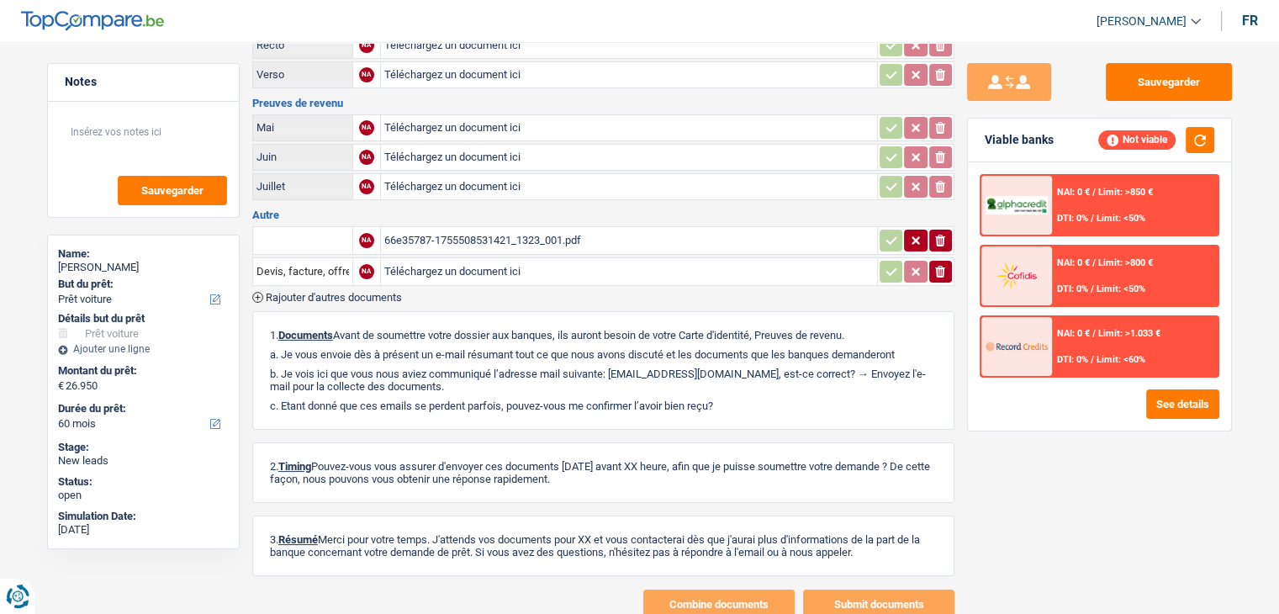
scroll to position [0, 0]
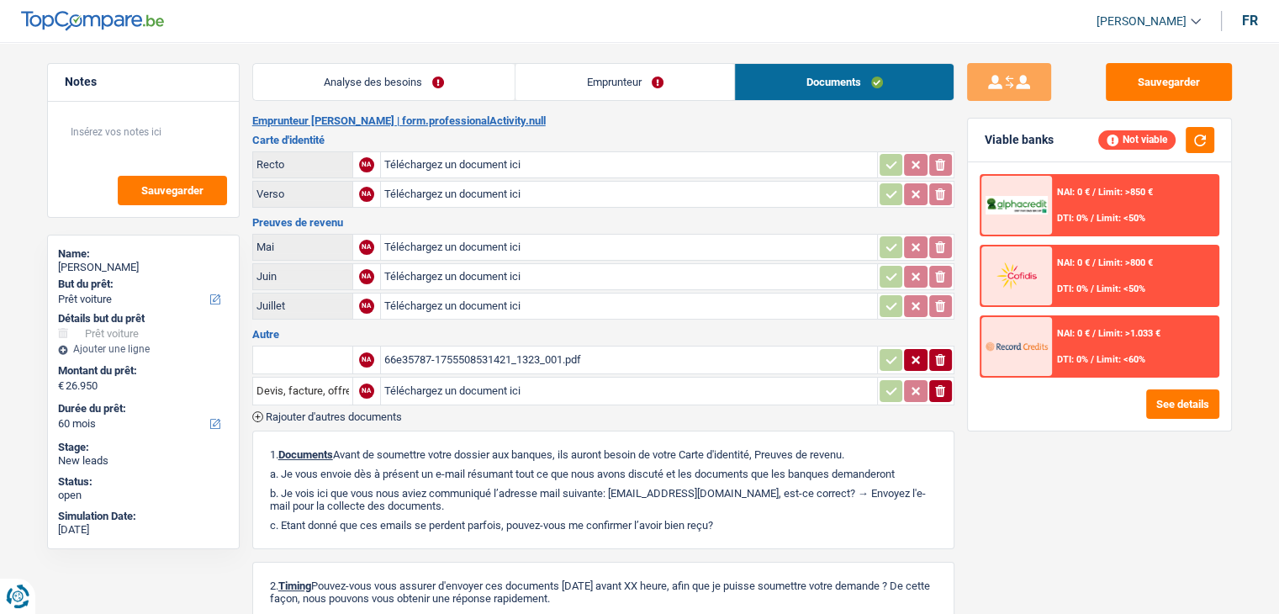
click at [364, 71] on link "Analyse des besoins" at bounding box center [384, 82] width 262 height 36
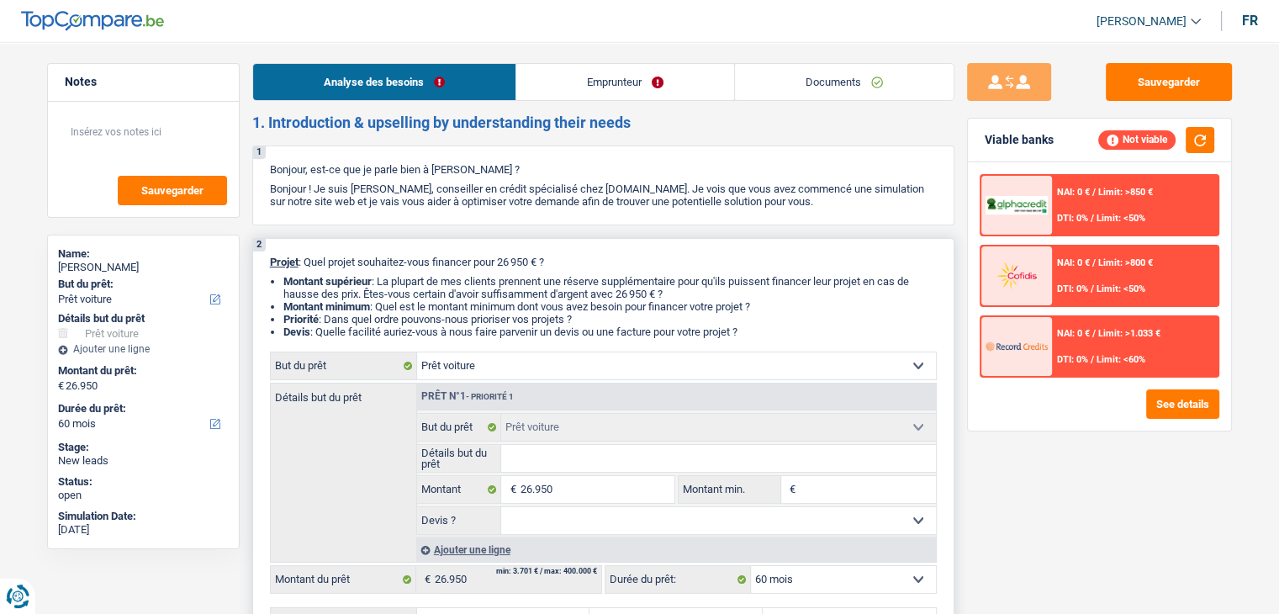
click at [538, 469] on input "Détails but du prêt" at bounding box center [718, 458] width 435 height 27
type input "B"
type input "BM"
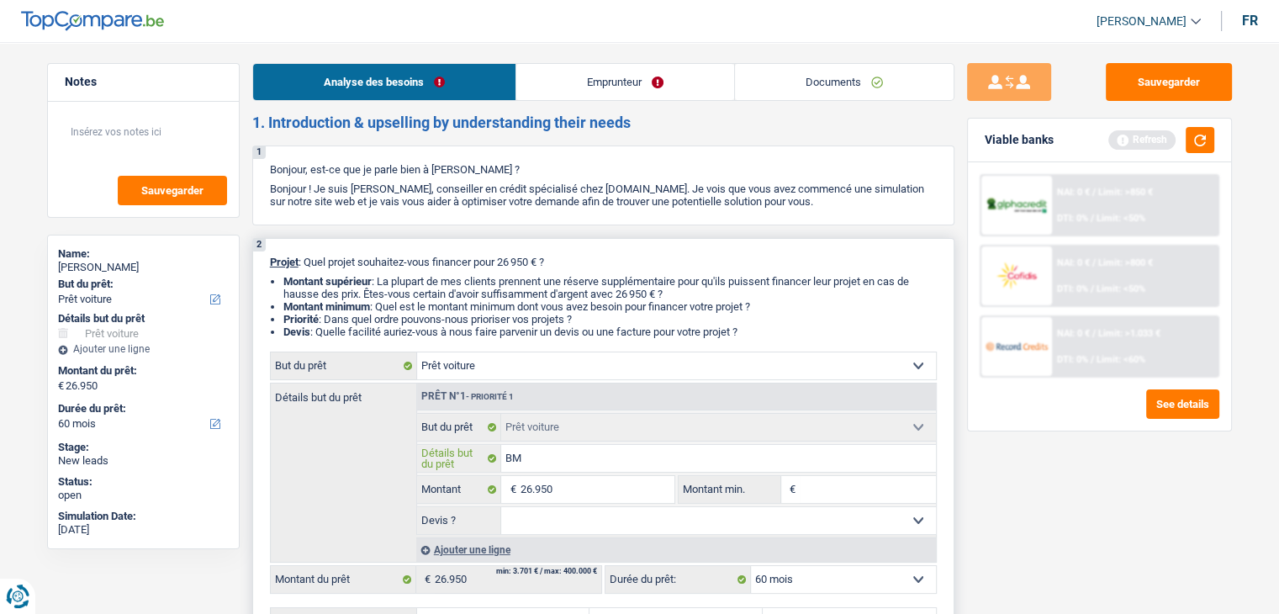
type input "BMW"
click at [1200, 136] on button "button" at bounding box center [1200, 140] width 29 height 26
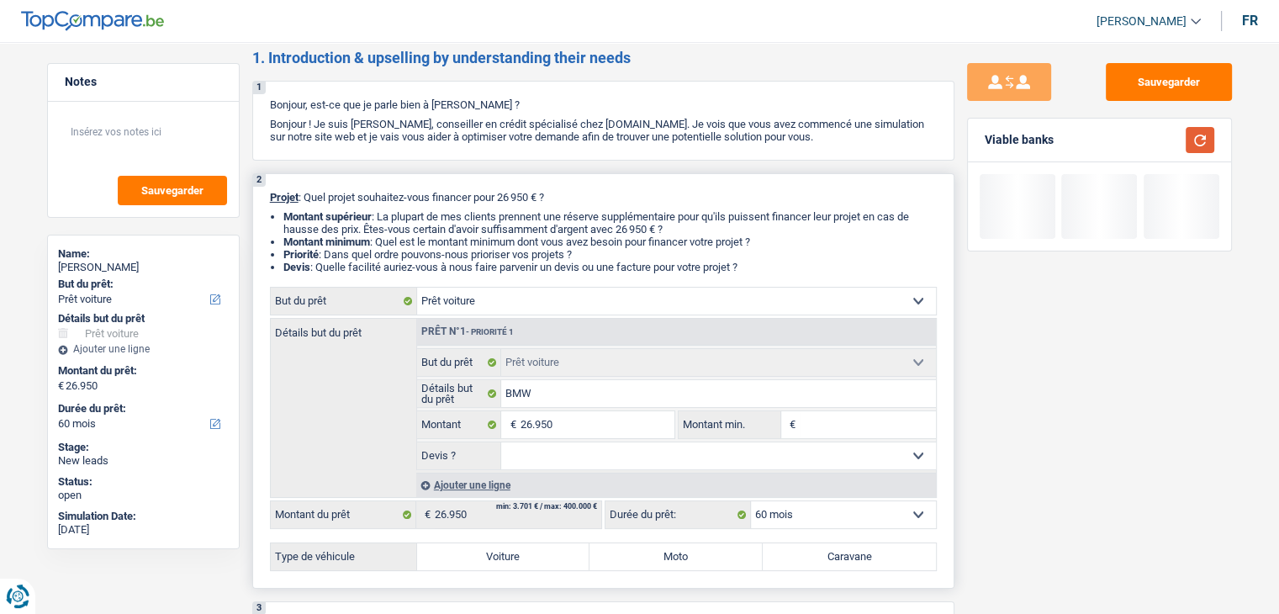
scroll to position [168, 0]
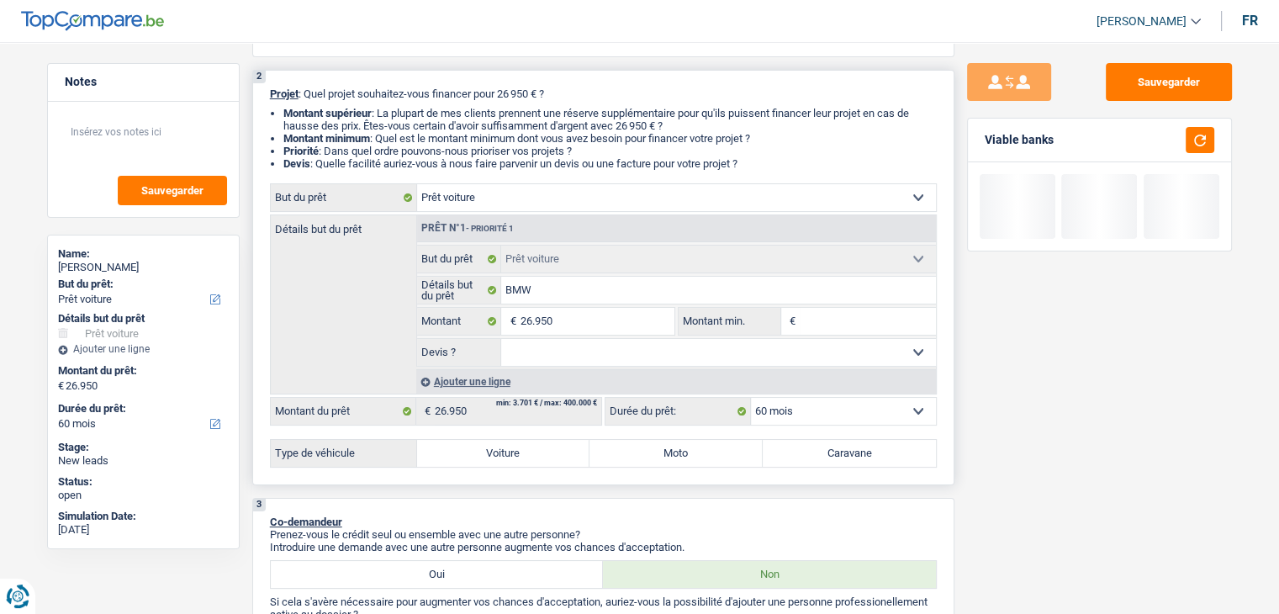
drag, startPoint x: 847, startPoint y: 324, endPoint x: 836, endPoint y: 323, distance: 11.0
click at [847, 324] on input "Montant min." at bounding box center [868, 321] width 136 height 27
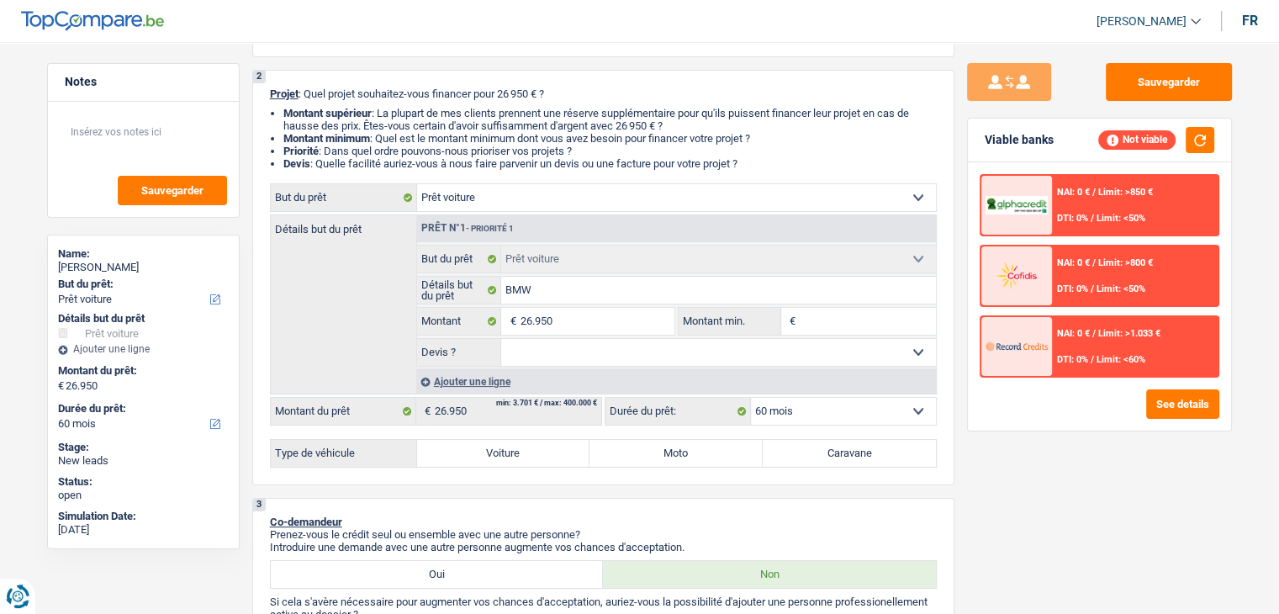
type input "2"
type input "26"
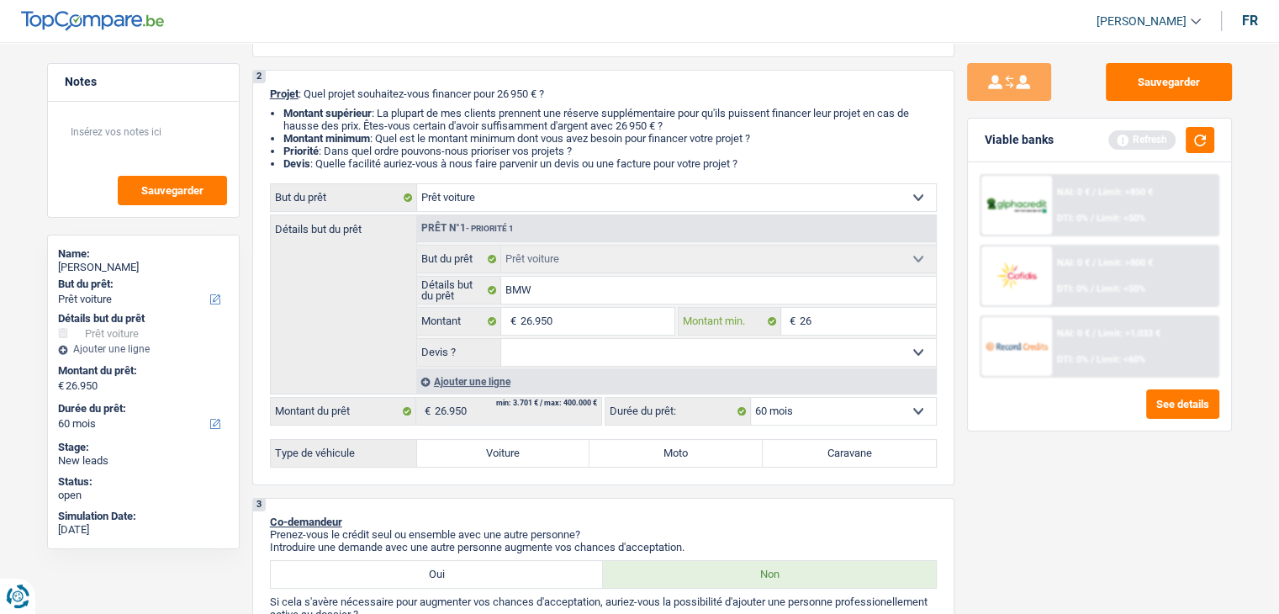
type input "269"
type input "2.695"
type input "26.950"
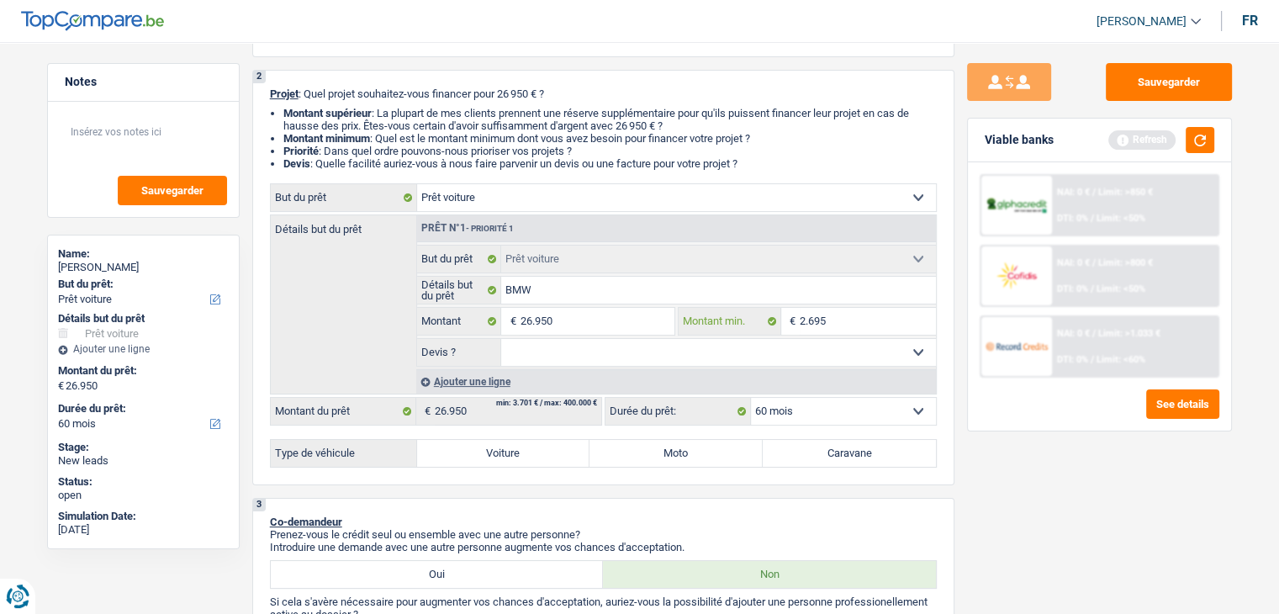
type input "26.950"
drag, startPoint x: 760, startPoint y: 166, endPoint x: 392, endPoint y: 40, distance: 389.4
click at [558, 360] on select "Oui Non Non répondu Sélectionner une option" at bounding box center [718, 352] width 435 height 27
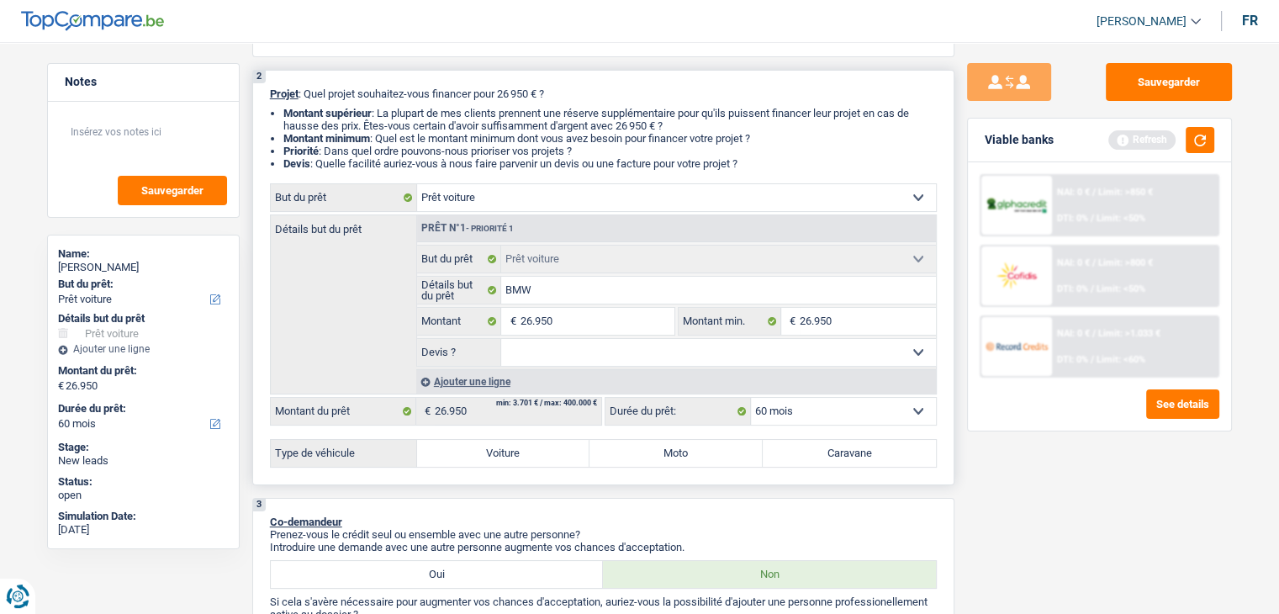
select select "yes"
click at [501, 339] on select "Oui Non Non répondu Sélectionner une option" at bounding box center [718, 352] width 435 height 27
select select "yes"
click at [497, 462] on label "Voiture" at bounding box center [503, 453] width 173 height 27
click at [497, 462] on input "Voiture" at bounding box center [503, 453] width 173 height 27
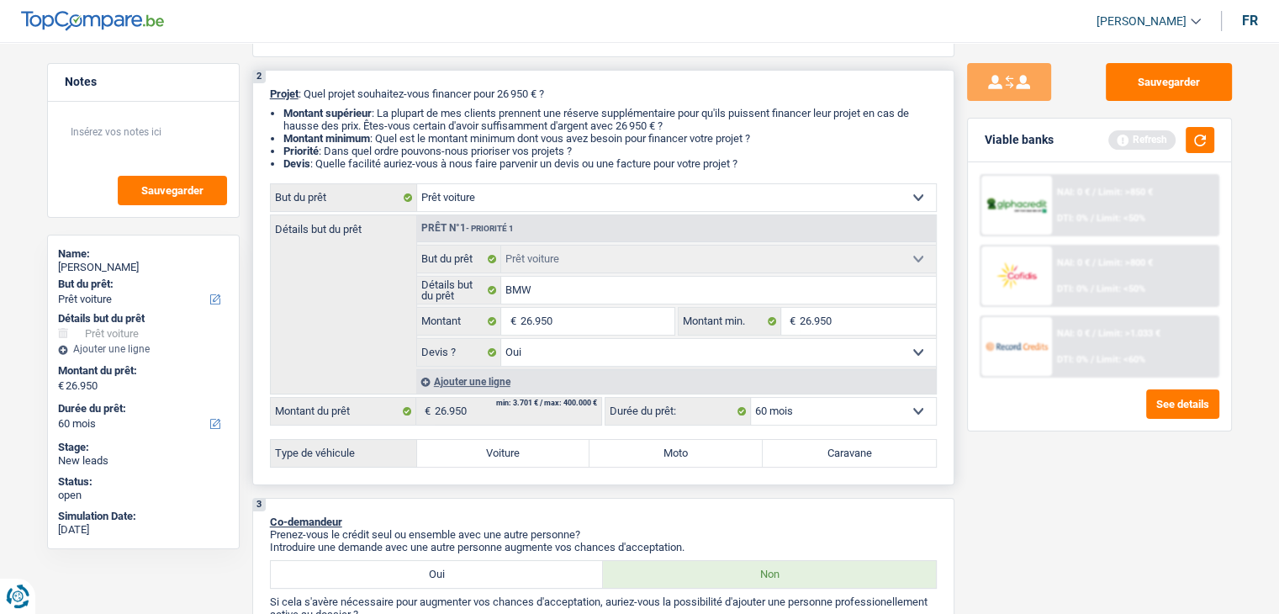
radio input "true"
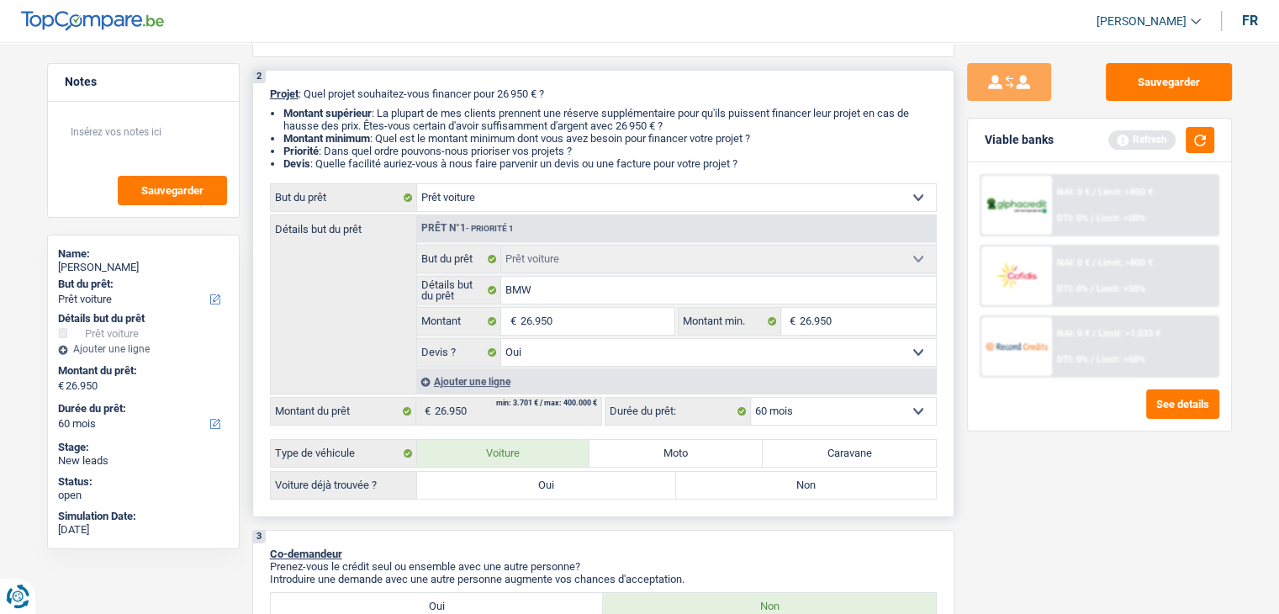
scroll to position [336, 0]
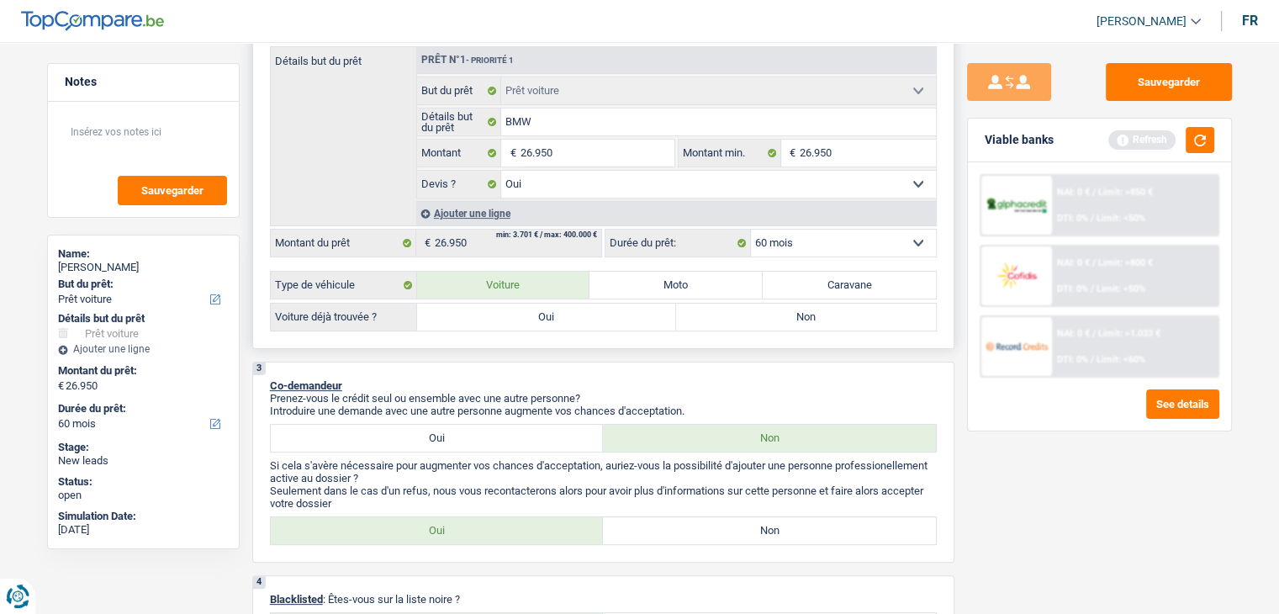
click at [502, 304] on label "Oui" at bounding box center [547, 317] width 260 height 27
click at [502, 304] on input "Oui" at bounding box center [547, 317] width 260 height 27
radio input "true"
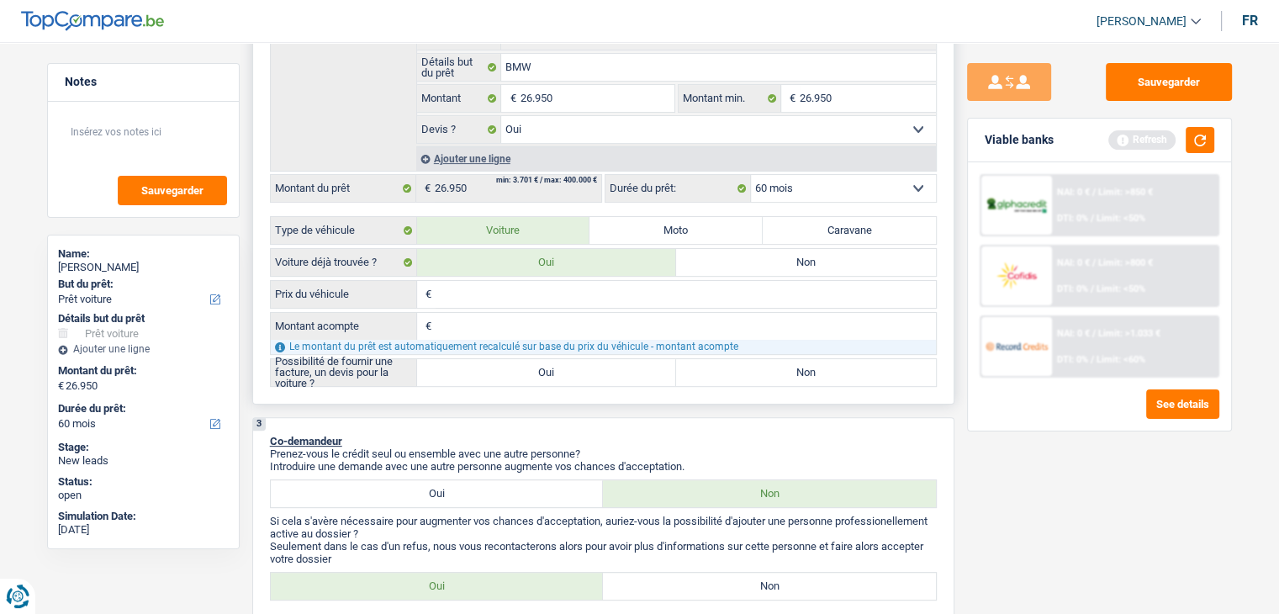
scroll to position [421, 0]
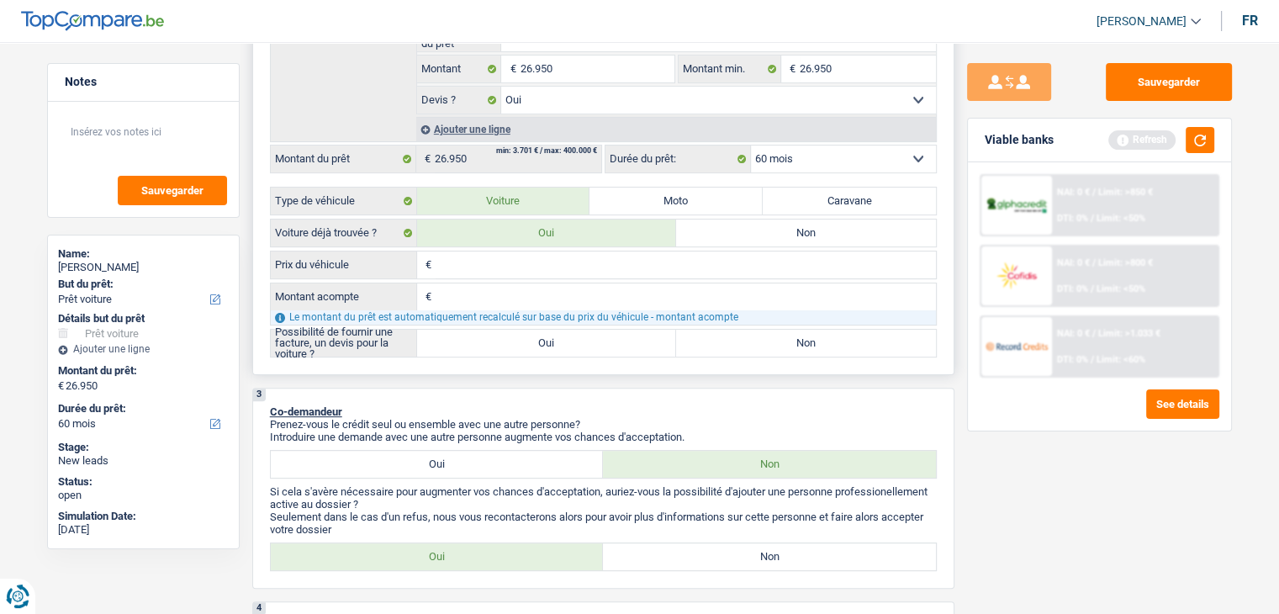
click at [477, 273] on input "Prix du véhicule" at bounding box center [686, 265] width 500 height 27
type input "2"
type input "29"
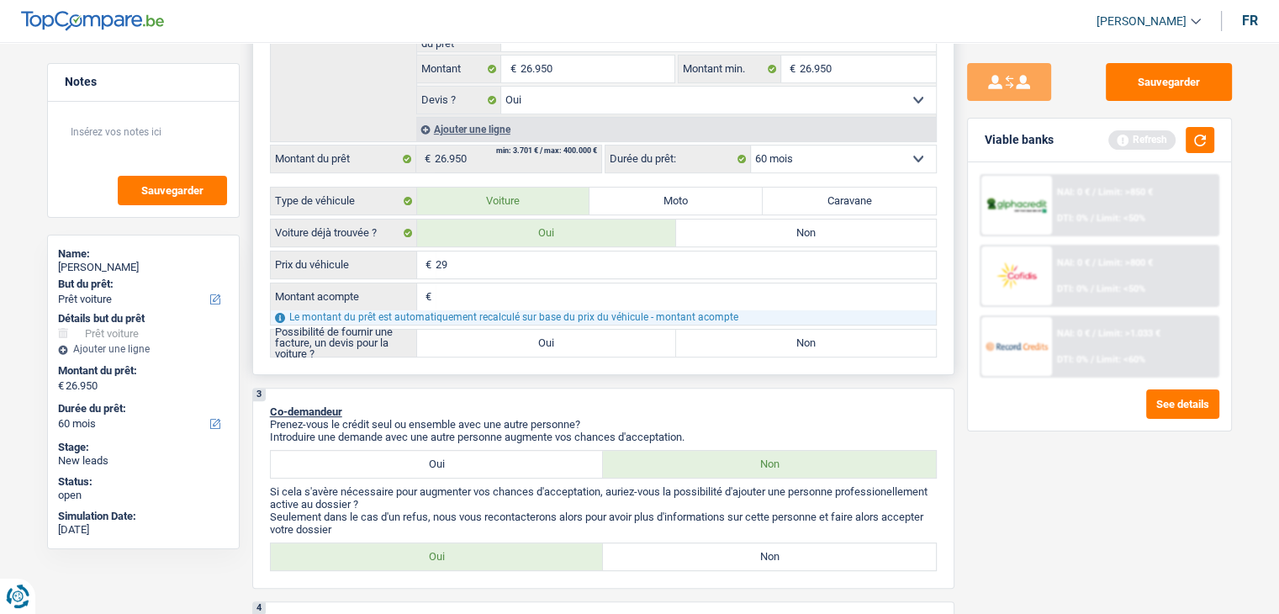
type input "2"
type input "26"
type input "269"
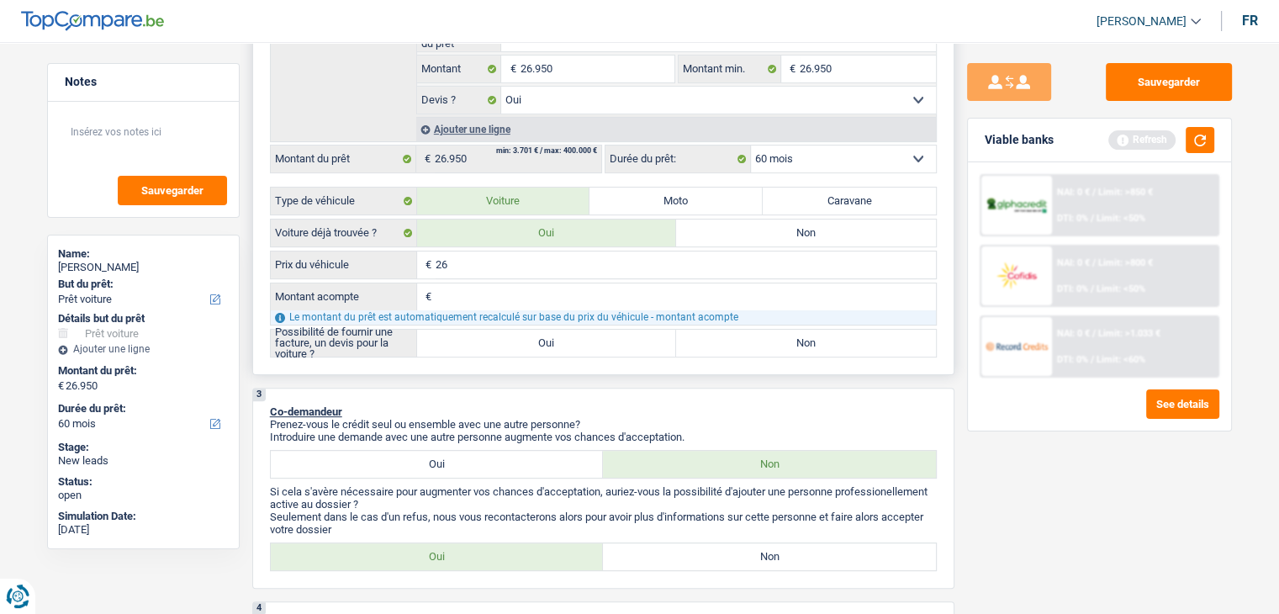
type input "269"
type input "2.695"
type input "26.950"
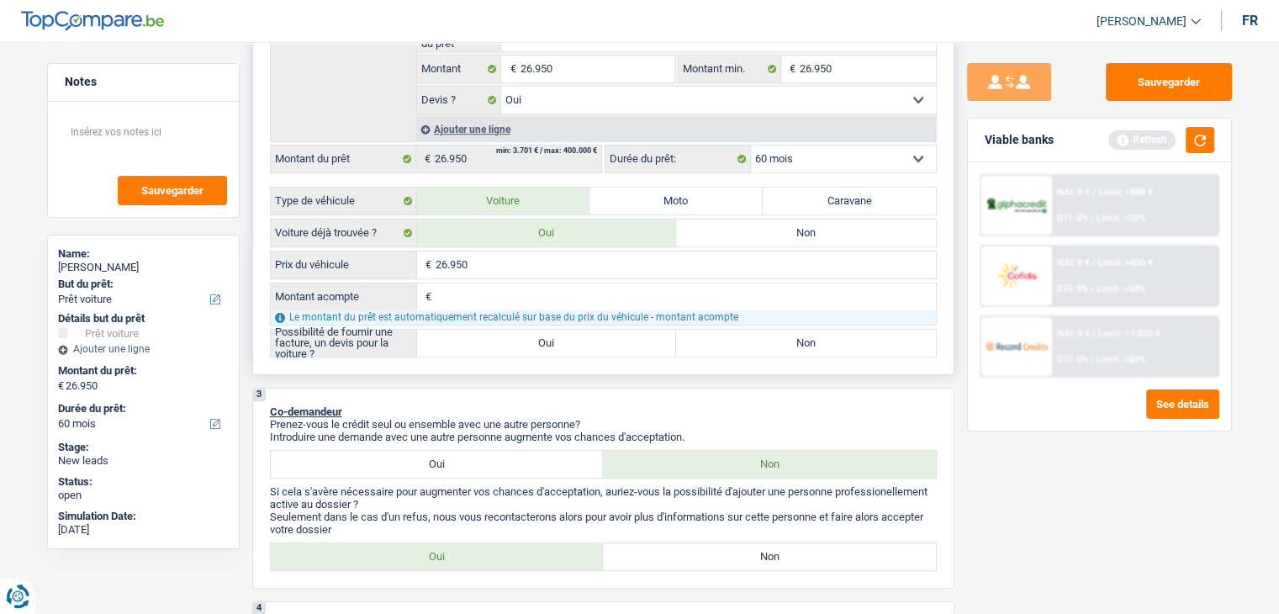
type input "26.950"
click at [476, 283] on input "Montant acompte" at bounding box center [686, 296] width 500 height 27
type input "0"
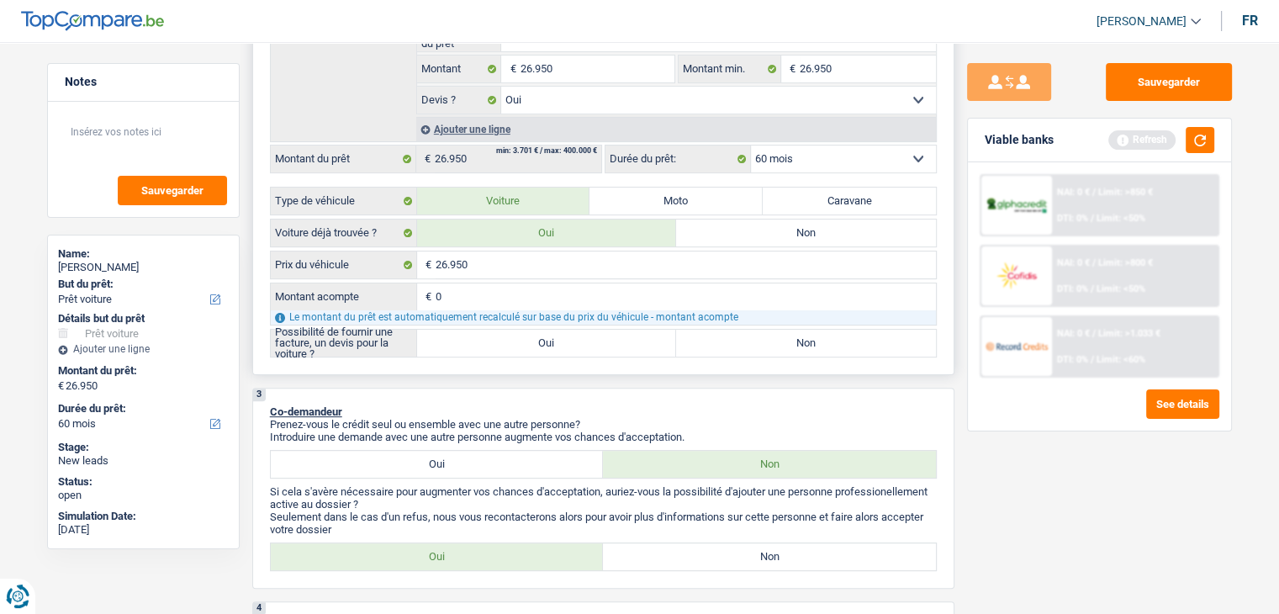
click at [501, 342] on label "Oui" at bounding box center [547, 343] width 260 height 27
click at [501, 342] on input "Oui" at bounding box center [547, 343] width 260 height 27
radio input "true"
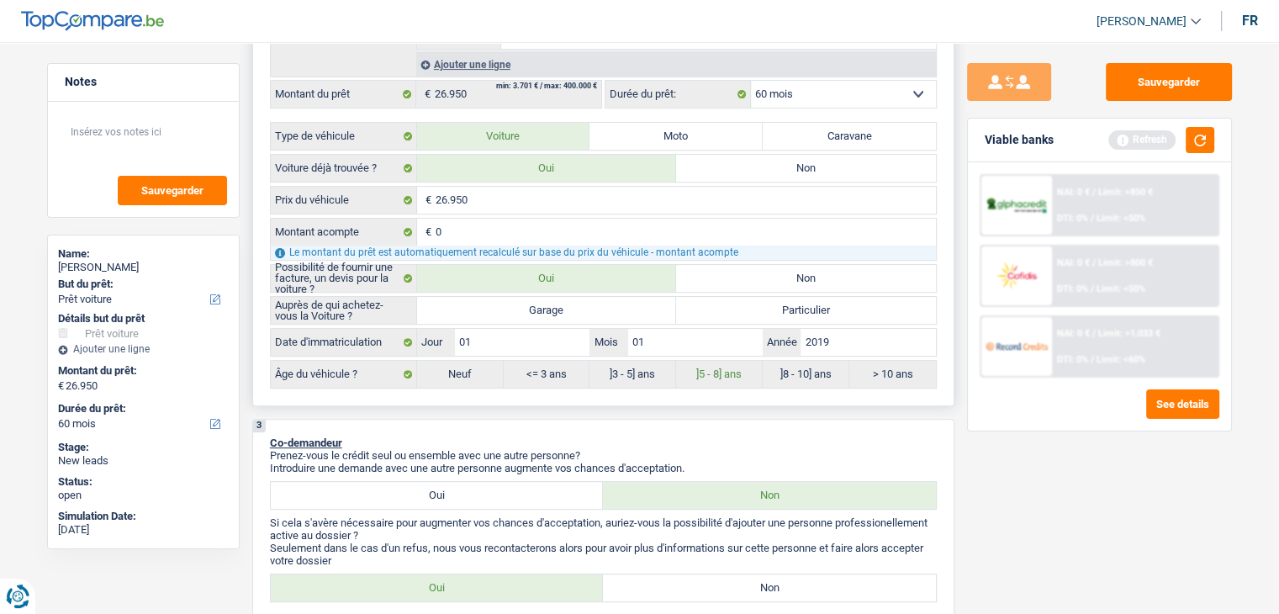
scroll to position [505, 0]
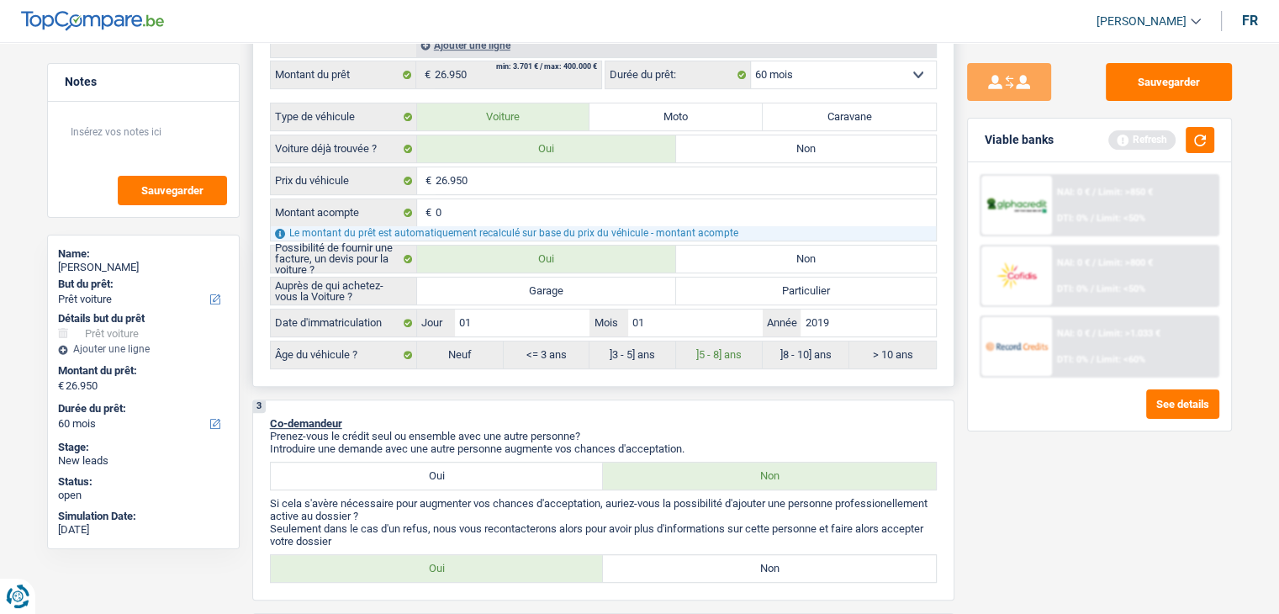
click at [511, 292] on label "Garage" at bounding box center [547, 291] width 260 height 27
click at [511, 292] on input "Garage" at bounding box center [547, 291] width 260 height 27
radio input "true"
click at [1205, 142] on button "button" at bounding box center [1200, 140] width 29 height 26
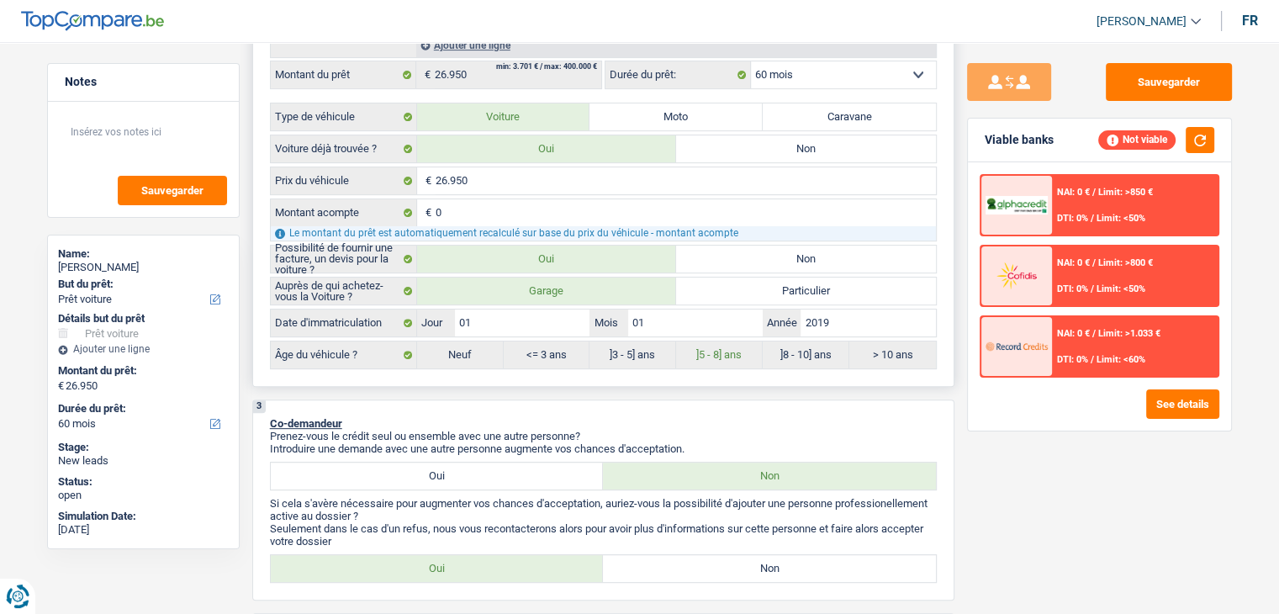
click at [945, 280] on div "2 Projet : Quel projet souhaitez-vous financer pour 26 950 € ? Montant supérieu…" at bounding box center [603, 60] width 702 height 654
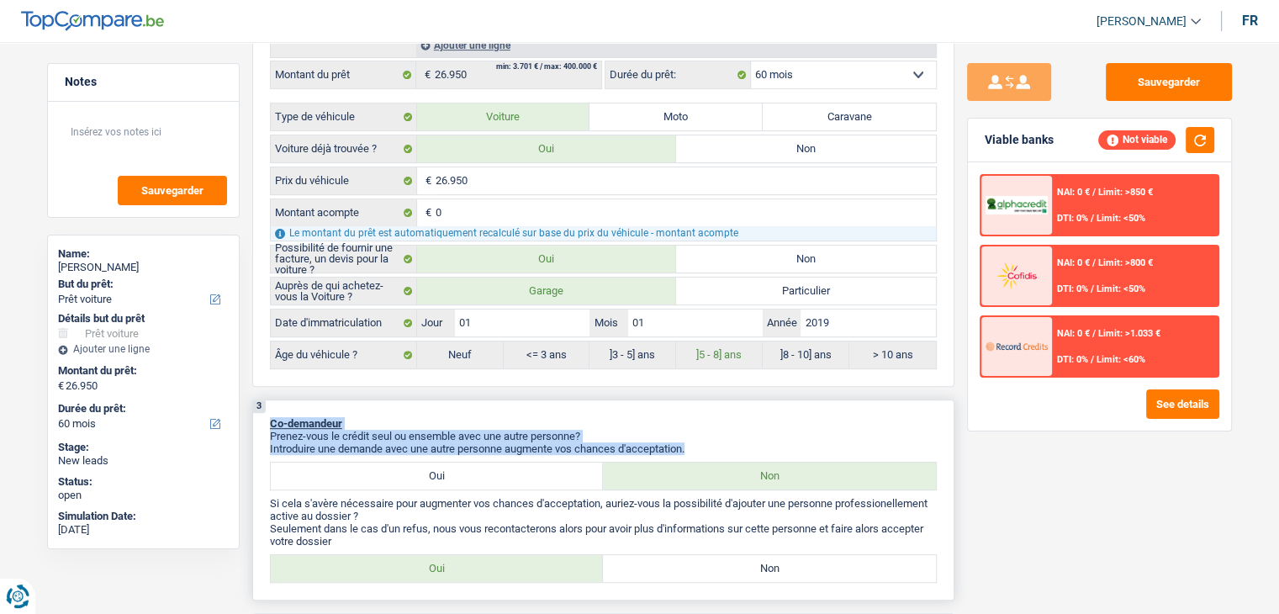
drag, startPoint x: 695, startPoint y: 442, endPoint x: 279, endPoint y: 425, distance: 415.9
click at [269, 421] on div "3 Co-demandeur Prenez-vous le crédit seul ou ensemble avec une autre personne? …" at bounding box center [603, 500] width 702 height 201
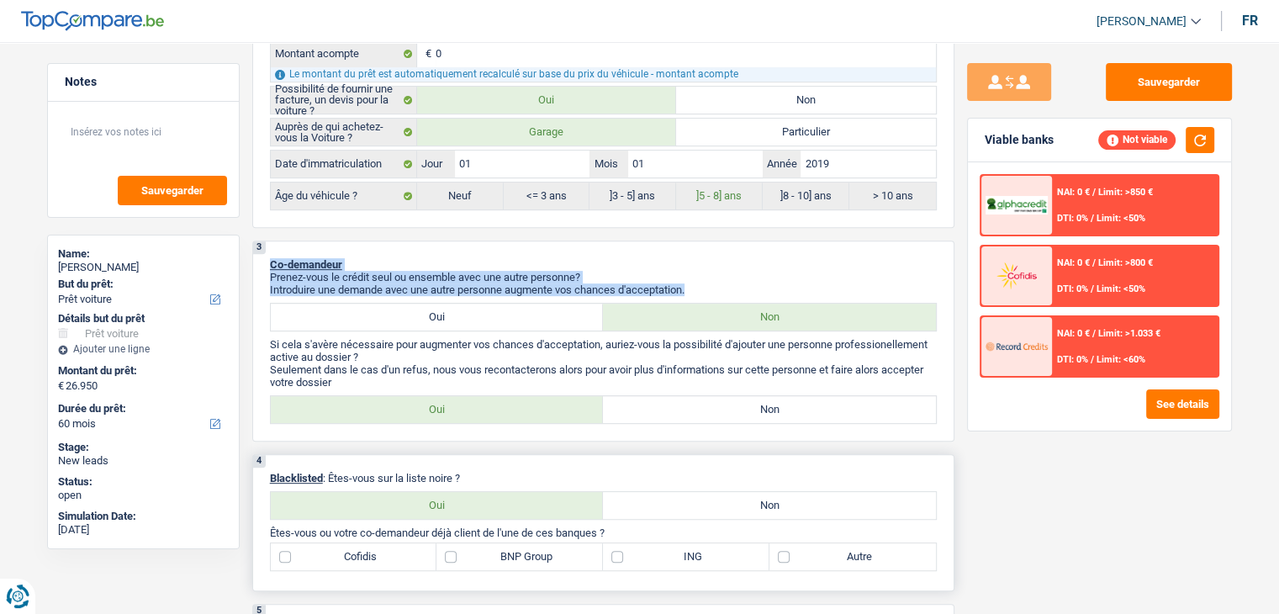
scroll to position [673, 0]
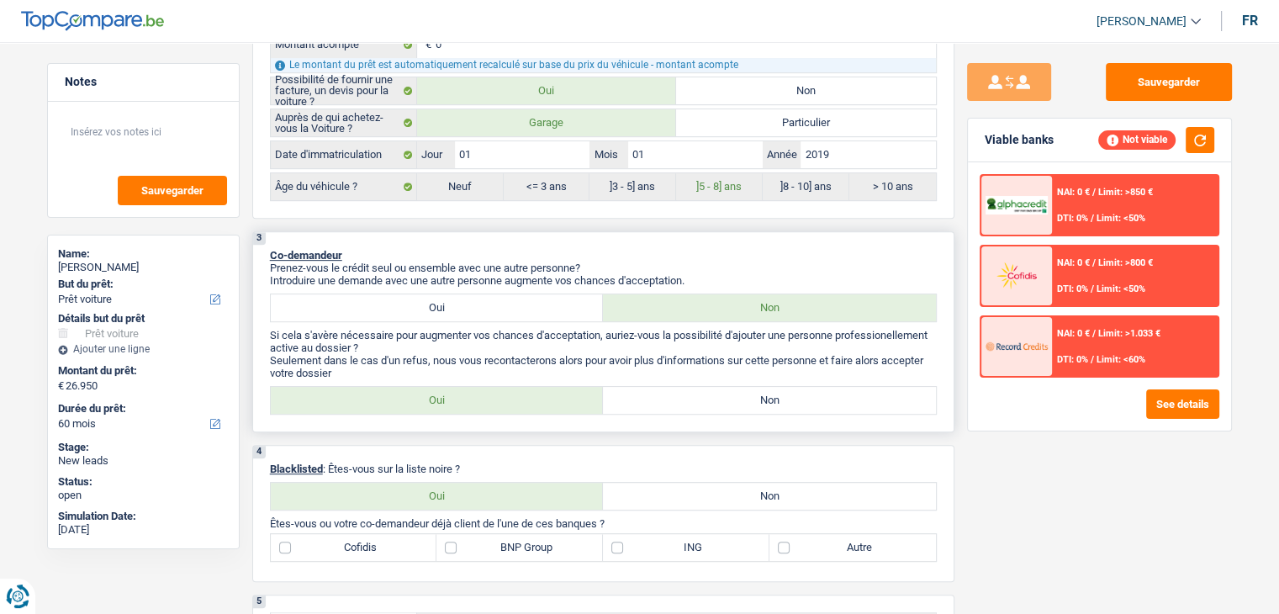
click at [655, 398] on label "Non" at bounding box center [769, 400] width 333 height 27
click at [655, 398] on input "Non" at bounding box center [769, 400] width 333 height 27
radio input "true"
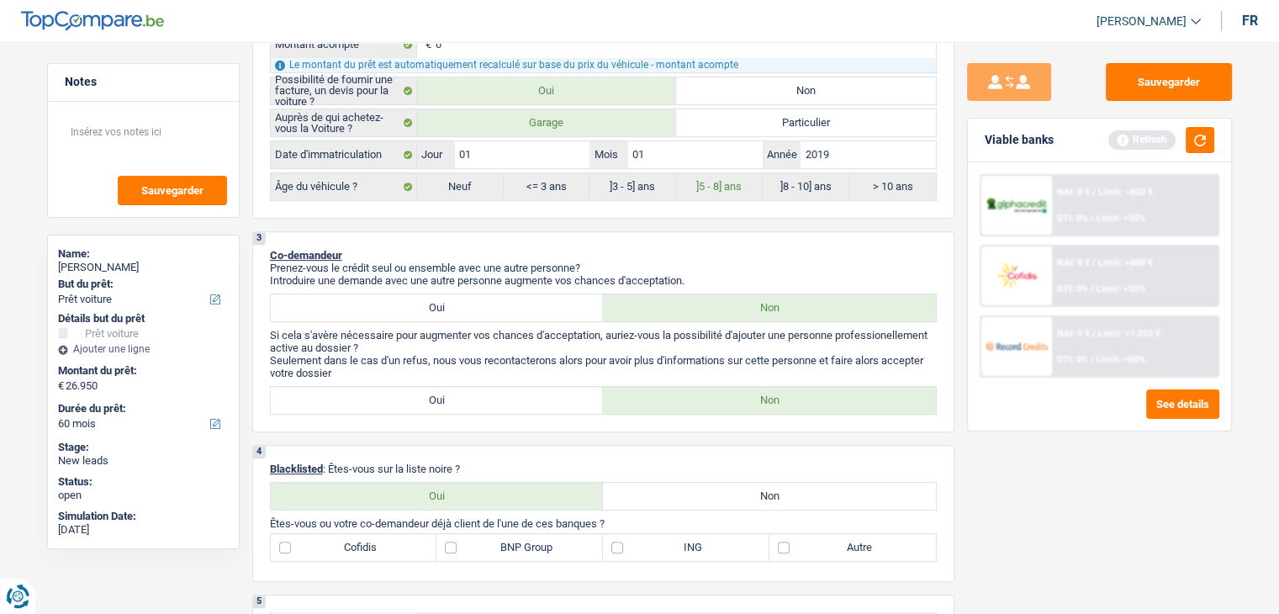
click at [1205, 113] on div "Sauvegarder Viable banks Refresh NAI: 0 € / Limit: >850 € DTI: 0% / Limit: <50%…" at bounding box center [1100, 323] width 290 height 520
click at [1189, 143] on button "button" at bounding box center [1200, 140] width 29 height 26
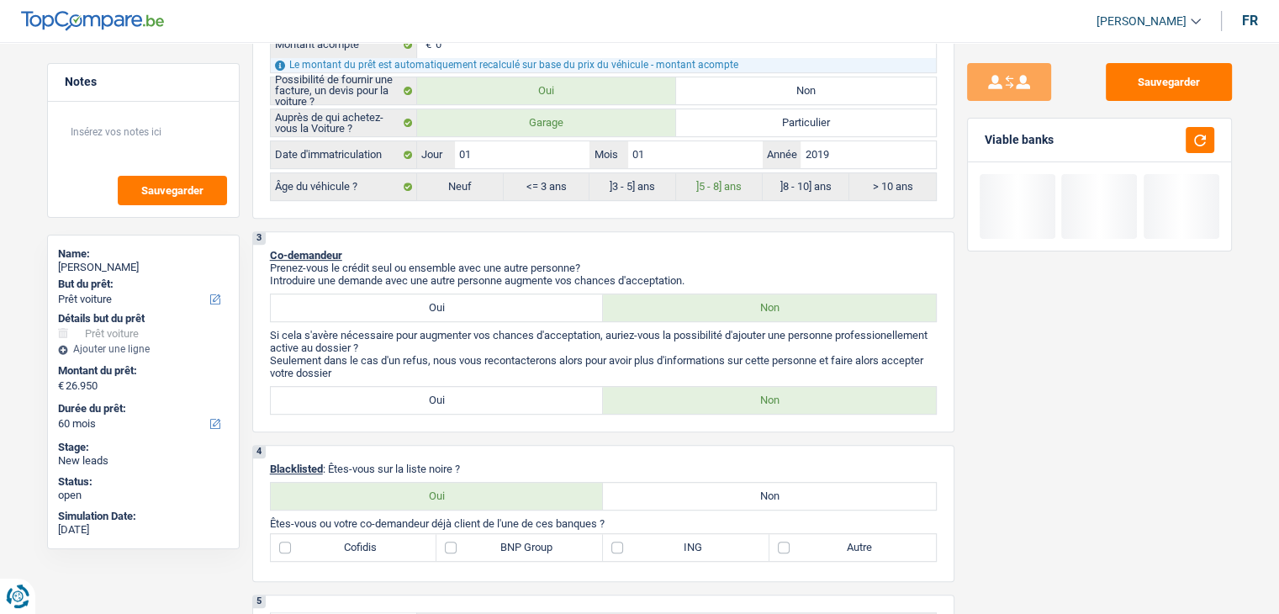
drag, startPoint x: 1067, startPoint y: 144, endPoint x: 984, endPoint y: 131, distance: 83.4
click at [984, 131] on div "Viable banks" at bounding box center [1099, 141] width 263 height 44
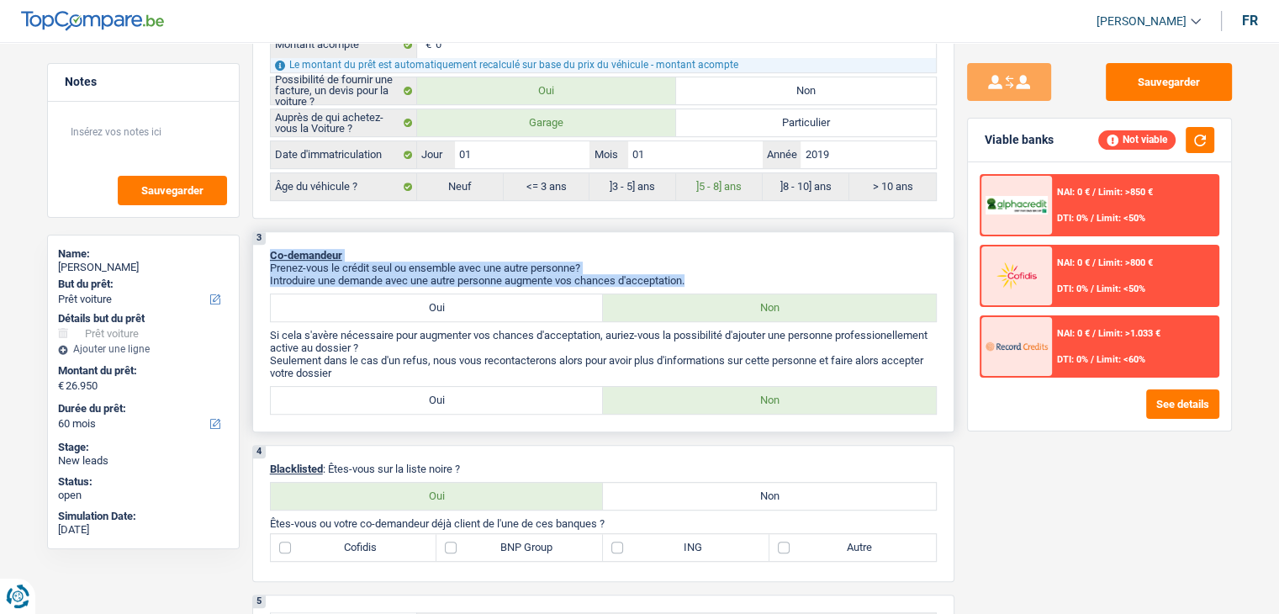
drag, startPoint x: 699, startPoint y: 270, endPoint x: 262, endPoint y: 243, distance: 438.2
click at [262, 243] on div "3 Co-demandeur Prenez-vous le crédit seul ou ensemble avec une autre personne? …" at bounding box center [603, 331] width 702 height 201
click at [259, 262] on div "3 Co-demandeur Prenez-vous le crédit seul ou ensemble avec une autre personne? …" at bounding box center [603, 331] width 702 height 201
drag, startPoint x: 267, startPoint y: 247, endPoint x: 691, endPoint y: 275, distance: 424.9
click at [691, 275] on div "3 Co-demandeur Prenez-vous le crédit seul ou ensemble avec une autre personne? …" at bounding box center [603, 331] width 702 height 201
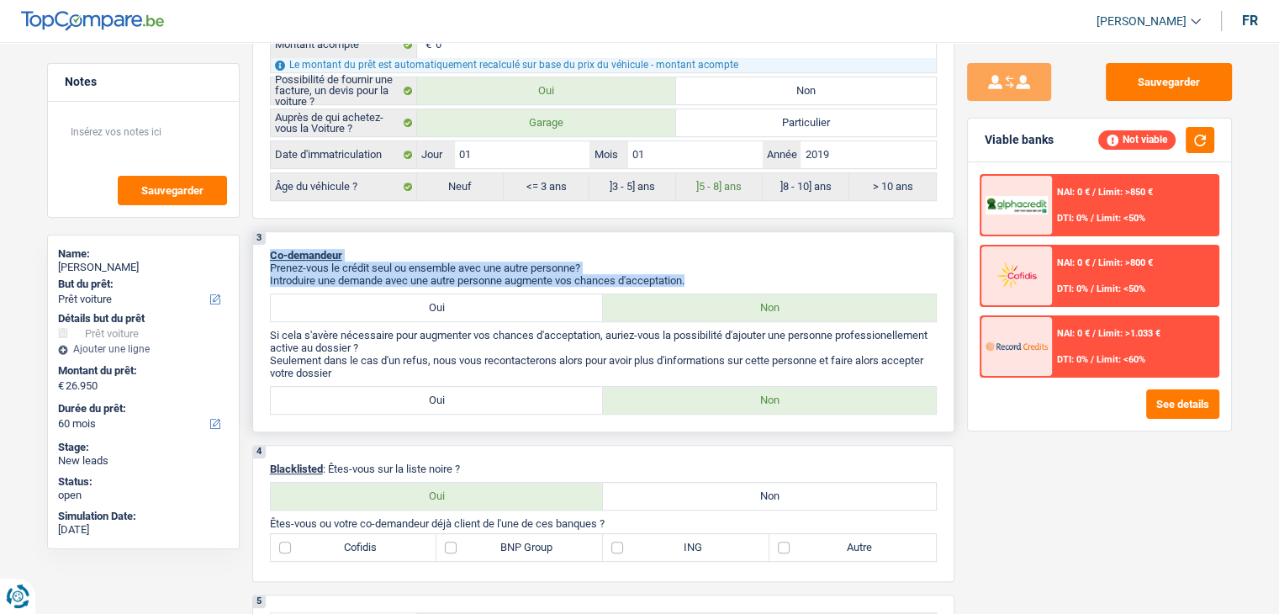
click at [691, 275] on p "Introduire une demande avec une autre personne augmente vos chances d'acceptati…" at bounding box center [603, 280] width 667 height 13
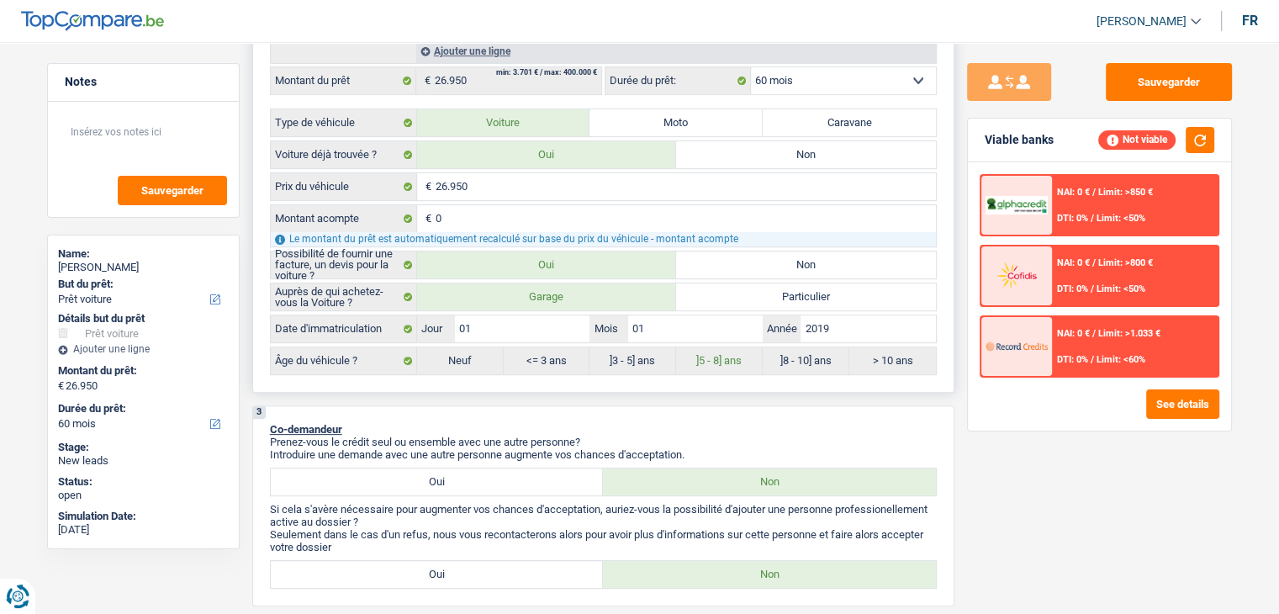
scroll to position [168, 0]
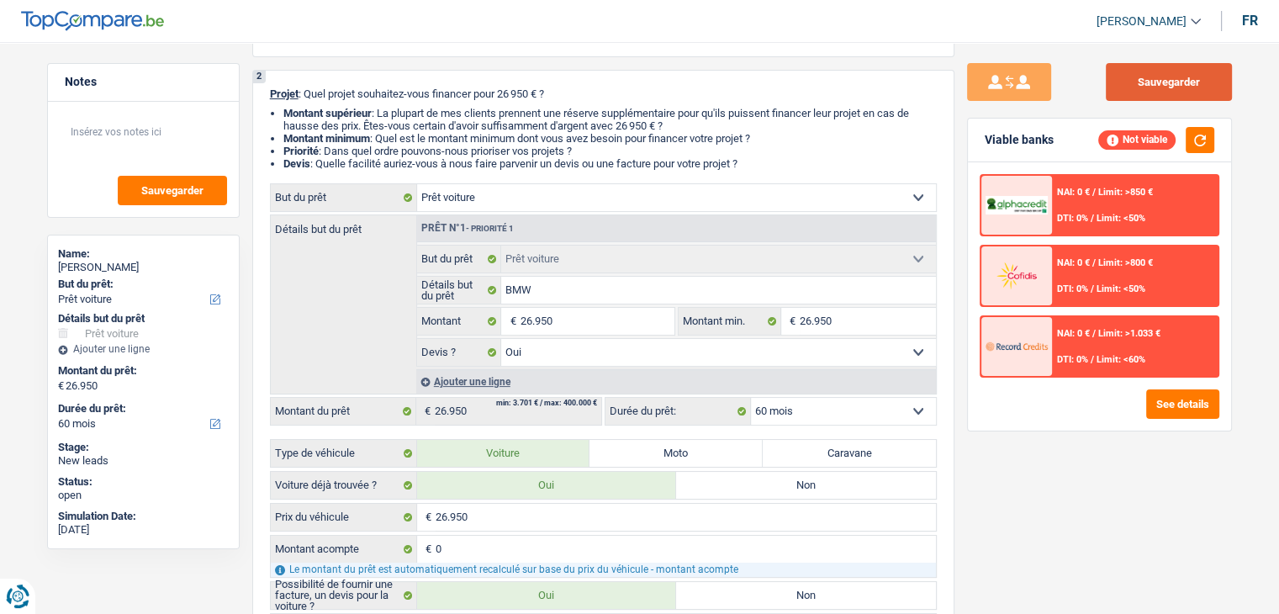
click at [1148, 74] on button "Sauvegarder" at bounding box center [1169, 82] width 126 height 38
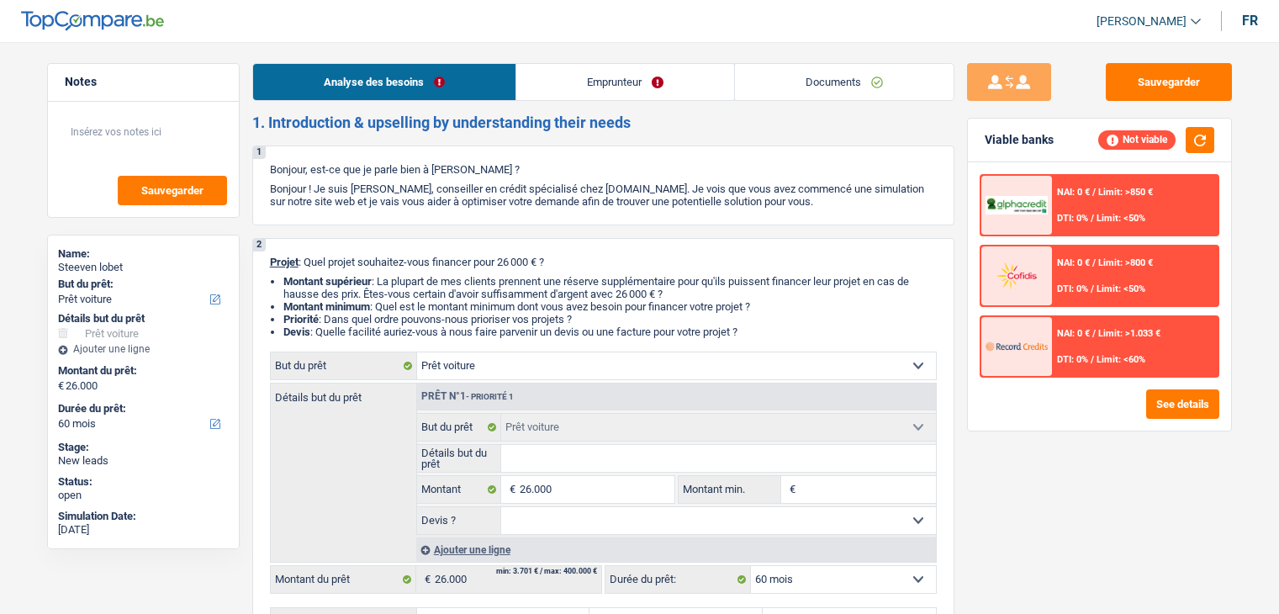
select select "car"
select select "60"
select select "car"
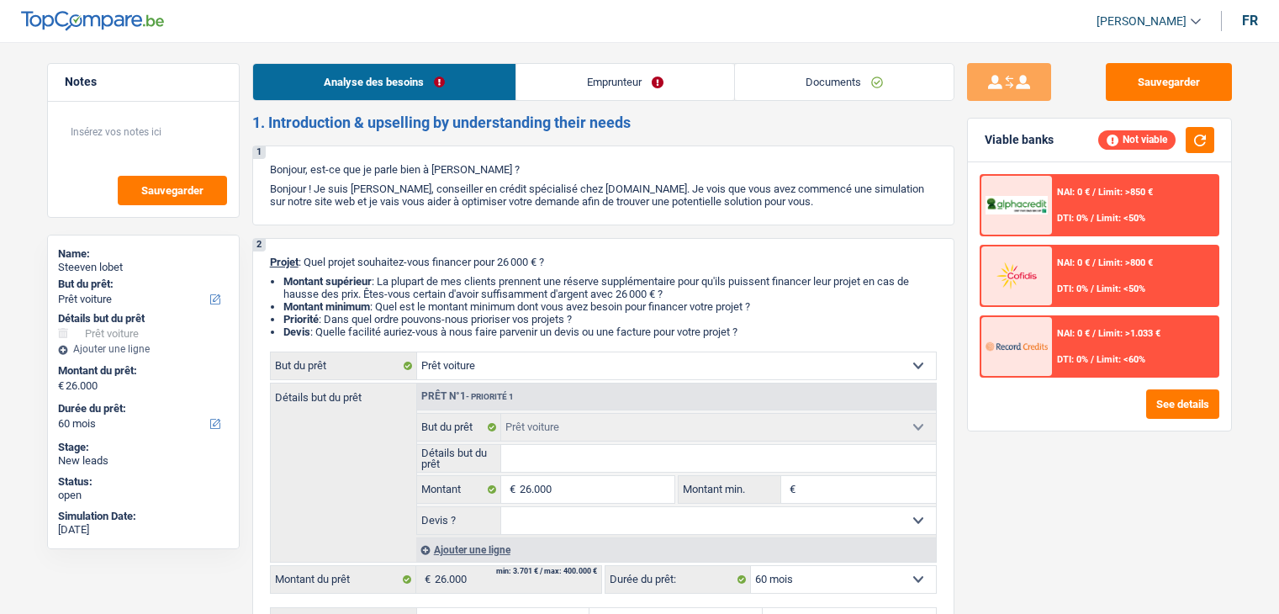
select select "60"
select select "car"
select select "60"
click at [748, 327] on li "Devis : Quelle facilité auriez-vous à nous faire parvenir un devis ou une factu…" at bounding box center [610, 332] width 654 height 13
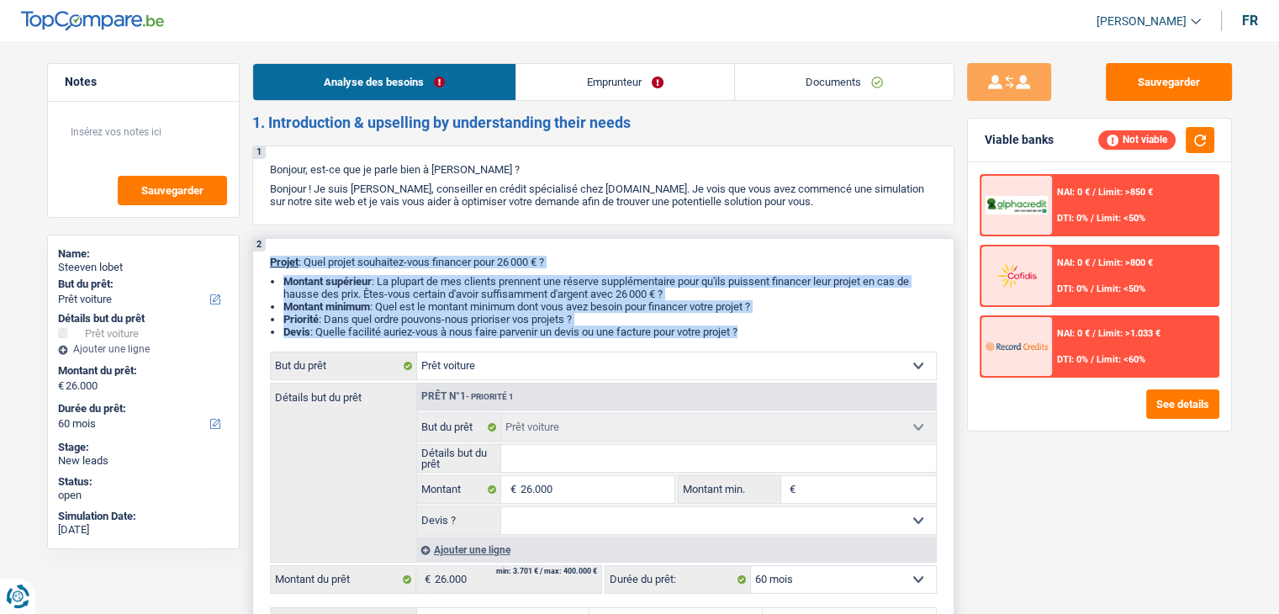
drag, startPoint x: 749, startPoint y: 327, endPoint x: 270, endPoint y: 249, distance: 485.8
click at [270, 249] on div "2 Projet : Quel projet souhaitez-vous financer pour 26 000 € ? Montant supérieu…" at bounding box center [603, 446] width 702 height 416
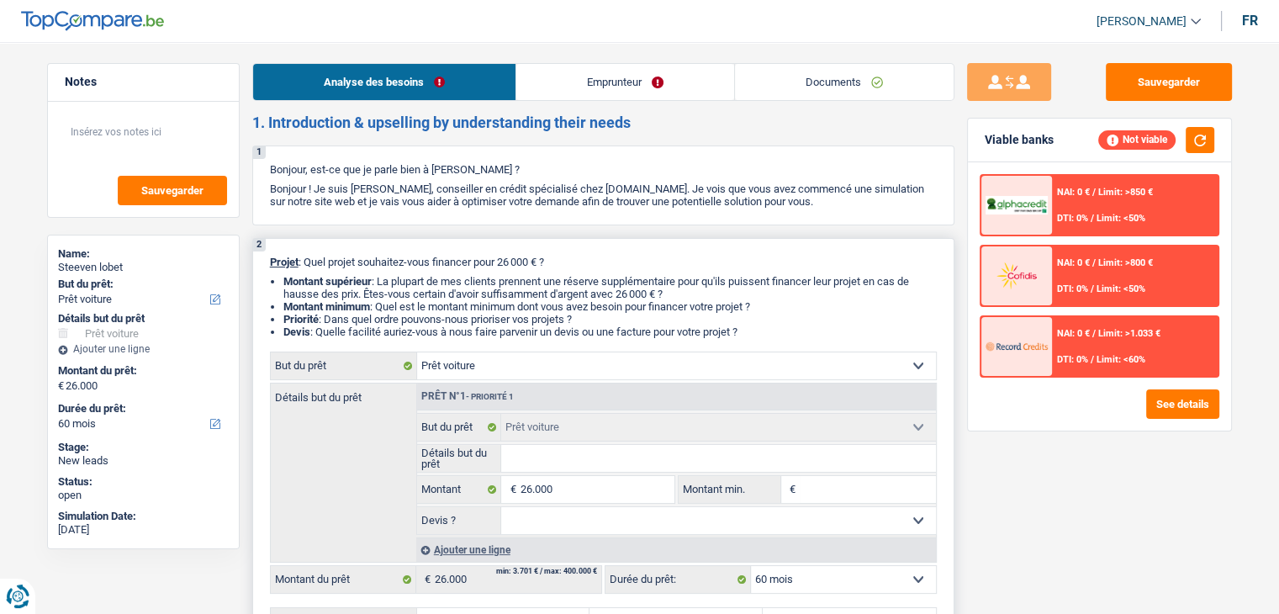
drag, startPoint x: 269, startPoint y: 254, endPoint x: 756, endPoint y: 327, distance: 492.5
click at [756, 327] on div "2 Projet : Quel projet souhaitez-vous financer pour 26 000 € ? Montant supérieu…" at bounding box center [603, 446] width 702 height 416
click at [756, 327] on li "Devis : Quelle facilité auriez-vous à nous faire parvenir un devis ou une factu…" at bounding box center [610, 332] width 654 height 13
drag, startPoint x: 754, startPoint y: 329, endPoint x: 264, endPoint y: 259, distance: 494.5
click at [264, 259] on div "2 Projet : Quel projet souhaitez-vous financer pour 26 000 € ? Montant supérieu…" at bounding box center [603, 446] width 702 height 416
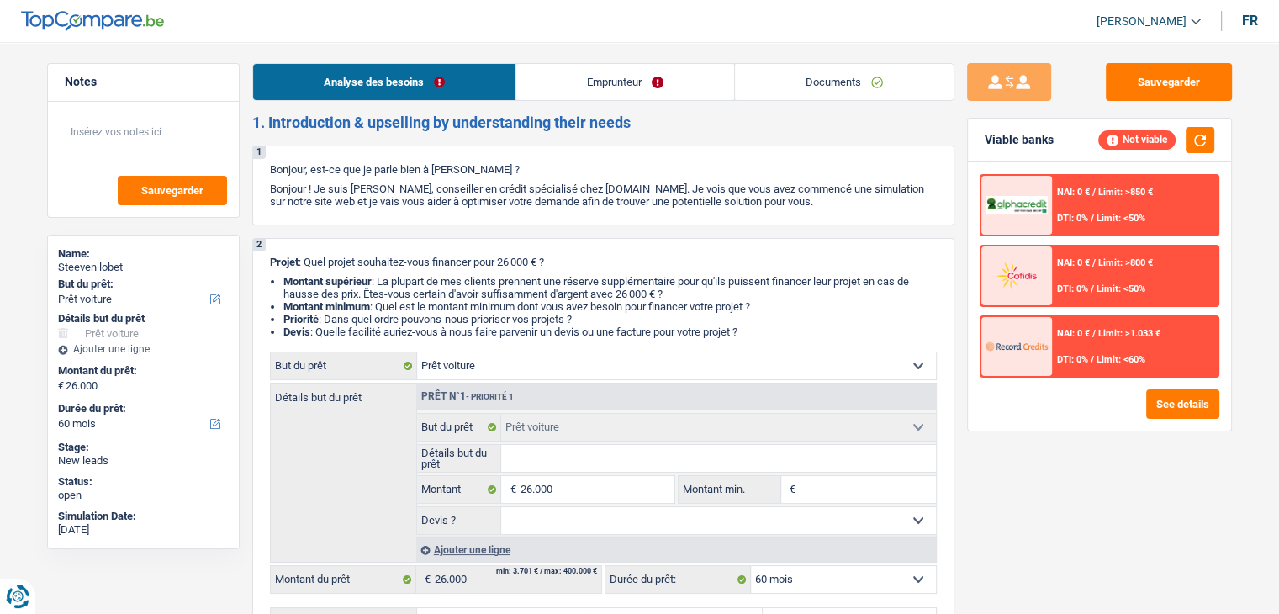
click at [581, 73] on link "Emprunteur" at bounding box center [625, 82] width 218 height 36
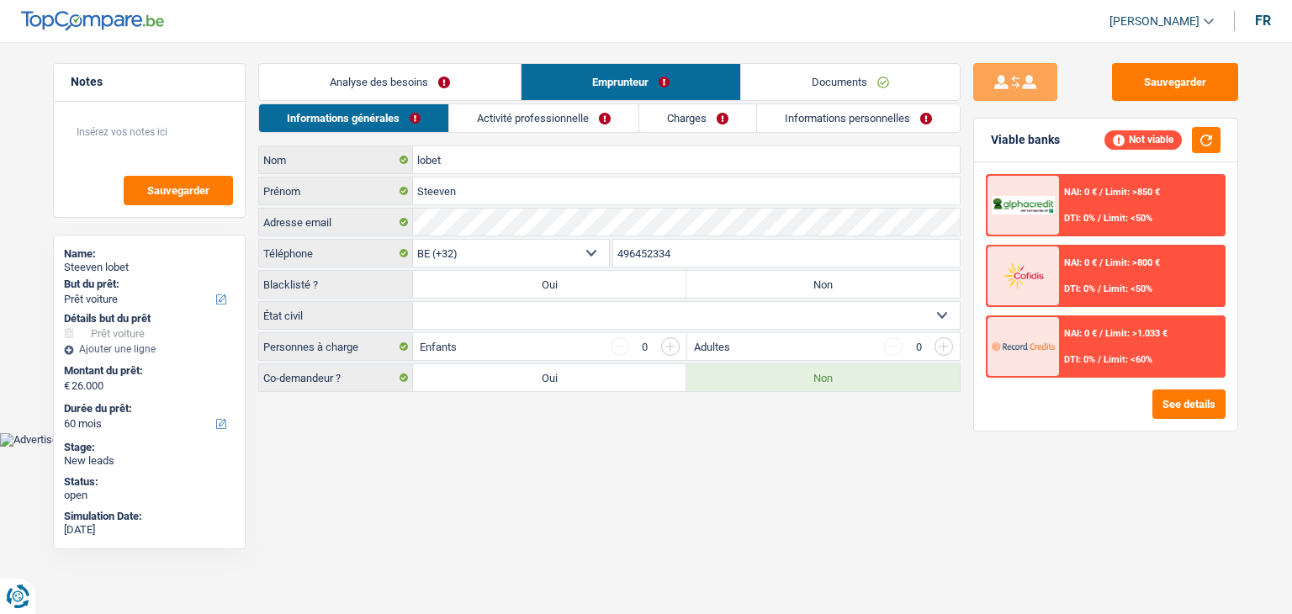
click at [538, 120] on link "Activité professionnelle" at bounding box center [543, 118] width 189 height 28
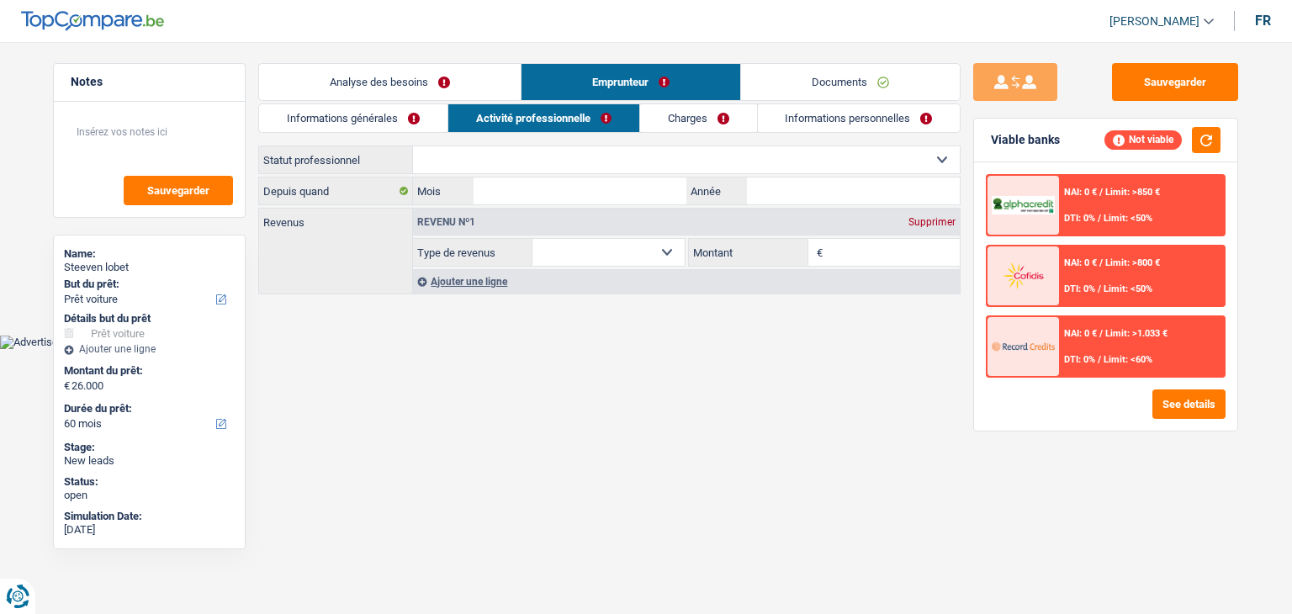
click at [662, 126] on link "Charges" at bounding box center [698, 118] width 117 height 28
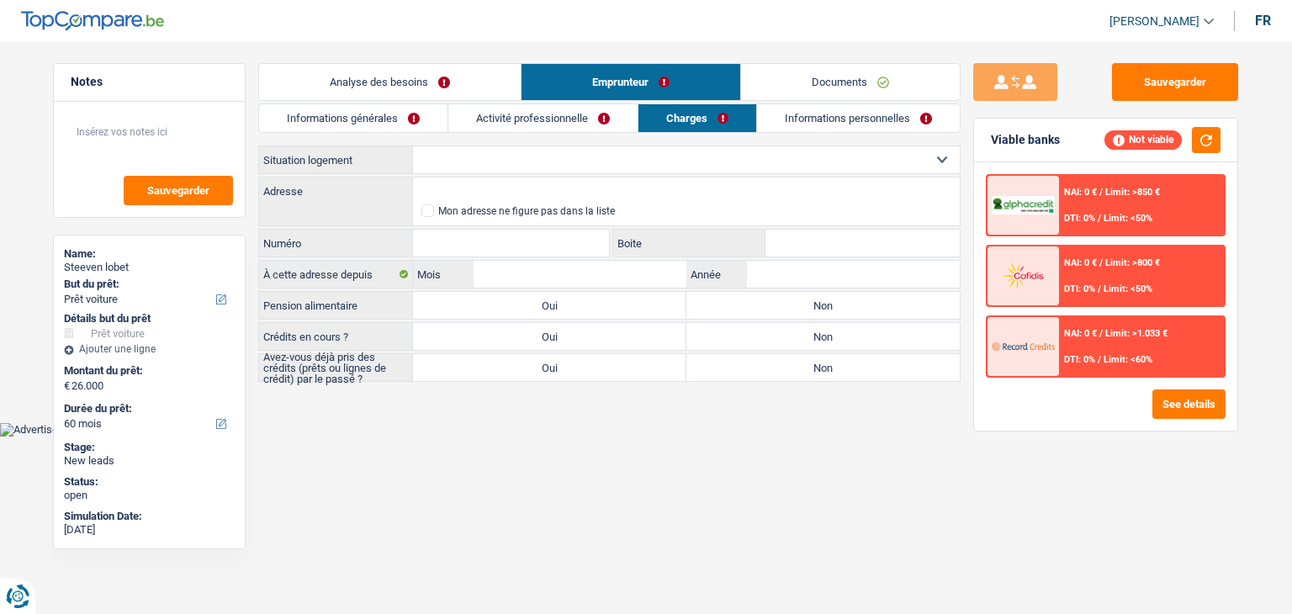
click at [794, 135] on div "Informations générales Activité professionnelle Charges Informations personnell…" at bounding box center [609, 242] width 702 height 278
click at [811, 118] on link "Informations personnelles" at bounding box center [858, 118] width 203 height 28
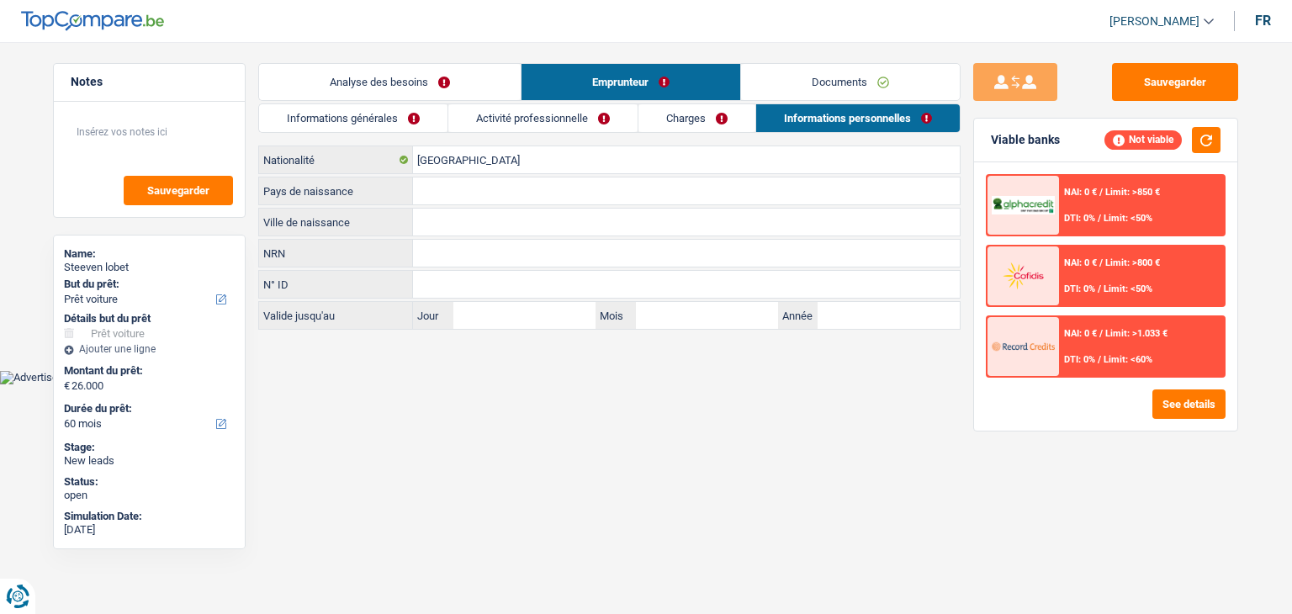
click at [822, 72] on link "Documents" at bounding box center [850, 82] width 219 height 36
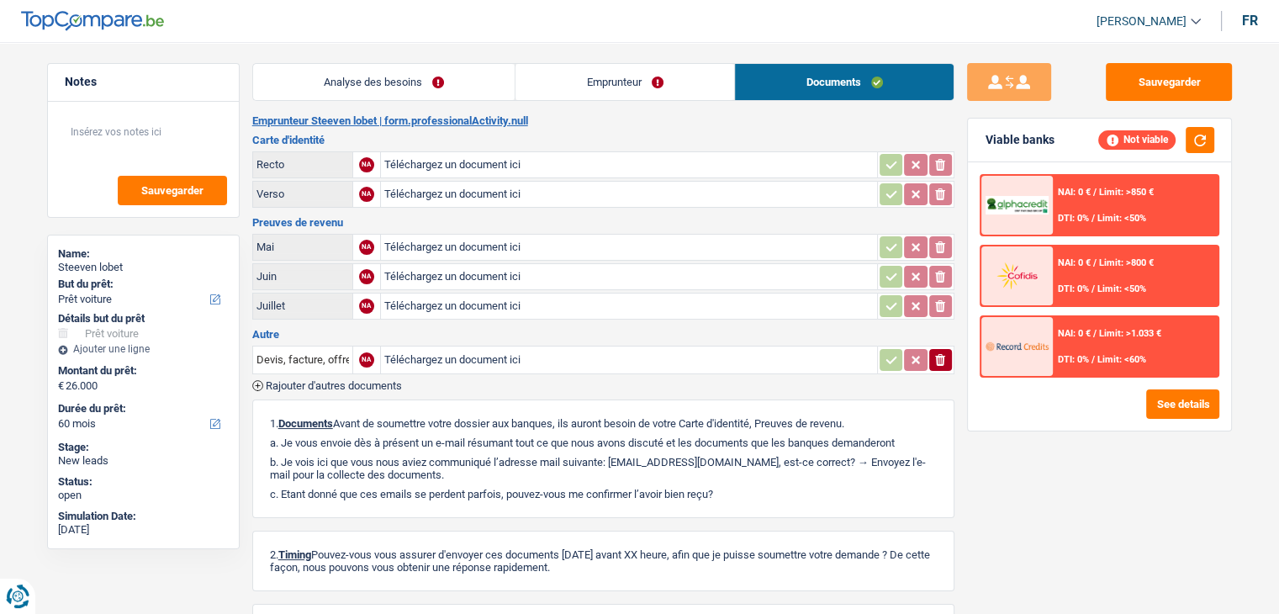
click at [692, 76] on link "Emprunteur" at bounding box center [625, 82] width 219 height 36
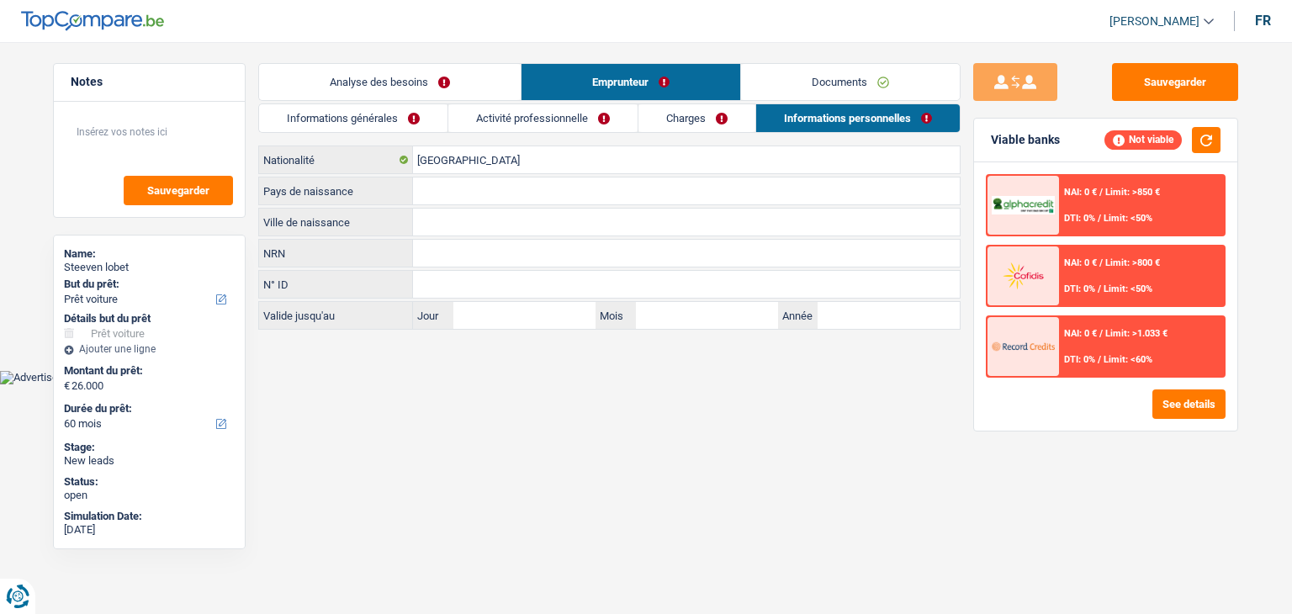
click at [384, 89] on link "Analyse des besoins" at bounding box center [390, 82] width 262 height 36
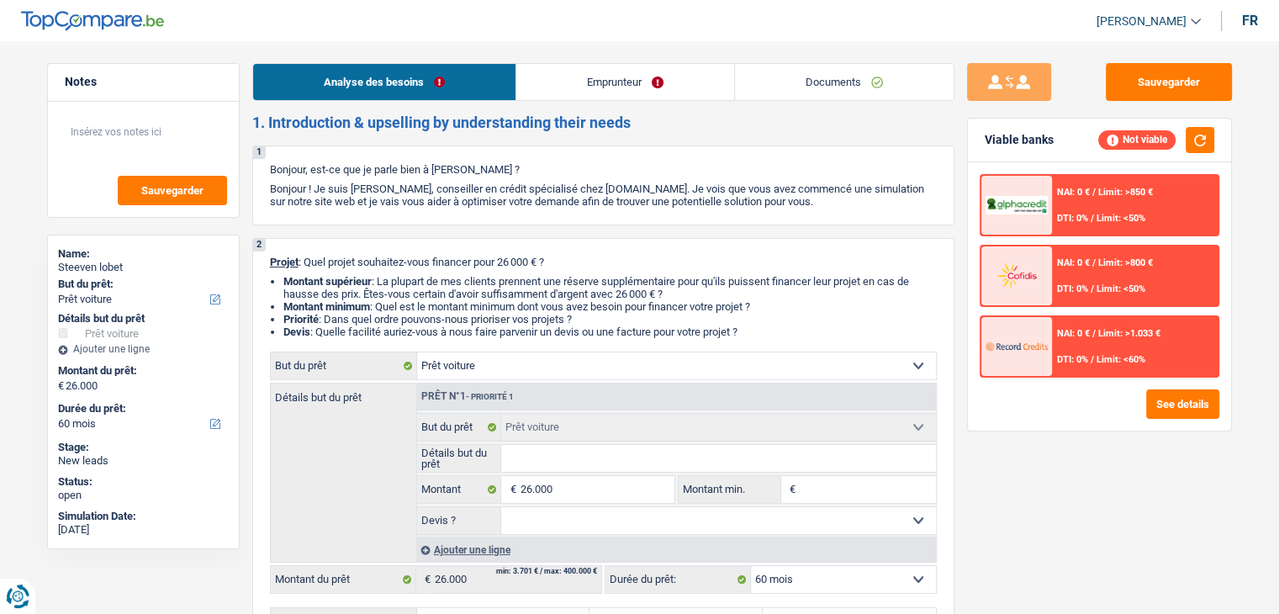
drag, startPoint x: 252, startPoint y: 121, endPoint x: 633, endPoint y: 133, distance: 381.2
click at [357, 42] on header "[PERSON_NAME] Se déconnecter fr" at bounding box center [639, 21] width 1279 height 43
click at [825, 90] on link "Documents" at bounding box center [844, 82] width 219 height 36
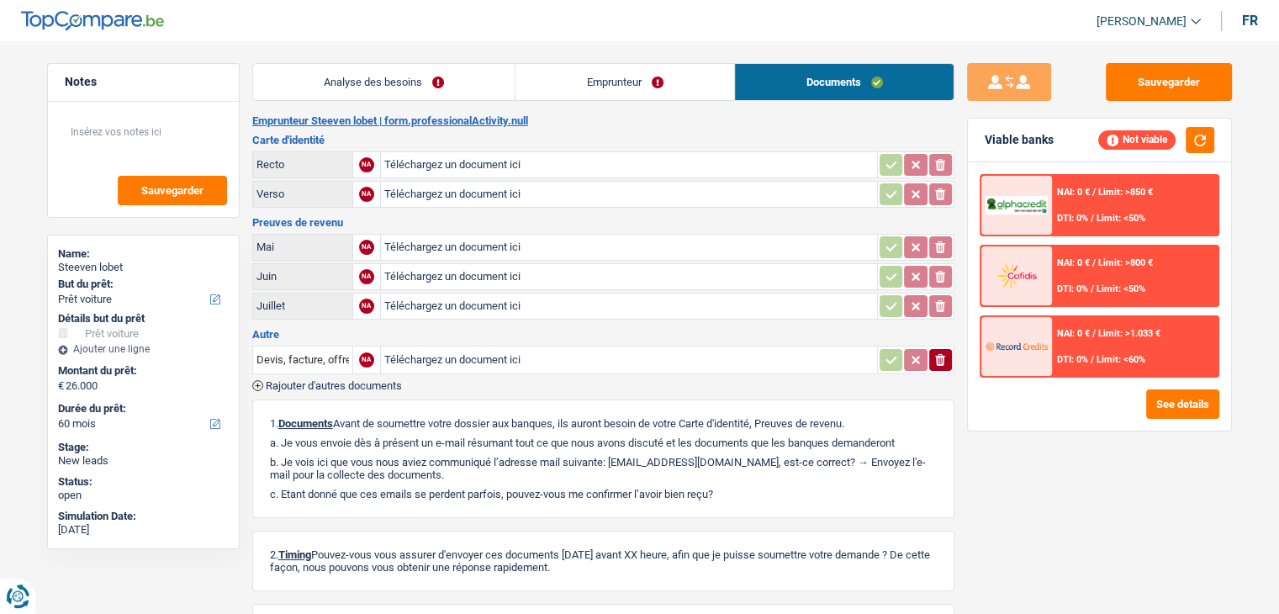
click at [583, 99] on li "Emprunteur" at bounding box center [625, 82] width 220 height 38
click at [566, 82] on link "Emprunteur" at bounding box center [625, 82] width 219 height 36
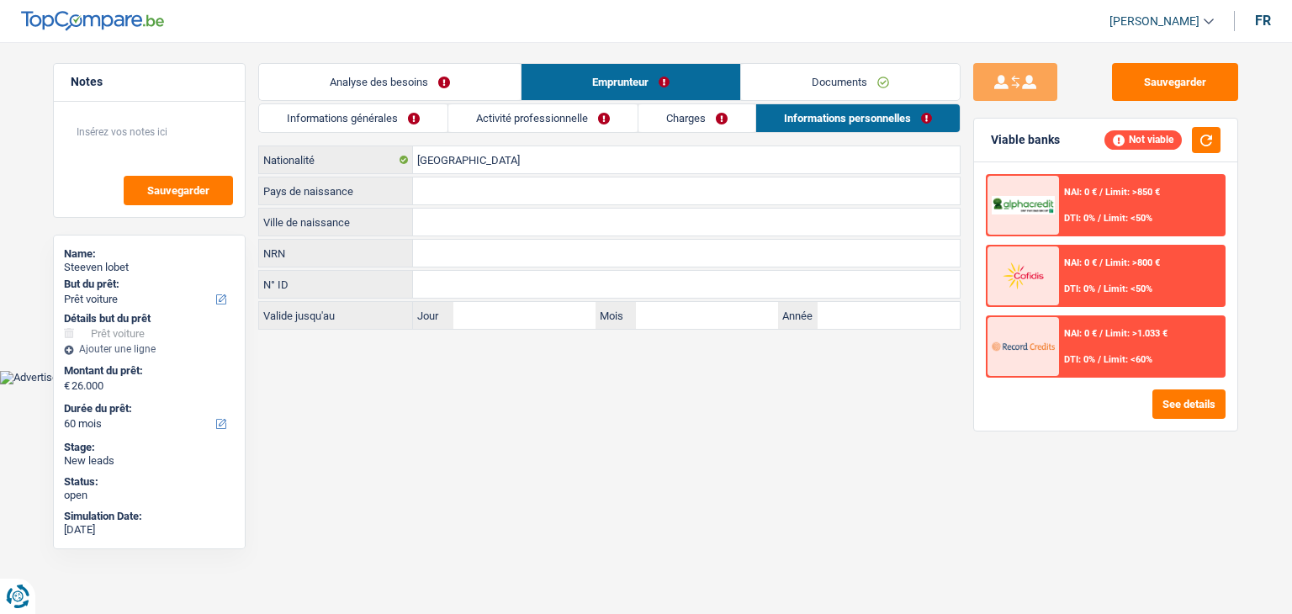
click at [578, 116] on link "Activité professionnelle" at bounding box center [542, 118] width 189 height 28
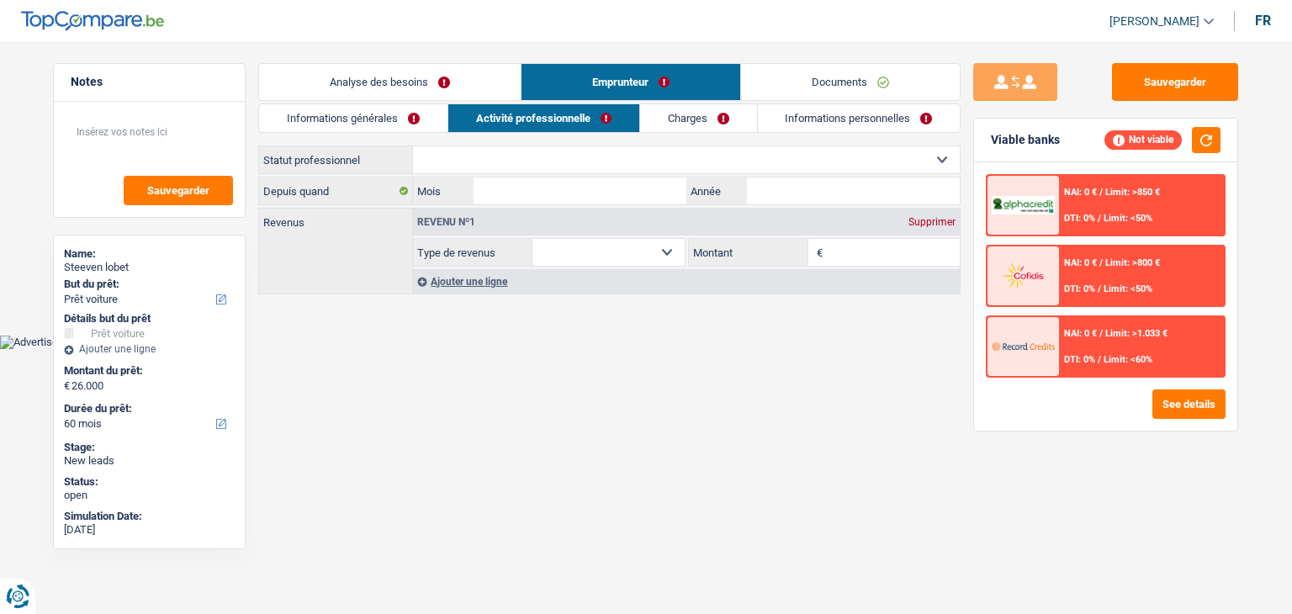
click at [382, 115] on link "Informations générales" at bounding box center [353, 118] width 188 height 28
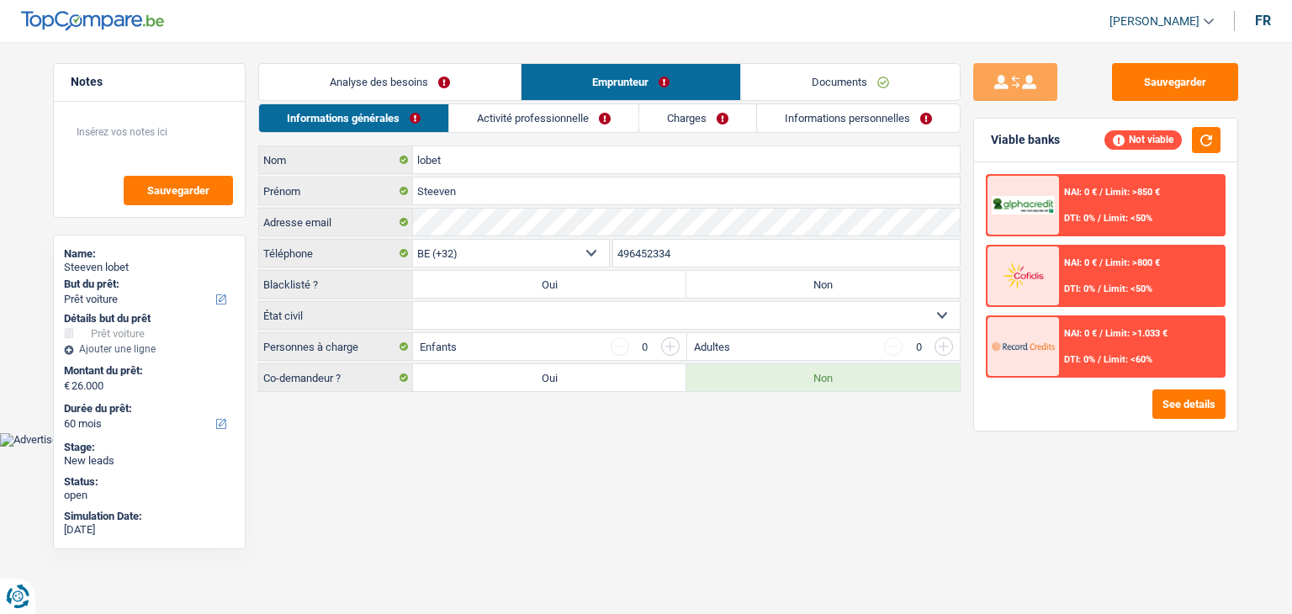
click at [384, 88] on link "Analyse des besoins" at bounding box center [390, 82] width 262 height 36
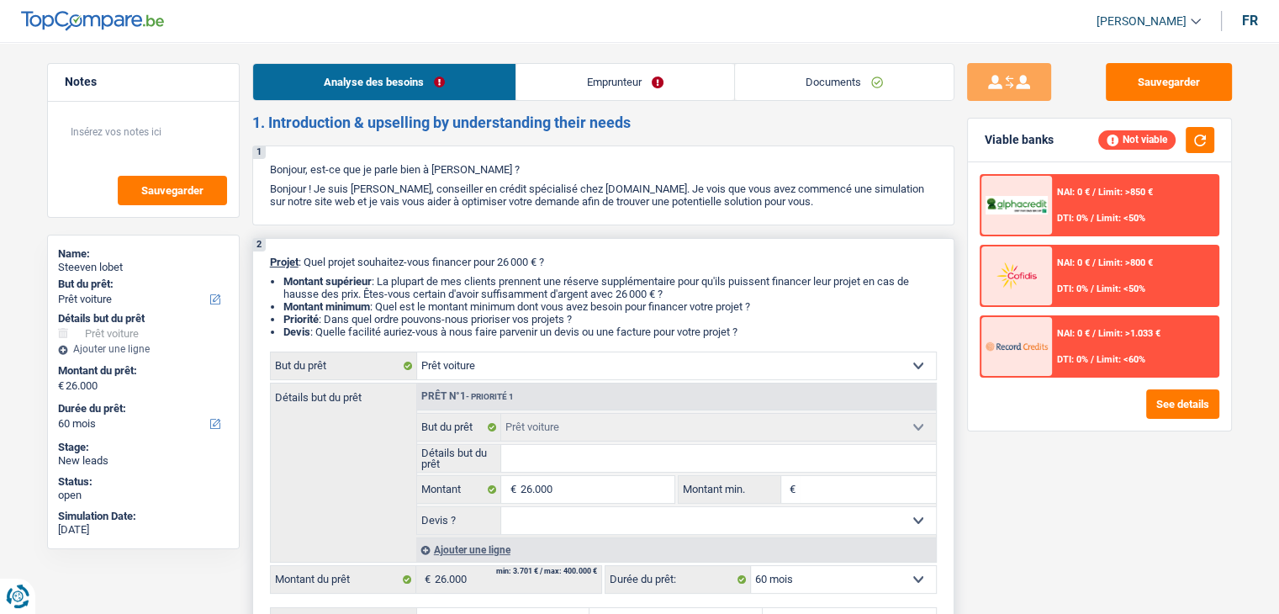
scroll to position [168, 0]
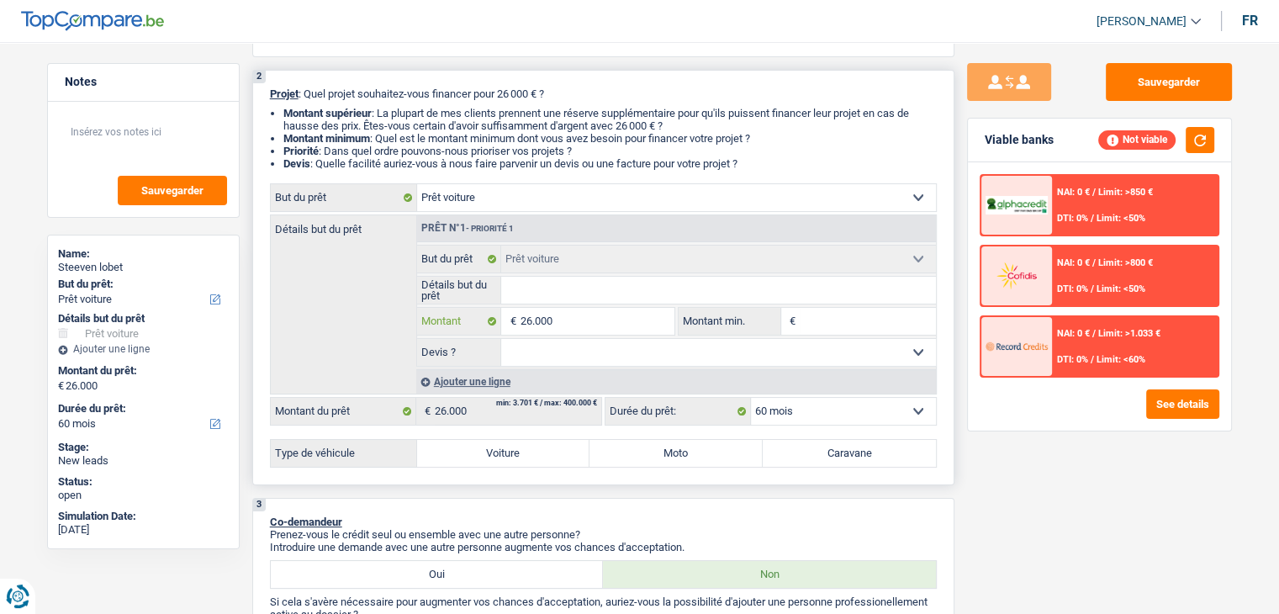
click at [572, 320] on input "26.000" at bounding box center [597, 321] width 154 height 27
click at [855, 331] on input "Montant min." at bounding box center [868, 321] width 136 height 27
type input "2"
type input "26"
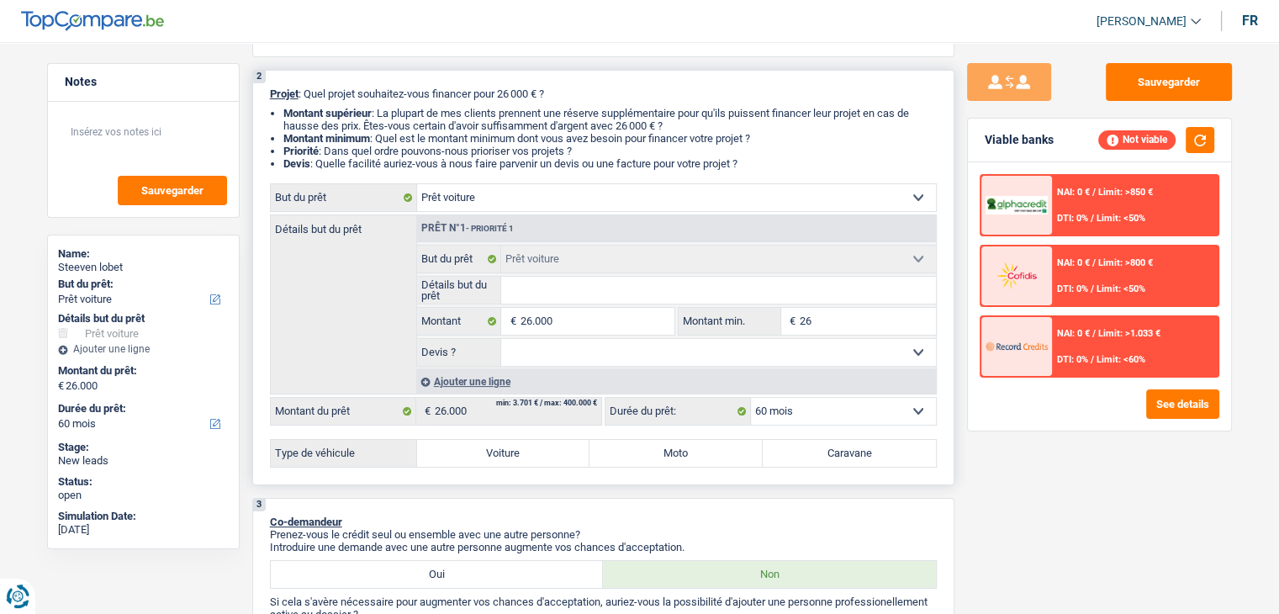
type input "26"
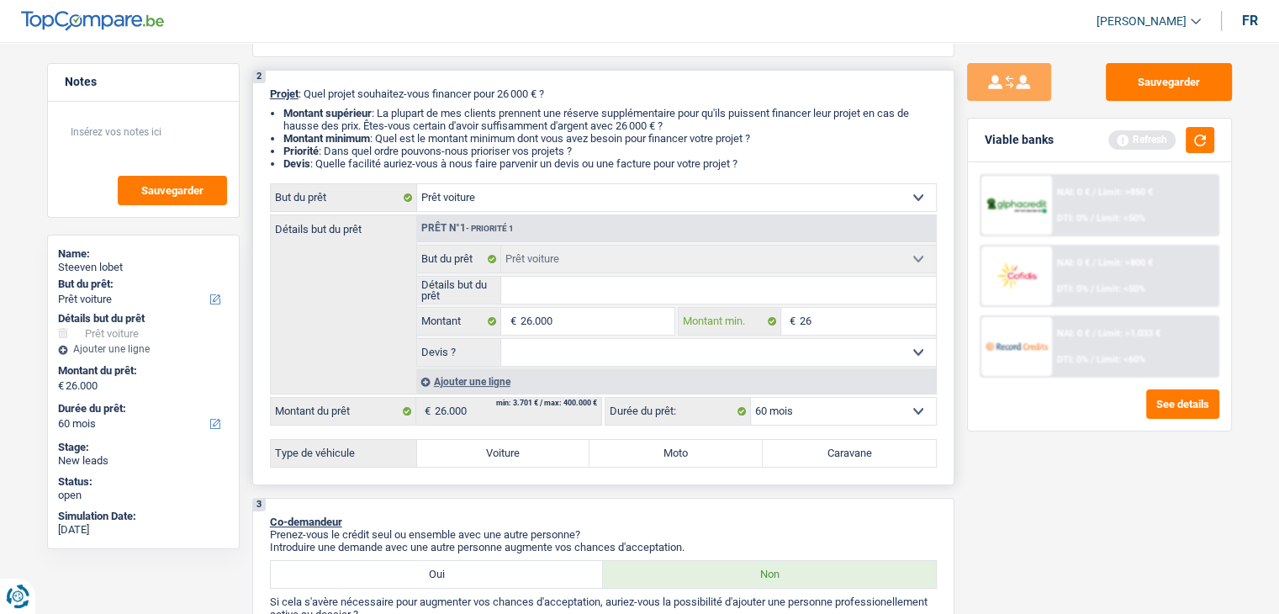
type input "260"
type input "2.600"
type input "26.000"
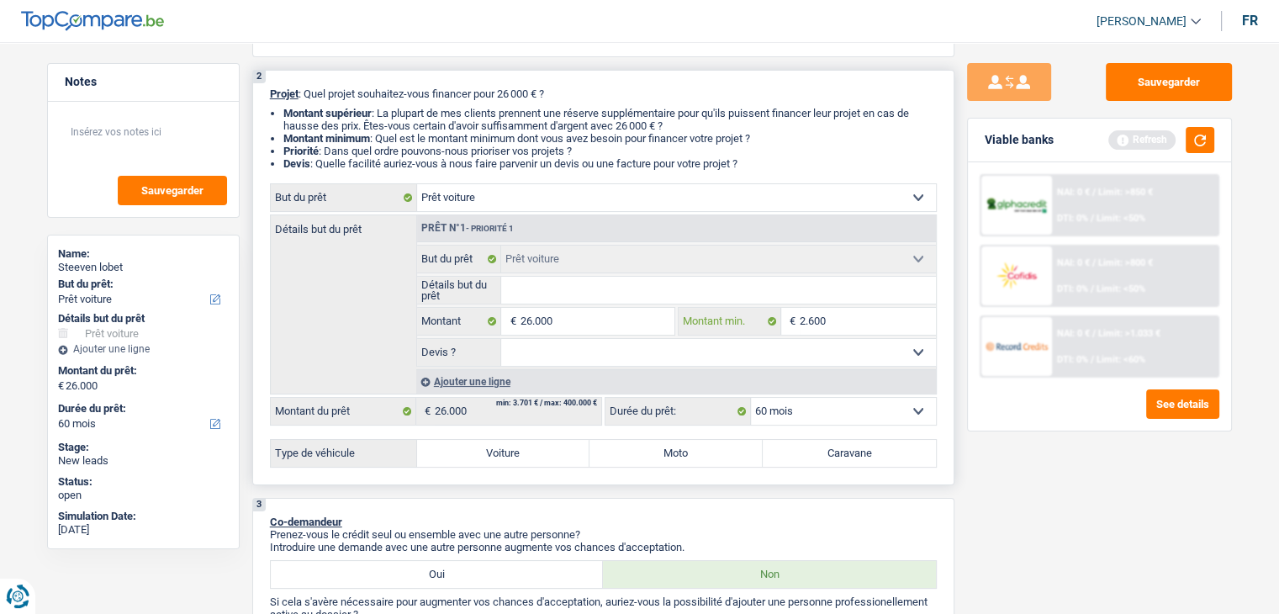
type input "26.000"
click at [676, 290] on input "Détails but du prêt" at bounding box center [718, 290] width 435 height 27
click at [686, 289] on input "Détails but du prêt" at bounding box center [718, 290] width 435 height 27
type input "G"
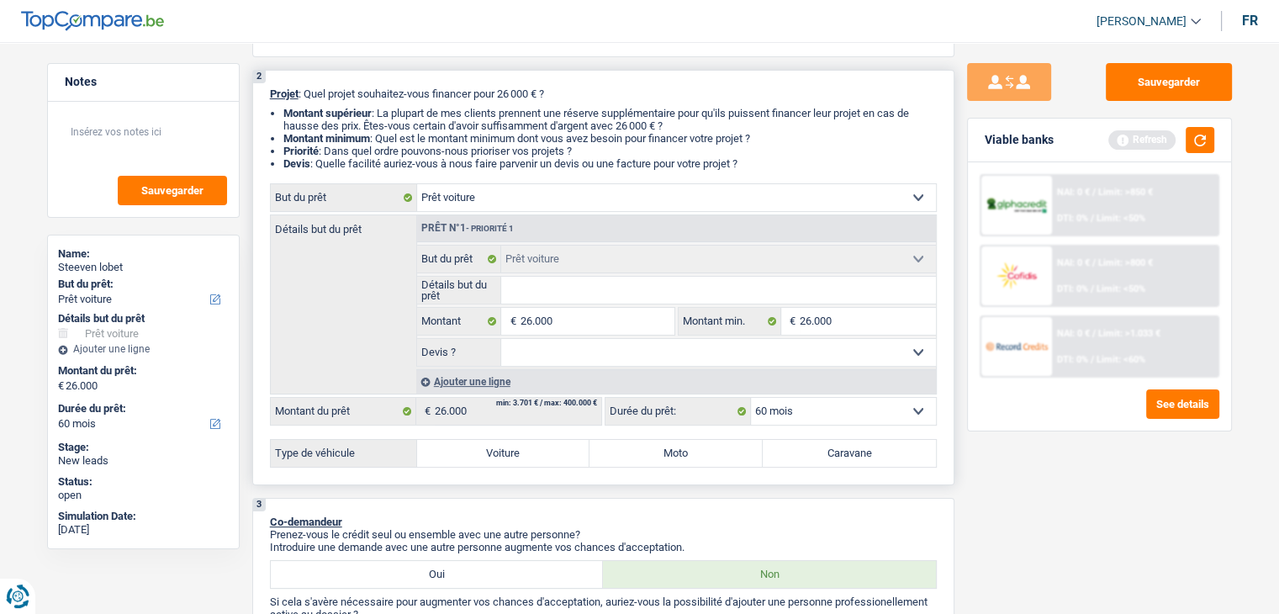
type input "G"
type input "Go"
type input "Gol"
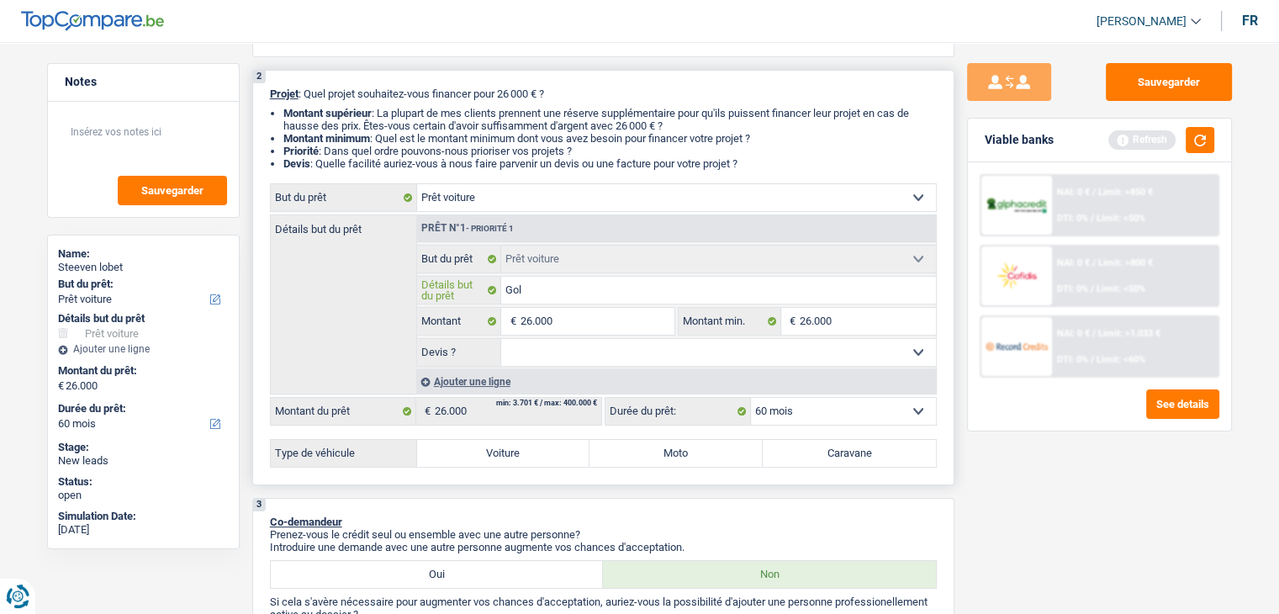
type input "Golf"
type input "Golf v"
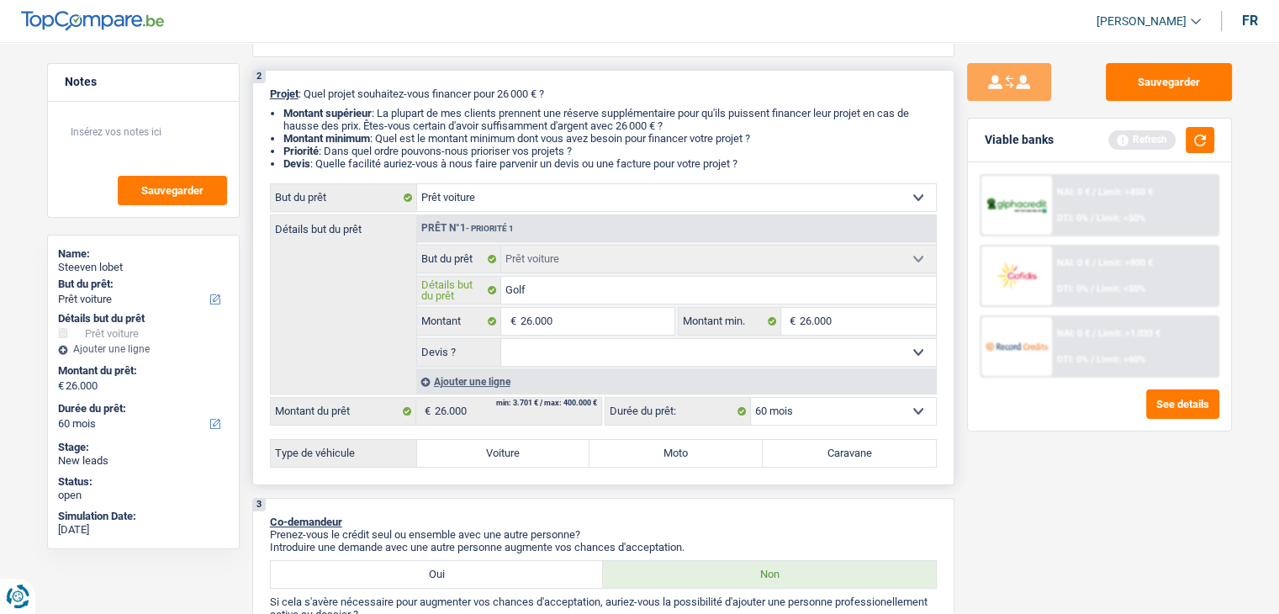
type input "Golf v"
type input "Golf"
type input "Golf 7"
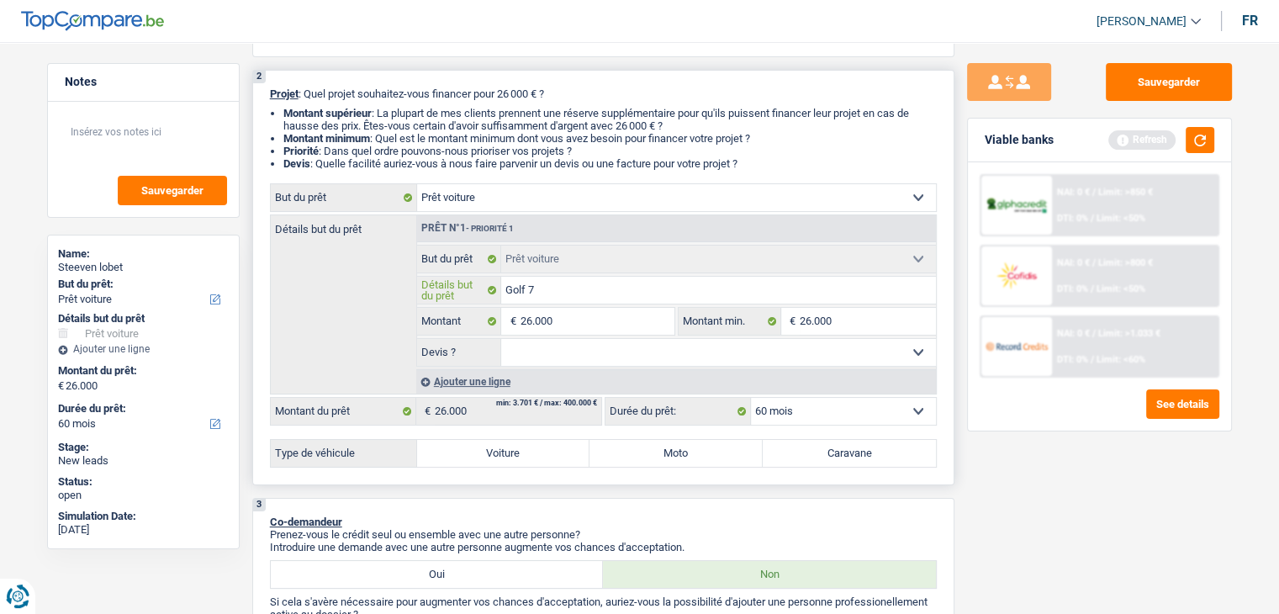
type input "Golf 7"
type input "Golf 7 g"
type input "Golf 7 gt"
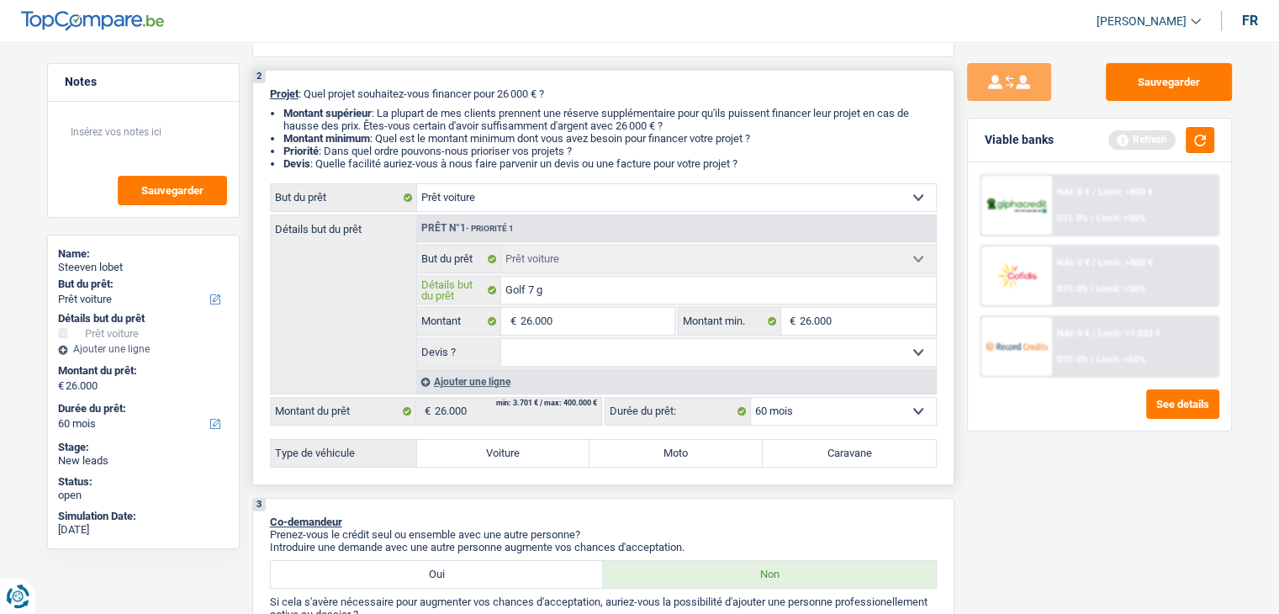
type input "Golf 7 gt"
type input "Golf 7 gti"
click at [633, 354] on select "Oui Non Non répondu Sélectionner une option" at bounding box center [718, 352] width 435 height 27
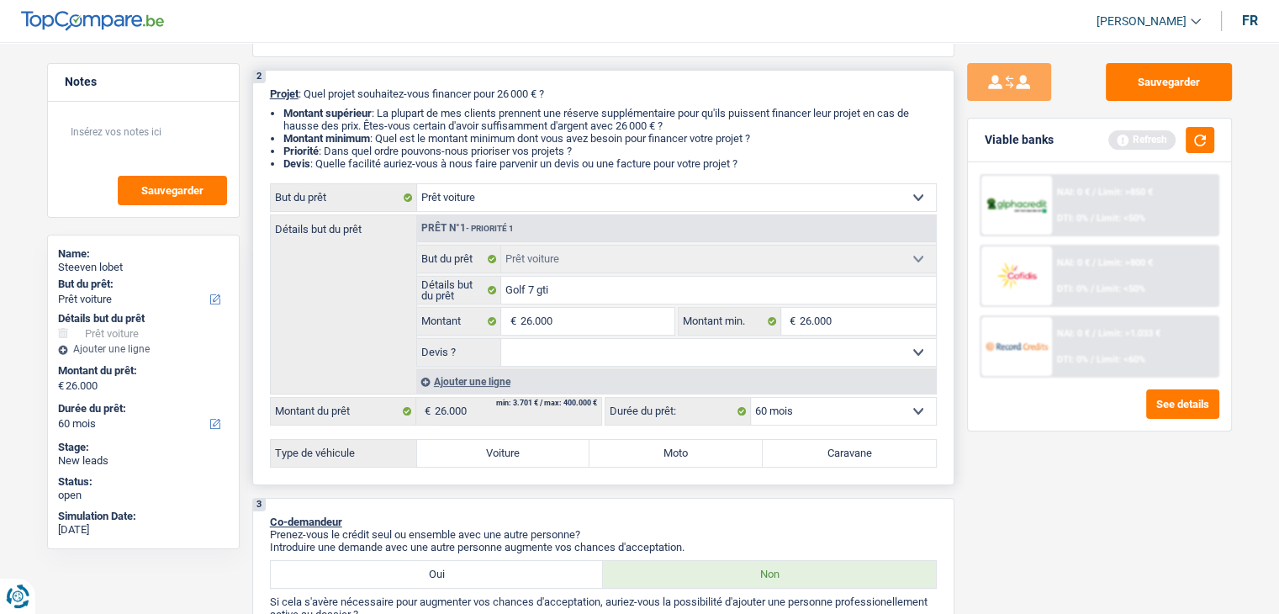
select select "yes"
click at [501, 339] on select "Oui Non Non répondu Sélectionner une option" at bounding box center [718, 352] width 435 height 27
select select "yes"
click at [484, 449] on label "Voiture" at bounding box center [503, 453] width 173 height 27
click at [484, 449] on input "Voiture" at bounding box center [503, 453] width 173 height 27
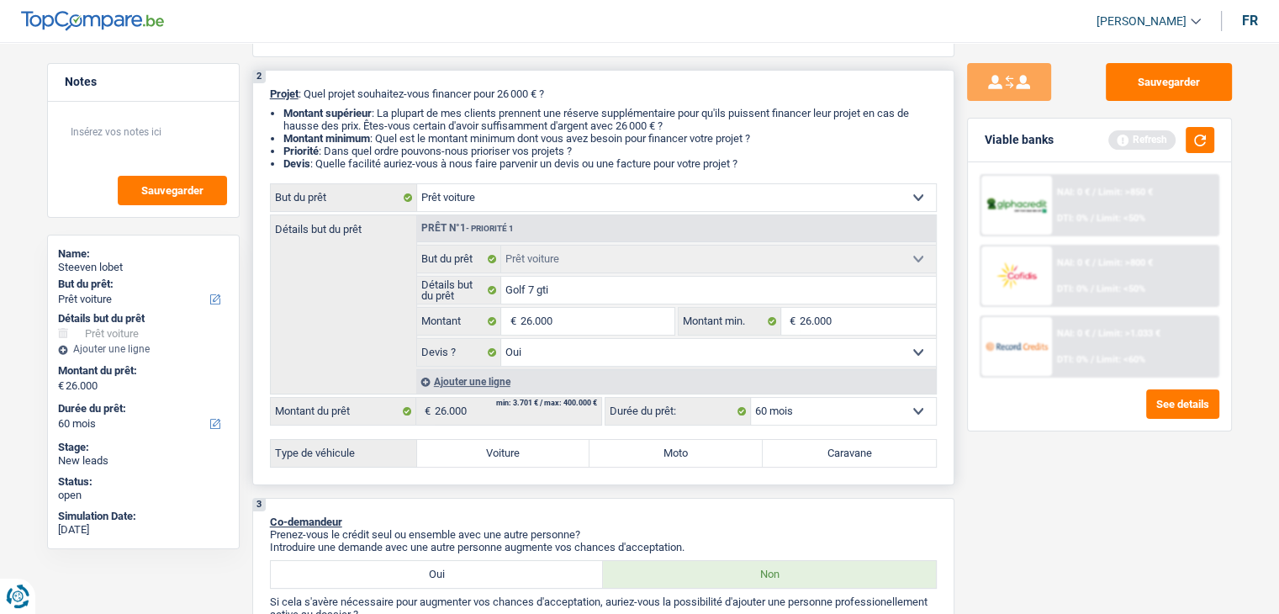
radio input "true"
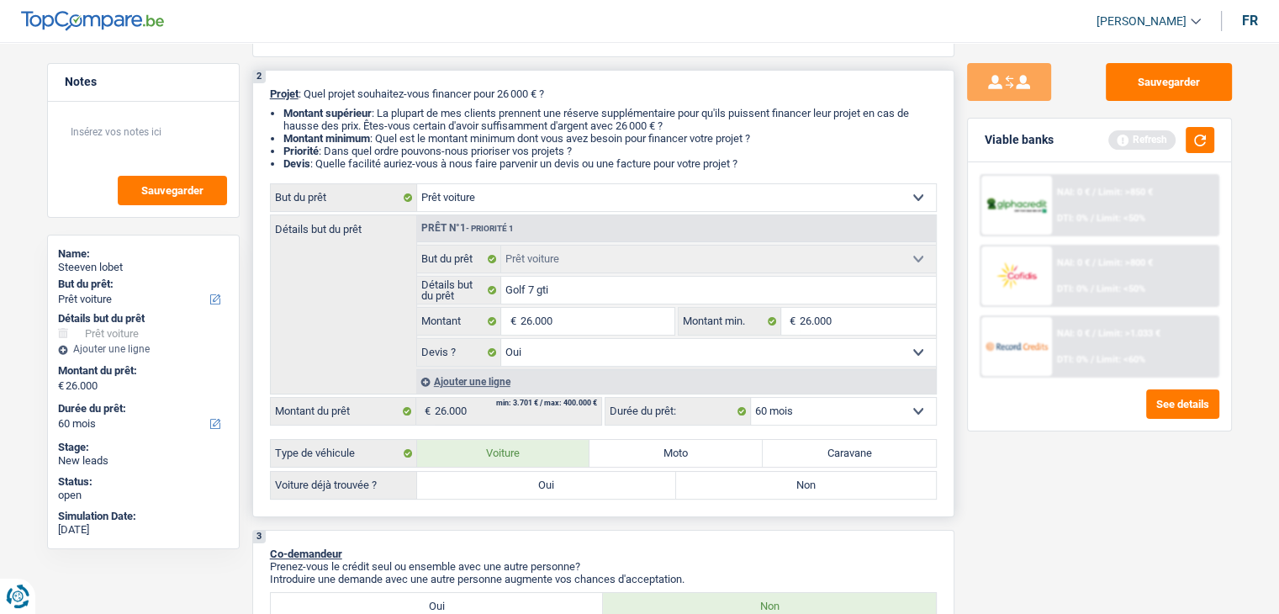
click at [499, 492] on label "Oui" at bounding box center [547, 485] width 260 height 27
click at [499, 492] on input "Oui" at bounding box center [547, 485] width 260 height 27
radio input "true"
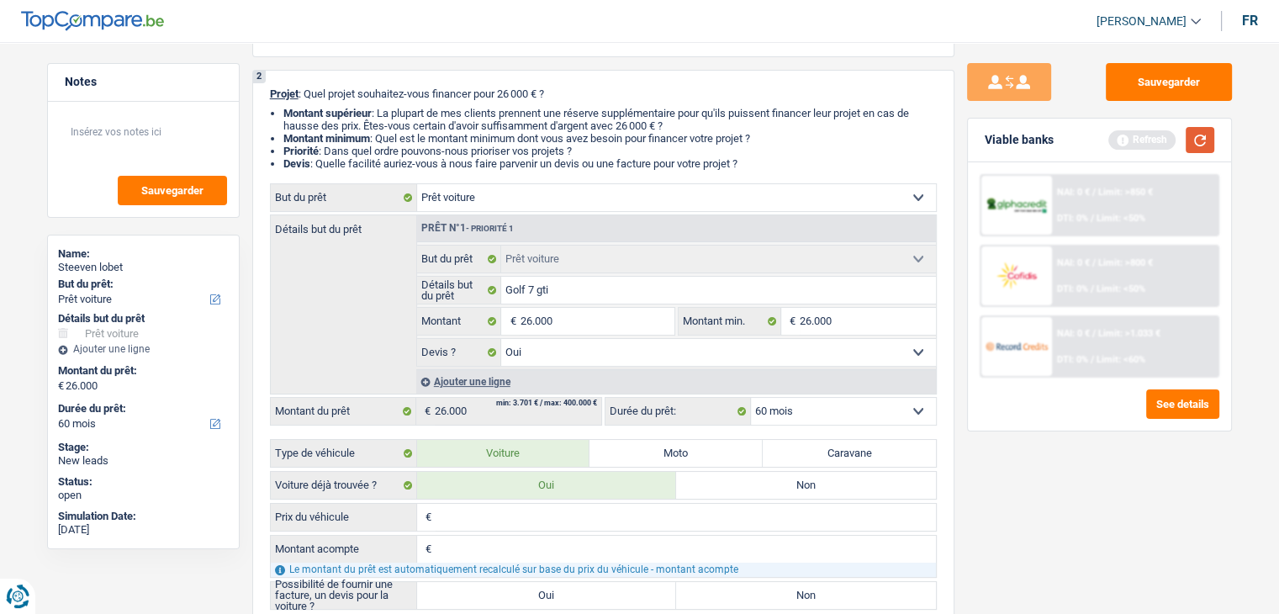
click at [1191, 142] on button "button" at bounding box center [1200, 140] width 29 height 26
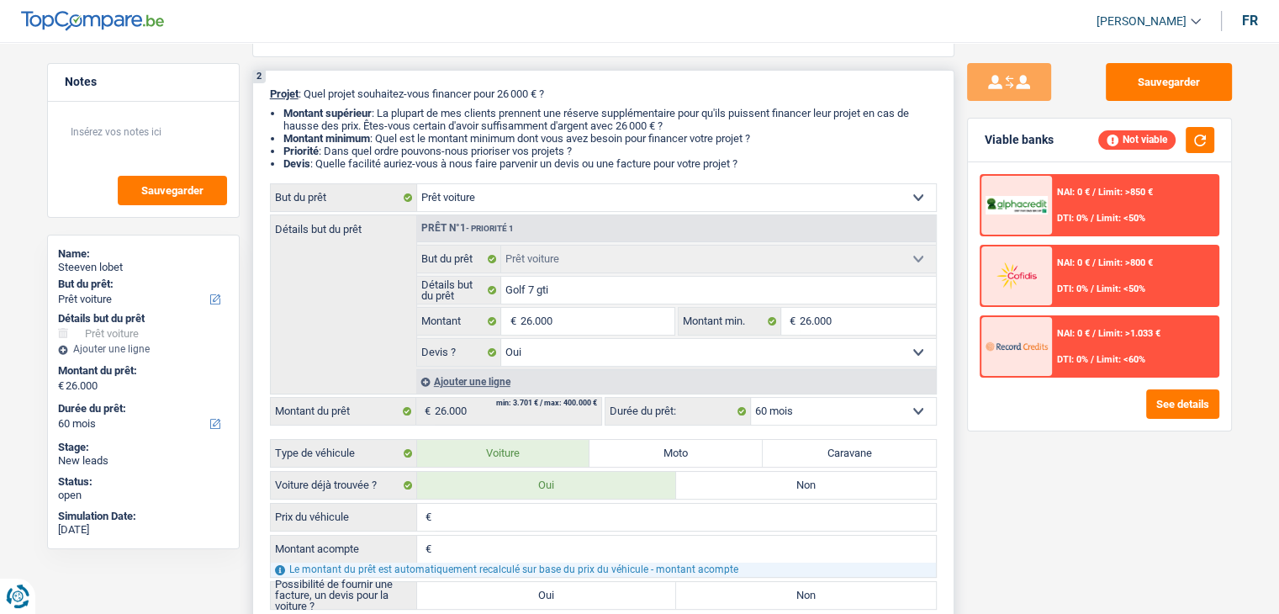
click at [453, 520] on input "Prix du véhicule" at bounding box center [686, 517] width 500 height 27
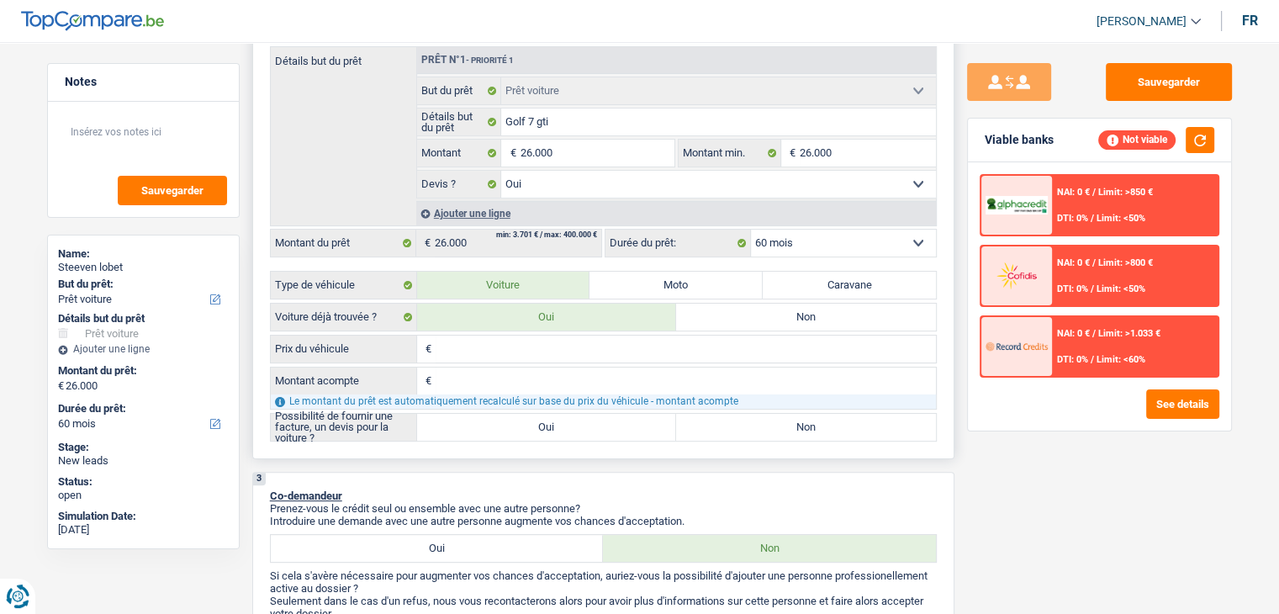
click at [474, 351] on input "Prix du véhicule" at bounding box center [686, 349] width 500 height 27
type input "2"
type input "26"
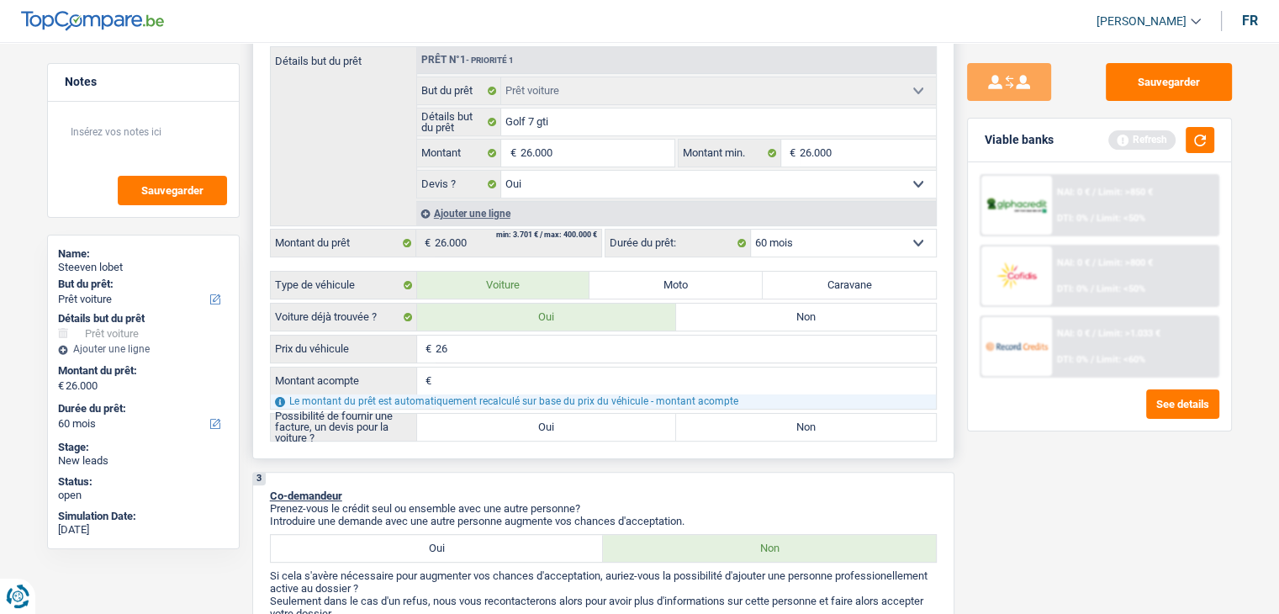
type input "265"
type input "2.650"
type input "26.500"
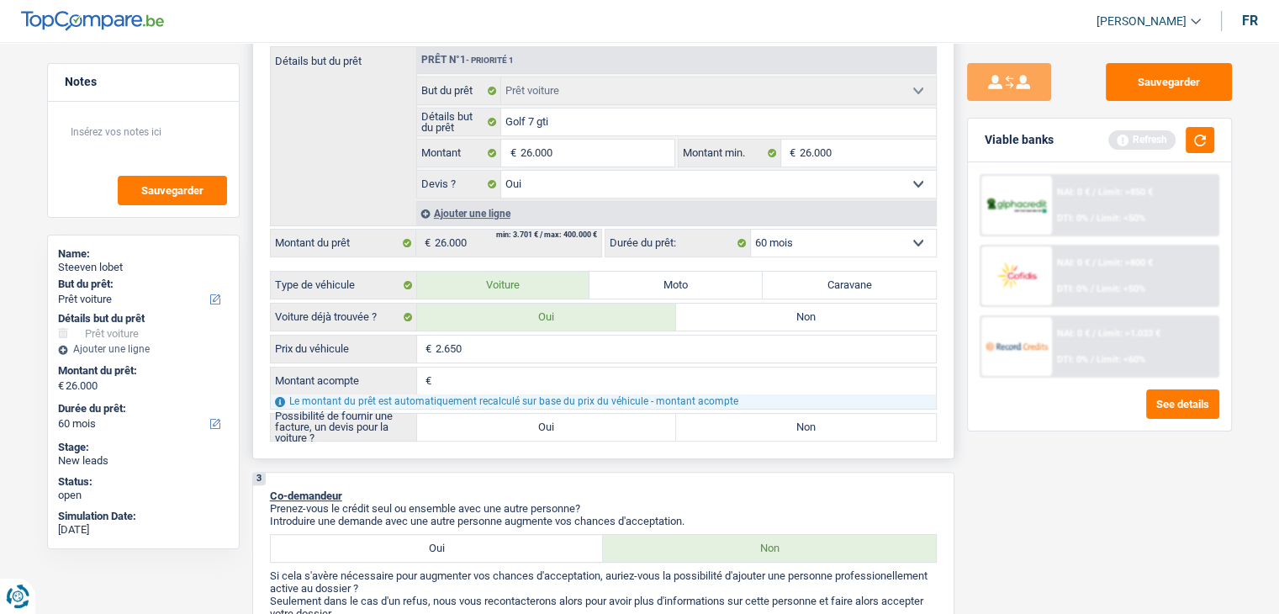
type input "26.500"
click at [466, 373] on input "Montant acompte" at bounding box center [686, 381] width 500 height 27
type input "2"
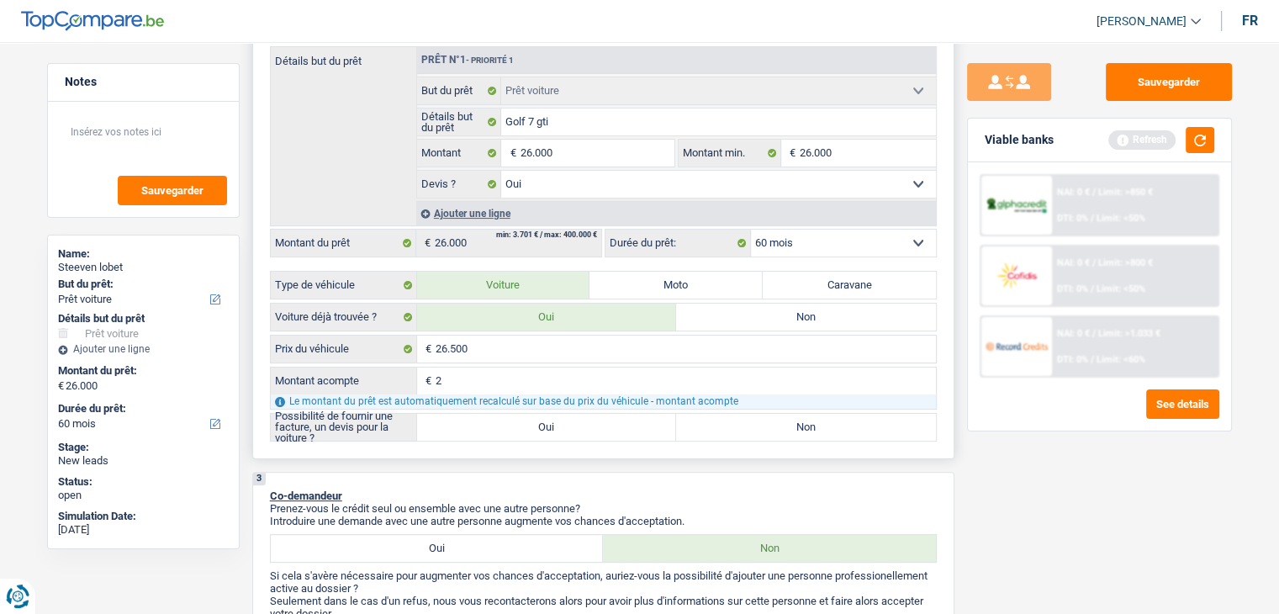
type input "26"
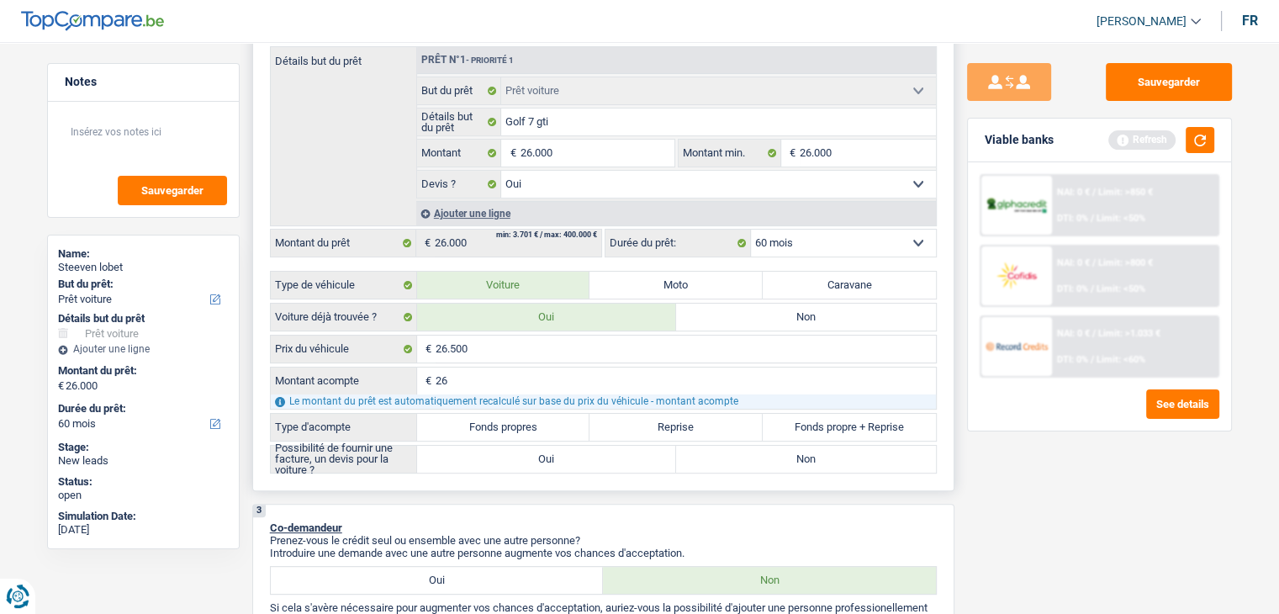
type input "260"
type input "2.600"
type input "26.000"
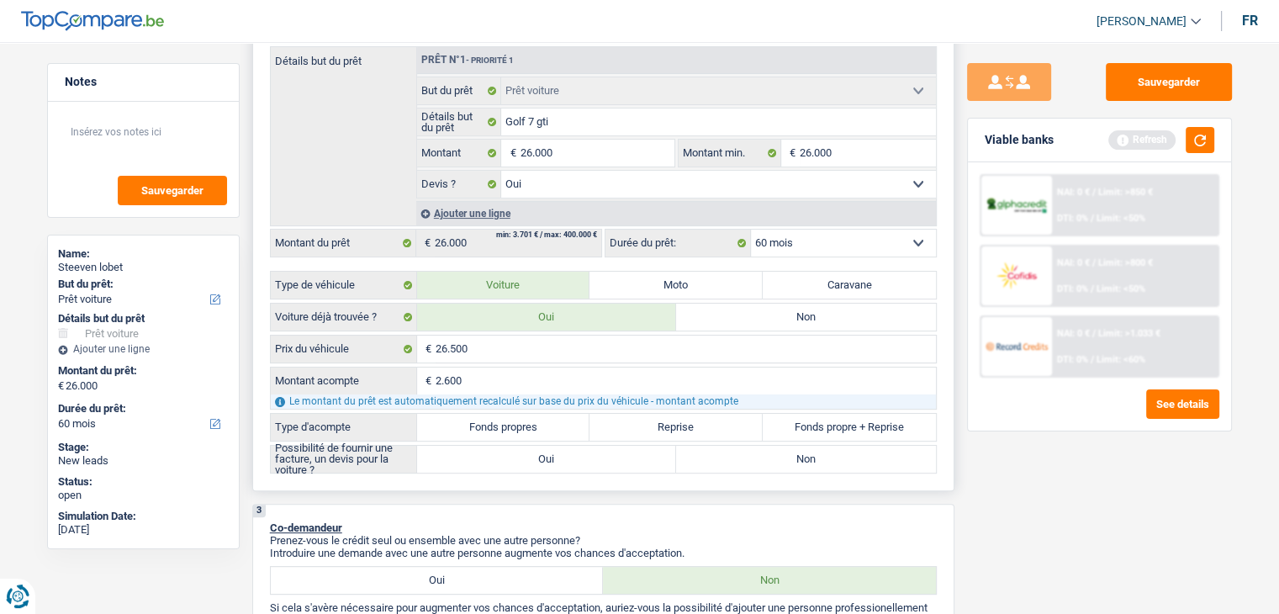
type input "26.000"
click at [481, 423] on label "Fonds propres" at bounding box center [503, 427] width 173 height 27
click at [481, 423] on input "Fonds propres" at bounding box center [503, 427] width 173 height 27
radio input "true"
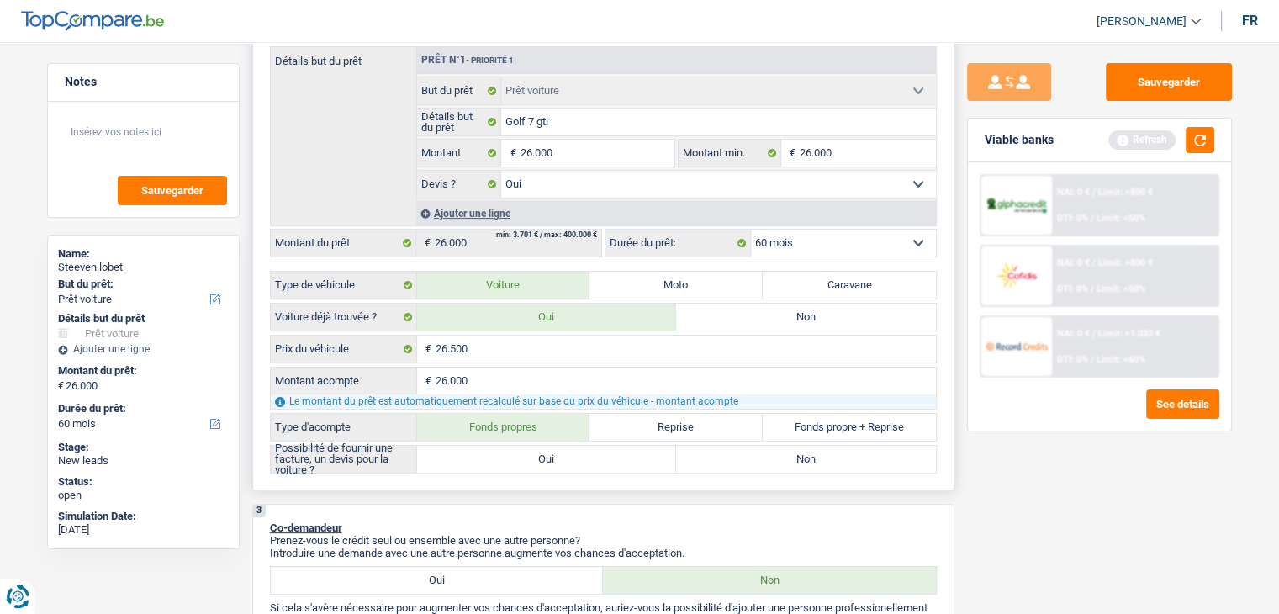
type input "500"
select select "24"
type input "500"
select select "24"
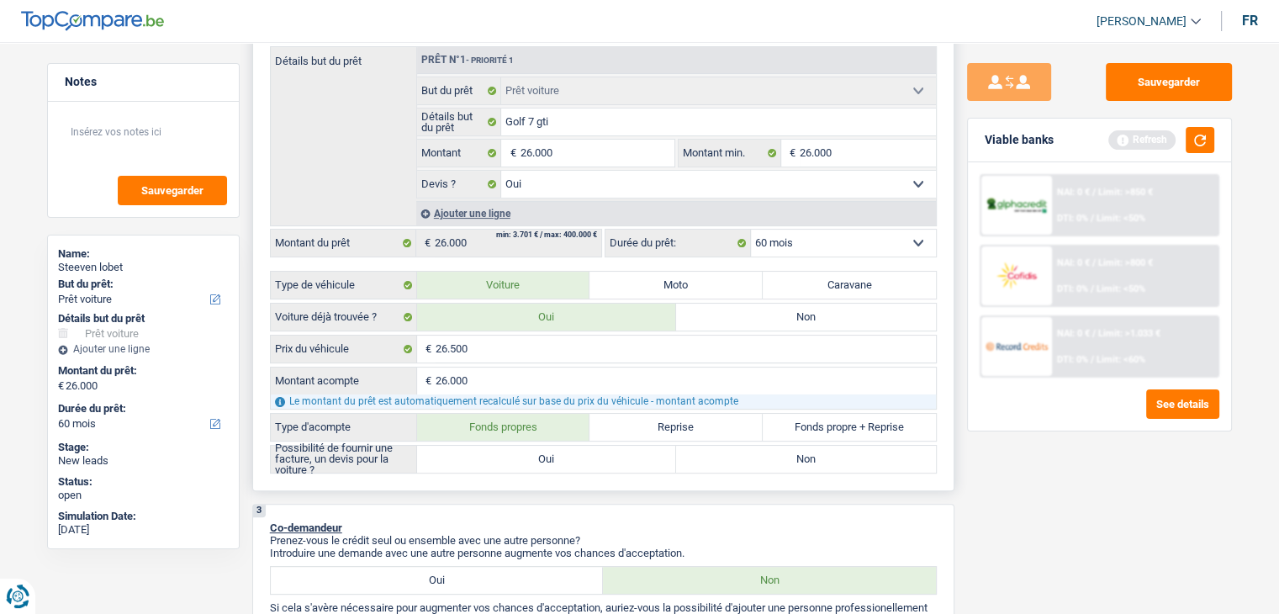
type input "500"
select select "24"
radio input "true"
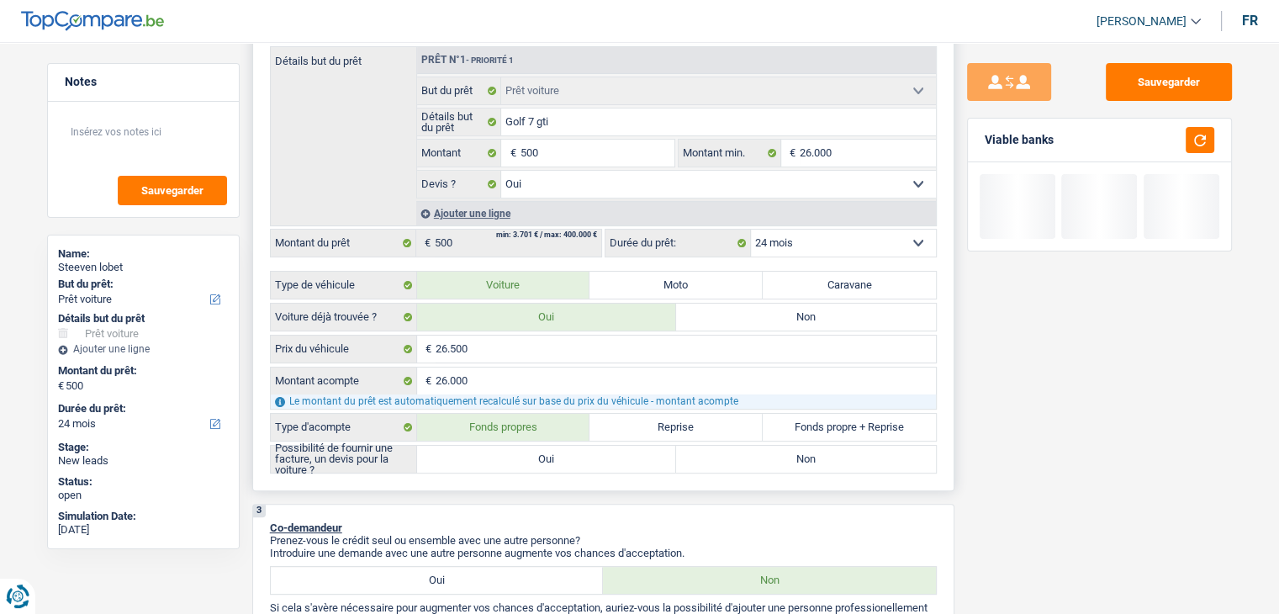
click at [515, 457] on label "Oui" at bounding box center [547, 459] width 260 height 27
click at [515, 457] on input "Oui" at bounding box center [547, 459] width 260 height 27
radio input "true"
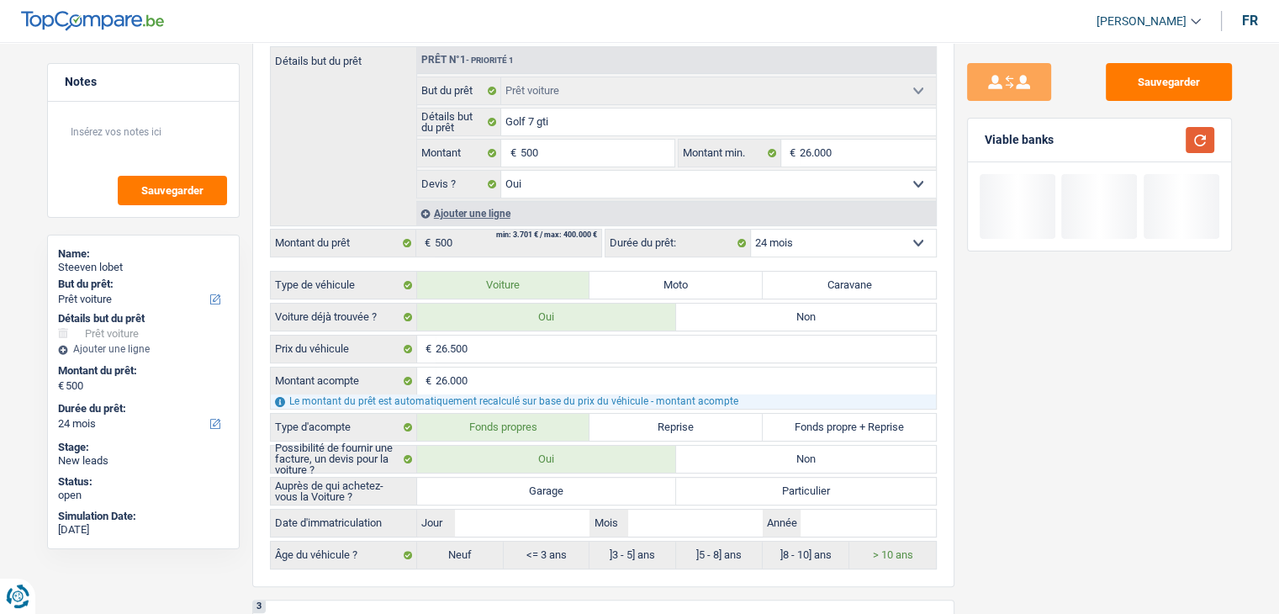
click at [1205, 135] on button "button" at bounding box center [1200, 140] width 29 height 26
click at [588, 485] on label "Garage" at bounding box center [547, 491] width 260 height 27
click at [588, 485] on input "Garage" at bounding box center [547, 491] width 260 height 27
radio input "true"
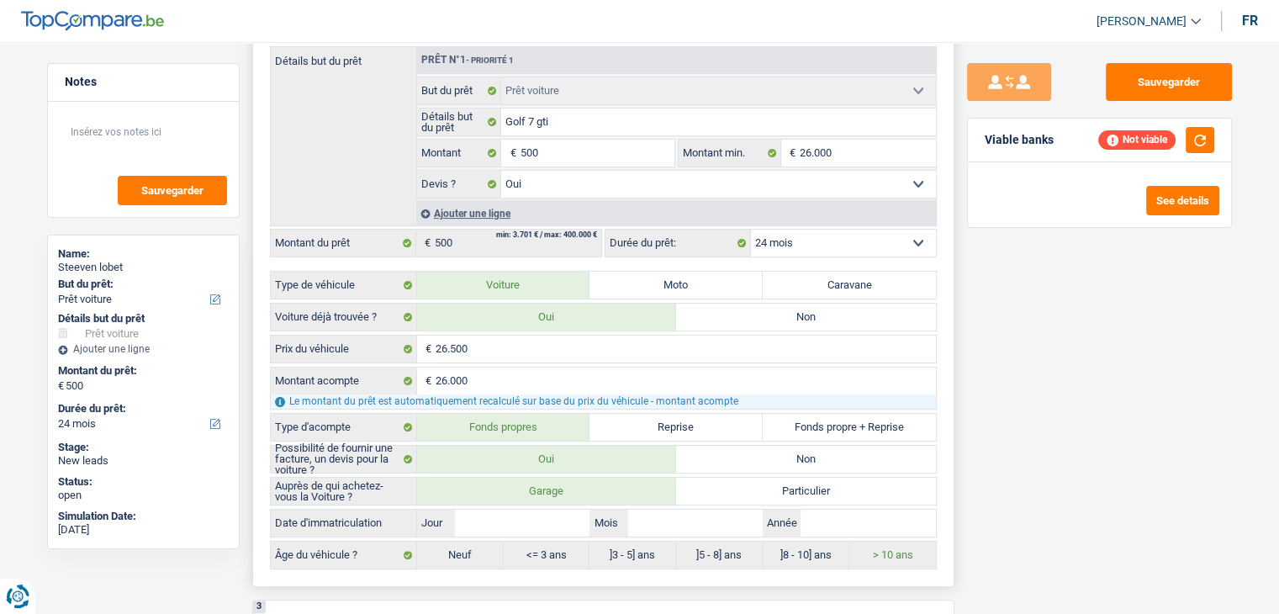
radio input "true"
click at [1083, 451] on div "Sauvegarder Viable banks Refresh See details" at bounding box center [1100, 323] width 290 height 520
click at [872, 529] on input "Année" at bounding box center [868, 523] width 135 height 27
click at [1200, 135] on button "button" at bounding box center [1200, 140] width 29 height 26
drag, startPoint x: 1054, startPoint y: 136, endPoint x: 985, endPoint y: 140, distance: 69.1
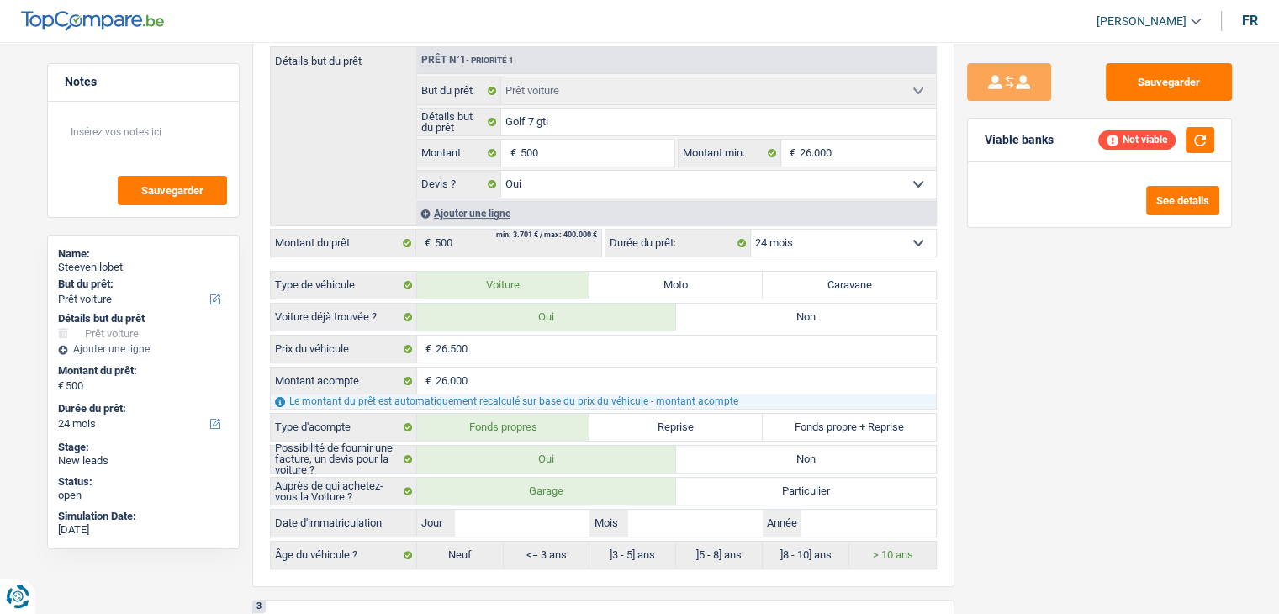
click at [985, 140] on div "Viable banks Not viable" at bounding box center [1099, 141] width 263 height 44
click at [985, 140] on div "Viable banks" at bounding box center [1019, 140] width 69 height 14
drag, startPoint x: 1000, startPoint y: 137, endPoint x: 1050, endPoint y: 138, distance: 49.6
click at [1050, 138] on div "Viable banks" at bounding box center [1019, 140] width 69 height 14
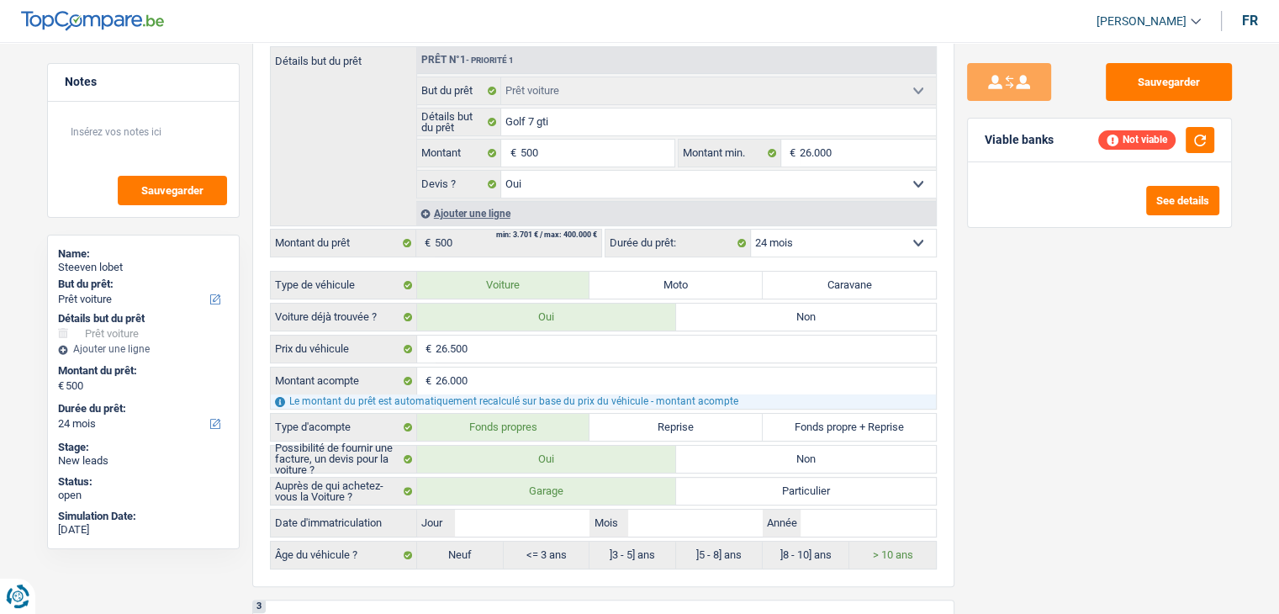
click at [1048, 139] on div "Viable banks Not viable" at bounding box center [1099, 141] width 263 height 44
click at [1047, 139] on div "Viable banks" at bounding box center [1019, 140] width 69 height 14
drag, startPoint x: 1057, startPoint y: 139, endPoint x: 972, endPoint y: 138, distance: 85.0
click at [972, 138] on div "Viable banks Not viable" at bounding box center [1099, 141] width 263 height 44
click at [866, 516] on input "Année" at bounding box center [868, 523] width 135 height 27
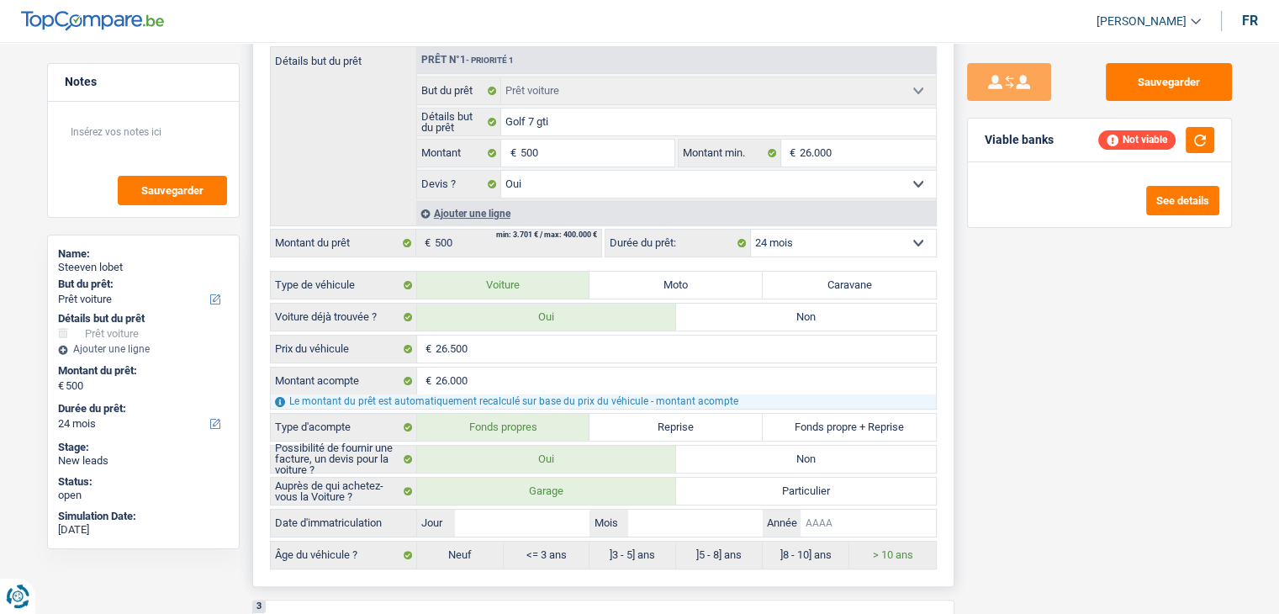
type input "2"
type input "20"
type input "202"
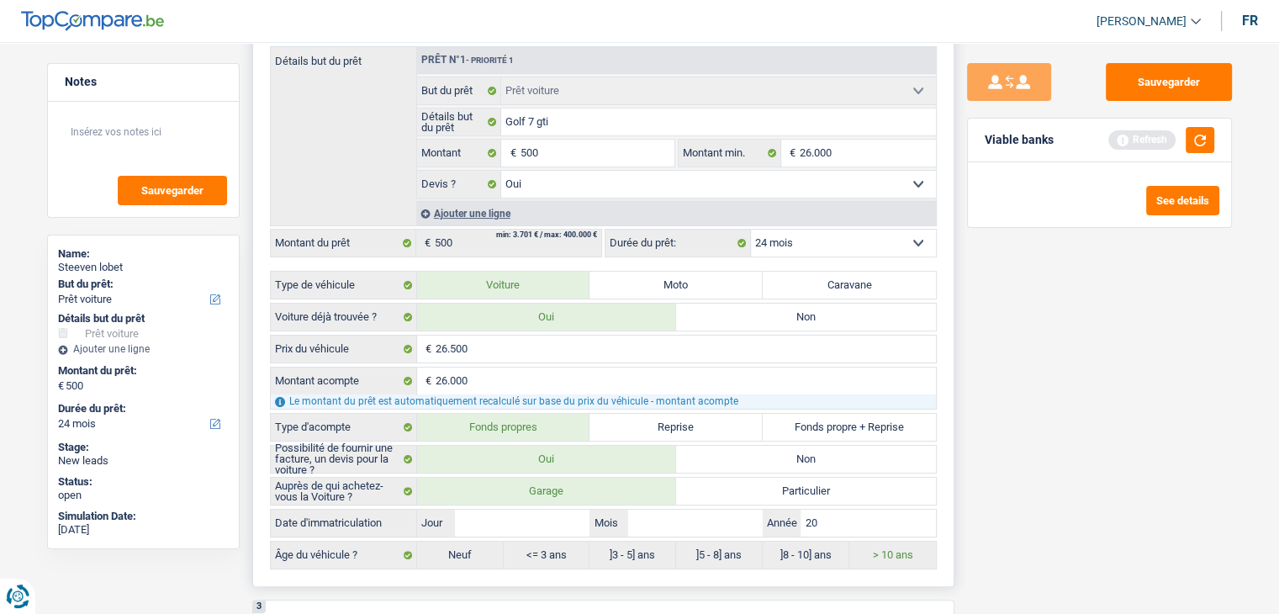
type input "202"
type input "2020"
click at [1211, 135] on button "button" at bounding box center [1200, 140] width 29 height 26
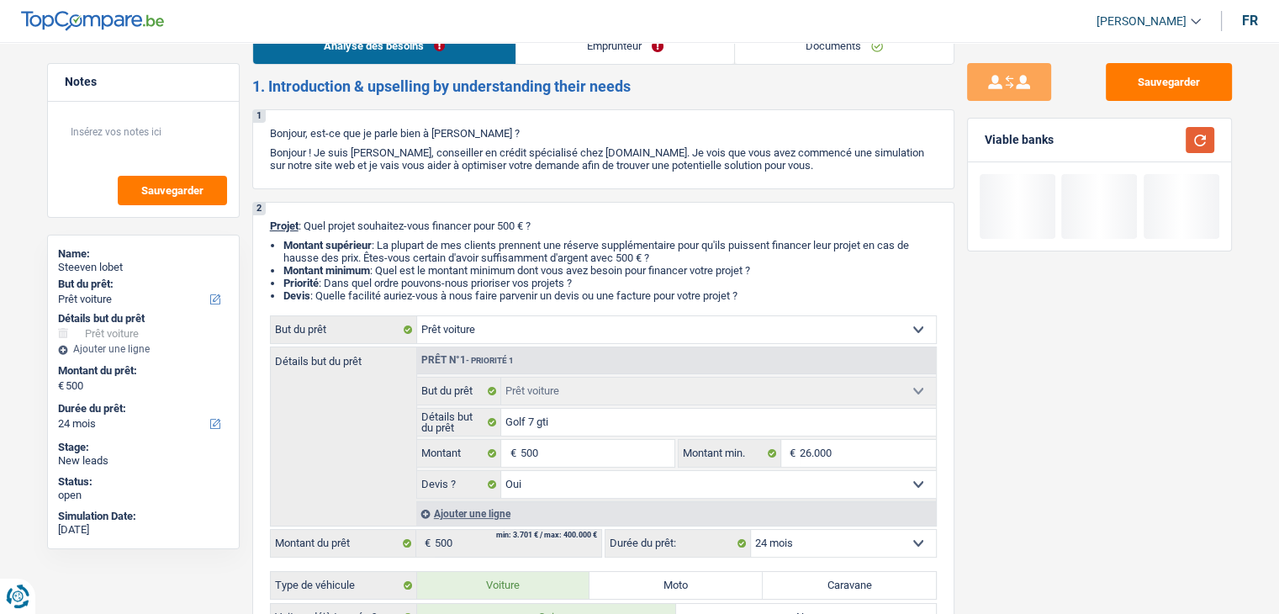
scroll to position [0, 0]
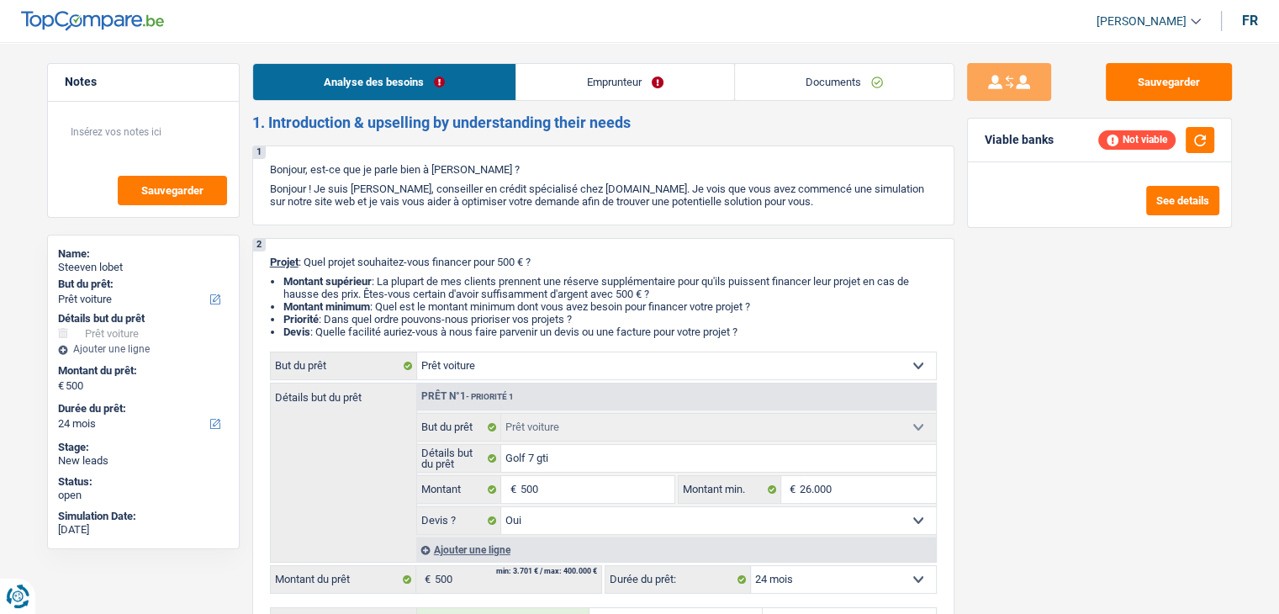
click at [843, 88] on link "Documents" at bounding box center [844, 82] width 219 height 36
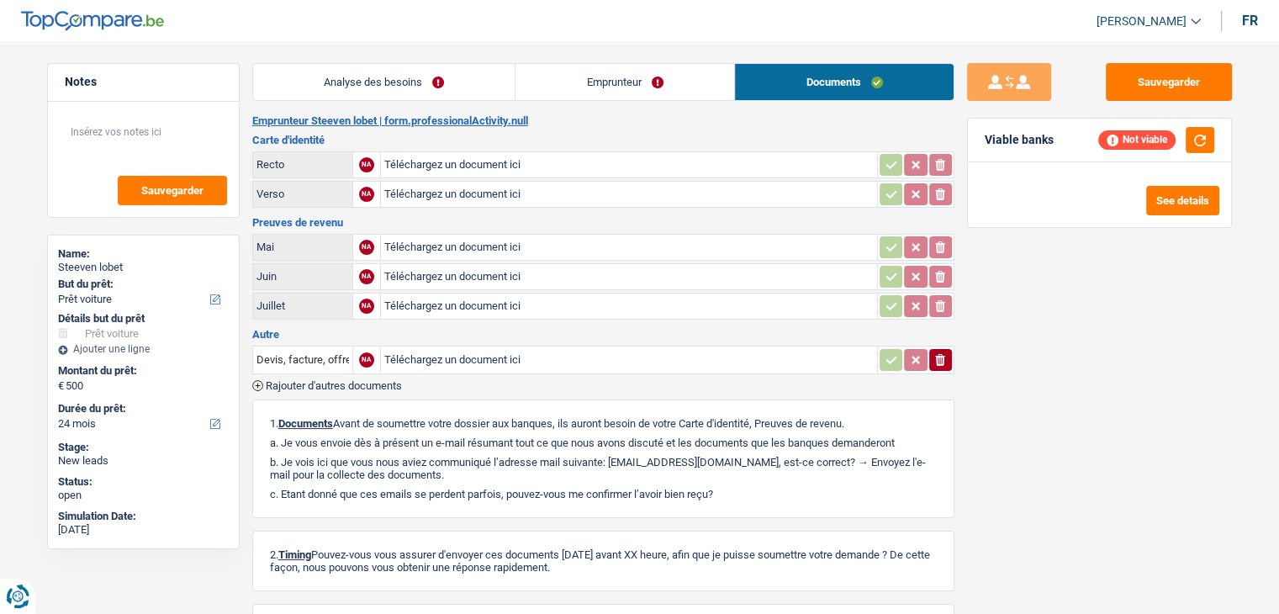
click at [592, 41] on header "[PERSON_NAME] Se déconnecter fr" at bounding box center [639, 21] width 1279 height 43
click at [412, 87] on link "Analyse des besoins" at bounding box center [384, 82] width 262 height 36
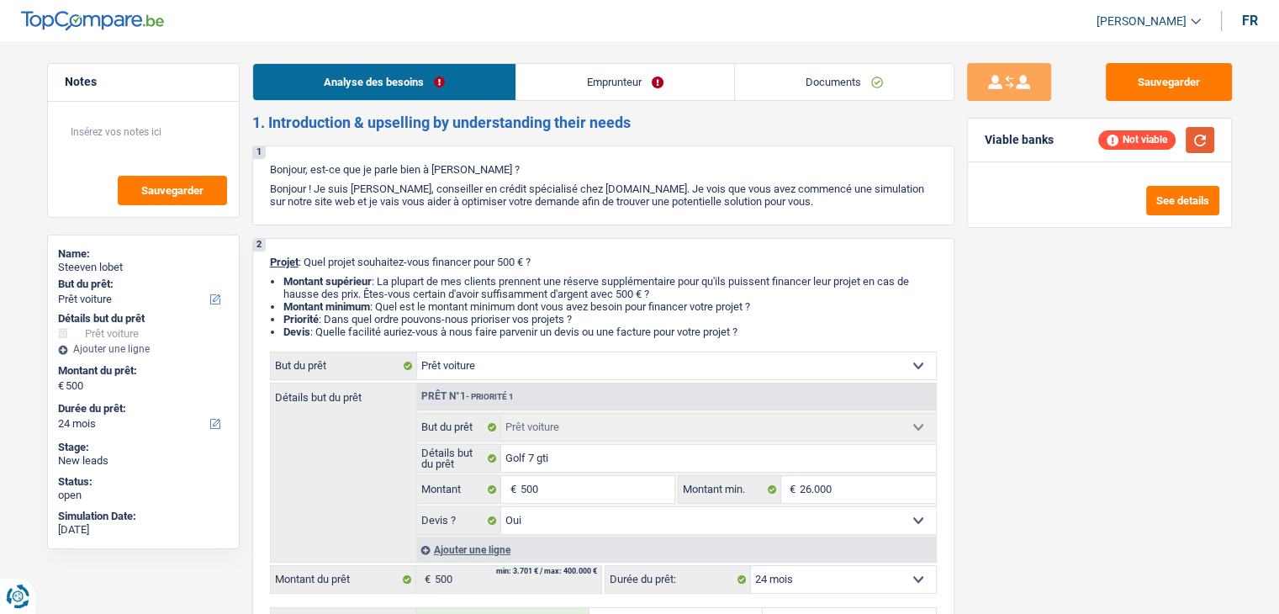
click at [1194, 147] on button "button" at bounding box center [1200, 140] width 29 height 26
drag, startPoint x: 639, startPoint y: 118, endPoint x: 257, endPoint y: 109, distance: 382.8
click at [1194, 145] on button "button" at bounding box center [1200, 140] width 29 height 26
click at [1141, 109] on div "Sauvegarder Viable banks Not viable See details" at bounding box center [1100, 323] width 290 height 520
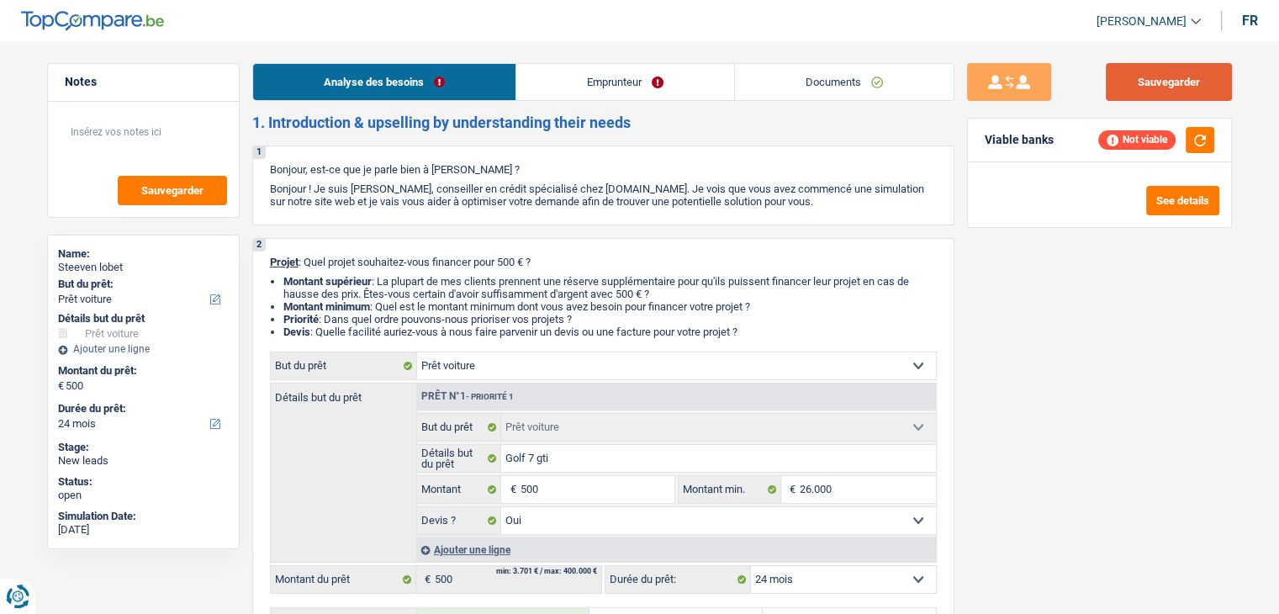
click at [1137, 90] on button "Sauvegarder" at bounding box center [1169, 82] width 126 height 38
click at [786, 69] on link "Documents" at bounding box center [844, 82] width 219 height 36
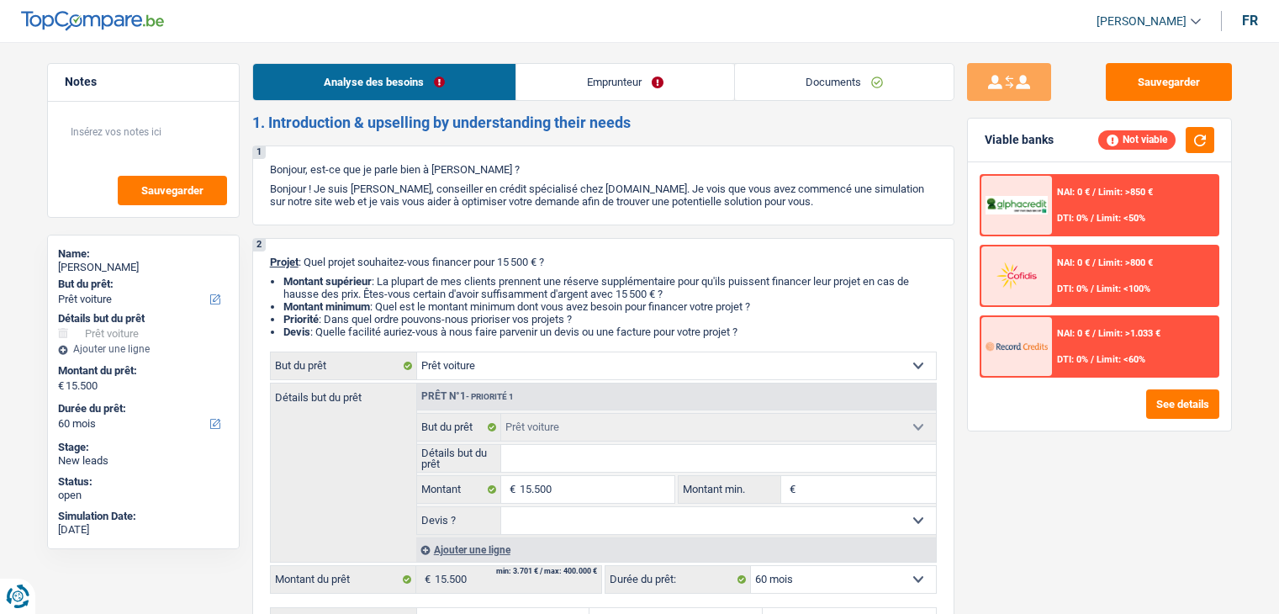
select select "car"
select select "60"
select select "car"
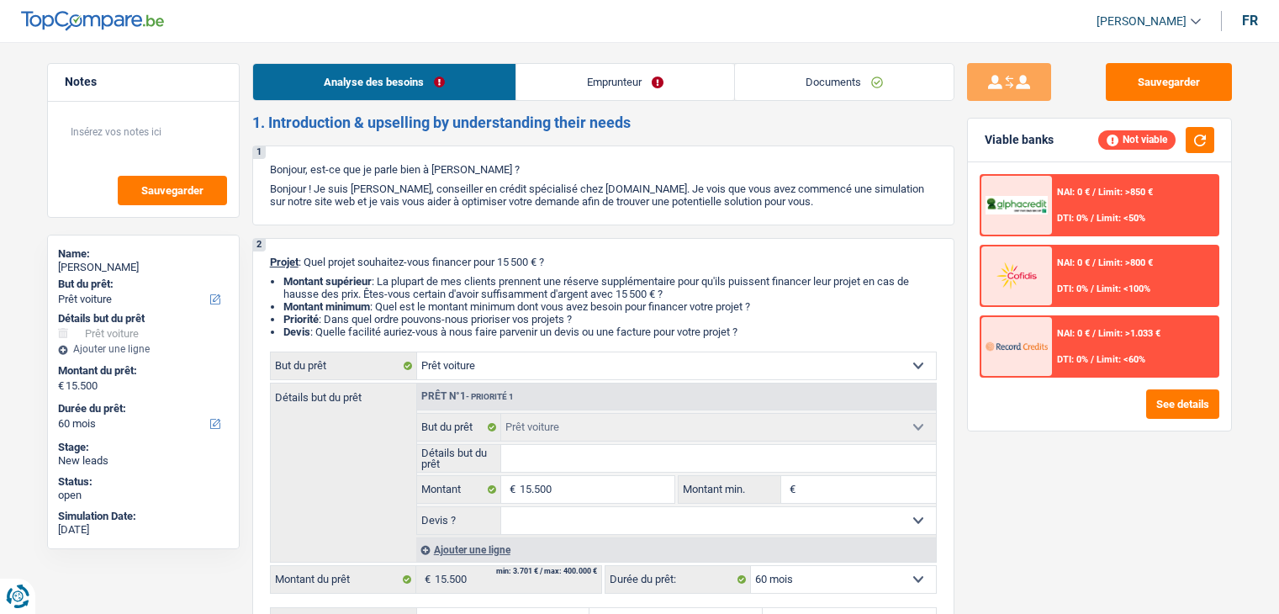
select select "60"
select select "car"
select select "60"
drag, startPoint x: 756, startPoint y: 329, endPoint x: 538, endPoint y: 310, distance: 219.5
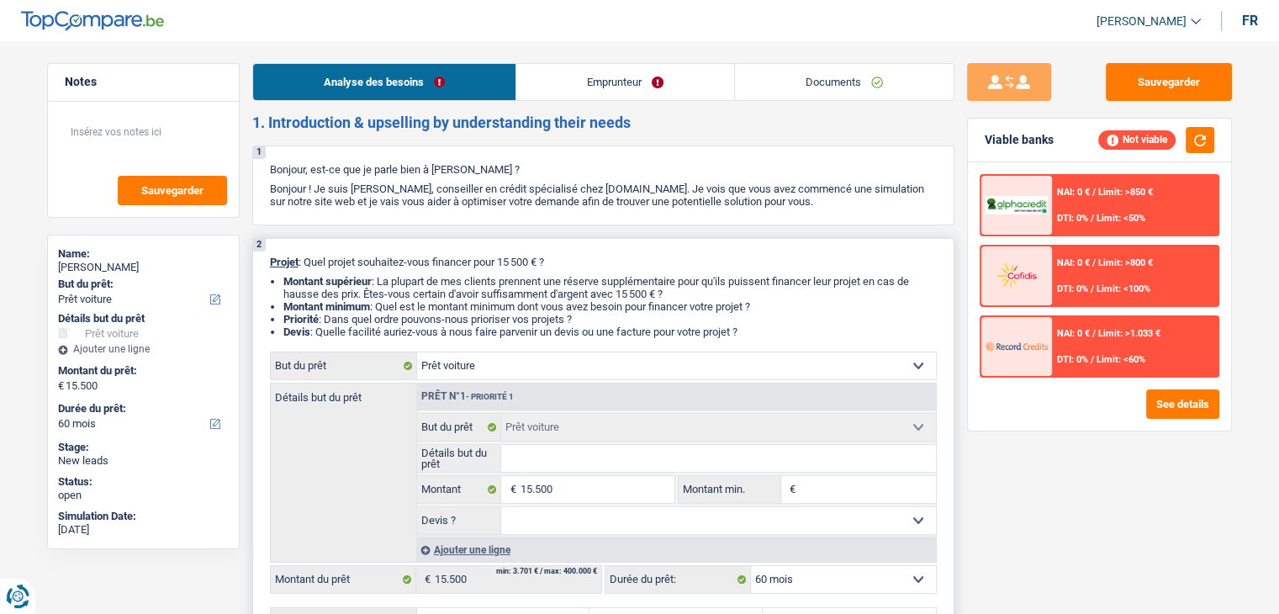
click at [538, 310] on ul "Montant supérieur : La plupart de mes clients prennent une réserve supplémentai…" at bounding box center [603, 306] width 667 height 63
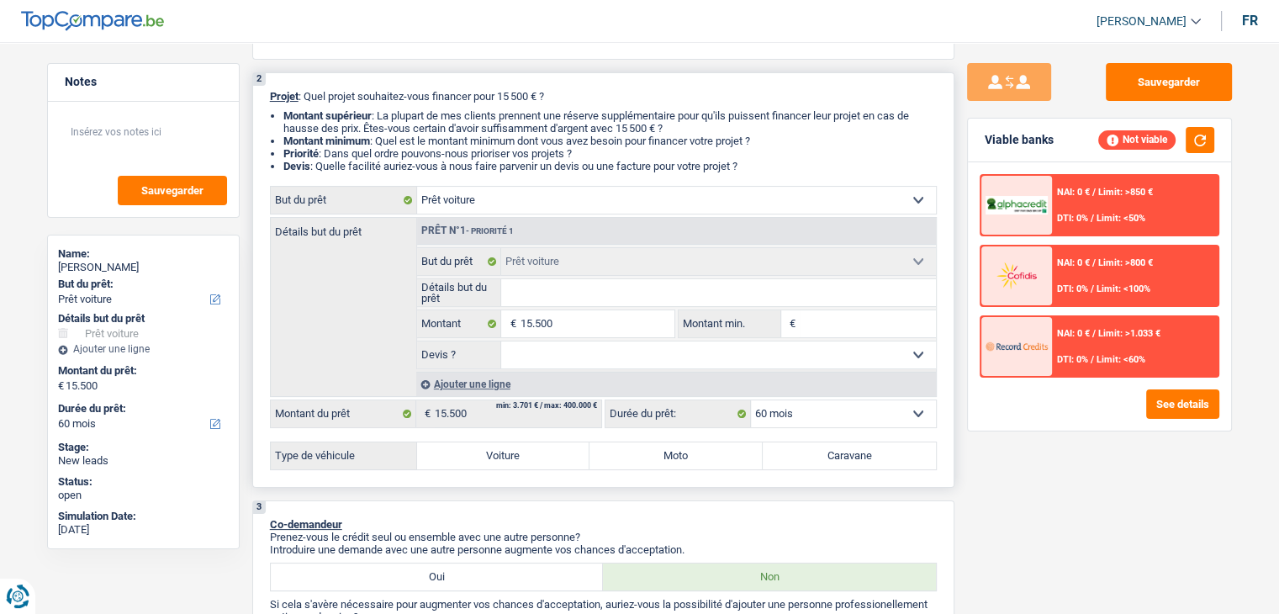
scroll to position [168, 0]
click at [556, 289] on input "Détails but du prêt" at bounding box center [718, 290] width 435 height 27
type input "v"
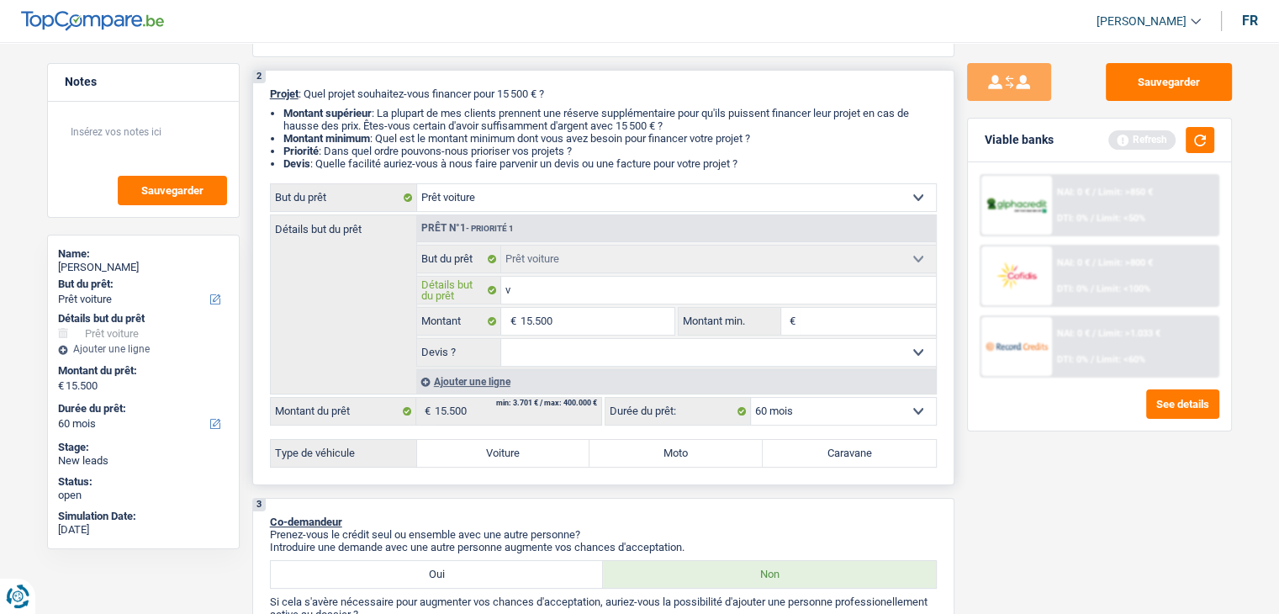
type input "vo"
type input "vol"
type input "volk"
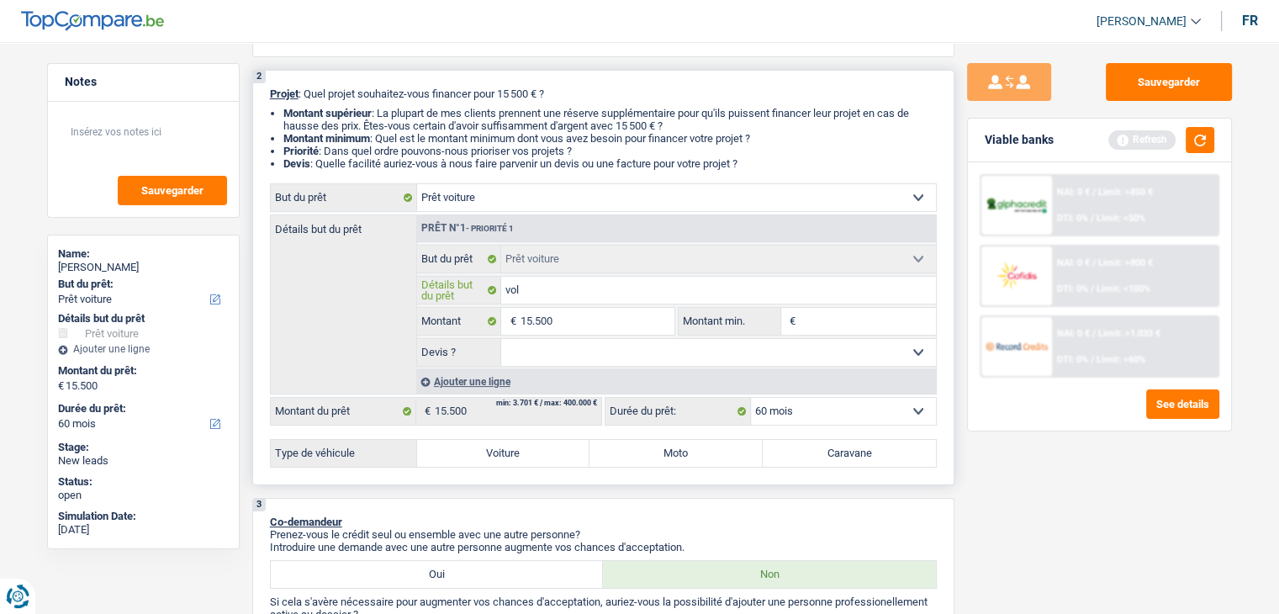
type input "volk"
type input "volks"
type input "volksw"
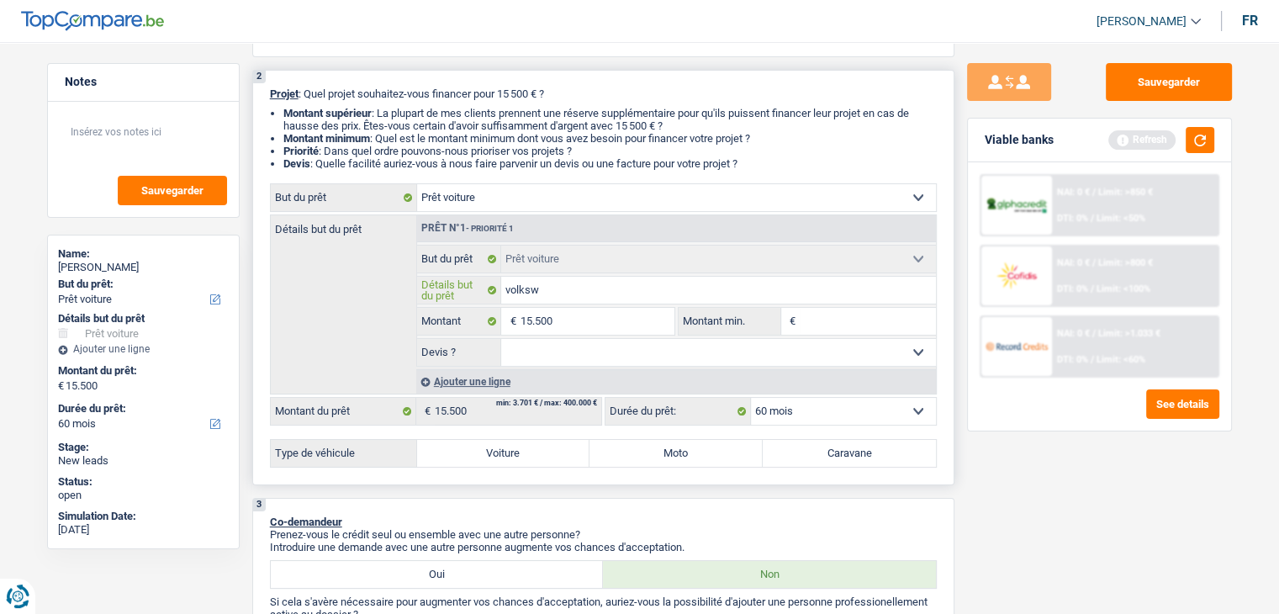
type input "volkswa"
type input "volkswag"
type input "volkswage"
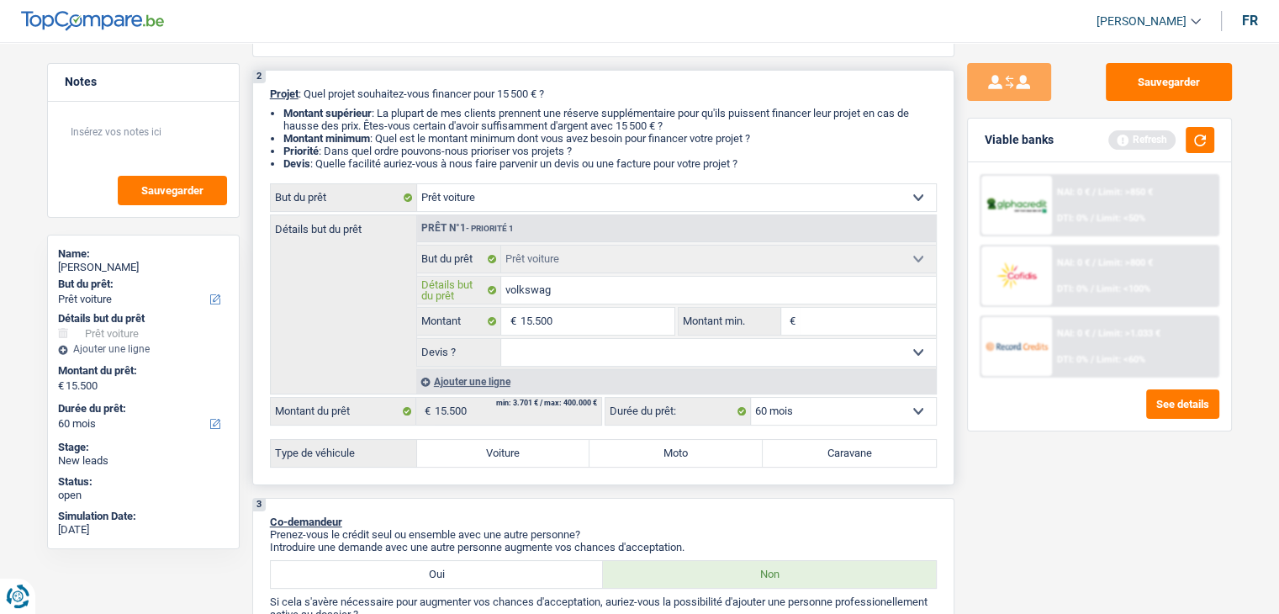
type input "volkswage"
type input "volkswagen"
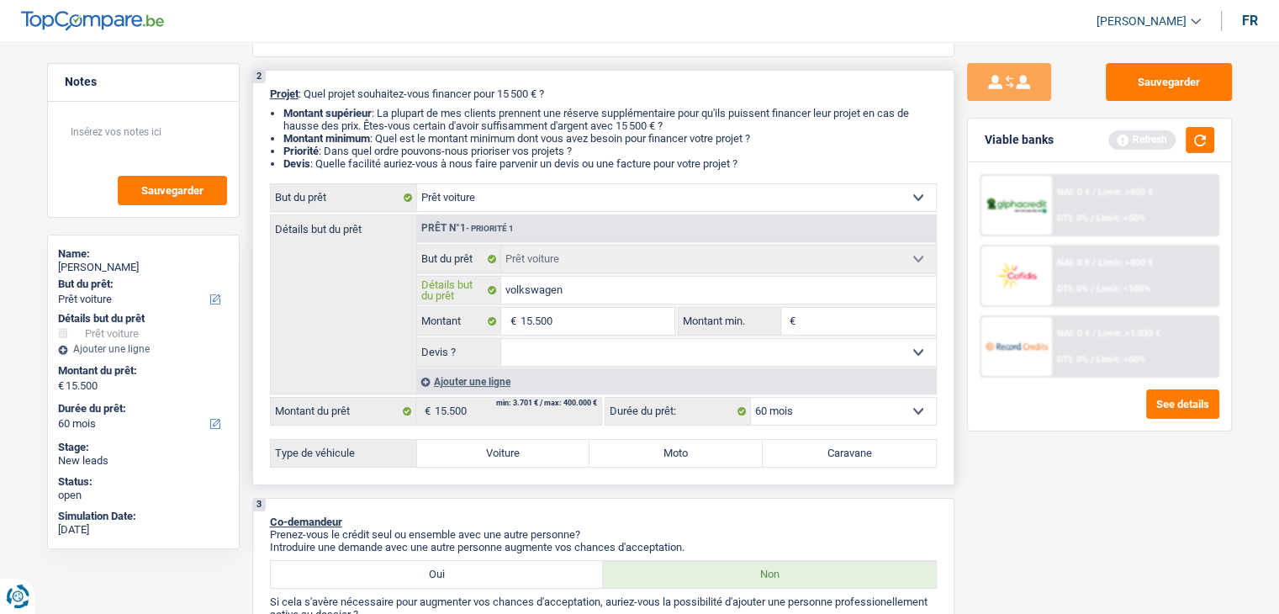
type input "volkswagen t"
type input "volkswagen tou"
type input "volkswagen tour"
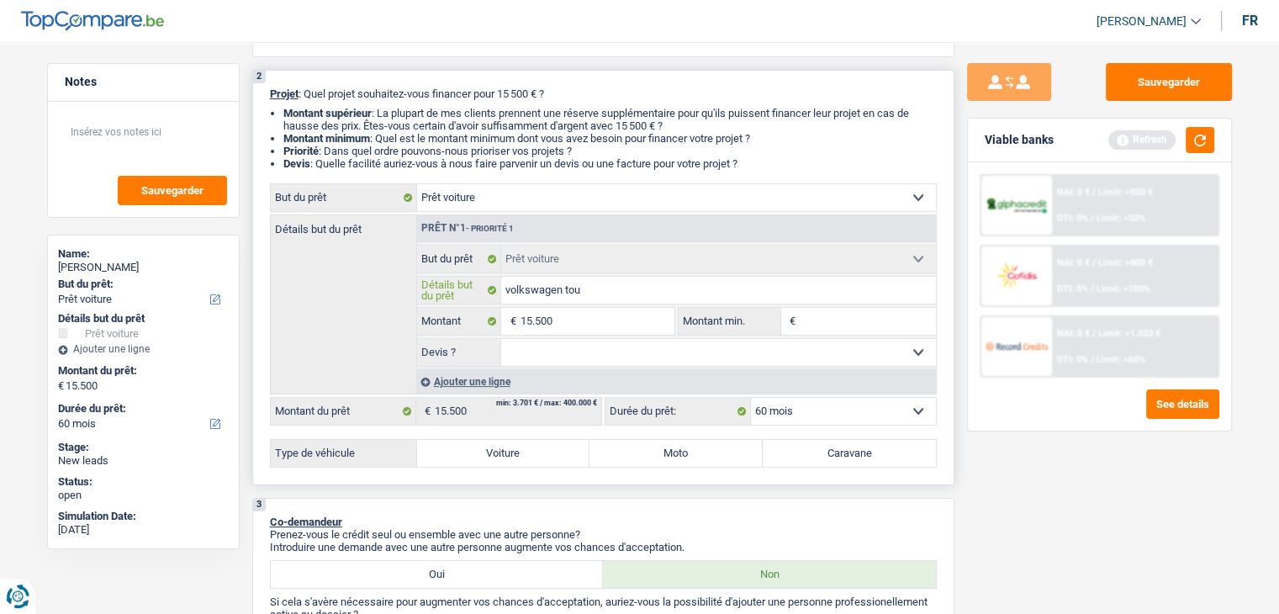
type input "volkswagen tour"
type input "volkswagen toura"
type input "volkswagen touran"
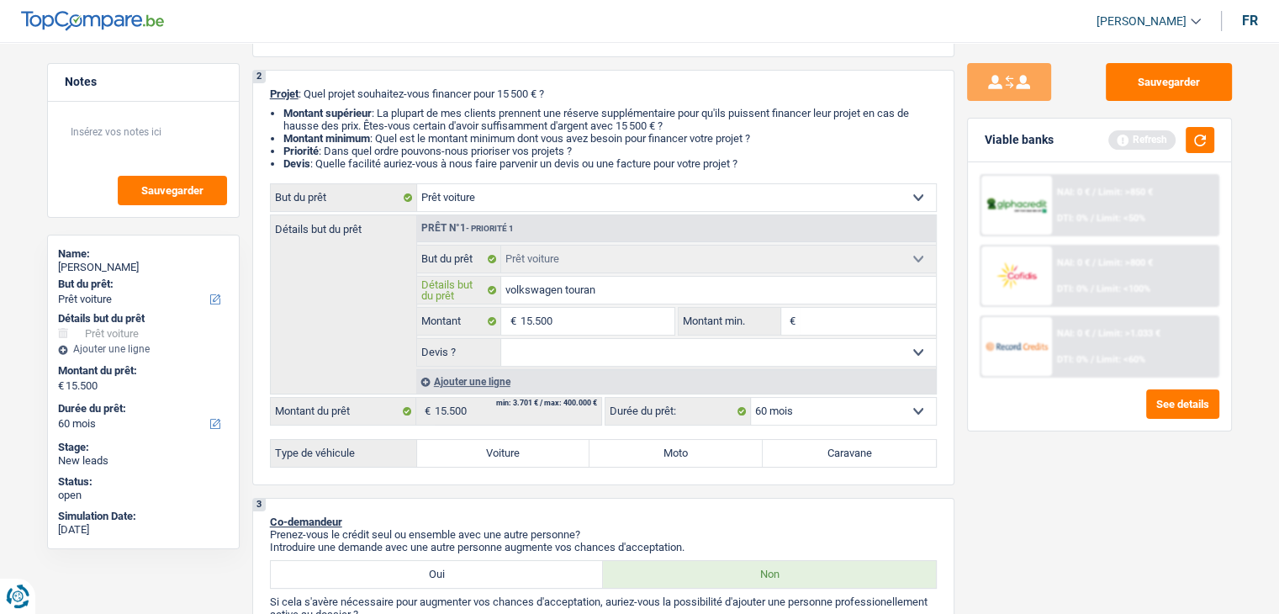
type input "volkswagen touran"
click at [824, 321] on input "Montant min." at bounding box center [868, 321] width 136 height 27
type input "1"
type input "15"
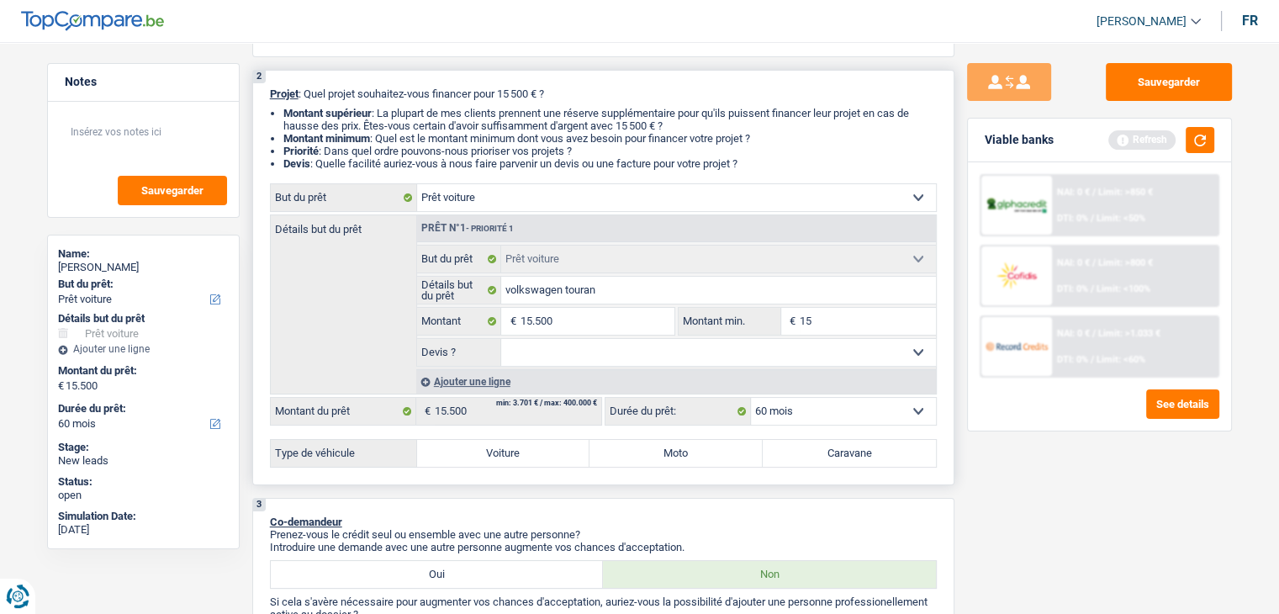
type input "15"
type input "155"
type input "1.550"
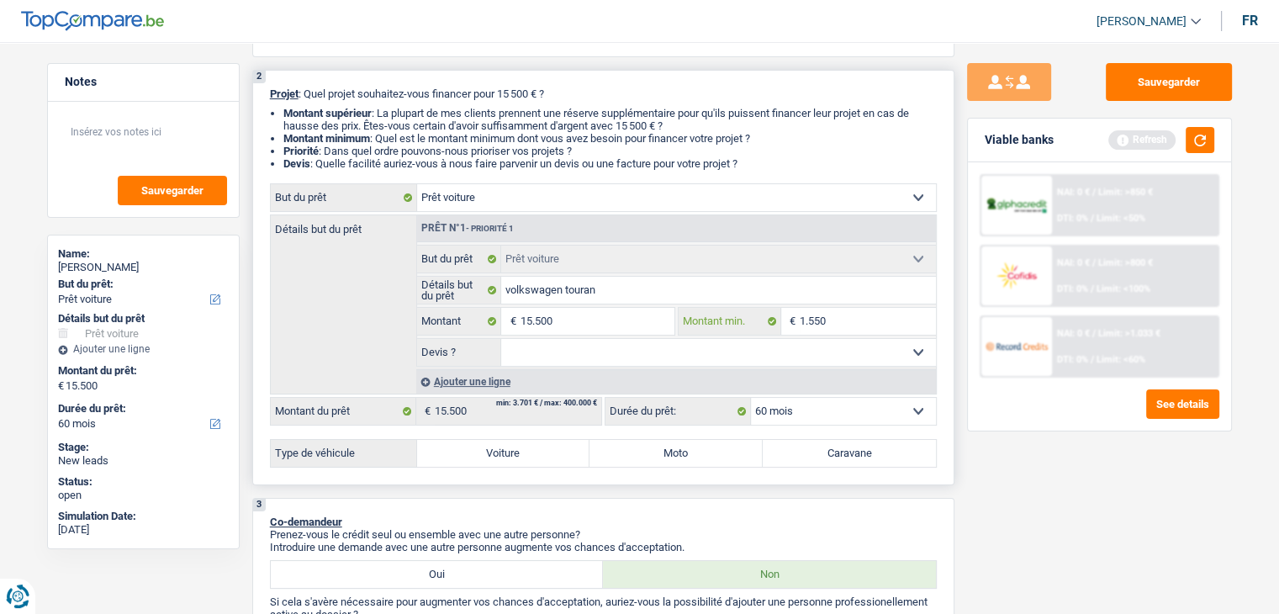
type input "15.500"
click at [553, 347] on select "Oui Non Non répondu Sélectionner une option" at bounding box center [718, 352] width 435 height 27
select select "yes"
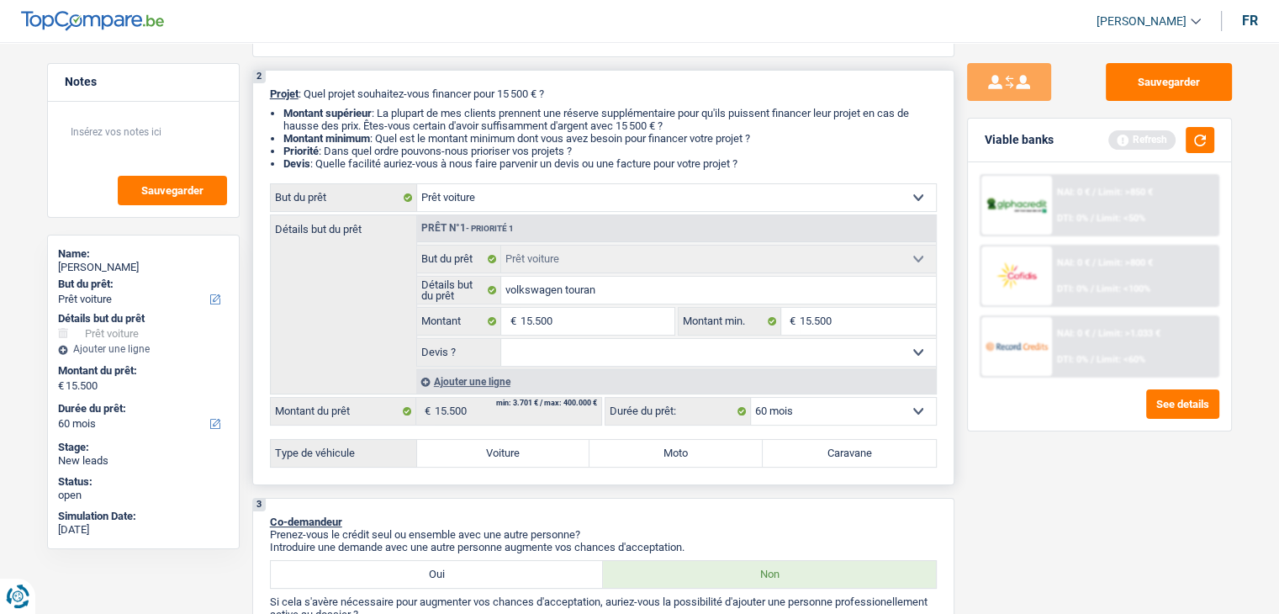
click at [501, 339] on select "Oui Non Non répondu Sélectionner une option" at bounding box center [718, 352] width 435 height 27
select select "yes"
click at [532, 442] on label "Voiture" at bounding box center [503, 453] width 173 height 27
click at [532, 442] on input "Voiture" at bounding box center [503, 453] width 173 height 27
radio input "true"
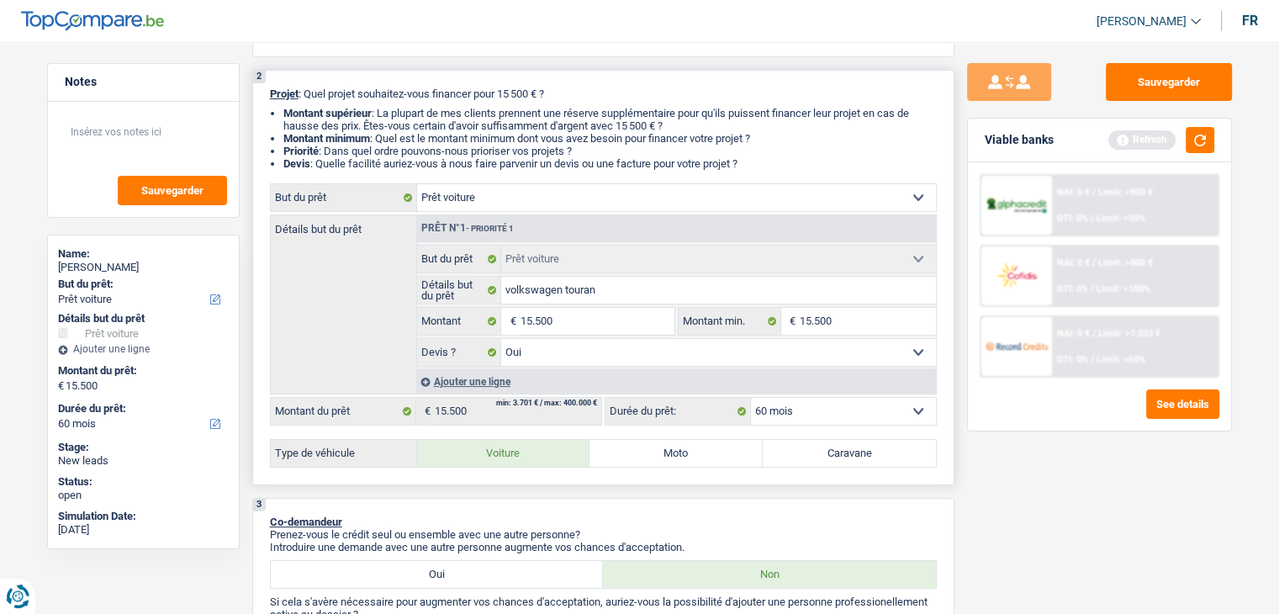
radio input "true"
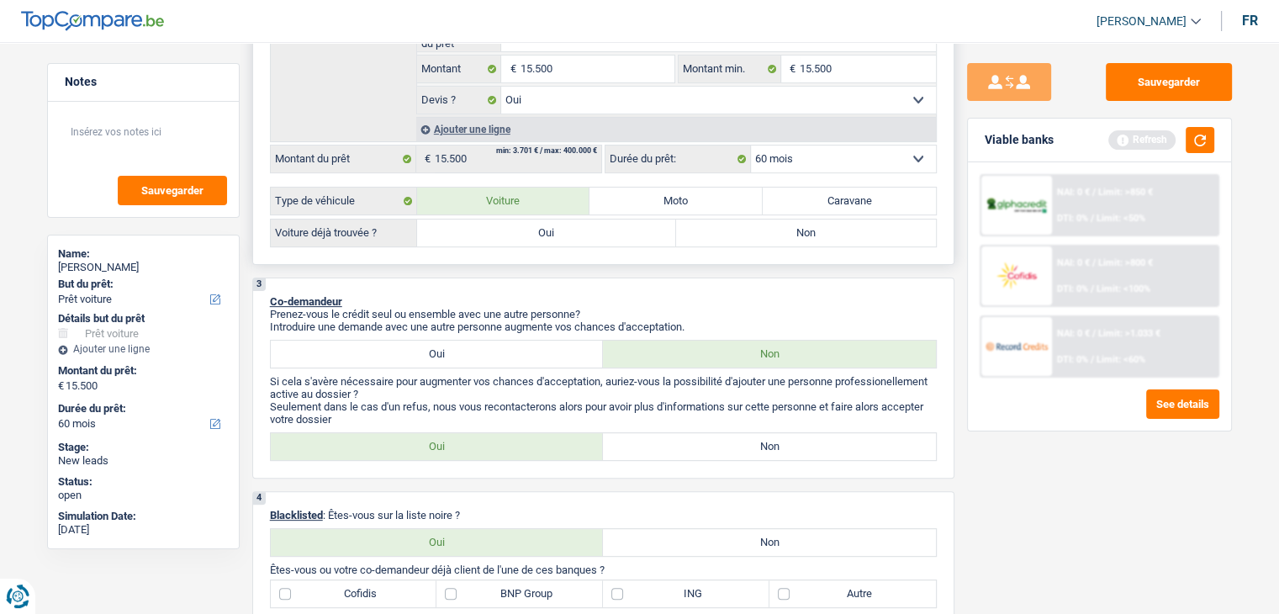
click at [516, 230] on label "Oui" at bounding box center [547, 233] width 260 height 27
click at [516, 230] on input "Oui" at bounding box center [547, 233] width 260 height 27
radio input "true"
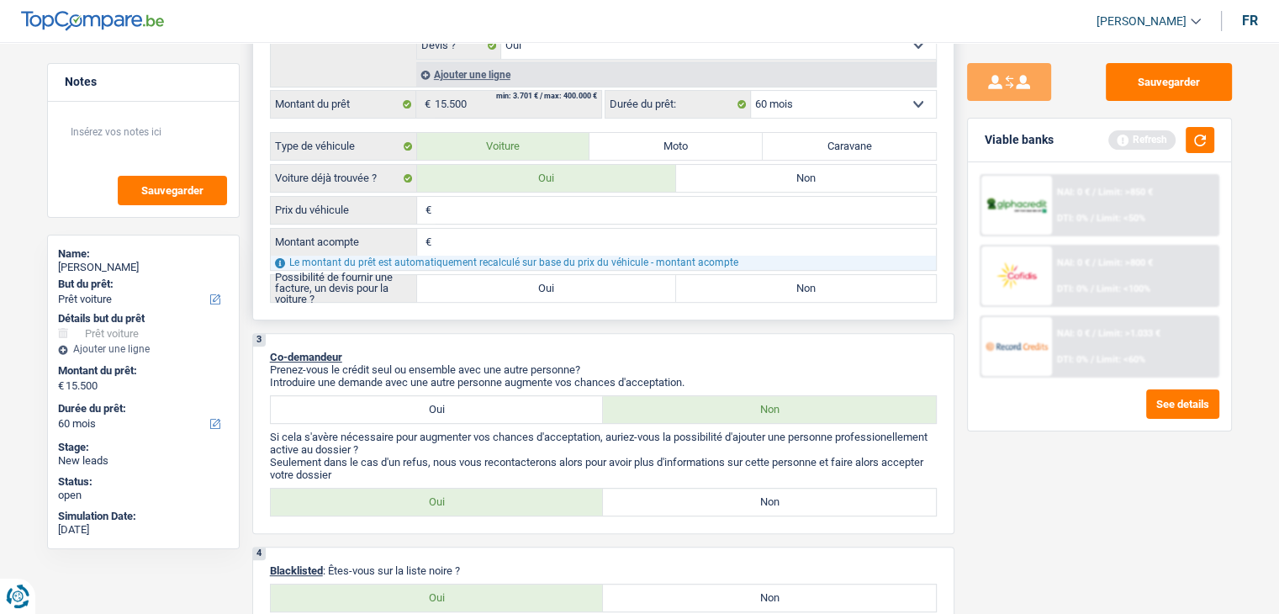
scroll to position [505, 0]
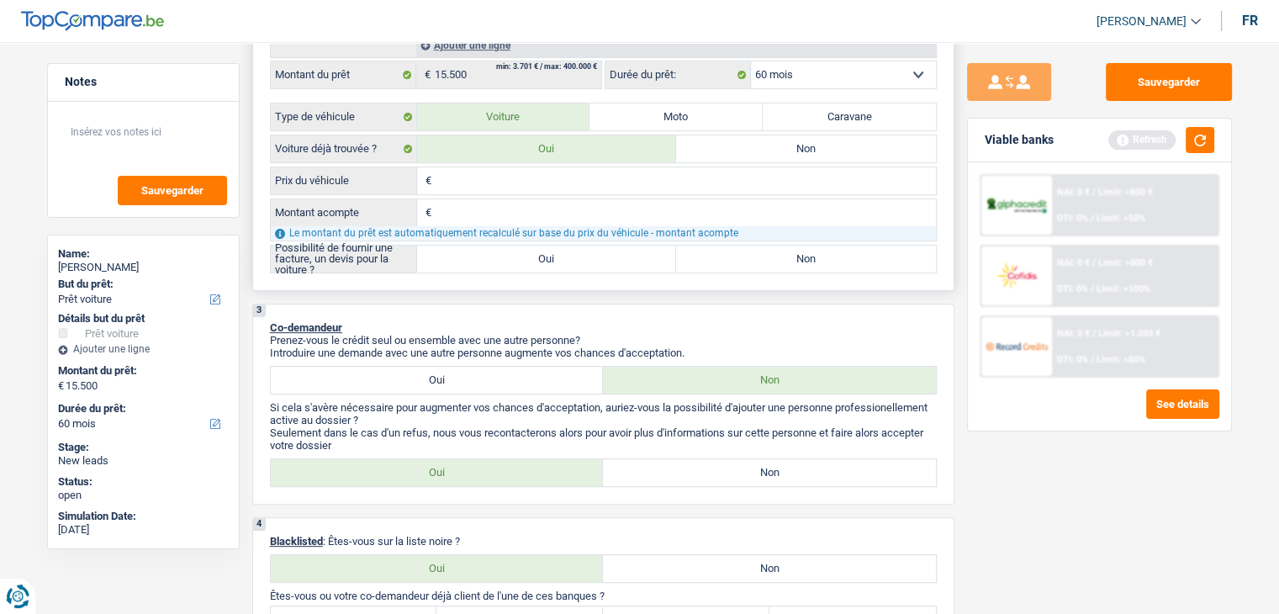
click at [497, 182] on input "Prix du véhicule" at bounding box center [686, 180] width 500 height 27
type input "1"
type input "15"
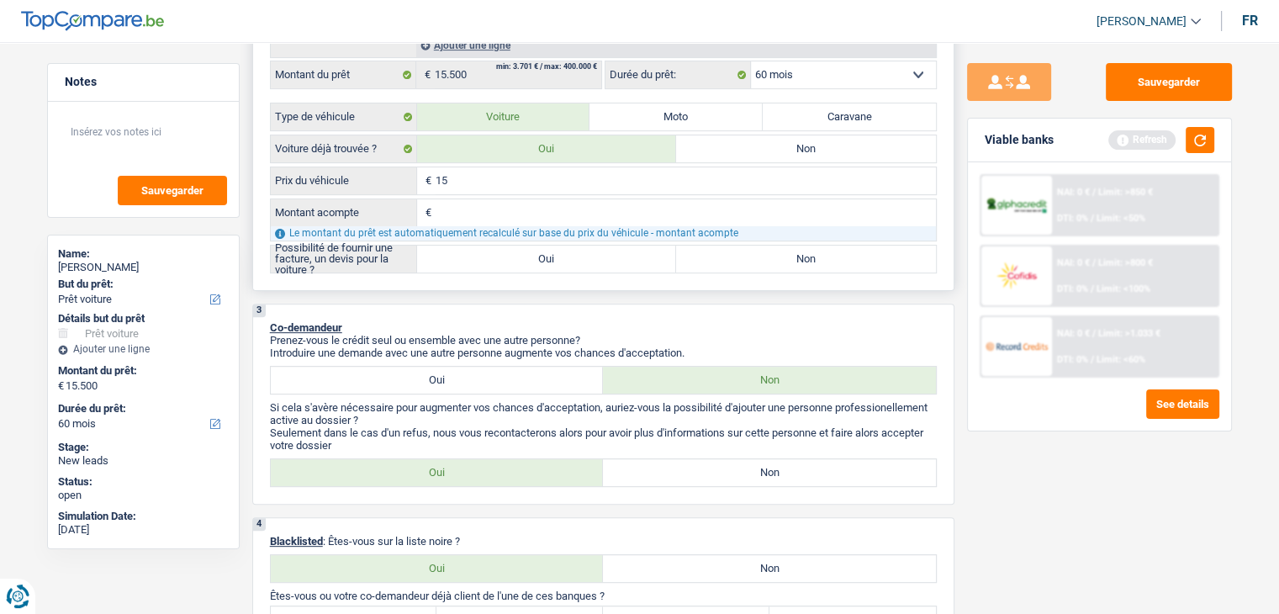
type input "155"
type input "1.555"
type input "155"
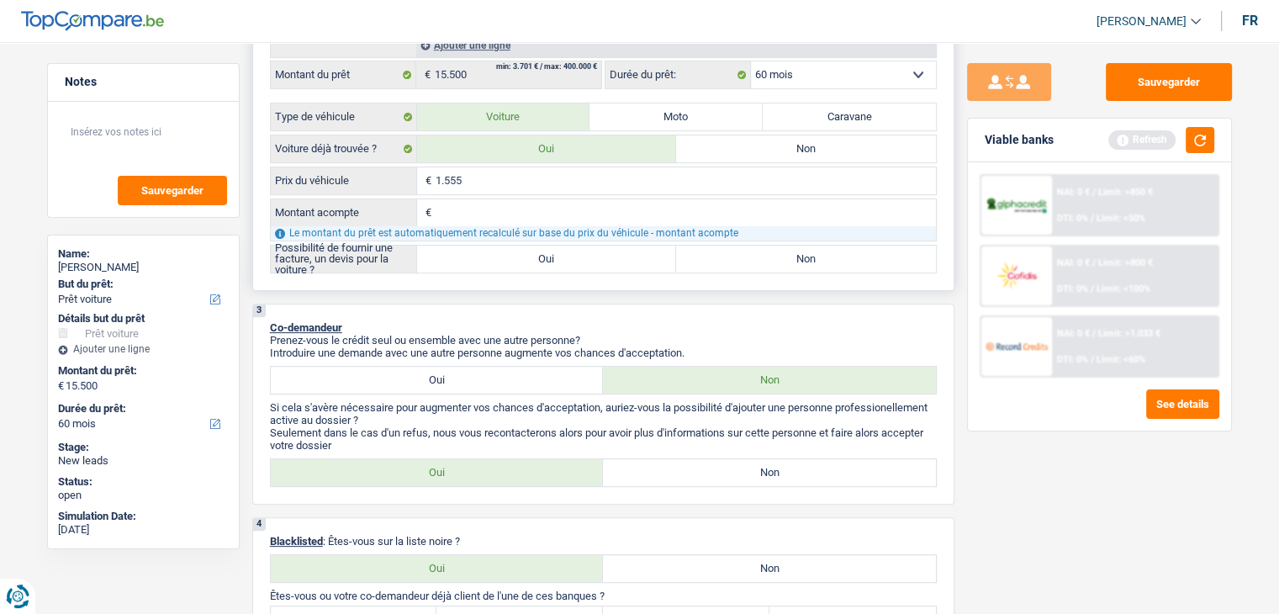
type input "155"
type input "1.550"
type input "15.500"
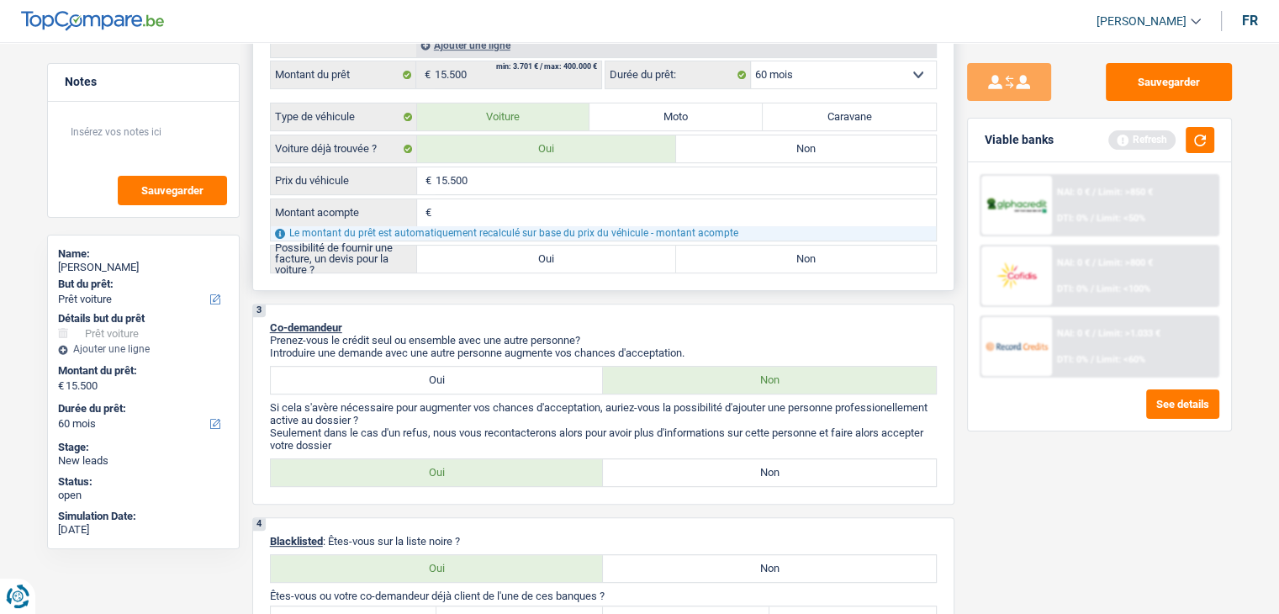
type input "15.500"
click at [495, 203] on input "Montant acompte" at bounding box center [686, 212] width 500 height 27
type input "0"
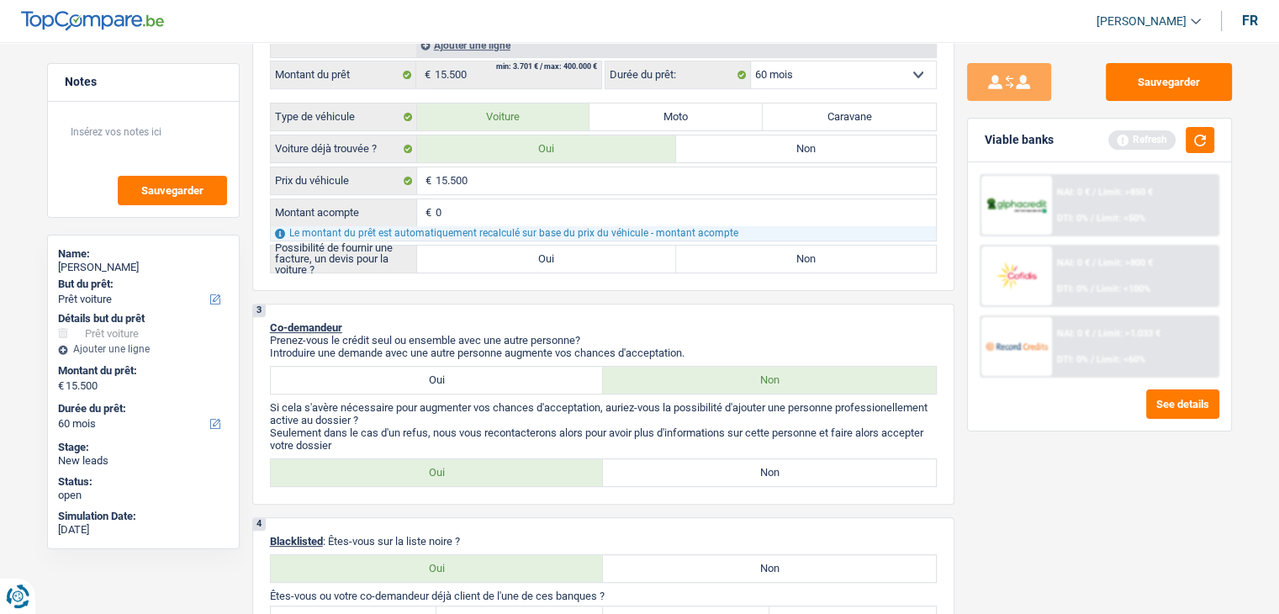
click at [744, 256] on label "Non" at bounding box center [806, 259] width 260 height 27
click at [744, 256] on input "Non" at bounding box center [806, 259] width 260 height 27
radio input "true"
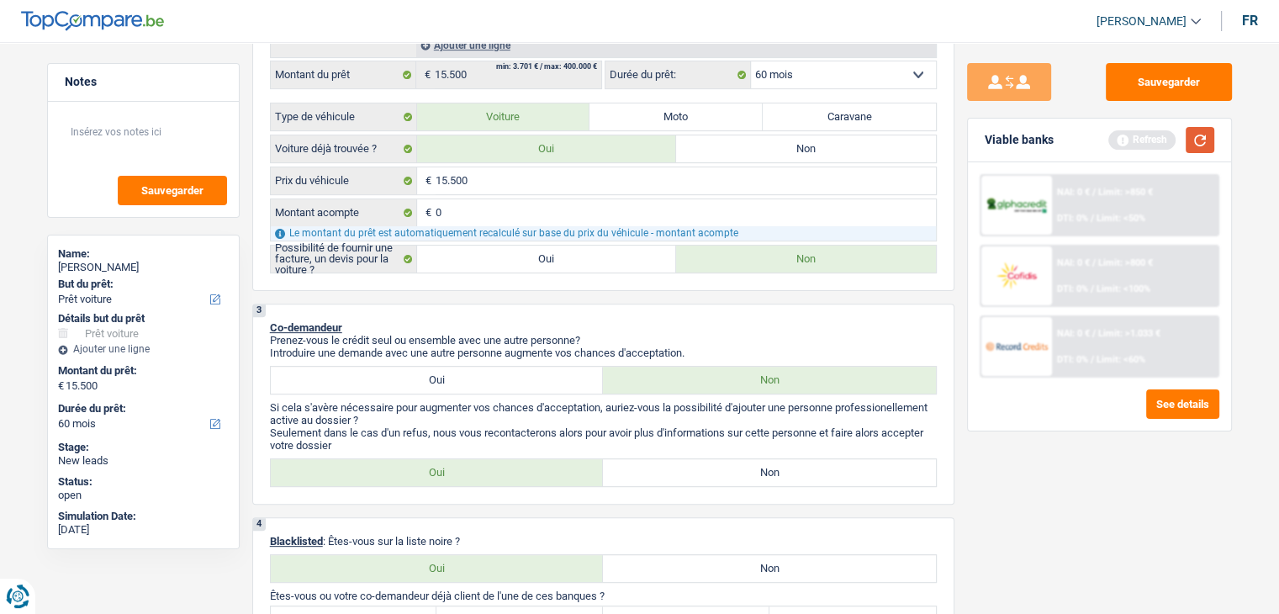
click at [1200, 135] on button "button" at bounding box center [1200, 140] width 29 height 26
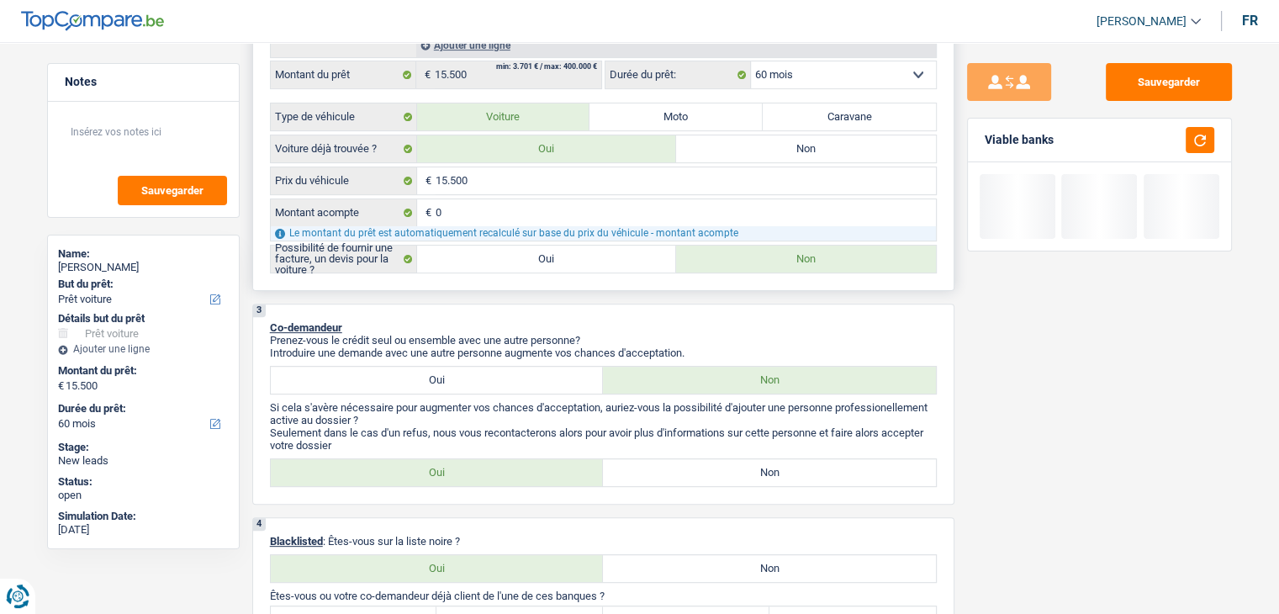
click at [491, 264] on label "Oui" at bounding box center [547, 259] width 260 height 27
click at [491, 264] on input "Oui" at bounding box center [547, 259] width 260 height 27
radio input "true"
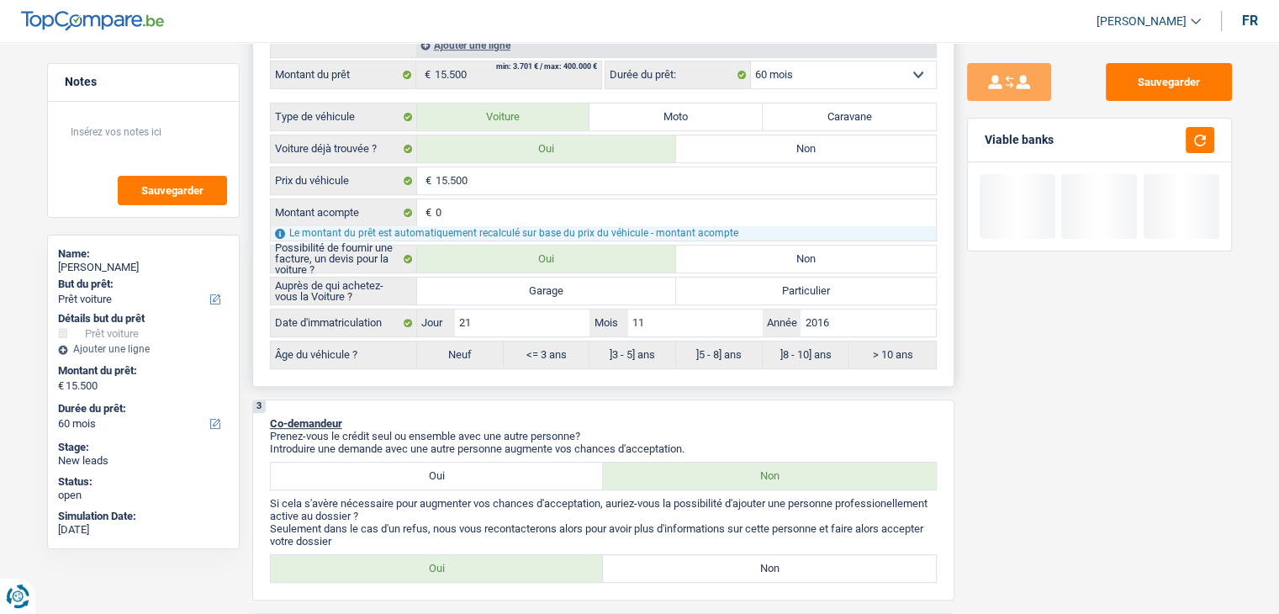
click at [516, 291] on label "Garage" at bounding box center [547, 291] width 260 height 27
click at [516, 291] on input "Garage" at bounding box center [547, 291] width 260 height 27
radio input "true"
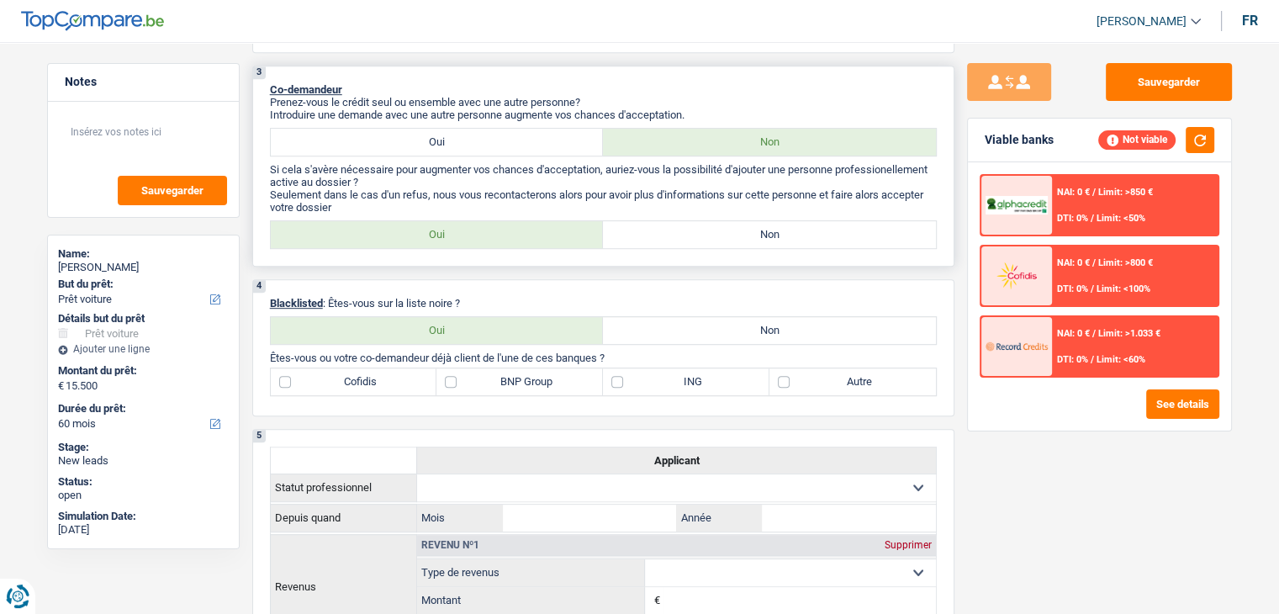
scroll to position [841, 0]
click at [696, 223] on label "Non" at bounding box center [769, 232] width 333 height 27
click at [696, 223] on input "Non" at bounding box center [769, 232] width 333 height 27
radio input "true"
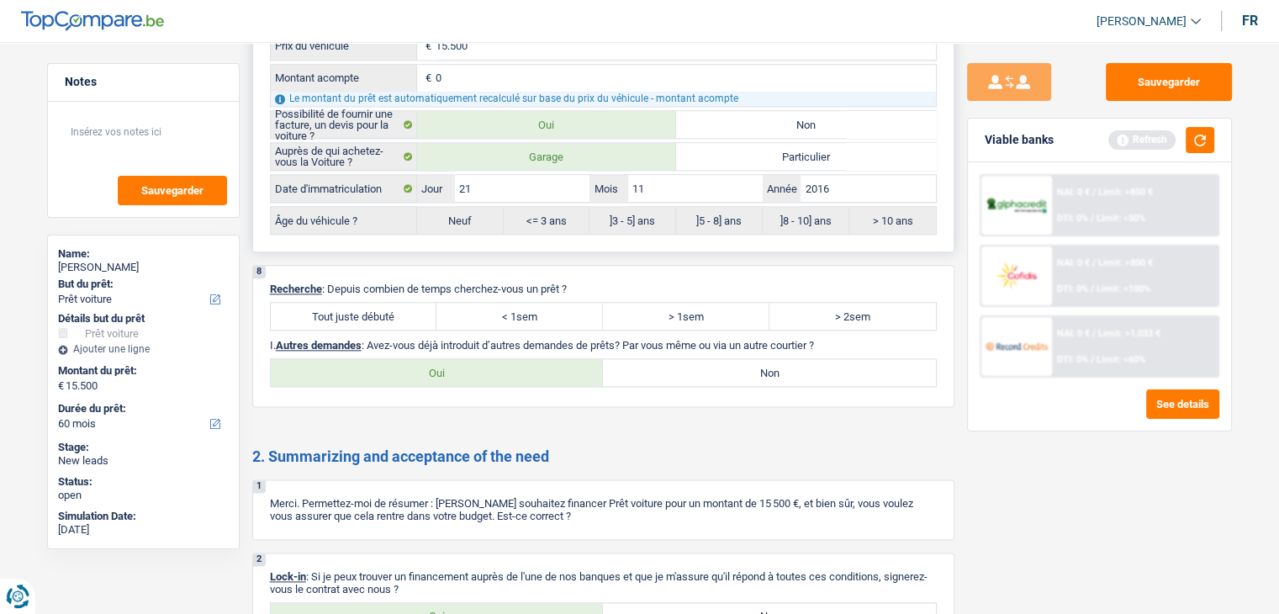
scroll to position [2019, 0]
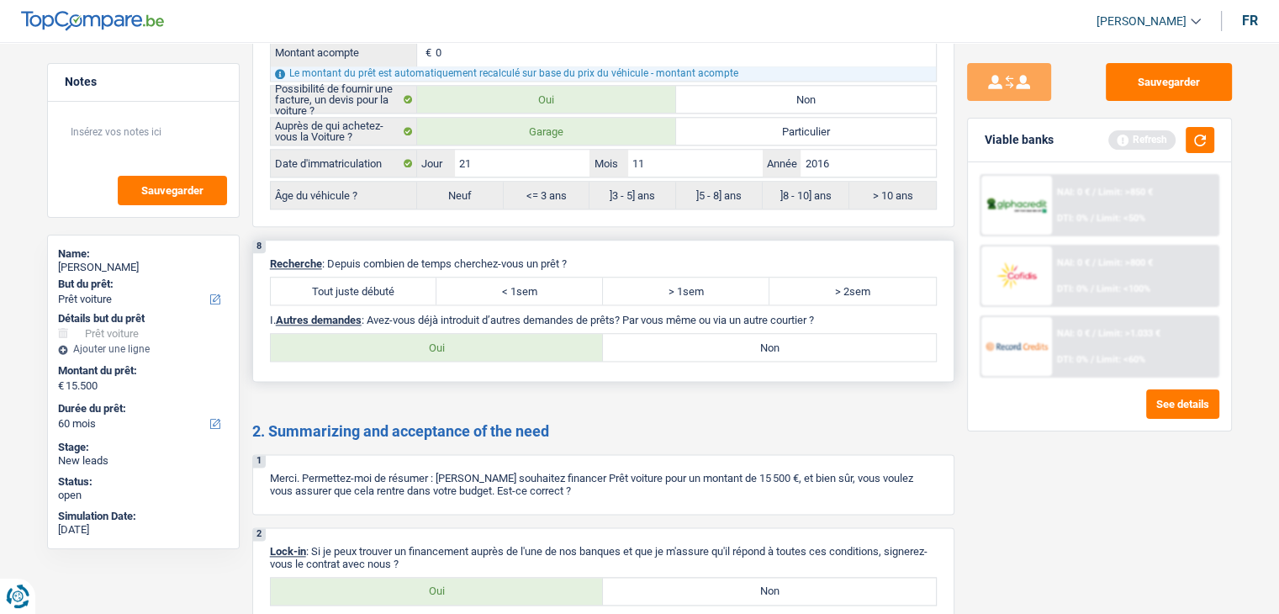
drag, startPoint x: 829, startPoint y: 312, endPoint x: 368, endPoint y: 310, distance: 461.0
click at [368, 314] on p "I. Autres demandes : Avez-vous déjà introduit d’autres demandes de prêts? Par v…" at bounding box center [603, 320] width 667 height 13
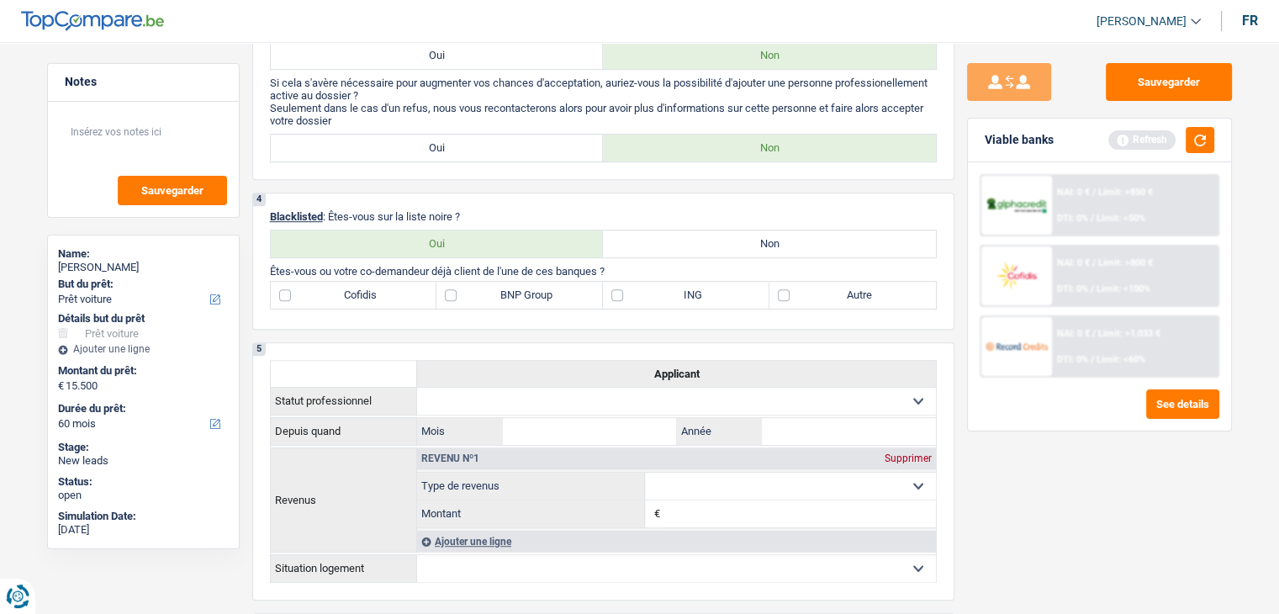
scroll to position [421, 0]
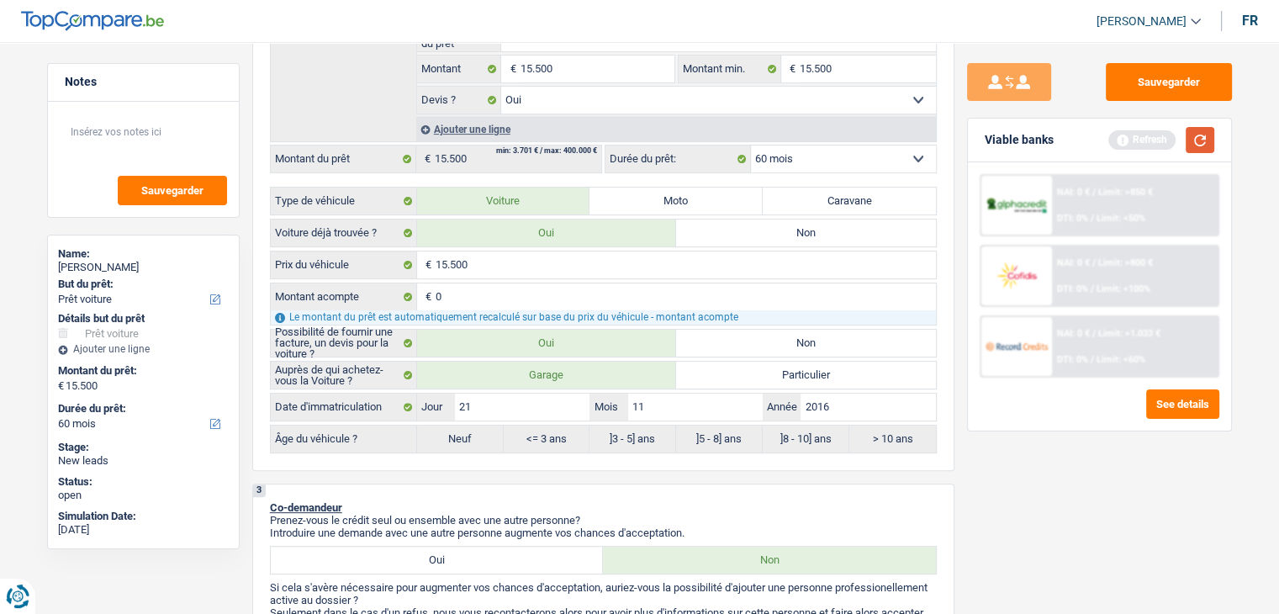
click at [1190, 149] on button "button" at bounding box center [1200, 140] width 29 height 26
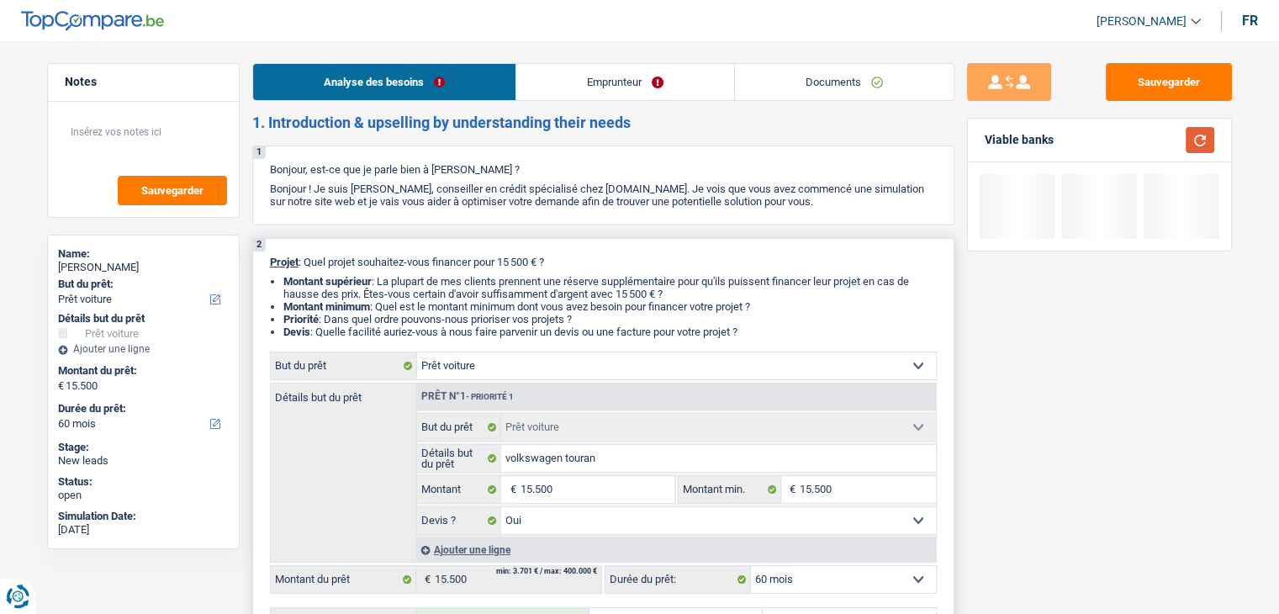
scroll to position [252, 0]
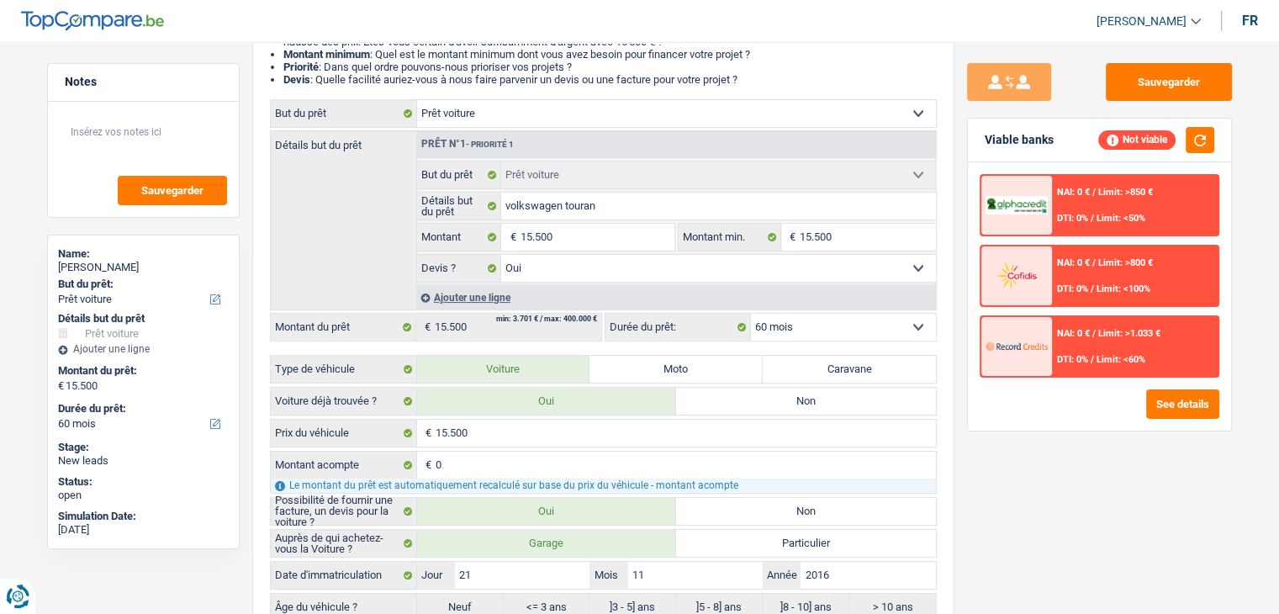
click at [1022, 487] on div "Sauvegarder Viable banks Not viable NAI: 0 € / Limit: >850 € DTI: 0% / Limit: <…" at bounding box center [1100, 323] width 290 height 520
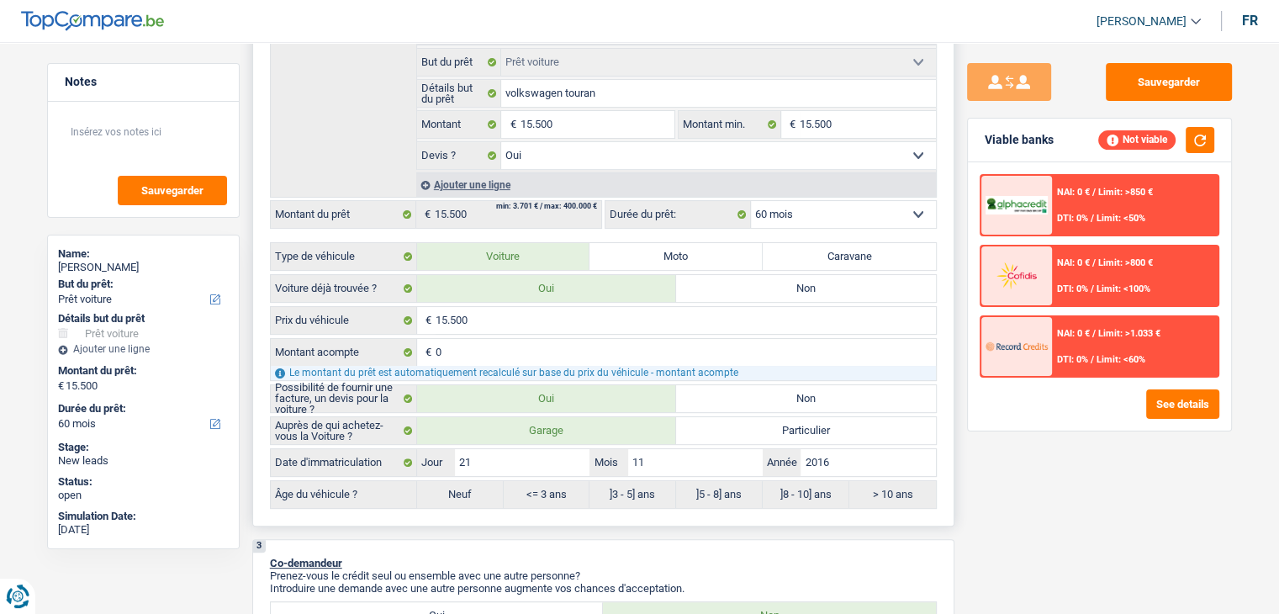
scroll to position [505, 0]
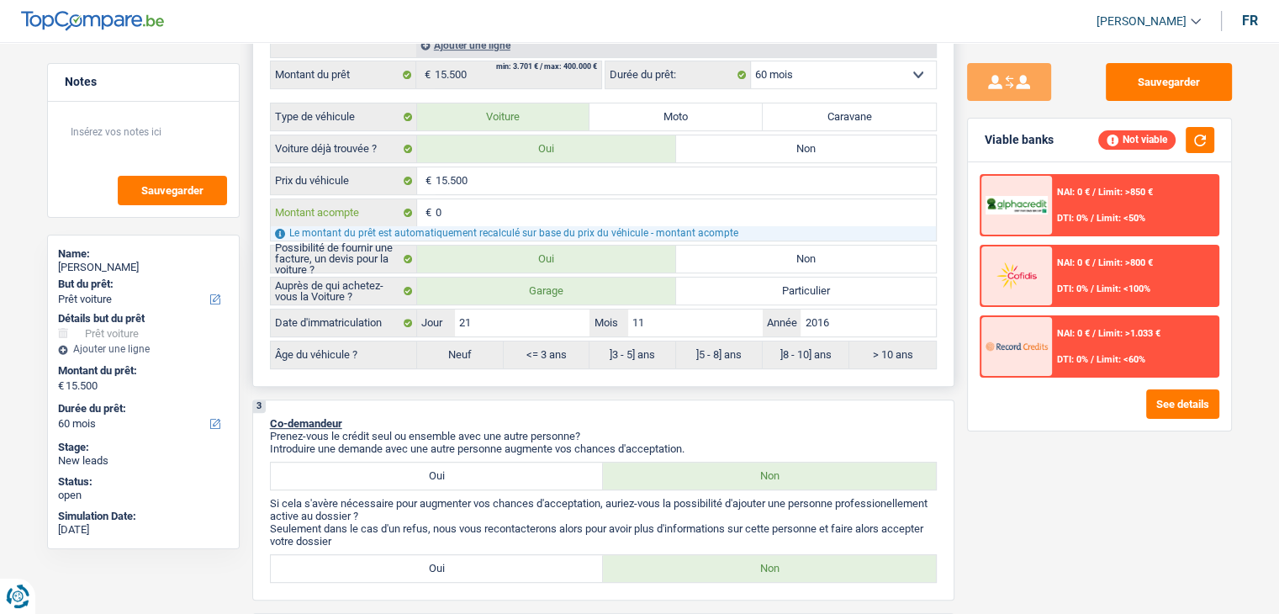
click at [466, 209] on input "0" at bounding box center [686, 212] width 500 height 27
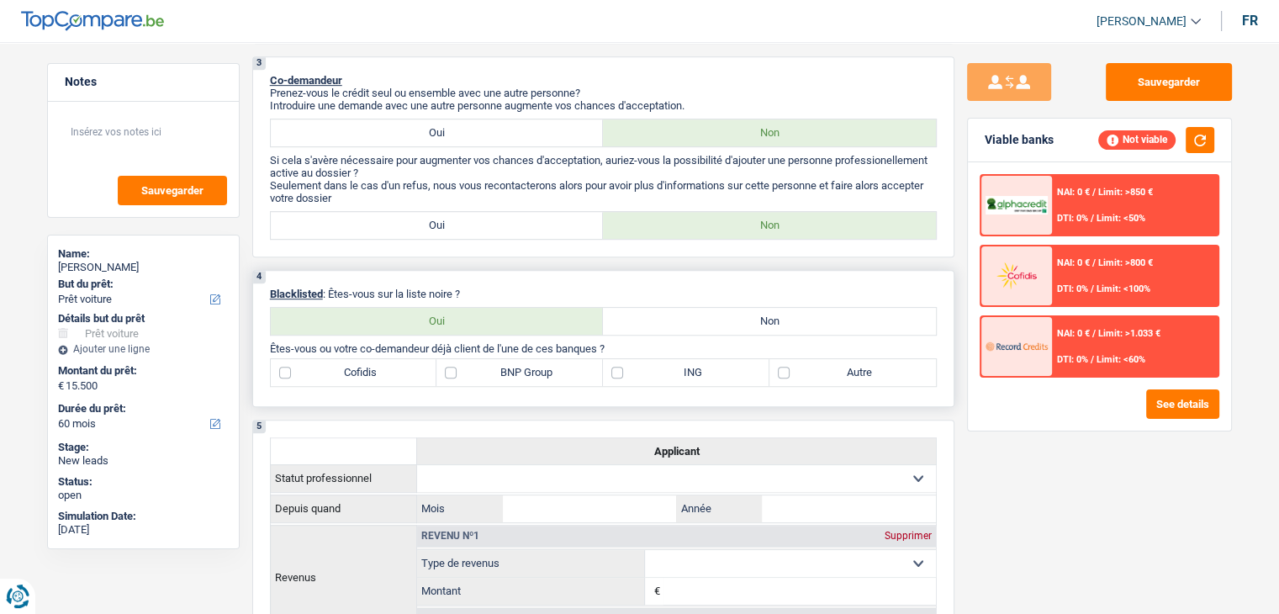
scroll to position [925, 0]
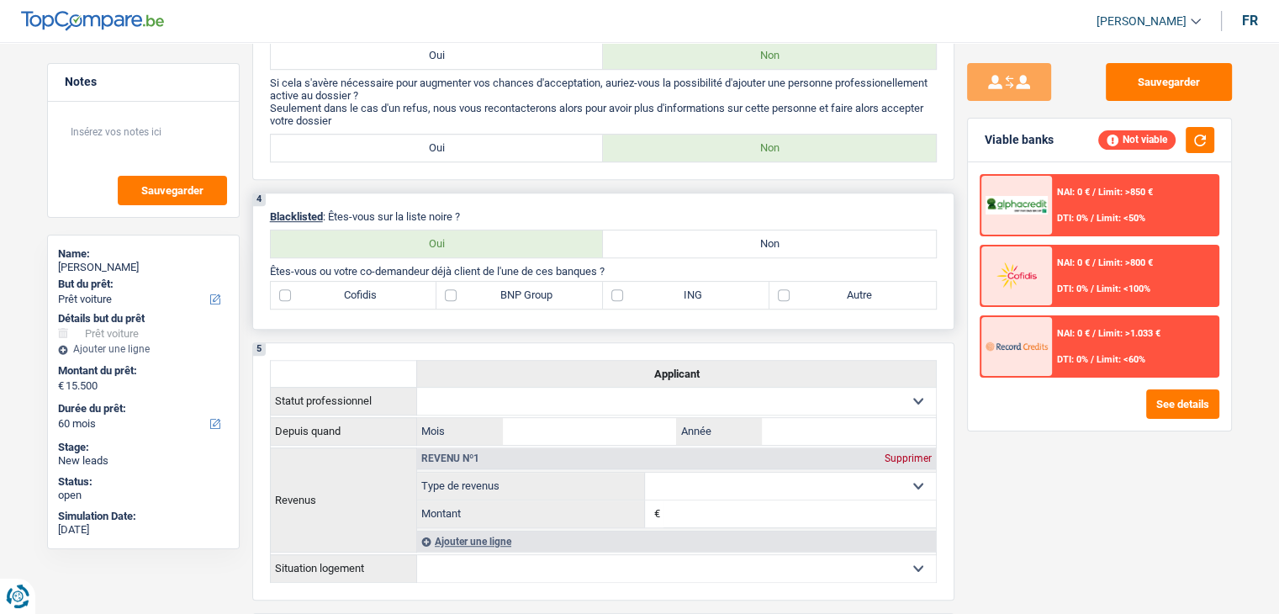
click at [723, 246] on label "Non" at bounding box center [769, 243] width 333 height 27
click at [723, 246] on input "Non" at bounding box center [769, 243] width 333 height 27
radio input "true"
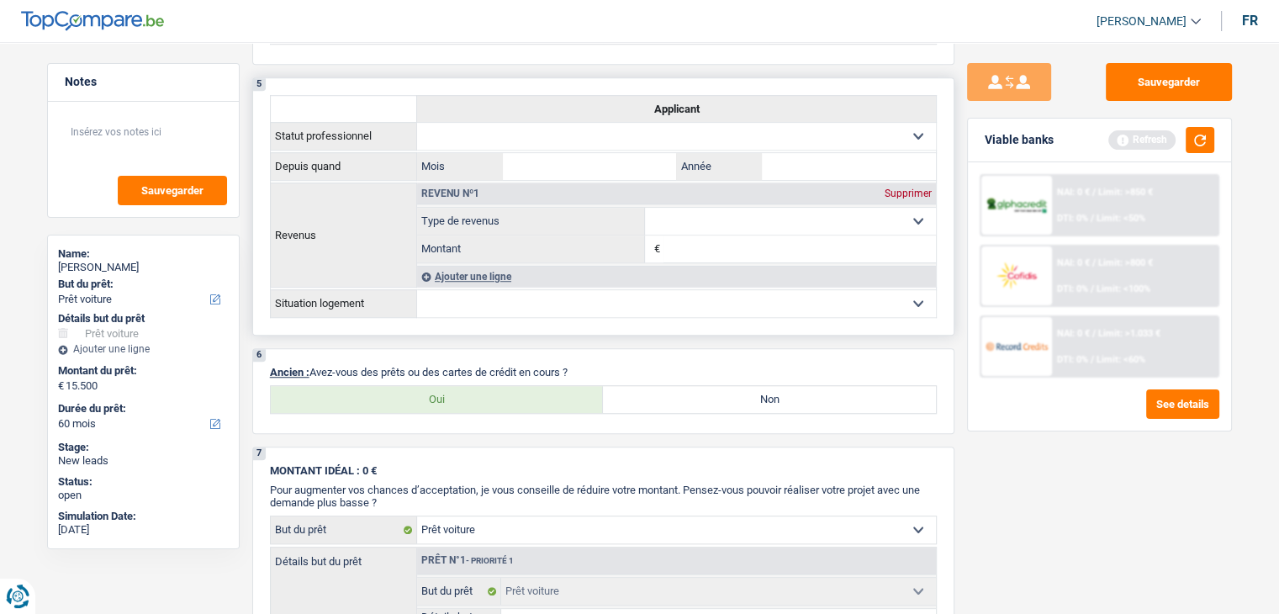
scroll to position [1346, 0]
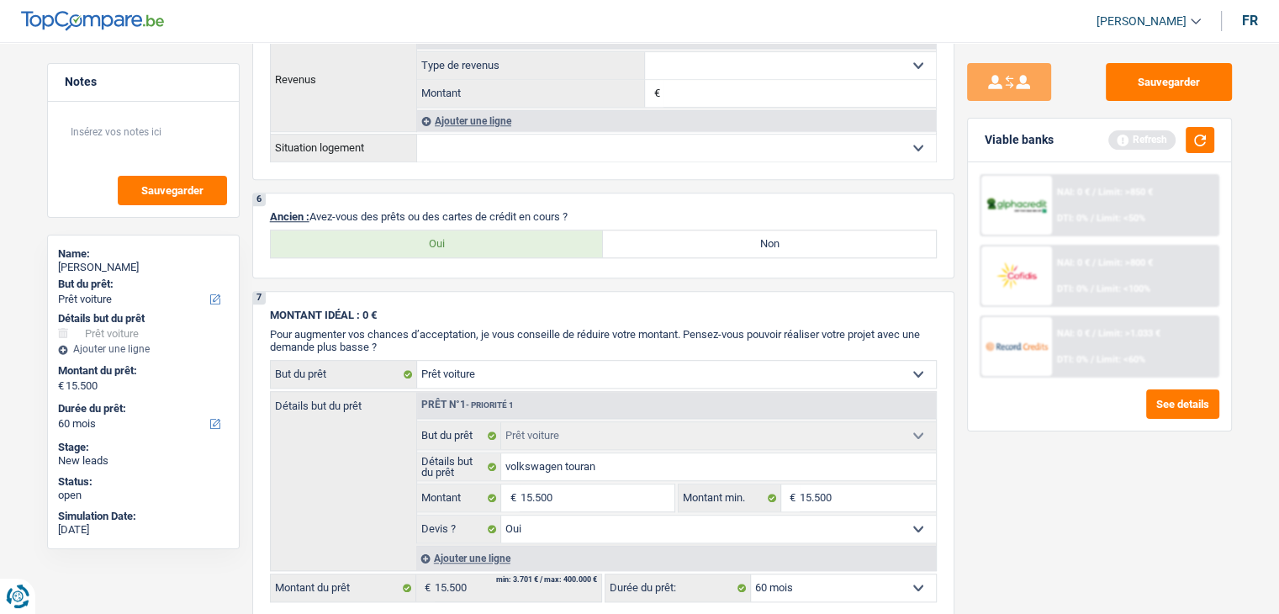
click at [1221, 139] on div "Viable banks Refresh" at bounding box center [1099, 141] width 263 height 44
click at [1207, 142] on button "button" at bounding box center [1200, 140] width 29 height 26
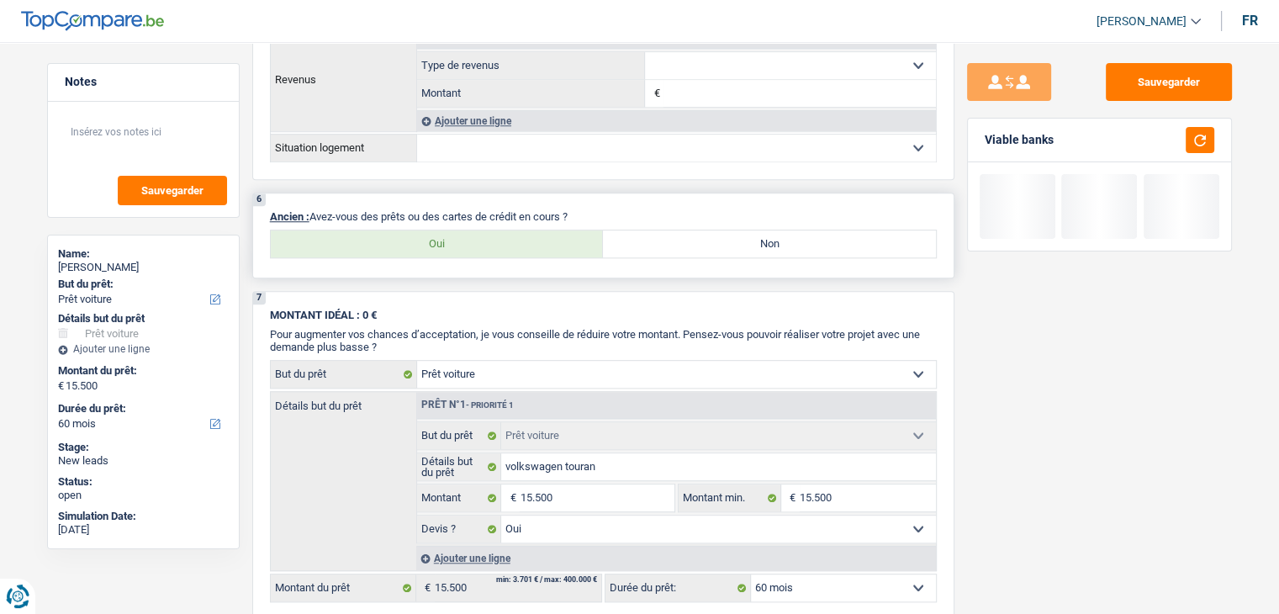
drag, startPoint x: 576, startPoint y: 202, endPoint x: 313, endPoint y: 202, distance: 263.3
click at [313, 202] on div "6 Ancien : Avez-vous des prêts ou des cartes de crédit en cours ? Oui Non Tous …" at bounding box center [603, 236] width 702 height 86
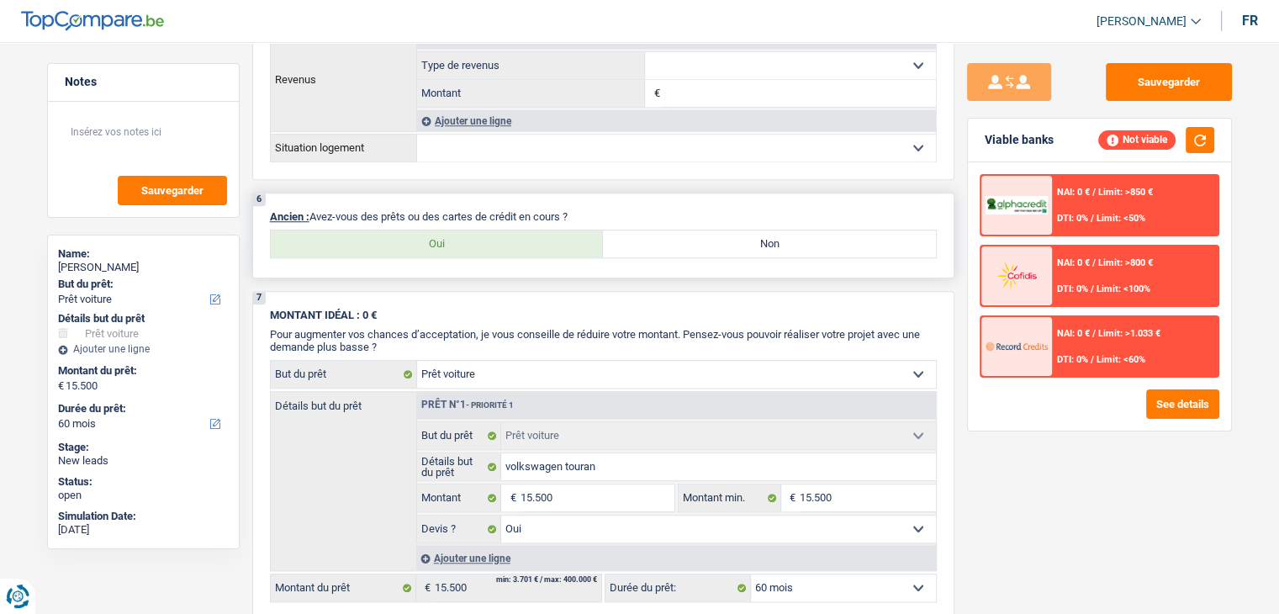
click at [419, 244] on label "Oui" at bounding box center [437, 243] width 333 height 27
click at [419, 244] on input "Oui" at bounding box center [437, 243] width 333 height 27
radio input "true"
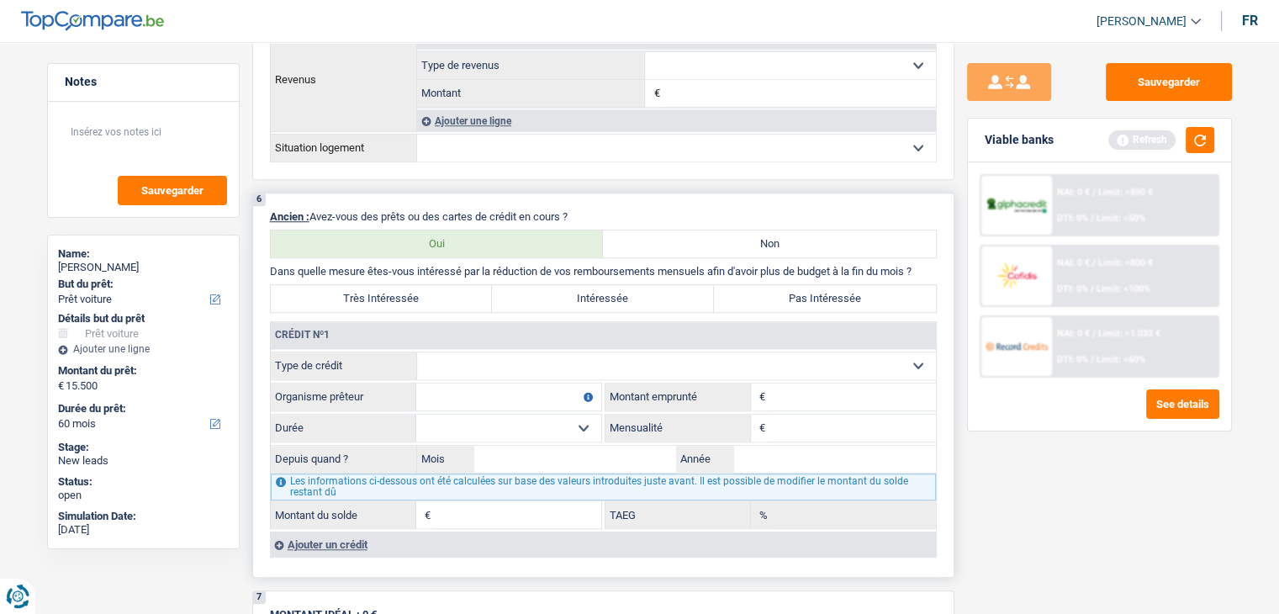
click at [494, 370] on select "Carte ou ouverture de crédit Prêt hypothécaire Vente à tempérament Prêt à tempé…" at bounding box center [676, 365] width 519 height 27
select select "mortgage"
click at [417, 352] on select "Carte ou ouverture de crédit Prêt hypothécaire Vente à tempérament Prêt à tempé…" at bounding box center [676, 365] width 519 height 27
type input "0"
click at [492, 384] on input "Organisme prêteur" at bounding box center [508, 397] width 185 height 27
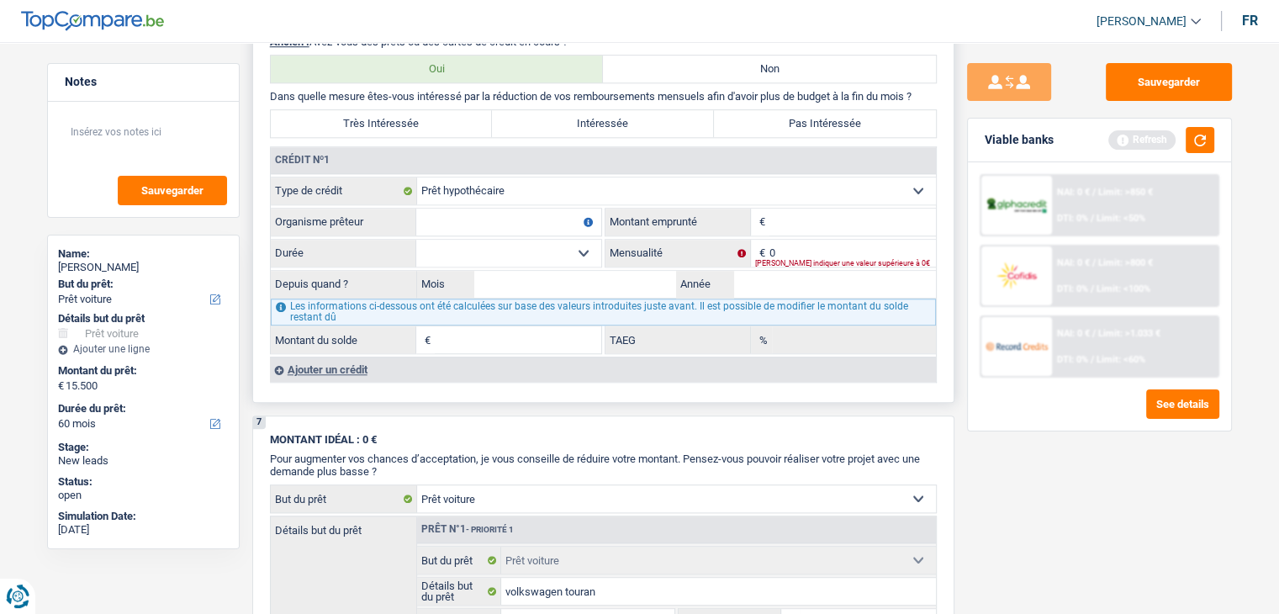
scroll to position [1598, 0]
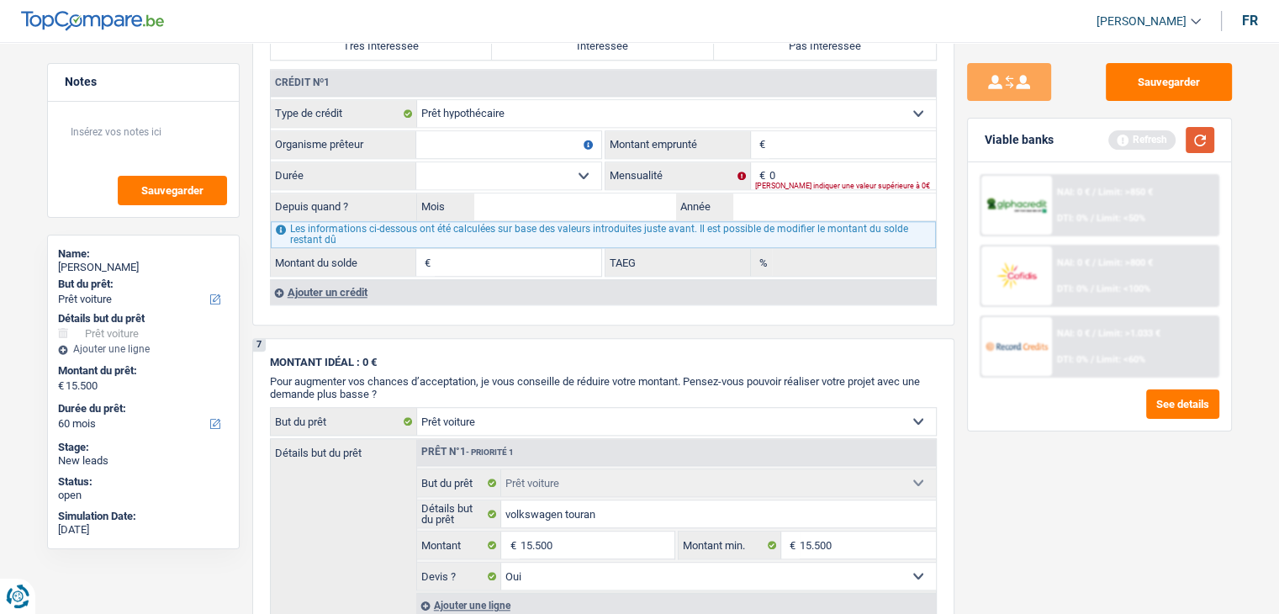
click at [1200, 148] on button "button" at bounding box center [1200, 140] width 29 height 26
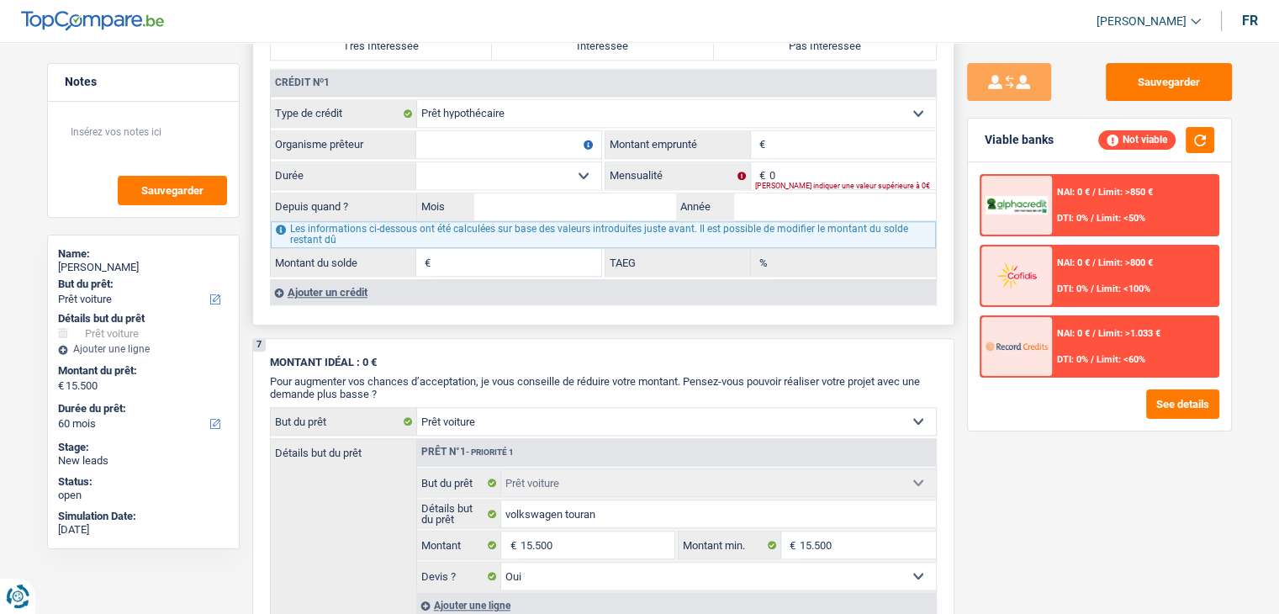
click at [340, 289] on div "Ajouter un crédit" at bounding box center [603, 291] width 666 height 25
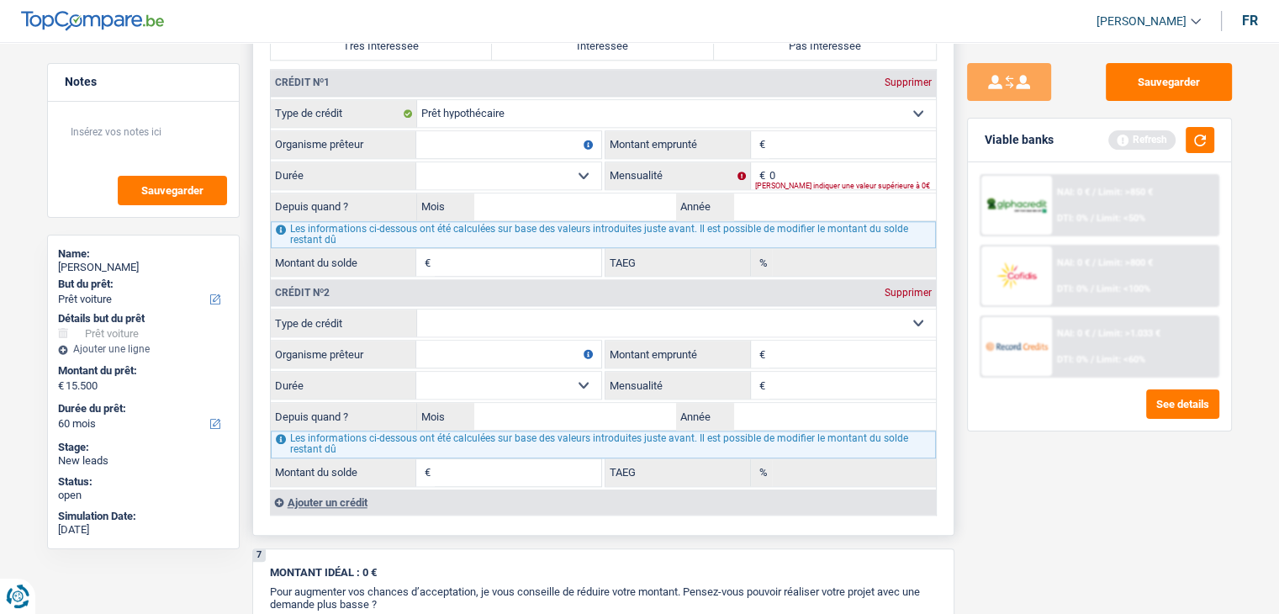
click at [487, 131] on input "Organisme prêteur" at bounding box center [508, 144] width 185 height 27
click at [1204, 148] on button "button" at bounding box center [1200, 140] width 29 height 26
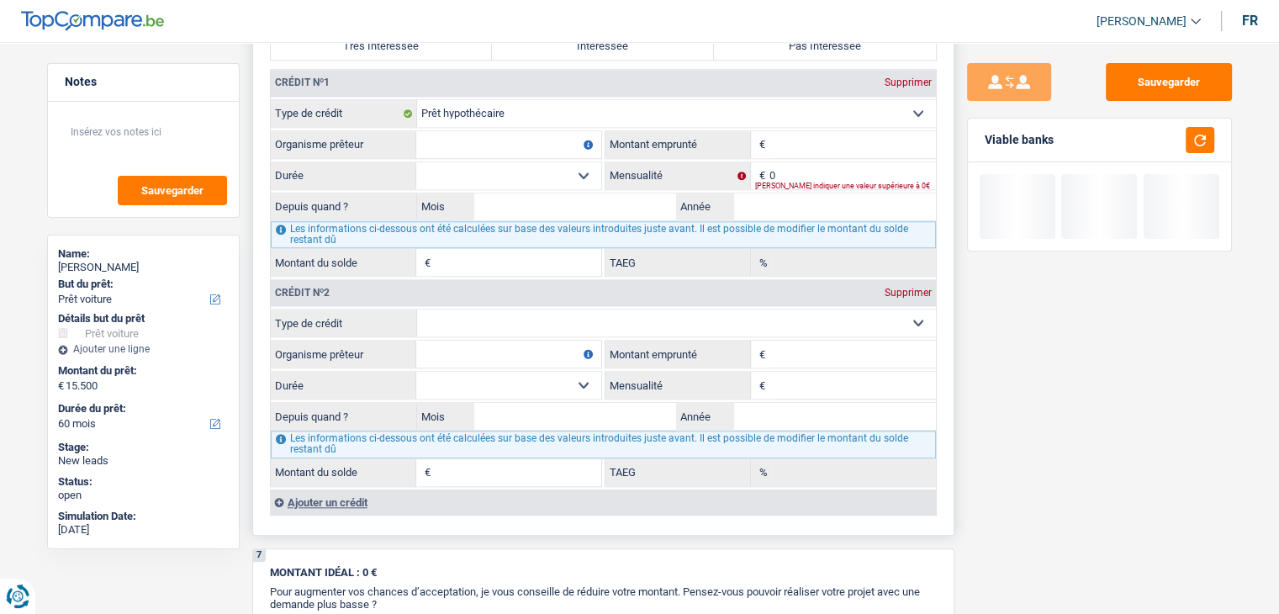
click at [450, 131] on input "Organisme prêteur" at bounding box center [508, 144] width 185 height 27
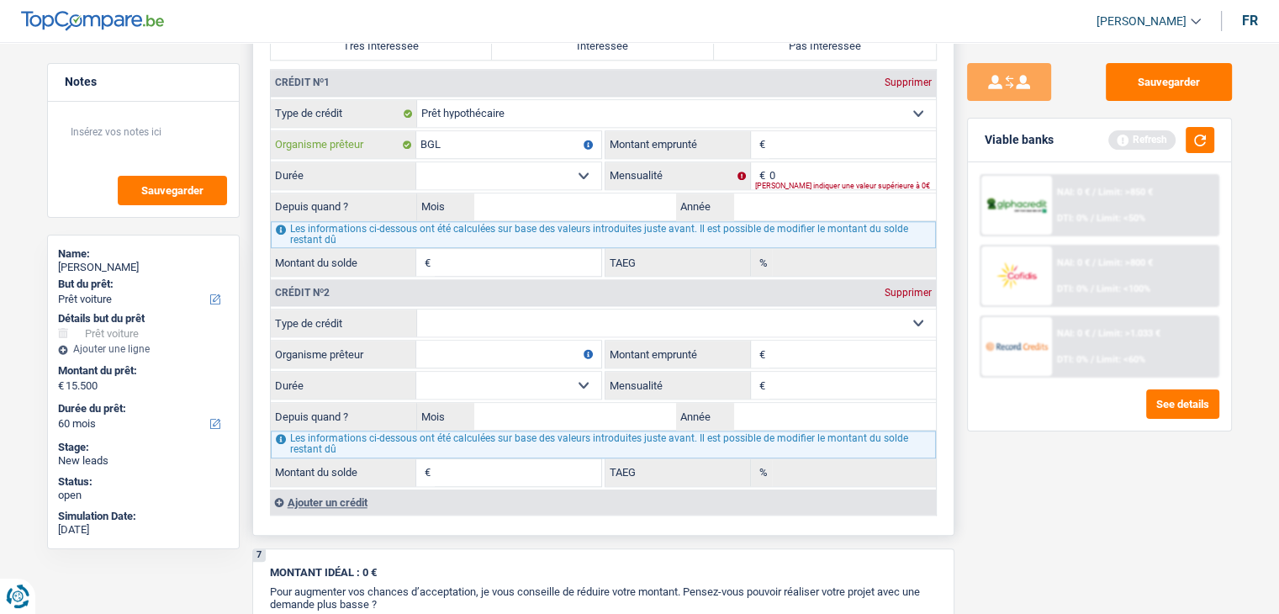
type input "BGL"
click at [834, 134] on input "Montant" at bounding box center [853, 144] width 167 height 27
drag, startPoint x: 1182, startPoint y: 134, endPoint x: 1215, endPoint y: 142, distance: 33.9
click at [1182, 134] on div "Refresh" at bounding box center [1162, 140] width 106 height 26
click at [1215, 142] on div "Viable banks Refresh" at bounding box center [1099, 141] width 263 height 44
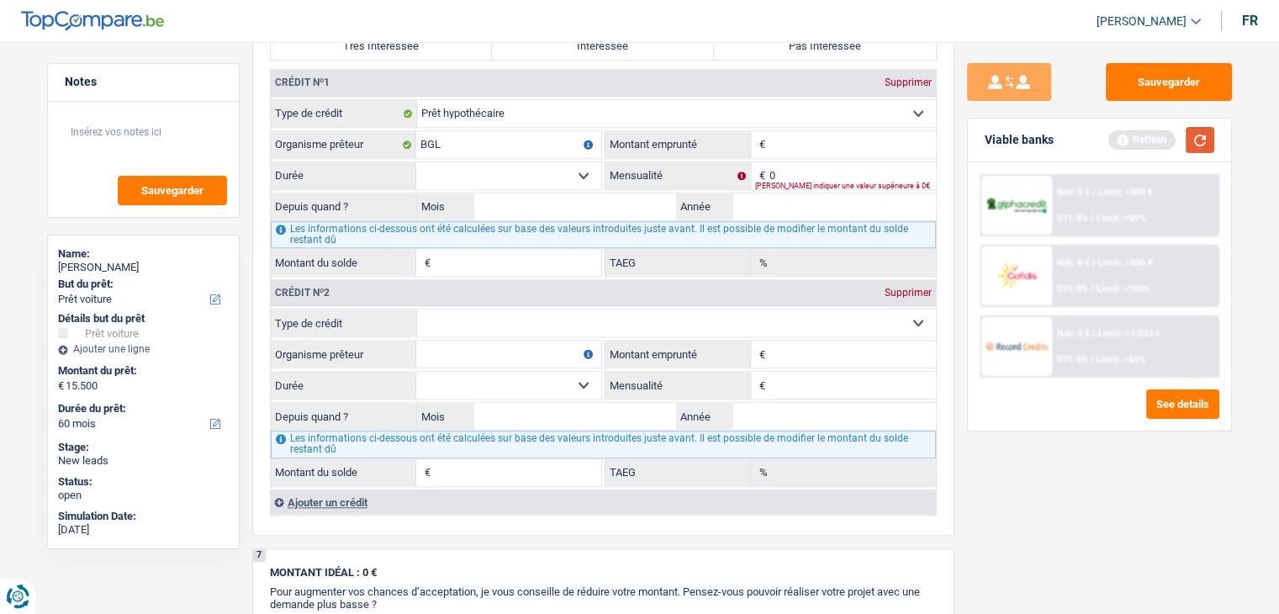
click at [1200, 142] on button "button" at bounding box center [1200, 140] width 29 height 26
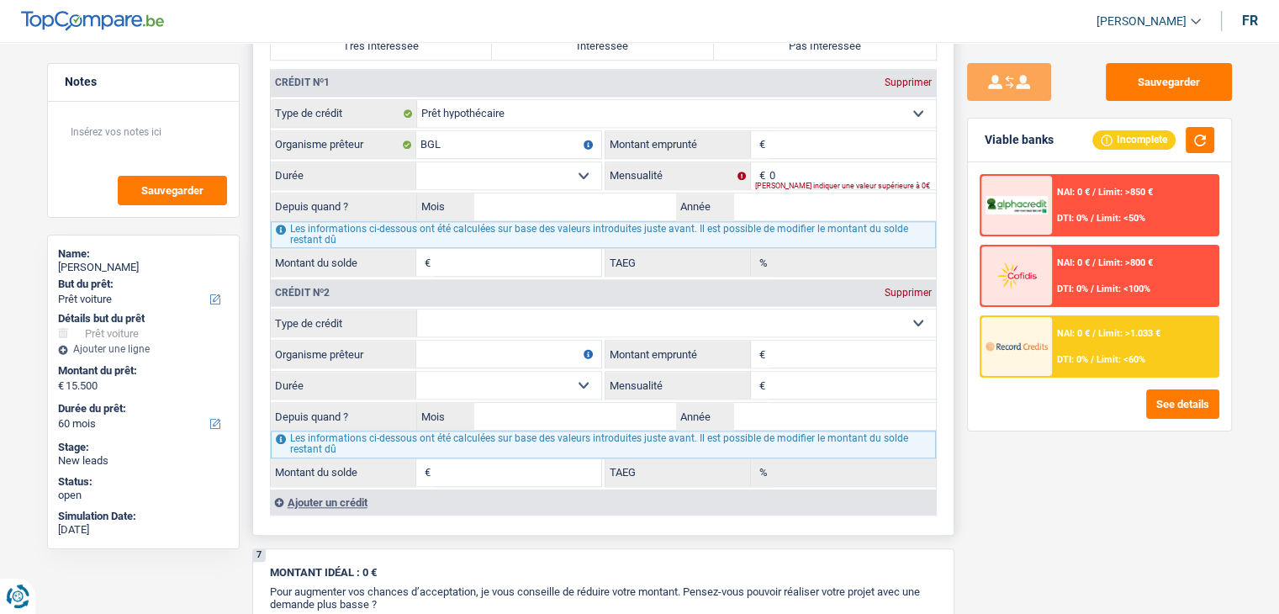
click at [793, 140] on input "Montant" at bounding box center [853, 144] width 167 height 27
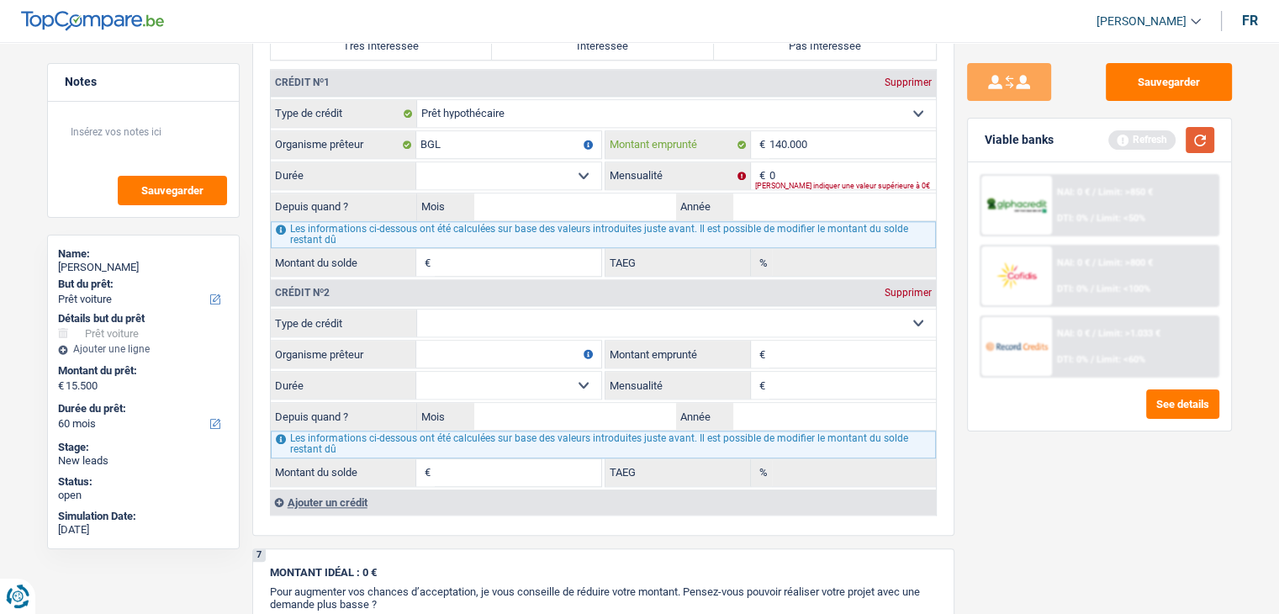
type input "140.000"
click at [1199, 139] on button "button" at bounding box center [1200, 140] width 29 height 26
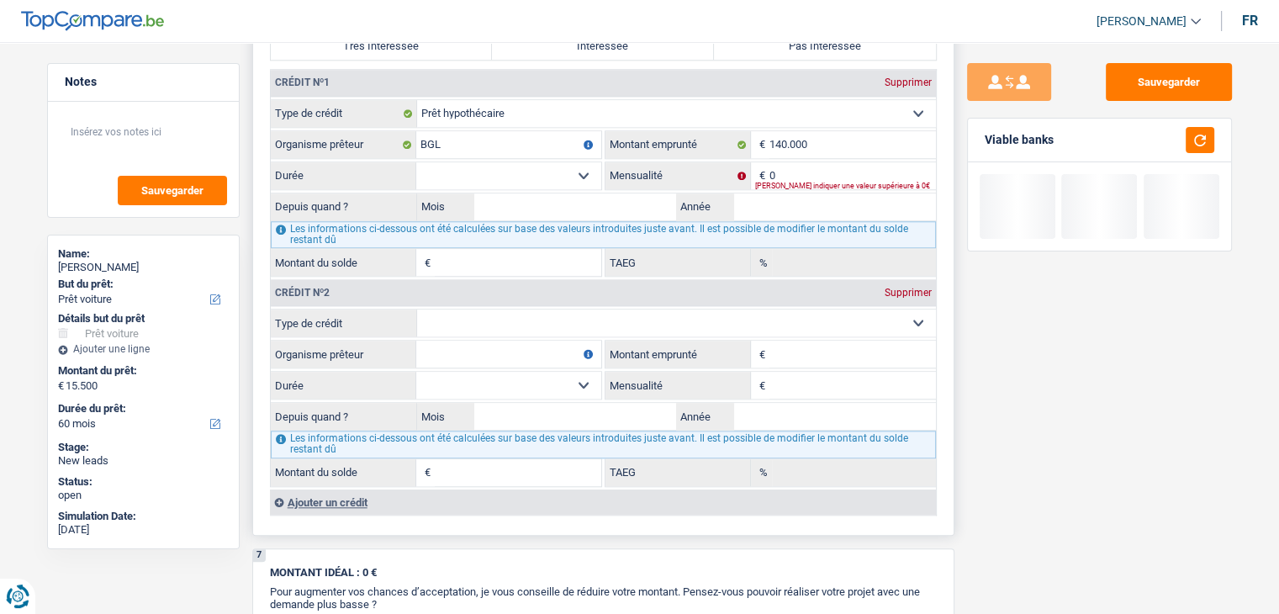
drag, startPoint x: 531, startPoint y: 166, endPoint x: 543, endPoint y: 165, distance: 11.8
click at [531, 166] on select "120 mois 132 mois 144 mois 180 mois 240 mois 300 mois 360 mois 420 mois Sélecti…" at bounding box center [508, 175] width 185 height 27
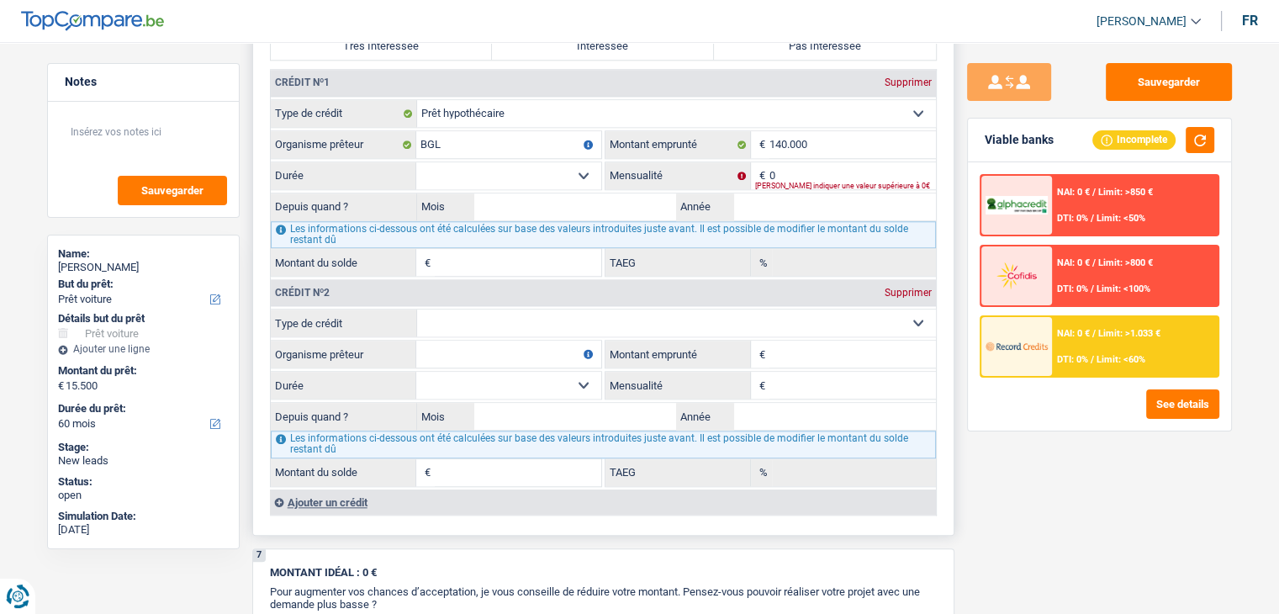
select select "300"
click at [416, 162] on select "120 mois 132 mois 144 mois 180 mois 240 mois 300 mois 360 mois 420 mois Sélecti…" at bounding box center [508, 175] width 185 height 27
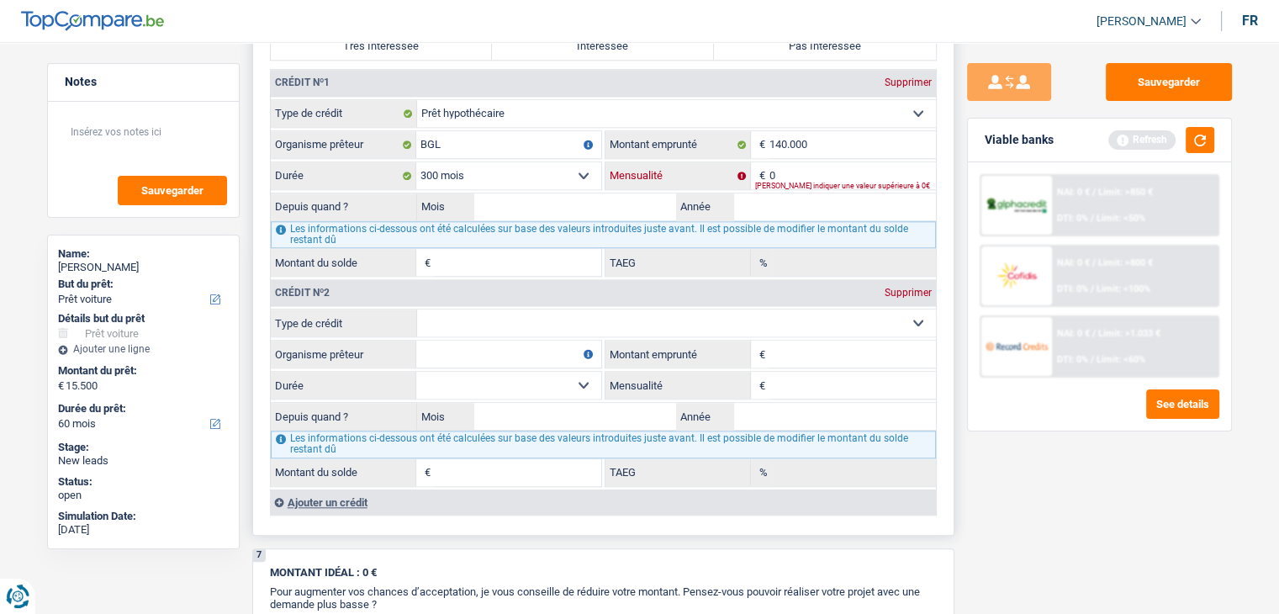
click at [788, 170] on input "0" at bounding box center [853, 175] width 167 height 27
type input "700"
click at [520, 193] on input "Mois" at bounding box center [575, 206] width 203 height 27
click at [1204, 144] on button "button" at bounding box center [1200, 140] width 29 height 26
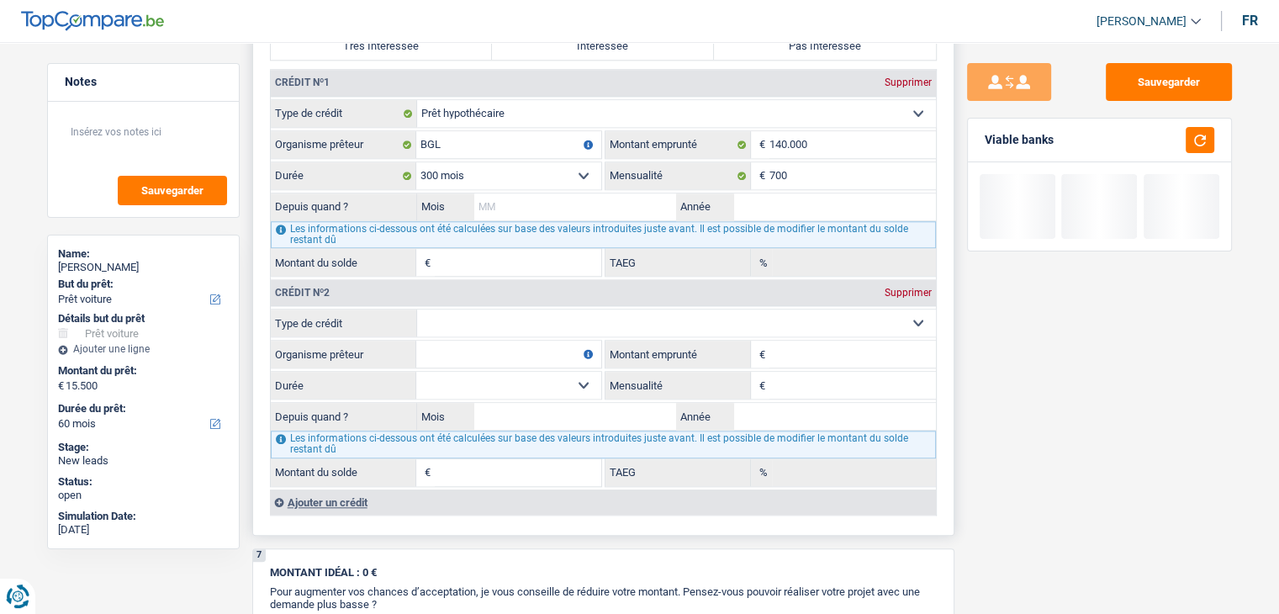
click at [636, 204] on input "Mois" at bounding box center [575, 206] width 203 height 27
click at [781, 202] on input "Année" at bounding box center [834, 206] width 203 height 27
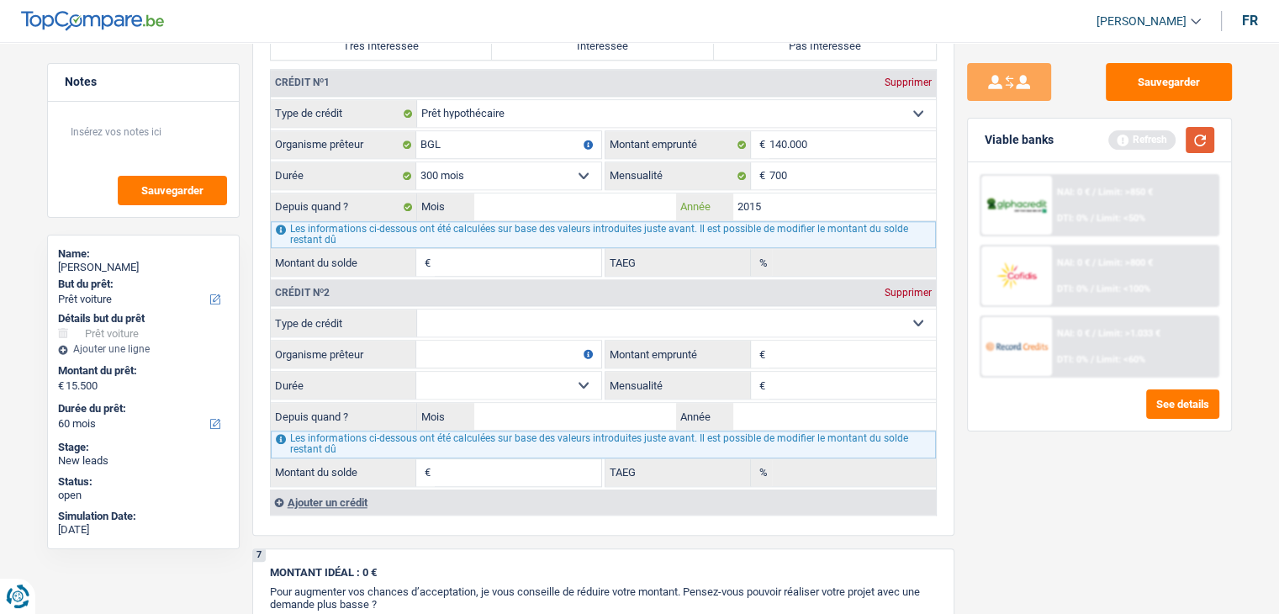
type input "2015"
click at [1210, 137] on button "button" at bounding box center [1200, 140] width 29 height 26
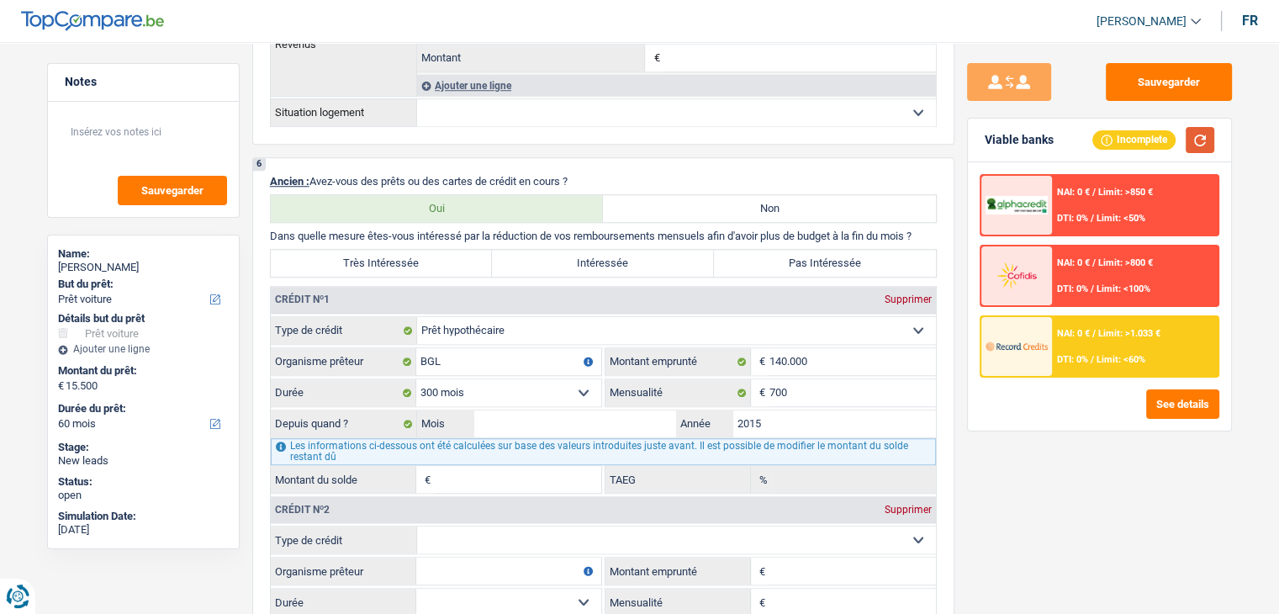
scroll to position [1514, 0]
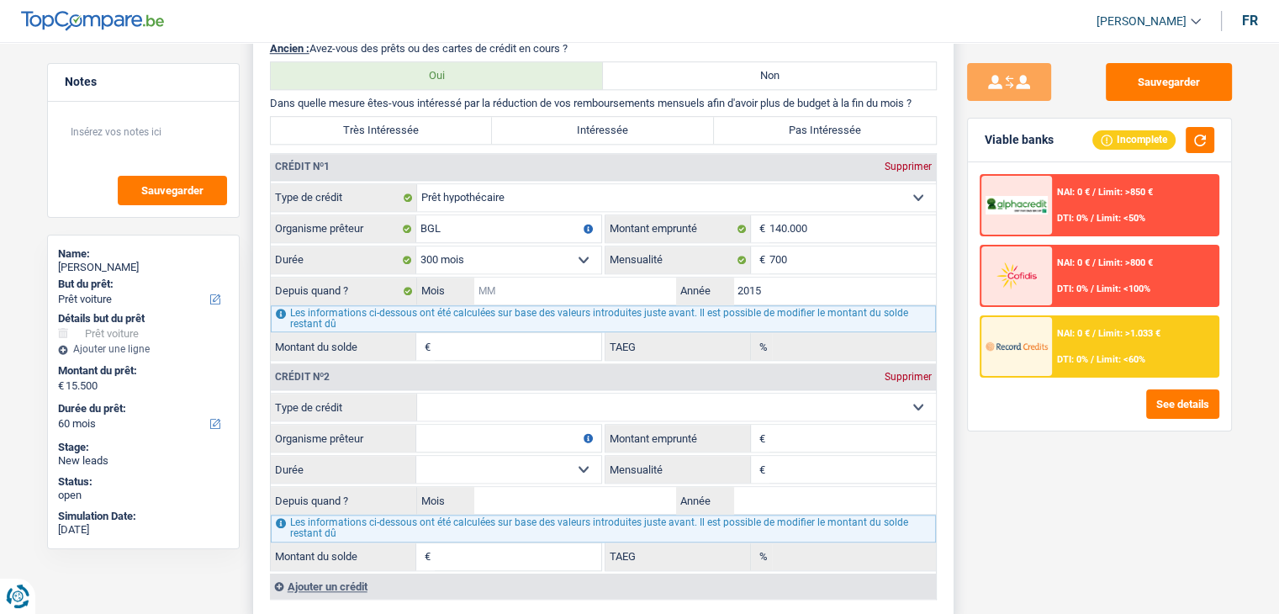
click at [596, 278] on input "Mois" at bounding box center [575, 291] width 203 height 27
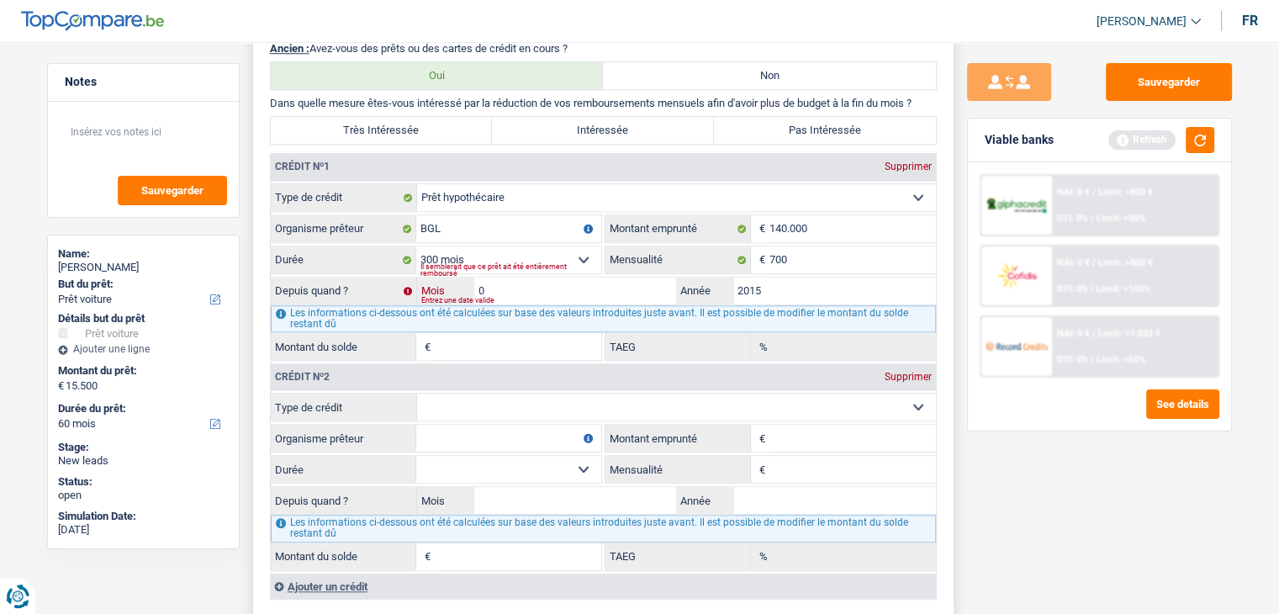
type input "01"
type input "95.066"
type input "3,54"
click at [609, 286] on input "01" at bounding box center [575, 291] width 203 height 27
click at [1201, 158] on div "Viable banks Refresh" at bounding box center [1099, 141] width 263 height 44
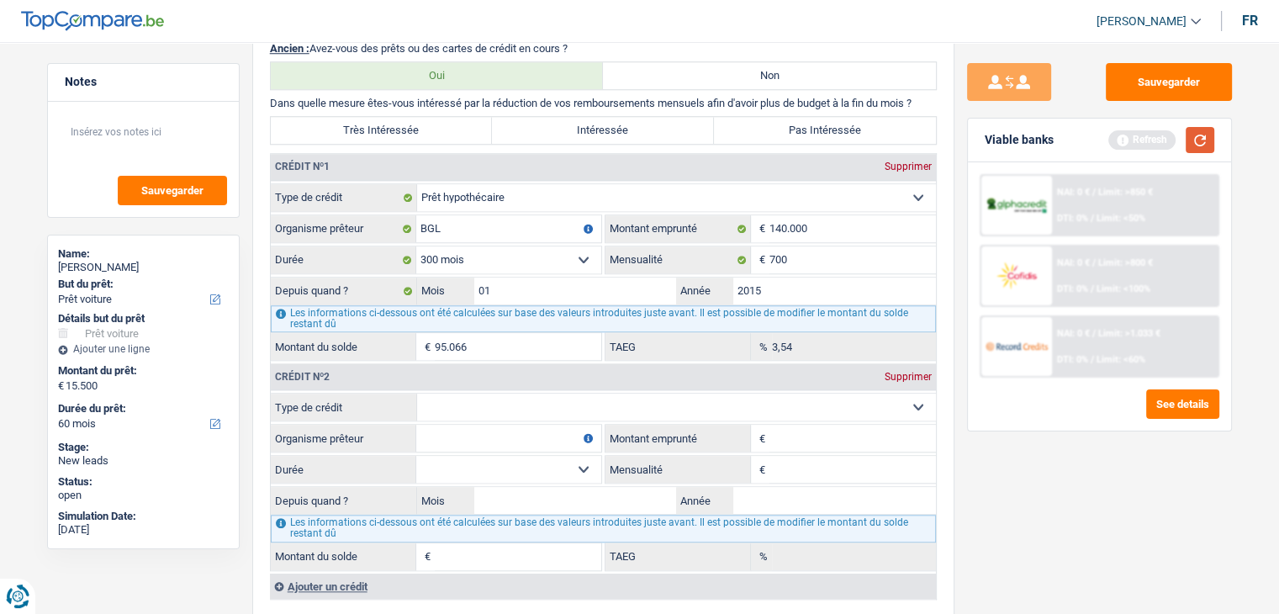
click at [1197, 143] on button "button" at bounding box center [1200, 140] width 29 height 26
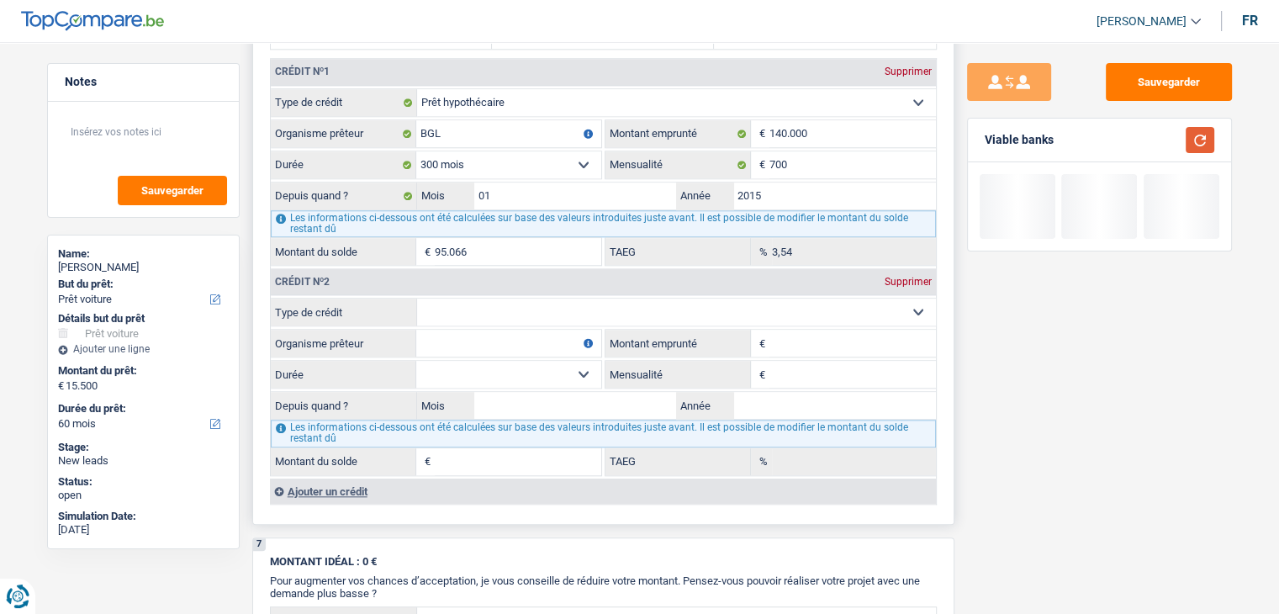
scroll to position [1682, 0]
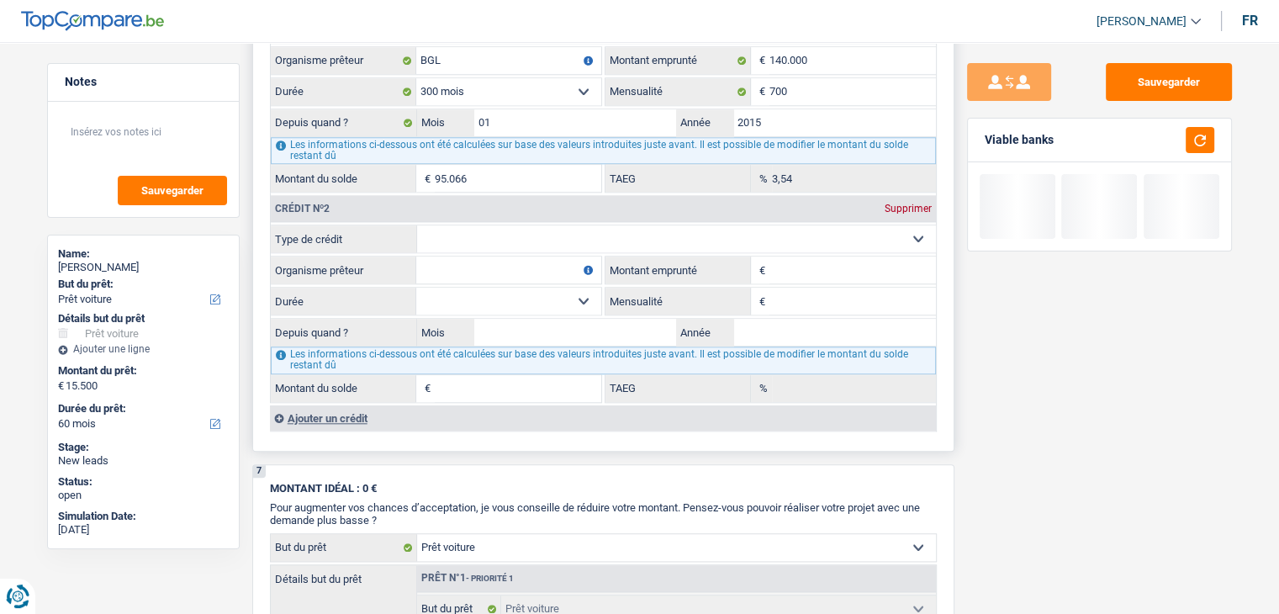
click at [490, 225] on select "Carte ou ouverture de crédit Prêt hypothécaire Vente à tempérament Prêt à tempé…" at bounding box center [676, 238] width 519 height 27
select select "renovationLoan"
type input "0"
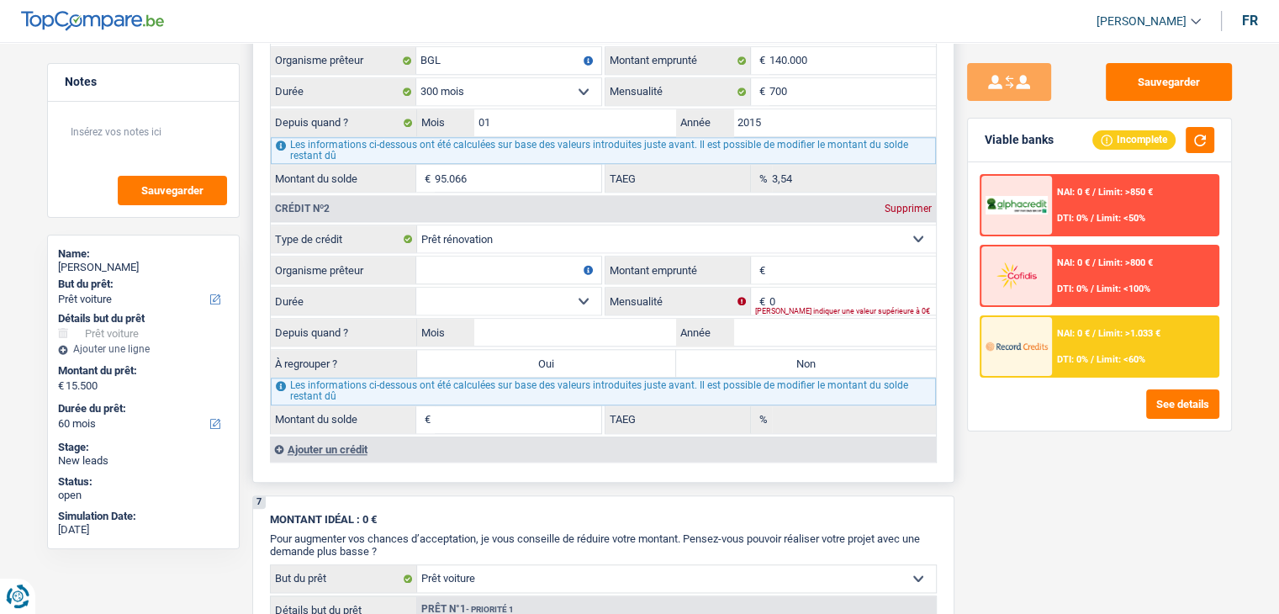
click at [463, 264] on input "Organisme prêteur" at bounding box center [508, 270] width 185 height 27
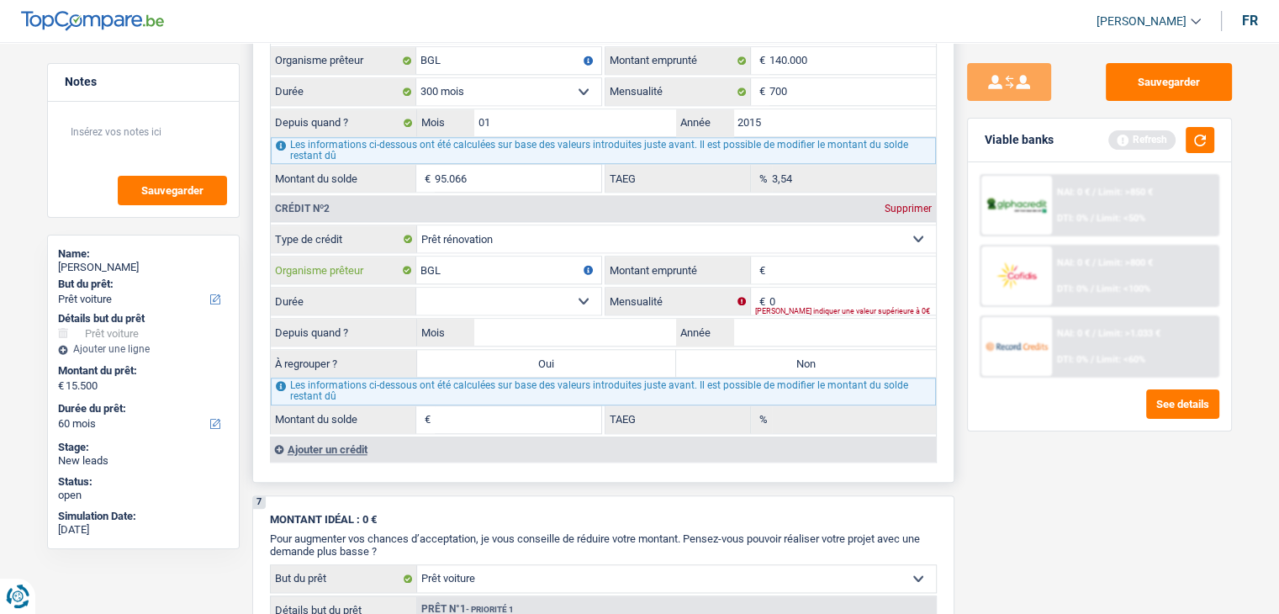
type input "BGL"
click at [798, 260] on input "Montant emprunté" at bounding box center [853, 270] width 167 height 27
click at [1205, 134] on button "button" at bounding box center [1200, 140] width 29 height 26
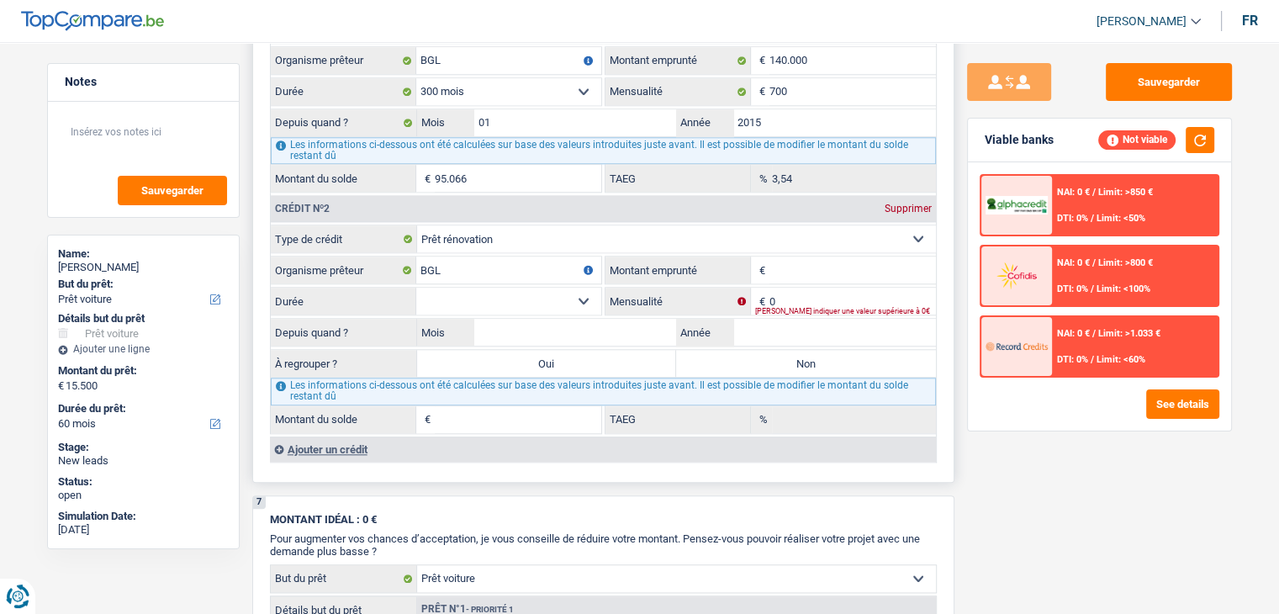
click at [787, 259] on input "Montant emprunté" at bounding box center [853, 270] width 167 height 27
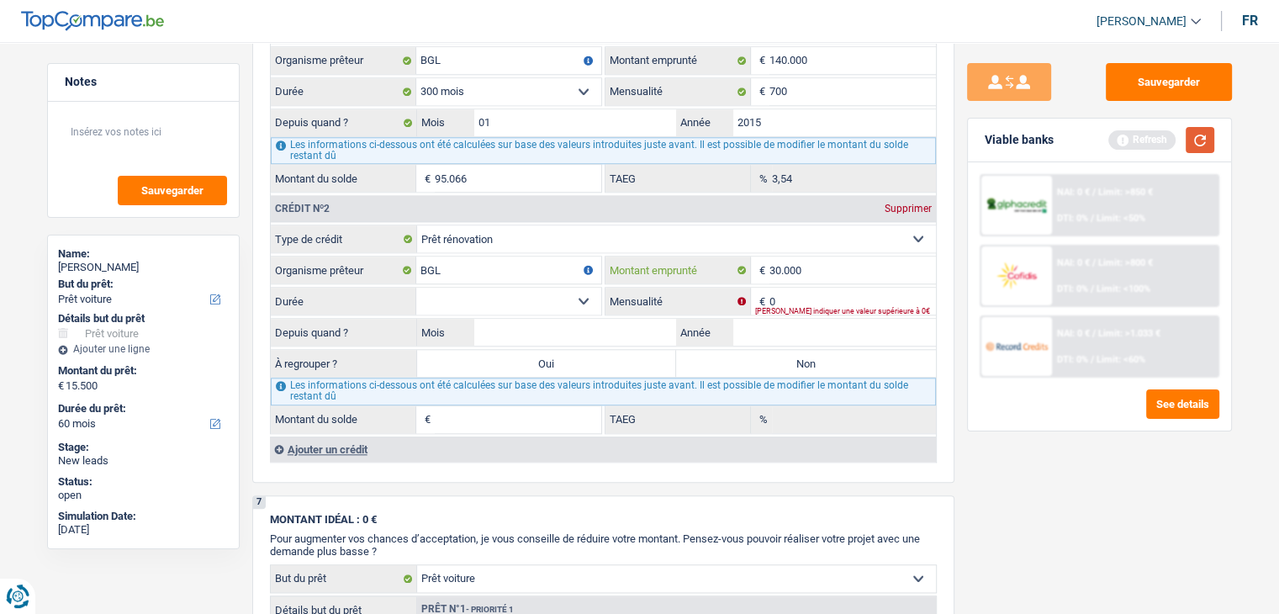
type input "30.000"
click at [1208, 140] on button "button" at bounding box center [1200, 140] width 29 height 26
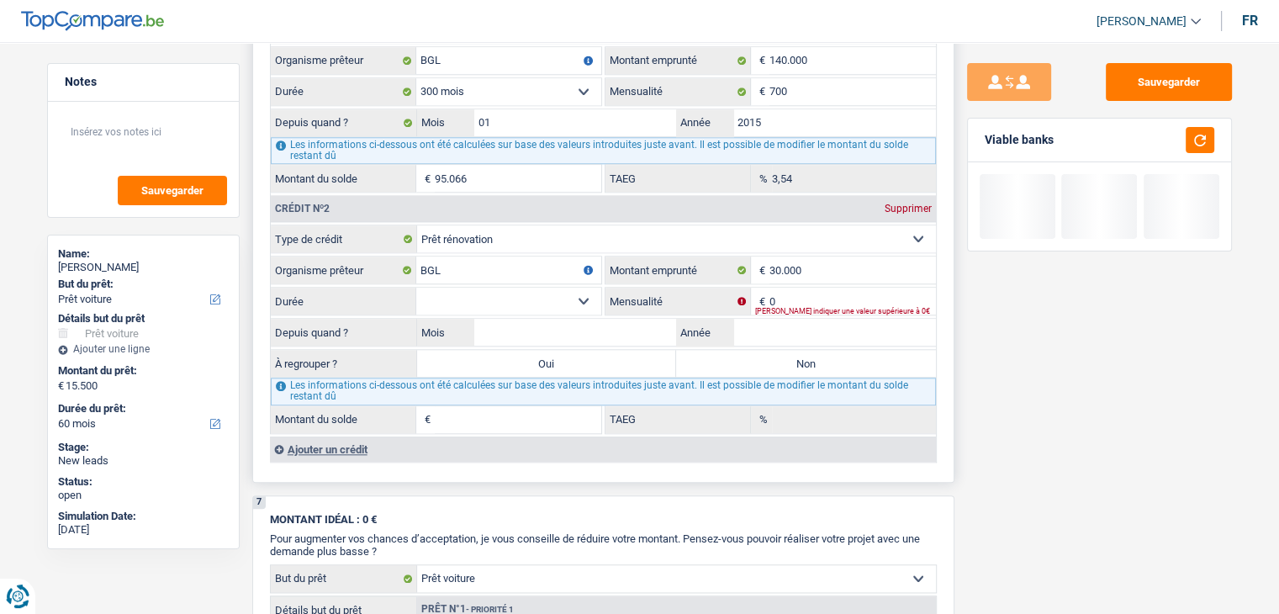
click at [532, 291] on select "12 mois 18 mois 24 mois 30 mois 36 mois 42 mois 48 mois 60 mois 72 mois 84 mois…" at bounding box center [508, 301] width 185 height 27
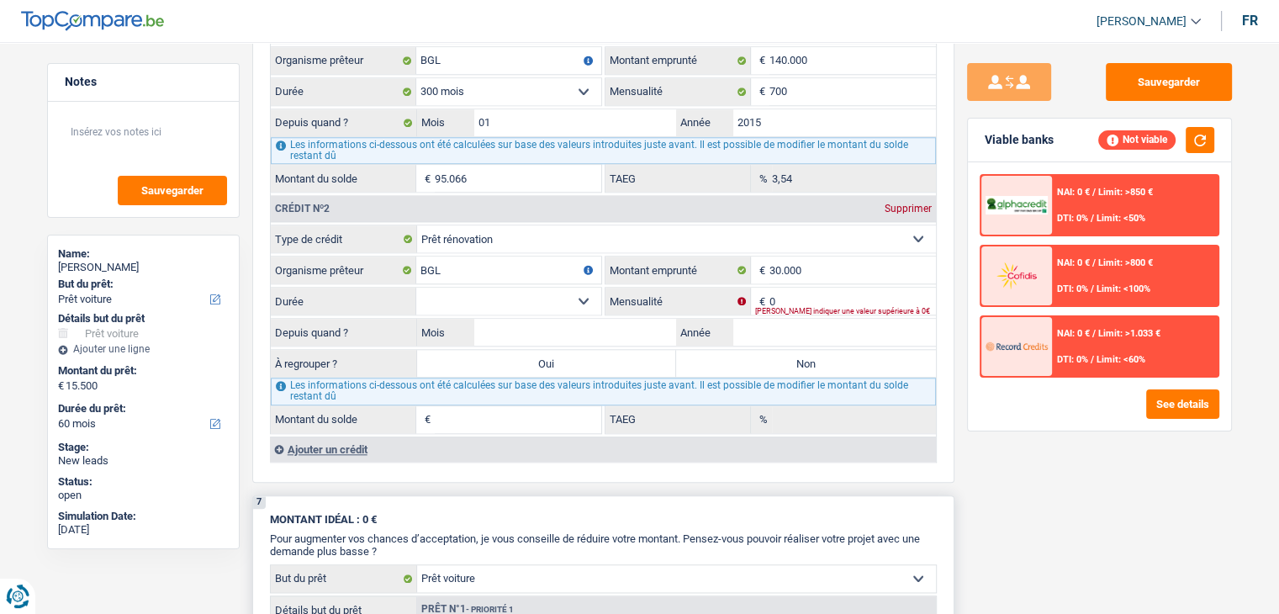
click at [757, 327] on input "Année" at bounding box center [834, 332] width 203 height 27
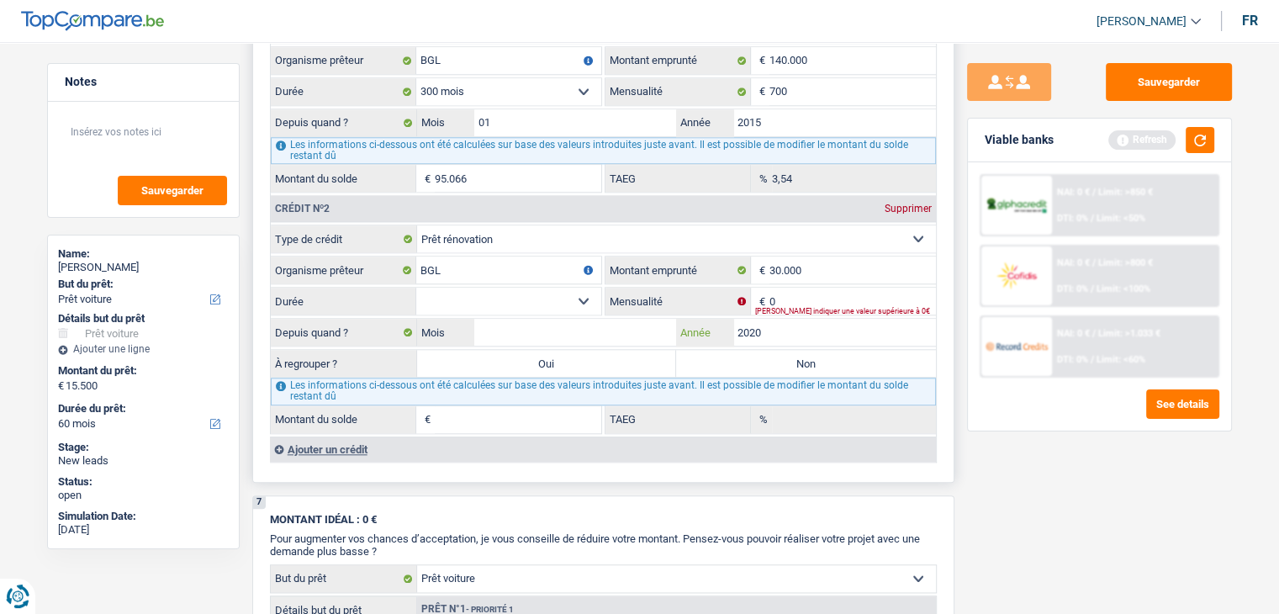
type input "2020"
click at [627, 319] on input "Mois" at bounding box center [575, 332] width 203 height 27
click at [1191, 129] on button "button" at bounding box center [1200, 140] width 29 height 26
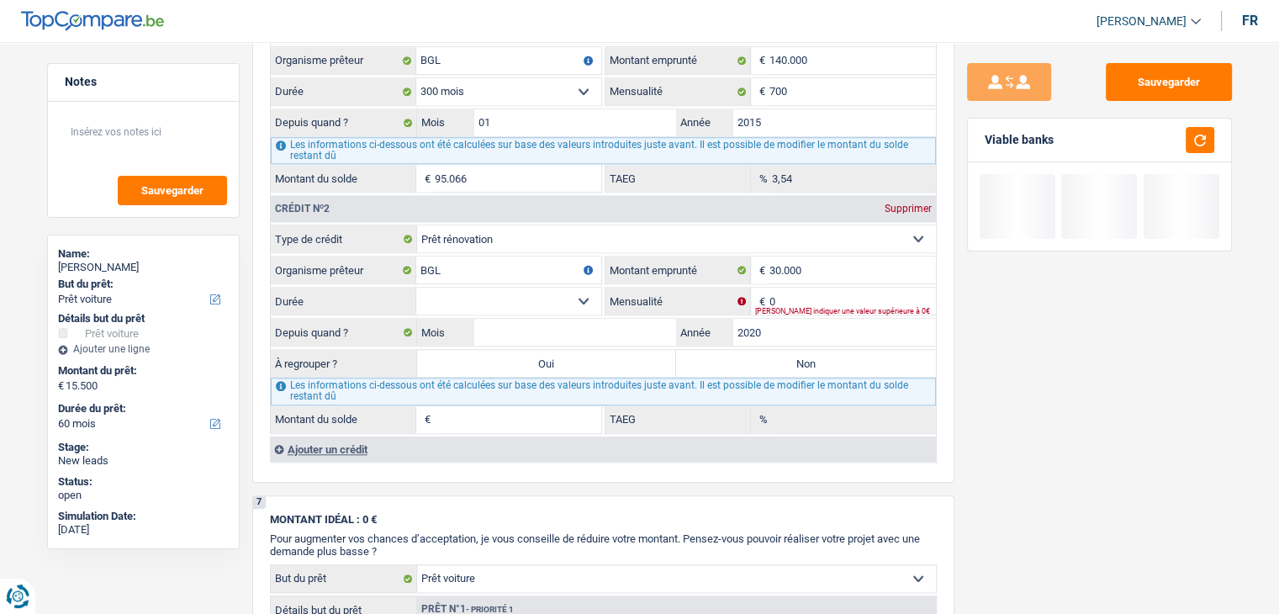
drag, startPoint x: 1061, startPoint y: 139, endPoint x: 986, endPoint y: 135, distance: 75.0
click at [986, 135] on div "Viable banks" at bounding box center [1099, 141] width 263 height 44
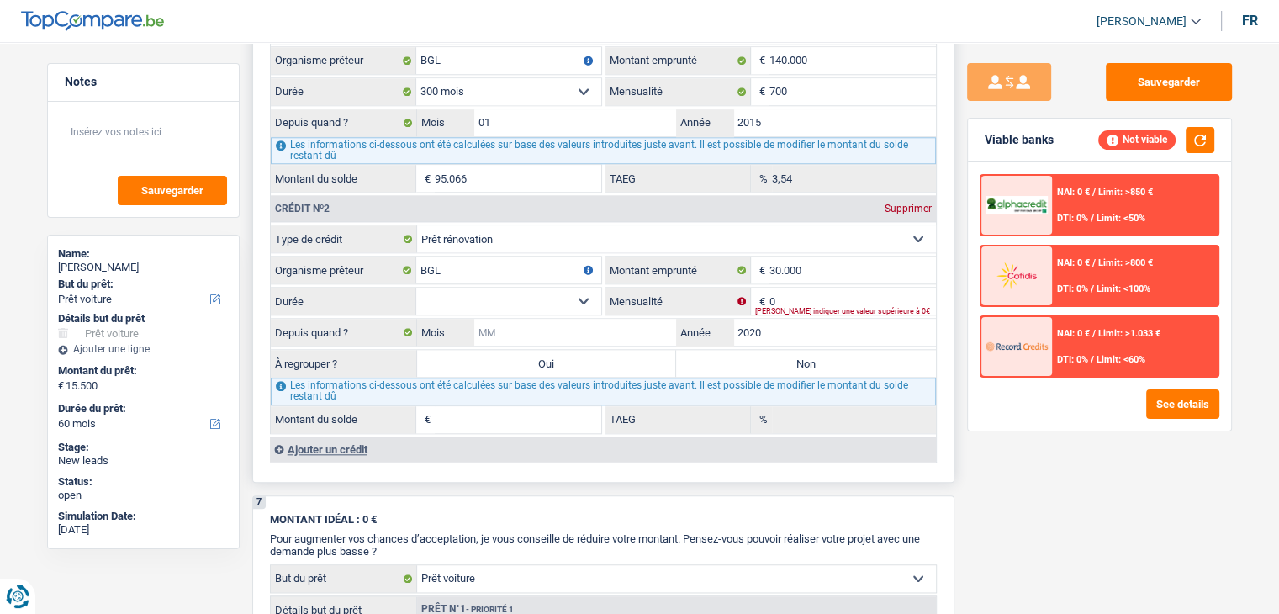
click at [572, 324] on input "Mois" at bounding box center [575, 332] width 203 height 27
type input "03"
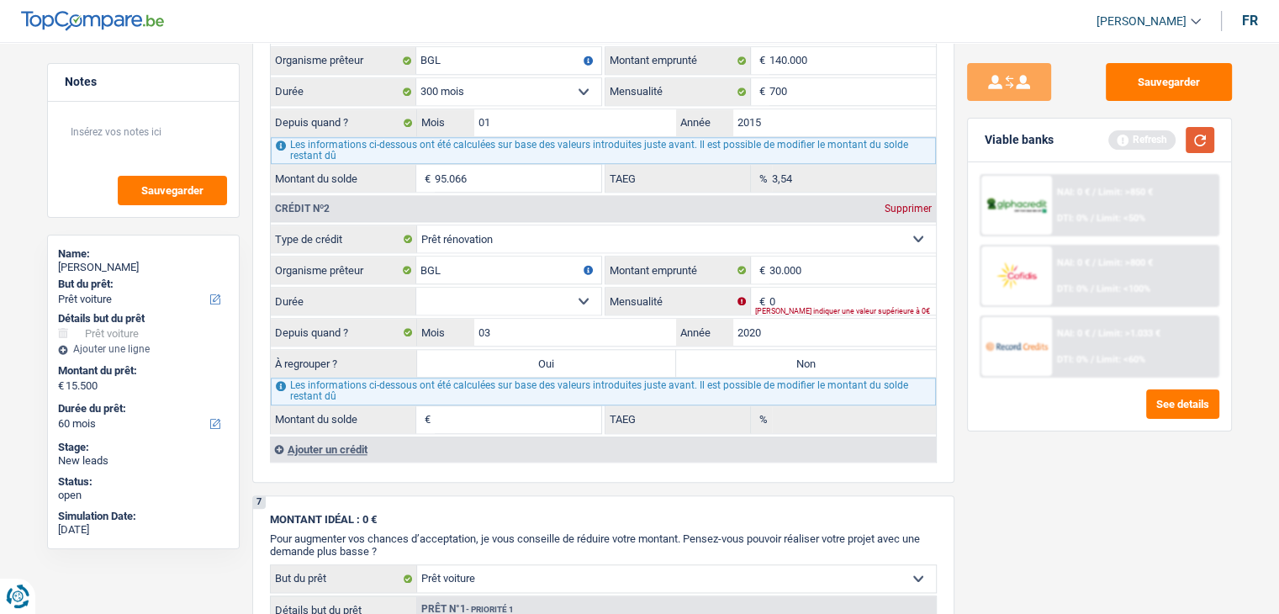
click at [1200, 142] on button "button" at bounding box center [1200, 140] width 29 height 26
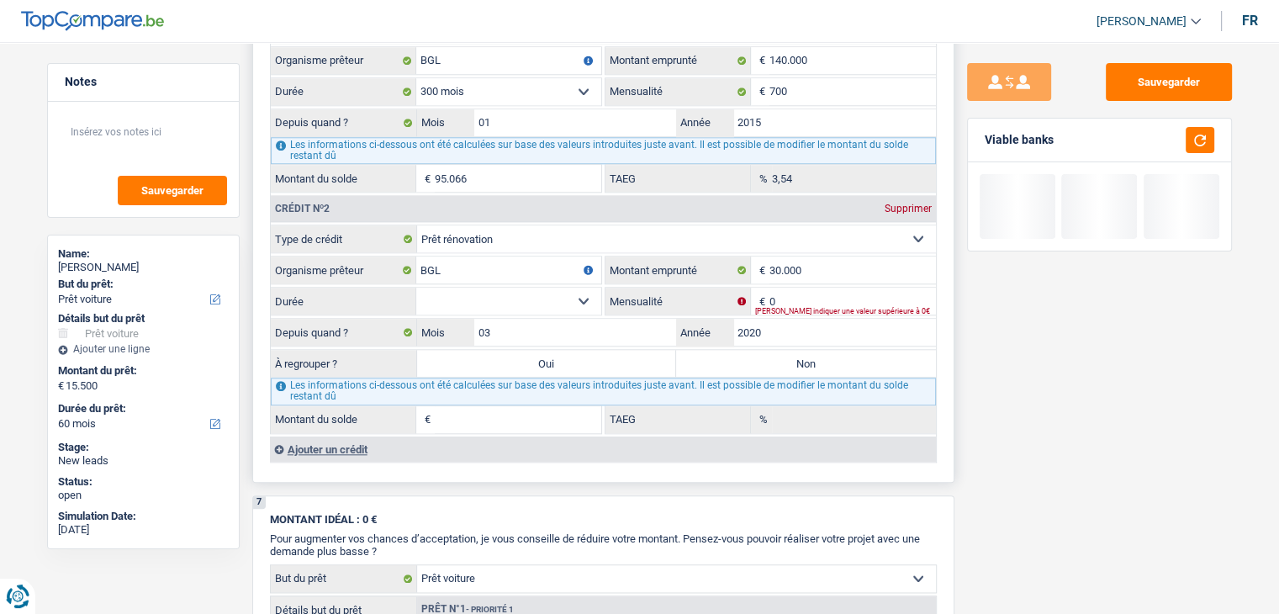
click at [476, 302] on select "12 mois 18 mois 24 mois 30 mois 36 mois 42 mois 48 mois 60 mois 72 mois 84 mois…" at bounding box center [508, 301] width 185 height 27
select select "60"
click at [416, 288] on select "12 mois 18 mois 24 mois 30 mois 36 mois 42 mois 48 mois 60 mois 72 mois 84 mois…" at bounding box center [508, 301] width 185 height 27
type input "1"
type input "0,00"
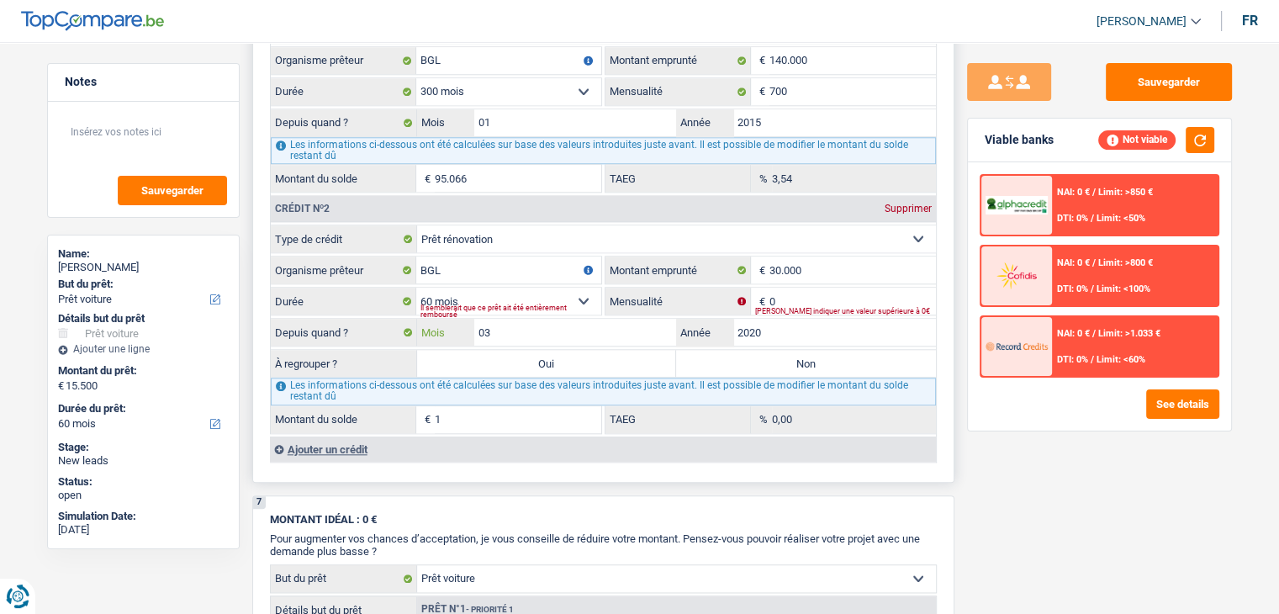
click at [542, 319] on input "03" at bounding box center [575, 332] width 203 height 27
click at [605, 319] on input "03" at bounding box center [575, 332] width 203 height 27
click at [765, 323] on input "2020" at bounding box center [834, 332] width 203 height 27
click at [534, 288] on select "12 mois 18 mois 24 mois 30 mois 36 mois 42 mois 48 mois 60 mois 72 mois 84 mois…" at bounding box center [508, 301] width 185 height 27
click at [791, 324] on input "2020" at bounding box center [834, 332] width 203 height 27
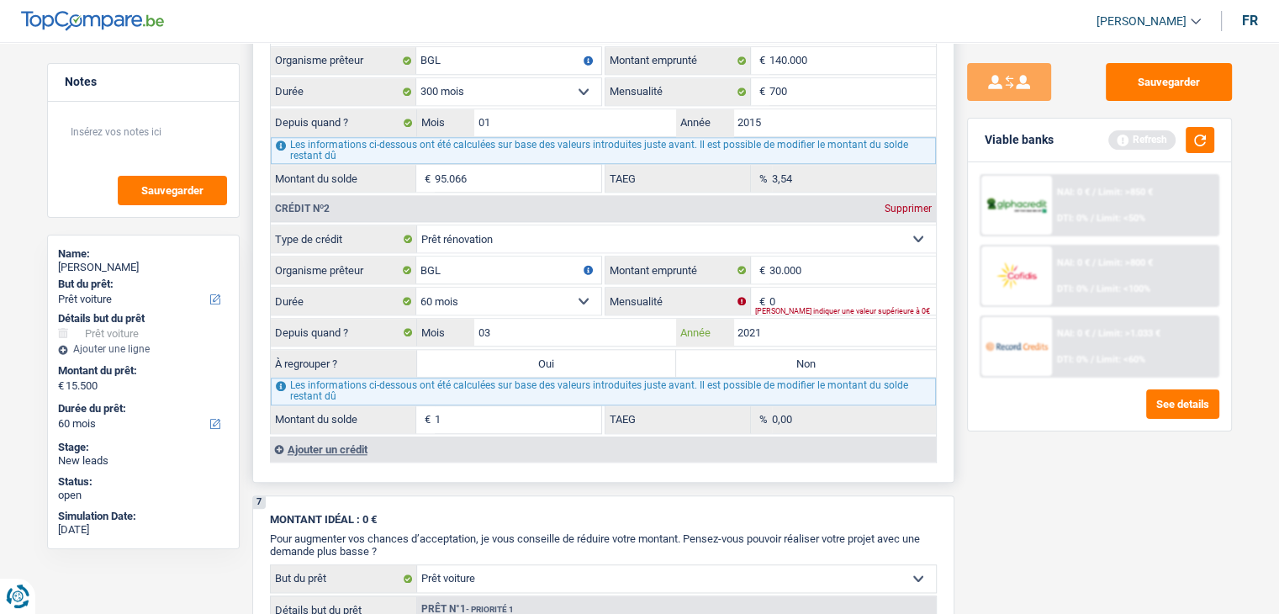
type input "2021"
click at [564, 322] on input "03" at bounding box center [575, 332] width 203 height 27
type input "05"
click at [1072, 479] on div "Sauvegarder Viable banks Refresh NAI: 0 € / Limit: >850 € DTI: 0% / Limit: <50%…" at bounding box center [1100, 323] width 290 height 520
drag, startPoint x: 1216, startPoint y: 135, endPoint x: 1205, endPoint y: 135, distance: 10.9
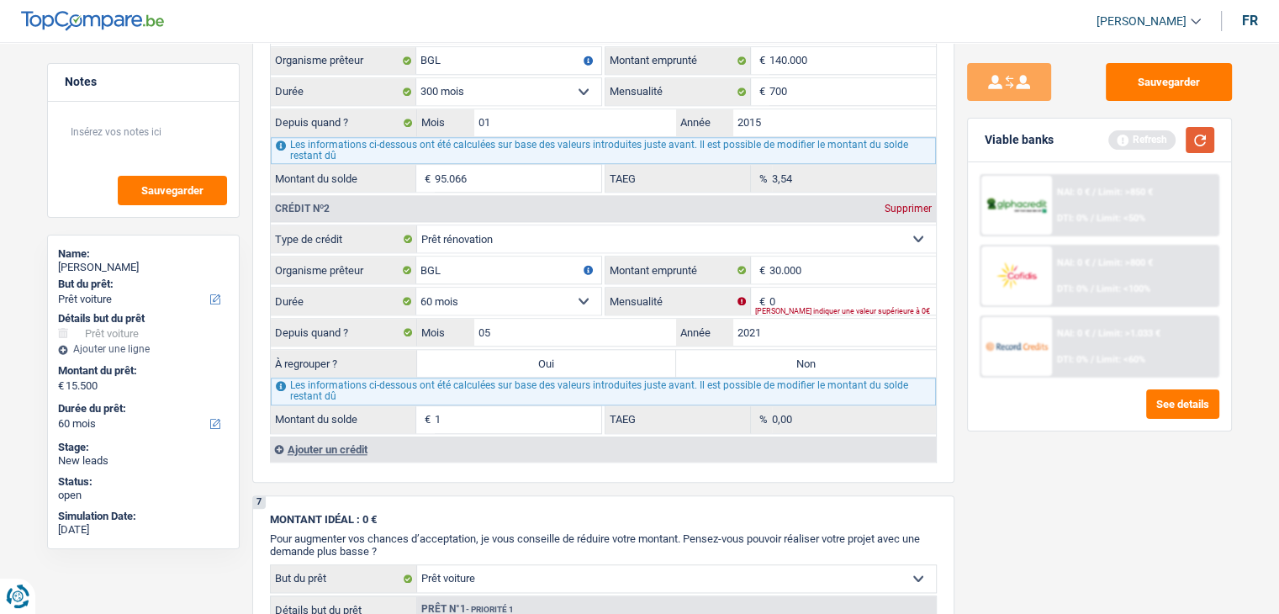
click at [1215, 135] on div "Viable banks Refresh" at bounding box center [1099, 141] width 263 height 44
click at [1205, 135] on button "button" at bounding box center [1200, 140] width 29 height 26
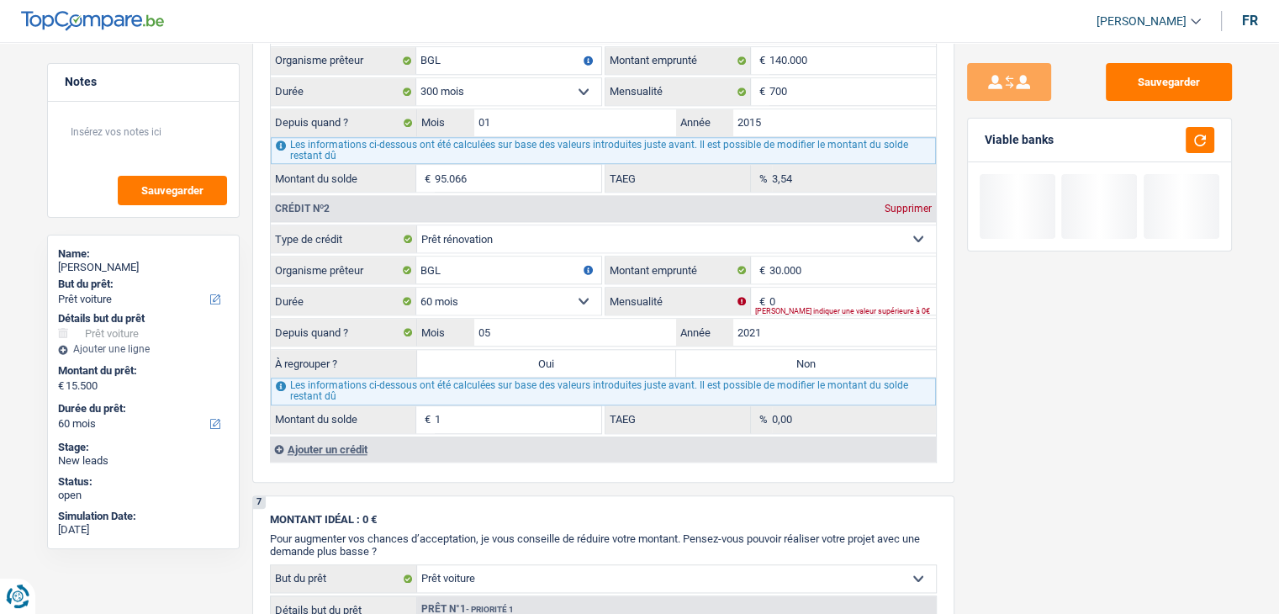
drag, startPoint x: 1062, startPoint y: 142, endPoint x: 1009, endPoint y: 138, distance: 53.2
click at [1009, 138] on div "Viable banks" at bounding box center [1099, 141] width 263 height 44
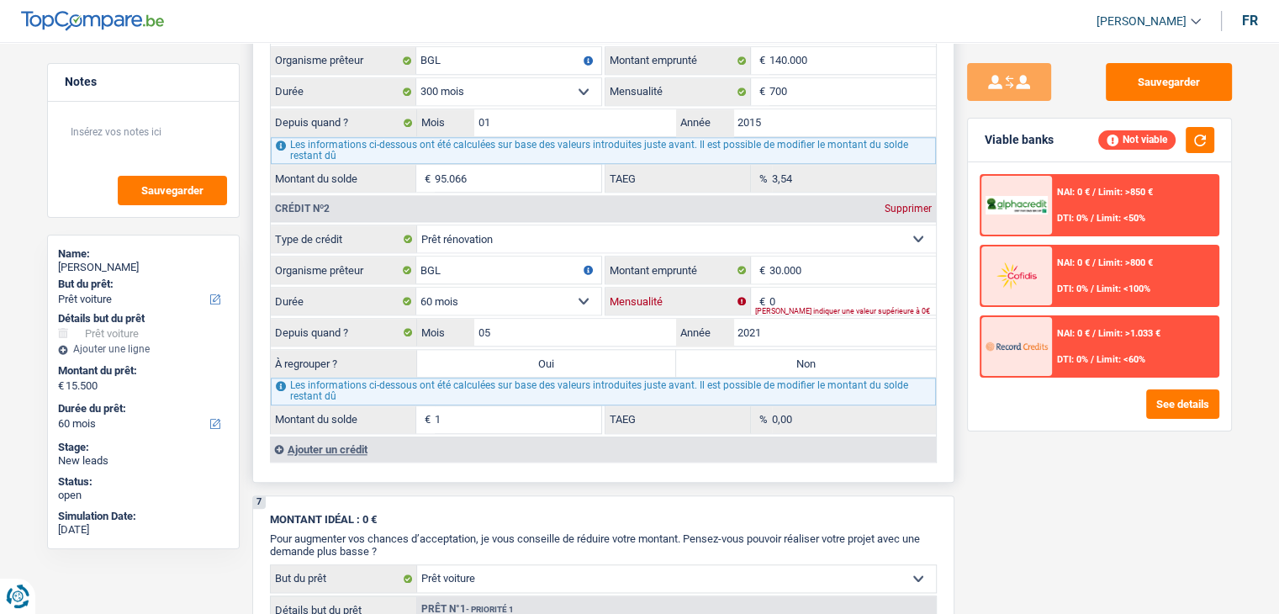
click at [787, 288] on input "0" at bounding box center [853, 301] width 167 height 27
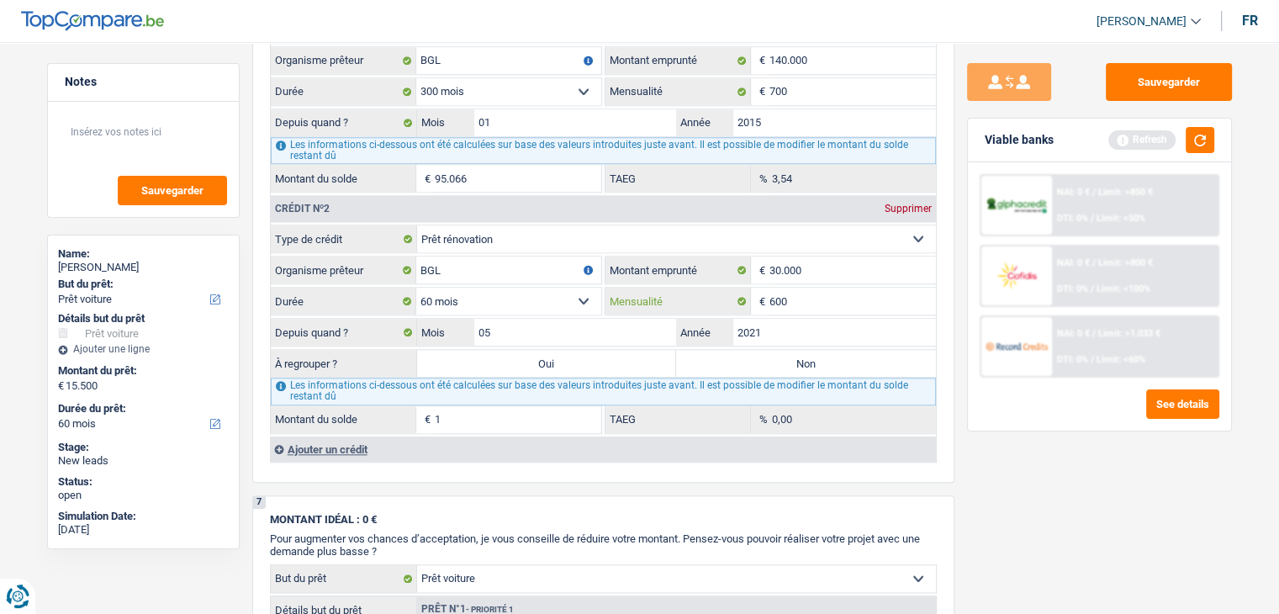
type input "600"
click at [997, 452] on div "Sauvegarder Viable banks Refresh NAI: 0 € / Limit: >850 € DTI: 0% / Limit: <50%…" at bounding box center [1100, 323] width 290 height 520
type input "5.237"
type input "7,68"
click at [811, 288] on input "600" at bounding box center [853, 301] width 167 height 27
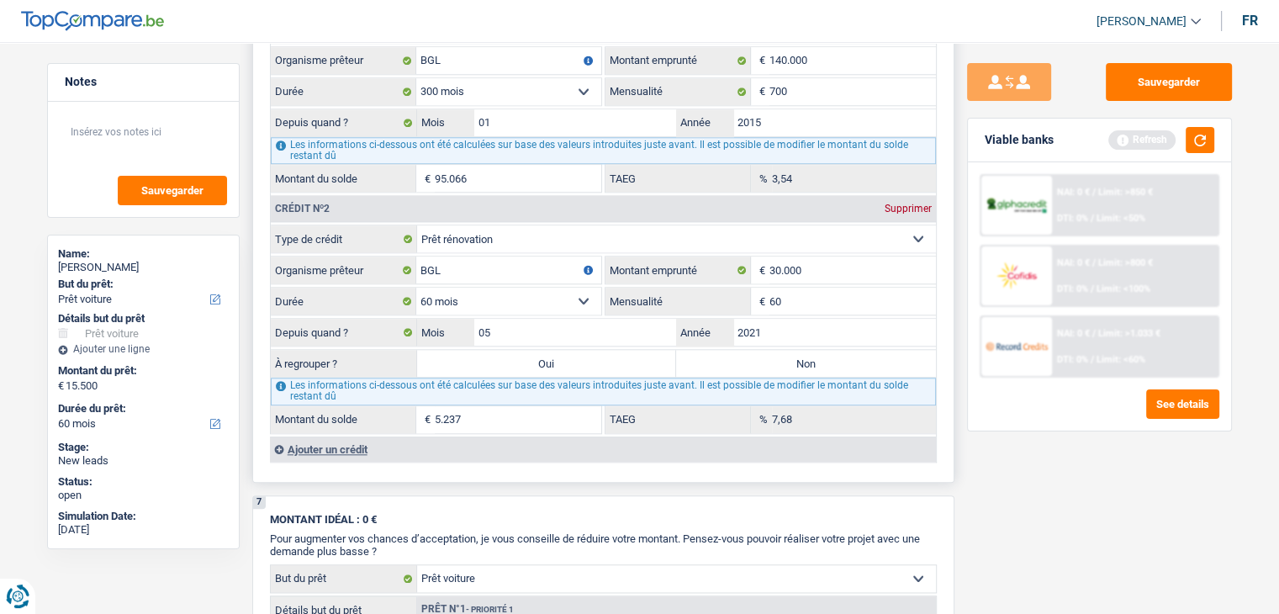
type input "6"
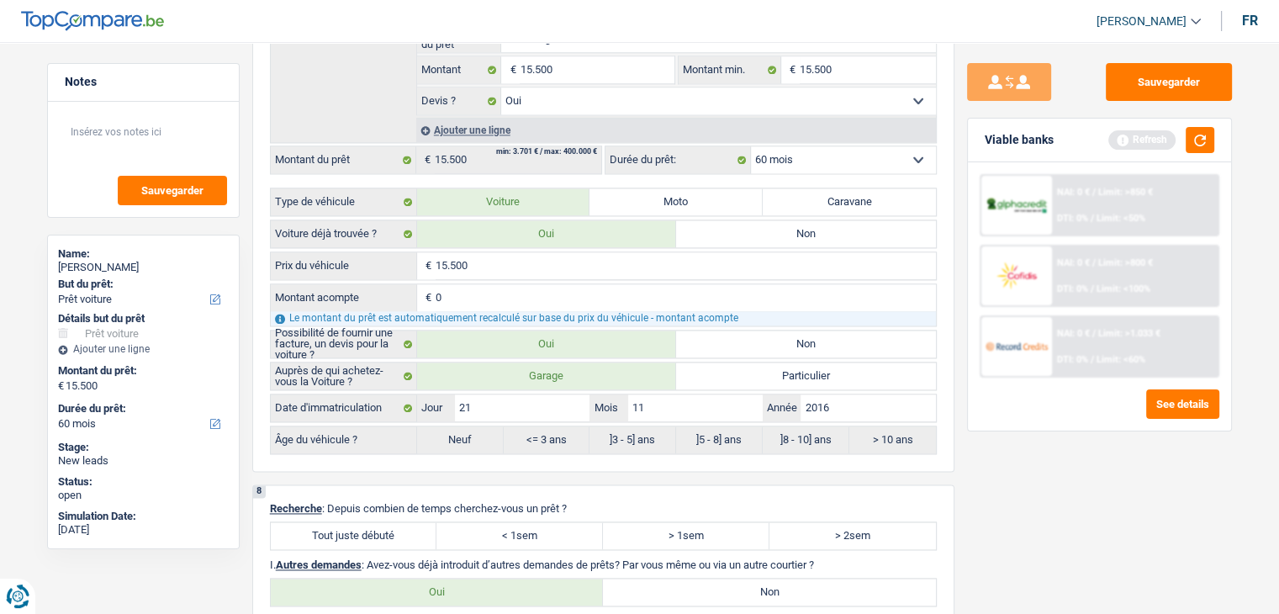
scroll to position [2439, 0]
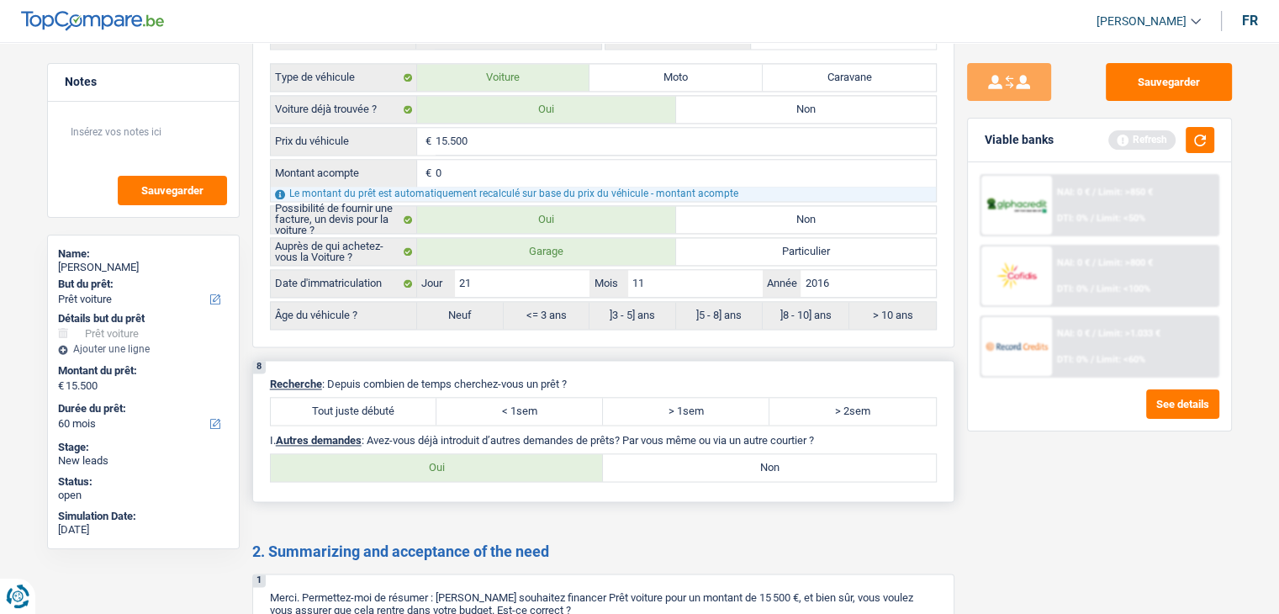
click at [377, 398] on label "Tout juste débuté" at bounding box center [354, 411] width 167 height 27
click at [377, 398] on input "Tout juste débuté" at bounding box center [354, 411] width 167 height 27
radio input "true"
click at [646, 455] on label "Non" at bounding box center [769, 467] width 333 height 27
click at [646, 455] on input "Non" at bounding box center [769, 467] width 333 height 27
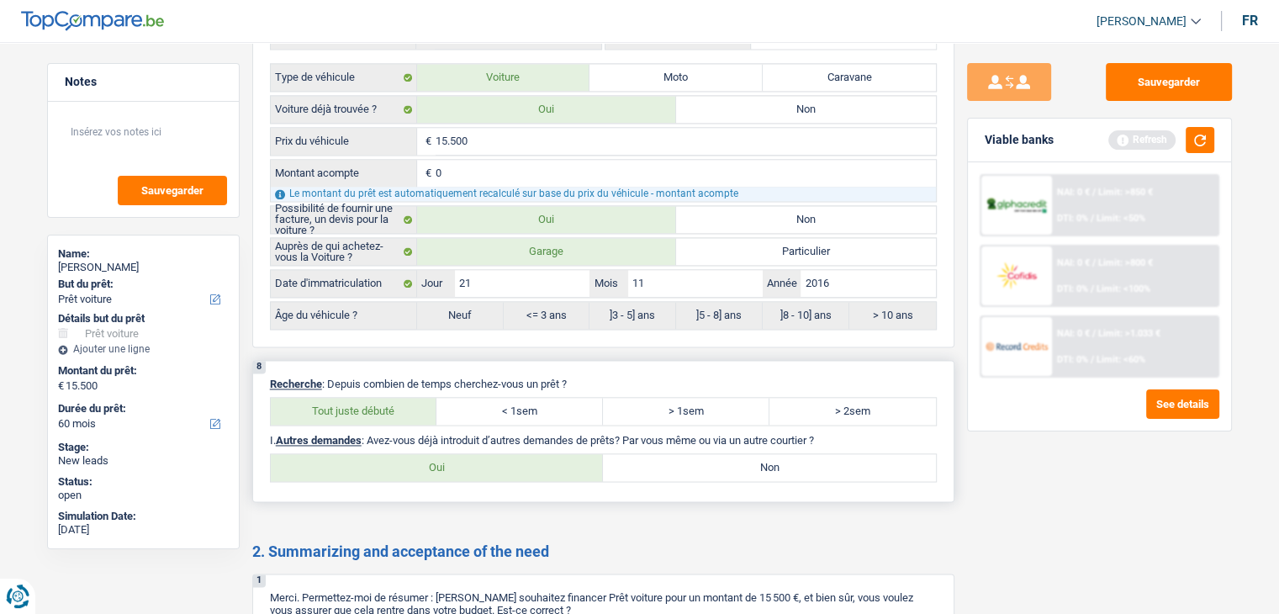
radio input "true"
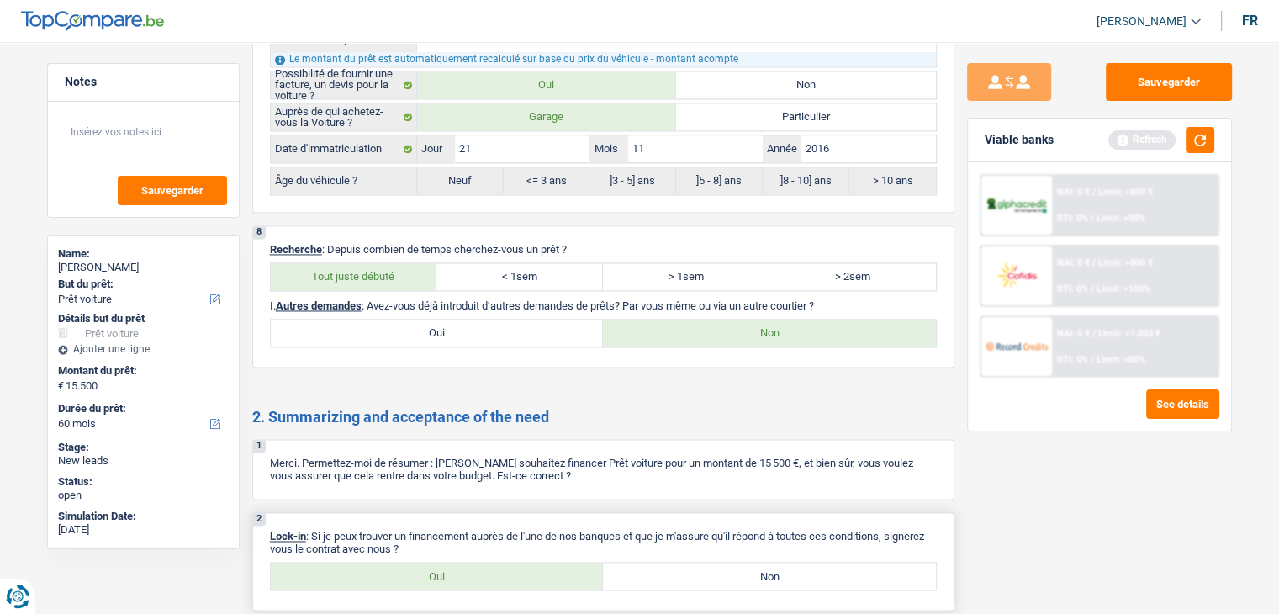
scroll to position [2709, 0]
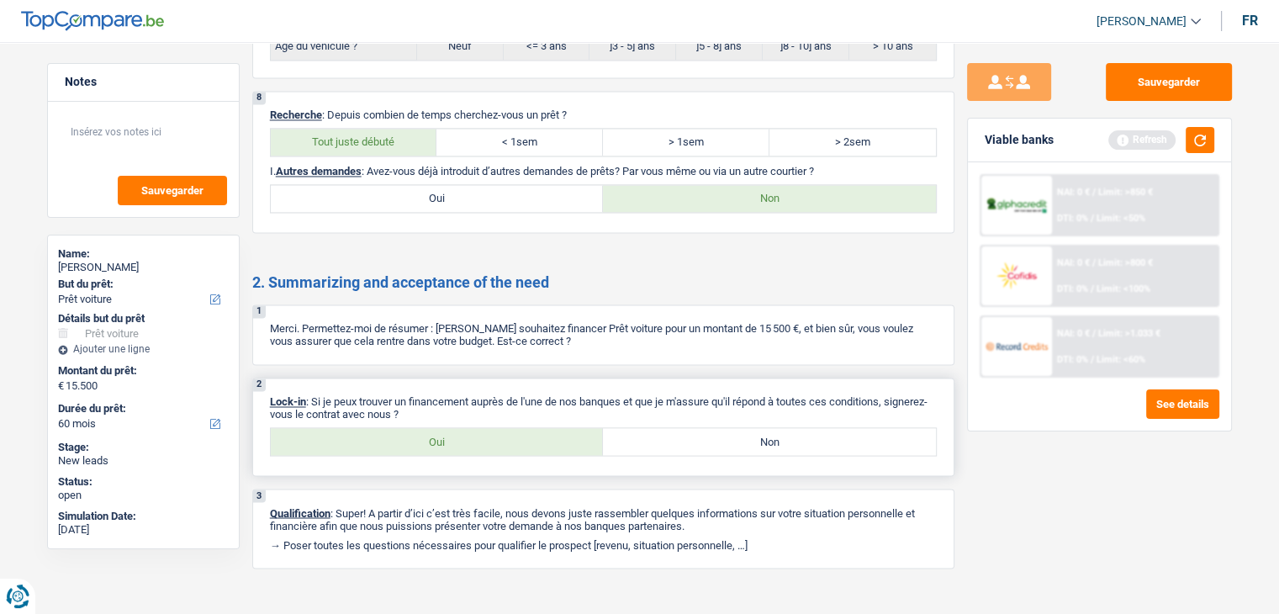
click at [429, 428] on label "Oui" at bounding box center [437, 441] width 333 height 27
click at [429, 428] on input "Oui" at bounding box center [437, 441] width 333 height 27
radio input "true"
drag, startPoint x: 1205, startPoint y: 140, endPoint x: 1145, endPoint y: 162, distance: 63.6
click at [1205, 140] on button "button" at bounding box center [1200, 140] width 29 height 26
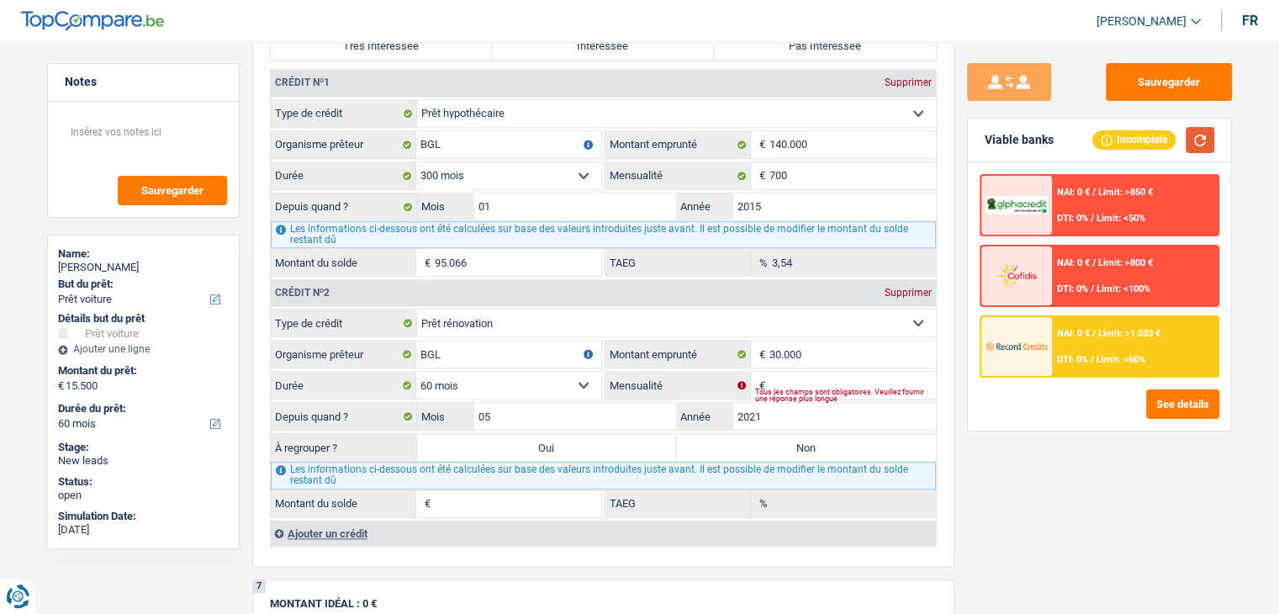
scroll to position [1766, 0]
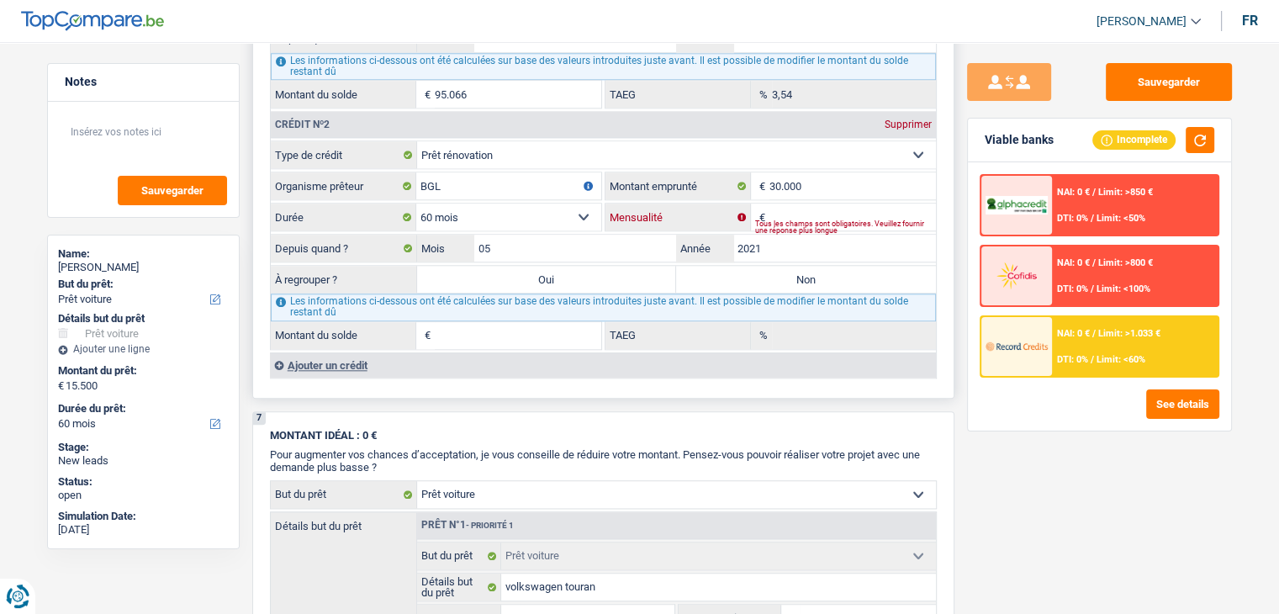
click at [774, 204] on input "Mensualité" at bounding box center [853, 217] width 167 height 27
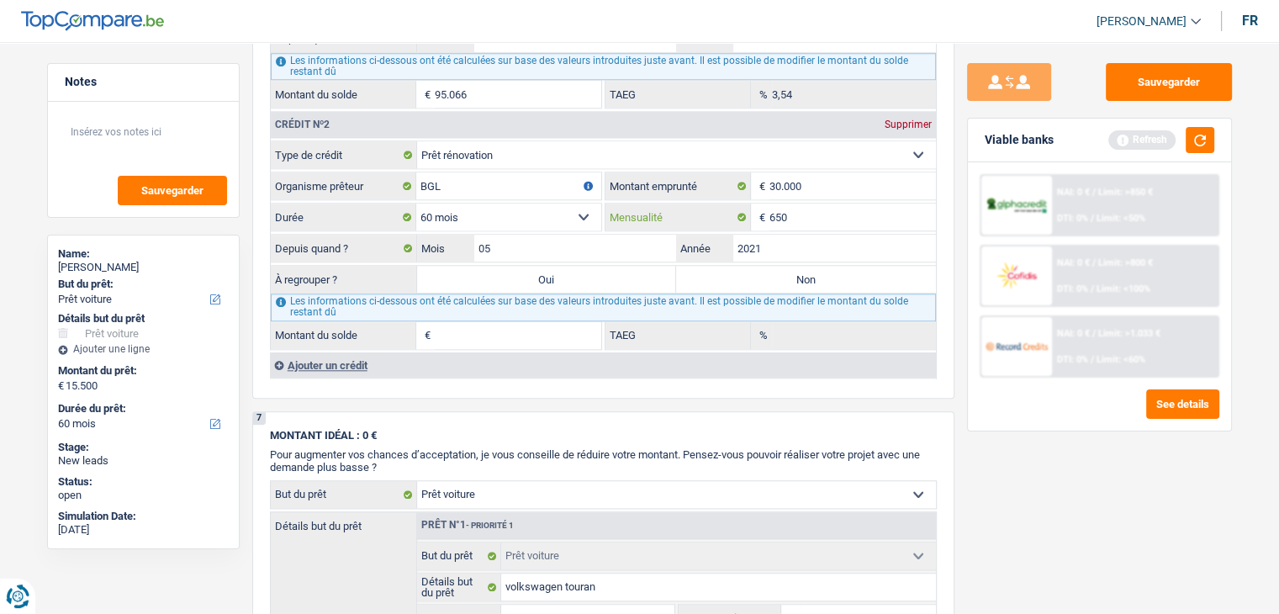
type input "650"
type input "5.595"
type input "11,40"
click at [1030, 497] on div "Sauvegarder Viable banks Refresh NAI: 0 € / Limit: >850 € DTI: 0% / Limit: <50%…" at bounding box center [1100, 323] width 290 height 520
click at [1194, 142] on button "button" at bounding box center [1200, 140] width 29 height 26
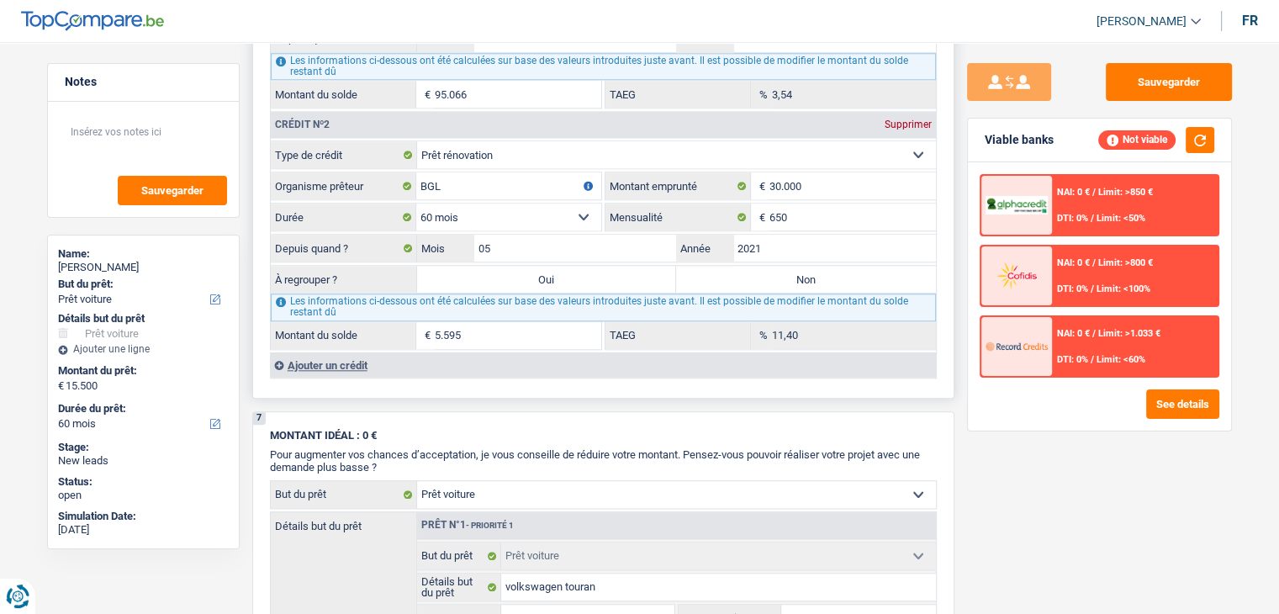
click at [543, 142] on select "Carte ou ouverture de crédit Prêt hypothécaire Vente à tempérament Prêt à tempé…" at bounding box center [676, 154] width 519 height 27
click at [1193, 132] on button "button" at bounding box center [1200, 140] width 29 height 26
click at [469, 149] on select "Carte ou ouverture de crédit Prêt hypothécaire Vente à tempérament Prêt à tempé…" at bounding box center [676, 154] width 519 height 27
select select "mortgage"
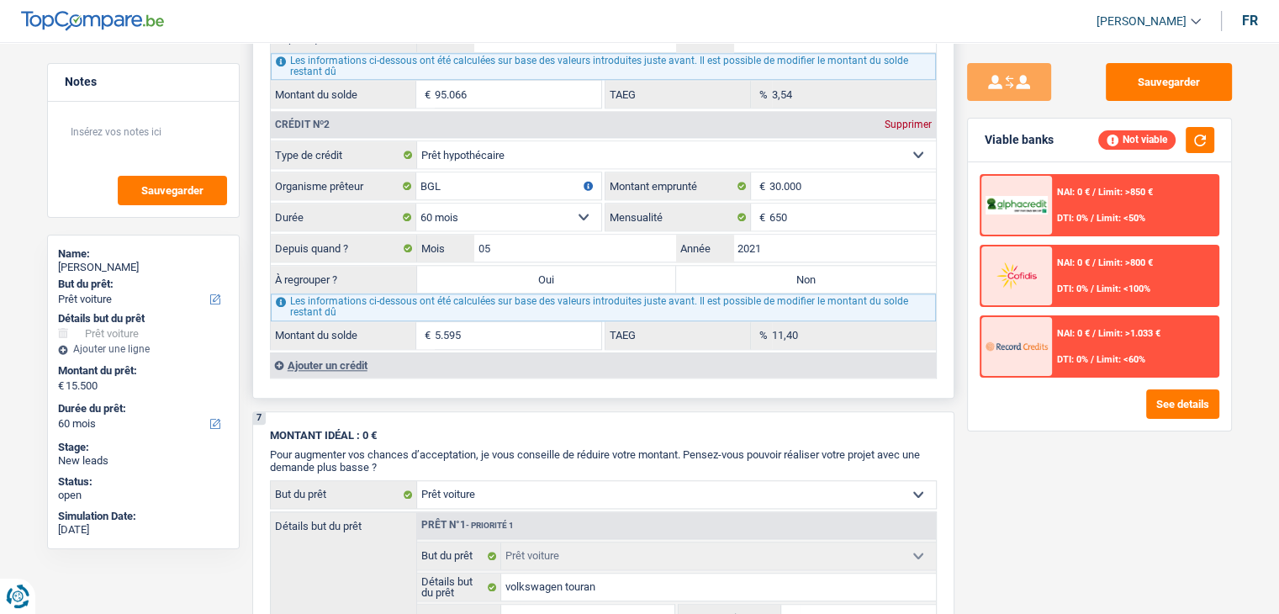
click at [417, 141] on select "Carte ou ouverture de crédit Prêt hypothécaire Vente à tempérament Prêt à tempé…" at bounding box center [676, 154] width 519 height 27
select select
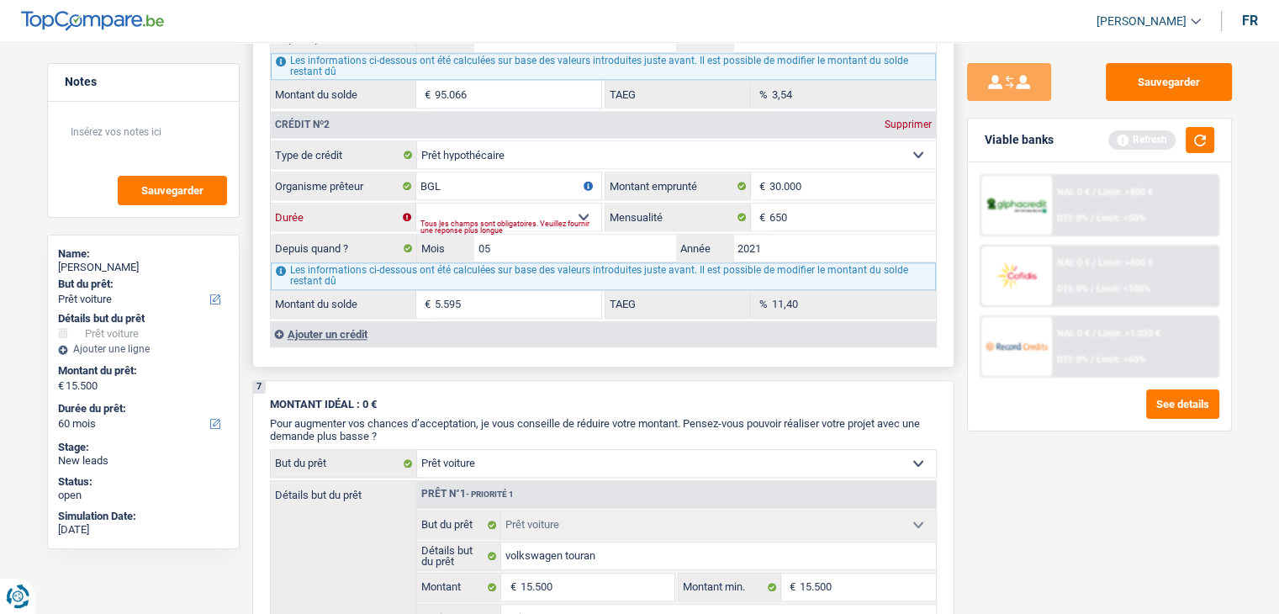
click at [512, 206] on select "120 mois 132 mois 144 mois 180 mois 240 mois 300 mois 360 mois 420 mois Sélecti…" at bounding box center [508, 217] width 185 height 27
drag, startPoint x: 497, startPoint y: 200, endPoint x: 495, endPoint y: 189, distance: 11.2
click at [497, 204] on select "120 mois 132 mois 144 mois 180 mois 240 mois 300 mois 360 mois 420 mois Sélecti…" at bounding box center [508, 217] width 185 height 27
click at [485, 146] on select "Carte ou ouverture de crédit Prêt hypothécaire Vente à tempérament Prêt à tempé…" at bounding box center [676, 154] width 519 height 27
select select "renovationLoan"
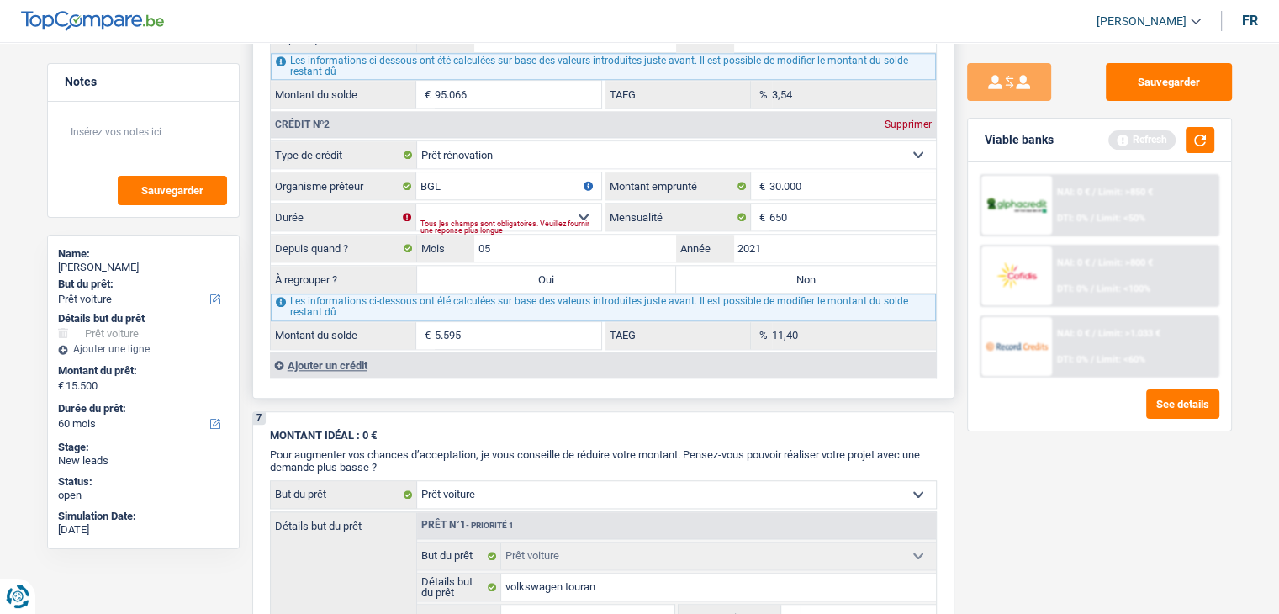
click at [755, 266] on label "Non" at bounding box center [806, 279] width 260 height 27
click at [755, 266] on input "Non" at bounding box center [806, 279] width 260 height 27
radio input "true"
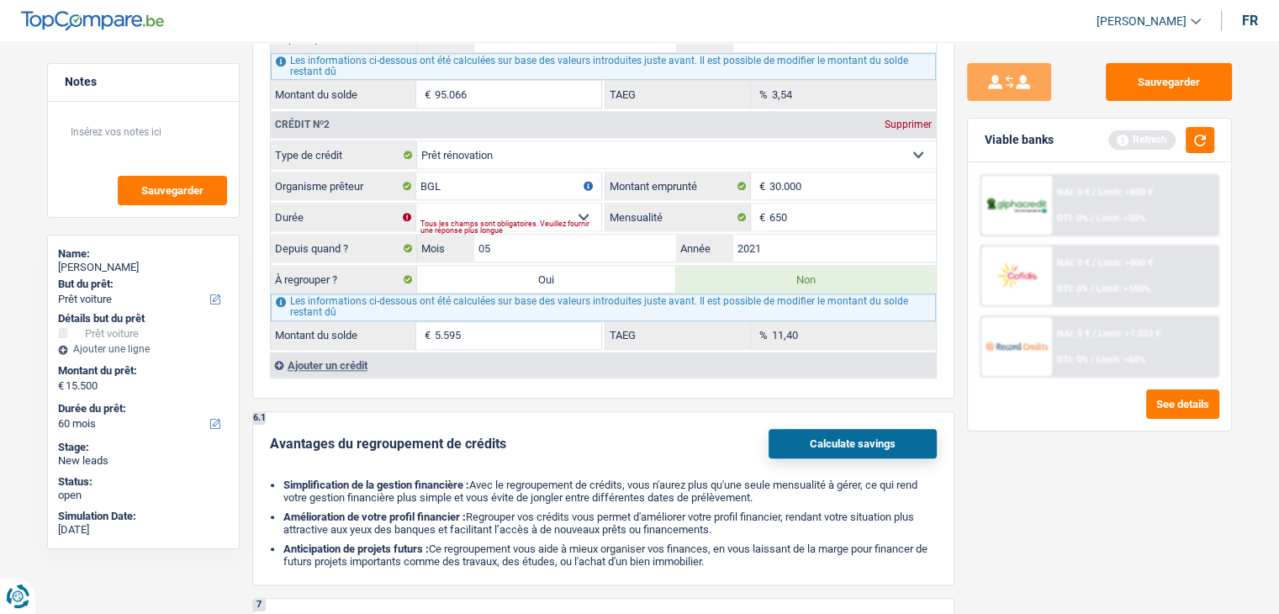
click at [1215, 145] on div "Viable banks Refresh" at bounding box center [1099, 141] width 263 height 44
click at [1210, 145] on button "button" at bounding box center [1200, 140] width 29 height 26
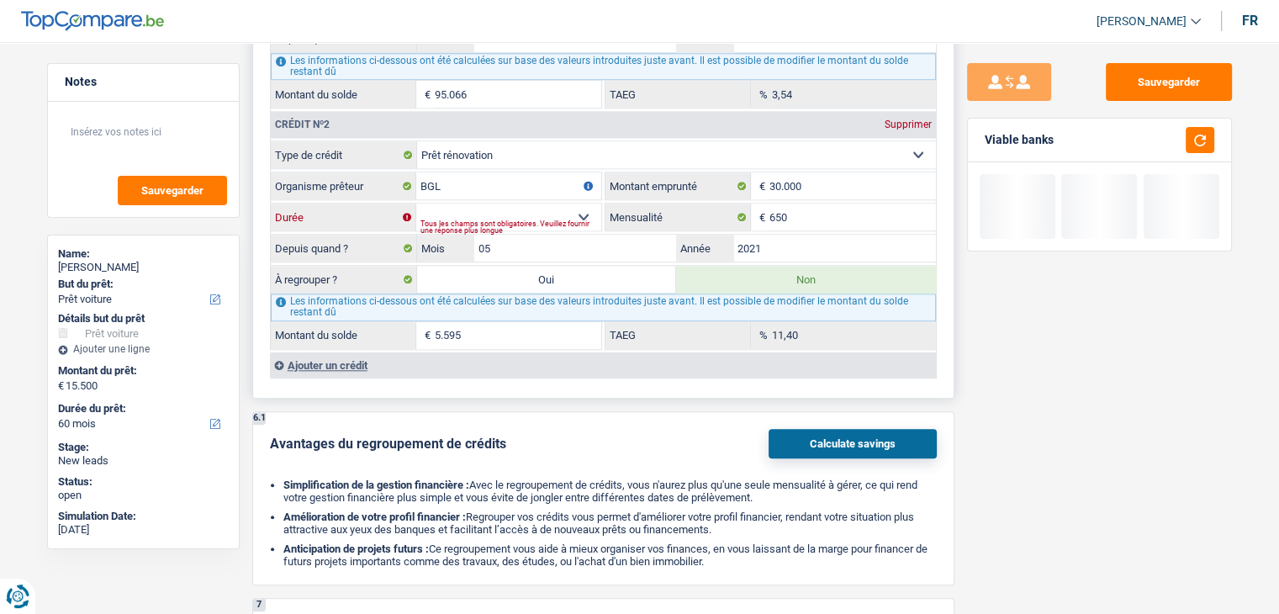
click at [522, 207] on select "12 mois 18 mois 24 mois 30 mois 36 mois 42 mois 48 mois 60 mois 72 mois 84 mois…" at bounding box center [508, 217] width 185 height 27
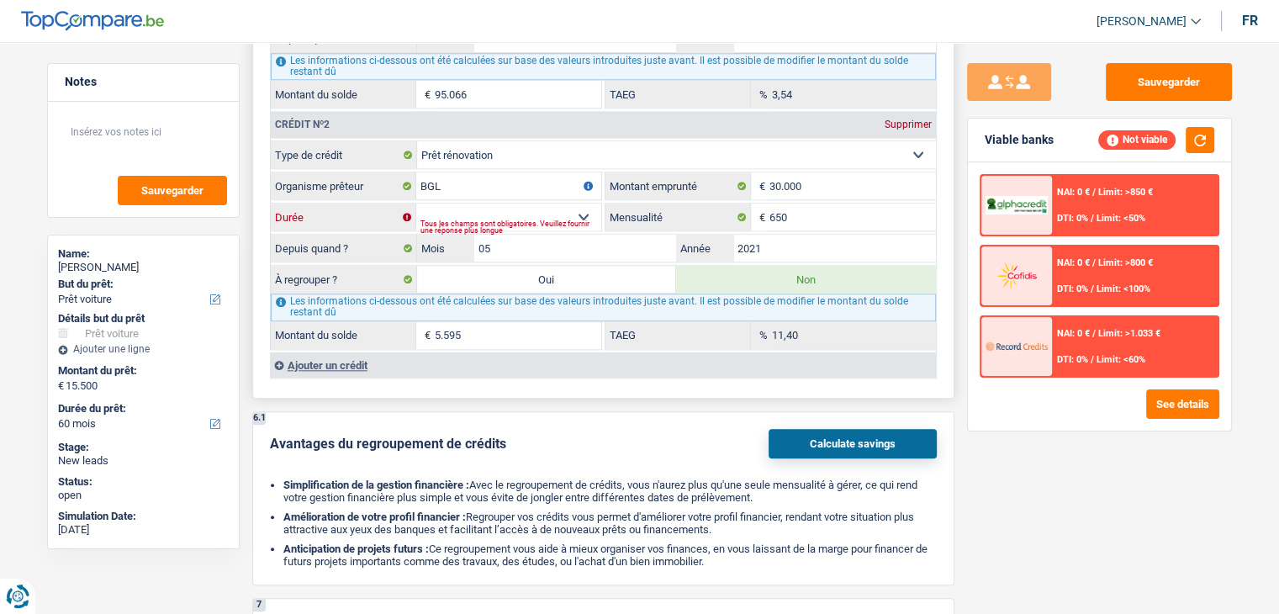
select select "60"
click at [416, 204] on select "12 mois 18 mois 24 mois 30 mois 36 mois 42 mois 48 mois 60 mois 72 mois 84 mois…" at bounding box center [508, 217] width 185 height 27
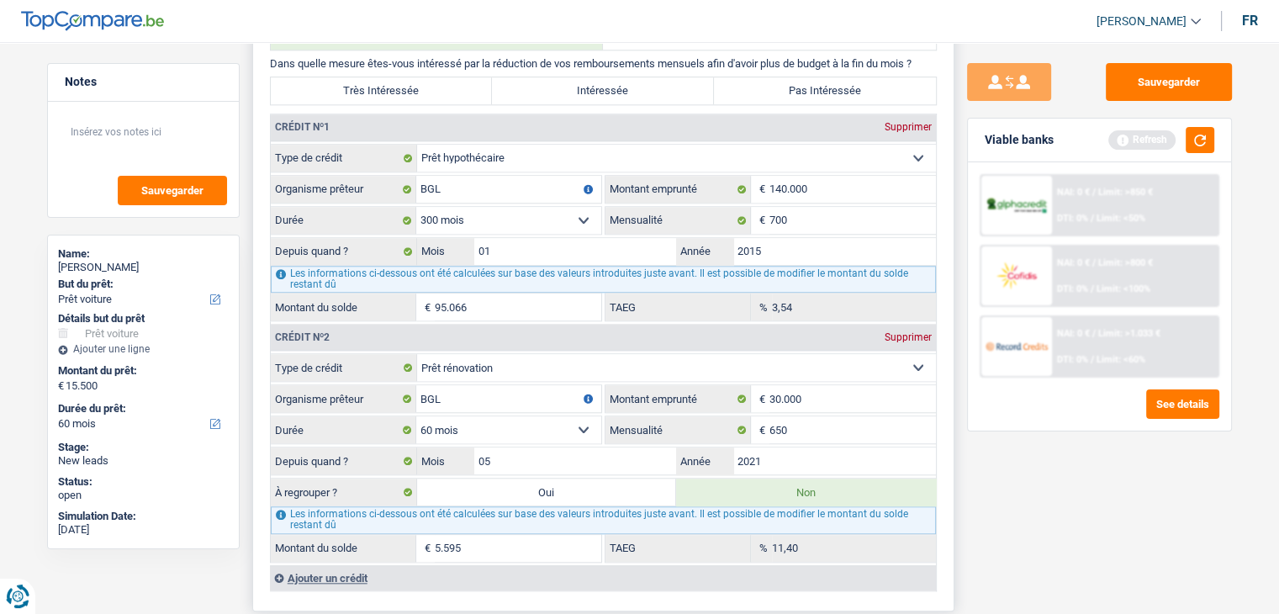
scroll to position [1682, 0]
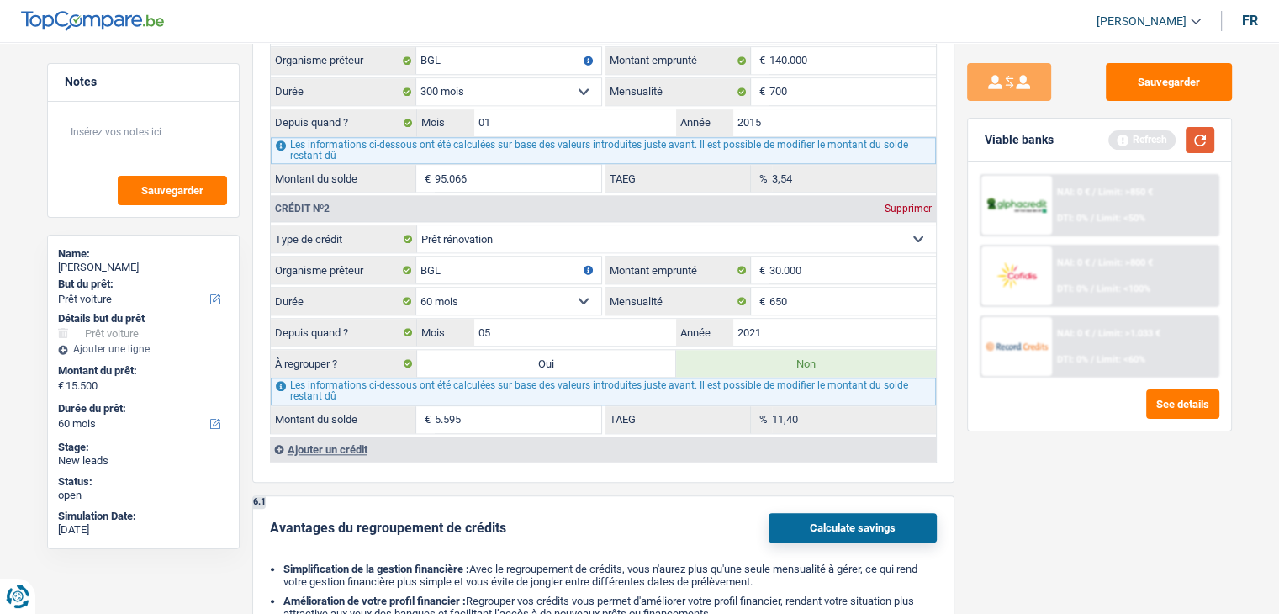
click at [1194, 142] on button "button" at bounding box center [1200, 140] width 29 height 26
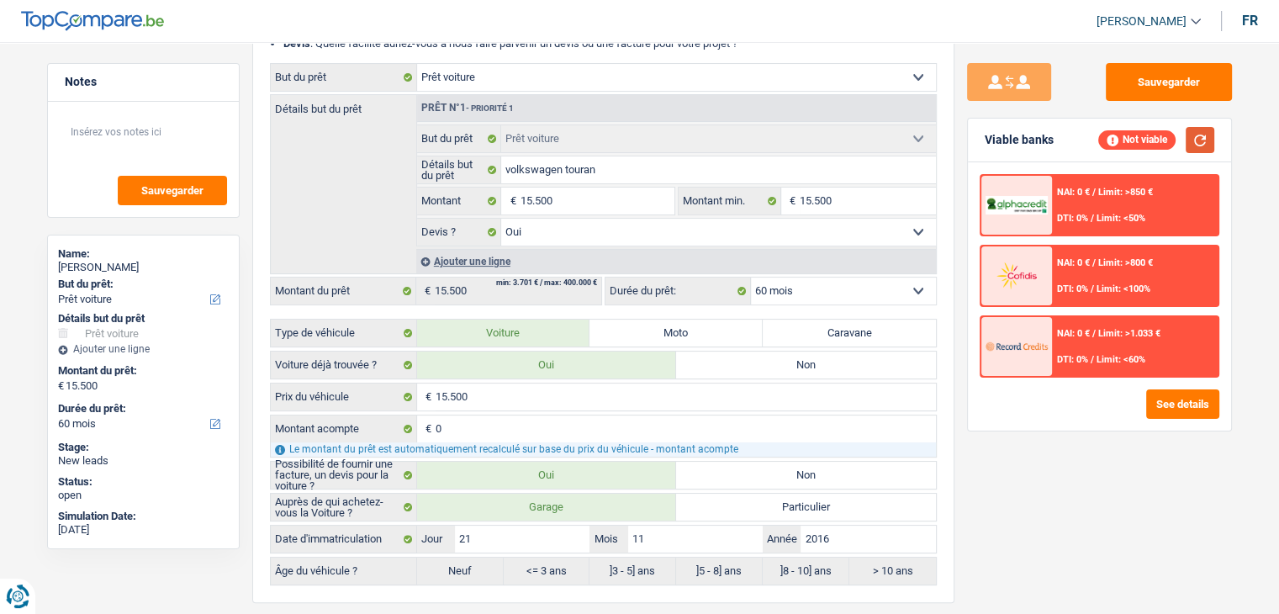
scroll to position [0, 0]
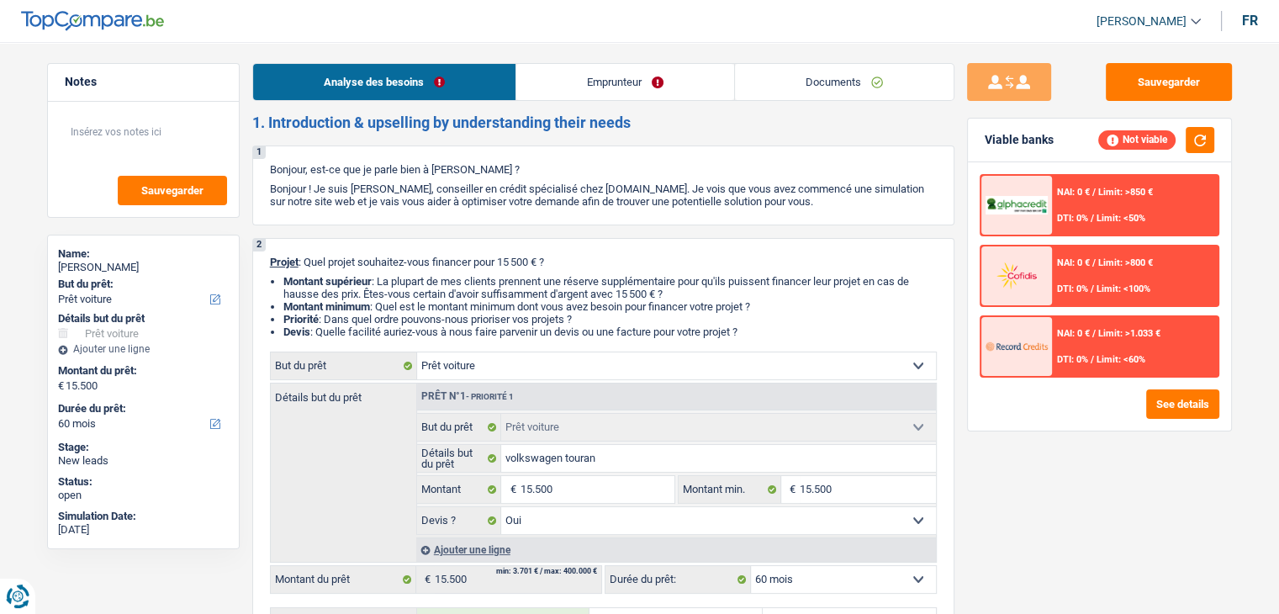
click at [562, 82] on link "Emprunteur" at bounding box center [625, 82] width 218 height 36
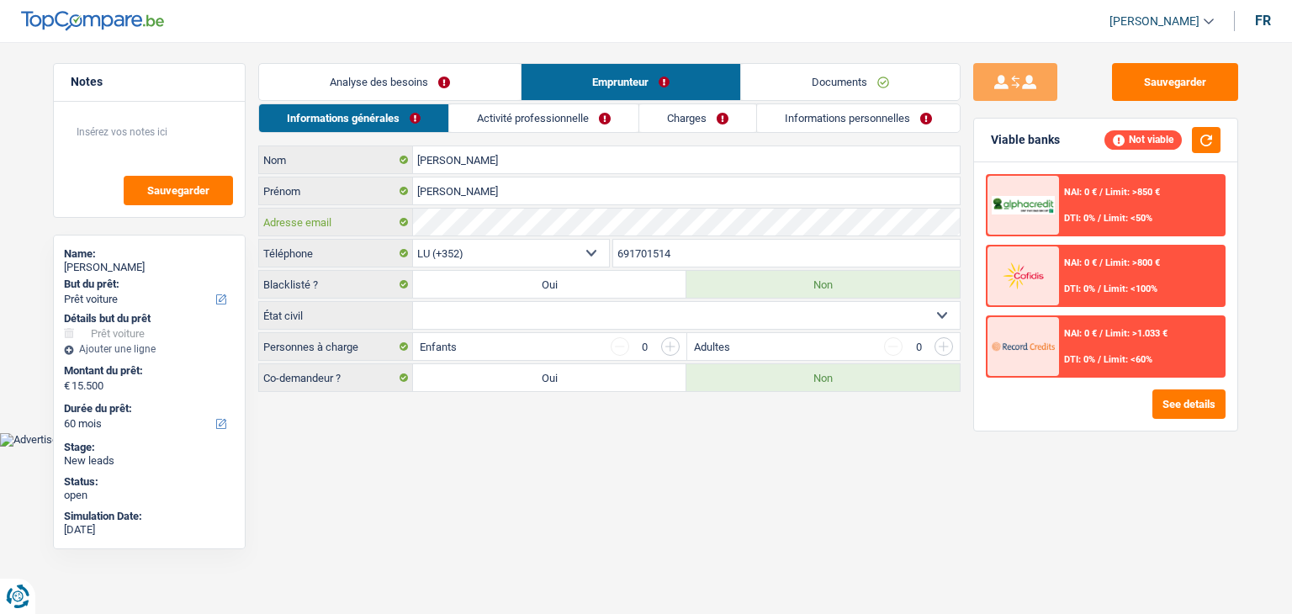
click at [400, 226] on div "Adresse email" at bounding box center [609, 222] width 701 height 27
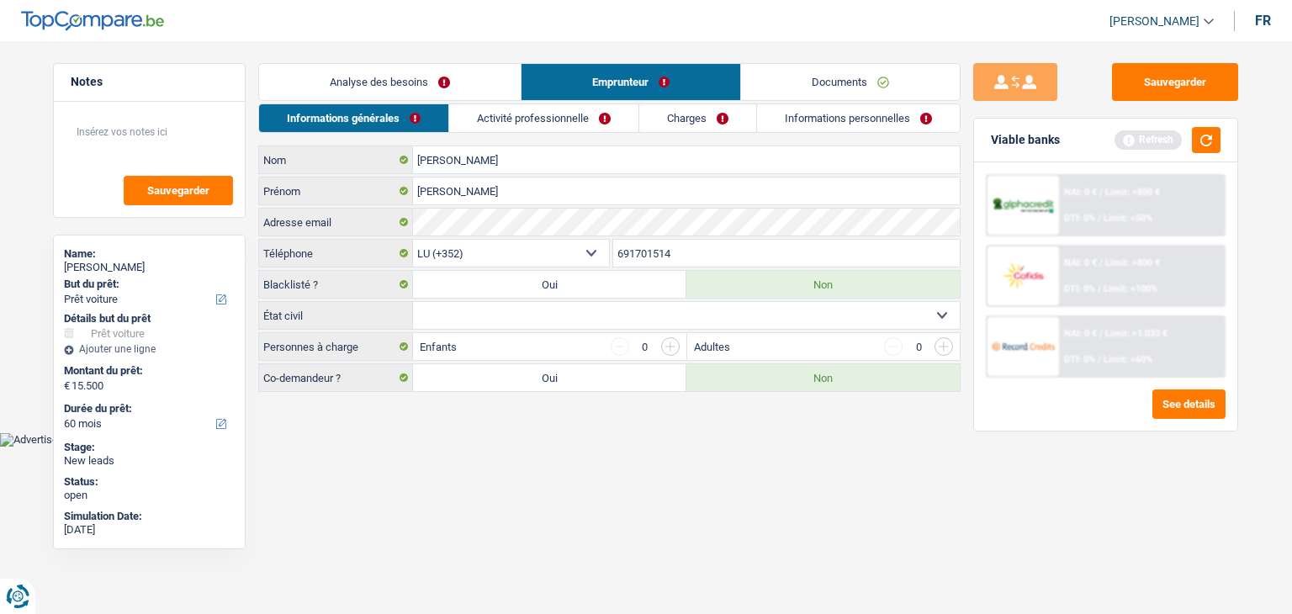
click at [564, 127] on link "Activité professionnelle" at bounding box center [543, 118] width 189 height 28
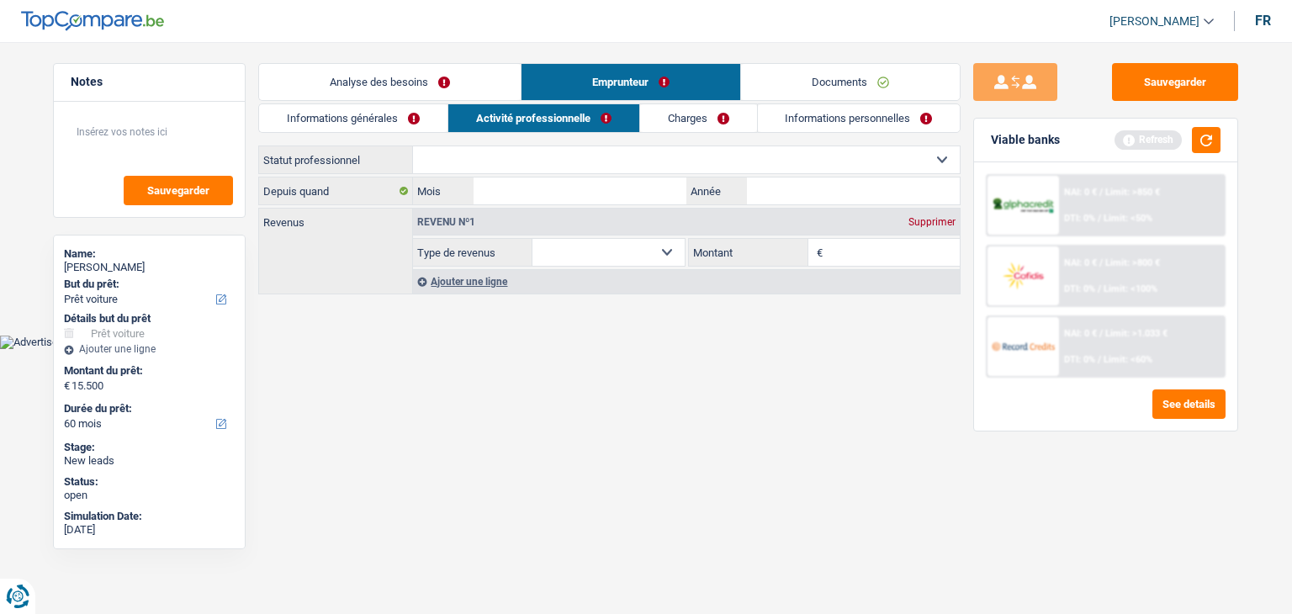
click at [432, 119] on link "Informations générales" at bounding box center [353, 118] width 188 height 28
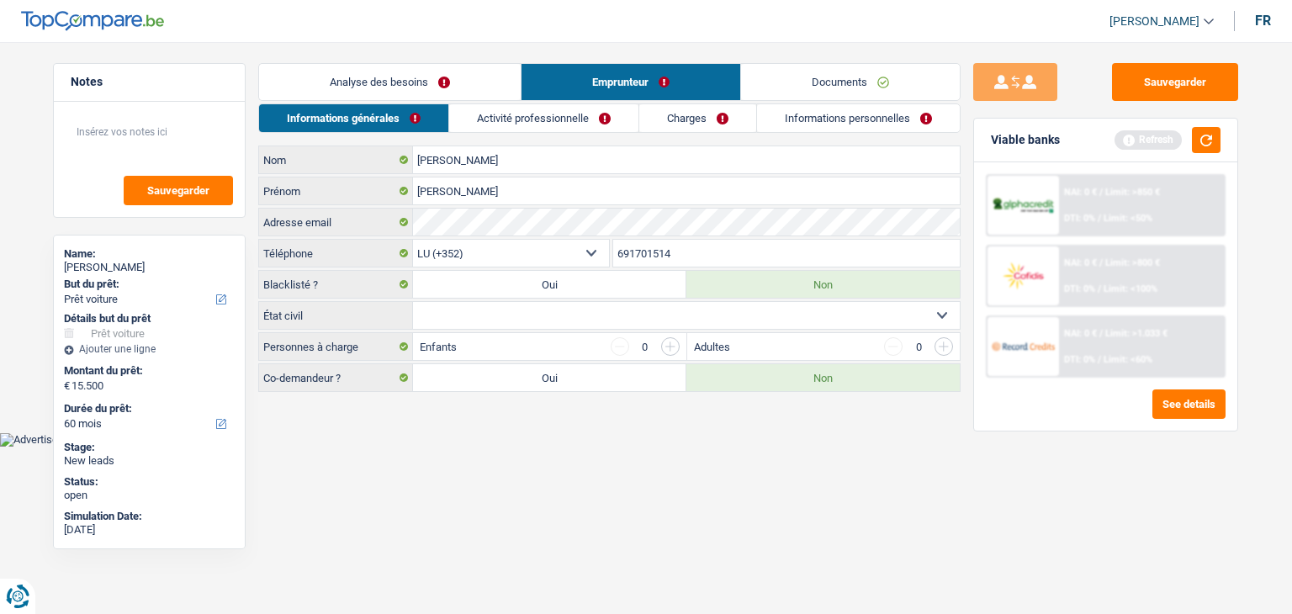
click at [431, 89] on link "Analyse des besoins" at bounding box center [390, 82] width 262 height 36
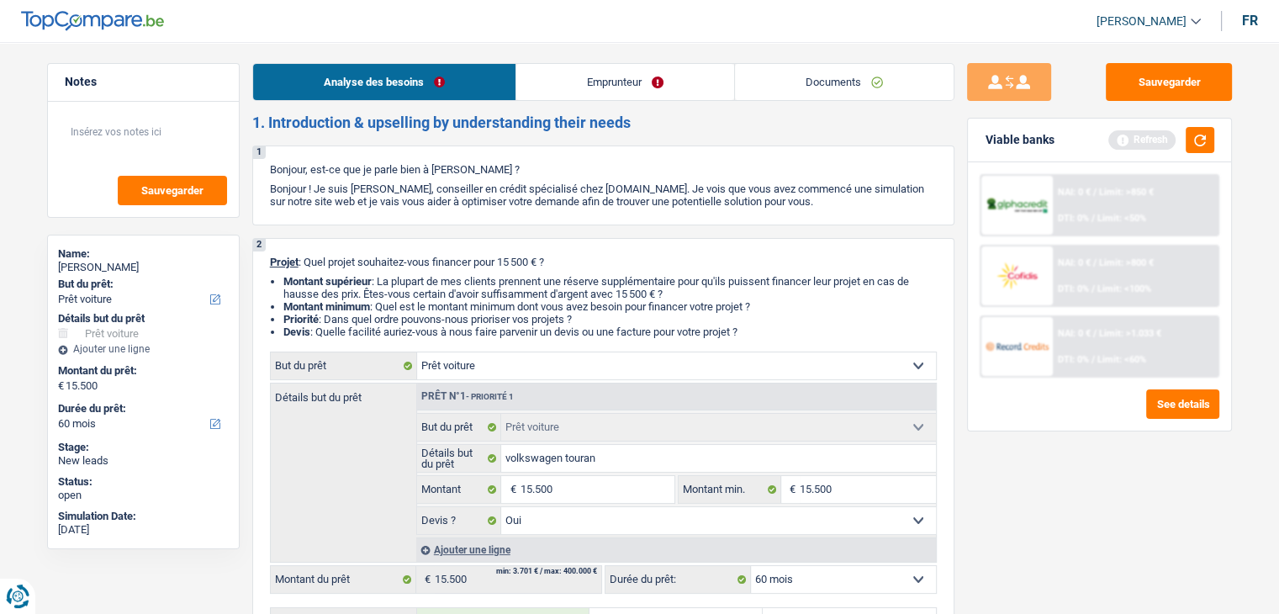
click at [548, 90] on link "Emprunteur" at bounding box center [625, 82] width 218 height 36
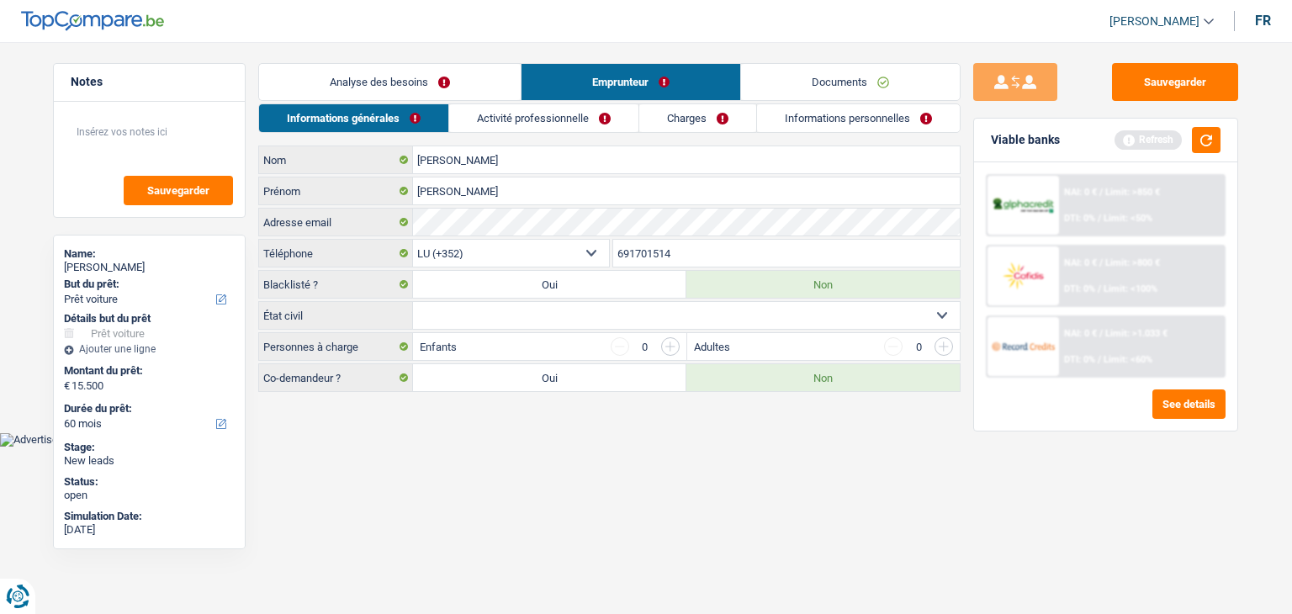
click at [451, 447] on html "Vous avez le contrôle de vos données Nous utilisons des cookies, tout comme nos…" at bounding box center [646, 223] width 1292 height 447
click at [451, 320] on select "Célibataire Marié(e) Cohabitant(e) légal(e) Divorcé(e) Veuf(ve) Séparé (de fait…" at bounding box center [686, 315] width 547 height 27
click at [1207, 135] on button "button" at bounding box center [1206, 140] width 29 height 26
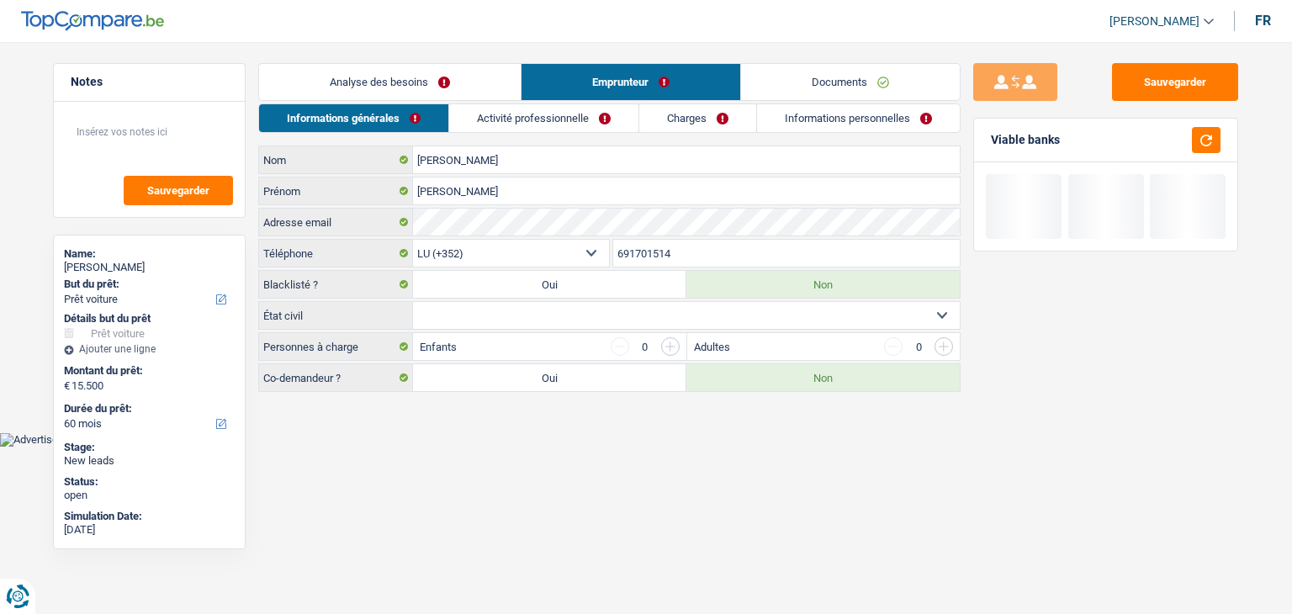
drag, startPoint x: 1062, startPoint y: 145, endPoint x: 983, endPoint y: 140, distance: 78.4
click at [983, 140] on div "Viable banks" at bounding box center [1105, 141] width 263 height 44
drag, startPoint x: 993, startPoint y: 140, endPoint x: 1067, endPoint y: 138, distance: 74.9
click at [1067, 138] on div "Viable banks" at bounding box center [1105, 141] width 263 height 44
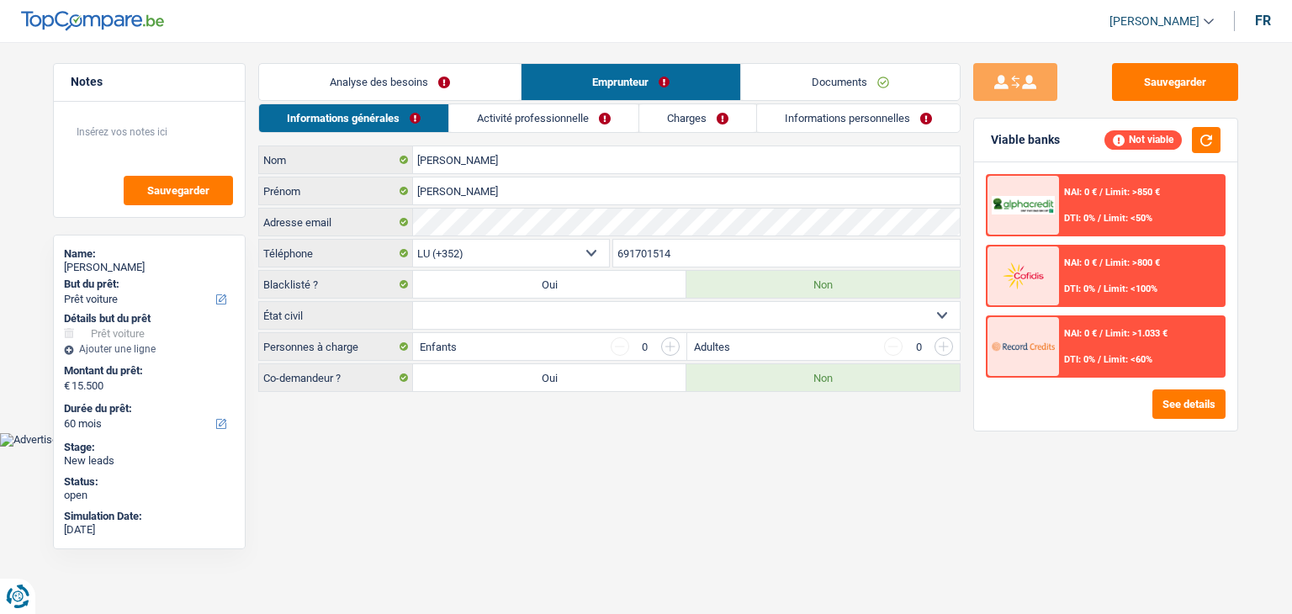
click at [933, 48] on main "Notes Sauvegarder Name: [PERSON_NAME] But du prêt: Confort maison: meubles, tex…" at bounding box center [646, 228] width 1292 height 407
click at [357, 441] on body "Vous avez le contrôle de vos données Nous utilisons des cookies, tout comme nos…" at bounding box center [646, 235] width 1292 height 421
drag, startPoint x: 345, startPoint y: 376, endPoint x: 261, endPoint y: 337, distance: 92.6
click at [262, 337] on div "[PERSON_NAME] Nom [PERSON_NAME] Adresse email BE (+32) LU (+352) Sélectionner u…" at bounding box center [609, 269] width 702 height 246
click at [342, 421] on main "Notes Sauvegarder Name: [PERSON_NAME] But du prêt: Confort maison: meubles, tex…" at bounding box center [646, 228] width 1292 height 407
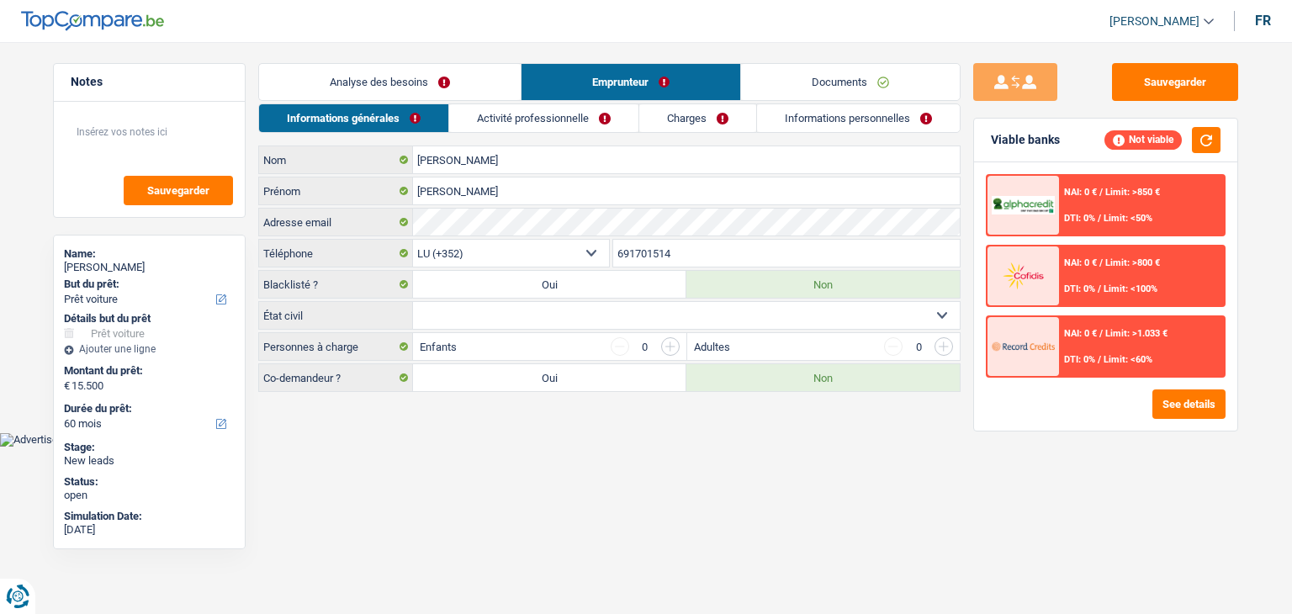
drag, startPoint x: 343, startPoint y: 376, endPoint x: 272, endPoint y: 243, distance: 150.9
click at [272, 243] on div "[PERSON_NAME] Nom [PERSON_NAME] Adresse email BE (+32) LU (+352) Sélectionner u…" at bounding box center [609, 269] width 702 height 246
click at [358, 447] on html "Vous avez le contrôle de vos données Nous utilisons des cookies, tout comme nos…" at bounding box center [646, 223] width 1292 height 447
drag, startPoint x: 262, startPoint y: 158, endPoint x: 814, endPoint y: 419, distance: 610.3
click at [814, 419] on main "Notes Sauvegarder Name: [PERSON_NAME] But du prêt: Confort maison: meubles, tex…" at bounding box center [646, 228] width 1292 height 407
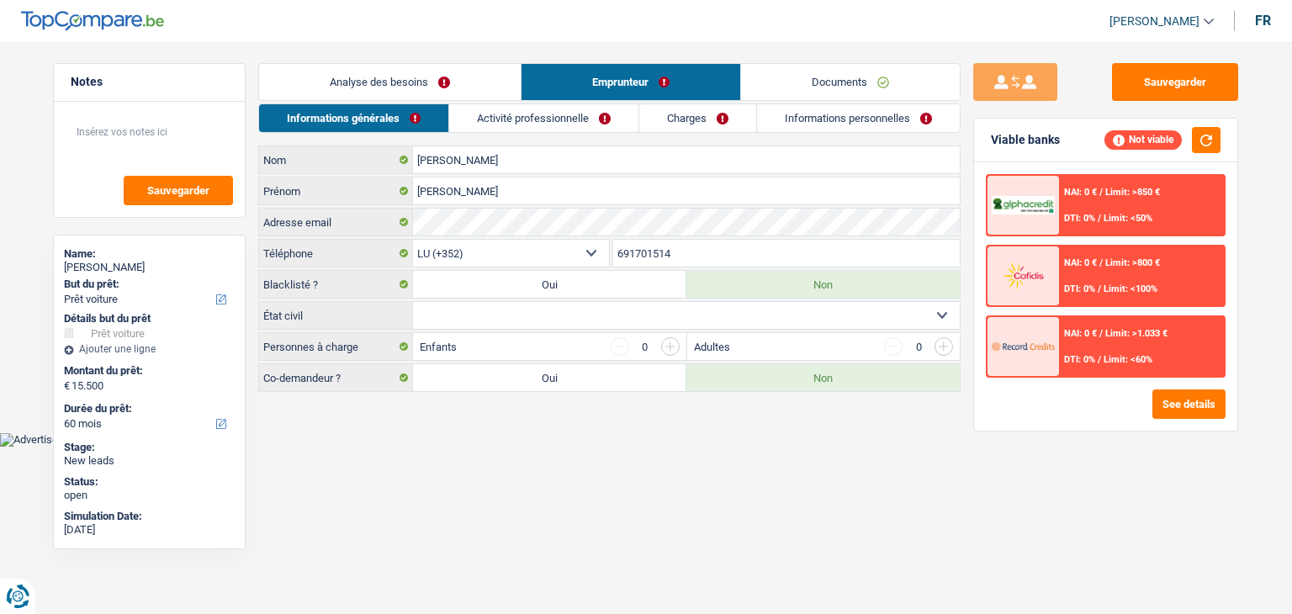
click at [823, 447] on html "Vous avez le contrôle de vos données Nous utilisons des cookies, tout comme nos…" at bounding box center [646, 223] width 1292 height 447
drag, startPoint x: 313, startPoint y: 315, endPoint x: 264, endPoint y: 314, distance: 48.8
click at [264, 314] on label "État civil" at bounding box center [336, 315] width 154 height 27
click at [448, 316] on select "Célibataire Marié(e) Cohabitant(e) légal(e) Divorcé(e) Veuf(ve) Séparé (de fait…" at bounding box center [686, 315] width 547 height 27
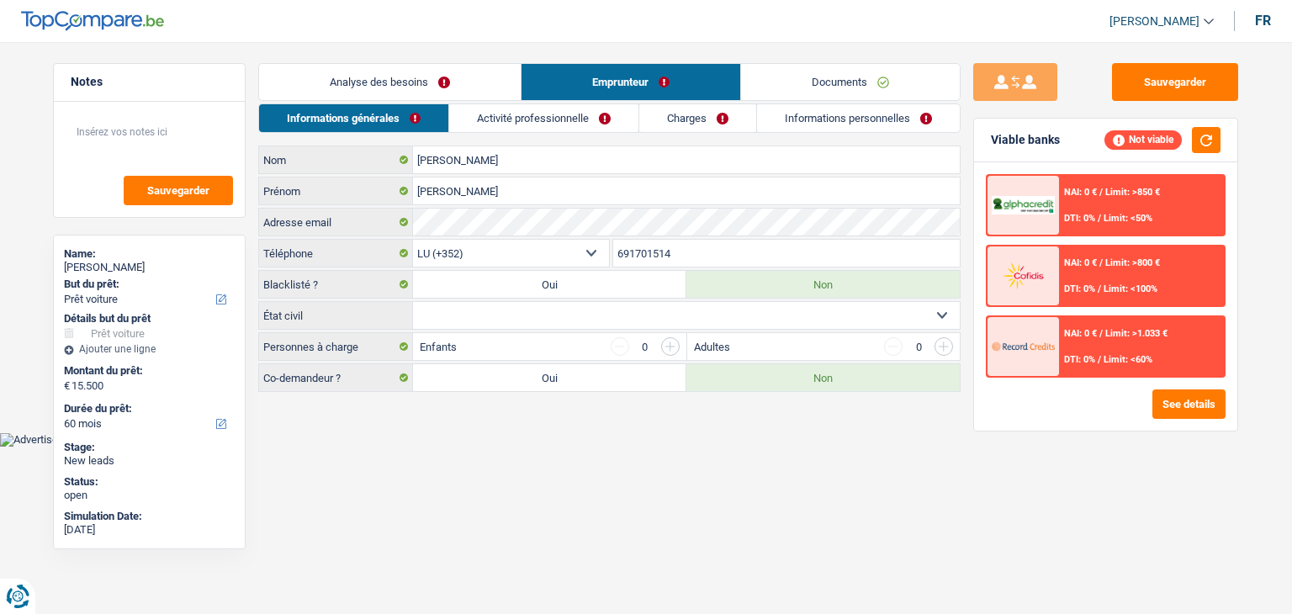
click at [448, 316] on select "Célibataire Marié(e) Cohabitant(e) légal(e) Divorcé(e) Veuf(ve) Séparé (de fait…" at bounding box center [686, 315] width 547 height 27
select select "married"
click at [413, 302] on select "Célibataire Marié(e) Cohabitant(e) légal(e) Divorcé(e) Veuf(ve) Séparé (de fait…" at bounding box center [686, 315] width 547 height 27
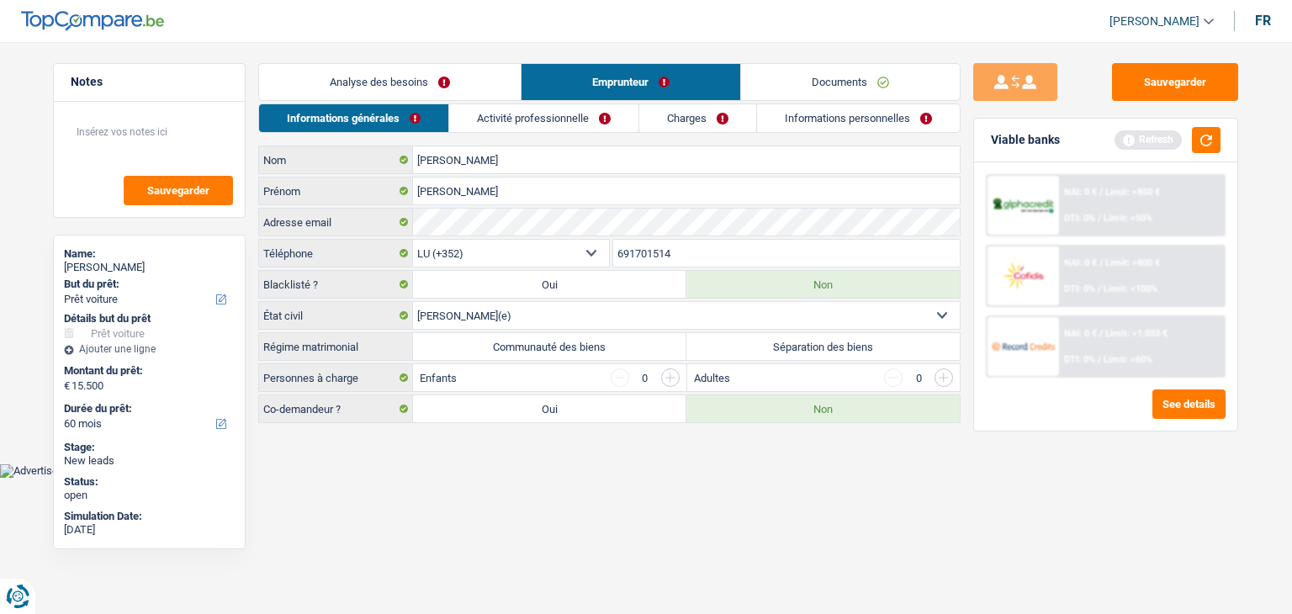
click at [479, 347] on label "Communauté des biens" at bounding box center [549, 346] width 273 height 27
click at [479, 347] on input "Communauté des biens" at bounding box center [549, 346] width 273 height 27
radio input "true"
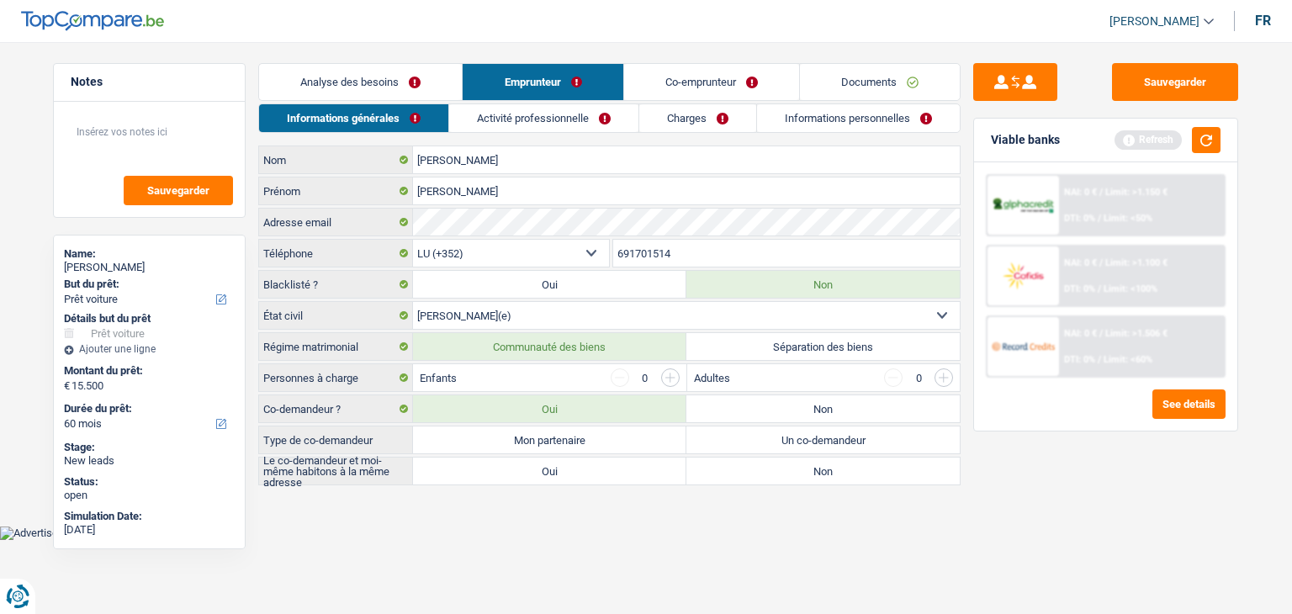
drag, startPoint x: 360, startPoint y: 374, endPoint x: 256, endPoint y: 375, distance: 104.3
click at [256, 375] on div "Notes Sauvegarder Name: [PERSON_NAME] But du prêt: Confort maison: meubles, tex…" at bounding box center [645, 275] width 1211 height 425
click at [437, 506] on main "Notes Sauvegarder Name: [PERSON_NAME] But du prêt: Confort maison: meubles, tex…" at bounding box center [646, 275] width 1292 height 500
click at [1202, 139] on button "button" at bounding box center [1206, 140] width 29 height 26
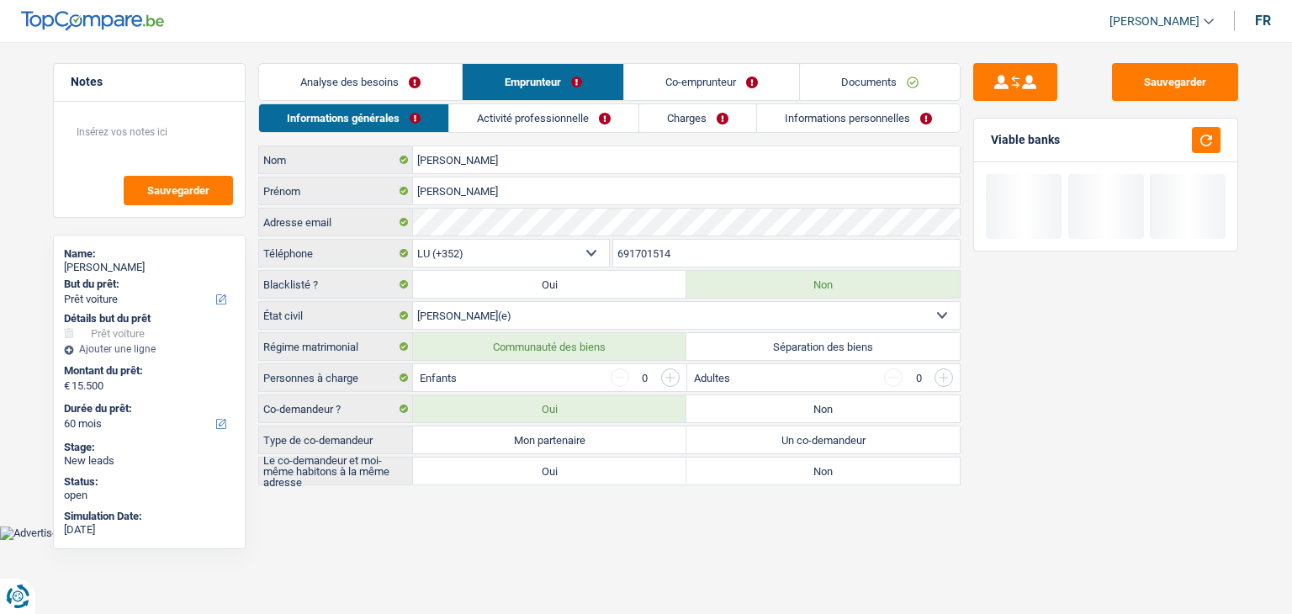
click at [666, 376] on input "button" at bounding box center [670, 377] width 19 height 19
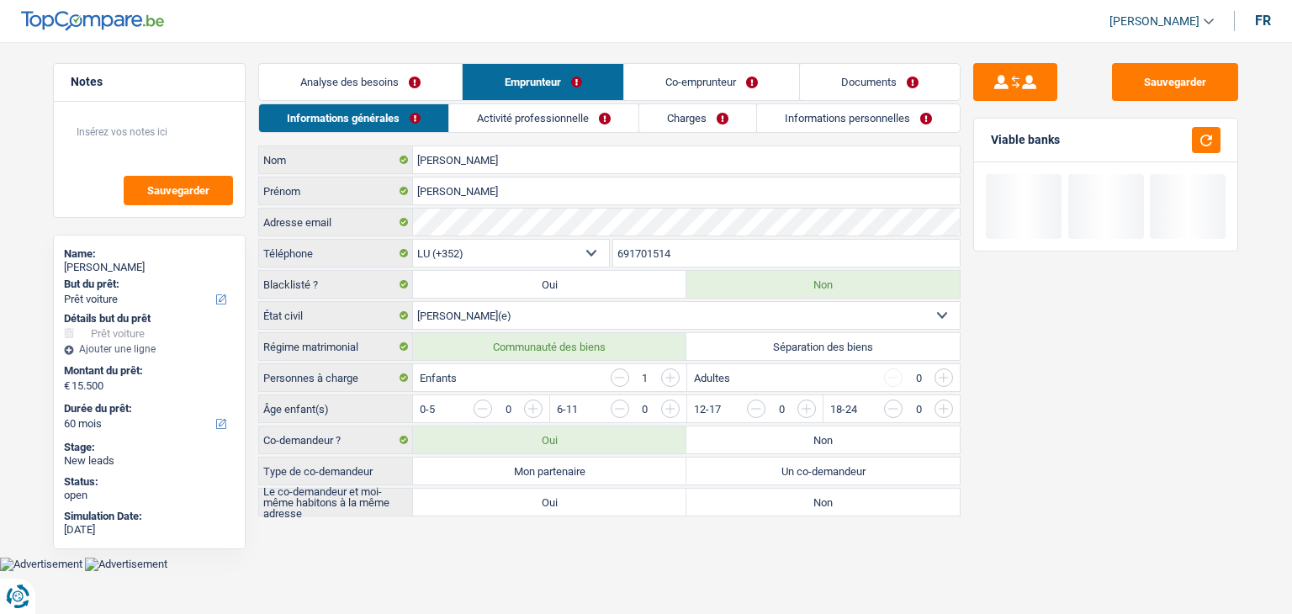
click at [683, 556] on body "Vous avez le contrôle de vos données Nous utilisons des cookies, tout comme nos…" at bounding box center [646, 298] width 1292 height 546
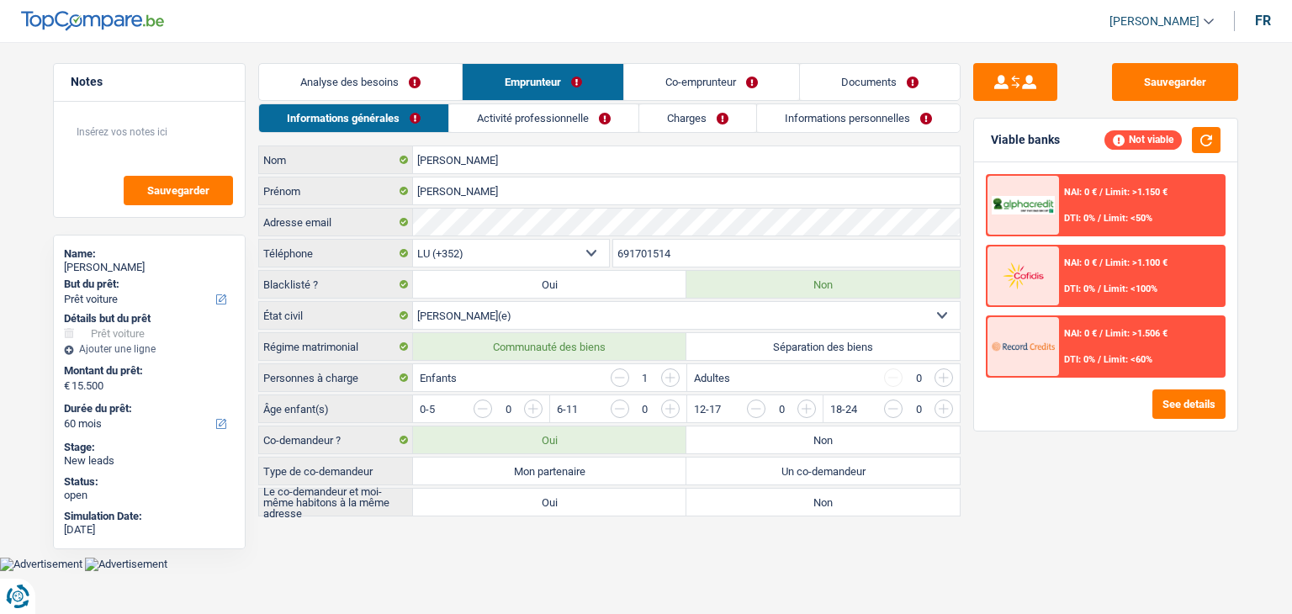
click at [806, 409] on input "button" at bounding box center [1147, 413] width 701 height 27
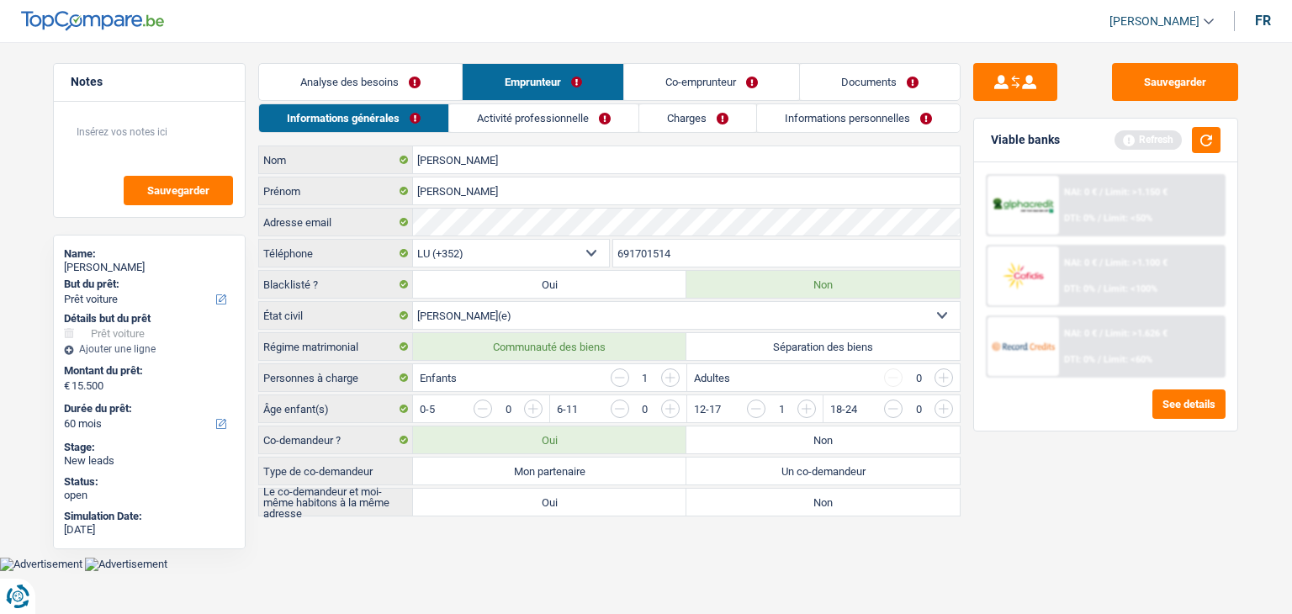
click at [510, 563] on body "Vous avez le contrôle de vos données Nous utilisons des cookies, tout comme nos…" at bounding box center [646, 298] width 1292 height 546
click at [774, 436] on label "Non" at bounding box center [822, 439] width 273 height 27
click at [774, 436] on input "Non" at bounding box center [822, 439] width 273 height 27
radio input "true"
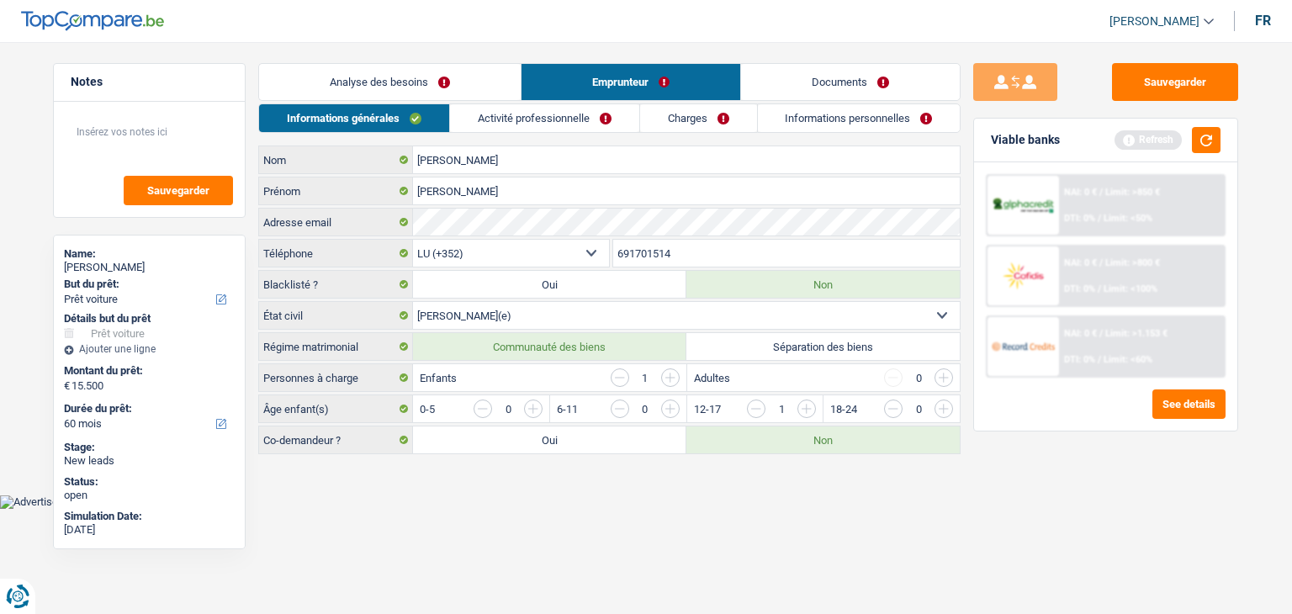
drag, startPoint x: 468, startPoint y: 379, endPoint x: 420, endPoint y: 371, distance: 48.5
click at [420, 371] on div "Enfants 1" at bounding box center [549, 377] width 273 height 27
click at [485, 371] on div "Enfants 1" at bounding box center [549, 377] width 273 height 27
drag, startPoint x: 458, startPoint y: 376, endPoint x: 418, endPoint y: 374, distance: 40.4
click at [418, 374] on div "Enfants 1" at bounding box center [549, 377] width 273 height 27
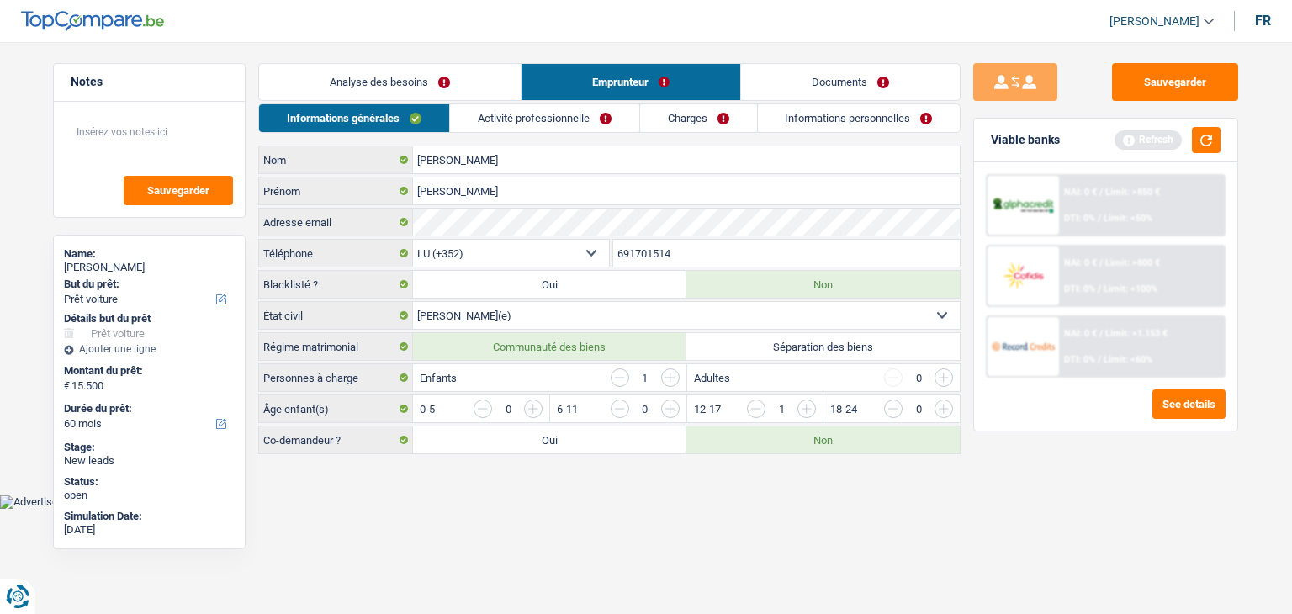
click at [464, 490] on main "Notes Sauvegarder Name: [PERSON_NAME] But du prêt: Confort maison: meubles, tex…" at bounding box center [646, 259] width 1292 height 469
click at [1203, 140] on button "button" at bounding box center [1206, 140] width 29 height 26
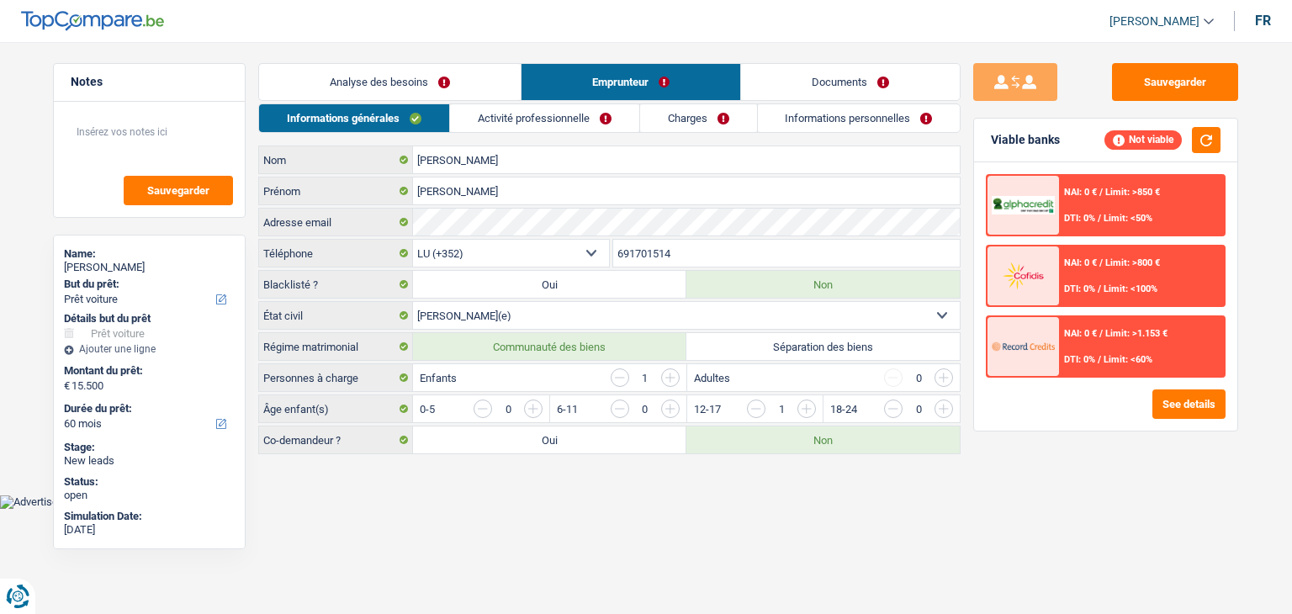
click at [1021, 501] on div "Sauvegarder Viable banks Not viable NAI: 0 € / Limit: >850 € DTI: 0% / Limit: <…" at bounding box center [1106, 323] width 290 height 520
click at [559, 122] on link "Activité professionnelle" at bounding box center [544, 118] width 189 height 28
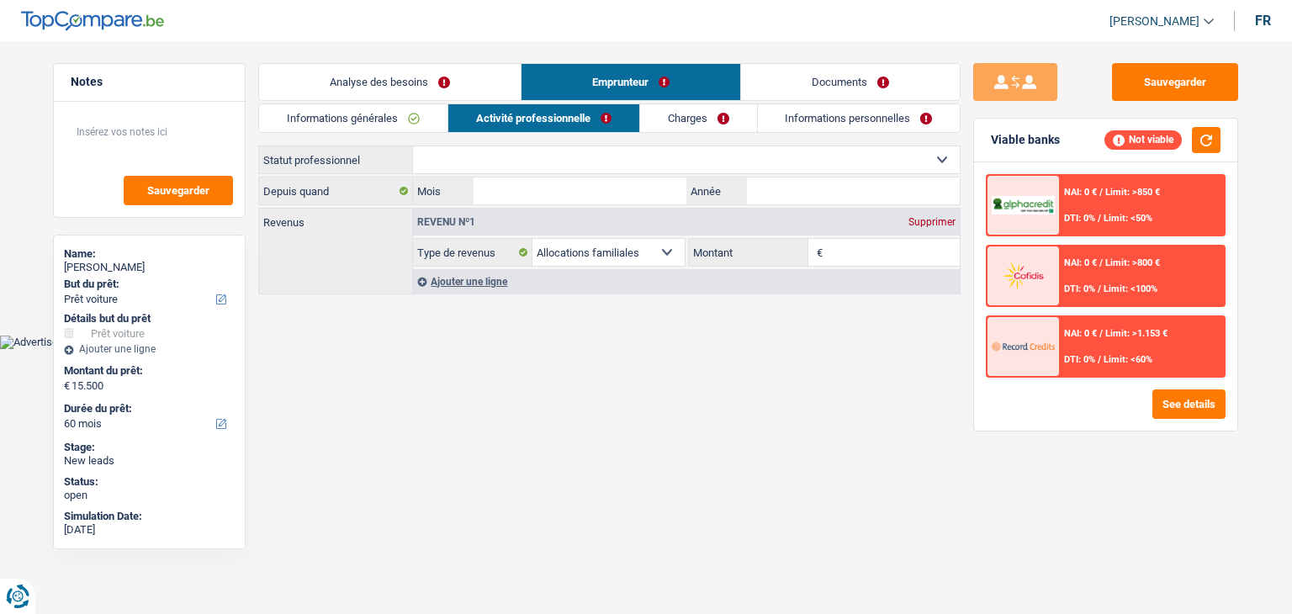
drag, startPoint x: 405, startPoint y: 381, endPoint x: 426, endPoint y: 247, distance: 135.3
click at [410, 349] on html "Vous avez le contrôle de vos données Nous utilisons des cookies, tout comme nos…" at bounding box center [646, 174] width 1292 height 349
drag, startPoint x: 357, startPoint y: 159, endPoint x: 300, endPoint y: 157, distance: 57.2
click at [300, 157] on label "Statut professionnel" at bounding box center [336, 159] width 154 height 27
click at [516, 162] on select "Ouvrier Employé privé Employé public Invalide Indépendant Pensionné Chômeur Mut…" at bounding box center [686, 159] width 547 height 27
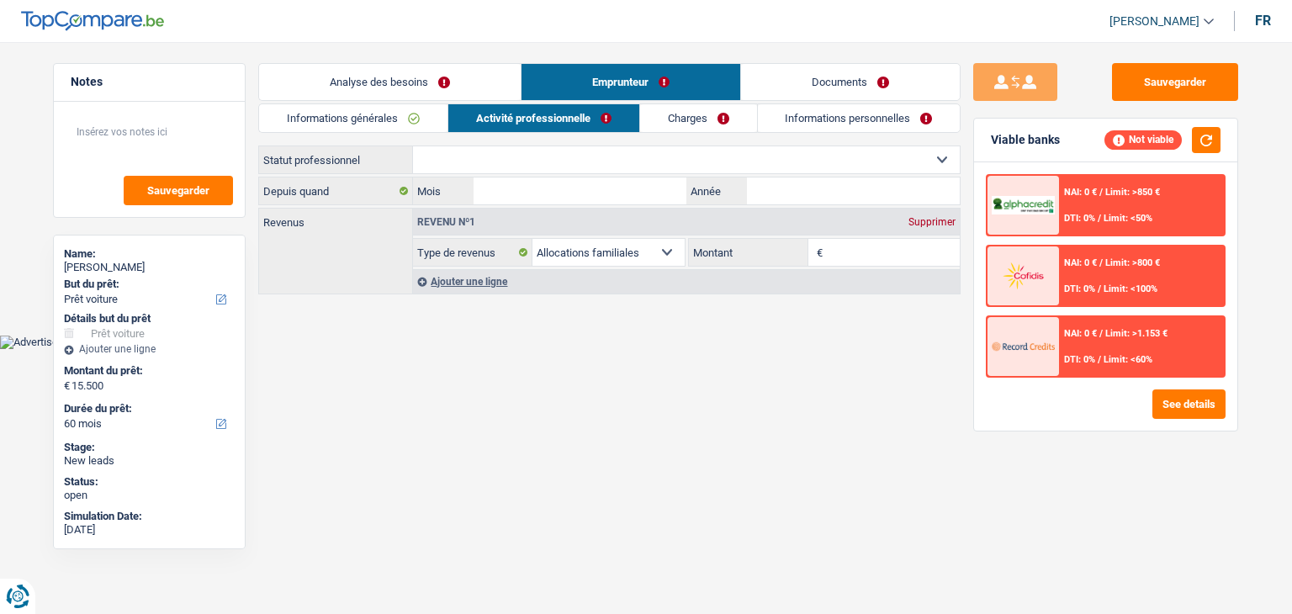
select select "worker"
click at [413, 146] on select "Ouvrier Employé privé Employé public Invalide Indépendant Pensionné Chômeur Mut…" at bounding box center [686, 159] width 547 height 27
select select "familyAllowances"
select select "netSalary"
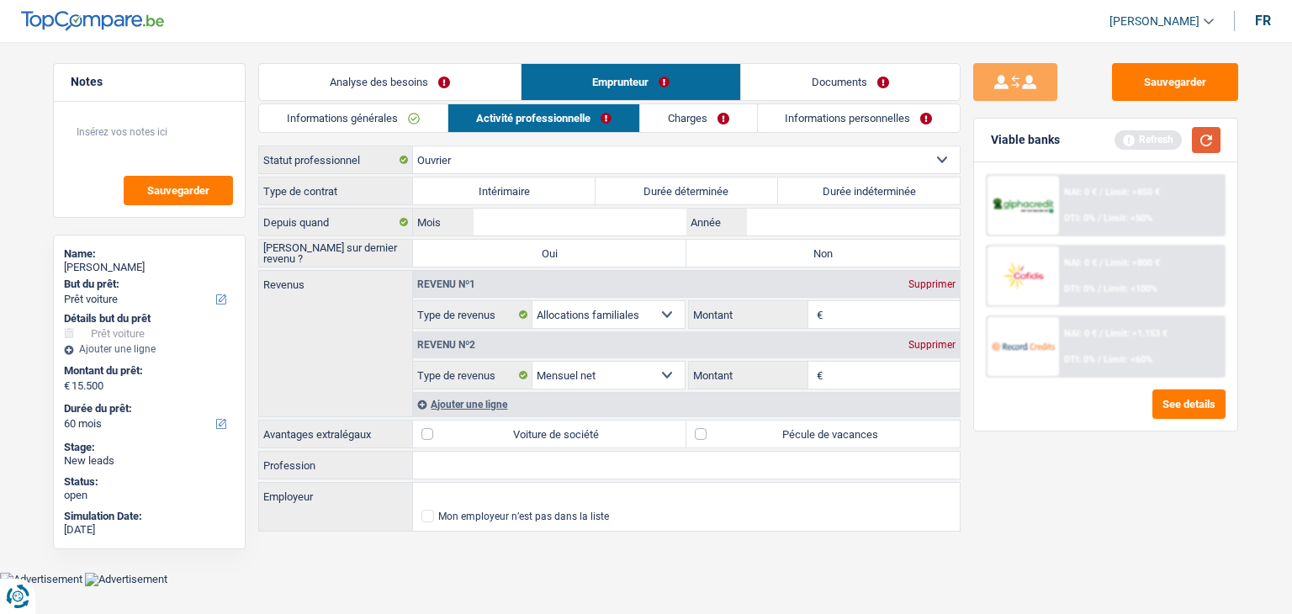
click at [1205, 140] on button "button" at bounding box center [1206, 140] width 29 height 26
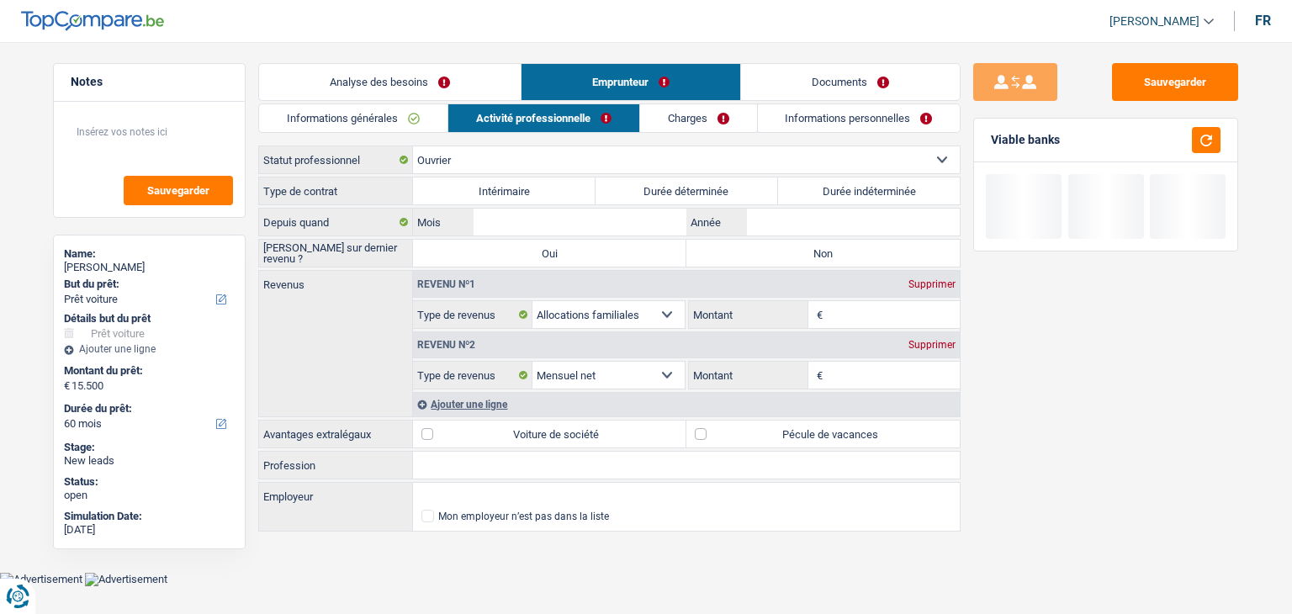
click at [963, 143] on div "Sauvegarder Viable banks" at bounding box center [1106, 323] width 290 height 520
drag, startPoint x: 913, startPoint y: 188, endPoint x: 912, endPoint y: 199, distance: 11.0
click at [913, 188] on label "Durée indéterminée" at bounding box center [869, 190] width 183 height 27
click at [913, 188] on input "Durée indéterminée" at bounding box center [869, 190] width 183 height 27
radio input "true"
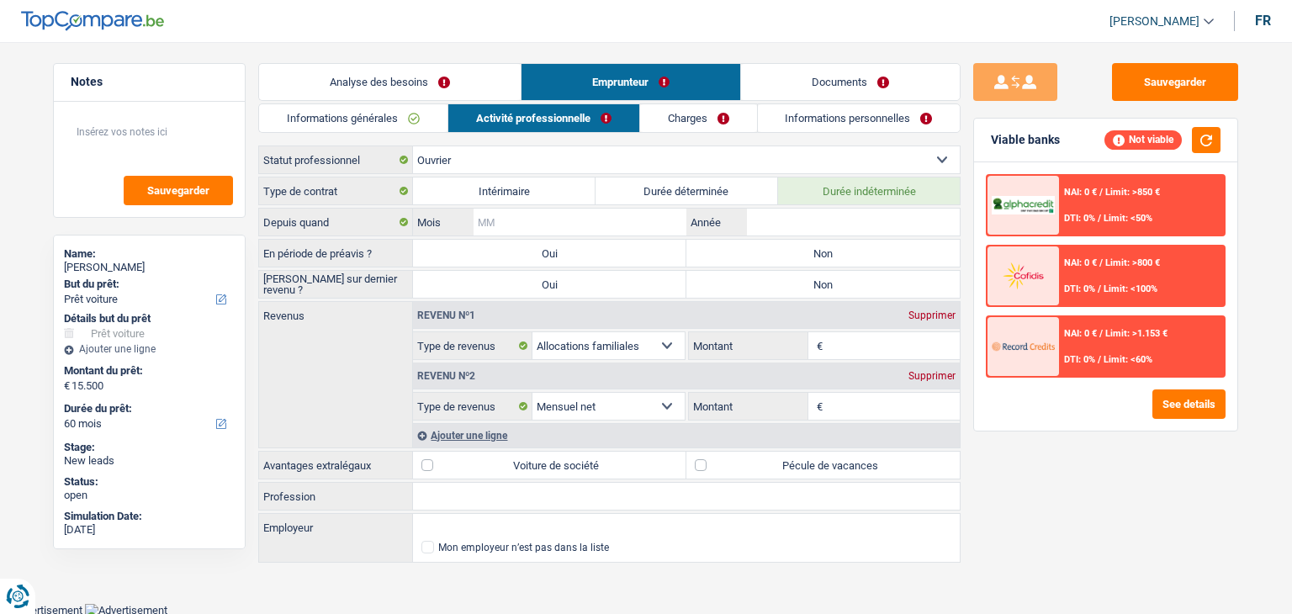
click at [612, 220] on input "Mois" at bounding box center [580, 222] width 213 height 27
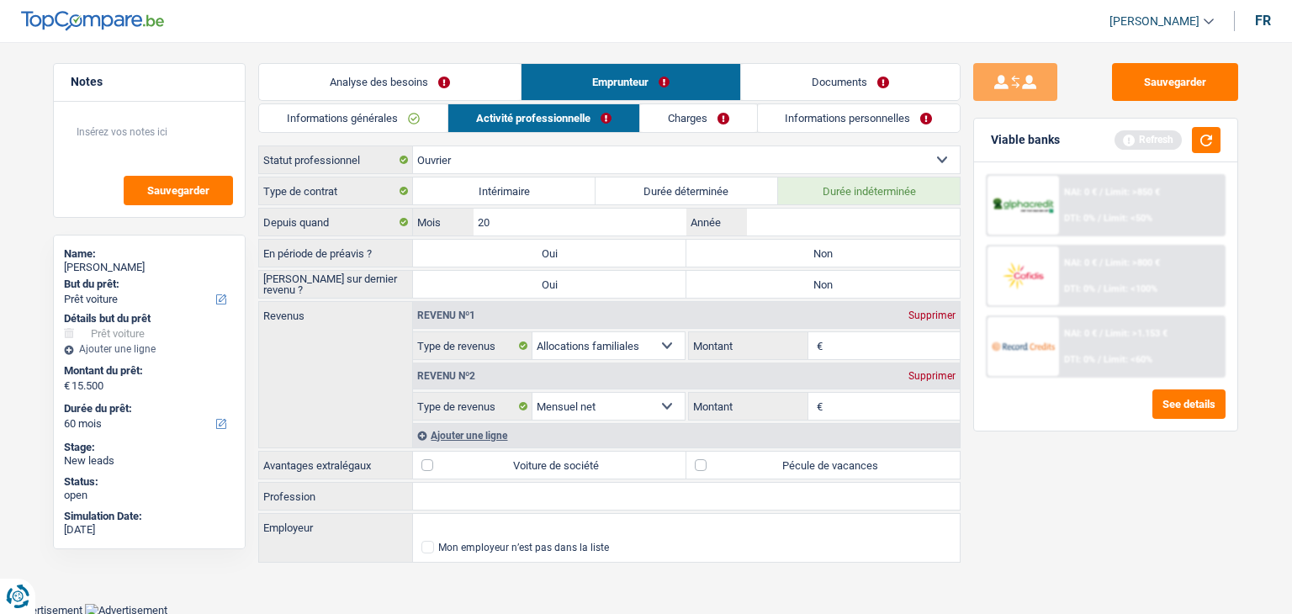
type input "2"
type input "08"
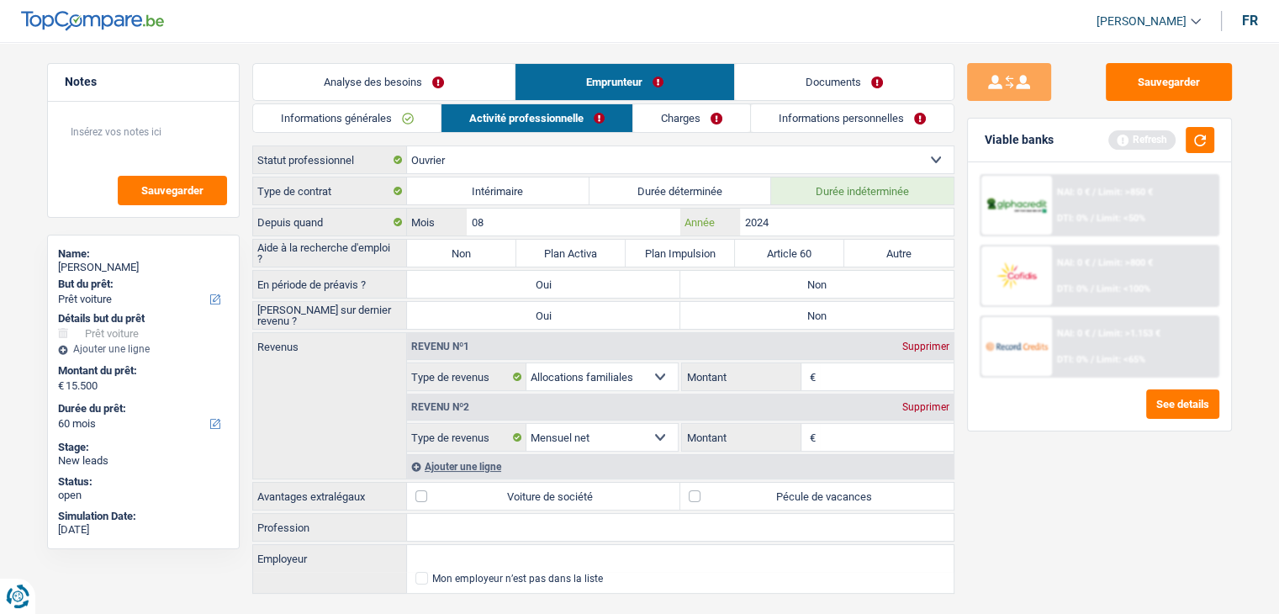
type input "2024"
click at [618, 220] on input "08" at bounding box center [573, 222] width 213 height 27
type input "04"
click at [1198, 137] on button "button" at bounding box center [1200, 140] width 29 height 26
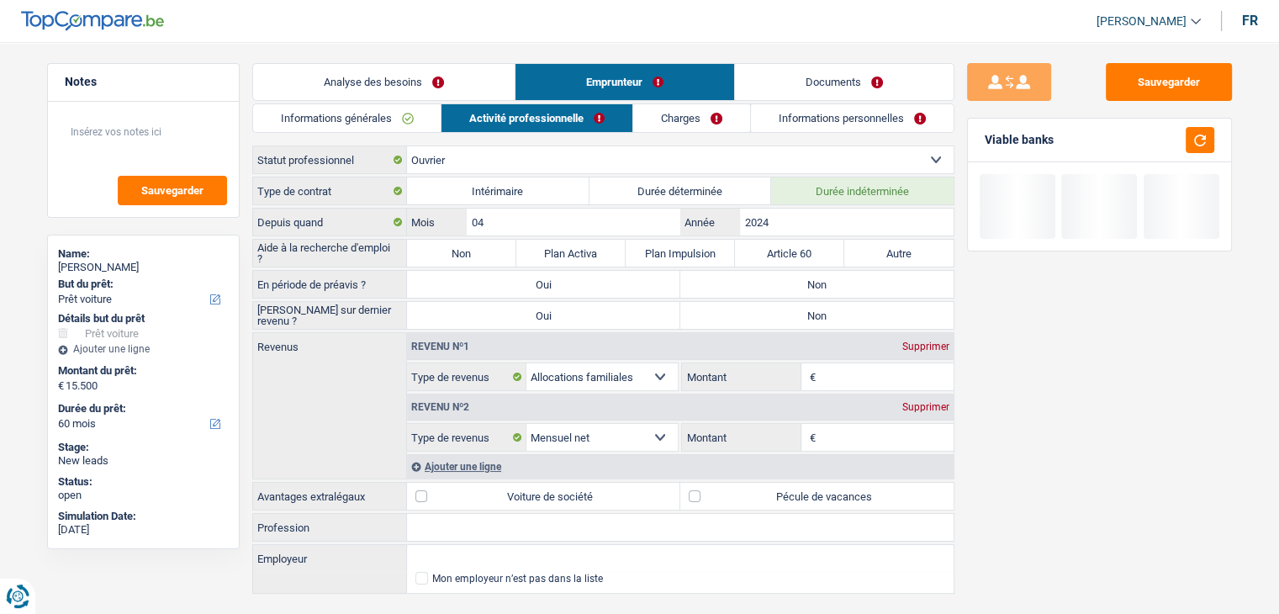
click at [490, 248] on label "Non" at bounding box center [461, 253] width 109 height 27
click at [490, 248] on input "Non" at bounding box center [461, 253] width 109 height 27
radio input "true"
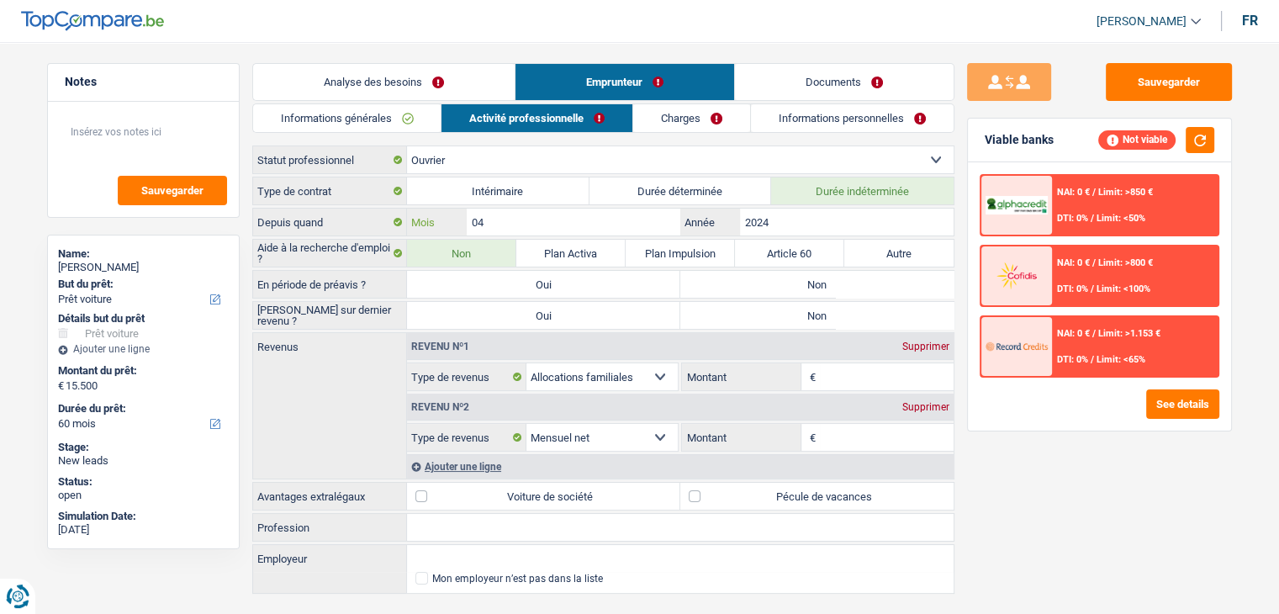
click at [596, 220] on input "04" at bounding box center [573, 222] width 213 height 27
type input "0"
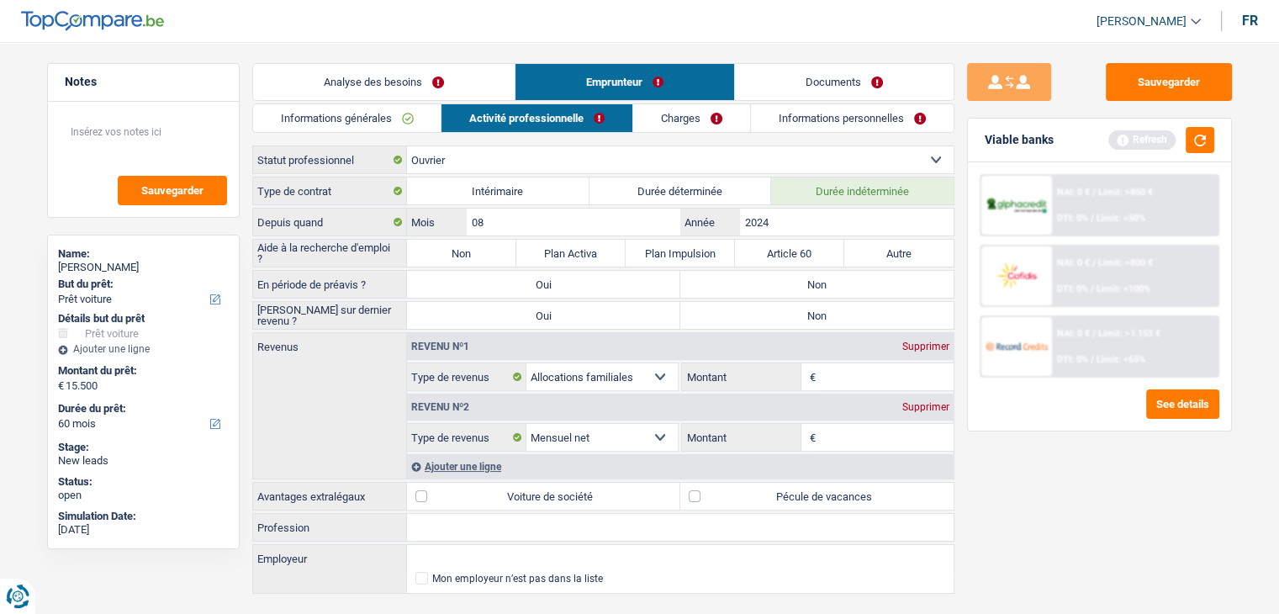
click at [1184, 147] on div "Refresh" at bounding box center [1162, 140] width 106 height 26
click at [1197, 143] on button "button" at bounding box center [1200, 140] width 29 height 26
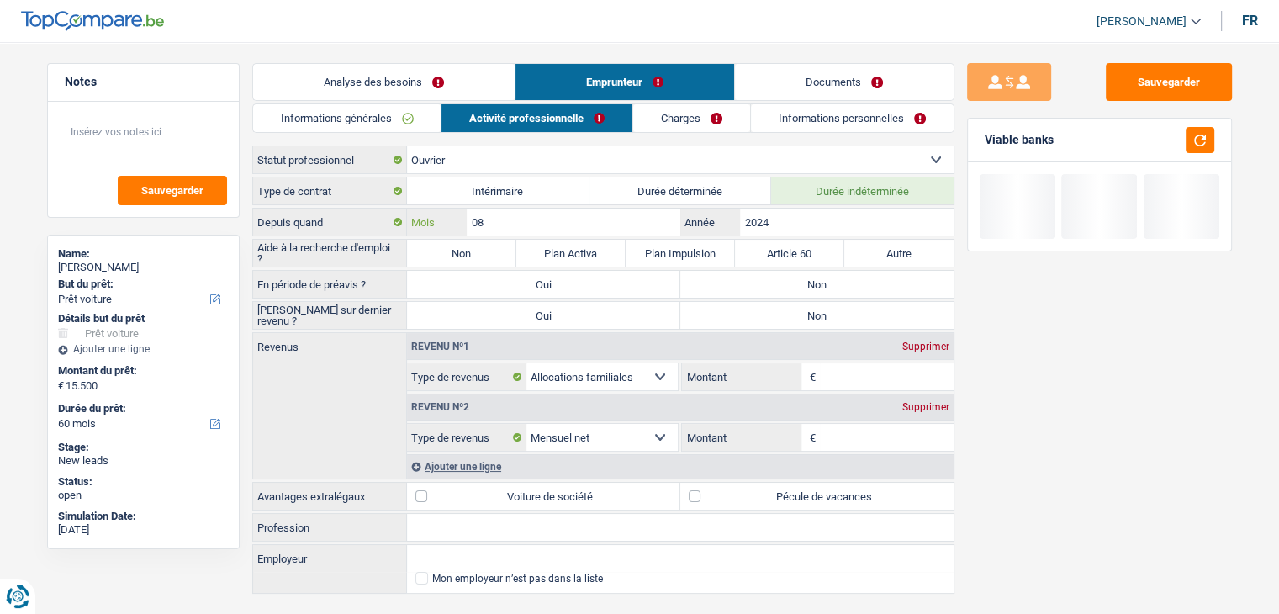
click at [520, 217] on input "08" at bounding box center [573, 222] width 213 height 27
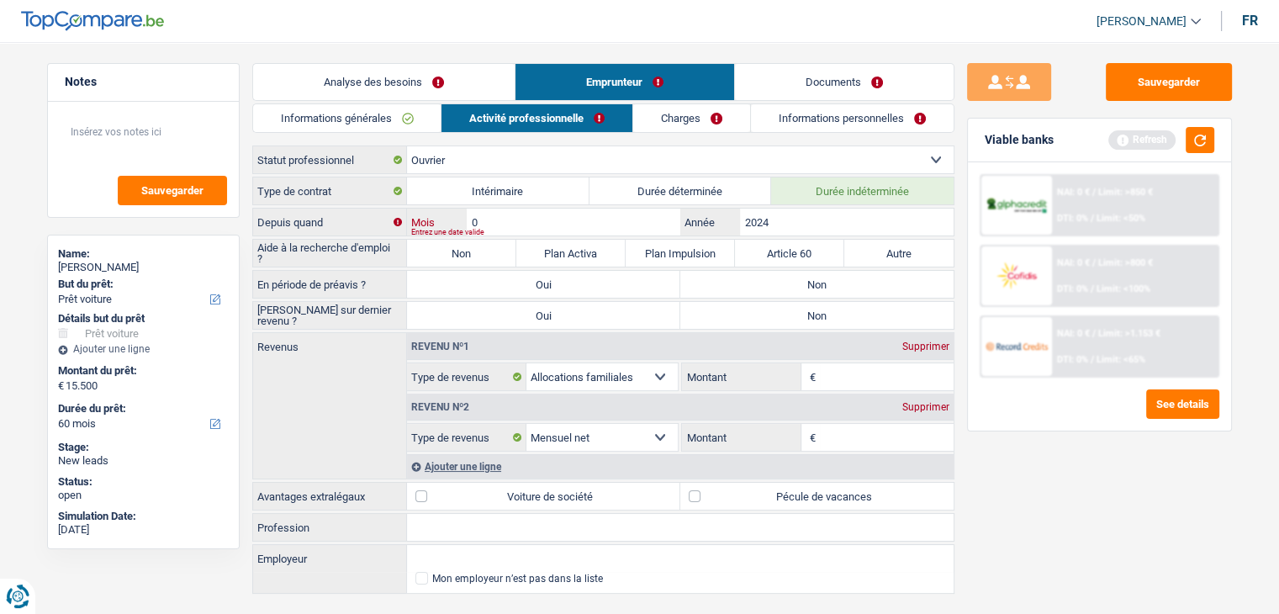
type input "09"
drag, startPoint x: 1209, startPoint y: 138, endPoint x: 1141, endPoint y: 157, distance: 70.0
click at [1208, 138] on button "button" at bounding box center [1200, 140] width 29 height 26
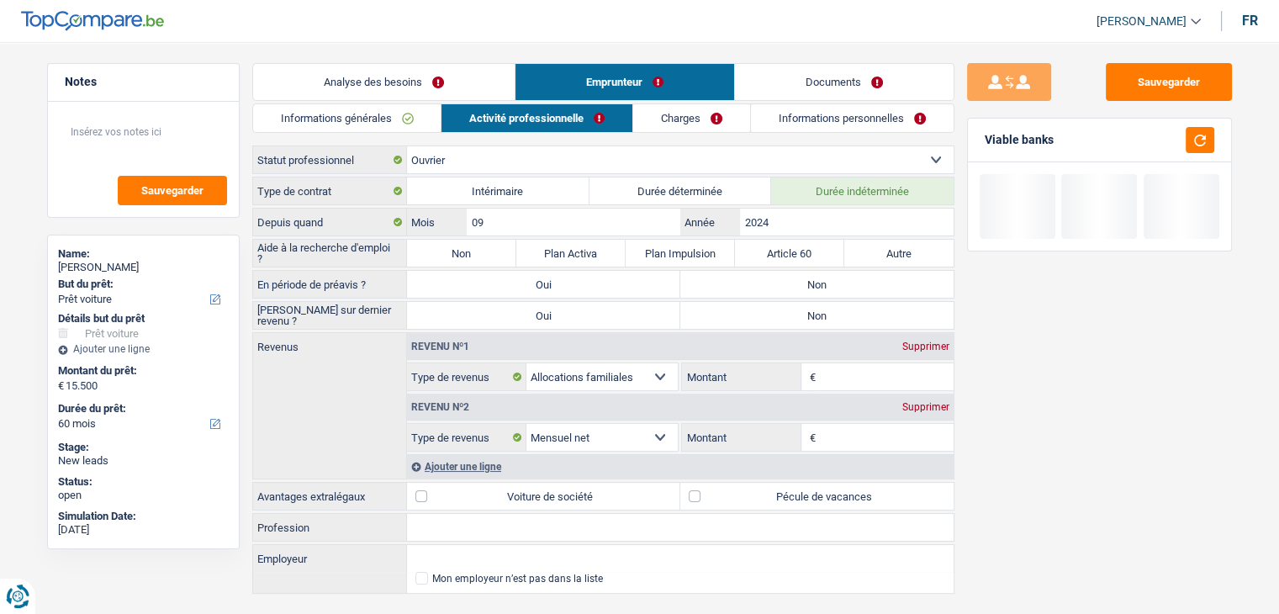
click at [784, 278] on label "Non" at bounding box center [817, 284] width 273 height 27
click at [784, 278] on input "Non" at bounding box center [817, 284] width 273 height 27
radio input "true"
click at [761, 314] on label "Non" at bounding box center [817, 315] width 273 height 27
click at [761, 314] on input "Non" at bounding box center [817, 315] width 273 height 27
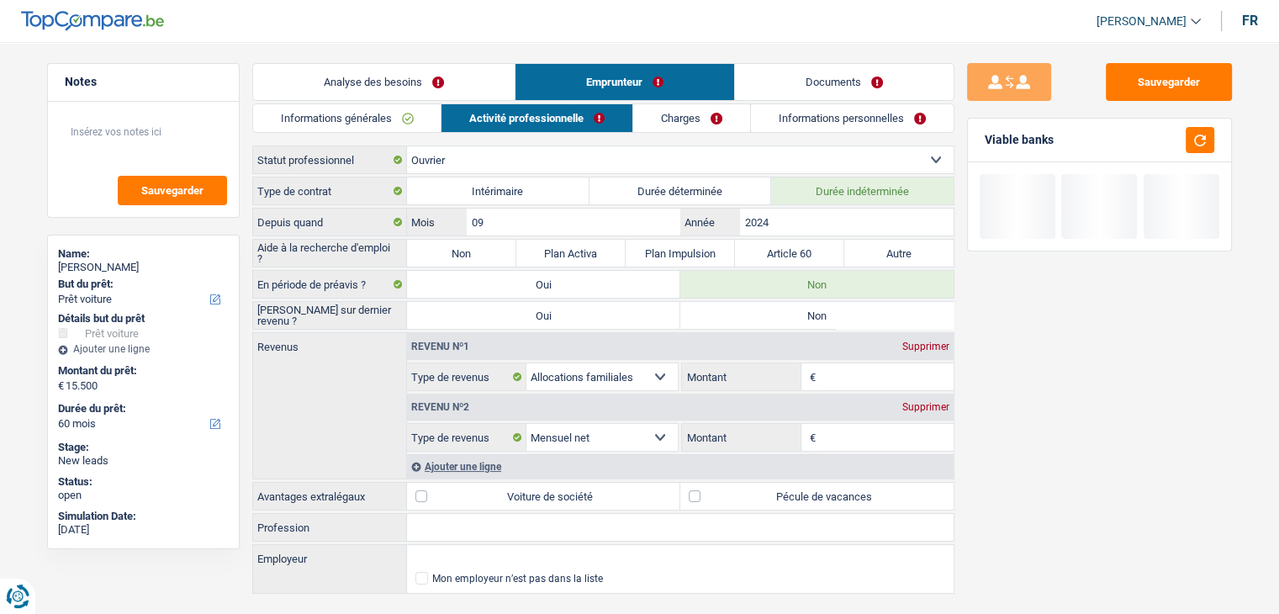
radio input "true"
click at [1021, 470] on div "Sauvegarder Viable banks" at bounding box center [1100, 323] width 290 height 520
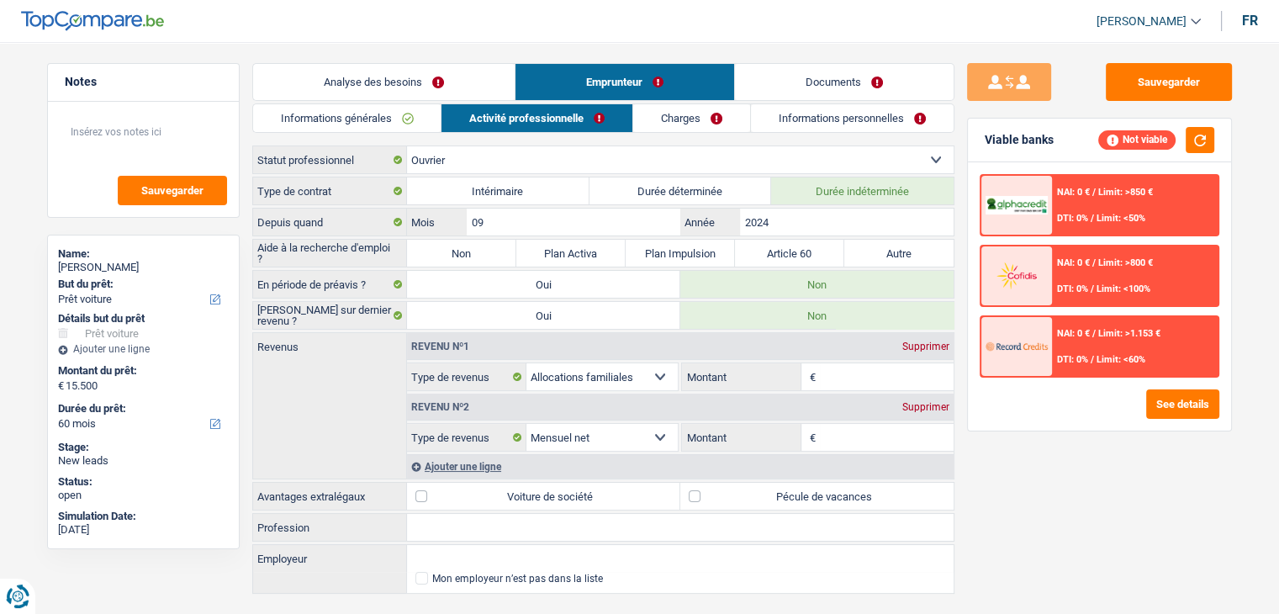
click at [844, 440] on input "Montant" at bounding box center [887, 437] width 134 height 27
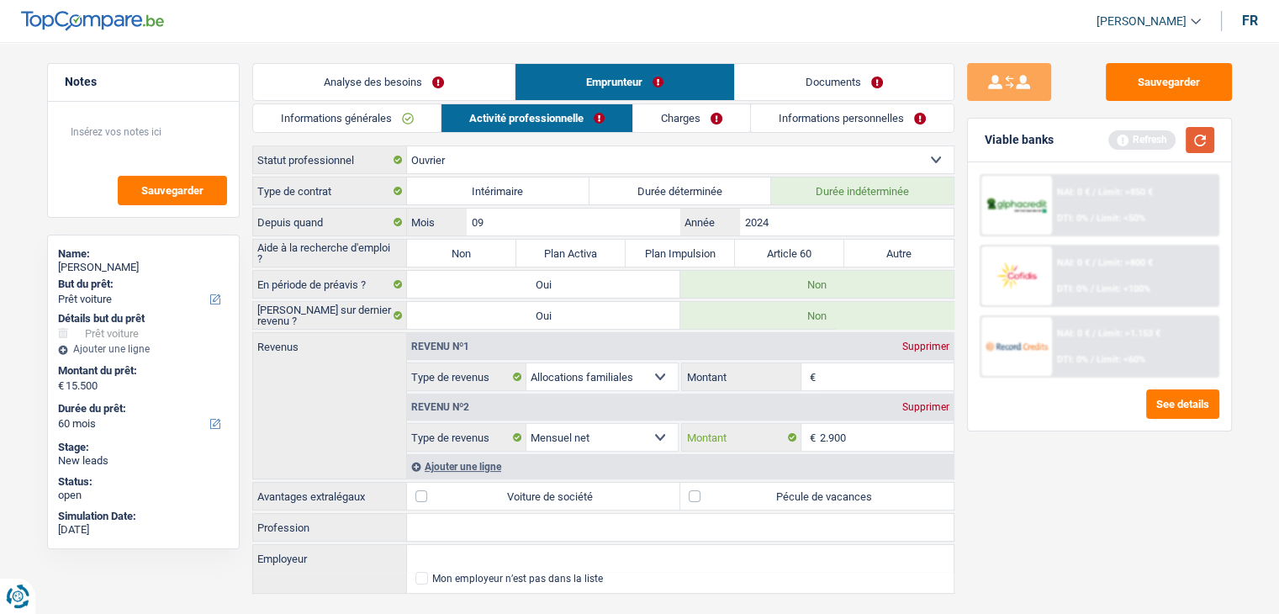
type input "2.900"
click at [1194, 142] on button "button" at bounding box center [1200, 140] width 29 height 26
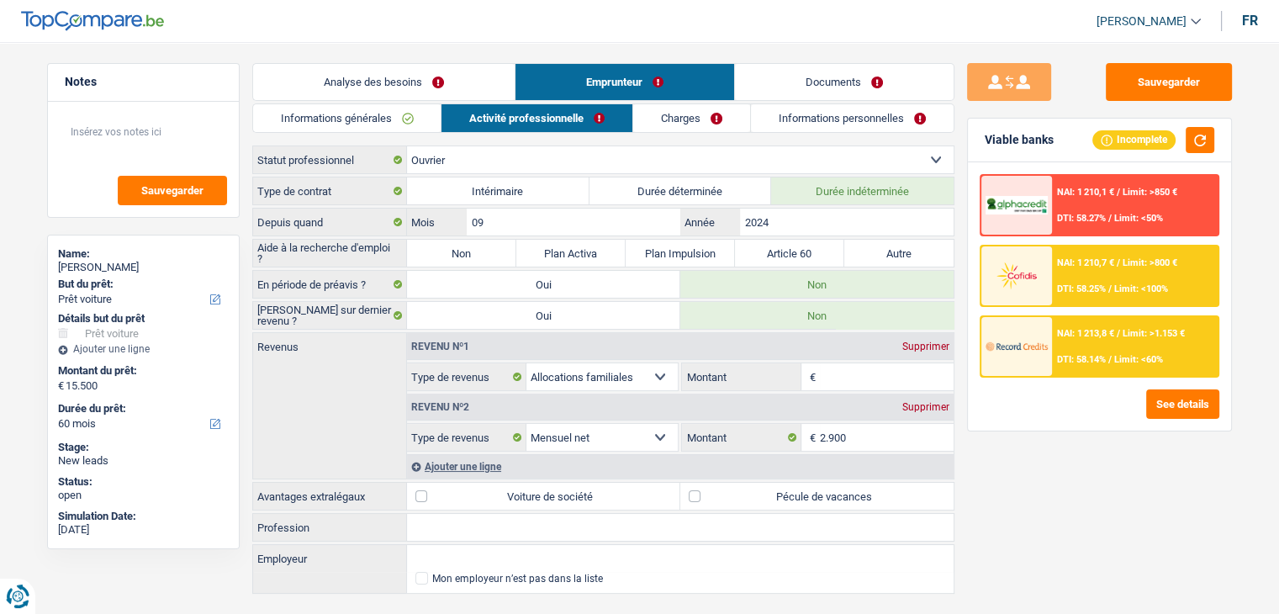
click at [1078, 493] on div "Sauvegarder Viable banks Incomplete NAI: 1 210,1 € / Limit: >850 € DTI: 58.27% …" at bounding box center [1100, 323] width 290 height 520
click at [917, 347] on div "Supprimer" at bounding box center [926, 347] width 56 height 10
select select "netSalary"
type input "2.900"
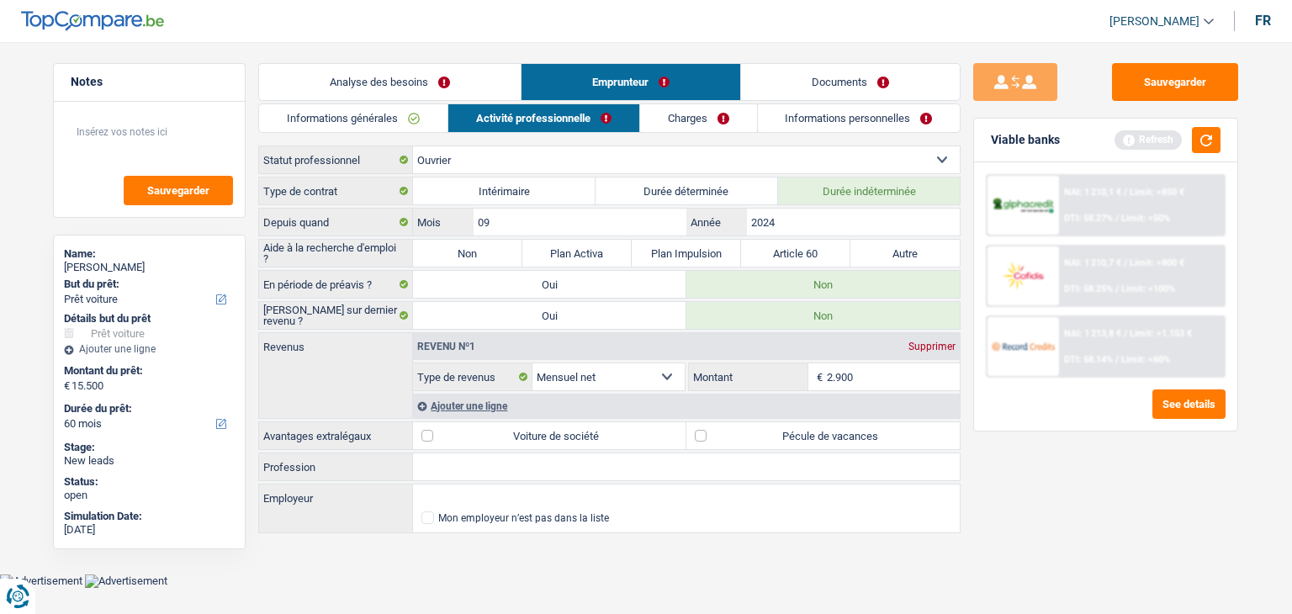
click at [485, 401] on div "Ajouter une ligne" at bounding box center [686, 406] width 547 height 24
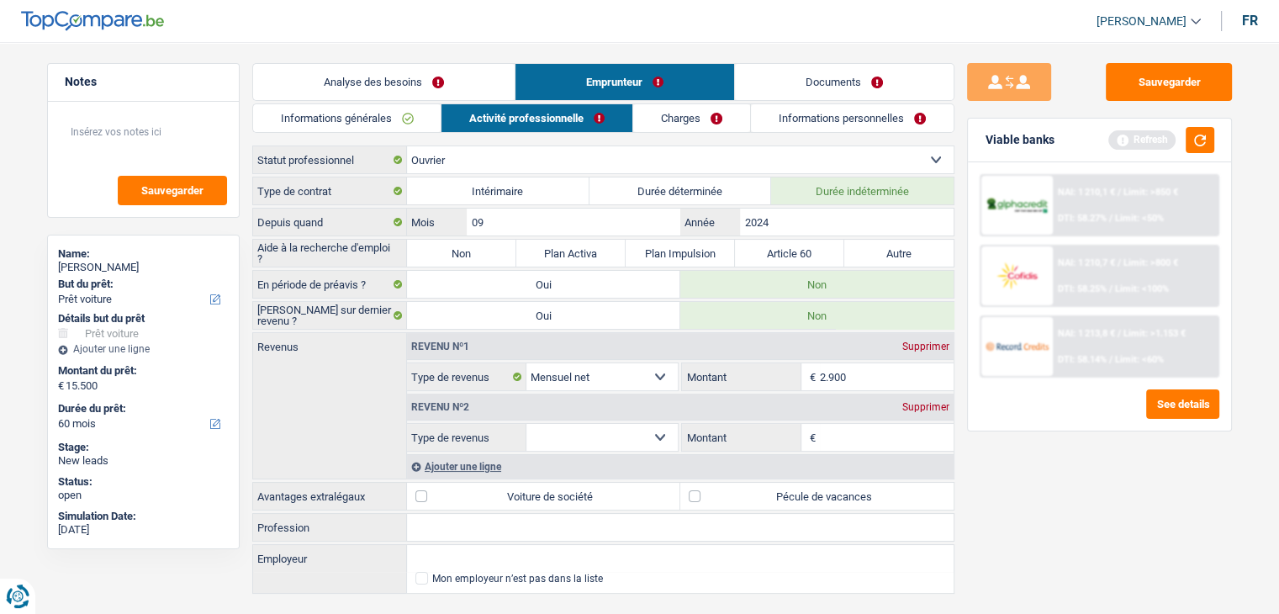
click at [596, 438] on select "Allocation d'handicap Allocations chômage Allocations familiales Chèques repas …" at bounding box center [603, 437] width 152 height 27
click at [1035, 479] on div "Sauvegarder Viable banks Refresh NAI: 1 210,1 € / Limit: >850 € DTI: 58.27% / L…" at bounding box center [1100, 323] width 290 height 520
click at [932, 396] on div "Revenu nº2 Supprimer" at bounding box center [680, 407] width 547 height 27
click at [927, 402] on div "Supprimer" at bounding box center [926, 407] width 56 height 10
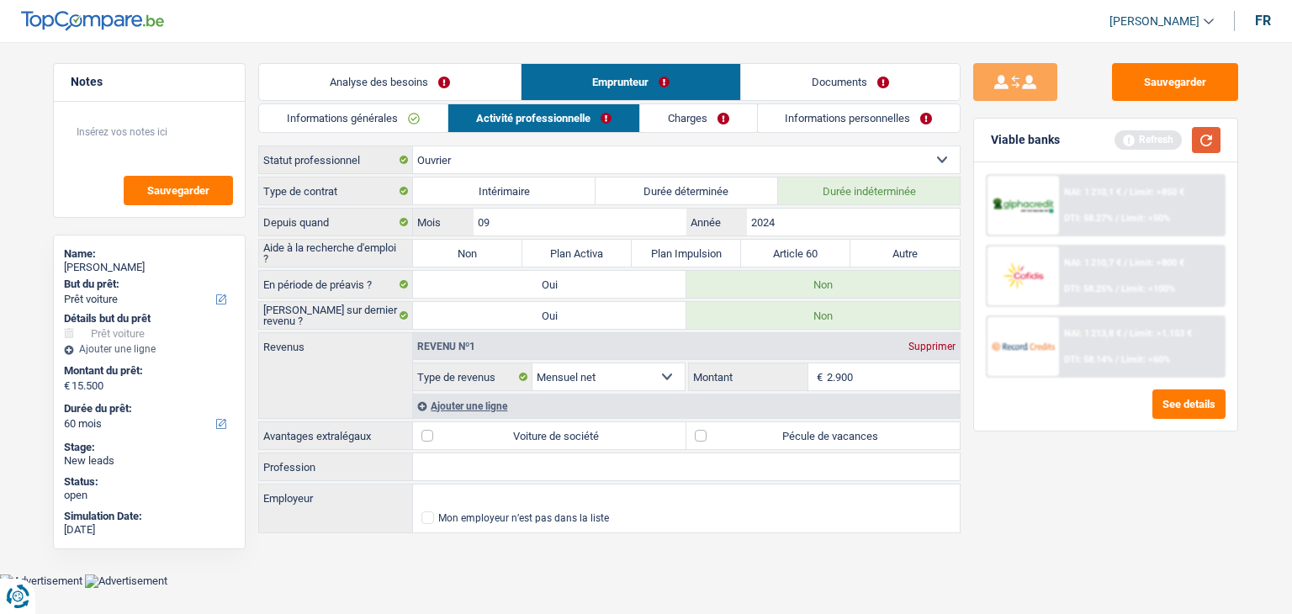
click at [1199, 138] on button "button" at bounding box center [1206, 140] width 29 height 26
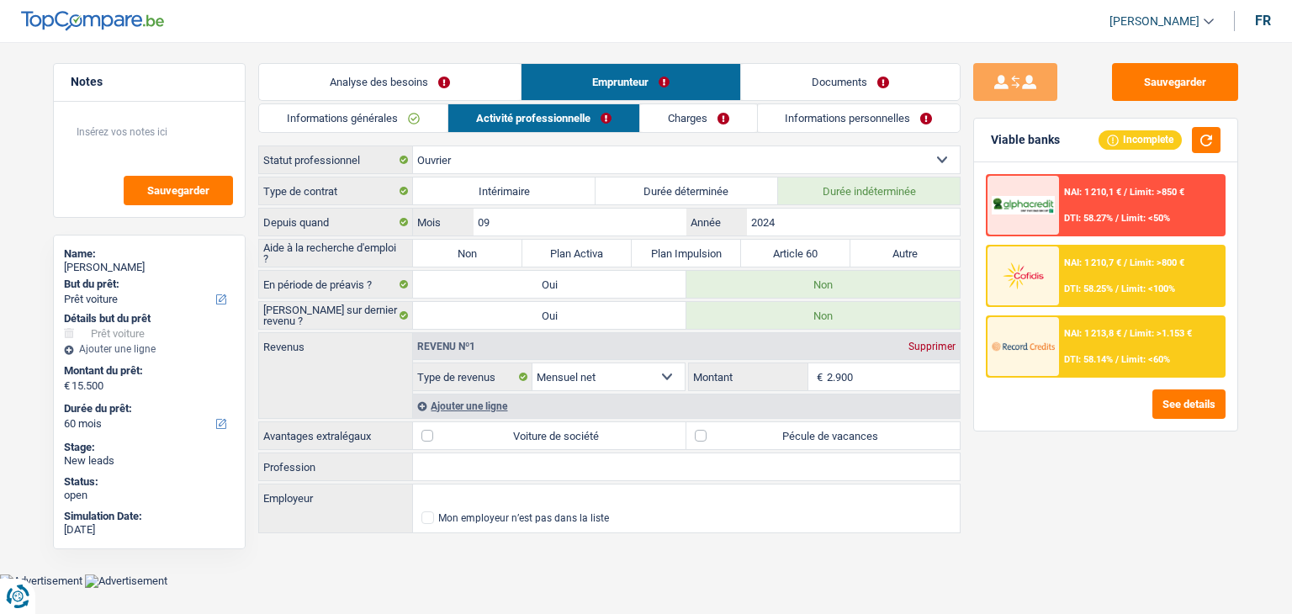
click at [868, 433] on label "Pécule de vacances" at bounding box center [822, 435] width 273 height 27
click at [868, 433] on input "Pécule de vacances" at bounding box center [822, 435] width 273 height 27
checkbox input "true"
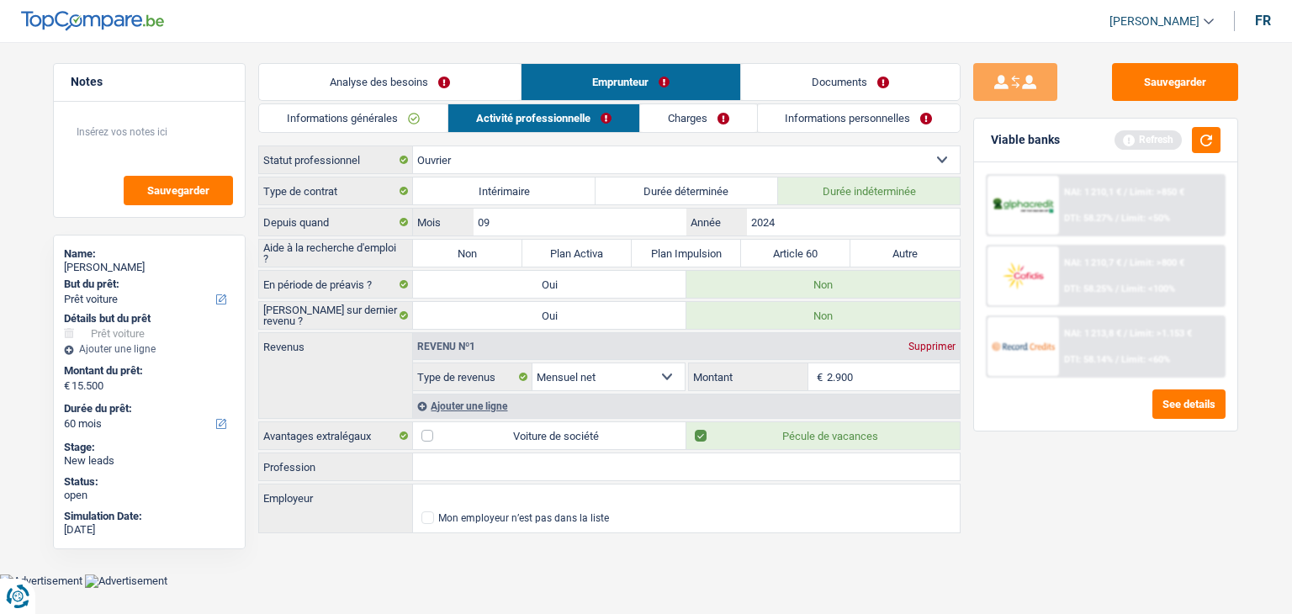
click at [690, 110] on link "Charges" at bounding box center [698, 118] width 117 height 28
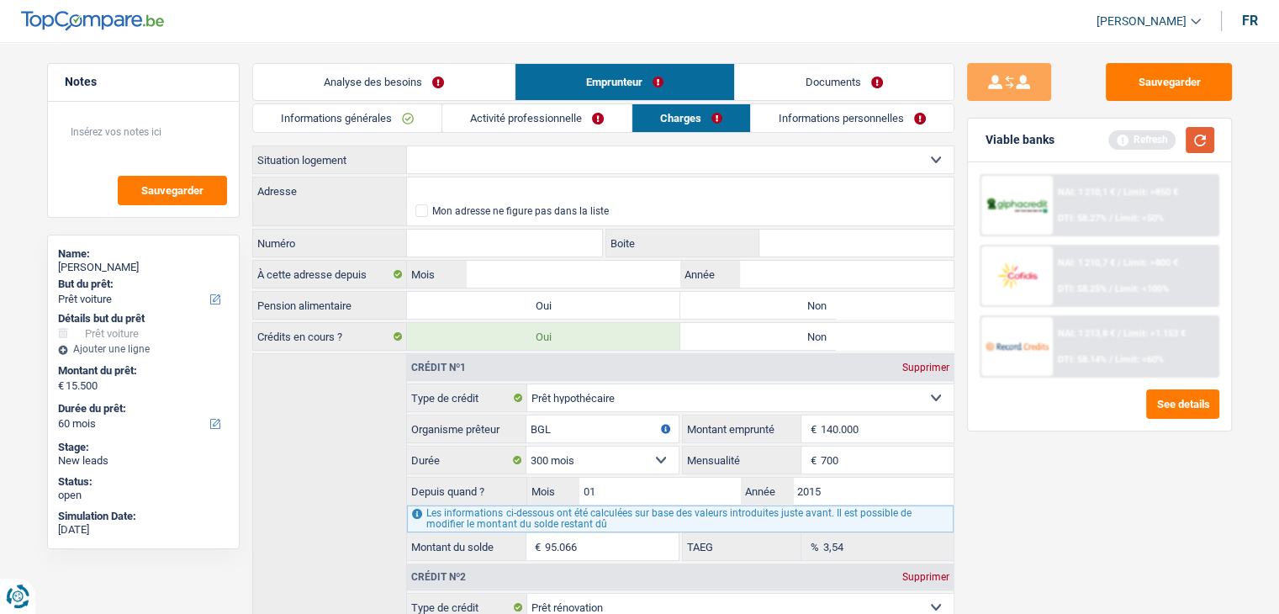
click at [1206, 141] on button "button" at bounding box center [1200, 140] width 29 height 26
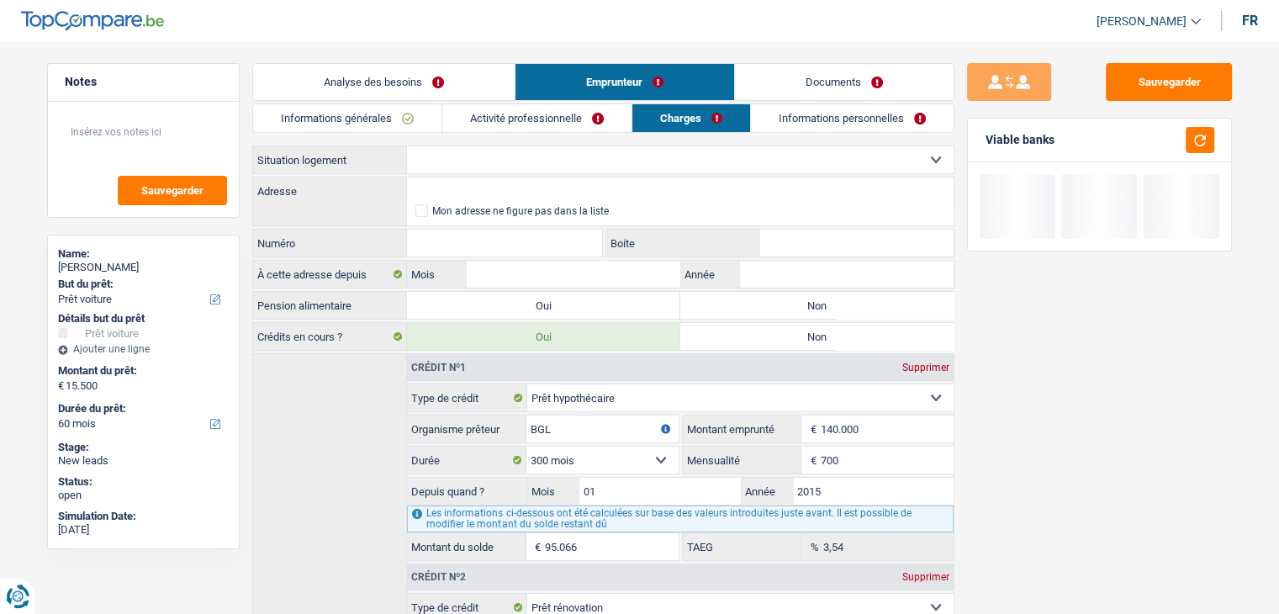
click at [458, 164] on select "Locataire Propriétaire avec prêt hypothécaire Propriétaire sans prêt hypothécai…" at bounding box center [680, 159] width 547 height 27
select select "ownerWithMortgage"
click at [407, 146] on select "Locataire Propriétaire avec prêt hypothécaire Propriétaire sans prêt hypothécai…" at bounding box center [680, 159] width 547 height 27
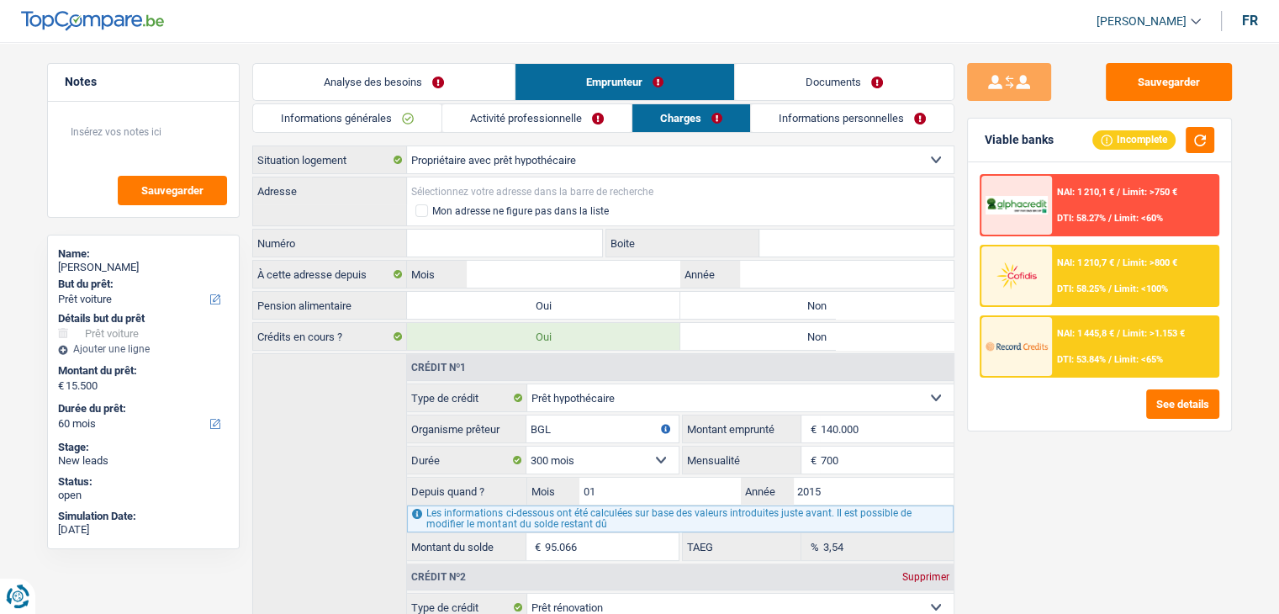
click at [435, 193] on input "Adresse" at bounding box center [680, 190] width 547 height 27
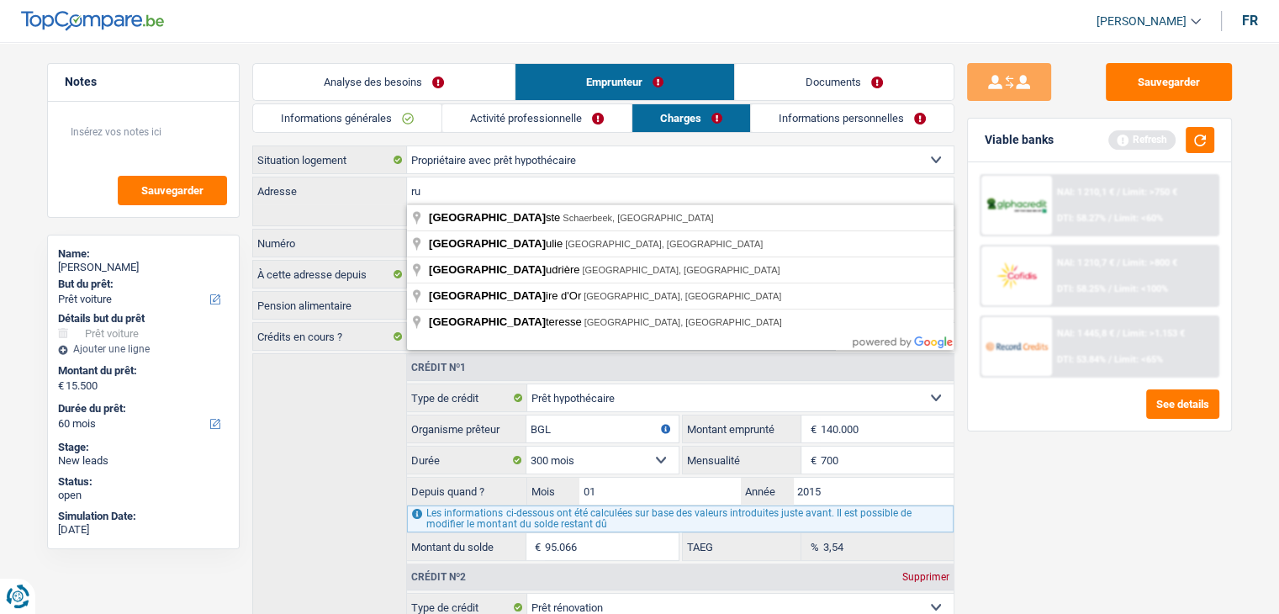
type input "r"
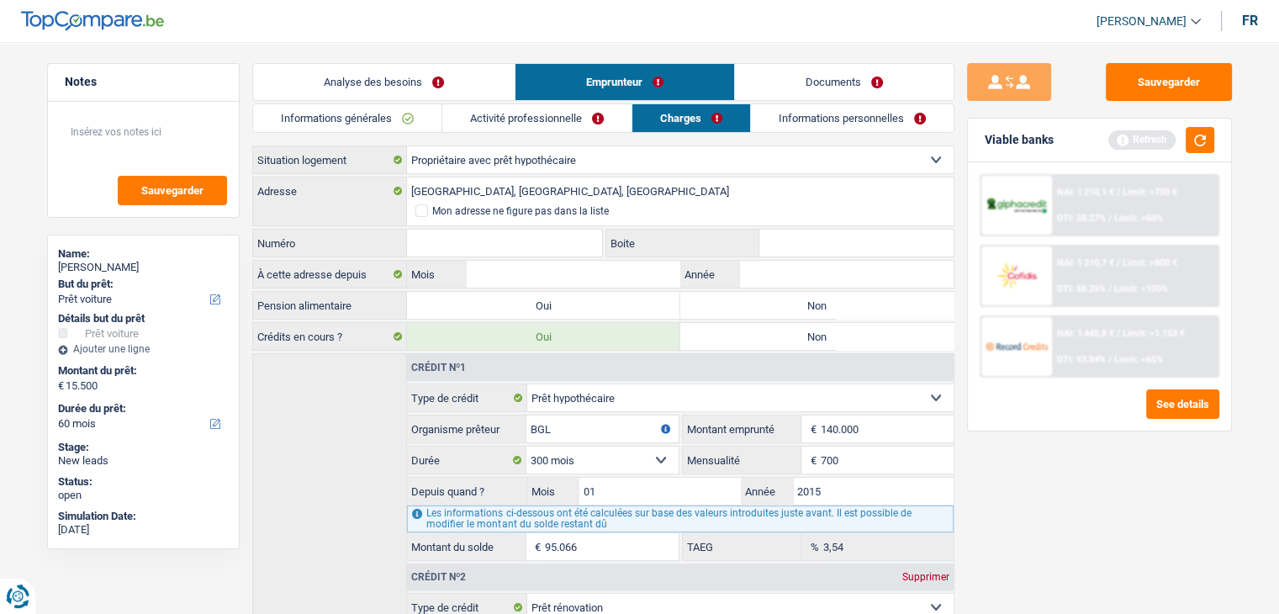
type input "[STREET_ADDRESS]"
click at [465, 246] on input "Numéro" at bounding box center [505, 243] width 196 height 27
click at [439, 237] on input "Numéro" at bounding box center [505, 243] width 196 height 27
click at [265, 415] on div "Crédit nº1 Carte ou ouverture de crédit Prêt hypothécaire Vente à tempérament P…" at bounding box center [603, 592] width 702 height 478
click at [471, 241] on input "Numéro" at bounding box center [505, 243] width 196 height 27
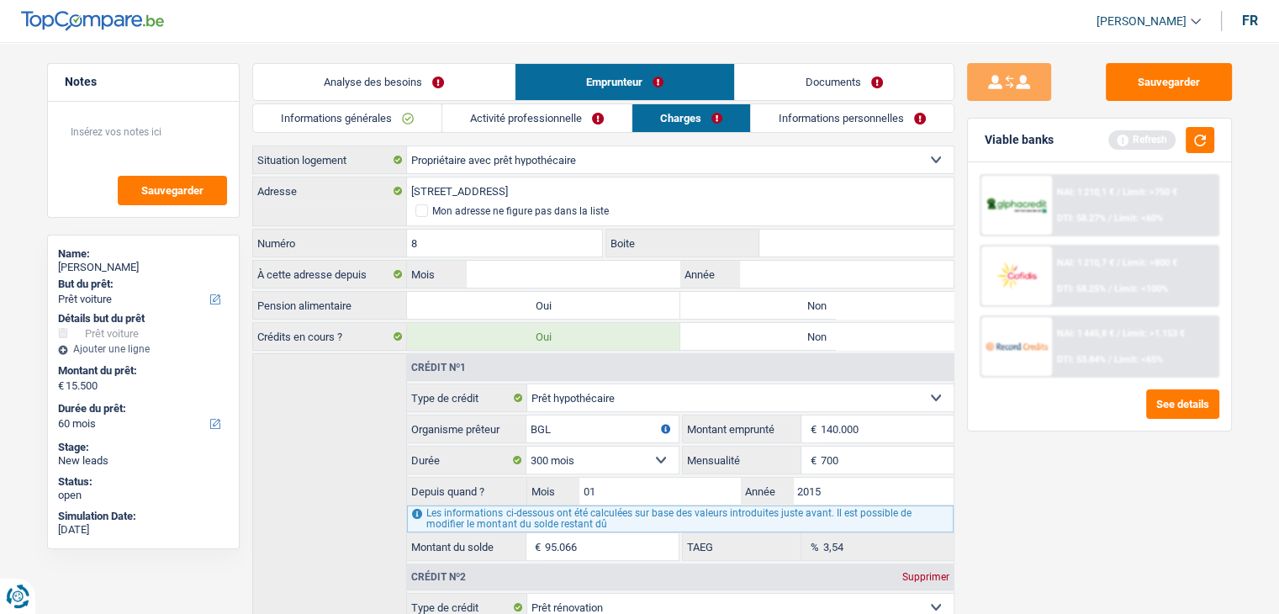
type input "8"
click at [276, 374] on div "Crédit nº1 Carte ou ouverture de crédit Prêt hypothécaire Vente à tempérament P…" at bounding box center [603, 592] width 702 height 478
click at [1200, 124] on div "Viable banks Refresh" at bounding box center [1099, 141] width 263 height 44
click at [1200, 143] on button "button" at bounding box center [1200, 140] width 29 height 26
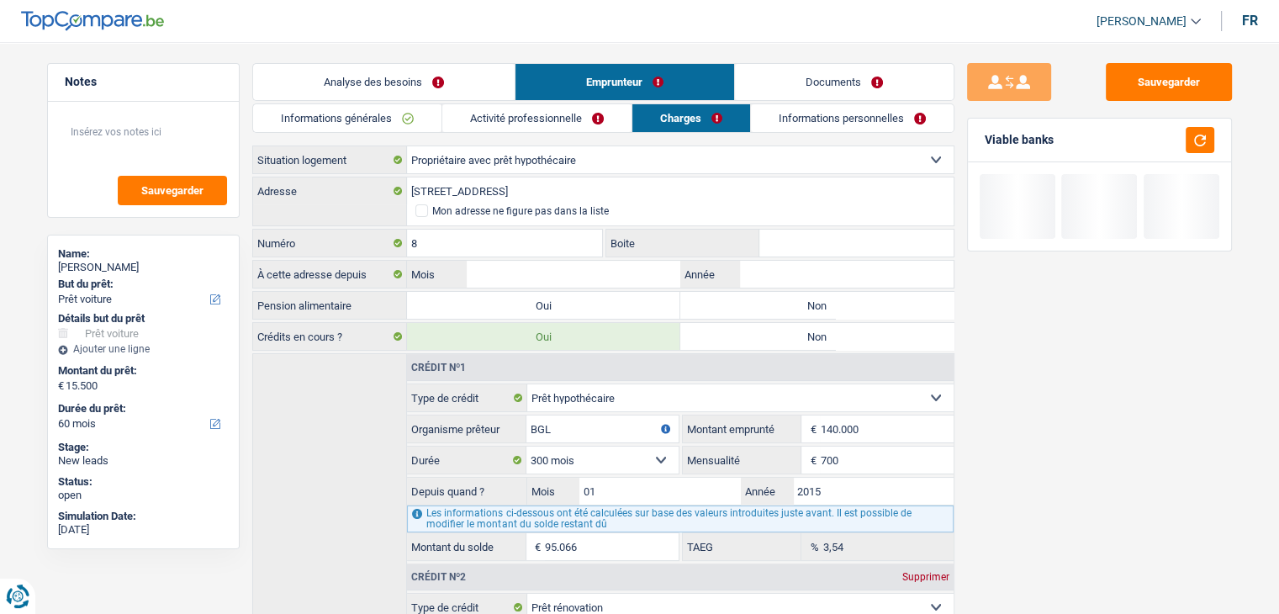
click at [768, 307] on label "Non" at bounding box center [817, 305] width 273 height 27
click at [768, 307] on input "Non" at bounding box center [817, 305] width 273 height 27
radio input "true"
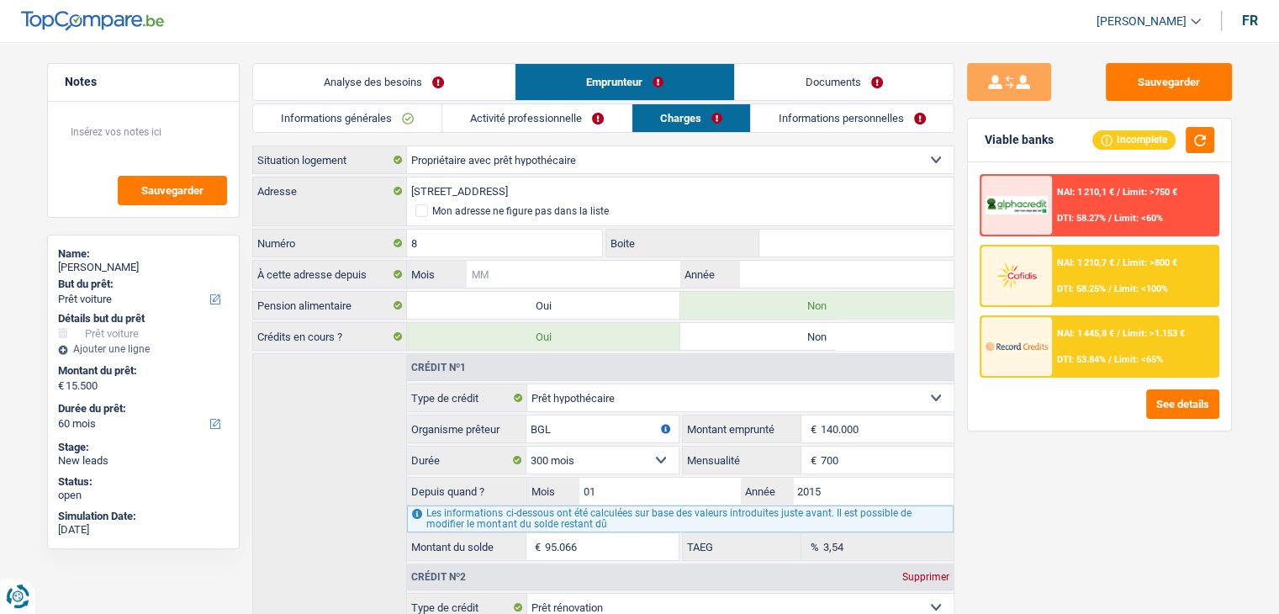
drag, startPoint x: 607, startPoint y: 273, endPoint x: 615, endPoint y: 279, distance: 10.1
click at [607, 273] on input "Mois" at bounding box center [573, 274] width 213 height 27
click at [460, 80] on link "Analyse des besoins" at bounding box center [384, 82] width 262 height 36
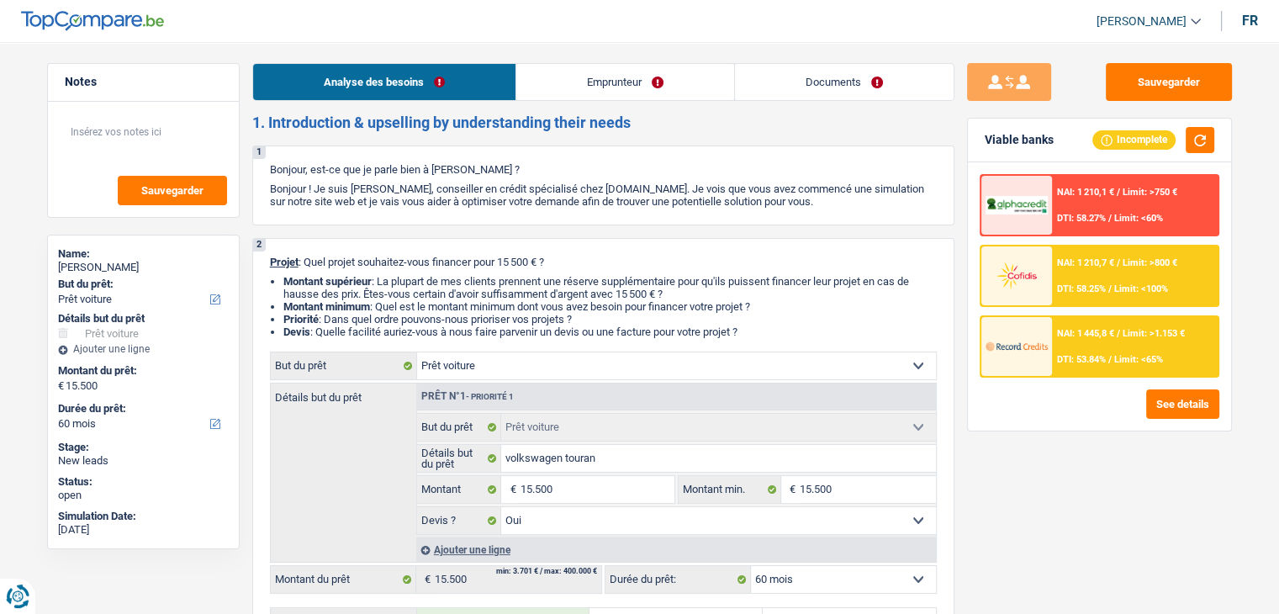
click at [580, 87] on link "Emprunteur" at bounding box center [625, 82] width 218 height 36
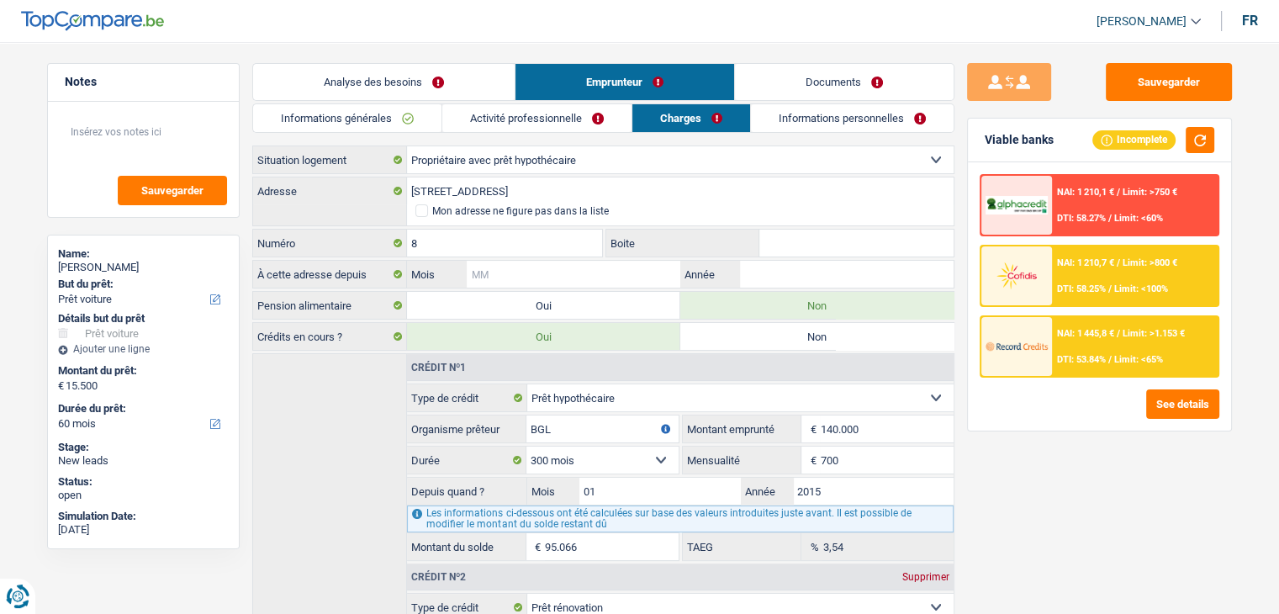
click at [515, 270] on input "Mois" at bounding box center [573, 274] width 213 height 27
type input "01"
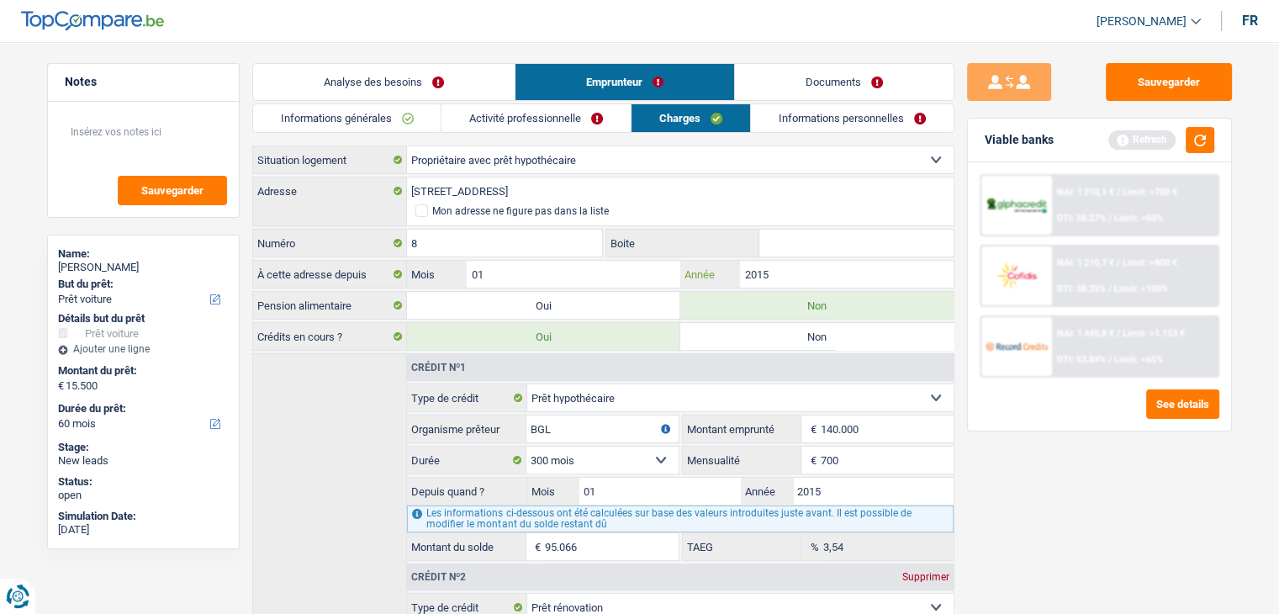
type input "2015"
click at [1057, 504] on div "Sauvegarder Viable banks Refresh NAI: 1 210,1 € / Limit: >750 € DTI: 58.27% / L…" at bounding box center [1100, 323] width 290 height 520
click at [786, 110] on link "Informations personnelles" at bounding box center [852, 118] width 203 height 28
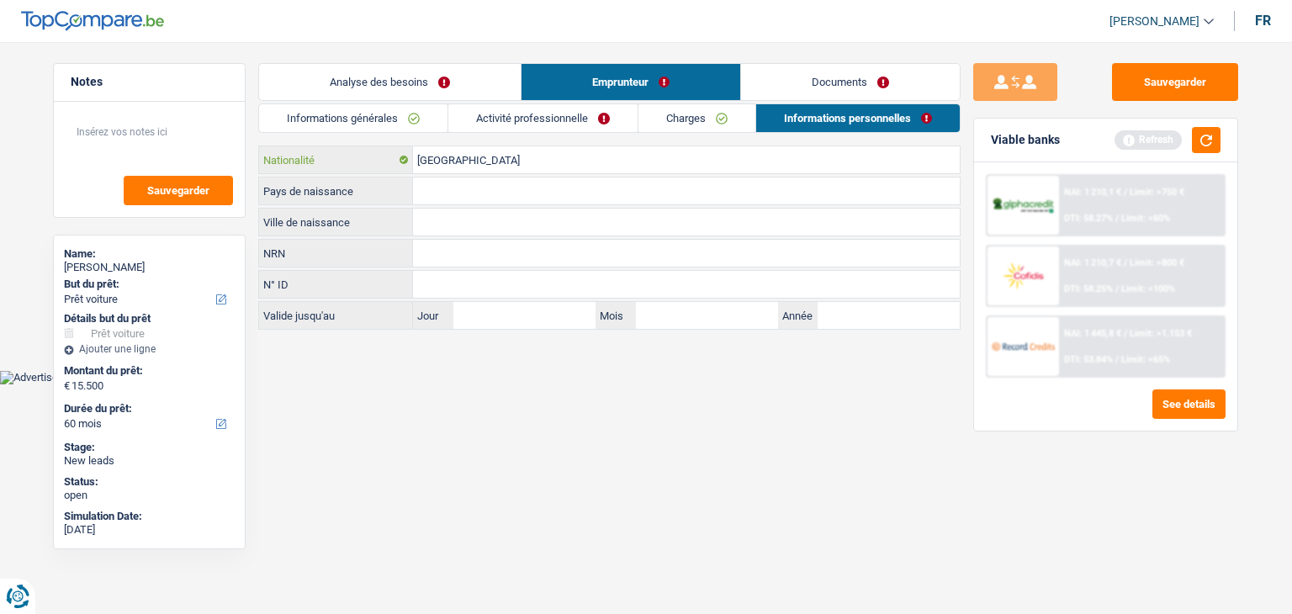
click at [489, 159] on input "[GEOGRAPHIC_DATA]" at bounding box center [686, 159] width 547 height 27
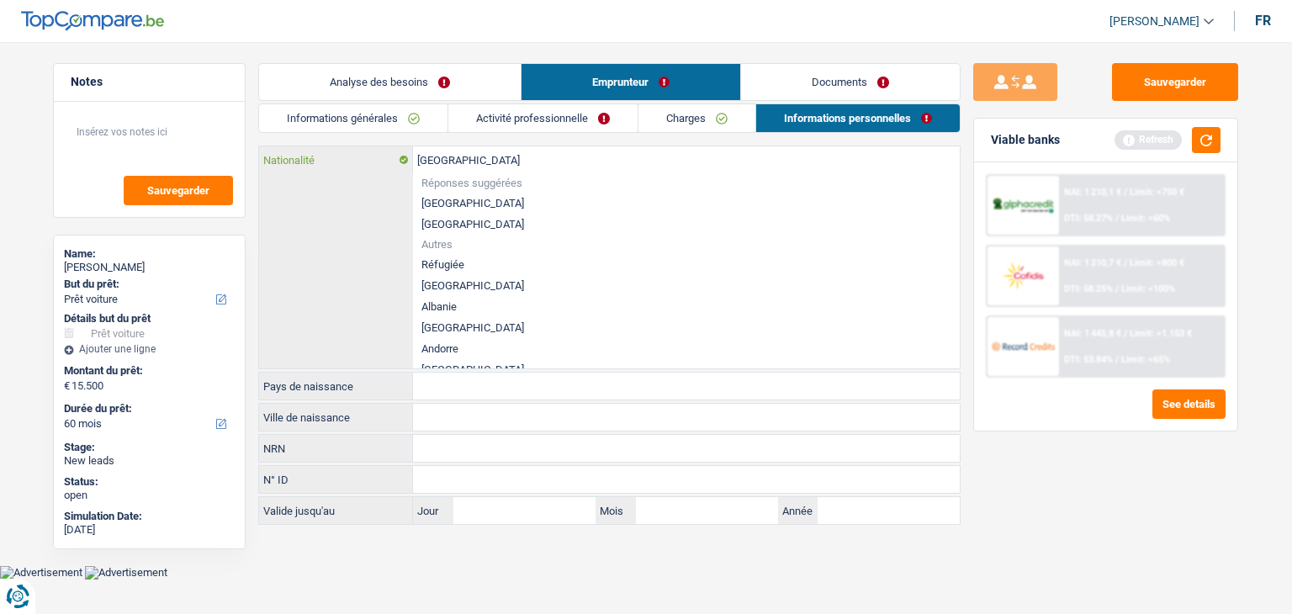
type input "Belgiqu"
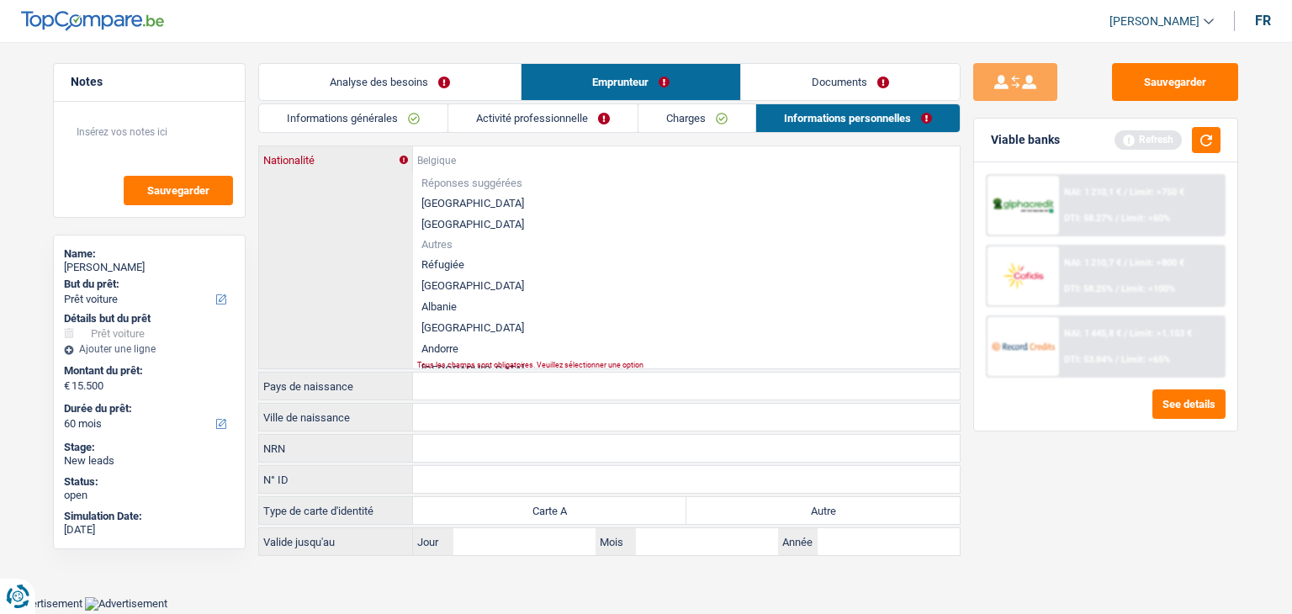
click at [440, 162] on input "Nationalité" at bounding box center [686, 159] width 547 height 27
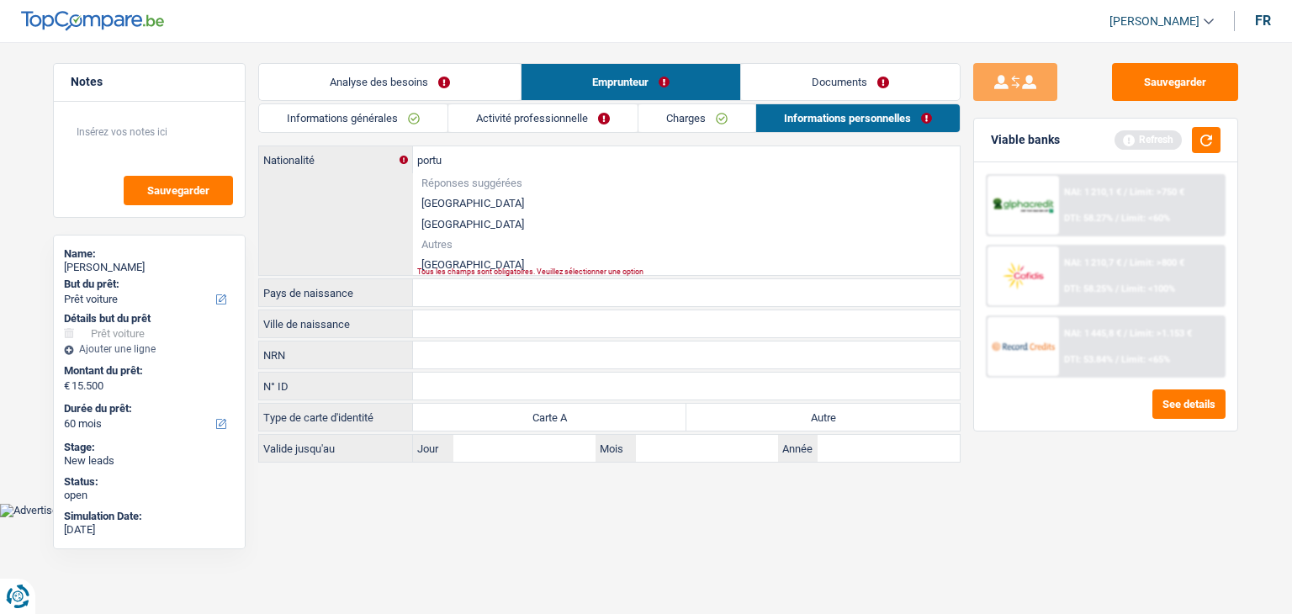
click at [450, 264] on li "[GEOGRAPHIC_DATA]" at bounding box center [686, 264] width 547 height 21
type input "[GEOGRAPHIC_DATA]"
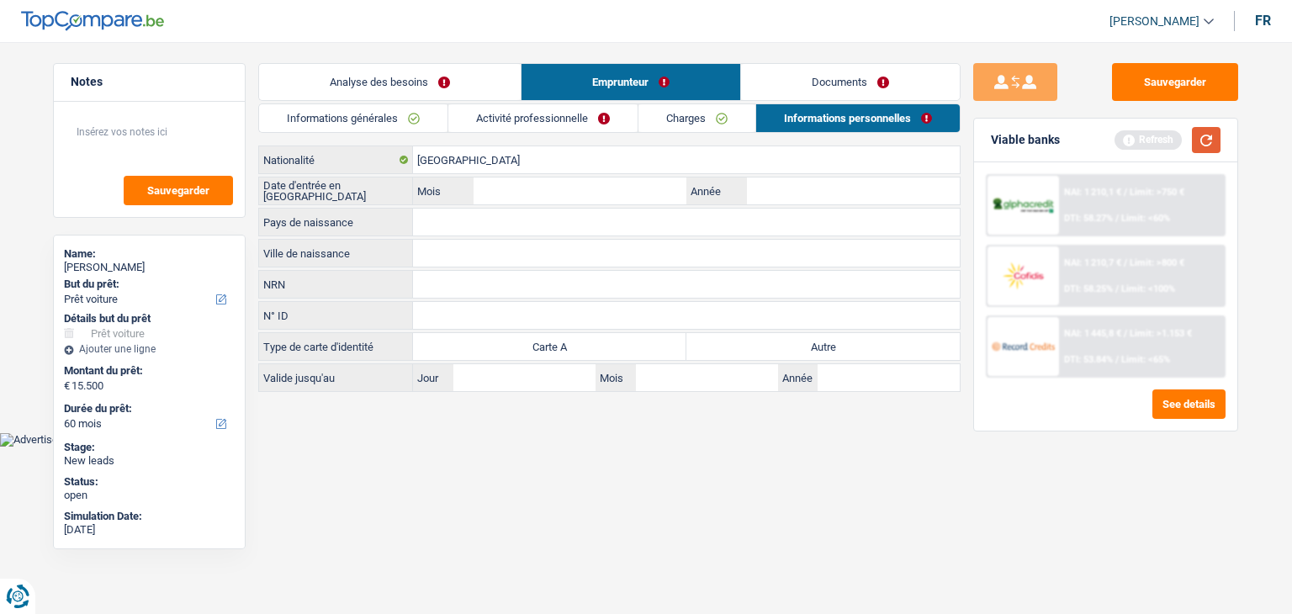
click at [1207, 143] on button "button" at bounding box center [1206, 140] width 29 height 26
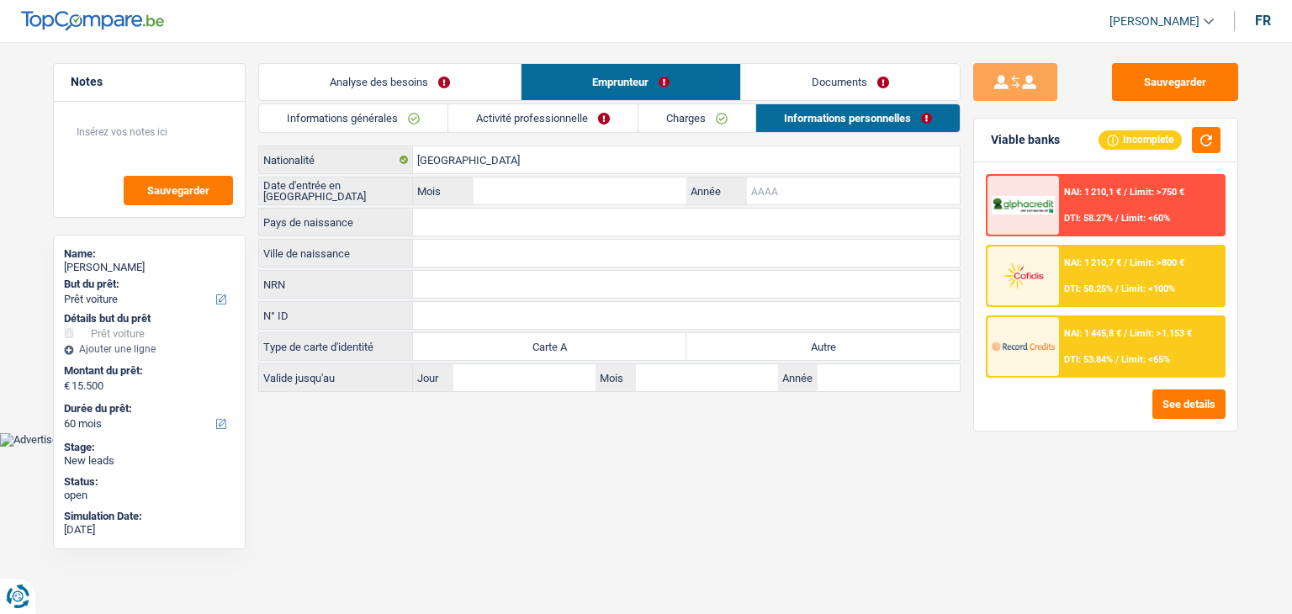
click at [768, 188] on input "Année" at bounding box center [853, 190] width 213 height 27
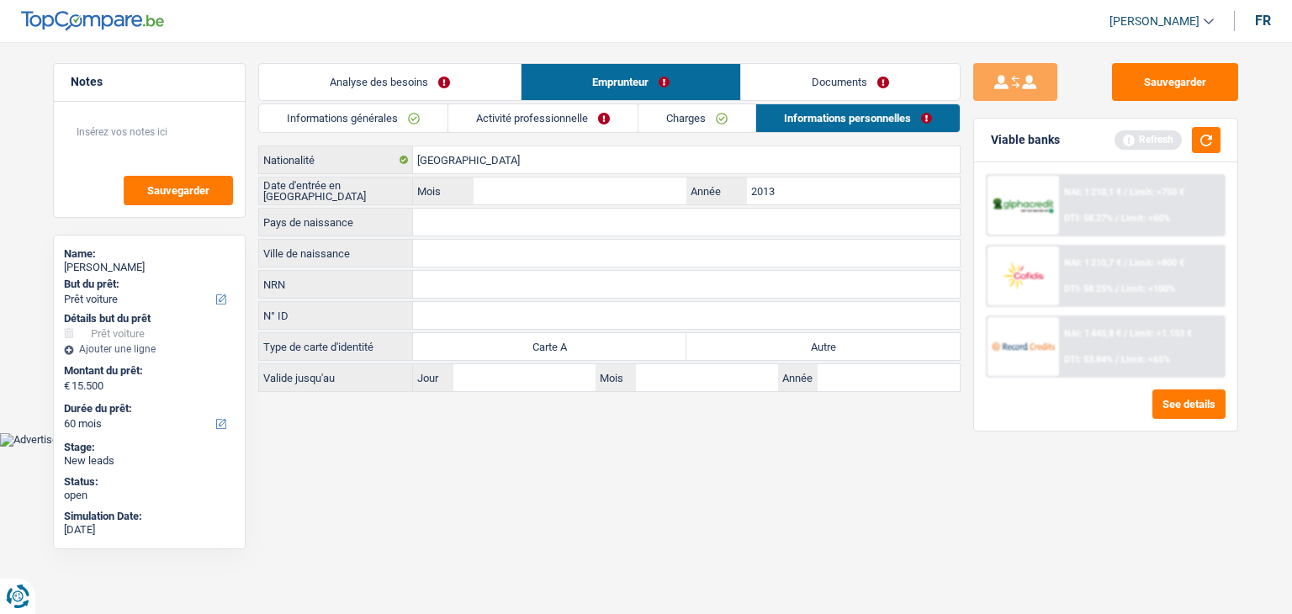
type input "2013"
click at [653, 189] on input "Mois" at bounding box center [580, 190] width 213 height 27
click at [589, 195] on input "Mois" at bounding box center [580, 190] width 213 height 27
type input "08"
click at [531, 228] on input "Pays de naissance" at bounding box center [686, 222] width 547 height 27
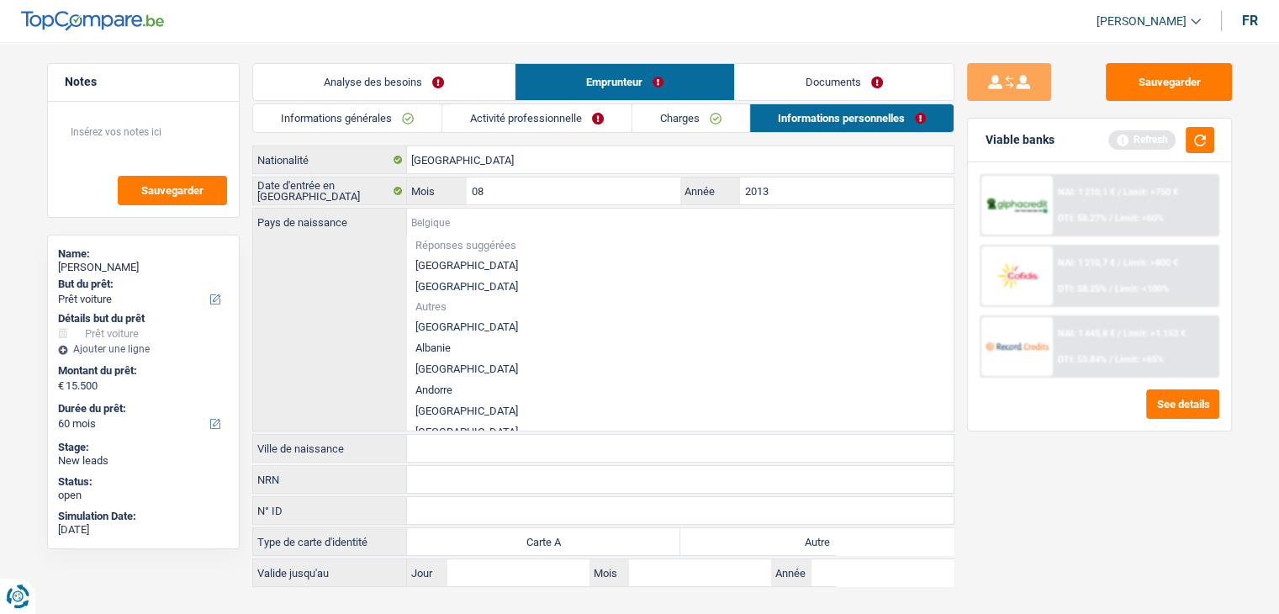
type input "P"
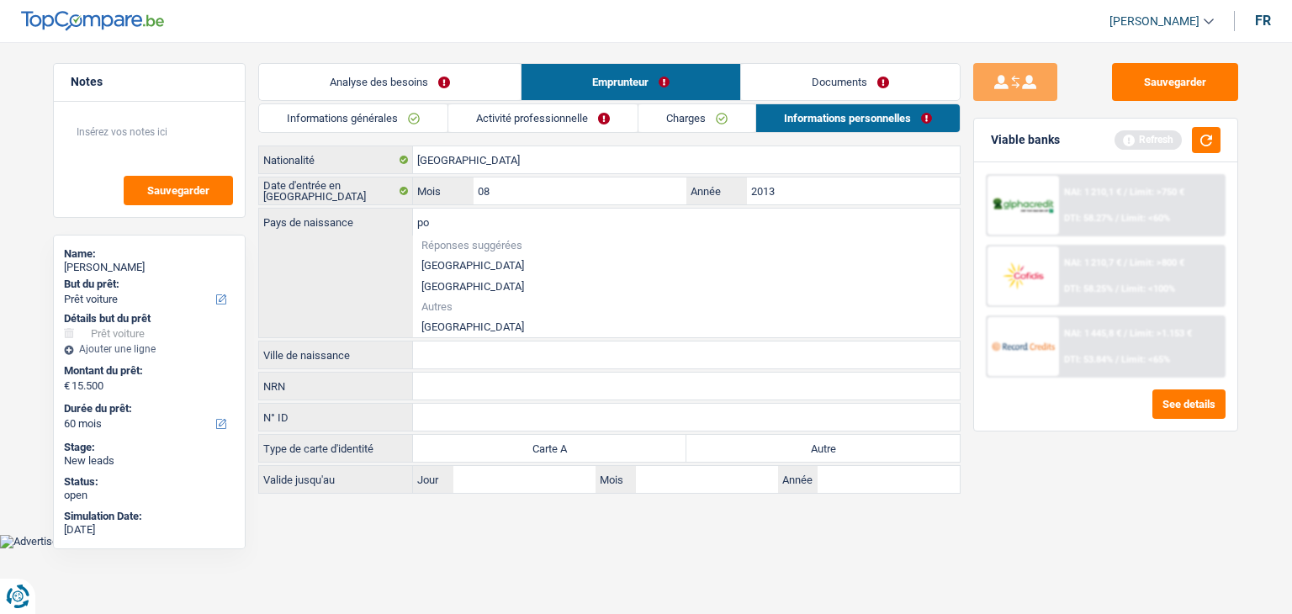
type input "p"
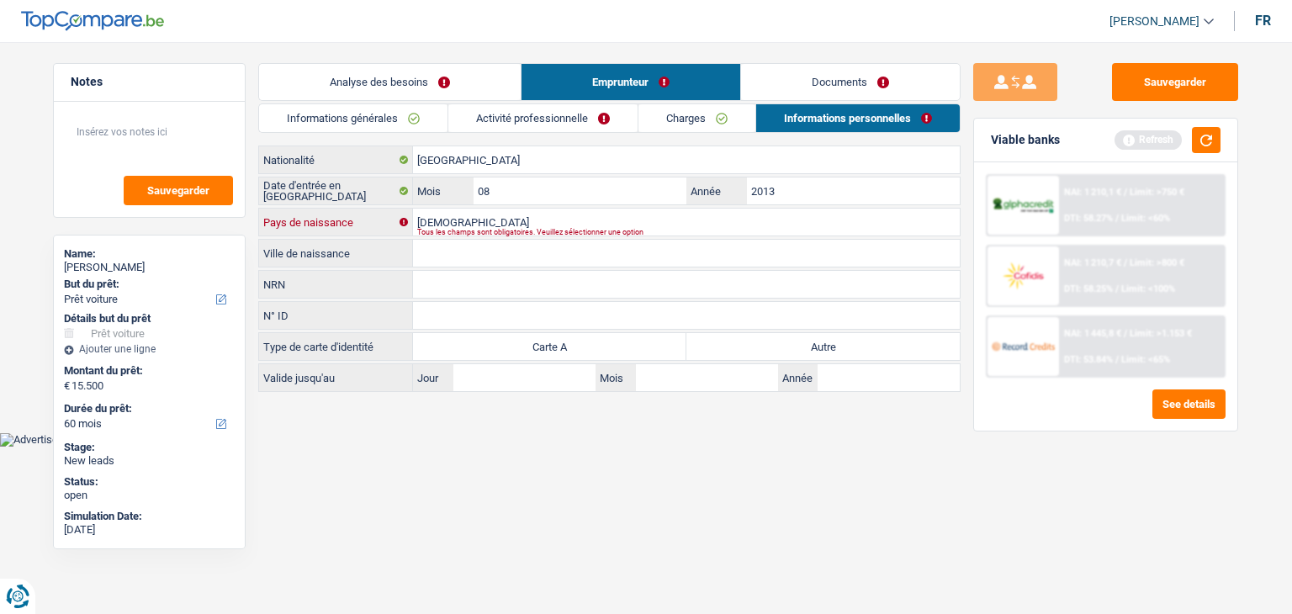
click at [452, 224] on input "[DEMOGRAPHIC_DATA]" at bounding box center [686, 222] width 547 height 27
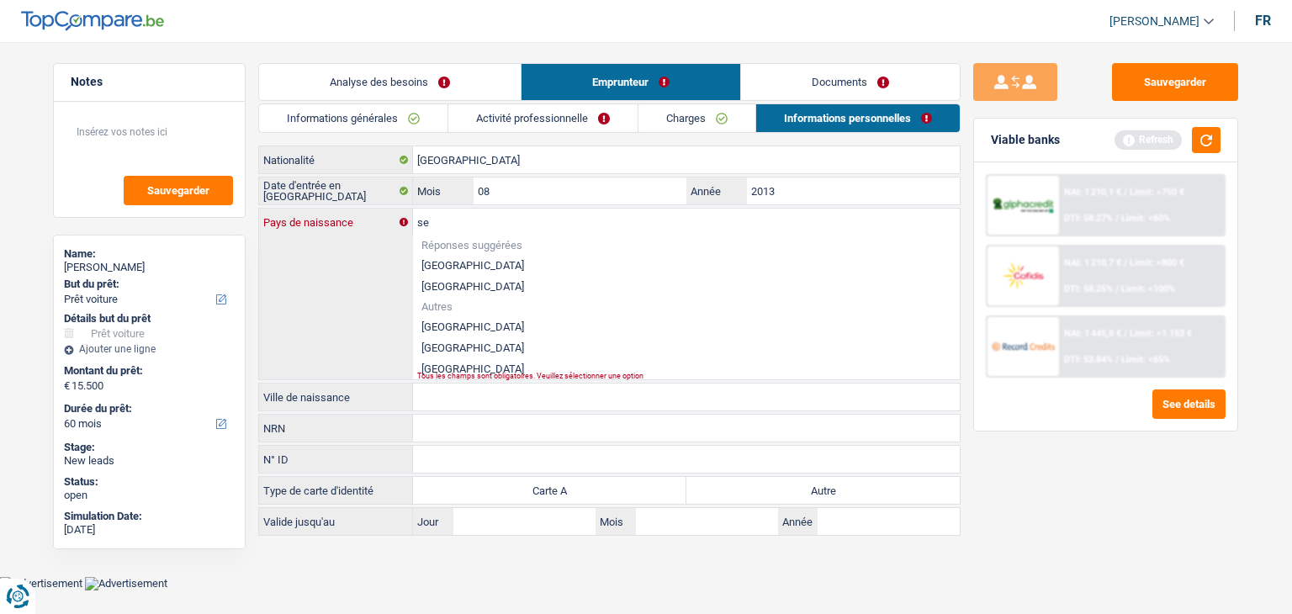
type input "s"
type input "S"
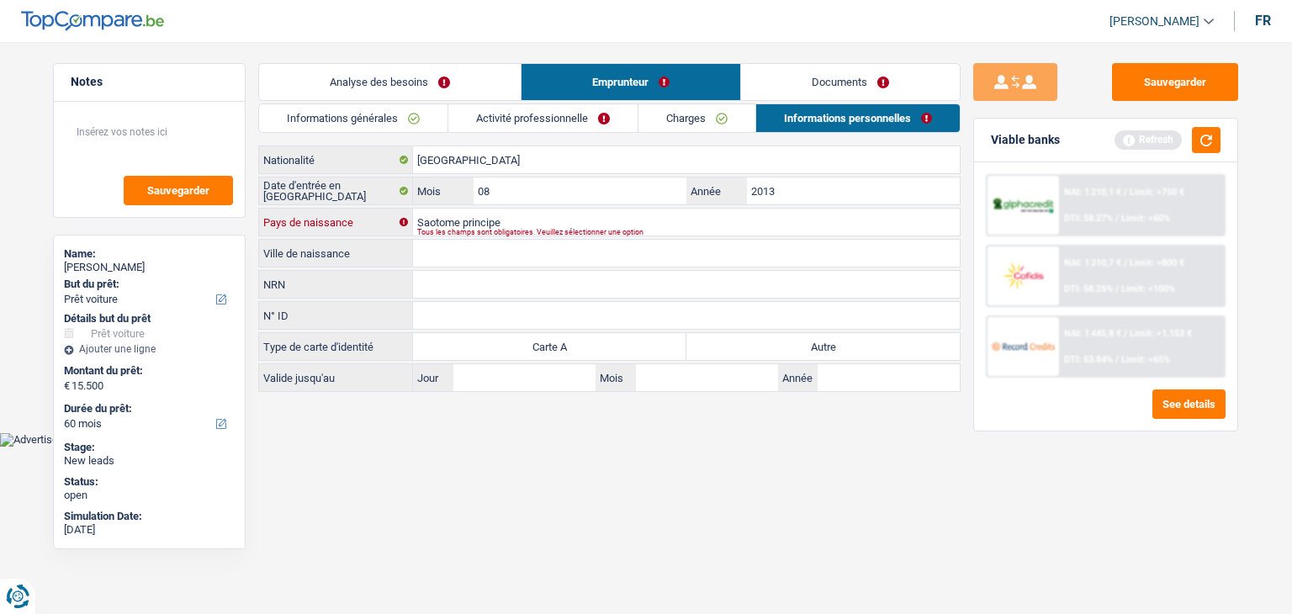
drag, startPoint x: 515, startPoint y: 214, endPoint x: 389, endPoint y: 219, distance: 125.4
click at [389, 219] on div "Saotome principe Pays de naissance" at bounding box center [609, 222] width 701 height 27
click at [459, 223] on input "Saotome principe" at bounding box center [686, 222] width 547 height 27
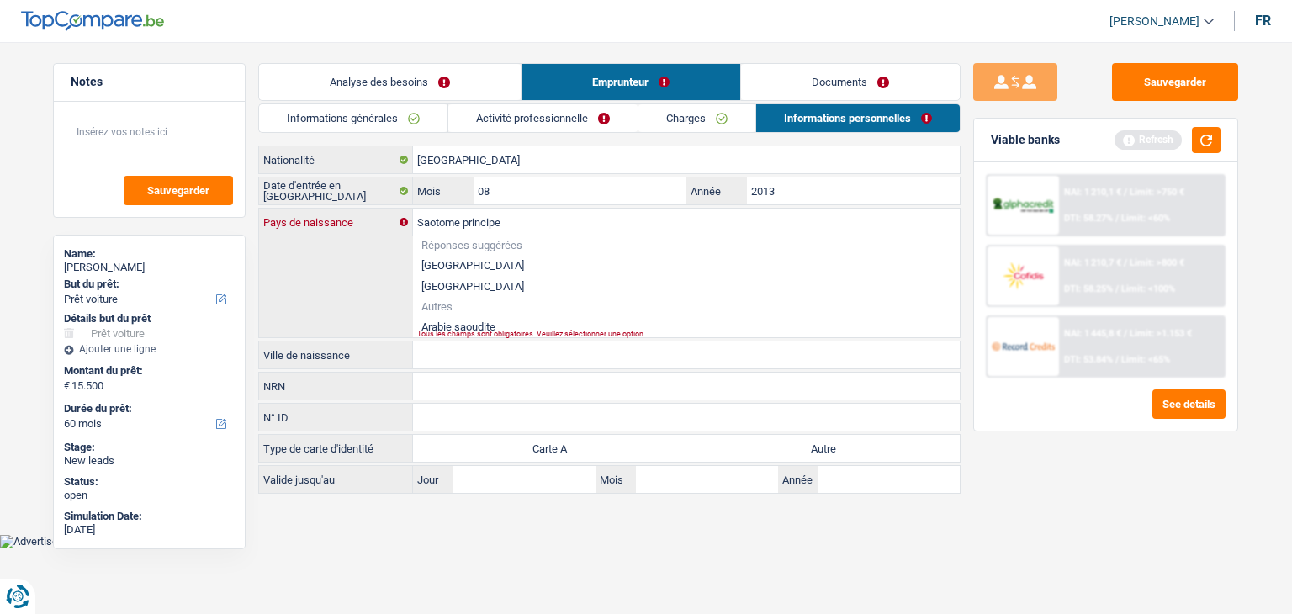
click at [462, 219] on input "Saotome principe" at bounding box center [686, 222] width 547 height 27
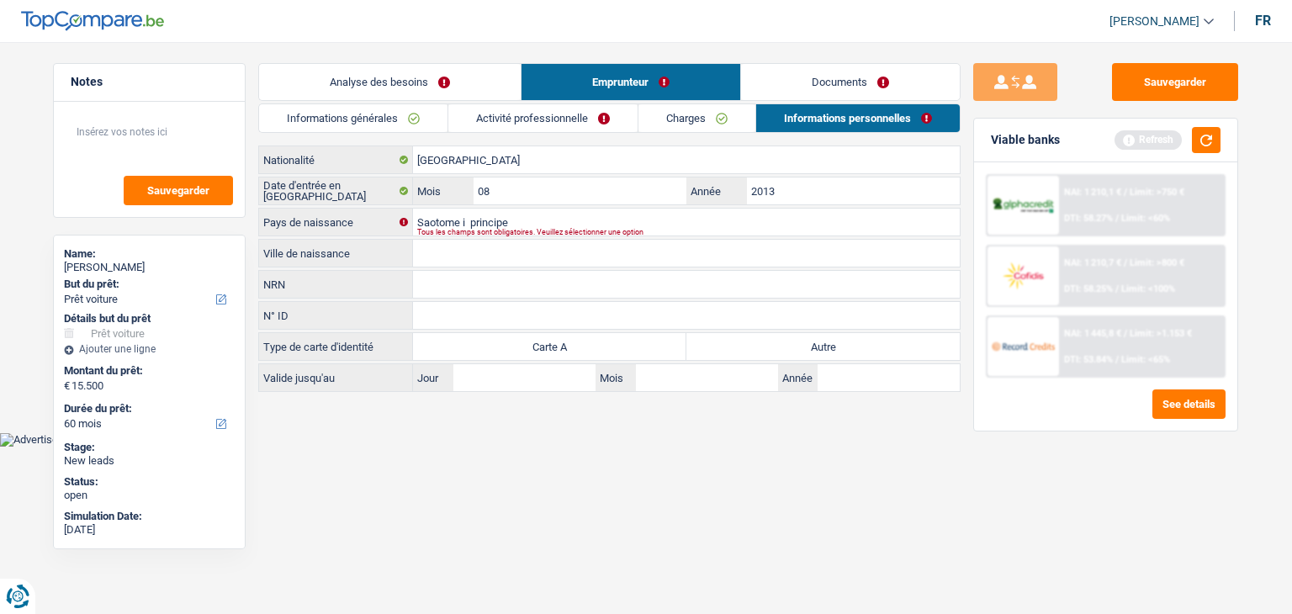
click at [472, 241] on input "Ville de naissance" at bounding box center [686, 253] width 547 height 27
click at [473, 220] on input "Saotome i principe" at bounding box center [686, 222] width 547 height 27
click at [508, 216] on input "Saotome i principe" at bounding box center [686, 222] width 547 height 27
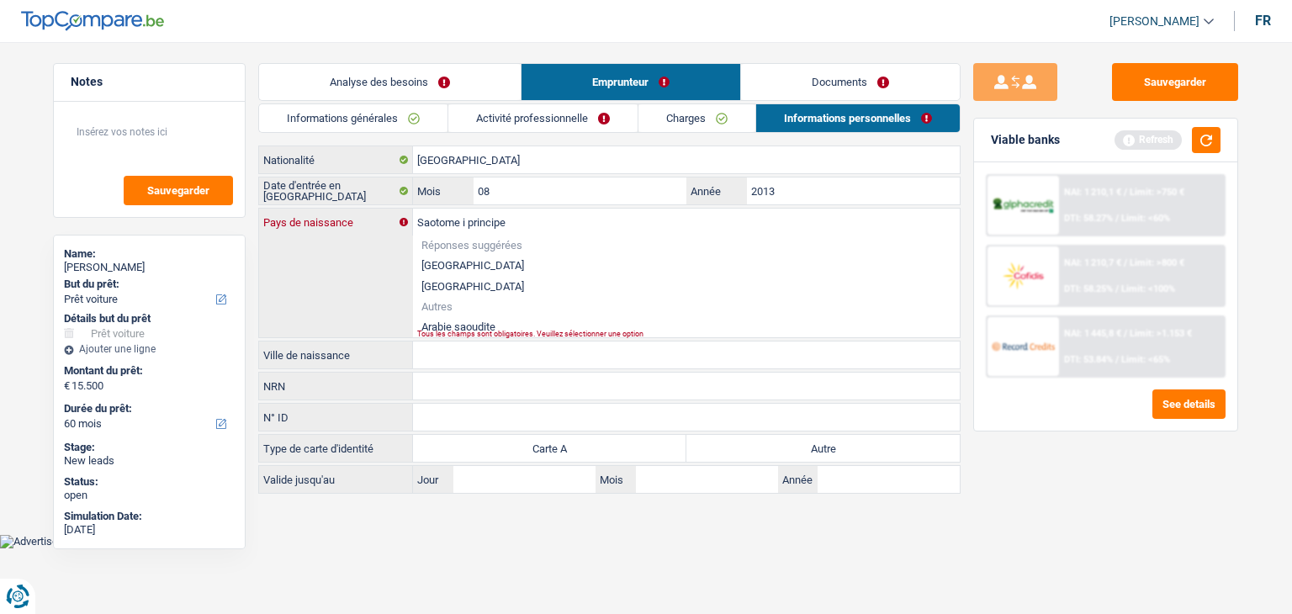
drag, startPoint x: 511, startPoint y: 220, endPoint x: 383, endPoint y: 203, distance: 129.9
click at [383, 203] on div "Portugal Nationalité Date d'entrée en Belgique 08 Mois / 2013 Année Saotome i p…" at bounding box center [609, 320] width 702 height 348
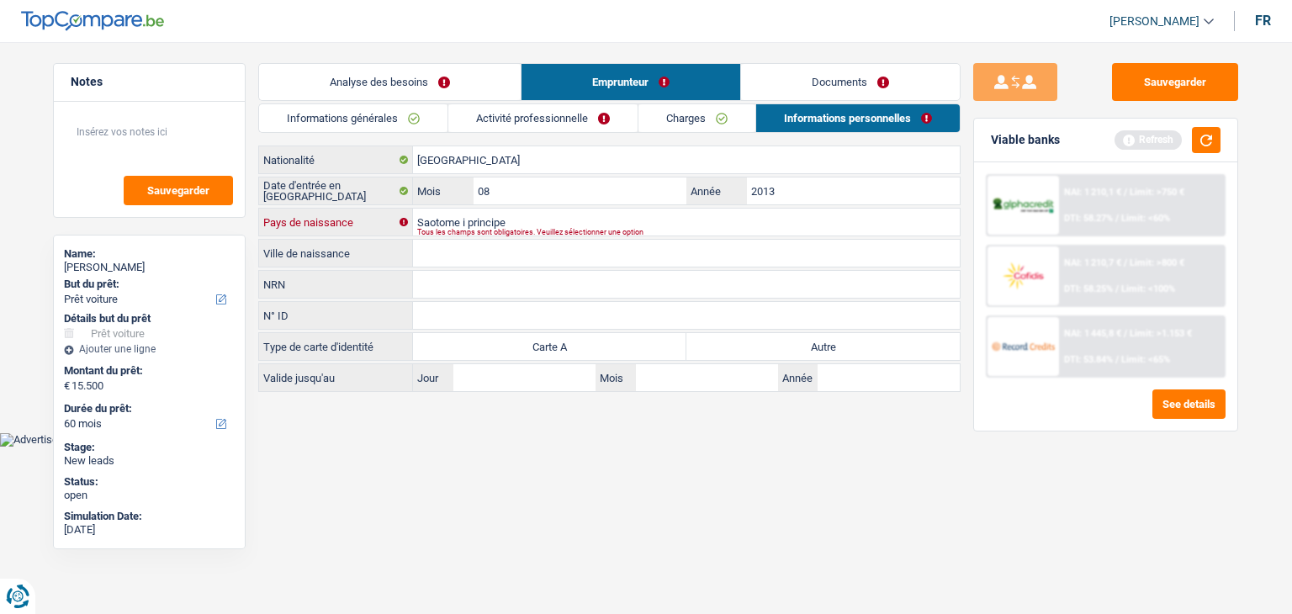
type input "Saotome i principe"
click at [439, 254] on input "Ville de naissance" at bounding box center [686, 253] width 547 height 27
paste input "Saotome i principe"
type input "Saotome i principe"
click at [427, 446] on html "Vous avez le contrôle de vos données Nous utilisons des cookies, tout comme nos…" at bounding box center [646, 223] width 1292 height 447
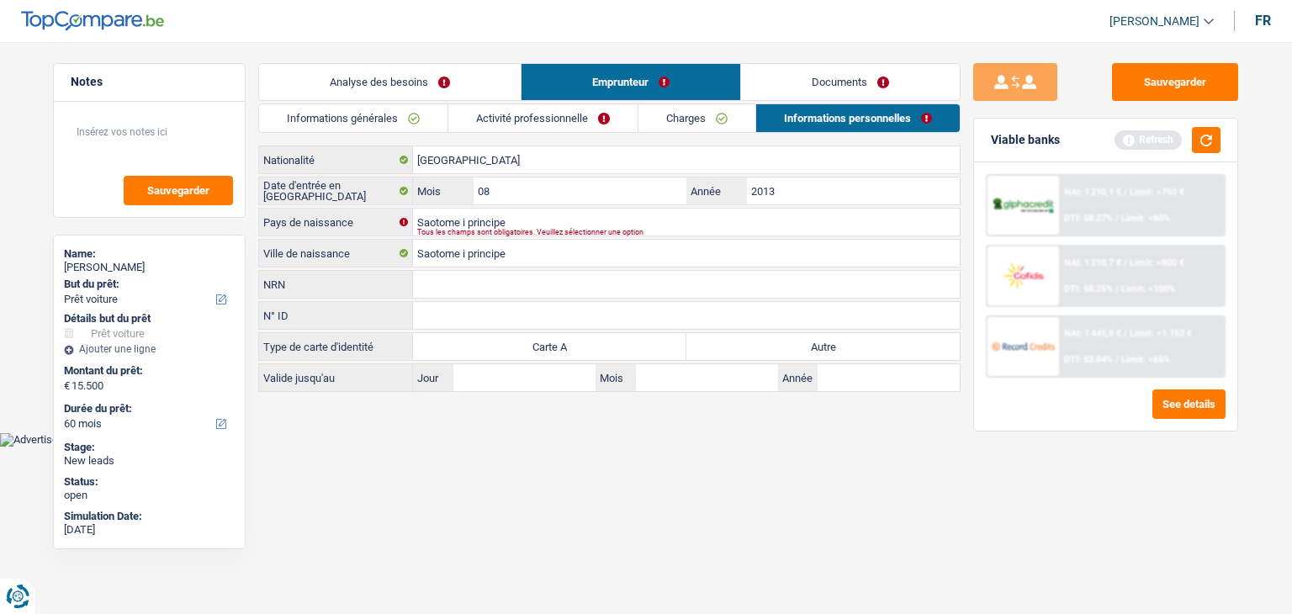
click at [742, 341] on label "Autre" at bounding box center [822, 346] width 273 height 27
click at [742, 341] on input "Autre" at bounding box center [822, 346] width 273 height 27
radio input "true"
click at [1208, 135] on button "button" at bounding box center [1206, 140] width 29 height 26
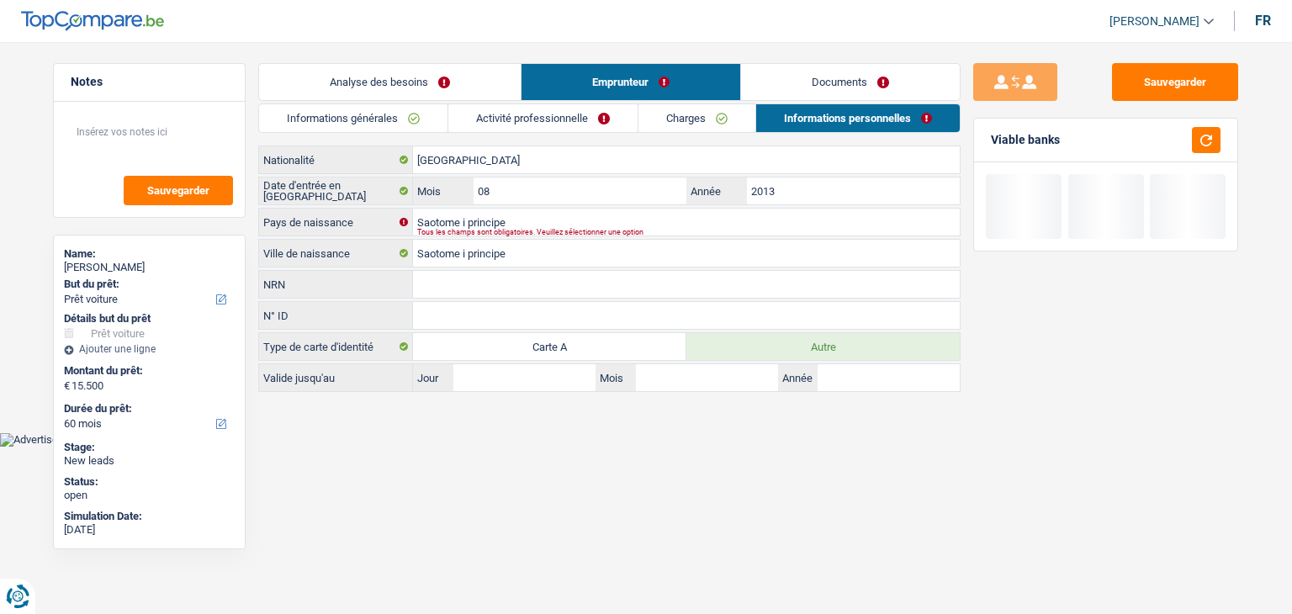
click at [819, 73] on link "Documents" at bounding box center [850, 82] width 219 height 36
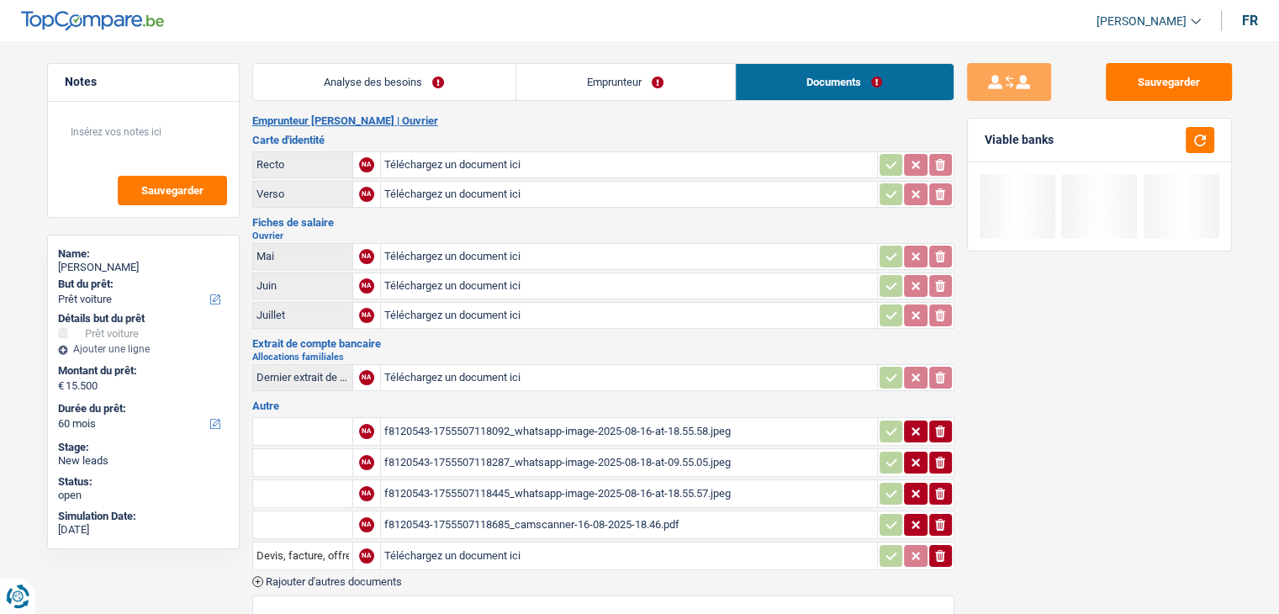
click at [636, 84] on link "Emprunteur" at bounding box center [625, 82] width 219 height 36
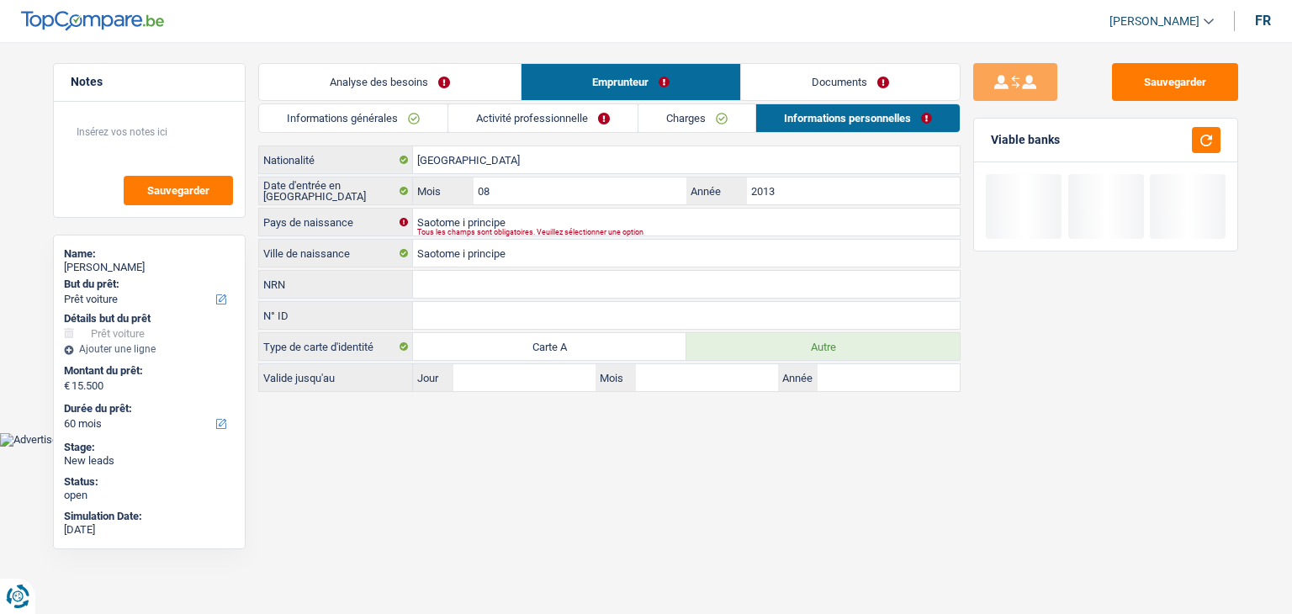
click at [427, 82] on link "Analyse des besoins" at bounding box center [390, 82] width 262 height 36
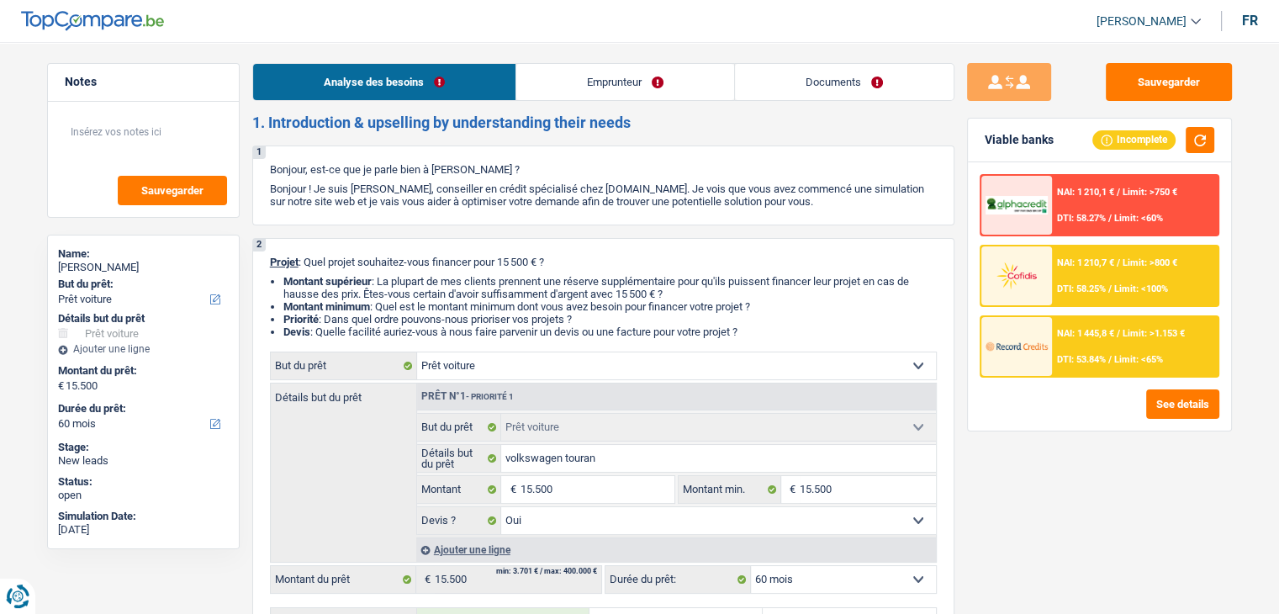
click at [804, 86] on link "Documents" at bounding box center [844, 82] width 219 height 36
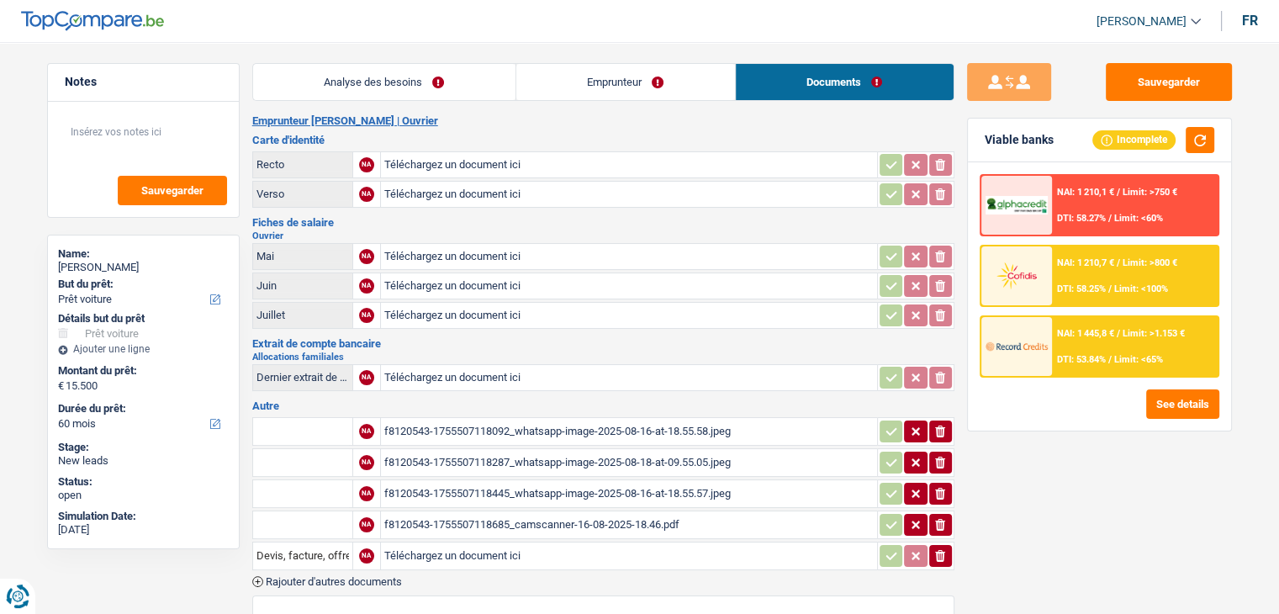
click at [515, 342] on h3 "Extrait de compte bancaire" at bounding box center [603, 343] width 702 height 11
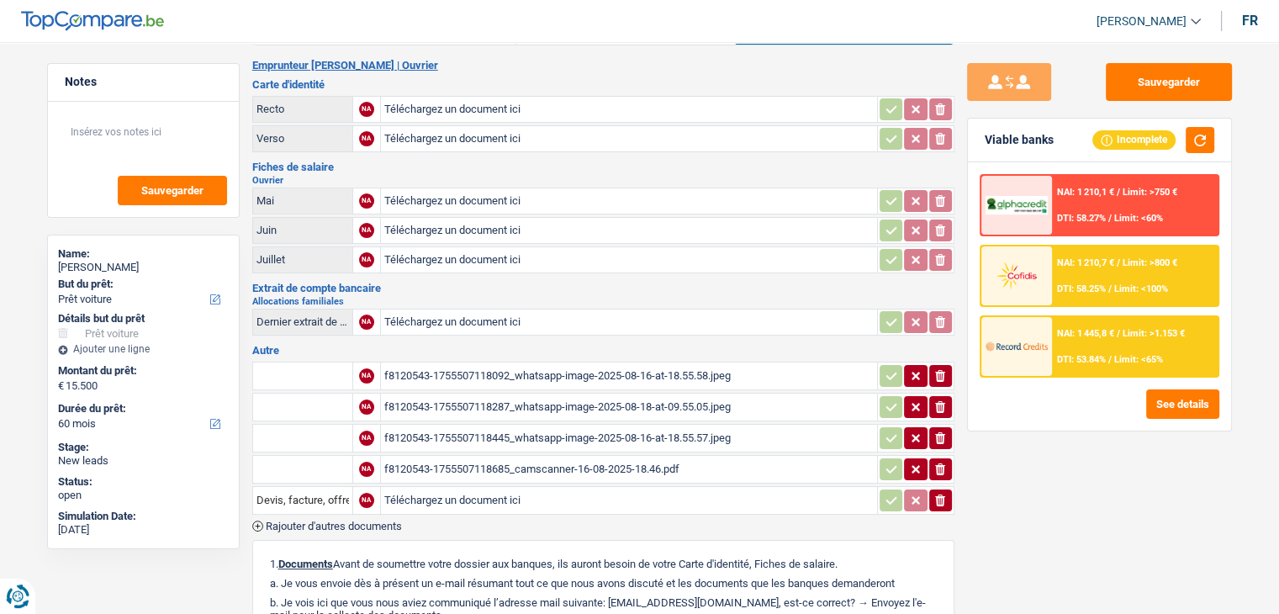
scroll to position [84, 0]
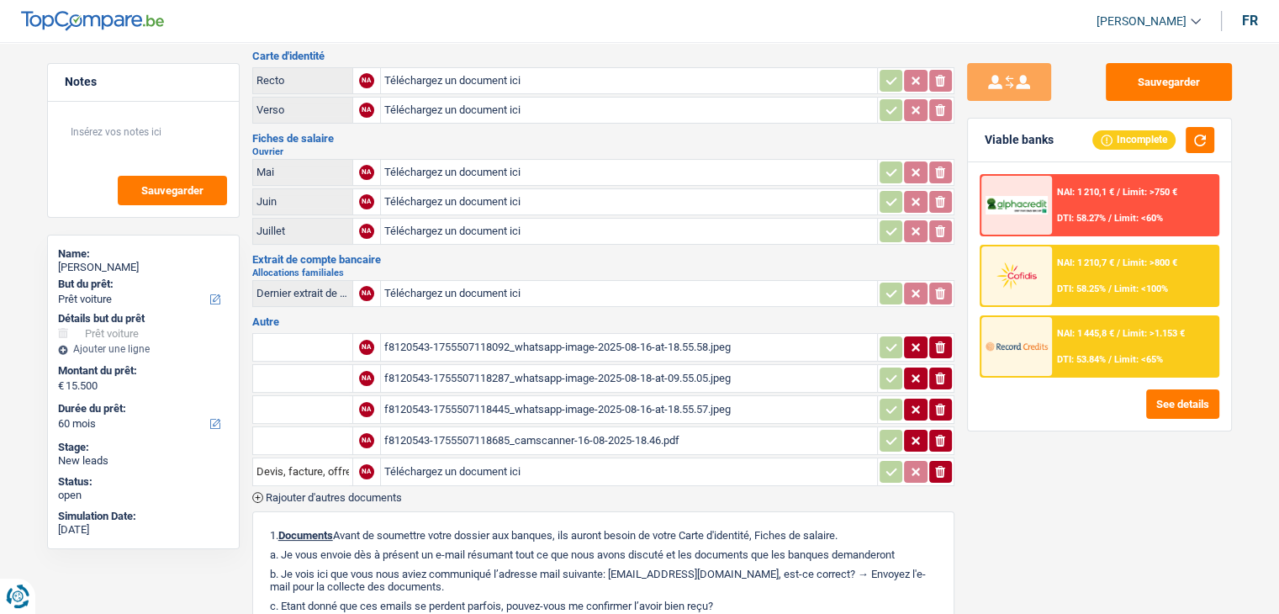
drag, startPoint x: 424, startPoint y: 315, endPoint x: 246, endPoint y: 252, distance: 188.4
click at [246, 252] on div "Notes Sauvegarder Name: Arnaldo Neto Goncalo But du prêt: Confort maison: meubl…" at bounding box center [639, 399] width 1211 height 840
click at [518, 258] on h3 "Extrait de compte bancaire" at bounding box center [603, 259] width 702 height 11
drag, startPoint x: 289, startPoint y: 319, endPoint x: 259, endPoint y: 135, distance: 185.9
click at [258, 135] on div "Emprunteur Arnaldo Neto Goncalo | Ouvrier Carte d'identité Recto NA Téléchargez…" at bounding box center [603, 424] width 702 height 789
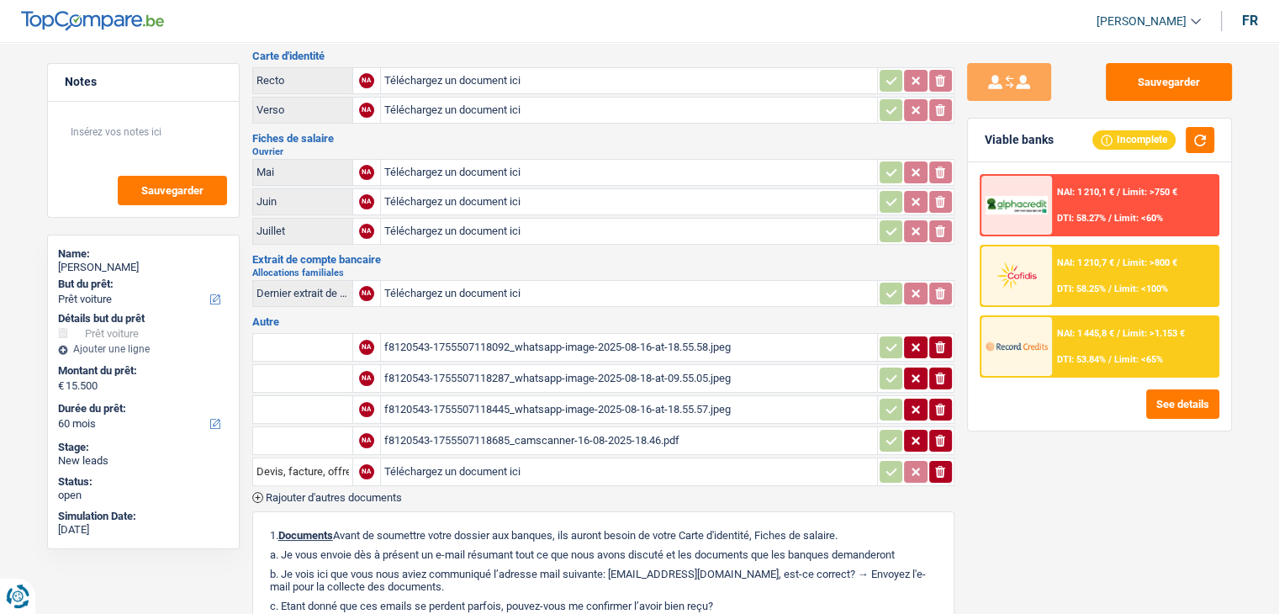
click at [405, 147] on h2 "Ouvrier" at bounding box center [603, 151] width 702 height 9
click at [502, 260] on div "Extrait de compte bancaire Allocations familiales Dernier extrait de compte pou…" at bounding box center [603, 282] width 702 height 56
drag, startPoint x: 575, startPoint y: 311, endPoint x: 299, endPoint y: 132, distance: 329.7
click at [299, 132] on div "Emprunteur Arnaldo Neto Goncalo | Ouvrier Carte d'identité Recto NA Téléchargez…" at bounding box center [603, 424] width 702 height 789
click at [485, 147] on h2 "Ouvrier" at bounding box center [603, 151] width 702 height 9
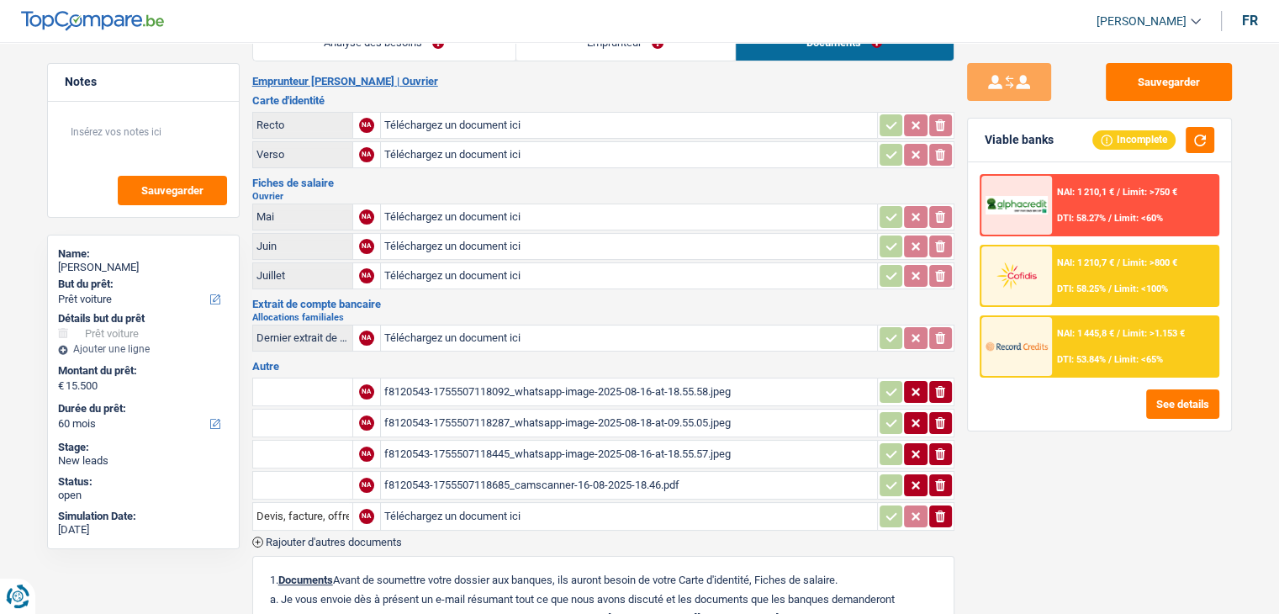
scroll to position [0, 0]
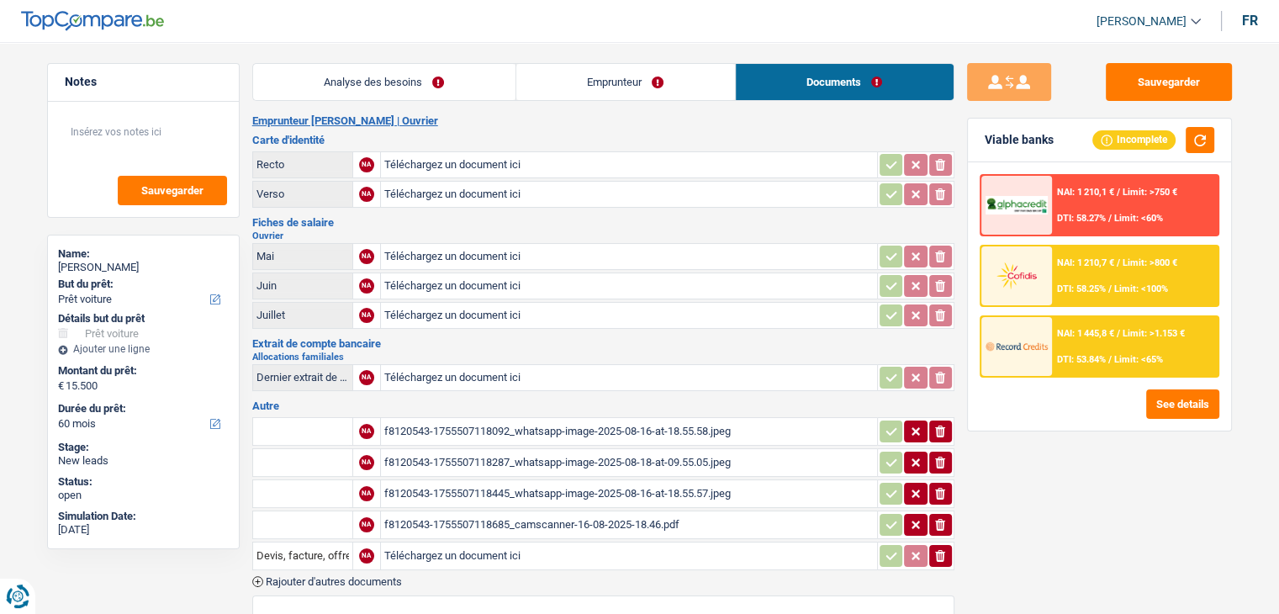
drag, startPoint x: 273, startPoint y: 116, endPoint x: 474, endPoint y: 237, distance: 234.7
click at [474, 237] on div "Notes Sauvegarder Name: Arnaldo Neto Goncalo But du prêt: Confort maison: meubl…" at bounding box center [639, 483] width 1211 height 840
drag, startPoint x: 336, startPoint y: 139, endPoint x: 250, endPoint y: 114, distance: 89.2
click at [251, 114] on div "Notes Sauvegarder Name: Arnaldo Neto Goncalo But du prêt: Confort maison: meubl…" at bounding box center [639, 483] width 1211 height 840
click at [249, 109] on div "Notes Sauvegarder Name: Arnaldo Neto Goncalo But du prêt: Confort maison: meubl…" at bounding box center [143, 323] width 218 height 520
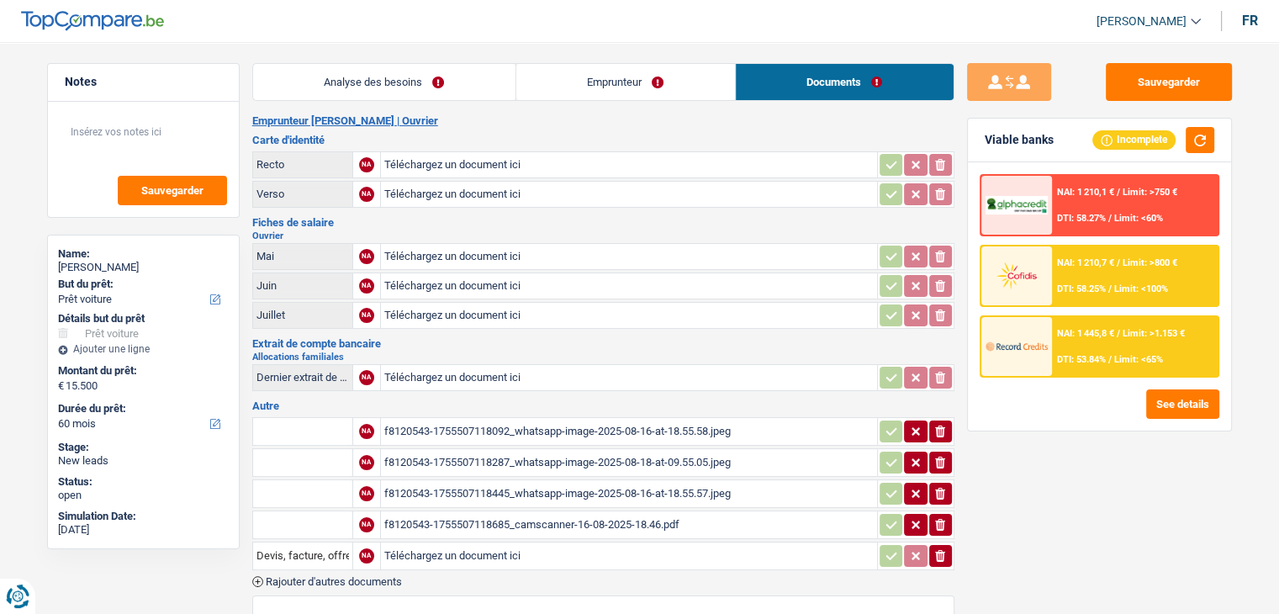
drag, startPoint x: 249, startPoint y: 114, endPoint x: 368, endPoint y: 140, distance: 122.3
click at [368, 140] on div "Notes Sauvegarder Name: Arnaldo Neto Goncalo But du prêt: Confort maison: meubl…" at bounding box center [639, 483] width 1211 height 840
click at [520, 34] on header "Yanis Duboc Se déconnecter fr" at bounding box center [639, 21] width 1279 height 43
drag, startPoint x: 249, startPoint y: 119, endPoint x: 349, endPoint y: 135, distance: 101.4
click at [349, 135] on div "Notes Sauvegarder Name: Arnaldo Neto Goncalo But du prêt: Confort maison: meubl…" at bounding box center [639, 483] width 1211 height 840
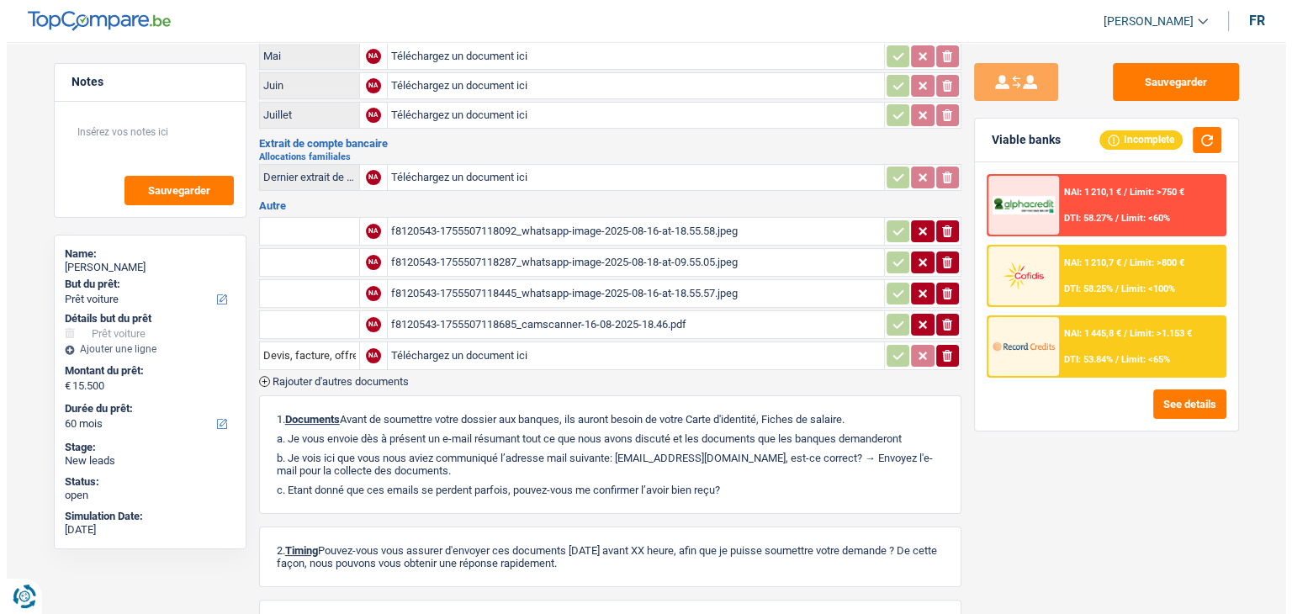
scroll to position [329, 0]
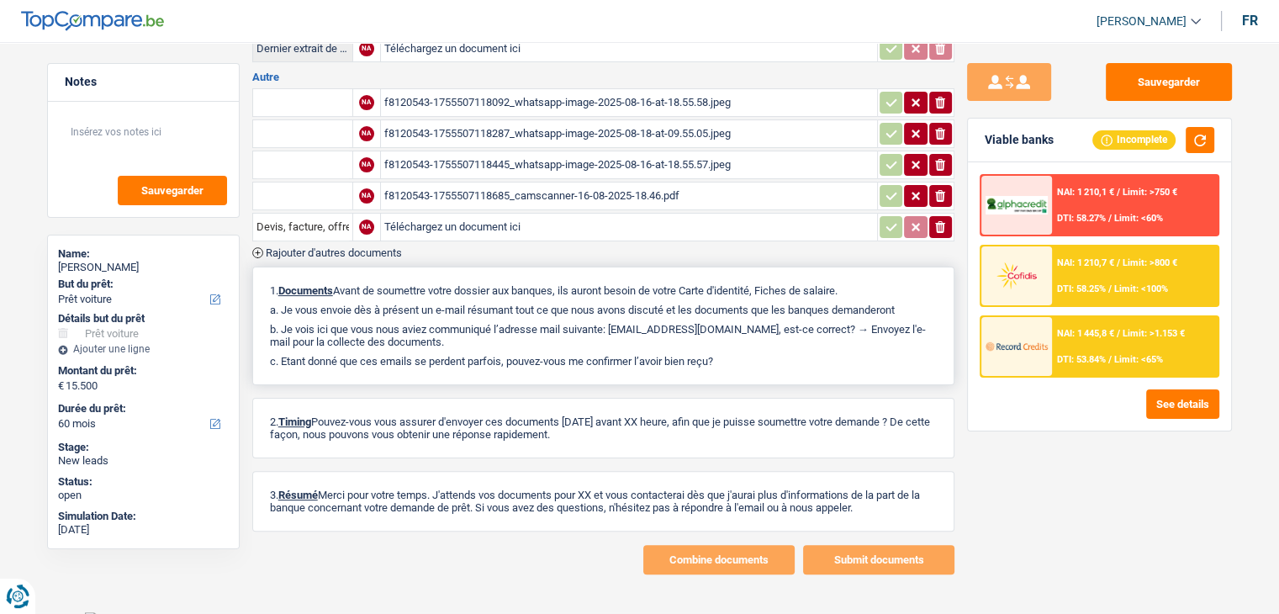
drag, startPoint x: 269, startPoint y: 279, endPoint x: 732, endPoint y: 351, distance: 468.1
click at [732, 351] on div "1. Documents Avant de soumettre votre dossier aux banques, ils auront besoin de…" at bounding box center [603, 326] width 702 height 119
click at [732, 355] on p "c. Etant donné que ces emails se perdent parfois, pouvez-vous me confirmer l’a…" at bounding box center [603, 361] width 667 height 13
drag, startPoint x: 730, startPoint y: 351, endPoint x: 639, endPoint y: 331, distance: 93.1
click at [639, 331] on div "1. Documents Avant de soumettre votre dossier aux banques, ils auront besoin de…" at bounding box center [603, 326] width 702 height 119
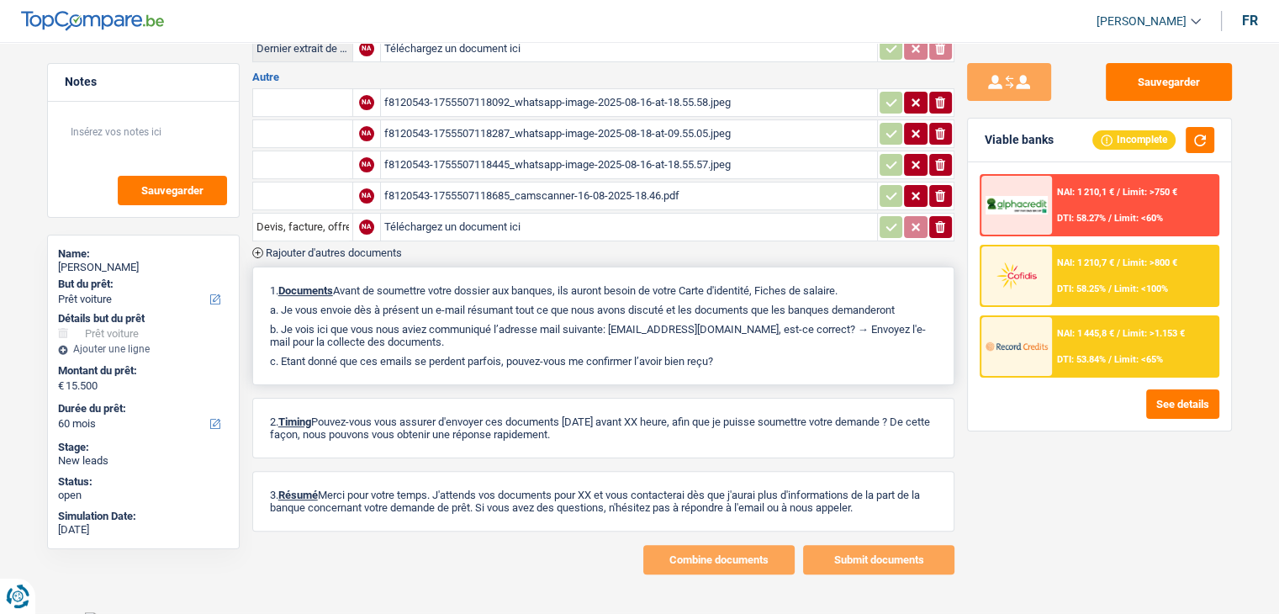
click at [639, 331] on p "b. Je vois ici que vous nous aviez communiqué l’adresse mail suivante: edysous…" at bounding box center [603, 335] width 667 height 25
drag, startPoint x: 615, startPoint y: 319, endPoint x: 754, endPoint y: 321, distance: 138.8
click at [754, 323] on p "b. Je vois ici que vous nous aviez communiqué l’adresse mail suivante: edysous…" at bounding box center [603, 335] width 667 height 25
click at [755, 323] on p "b. Je vois ici que vous nous aviez communiqué l’adresse mail suivante: edysous…" at bounding box center [603, 335] width 667 height 25
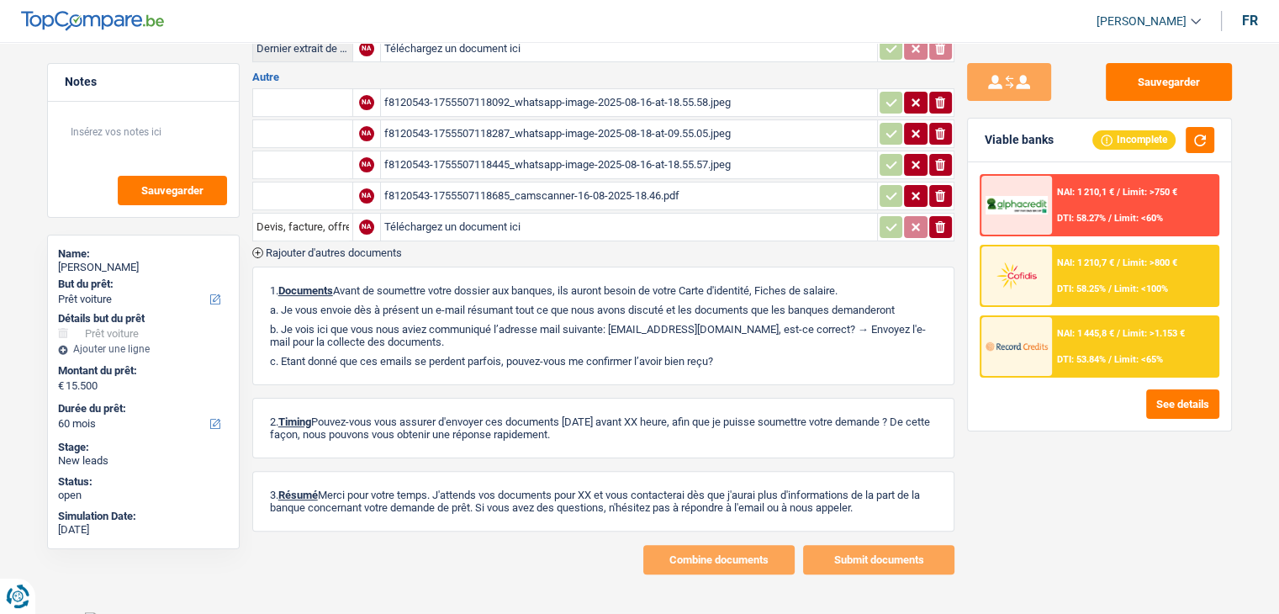
click at [1029, 322] on div at bounding box center [1017, 346] width 71 height 59
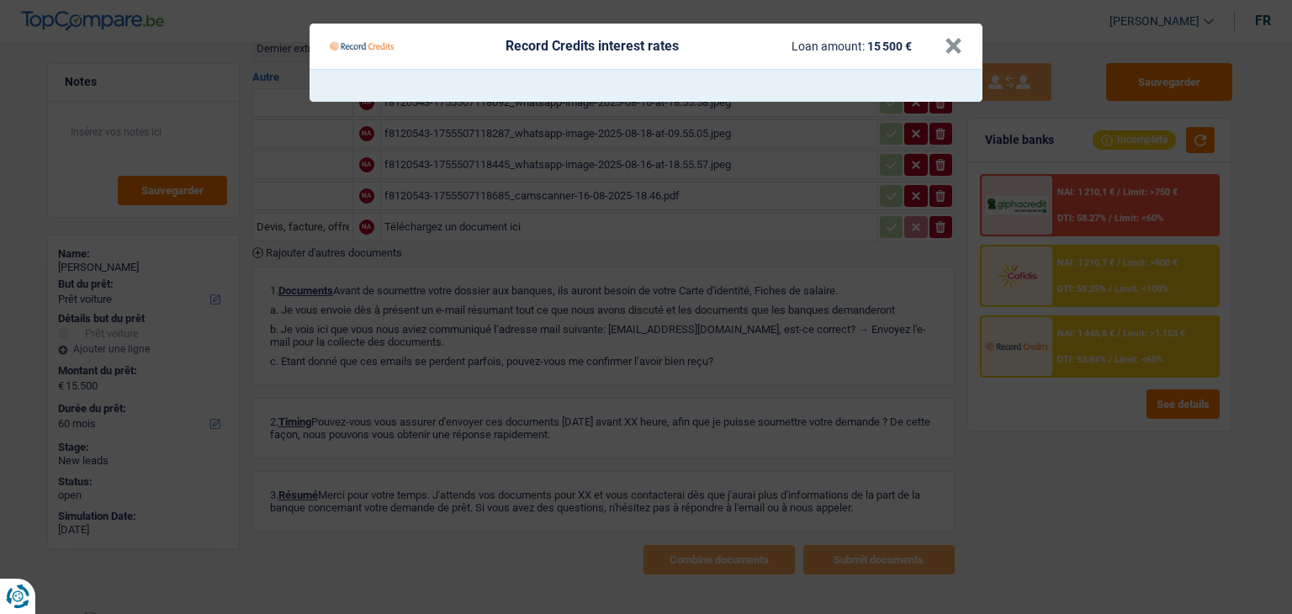
click at [1066, 407] on Credits "Record Credits interest rates Loan amount: 15 500 € ×" at bounding box center [646, 307] width 1292 height 614
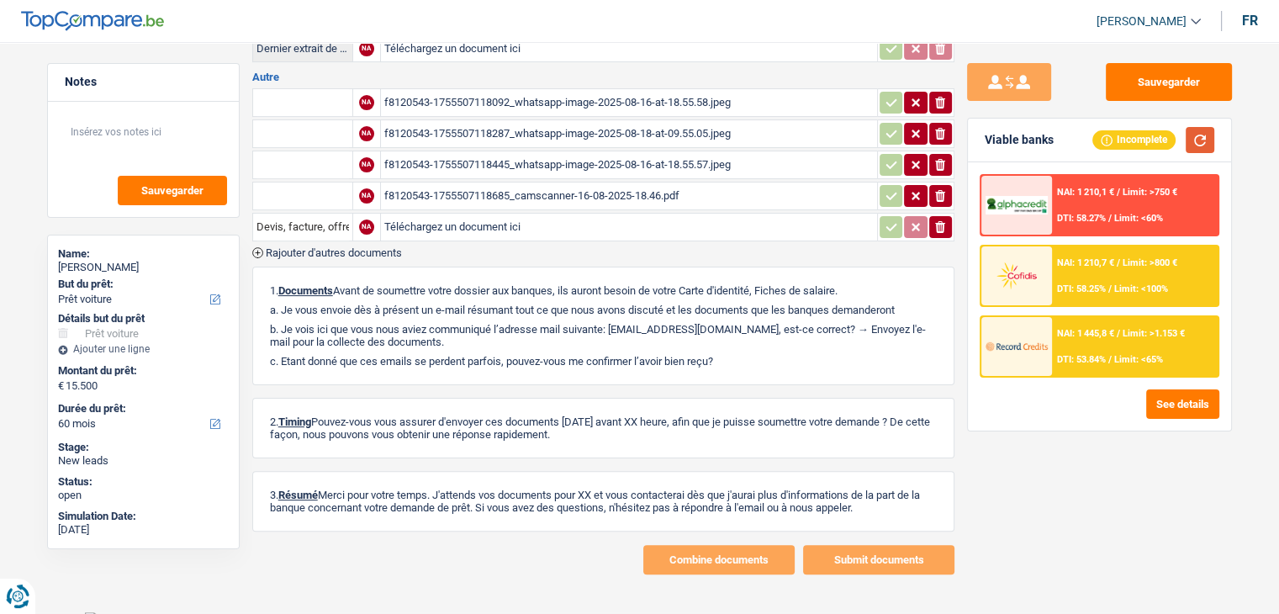
click at [1210, 139] on button "button" at bounding box center [1200, 140] width 29 height 26
drag, startPoint x: 725, startPoint y: 351, endPoint x: 278, endPoint y: 271, distance: 454.6
click at [278, 271] on div "1. Documents Avant de soumettre votre dossier aux banques, ils auront besoin de…" at bounding box center [603, 326] width 702 height 119
click at [1068, 338] on div "NAI: 1 445,8 € / Limit: >1.153 € DTI: 53.84% / Limit: <65%" at bounding box center [1135, 346] width 166 height 59
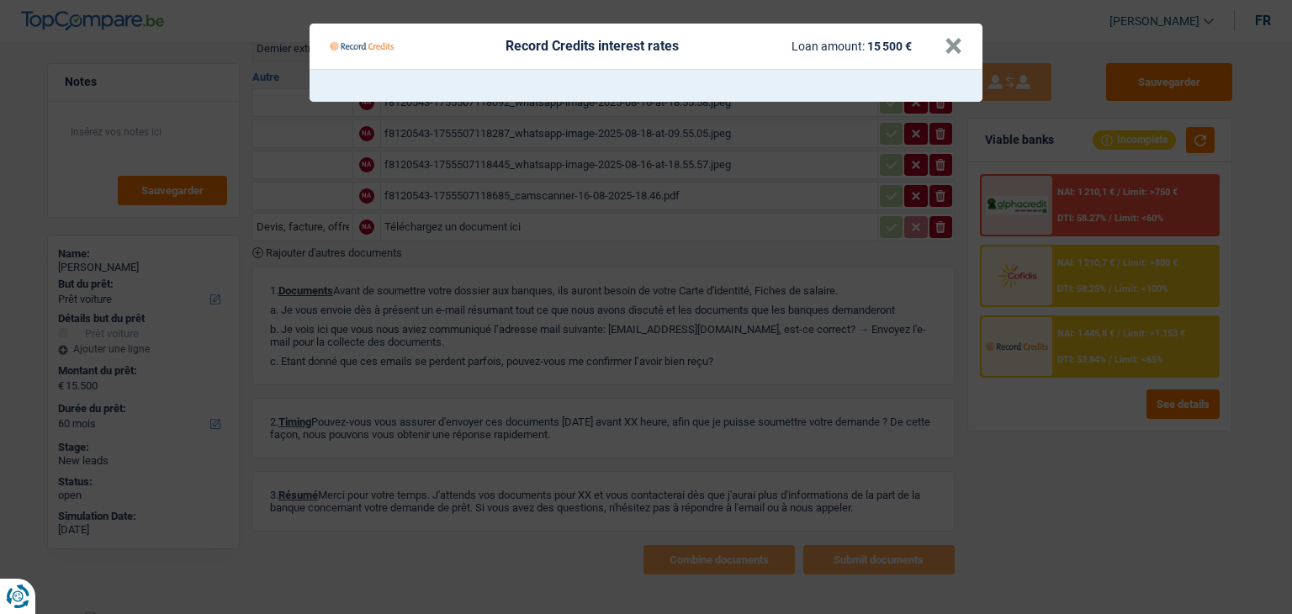
click at [861, 373] on Credits "Record Credits interest rates Loan amount: 15 500 € ×" at bounding box center [646, 307] width 1292 height 614
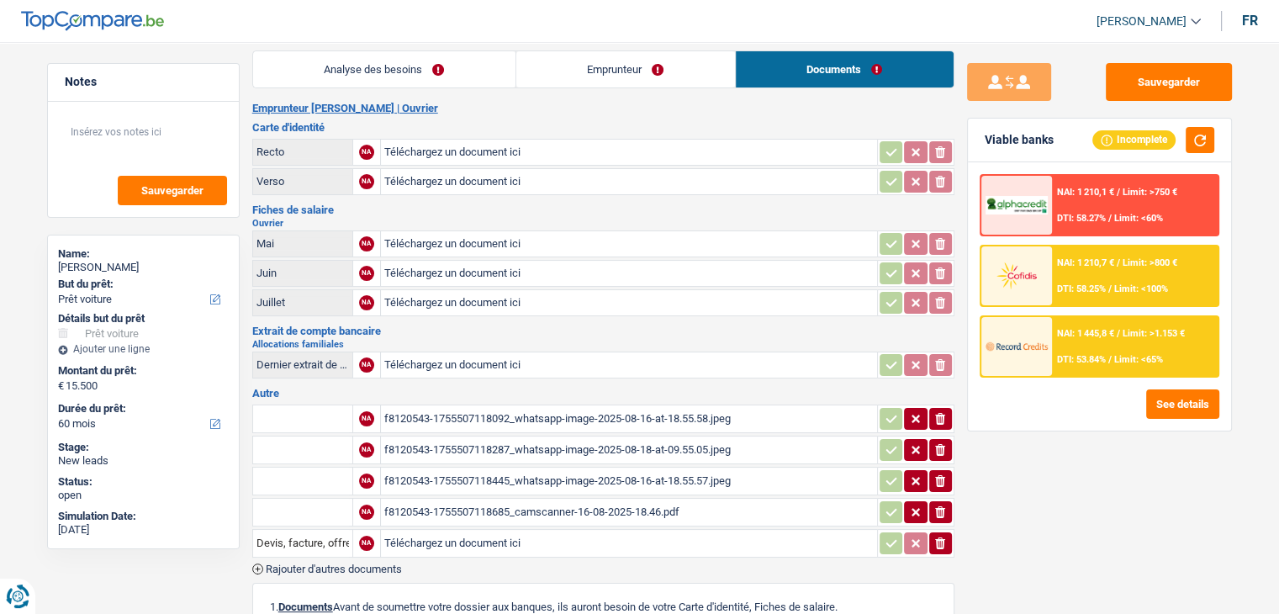
scroll to position [0, 0]
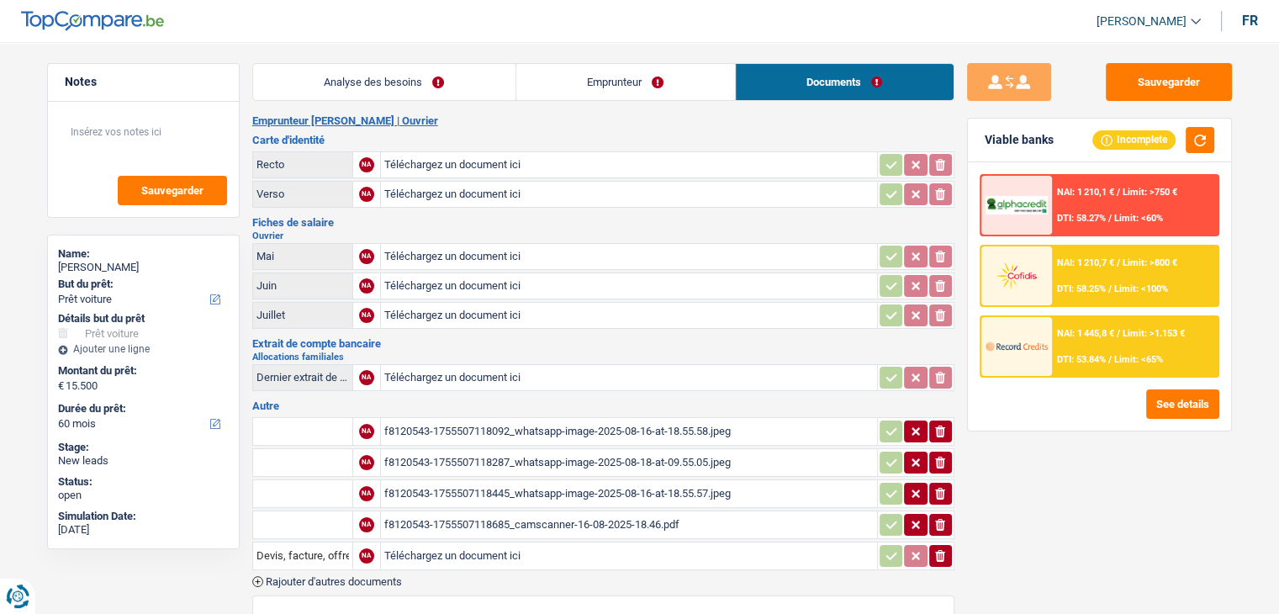
click at [474, 66] on link "Analyse des besoins" at bounding box center [384, 82] width 262 height 36
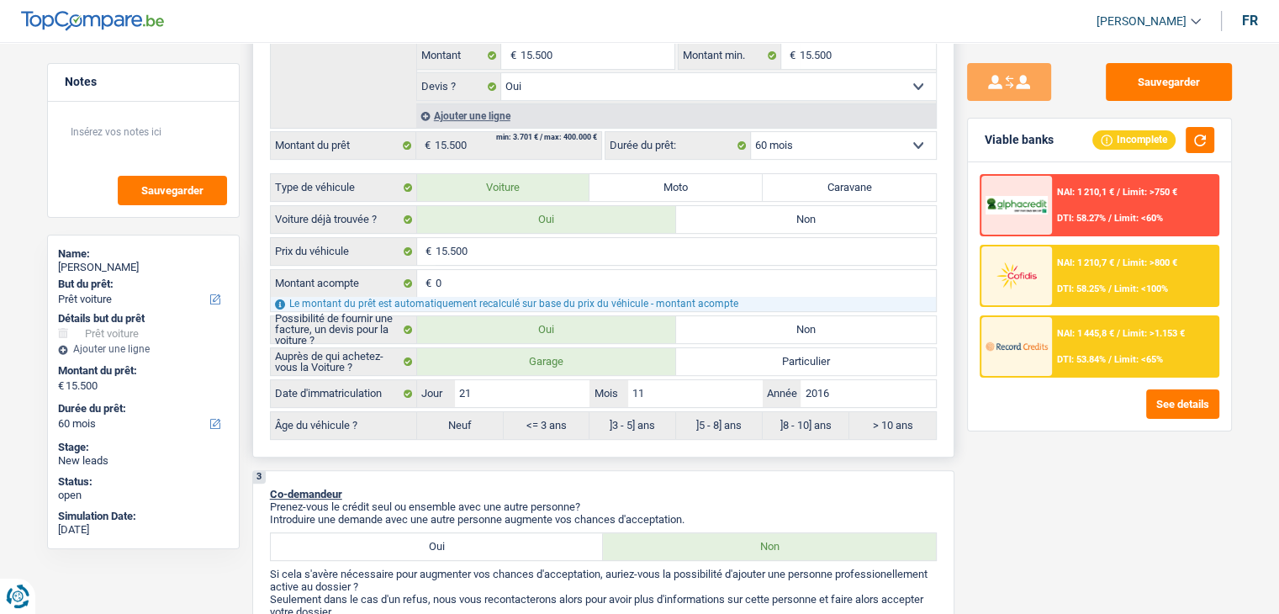
scroll to position [336, 0]
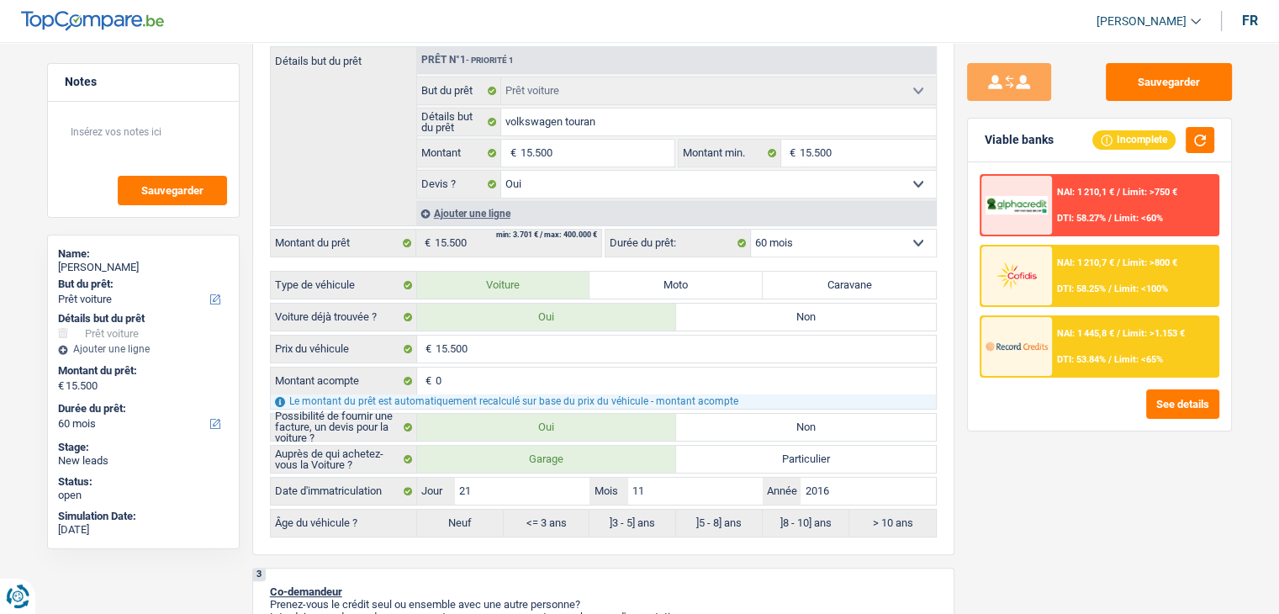
click at [1106, 283] on span "DTI: 58.25%" at bounding box center [1081, 288] width 49 height 11
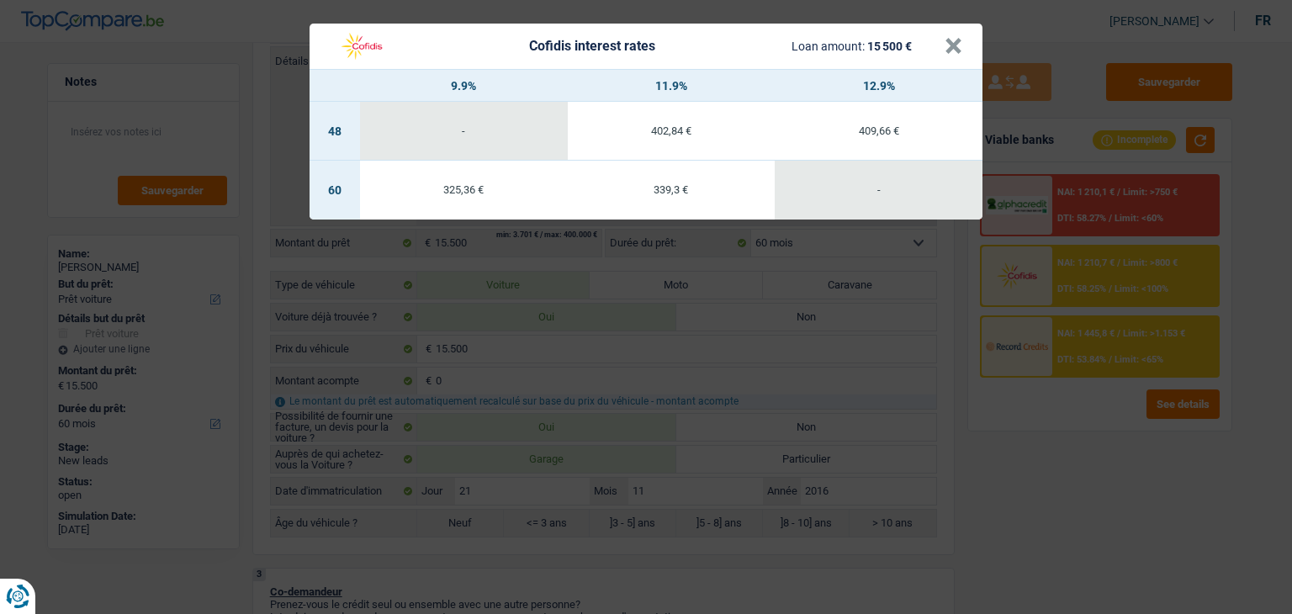
click at [1060, 401] on div "Cofidis interest rates Loan amount: 15 500 € × 9.9% 11.9% 12.9% 48 - 402,84 € 4…" at bounding box center [646, 307] width 1292 height 614
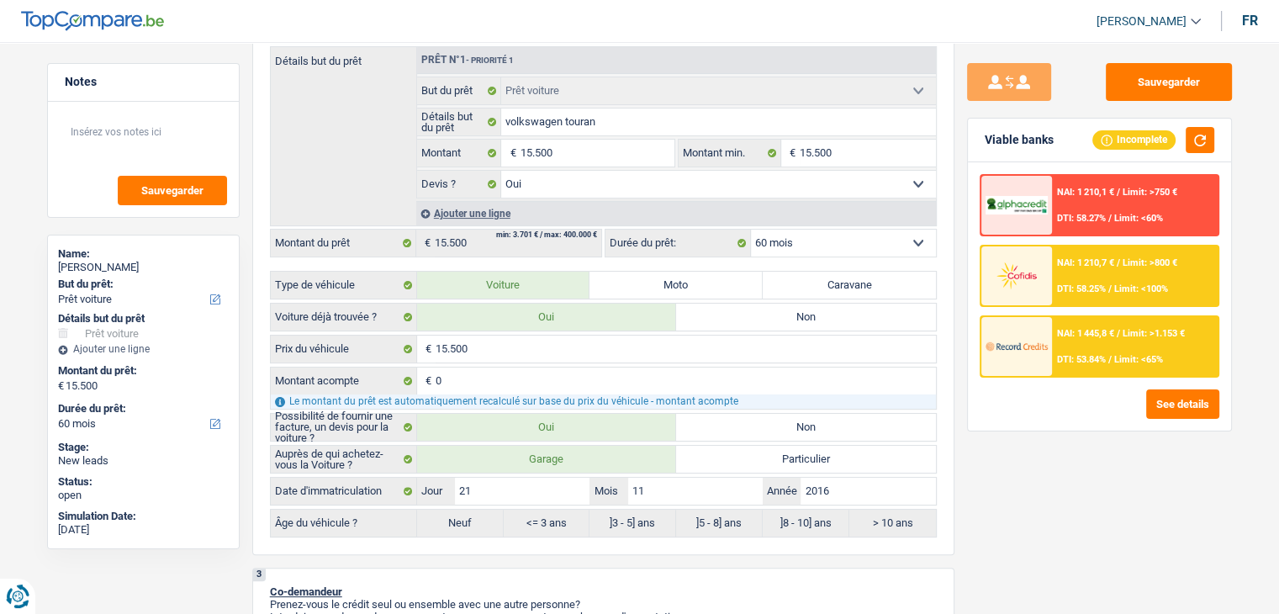
click at [1083, 320] on div "NAI: 1 445,8 € / Limit: >1.153 € DTI: 53.84% / Limit: <65%" at bounding box center [1135, 346] width 166 height 59
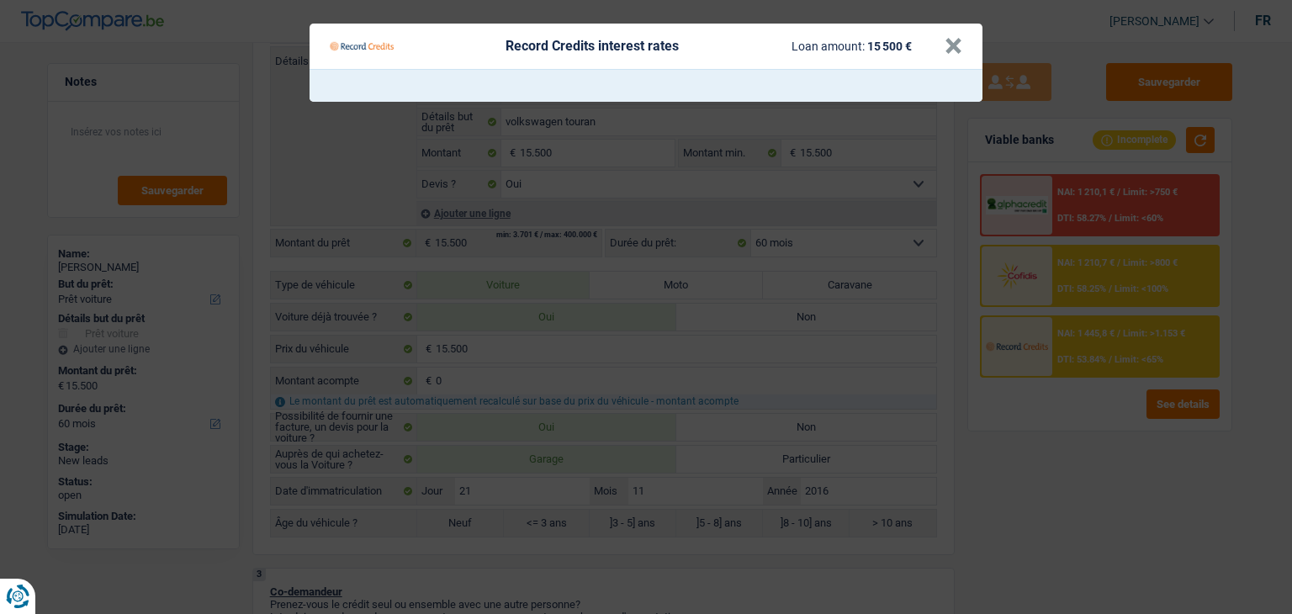
click at [1058, 416] on Credits "Record Credits interest rates Loan amount: 15 500 € ×" at bounding box center [646, 307] width 1292 height 614
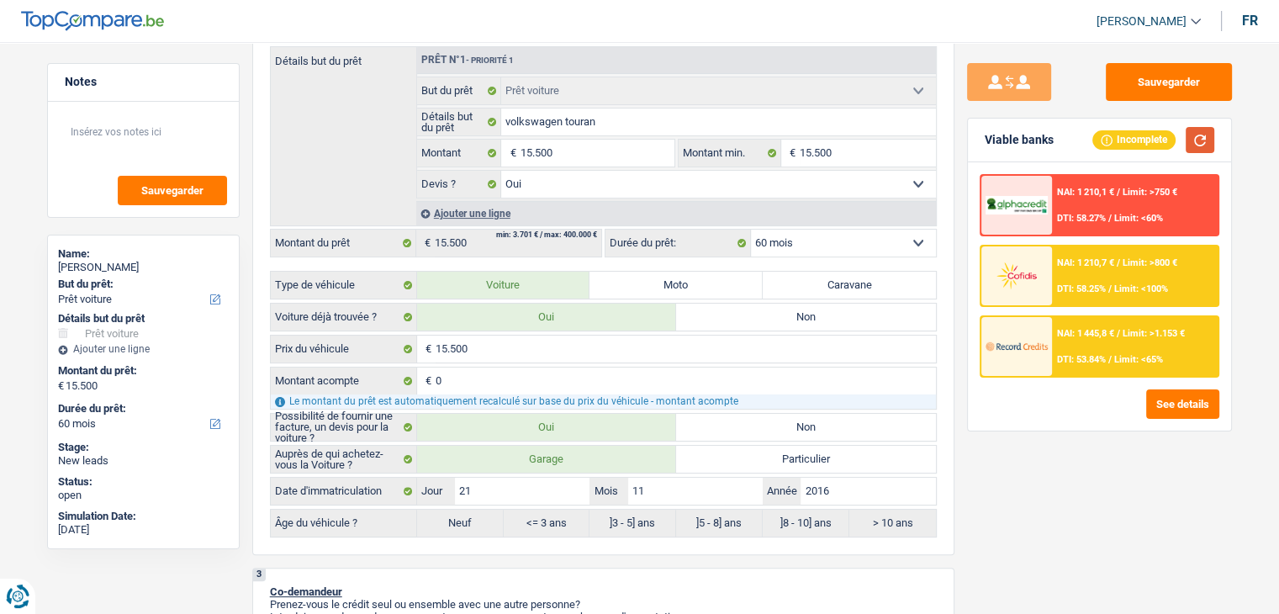
click at [1200, 134] on button "button" at bounding box center [1200, 140] width 29 height 26
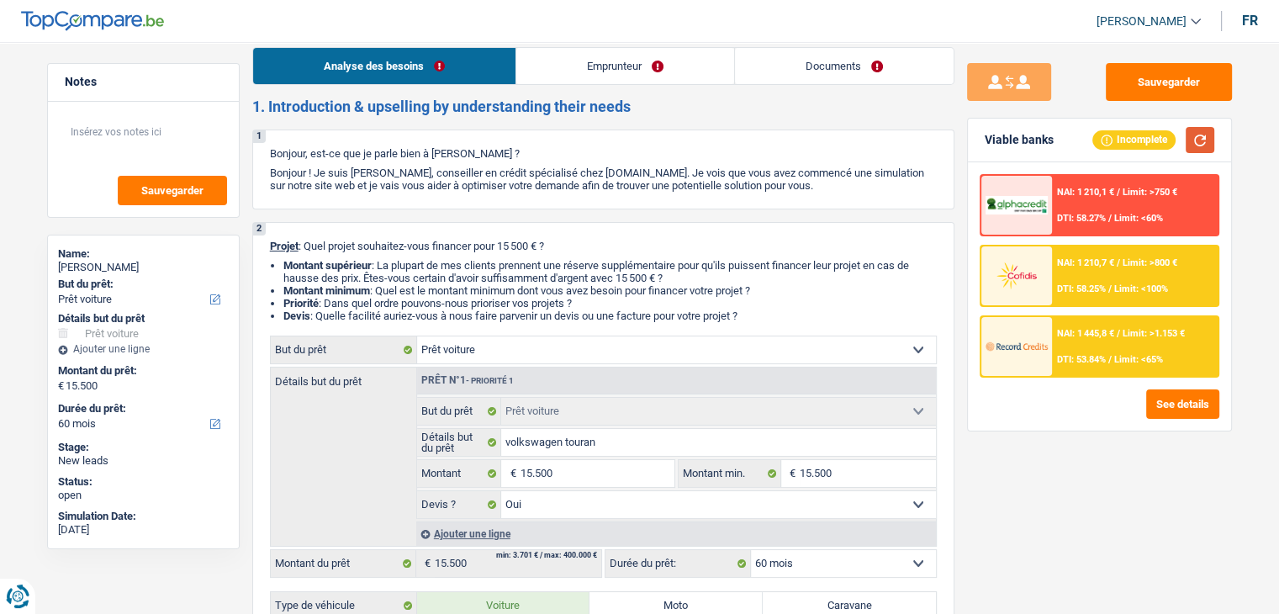
scroll to position [0, 0]
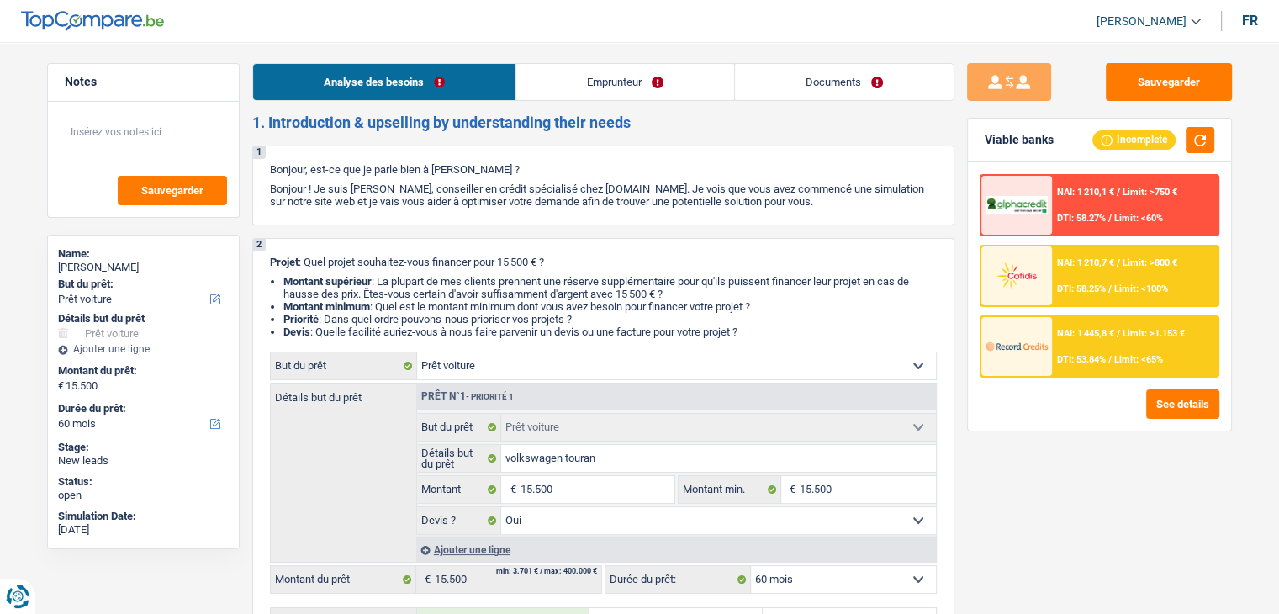
click at [1077, 338] on div "NAI: 1 445,8 € / Limit: >1.153 € DTI: 53.84% / Limit: <65%" at bounding box center [1135, 346] width 166 height 59
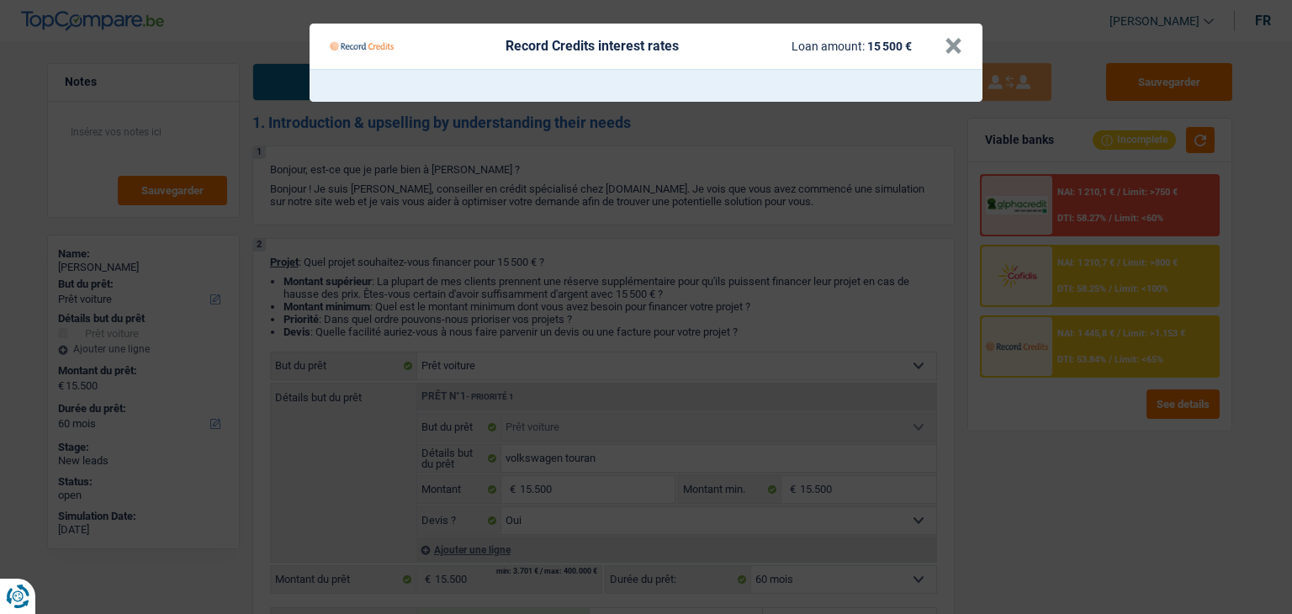
click at [1068, 419] on Credits "Record Credits interest rates Loan amount: 15 500 € ×" at bounding box center [646, 307] width 1292 height 614
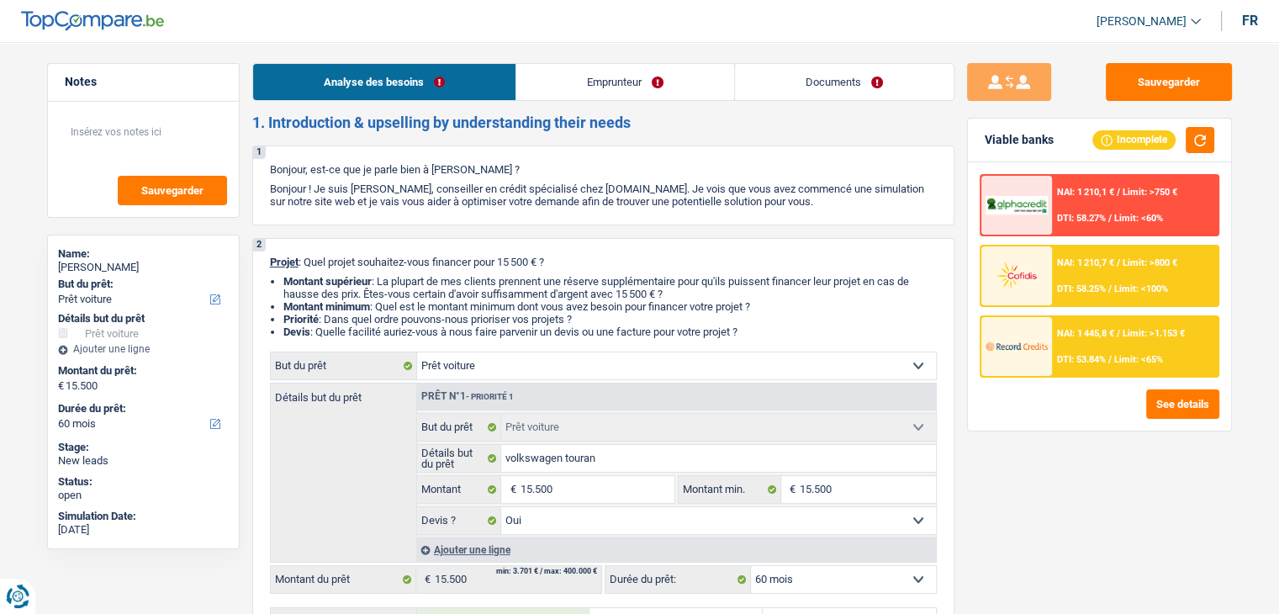
click at [1077, 278] on div "NAI: 1 210,7 € / Limit: >800 € DTI: 58.25% / Limit: <100%" at bounding box center [1135, 275] width 166 height 59
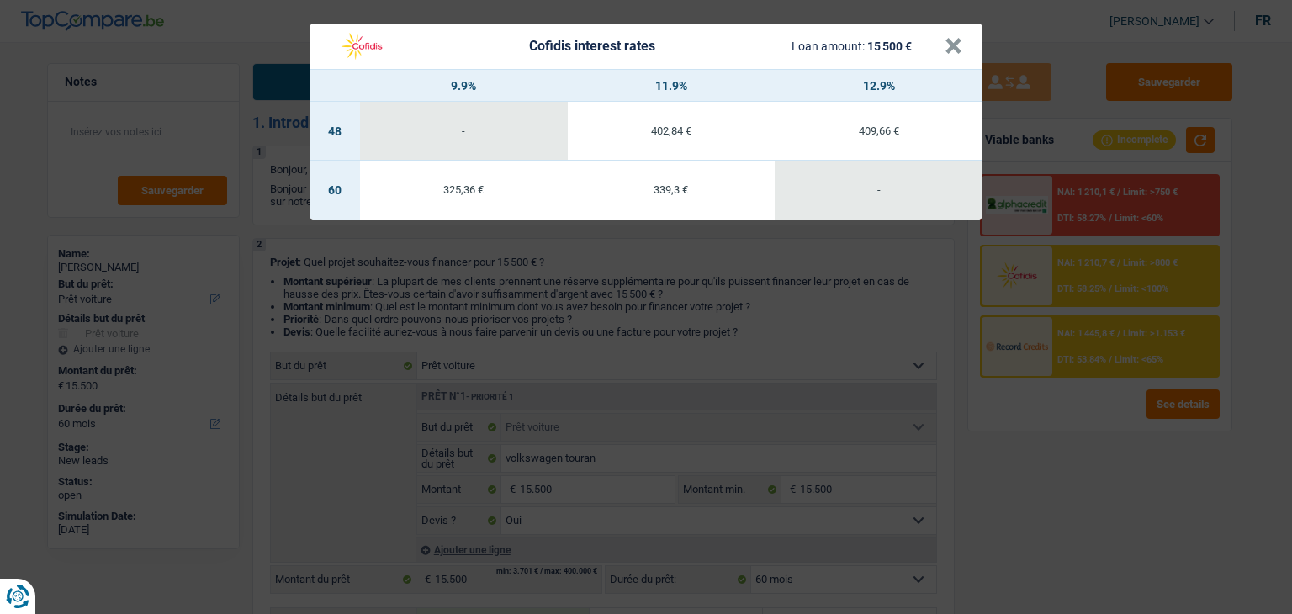
click at [1057, 395] on div "Cofidis interest rates Loan amount: 15 500 € × 9.9% 11.9% 12.9% 48 - 402,84 € 4…" at bounding box center [646, 307] width 1292 height 614
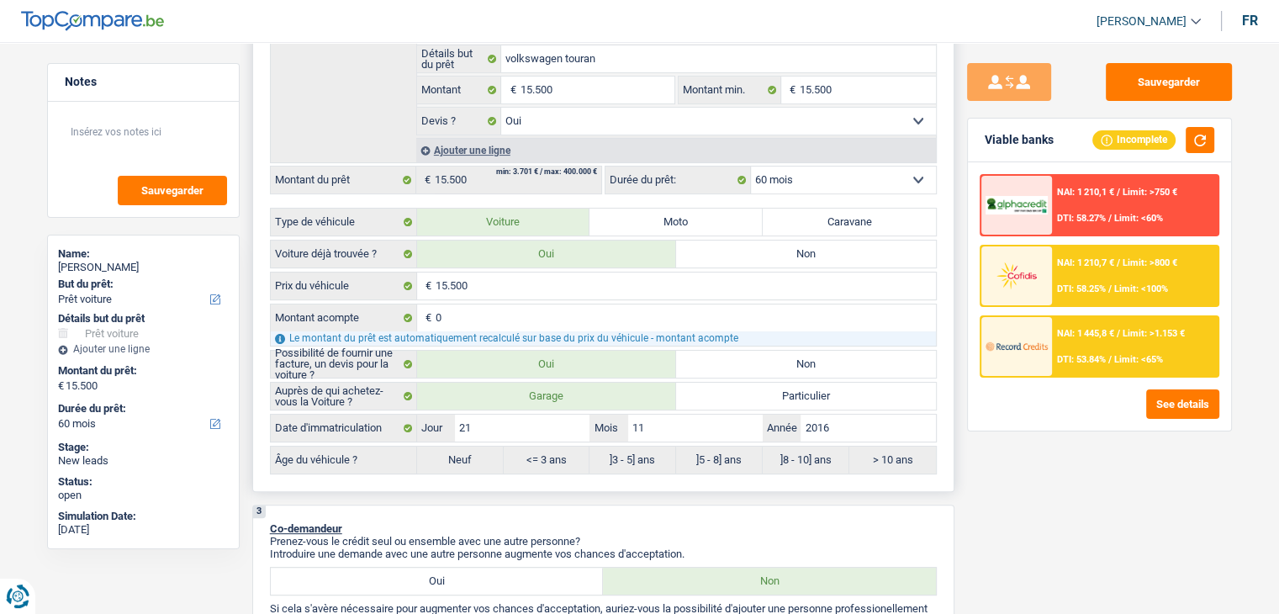
scroll to position [589, 0]
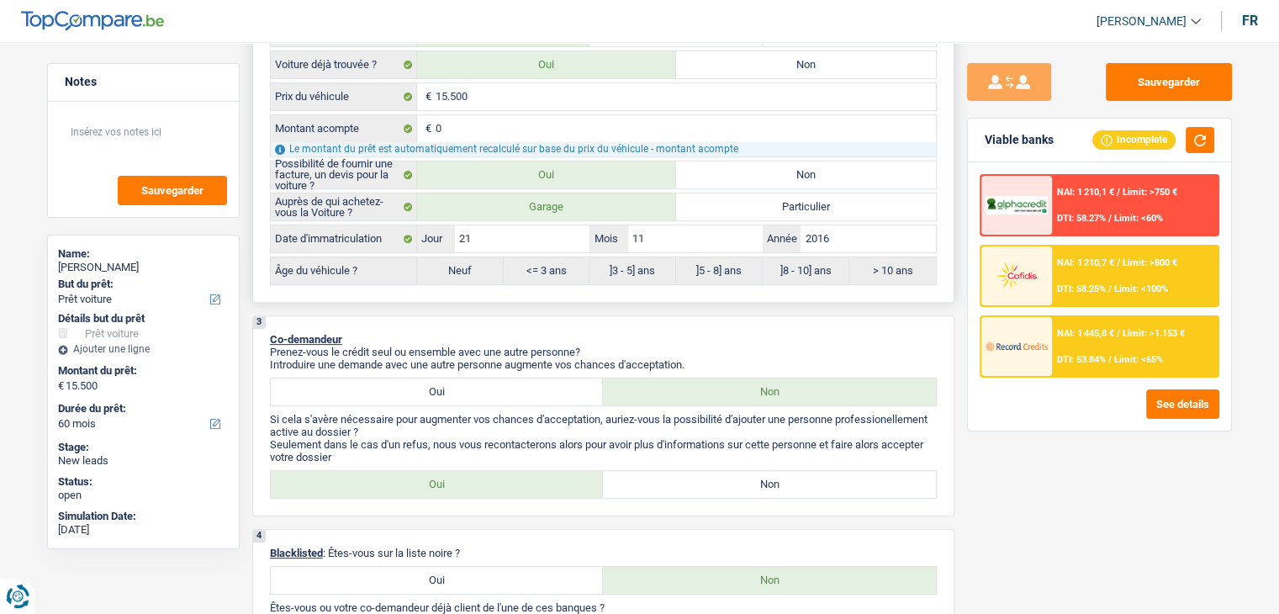
click at [867, 250] on div "Auprès de qui achetez-vous la Voiture ? Garage Particulier Date d'immatriculati…" at bounding box center [603, 239] width 667 height 93
click at [863, 236] on input "2016" at bounding box center [868, 238] width 135 height 27
type input "201"
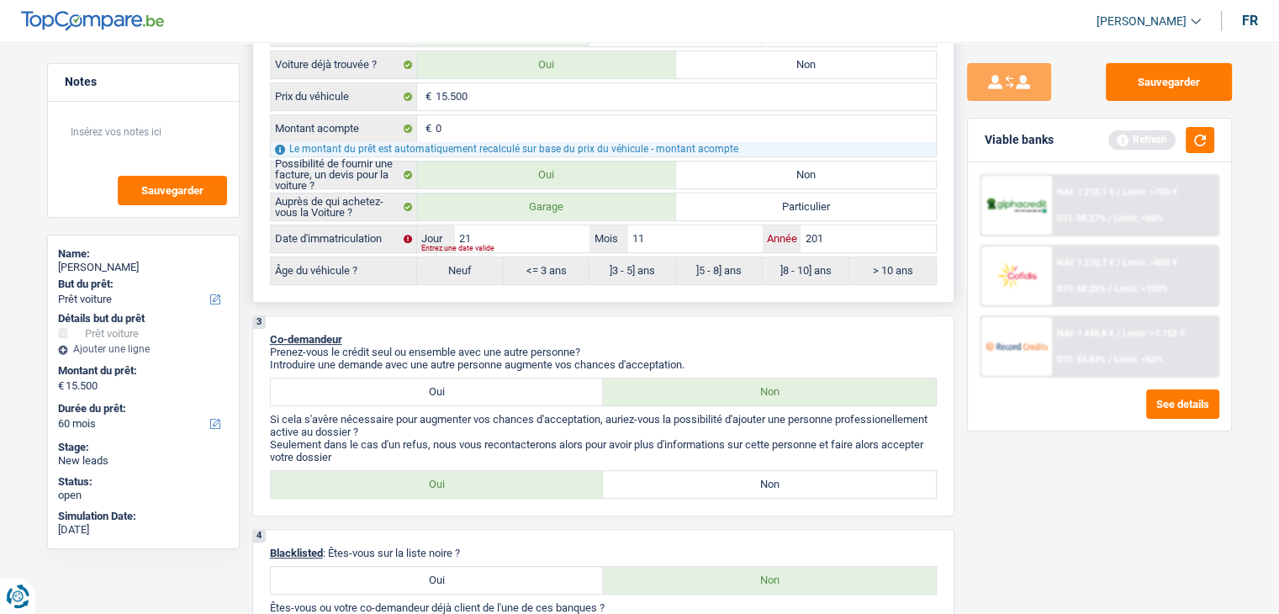
type input "20"
type input "2"
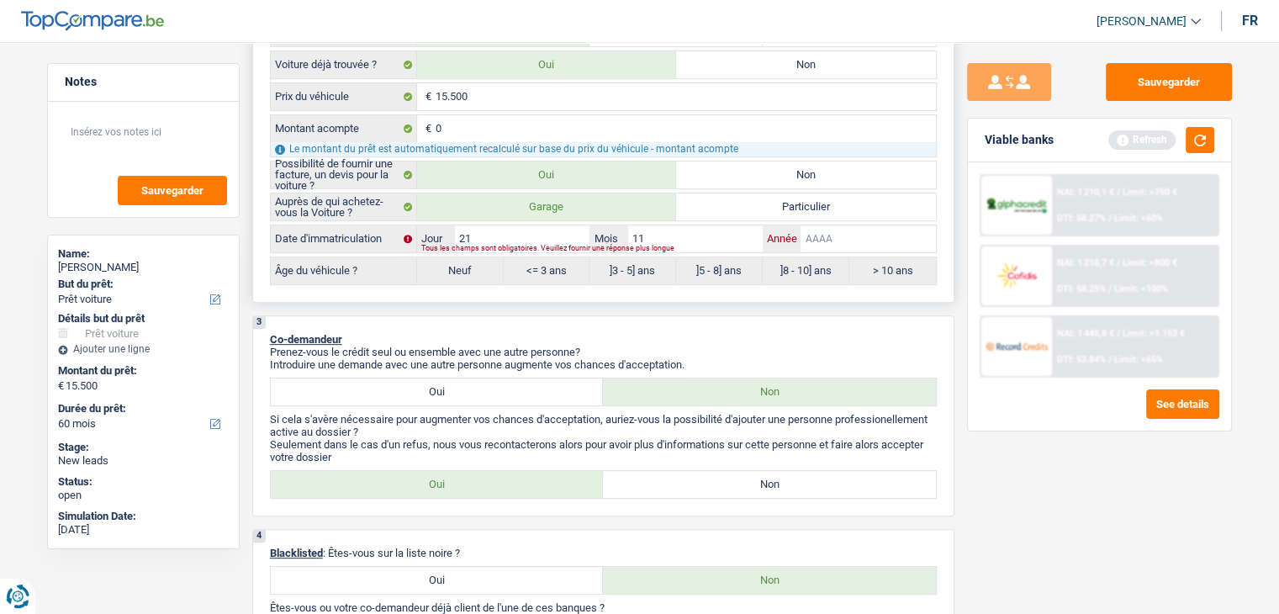
type input "2"
type input "20"
type input "201"
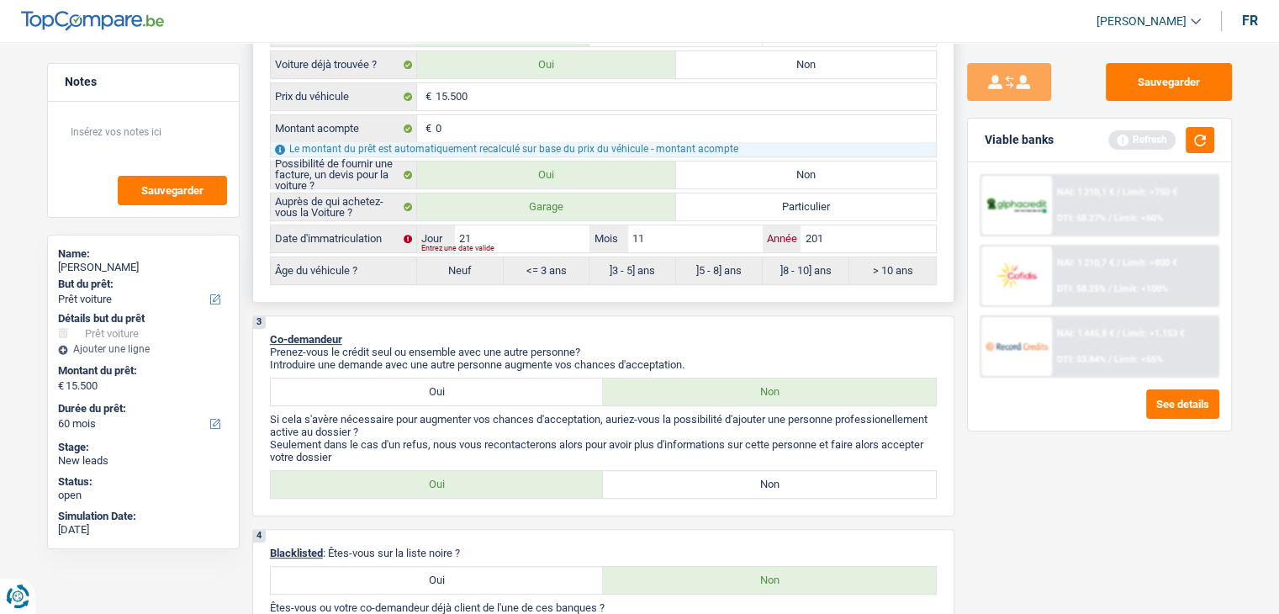
type input "2016"
click at [1194, 140] on button "button" at bounding box center [1200, 140] width 29 height 26
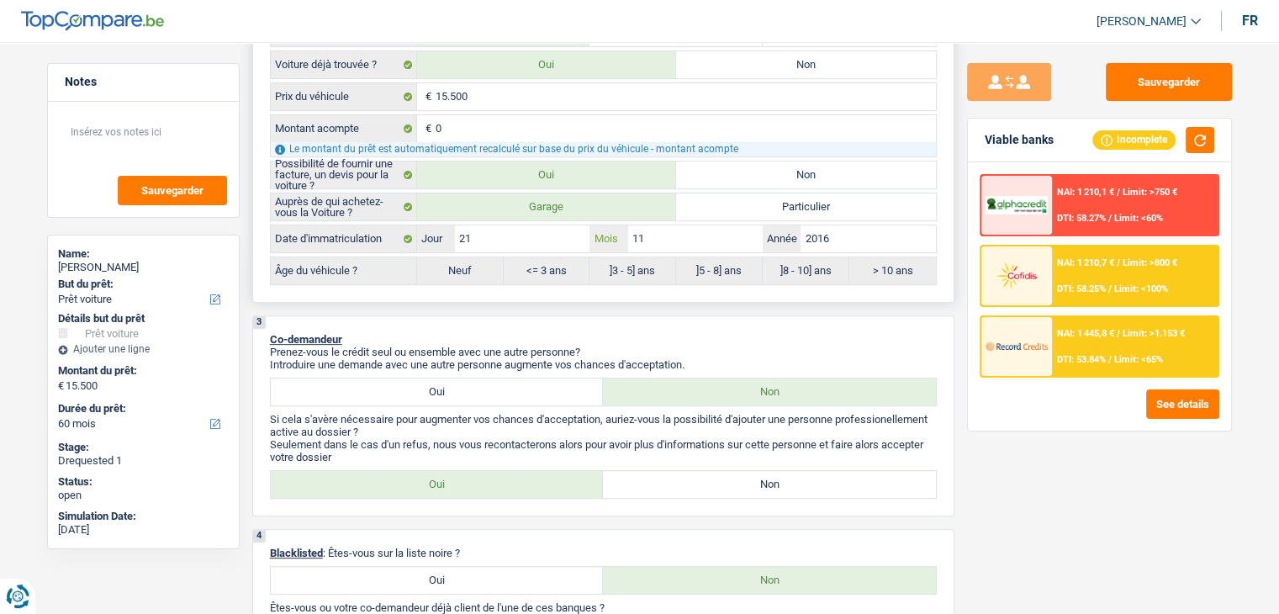
click at [717, 233] on input "11" at bounding box center [695, 238] width 135 height 27
click at [1048, 331] on div at bounding box center [1017, 346] width 71 height 59
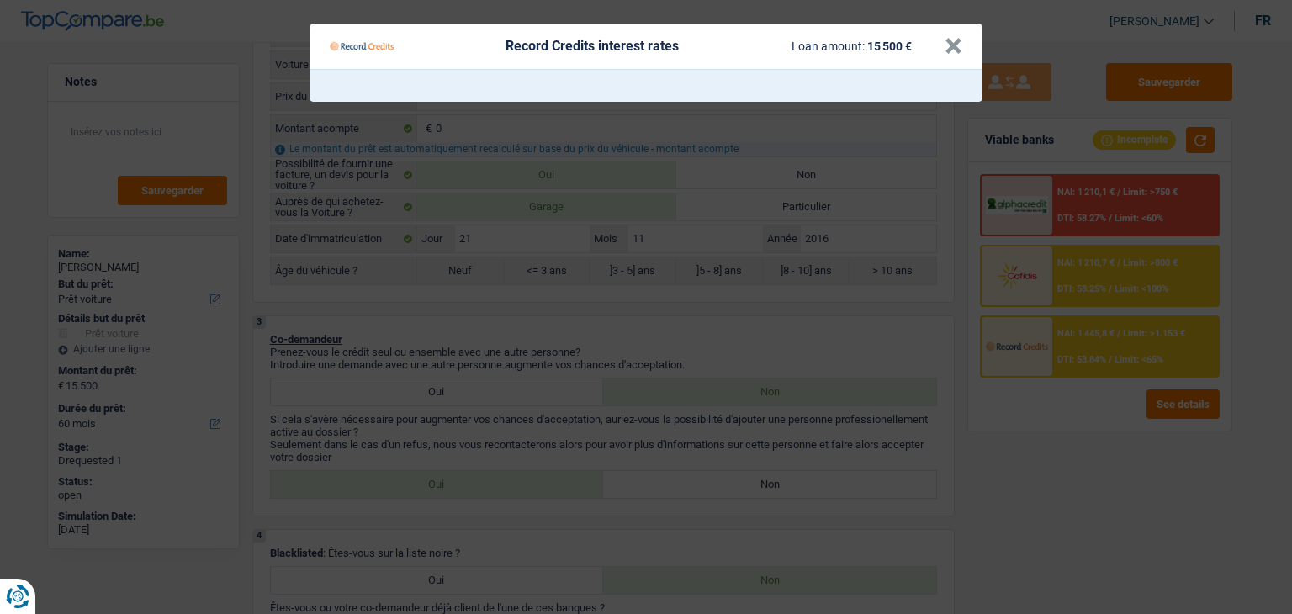
click at [838, 344] on Credits "Record Credits interest rates Loan amount: 15 500 € ×" at bounding box center [646, 307] width 1292 height 614
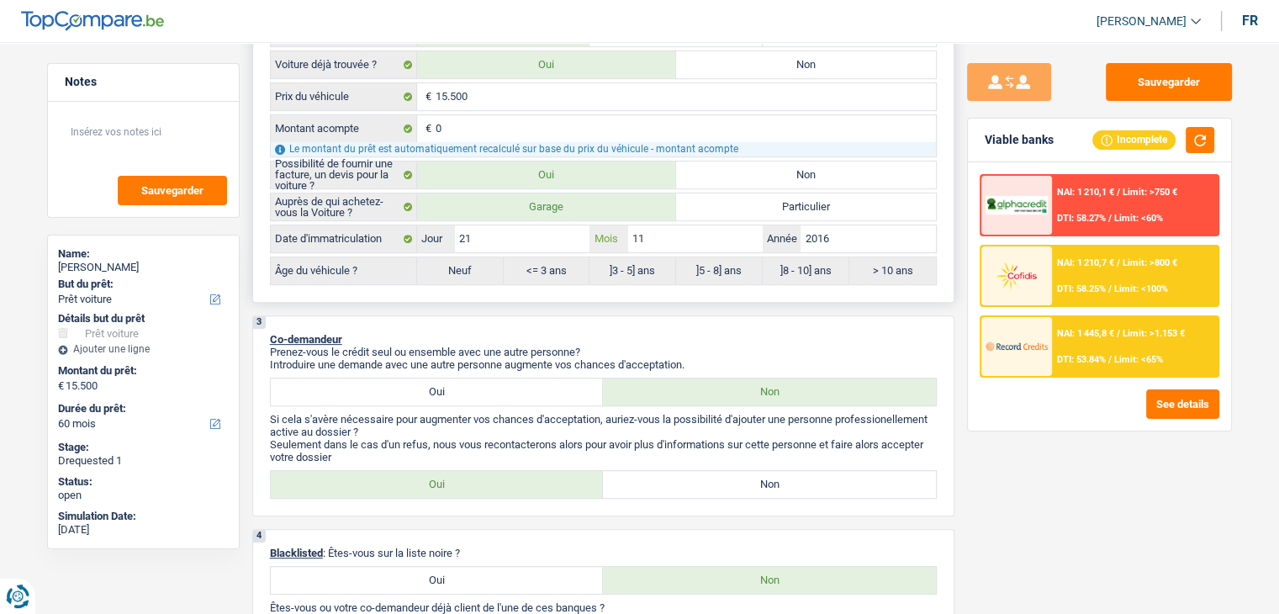
click at [728, 242] on input "11" at bounding box center [695, 238] width 135 height 27
click at [1208, 135] on button "button" at bounding box center [1200, 140] width 29 height 26
click at [708, 169] on label "Non" at bounding box center [806, 175] width 260 height 27
click at [708, 169] on input "Non" at bounding box center [806, 175] width 260 height 27
radio input "true"
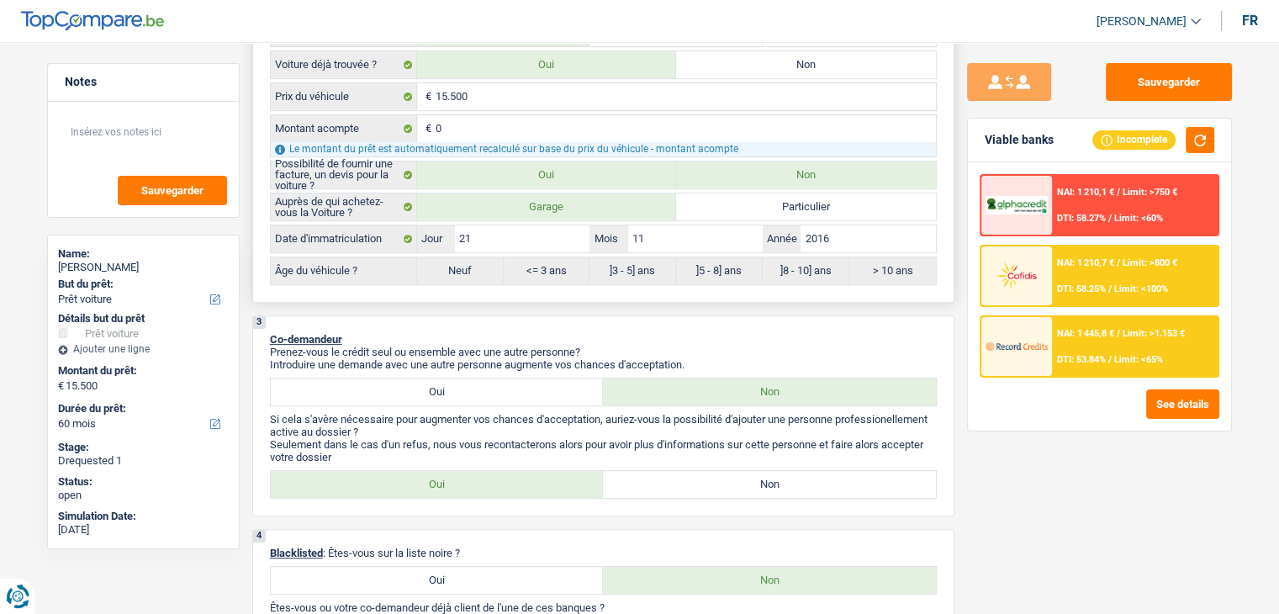
radio input "true"
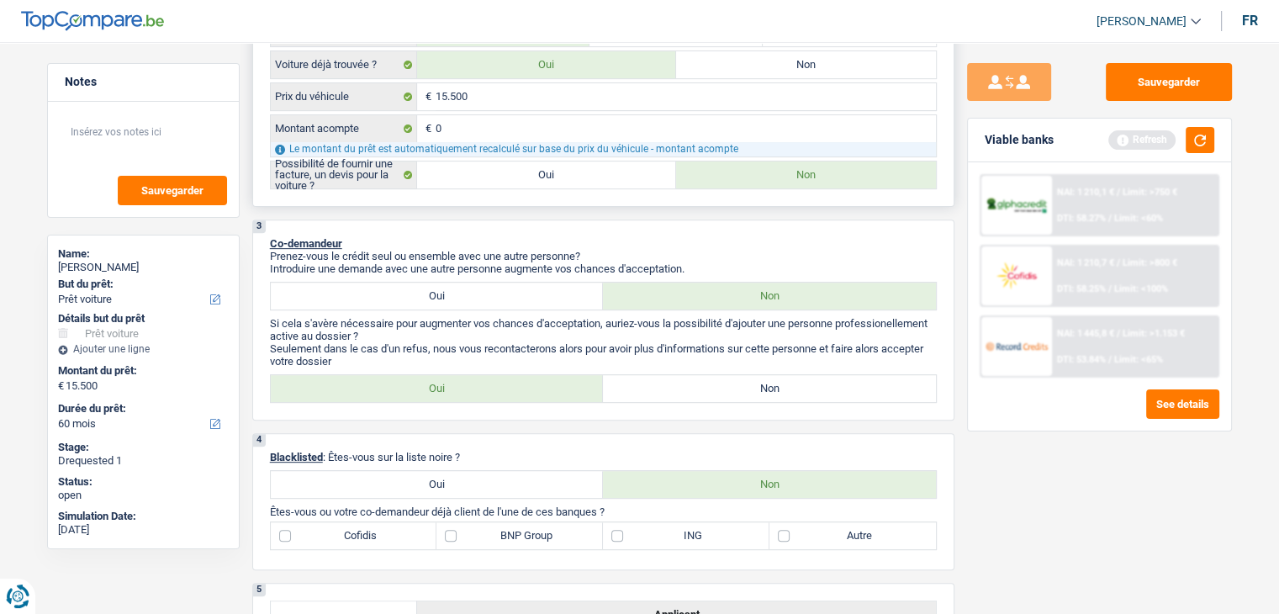
click at [602, 169] on label "Oui" at bounding box center [547, 175] width 260 height 27
click at [602, 169] on input "Oui" at bounding box center [547, 175] width 260 height 27
radio input "true"
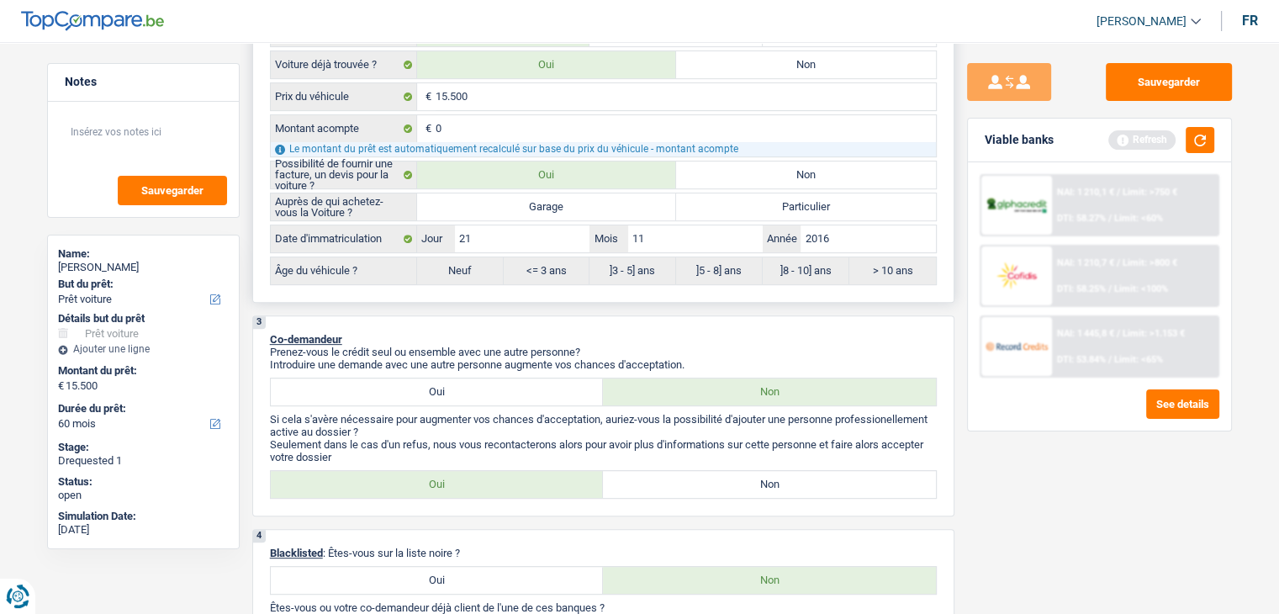
click at [602, 200] on label "Garage" at bounding box center [547, 206] width 260 height 27
click at [602, 200] on input "Garage" at bounding box center [547, 206] width 260 height 27
radio input "true"
click at [491, 233] on input "21" at bounding box center [522, 238] width 135 height 27
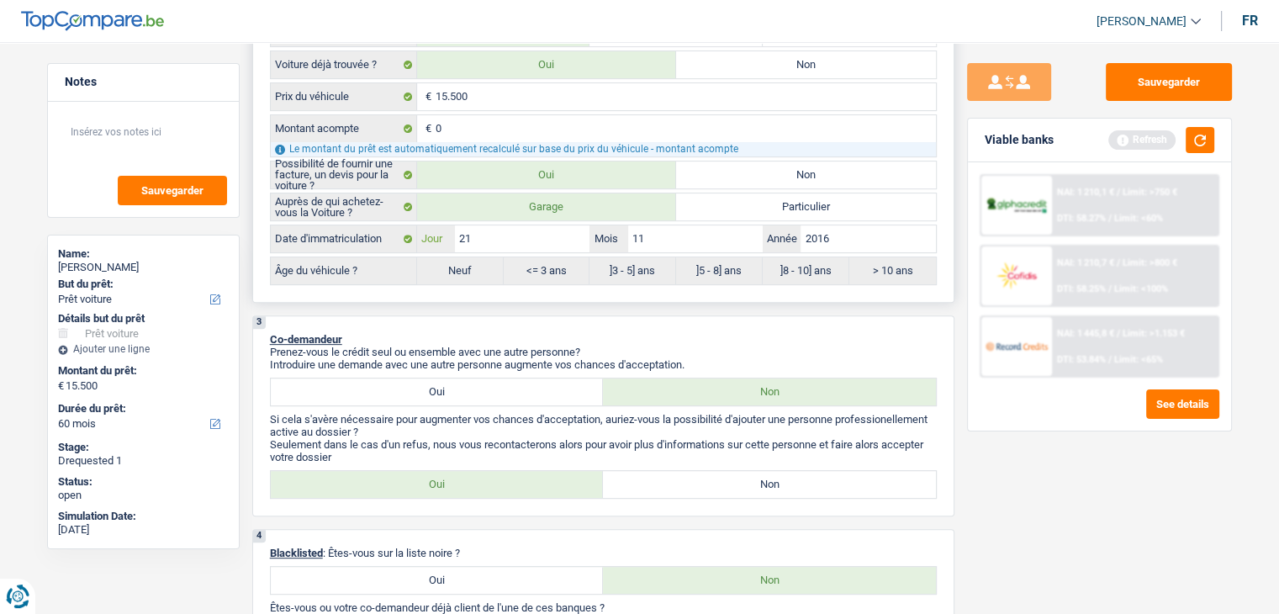
type input "2"
click at [660, 239] on input "11" at bounding box center [695, 238] width 135 height 27
type input "1"
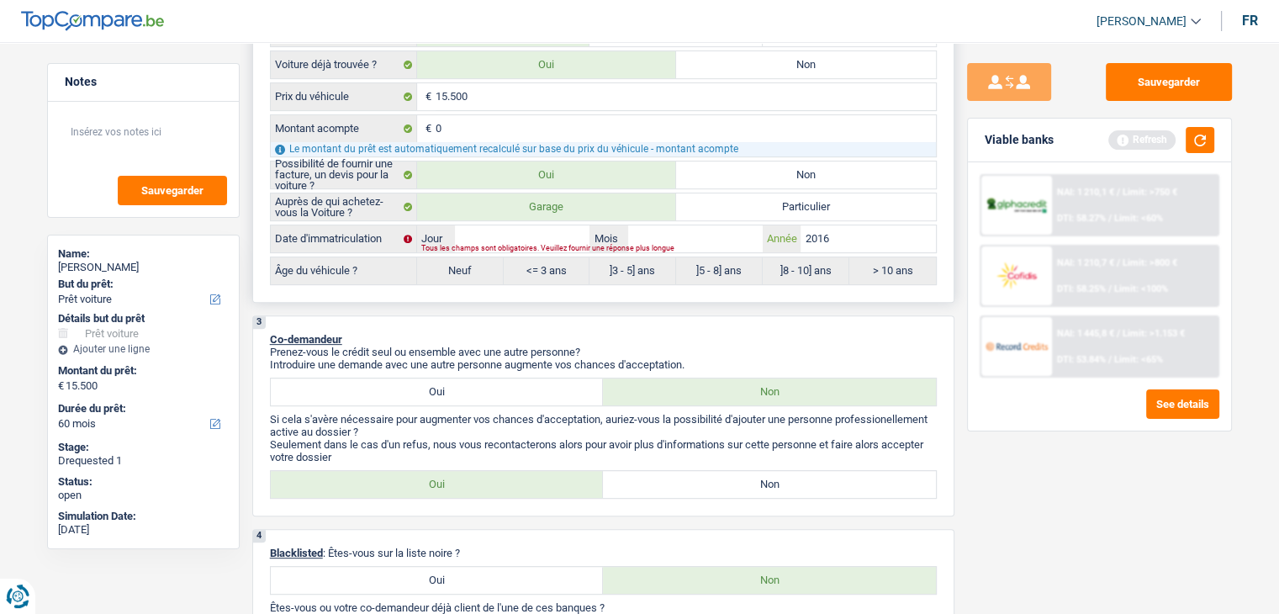
click at [894, 230] on input "2016" at bounding box center [868, 238] width 135 height 27
type input "201"
type input "20"
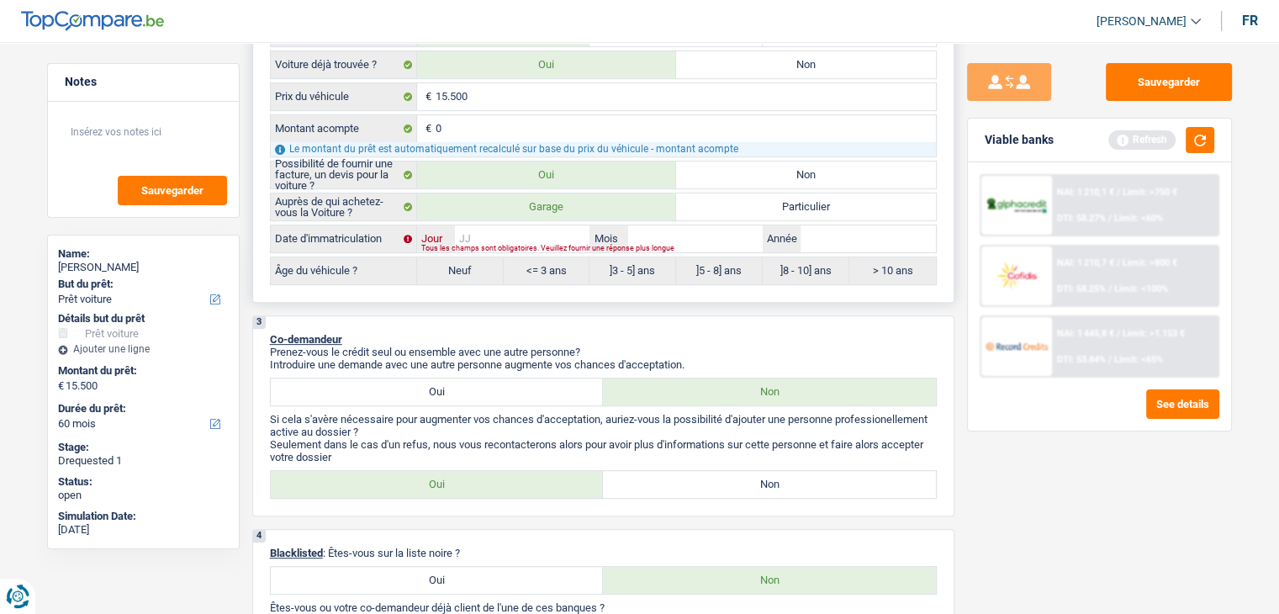
click at [530, 236] on input "Jour" at bounding box center [522, 238] width 135 height 27
click at [1201, 146] on button "button" at bounding box center [1200, 140] width 29 height 26
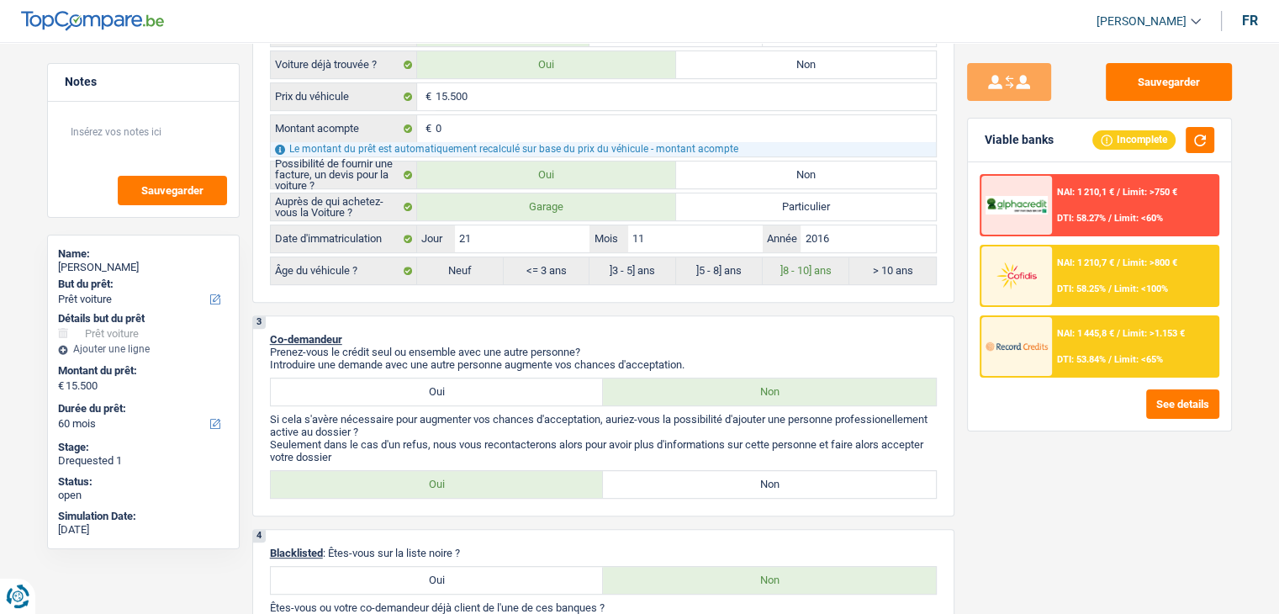
click at [1098, 328] on span "NAI: 1 445,8 €" at bounding box center [1085, 333] width 57 height 11
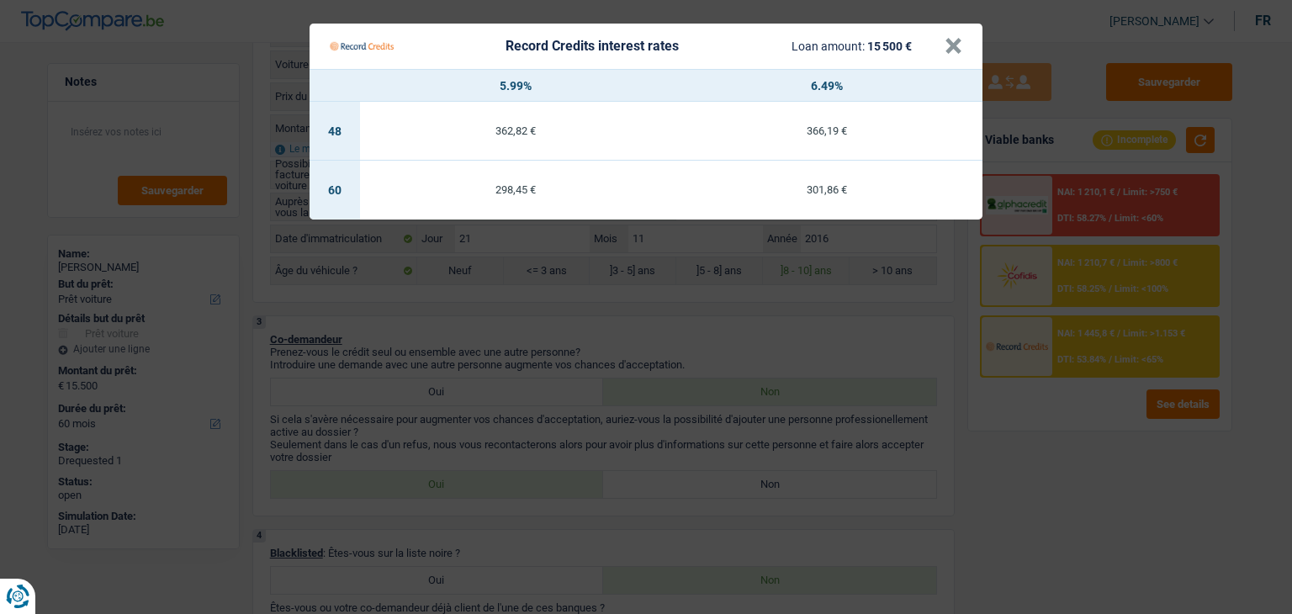
click at [536, 188] on div "298,45 €" at bounding box center [515, 189] width 311 height 11
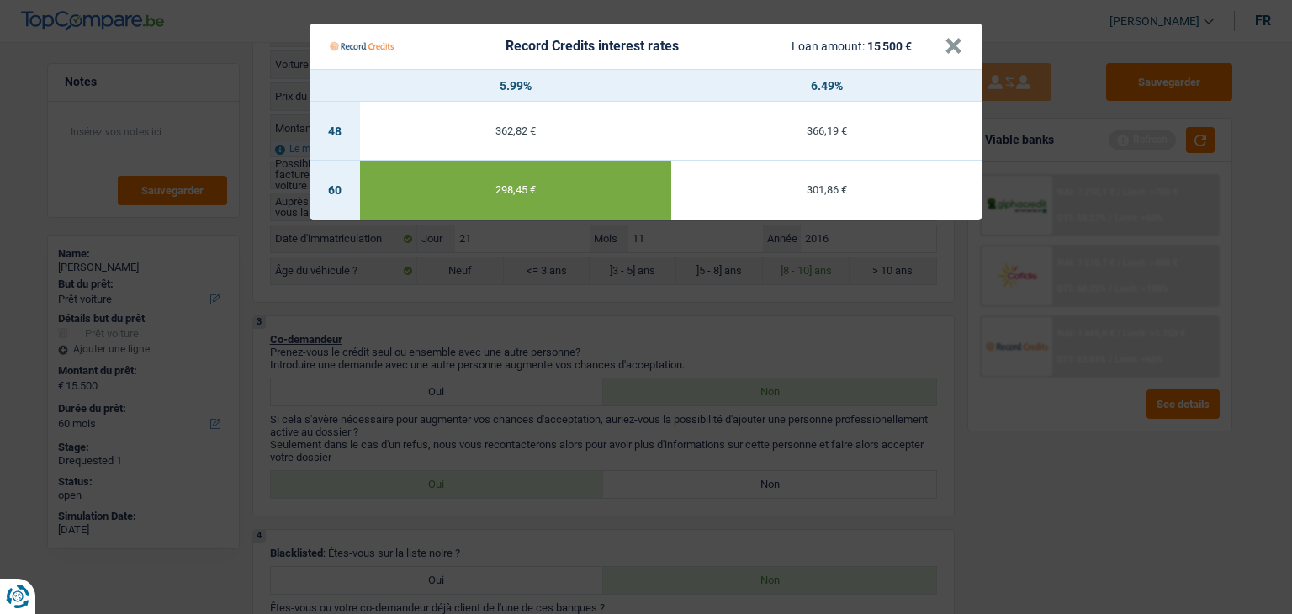
click at [836, 196] on td "301,86 €" at bounding box center [826, 190] width 311 height 59
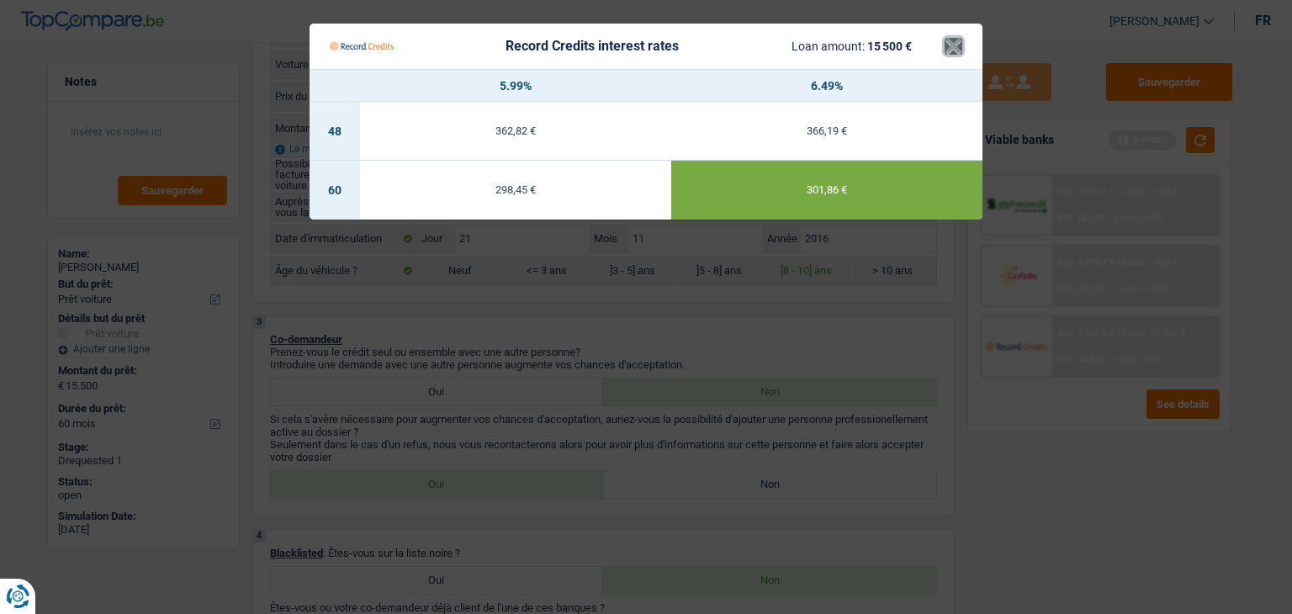
click at [951, 46] on button "×" at bounding box center [954, 46] width 18 height 17
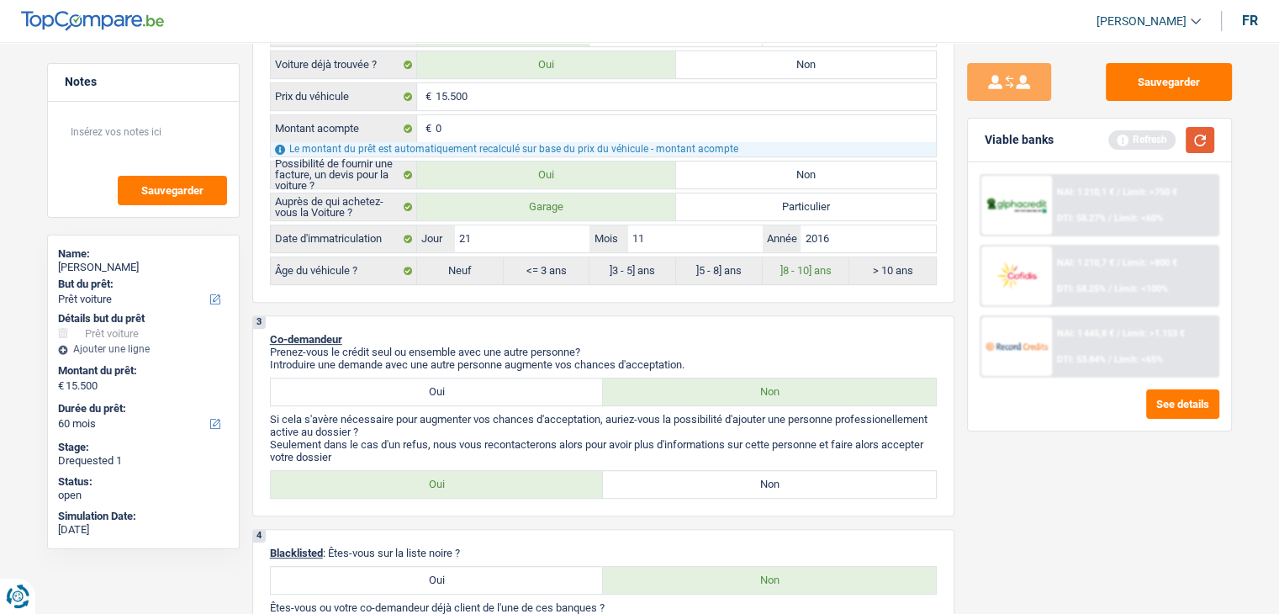
click at [1204, 139] on button "button" at bounding box center [1200, 140] width 29 height 26
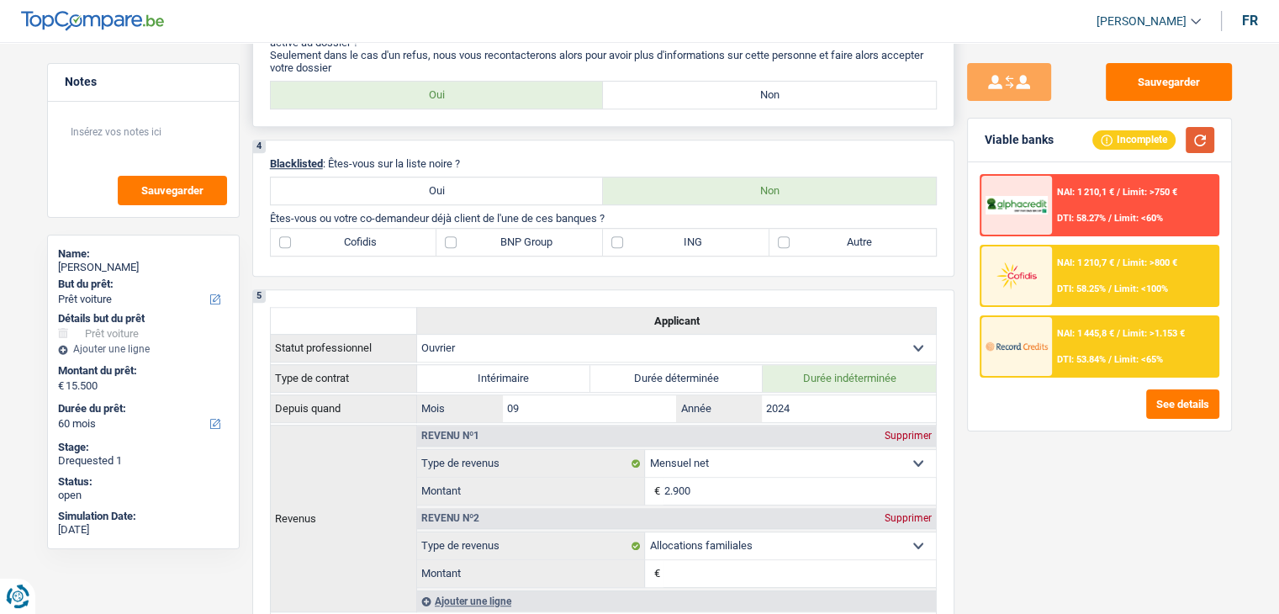
scroll to position [1009, 0]
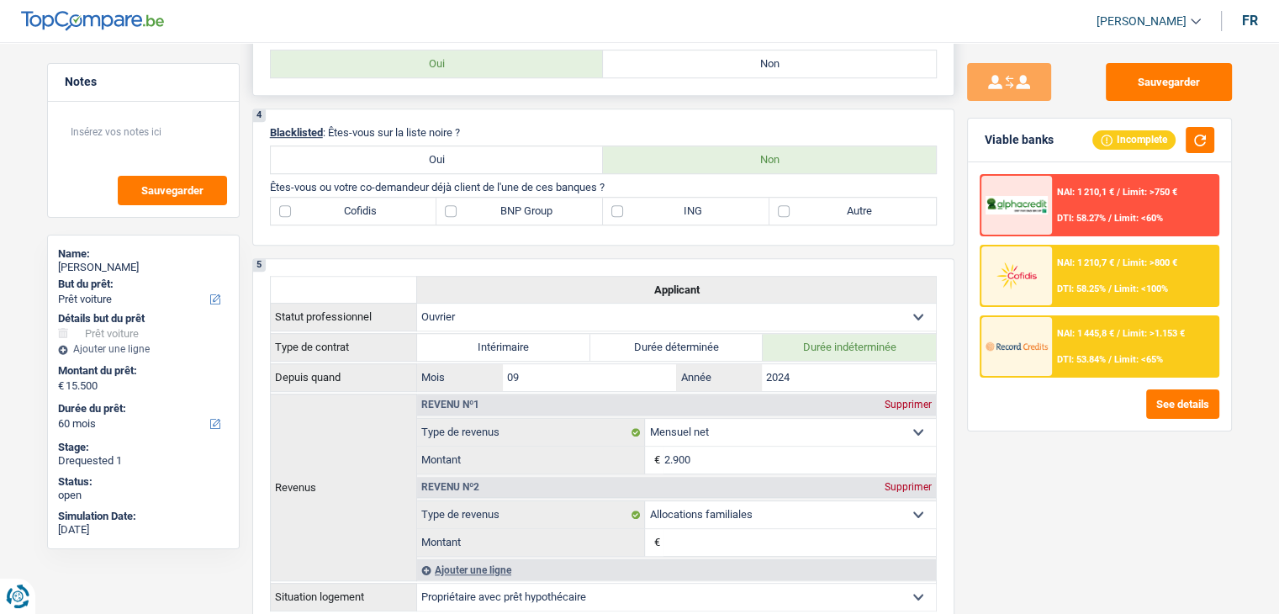
click at [659, 61] on label "Non" at bounding box center [769, 63] width 333 height 27
click at [659, 61] on input "Non" at bounding box center [769, 63] width 333 height 27
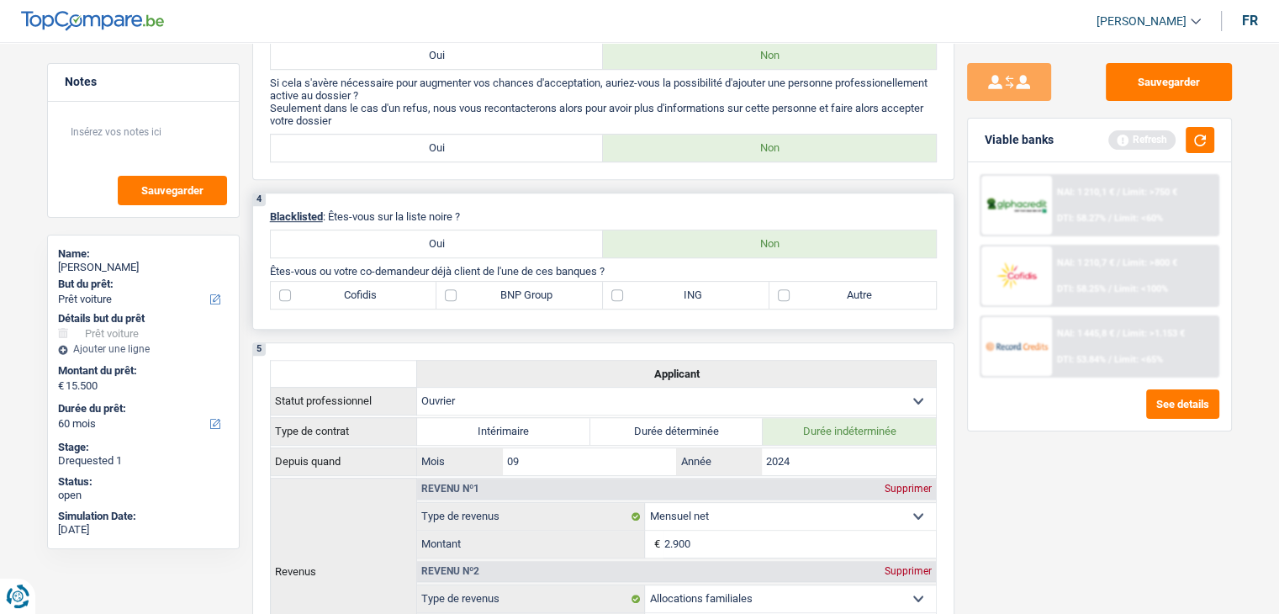
click at [826, 295] on label "Autre" at bounding box center [853, 295] width 167 height 27
click at [826, 295] on input "Autre" at bounding box center [853, 295] width 167 height 27
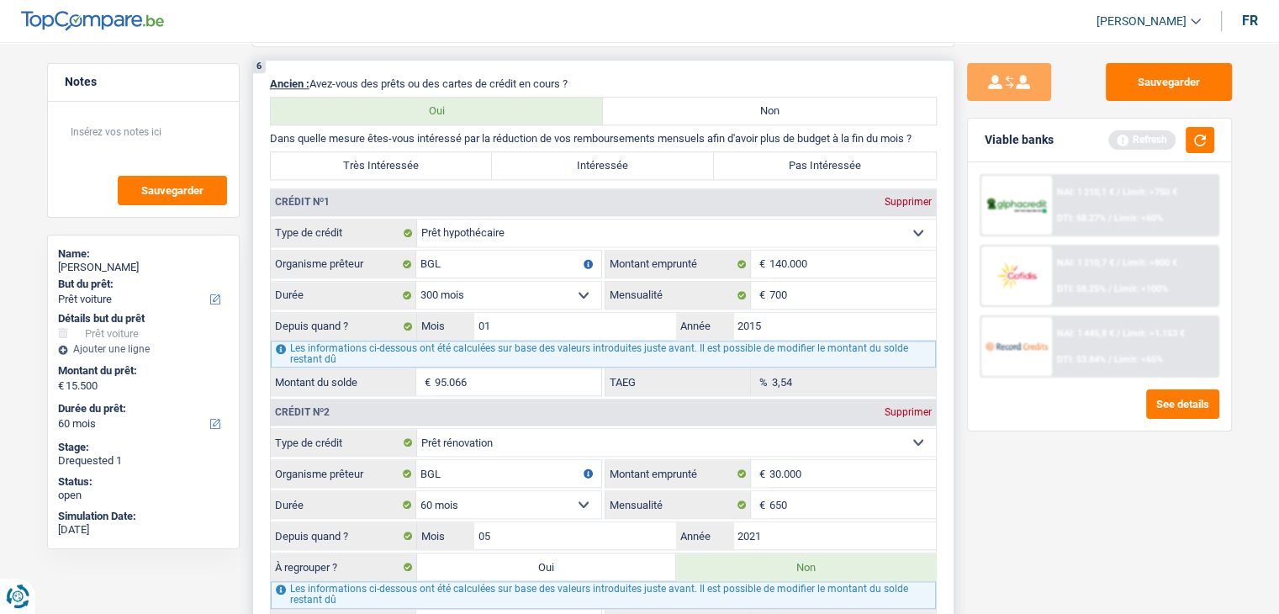
scroll to position [1682, 0]
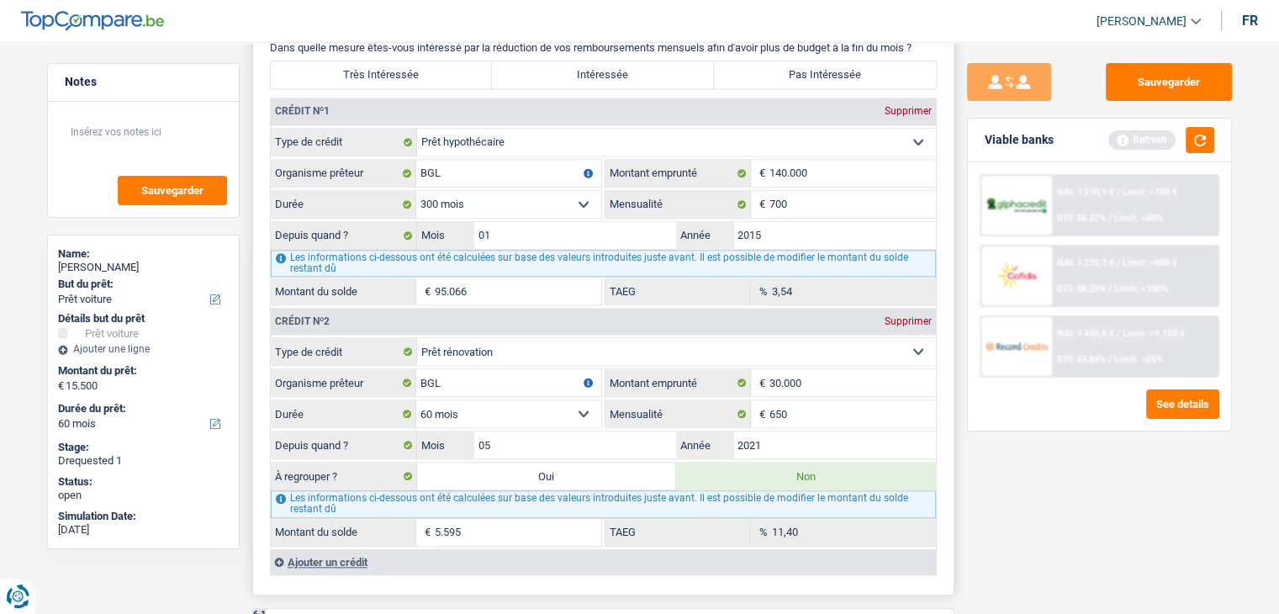
click at [767, 66] on label "Pas Intéressée" at bounding box center [825, 74] width 222 height 27
click at [767, 66] on input "Pas Intéressée" at bounding box center [825, 74] width 222 height 27
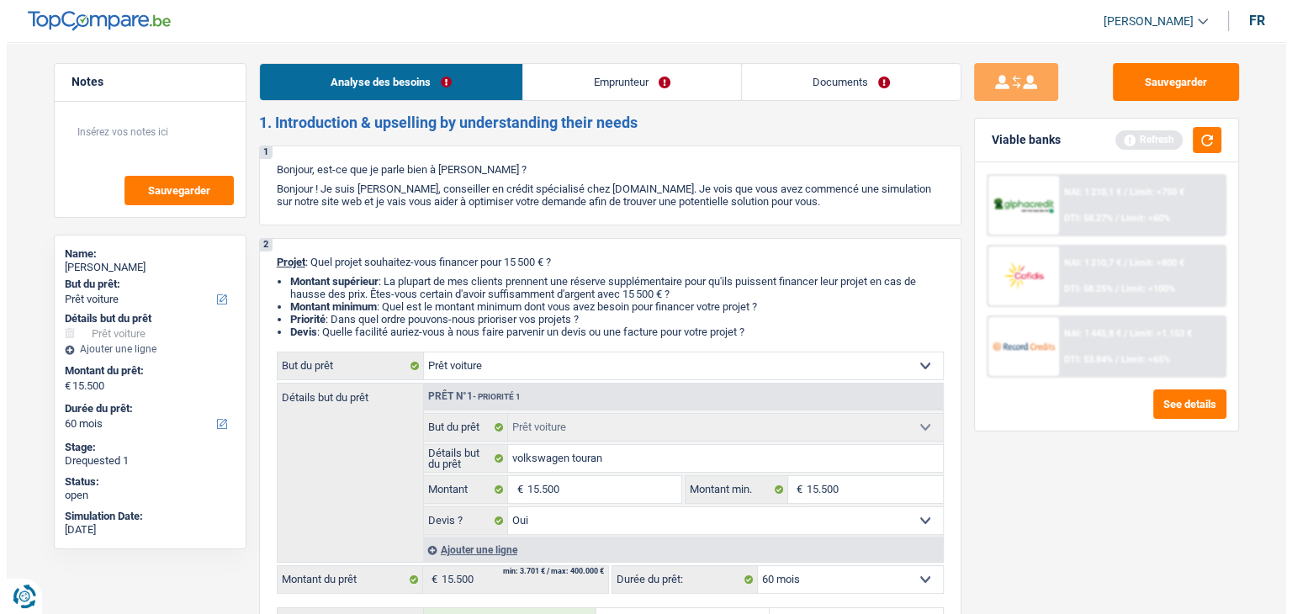
scroll to position [0, 0]
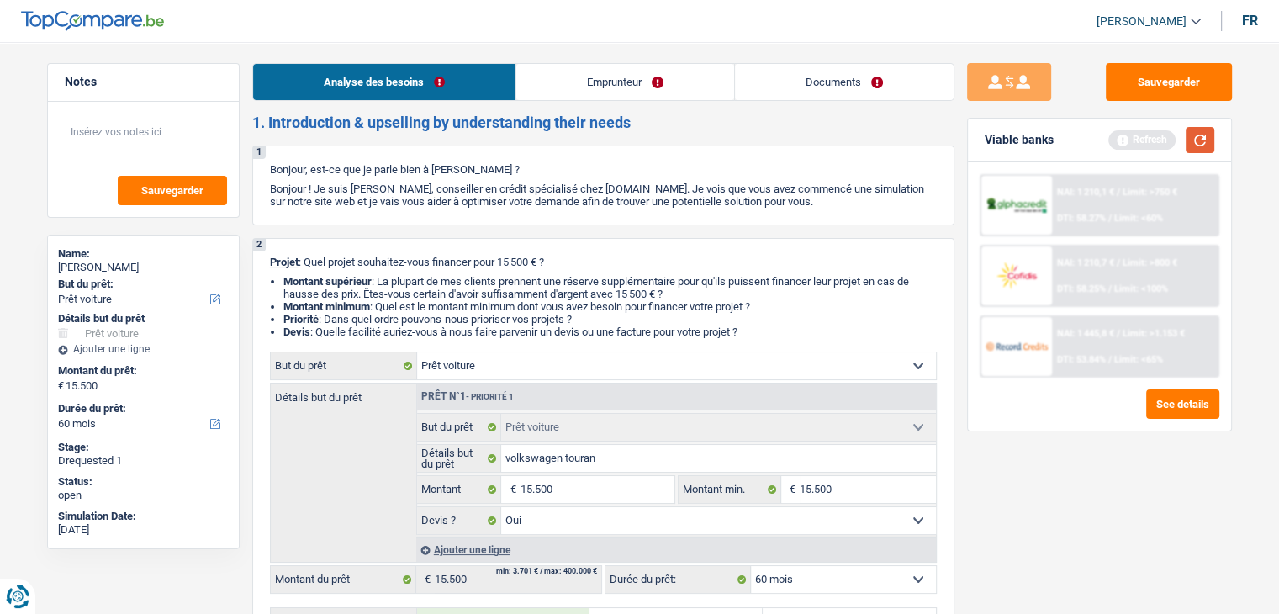
drag, startPoint x: 1206, startPoint y: 126, endPoint x: 1205, endPoint y: 138, distance: 11.9
click at [1206, 130] on button "button" at bounding box center [1200, 140] width 29 height 26
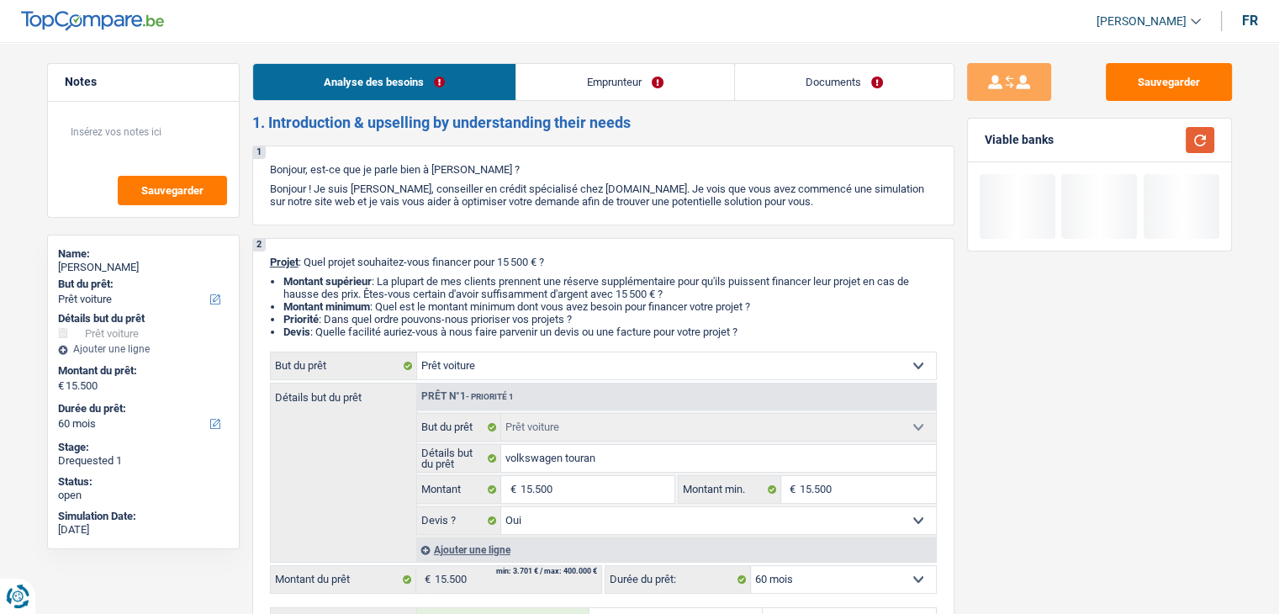
click at [1205, 138] on button "button" at bounding box center [1200, 140] width 29 height 26
click at [590, 88] on link "Emprunteur" at bounding box center [625, 82] width 218 height 36
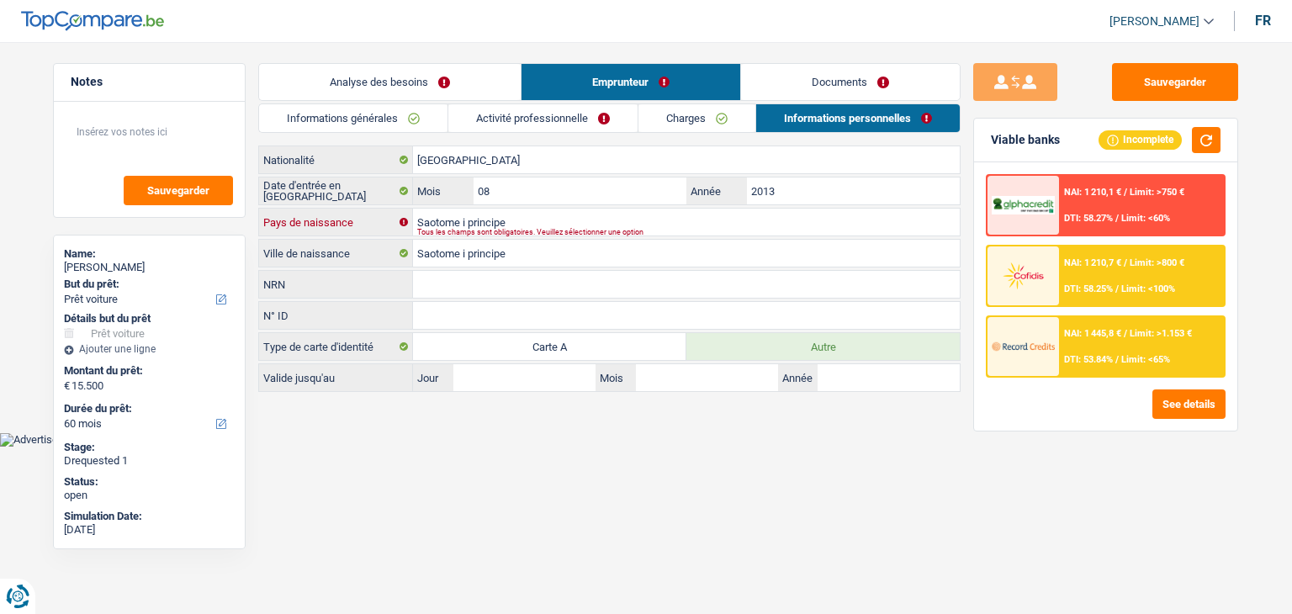
drag, startPoint x: 508, startPoint y: 223, endPoint x: 385, endPoint y: 220, distance: 122.8
click at [385, 220] on div "Saotome i principe Pays de naissance" at bounding box center [609, 222] width 701 height 27
paste input "ão Tomé and Prí"
drag, startPoint x: 522, startPoint y: 258, endPoint x: 387, endPoint y: 258, distance: 134.6
click at [387, 258] on div "Saotome i principe Ville de naissance" at bounding box center [609, 253] width 701 height 27
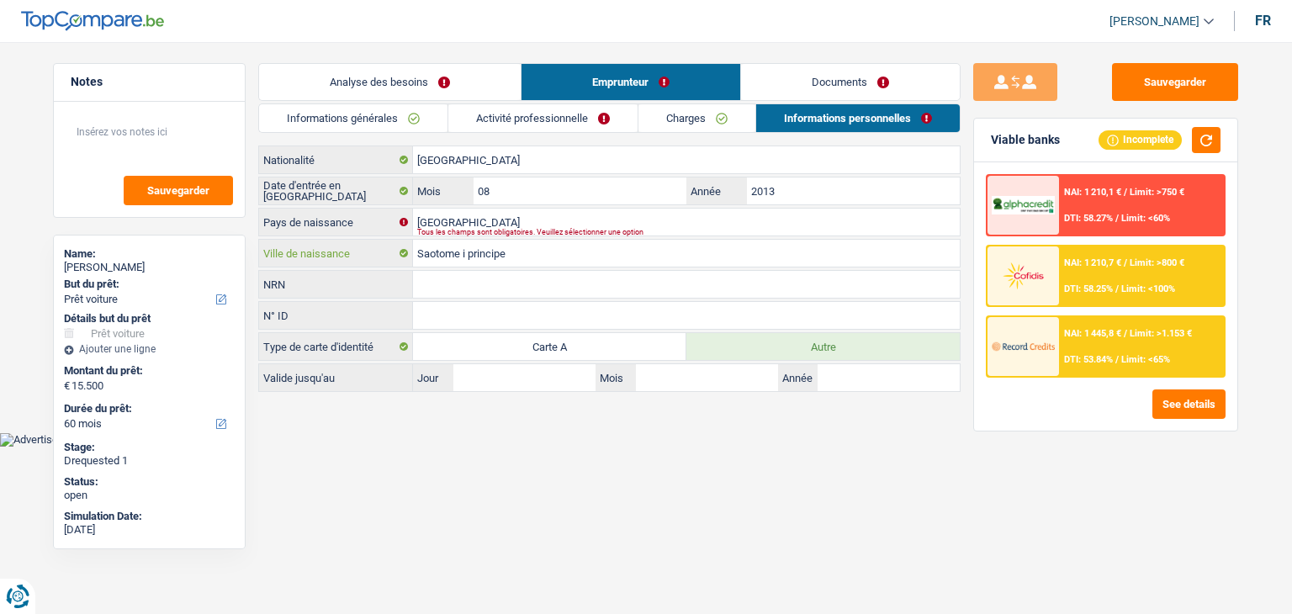
paste input "ão Tomé and Prí"
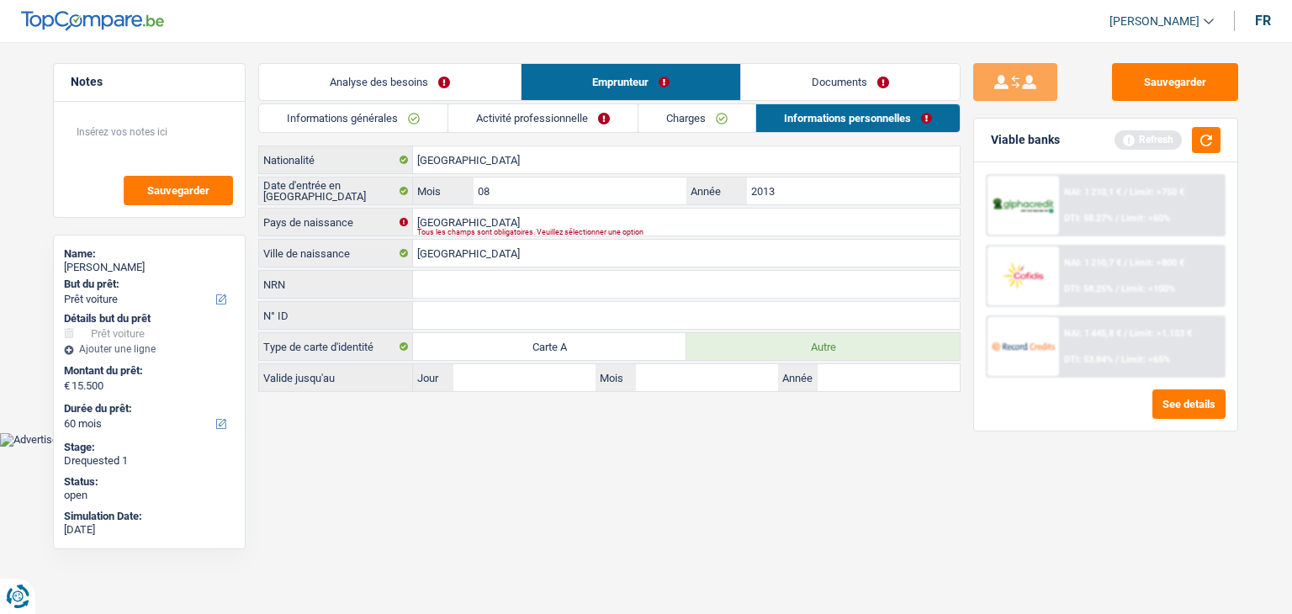
click at [499, 447] on html "Vous avez le contrôle de vos données Nous utilisons des cookies, tout comme nos…" at bounding box center [646, 223] width 1292 height 447
drag, startPoint x: 1184, startPoint y: 132, endPoint x: 1194, endPoint y: 131, distance: 9.3
click at [1186, 132] on div "Refresh" at bounding box center [1168, 140] width 106 height 26
click at [1194, 131] on button "button" at bounding box center [1206, 140] width 29 height 26
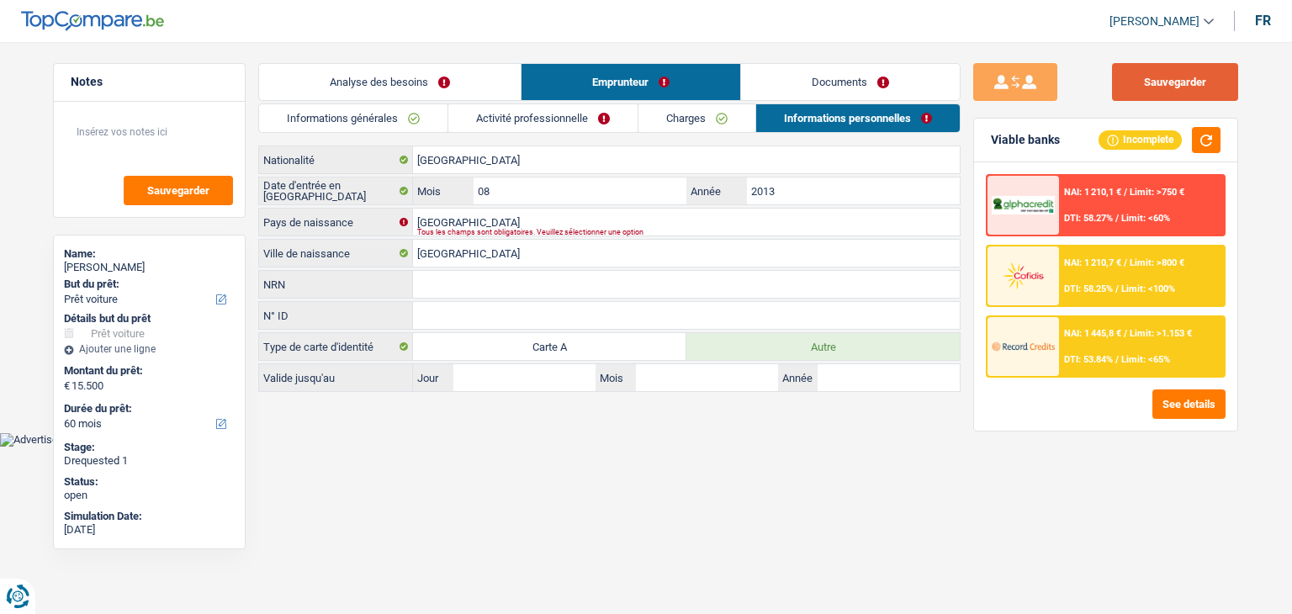
click at [1164, 81] on button "Sauvegarder" at bounding box center [1175, 82] width 126 height 38
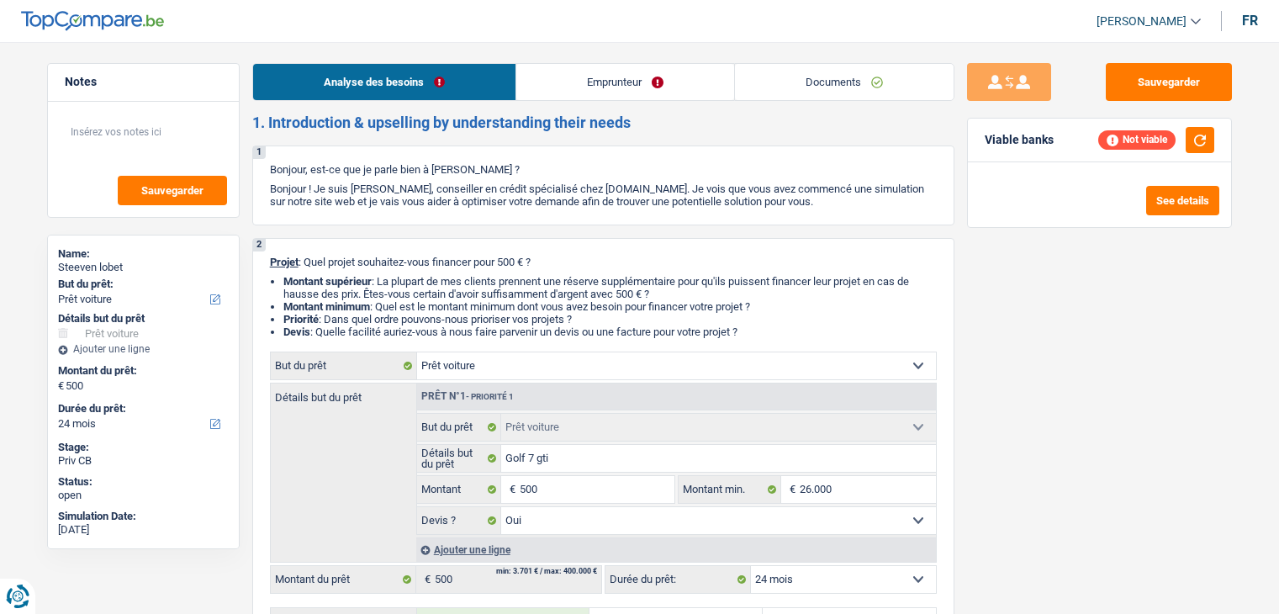
select select "car"
select select "24"
select select "car"
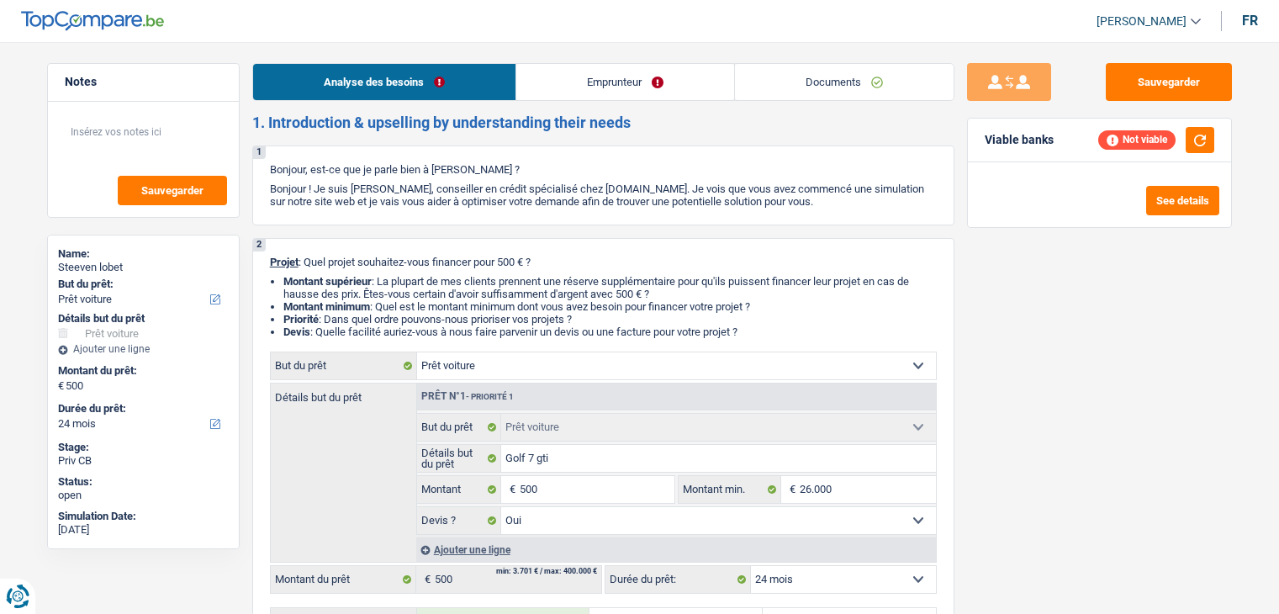
select select "yes"
select select "24"
select select "car"
select select "yes"
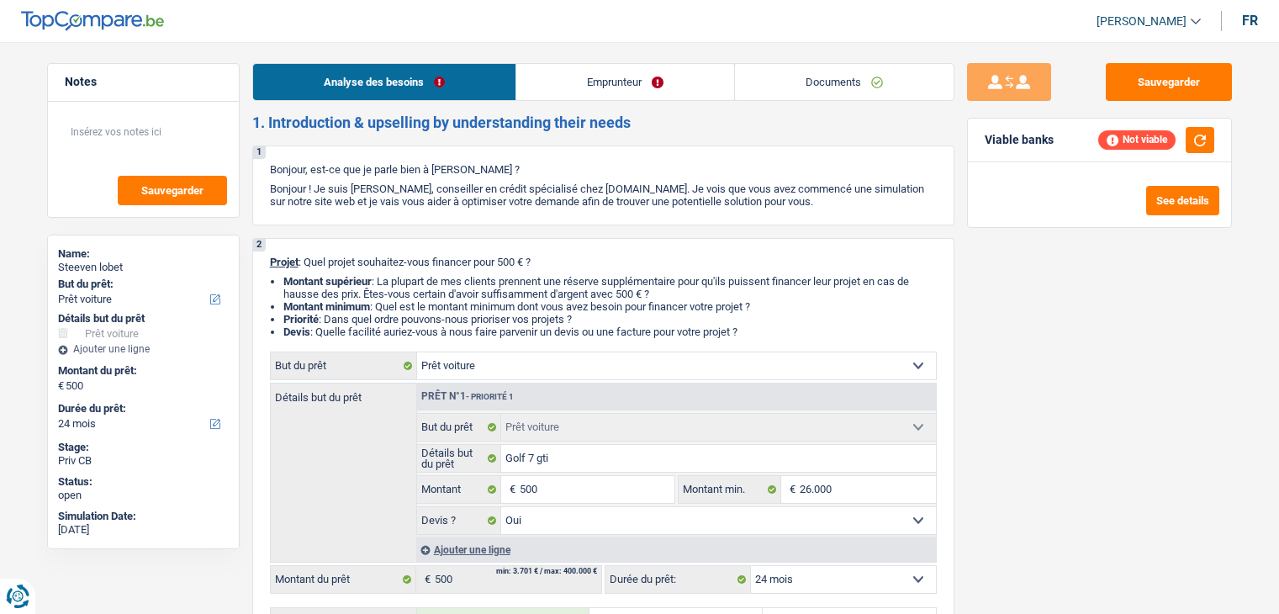
select select "24"
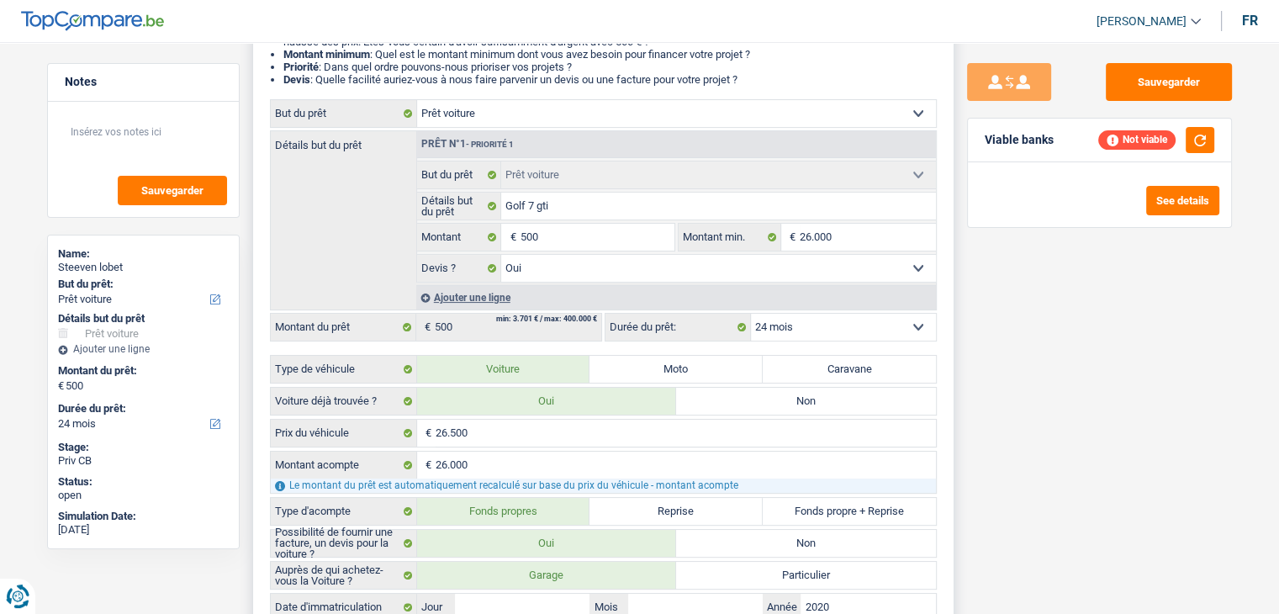
scroll to position [421, 0]
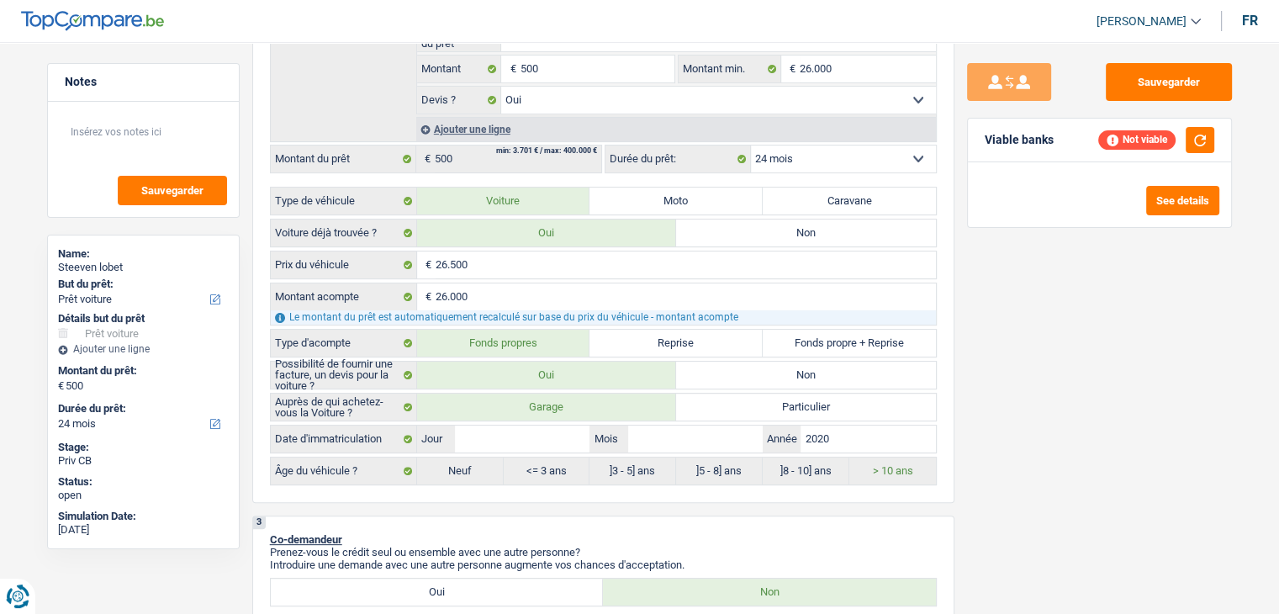
click at [1023, 449] on div "Sauvegarder Viable banks Not viable See details" at bounding box center [1100, 323] width 290 height 520
click at [1205, 140] on button "button" at bounding box center [1200, 140] width 29 height 26
drag, startPoint x: 838, startPoint y: 432, endPoint x: 790, endPoint y: 435, distance: 48.0
click at [790, 435] on div "2020 Année" at bounding box center [849, 439] width 173 height 27
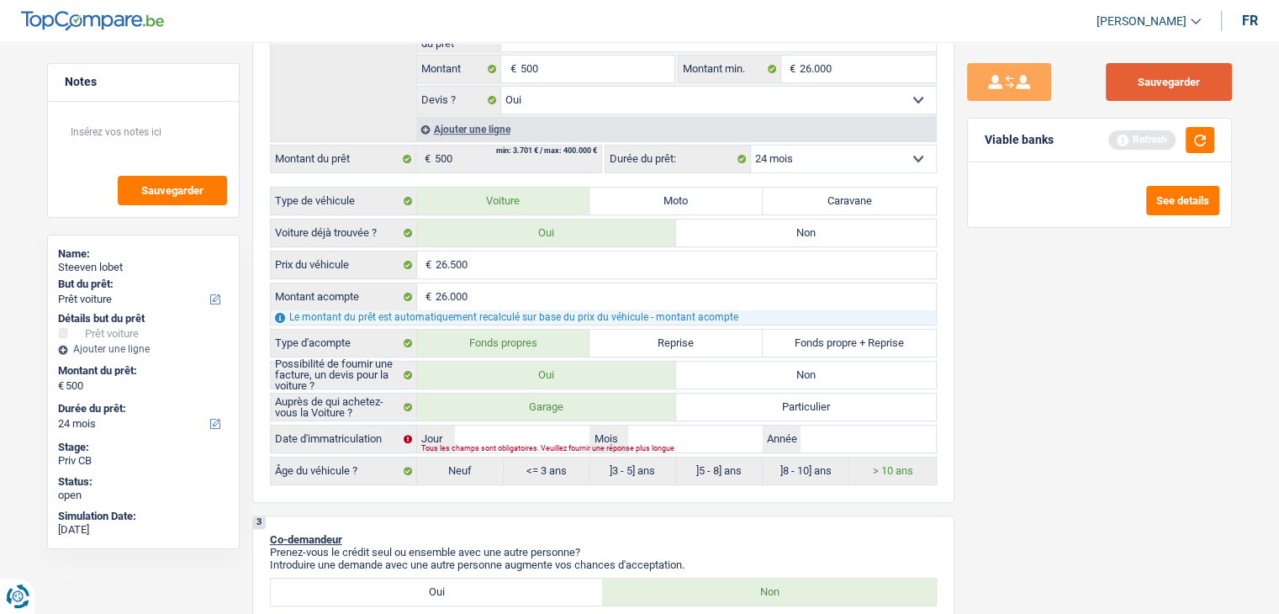
click at [1159, 89] on button "Sauvegarder" at bounding box center [1169, 82] width 126 height 38
click at [1097, 93] on div "Sauvegarder" at bounding box center [1099, 82] width 265 height 38
click at [1143, 87] on button "Sauvegarder" at bounding box center [1169, 82] width 126 height 38
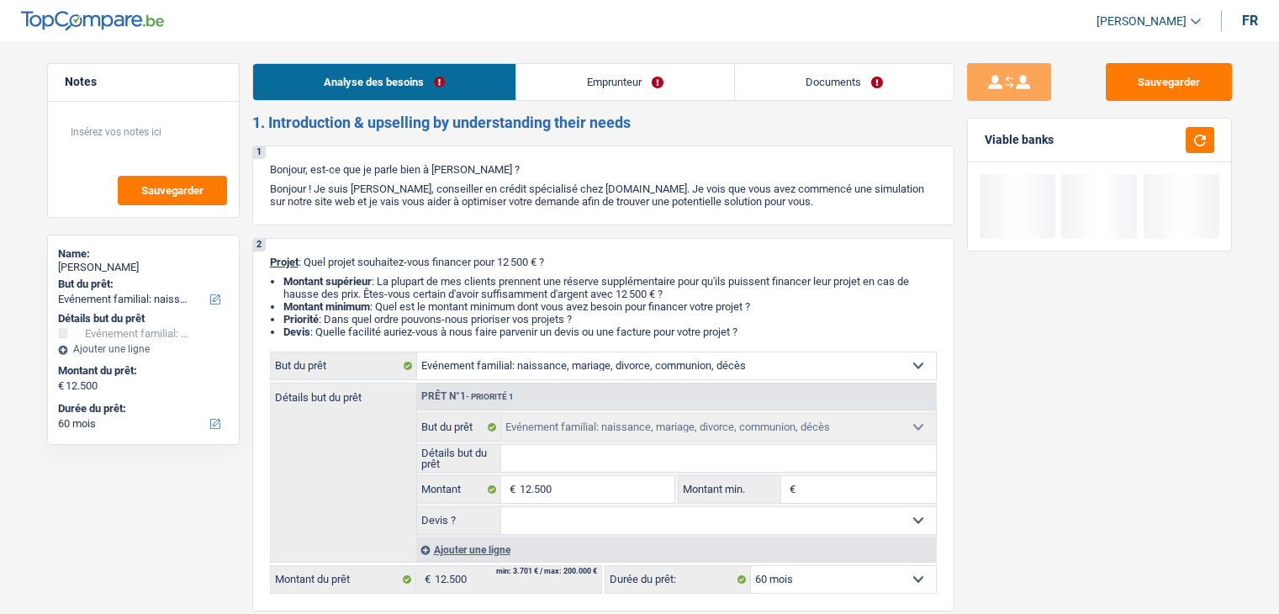
select select "familyEvent"
select select "60"
select select "familyEvent"
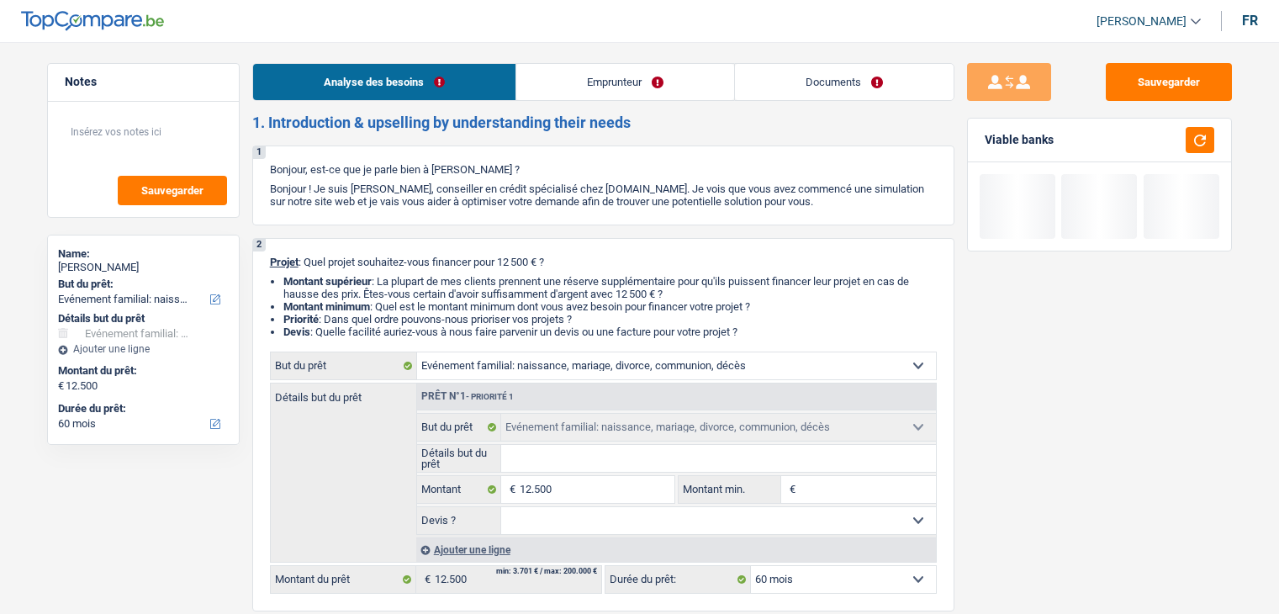
select select "60"
select select "mutuality"
select select "mutualityIndemnity"
select select "ownerWithoutMortgage"
select select "familyEvent"
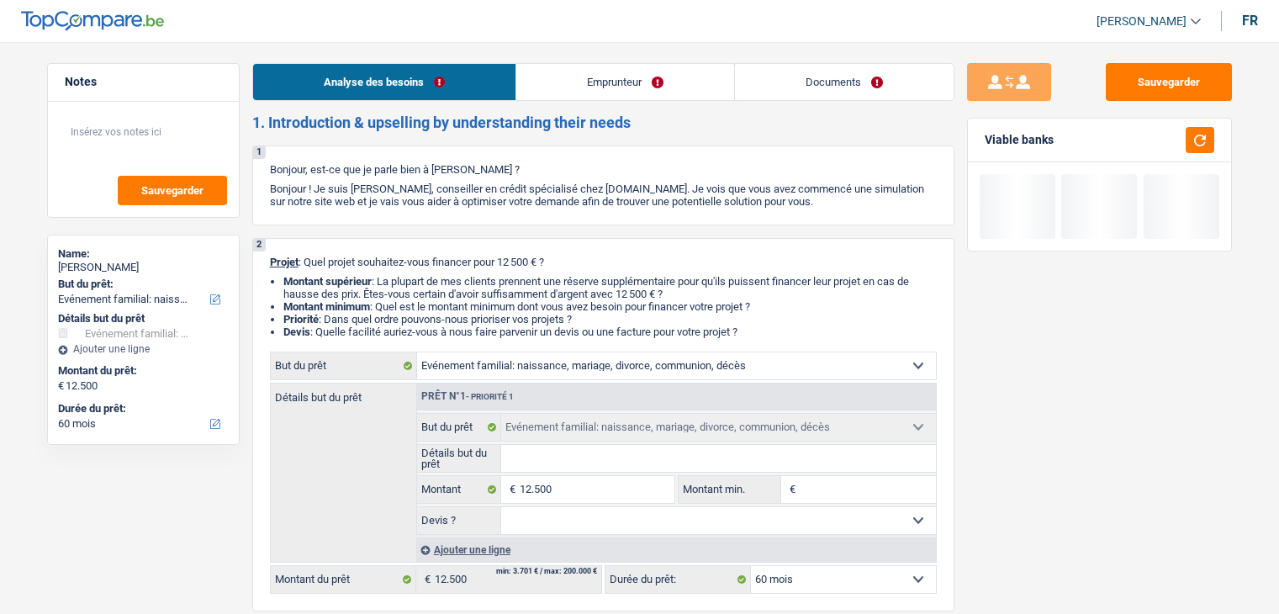
select select "familyEvent"
select select "60"
select select "ownerWithoutMortgage"
select select "BE"
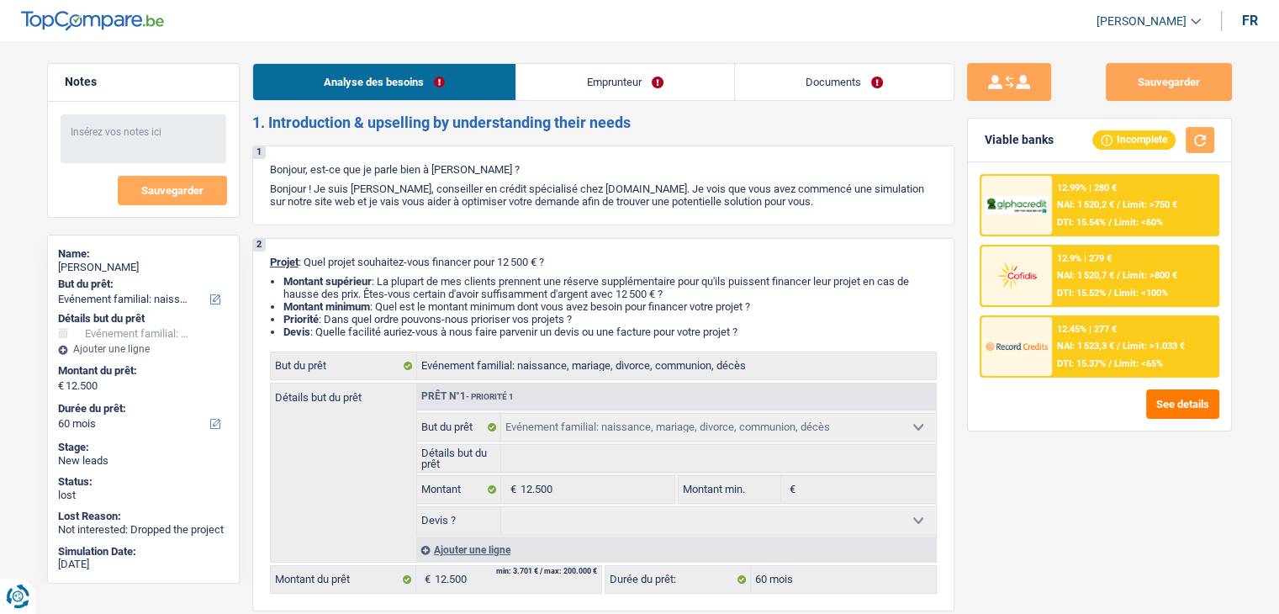
click at [606, 88] on link "Emprunteur" at bounding box center [625, 82] width 218 height 36
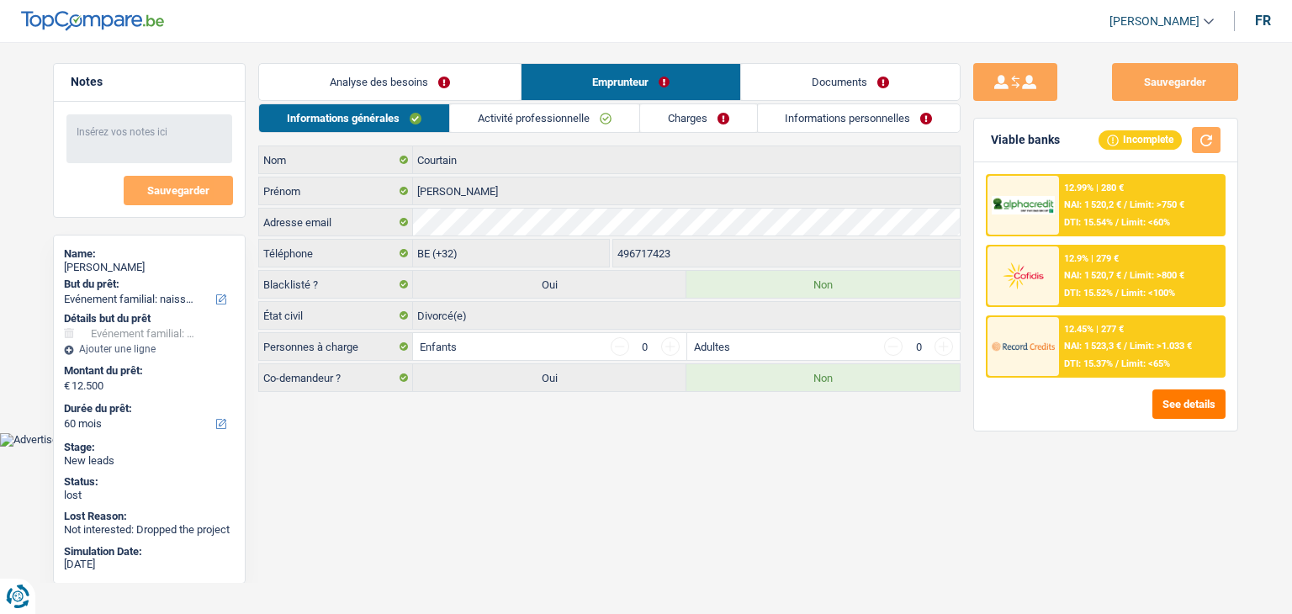
click at [582, 117] on link "Activité professionnelle" at bounding box center [544, 118] width 189 height 28
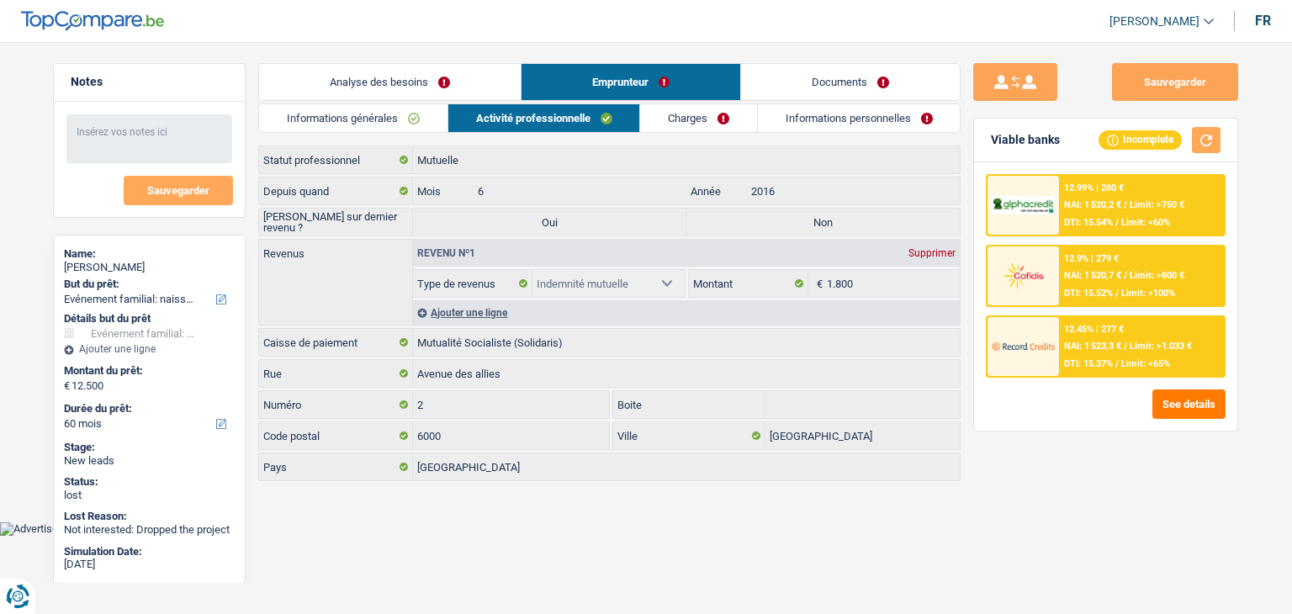
click at [670, 119] on link "Charges" at bounding box center [698, 118] width 117 height 28
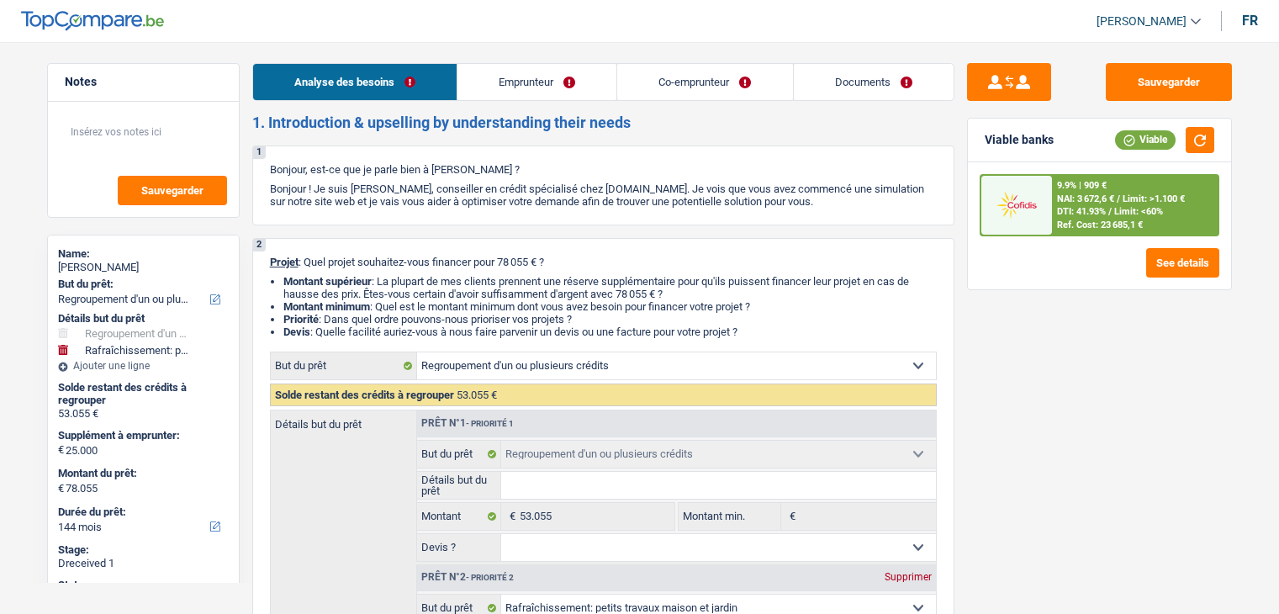
select select "refinancing"
select select "houseOrGarden"
select select "144"
select select "refinancing"
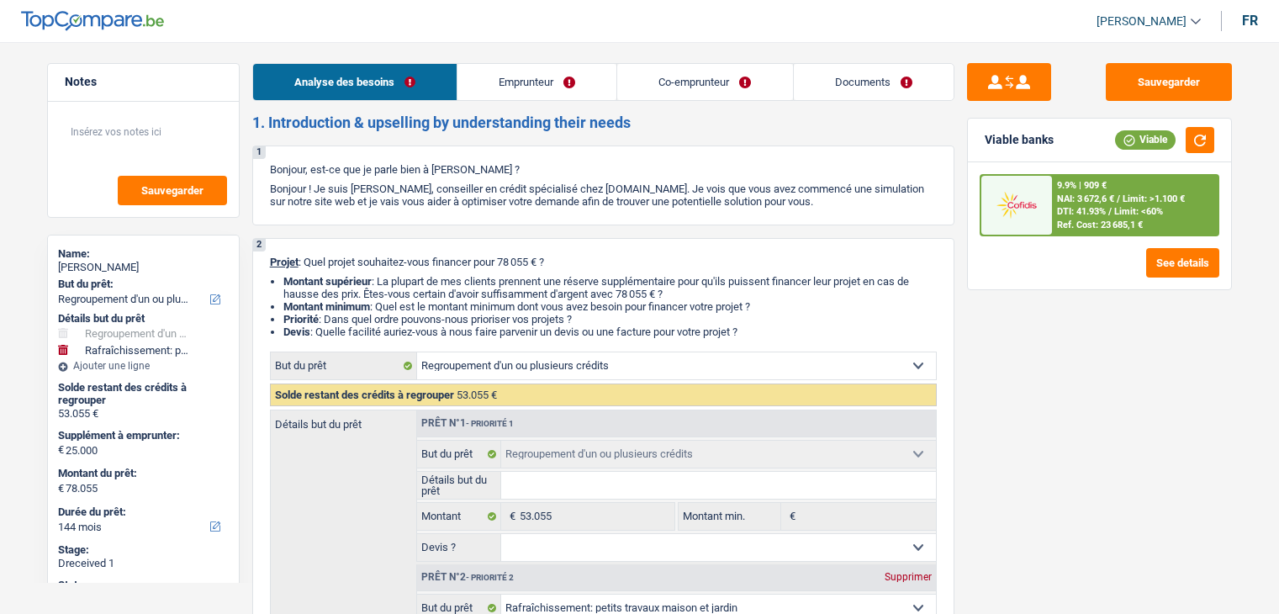
select select "refinancing"
select select "houseOrGarden"
select select "144"
select select "mutuality"
select select "worker"
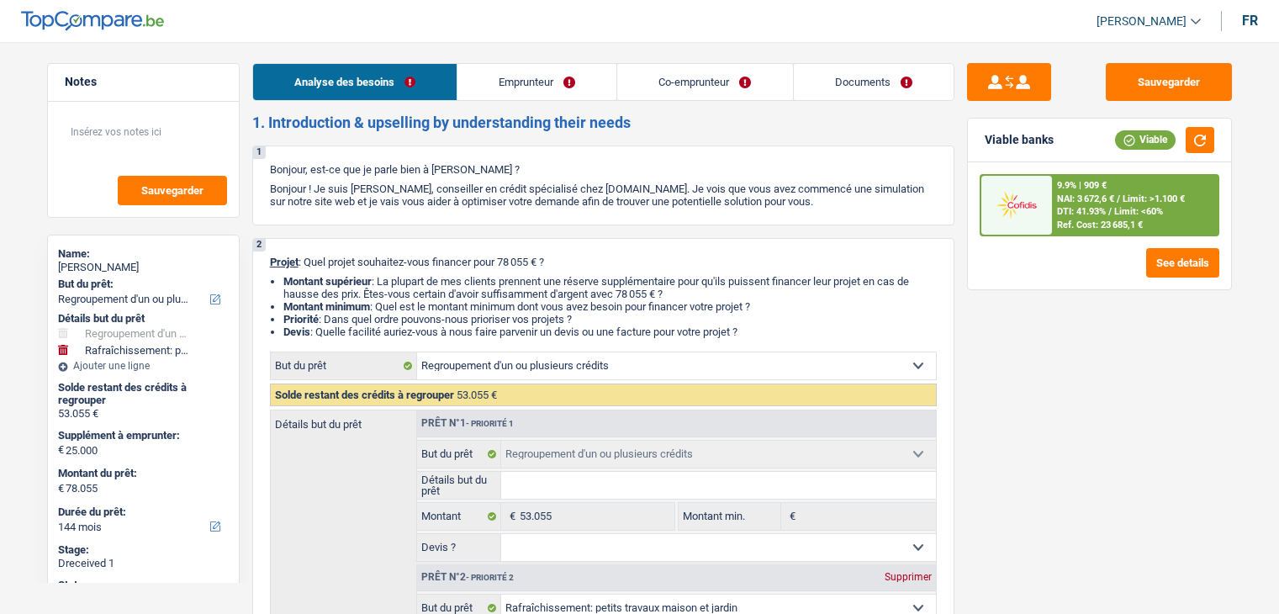
select select "familyAllowances"
select select "mutualityIndemnity"
select select "netSalary"
select select "mealVouchers"
select select "ownerWithMortgage"
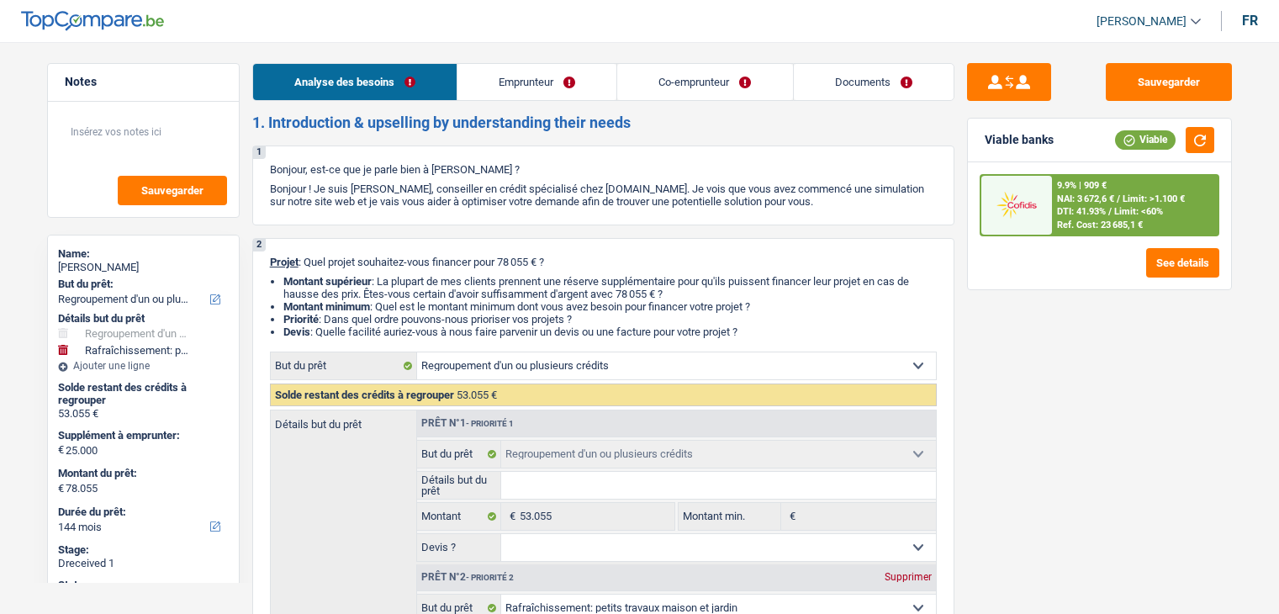
select select "mortgage"
select select "240"
select select "personalLoan"
select select "familyEvent"
select select "120"
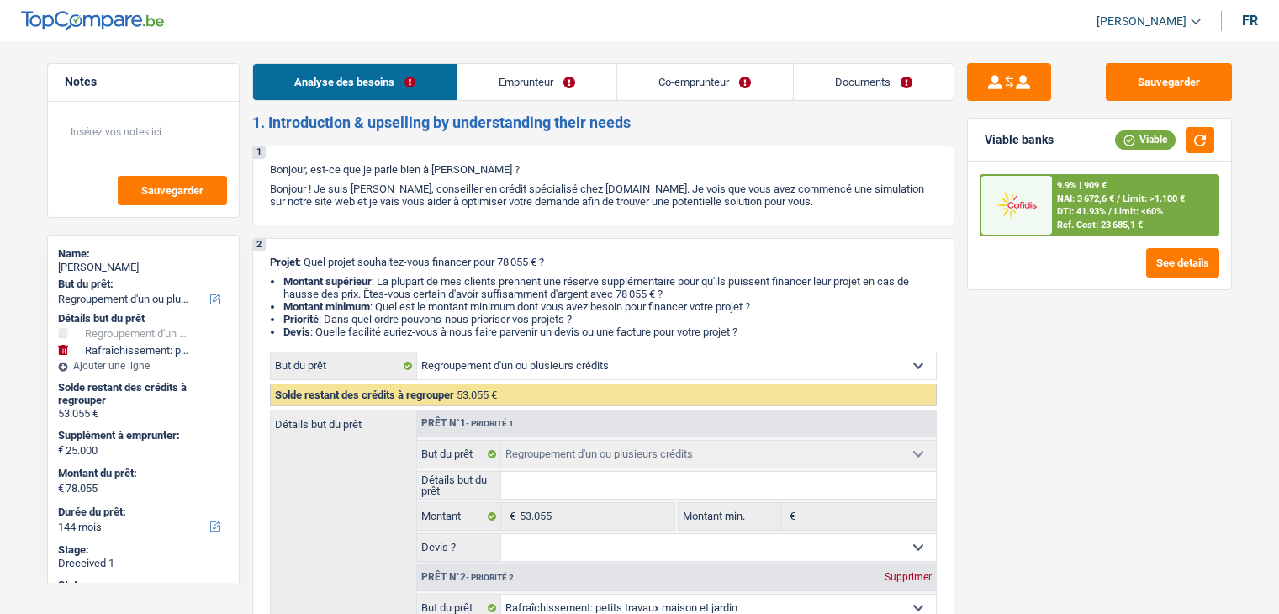
select select "cardOrCredit"
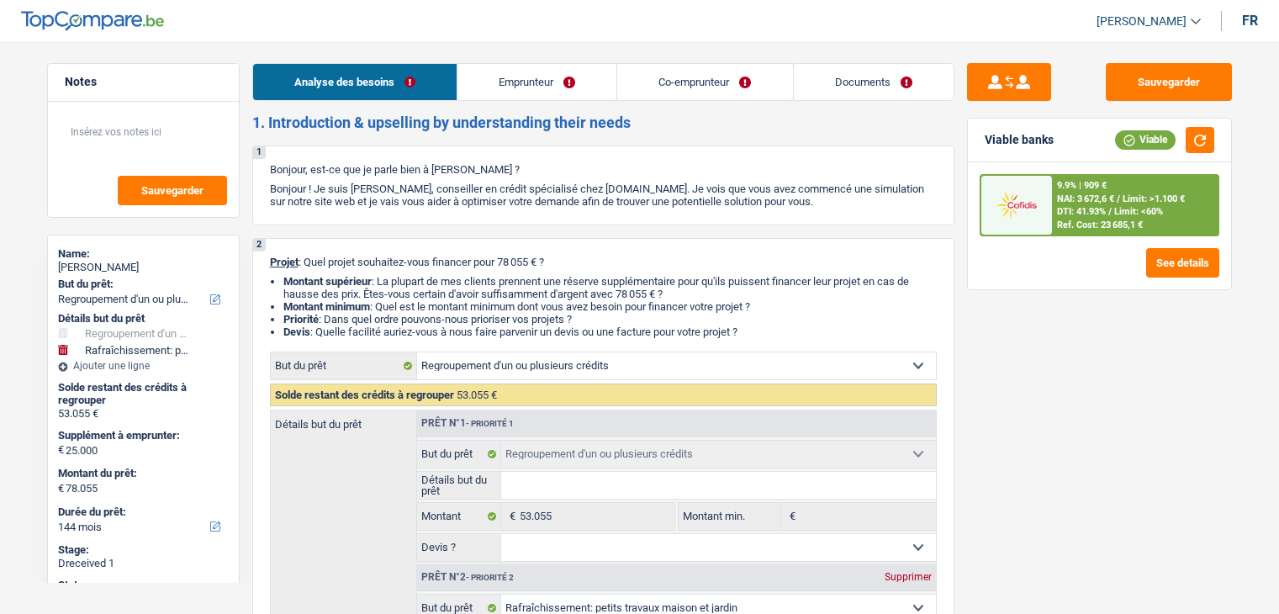
select select "cardOrCredit"
select select "refinancing"
select select "houseOrGarden"
select select "144"
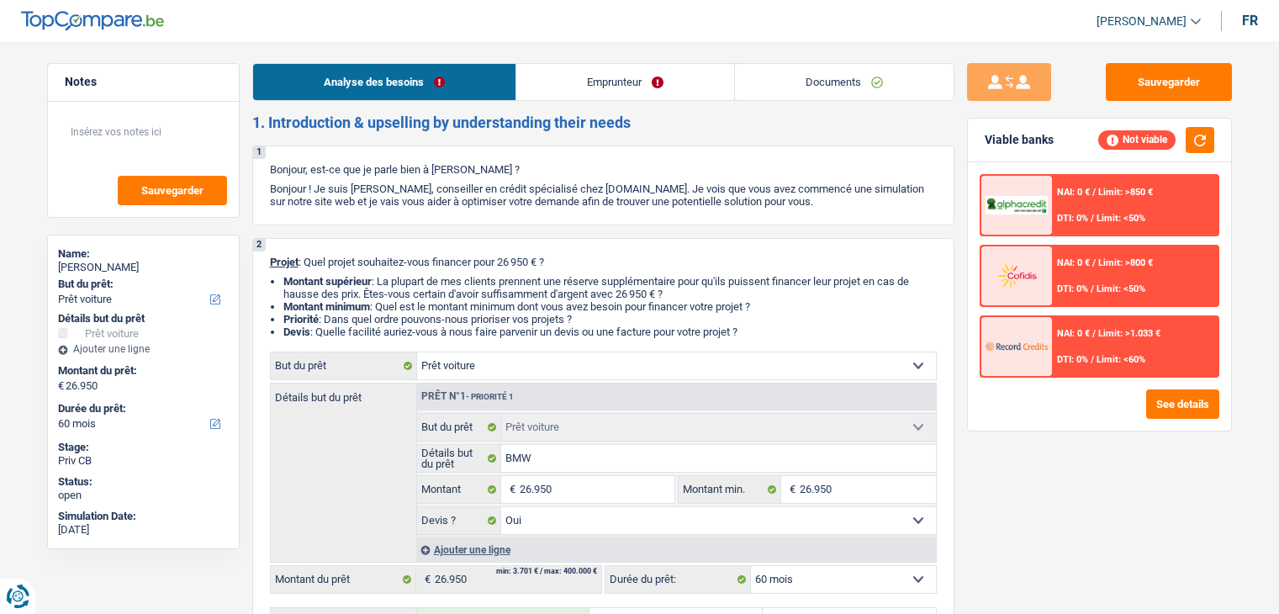
select select "car"
select select "60"
select select "car"
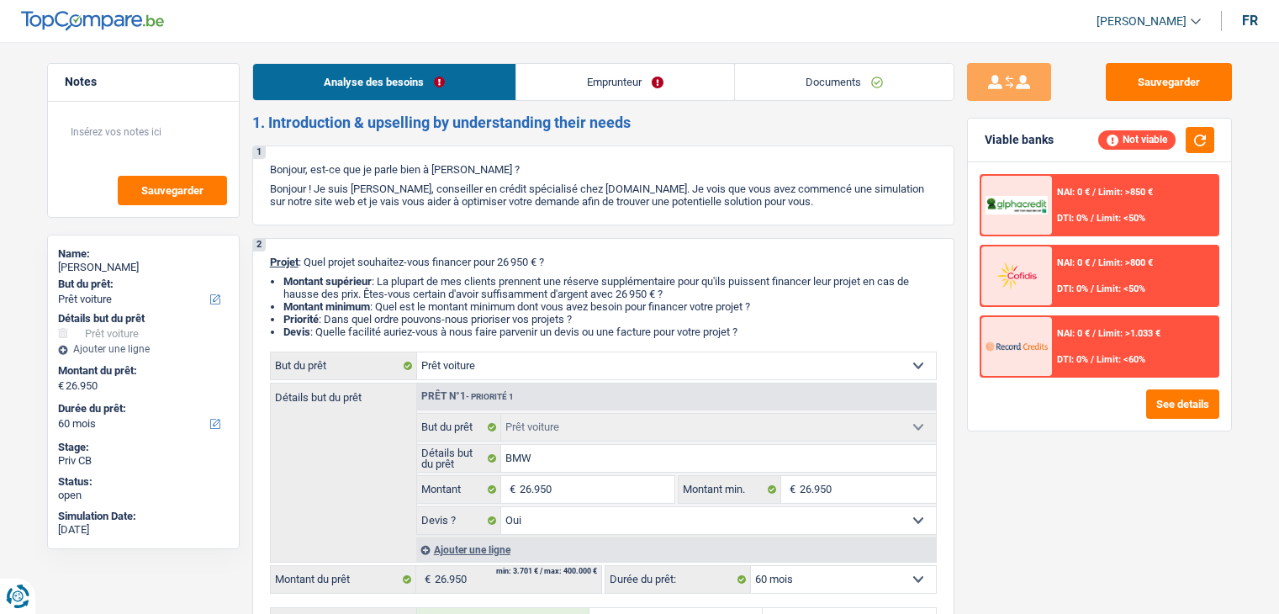
select select "yes"
select select "60"
select select "car"
select select "yes"
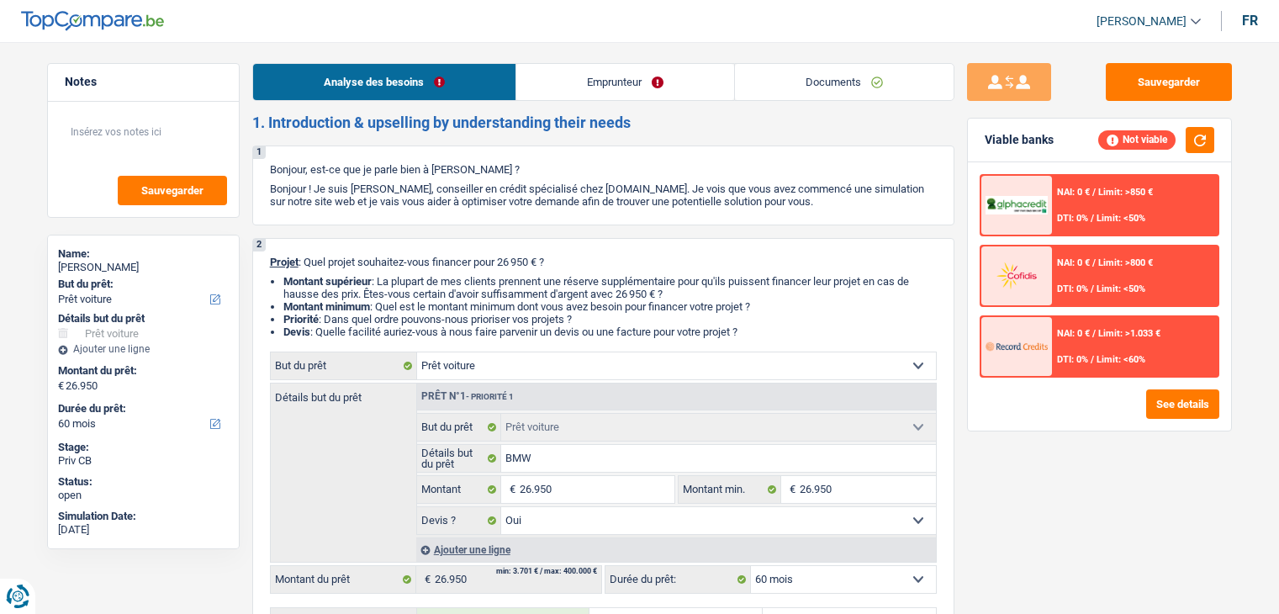
select select "60"
click at [882, 93] on link "Documents" at bounding box center [844, 82] width 219 height 36
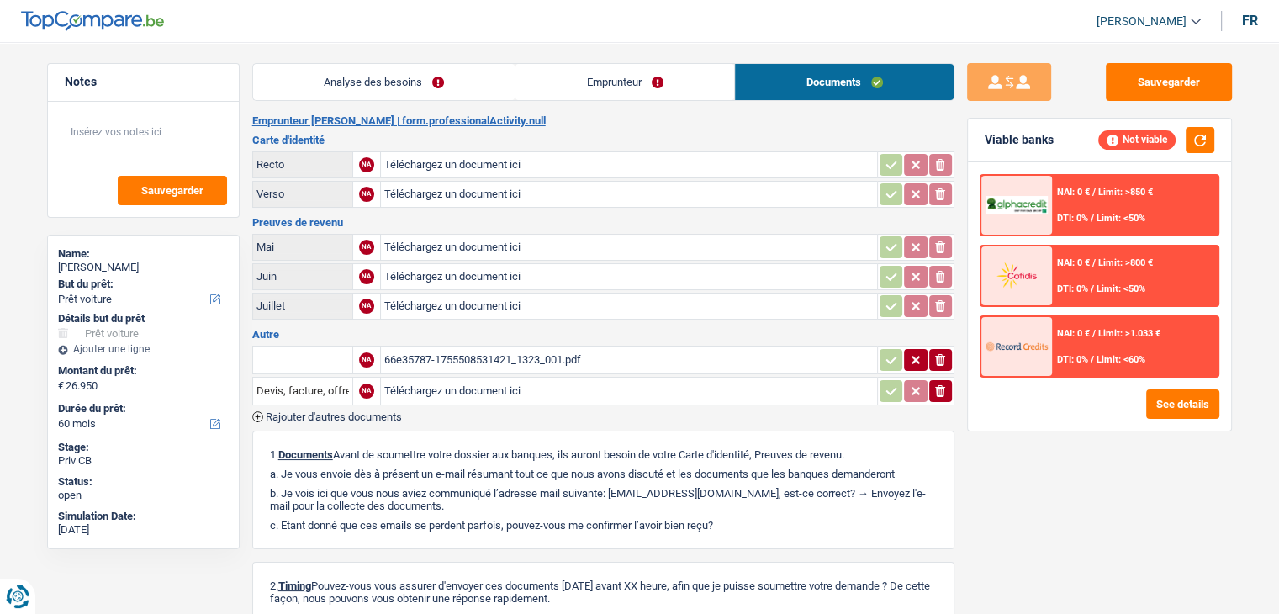
click at [380, 71] on link "Analyse des besoins" at bounding box center [384, 82] width 262 height 36
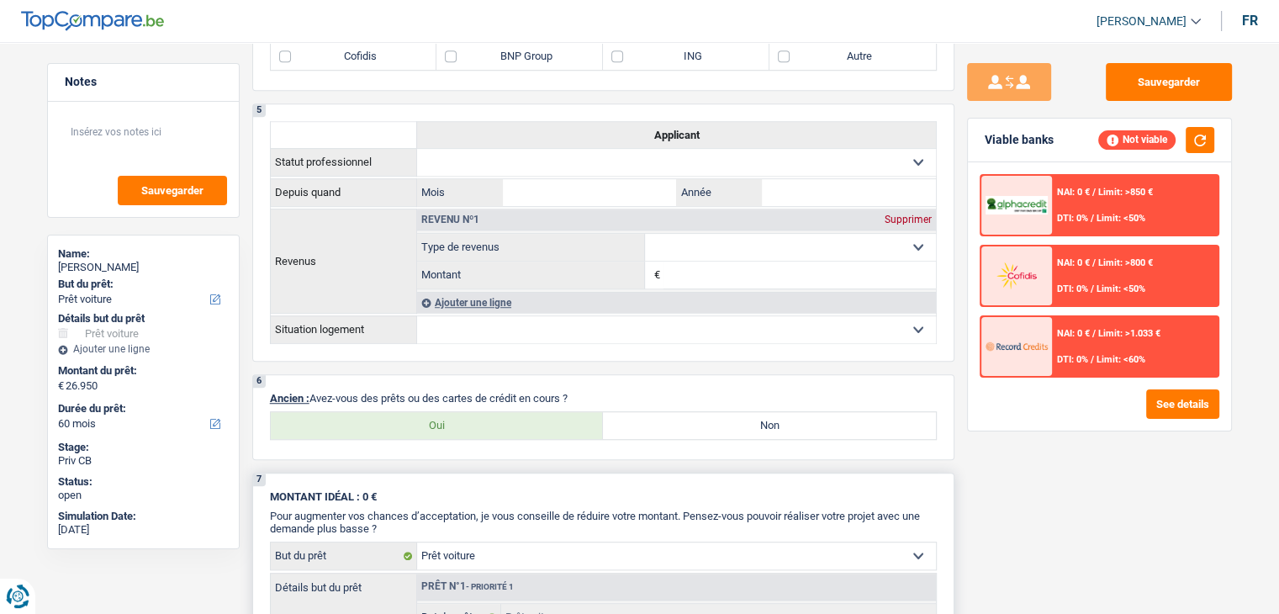
scroll to position [1417, 0]
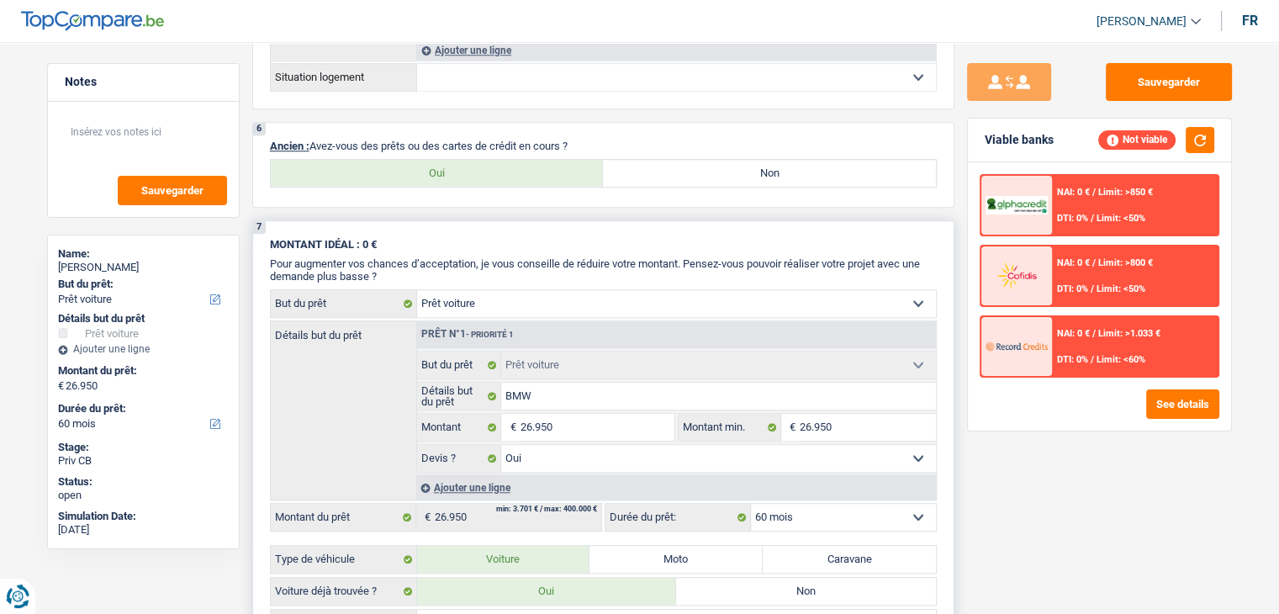
click at [516, 227] on div "7 MONTANT IDÉAL : 0 € Pour augmenter vos chances d’acceptation, je vous conseil…" at bounding box center [603, 524] width 702 height 609
